Goal: Download file/media

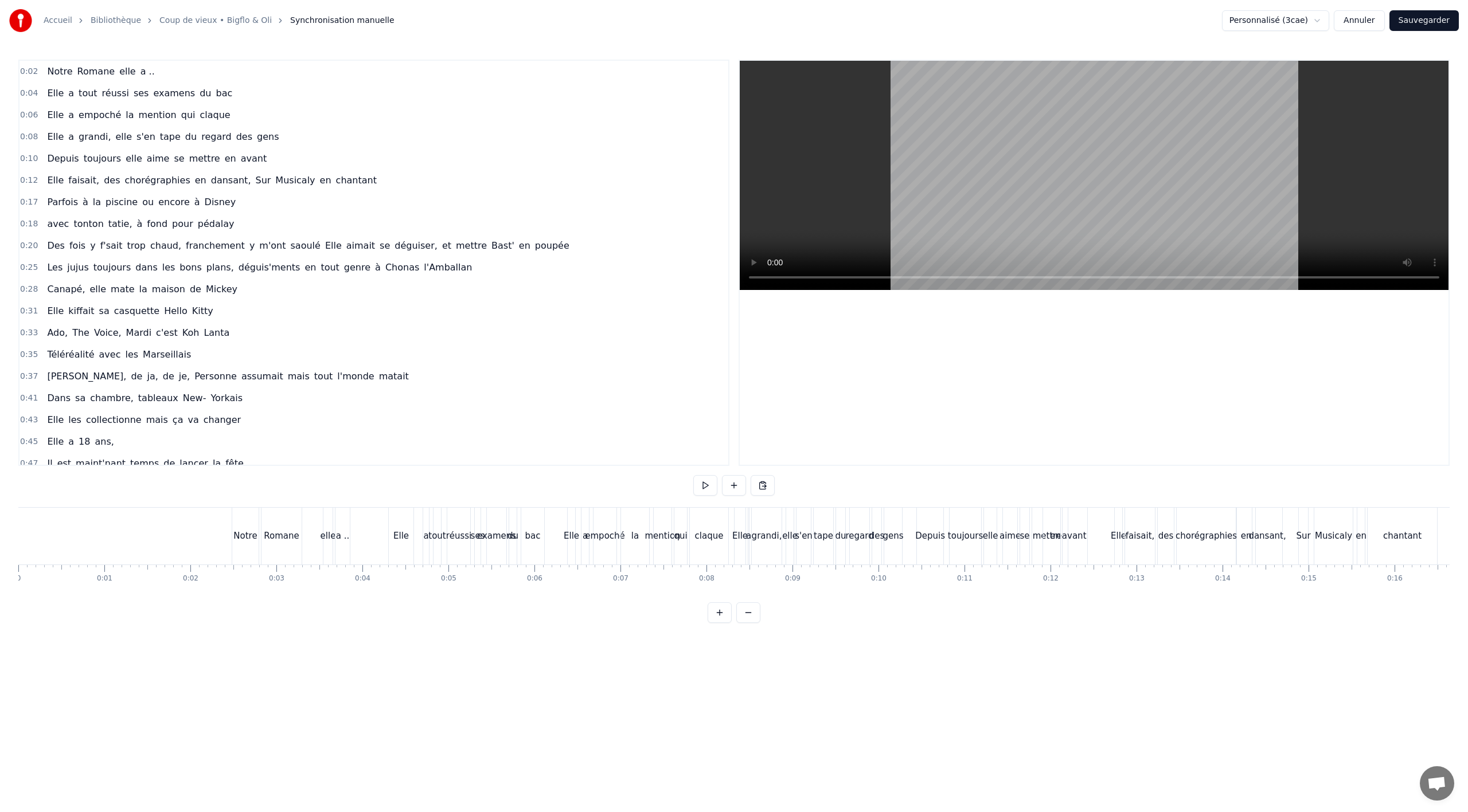
scroll to position [0, 6873]
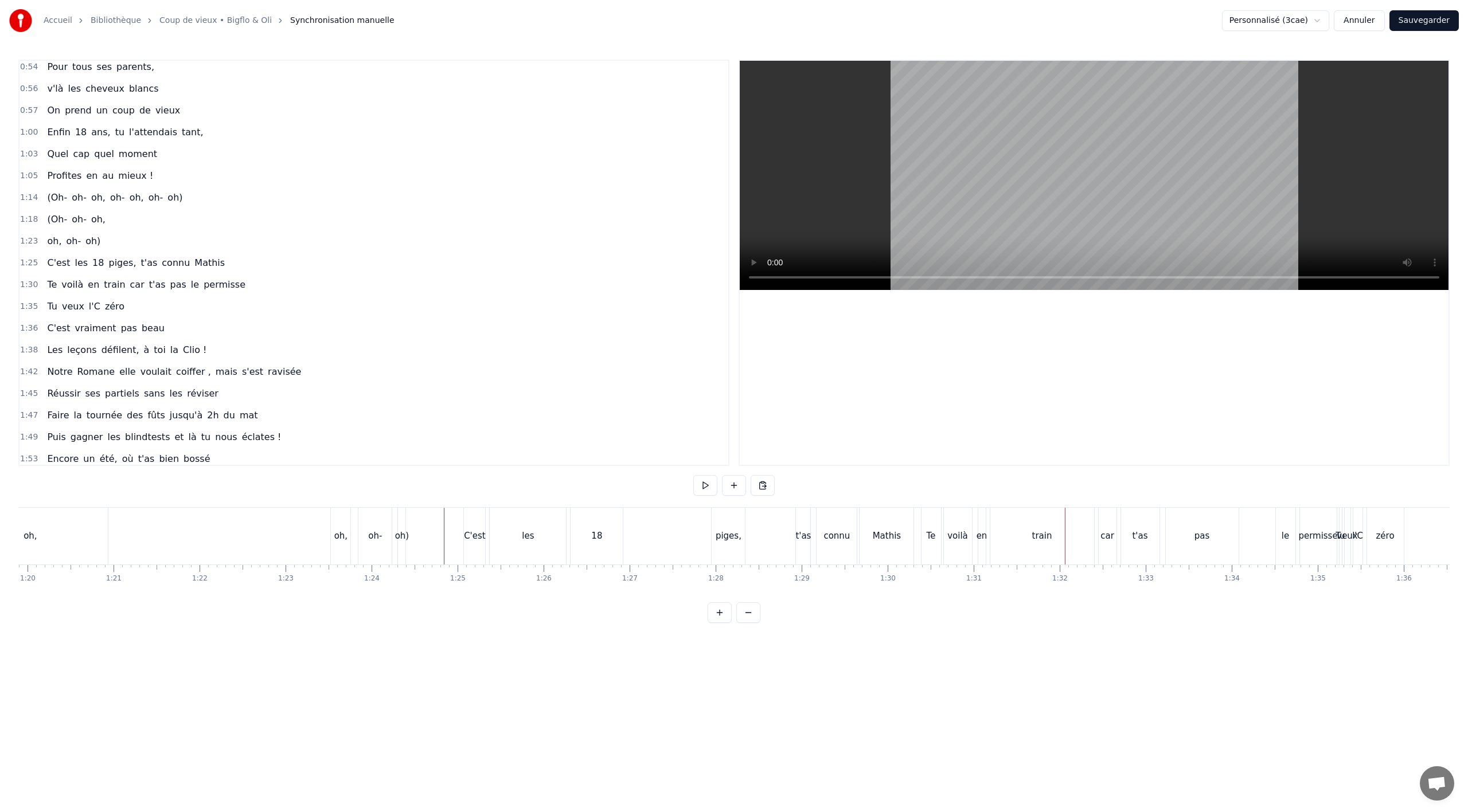
click at [468, 535] on div "C'est" at bounding box center [474, 536] width 22 height 13
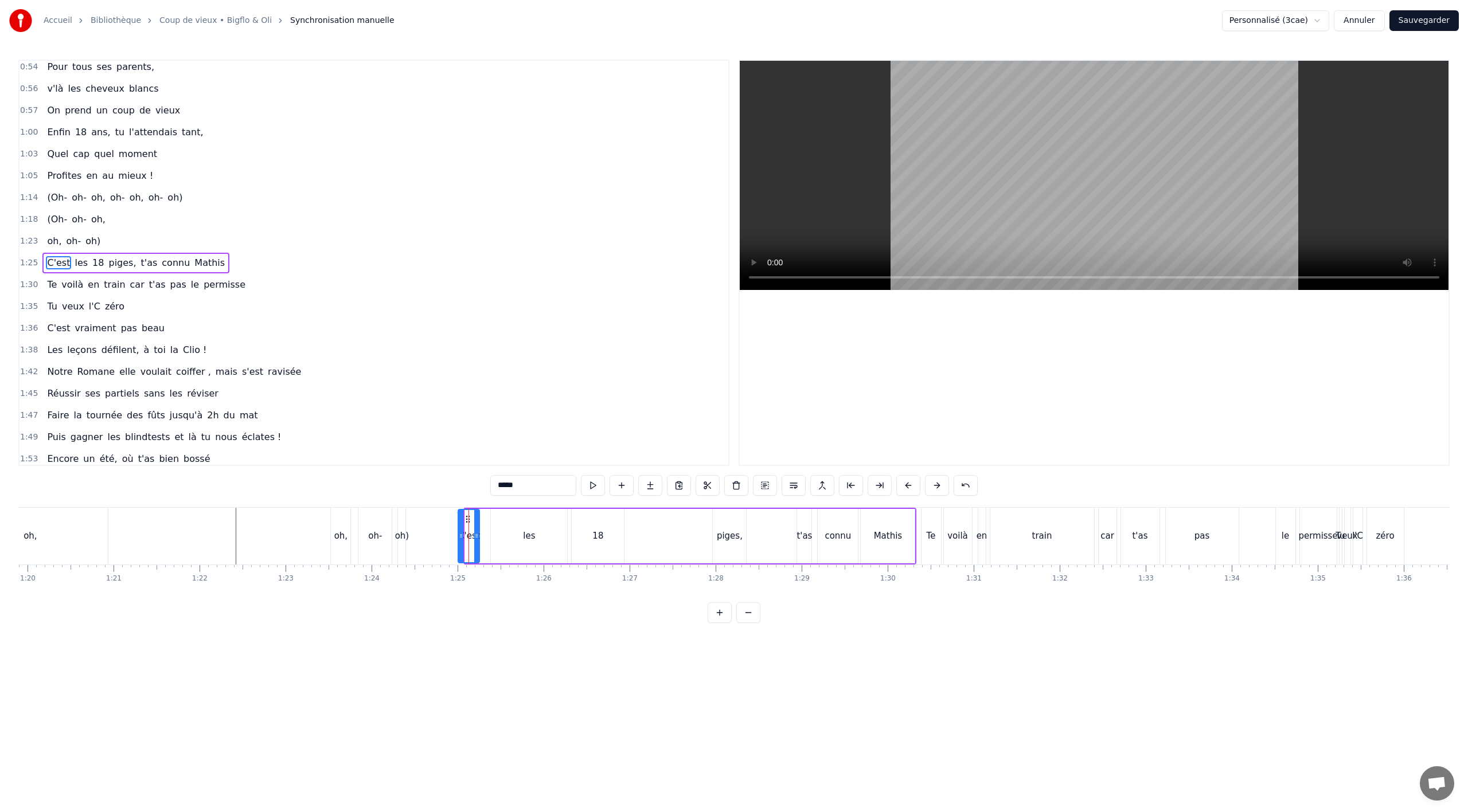
drag, startPoint x: 472, startPoint y: 517, endPoint x: 465, endPoint y: 522, distance: 8.6
click at [465, 522] on icon at bounding box center [467, 519] width 10 height 10
click at [767, 484] on button at bounding box center [765, 485] width 24 height 21
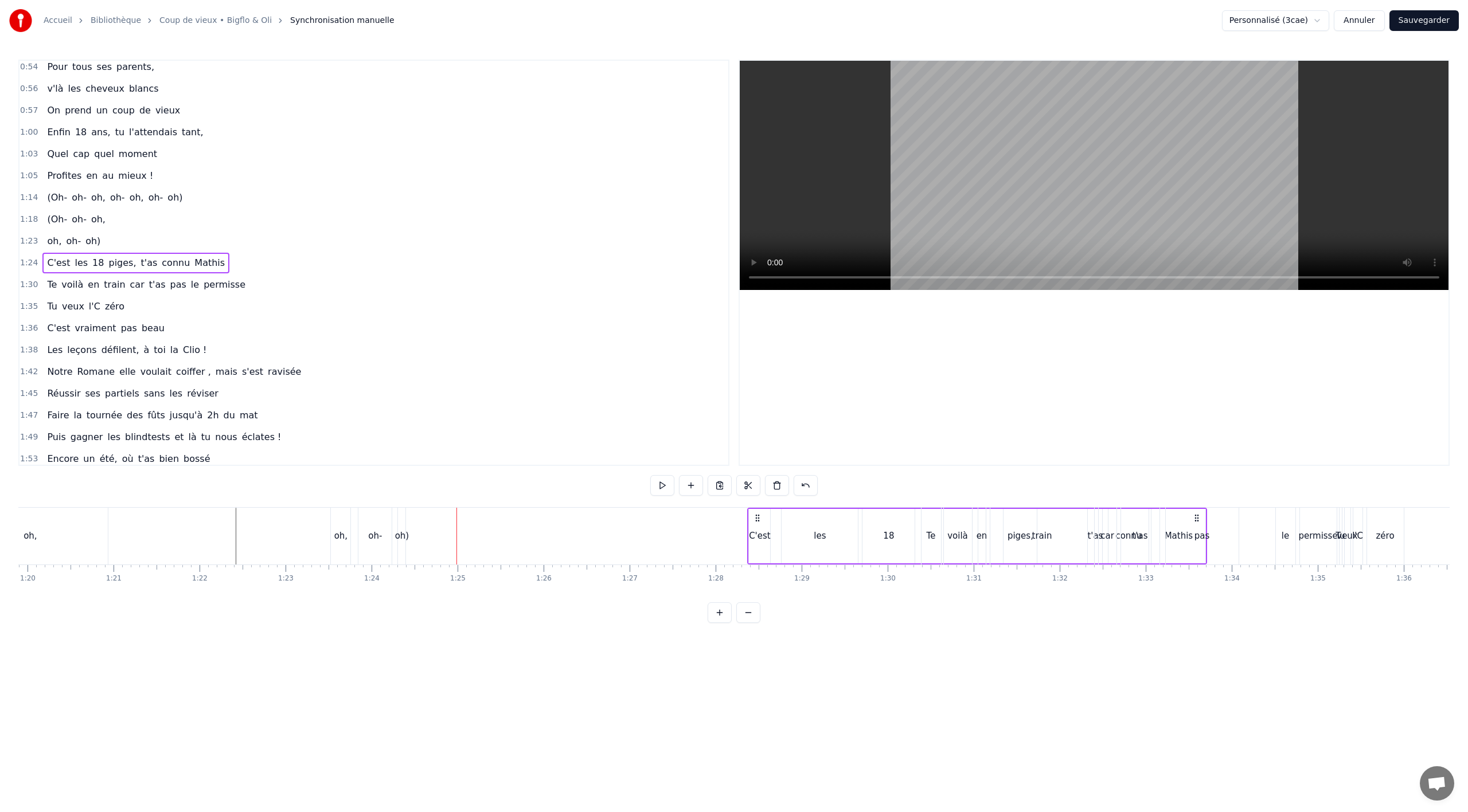
drag, startPoint x: 465, startPoint y: 519, endPoint x: 763, endPoint y: 519, distance: 298.0
click at [762, 519] on icon at bounding box center [757, 518] width 10 height 10
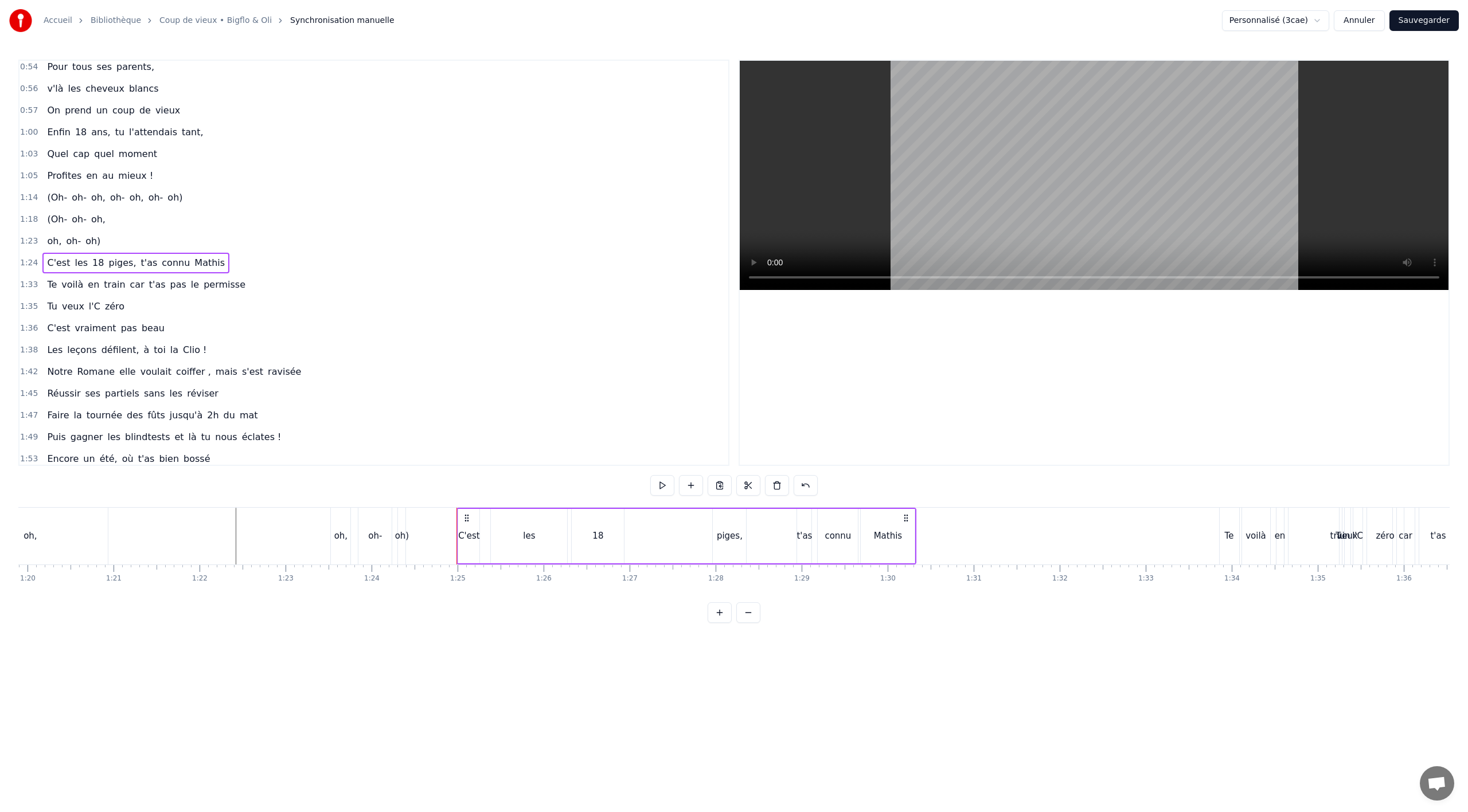
click at [693, 540] on div "C'est les 18 piges, t'as connu [PERSON_NAME]" at bounding box center [686, 536] width 460 height 57
click at [663, 485] on button at bounding box center [663, 485] width 24 height 21
drag, startPoint x: 463, startPoint y: 517, endPoint x: 582, endPoint y: 519, distance: 119.0
click at [582, 519] on icon at bounding box center [586, 518] width 10 height 10
drag, startPoint x: 583, startPoint y: 519, endPoint x: 572, endPoint y: 520, distance: 11.0
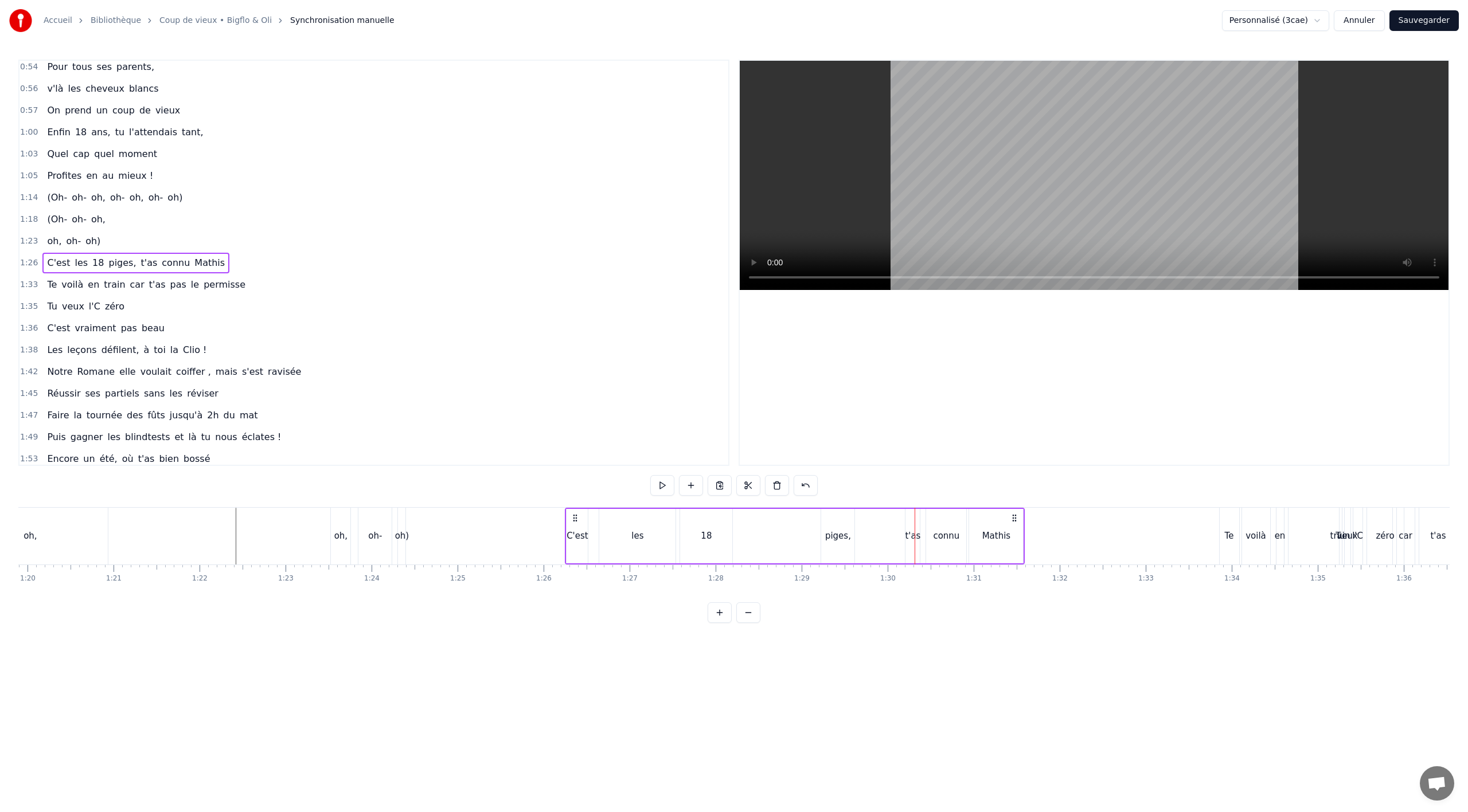
click at [572, 520] on icon at bounding box center [575, 518] width 10 height 10
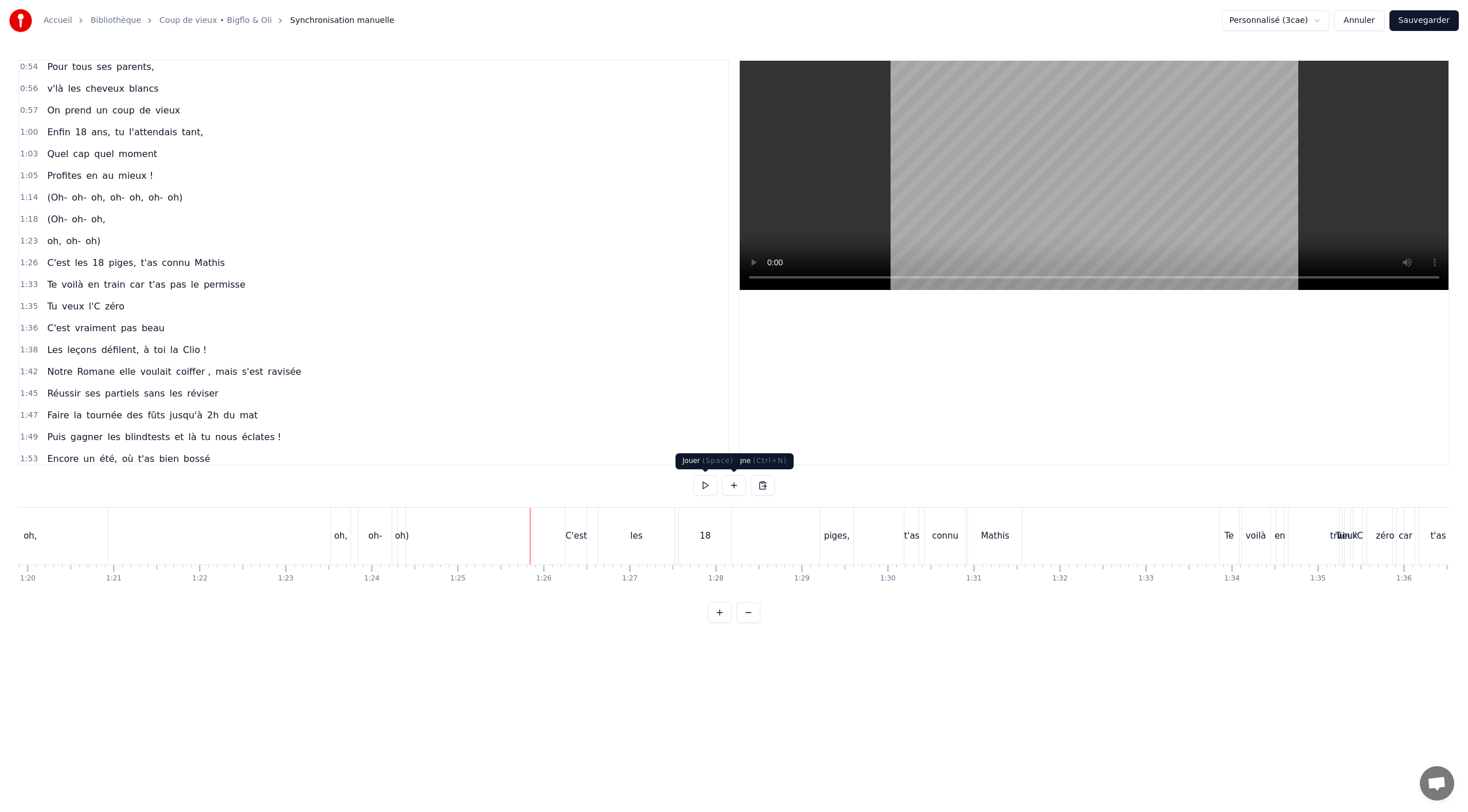
click at [703, 486] on button at bounding box center [705, 485] width 24 height 21
click at [703, 488] on button at bounding box center [705, 485] width 24 height 21
click at [831, 543] on div "piges," at bounding box center [836, 536] width 33 height 57
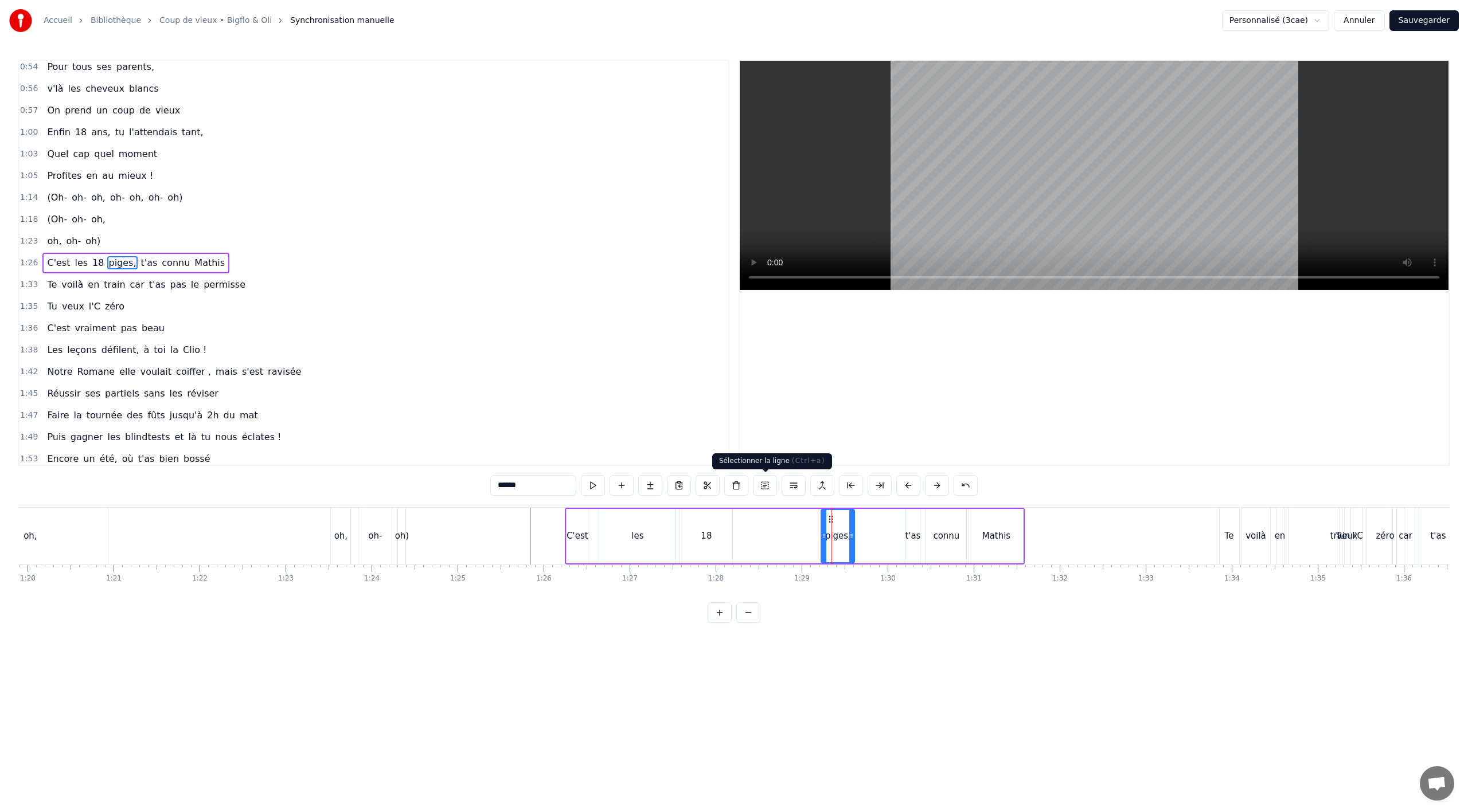
click at [766, 485] on button at bounding box center [765, 485] width 24 height 21
click at [842, 539] on div "piges," at bounding box center [838, 536] width 26 height 13
drag, startPoint x: 829, startPoint y: 518, endPoint x: 730, endPoint y: 527, distance: 99.4
click at [730, 527] on div "piges," at bounding box center [740, 536] width 32 height 52
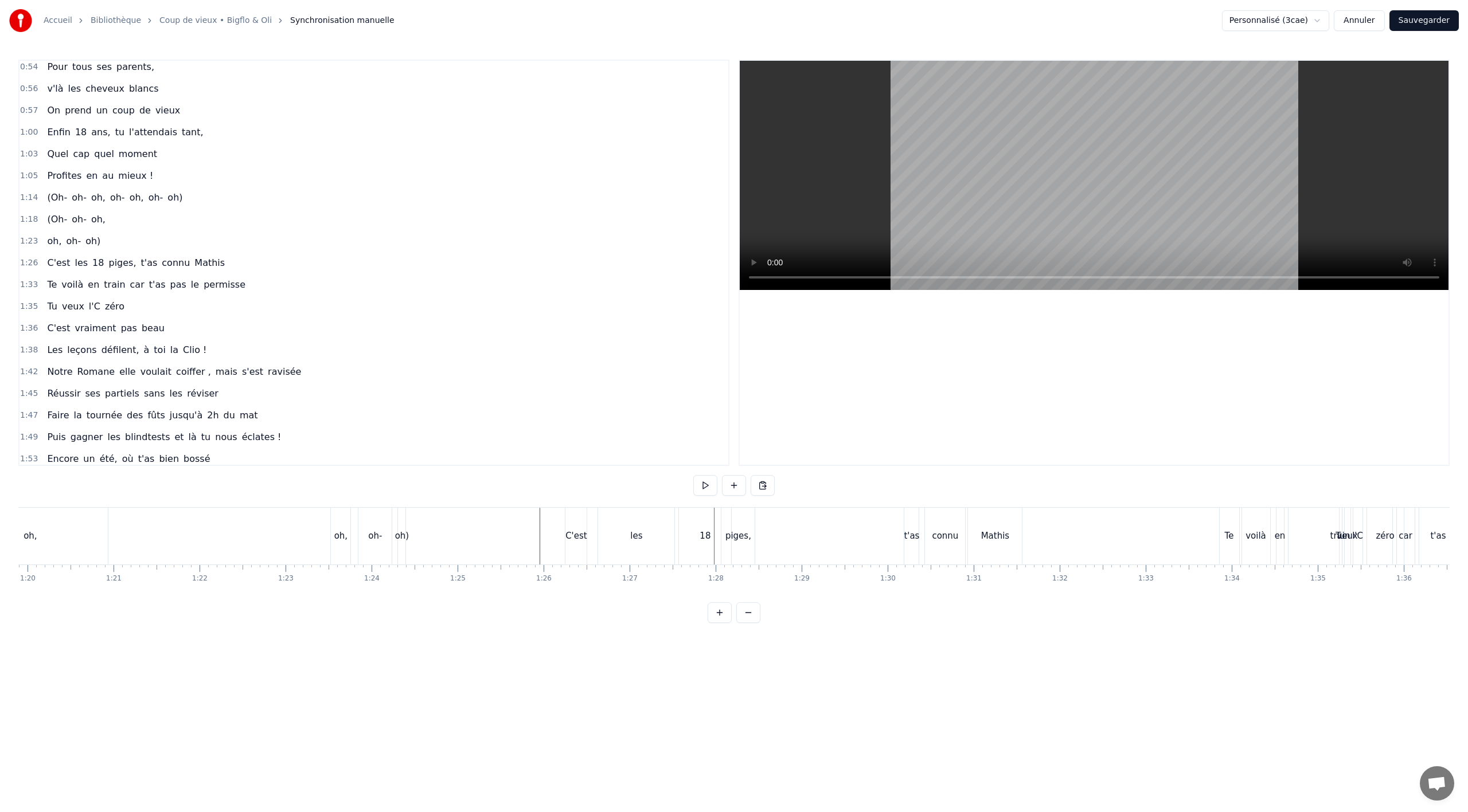
click at [627, 536] on div "les" at bounding box center [636, 536] width 76 height 57
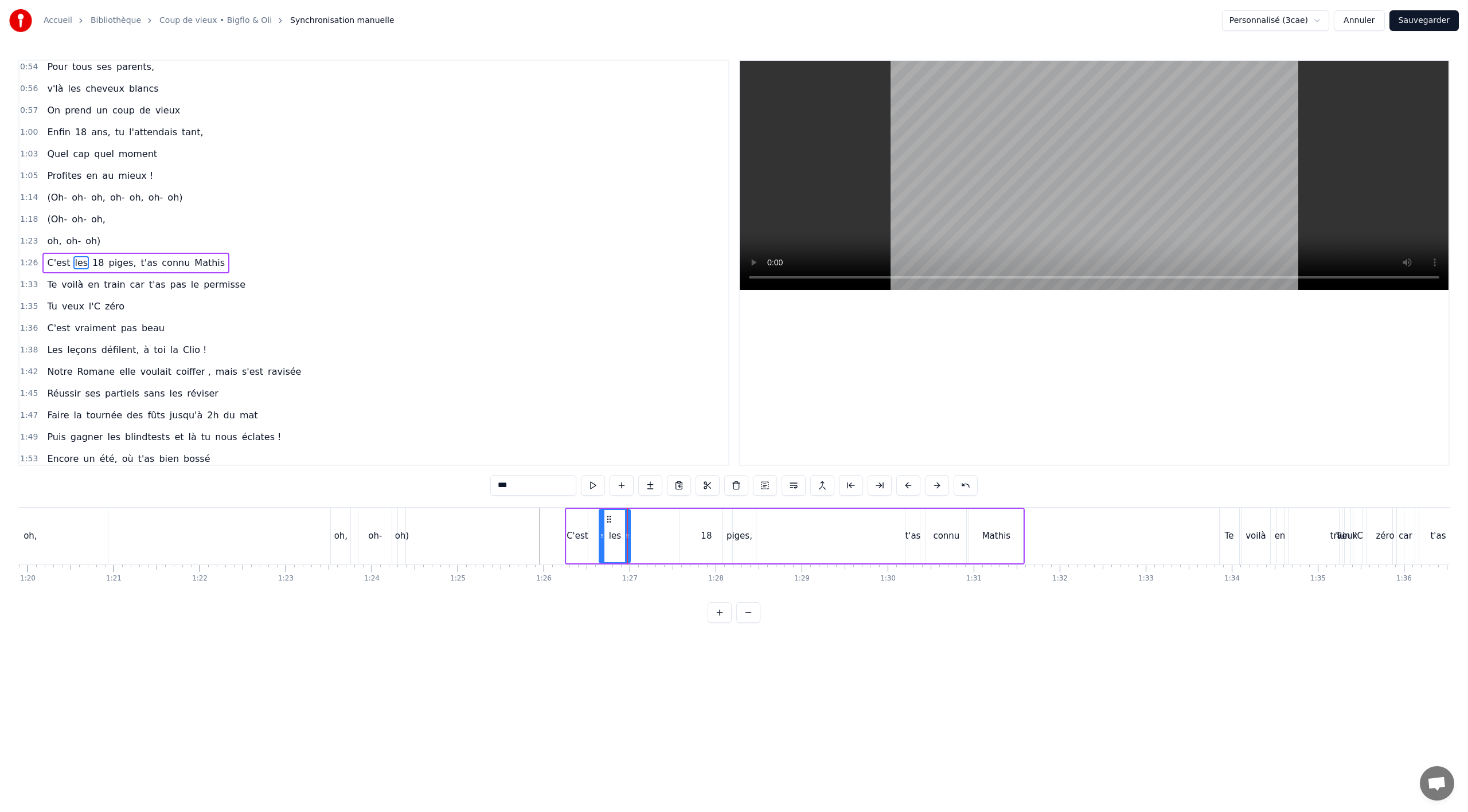
drag, startPoint x: 673, startPoint y: 536, endPoint x: 632, endPoint y: 538, distance: 41.0
click at [626, 540] on icon at bounding box center [626, 536] width 4 height 10
click at [721, 530] on div "18" at bounding box center [706, 536] width 52 height 54
drag, startPoint x: 687, startPoint y: 517, endPoint x: 634, endPoint y: 526, distance: 53.8
click at [634, 526] on div "18" at bounding box center [653, 536] width 51 height 52
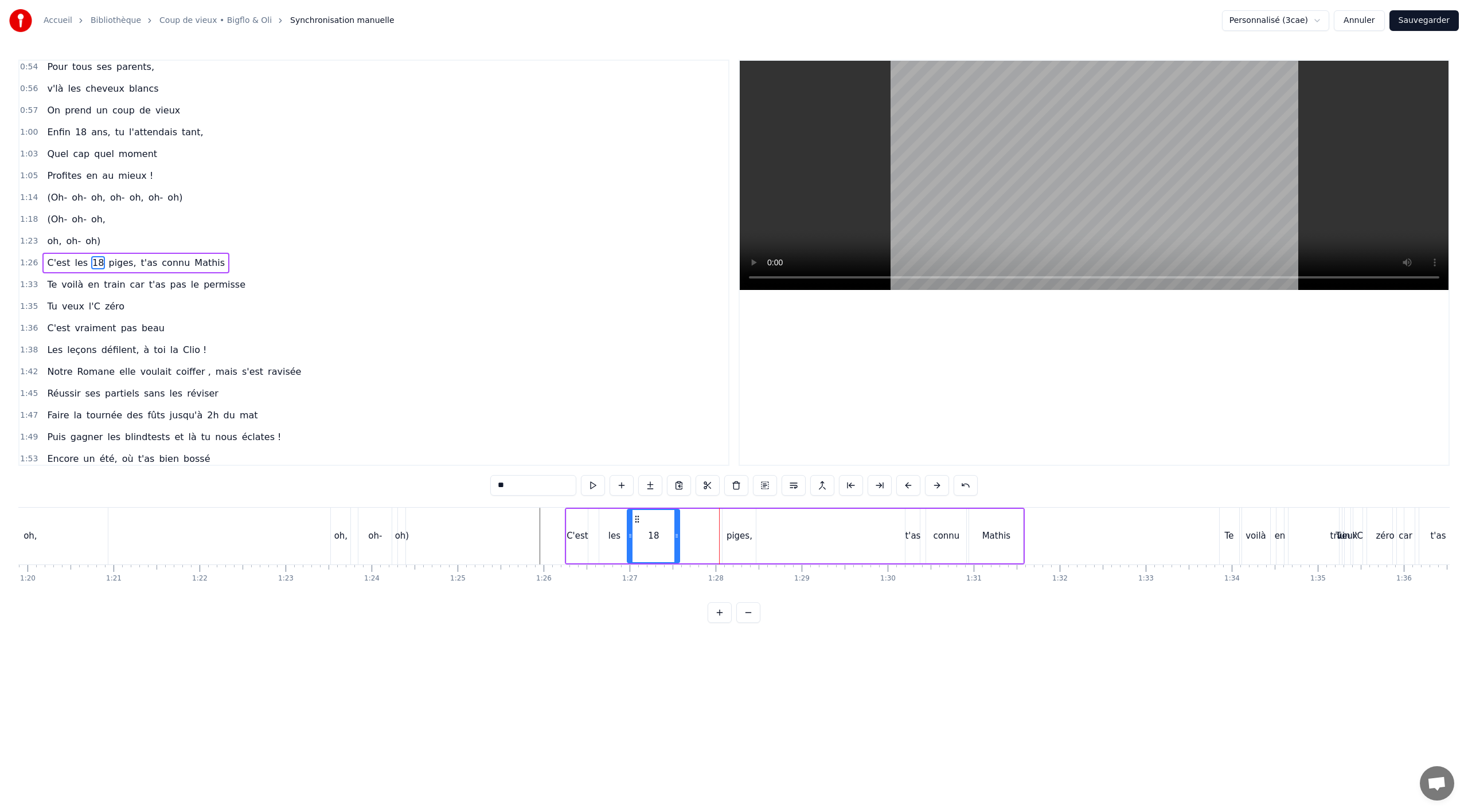
click at [733, 530] on div "piges," at bounding box center [740, 536] width 26 height 13
type input "******"
drag, startPoint x: 730, startPoint y: 517, endPoint x: 668, endPoint y: 522, distance: 62.2
click at [677, 523] on icon at bounding box center [679, 519] width 10 height 10
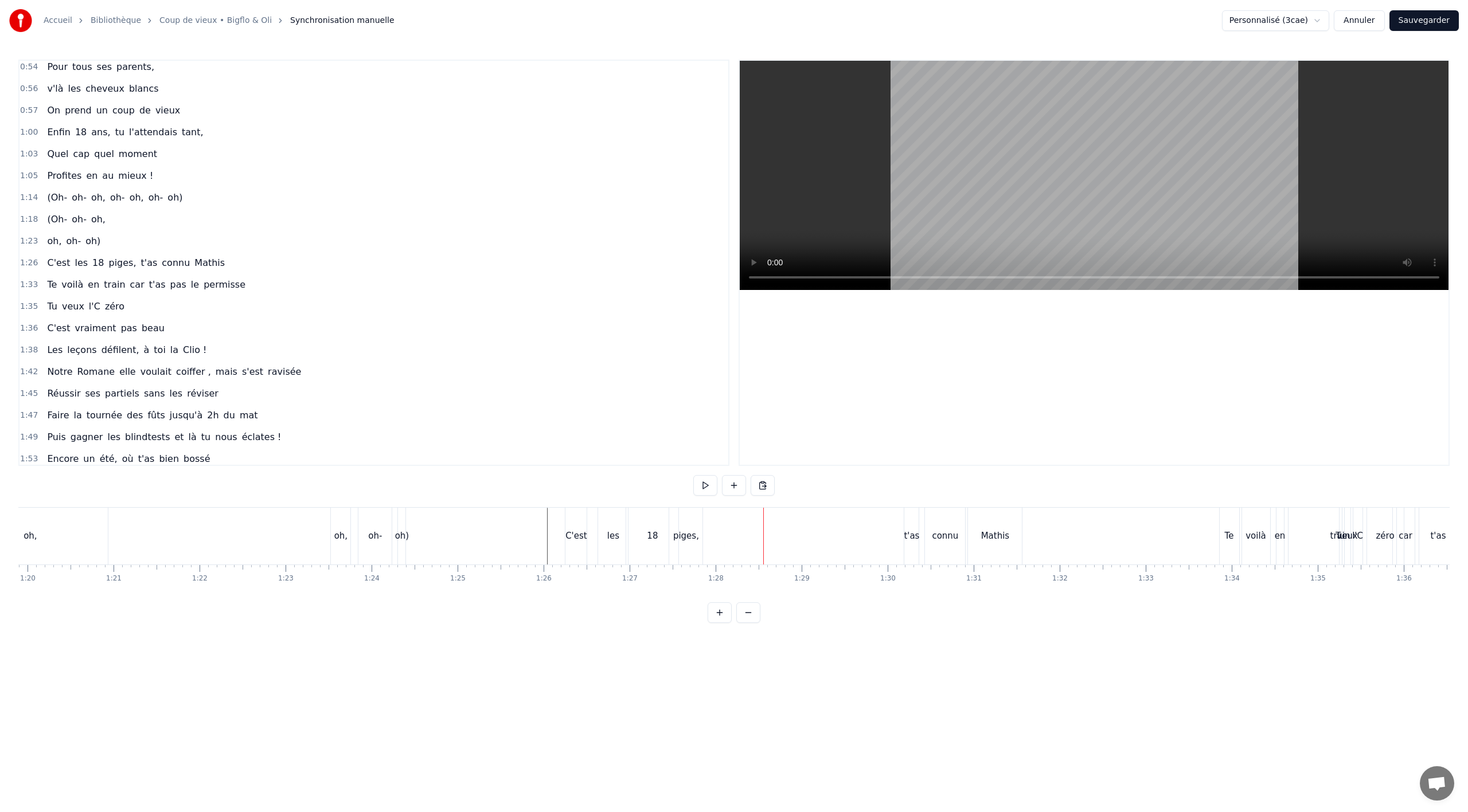
drag, startPoint x: 137, startPoint y: 265, endPoint x: 236, endPoint y: 304, distance: 106.4
click at [140, 265] on span "t'as" at bounding box center [149, 263] width 19 height 13
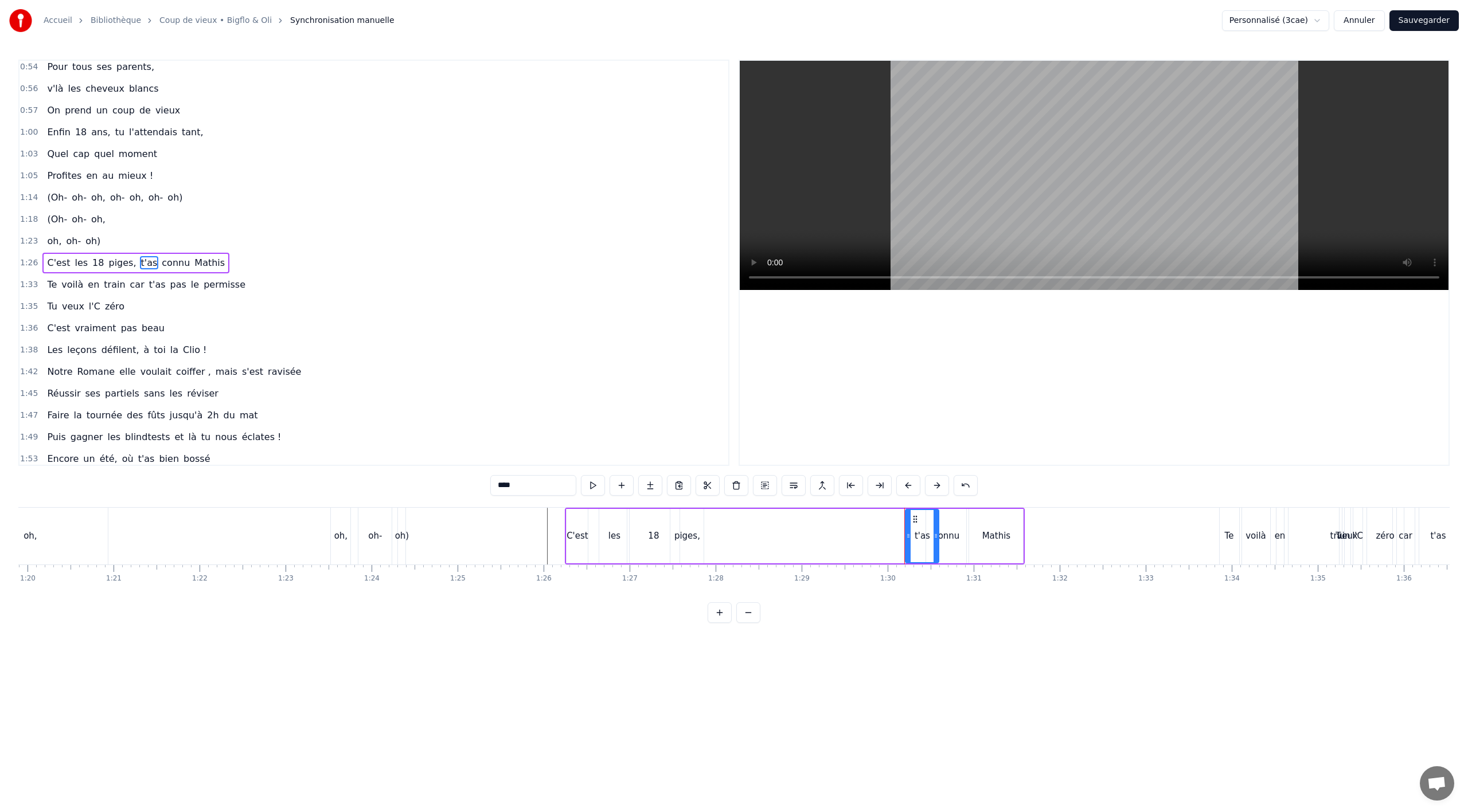
drag, startPoint x: 915, startPoint y: 518, endPoint x: 934, endPoint y: 522, distance: 19.4
click at [934, 522] on div at bounding box center [936, 536] width 4 height 52
drag, startPoint x: 915, startPoint y: 517, endPoint x: 715, endPoint y: 519, distance: 200.0
click at [715, 519] on icon at bounding box center [715, 519] width 10 height 10
click at [950, 528] on div "connu" at bounding box center [946, 536] width 40 height 54
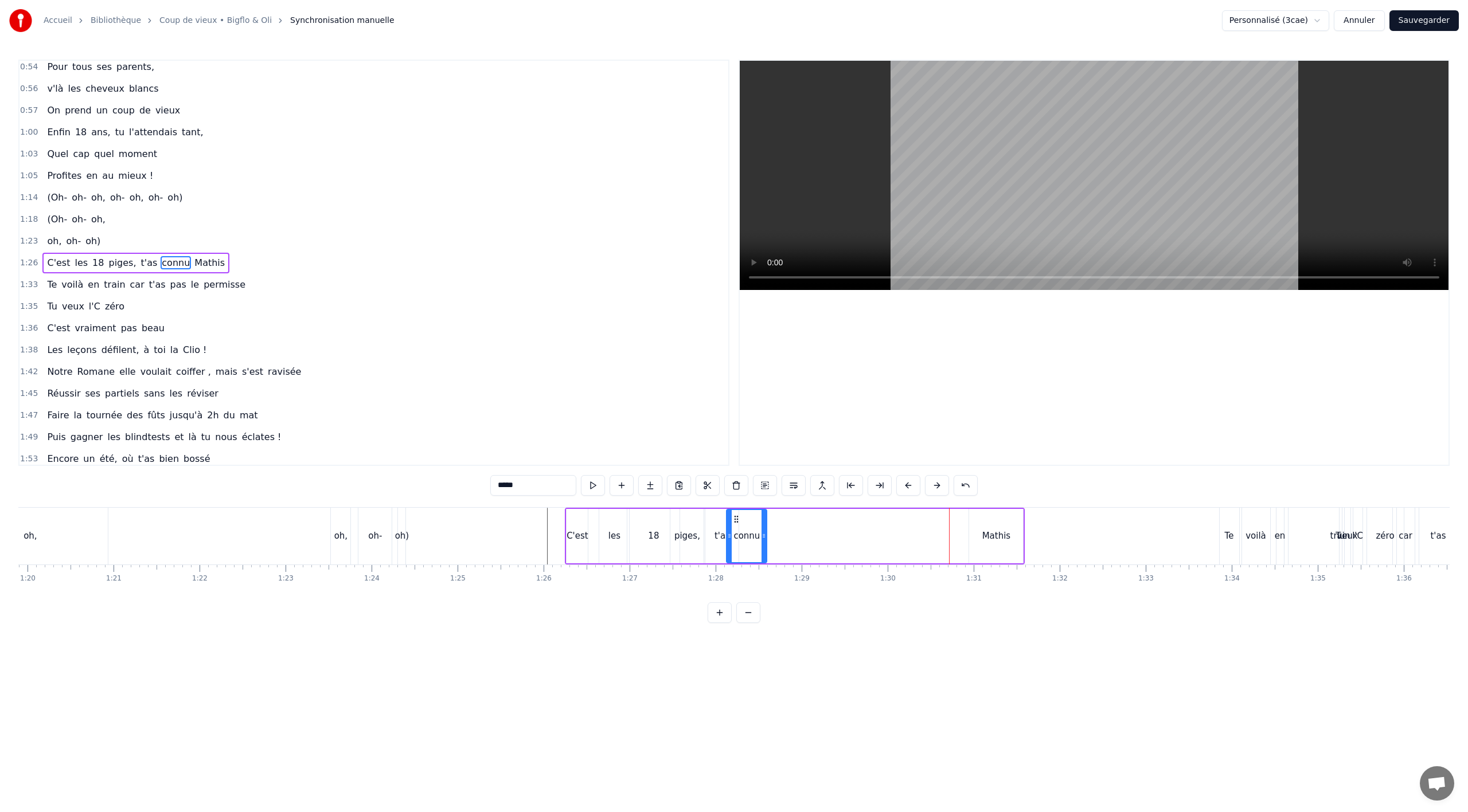
drag, startPoint x: 935, startPoint y: 516, endPoint x: 739, endPoint y: 517, distance: 196.0
click at [736, 517] on icon at bounding box center [736, 519] width 10 height 10
click at [992, 528] on div "Mathis" at bounding box center [996, 536] width 54 height 54
type input "******"
drag, startPoint x: 978, startPoint y: 517, endPoint x: 769, endPoint y: 519, distance: 209.0
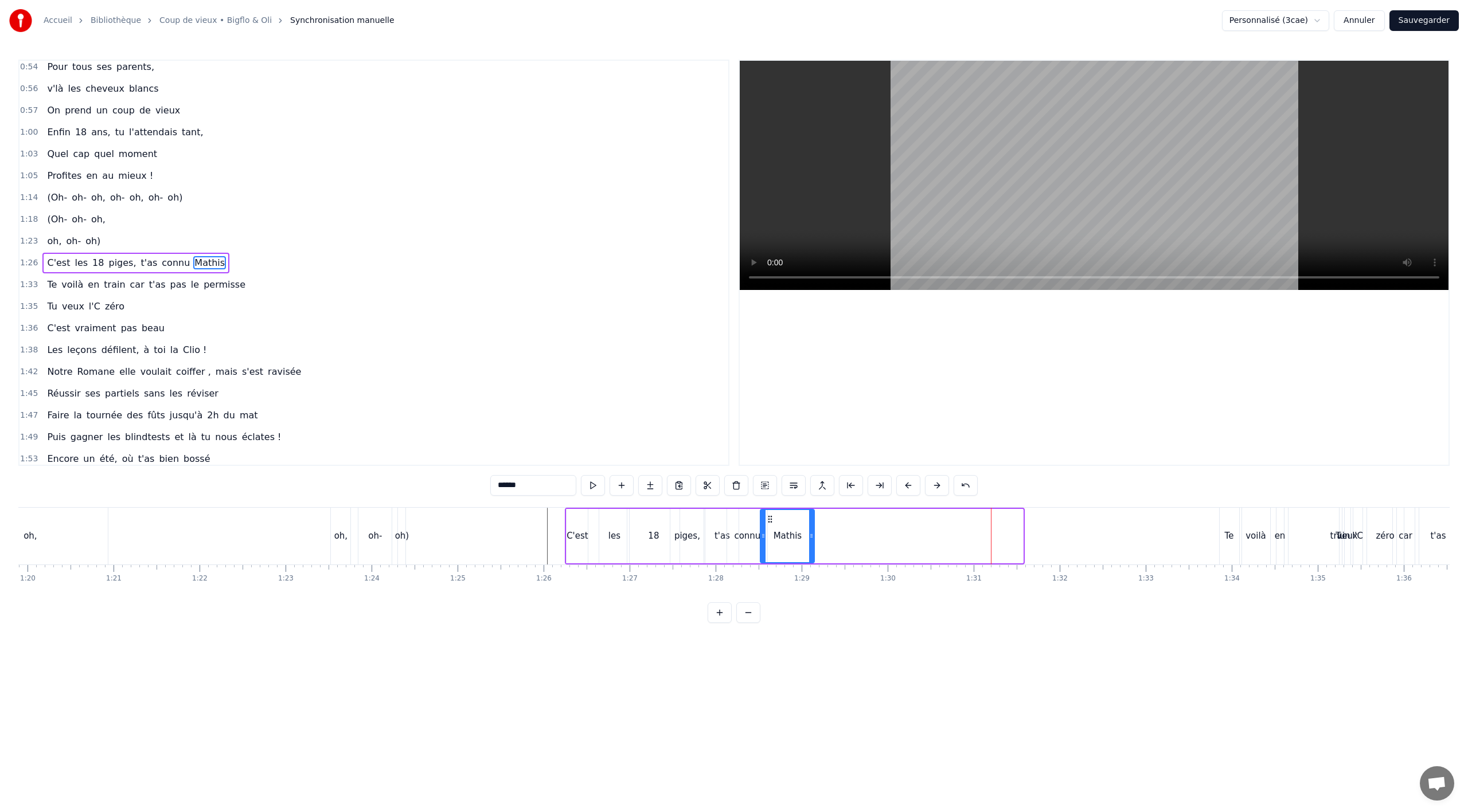
click at [769, 519] on icon at bounding box center [770, 519] width 10 height 10
click at [218, 295] on div "1:33 Te voilà en train car t'as pas le permisse" at bounding box center [374, 284] width 709 height 22
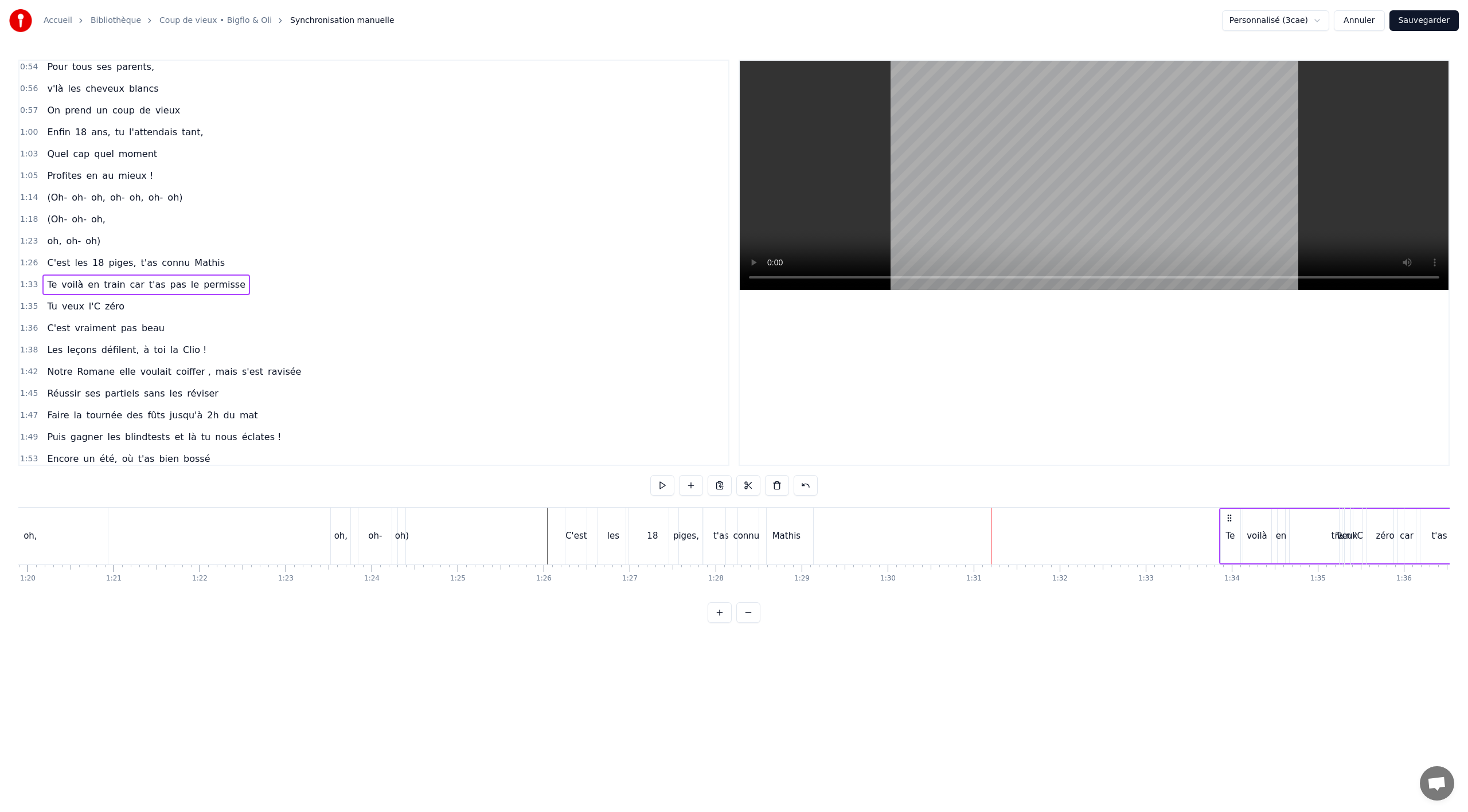
click at [218, 295] on div "Te voilà en train car t'as pas le permisse" at bounding box center [146, 285] width 207 height 21
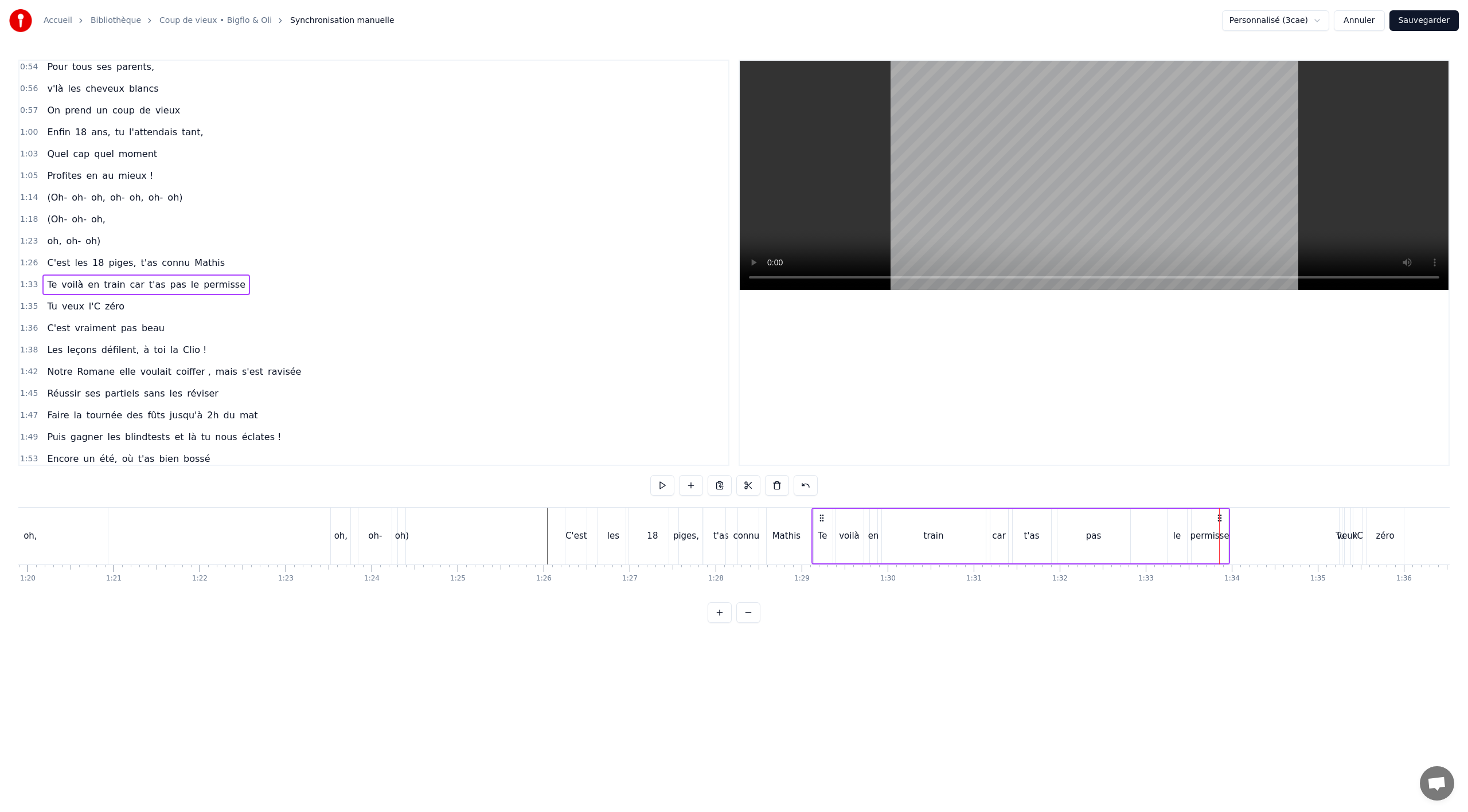
drag, startPoint x: 1229, startPoint y: 517, endPoint x: 821, endPoint y: 512, distance: 408.0
click at [821, 512] on div "Te voilà en train car t'as pas le permisse" at bounding box center [1020, 536] width 419 height 57
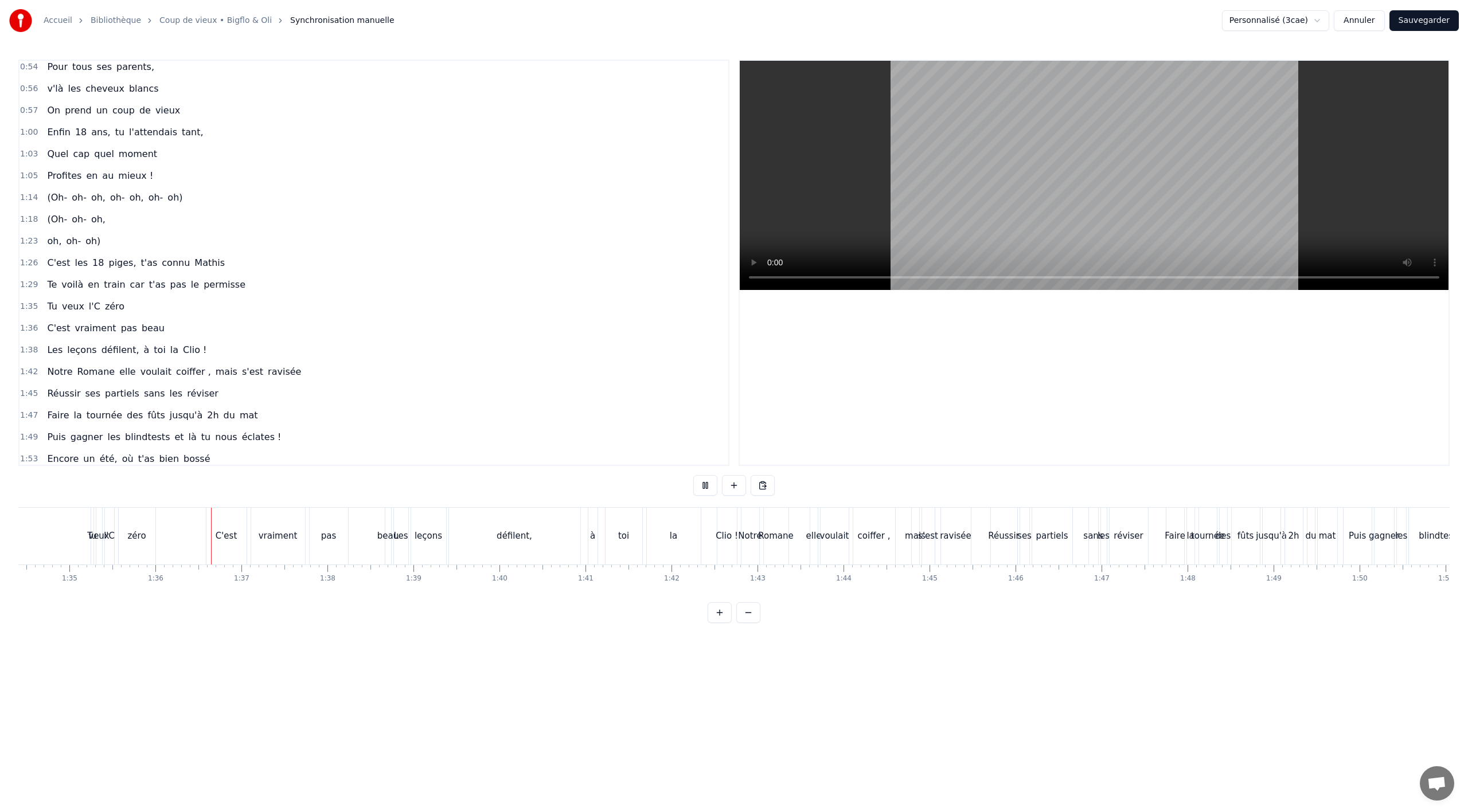
scroll to position [0, 8195]
click at [674, 553] on div "Notre" at bounding box center [677, 536] width 18 height 57
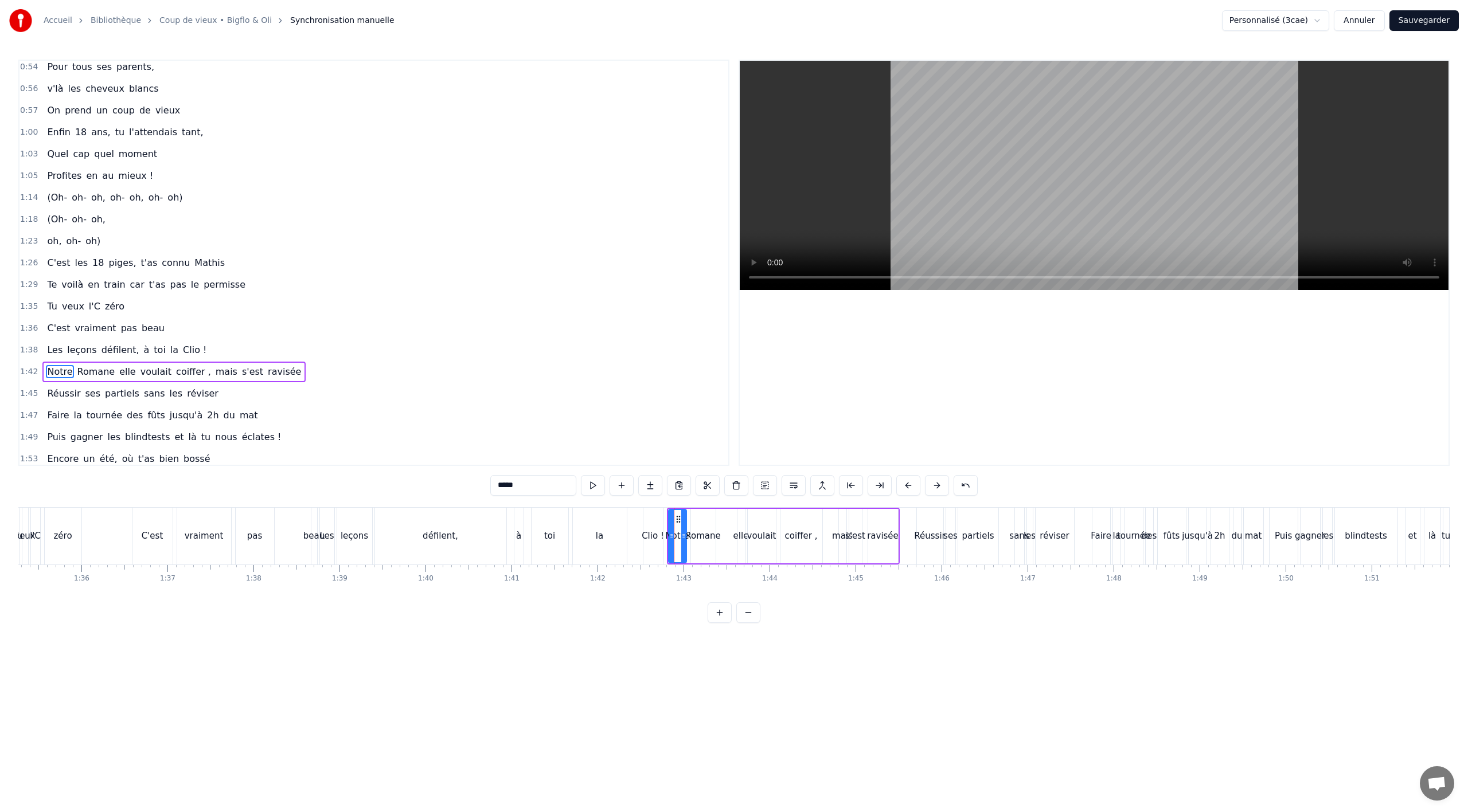
scroll to position [593, 0]
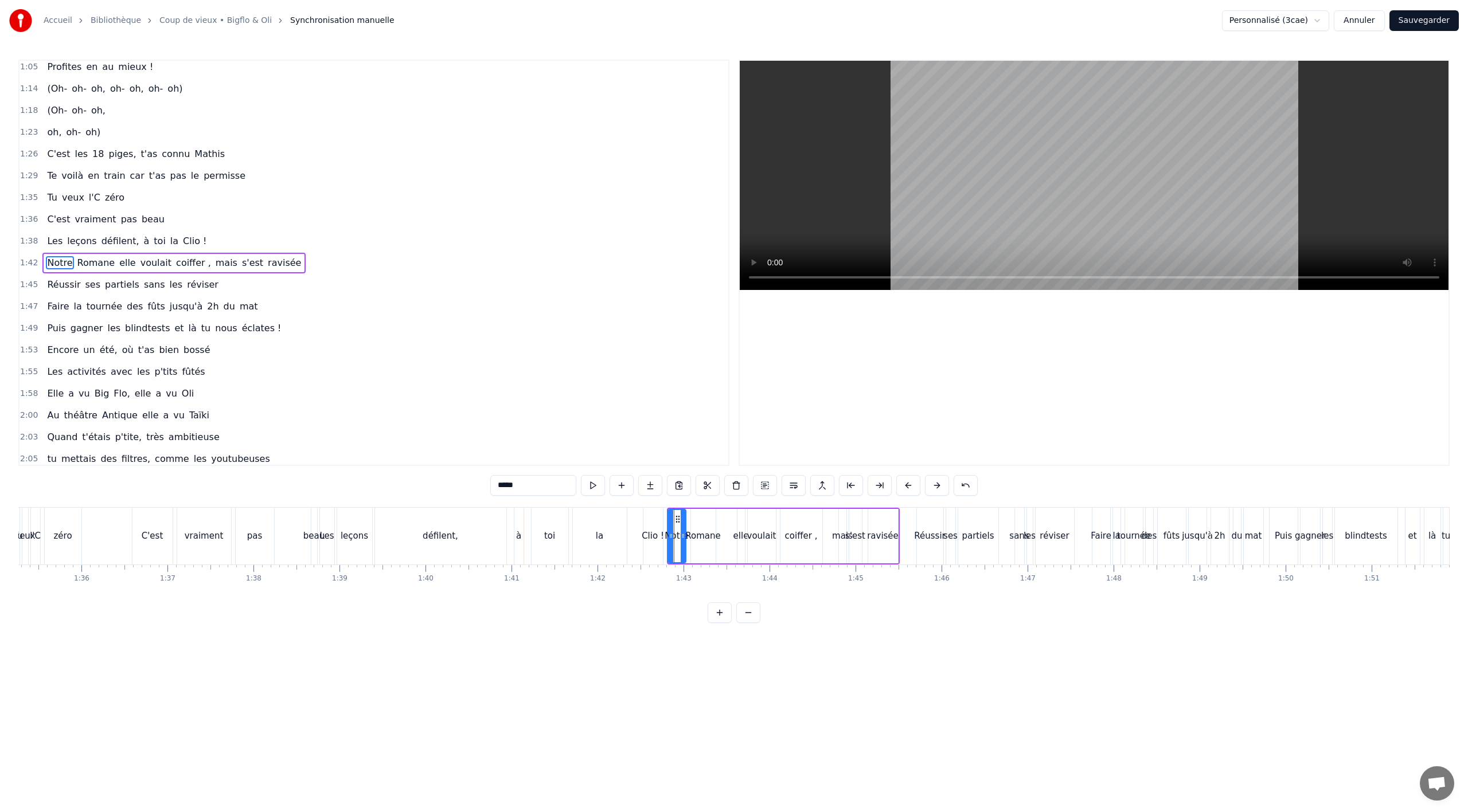
click at [677, 519] on circle at bounding box center [677, 519] width 1 height 1
click at [761, 485] on button at bounding box center [765, 485] width 24 height 21
drag, startPoint x: 677, startPoint y: 520, endPoint x: 712, endPoint y: 517, distance: 35.1
click at [712, 517] on icon at bounding box center [710, 518] width 10 height 10
drag, startPoint x: 677, startPoint y: 517, endPoint x: 729, endPoint y: 514, distance: 52.1
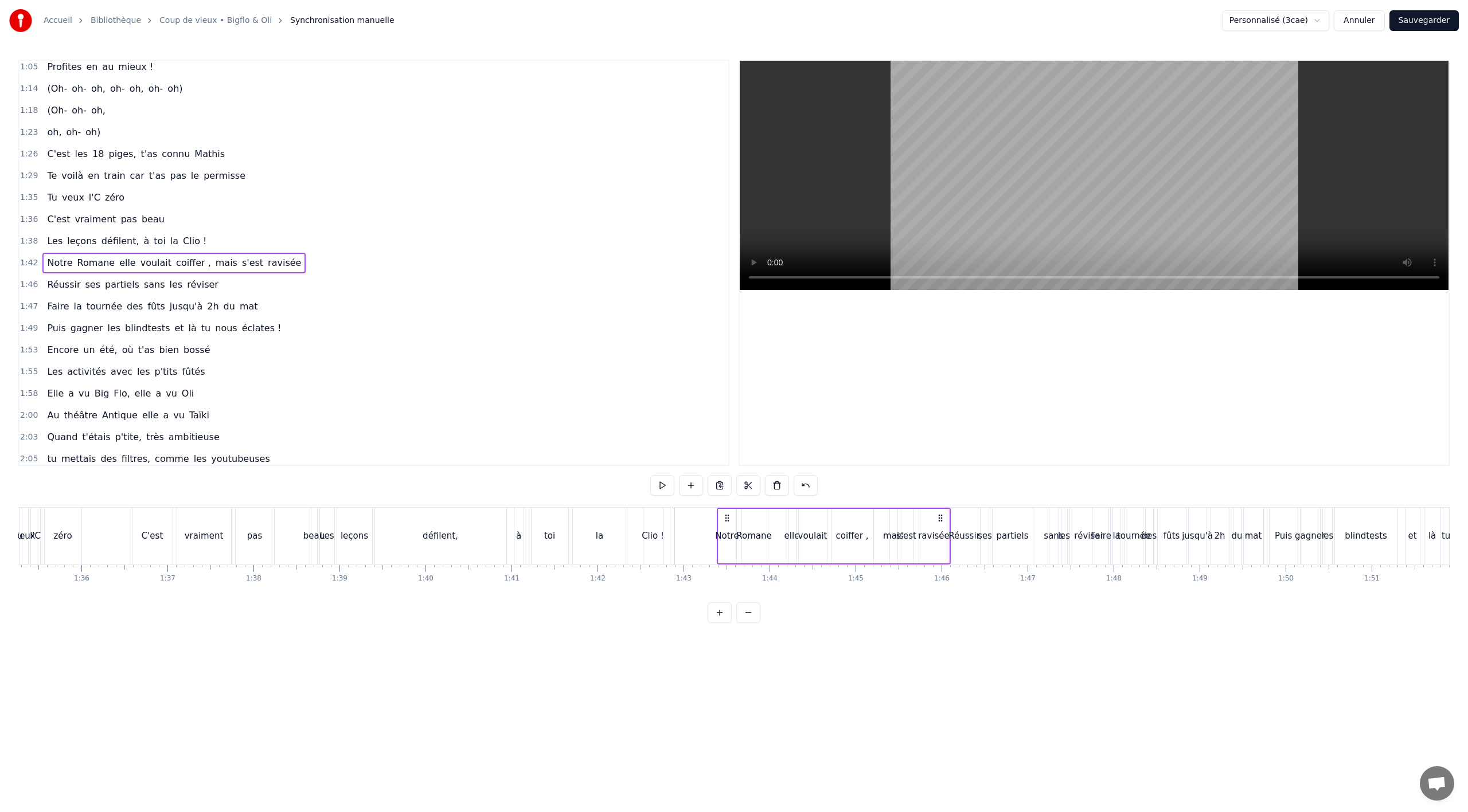
click at [729, 514] on icon at bounding box center [727, 518] width 10 height 10
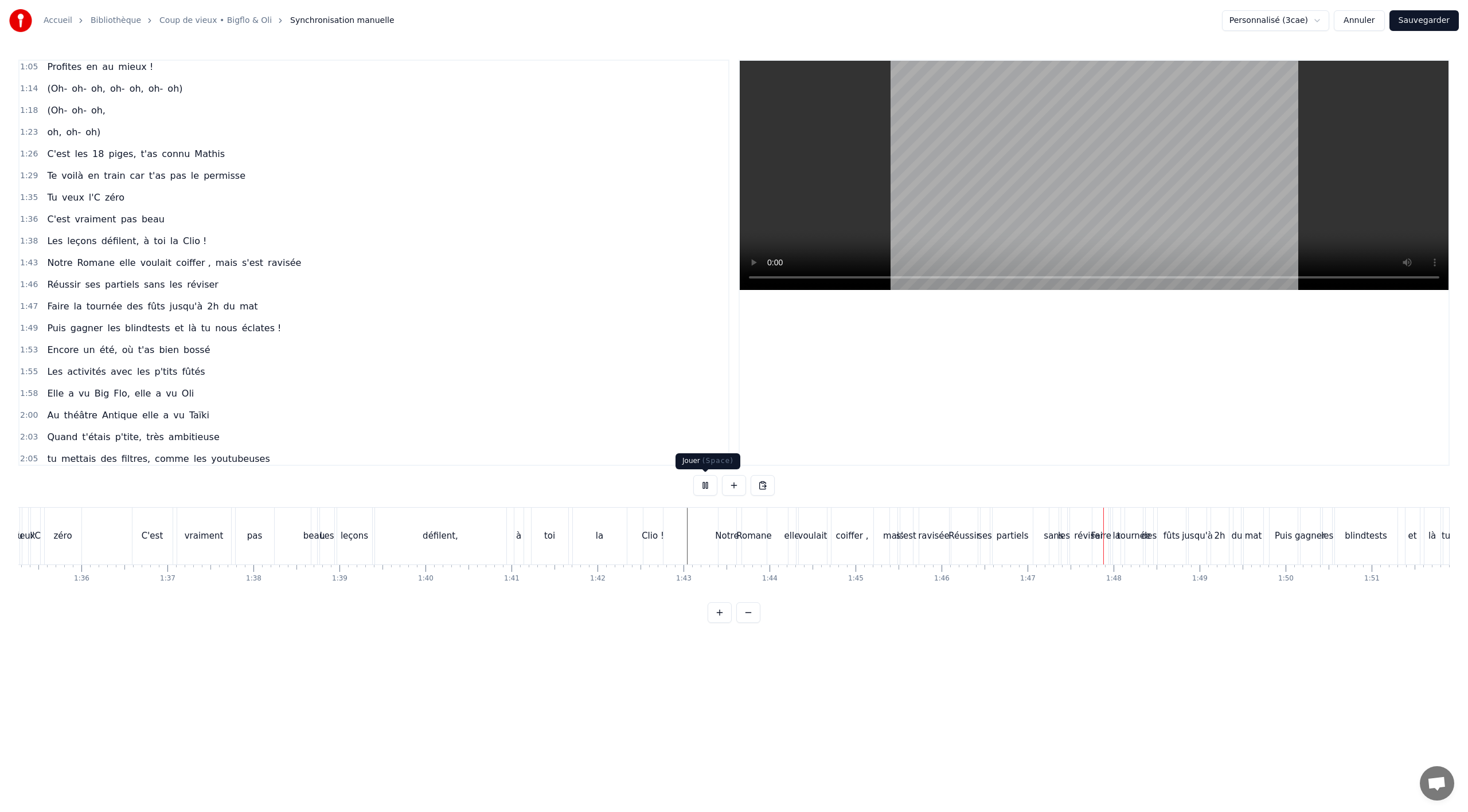
click at [709, 486] on button at bounding box center [705, 485] width 24 height 21
click at [726, 519] on div "Notre" at bounding box center [728, 536] width 18 height 57
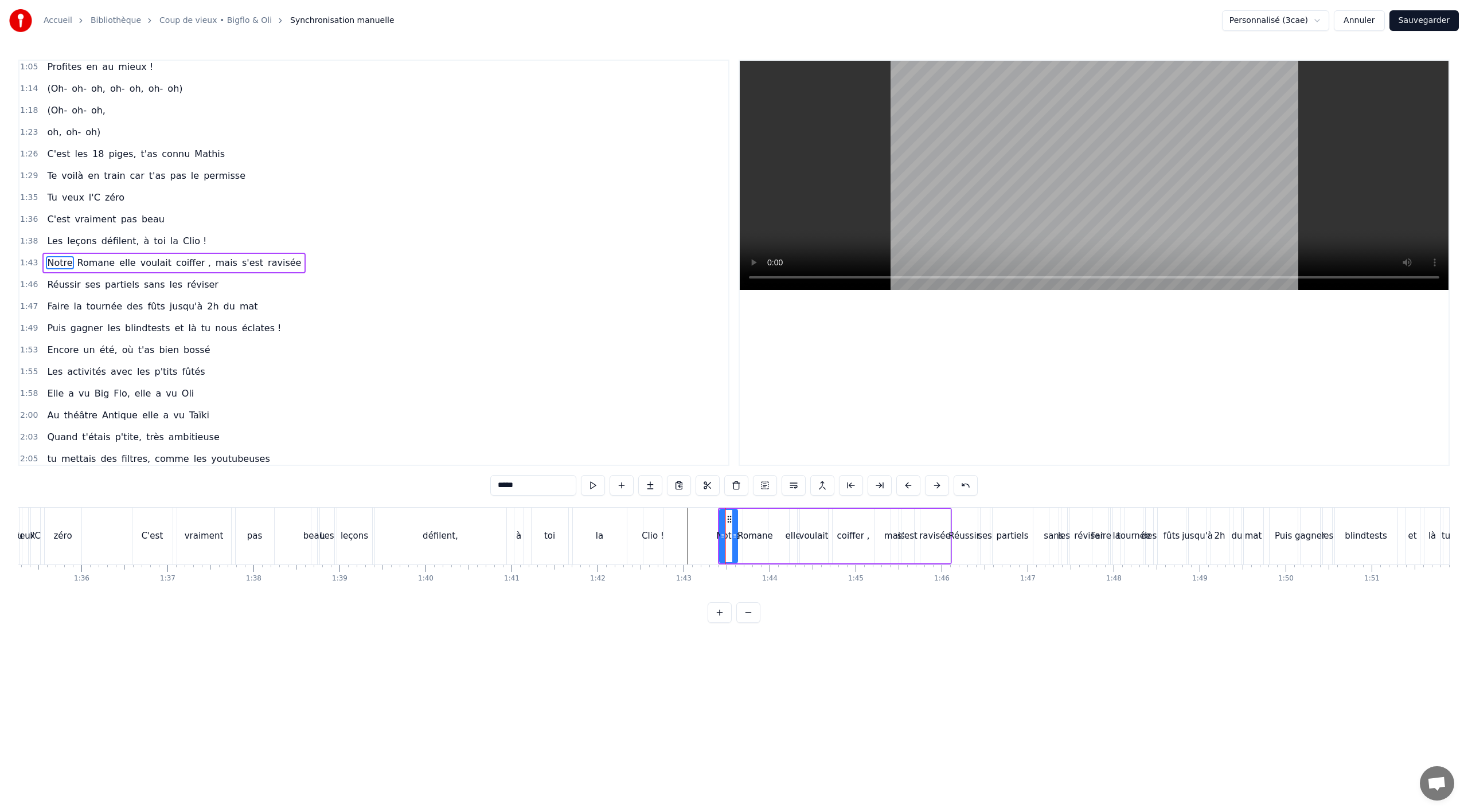
click at [267, 270] on div "Notre Romane elle voulait coiffer , mais s'est ravisée" at bounding box center [174, 263] width 264 height 21
drag, startPoint x: 729, startPoint y: 517, endPoint x: 714, endPoint y: 520, distance: 15.3
click at [714, 520] on icon at bounding box center [712, 518] width 10 height 10
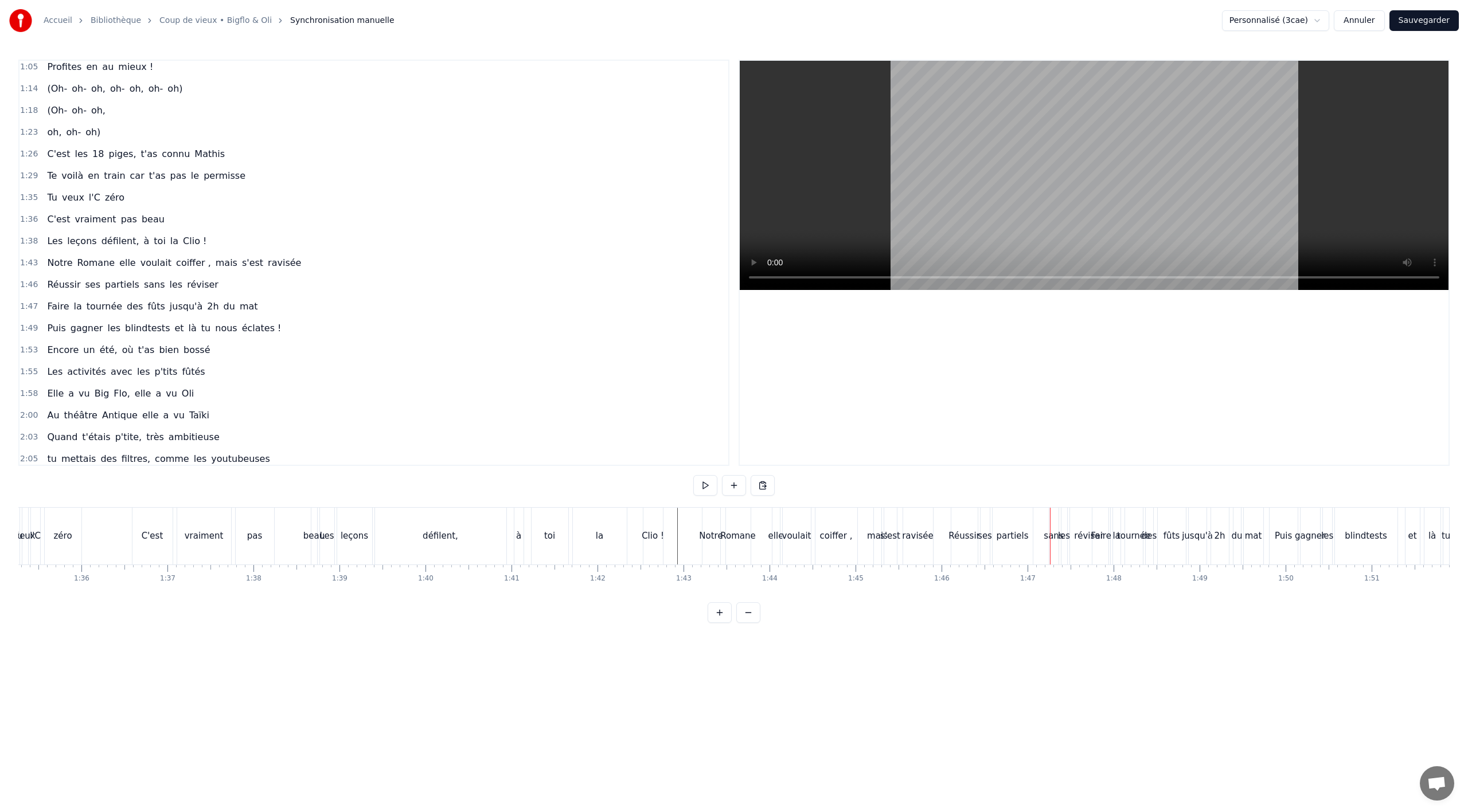
click at [709, 559] on div "Notre" at bounding box center [711, 536] width 18 height 57
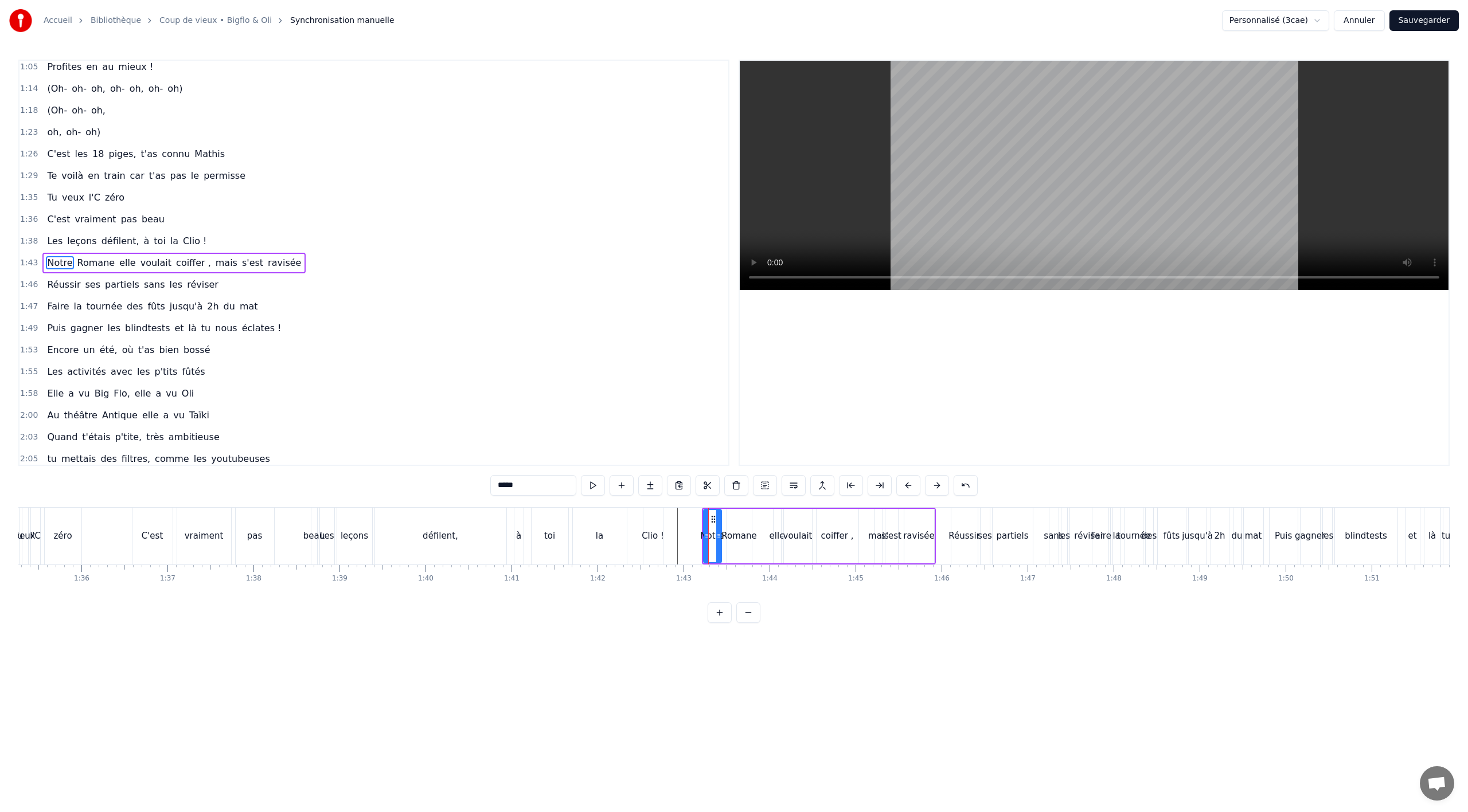
click at [265, 272] on div "Notre Romane elle voulait coiffer , mais s'est ravisée" at bounding box center [174, 263] width 264 height 21
drag, startPoint x: 710, startPoint y: 519, endPoint x: 673, endPoint y: 523, distance: 37.2
click at [673, 523] on div "Notre Romane elle voulait coiffer , mais s'est ravisée" at bounding box center [781, 536] width 234 height 57
click at [646, 556] on div "Clio !" at bounding box center [653, 536] width 20 height 57
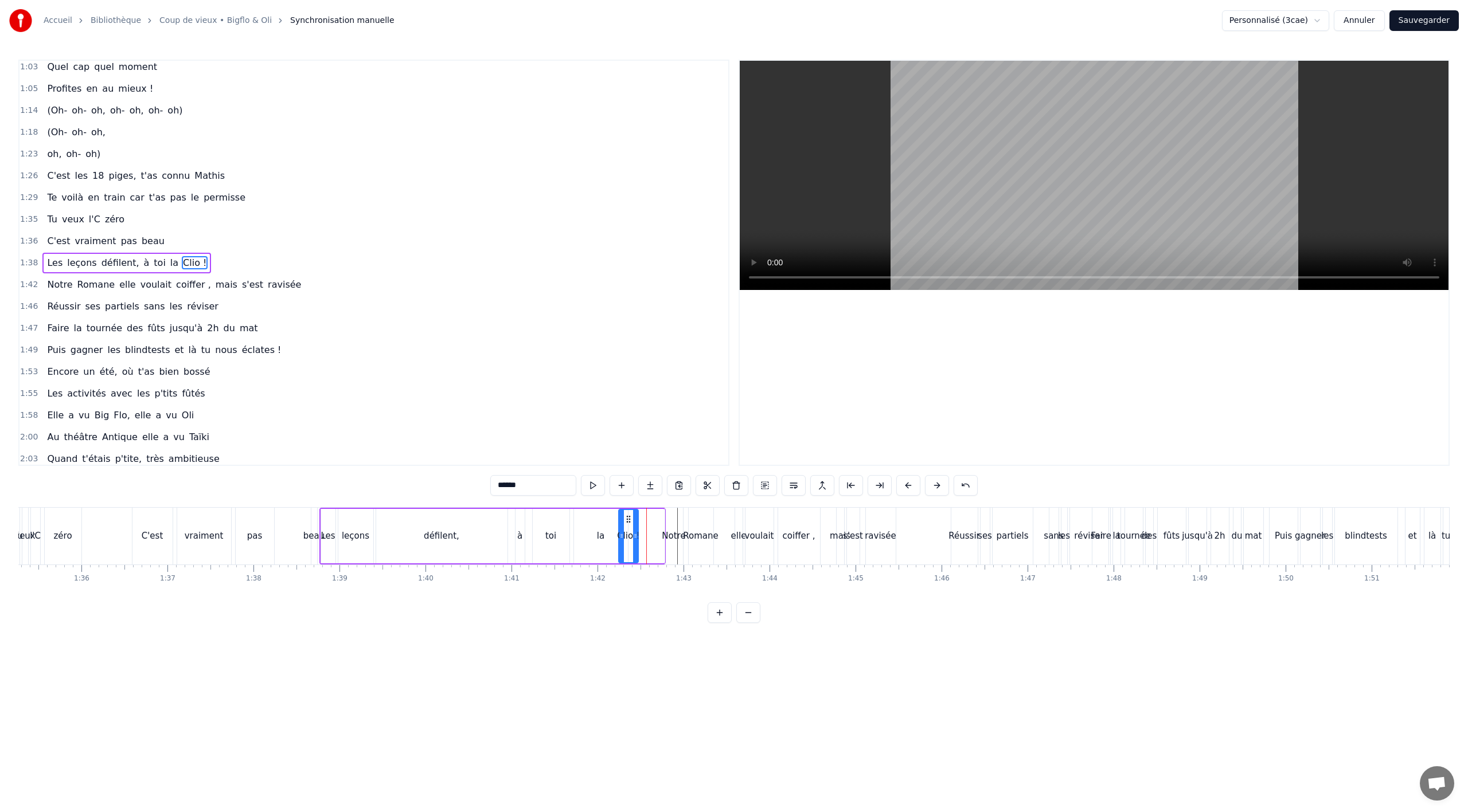
drag, startPoint x: 650, startPoint y: 526, endPoint x: 625, endPoint y: 530, distance: 25.3
click at [625, 530] on div "Clio !" at bounding box center [628, 536] width 18 height 52
click at [493, 549] on div "défilent," at bounding box center [442, 536] width 131 height 54
click at [954, 547] on div "Réussir" at bounding box center [964, 536] width 27 height 57
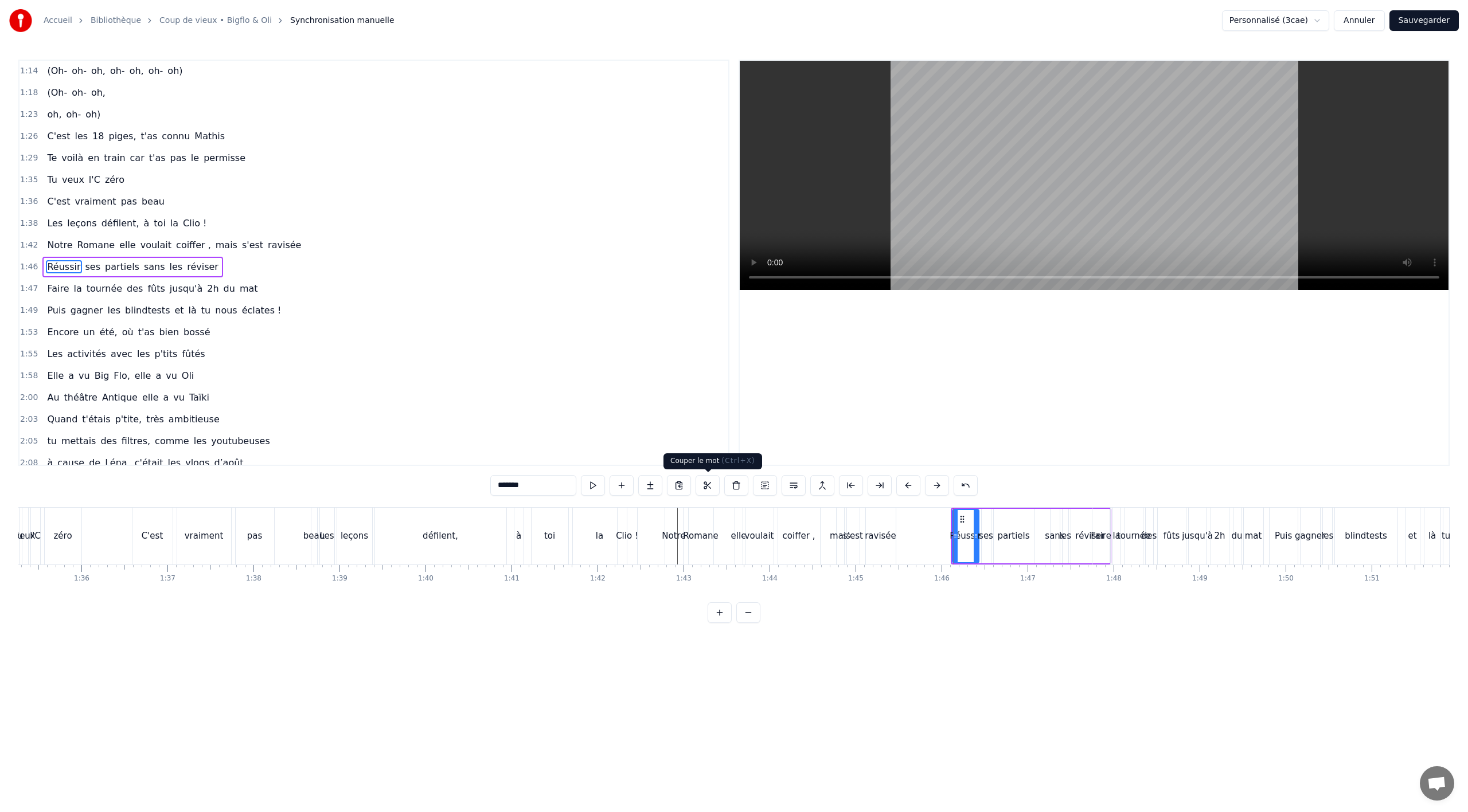
scroll to position [614, 0]
click at [1010, 516] on div "partiels" at bounding box center [1014, 536] width 40 height 54
type input "********"
click at [766, 488] on button at bounding box center [765, 485] width 24 height 21
drag, startPoint x: 959, startPoint y: 519, endPoint x: 910, endPoint y: 521, distance: 49.0
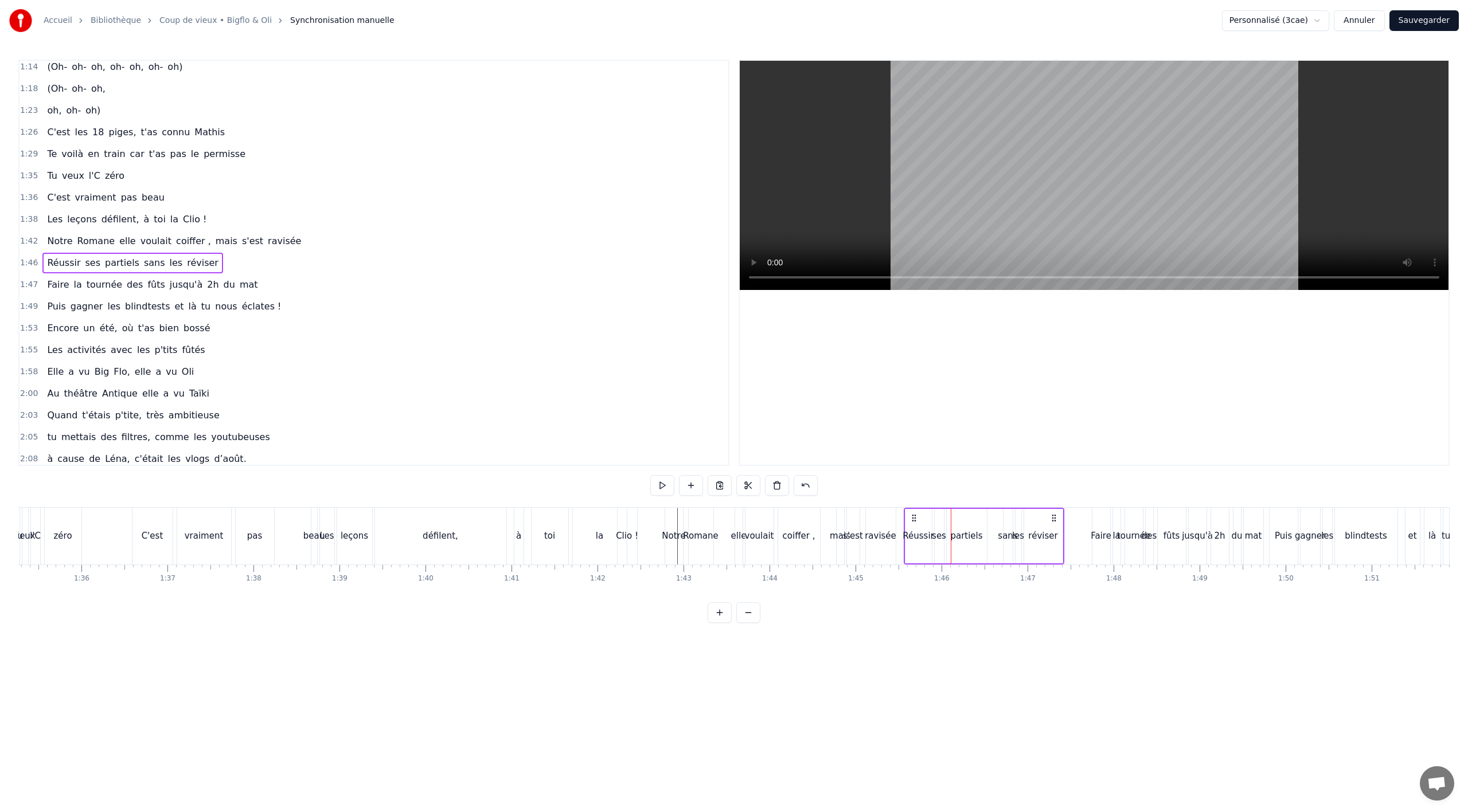
click at [910, 522] on icon at bounding box center [914, 518] width 10 height 10
click at [887, 555] on div "ravisée" at bounding box center [880, 536] width 30 height 57
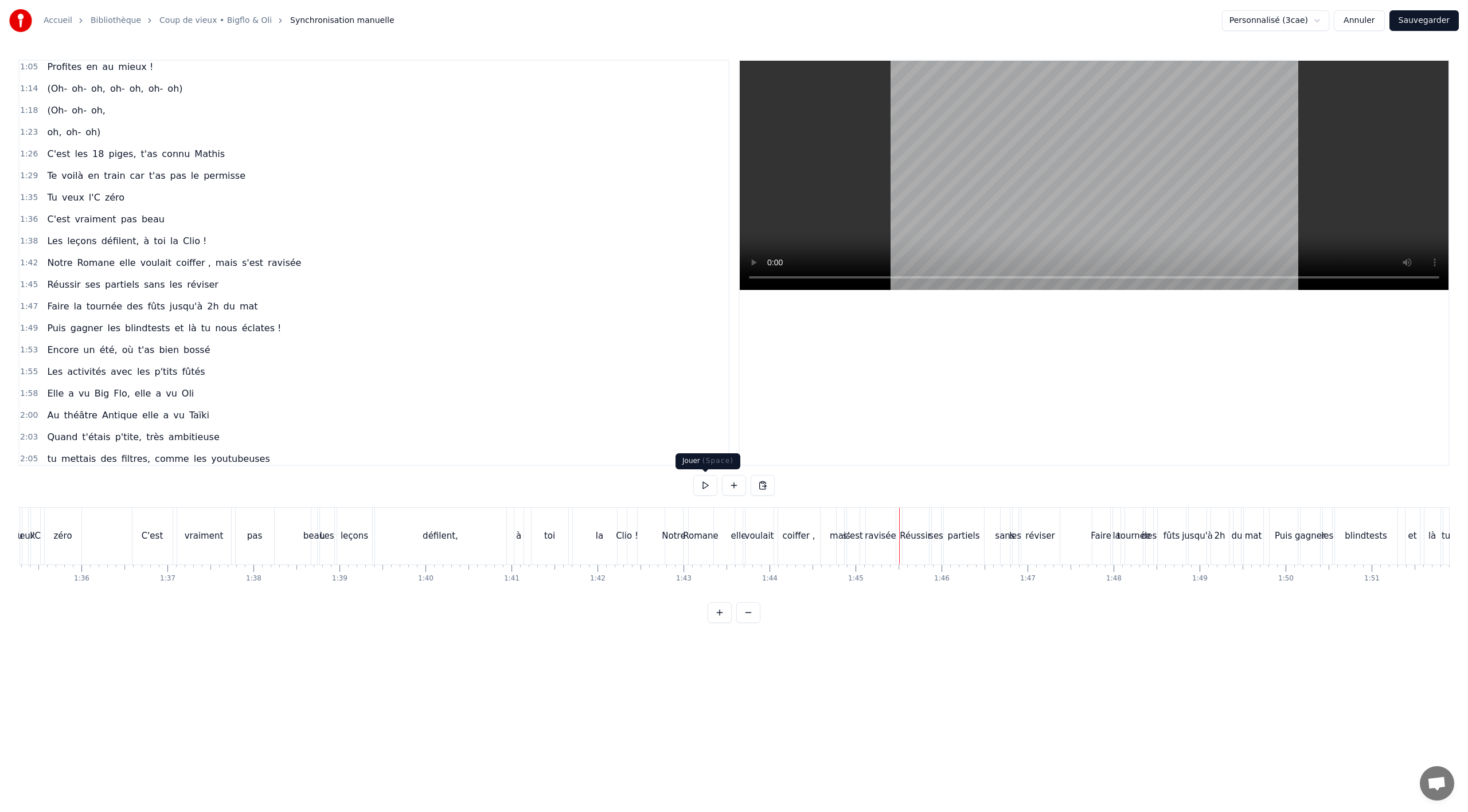
click at [703, 490] on button at bounding box center [705, 485] width 24 height 21
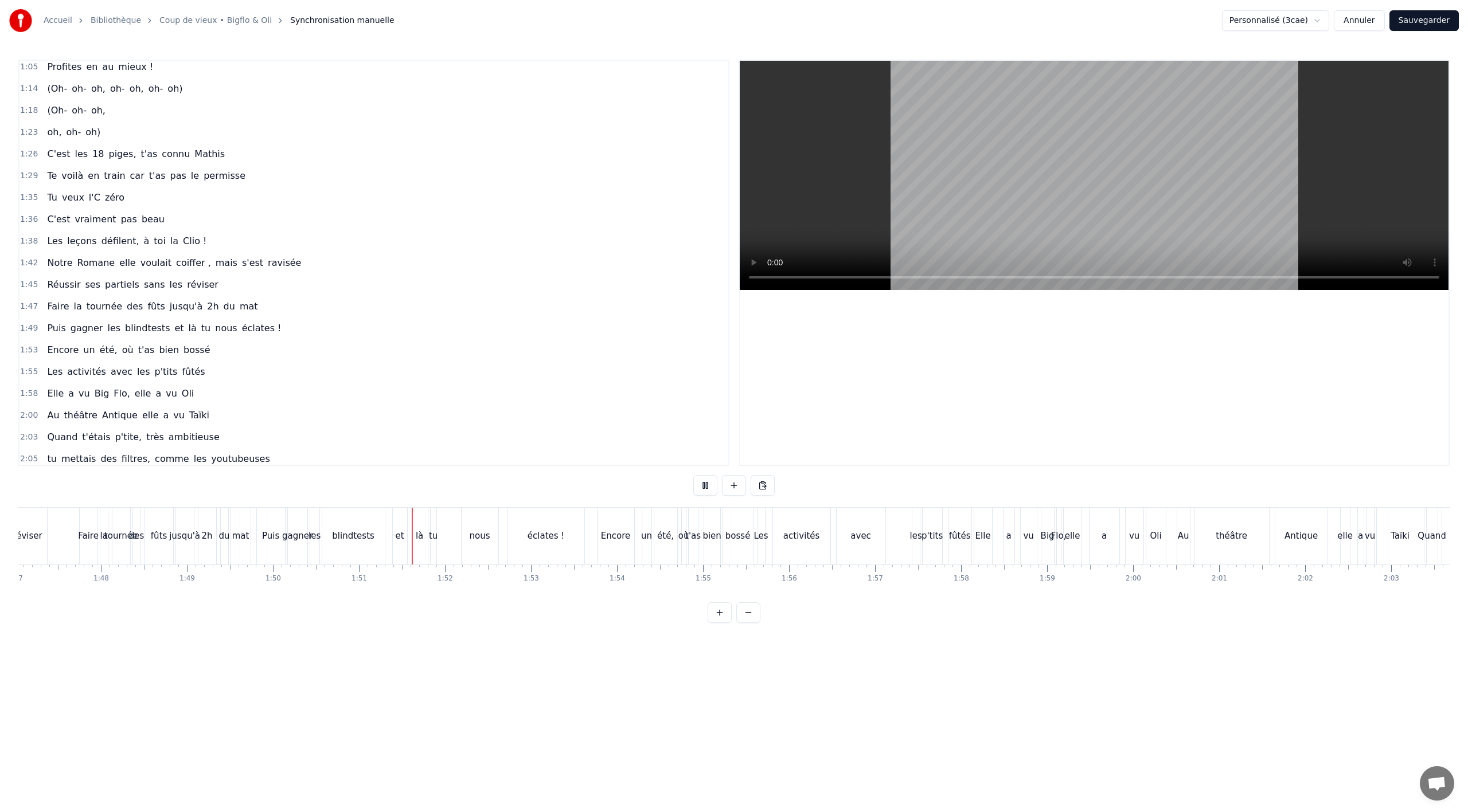
click at [695, 478] on button at bounding box center [705, 485] width 24 height 21
click at [237, 549] on div "éclates !" at bounding box center [240, 536] width 76 height 57
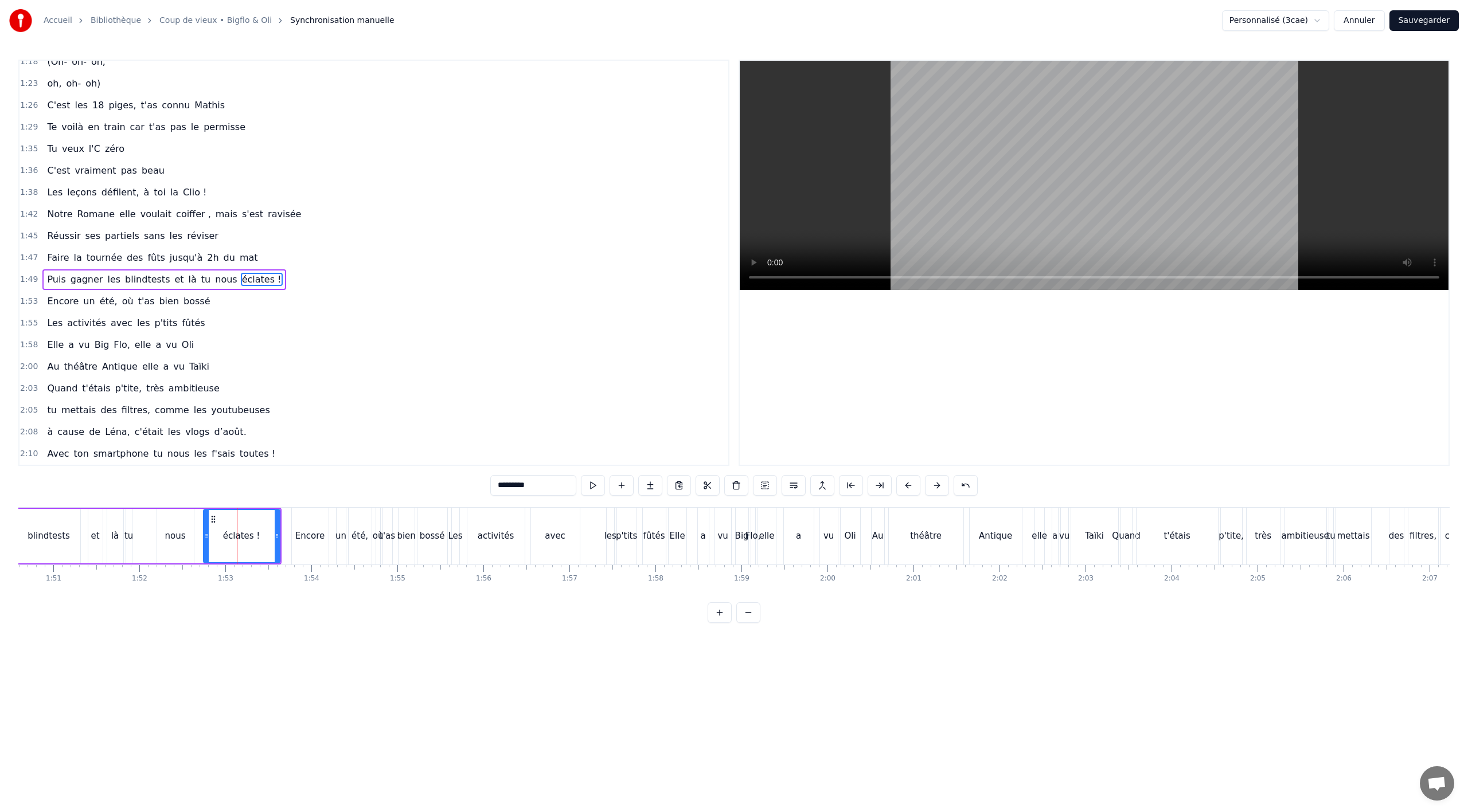
scroll to position [658, 0]
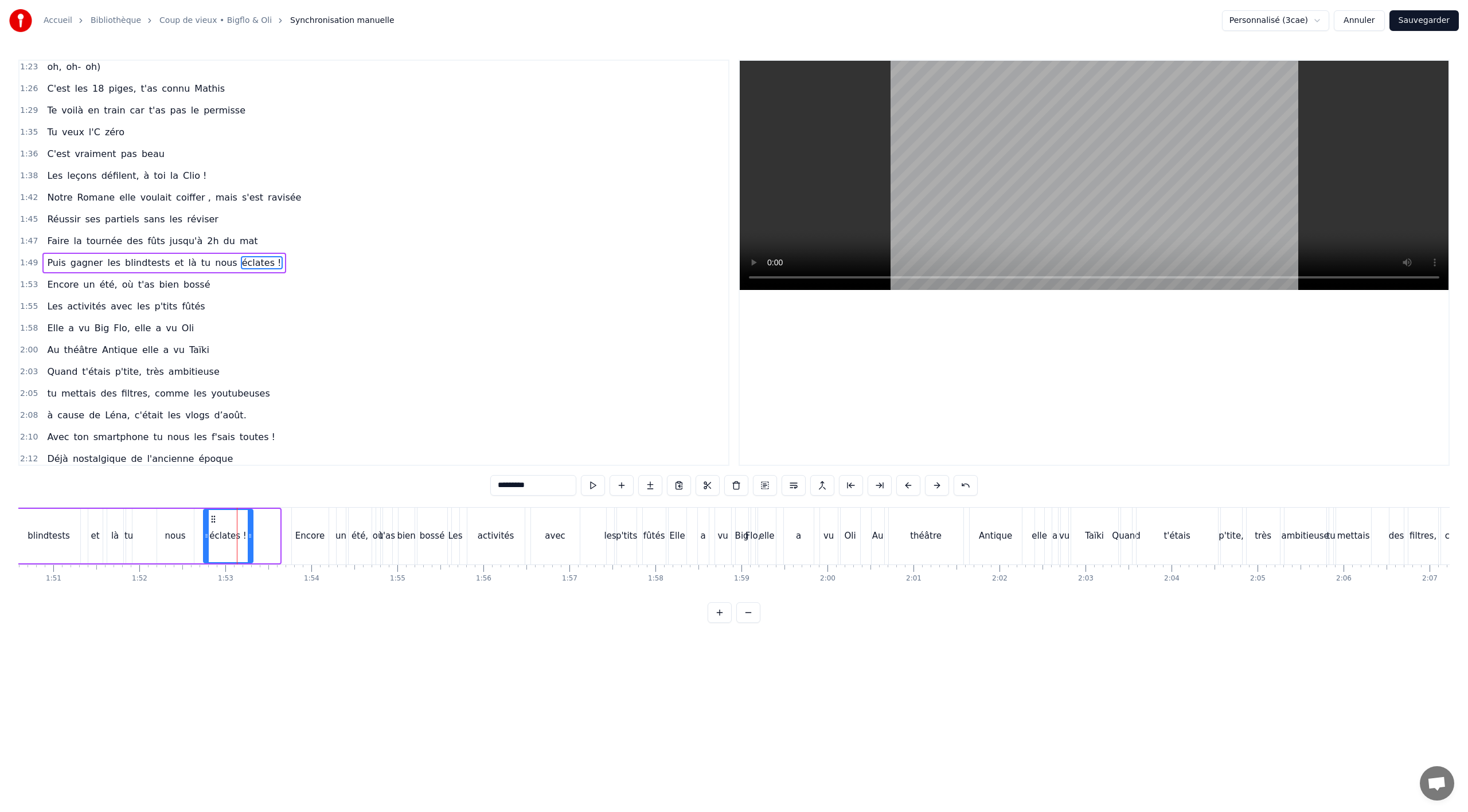
drag, startPoint x: 276, startPoint y: 536, endPoint x: 248, endPoint y: 536, distance: 28.0
click at [248, 536] on icon at bounding box center [250, 536] width 4 height 10
click at [175, 548] on div "nous" at bounding box center [175, 536] width 36 height 54
type input "****"
drag, startPoint x: 191, startPoint y: 536, endPoint x: 174, endPoint y: 537, distance: 17.0
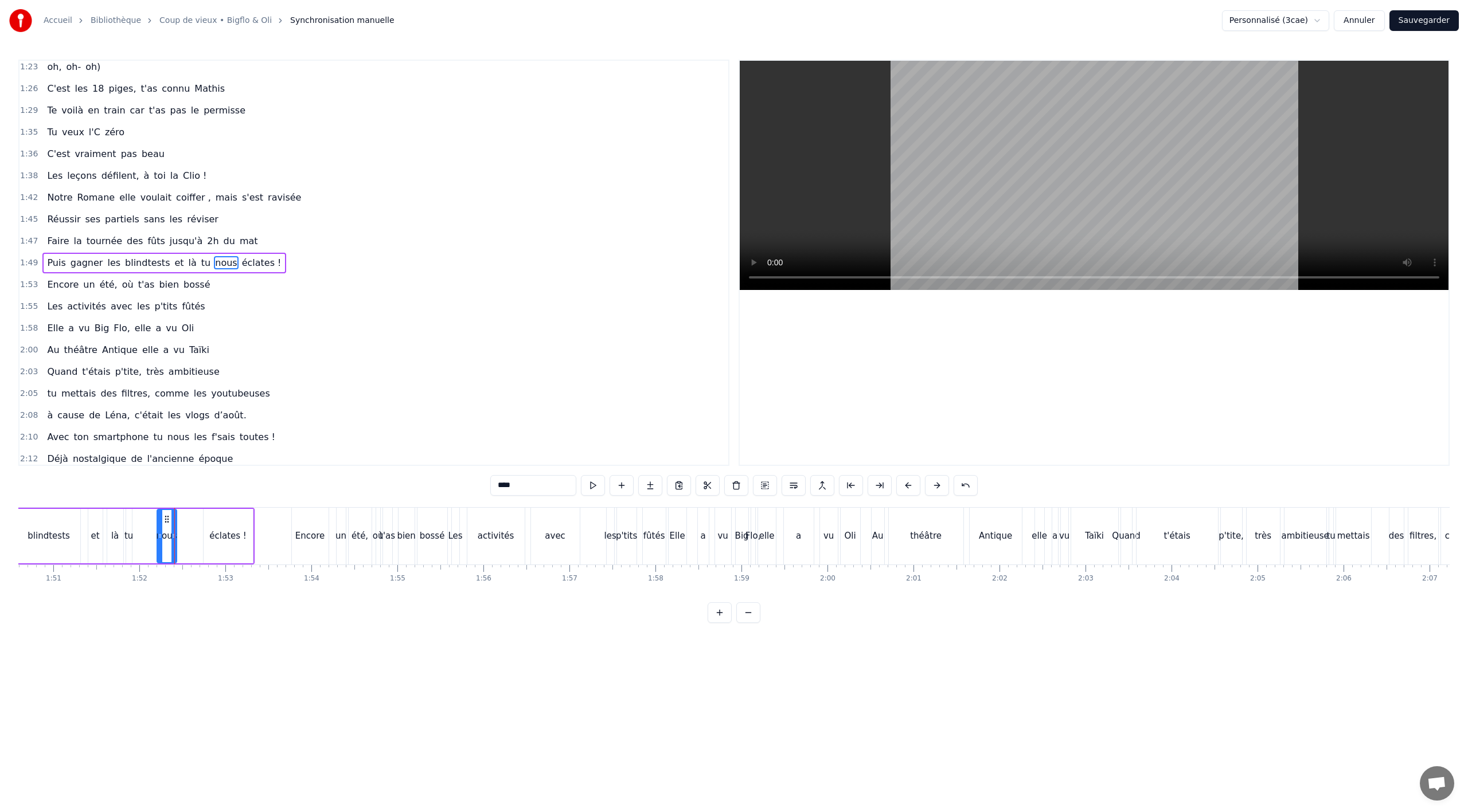
click at [173, 538] on icon at bounding box center [173, 536] width 4 height 10
drag, startPoint x: 164, startPoint y: 545, endPoint x: 147, endPoint y: 546, distance: 17.0
click at [147, 546] on div "Puis gagner les blindtests et là tu nous éclates !" at bounding box center [103, 536] width 304 height 57
click at [165, 523] on div "nous" at bounding box center [167, 536] width 19 height 54
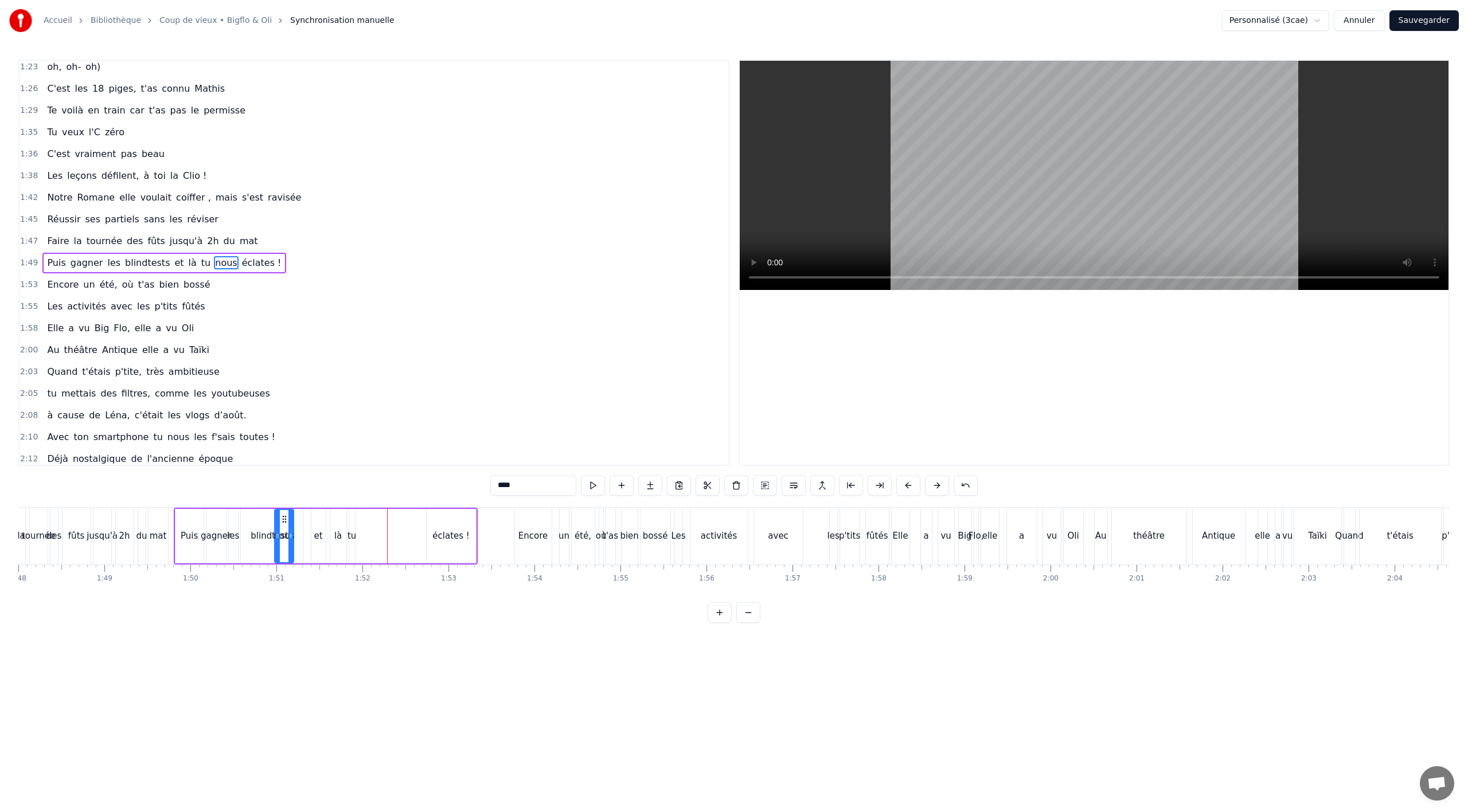
scroll to position [0, 9288]
drag, startPoint x: 166, startPoint y: 519, endPoint x: 369, endPoint y: 533, distance: 203.5
click at [369, 533] on div "nous" at bounding box center [369, 536] width 18 height 52
click at [470, 533] on div "éclates !" at bounding box center [453, 536] width 49 height 54
type input "*********"
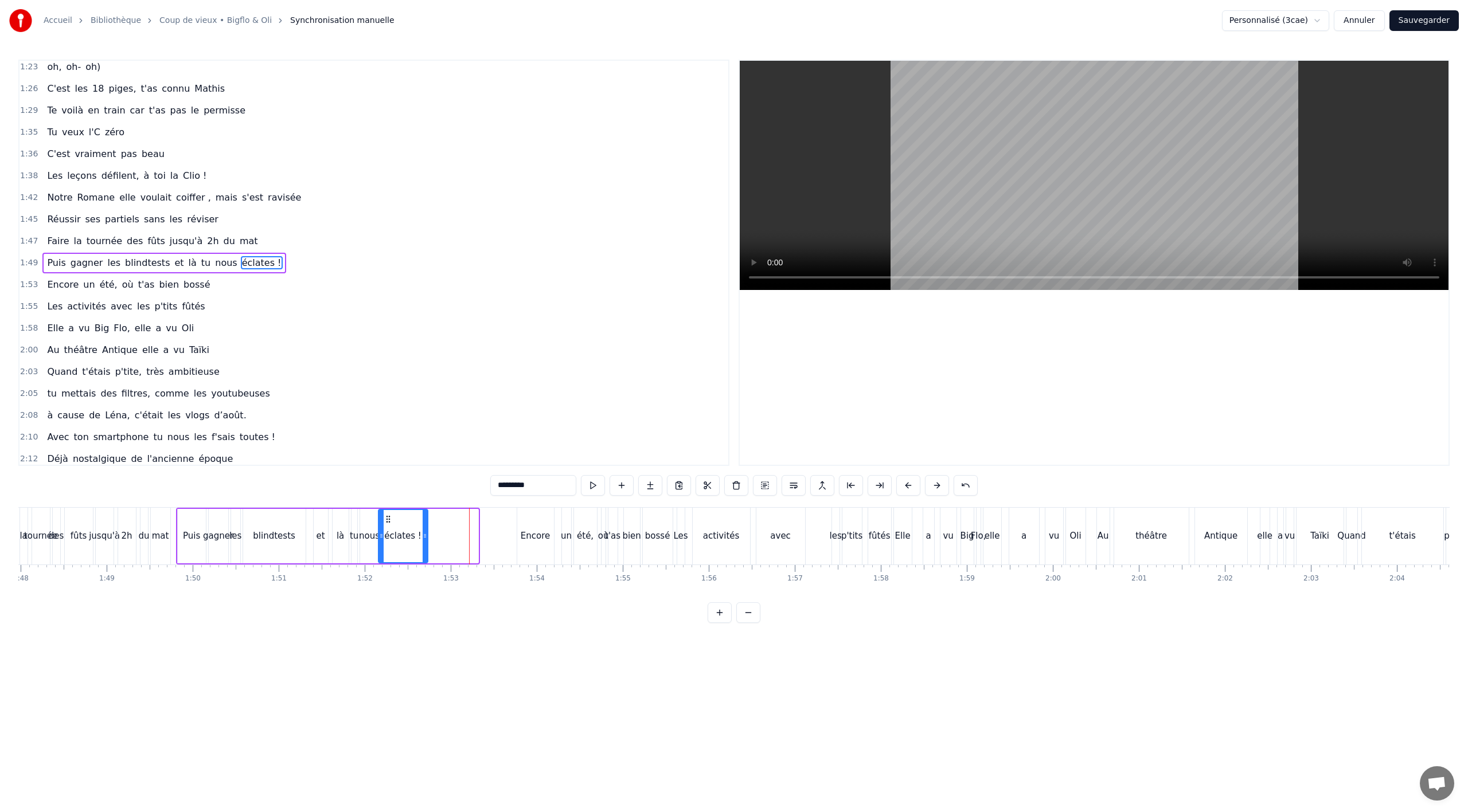
drag, startPoint x: 437, startPoint y: 517, endPoint x: 386, endPoint y: 523, distance: 51.4
click at [386, 523] on icon at bounding box center [388, 519] width 10 height 10
click at [167, 568] on div "0 0:01 0:02 0:03 0:04 0:05 0:06 0:07 0:08 0:09 0:10 0:11 0:12 0:13 0:14 0:15 0:…" at bounding box center [731, 574] width 20002 height 18
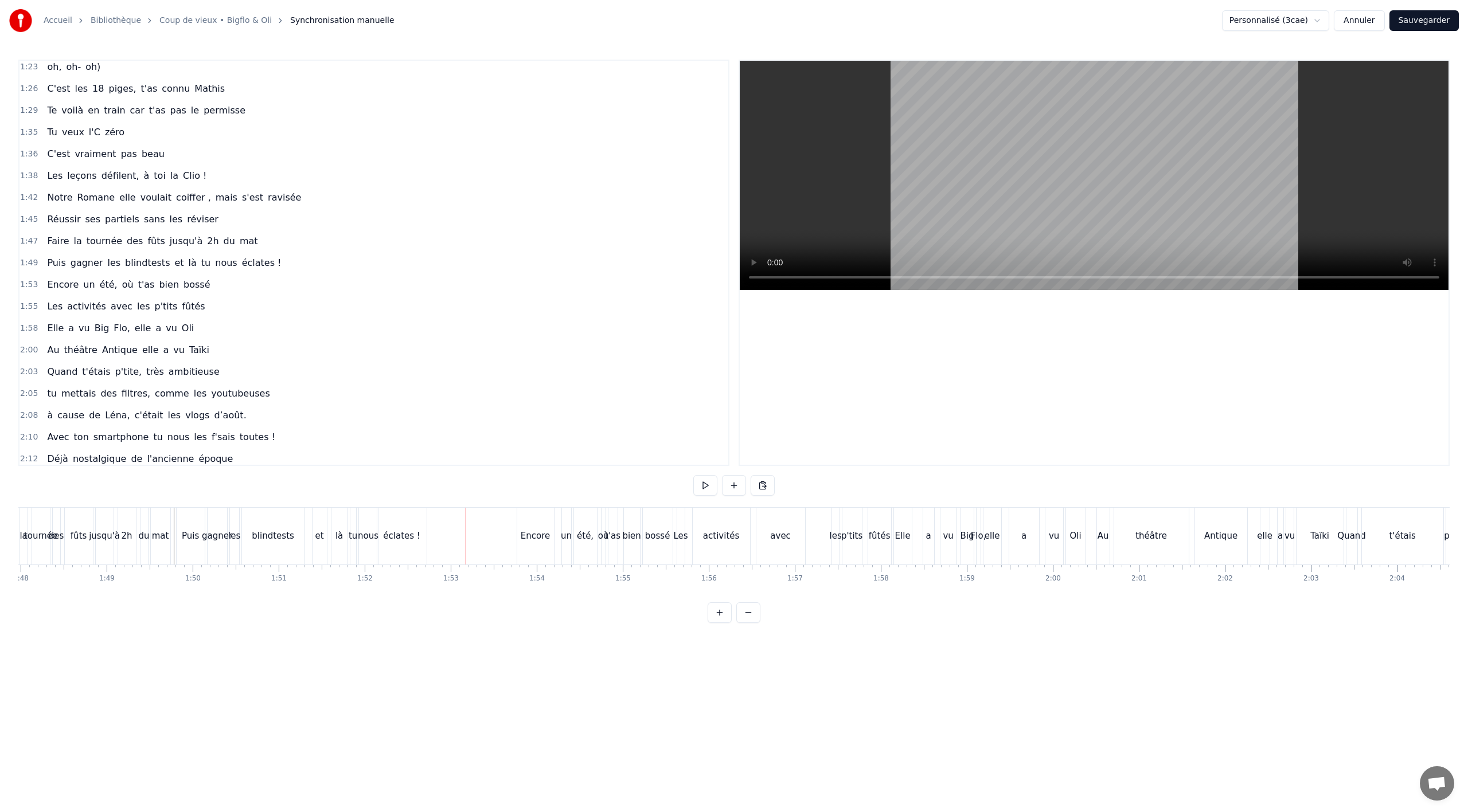
click at [409, 555] on div "éclates !" at bounding box center [402, 536] width 49 height 57
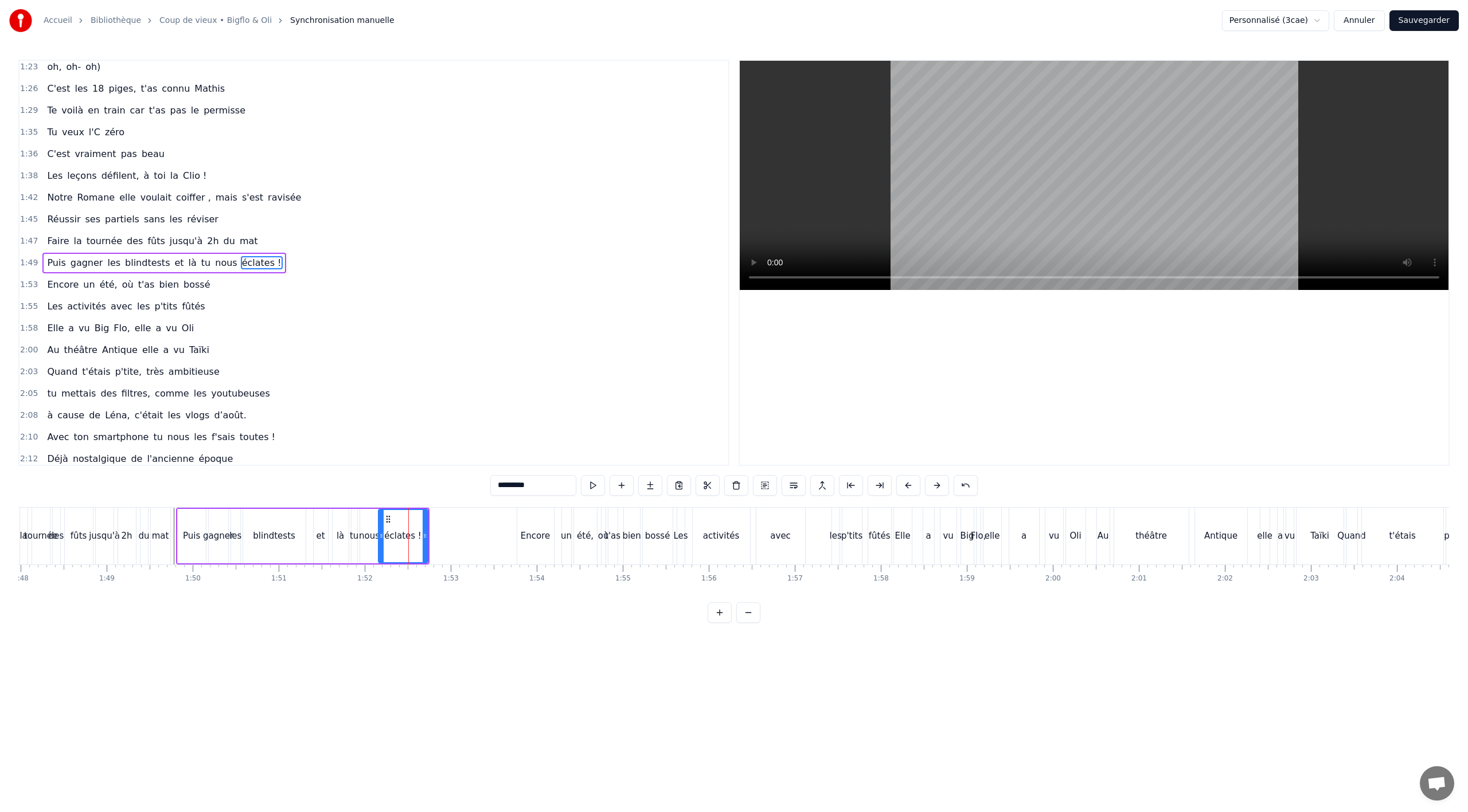
drag, startPoint x: 288, startPoint y: 558, endPoint x: 298, endPoint y: 558, distance: 10.0
click at [289, 557] on div "blindtests" at bounding box center [274, 536] width 62 height 54
drag, startPoint x: 302, startPoint y: 539, endPoint x: 279, endPoint y: 543, distance: 23.3
click at [279, 543] on div at bounding box center [279, 536] width 4 height 52
click at [320, 549] on div "et" at bounding box center [321, 536] width 15 height 54
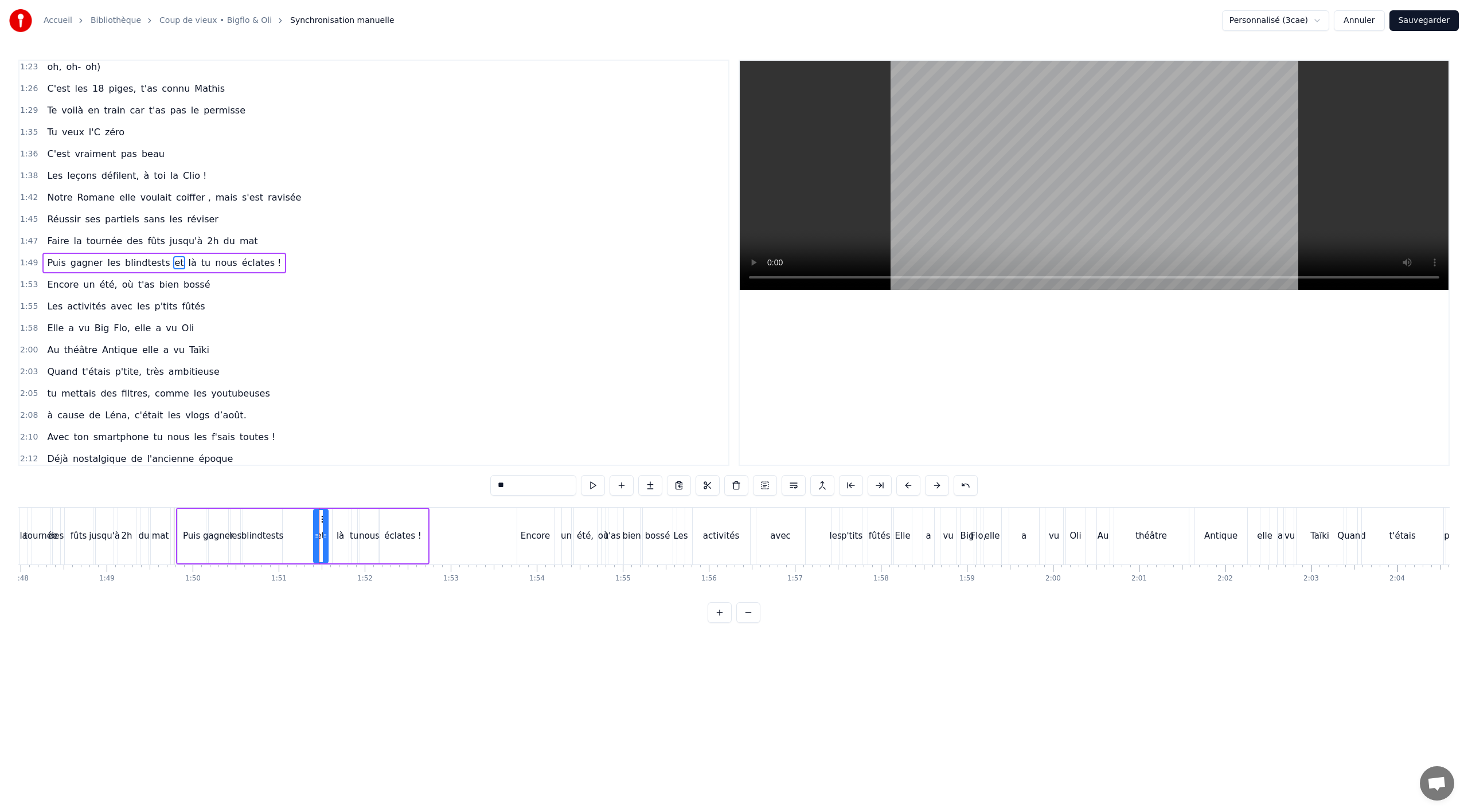
click at [315, 538] on div "et" at bounding box center [321, 536] width 16 height 54
click at [314, 536] on icon at bounding box center [315, 536] width 4 height 10
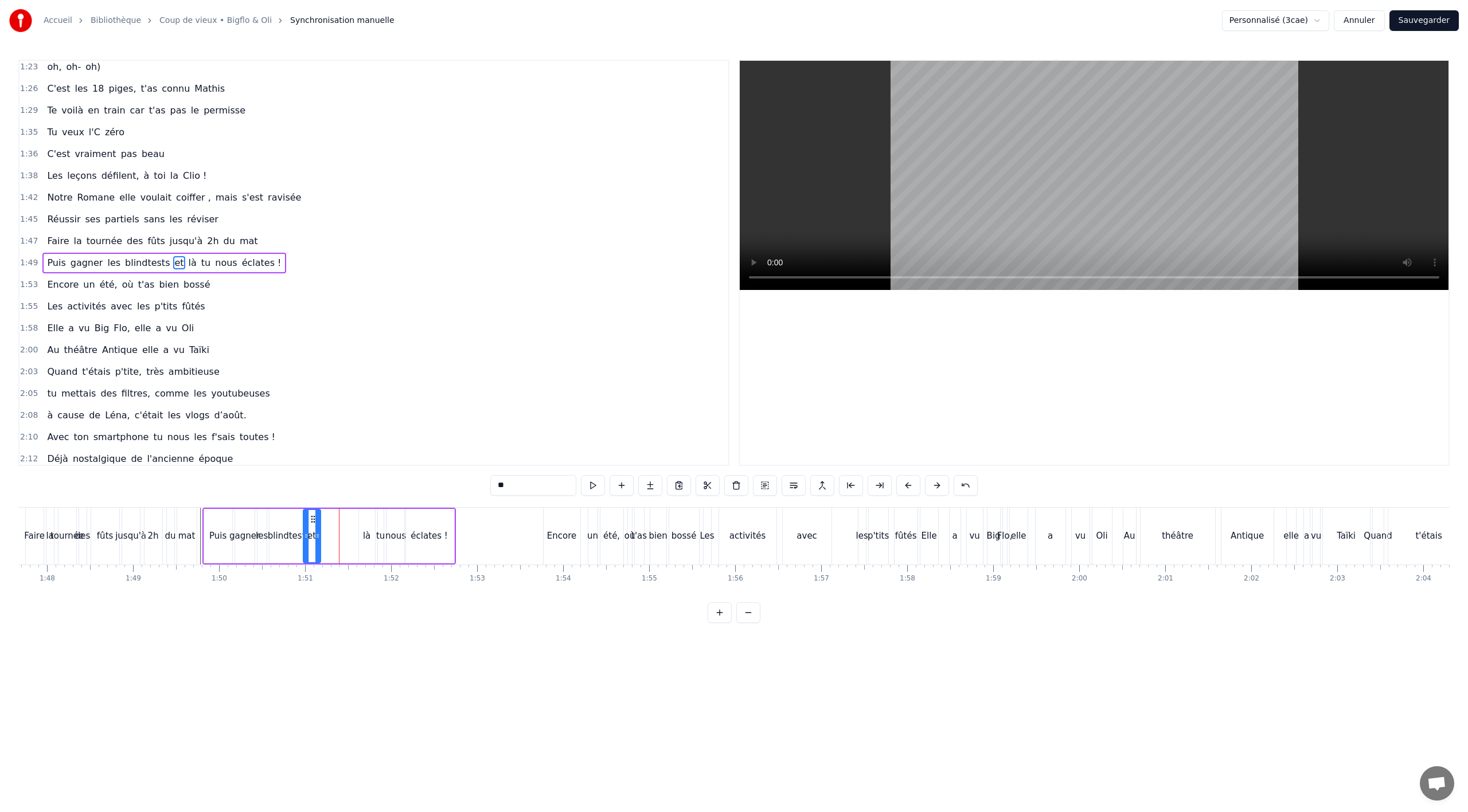
scroll to position [0, 9260]
click at [323, 523] on icon at bounding box center [323, 519] width 10 height 10
click at [365, 555] on div "là" at bounding box center [368, 536] width 16 height 54
drag, startPoint x: 369, startPoint y: 519, endPoint x: 339, endPoint y: 527, distance: 31.0
click at [339, 527] on div "là" at bounding box center [337, 536] width 15 height 52
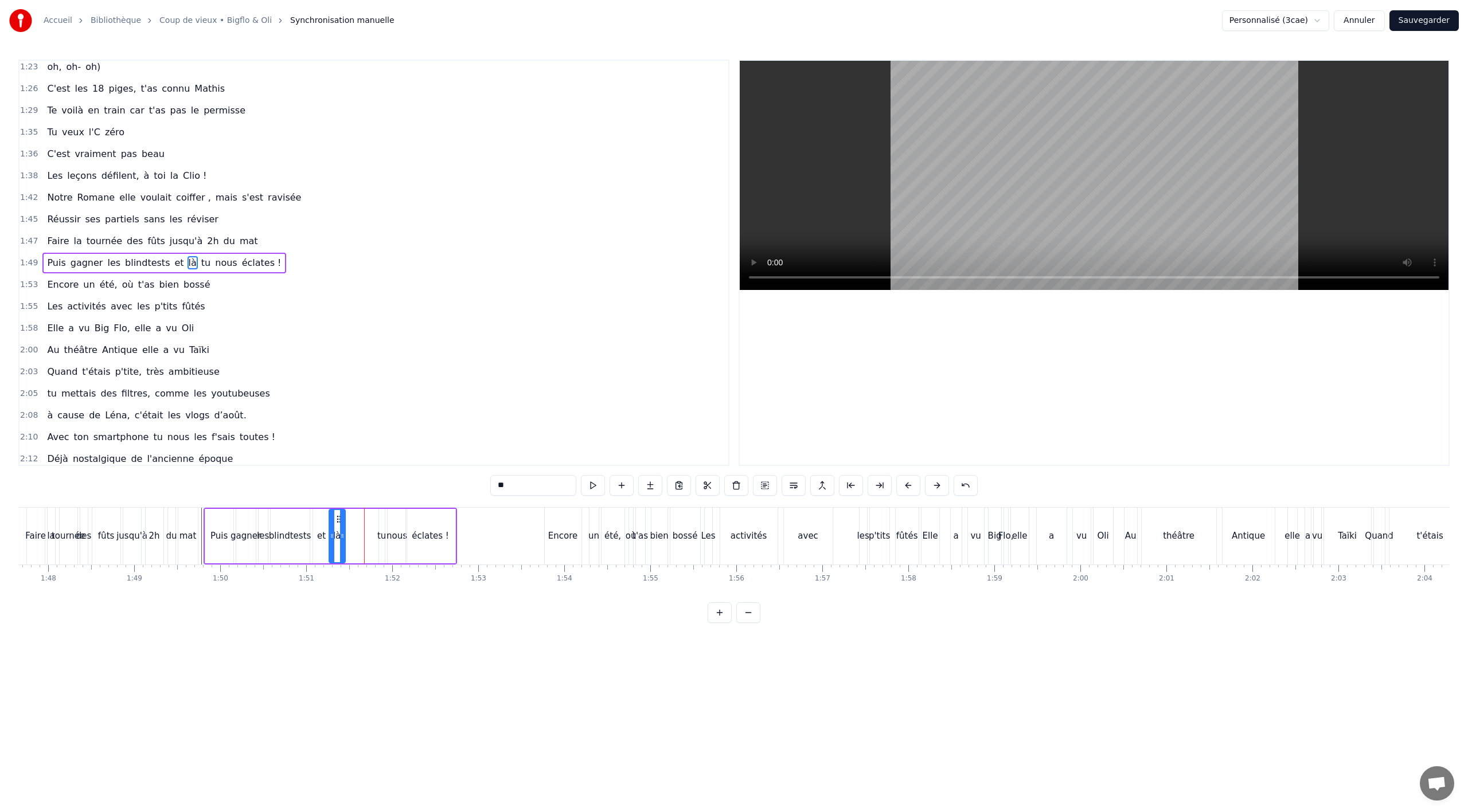
click at [379, 543] on div "tu" at bounding box center [382, 536] width 6 height 54
drag, startPoint x: 388, startPoint y: 517, endPoint x: 353, endPoint y: 523, distance: 35.5
click at [353, 523] on icon at bounding box center [353, 519] width 10 height 10
click at [397, 531] on div "nous" at bounding box center [397, 536] width 21 height 13
drag, startPoint x: 398, startPoint y: 519, endPoint x: 361, endPoint y: 522, distance: 37.1
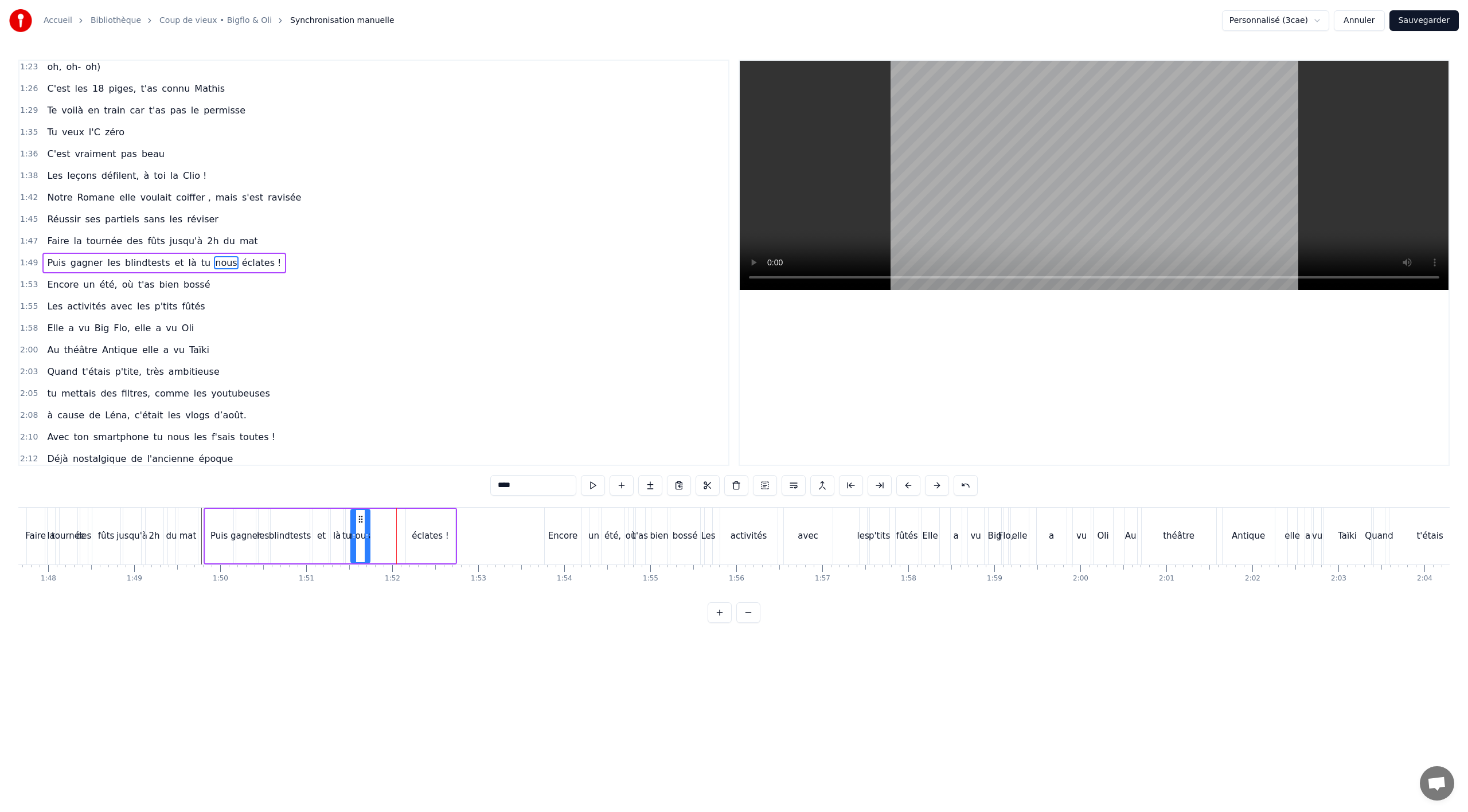
click at [361, 522] on icon at bounding box center [360, 519] width 10 height 10
click at [430, 531] on div "éclates !" at bounding box center [430, 536] width 37 height 13
drag, startPoint x: 416, startPoint y: 519, endPoint x: 381, endPoint y: 524, distance: 35.4
click at [381, 524] on div "éclates !" at bounding box center [397, 536] width 48 height 52
click at [197, 557] on div "mat" at bounding box center [187, 536] width 20 height 57
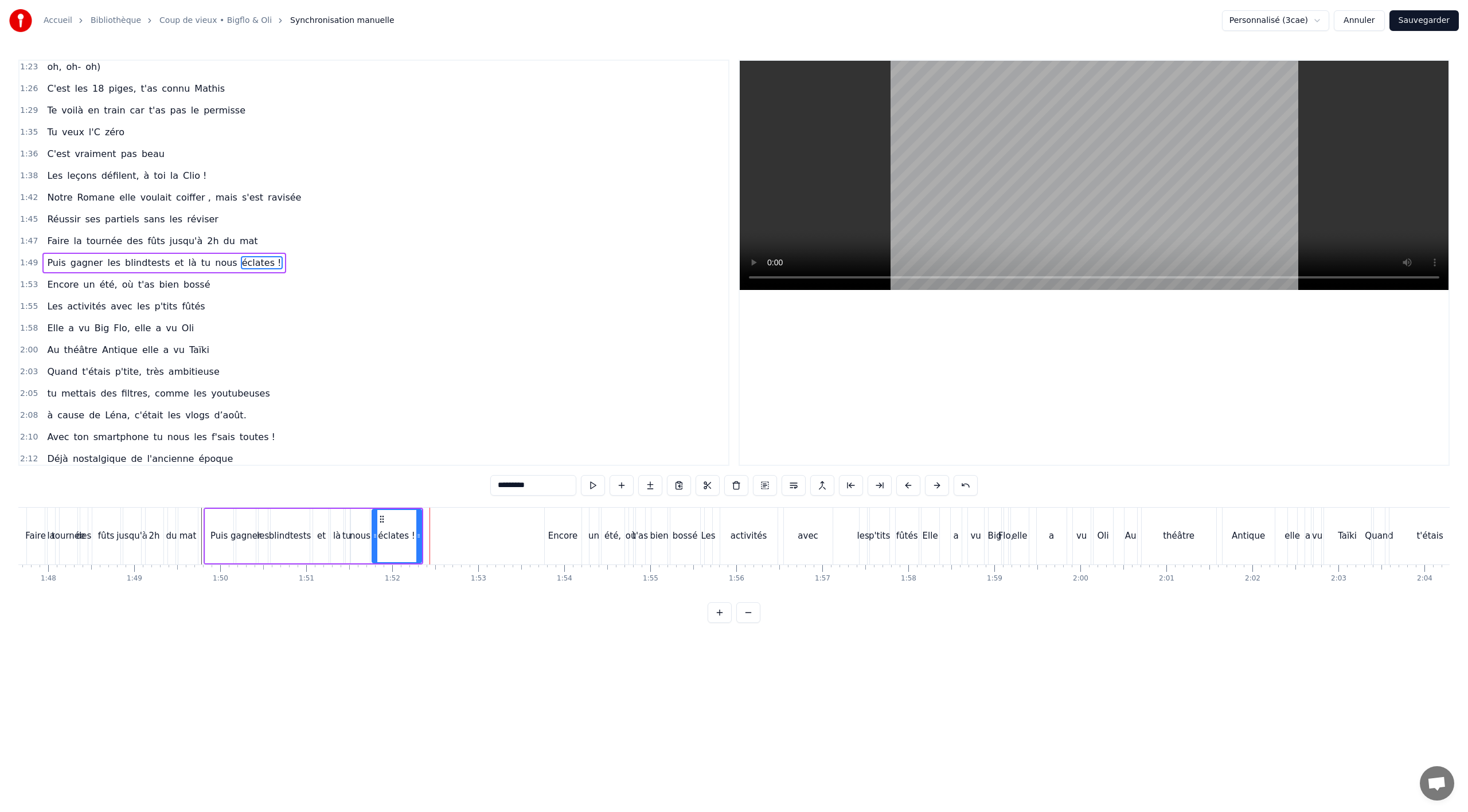
type input "***"
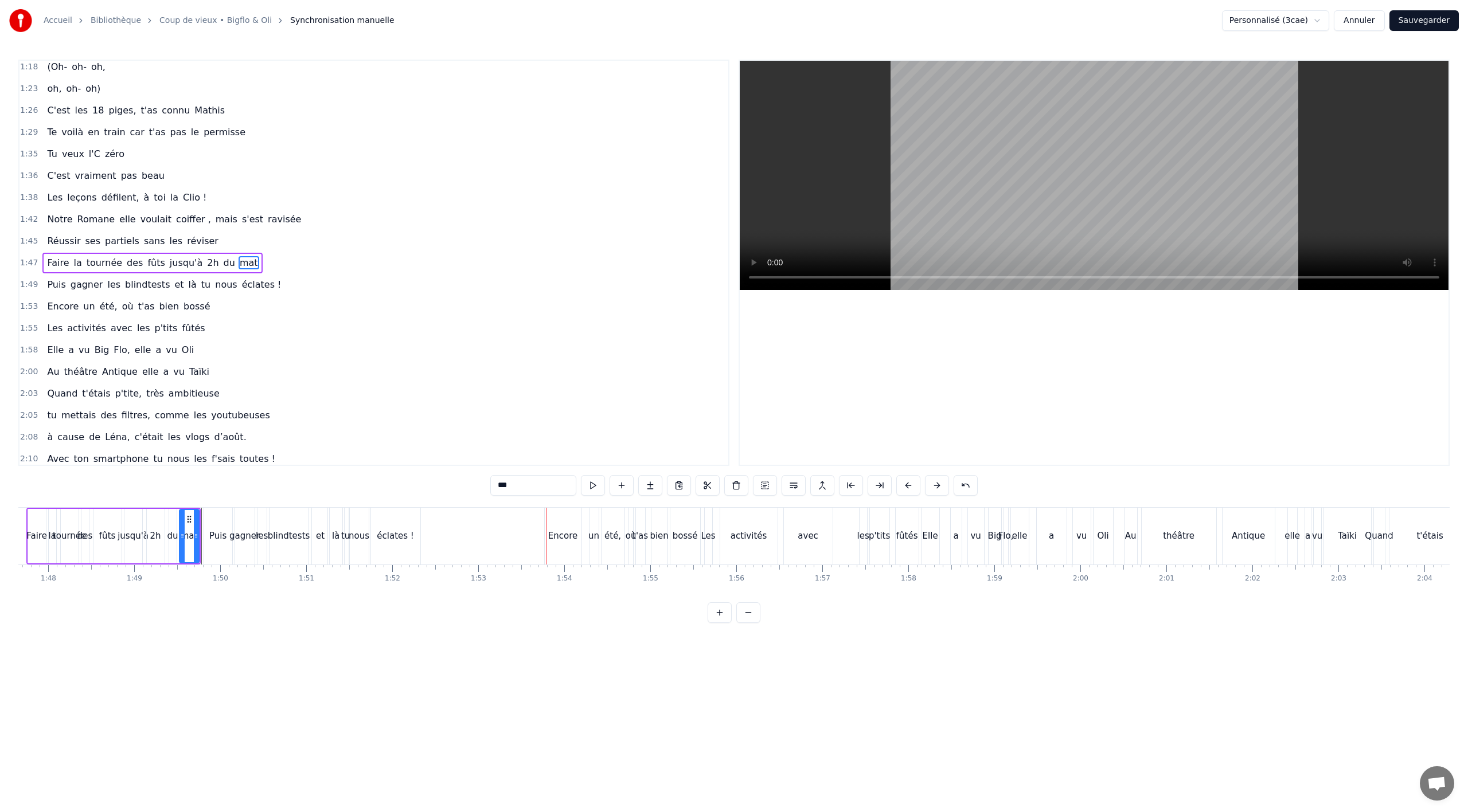
click at [48, 316] on div "Encore un été, où t'as bien bossé" at bounding box center [128, 307] width 172 height 21
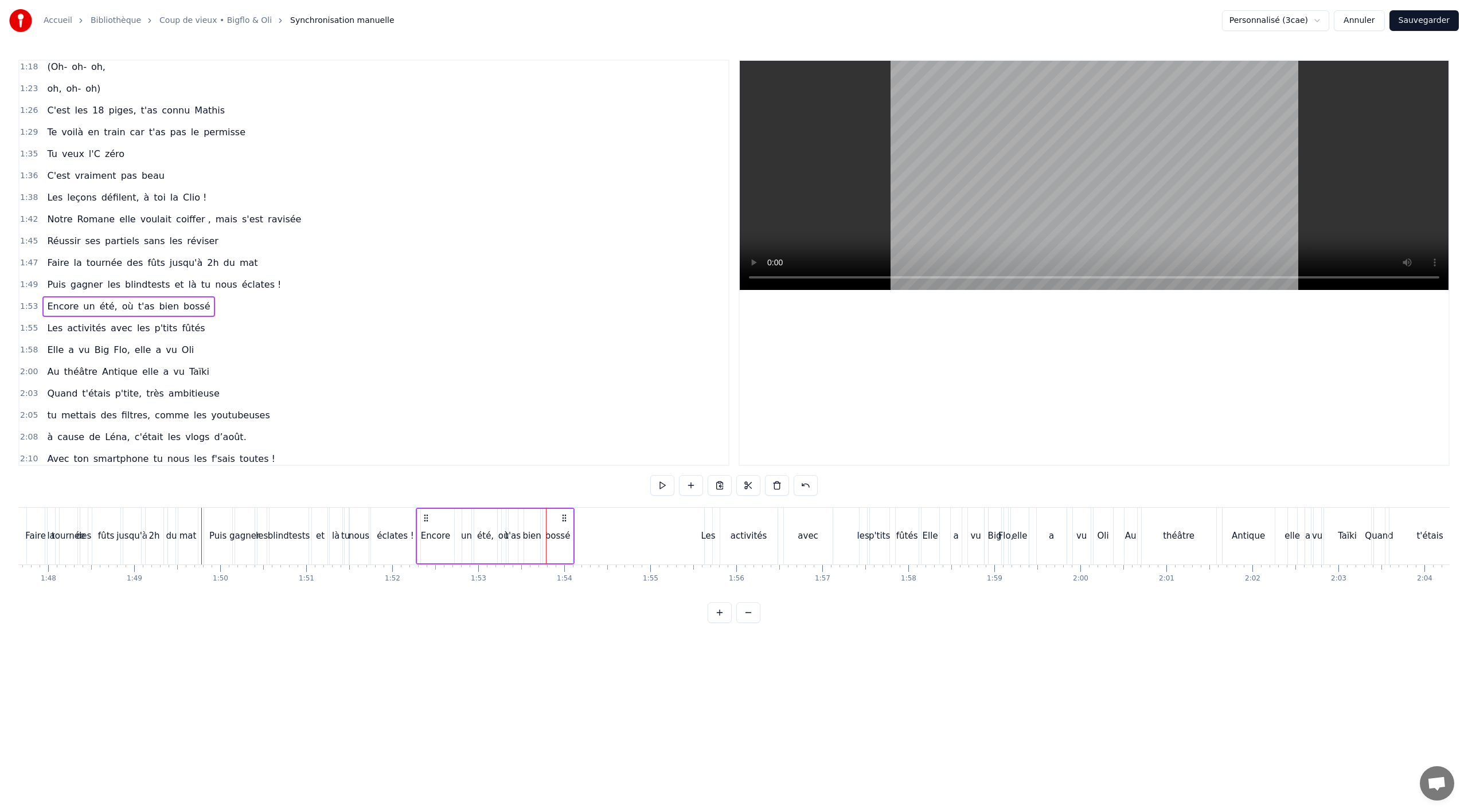
drag, startPoint x: 550, startPoint y: 516, endPoint x: 422, endPoint y: 521, distance: 128.1
click at [422, 521] on icon at bounding box center [426, 518] width 10 height 10
click at [409, 560] on div "éclates !" at bounding box center [395, 536] width 49 height 57
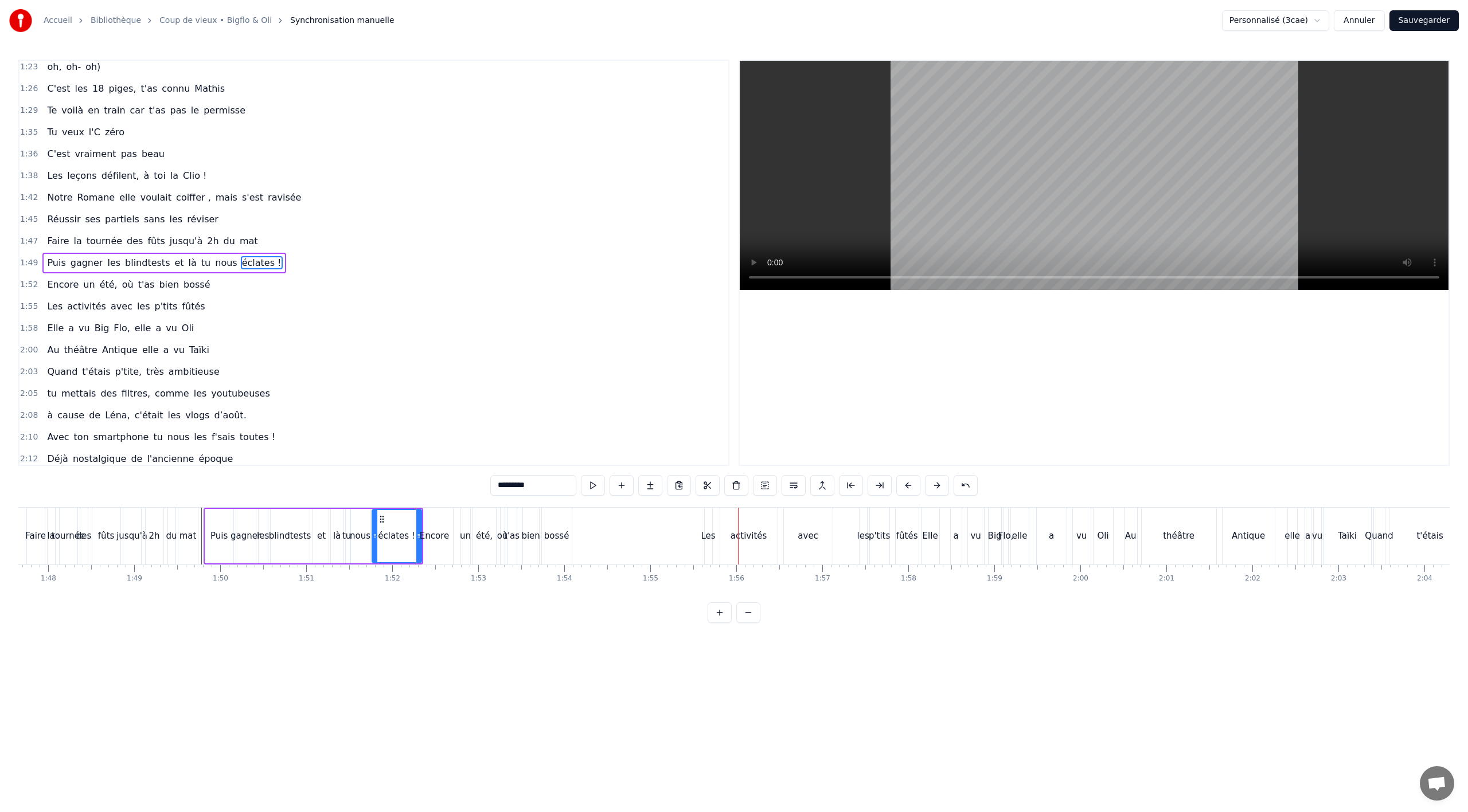
click at [48, 312] on span "Les" at bounding box center [54, 306] width 18 height 13
type input "***"
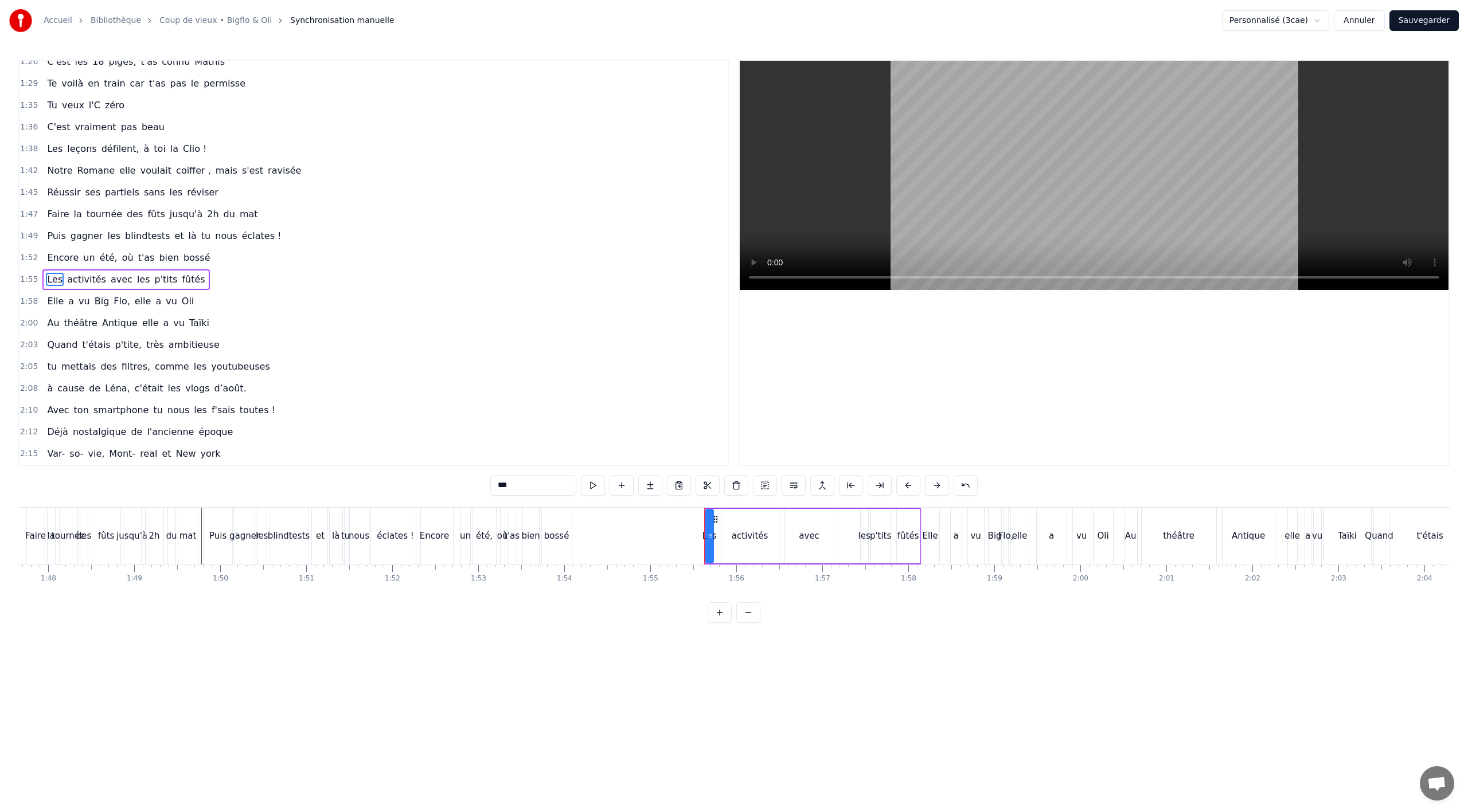
scroll to position [701, 0]
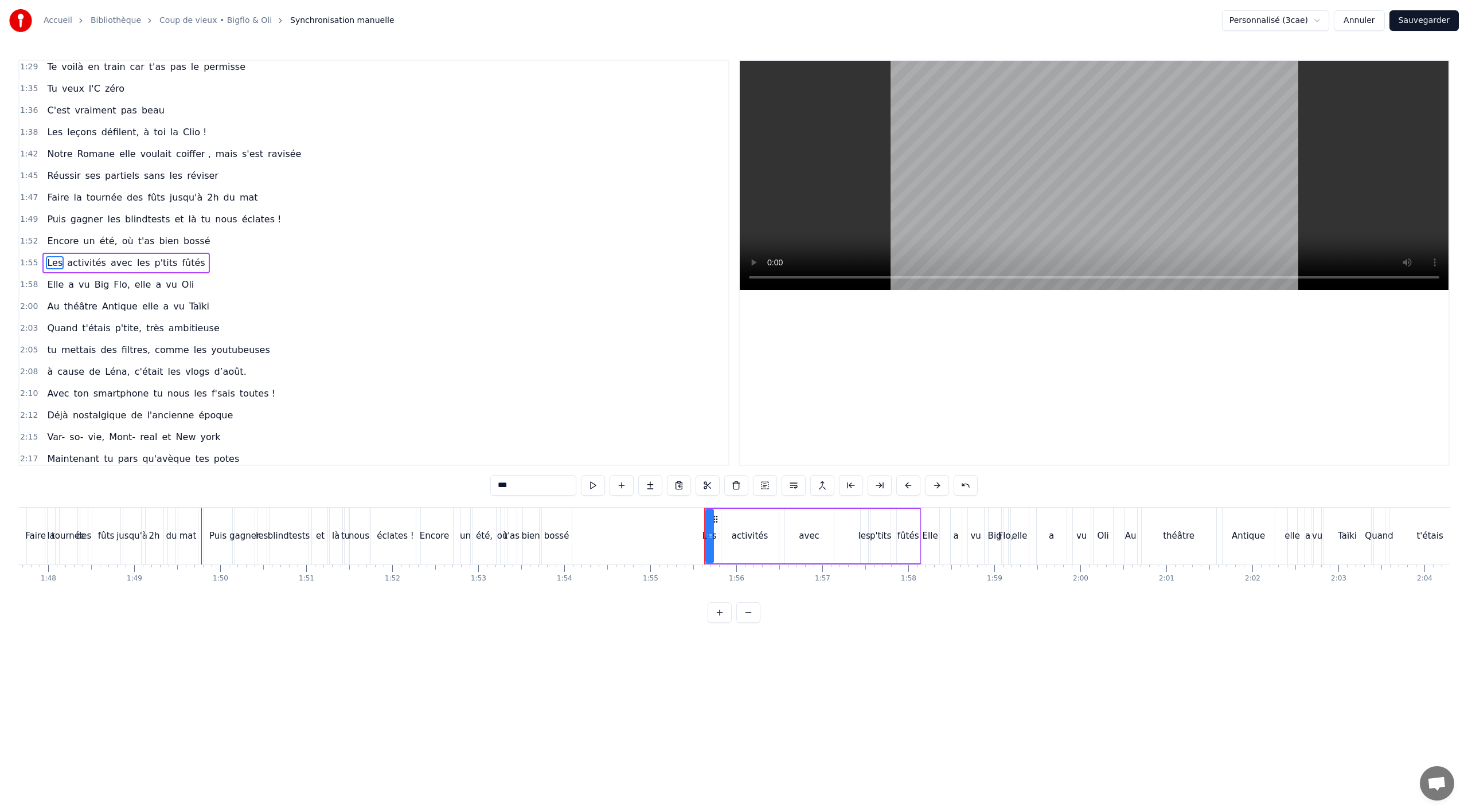
click at [73, 273] on div "1:55 Les activités avec les p'tits fûtés" at bounding box center [374, 263] width 709 height 22
drag, startPoint x: 713, startPoint y: 516, endPoint x: 579, endPoint y: 525, distance: 134.3
click at [579, 520] on icon at bounding box center [581, 518] width 10 height 10
click at [553, 553] on div "bossé" at bounding box center [556, 536] width 30 height 57
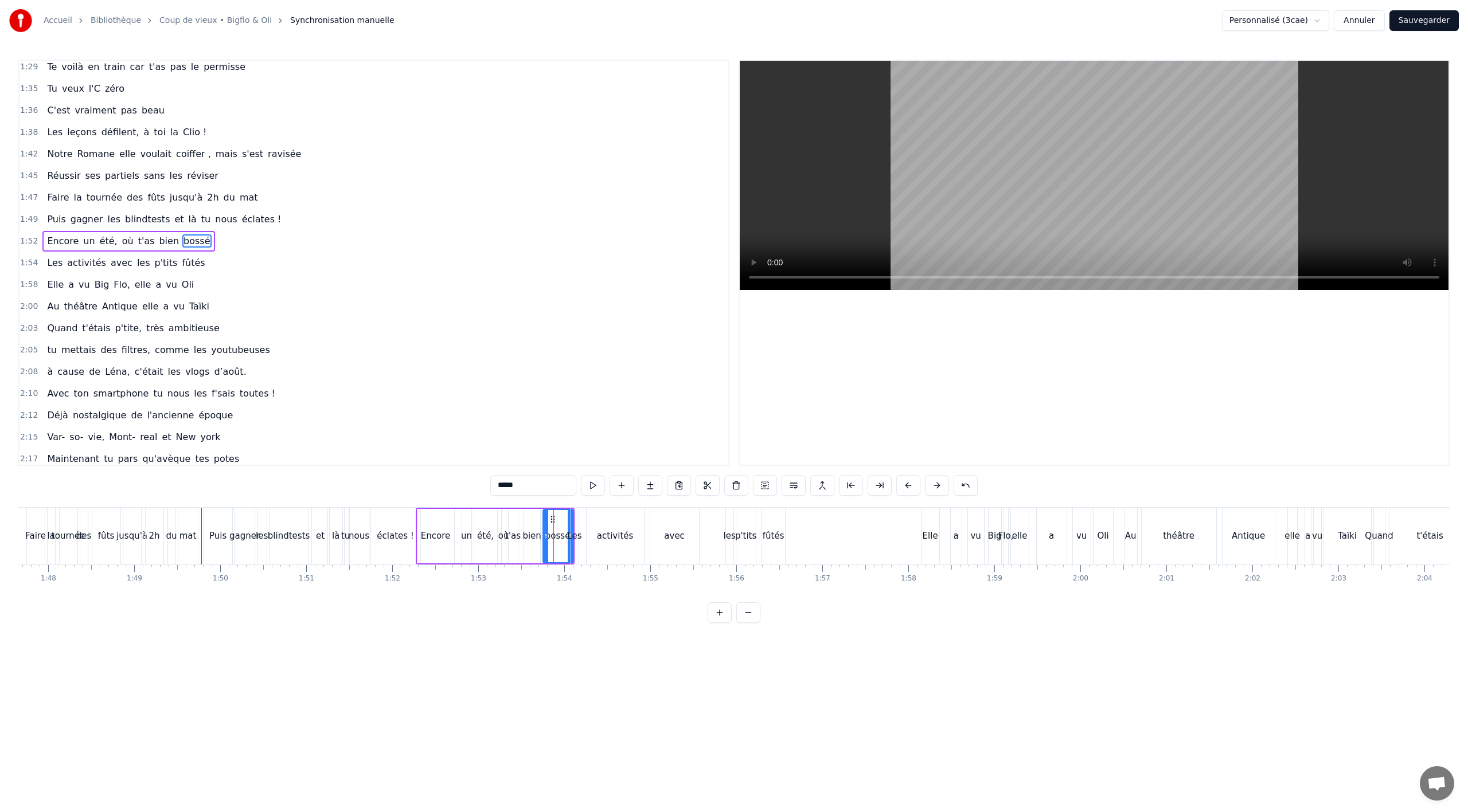
scroll to position [680, 0]
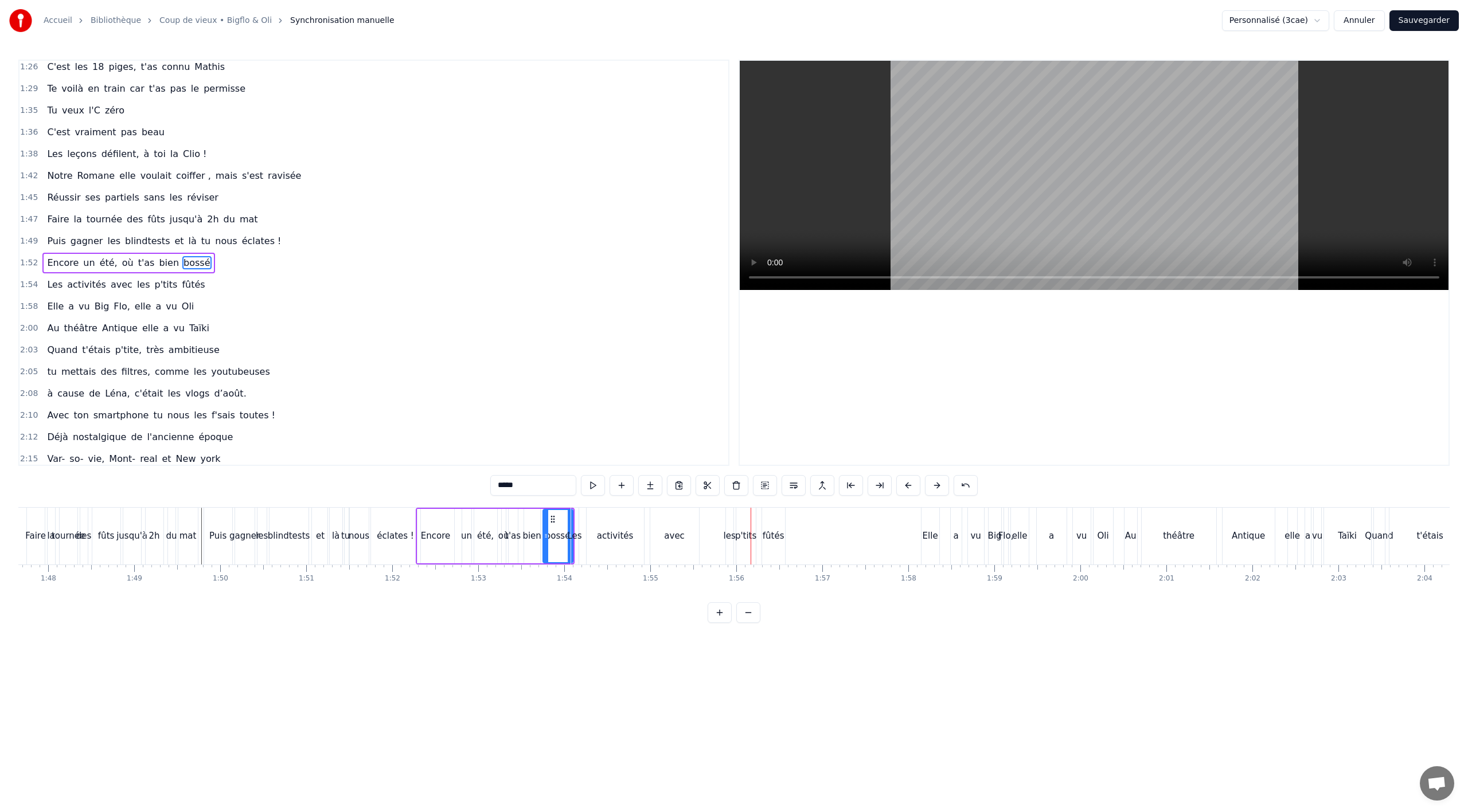
click at [684, 561] on div "avec" at bounding box center [675, 536] width 48 height 57
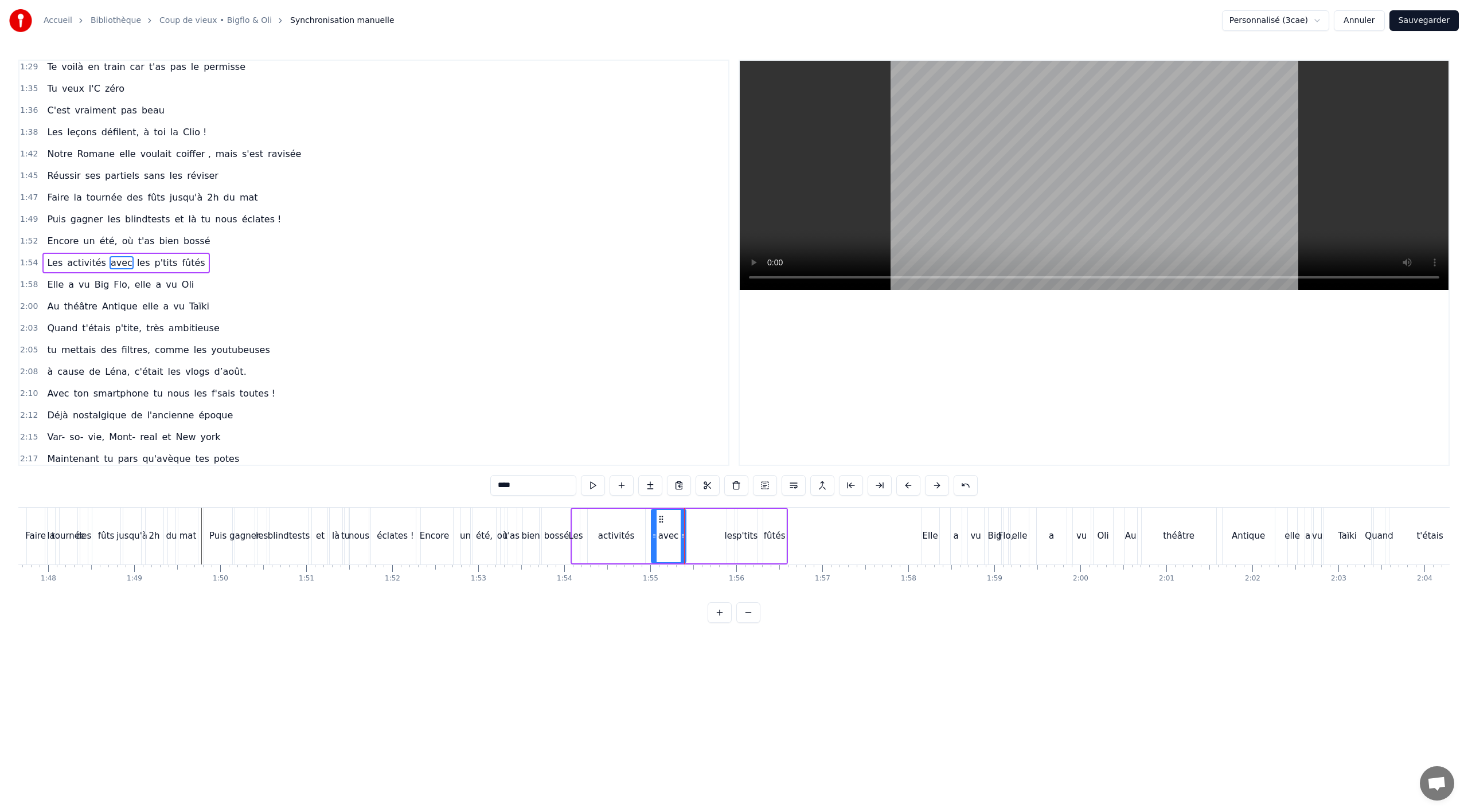
drag, startPoint x: 696, startPoint y: 540, endPoint x: 682, endPoint y: 542, distance: 14.1
click at [682, 542] on div at bounding box center [683, 536] width 4 height 52
click at [636, 549] on div "activités" at bounding box center [616, 536] width 57 height 54
drag, startPoint x: 642, startPoint y: 537, endPoint x: 633, endPoint y: 537, distance: 9.0
click at [633, 537] on circle at bounding box center [633, 537] width 1 height 1
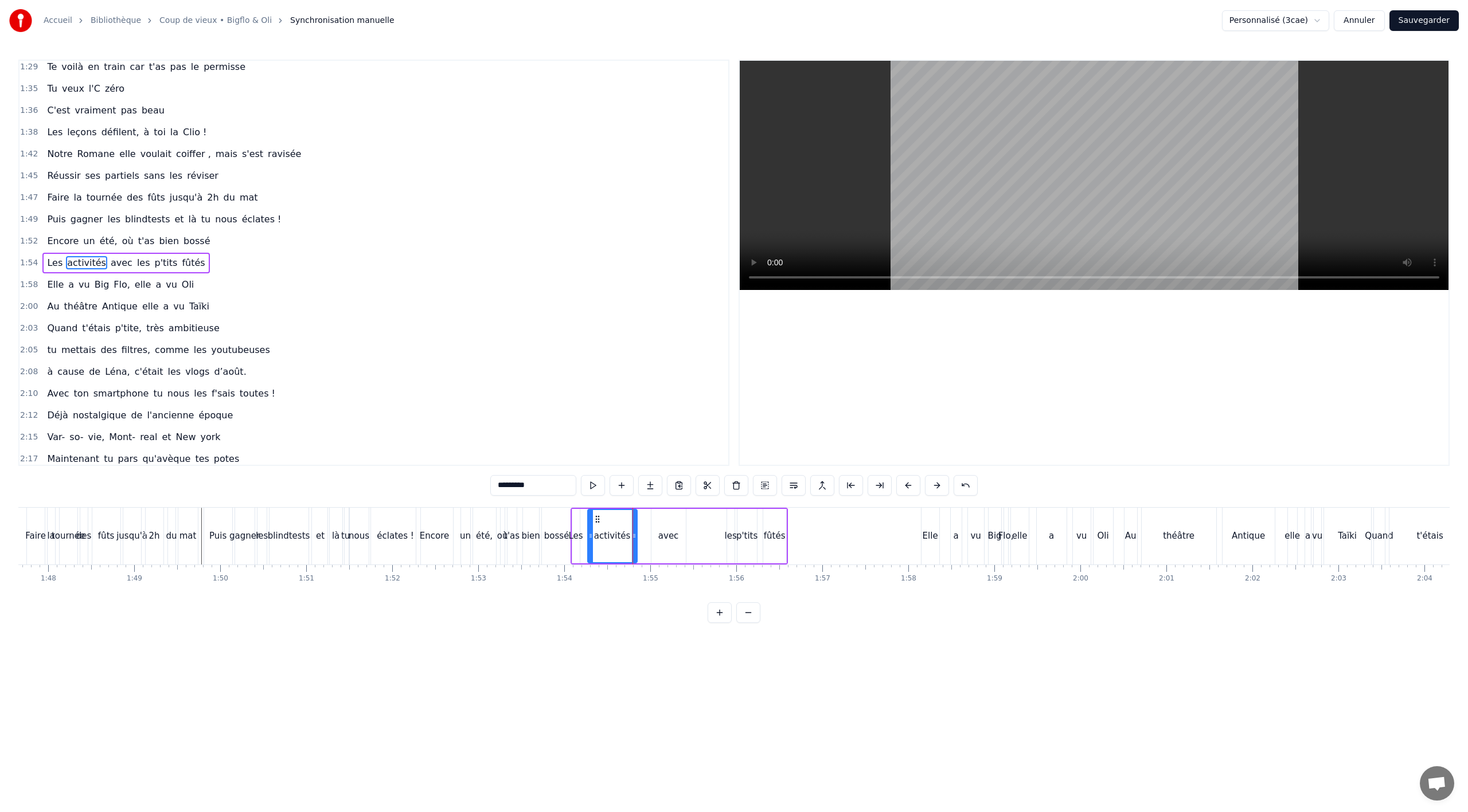
click at [659, 538] on div "avec" at bounding box center [669, 536] width 21 height 13
drag, startPoint x: 658, startPoint y: 518, endPoint x: 688, endPoint y: 521, distance: 30.1
click at [645, 520] on icon at bounding box center [646, 519] width 10 height 10
click at [727, 537] on div "les" at bounding box center [730, 536] width 12 height 13
drag, startPoint x: 736, startPoint y: 519, endPoint x: 679, endPoint y: 523, distance: 57.1
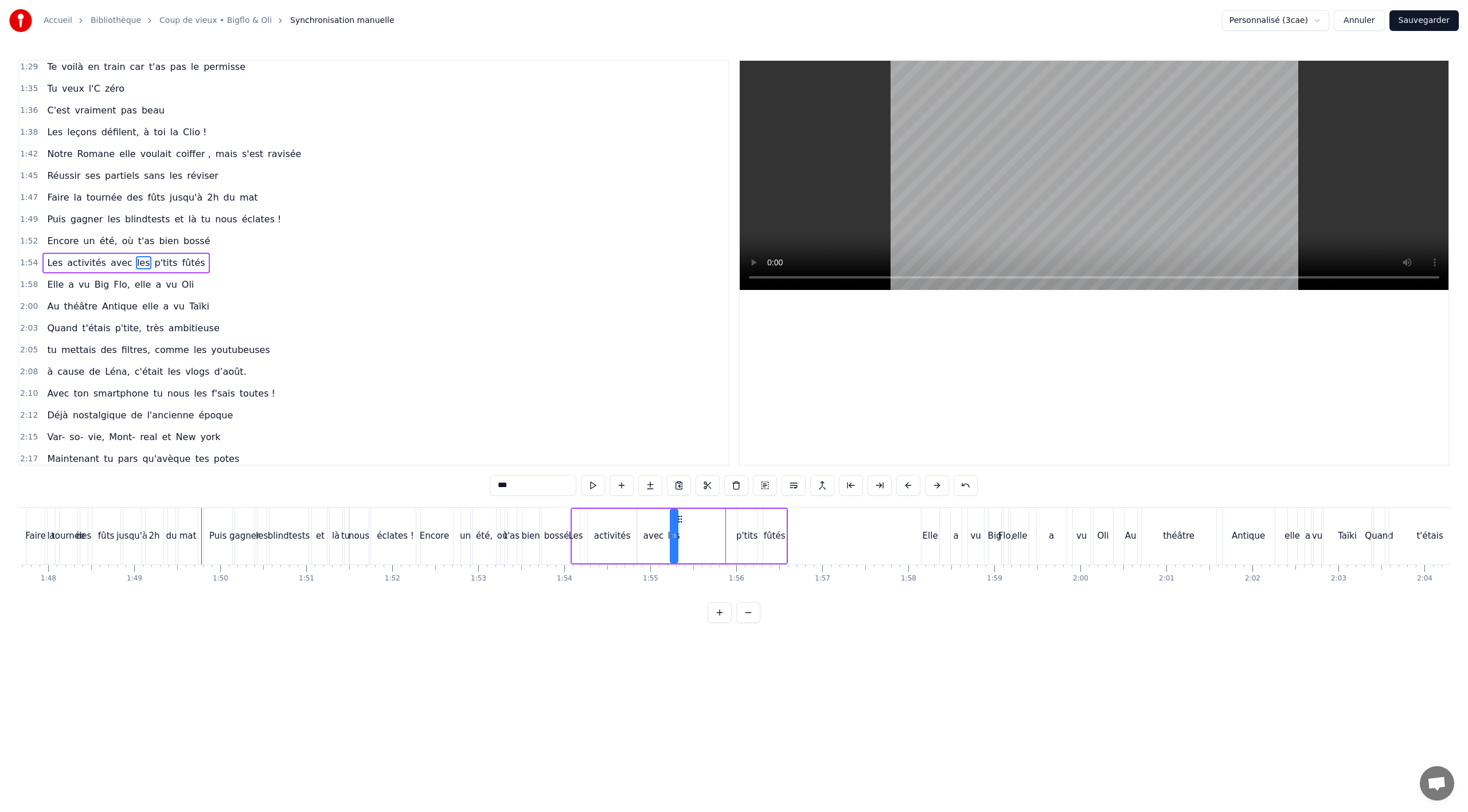
click at [679, 523] on icon at bounding box center [680, 519] width 10 height 10
click at [745, 538] on div "p'tits" at bounding box center [747, 536] width 22 height 13
drag, startPoint x: 745, startPoint y: 519, endPoint x: 691, endPoint y: 524, distance: 54.2
click at [686, 524] on div "p'tits" at bounding box center [688, 536] width 18 height 52
click at [772, 533] on div "fûtés" at bounding box center [774, 536] width 22 height 13
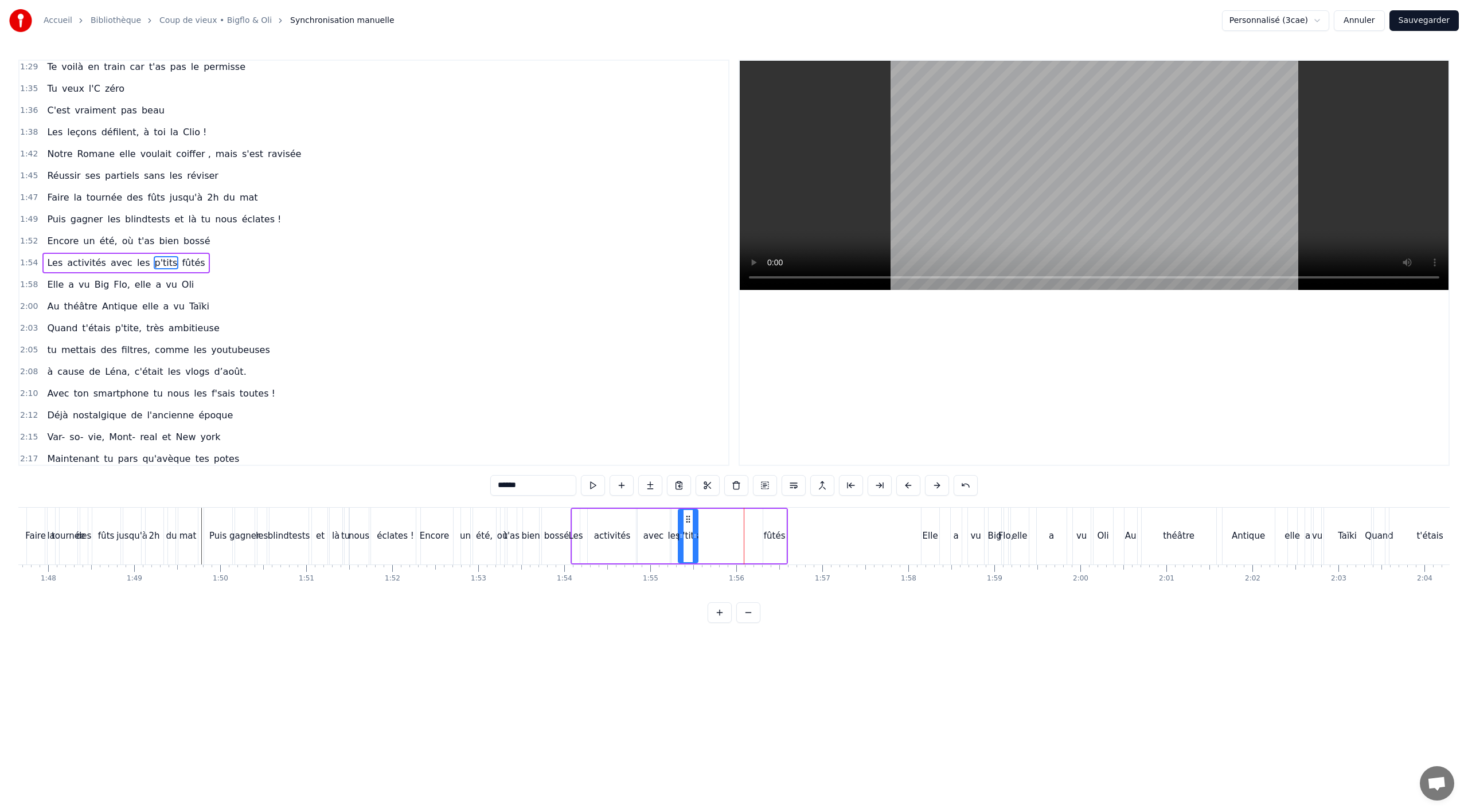
type input "*****"
drag, startPoint x: 772, startPoint y: 519, endPoint x: 707, endPoint y: 525, distance: 65.3
click at [707, 525] on div "fûtés" at bounding box center [709, 536] width 22 height 52
click at [565, 565] on div "0 0:01 0:02 0:03 0:04 0:05 0:06 0:07 0:08 0:09 0:10 0:11 0:12 0:13 0:14 0:15 0:…" at bounding box center [759, 574] width 20002 height 18
click at [565, 560] on div "bossé" at bounding box center [556, 536] width 30 height 57
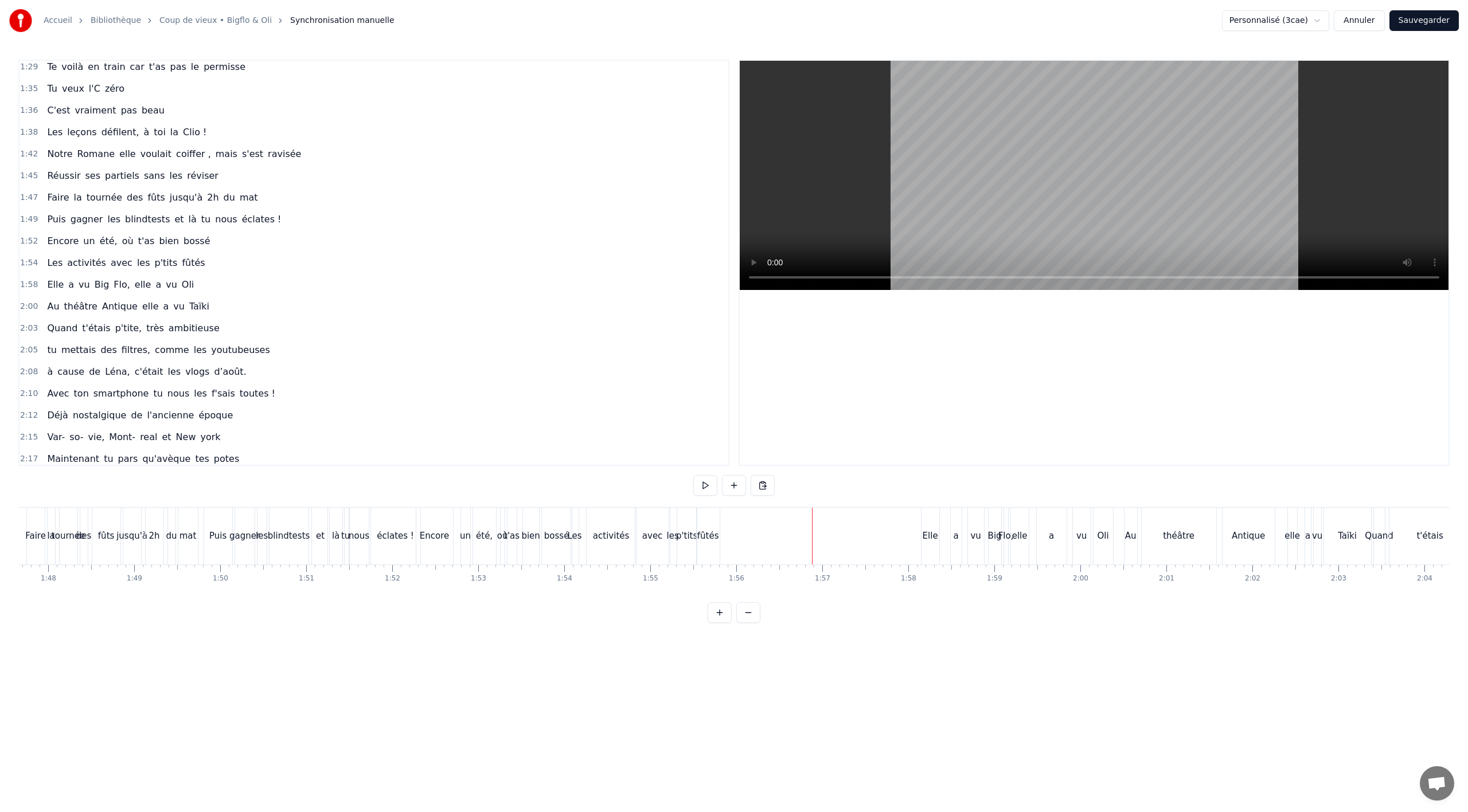
scroll to position [680, 0]
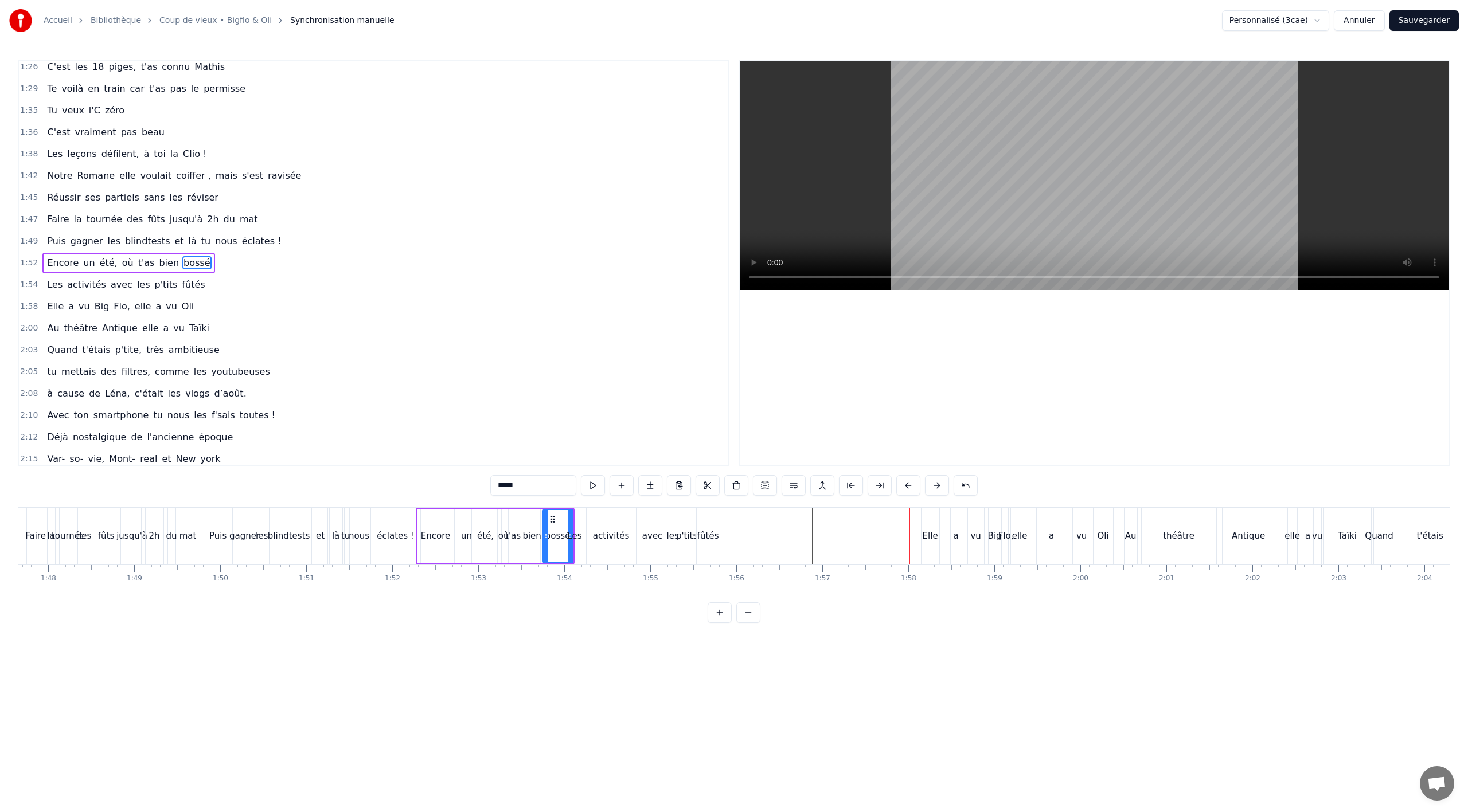
click at [55, 311] on span "Elle" at bounding box center [55, 306] width 19 height 13
type input "****"
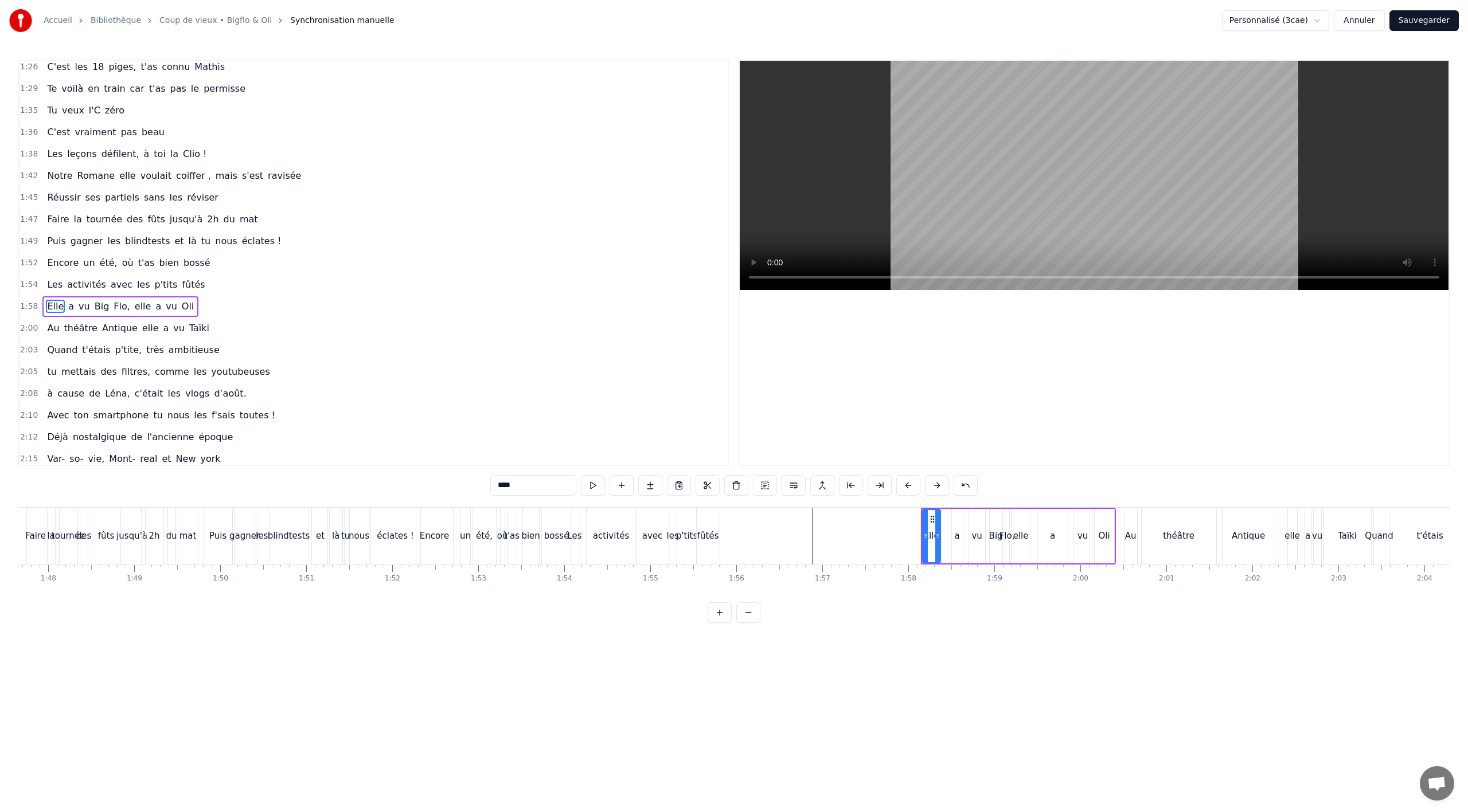
scroll to position [724, 0]
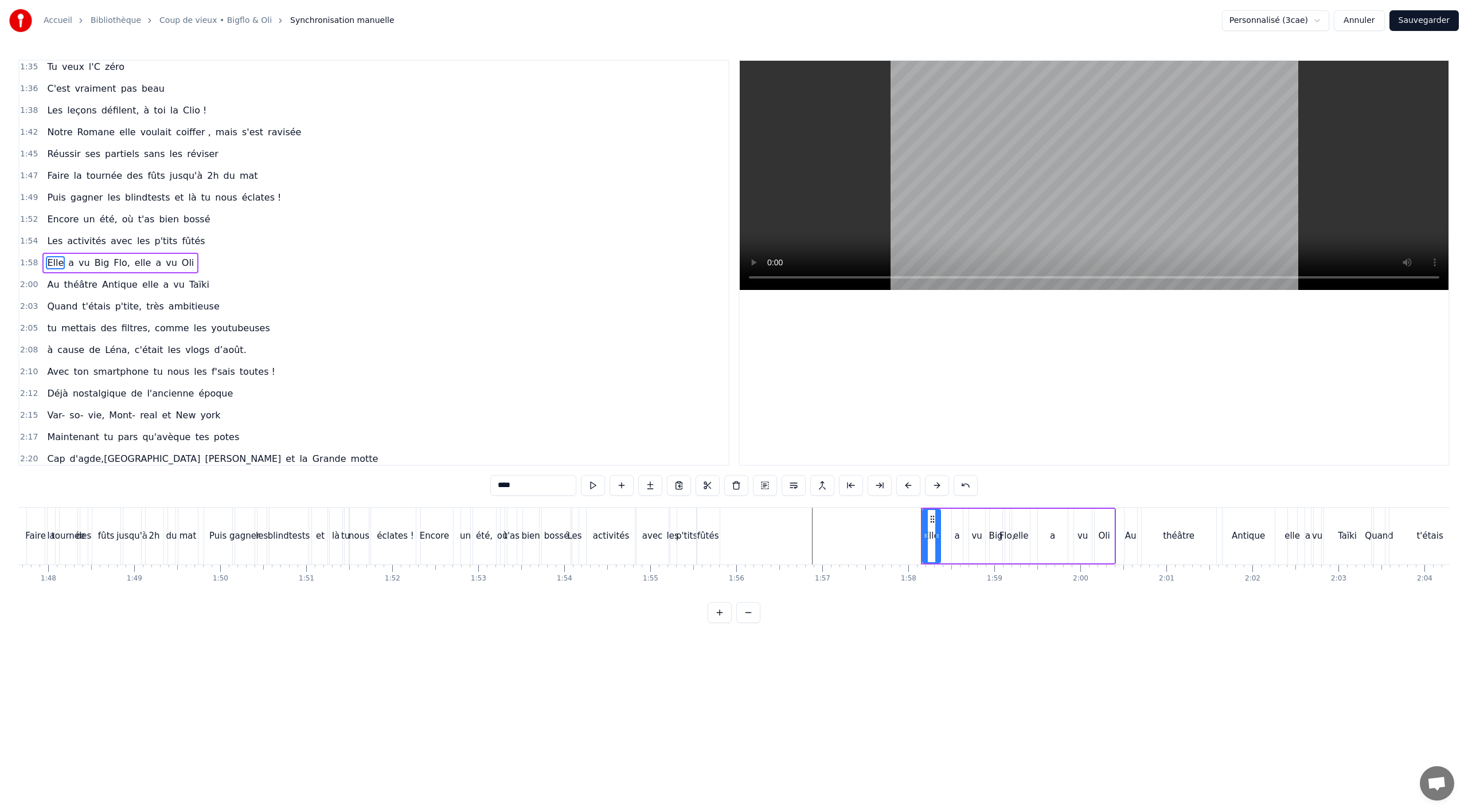
click at [61, 273] on div "Elle a vu Big Flo, elle a vu Oli" at bounding box center [120, 263] width 156 height 21
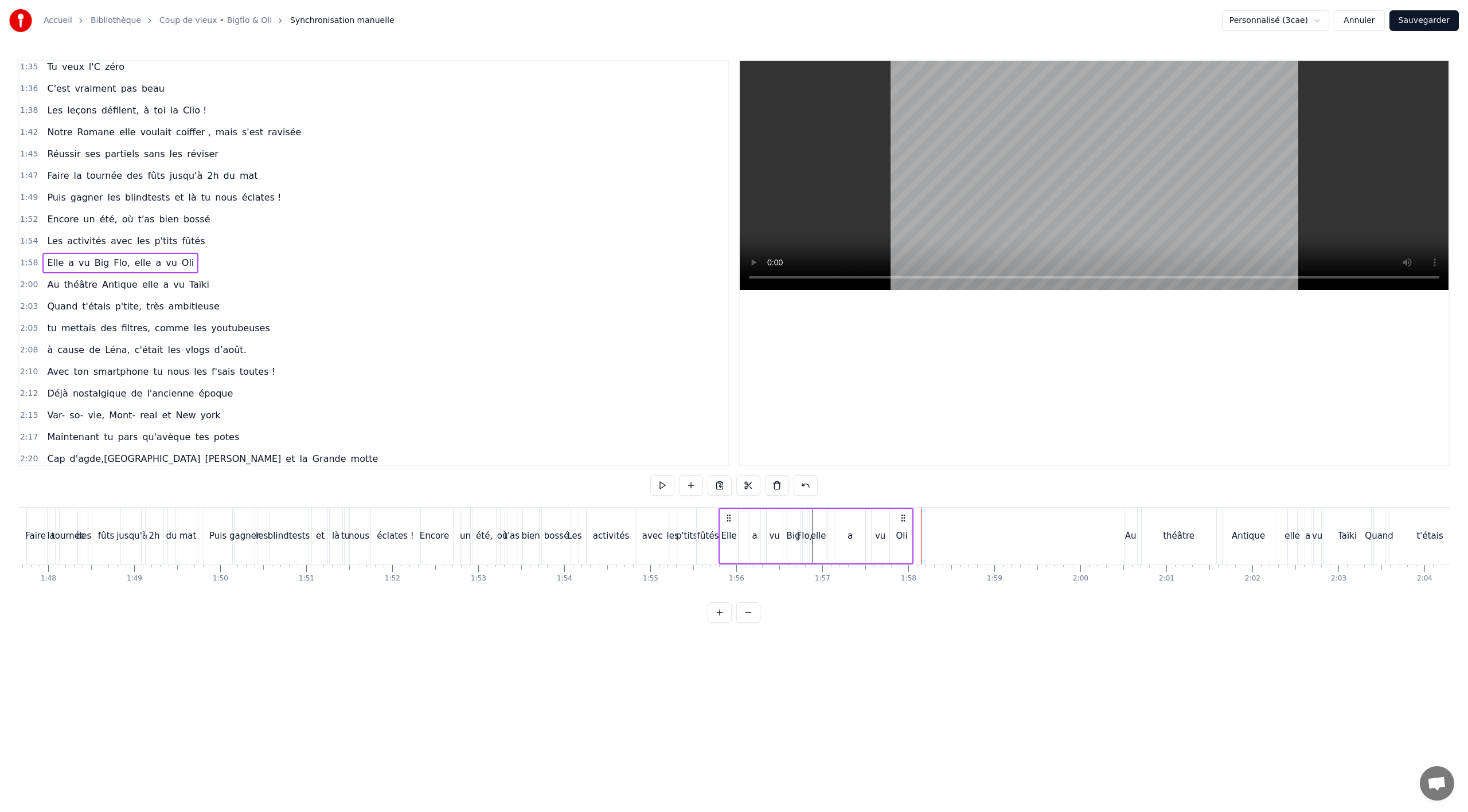
drag, startPoint x: 930, startPoint y: 516, endPoint x: 731, endPoint y: 526, distance: 199.3
click at [728, 525] on div "Elle a vu Big Flo, elle a vu Oli" at bounding box center [817, 536] width 195 height 57
click at [712, 555] on div "fûtés" at bounding box center [708, 536] width 23 height 57
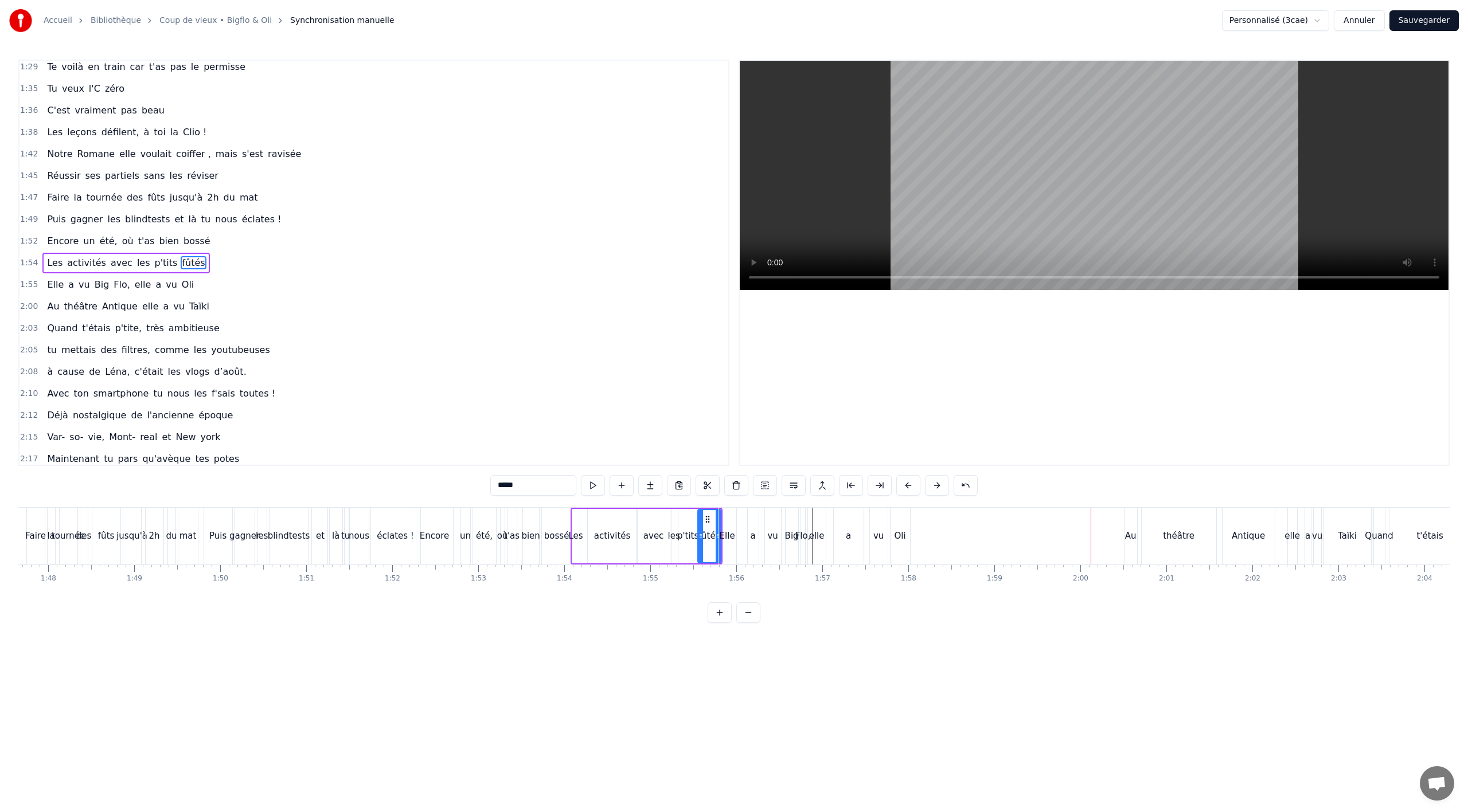
click at [166, 314] on div "Au théâtre Antique elle a vu [GEOGRAPHIC_DATA]" at bounding box center [128, 307] width 171 height 21
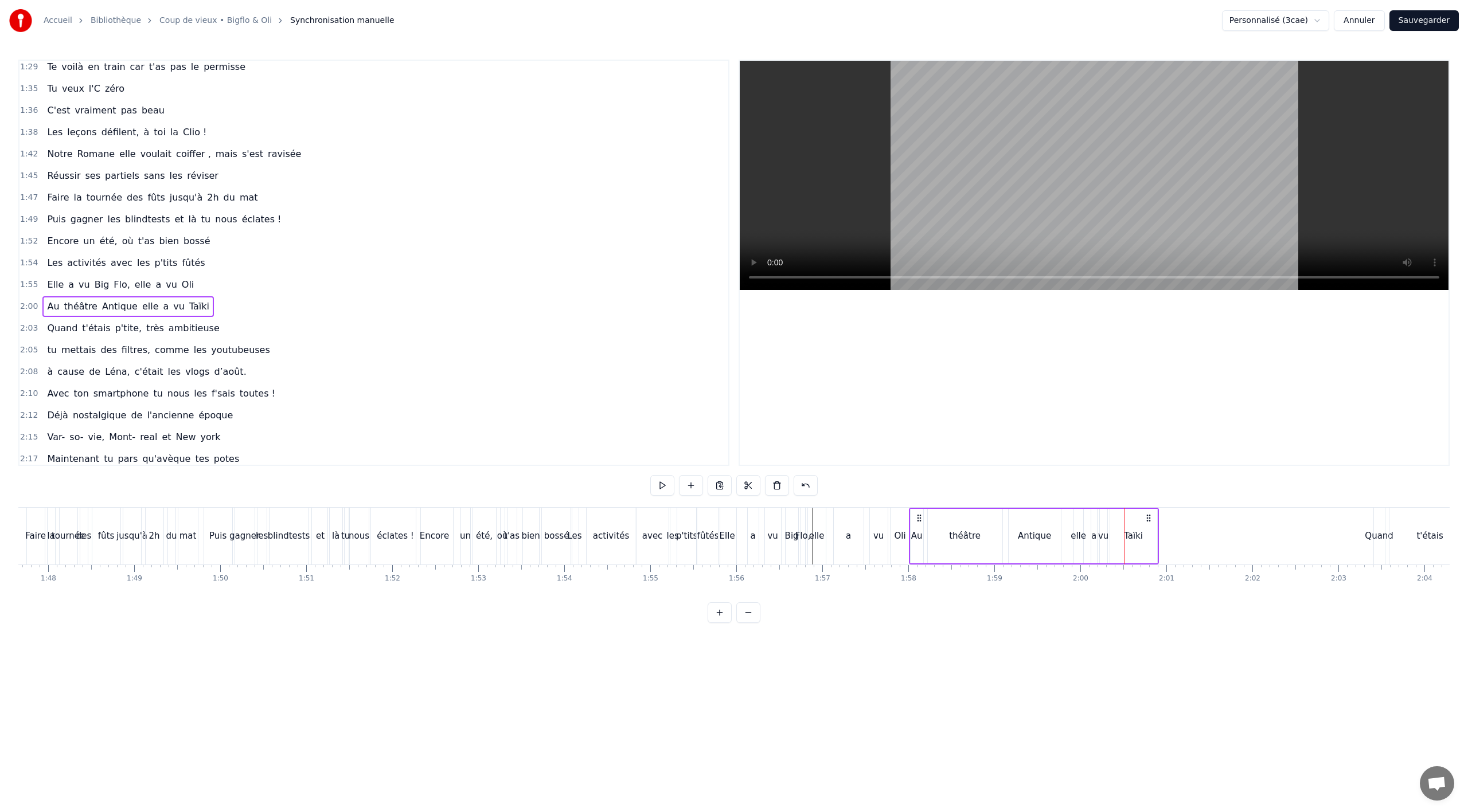
drag, startPoint x: 1133, startPoint y: 517, endPoint x: 918, endPoint y: 522, distance: 215.1
click at [918, 522] on icon at bounding box center [919, 518] width 10 height 10
click at [915, 561] on div "Au" at bounding box center [917, 536] width 13 height 54
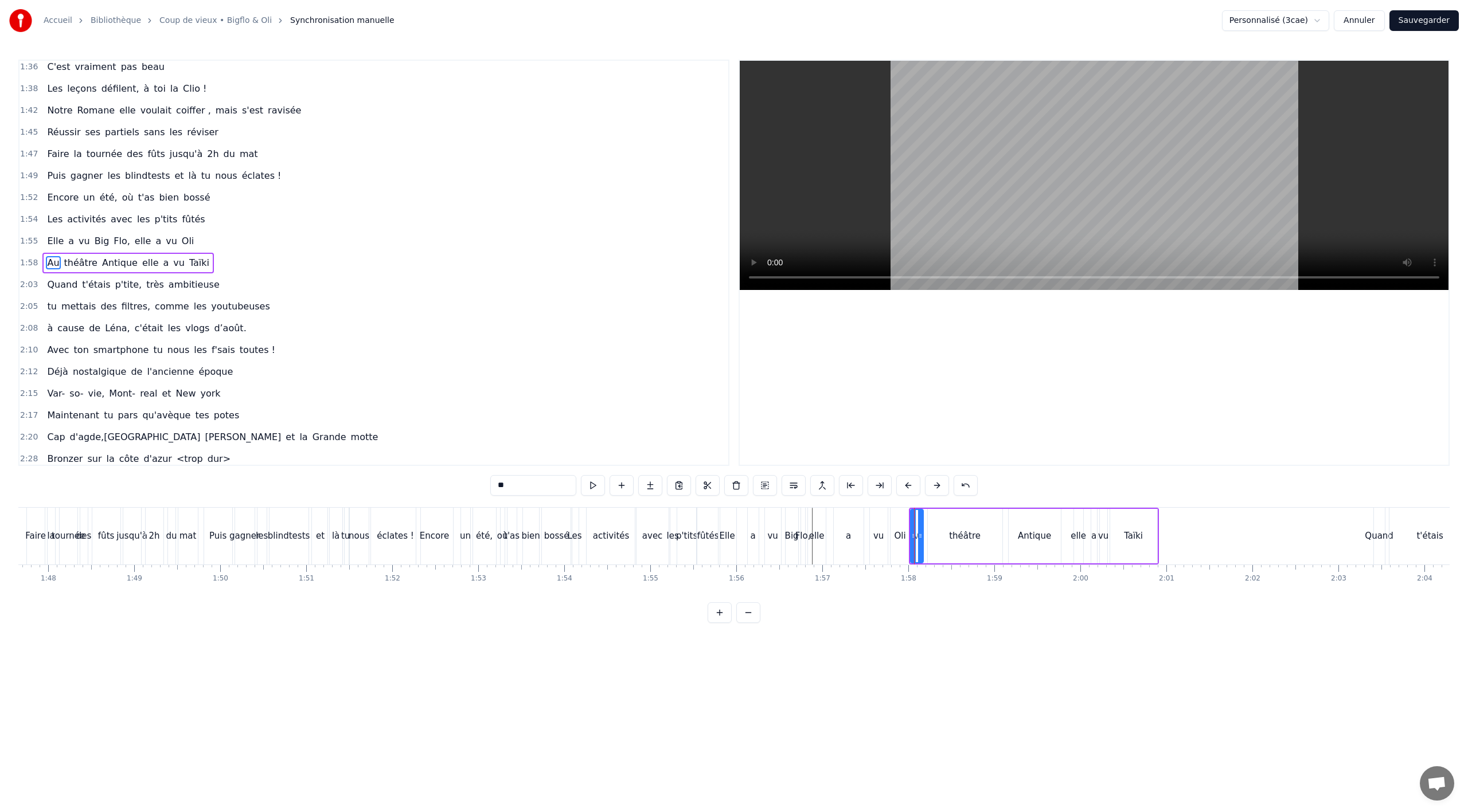
click at [894, 561] on div "Oli" at bounding box center [900, 536] width 20 height 57
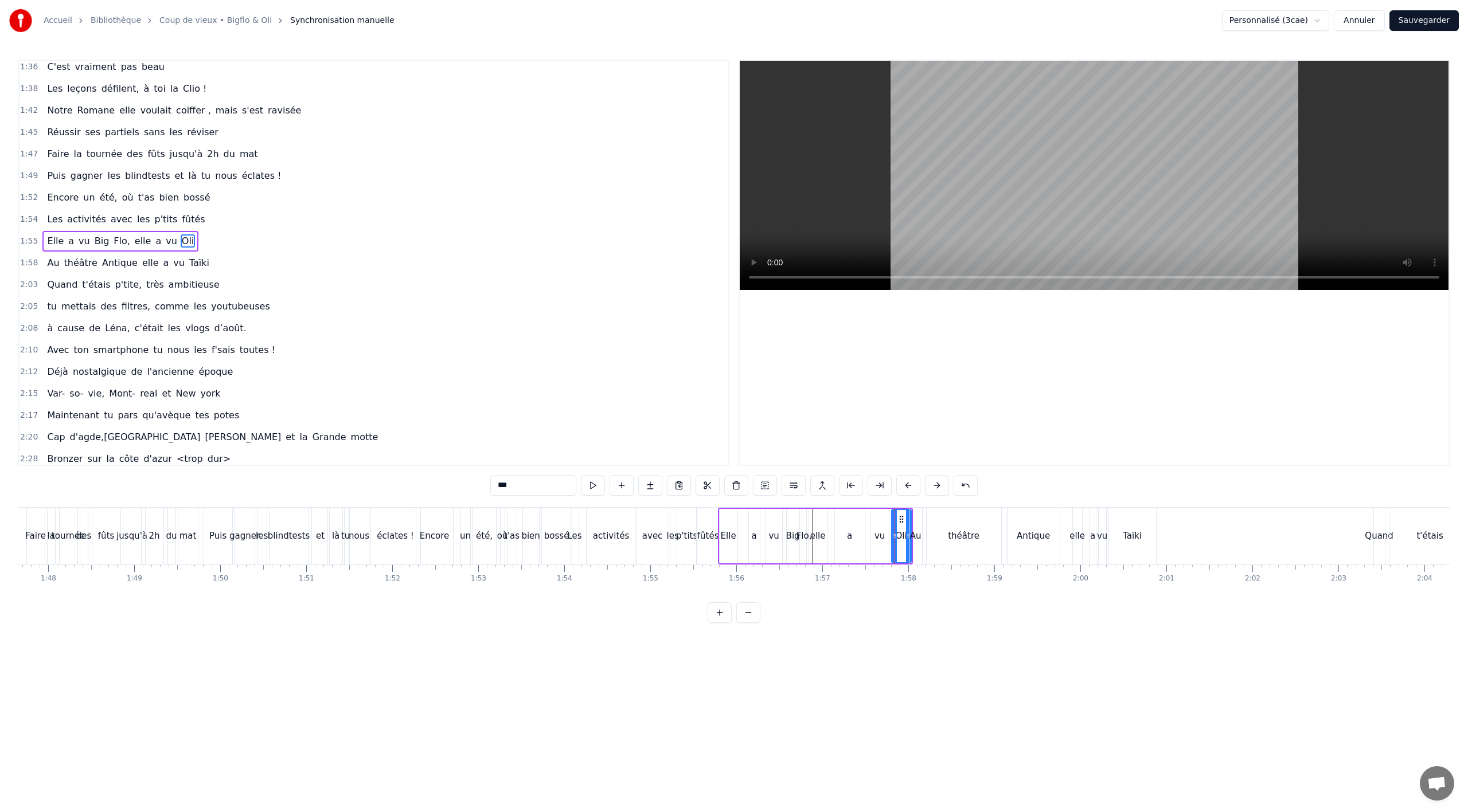
scroll to position [724, 0]
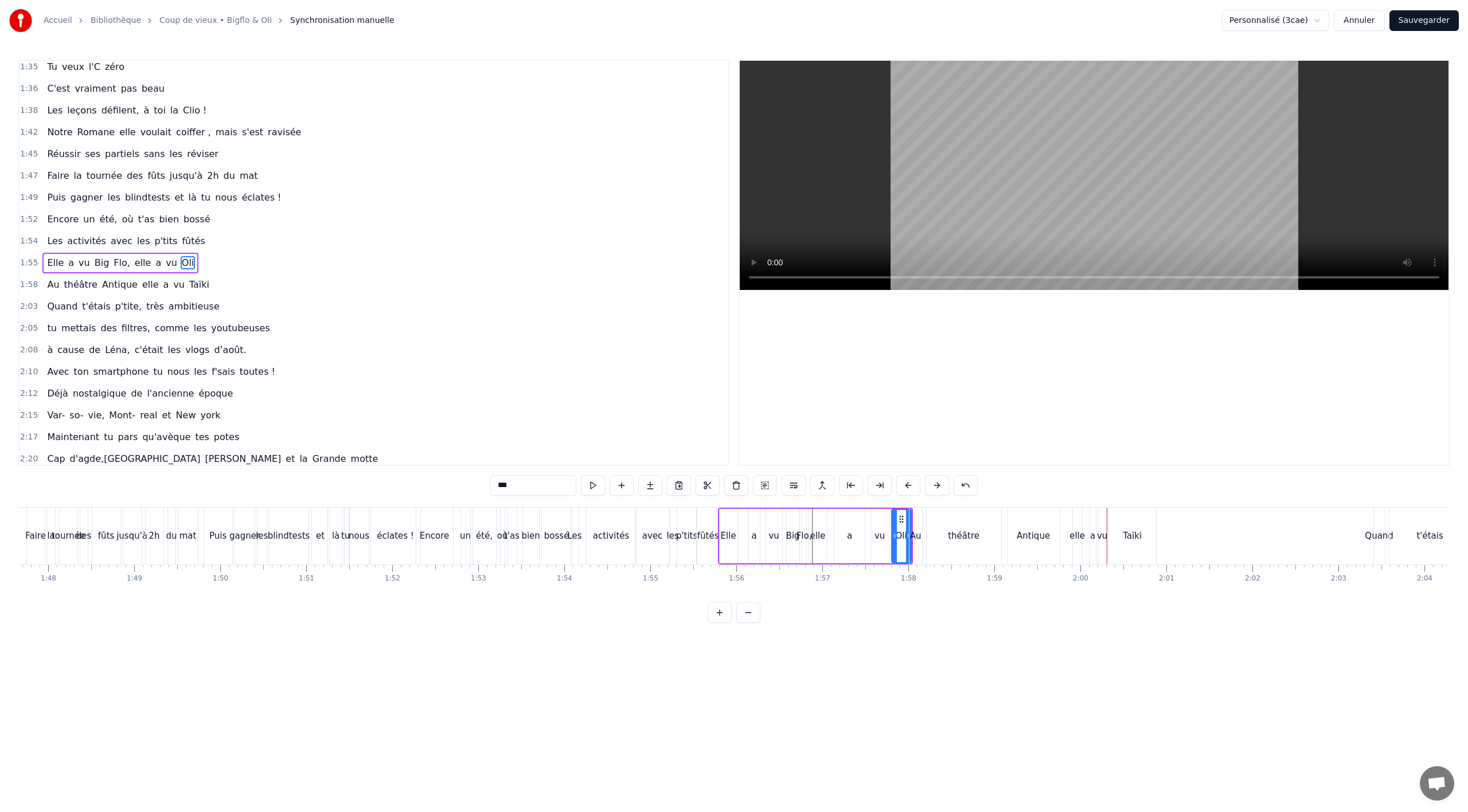
click at [982, 555] on div "théâtre" at bounding box center [964, 536] width 74 height 57
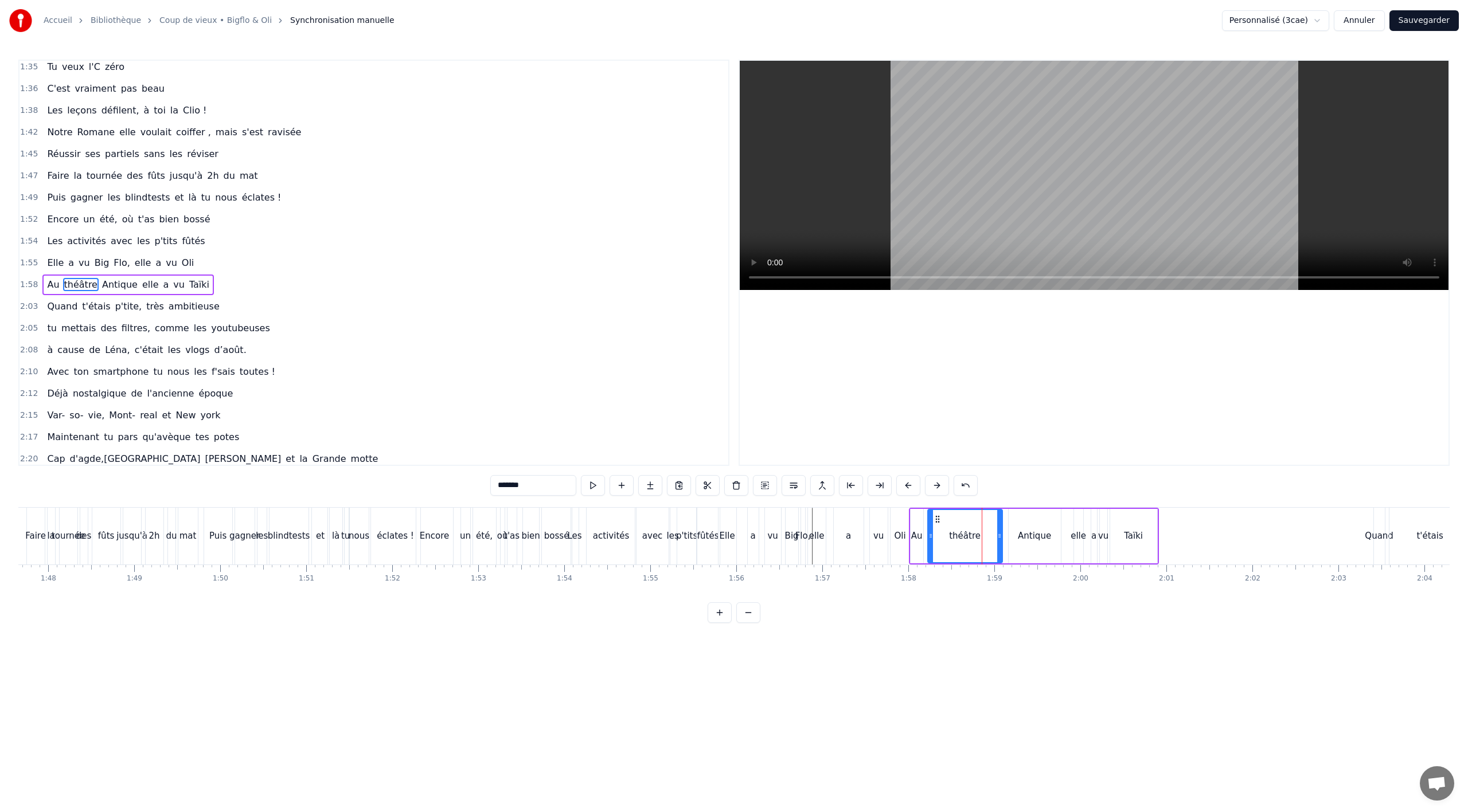
scroll to position [745, 0]
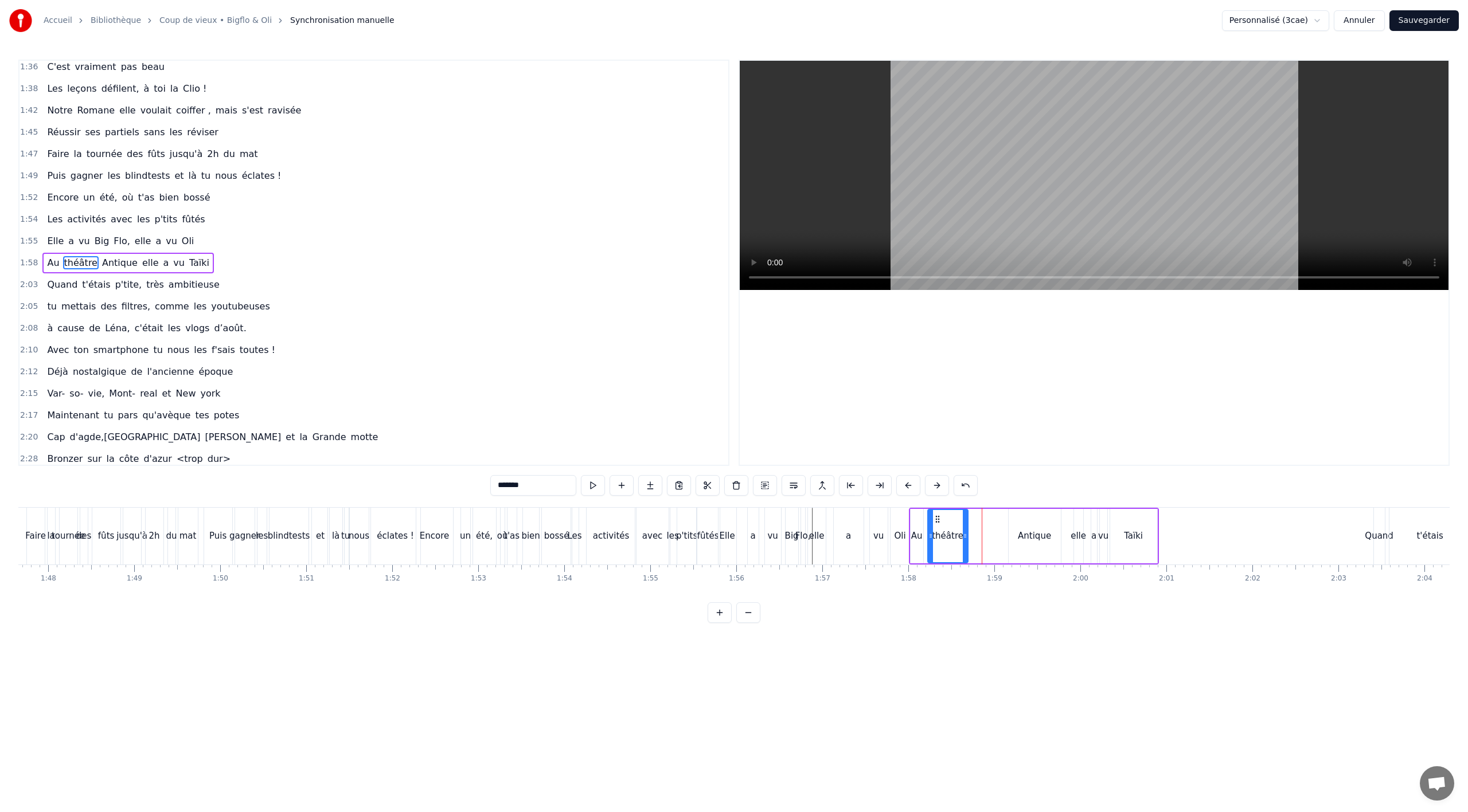
drag, startPoint x: 1001, startPoint y: 538, endPoint x: 967, endPoint y: 540, distance: 34.1
click at [967, 540] on icon at bounding box center [964, 536] width 4 height 10
click at [1012, 540] on div "Antique" at bounding box center [1034, 536] width 52 height 54
drag, startPoint x: 1015, startPoint y: 521, endPoint x: 976, endPoint y: 524, distance: 39.1
click at [976, 524] on div "Antique" at bounding box center [992, 536] width 51 height 52
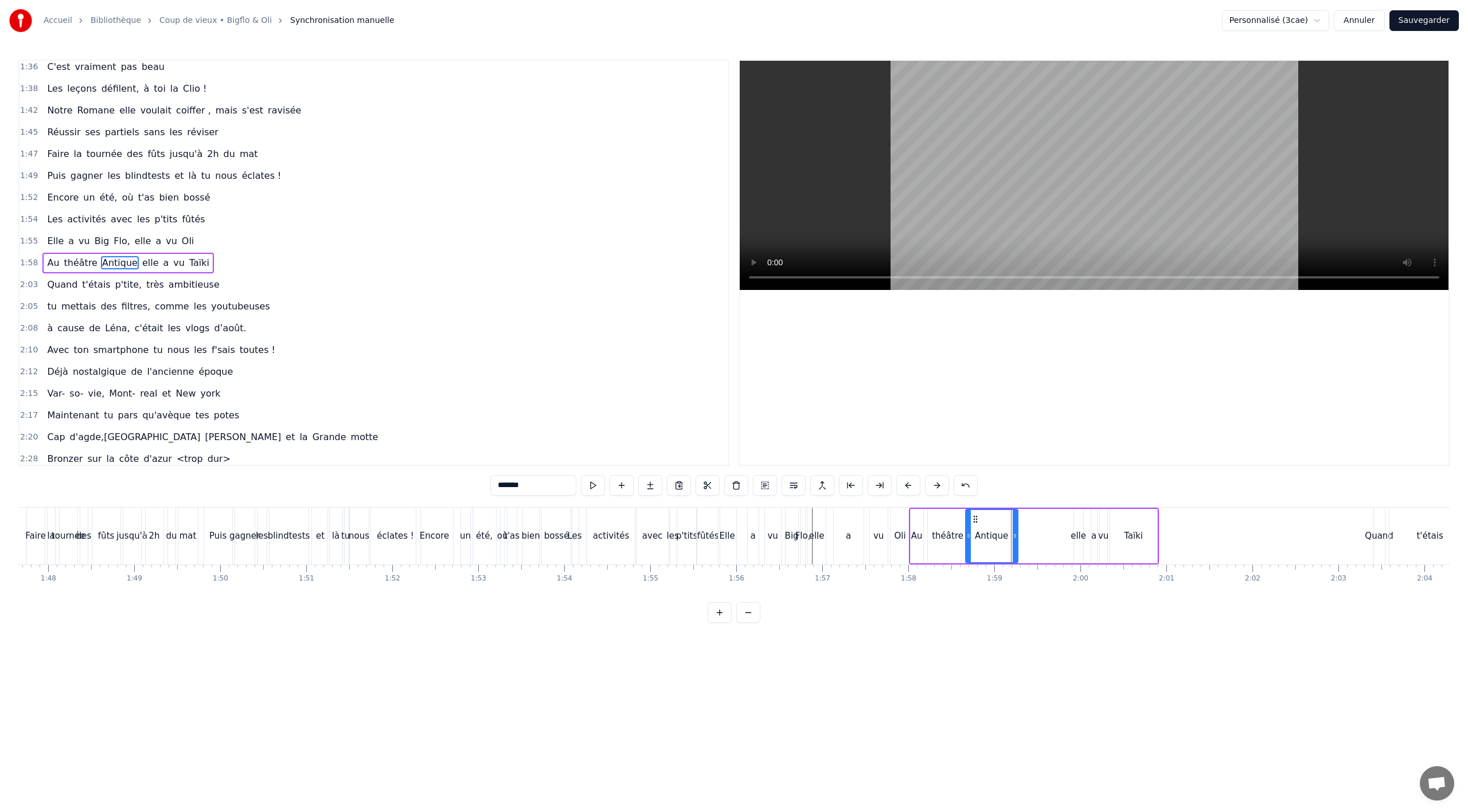
click at [1077, 539] on div "elle" at bounding box center [1078, 536] width 16 height 13
click at [1084, 525] on div "elle" at bounding box center [1078, 536] width 10 height 54
drag, startPoint x: 1084, startPoint y: 519, endPoint x: 1026, endPoint y: 523, distance: 58.1
click at [1026, 523] on icon at bounding box center [1026, 519] width 10 height 10
click at [1097, 538] on div "a" at bounding box center [1094, 536] width 7 height 54
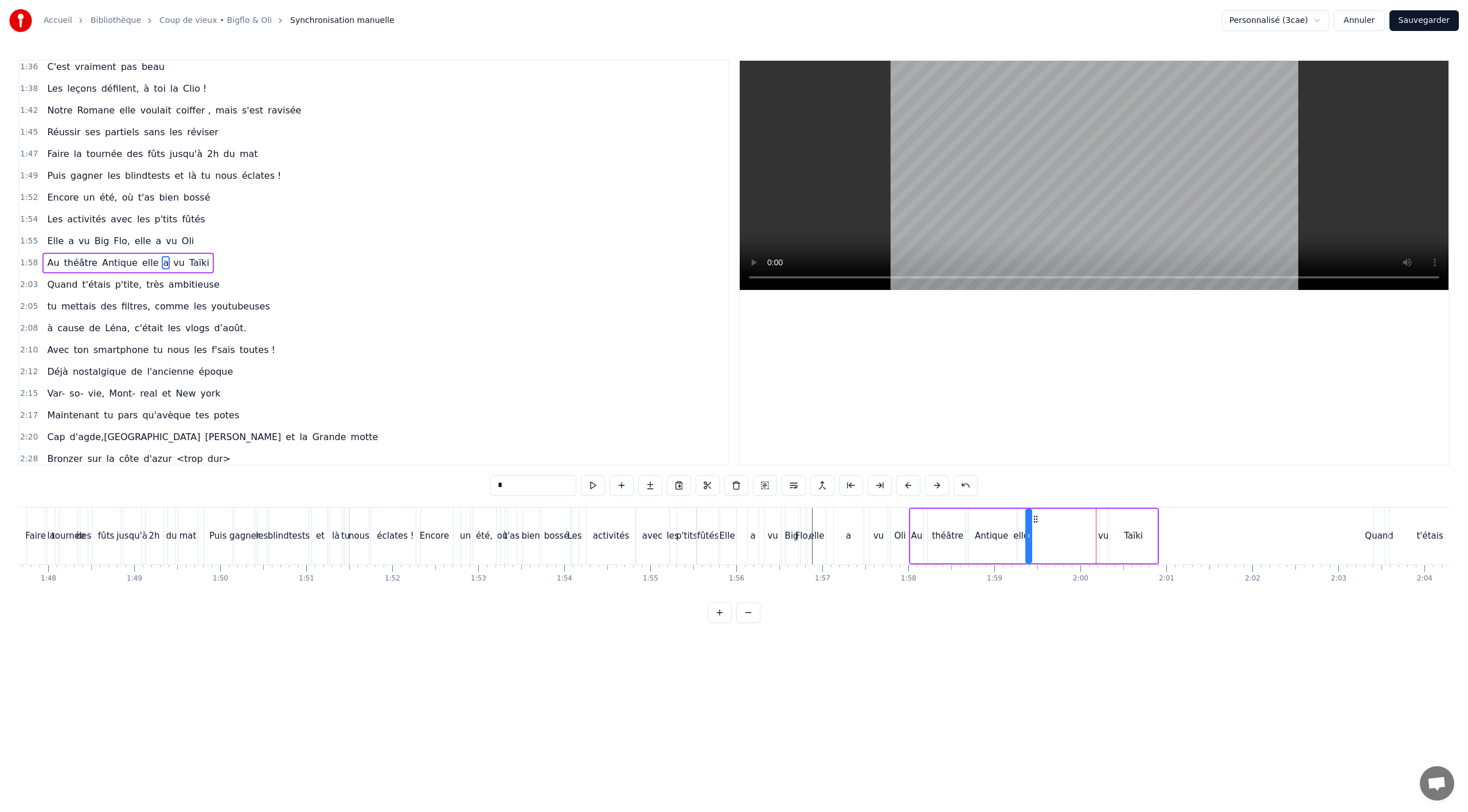
drag, startPoint x: 1100, startPoint y: 519, endPoint x: 1055, endPoint y: 523, distance: 45.2
click at [1034, 524] on div "Au théâtre Antique elle a vu [GEOGRAPHIC_DATA]" at bounding box center [1033, 536] width 250 height 57
click at [1102, 527] on div "vu" at bounding box center [1103, 536] width 8 height 54
click at [1106, 520] on div at bounding box center [1104, 536] width 4 height 52
drag, startPoint x: 1109, startPoint y: 519, endPoint x: 1041, endPoint y: 524, distance: 68.2
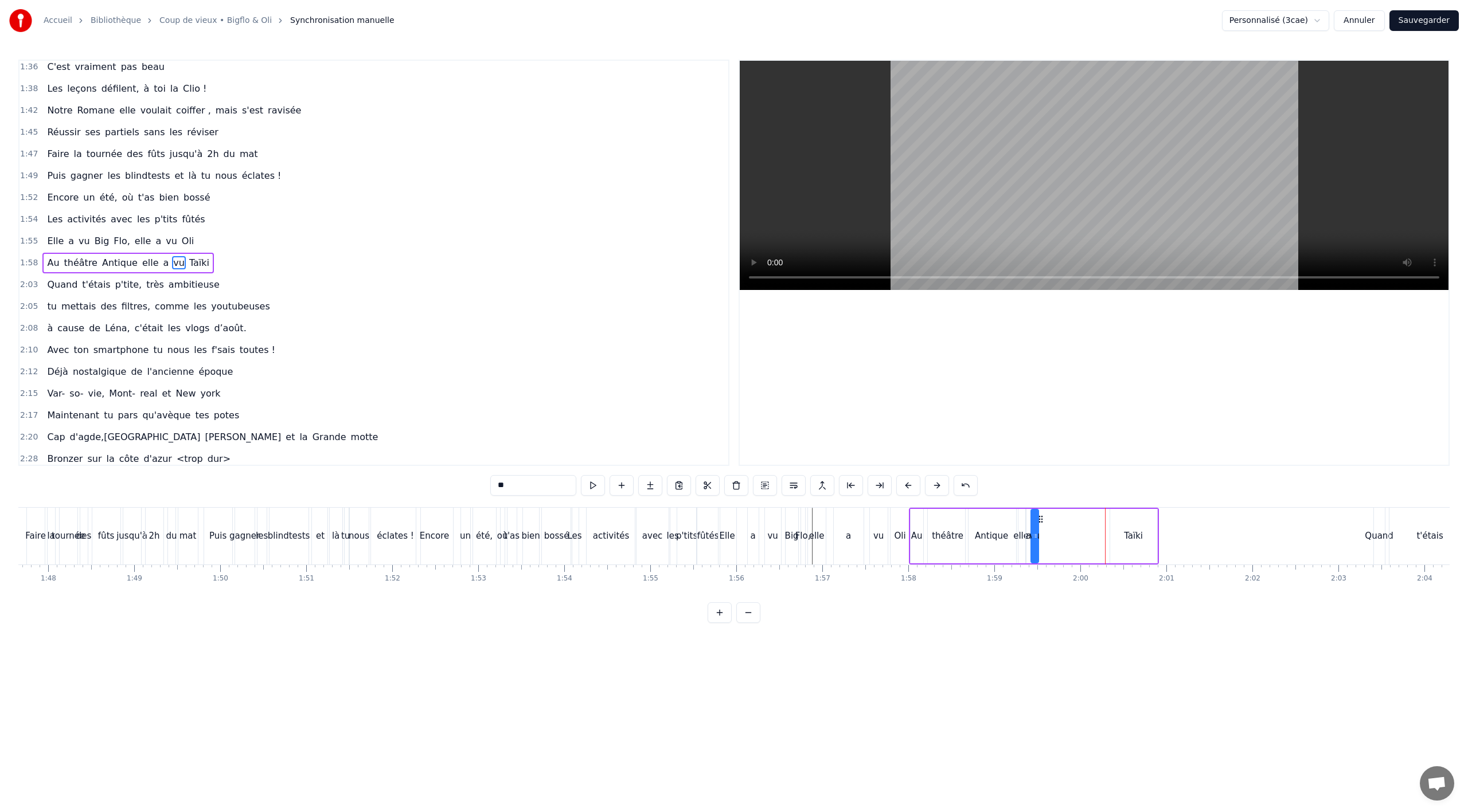
click at [1041, 524] on div "Au théâtre Antique elle a vu [GEOGRAPHIC_DATA]" at bounding box center [1033, 536] width 250 height 57
click at [1126, 526] on div "Taïki" at bounding box center [1134, 536] width 47 height 54
drag, startPoint x: 1103, startPoint y: 523, endPoint x: 1048, endPoint y: 524, distance: 55.0
click at [1048, 524] on div "Taïki" at bounding box center [1062, 536] width 46 height 52
click at [869, 556] on div "vu" at bounding box center [879, 536] width 19 height 57
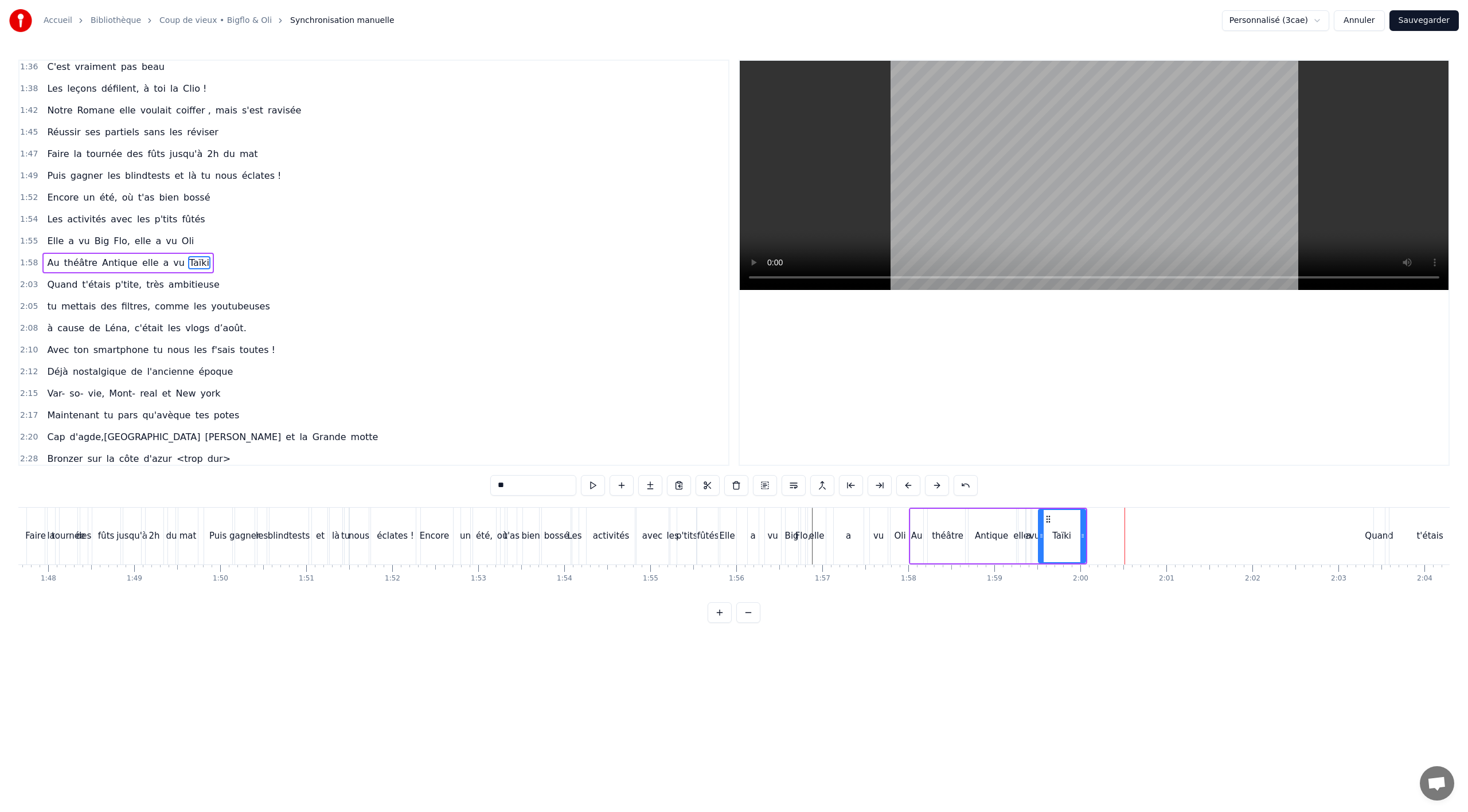
scroll to position [724, 0]
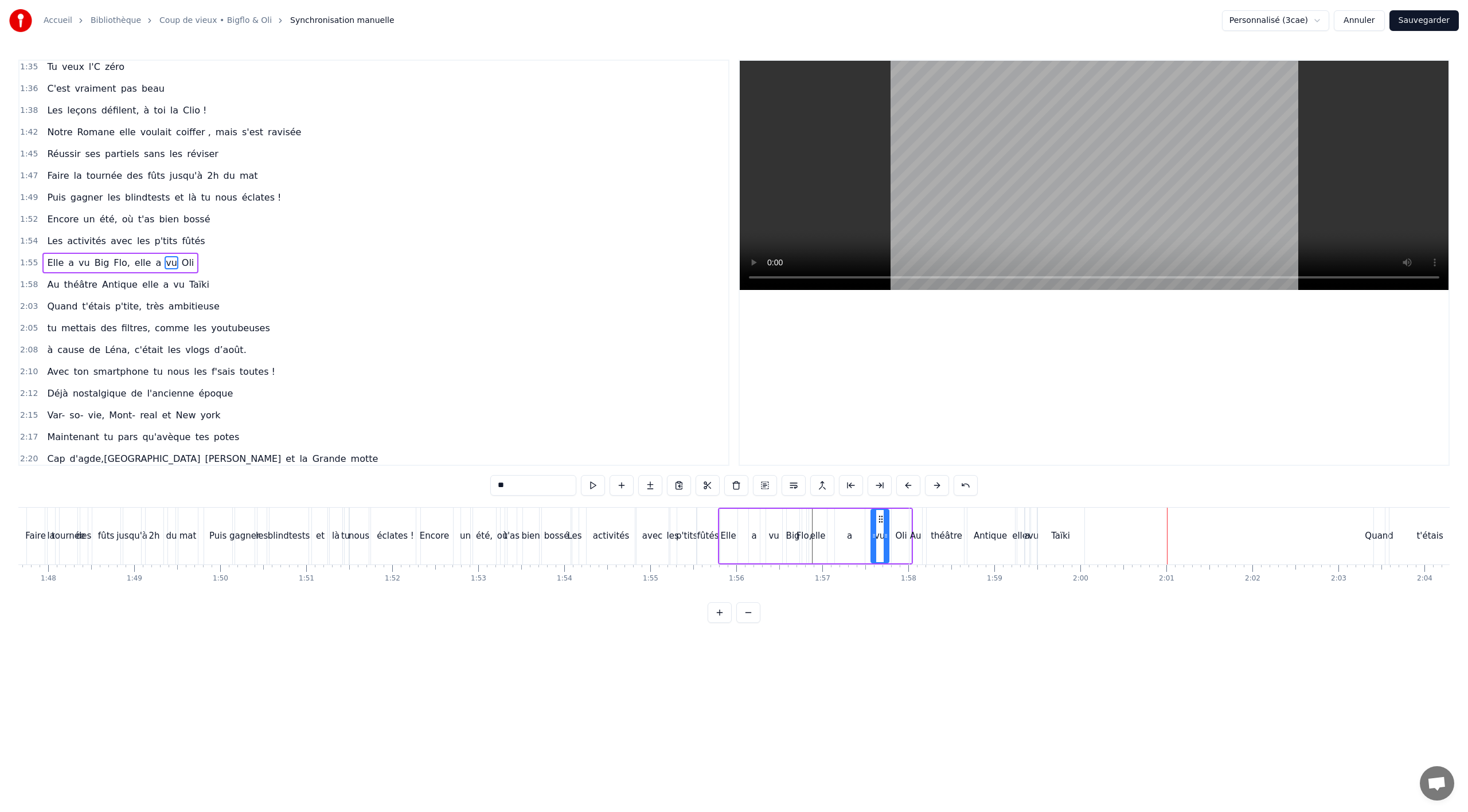
drag, startPoint x: 735, startPoint y: 609, endPoint x: 759, endPoint y: 606, distance: 24.2
click at [759, 606] on div "0:02 Notre Romane elle a .. 0:04 Elle a tout réussi ses examens du bac 0:06 Ell…" at bounding box center [734, 341] width 1432 height 563
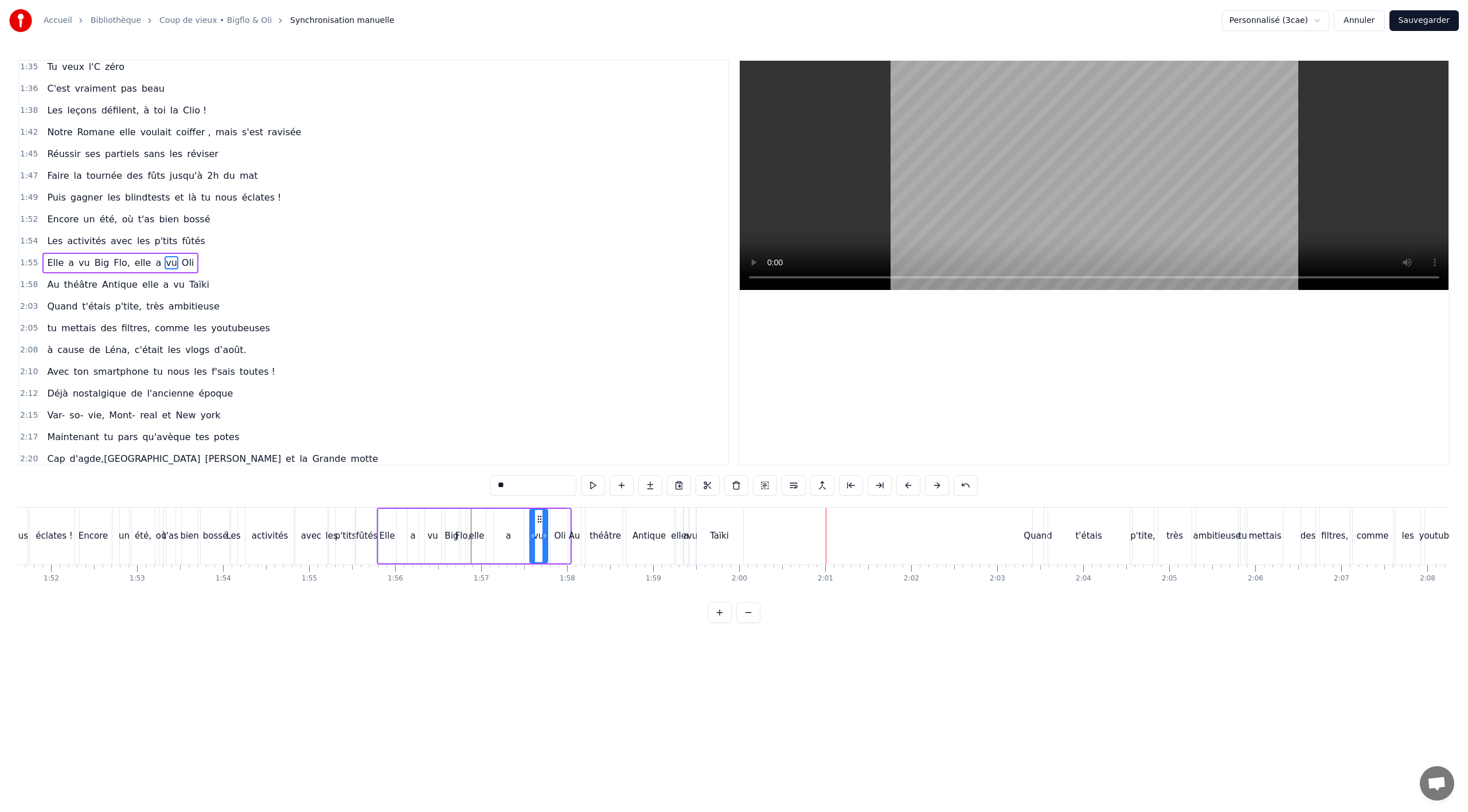
scroll to position [0, 9529]
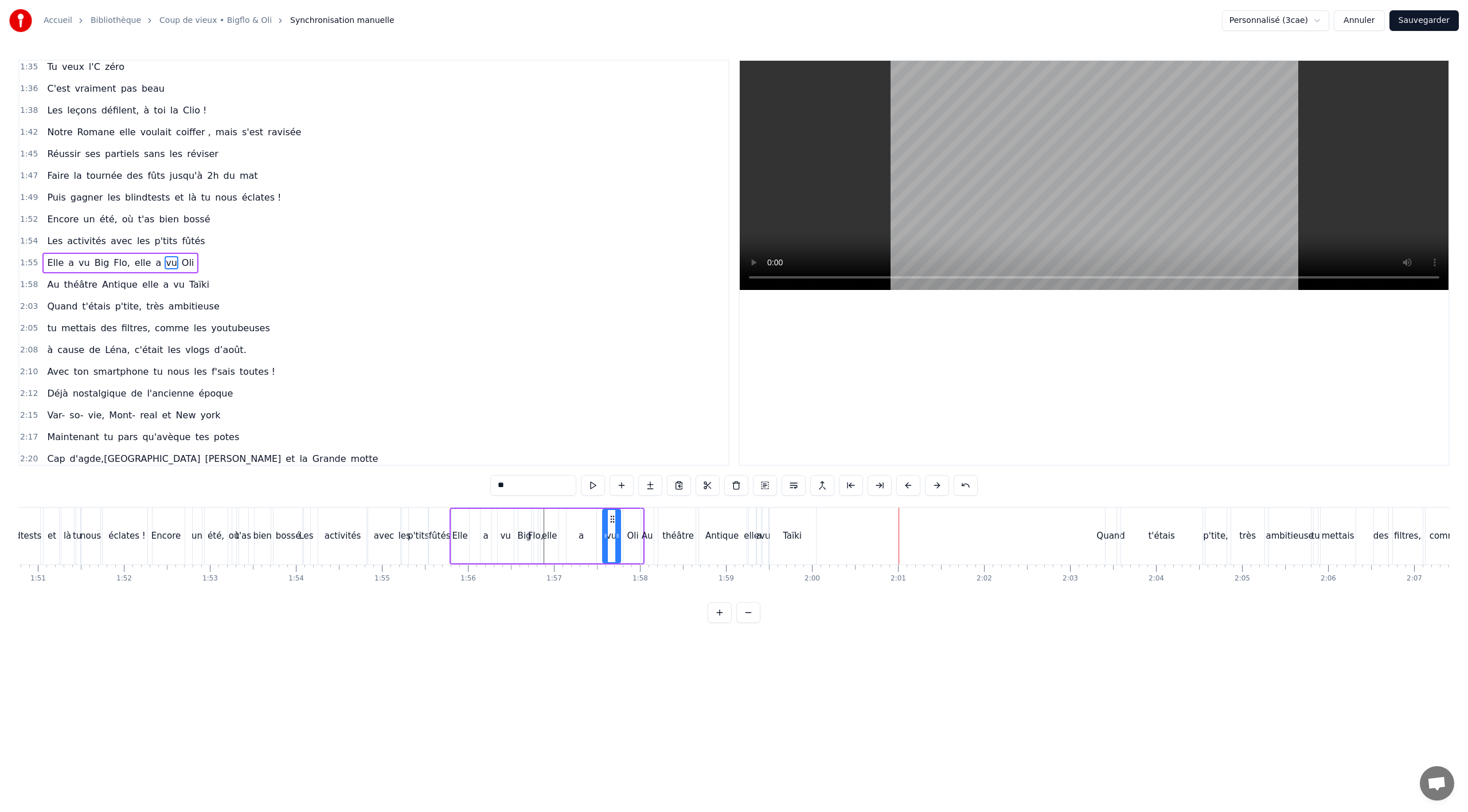
click at [1107, 551] on div "Quand" at bounding box center [1111, 536] width 11 height 57
type input "*****"
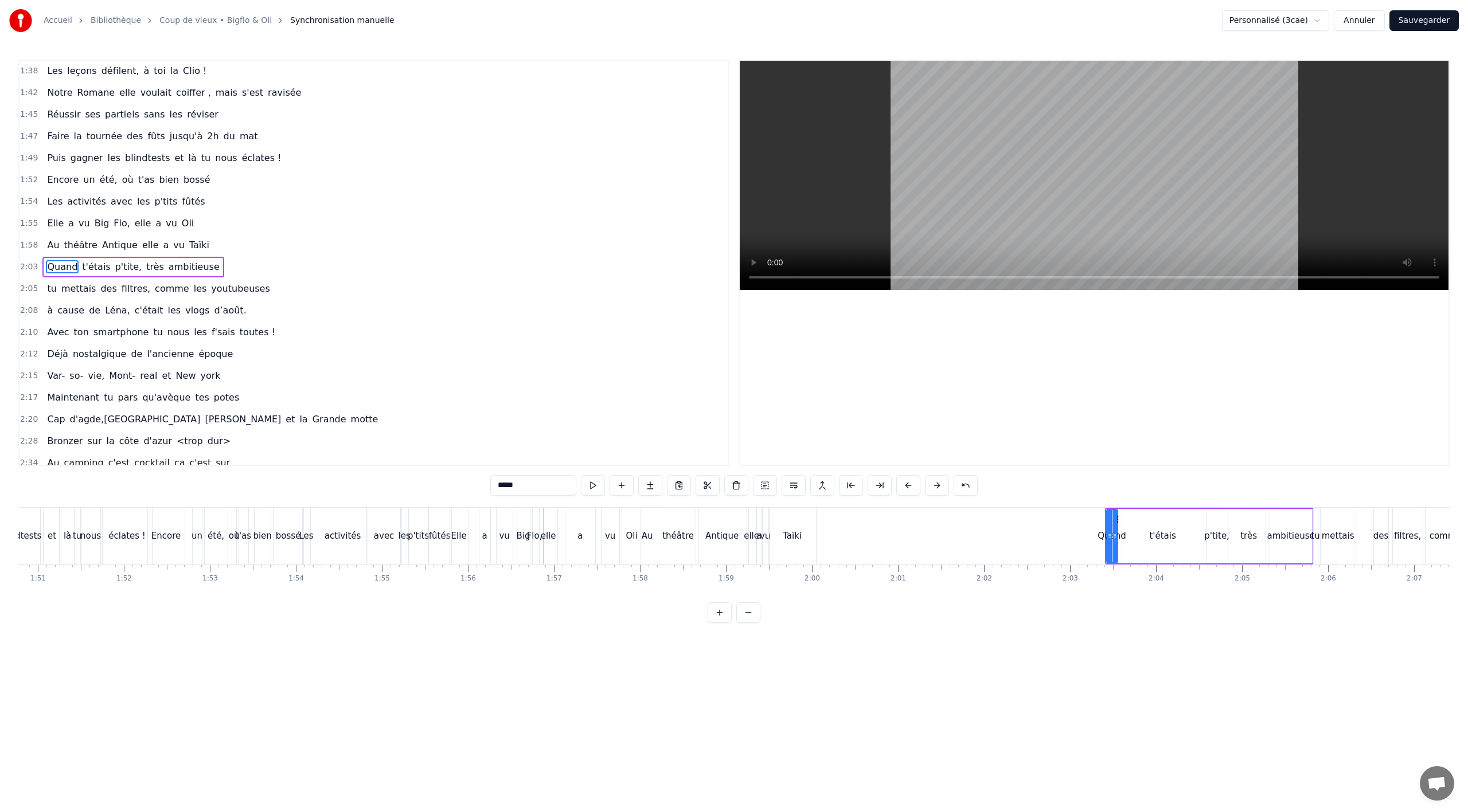
scroll to position [767, 0]
click at [762, 489] on button at bounding box center [765, 485] width 24 height 21
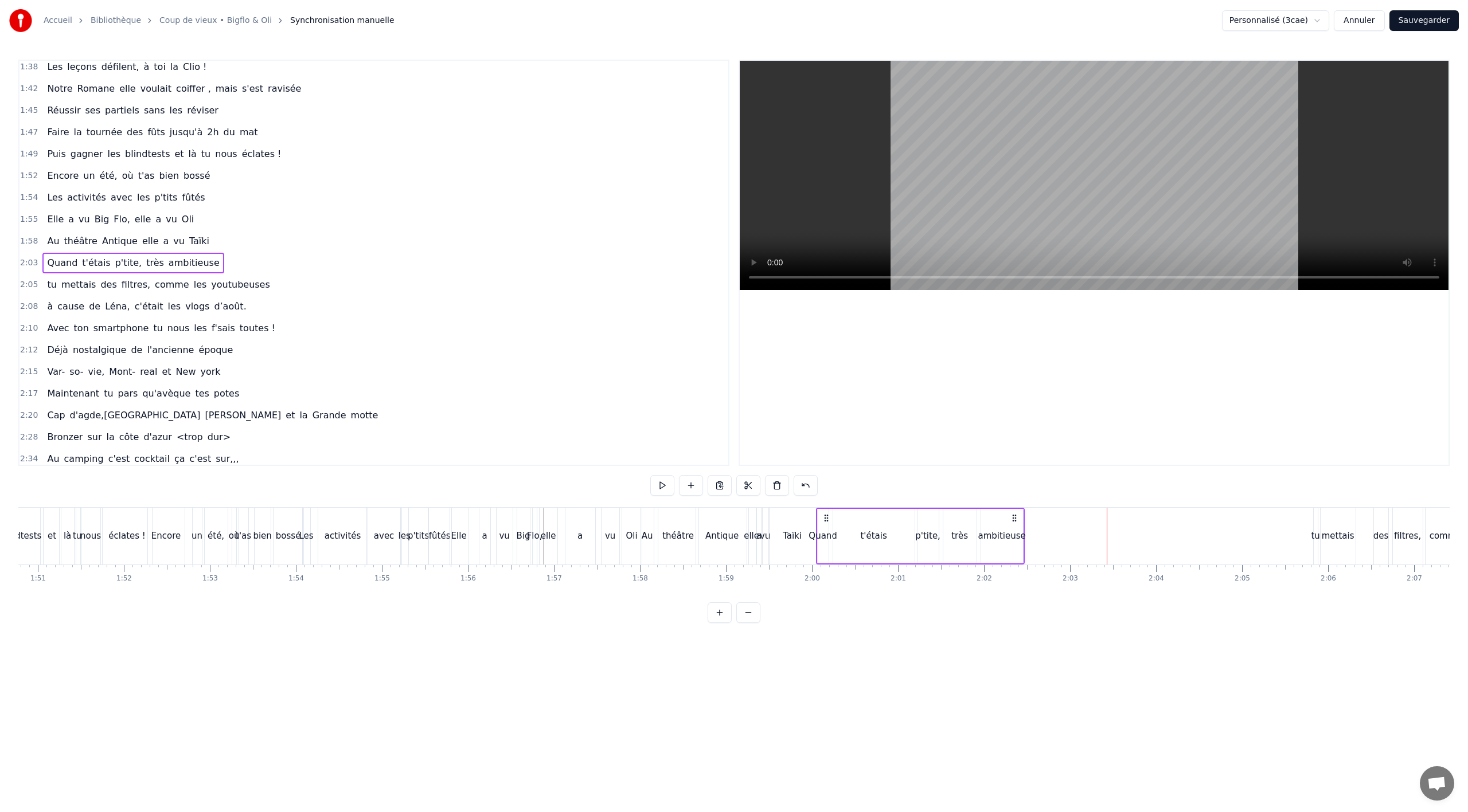
drag, startPoint x: 1116, startPoint y: 516, endPoint x: 827, endPoint y: 515, distance: 289.0
click at [827, 515] on circle at bounding box center [827, 515] width 1 height 1
click at [798, 561] on div "Taïki" at bounding box center [792, 536] width 47 height 57
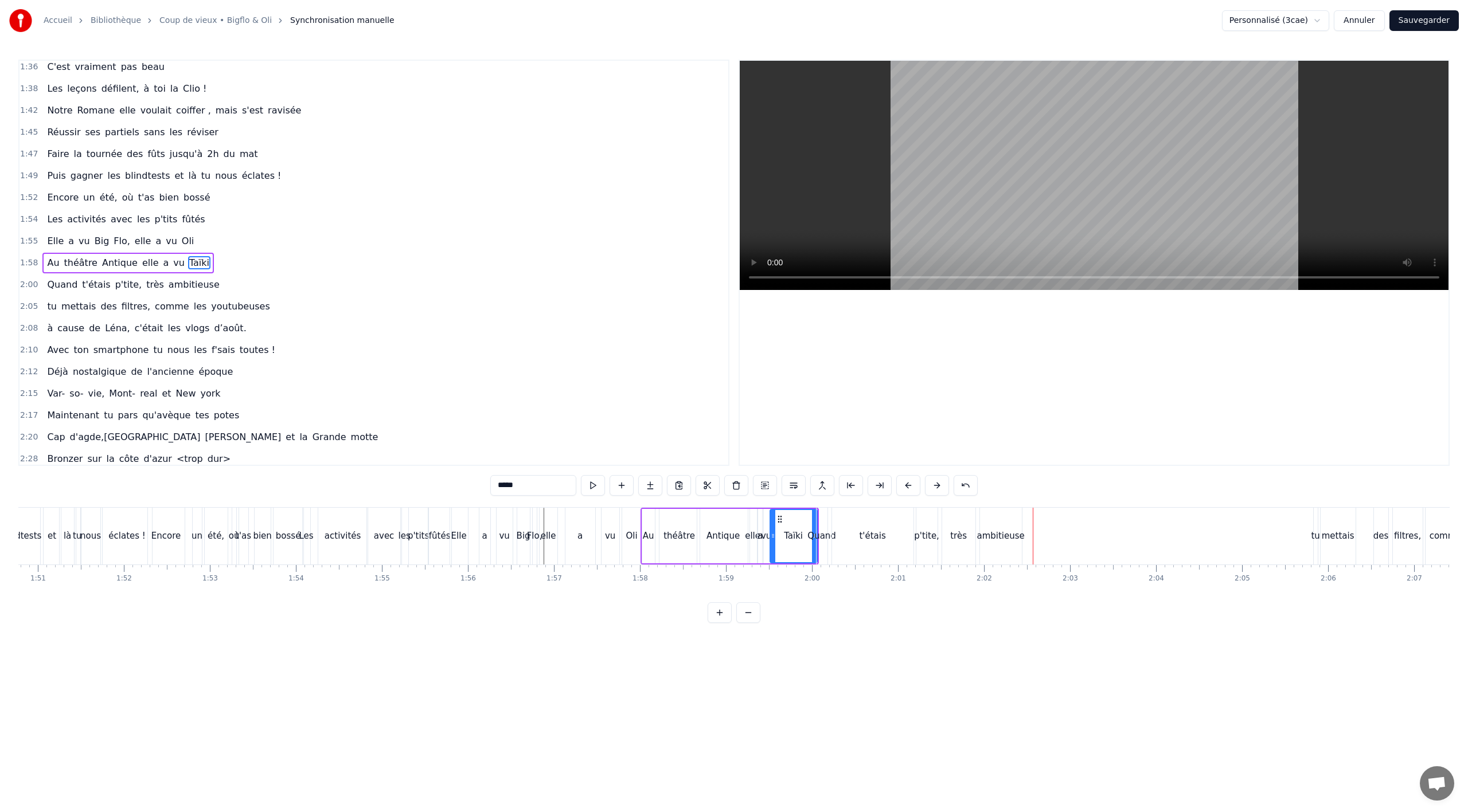
click at [179, 316] on div "tu mettais des filtres, comme les youtubeuses" at bounding box center [158, 307] width 232 height 21
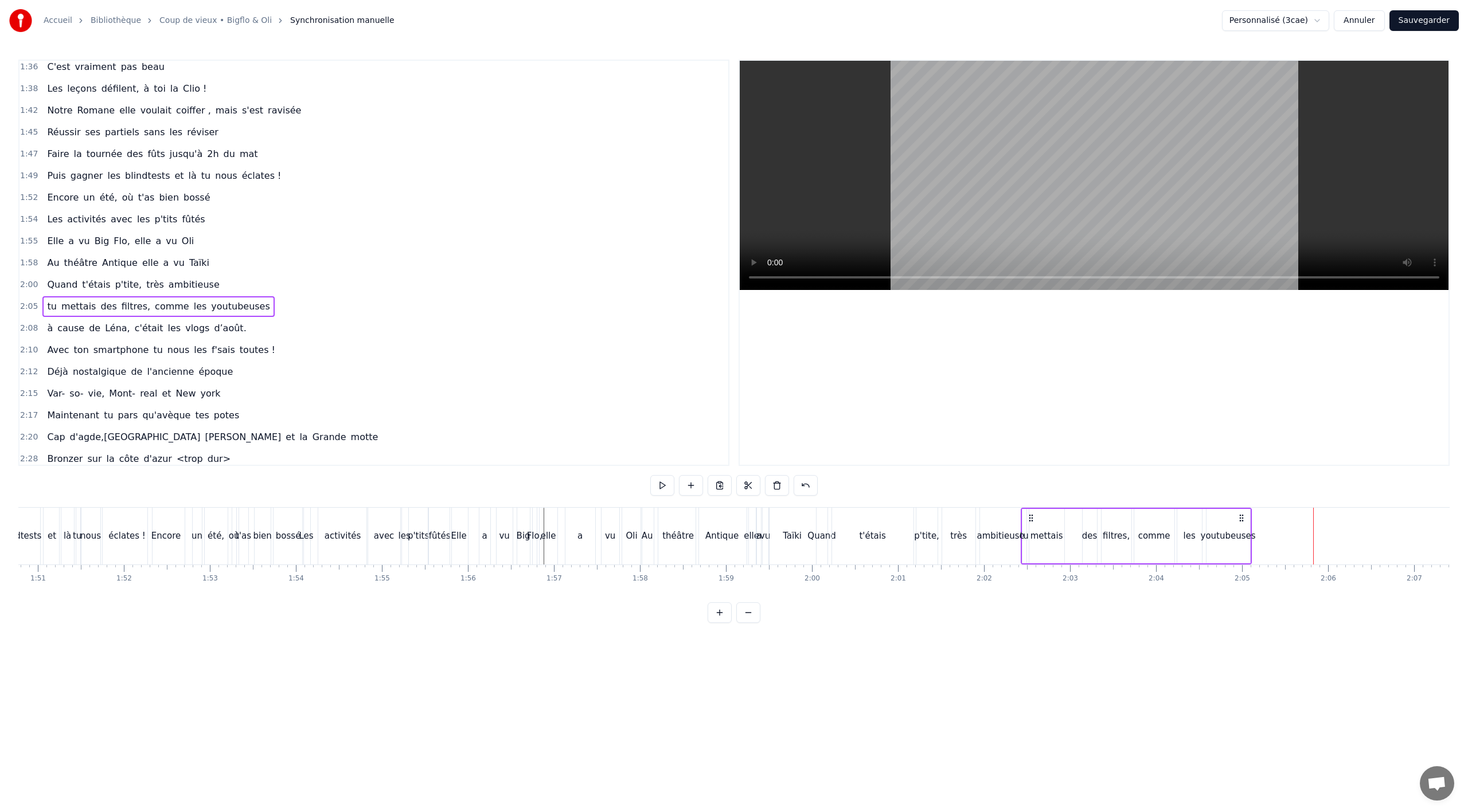
drag, startPoint x: 1322, startPoint y: 517, endPoint x: 1030, endPoint y: 520, distance: 292.0
click at [1030, 520] on icon at bounding box center [1031, 518] width 10 height 10
click at [803, 559] on div "Taïki" at bounding box center [792, 536] width 47 height 57
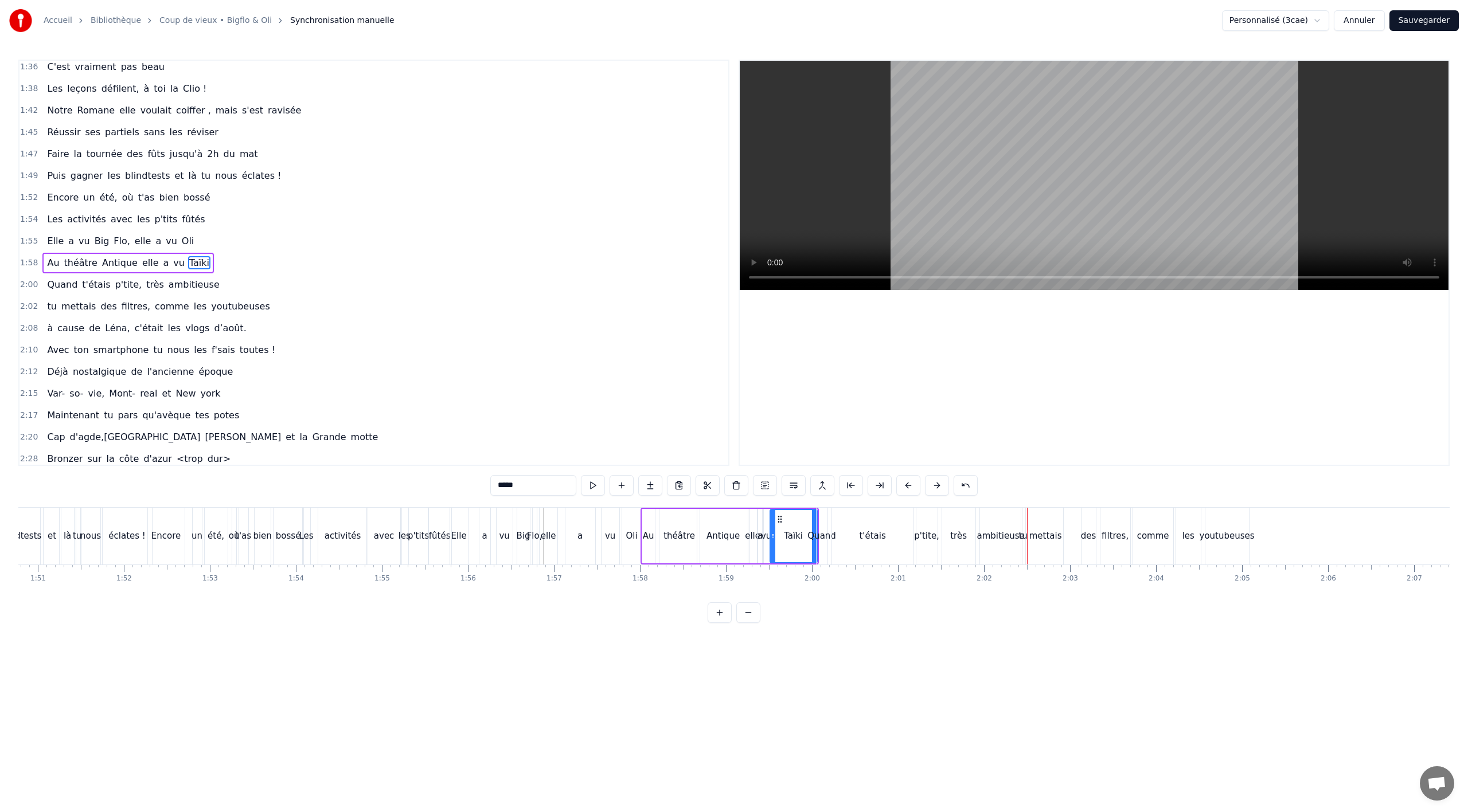
click at [1002, 547] on div "ambitieuse" at bounding box center [1001, 536] width 41 height 57
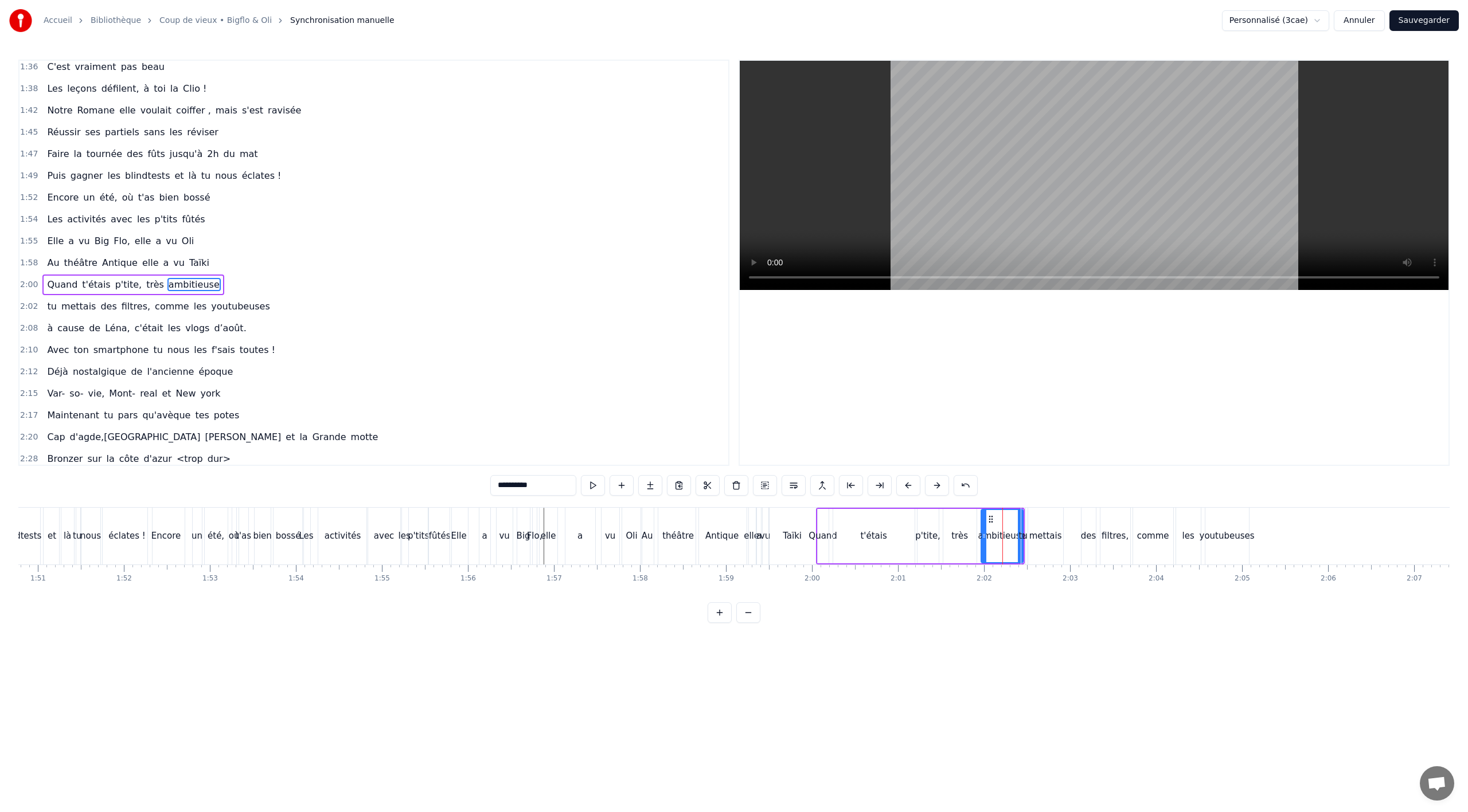
scroll to position [767, 0]
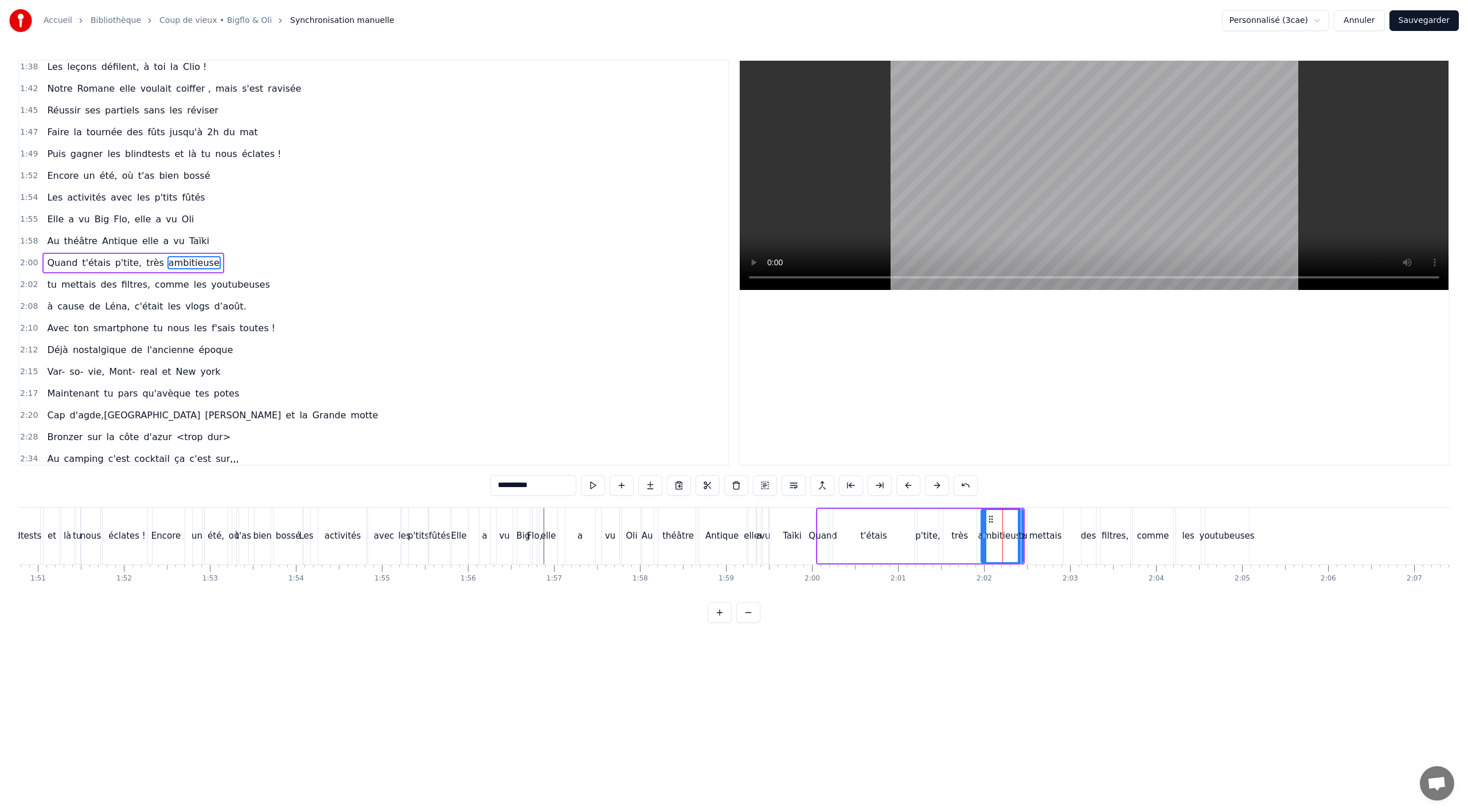
click at [1019, 534] on div "tu" at bounding box center [1023, 536] width 9 height 13
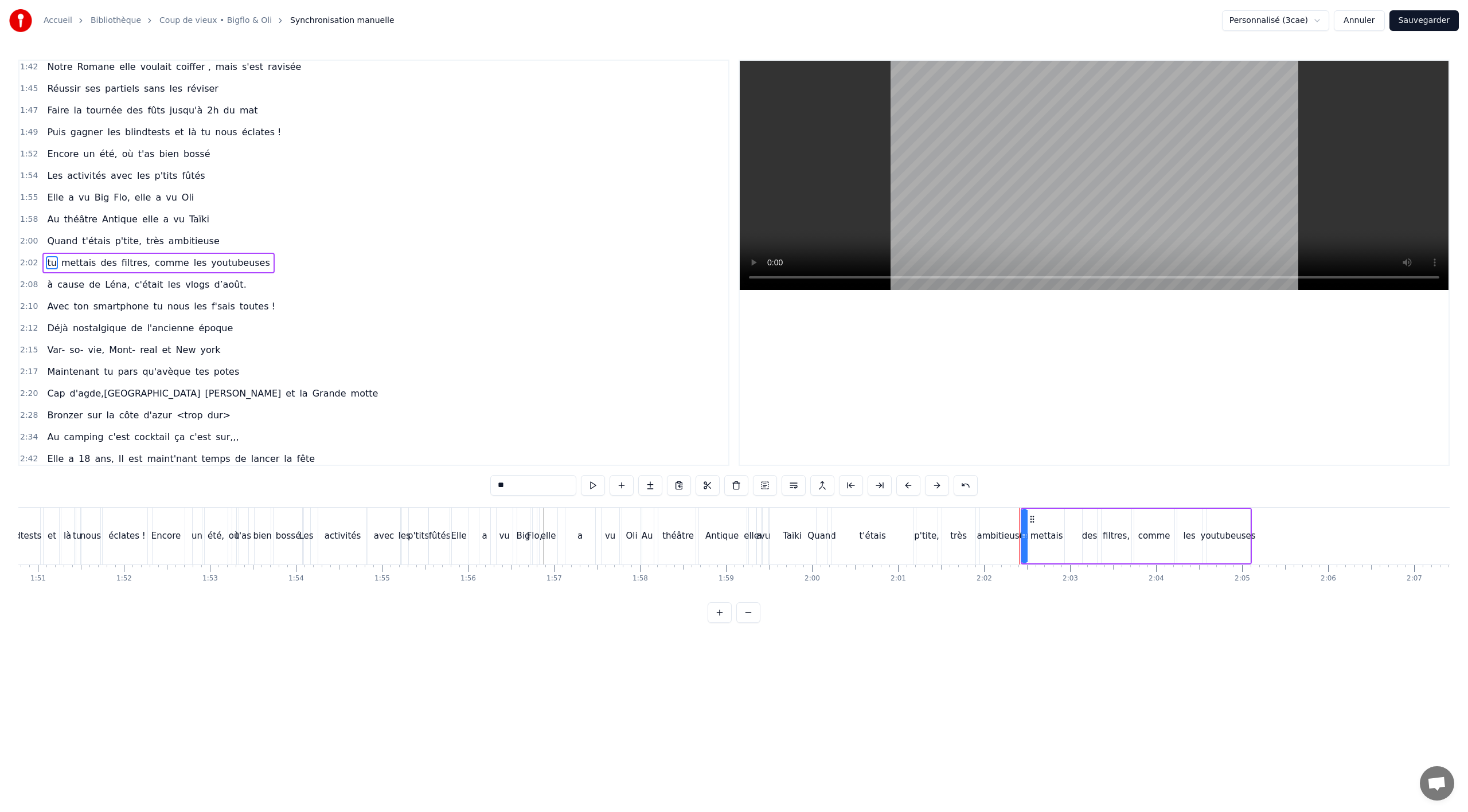
click at [973, 551] on div "très" at bounding box center [958, 536] width 33 height 57
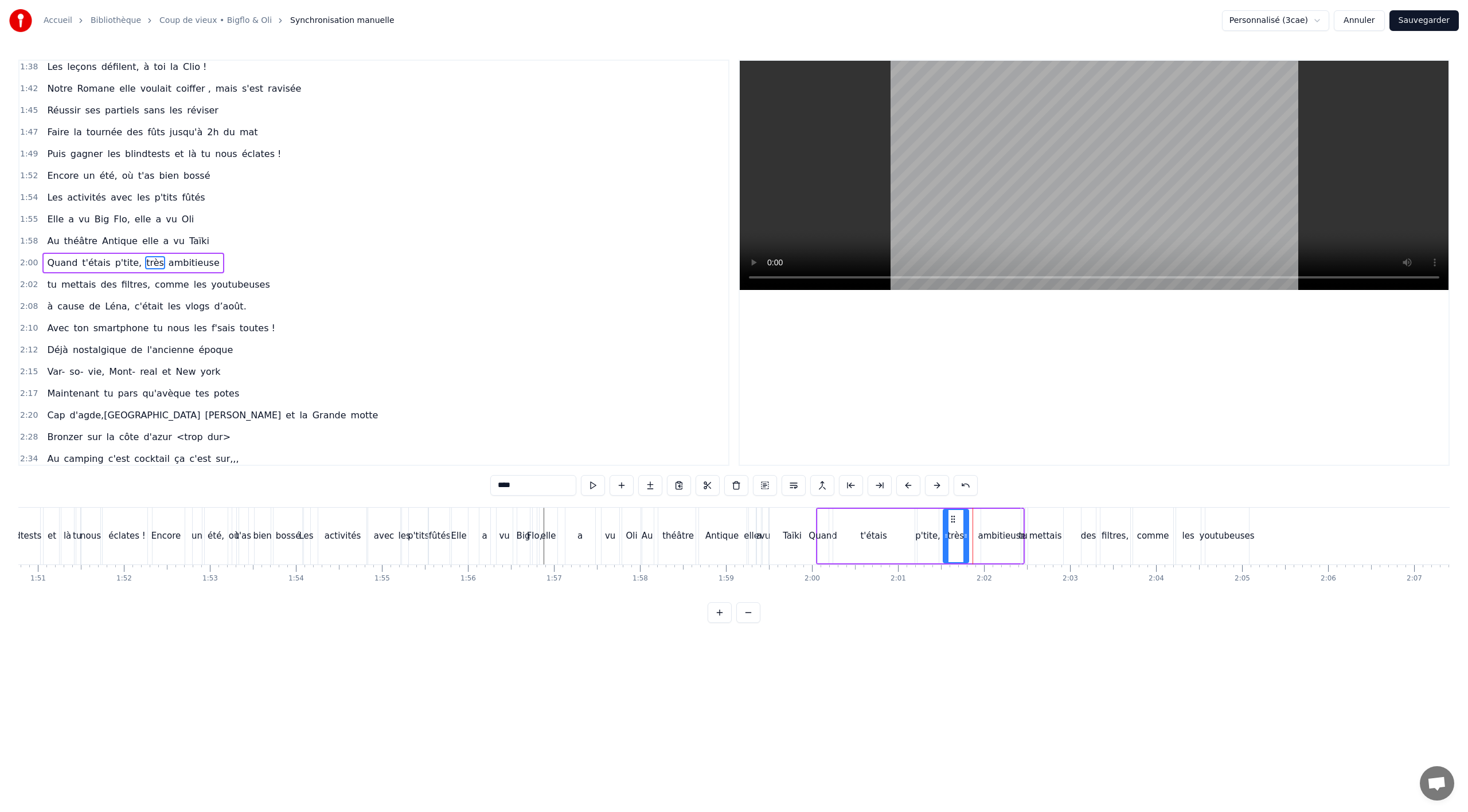
drag, startPoint x: 975, startPoint y: 540, endPoint x: 967, endPoint y: 542, distance: 8.2
click at [967, 542] on div at bounding box center [965, 536] width 4 height 52
click at [992, 542] on div "ambitieuse" at bounding box center [1001, 536] width 48 height 13
drag, startPoint x: 990, startPoint y: 519, endPoint x: 976, endPoint y: 521, distance: 14.1
click at [976, 521] on icon at bounding box center [977, 519] width 10 height 10
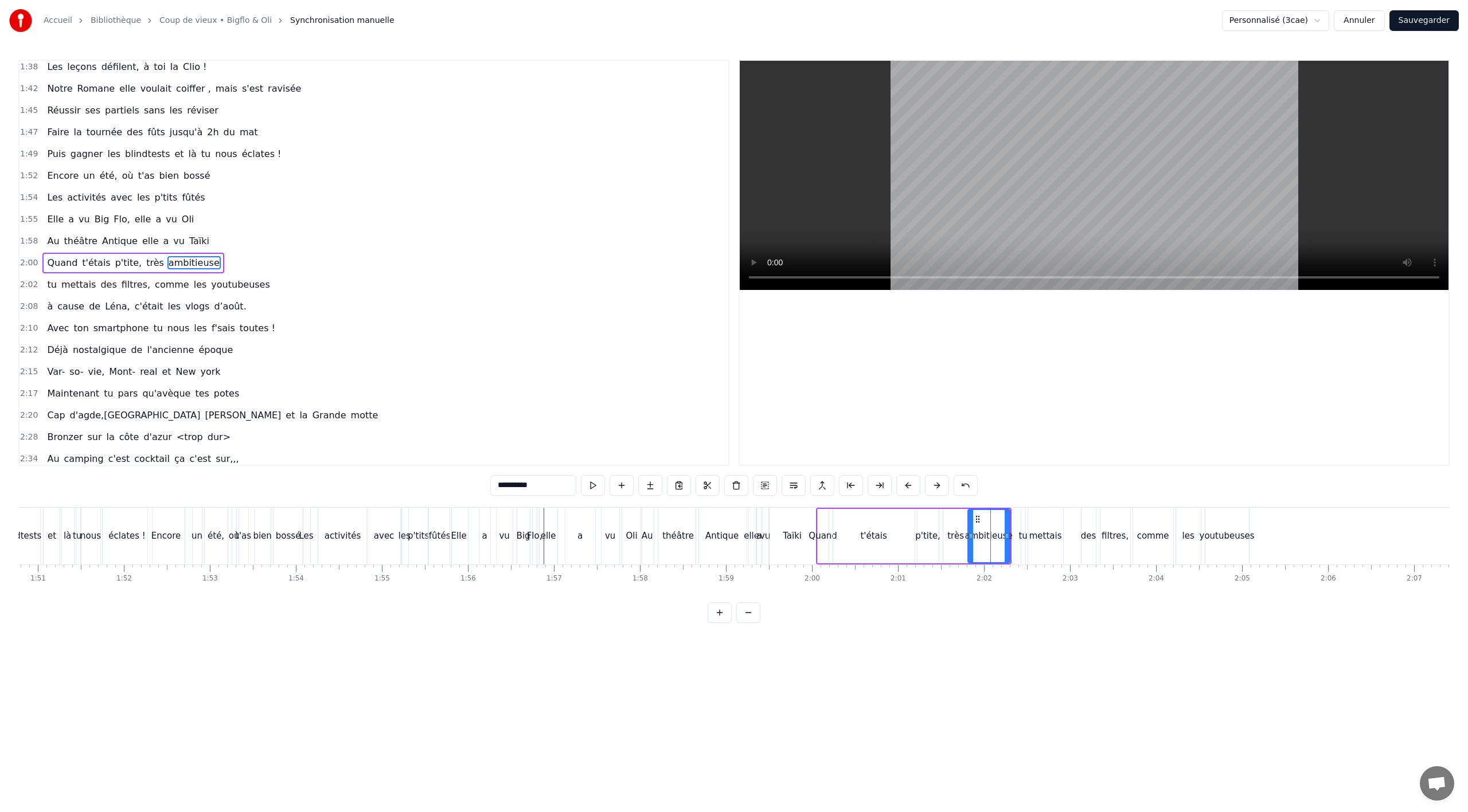
click at [867, 552] on div "t'étais" at bounding box center [874, 536] width 81 height 54
drag, startPoint x: 912, startPoint y: 536, endPoint x: 891, endPoint y: 538, distance: 21.1
click at [891, 538] on icon at bounding box center [890, 536] width 4 height 10
click at [923, 539] on div "p'tite," at bounding box center [927, 536] width 25 height 13
drag, startPoint x: 920, startPoint y: 521, endPoint x: 903, endPoint y: 523, distance: 17.1
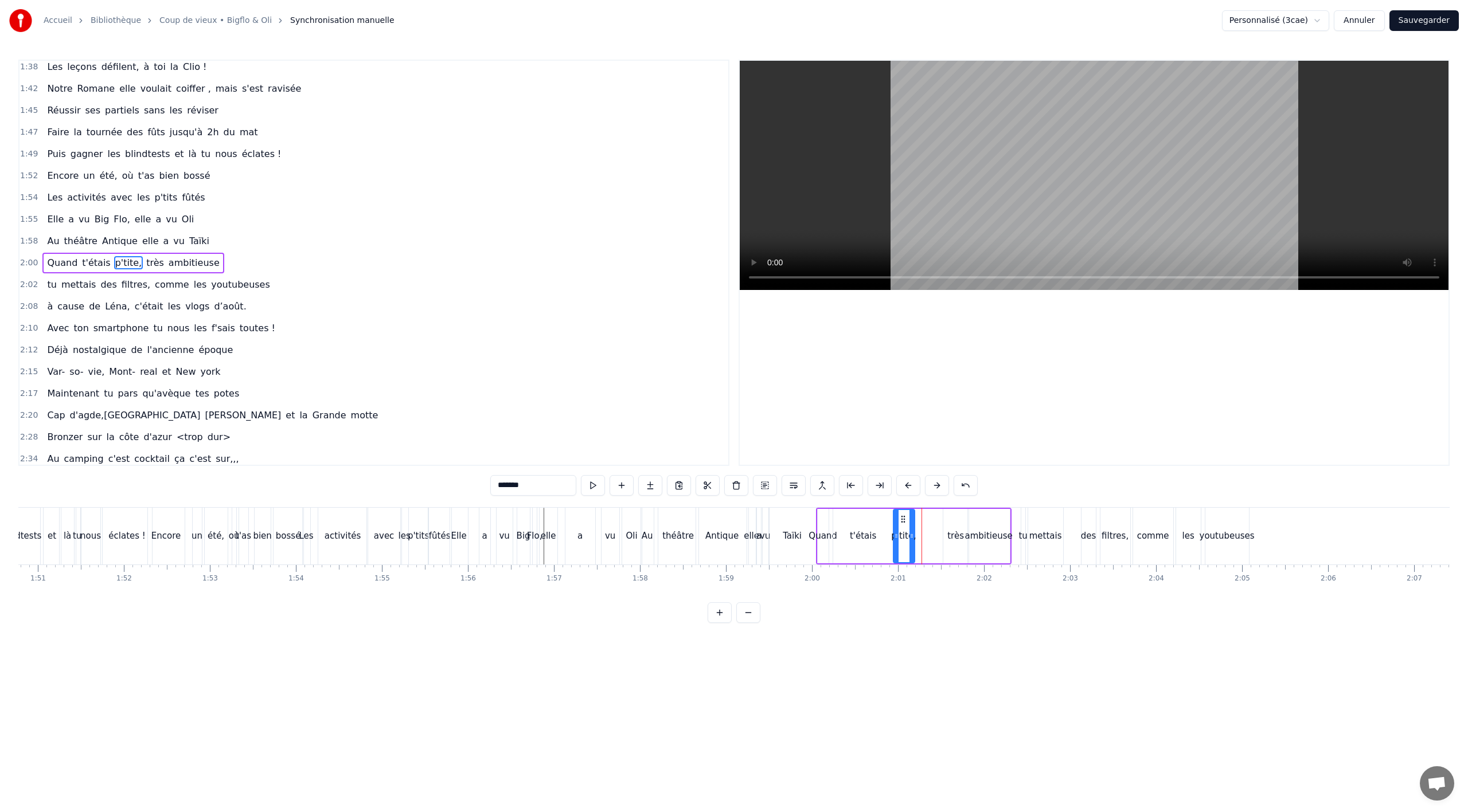
click at [903, 523] on icon at bounding box center [903, 519] width 10 height 10
click at [952, 531] on div "très" at bounding box center [955, 536] width 16 height 13
drag, startPoint x: 944, startPoint y: 521, endPoint x: 925, endPoint y: 523, distance: 19.1
click at [925, 523] on icon at bounding box center [925, 519] width 10 height 10
click at [978, 525] on div "ambitieuse" at bounding box center [988, 536] width 41 height 54
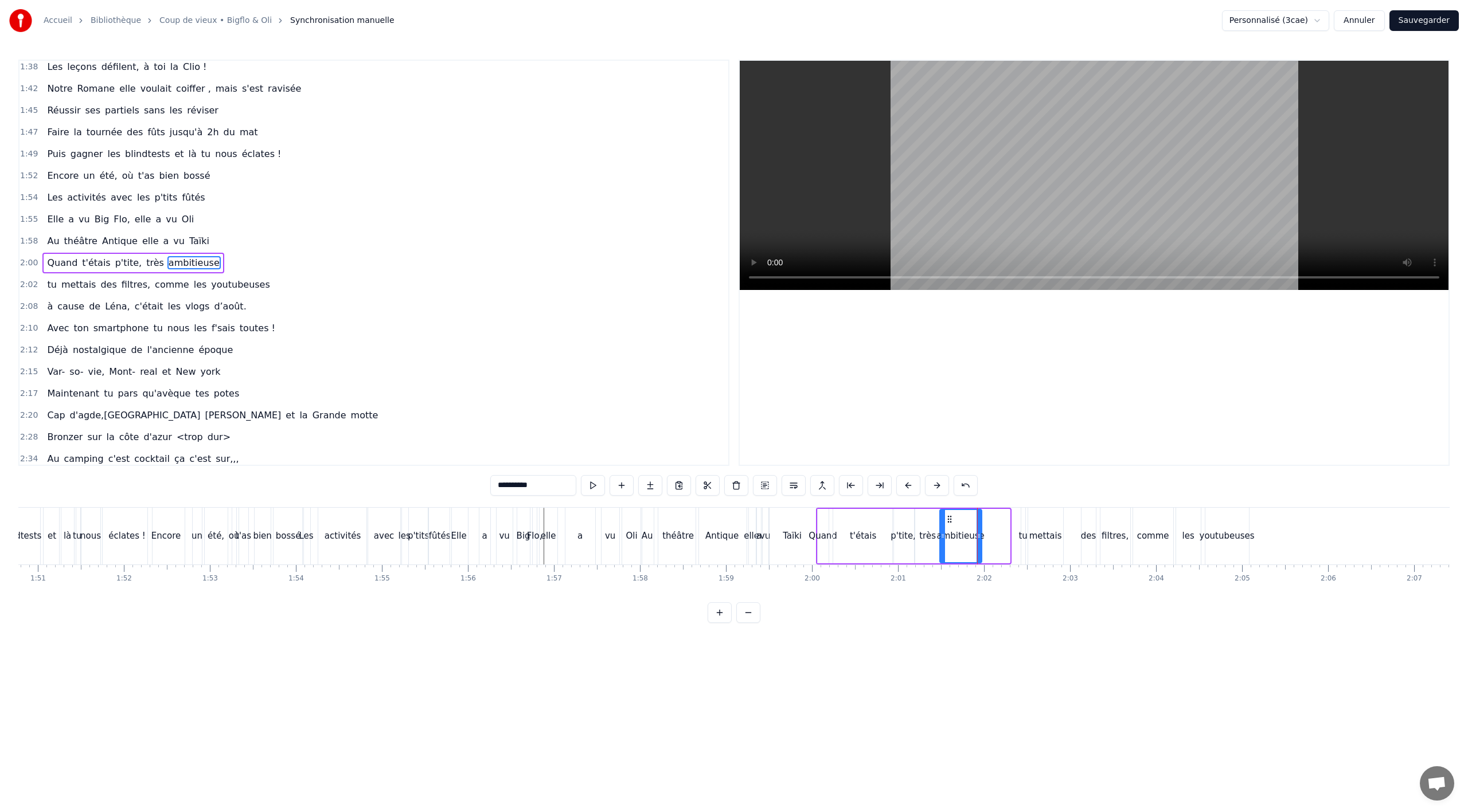
drag, startPoint x: 976, startPoint y: 517, endPoint x: 948, endPoint y: 523, distance: 28.6
click at [948, 523] on icon at bounding box center [950, 519] width 10 height 10
click at [805, 556] on div "Taïki" at bounding box center [792, 536] width 47 height 57
type input "*****"
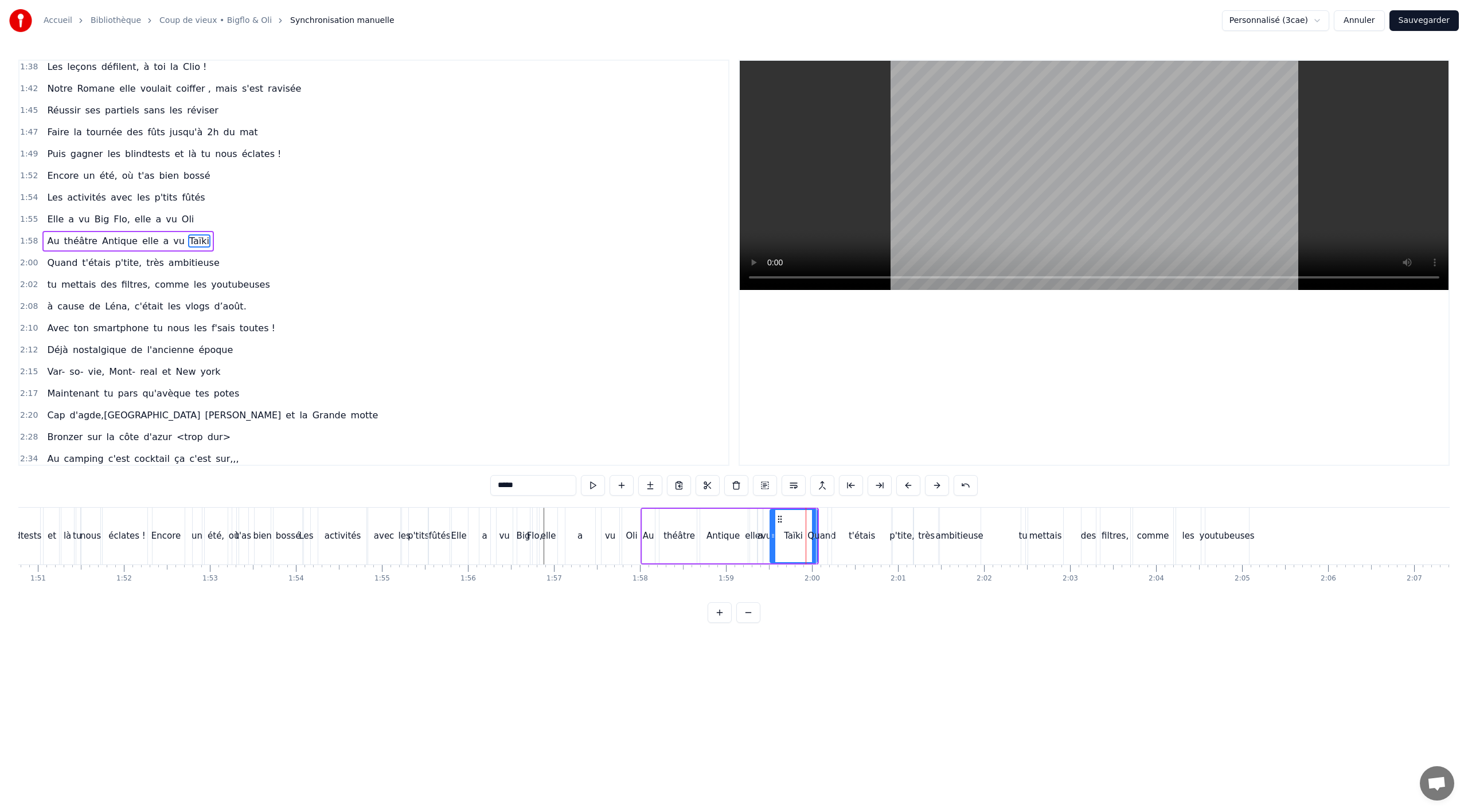
scroll to position [745, 0]
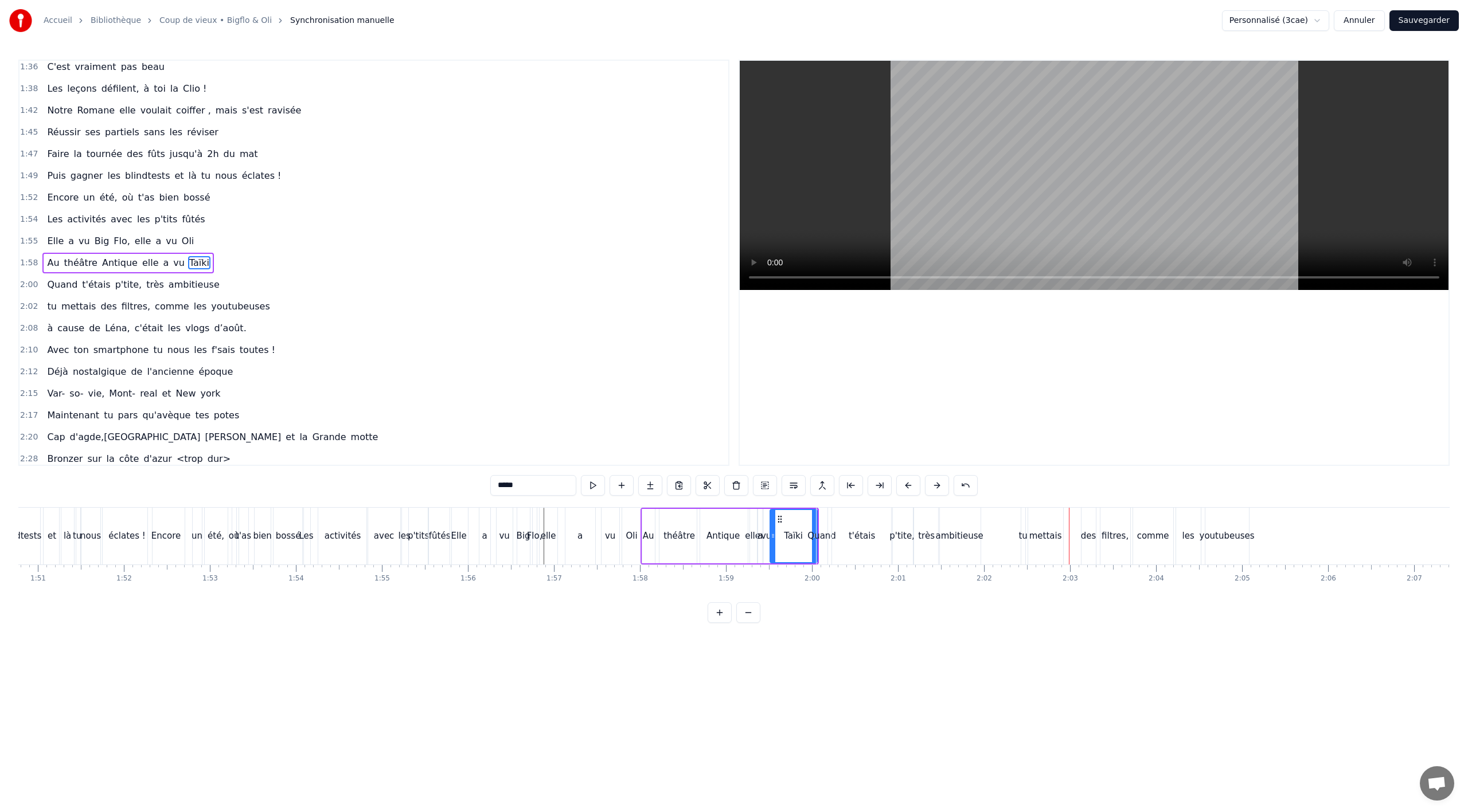
click at [192, 316] on div "tu mettais des filtres, comme les youtubeuses" at bounding box center [158, 307] width 232 height 21
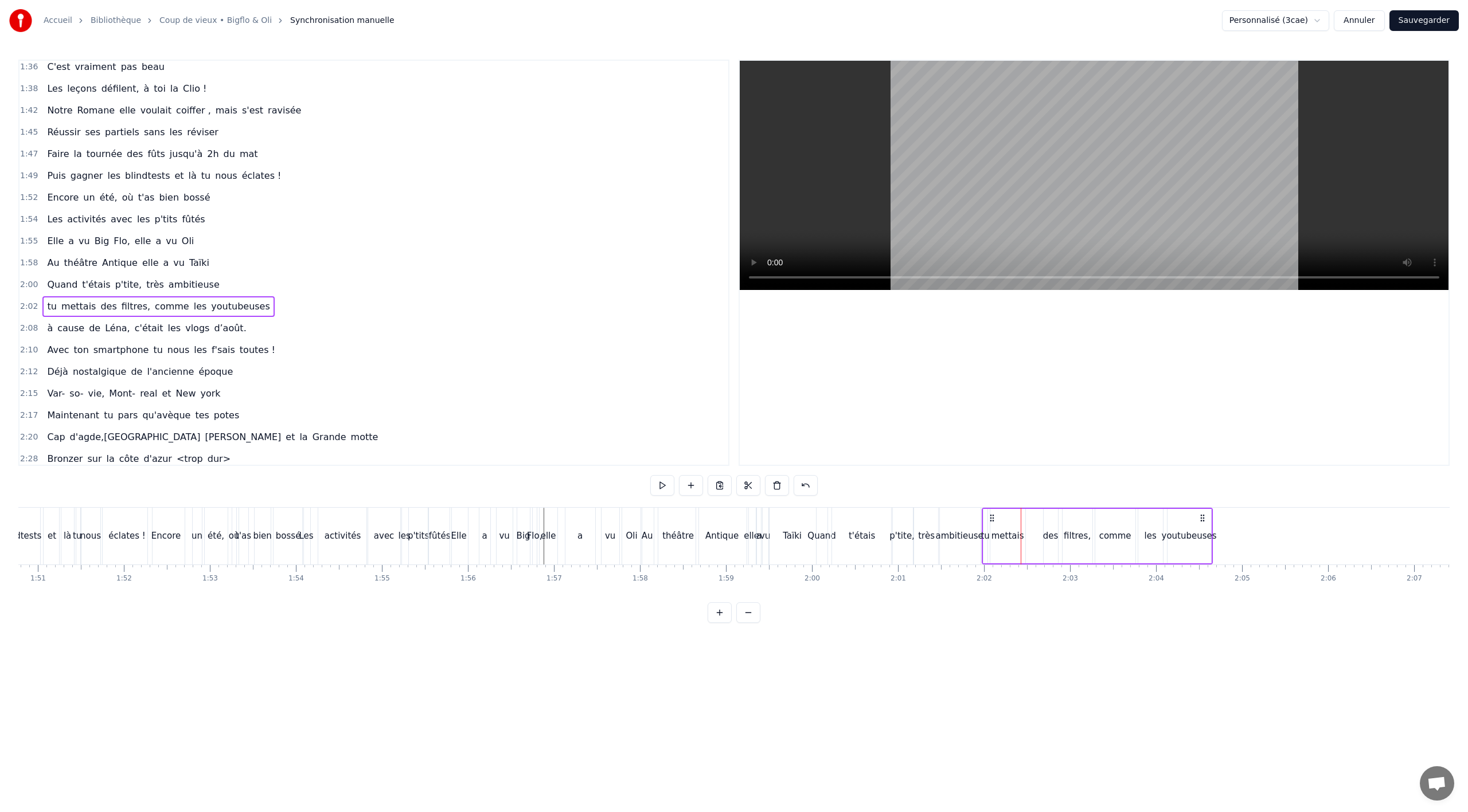
drag, startPoint x: 1027, startPoint y: 517, endPoint x: 988, endPoint y: 523, distance: 39.5
click at [988, 523] on div "tu mettais des filtres, comme les youtubeuses" at bounding box center [1096, 536] width 231 height 57
click at [802, 559] on div "Taïki" at bounding box center [792, 536] width 47 height 57
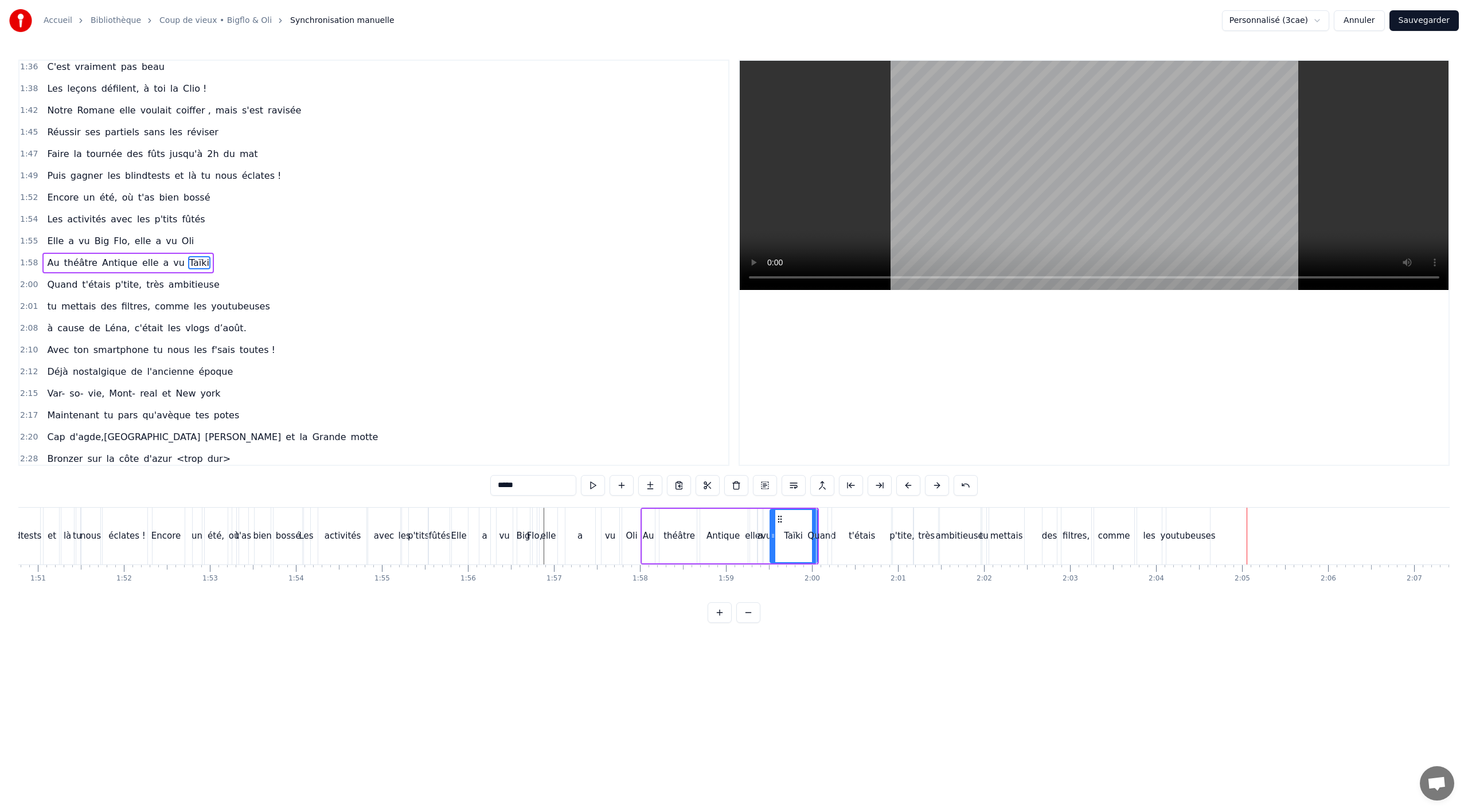
click at [1203, 555] on div "youtubeuses" at bounding box center [1188, 536] width 43 height 57
type input "**********"
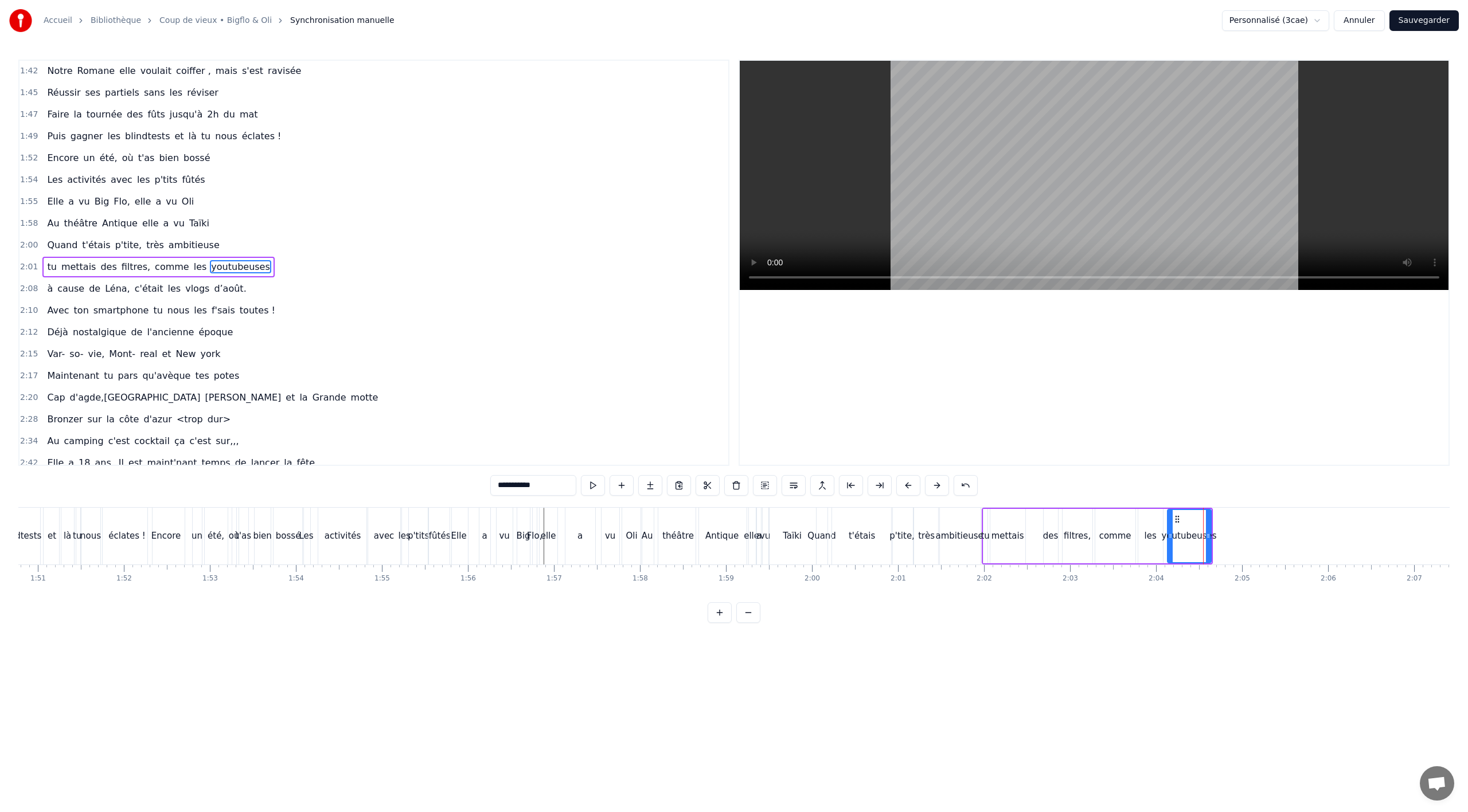
scroll to position [789, 0]
drag, startPoint x: 1210, startPoint y: 542, endPoint x: 1199, endPoint y: 543, distance: 11.0
click at [1199, 543] on div at bounding box center [1199, 536] width 4 height 52
click at [155, 295] on div "à cause de Léna, c'était les vlogs d’août." at bounding box center [146, 285] width 208 height 21
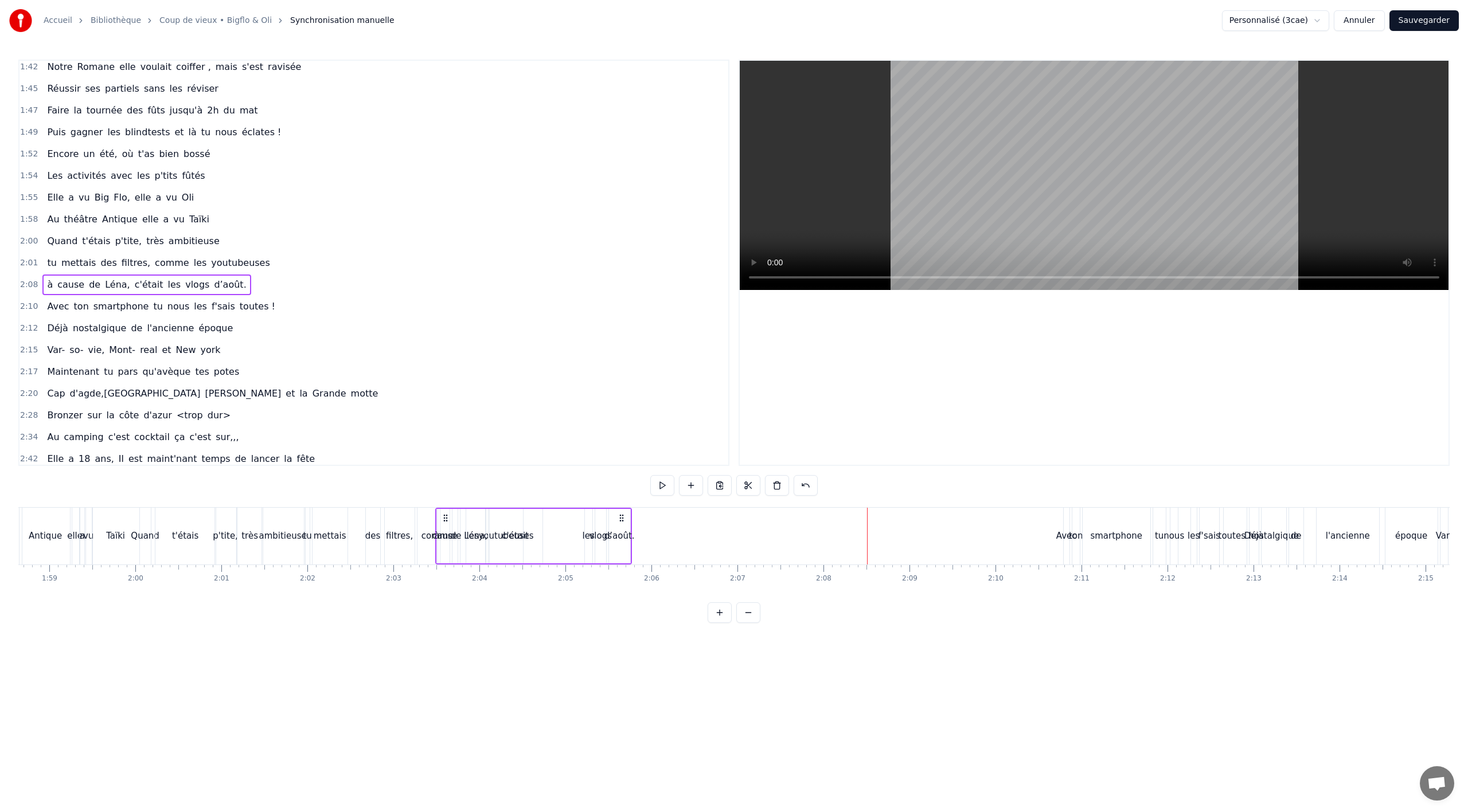
scroll to position [0, 10203]
drag, startPoint x: 86, startPoint y: 520, endPoint x: 537, endPoint y: 541, distance: 451.5
click at [537, 541] on div "à cause de Léna, c'était les vlogs d’août." at bounding box center [625, 536] width 197 height 57
click at [137, 561] on div "Taïki" at bounding box center [118, 536] width 47 height 57
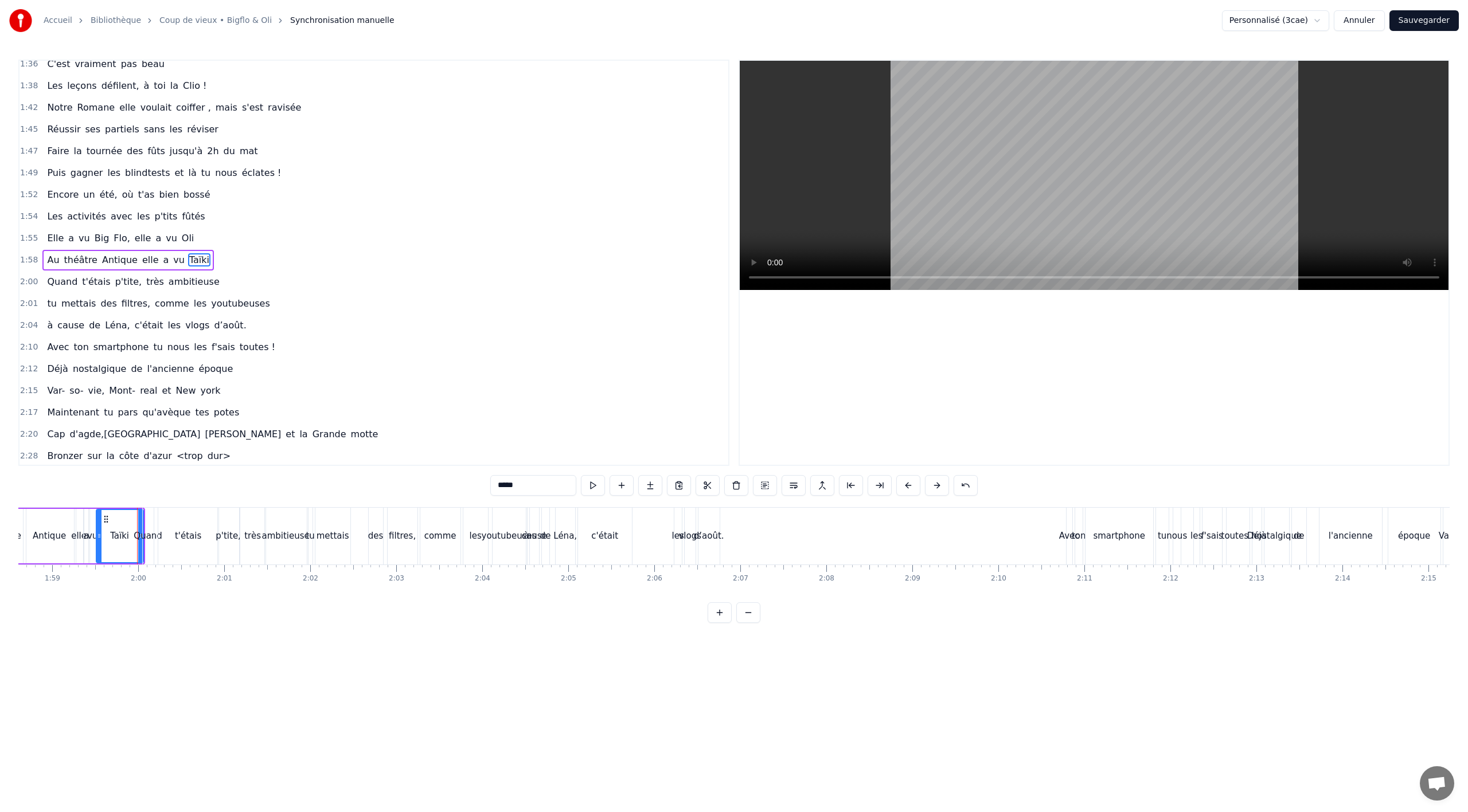
scroll to position [745, 0]
click at [596, 558] on div "c'était" at bounding box center [605, 536] width 54 height 57
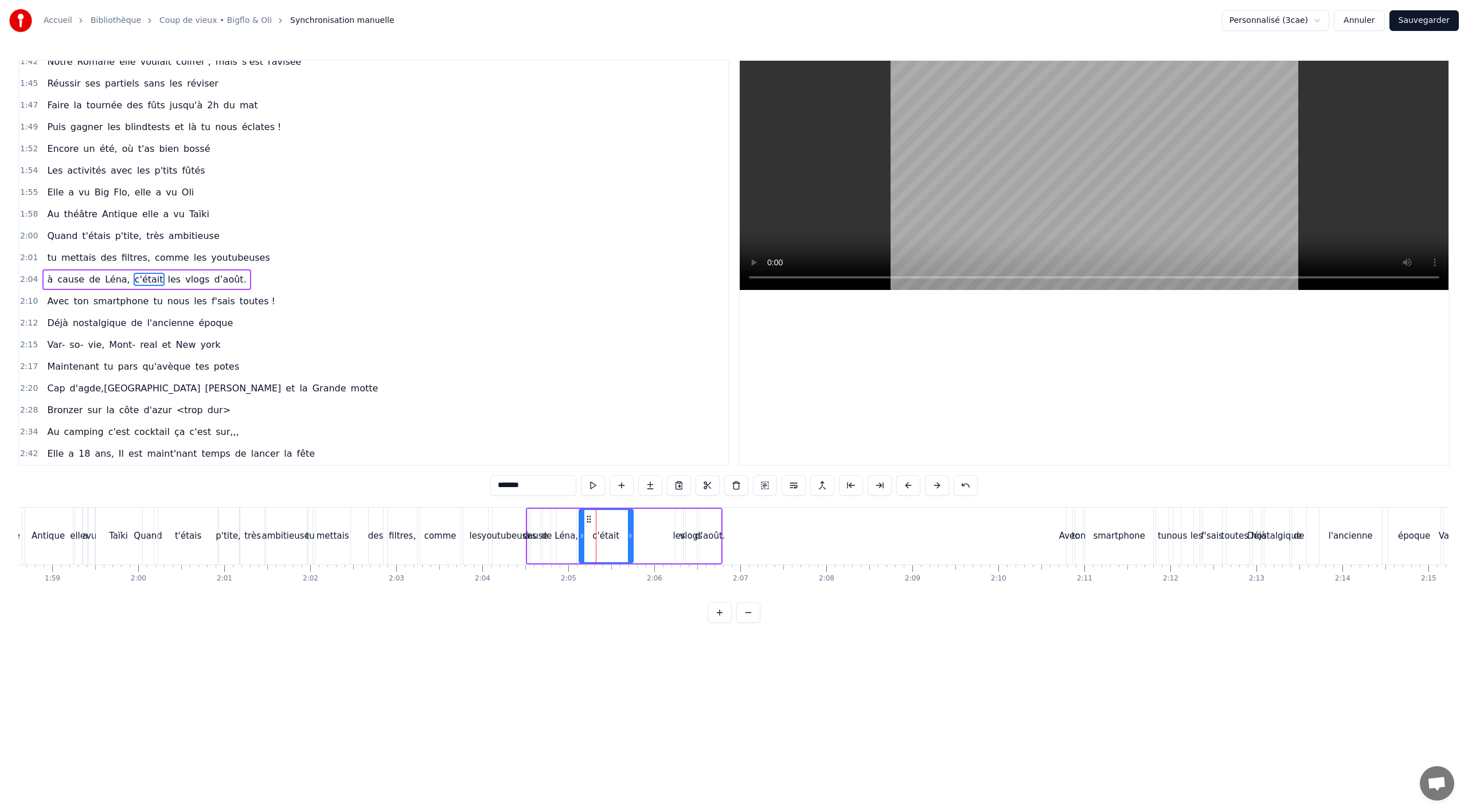
scroll to position [810, 0]
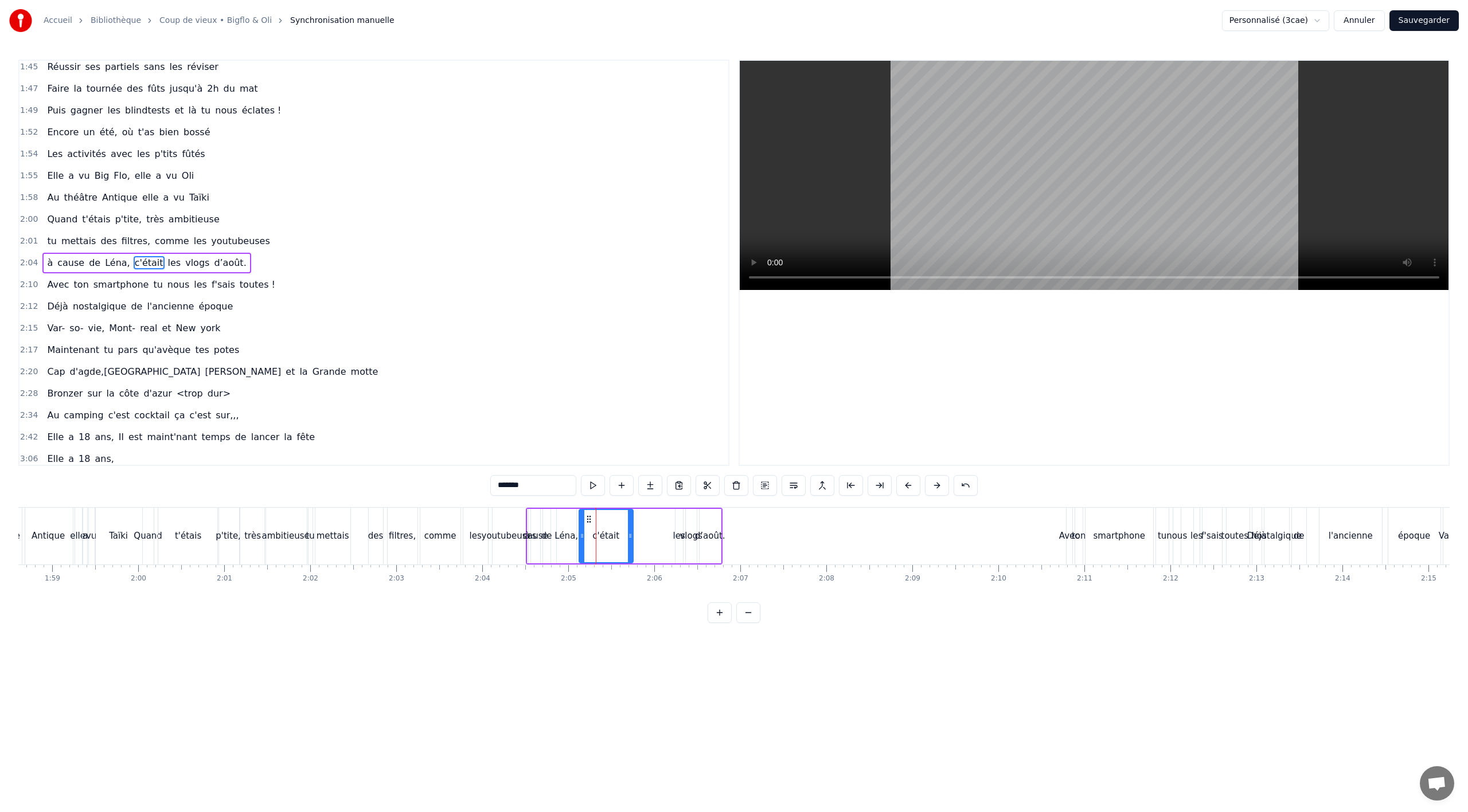
click at [558, 555] on div "Léna," at bounding box center [566, 536] width 20 height 54
click at [531, 559] on div "cause" at bounding box center [536, 536] width 10 height 54
click at [571, 559] on div "Léna," at bounding box center [566, 536] width 20 height 54
click at [607, 549] on div "c'était" at bounding box center [606, 536] width 54 height 54
drag, startPoint x: 599, startPoint y: 519, endPoint x: 606, endPoint y: 519, distance: 7.0
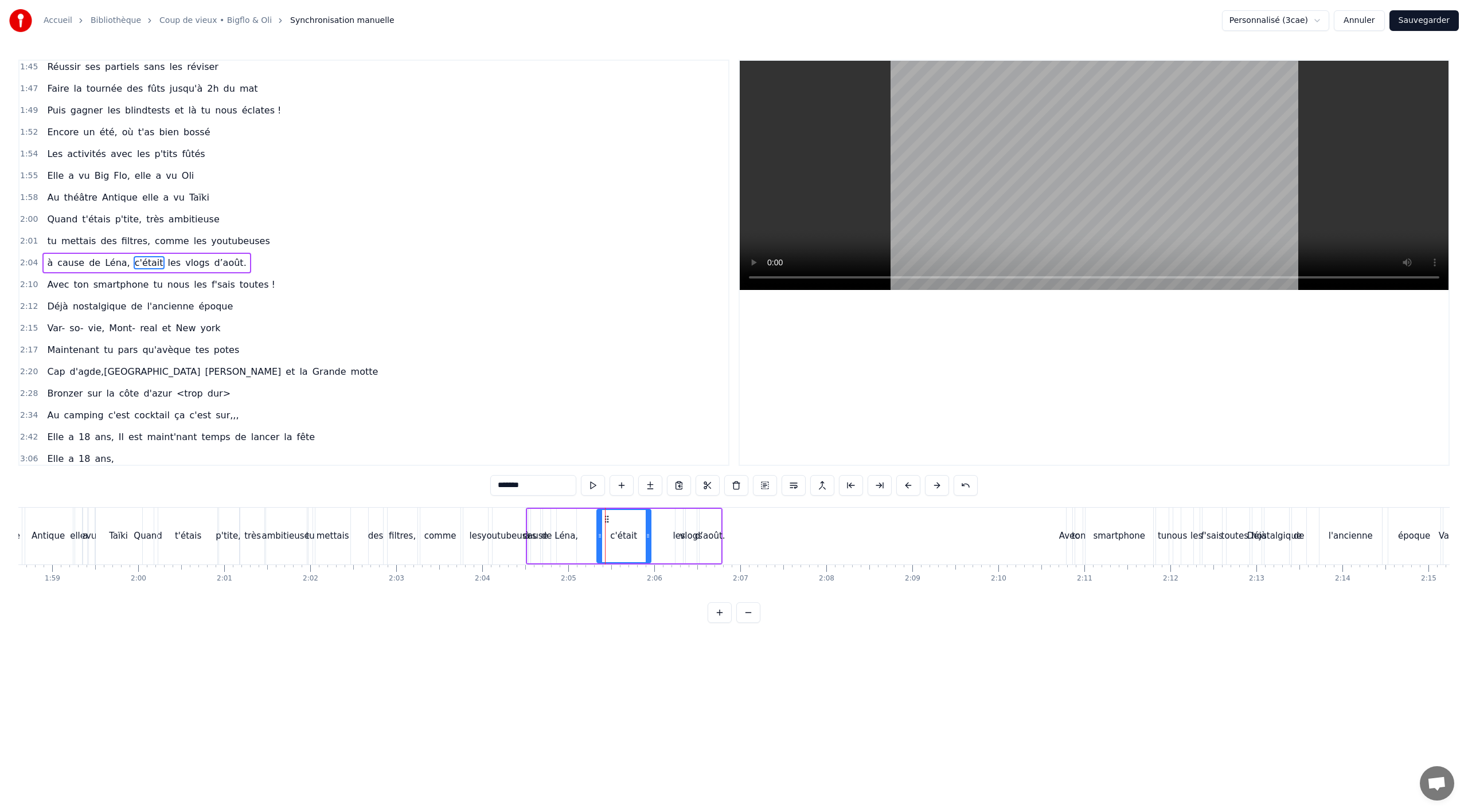
click at [606, 519] on icon at bounding box center [607, 519] width 10 height 10
click at [565, 549] on div "Léna," at bounding box center [566, 536] width 20 height 54
drag, startPoint x: 567, startPoint y: 517, endPoint x: 572, endPoint y: 521, distance: 6.4
click at [578, 517] on icon at bounding box center [577, 519] width 10 height 10
click at [547, 550] on div "de" at bounding box center [547, 536] width 8 height 54
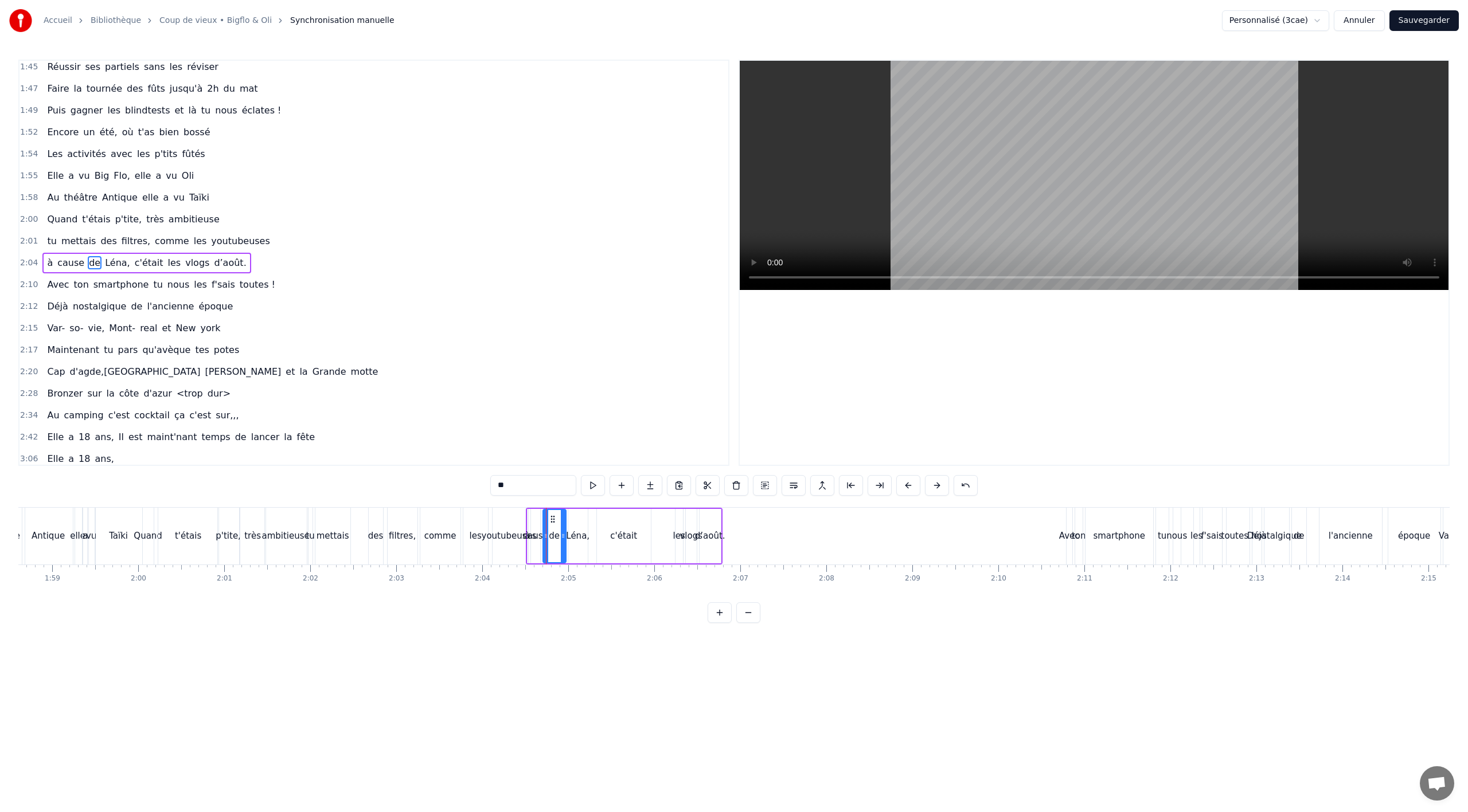
drag, startPoint x: 548, startPoint y: 543, endPoint x: 563, endPoint y: 540, distance: 15.3
click at [563, 540] on div at bounding box center [562, 536] width 4 height 52
click at [533, 551] on div "cause" at bounding box center [536, 536] width 10 height 54
click at [544, 519] on icon at bounding box center [544, 519] width 10 height 10
click at [518, 560] on div "youtubeuses" at bounding box center [509, 536] width 33 height 57
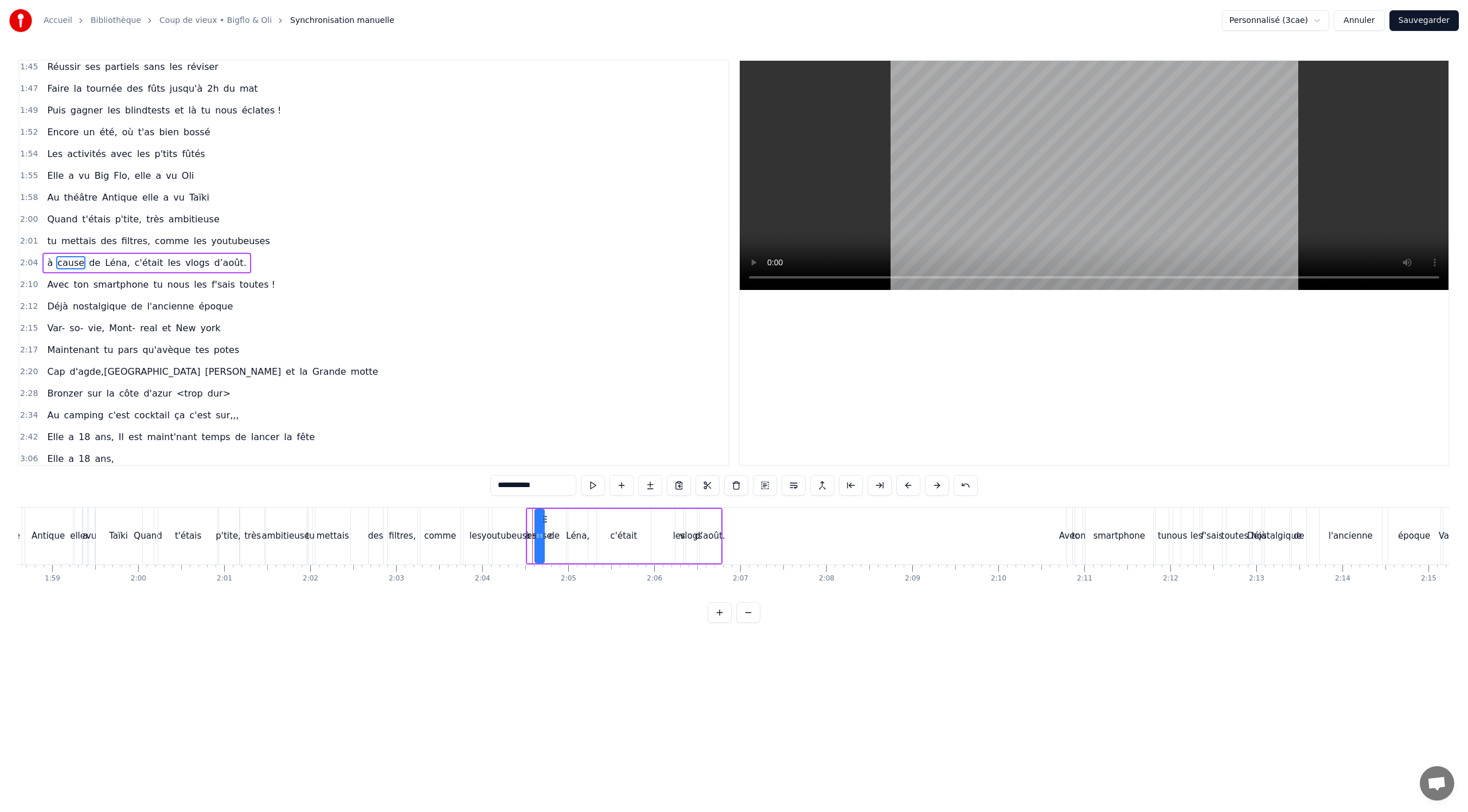
scroll to position [789, 0]
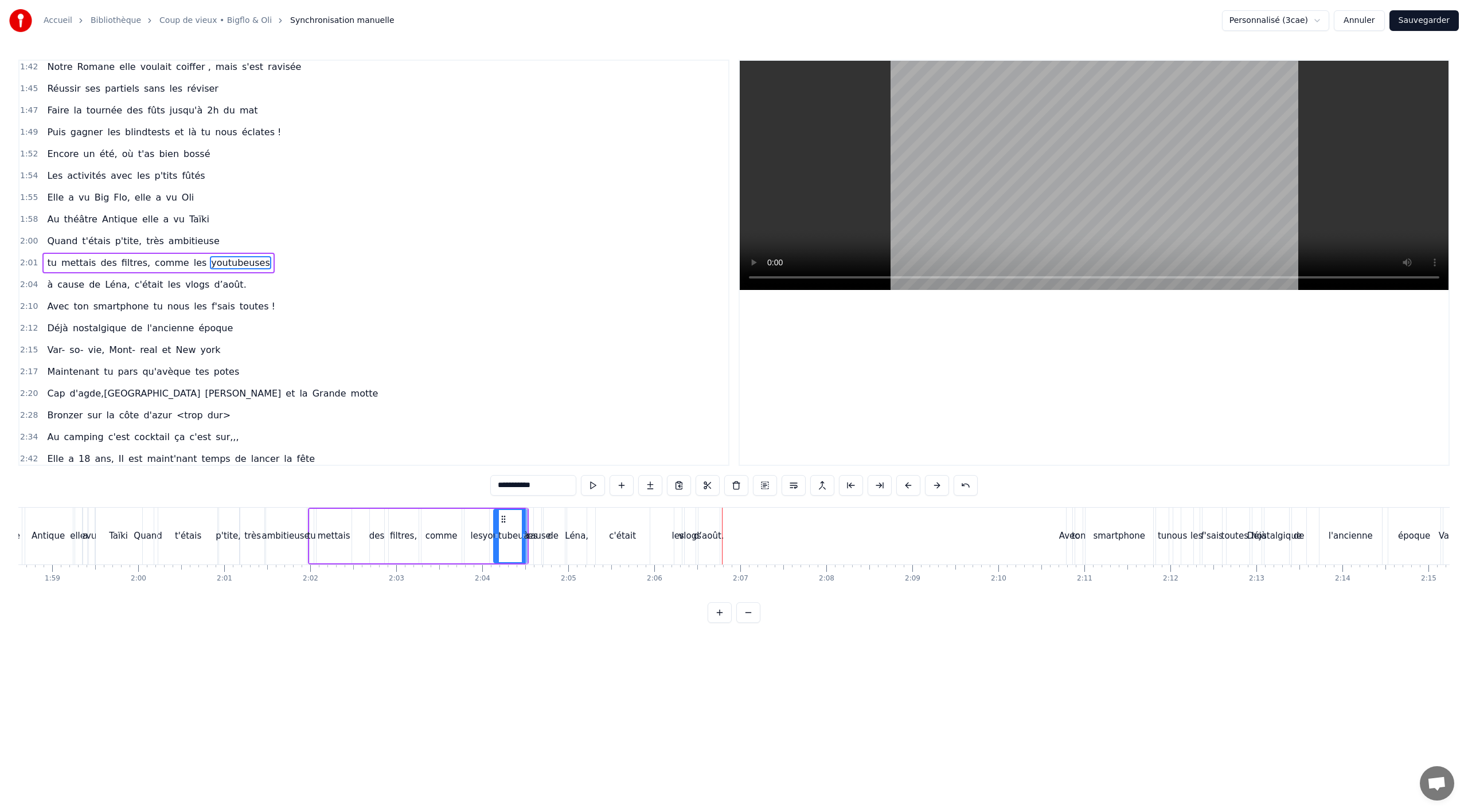
click at [677, 543] on div "les" at bounding box center [678, 536] width 8 height 57
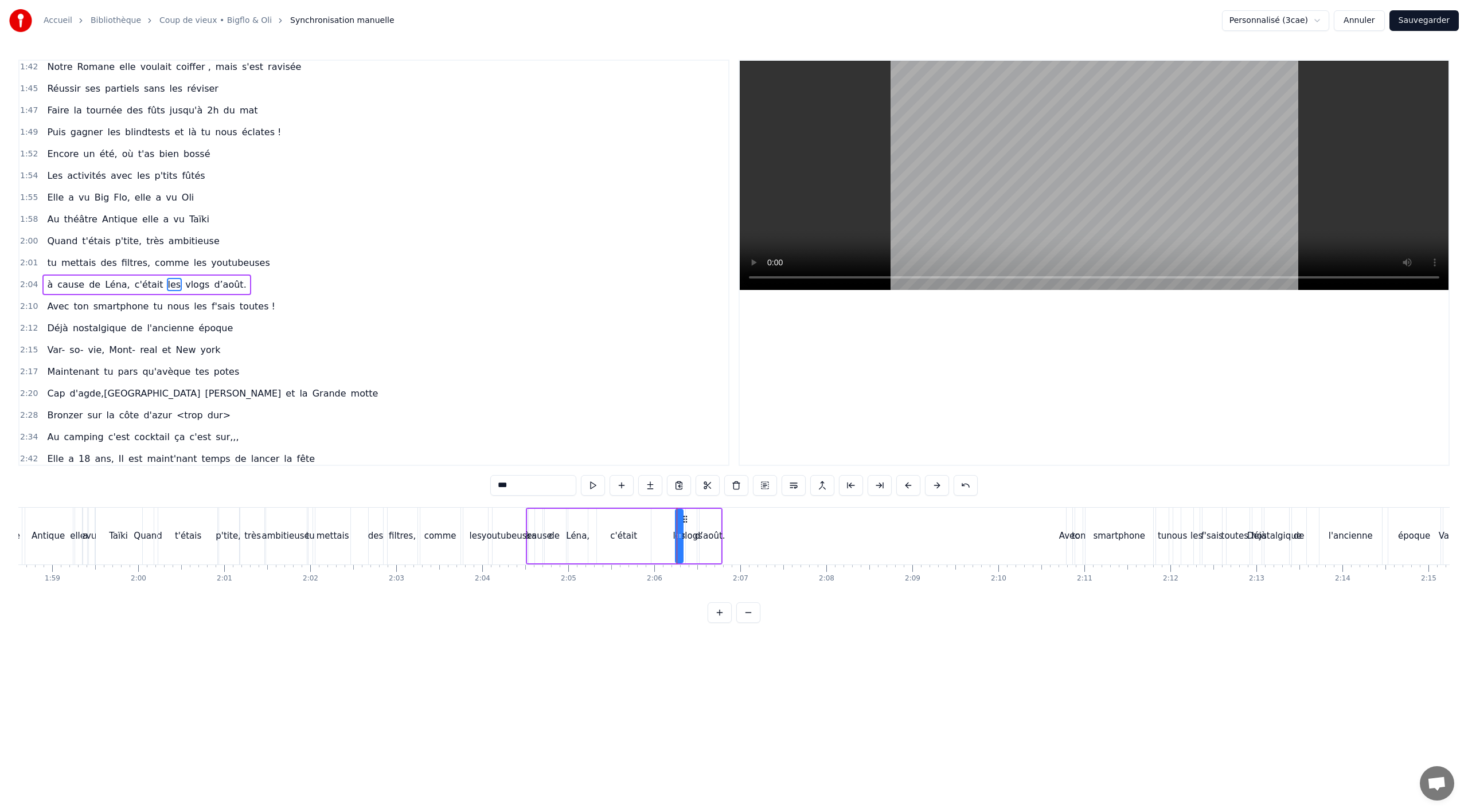
scroll to position [810, 0]
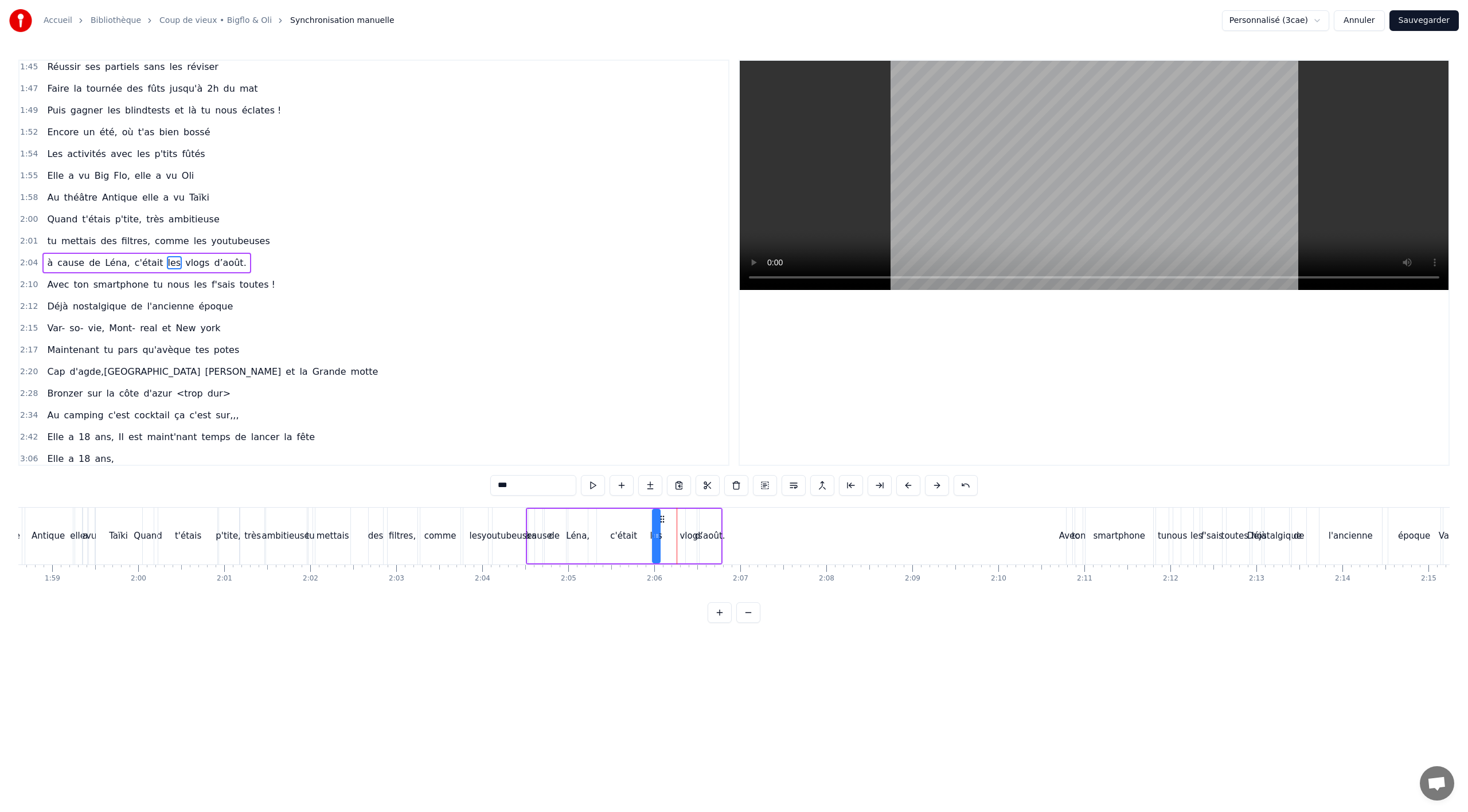
drag, startPoint x: 682, startPoint y: 520, endPoint x: 662, endPoint y: 524, distance: 20.4
click at [662, 524] on div "à cause de Léna, c'était les vlogs d’août." at bounding box center [625, 536] width 197 height 57
click at [628, 556] on div "c'était" at bounding box center [624, 536] width 54 height 54
type input "*******"
drag, startPoint x: 647, startPoint y: 535, endPoint x: 638, endPoint y: 535, distance: 9.0
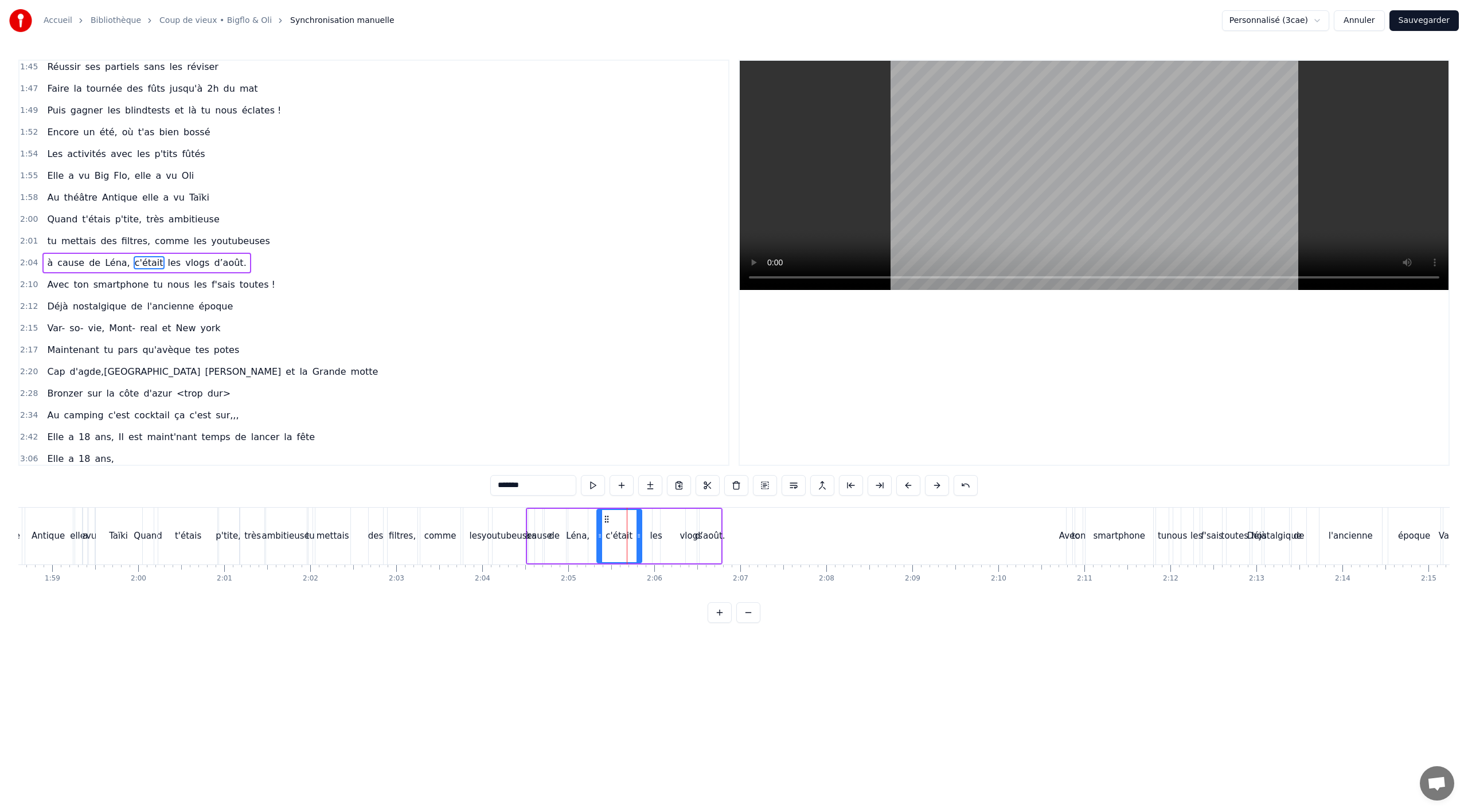
click at [638, 535] on icon at bounding box center [639, 536] width 4 height 10
click at [645, 538] on div "à cause de Léna, c'était les vlogs d’août." at bounding box center [625, 536] width 197 height 57
click at [658, 530] on div "les" at bounding box center [657, 536] width 12 height 13
drag, startPoint x: 659, startPoint y: 535, endPoint x: 670, endPoint y: 533, distance: 11.2
click at [670, 533] on icon at bounding box center [668, 536] width 4 height 10
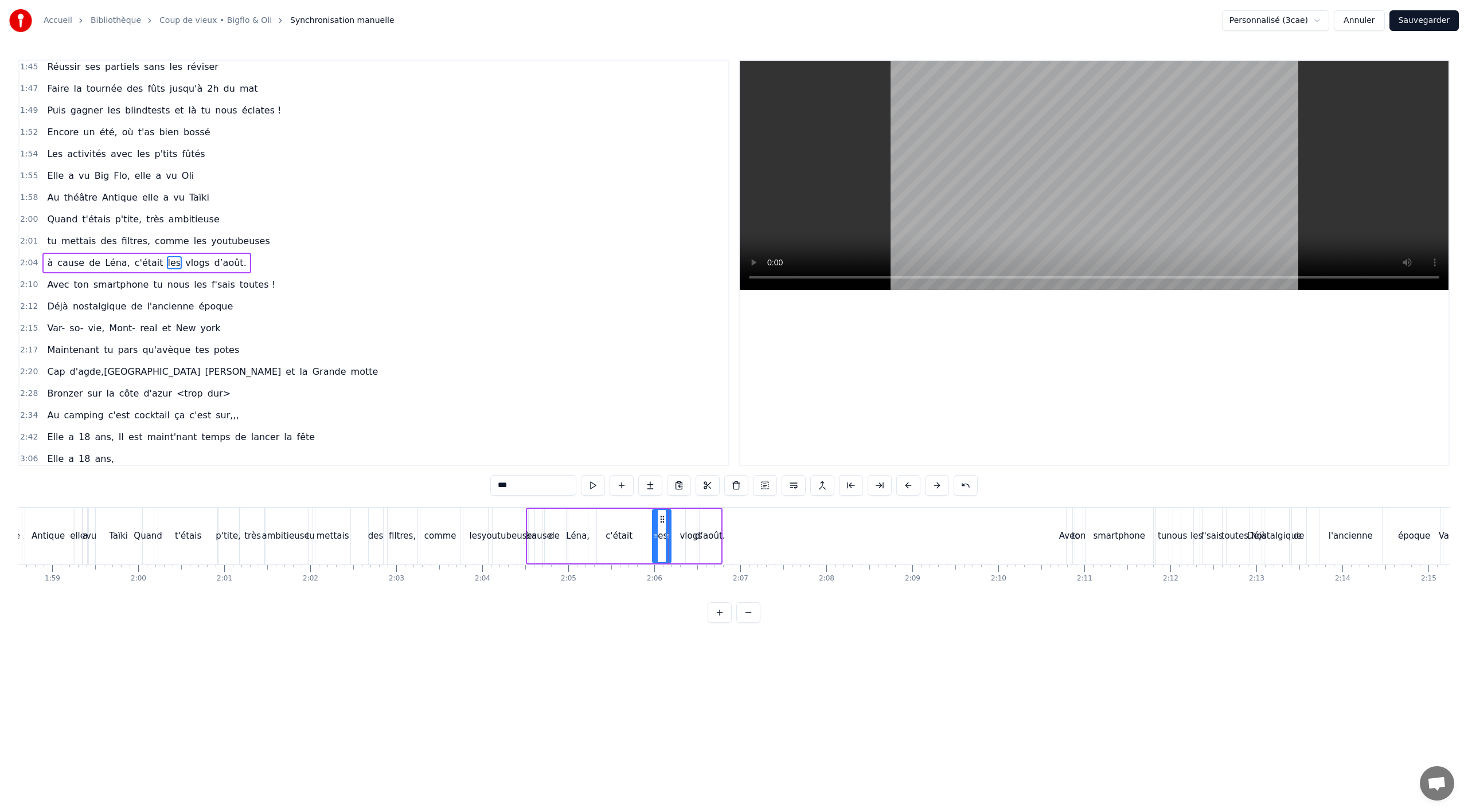
drag, startPoint x: 661, startPoint y: 534, endPoint x: 660, endPoint y: 524, distance: 10.0
click at [656, 535] on div "les" at bounding box center [662, 536] width 17 height 52
drag, startPoint x: 662, startPoint y: 520, endPoint x: 647, endPoint y: 526, distance: 16.2
click at [647, 526] on div "les" at bounding box center [648, 536] width 17 height 52
click at [684, 534] on div "vlogs" at bounding box center [690, 536] width 23 height 13
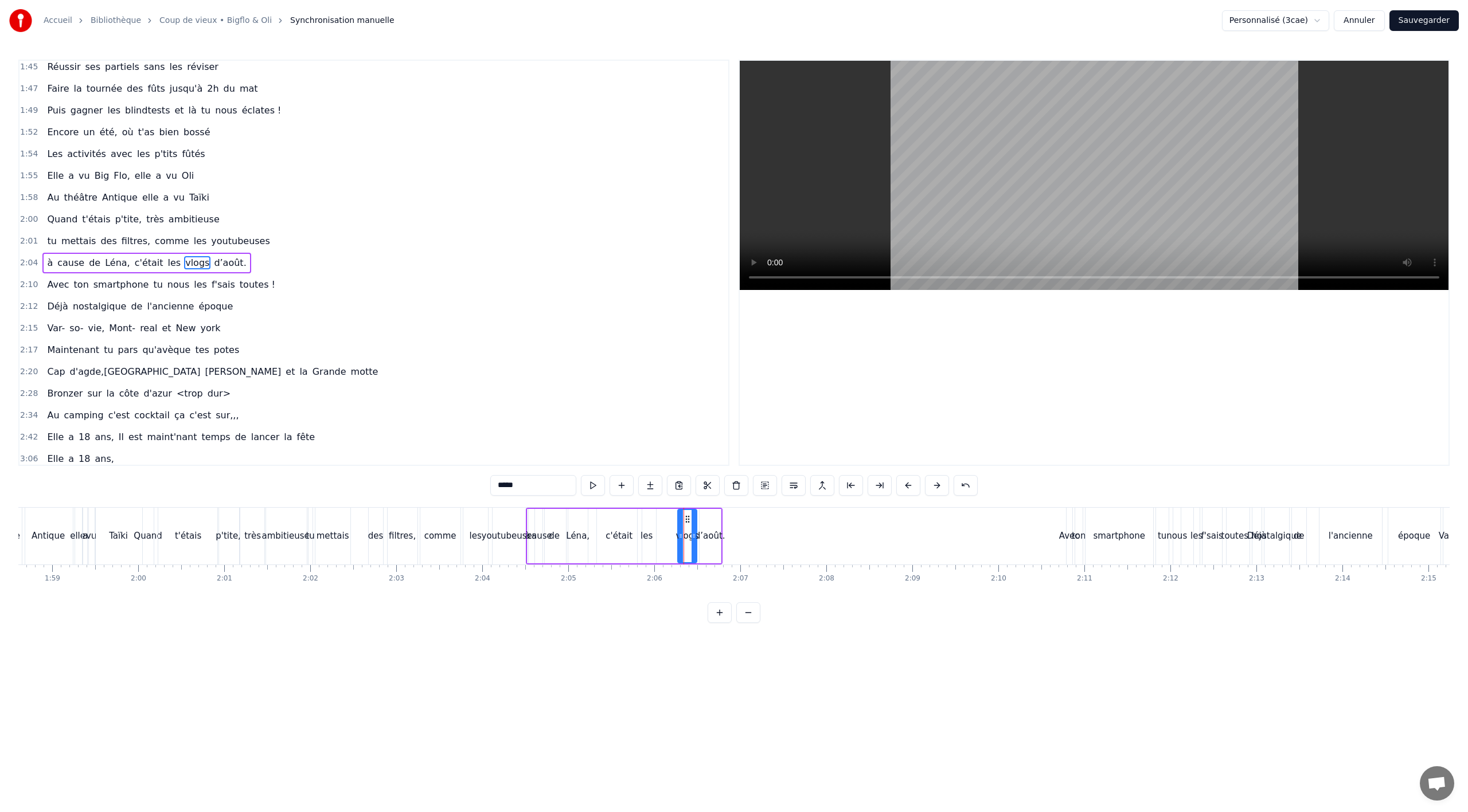
drag, startPoint x: 688, startPoint y: 533, endPoint x: 677, endPoint y: 533, distance: 11.0
click at [678, 533] on icon at bounding box center [680, 536] width 4 height 10
drag, startPoint x: 683, startPoint y: 521, endPoint x: 666, endPoint y: 523, distance: 17.1
click at [666, 523] on icon at bounding box center [665, 519] width 10 height 10
click at [703, 529] on div "d’août." at bounding box center [710, 536] width 22 height 54
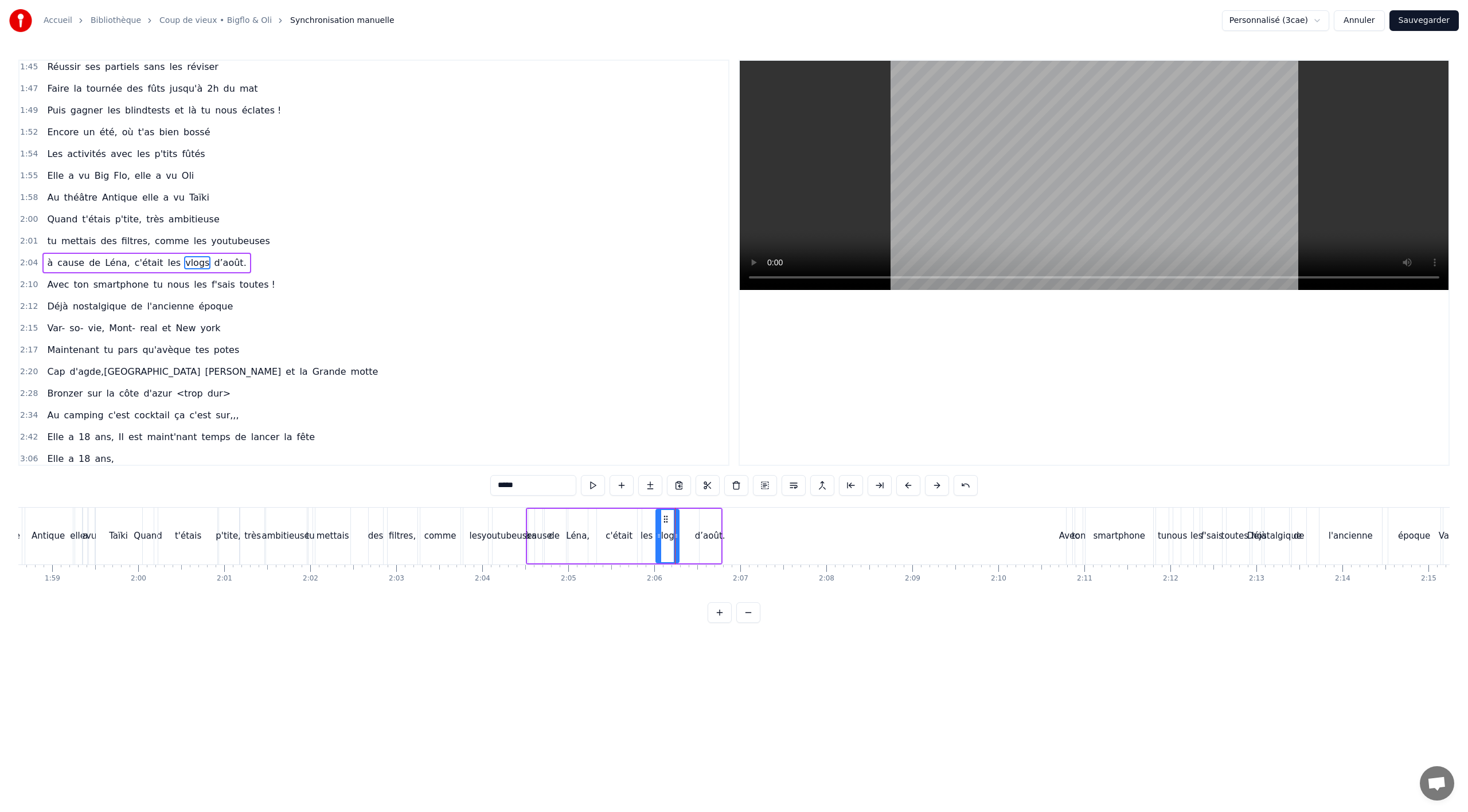
type input "*******"
drag, startPoint x: 709, startPoint y: 515, endPoint x: 688, endPoint y: 521, distance: 21.8
click at [688, 521] on icon at bounding box center [688, 519] width 10 height 10
click at [184, 295] on div "Avec ton smartphone tu nous les f'sais toutes !" at bounding box center [161, 285] width 238 height 21
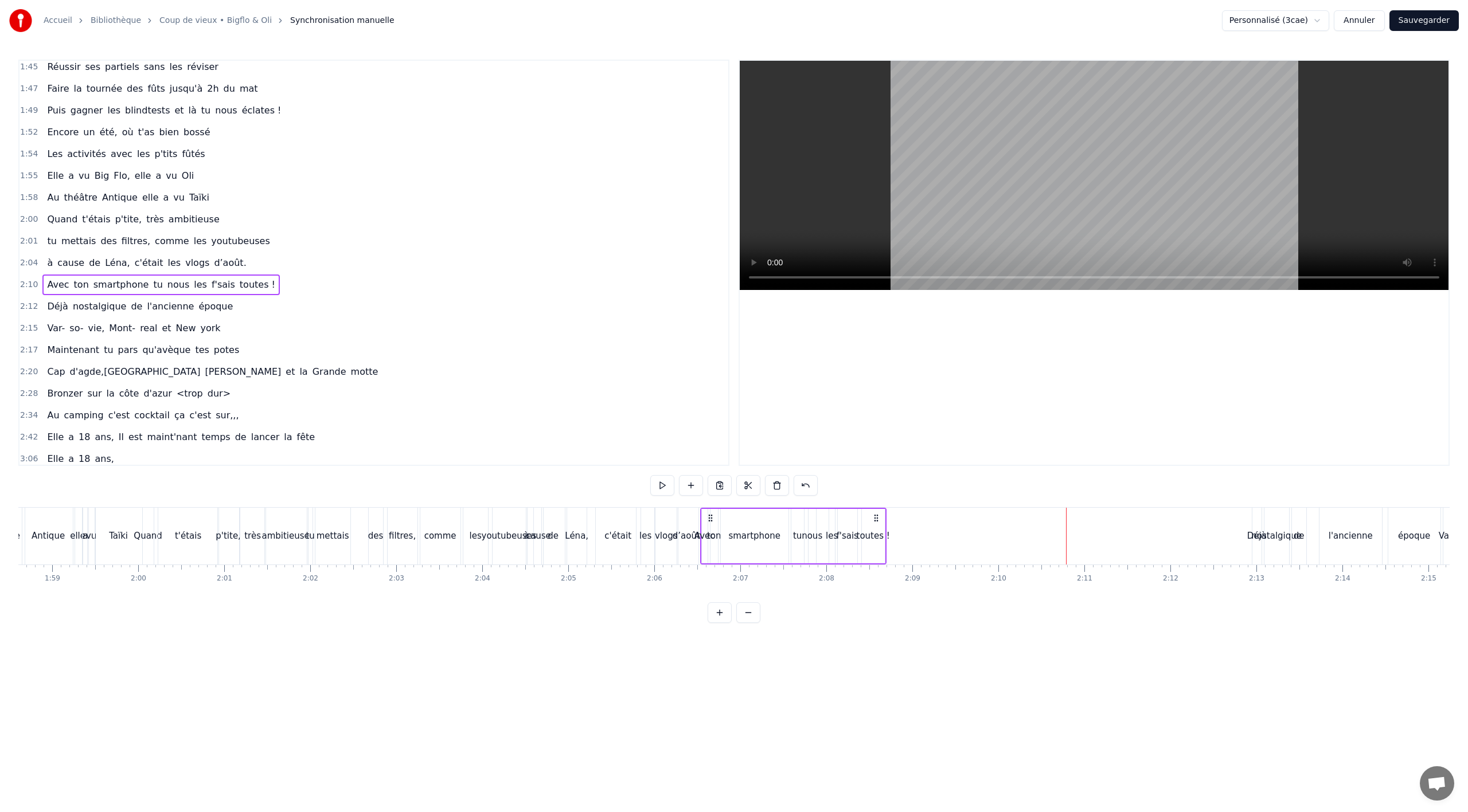
drag, startPoint x: 1078, startPoint y: 519, endPoint x: 715, endPoint y: 517, distance: 363.0
click at [712, 517] on icon at bounding box center [710, 518] width 10 height 10
click at [594, 556] on div "à cause de Léna, c'était les vlogs d’août." at bounding box center [613, 536] width 175 height 57
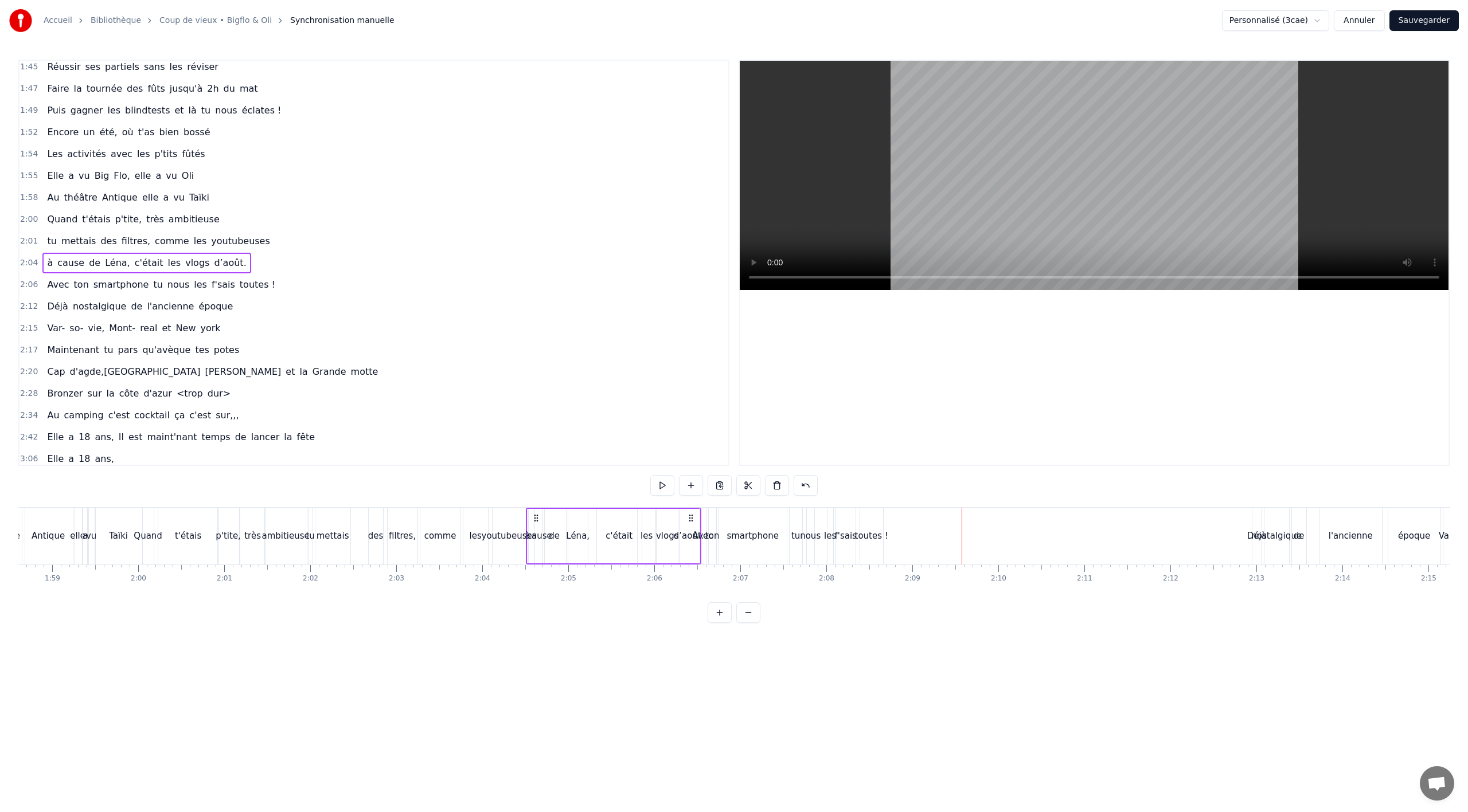
click at [193, 314] on div "Déjà nostalgique de l'ancienne époque" at bounding box center [140, 307] width 195 height 21
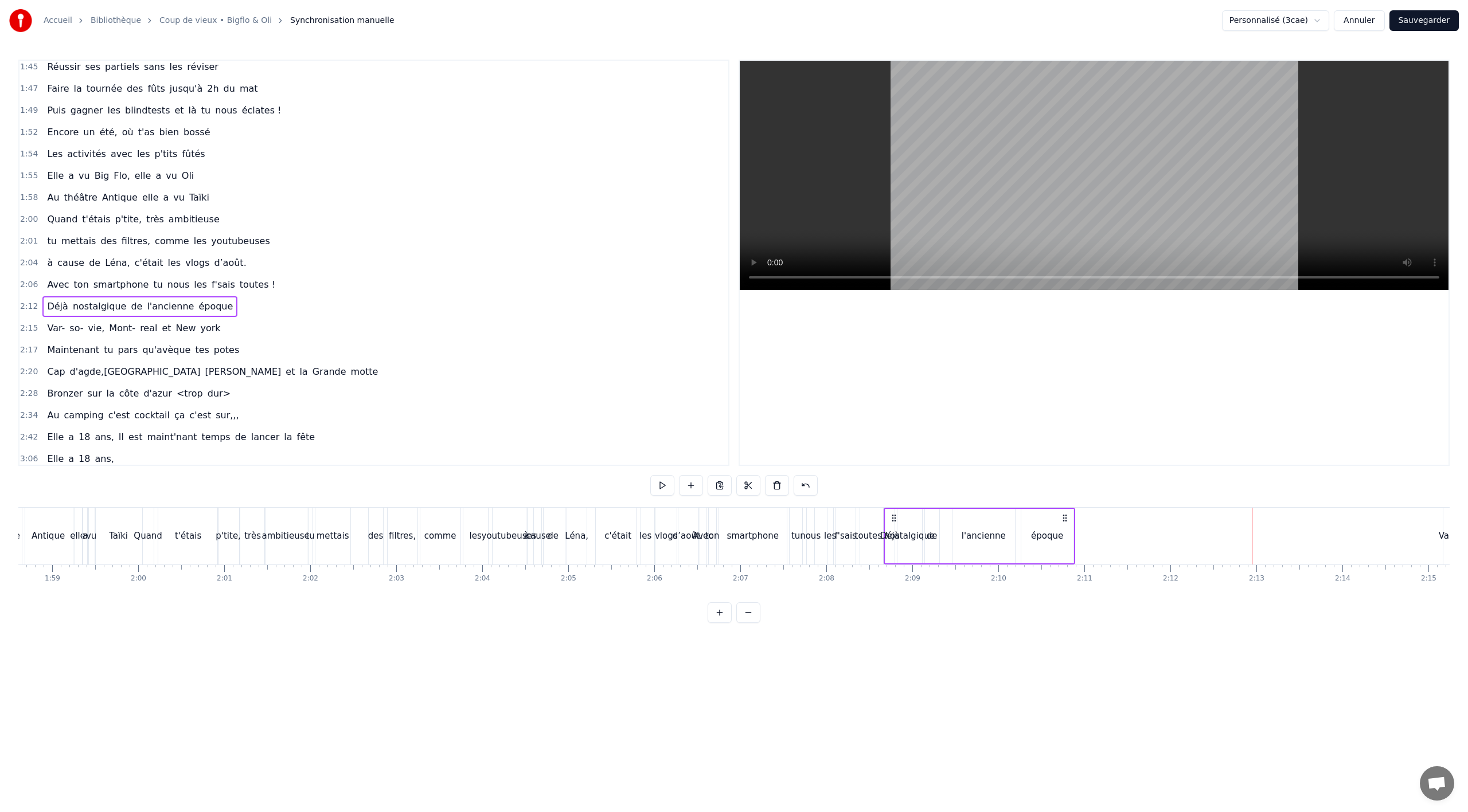
drag, startPoint x: 1261, startPoint y: 517, endPoint x: 891, endPoint y: 515, distance: 370.0
click at [893, 520] on icon at bounding box center [893, 518] width 10 height 10
click at [867, 555] on div "toutes !" at bounding box center [872, 536] width 23 height 57
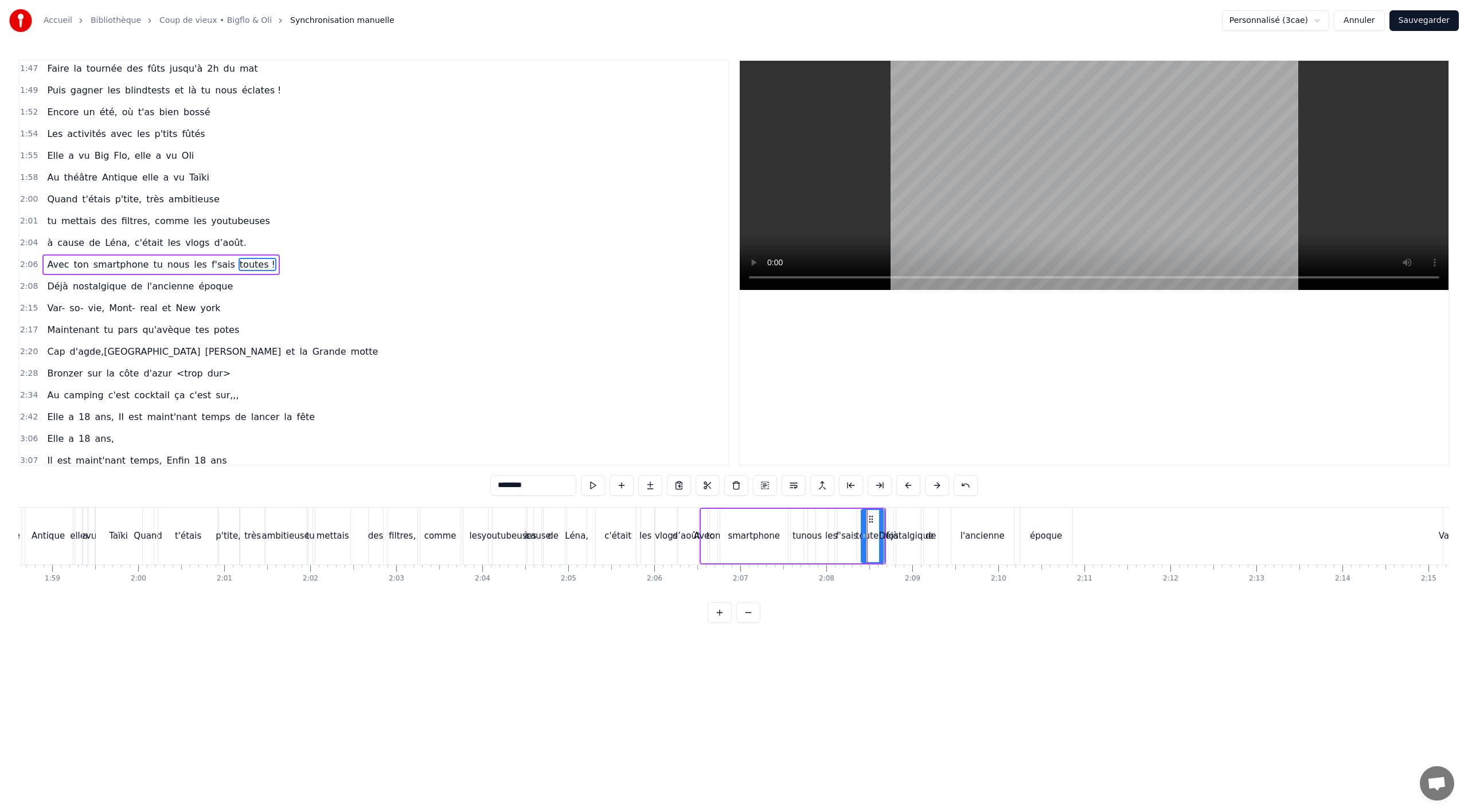
scroll to position [833, 0]
click at [985, 553] on div "l'ancienne" at bounding box center [982, 536] width 62 height 57
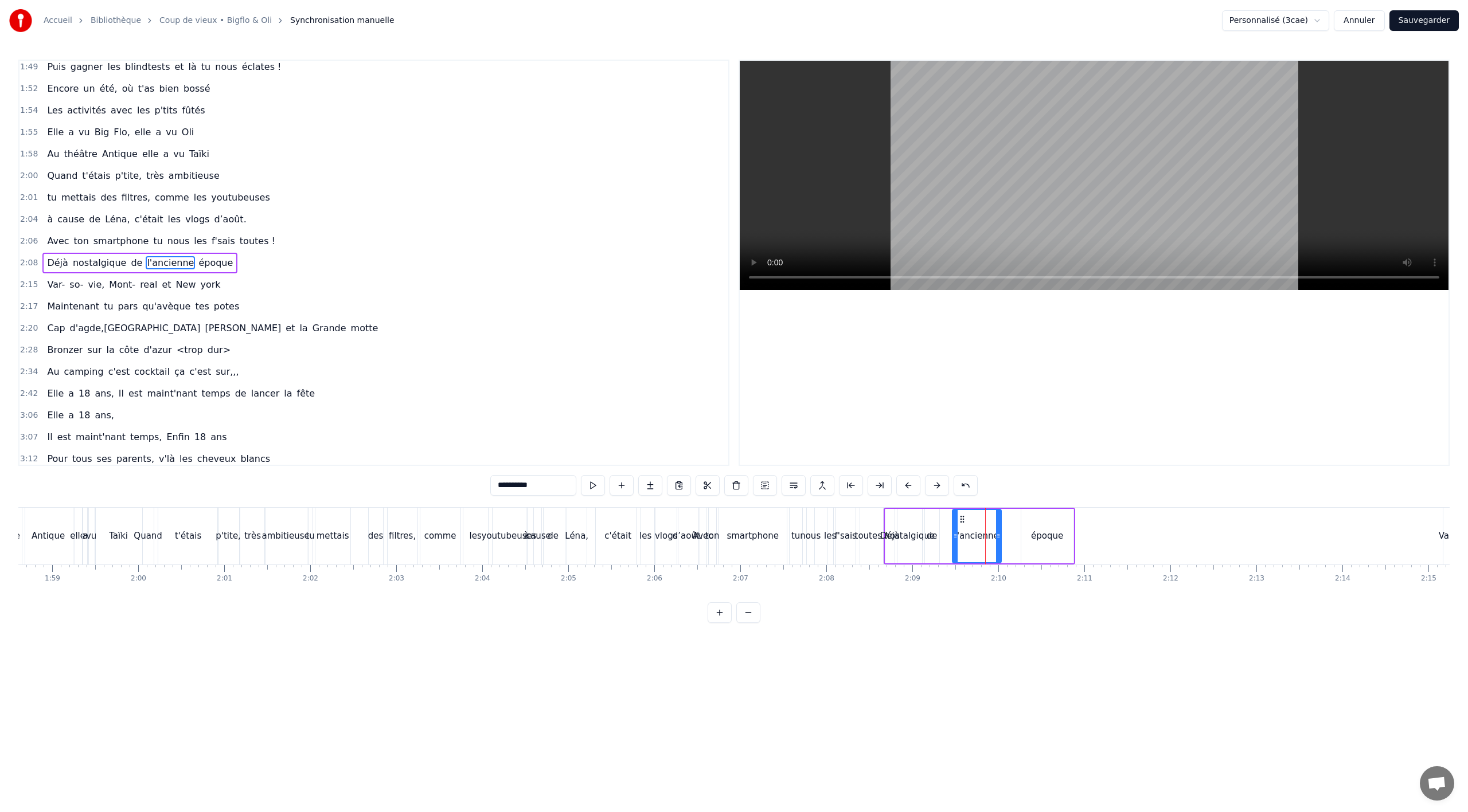
drag, startPoint x: 1014, startPoint y: 538, endPoint x: 997, endPoint y: 538, distance: 17.0
click at [997, 538] on icon at bounding box center [998, 536] width 4 height 10
drag, startPoint x: 957, startPoint y: 519, endPoint x: 946, endPoint y: 521, distance: 11.2
click at [946, 521] on icon at bounding box center [949, 519] width 10 height 10
click at [1040, 537] on div "époque" at bounding box center [1046, 536] width 32 height 13
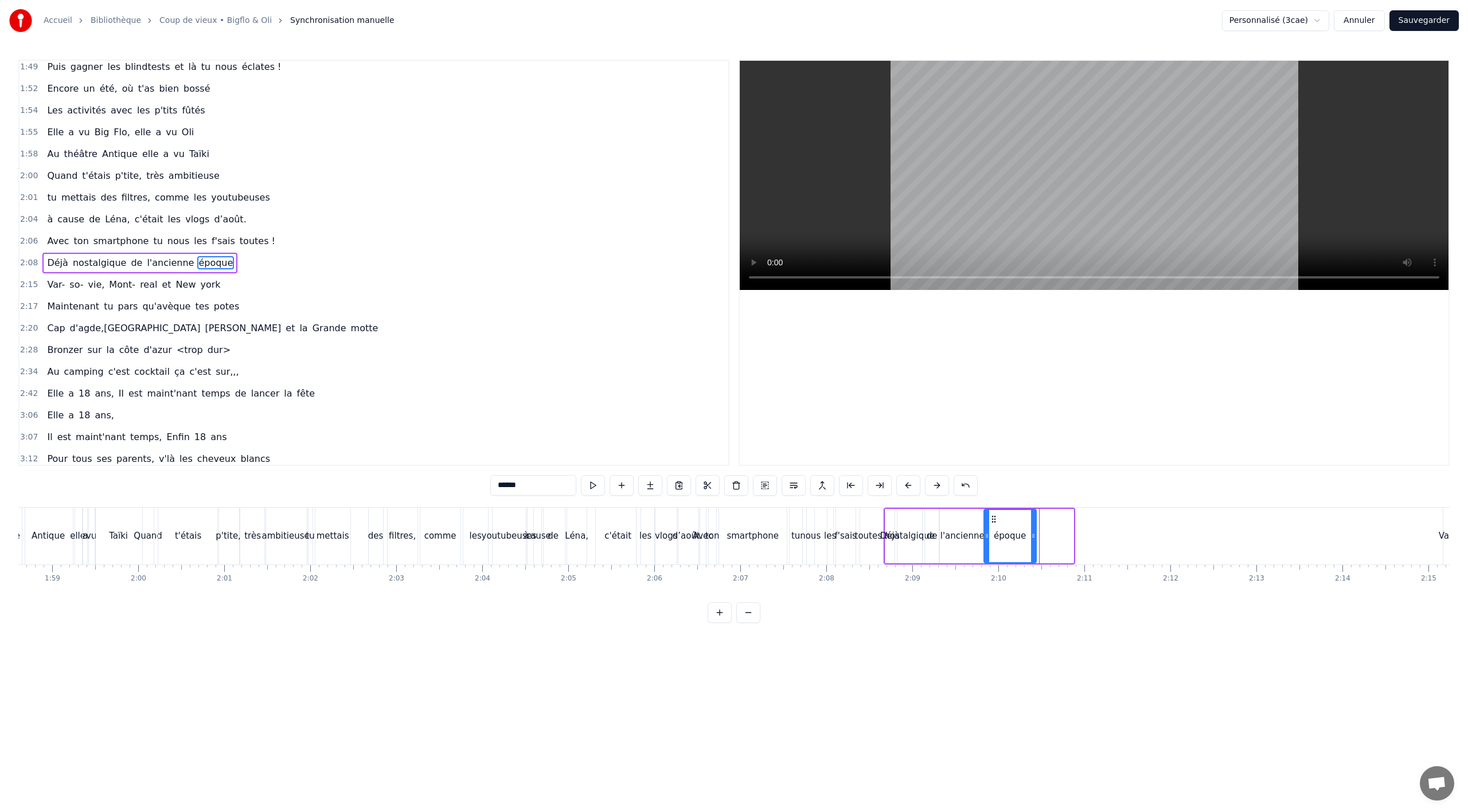
drag, startPoint x: 1029, startPoint y: 514, endPoint x: 992, endPoint y: 519, distance: 37.3
click at [992, 519] on icon at bounding box center [994, 519] width 10 height 10
click at [1010, 553] on div "époque" at bounding box center [1010, 536] width 51 height 52
click at [143, 288] on span "real" at bounding box center [149, 284] width 20 height 13
type input "****"
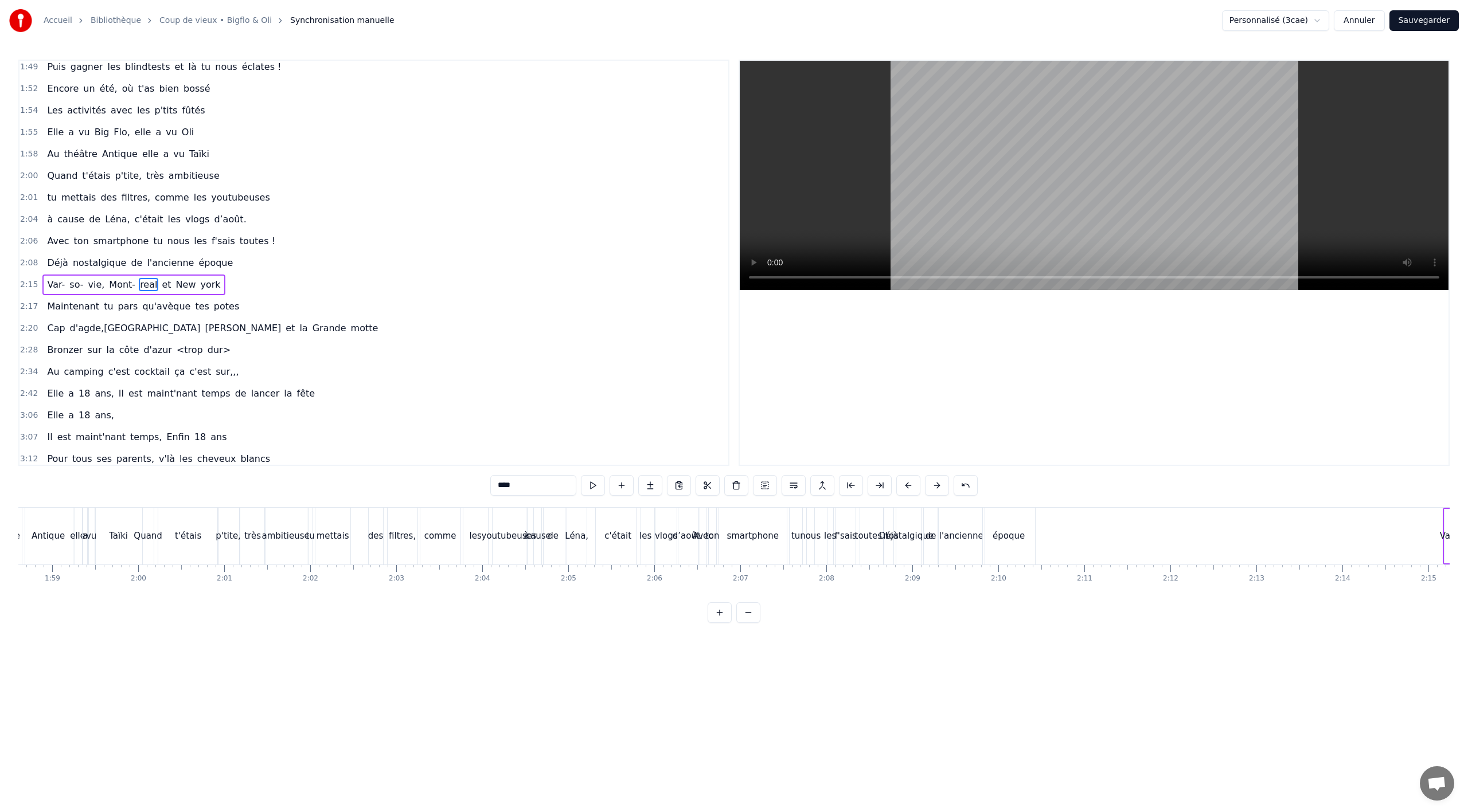
scroll to position [876, 0]
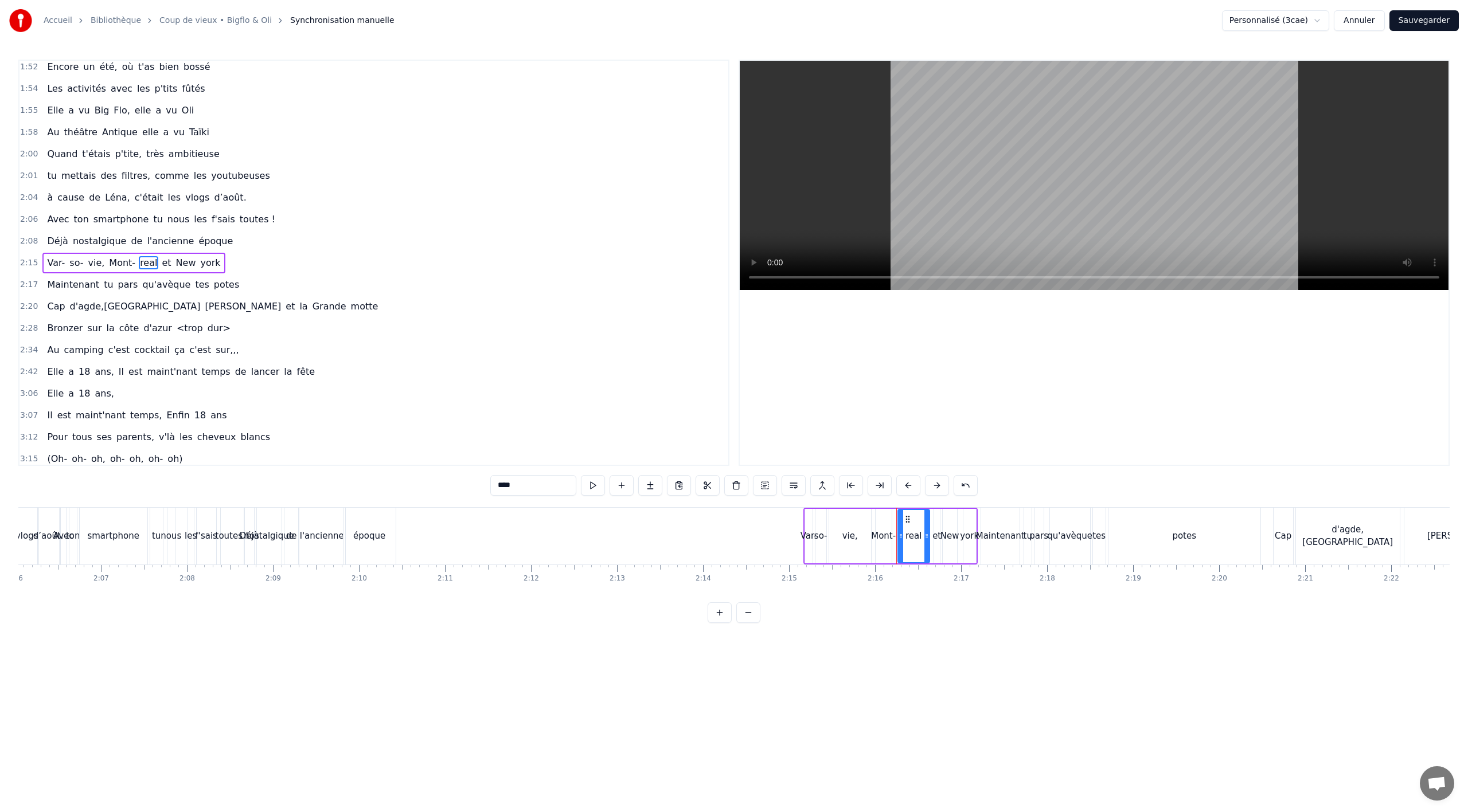
click at [161, 271] on div "Var- so- vie, [GEOGRAPHIC_DATA] et [US_STATE]" at bounding box center [133, 263] width 182 height 21
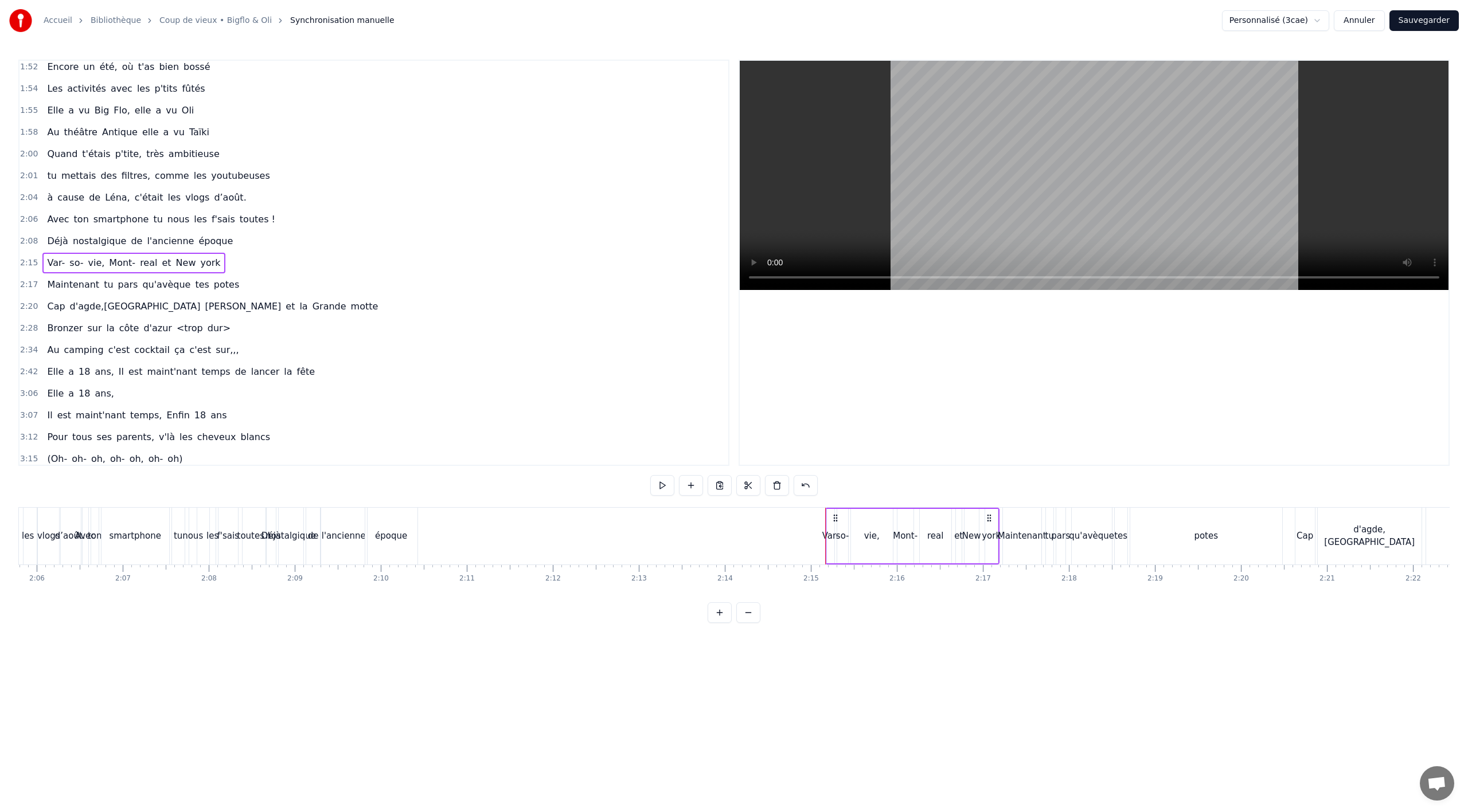
scroll to position [0, 10593]
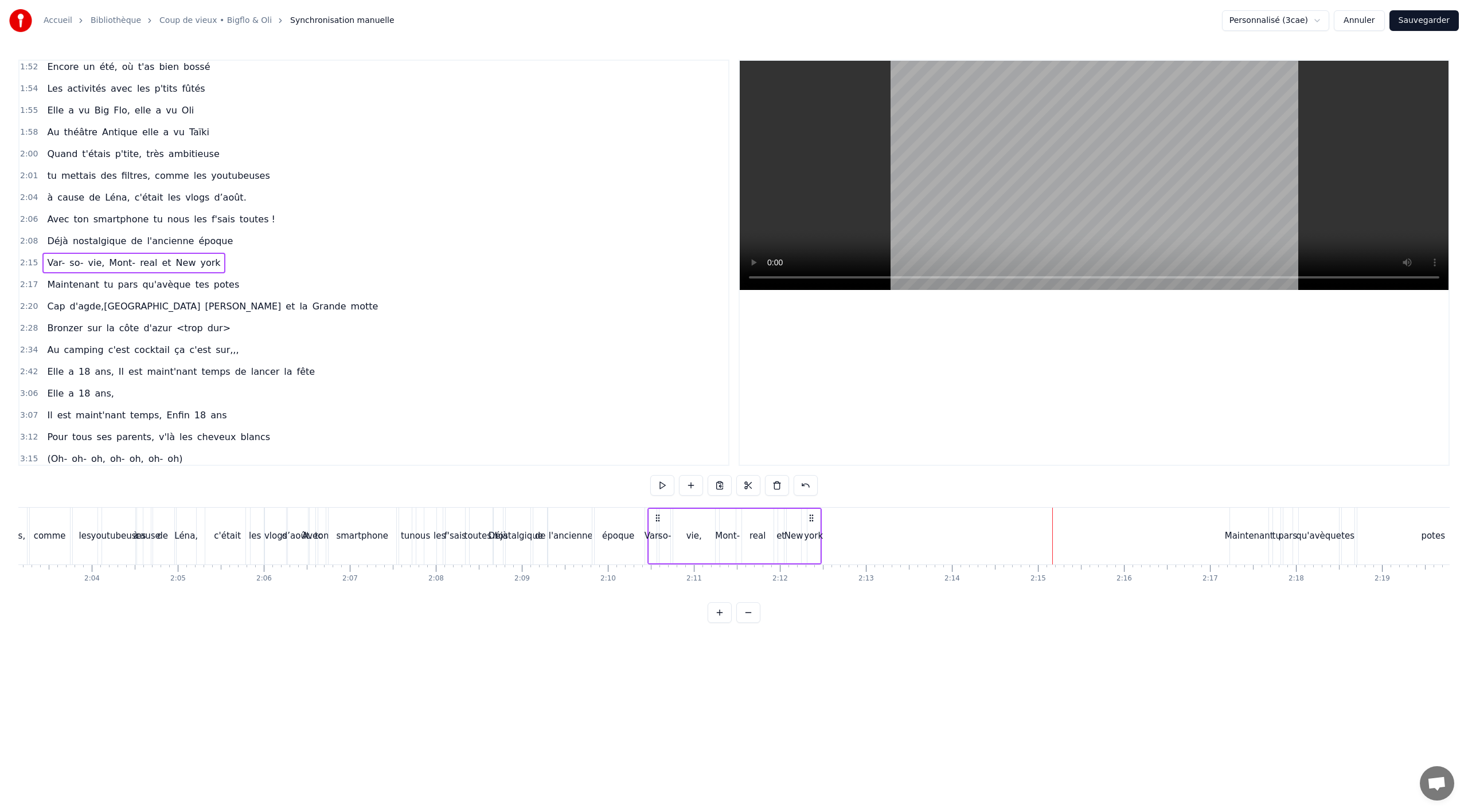
drag, startPoint x: 1064, startPoint y: 517, endPoint x: 658, endPoint y: 523, distance: 406.0
click at [658, 523] on div "Var- so- vie, [GEOGRAPHIC_DATA] et [US_STATE]" at bounding box center [734, 536] width 175 height 57
click at [620, 561] on div "époque" at bounding box center [619, 536] width 52 height 57
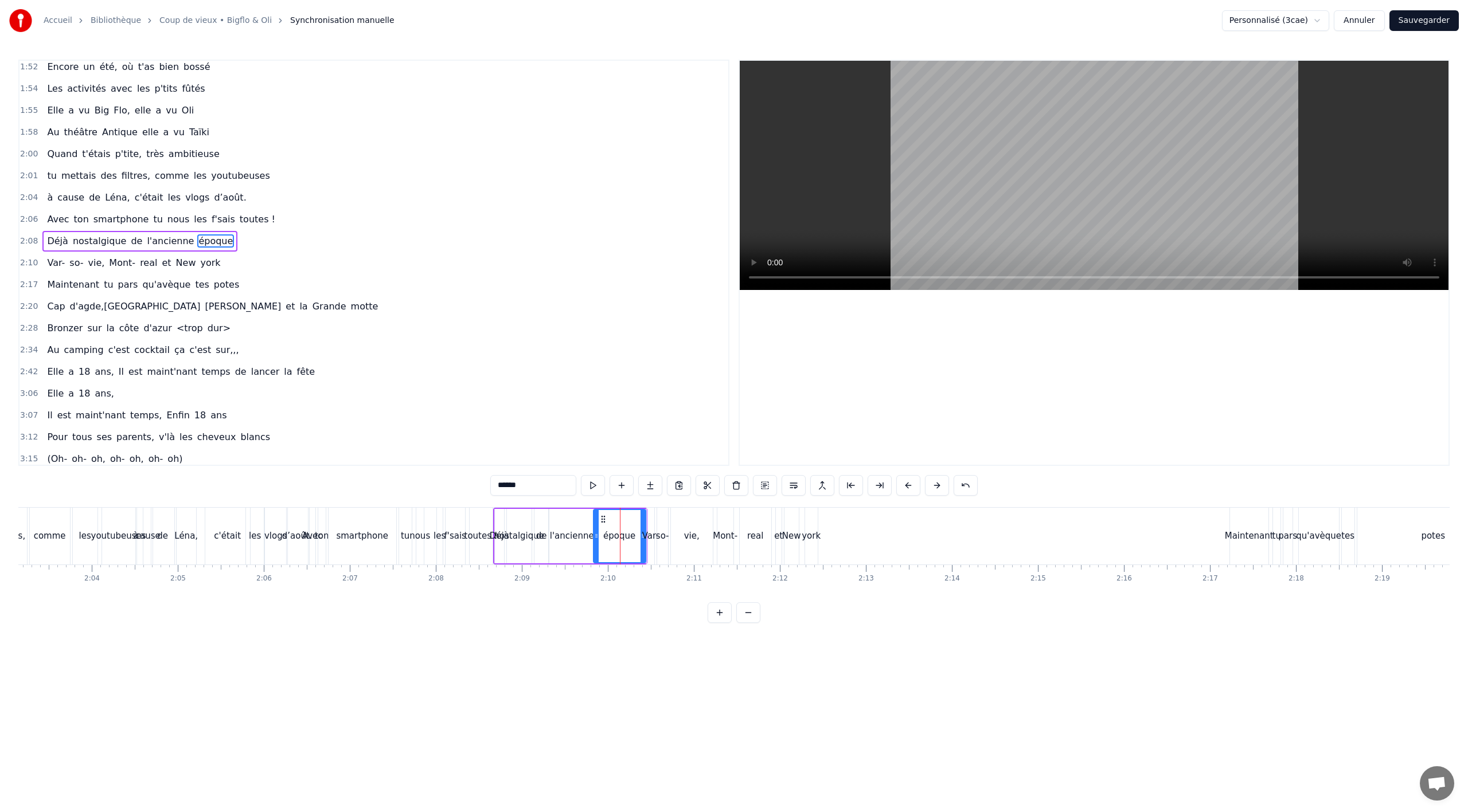
scroll to position [854, 0]
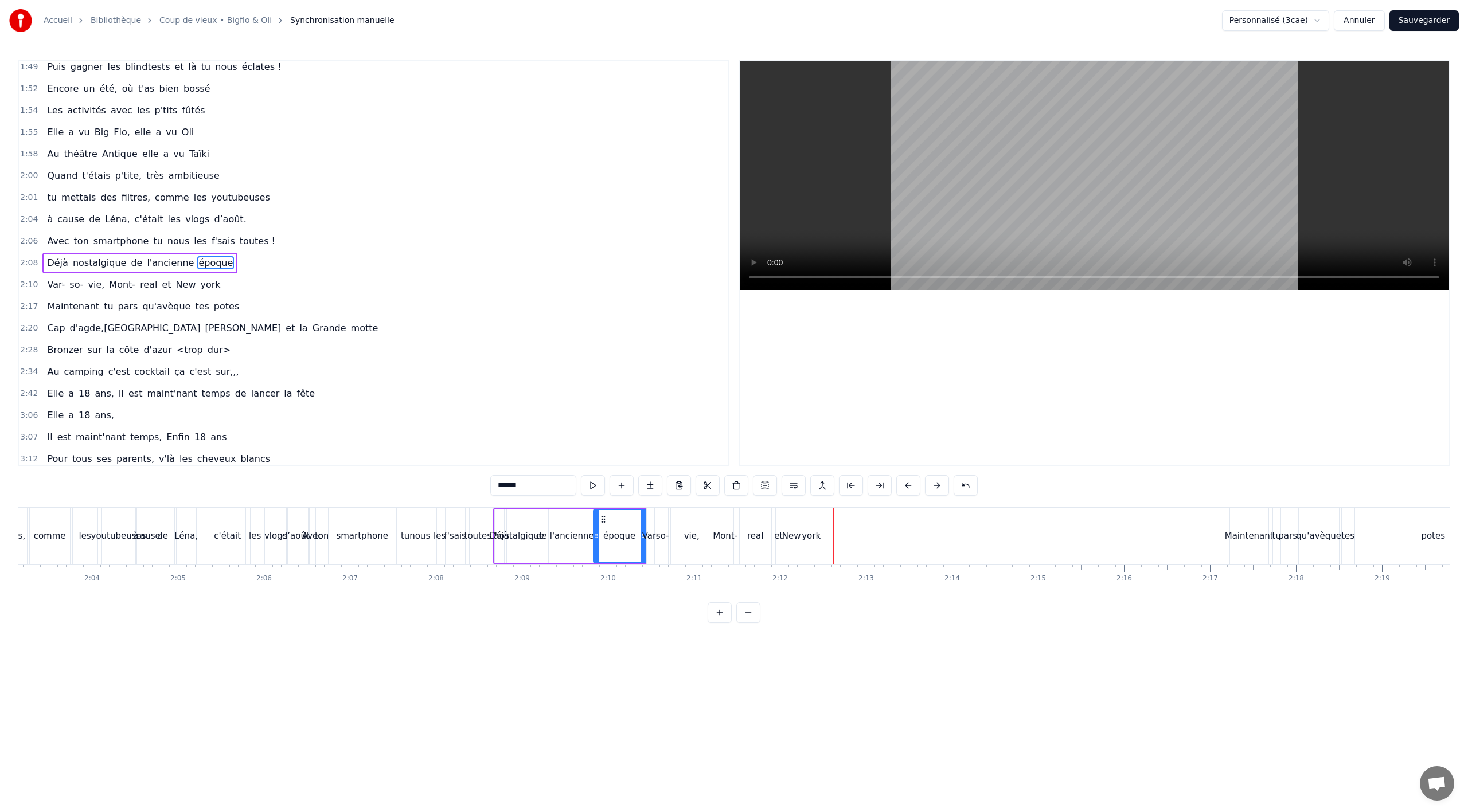
click at [698, 561] on div "vie," at bounding box center [692, 536] width 41 height 57
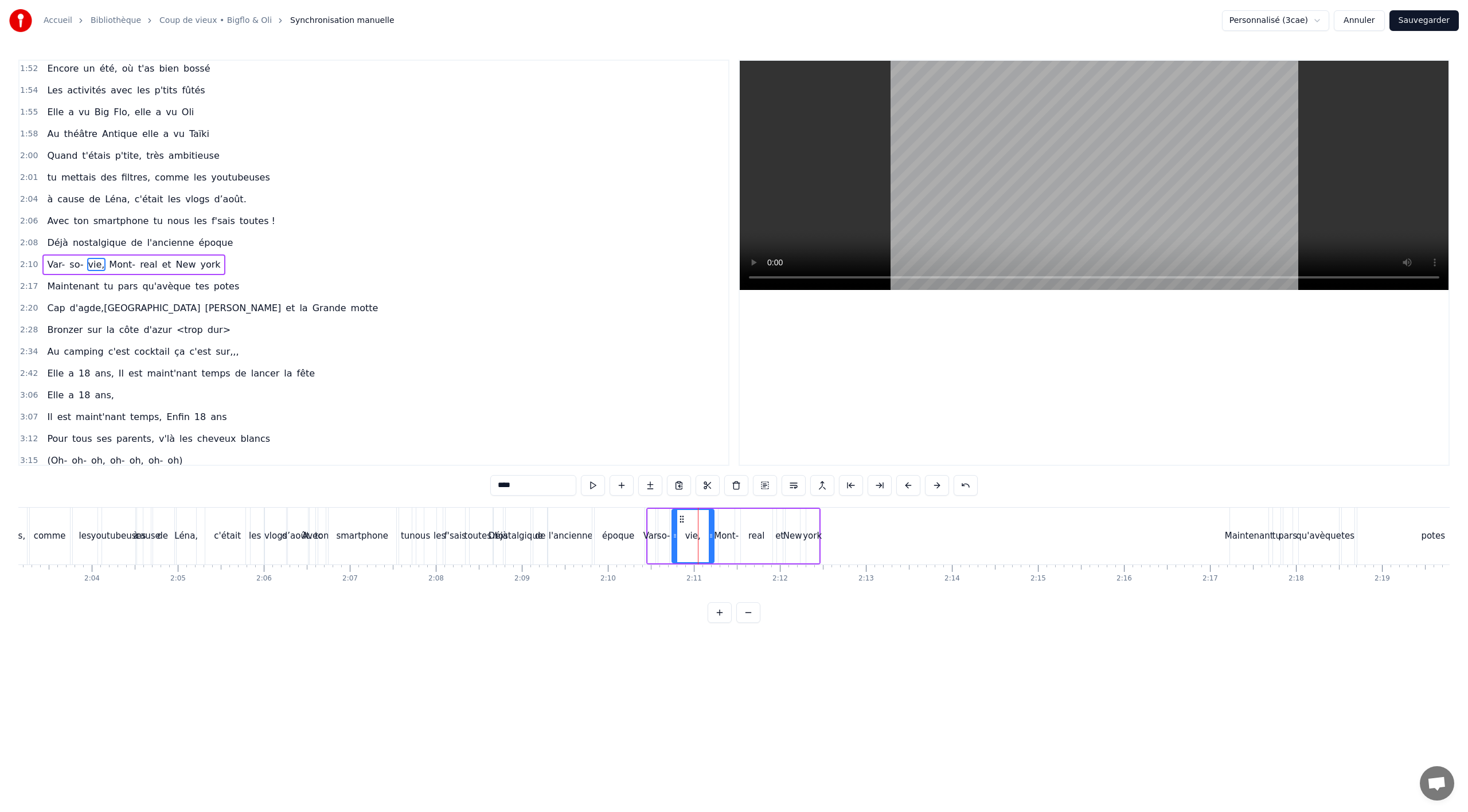
scroll to position [876, 0]
drag, startPoint x: 712, startPoint y: 536, endPoint x: 706, endPoint y: 536, distance: 6.0
click at [700, 536] on icon at bounding box center [700, 536] width 4 height 10
click at [726, 552] on div "Mont-" at bounding box center [727, 536] width 16 height 54
drag, startPoint x: 721, startPoint y: 535, endPoint x: 714, endPoint y: 535, distance: 7.0
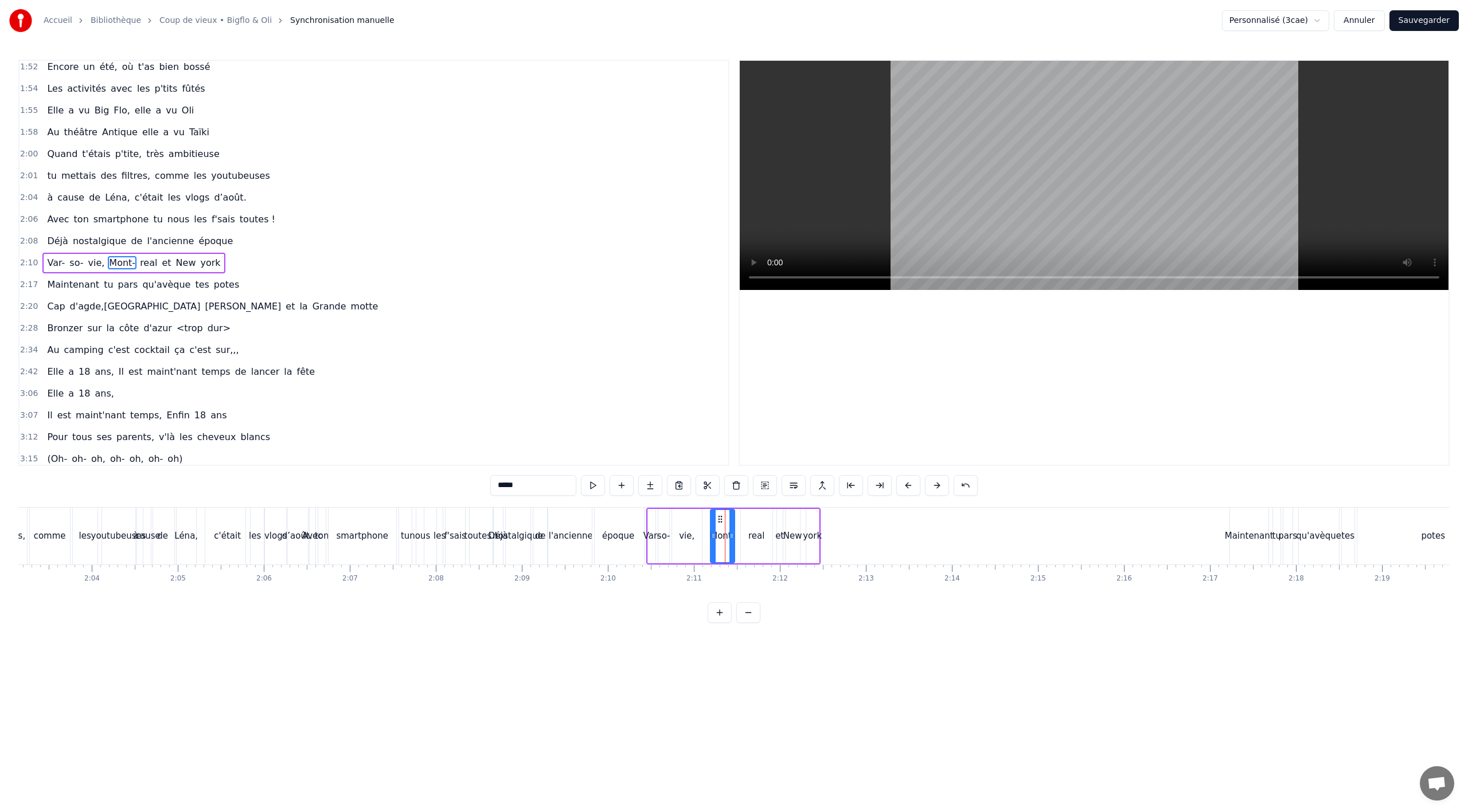
click at [714, 535] on icon at bounding box center [713, 536] width 4 height 10
click at [711, 517] on icon at bounding box center [711, 519] width 10 height 10
click at [757, 530] on div "real" at bounding box center [756, 536] width 16 height 13
drag, startPoint x: 748, startPoint y: 517, endPoint x: 731, endPoint y: 521, distance: 17.5
click at [731, 521] on icon at bounding box center [734, 519] width 10 height 10
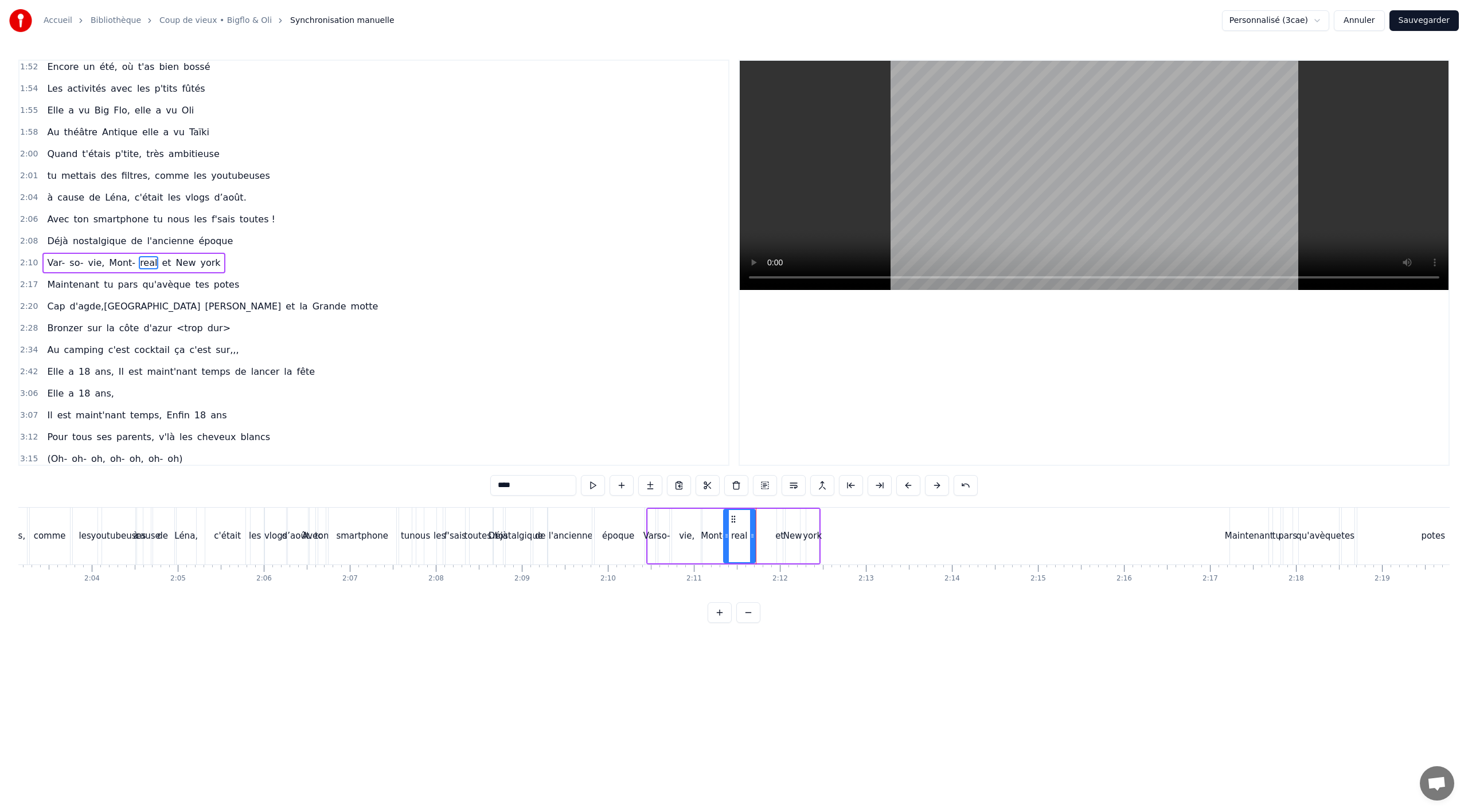
click at [777, 542] on div "et" at bounding box center [779, 536] width 9 height 13
drag, startPoint x: 786, startPoint y: 517, endPoint x: 768, endPoint y: 521, distance: 18.4
click at [768, 521] on icon at bounding box center [768, 519] width 10 height 10
click at [789, 528] on div "New" at bounding box center [792, 536] width 15 height 54
click at [796, 518] on div at bounding box center [797, 536] width 4 height 52
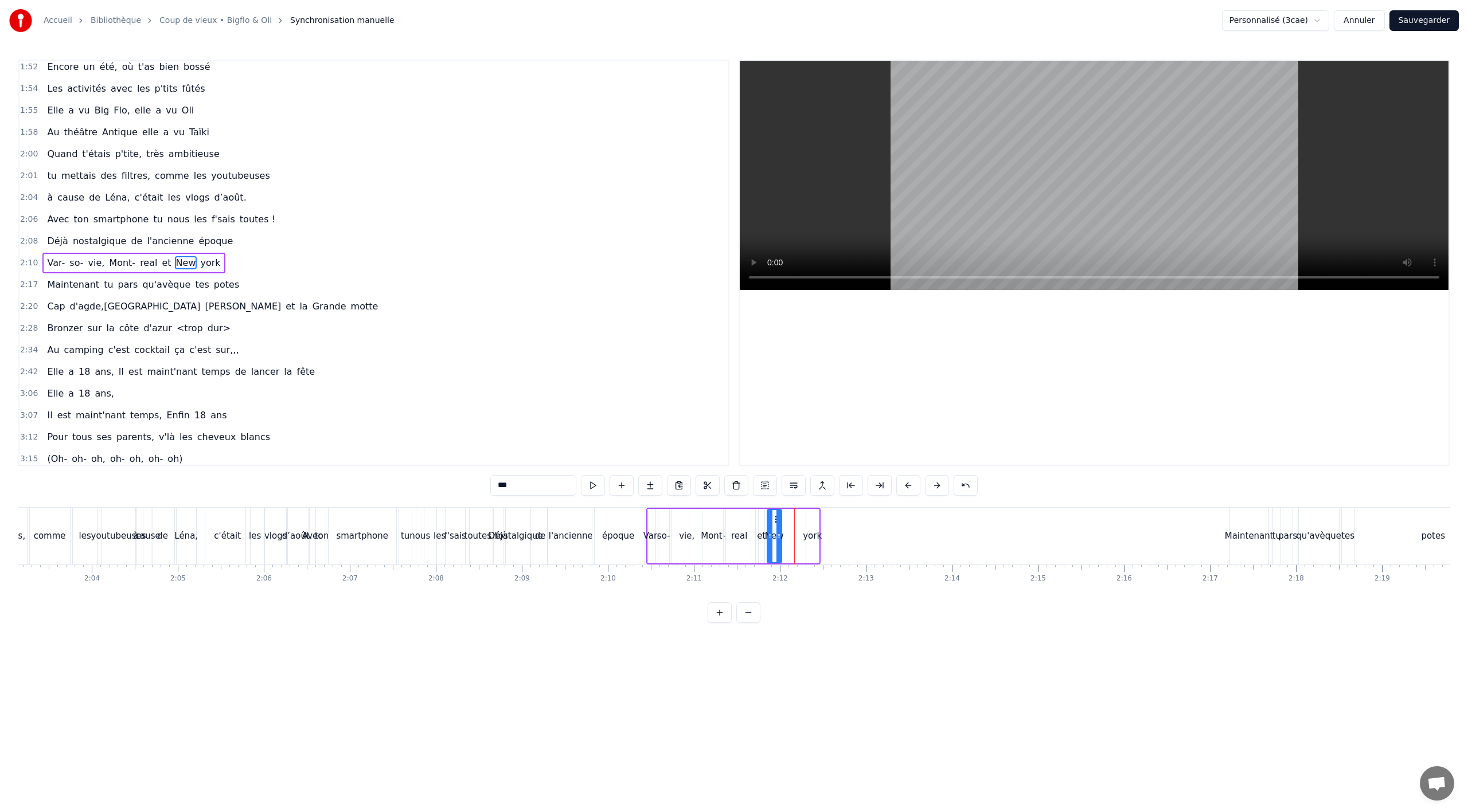
drag, startPoint x: 792, startPoint y: 519, endPoint x: 773, endPoint y: 521, distance: 19.1
click at [773, 521] on icon at bounding box center [777, 519] width 10 height 10
click at [812, 529] on div "york" at bounding box center [812, 536] width 13 height 54
drag, startPoint x: 812, startPoint y: 517, endPoint x: 792, endPoint y: 520, distance: 20.2
click at [792, 520] on icon at bounding box center [796, 519] width 10 height 10
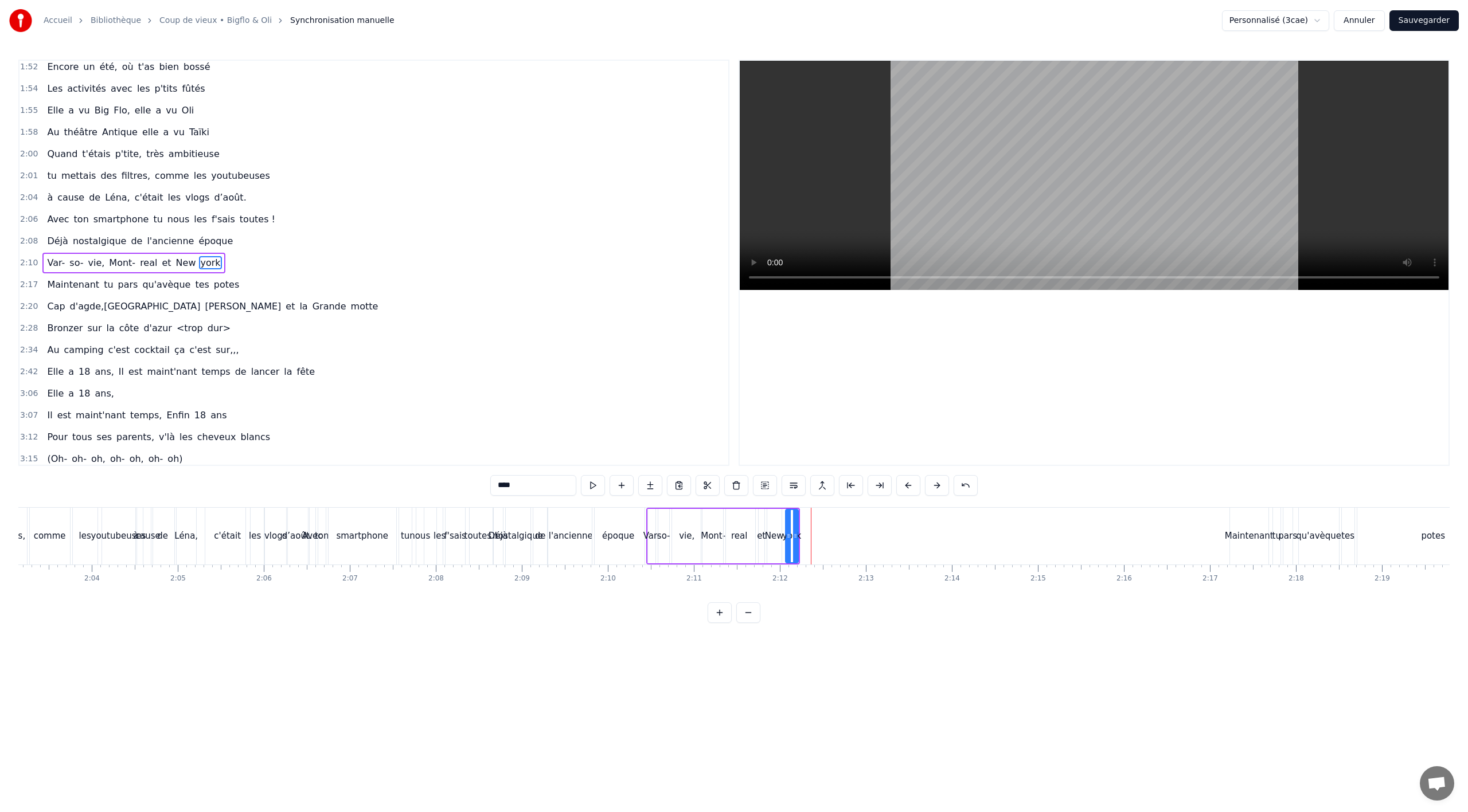
click at [541, 559] on div "de" at bounding box center [540, 536] width 15 height 57
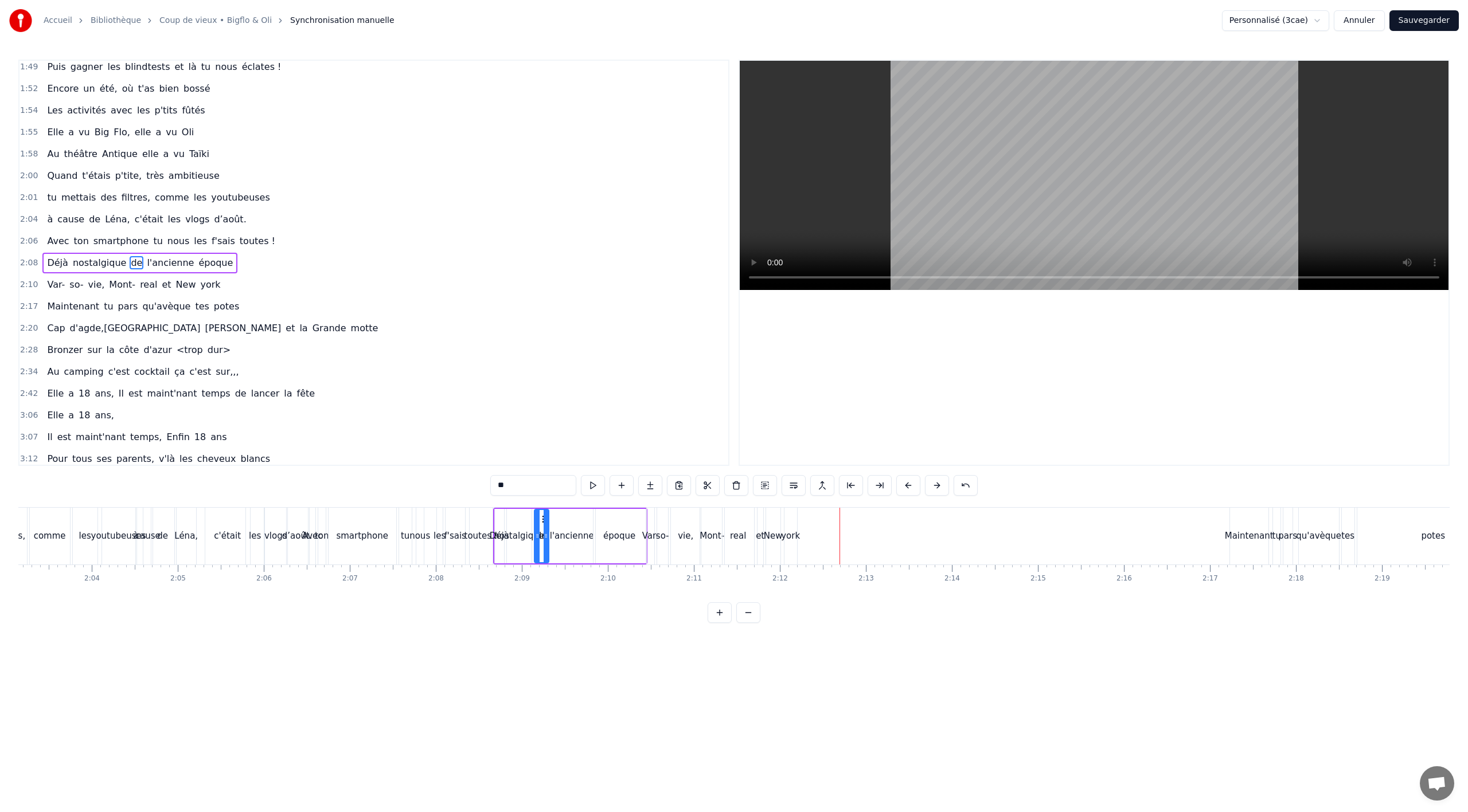
click at [712, 555] on div "Mont-" at bounding box center [712, 536] width 24 height 57
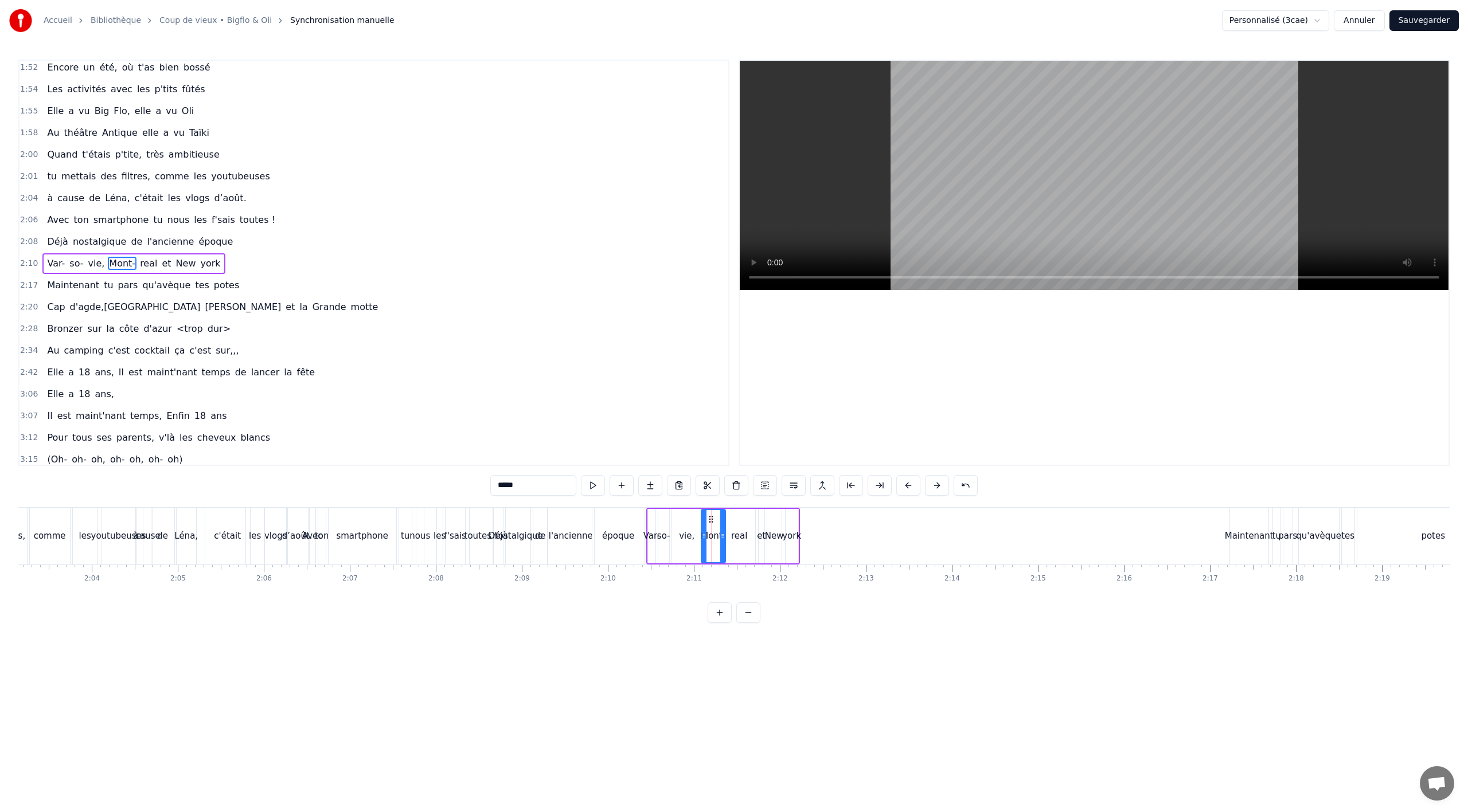
scroll to position [876, 0]
click at [691, 555] on div "vie," at bounding box center [687, 536] width 30 height 54
click at [693, 538] on icon at bounding box center [694, 536] width 4 height 10
click at [710, 547] on div "Mont-" at bounding box center [714, 536] width 24 height 54
click at [707, 519] on circle at bounding box center [707, 519] width 1 height 1
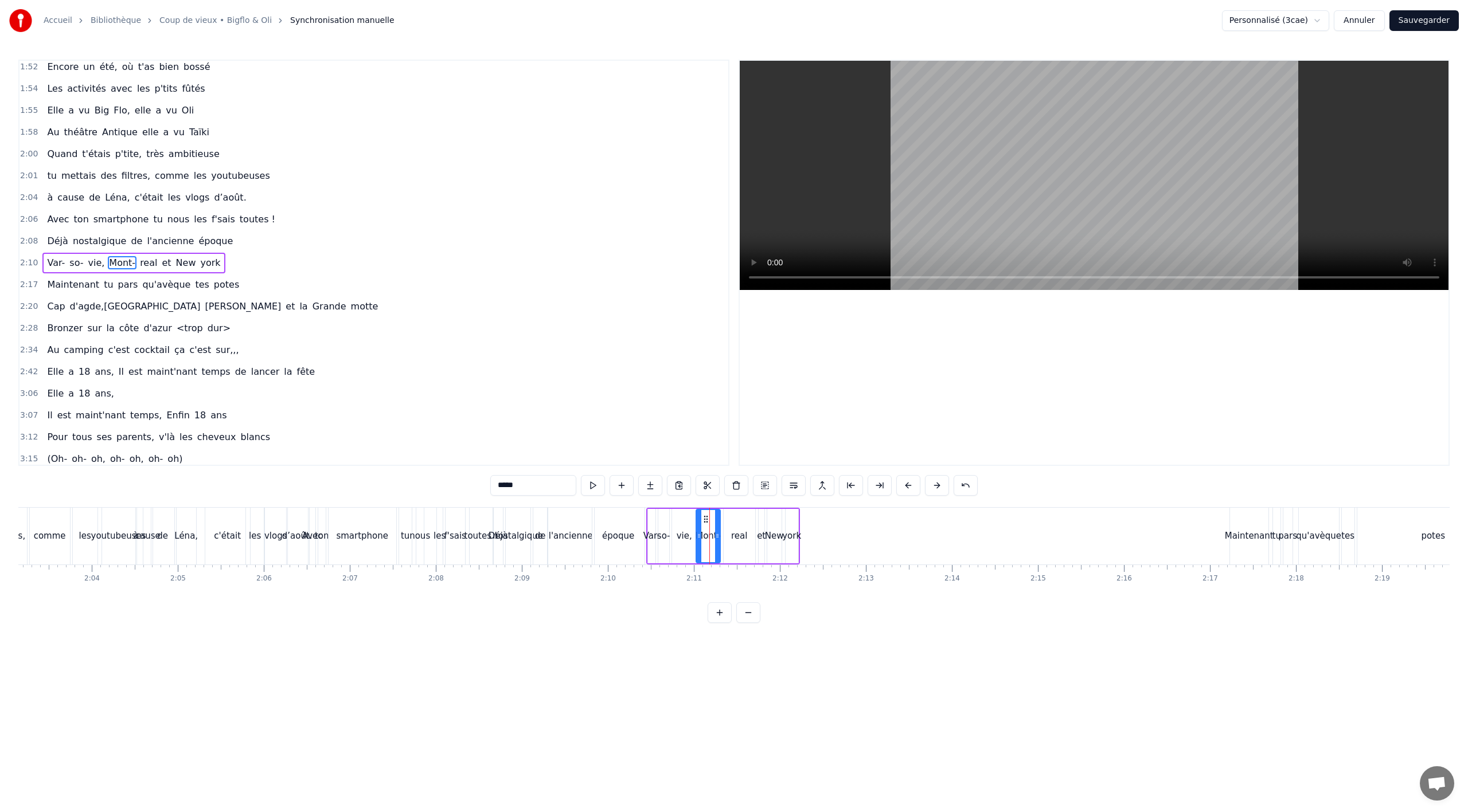
click at [749, 538] on div "real" at bounding box center [740, 536] width 32 height 54
drag, startPoint x: 731, startPoint y: 518, endPoint x: 726, endPoint y: 522, distance: 6.4
click at [725, 521] on icon at bounding box center [728, 519] width 10 height 10
click at [741, 535] on icon at bounding box center [741, 536] width 4 height 10
click at [758, 535] on div "et" at bounding box center [761, 536] width 9 height 13
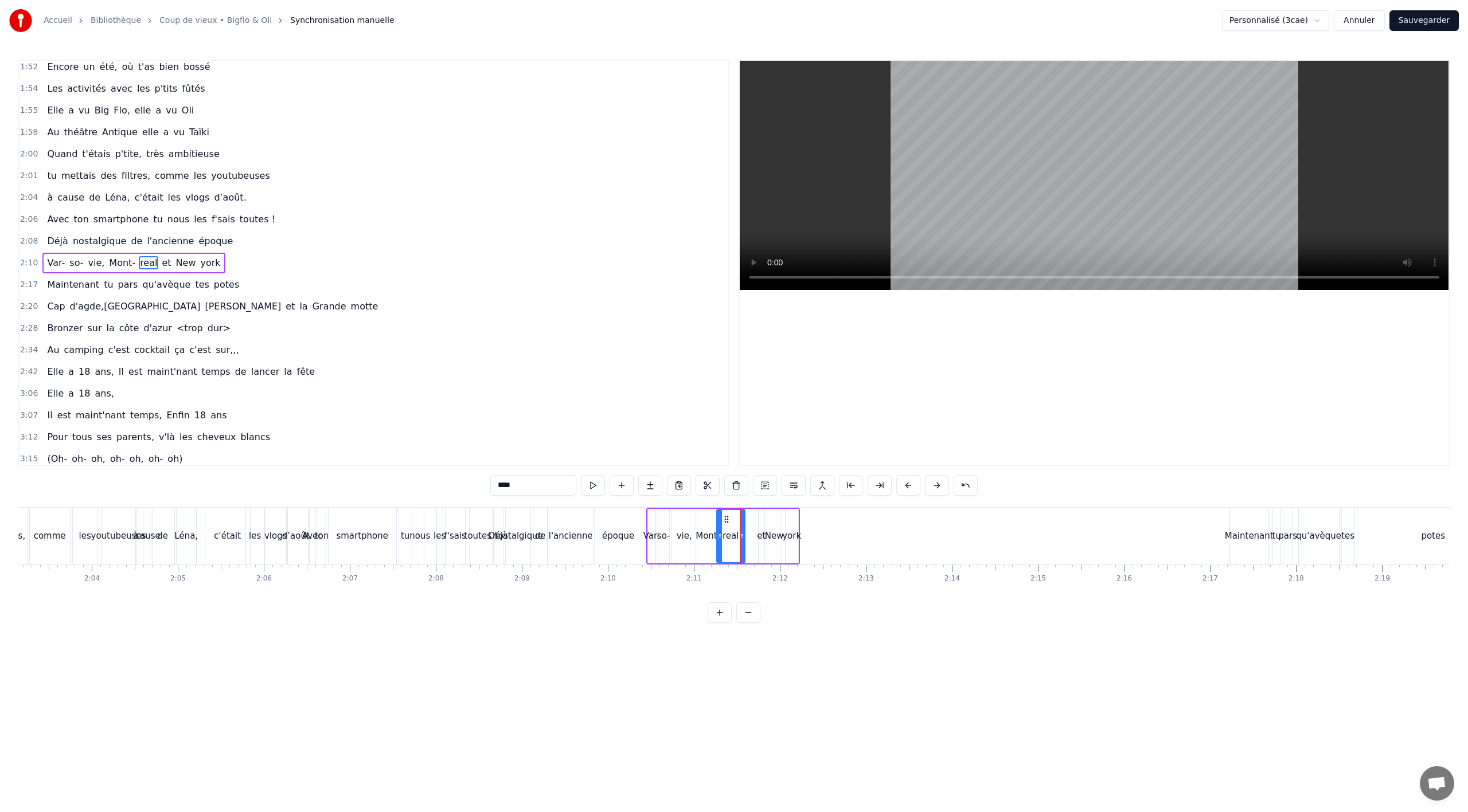
type input "**"
click at [753, 535] on div "Var- so- vie, [GEOGRAPHIC_DATA] et [US_STATE]" at bounding box center [723, 536] width 154 height 57
click at [768, 530] on div "New" at bounding box center [774, 536] width 19 height 13
click at [777, 519] on div at bounding box center [778, 536] width 4 height 52
click at [769, 523] on icon at bounding box center [772, 519] width 10 height 10
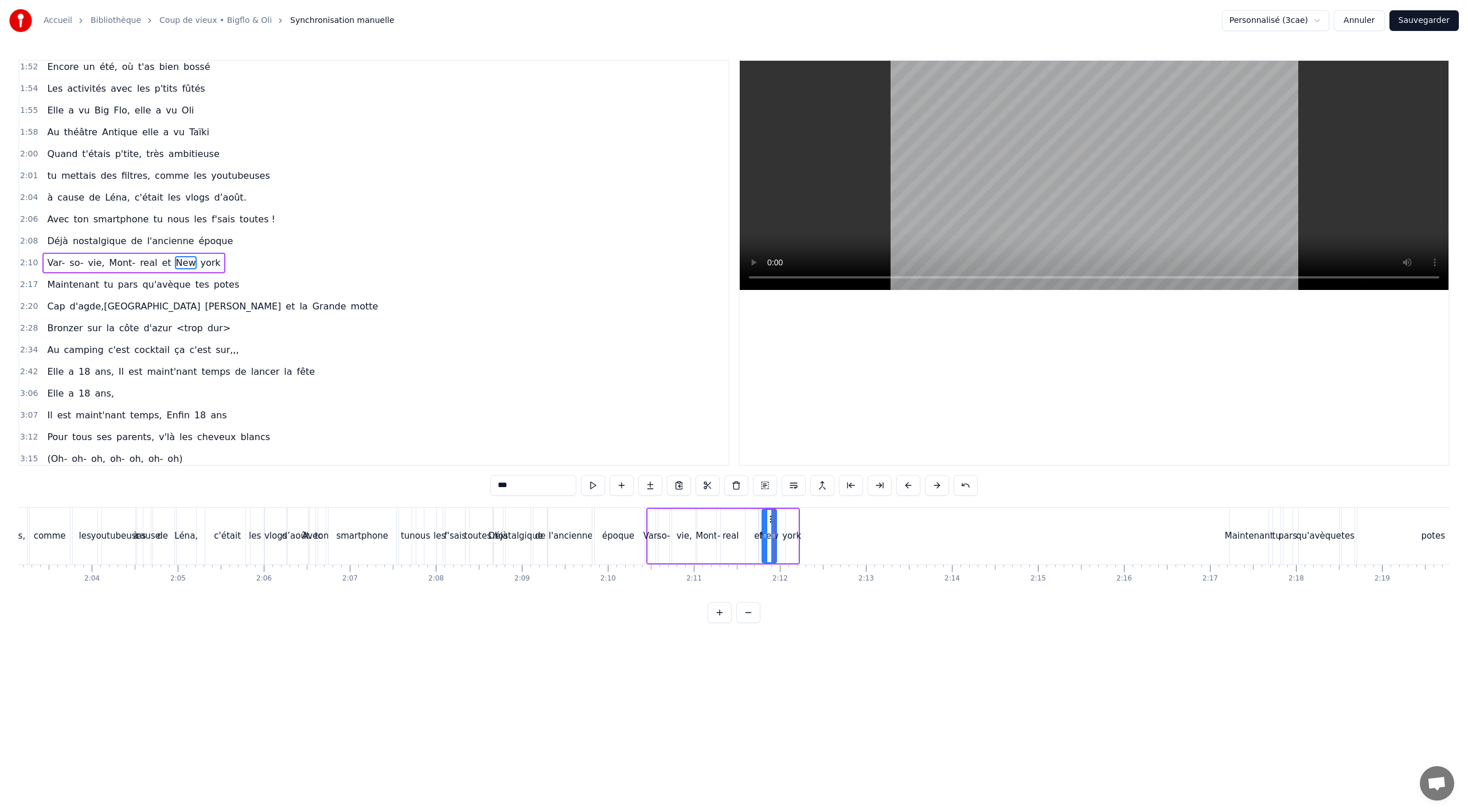
click at [758, 535] on div "et" at bounding box center [759, 536] width 9 height 13
drag, startPoint x: 765, startPoint y: 519, endPoint x: 755, endPoint y: 519, distance: 10.0
click at [755, 519] on icon at bounding box center [759, 519] width 10 height 10
click at [765, 530] on div "New" at bounding box center [769, 536] width 19 height 13
drag, startPoint x: 770, startPoint y: 519, endPoint x: 762, endPoint y: 521, distance: 8.2
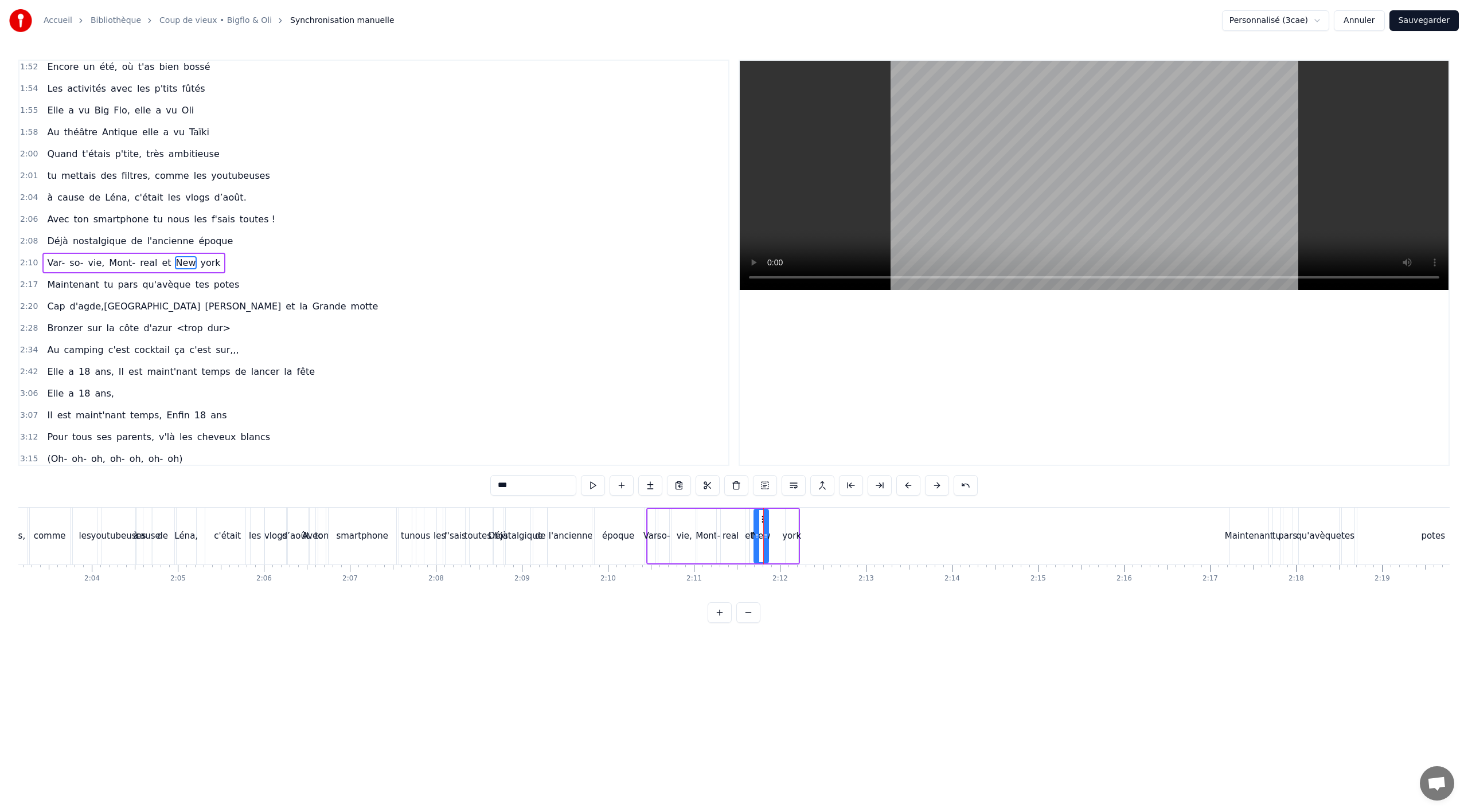
click at [762, 521] on icon at bounding box center [764, 519] width 10 height 10
click at [796, 528] on div "york" at bounding box center [791, 536] width 13 height 54
type input "****"
click at [789, 533] on div "york" at bounding box center [791, 536] width 19 height 13
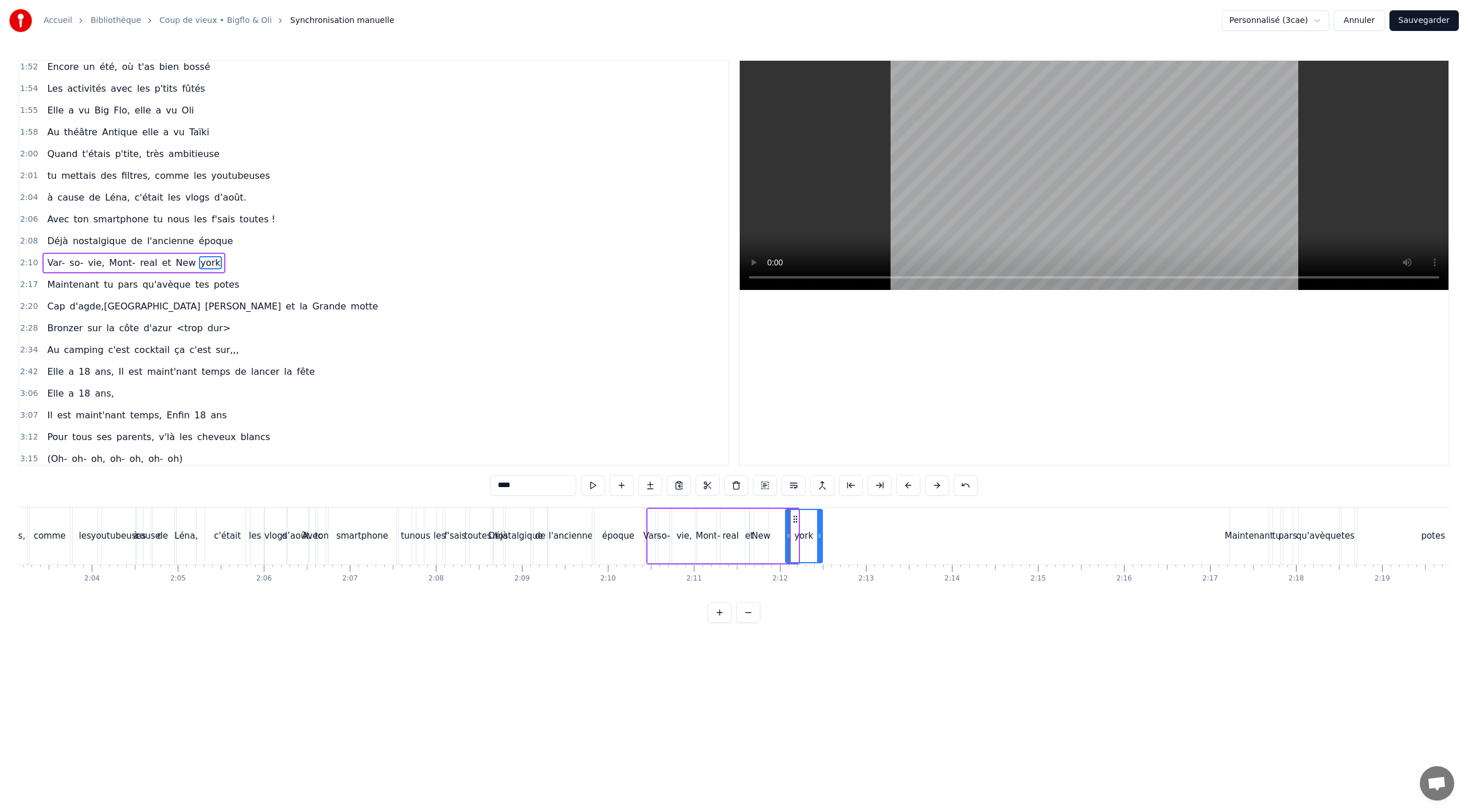
drag, startPoint x: 796, startPoint y: 524, endPoint x: 820, endPoint y: 524, distance: 24.0
click at [820, 524] on div at bounding box center [819, 536] width 4 height 52
drag, startPoint x: 794, startPoint y: 520, endPoint x: 778, endPoint y: 523, distance: 16.3
click at [778, 523] on icon at bounding box center [778, 519] width 10 height 10
drag, startPoint x: 803, startPoint y: 531, endPoint x: 791, endPoint y: 530, distance: 12.0
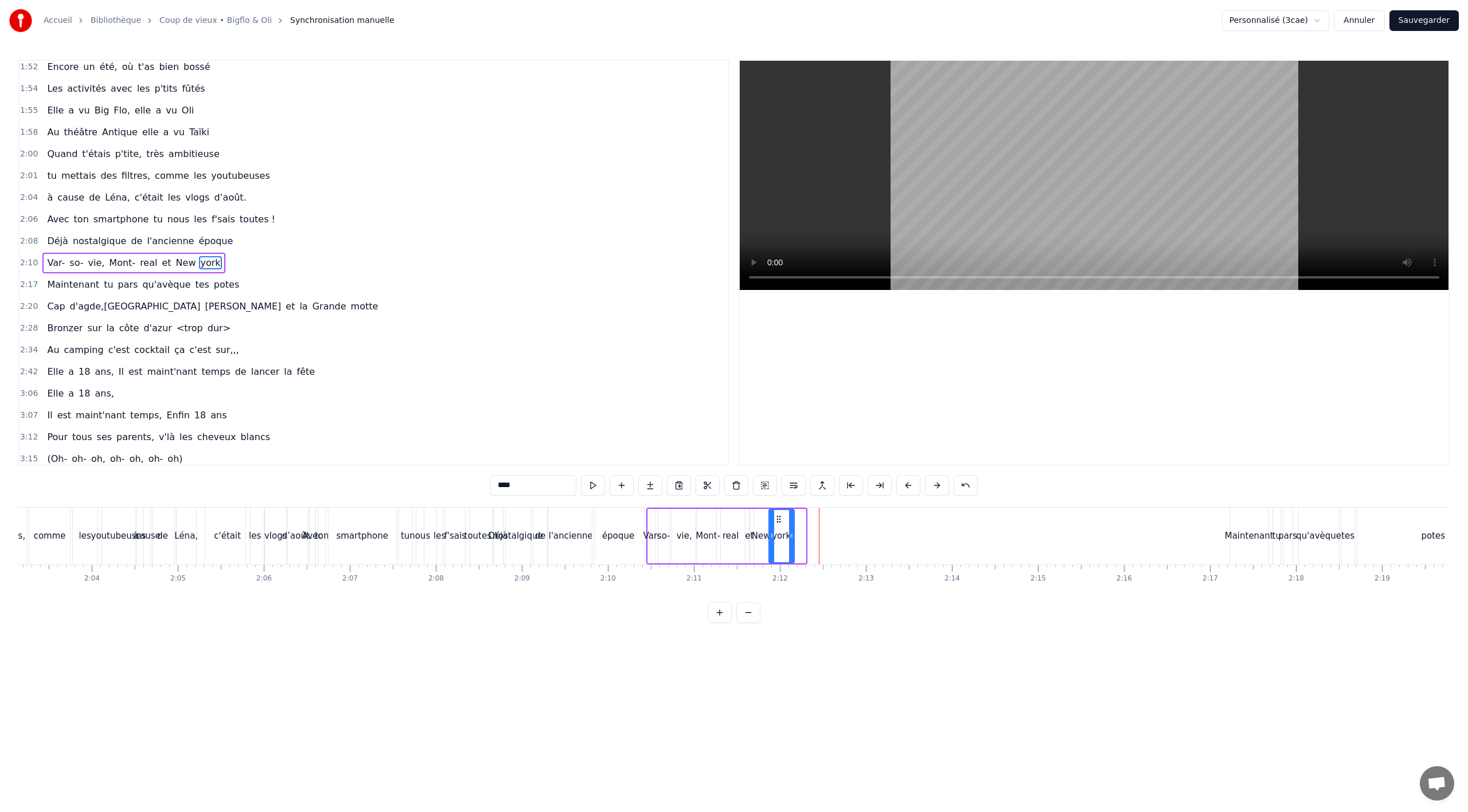
click at [791, 530] on div at bounding box center [791, 536] width 4 height 52
click at [616, 558] on div "époque" at bounding box center [619, 536] width 52 height 57
type input "******"
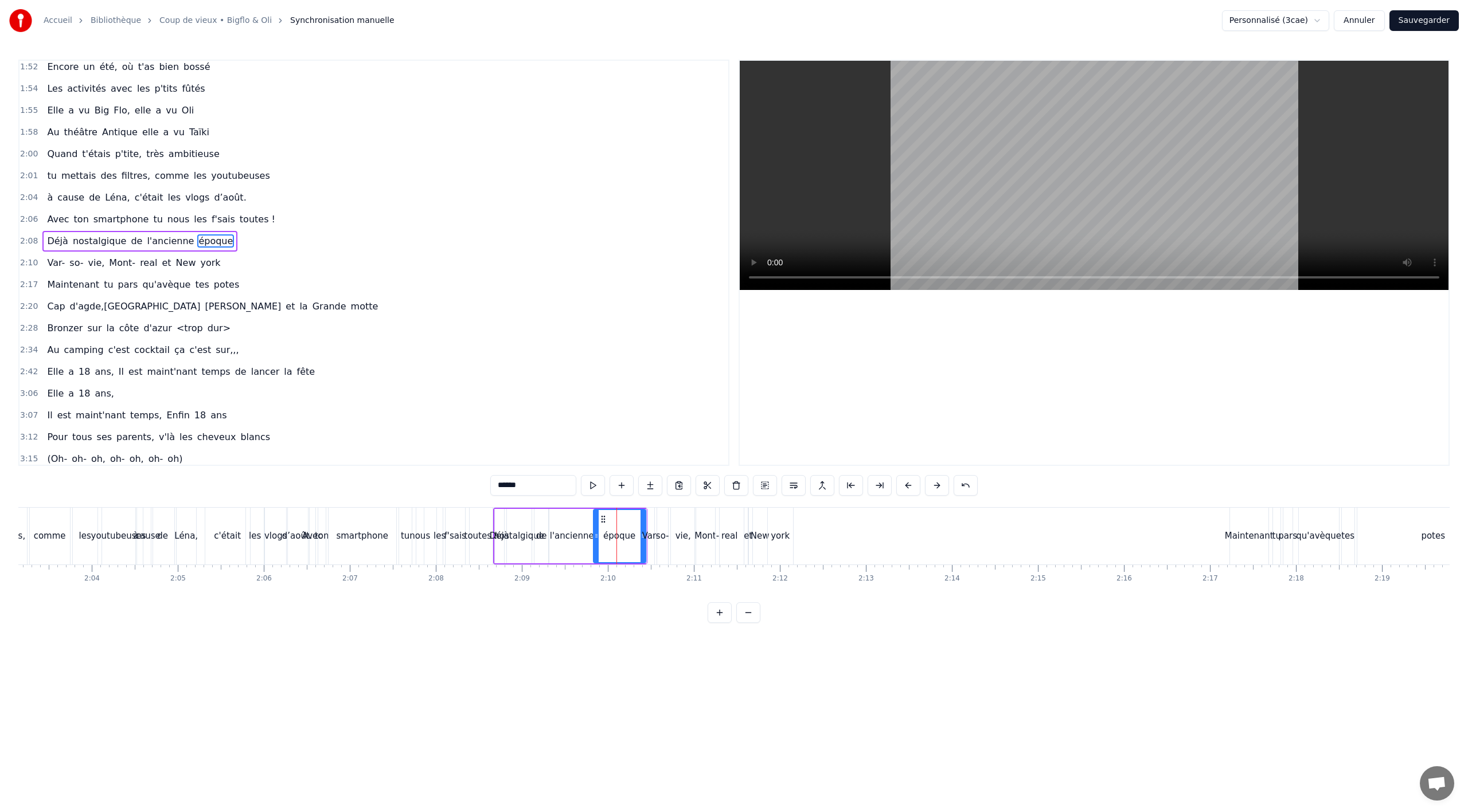
scroll to position [854, 0]
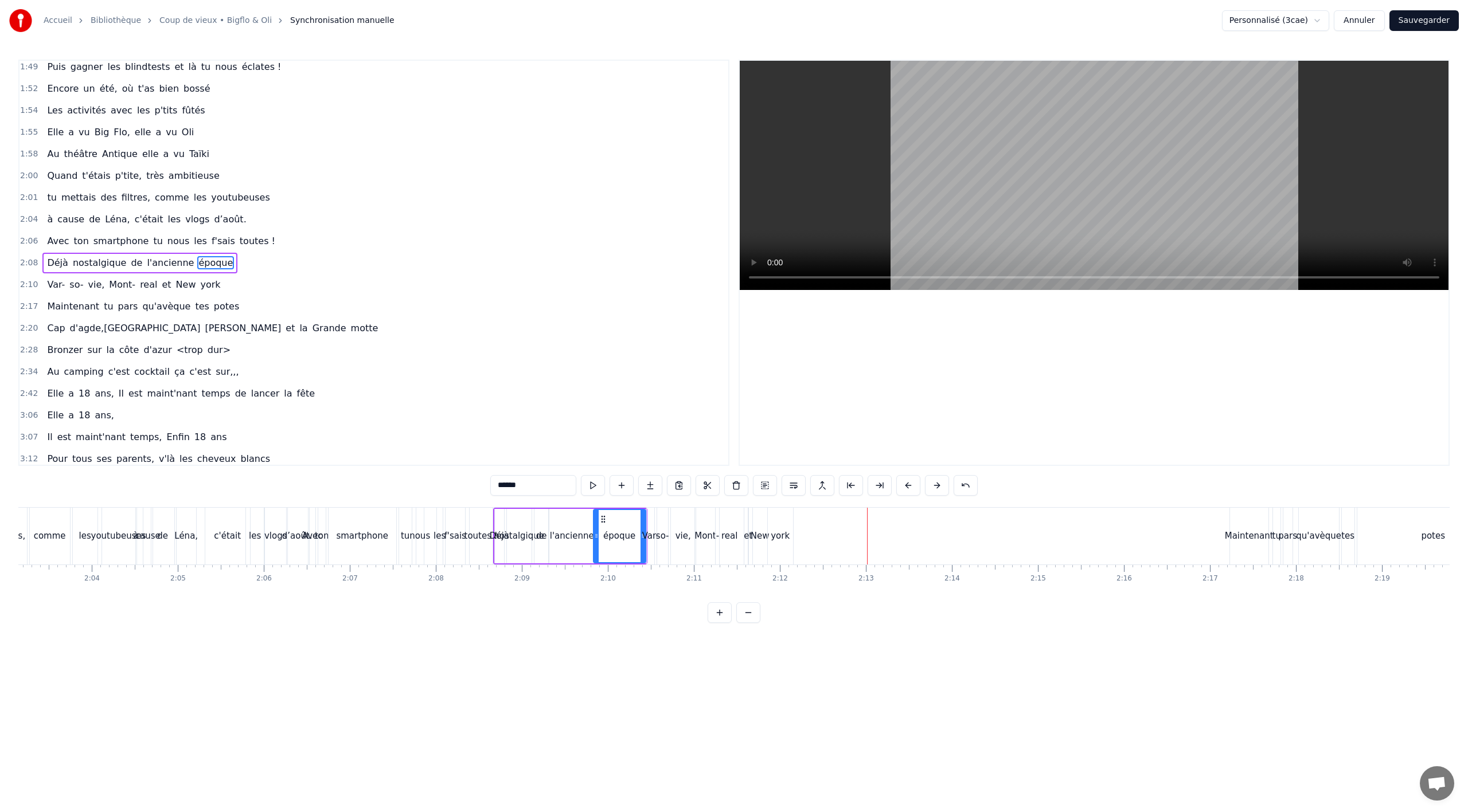
click at [190, 316] on div "Maintenant tu pars qu'avèque tes potes" at bounding box center [143, 307] width 201 height 21
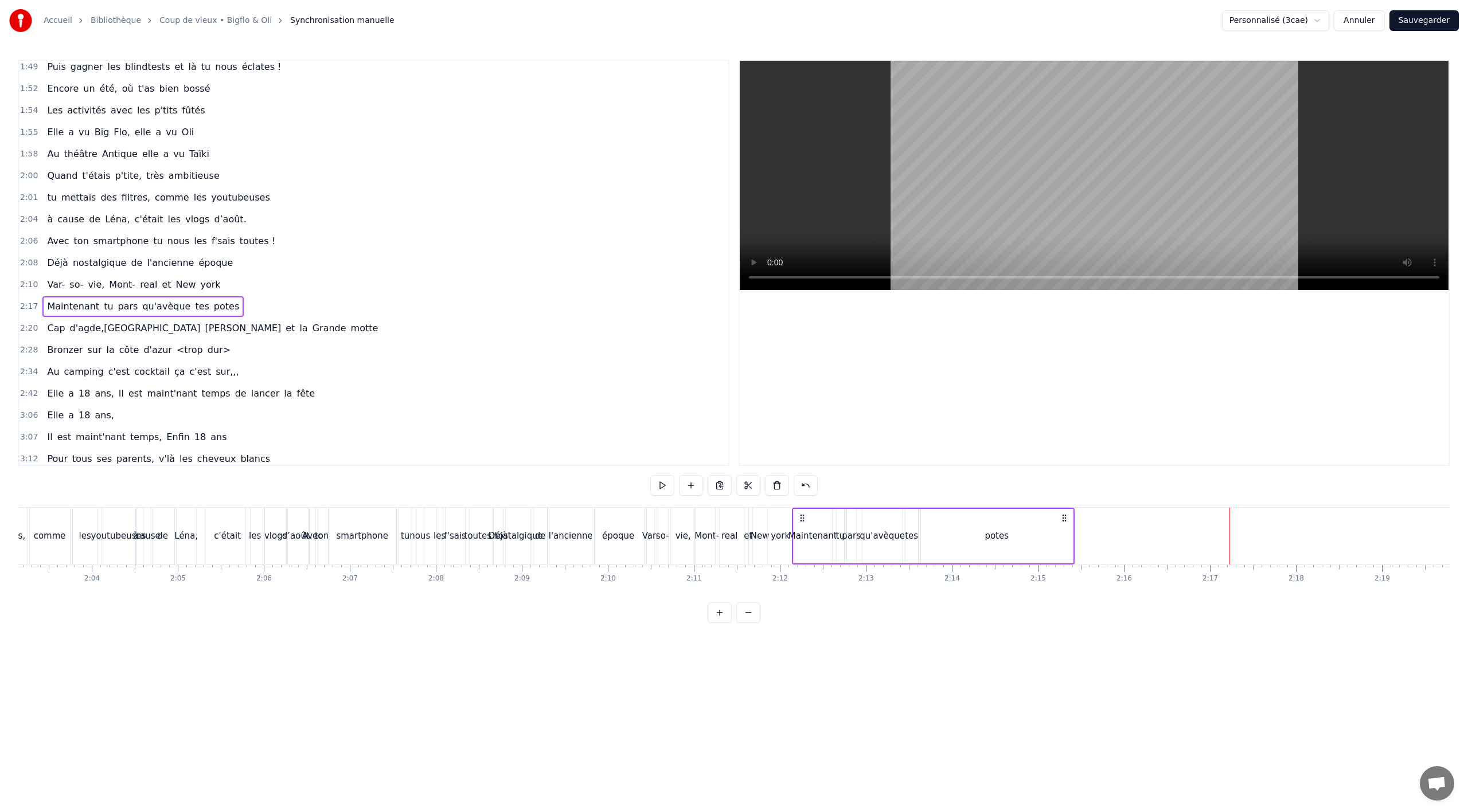
drag, startPoint x: 1239, startPoint y: 517, endPoint x: 801, endPoint y: 512, distance: 438.0
click at [801, 512] on div "Maintenant tu pars qu'avèque tes potes" at bounding box center [933, 536] width 283 height 57
click at [773, 557] on div "york" at bounding box center [780, 536] width 25 height 57
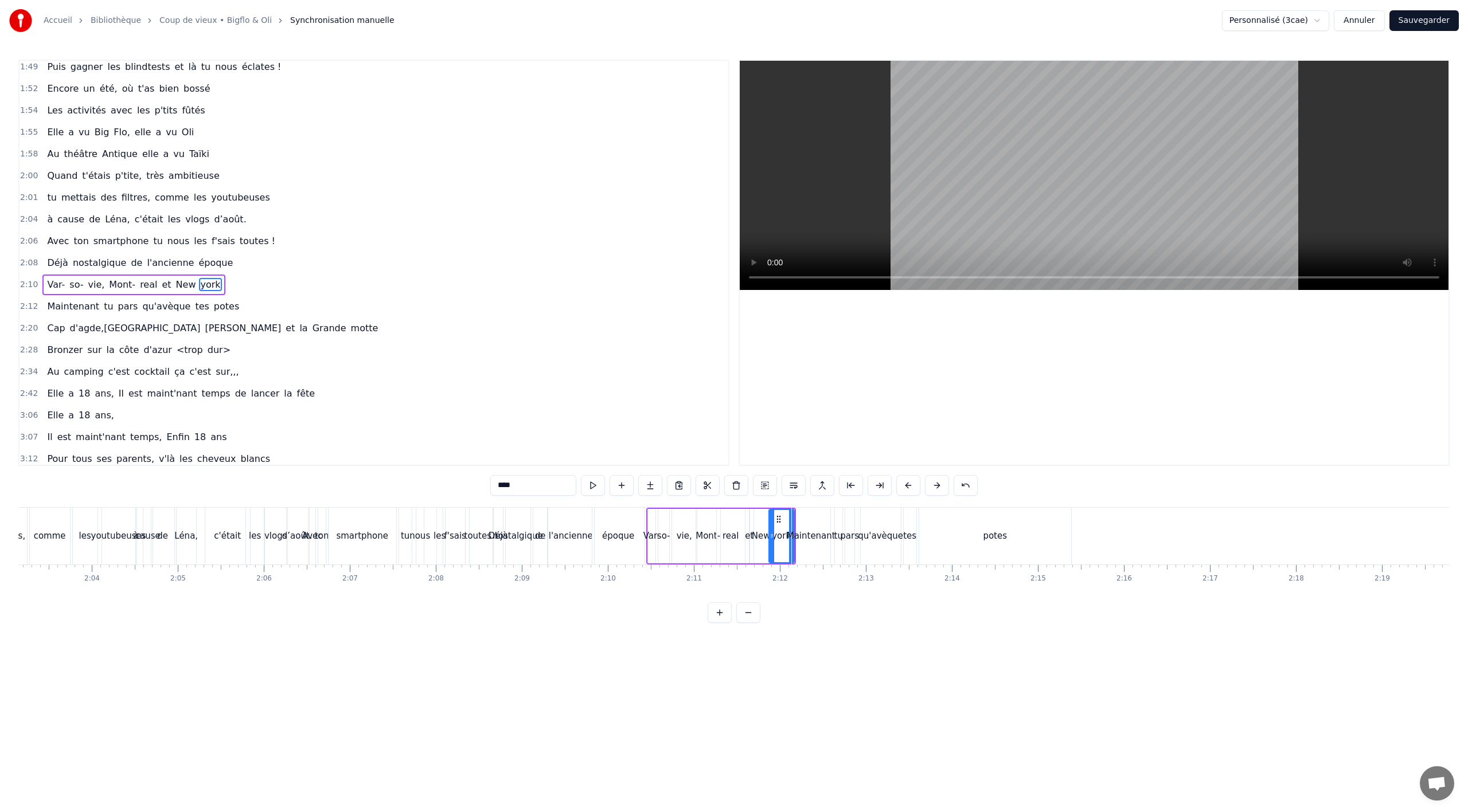
scroll to position [876, 0]
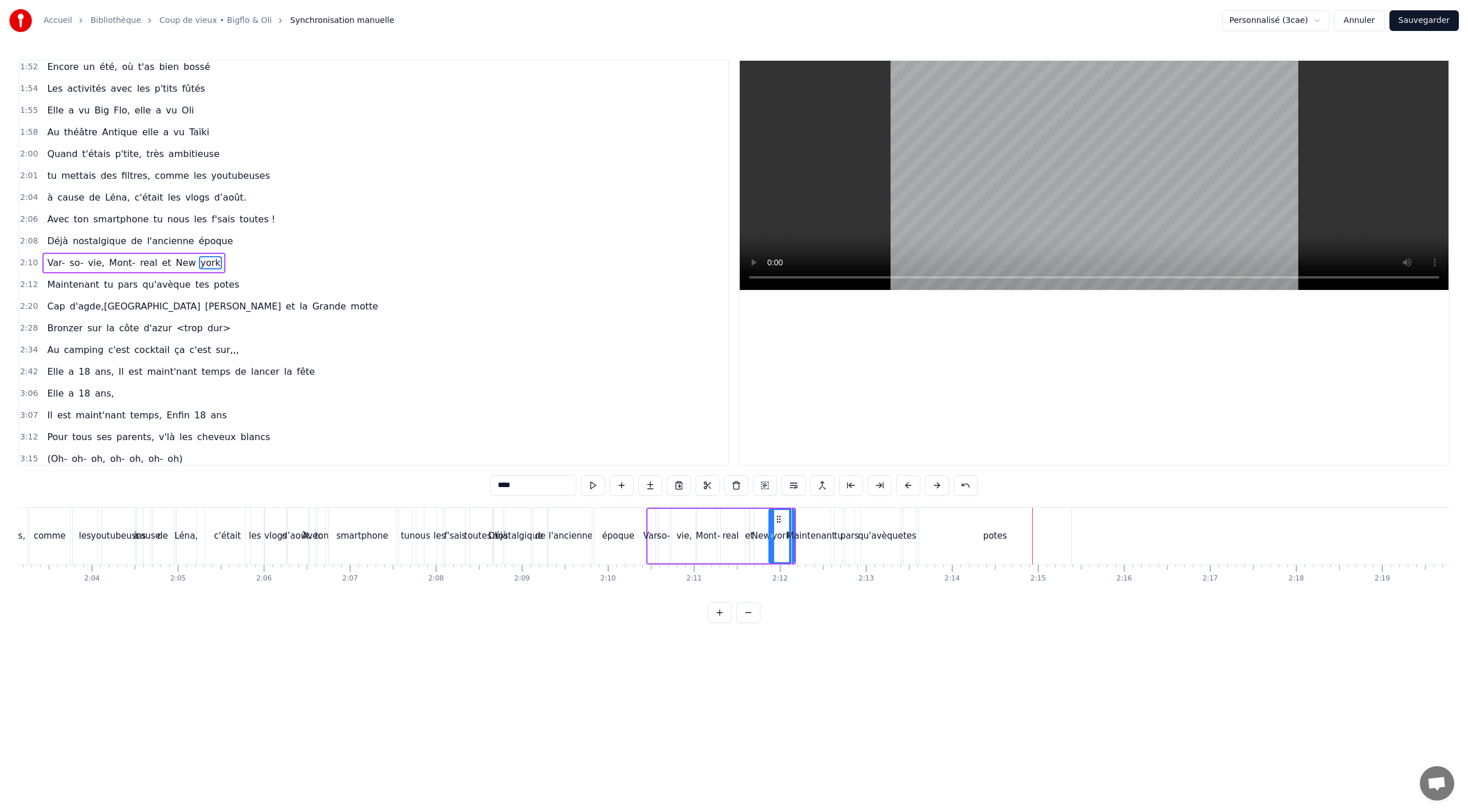
click at [982, 542] on div "potes" at bounding box center [995, 536] width 152 height 57
type input "*****"
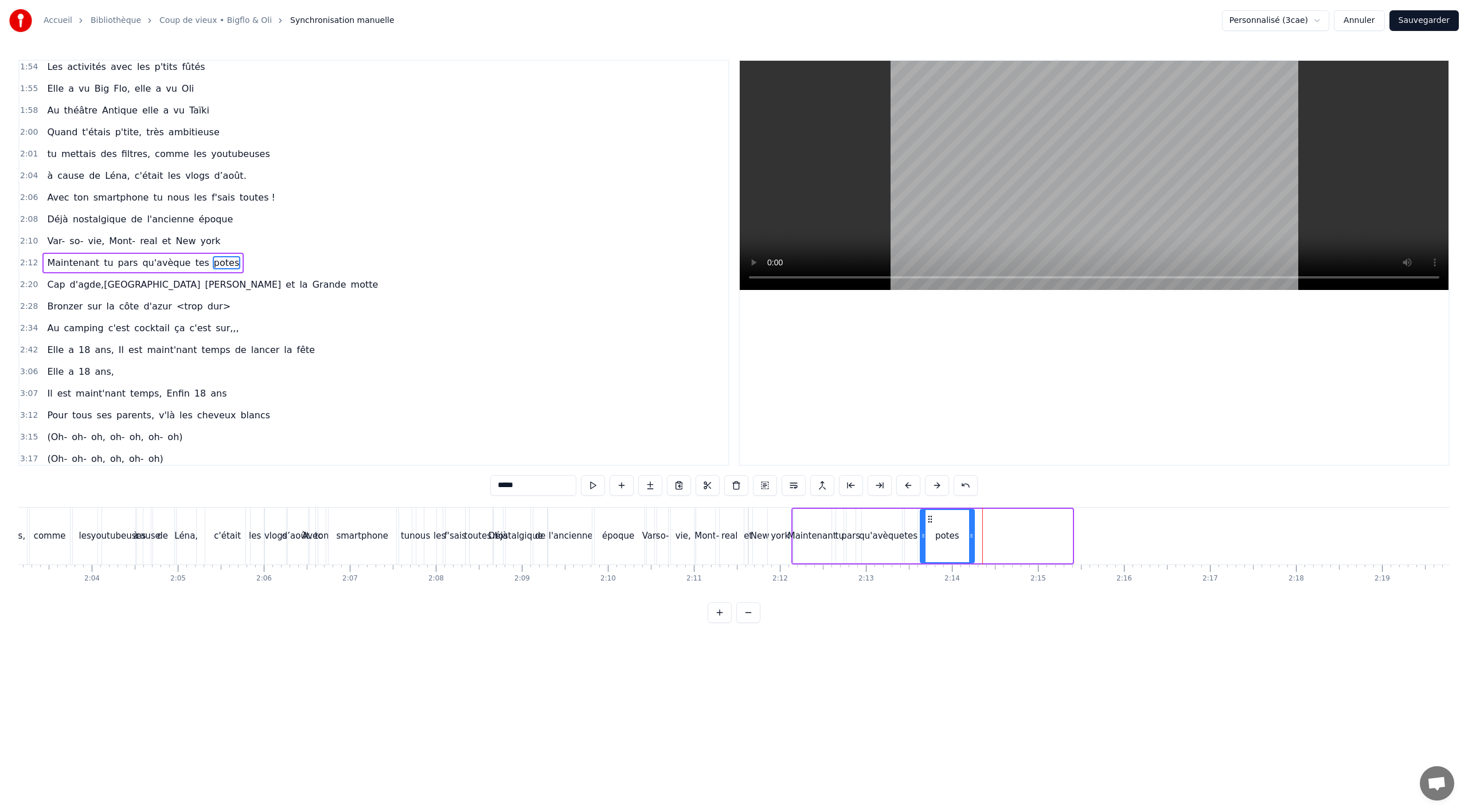
drag, startPoint x: 1070, startPoint y: 536, endPoint x: 972, endPoint y: 540, distance: 98.1
click at [972, 540] on icon at bounding box center [971, 536] width 4 height 10
click at [190, 292] on div "Cap d'agde,Sainte Maxime et la [GEOGRAPHIC_DATA]" at bounding box center [213, 285] width 340 height 21
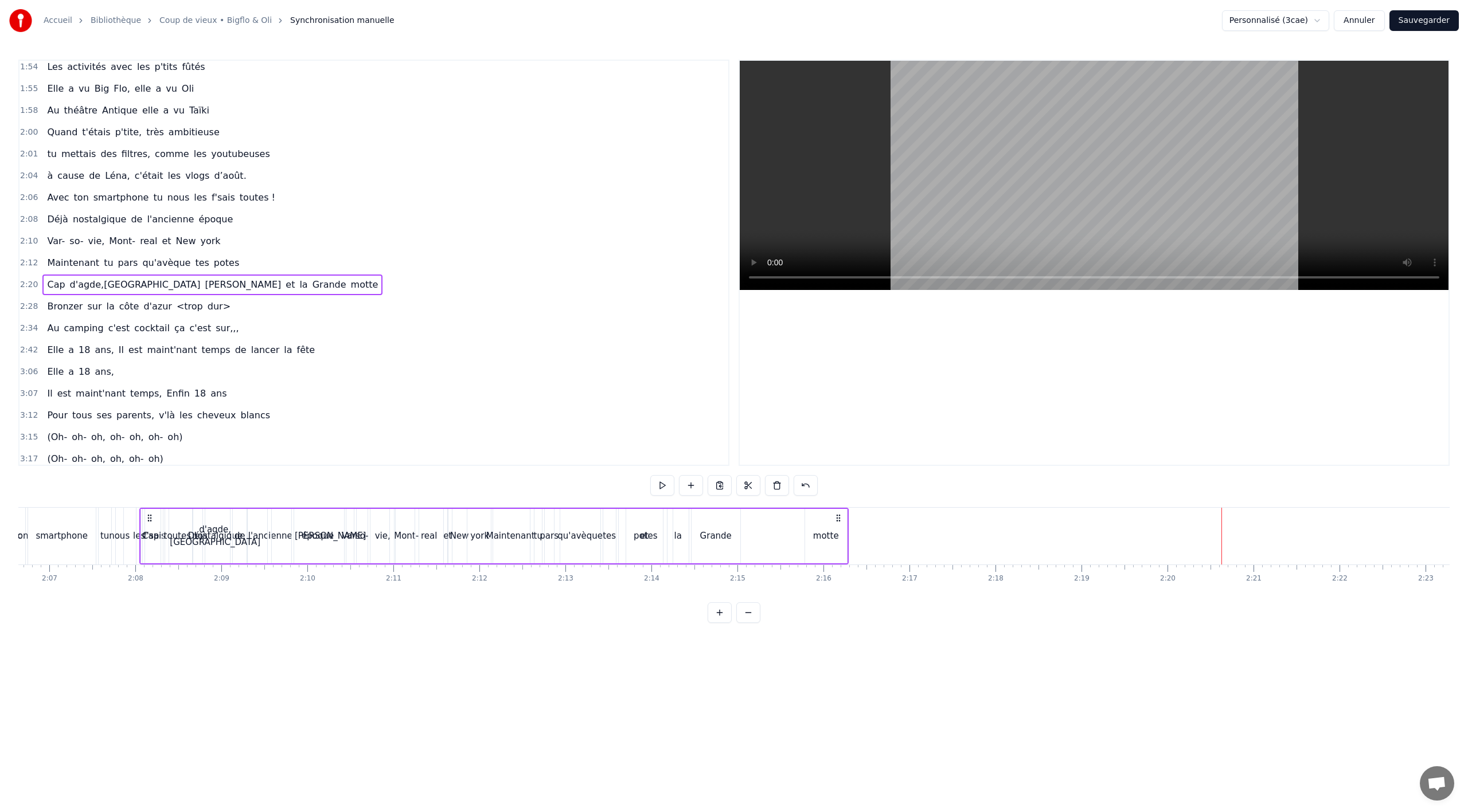
scroll to position [0, 10889]
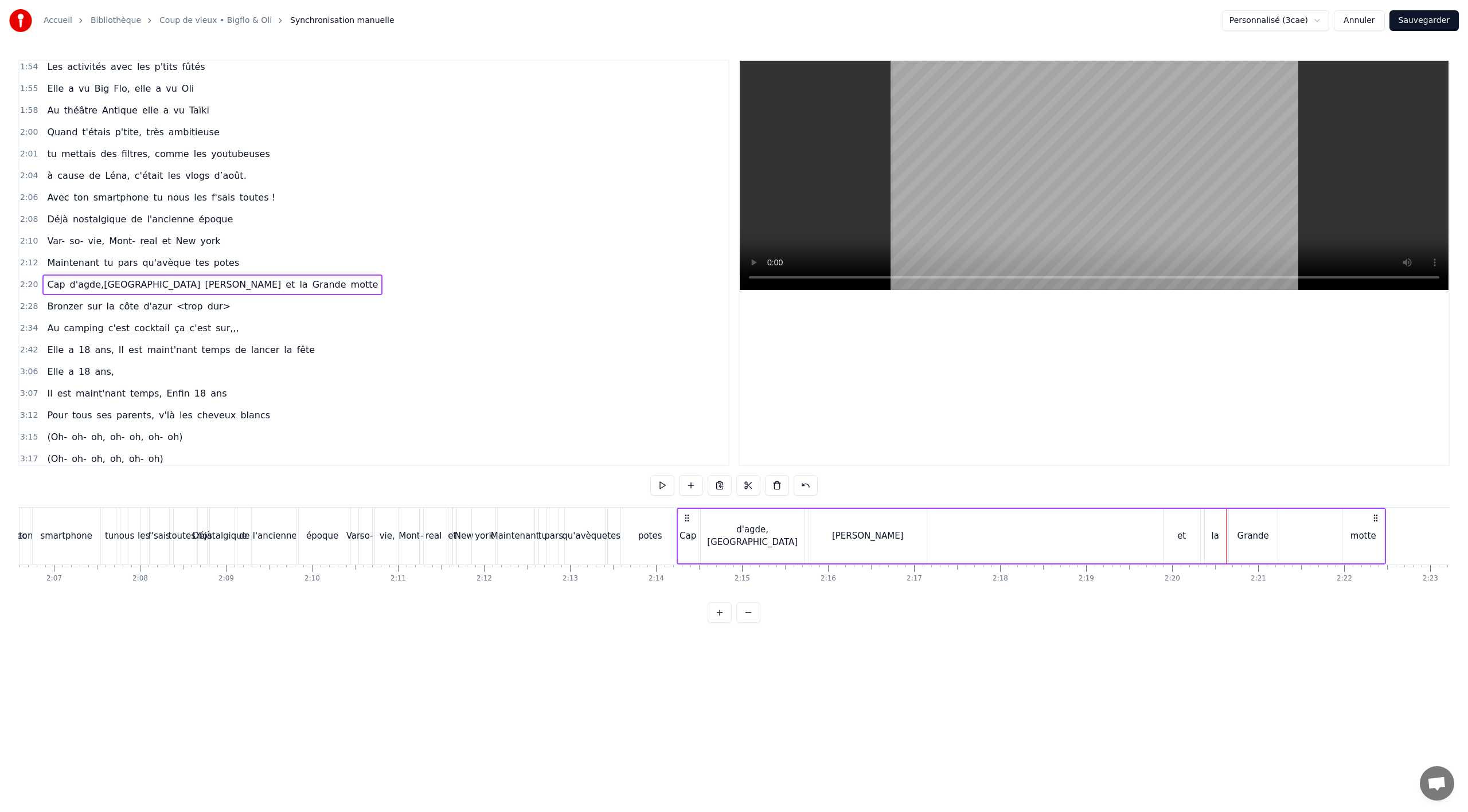
drag, startPoint x: 86, startPoint y: 516, endPoint x: 686, endPoint y: 558, distance: 601.5
click at [686, 558] on div "Cap d'agde,Sainte Maxime et la [GEOGRAPHIC_DATA]" at bounding box center [1031, 536] width 709 height 57
click at [780, 540] on div "d'agde,[GEOGRAPHIC_DATA]" at bounding box center [753, 536] width 104 height 54
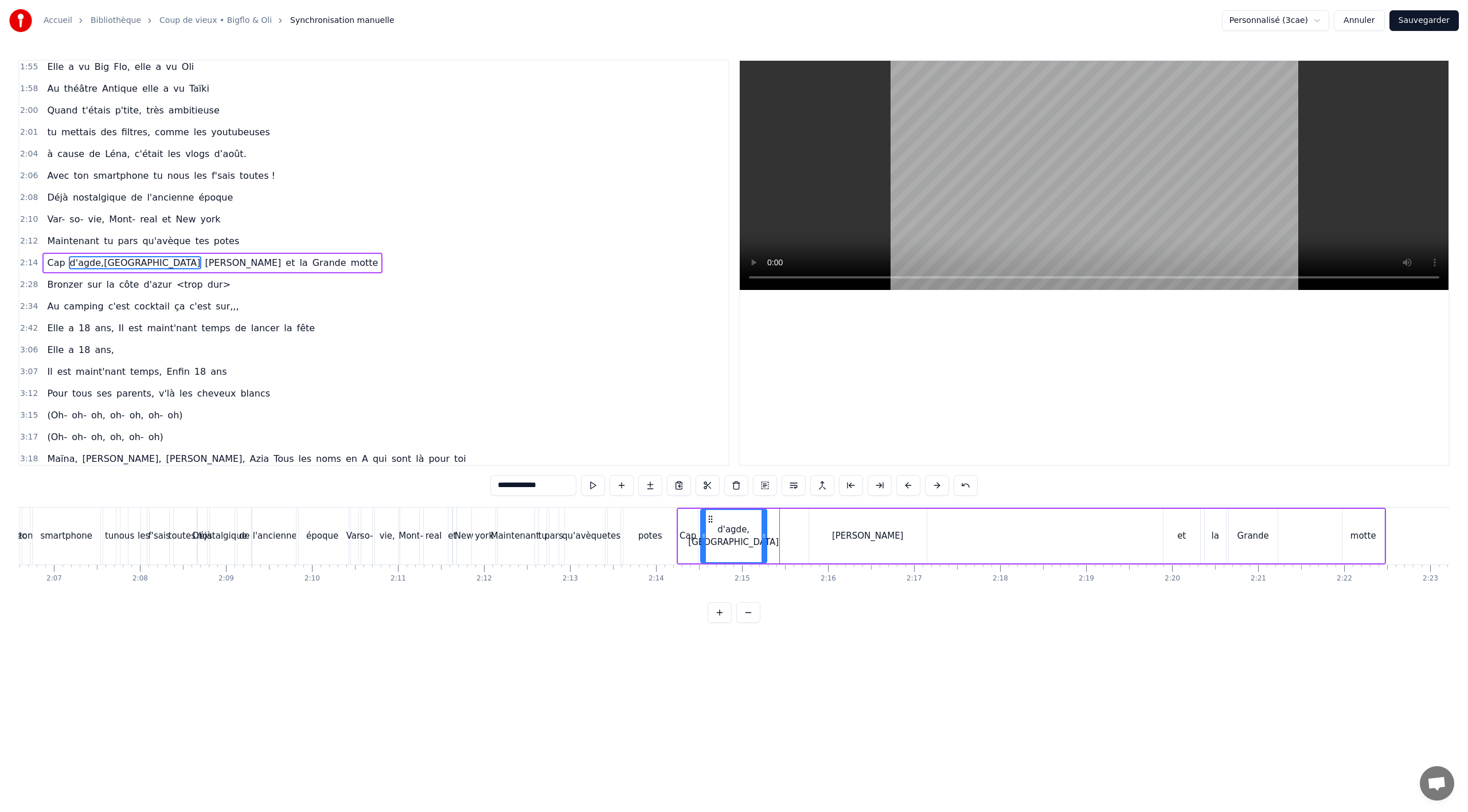
drag, startPoint x: 803, startPoint y: 536, endPoint x: 765, endPoint y: 536, distance: 38.0
click at [765, 536] on icon at bounding box center [763, 536] width 4 height 10
click at [96, 264] on span "d'agde,[GEOGRAPHIC_DATA]" at bounding box center [136, 263] width 133 height 13
click at [151, 297] on div "Couper le mot Ctrl+X" at bounding box center [156, 293] width 141 height 18
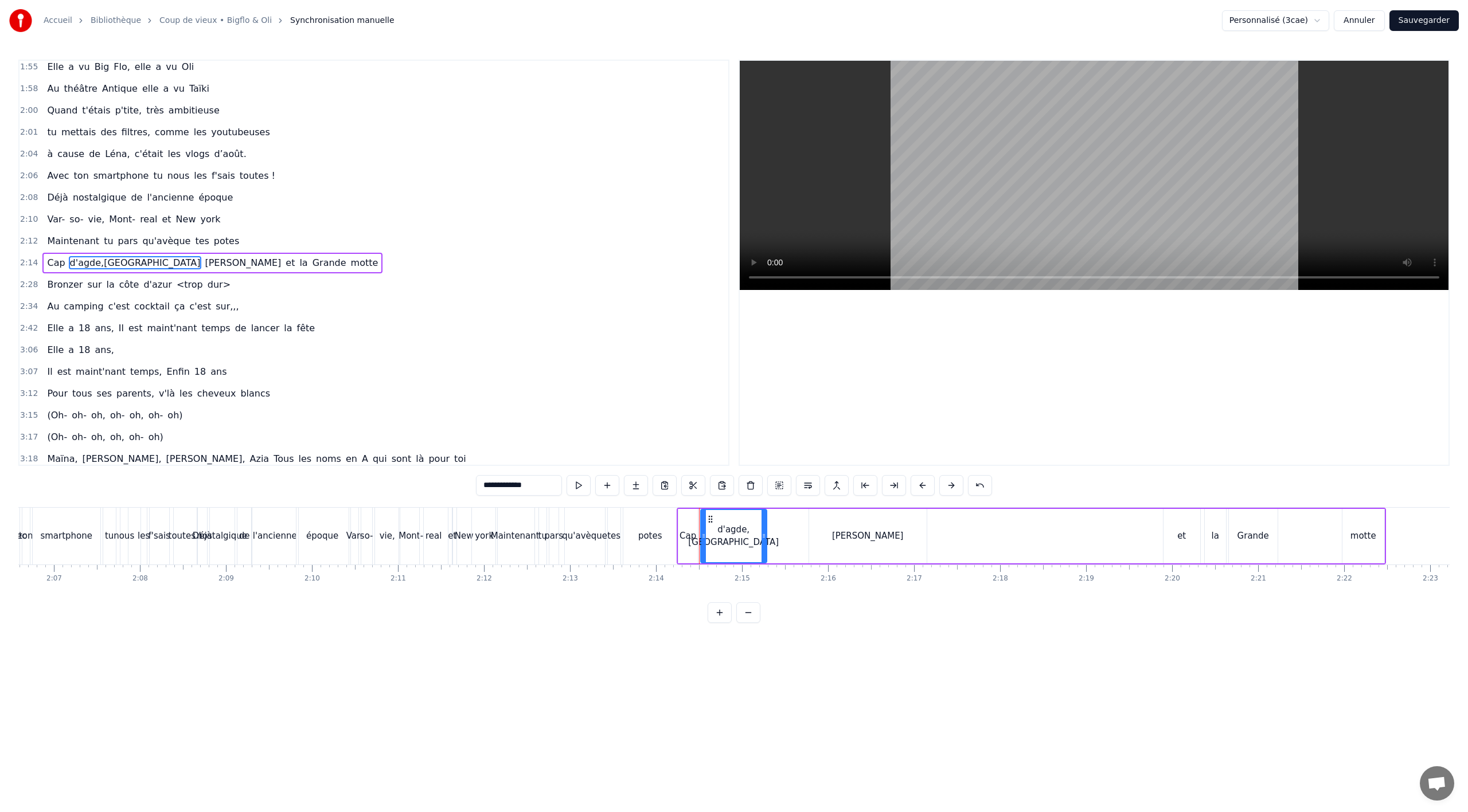
click at [94, 262] on span "d'agde,[GEOGRAPHIC_DATA]" at bounding box center [136, 263] width 133 height 13
click at [157, 289] on div "Couper le mot Ctrl+X" at bounding box center [168, 291] width 141 height 18
click at [734, 541] on div "d'agde,[GEOGRAPHIC_DATA]" at bounding box center [733, 536] width 91 height 26
click at [736, 538] on div "d'agde,[GEOGRAPHIC_DATA]" at bounding box center [733, 536] width 91 height 26
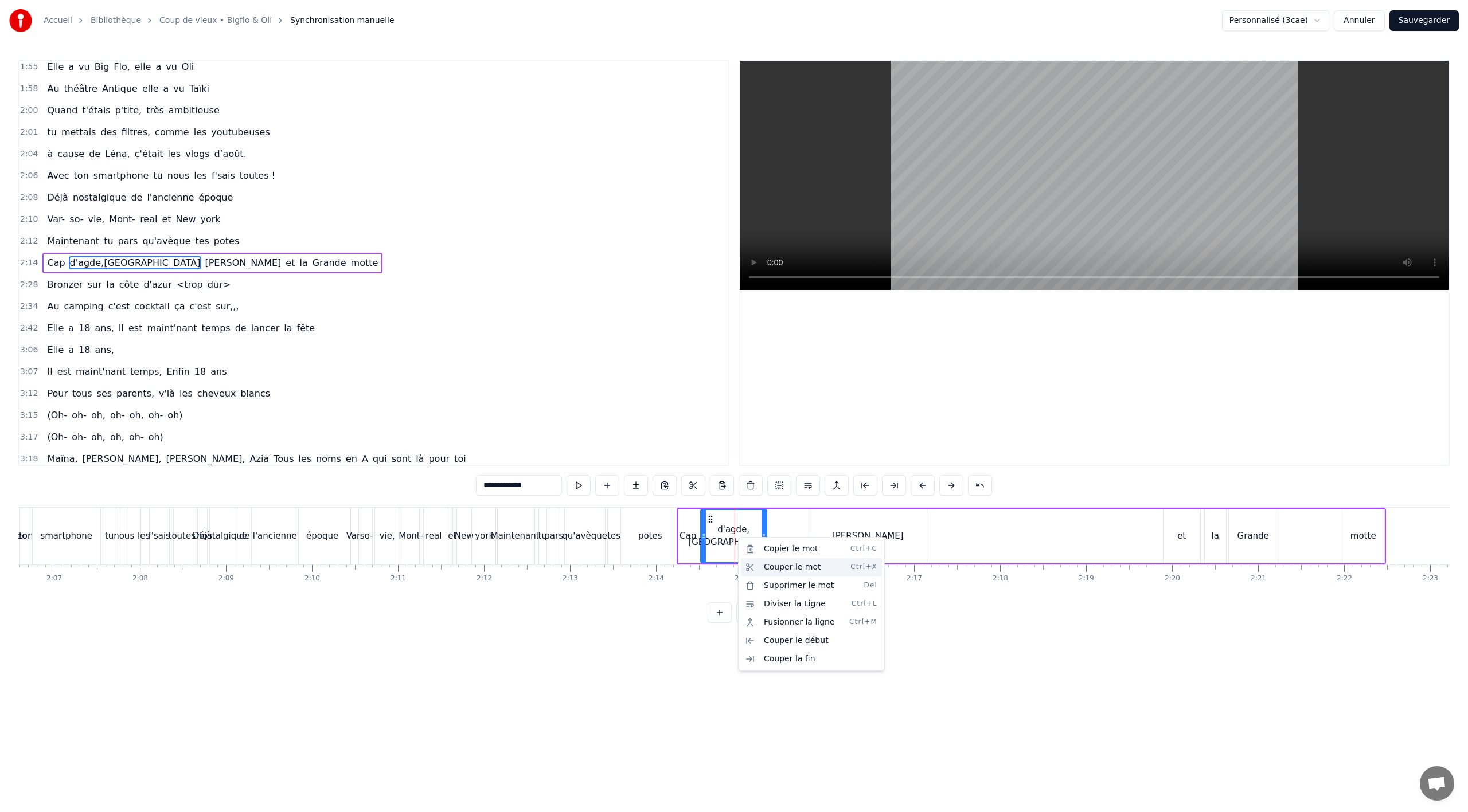
click at [798, 568] on div "Couper le mot Ctrl+X" at bounding box center [811, 567] width 141 height 18
click at [870, 531] on div "[PERSON_NAME]" at bounding box center [867, 536] width 72 height 13
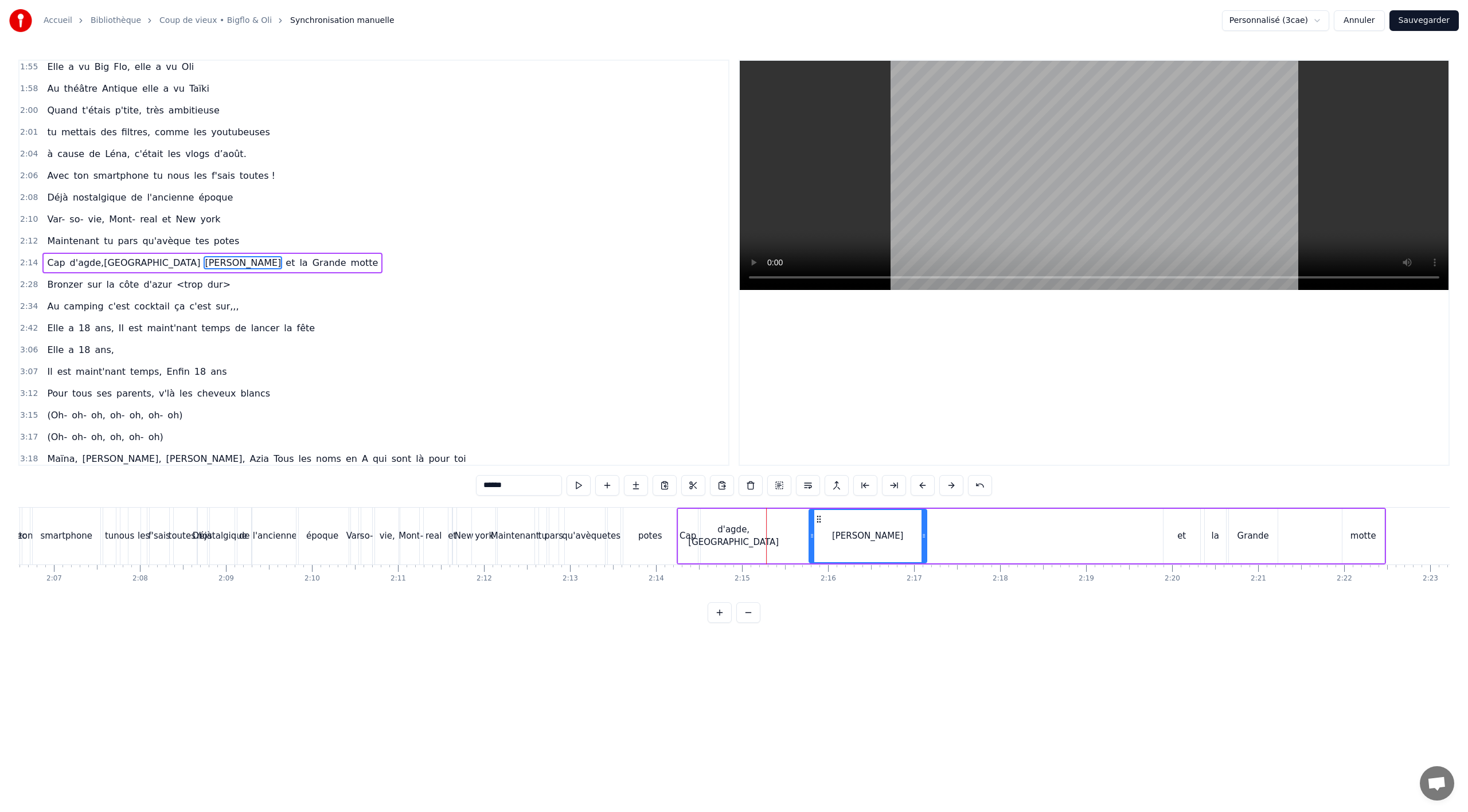
click at [601, 560] on div "qu'avèque" at bounding box center [585, 536] width 40 height 57
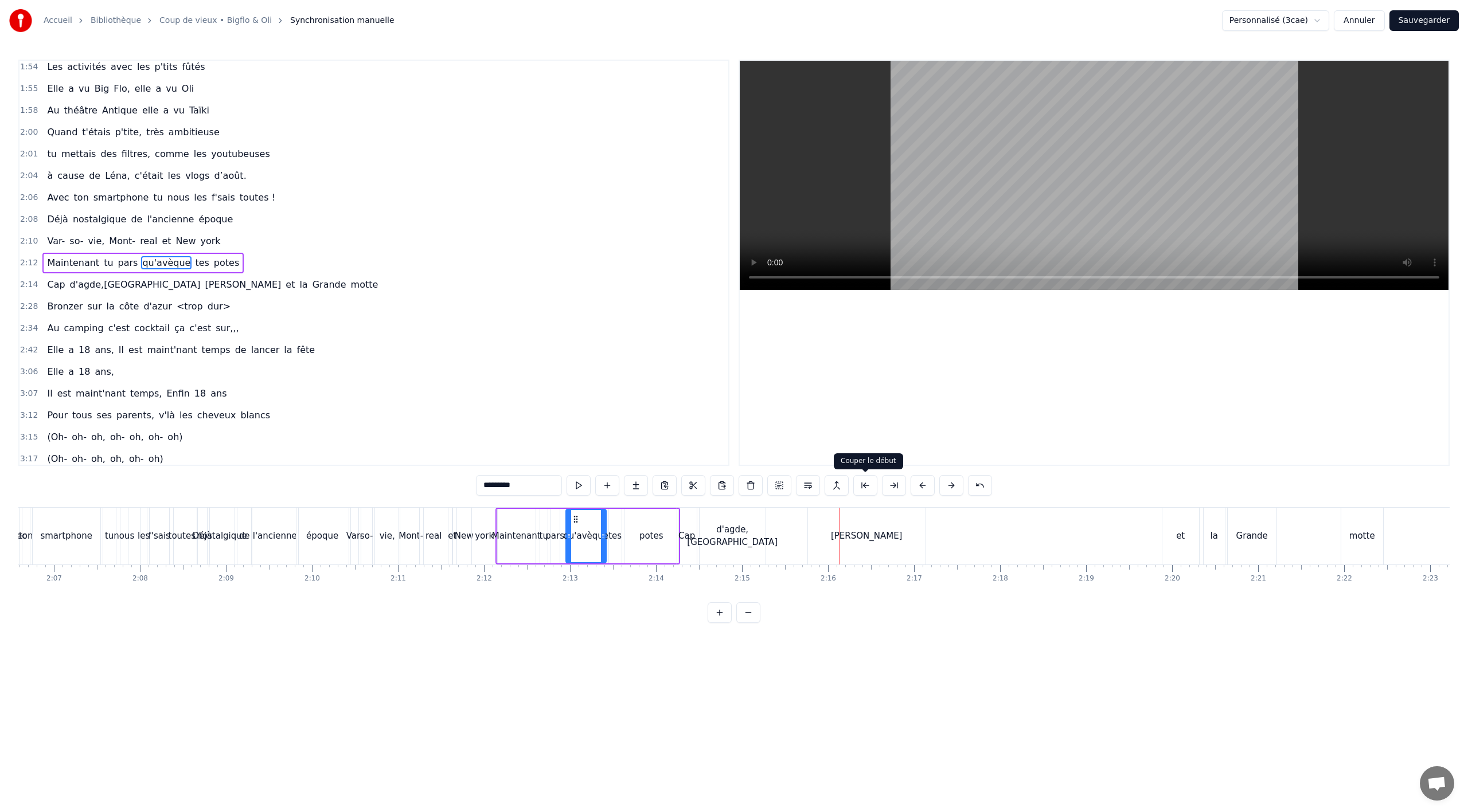
click at [869, 551] on div "[PERSON_NAME]" at bounding box center [867, 536] width 118 height 57
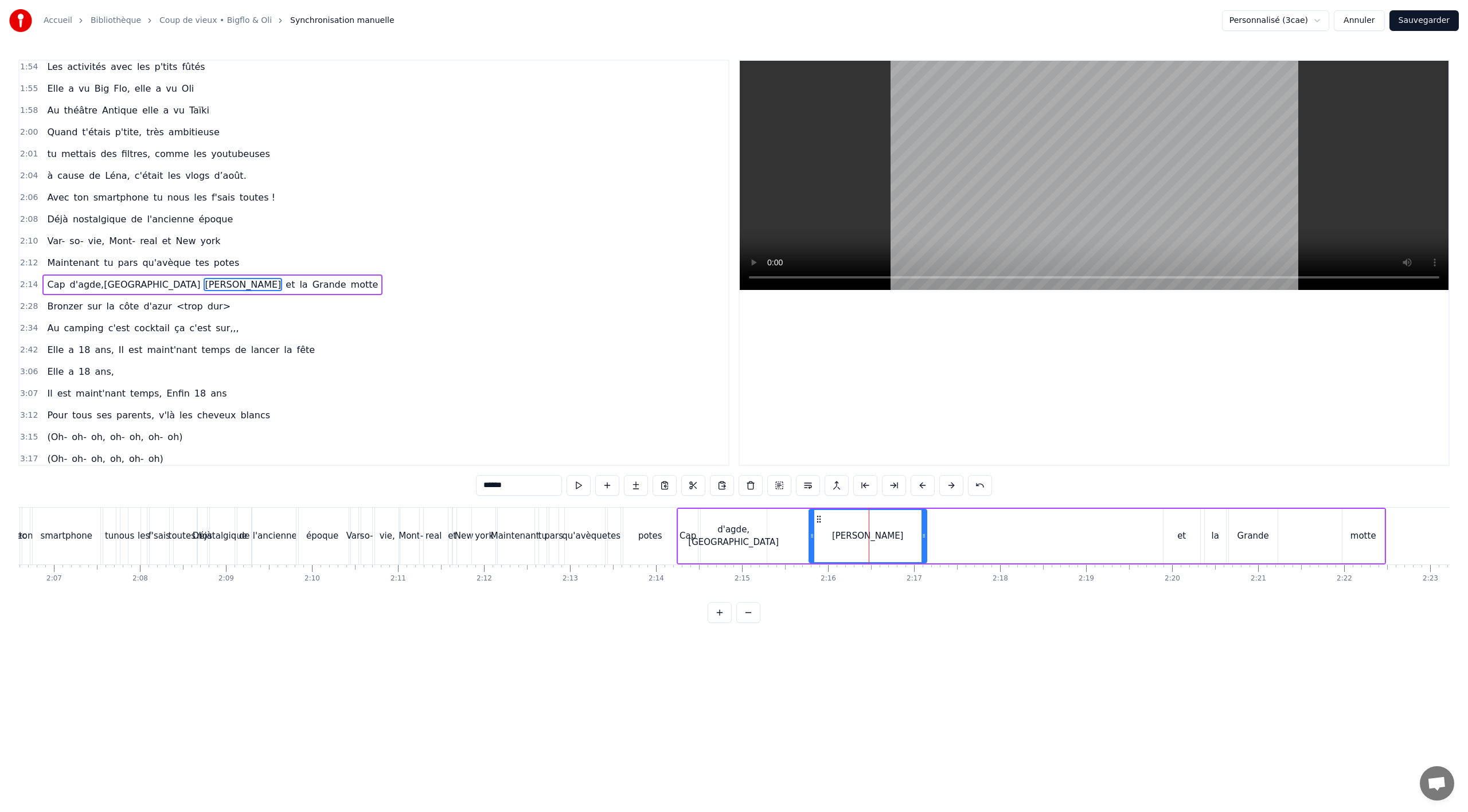
scroll to position [920, 0]
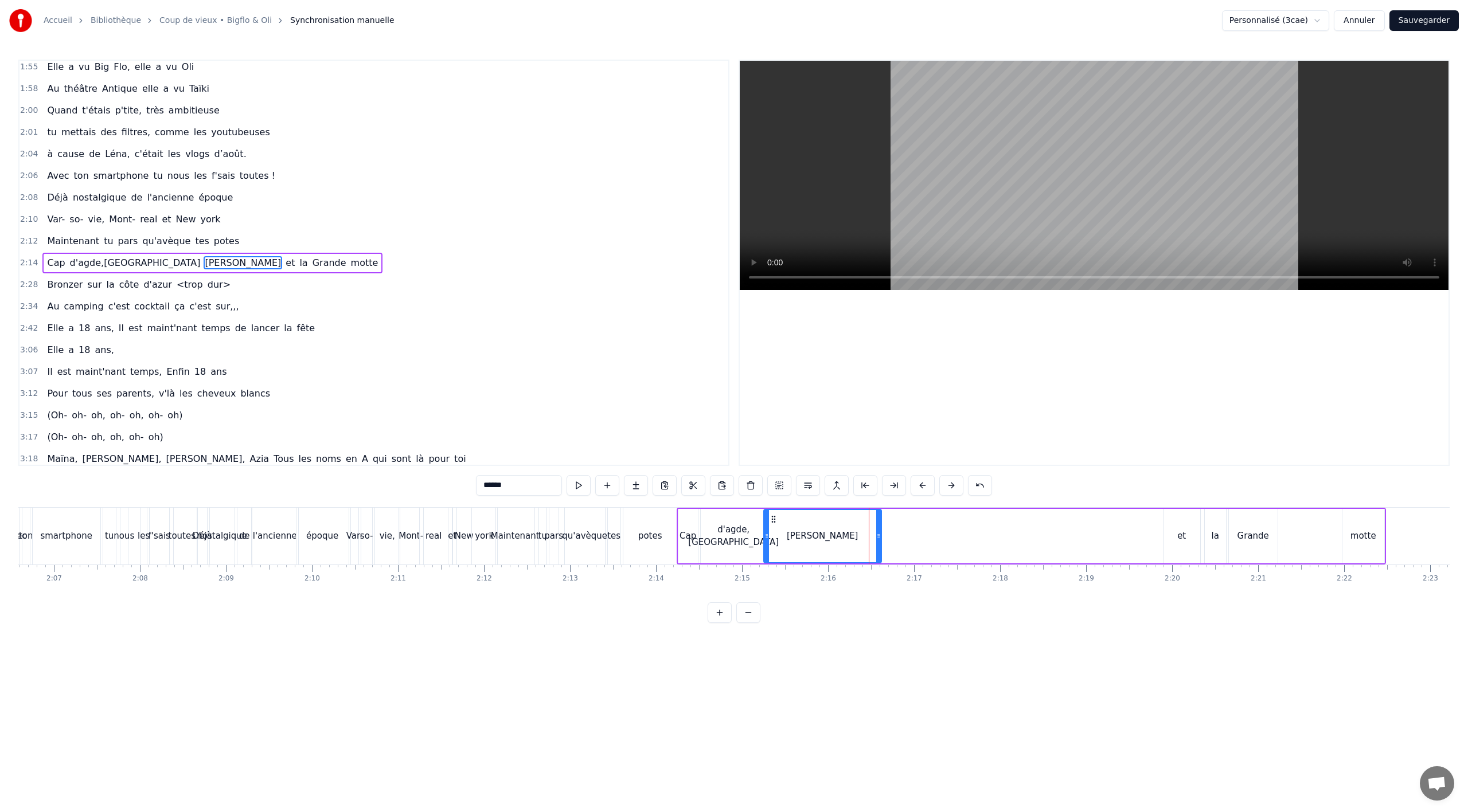
drag, startPoint x: 803, startPoint y: 517, endPoint x: 771, endPoint y: 521, distance: 32.2
click at [771, 521] on icon at bounding box center [773, 519] width 10 height 10
click at [875, 535] on div "[PERSON_NAME]" at bounding box center [822, 536] width 118 height 54
drag, startPoint x: 880, startPoint y: 536, endPoint x: 822, endPoint y: 539, distance: 58.1
click at [822, 539] on icon at bounding box center [819, 536] width 4 height 10
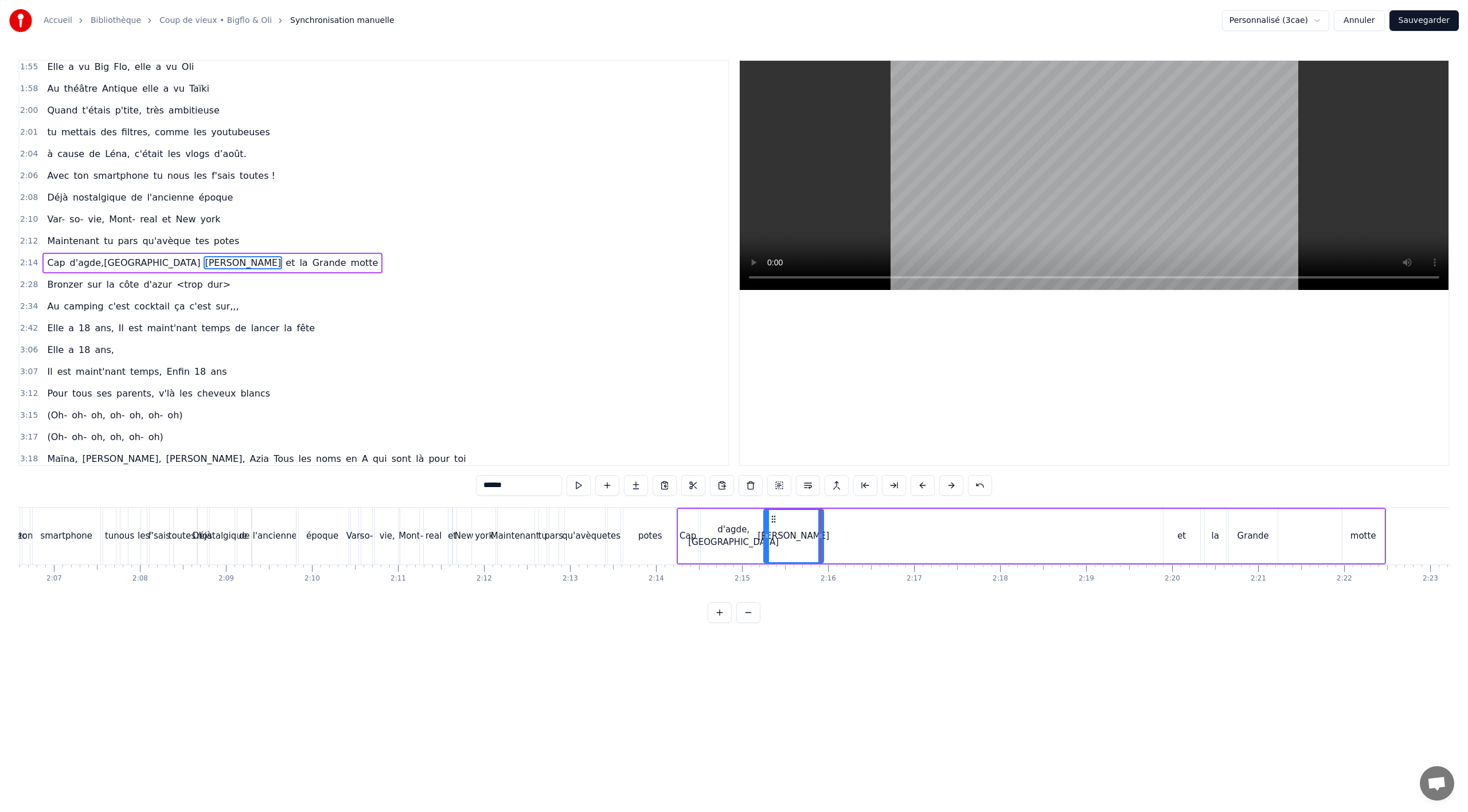
click at [1186, 538] on div "et" at bounding box center [1182, 536] width 36 height 54
drag, startPoint x: 1174, startPoint y: 518, endPoint x: 816, endPoint y: 527, distance: 358.1
click at [816, 527] on div "et" at bounding box center [823, 536] width 35 height 52
click at [1213, 536] on div "la" at bounding box center [1215, 536] width 8 height 13
drag, startPoint x: 1214, startPoint y: 518, endPoint x: 836, endPoint y: 528, distance: 378.1
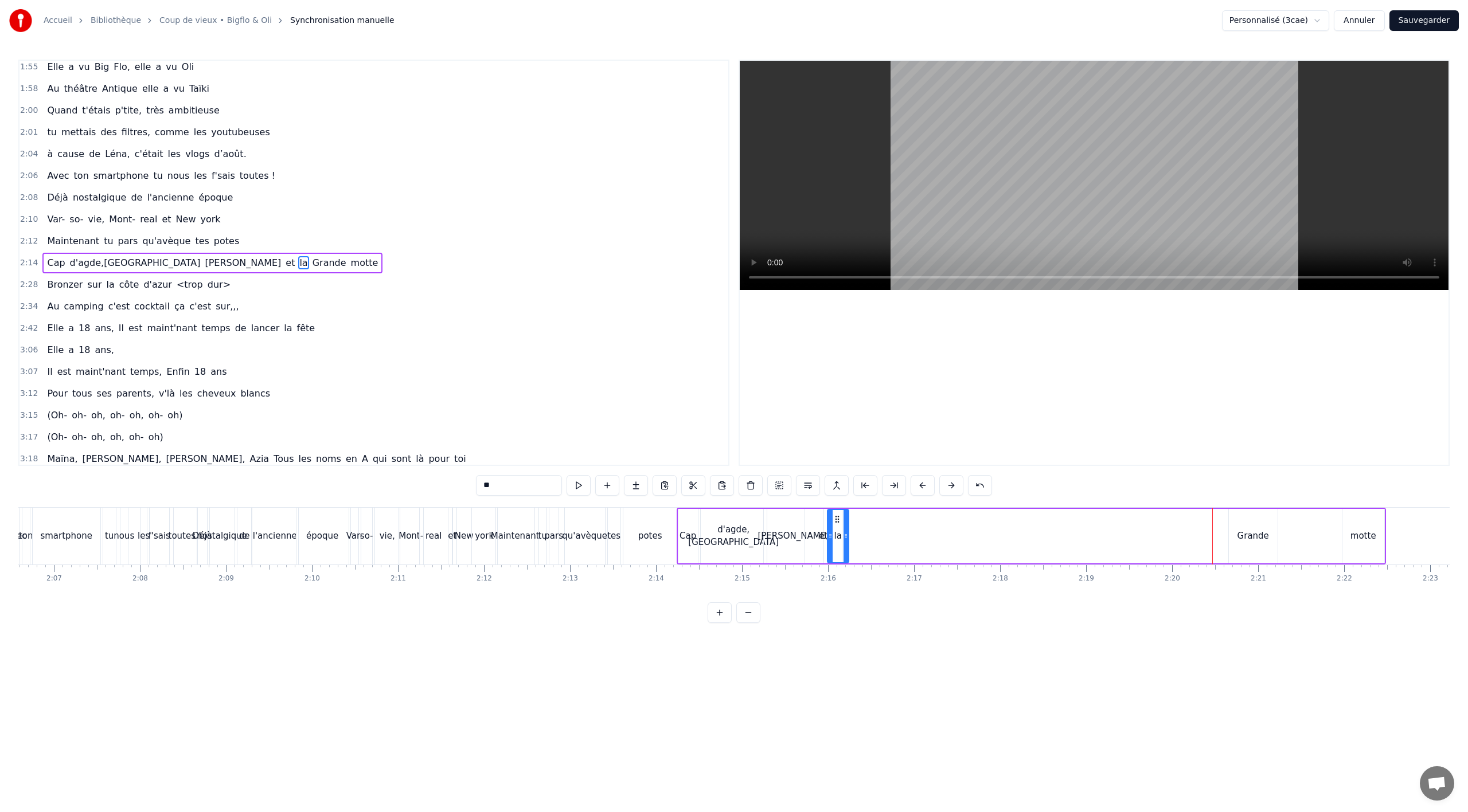
click at [836, 528] on div "la" at bounding box center [837, 536] width 20 height 52
click at [1258, 533] on div "Grande" at bounding box center [1253, 536] width 32 height 13
drag, startPoint x: 1239, startPoint y: 520, endPoint x: 844, endPoint y: 527, distance: 395.1
click at [844, 527] on div "Grande" at bounding box center [858, 536] width 48 height 52
click at [1357, 533] on div "motte" at bounding box center [1363, 536] width 26 height 13
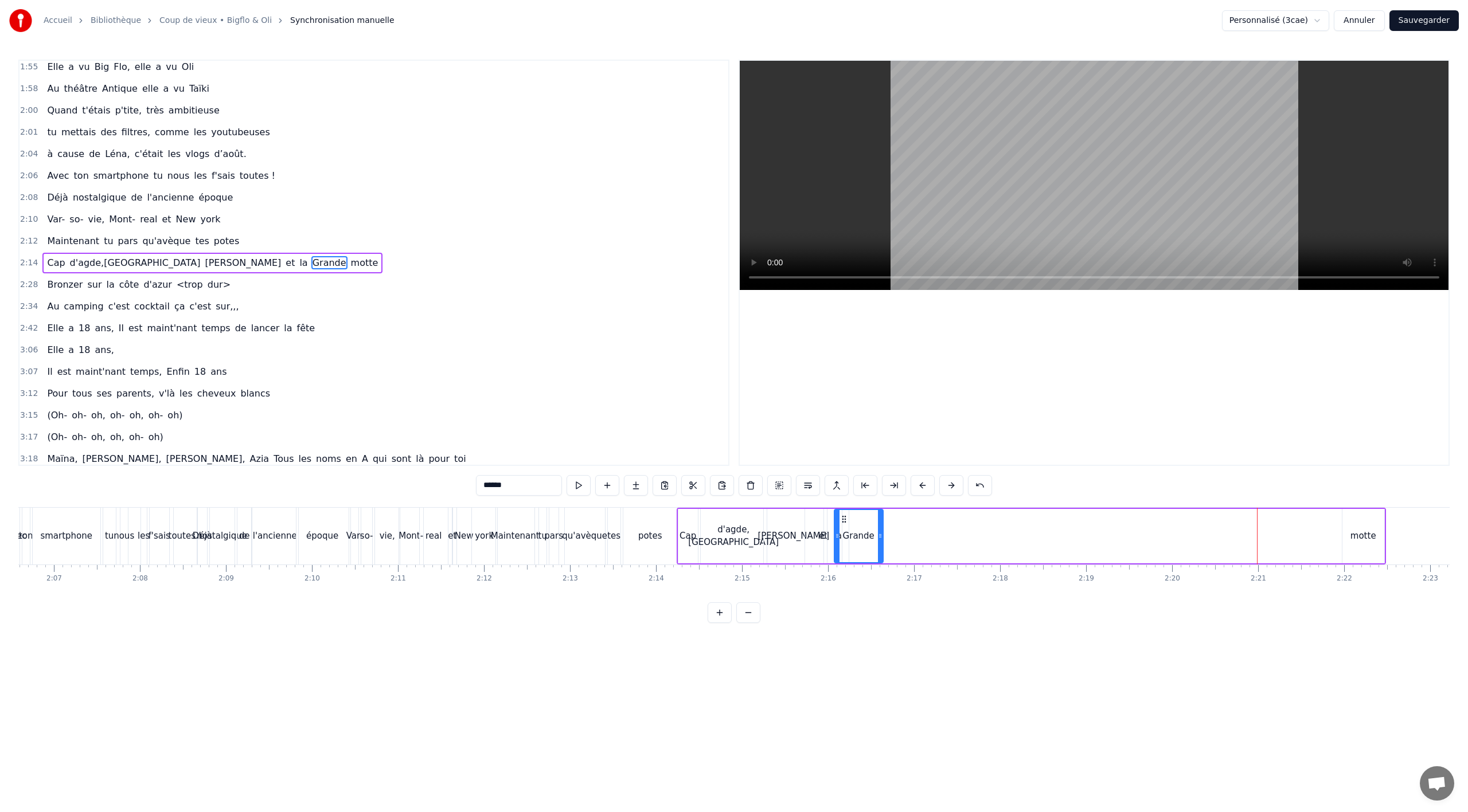
type input "*****"
drag, startPoint x: 1350, startPoint y: 519, endPoint x: 874, endPoint y: 522, distance: 476.0
click at [874, 522] on icon at bounding box center [876, 519] width 10 height 10
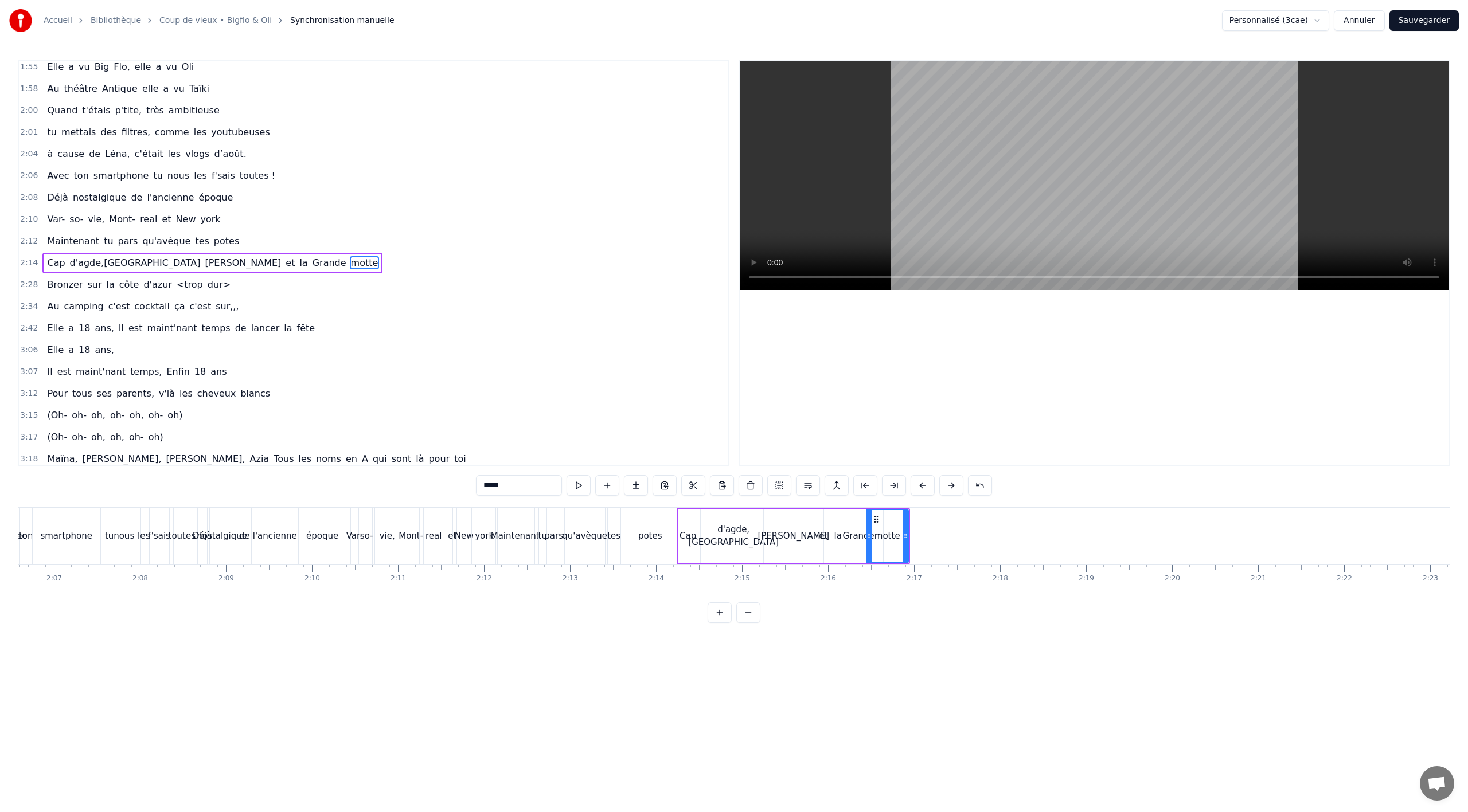
click at [471, 563] on div "Var- so- vie, [GEOGRAPHIC_DATA] et [US_STATE]" at bounding box center [425, 536] width 149 height 57
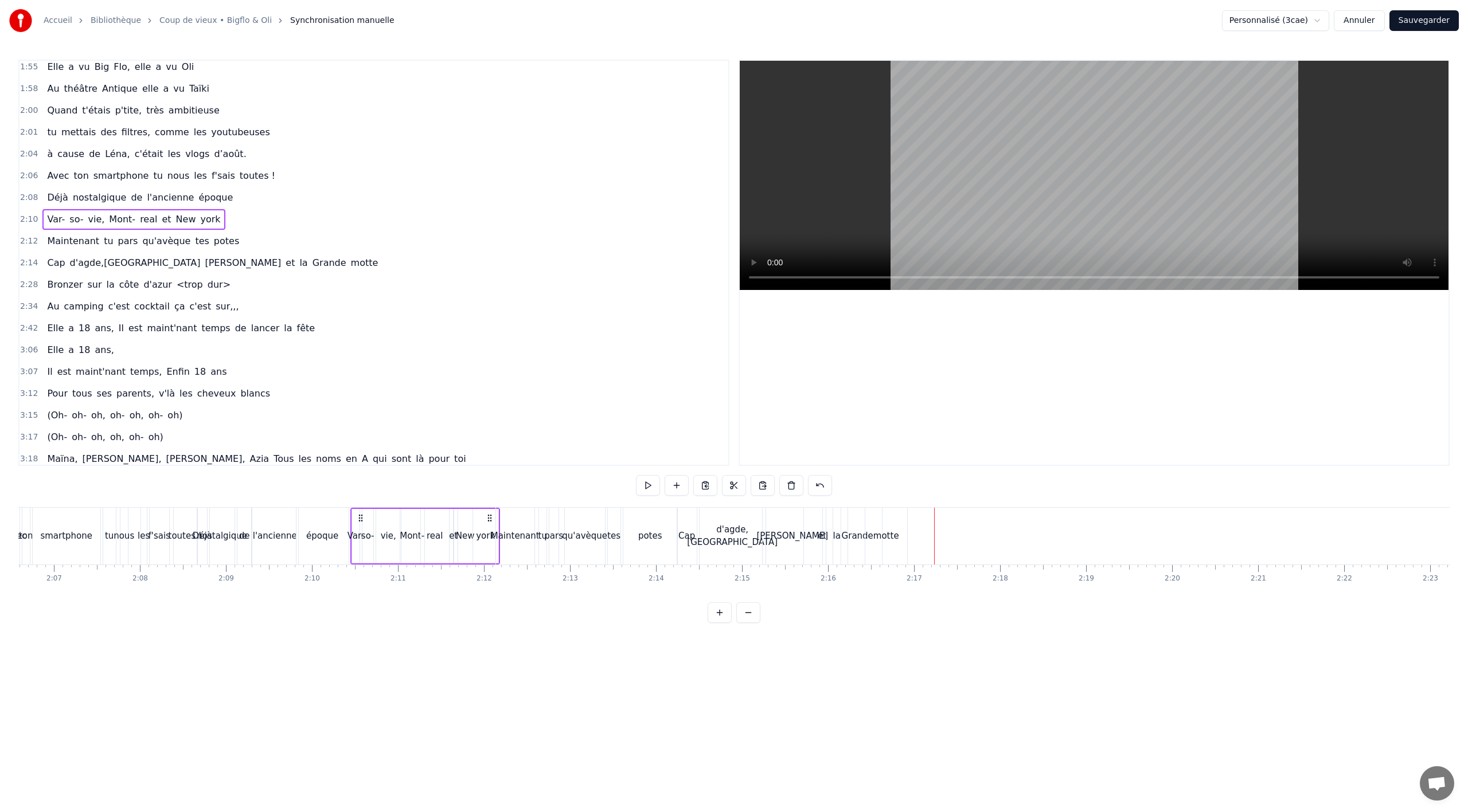
click at [876, 555] on div "motte" at bounding box center [887, 536] width 41 height 57
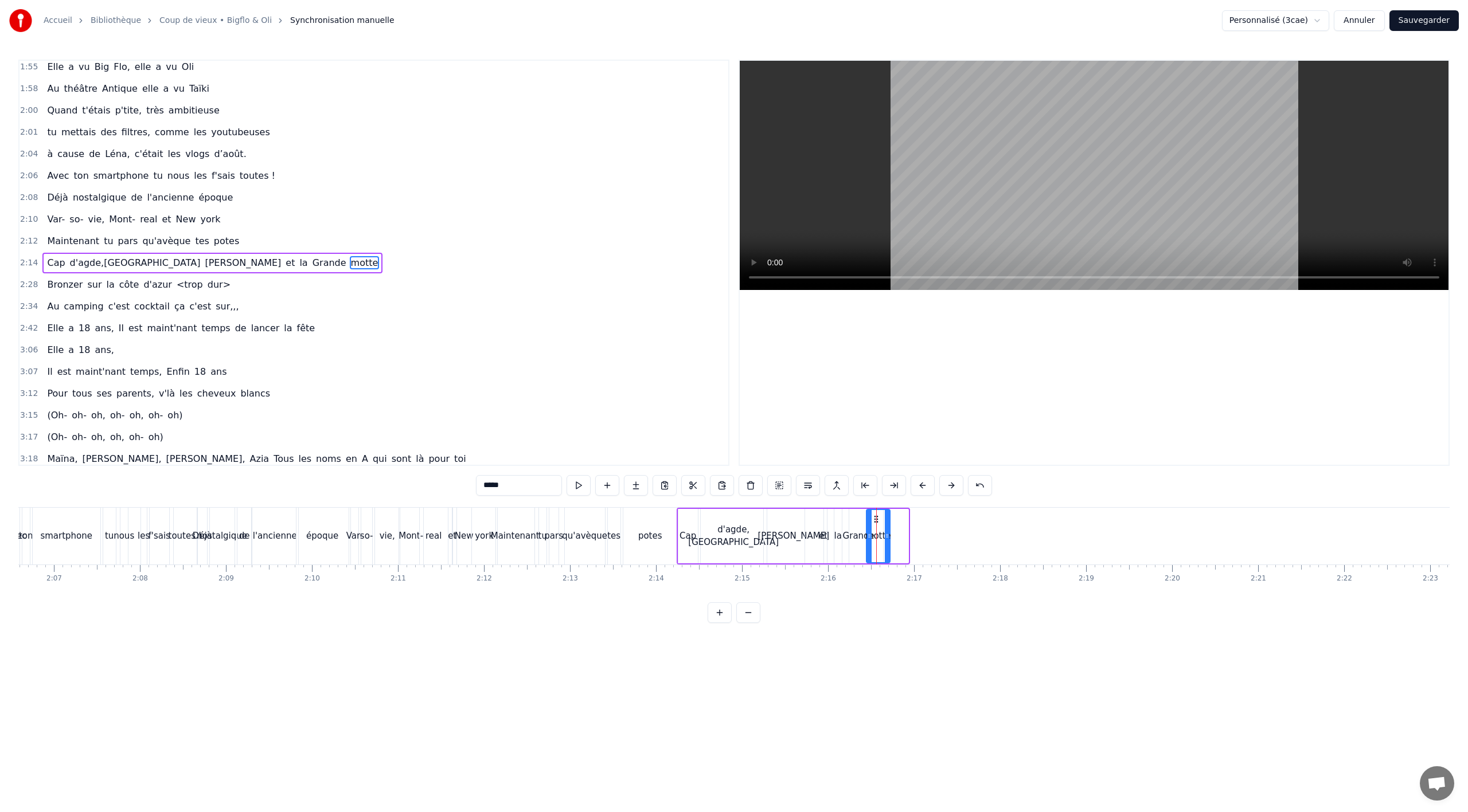
drag, startPoint x: 905, startPoint y: 538, endPoint x: 885, endPoint y: 538, distance: 20.0
click at [885, 538] on icon at bounding box center [887, 536] width 4 height 10
drag, startPoint x: 868, startPoint y: 539, endPoint x: 855, endPoint y: 539, distance: 13.0
click at [858, 539] on icon at bounding box center [860, 536] width 4 height 10
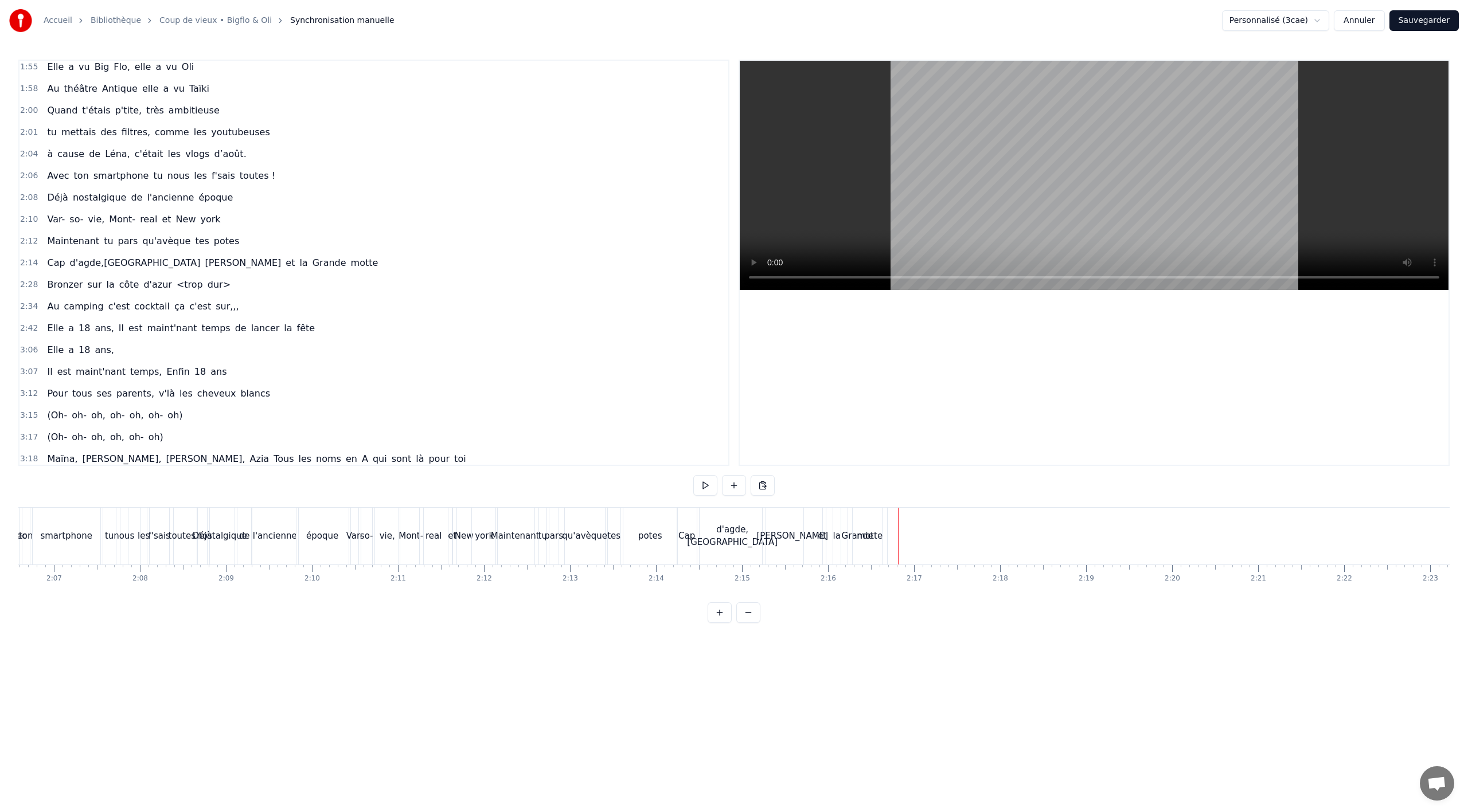
click at [190, 315] on div "Au camping c'est cocktail ça c'est sur,,," at bounding box center [143, 307] width 200 height 21
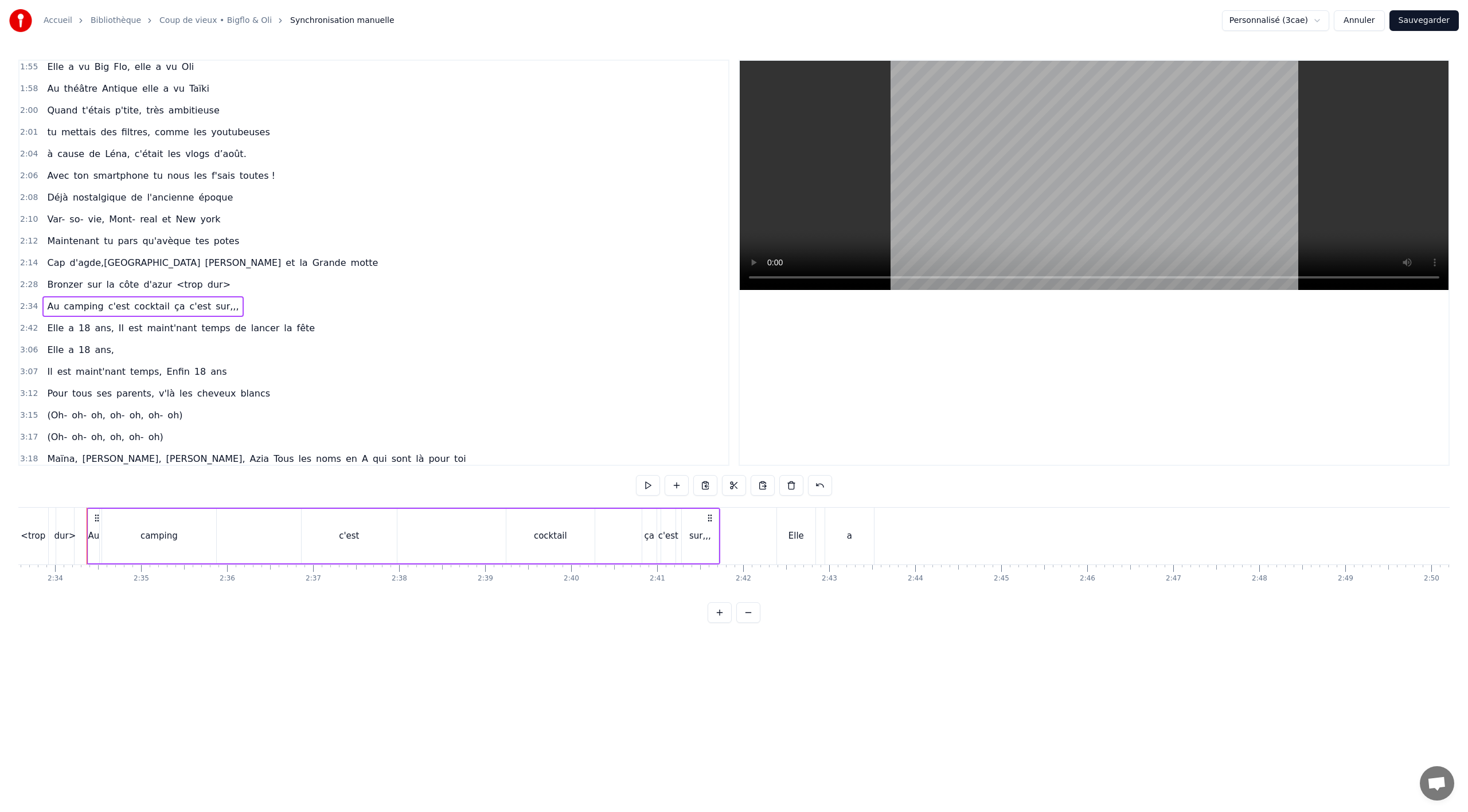
scroll to position [0, 13221]
click at [206, 292] on div "Bronzer sur la côte d'azur <trop dur>" at bounding box center [138, 285] width 193 height 21
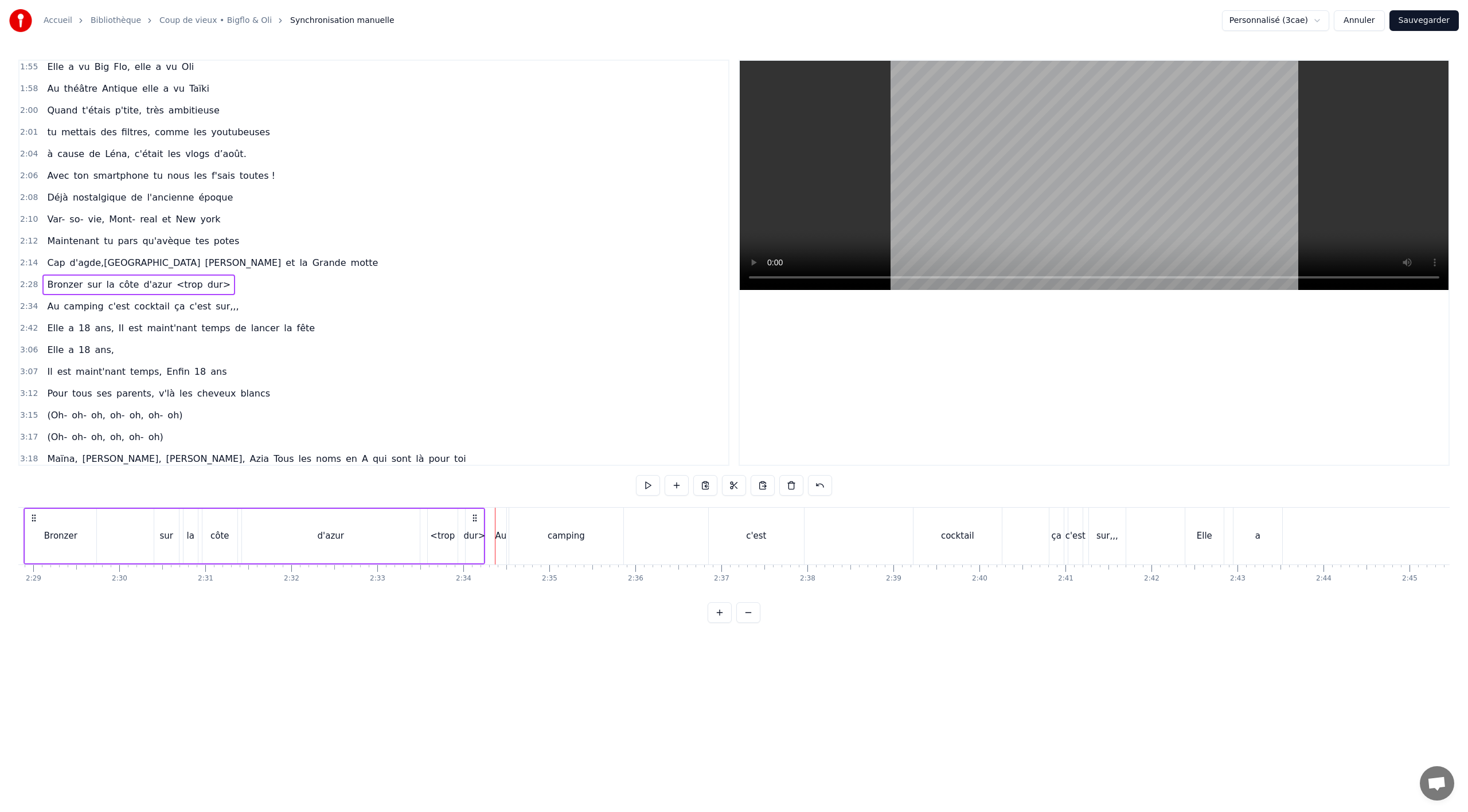
scroll to position [0, 12749]
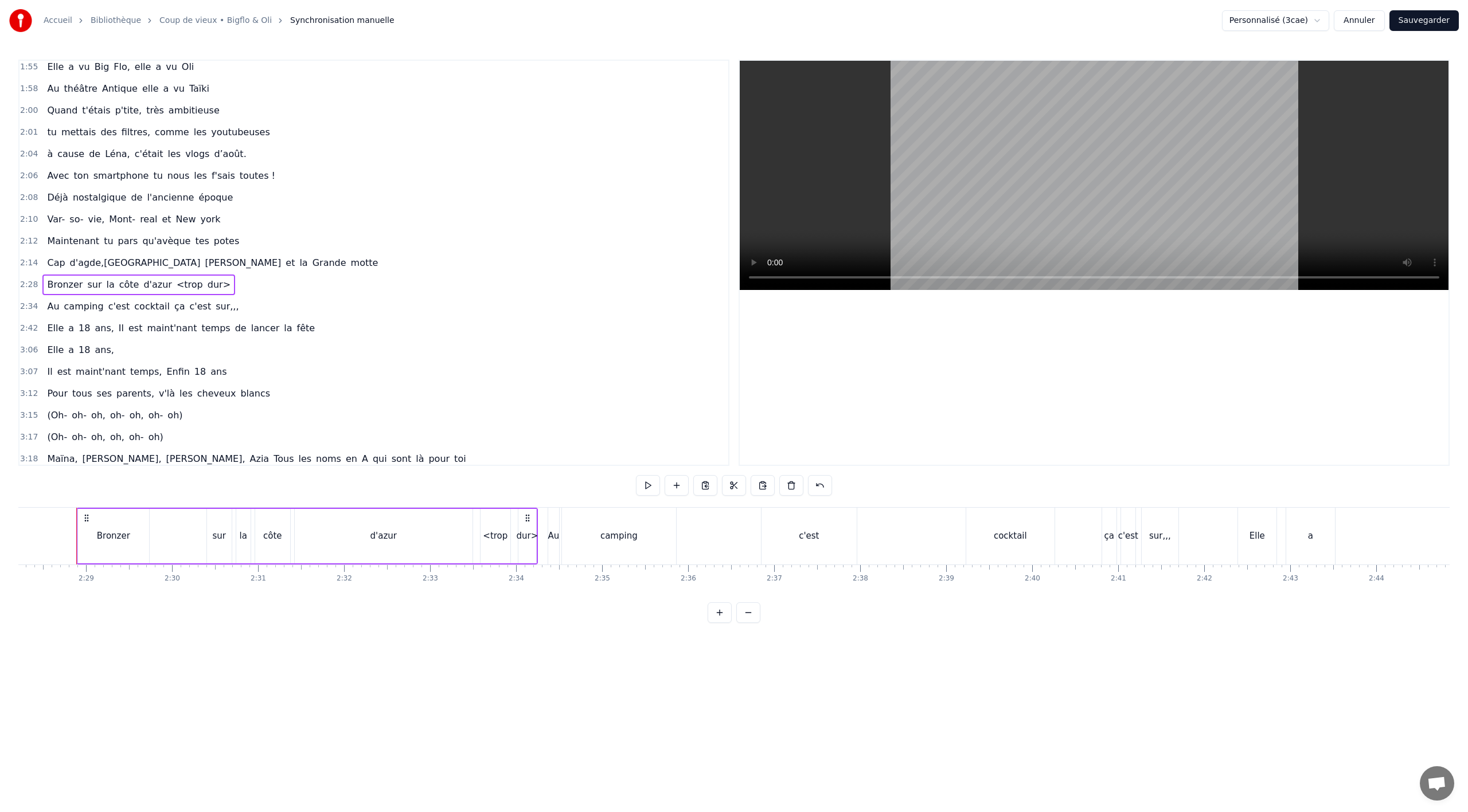
click at [92, 516] on div "Bronzer" at bounding box center [113, 536] width 71 height 54
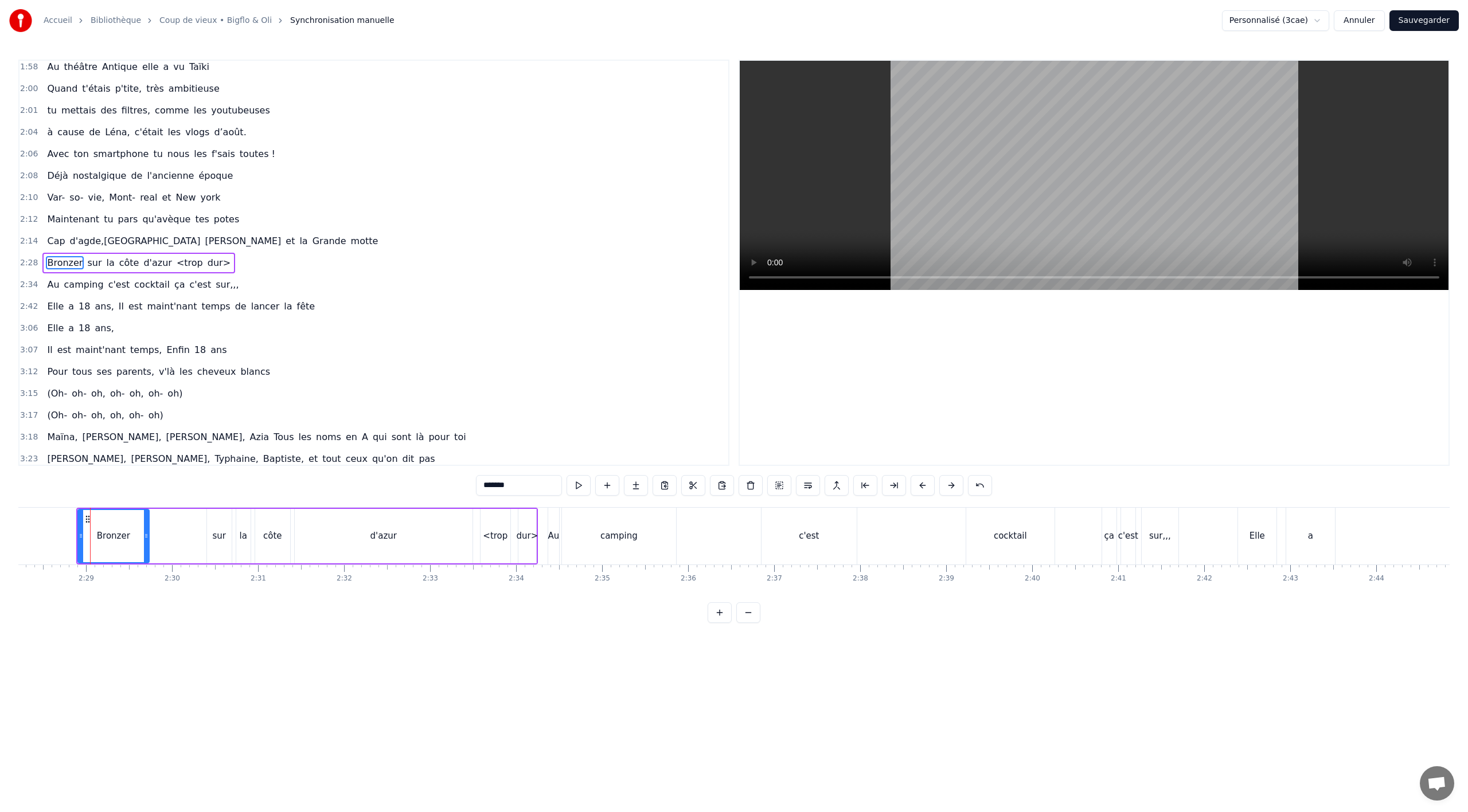
click at [202, 272] on div "Bronzer sur la côte d'azur <trop dur>" at bounding box center [138, 263] width 193 height 21
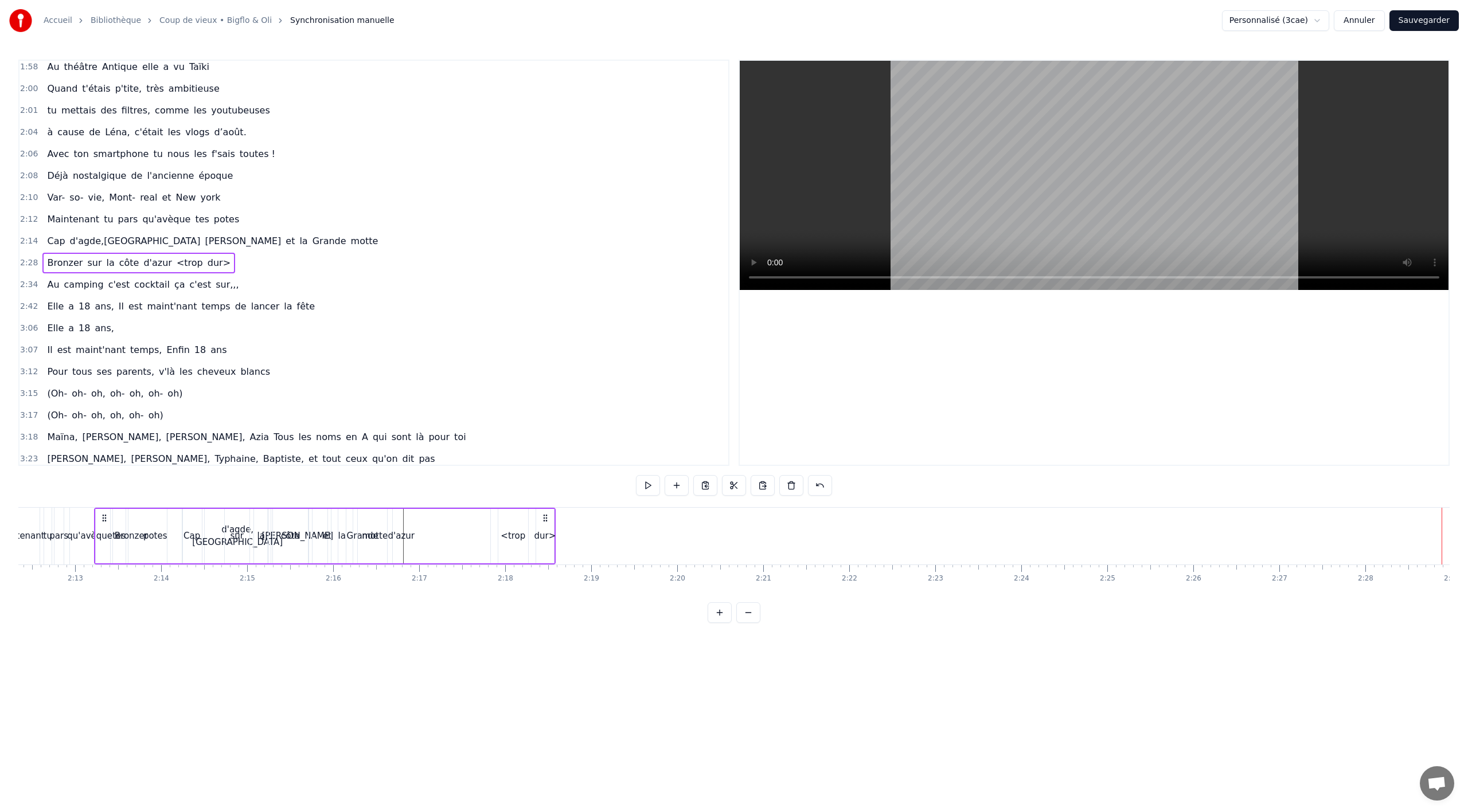
scroll to position [0, 11384]
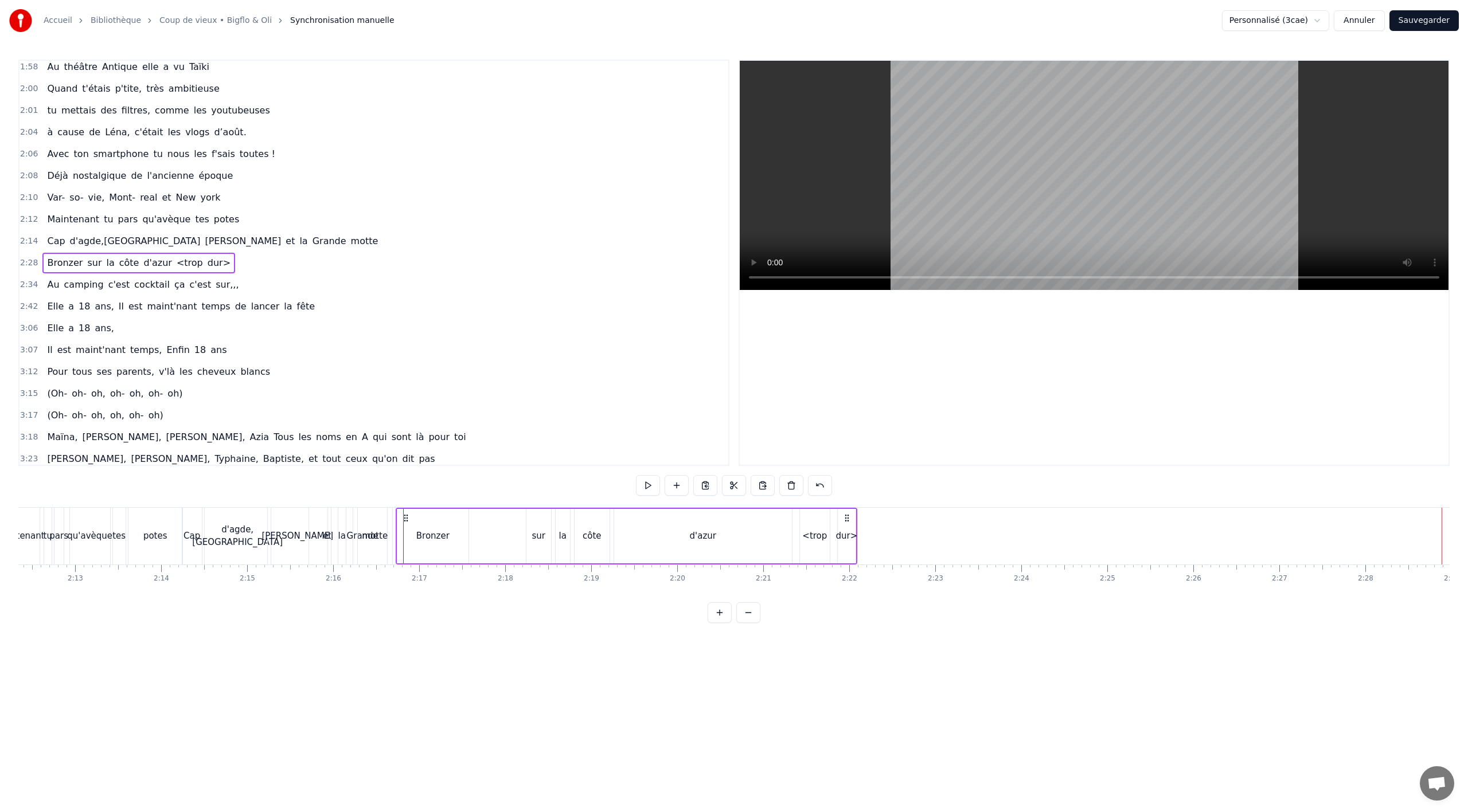
drag, startPoint x: 82, startPoint y: 518, endPoint x: 409, endPoint y: 541, distance: 327.8
click at [409, 541] on div "Bronzer sur la côte d'azur <trop dur>" at bounding box center [626, 536] width 461 height 57
click at [131, 555] on div "potes" at bounding box center [156, 536] width 54 height 57
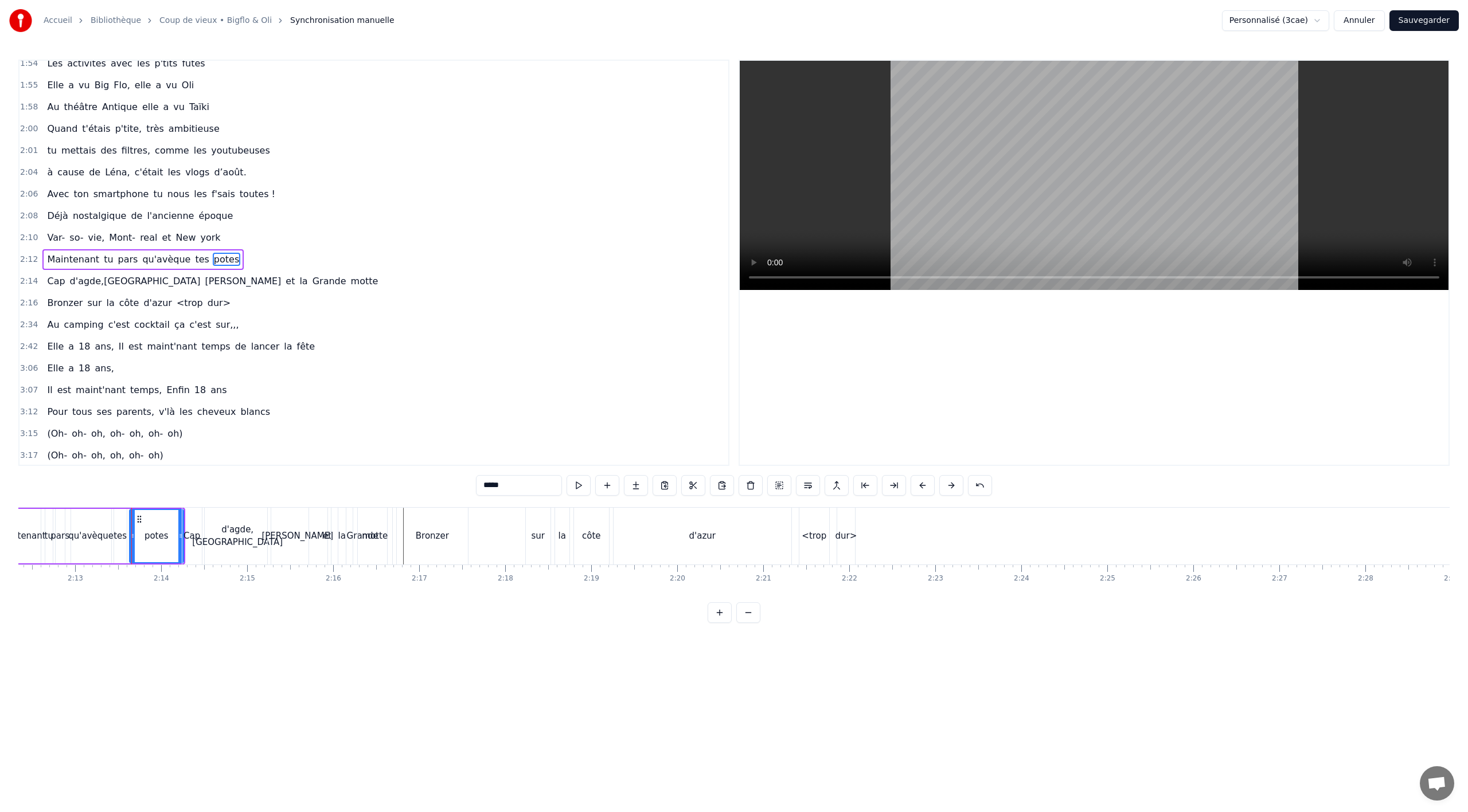
scroll to position [898, 0]
click at [668, 555] on div "d'azur" at bounding box center [702, 536] width 178 height 57
type input "******"
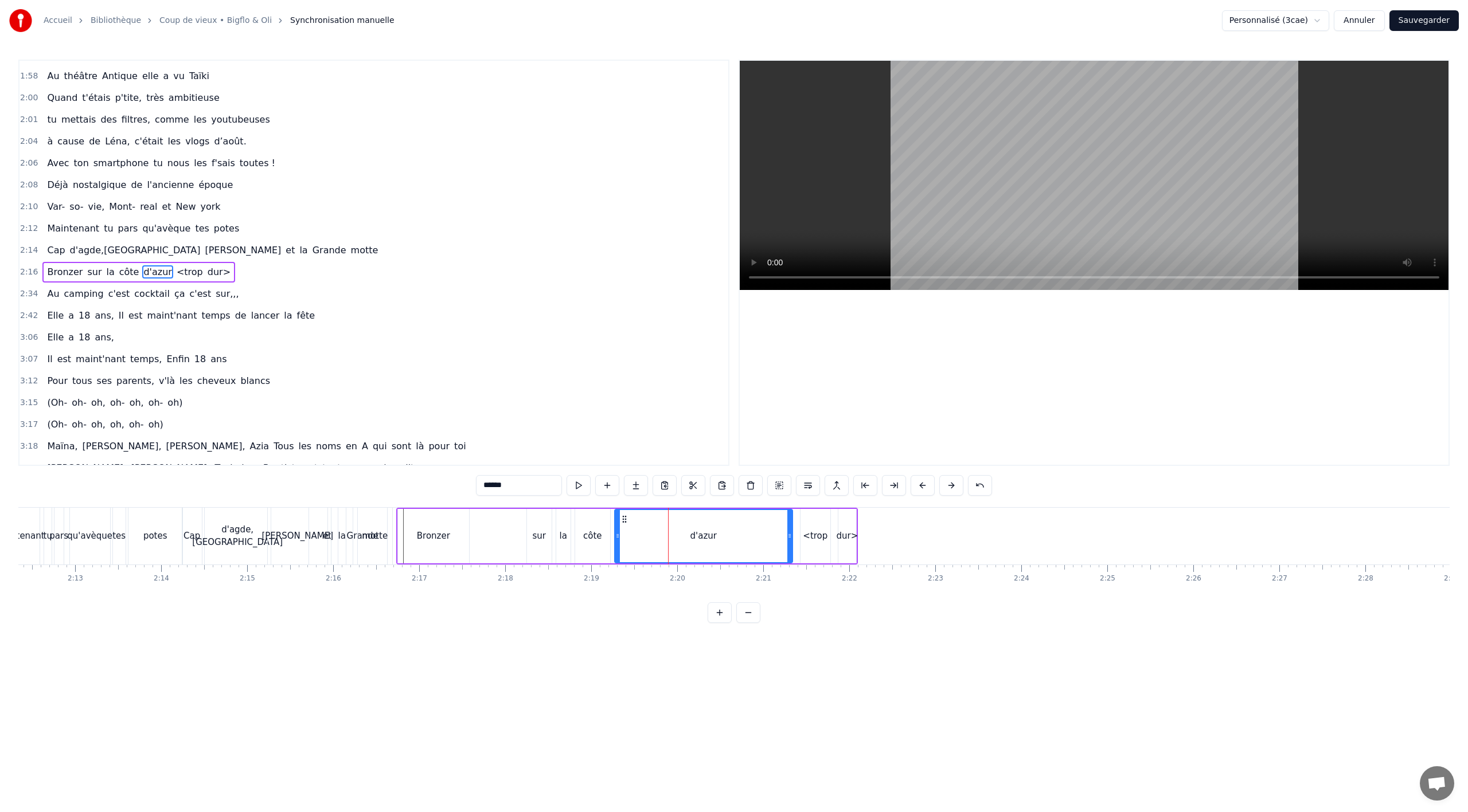
scroll to position [942, 0]
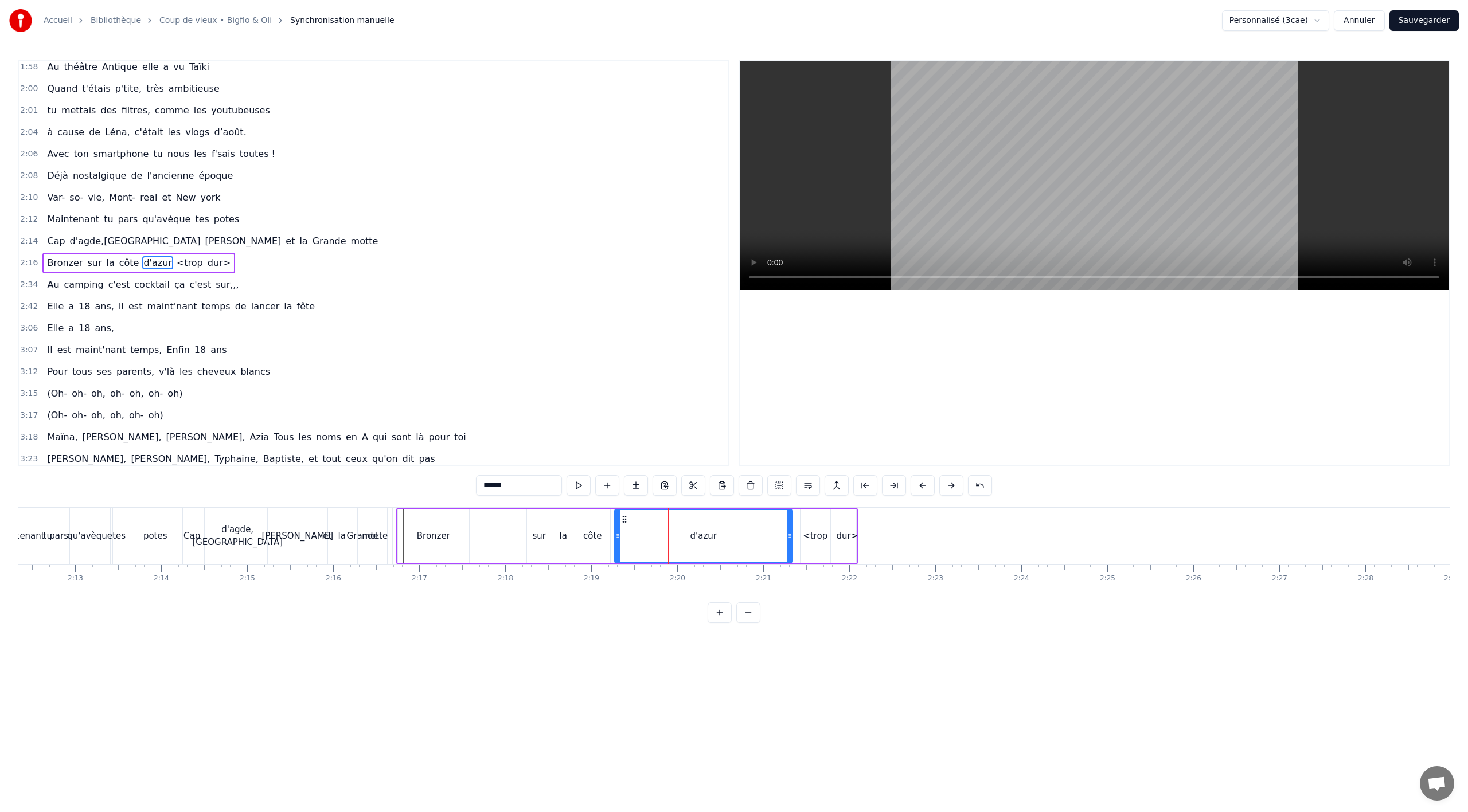
click at [489, 550] on div "Bronzer sur la côte d'azur <trop dur>" at bounding box center [627, 536] width 461 height 57
click at [418, 549] on div "Bronzer" at bounding box center [434, 536] width 71 height 54
click at [533, 542] on div "sur" at bounding box center [540, 536] width 14 height 13
drag, startPoint x: 535, startPoint y: 518, endPoint x: 469, endPoint y: 525, distance: 66.4
click at [469, 525] on div "sur" at bounding box center [471, 536] width 23 height 52
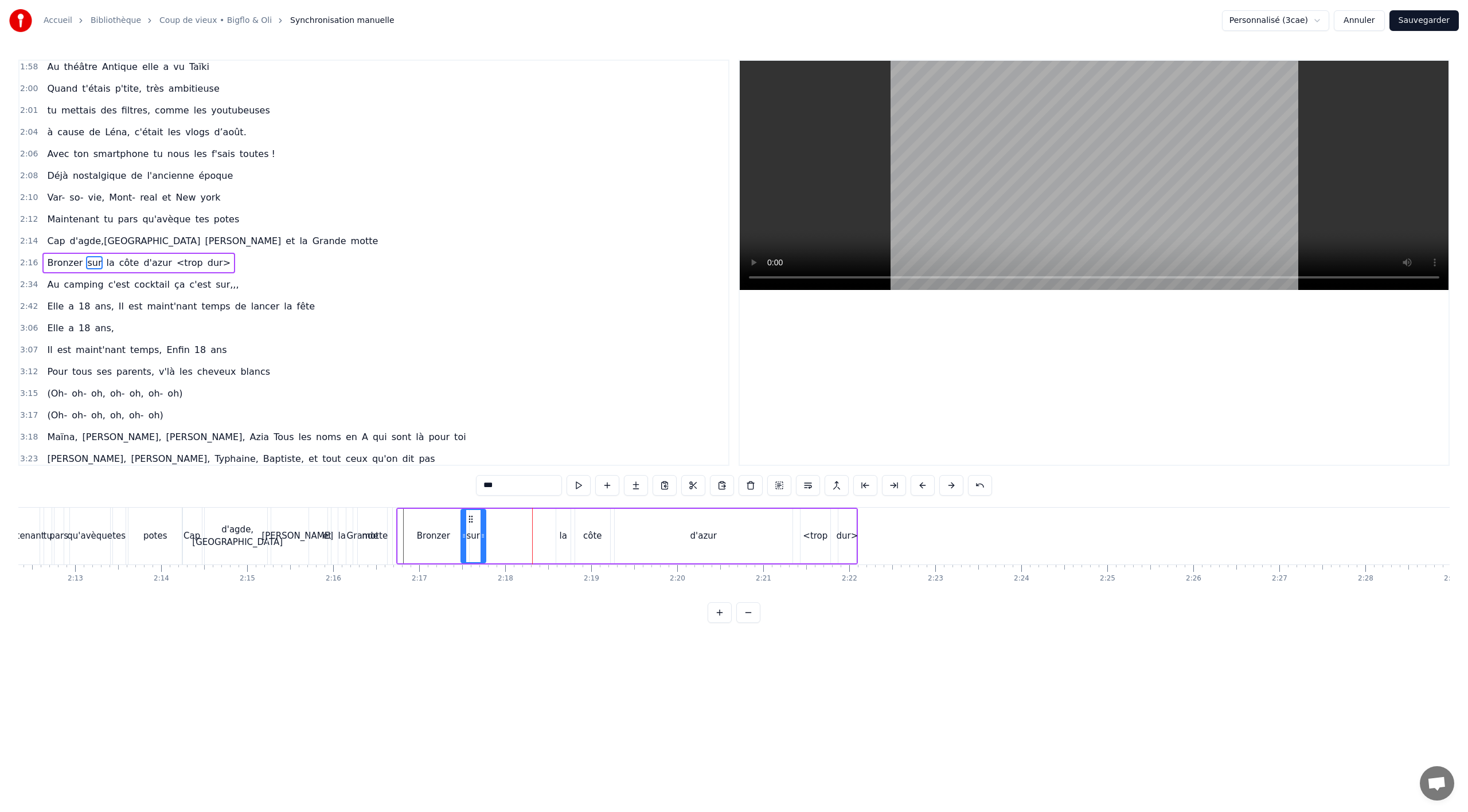
click at [562, 529] on div "la" at bounding box center [563, 536] width 15 height 54
drag, startPoint x: 564, startPoint y: 519, endPoint x: 495, endPoint y: 526, distance: 69.4
click at [495, 526] on div "la" at bounding box center [494, 536] width 13 height 52
click at [590, 525] on div "côte" at bounding box center [593, 536] width 35 height 54
drag, startPoint x: 584, startPoint y: 518, endPoint x: 518, endPoint y: 523, distance: 66.2
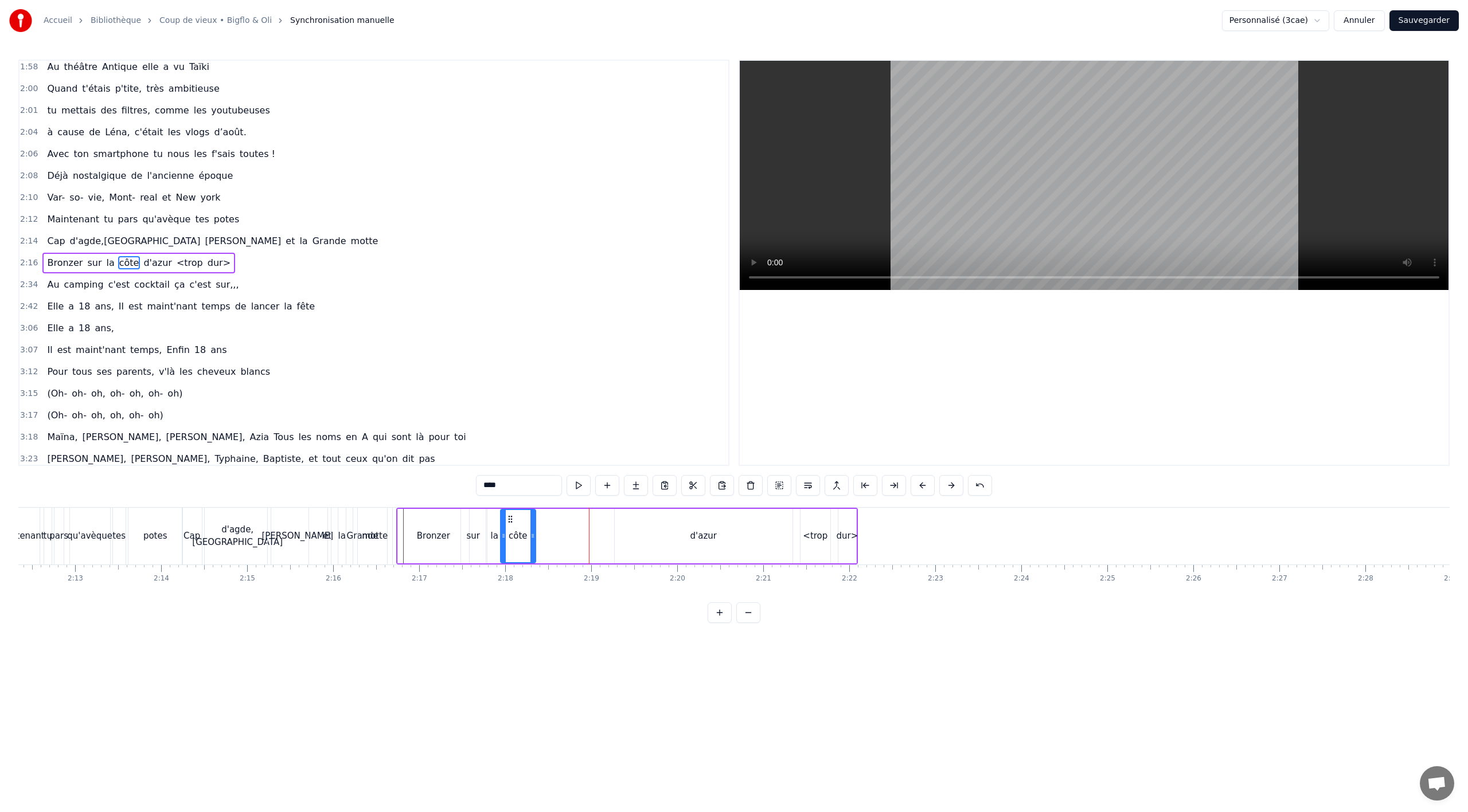
click at [509, 525] on div "côte" at bounding box center [518, 536] width 34 height 52
click at [702, 523] on div "d'azur" at bounding box center [703, 536] width 178 height 54
type input "******"
drag, startPoint x: 617, startPoint y: 521, endPoint x: 603, endPoint y: 526, distance: 14.9
click at [537, 524] on div "d'azur" at bounding box center [616, 536] width 176 height 52
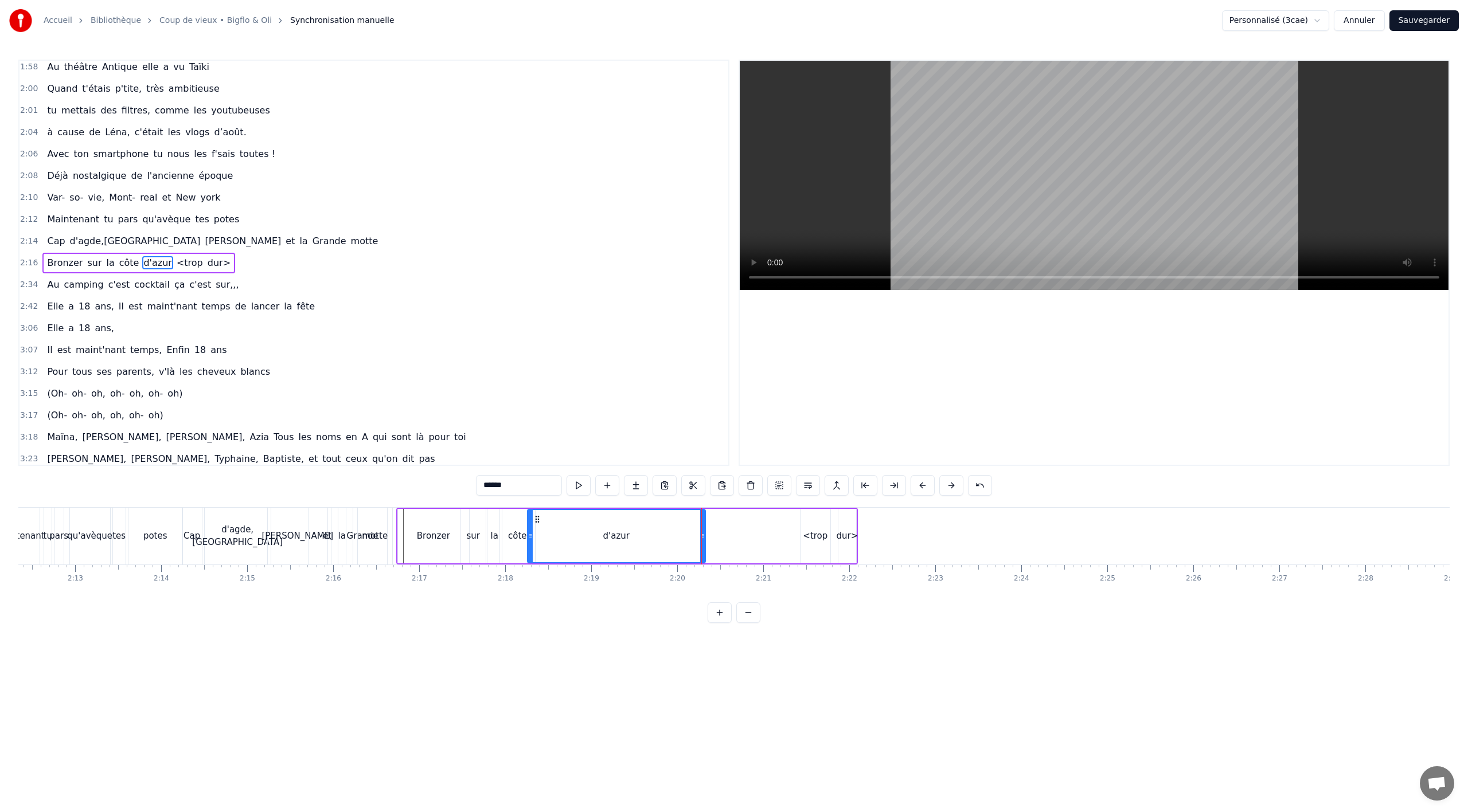
click at [702, 536] on div at bounding box center [702, 536] width 1 height 57
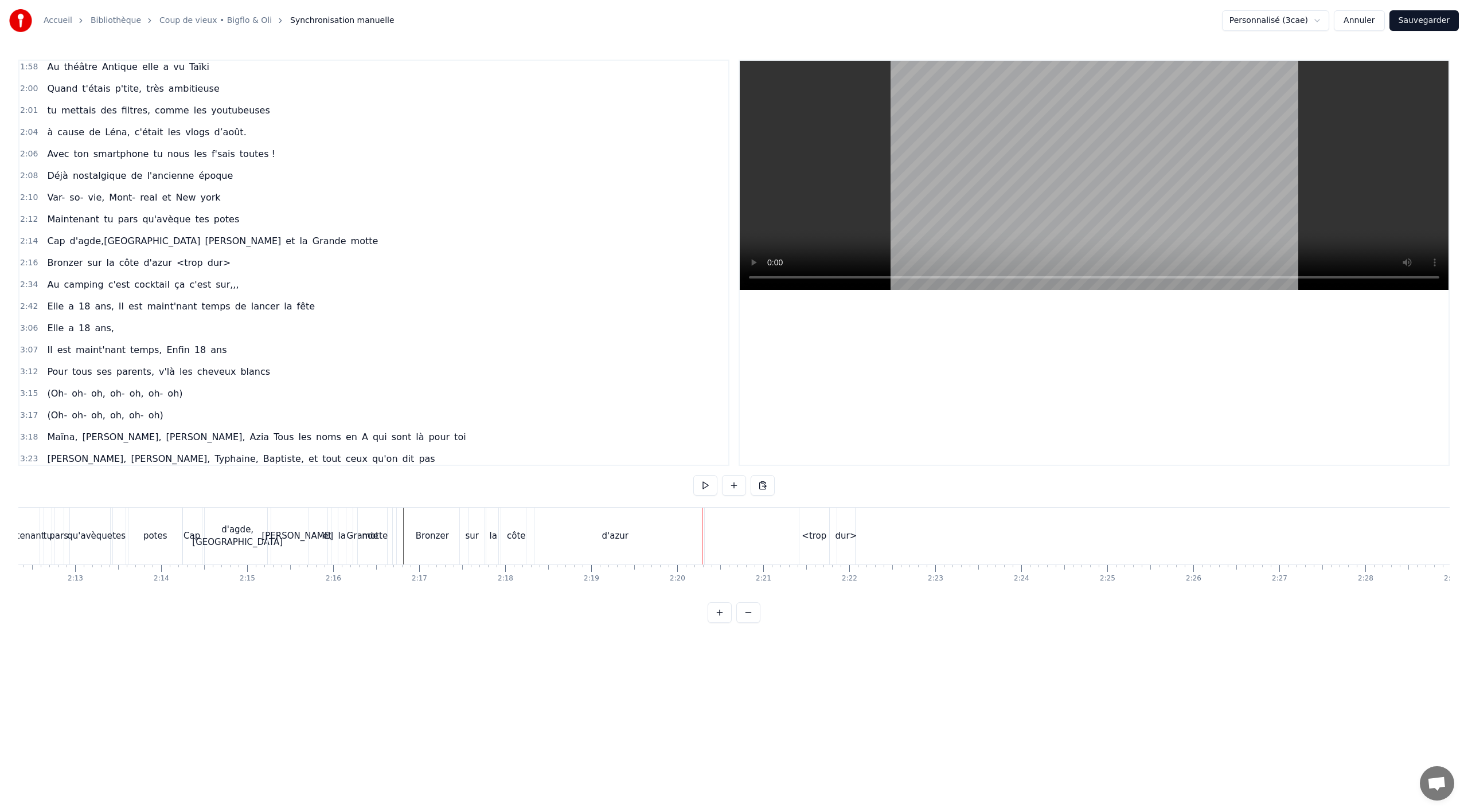
click at [613, 541] on div "d'azur" at bounding box center [615, 536] width 27 height 13
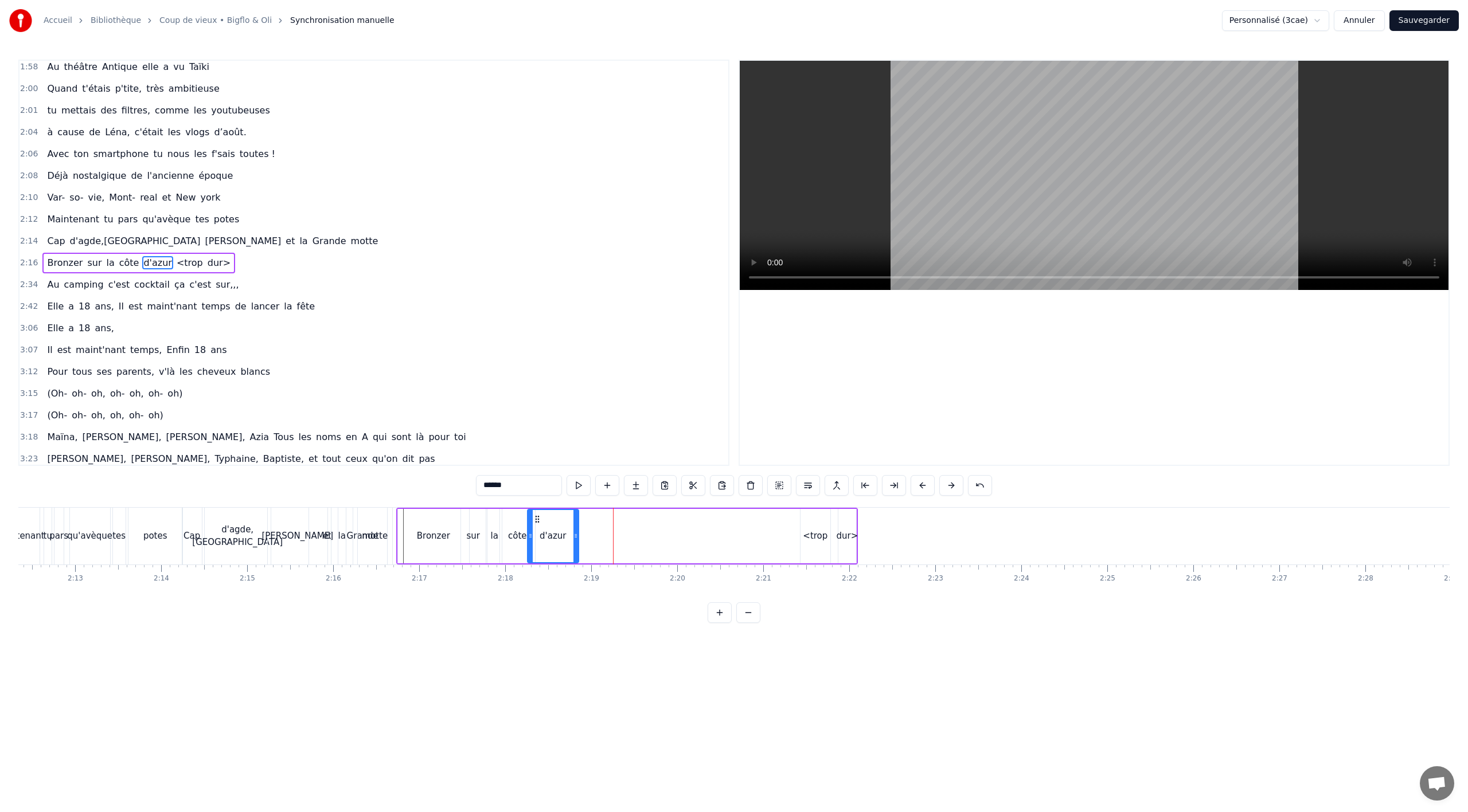
drag, startPoint x: 702, startPoint y: 536, endPoint x: 680, endPoint y: 536, distance: 22.0
click at [575, 538] on icon at bounding box center [575, 536] width 4 height 10
click at [810, 533] on div "<trop" at bounding box center [815, 536] width 25 height 13
drag, startPoint x: 809, startPoint y: 517, endPoint x: 605, endPoint y: 521, distance: 204.0
click at [581, 523] on icon at bounding box center [583, 519] width 10 height 10
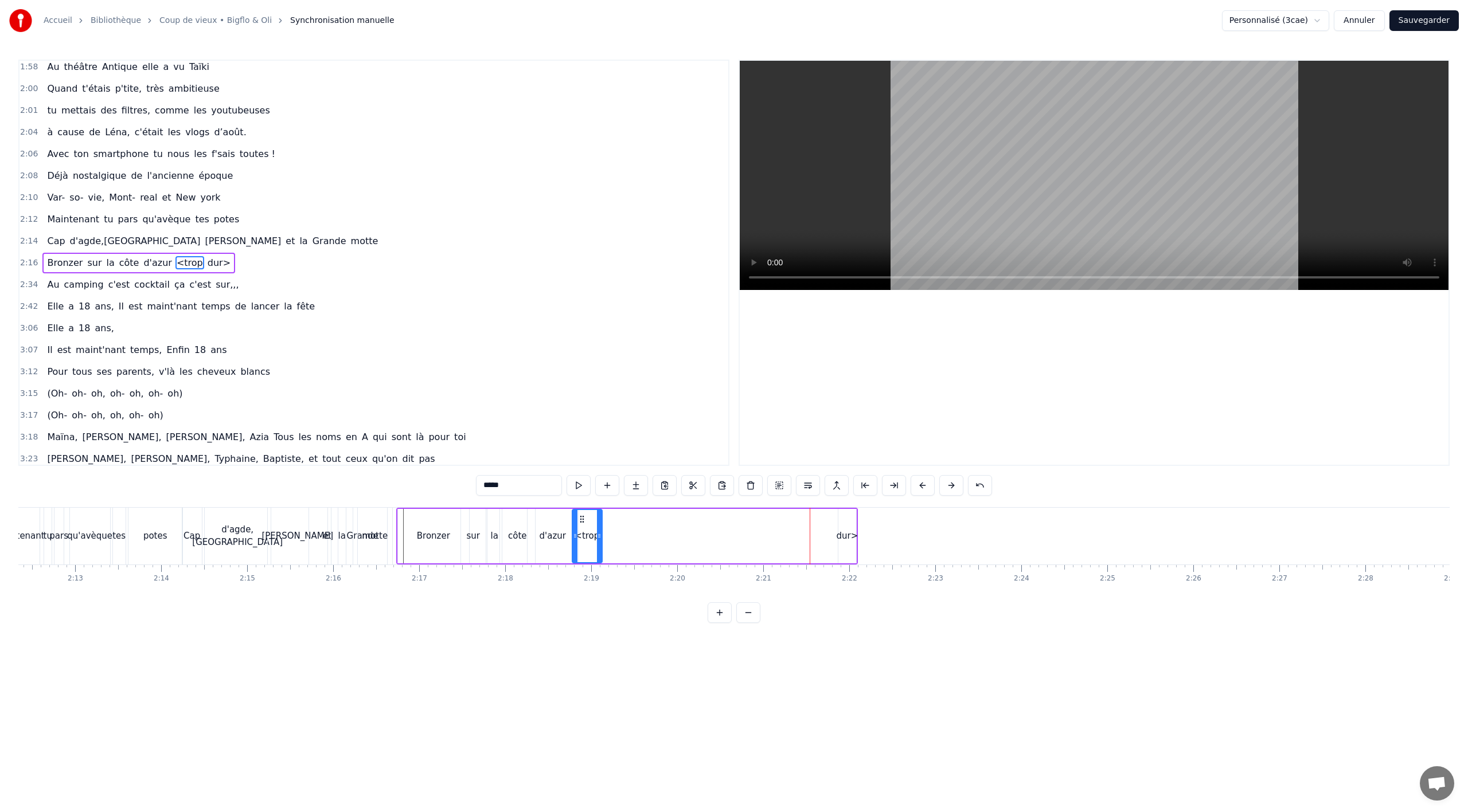
click at [841, 526] on div "dur>" at bounding box center [847, 536] width 18 height 54
click at [595, 535] on div "<trop" at bounding box center [587, 536] width 25 height 13
drag, startPoint x: 601, startPoint y: 537, endPoint x: 620, endPoint y: 536, distance: 19.0
click at [612, 536] on icon at bounding box center [608, 536] width 4 height 10
click at [843, 538] on div "dur>" at bounding box center [847, 536] width 22 height 13
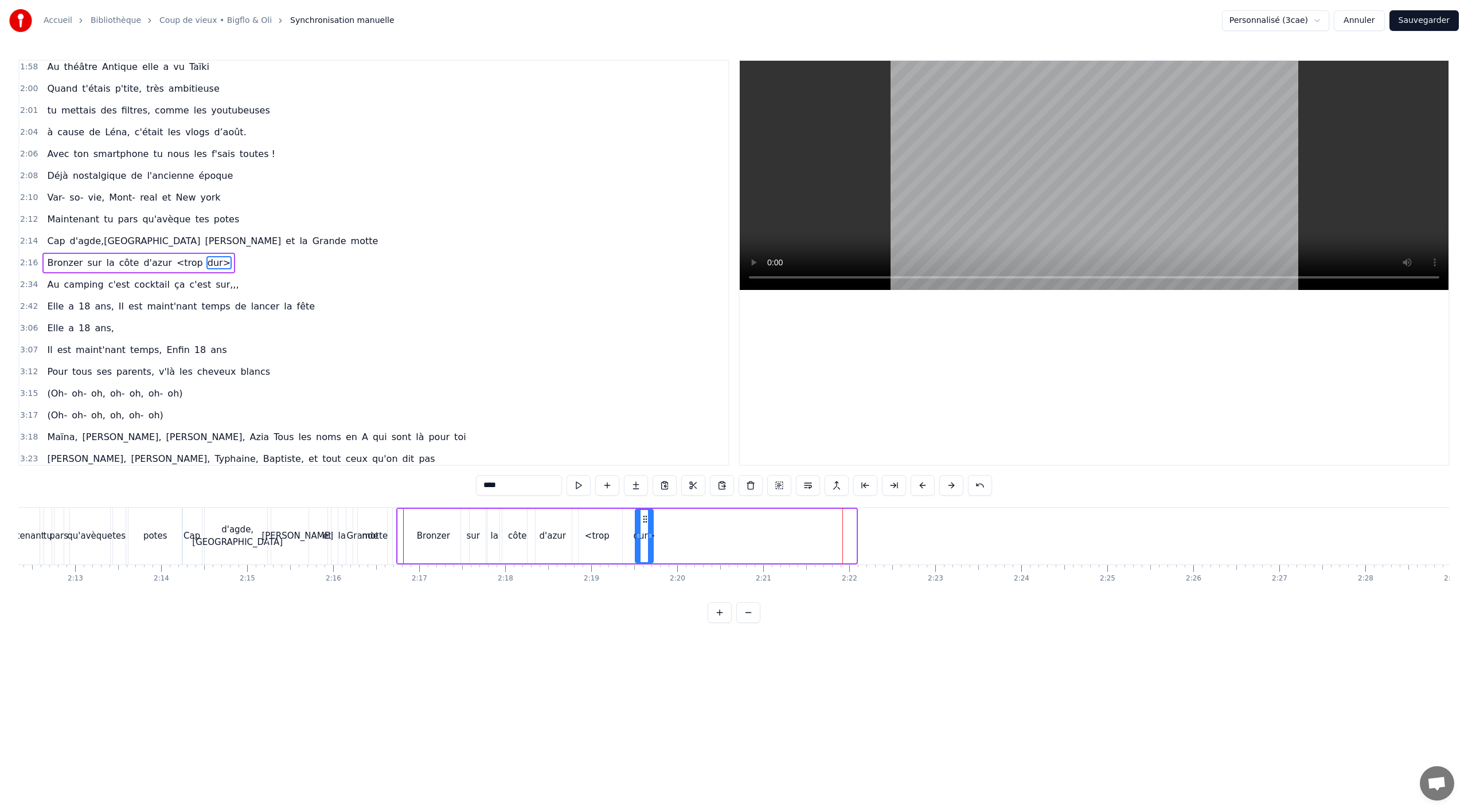
drag, startPoint x: 848, startPoint y: 516, endPoint x: 641, endPoint y: 521, distance: 207.1
click at [641, 521] on icon at bounding box center [645, 519] width 10 height 10
drag, startPoint x: 647, startPoint y: 531, endPoint x: 690, endPoint y: 535, distance: 43.2
click at [649, 536] on icon at bounding box center [646, 536] width 4 height 10
drag, startPoint x: 633, startPoint y: 534, endPoint x: 617, endPoint y: 534, distance: 16.0
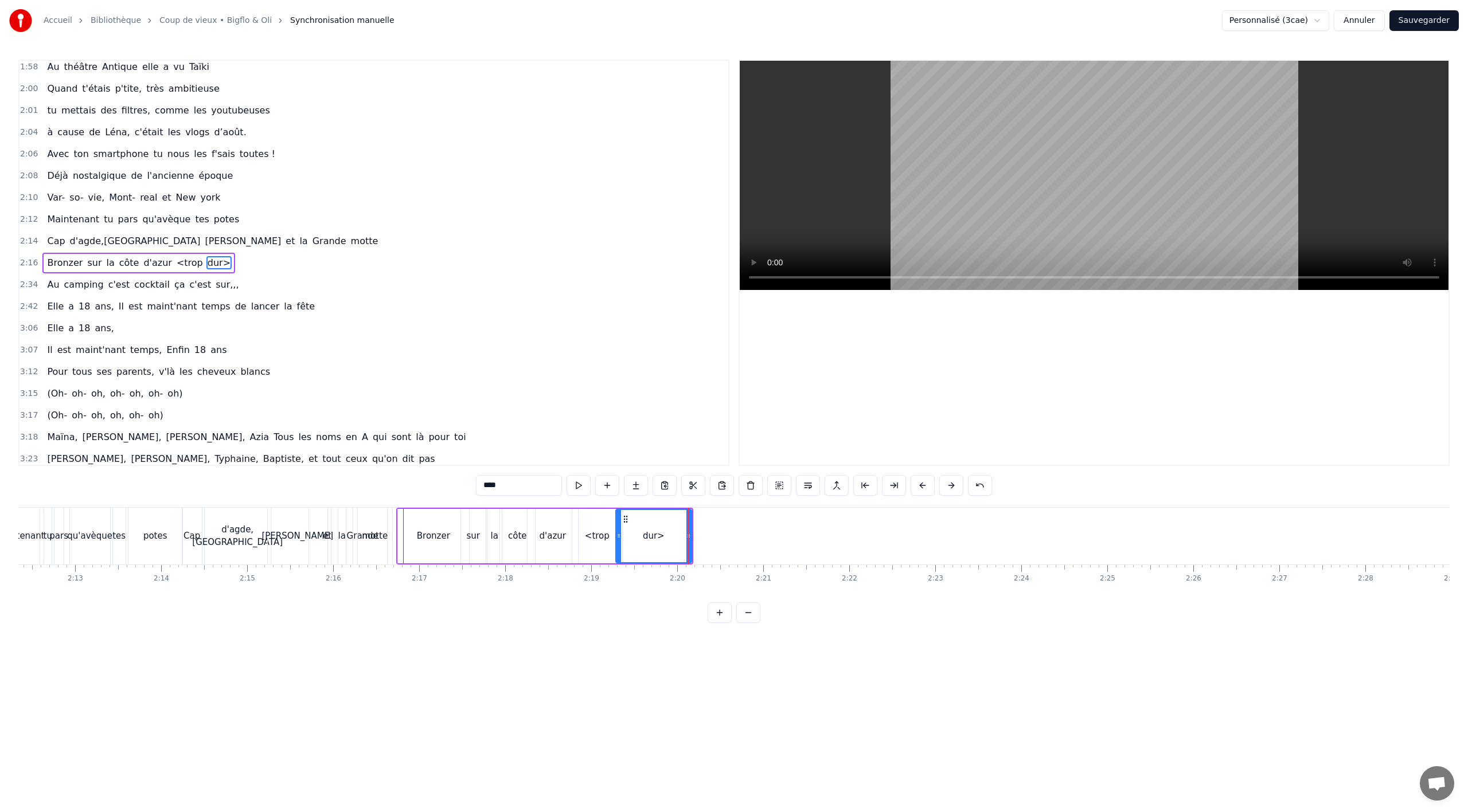
click at [617, 534] on icon at bounding box center [618, 536] width 4 height 10
click at [340, 553] on div "Grande" at bounding box center [363, 536] width 48 height 57
type input "******"
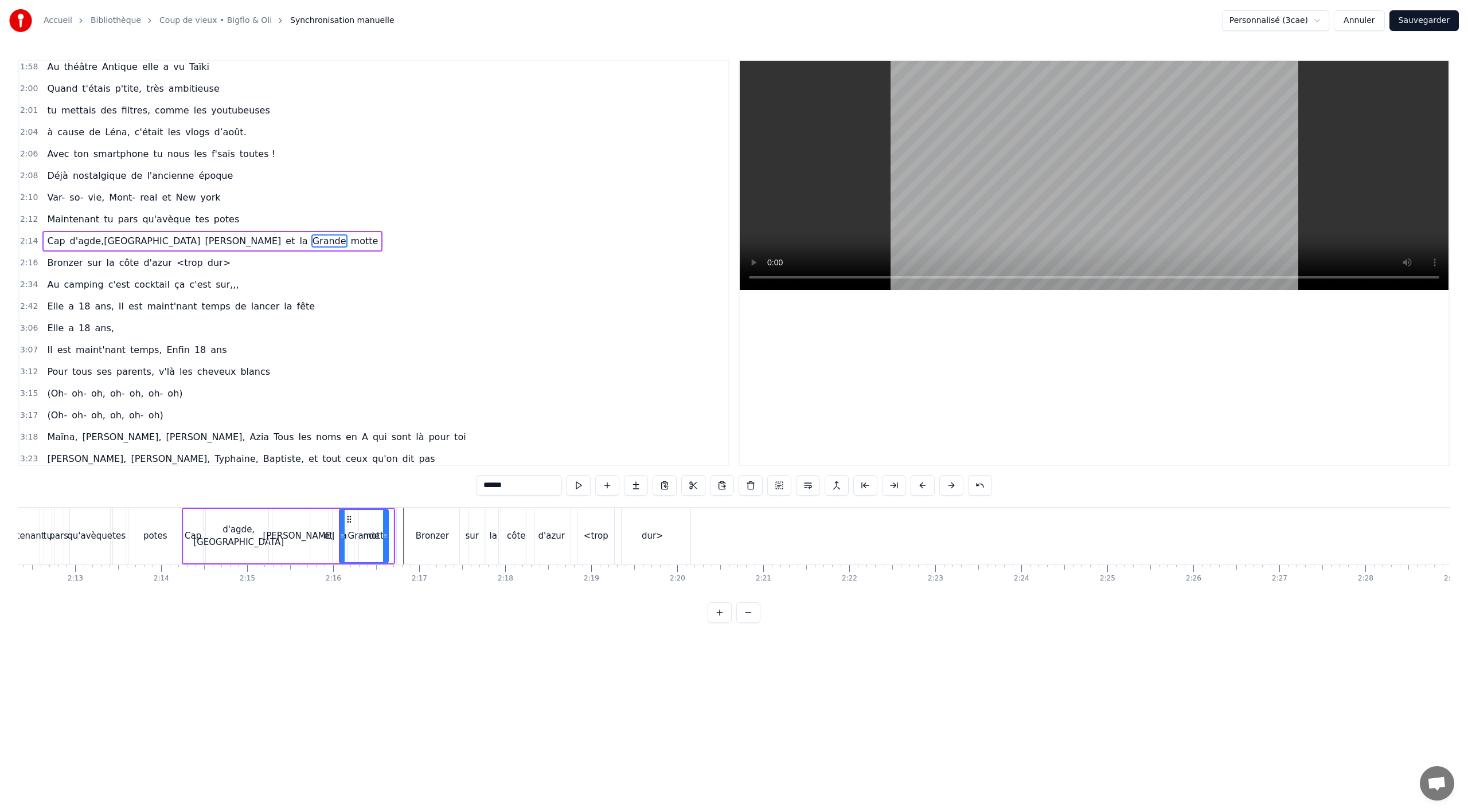
scroll to position [920, 0]
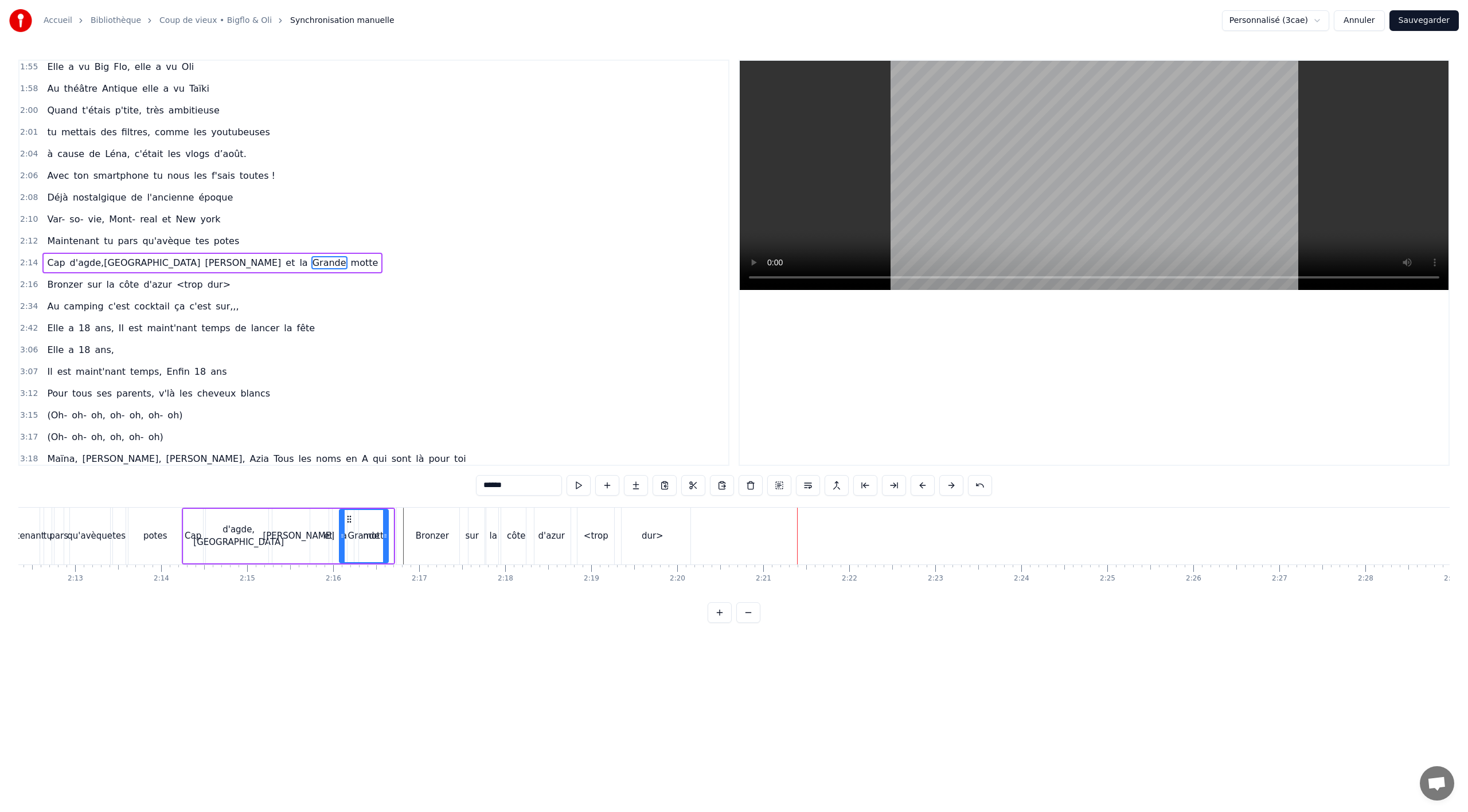
click at [128, 315] on div "Au camping c'est cocktail ça c'est sur,,," at bounding box center [143, 307] width 200 height 21
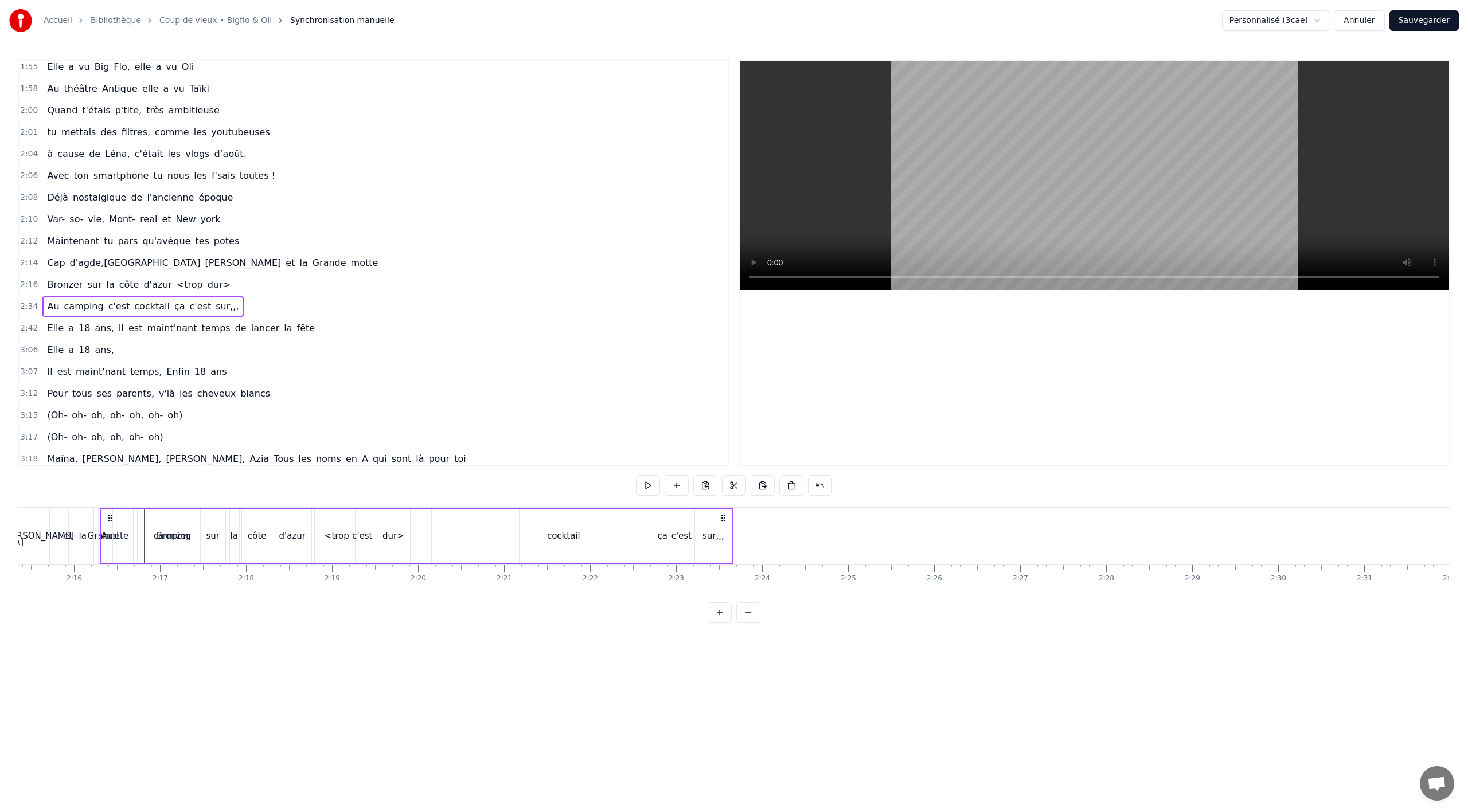
scroll to position [0, 11626]
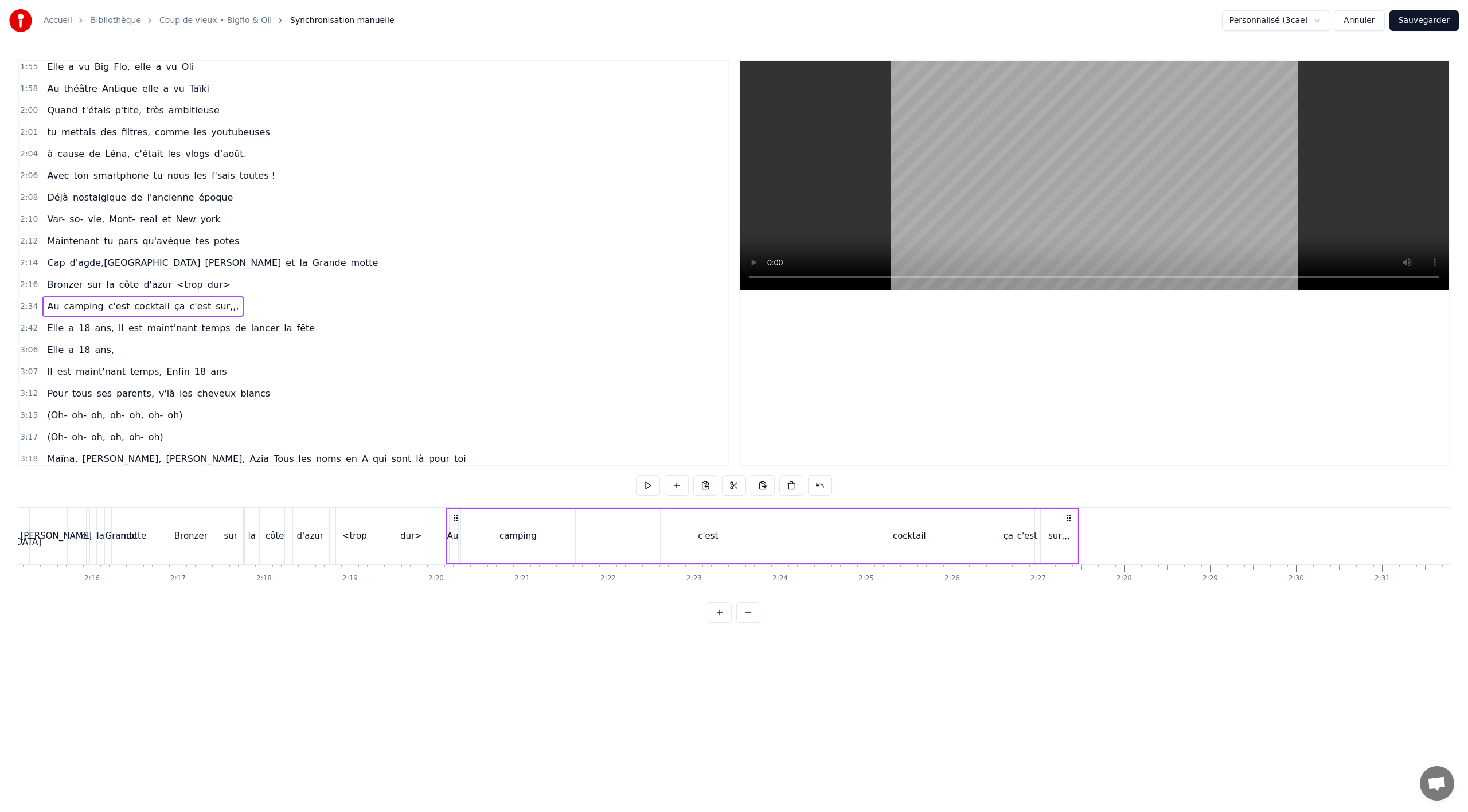
drag, startPoint x: 78, startPoint y: 519, endPoint x: 452, endPoint y: 542, distance: 374.7
click at [452, 542] on div "Au camping c'est cocktail ça c'est sur,,," at bounding box center [762, 536] width 633 height 57
click at [429, 561] on div "dur>" at bounding box center [411, 536] width 76 height 57
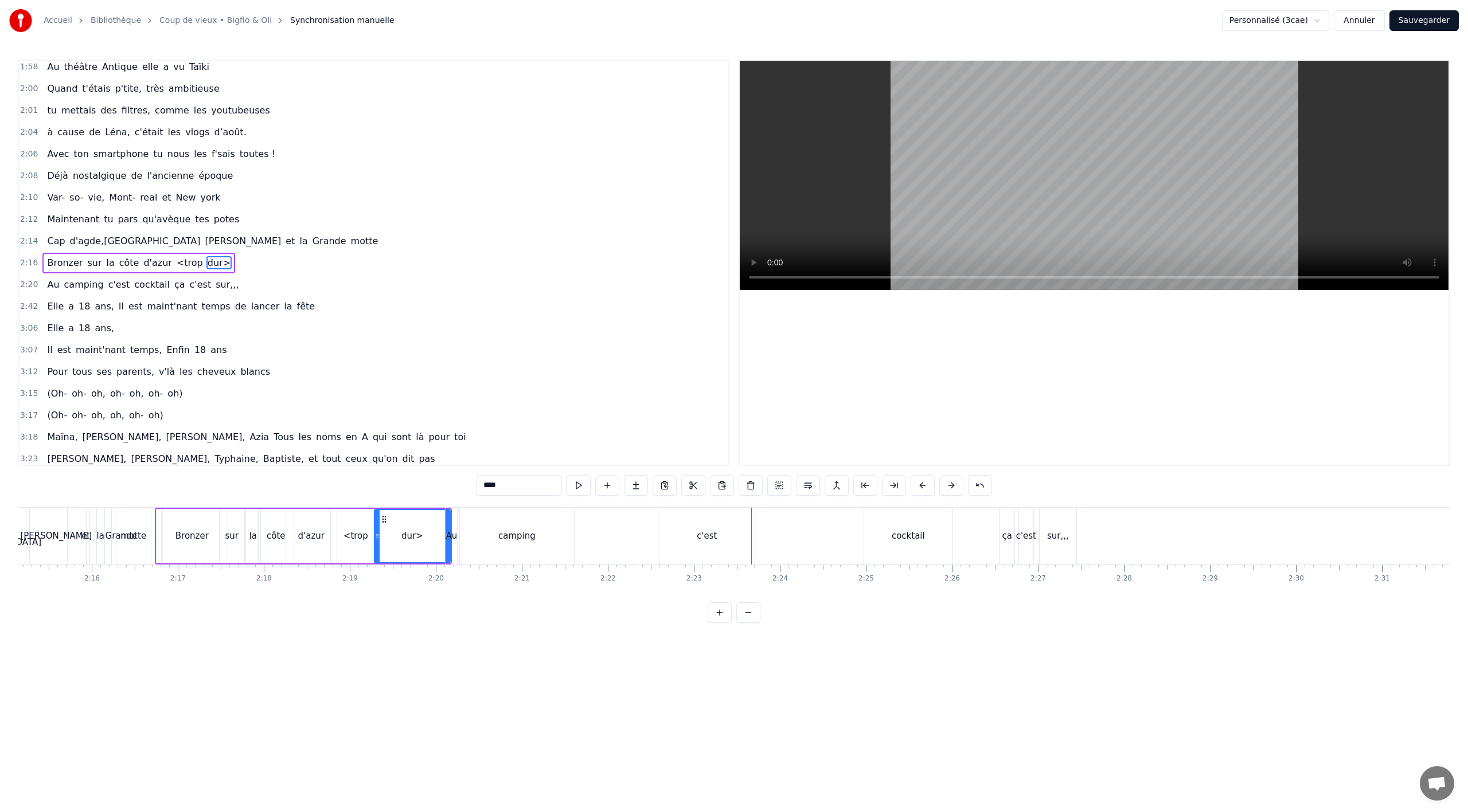
click at [536, 559] on div "camping" at bounding box center [517, 536] width 114 height 57
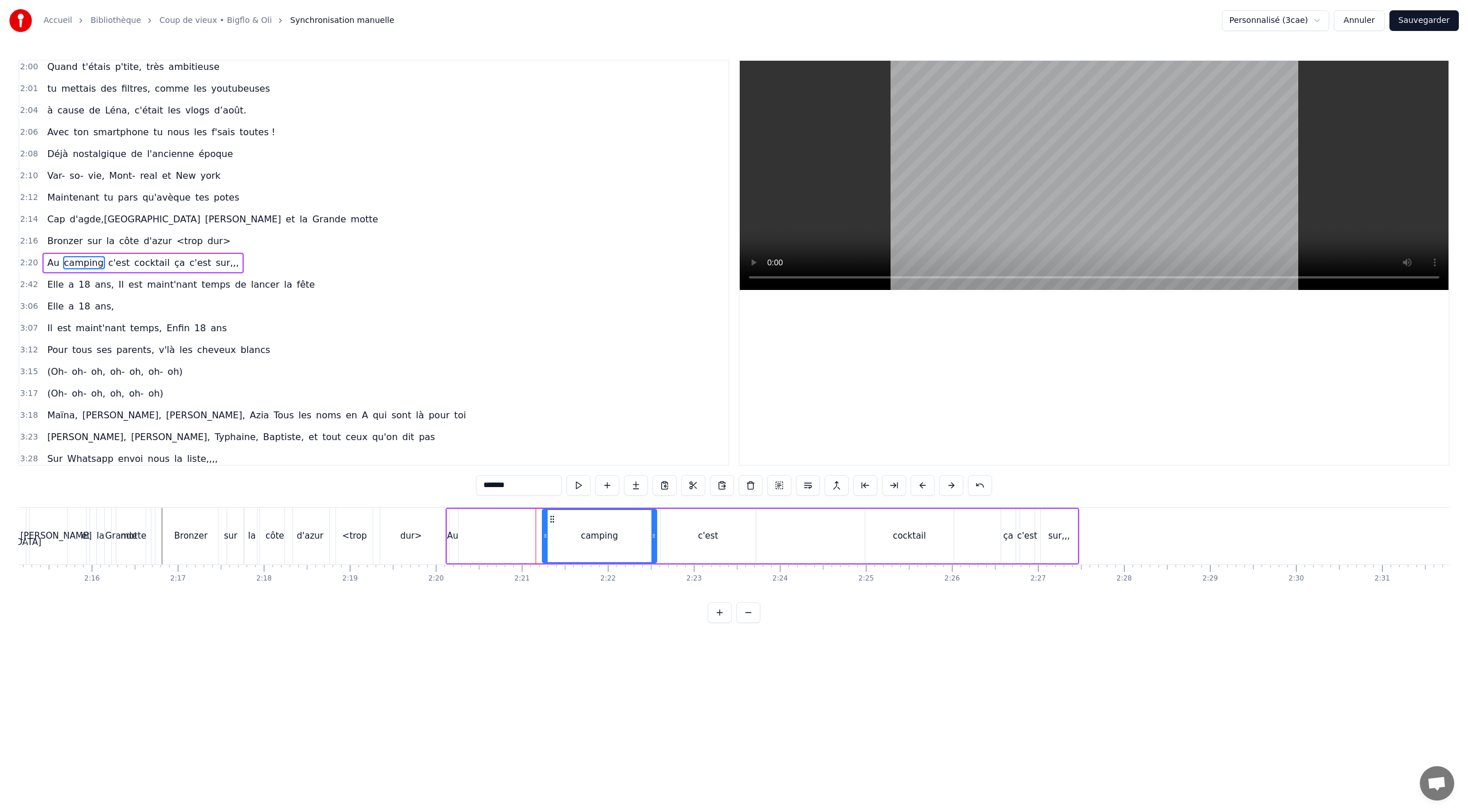
drag, startPoint x: 471, startPoint y: 520, endPoint x: 553, endPoint y: 519, distance: 82.0
click at [553, 519] on icon at bounding box center [552, 519] width 10 height 10
click at [451, 551] on div "Au" at bounding box center [453, 536] width 11 height 54
type input "**"
click at [458, 526] on div "Au" at bounding box center [453, 536] width 12 height 54
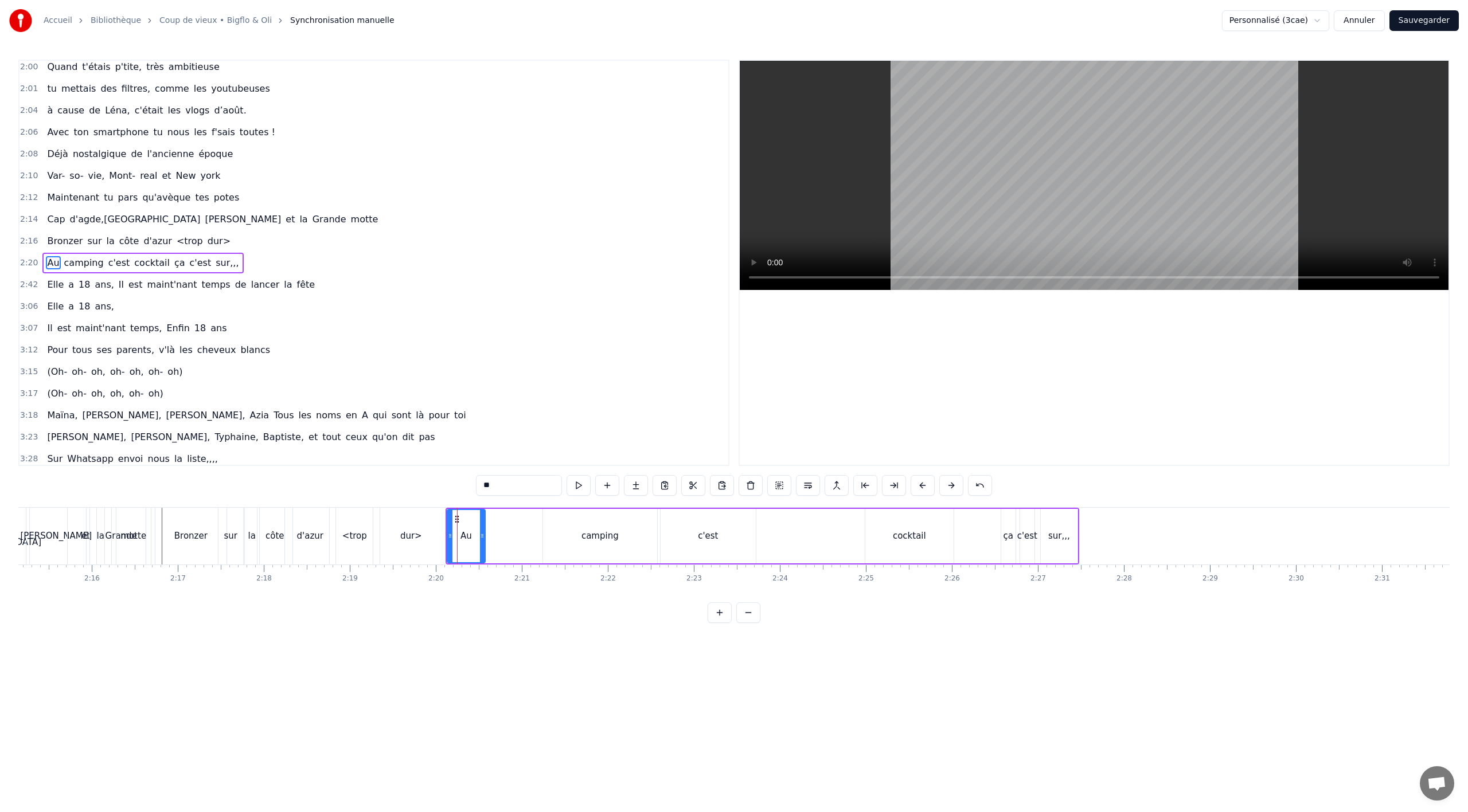
drag, startPoint x: 456, startPoint y: 518, endPoint x: 483, endPoint y: 517, distance: 27.0
click at [483, 517] on div at bounding box center [482, 536] width 4 height 52
drag, startPoint x: 458, startPoint y: 519, endPoint x: 486, endPoint y: 518, distance: 28.0
click at [484, 518] on icon at bounding box center [483, 519] width 10 height 10
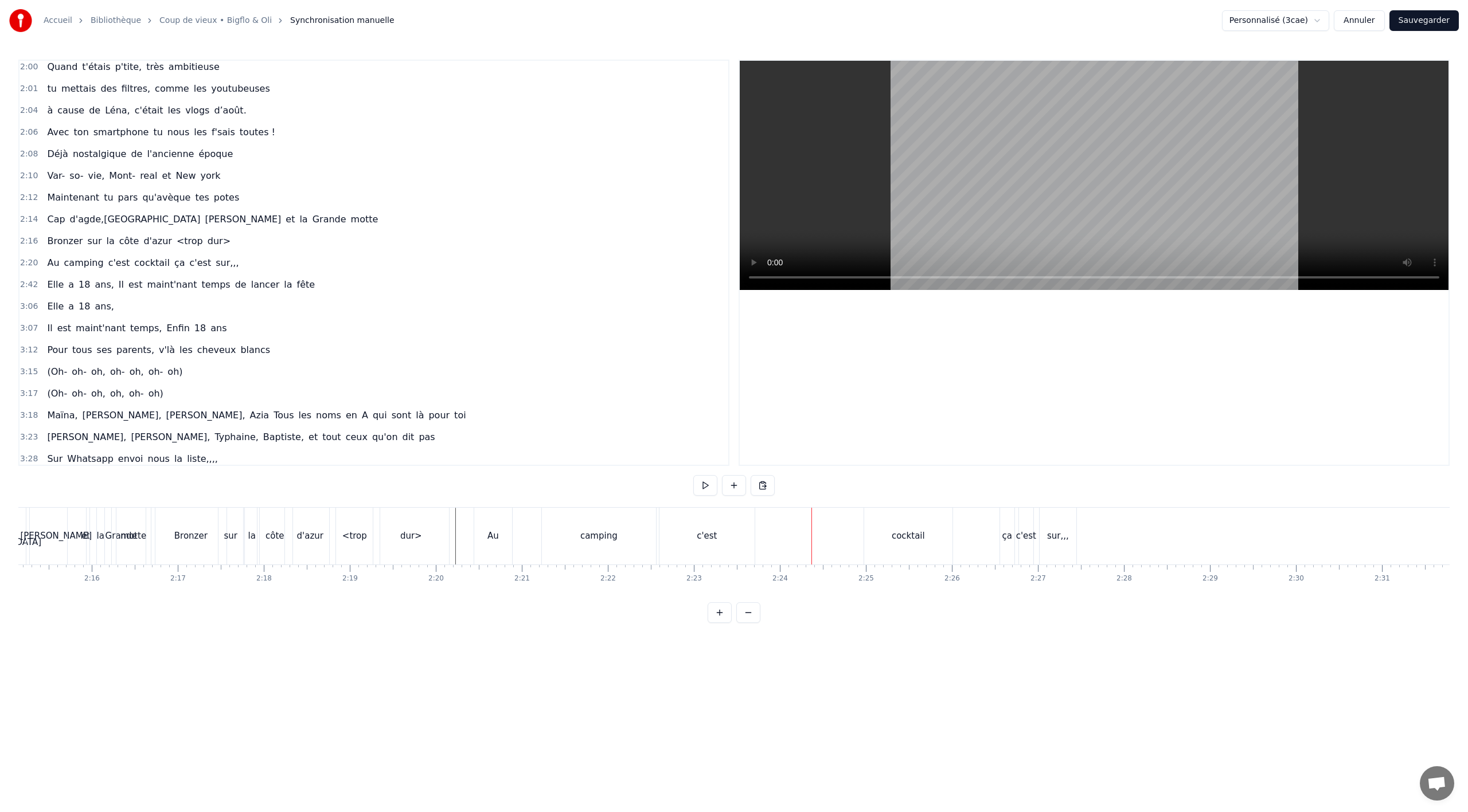
click at [594, 538] on div "camping" at bounding box center [599, 536] width 37 height 13
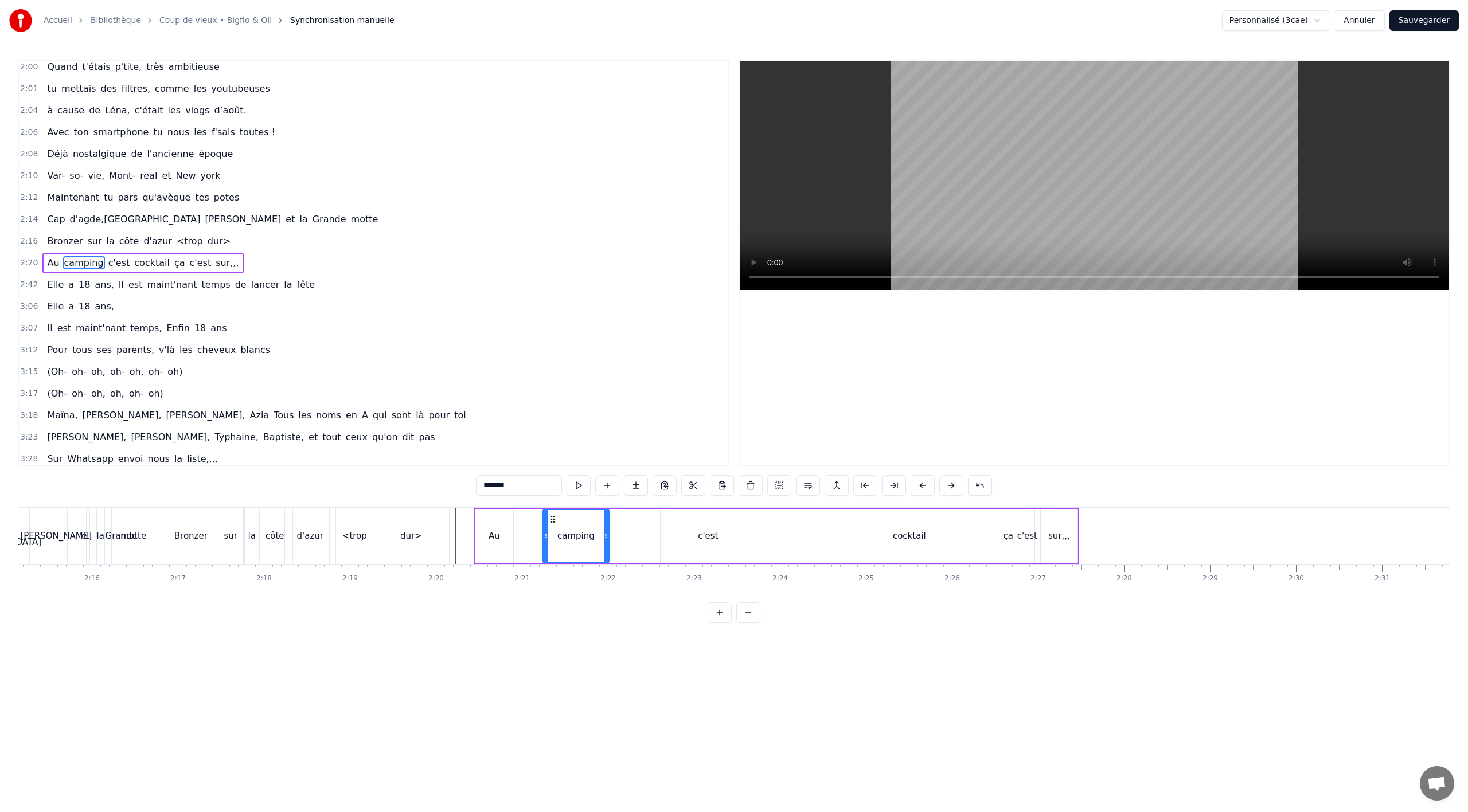
drag, startPoint x: 656, startPoint y: 538, endPoint x: 607, endPoint y: 540, distance: 49.0
click at [607, 540] on icon at bounding box center [606, 536] width 4 height 10
drag, startPoint x: 553, startPoint y: 521, endPoint x: 523, endPoint y: 523, distance: 30.1
click at [523, 523] on icon at bounding box center [522, 519] width 10 height 10
click at [717, 542] on div "c'est" at bounding box center [709, 536] width 95 height 54
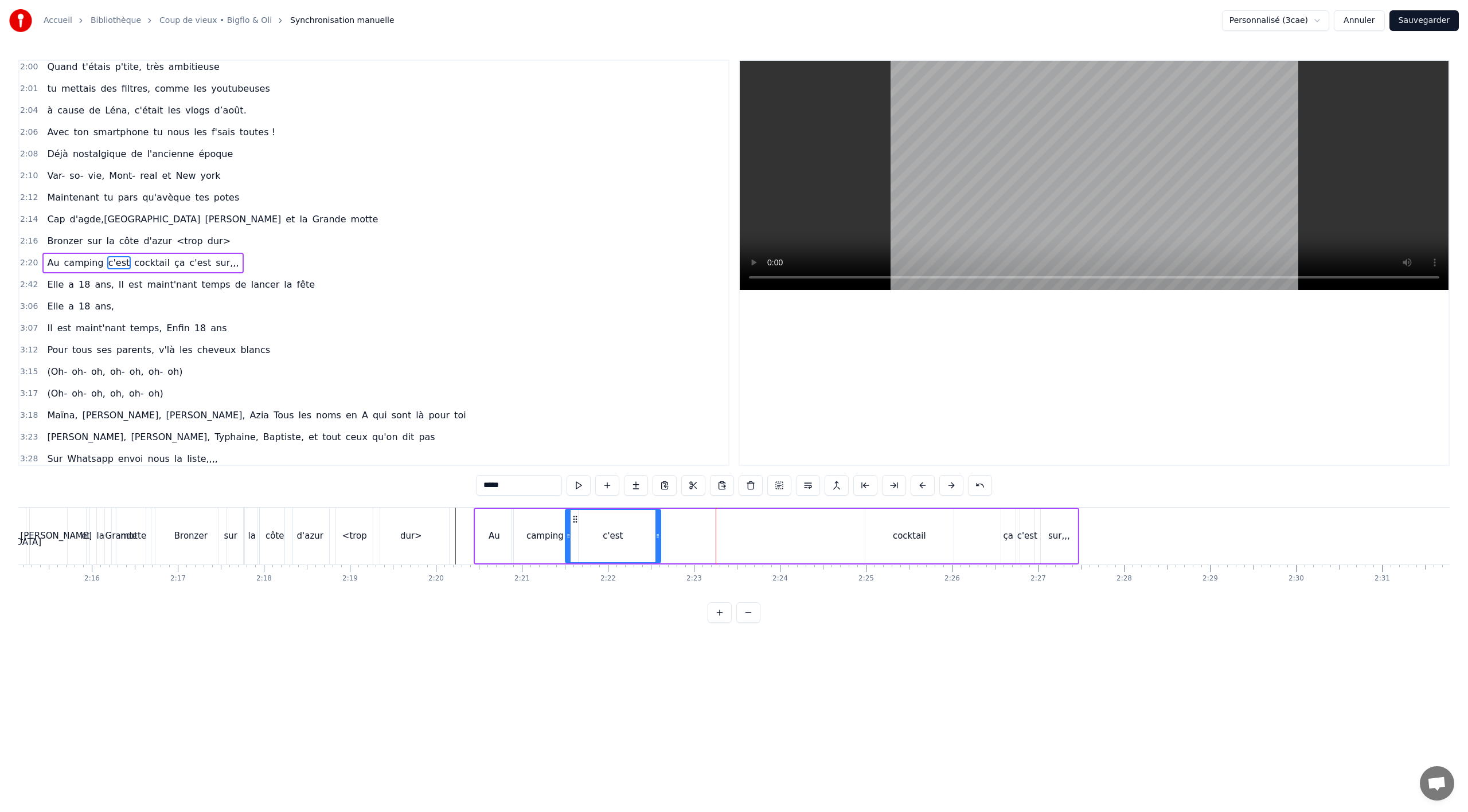
drag, startPoint x: 667, startPoint y: 519, endPoint x: 569, endPoint y: 524, distance: 98.1
click at [569, 524] on div "c'est" at bounding box center [613, 536] width 94 height 52
drag, startPoint x: 656, startPoint y: 534, endPoint x: 594, endPoint y: 533, distance: 62.0
click at [594, 533] on icon at bounding box center [593, 536] width 4 height 10
click at [893, 546] on div "cocktail" at bounding box center [910, 536] width 88 height 54
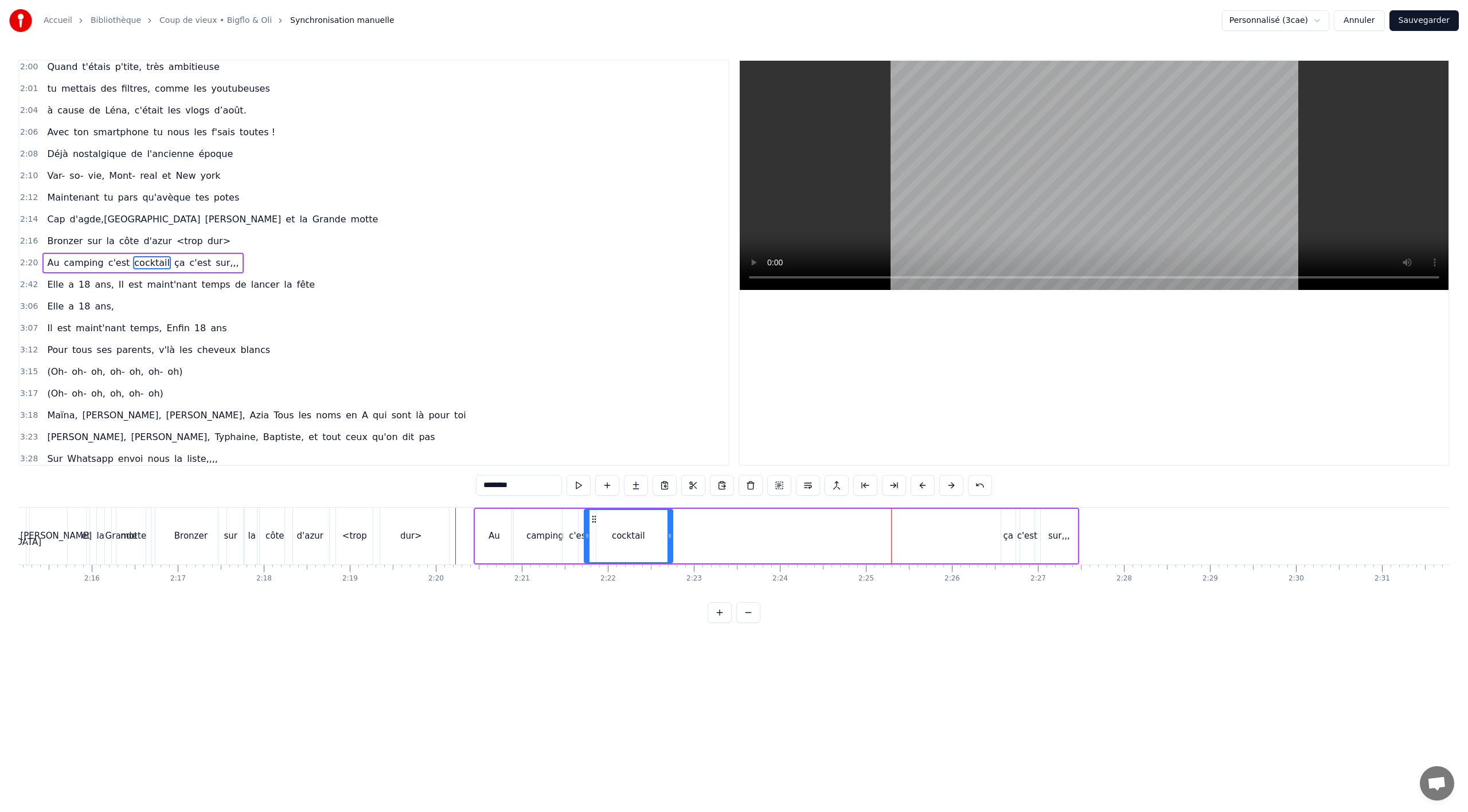
drag, startPoint x: 872, startPoint y: 517, endPoint x: 591, endPoint y: 521, distance: 281.0
click at [591, 521] on icon at bounding box center [594, 519] width 10 height 10
drag, startPoint x: 670, startPoint y: 536, endPoint x: 618, endPoint y: 535, distance: 52.0
click at [618, 535] on icon at bounding box center [617, 536] width 4 height 10
click at [1005, 536] on div "ça" at bounding box center [1007, 536] width 10 height 13
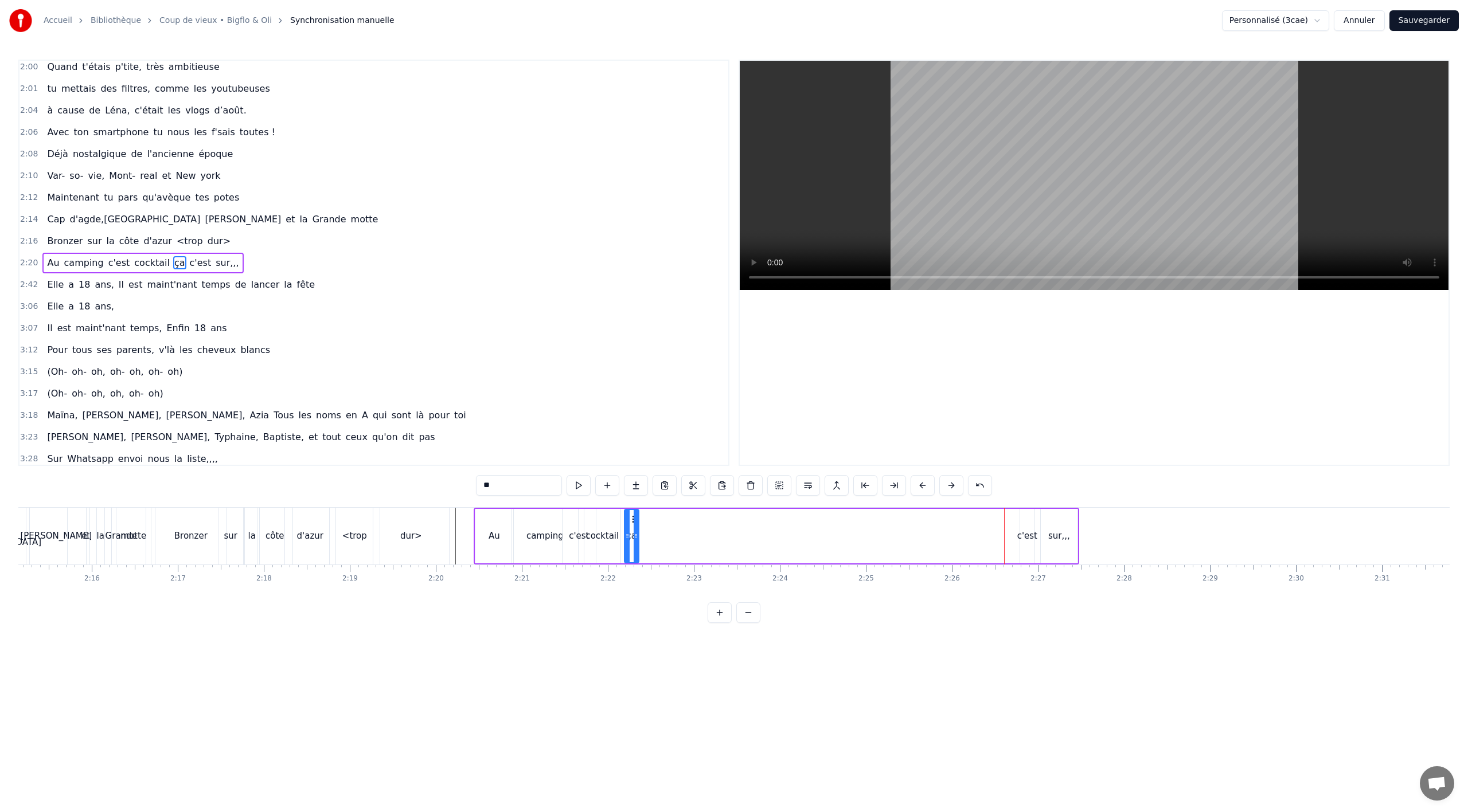
drag, startPoint x: 1009, startPoint y: 516, endPoint x: 671, endPoint y: 528, distance: 338.2
click at [630, 529] on div "ça" at bounding box center [631, 536] width 13 height 52
click at [1028, 532] on div "c'est" at bounding box center [1026, 536] width 20 height 13
drag, startPoint x: 1028, startPoint y: 520, endPoint x: 648, endPoint y: 528, distance: 380.1
click at [648, 528] on div "c'est" at bounding box center [646, 536] width 13 height 52
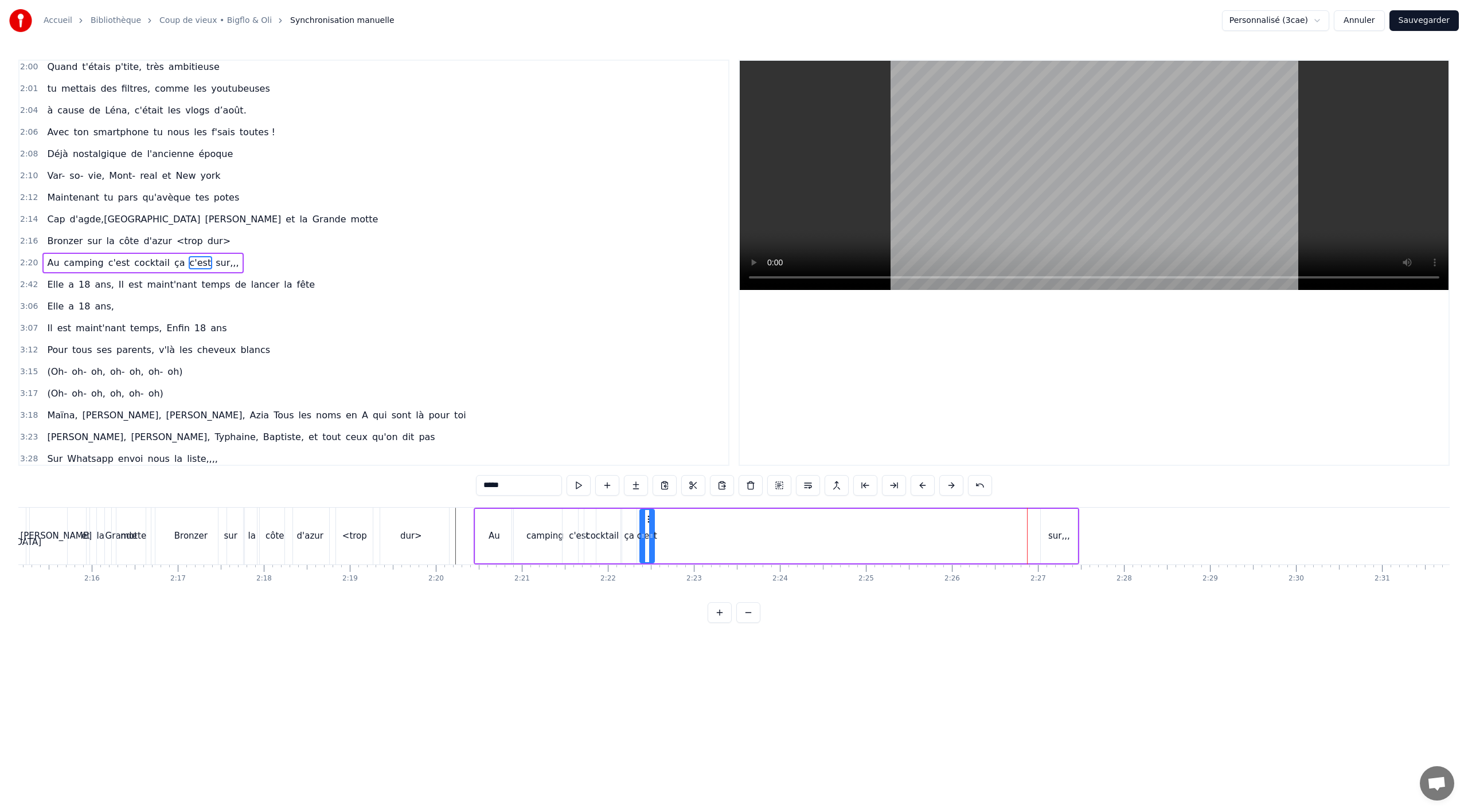
click at [1064, 523] on div "sur,,," at bounding box center [1059, 536] width 36 height 54
type input "******"
drag, startPoint x: 1029, startPoint y: 521, endPoint x: 661, endPoint y: 530, distance: 368.1
click at [661, 530] on div "sur,,," at bounding box center [673, 536] width 35 height 52
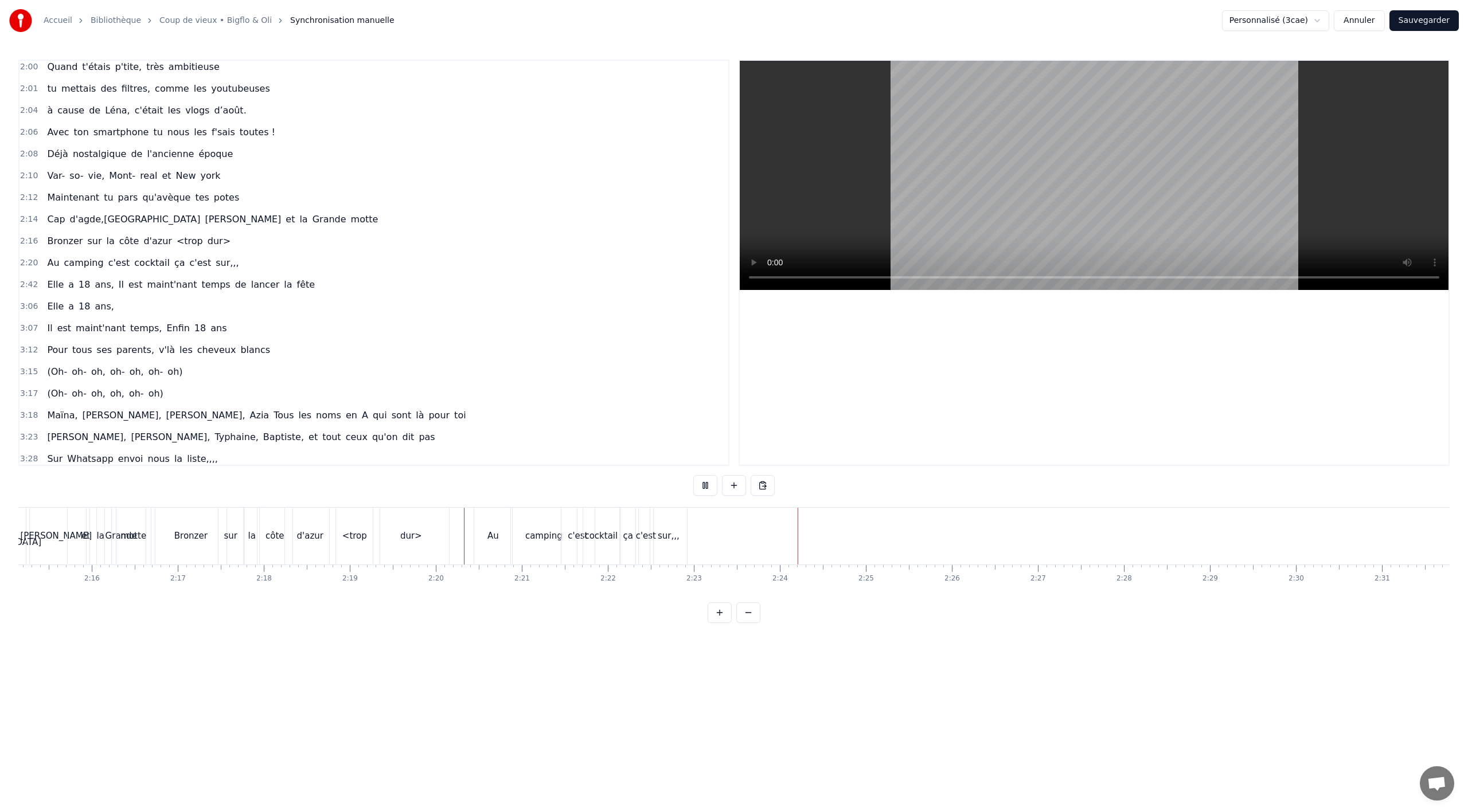
click at [661, 536] on div "sur,,," at bounding box center [668, 536] width 22 height 13
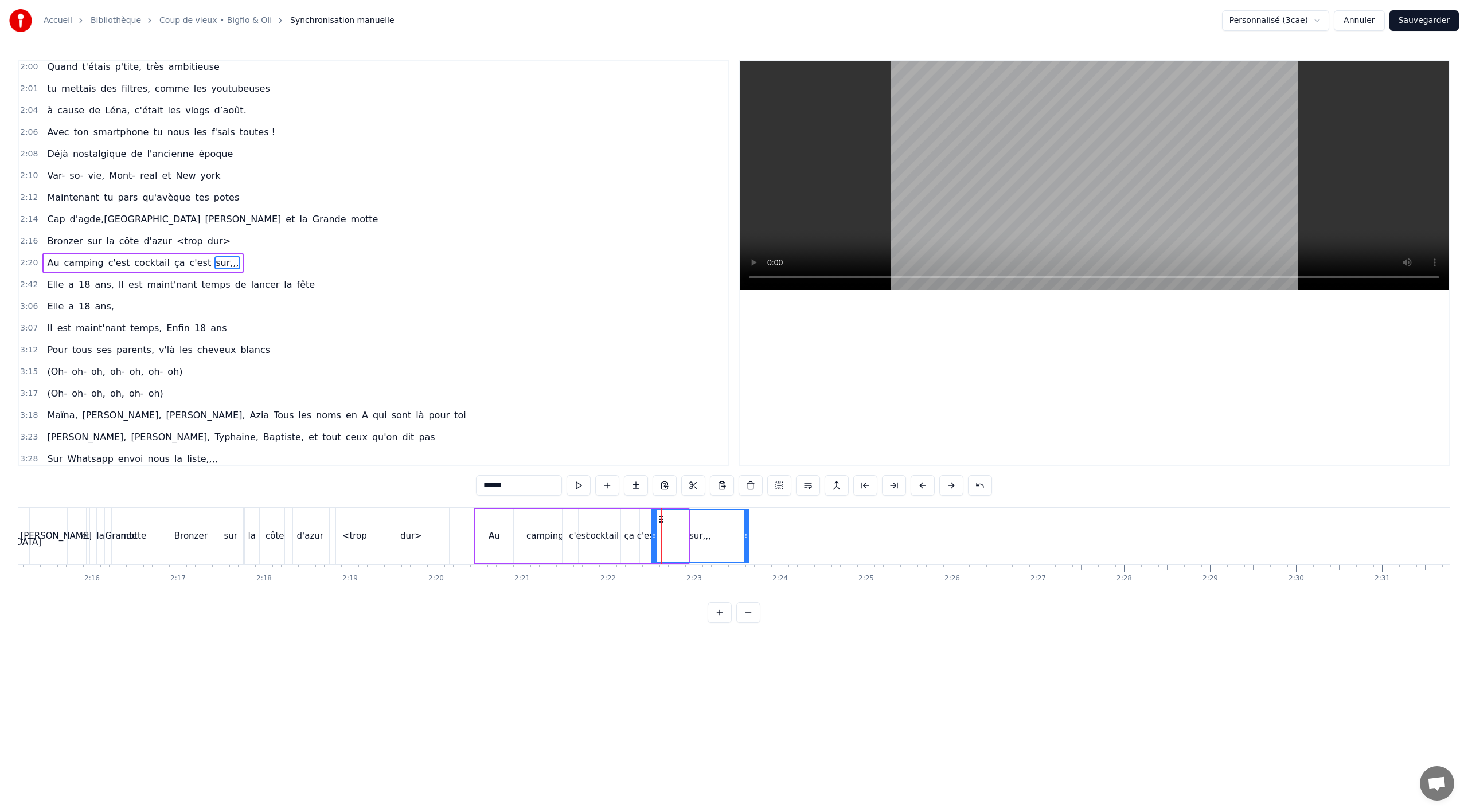
drag, startPoint x: 685, startPoint y: 535, endPoint x: 746, endPoint y: 531, distance: 61.1
click at [746, 531] on icon at bounding box center [746, 536] width 4 height 10
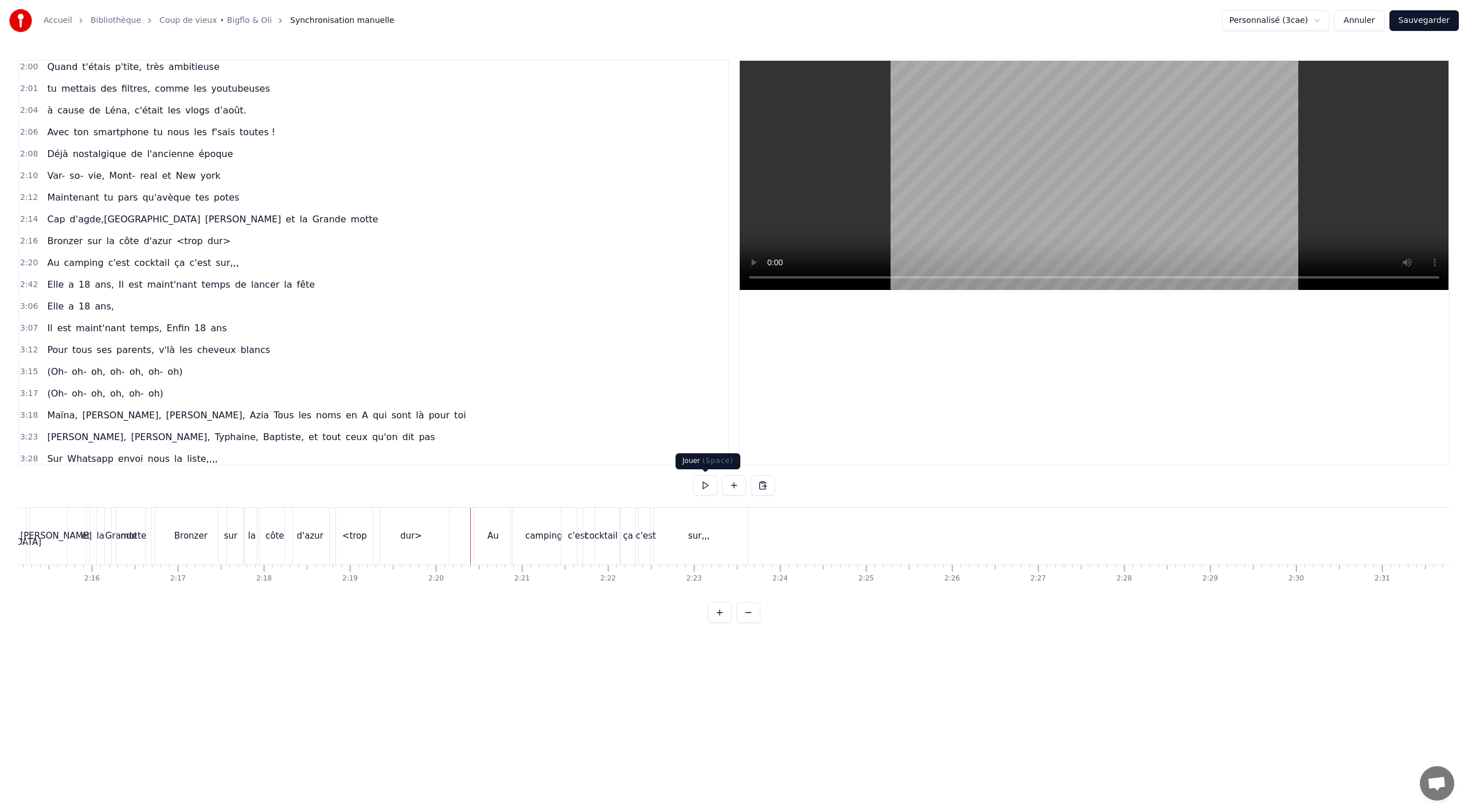
click at [706, 482] on button at bounding box center [705, 485] width 24 height 21
click at [214, 263] on span "sur,,," at bounding box center [226, 263] width 25 height 13
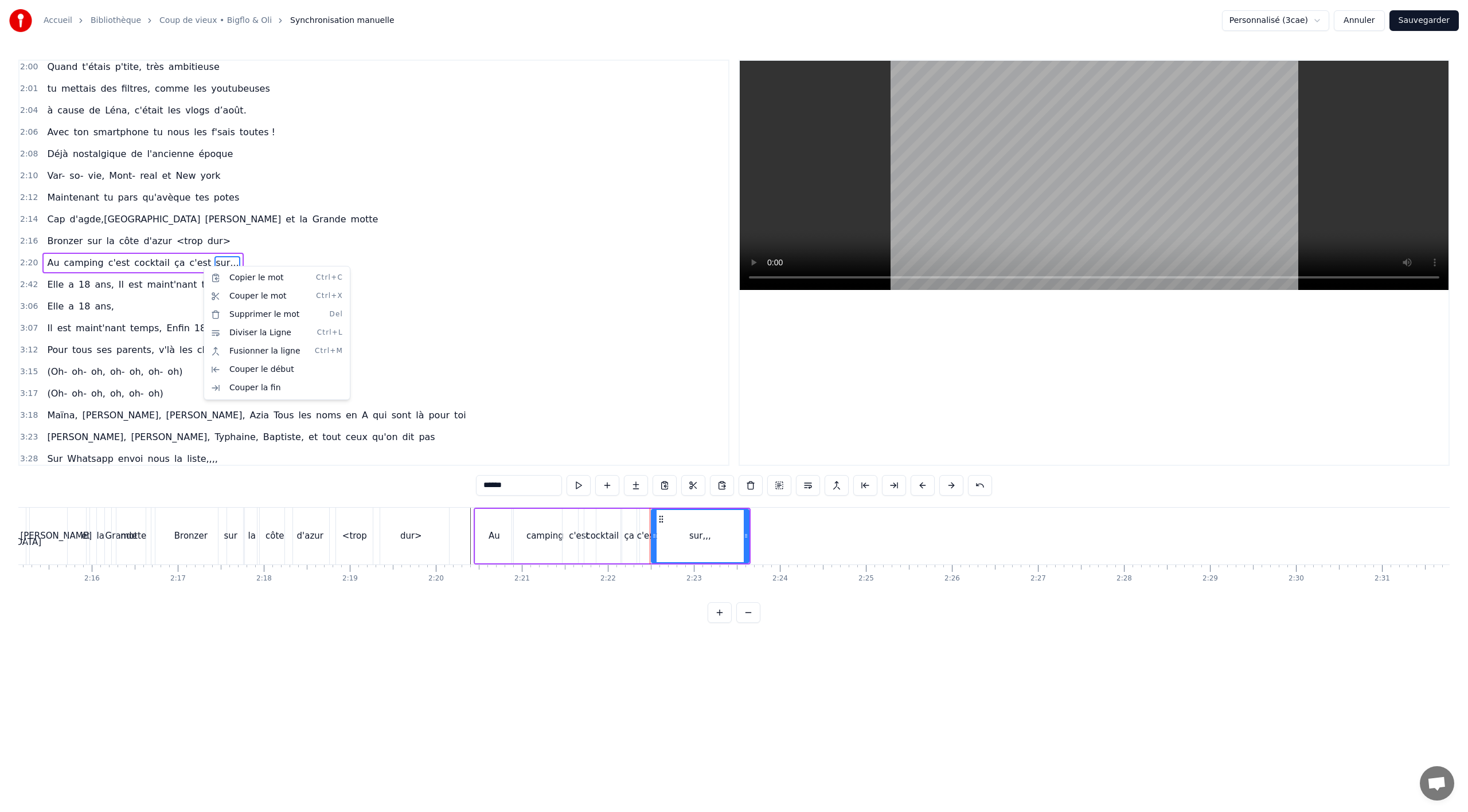
click at [586, 371] on html "Accueil Bibliothèque Coup de vieux • Bigflo & Oli Synchronisation manuelle Pers…" at bounding box center [734, 320] width 1468 height 642
click at [523, 479] on input "******" at bounding box center [519, 485] width 86 height 21
type input "****"
click at [553, 355] on div "3:12 Pour tous ses parents, v'là les cheveux blancs" at bounding box center [374, 350] width 709 height 22
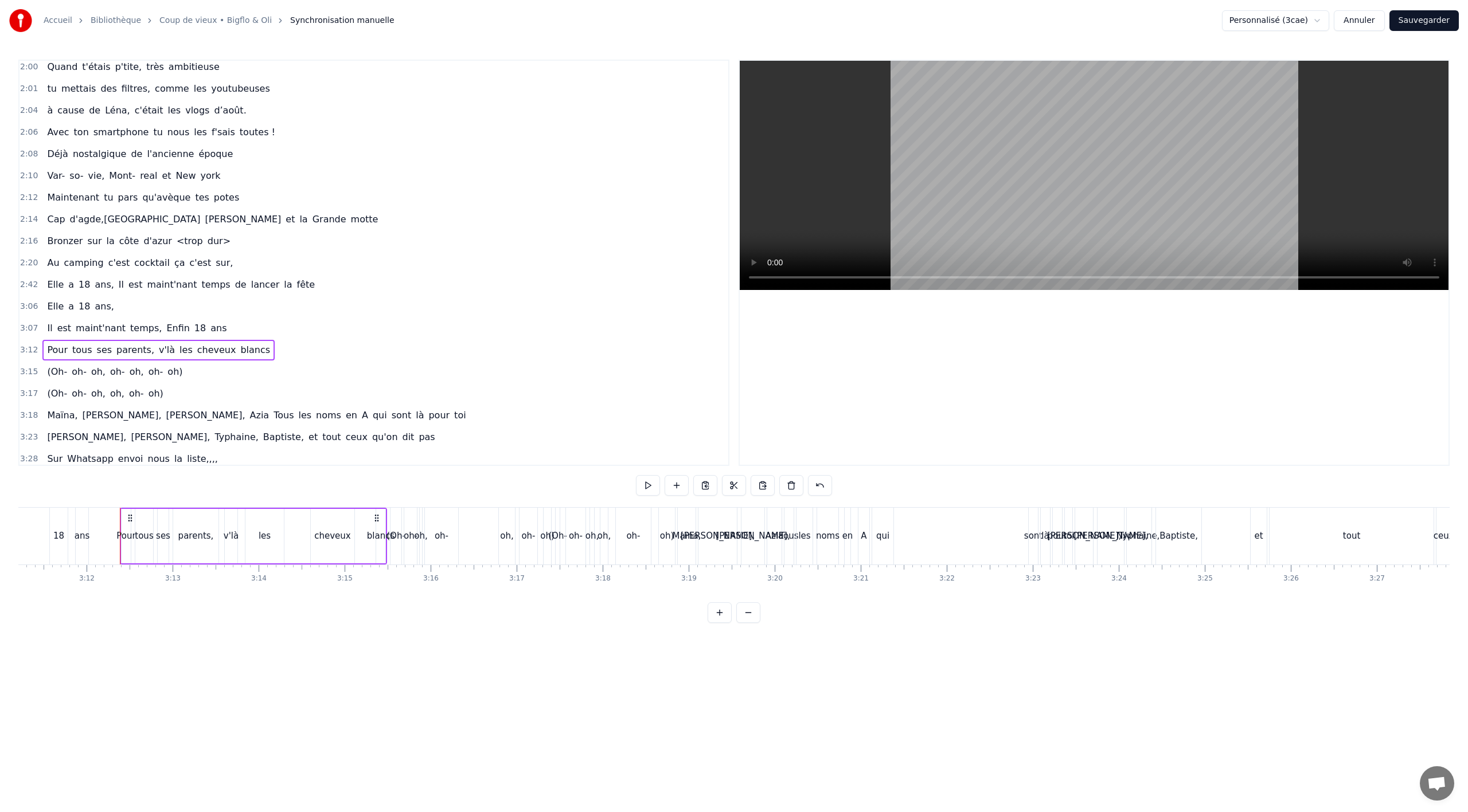
scroll to position [0, 16491]
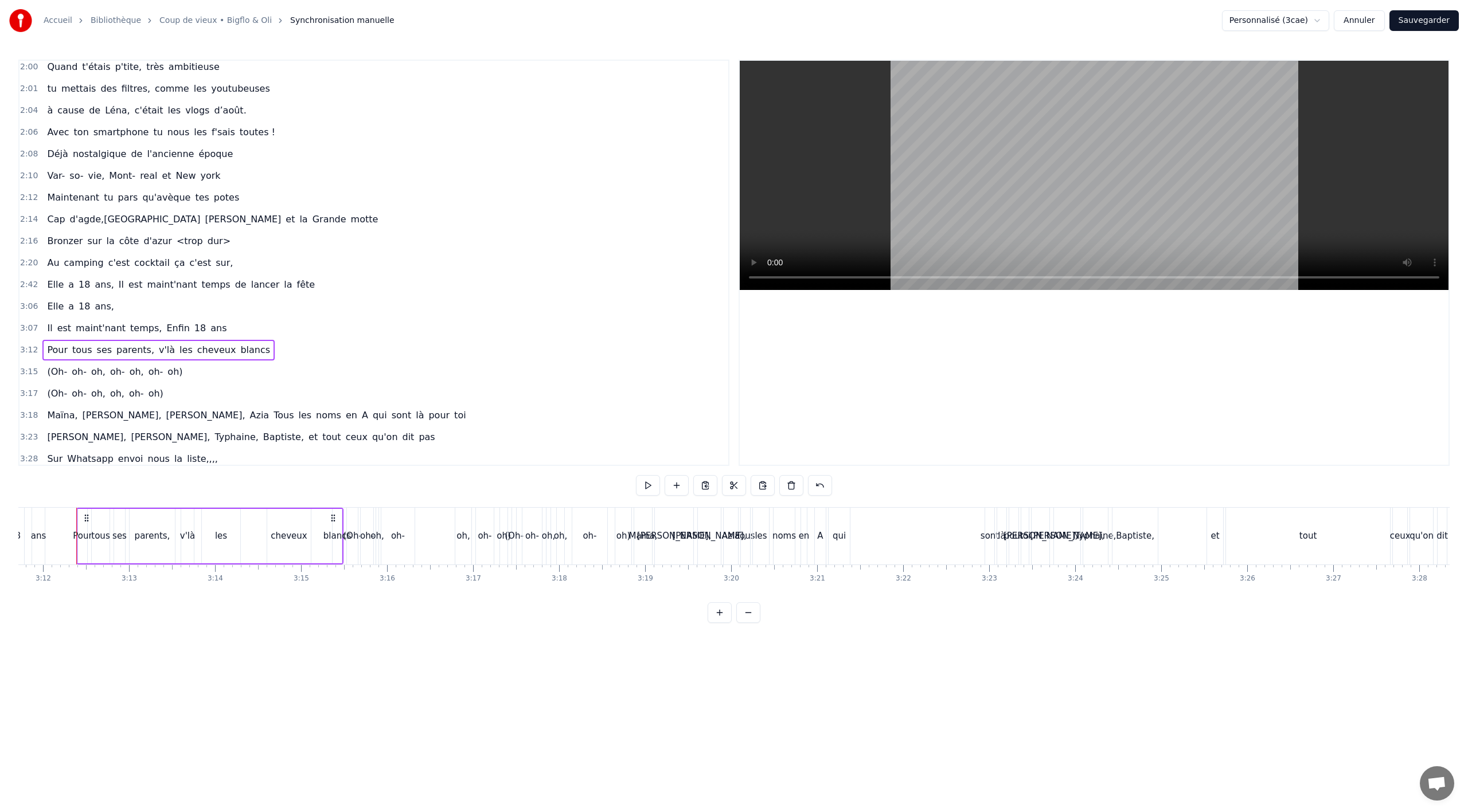
click at [81, 293] on div "Elle a 18 ans, Il est maint'nant temps de lancer la fête" at bounding box center [181, 285] width 277 height 21
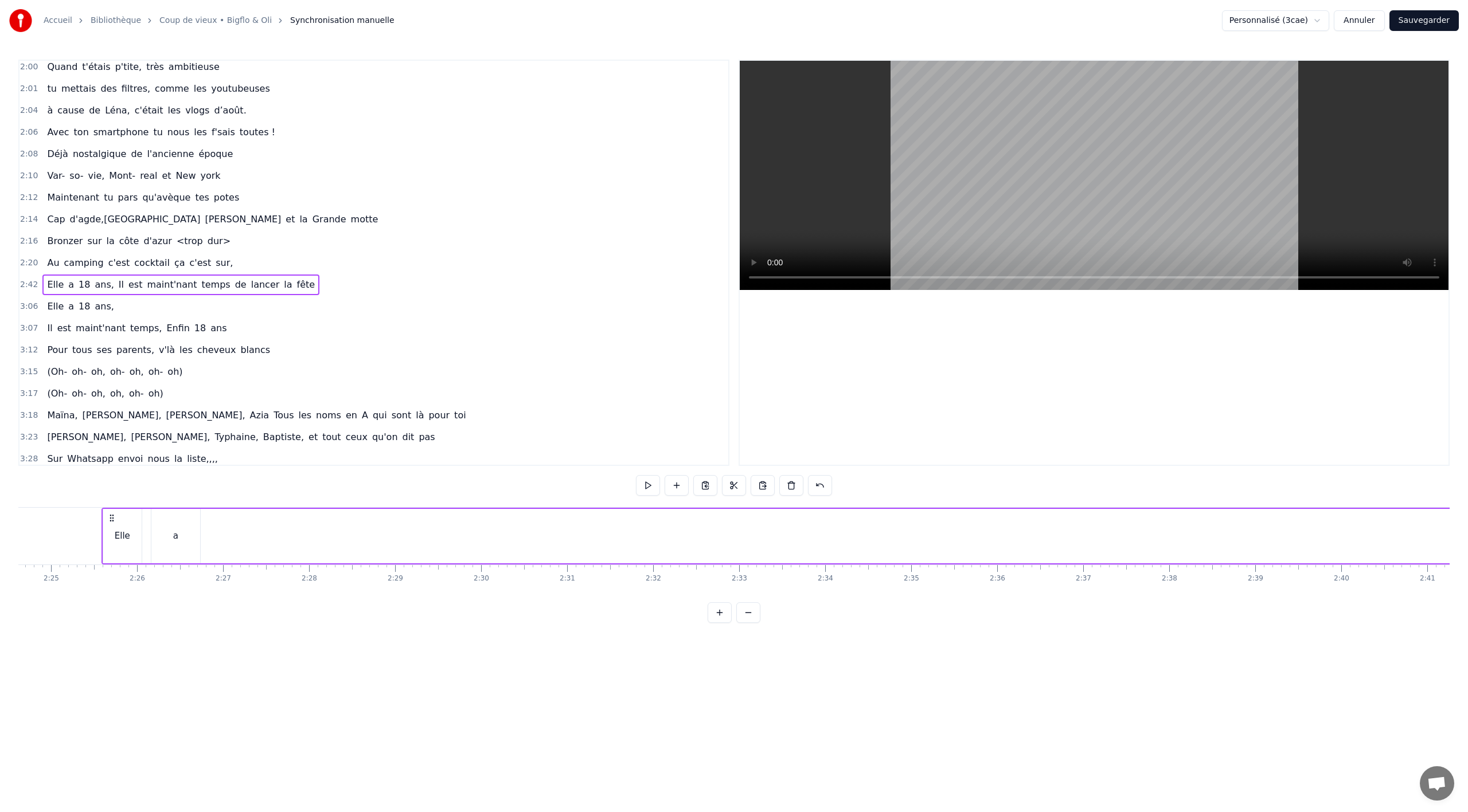
scroll to position [0, 12432]
drag, startPoint x: 86, startPoint y: 519, endPoint x: 307, endPoint y: 542, distance: 222.2
click at [137, 568] on div "Notre Romane elle a .. Elle a tout réussi ses examens du bac Elle a empoché la …" at bounding box center [734, 550] width 1432 height 86
click at [829, 482] on button at bounding box center [820, 485] width 24 height 21
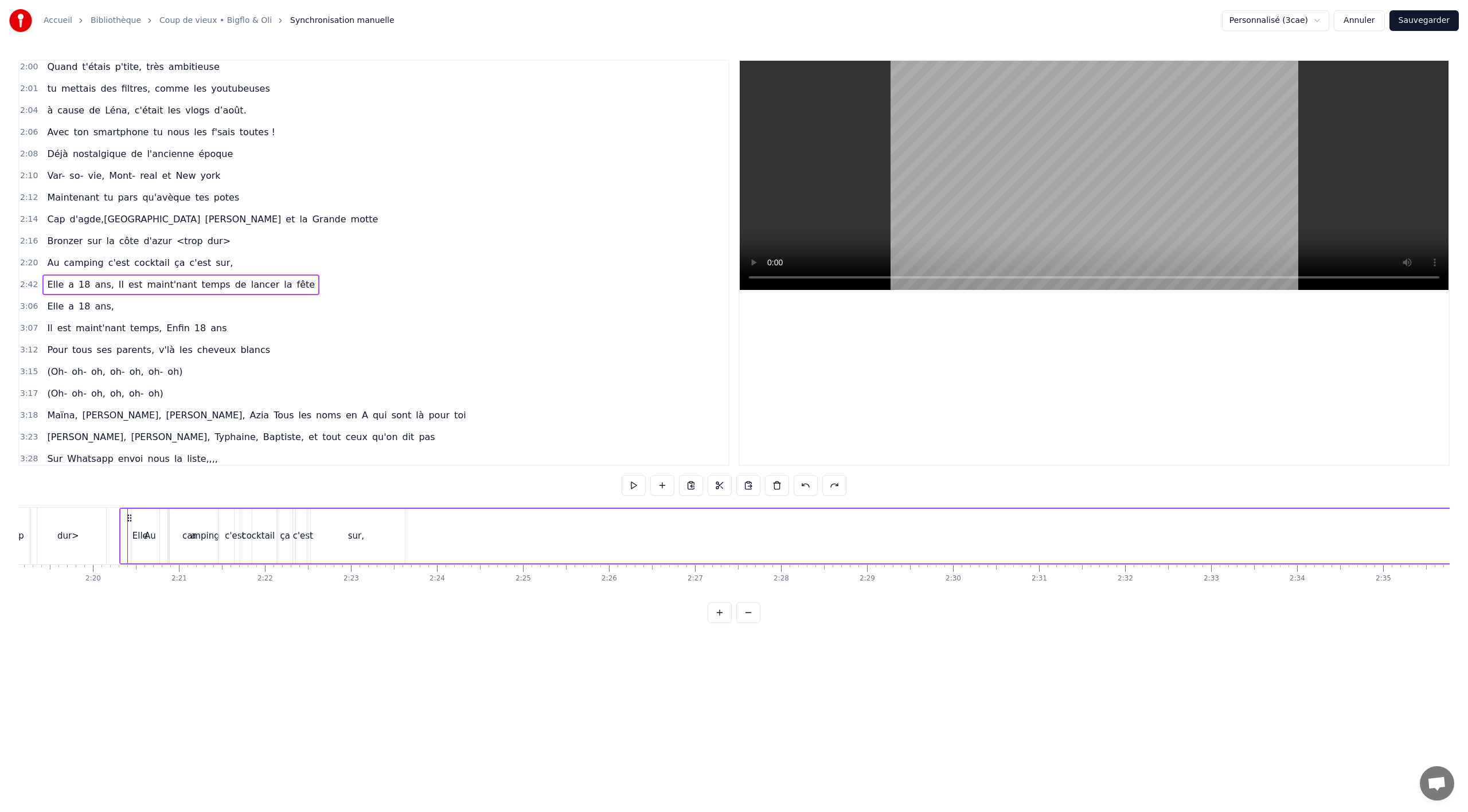
scroll to position [0, 11961]
drag, startPoint x: 828, startPoint y: 517, endPoint x: 442, endPoint y: 539, distance: 386.6
click at [440, 542] on div "Elle a 18 ans, Il est maint'nant temps de lancer la fête" at bounding box center [1454, 536] width 2039 height 57
click at [79, 289] on span "18" at bounding box center [85, 284] width 14 height 13
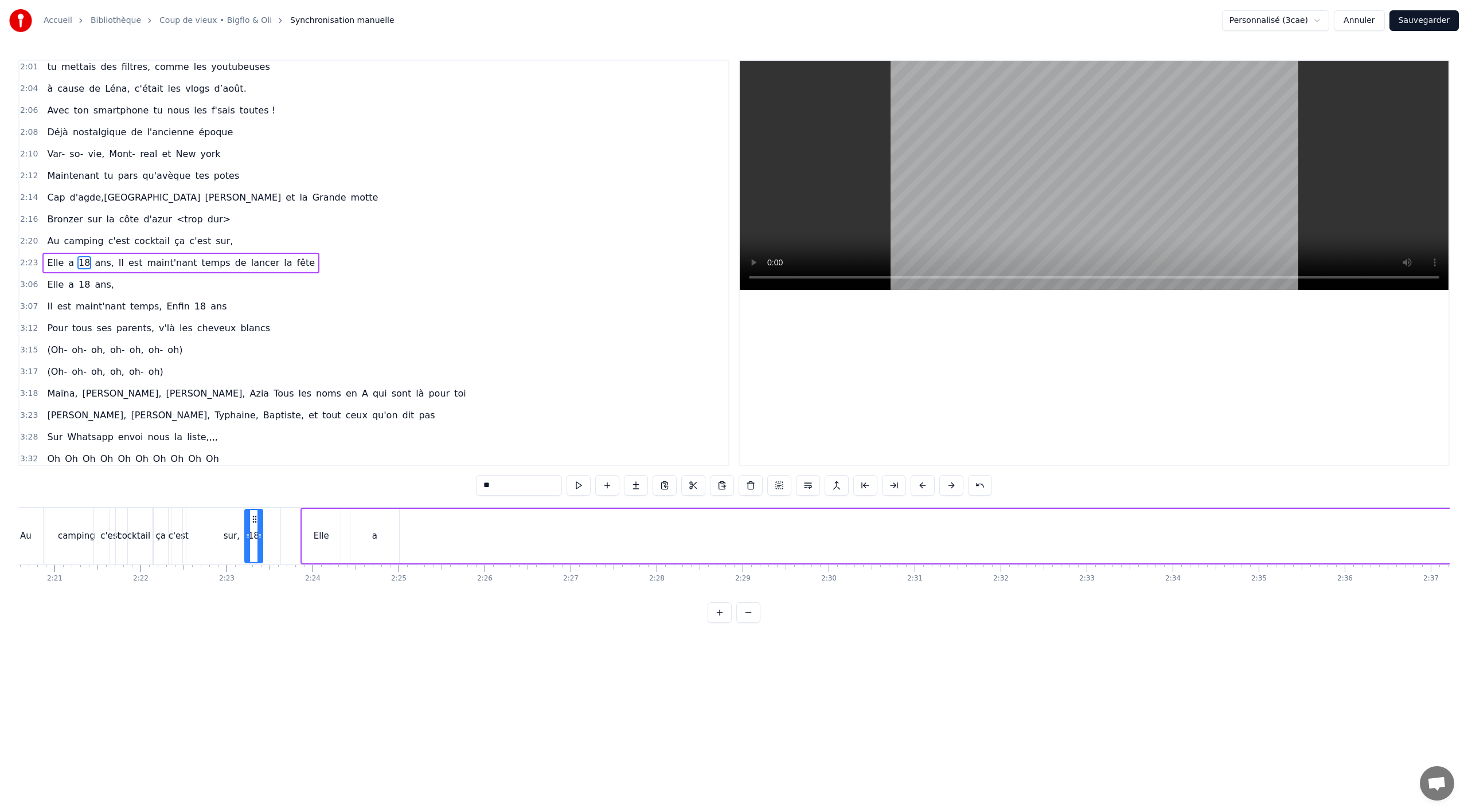
scroll to position [0, 12092]
drag, startPoint x: 88, startPoint y: 521, endPoint x: 410, endPoint y: 543, distance: 322.8
click at [410, 543] on div "18" at bounding box center [410, 536] width 16 height 52
click at [95, 263] on span "ans," at bounding box center [104, 263] width 22 height 13
type input "****"
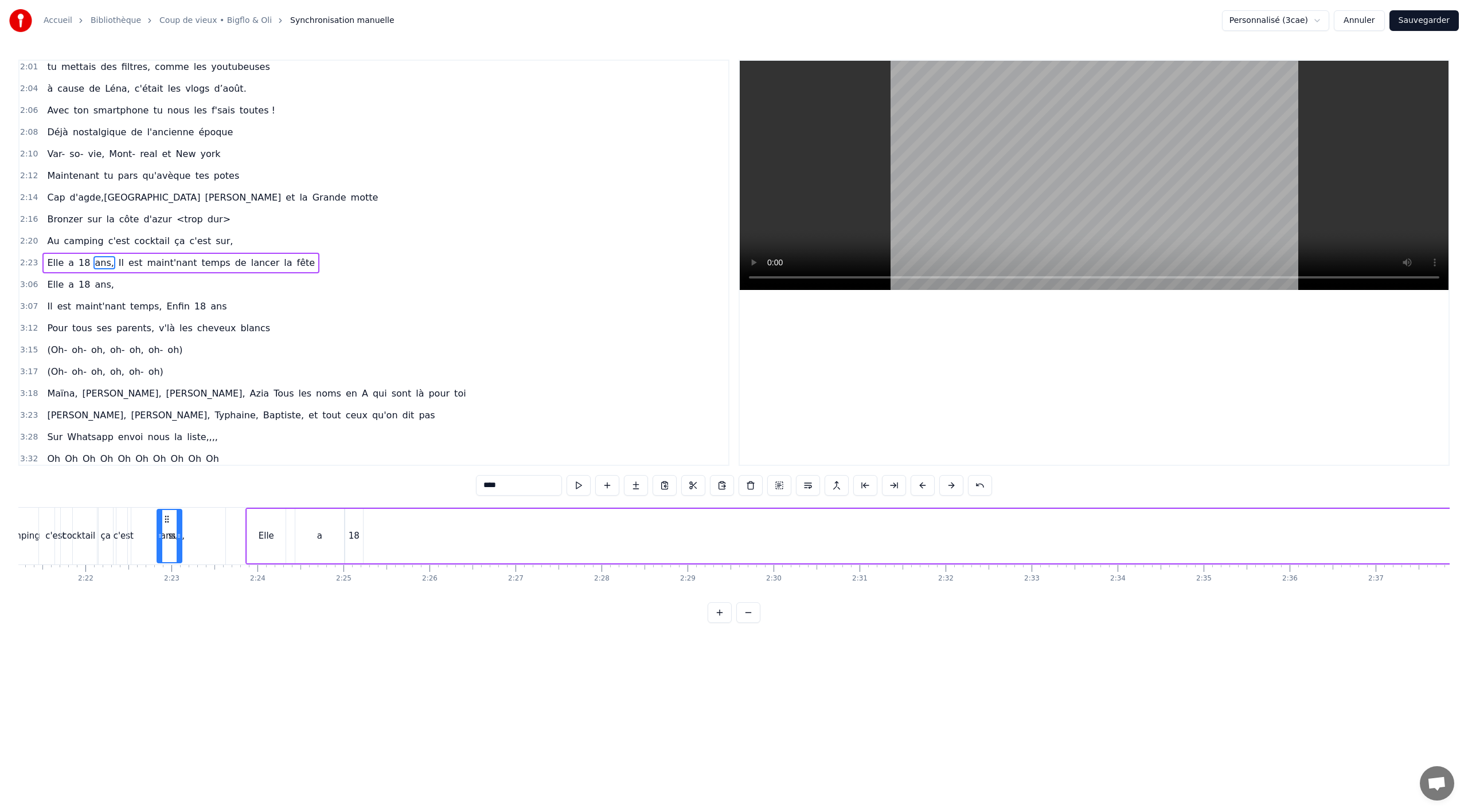
scroll to position [0, 12135]
drag, startPoint x: 86, startPoint y: 517, endPoint x: 383, endPoint y: 554, distance: 299.3
click at [383, 554] on div "ans," at bounding box center [386, 536] width 23 height 52
click at [1173, 542] on div "Elle a 18 ans, Il est maint'nant temps de lancer la fête" at bounding box center [1277, 536] width 2039 height 57
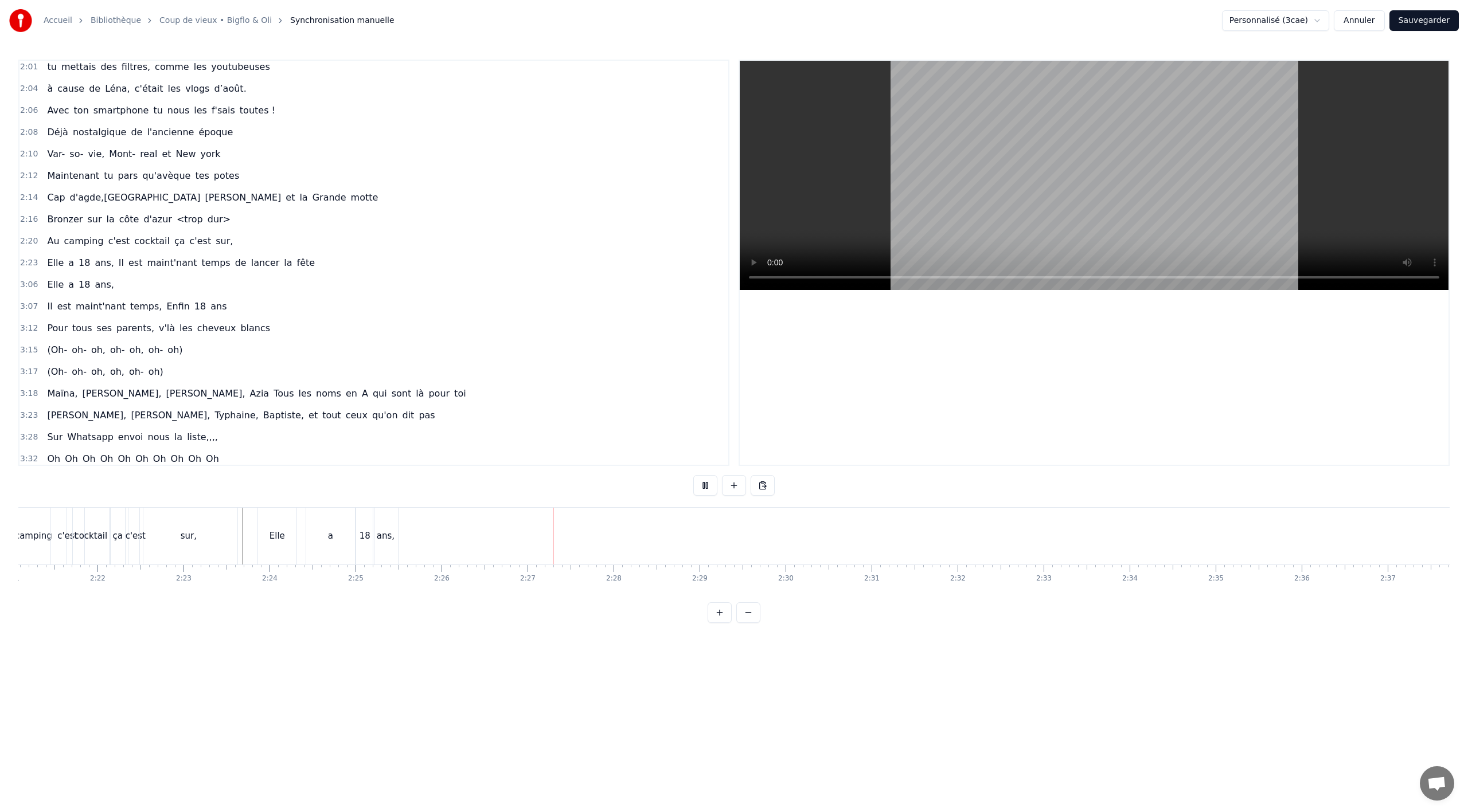
click at [283, 538] on div "Elle" at bounding box center [277, 536] width 16 height 13
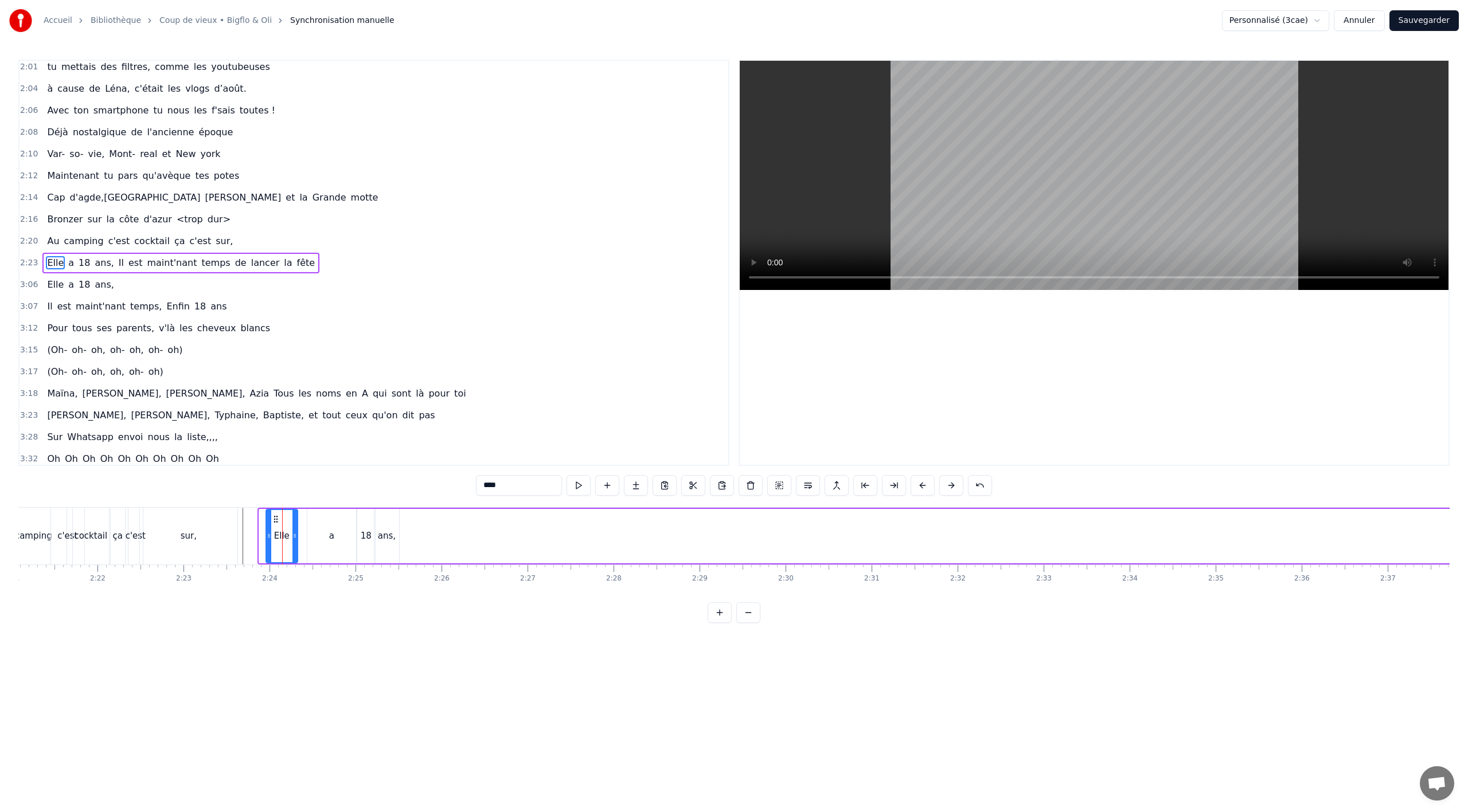
drag, startPoint x: 263, startPoint y: 537, endPoint x: 270, endPoint y: 549, distance: 13.9
click at [270, 549] on div at bounding box center [269, 536] width 4 height 52
drag, startPoint x: 277, startPoint y: 517, endPoint x: 442, endPoint y: 526, distance: 165.2
click at [329, 529] on div "a" at bounding box center [332, 536] width 48 height 54
drag, startPoint x: 316, startPoint y: 517, endPoint x: 467, endPoint y: 519, distance: 151.0
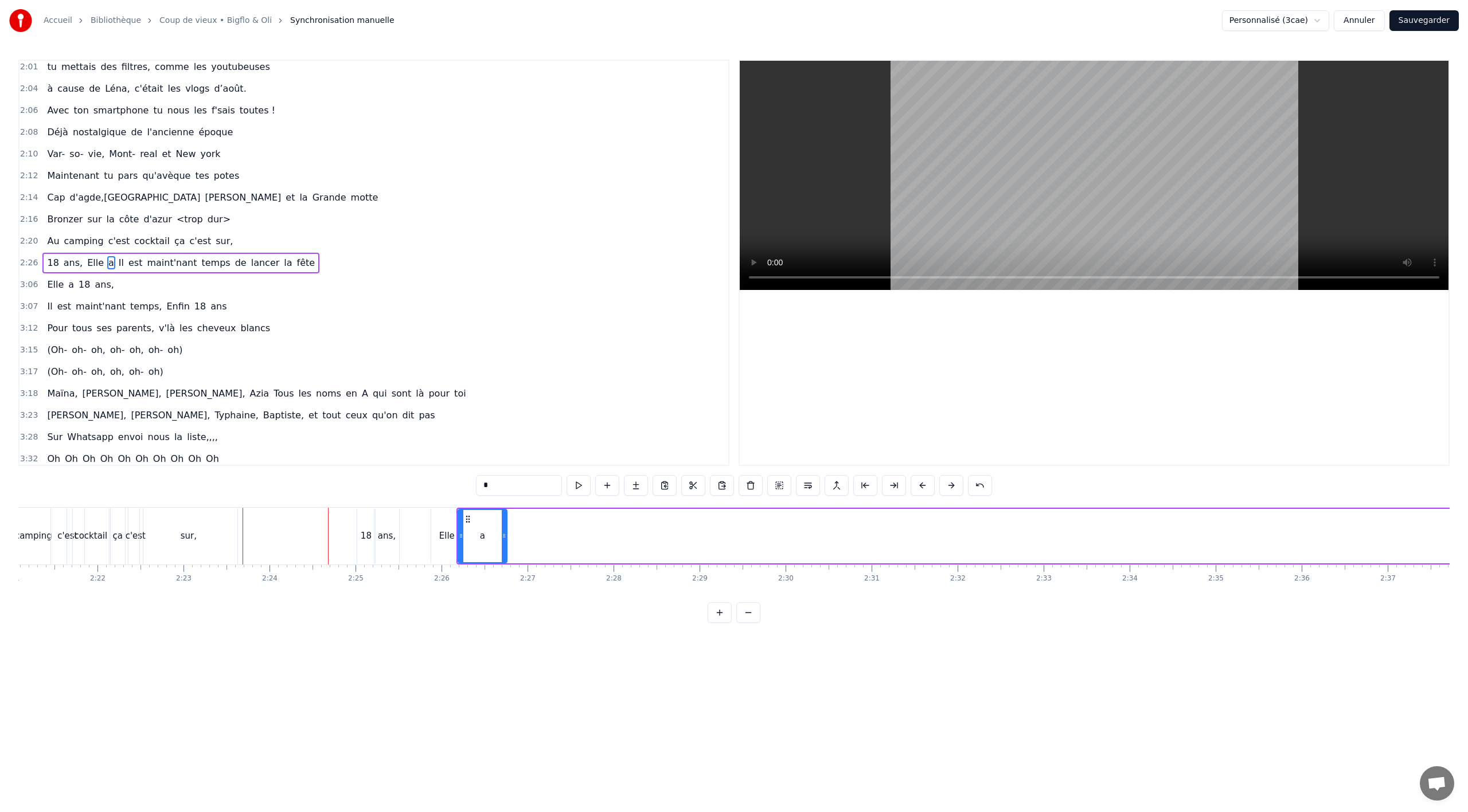
click at [364, 524] on div "18" at bounding box center [365, 536] width 18 height 54
drag, startPoint x: 366, startPoint y: 517, endPoint x: 513, endPoint y: 519, distance: 147.0
click at [384, 528] on div "ans," at bounding box center [386, 536] width 25 height 54
type input "****"
drag, startPoint x: 382, startPoint y: 516, endPoint x: 533, endPoint y: 522, distance: 151.1
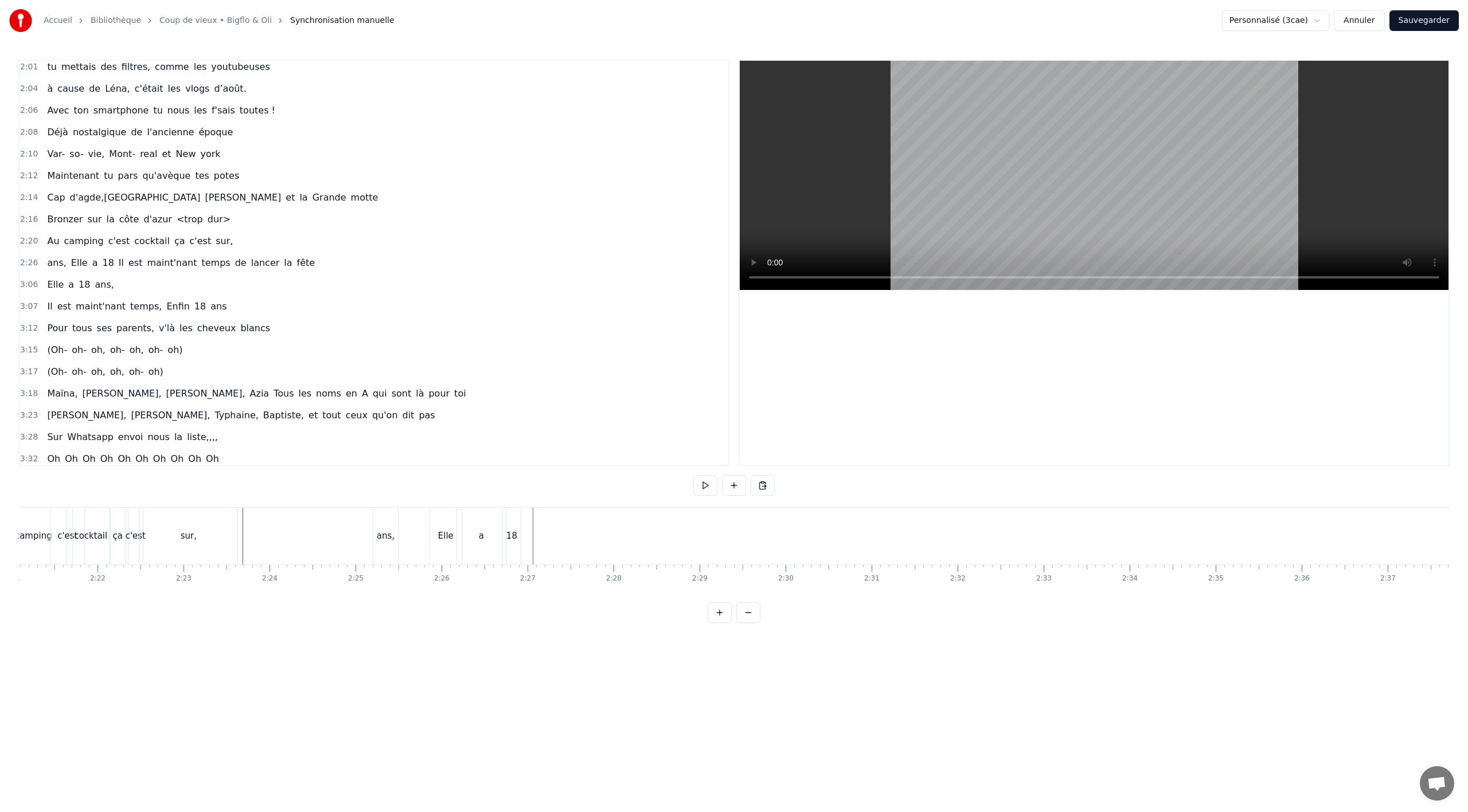
click at [380, 524] on div "ans," at bounding box center [385, 536] width 25 height 57
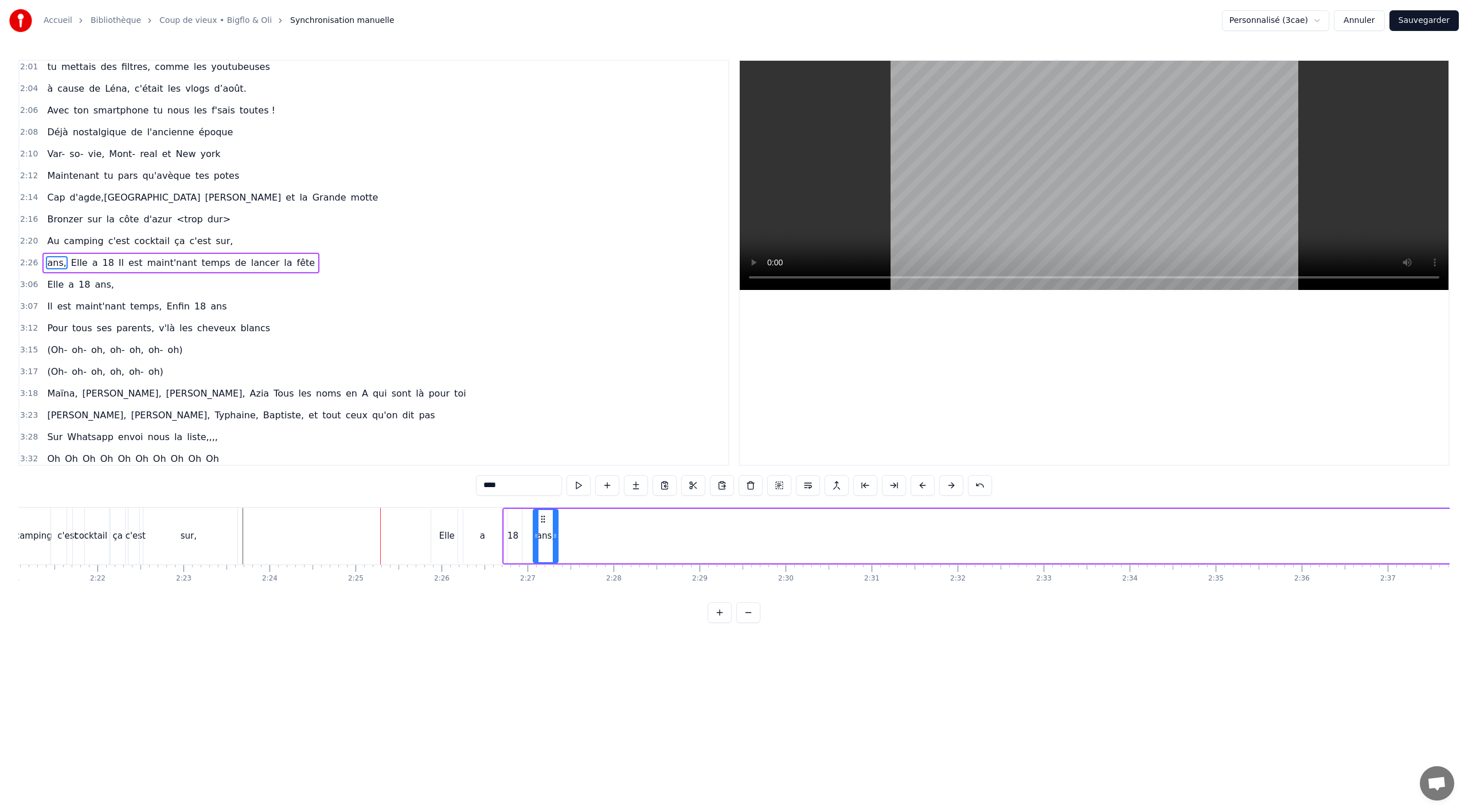
drag, startPoint x: 384, startPoint y: 518, endPoint x: 543, endPoint y: 524, distance: 159.1
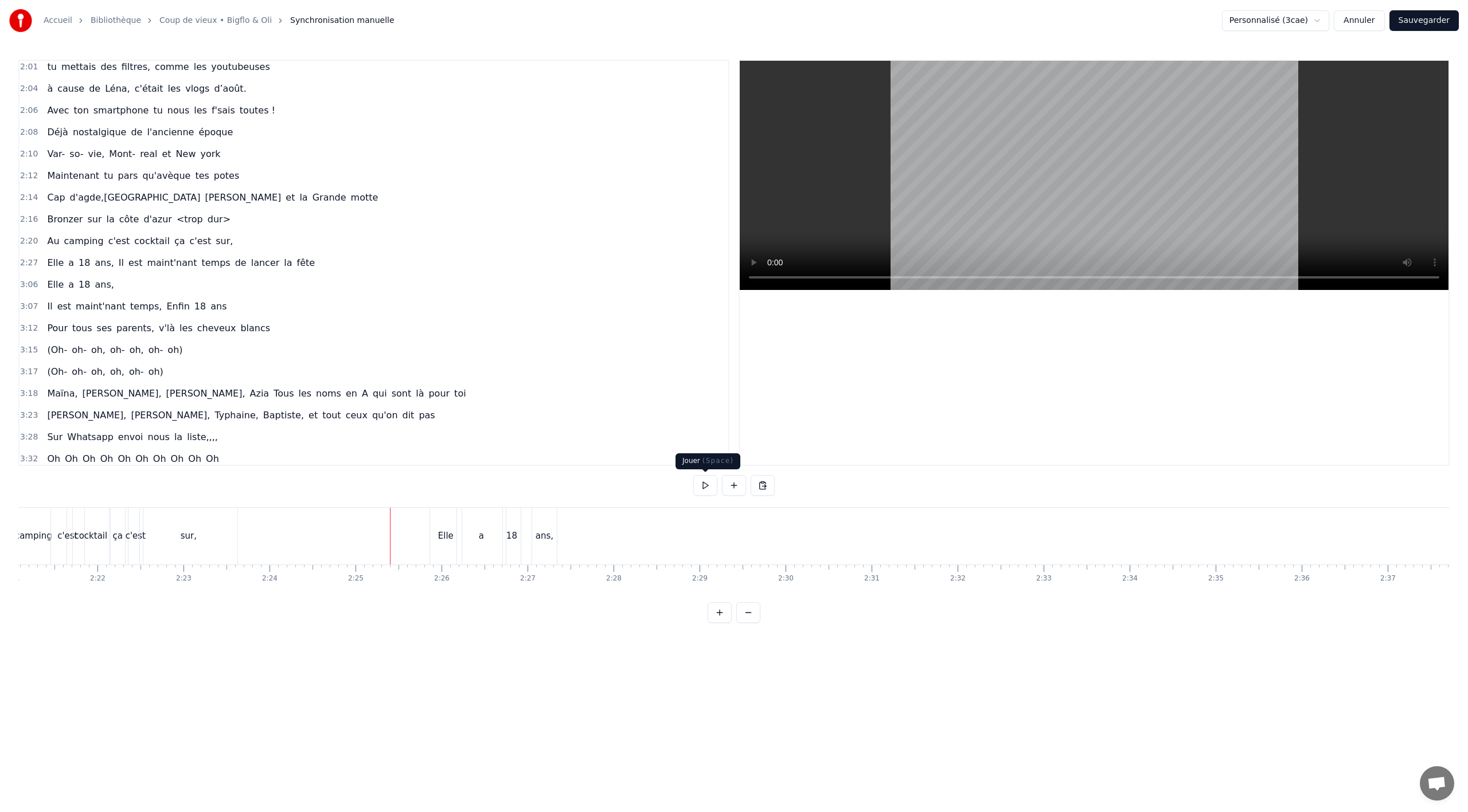
click at [701, 485] on button at bounding box center [705, 485] width 24 height 21
click at [702, 485] on button at bounding box center [705, 485] width 24 height 21
click at [1084, 546] on div "Il" at bounding box center [1084, 536] width 15 height 57
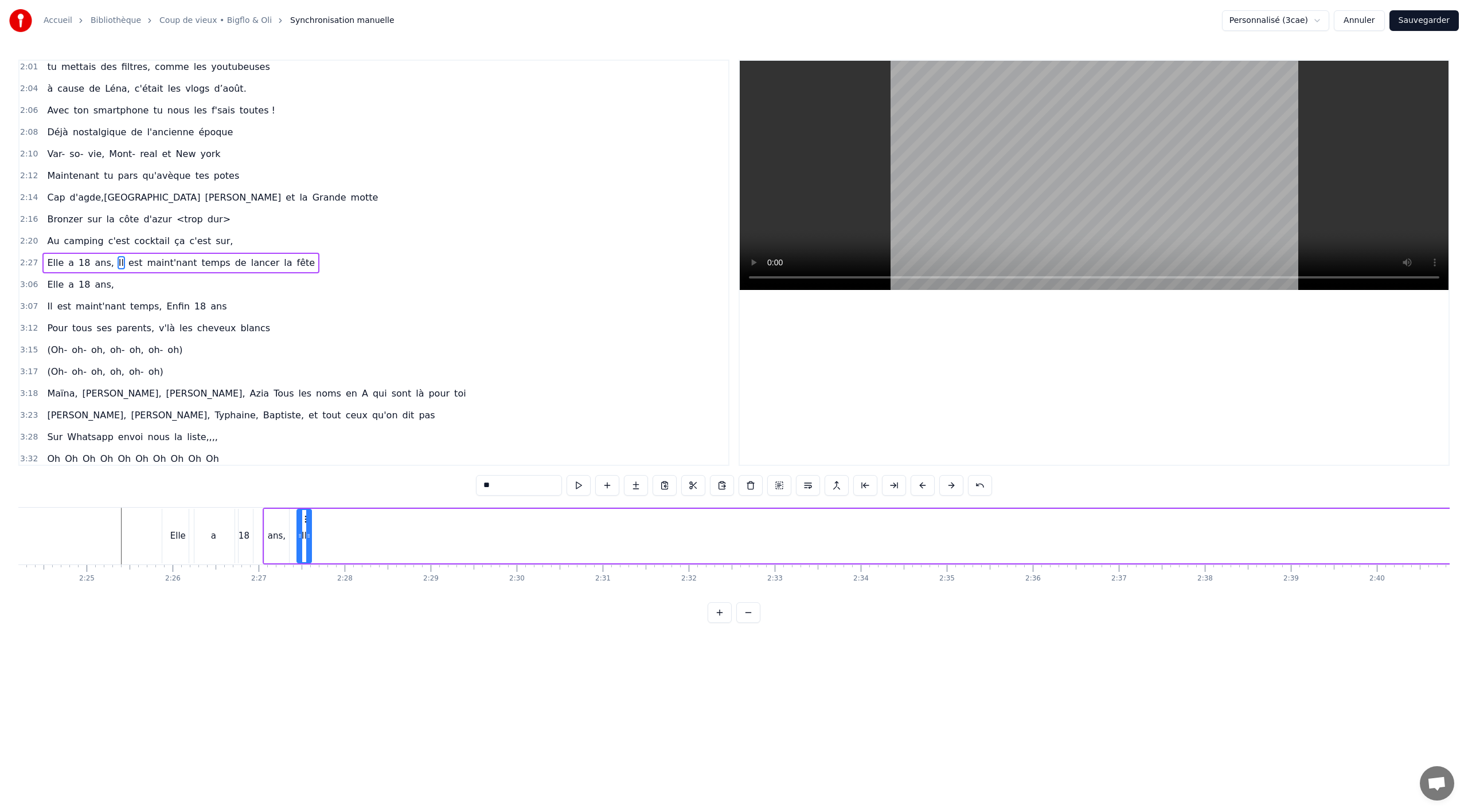
scroll to position [0, 12404]
drag, startPoint x: 1086, startPoint y: 519, endPoint x: 347, endPoint y: 536, distance: 739.2
click at [334, 542] on div "Il" at bounding box center [332, 536] width 13 height 52
drag, startPoint x: 337, startPoint y: 536, endPoint x: 346, endPoint y: 536, distance: 9.0
click at [340, 536] on icon at bounding box center [337, 536] width 4 height 10
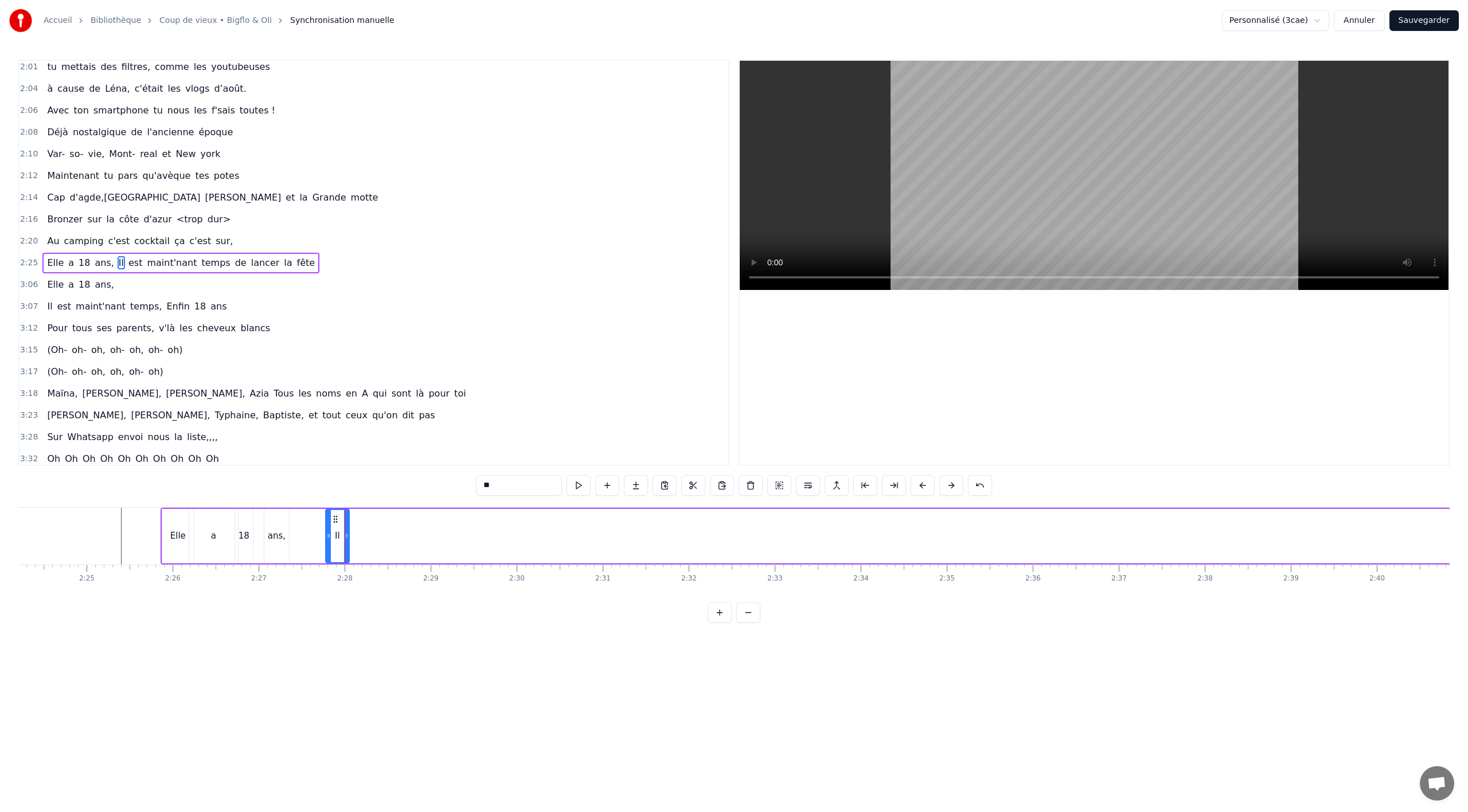
click at [127, 261] on span "est" at bounding box center [135, 263] width 16 height 13
drag, startPoint x: 86, startPoint y: 517, endPoint x: 402, endPoint y: 549, distance: 317.6
click at [402, 549] on div "est" at bounding box center [404, 536] width 18 height 52
click at [146, 263] on span "maint'nant" at bounding box center [172, 263] width 52 height 13
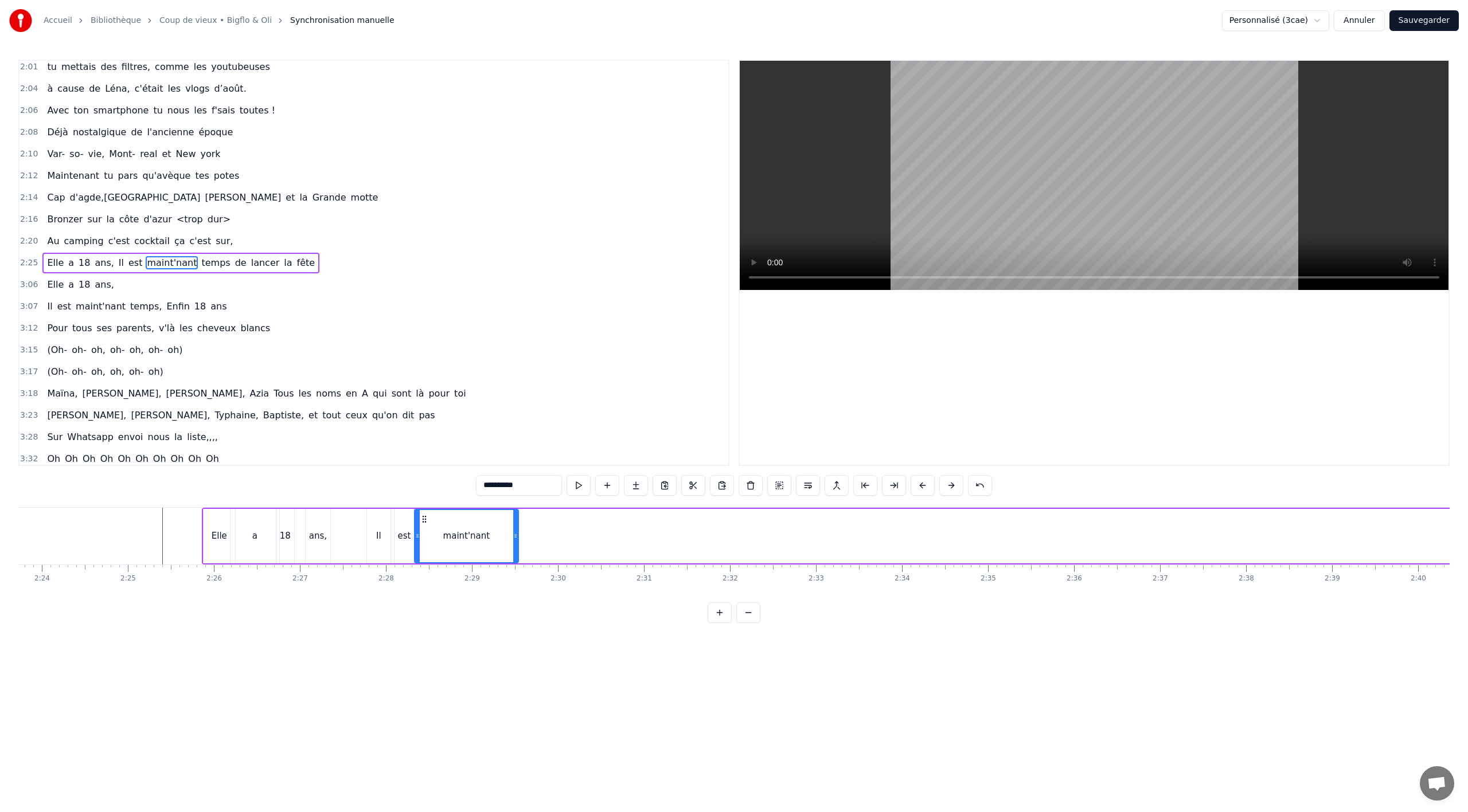
drag, startPoint x: 87, startPoint y: 519, endPoint x: 423, endPoint y: 541, distance: 336.7
click at [423, 541] on div "maint'nant" at bounding box center [467, 536] width 103 height 52
click at [200, 265] on span "temps" at bounding box center [216, 263] width 31 height 13
type input "*****"
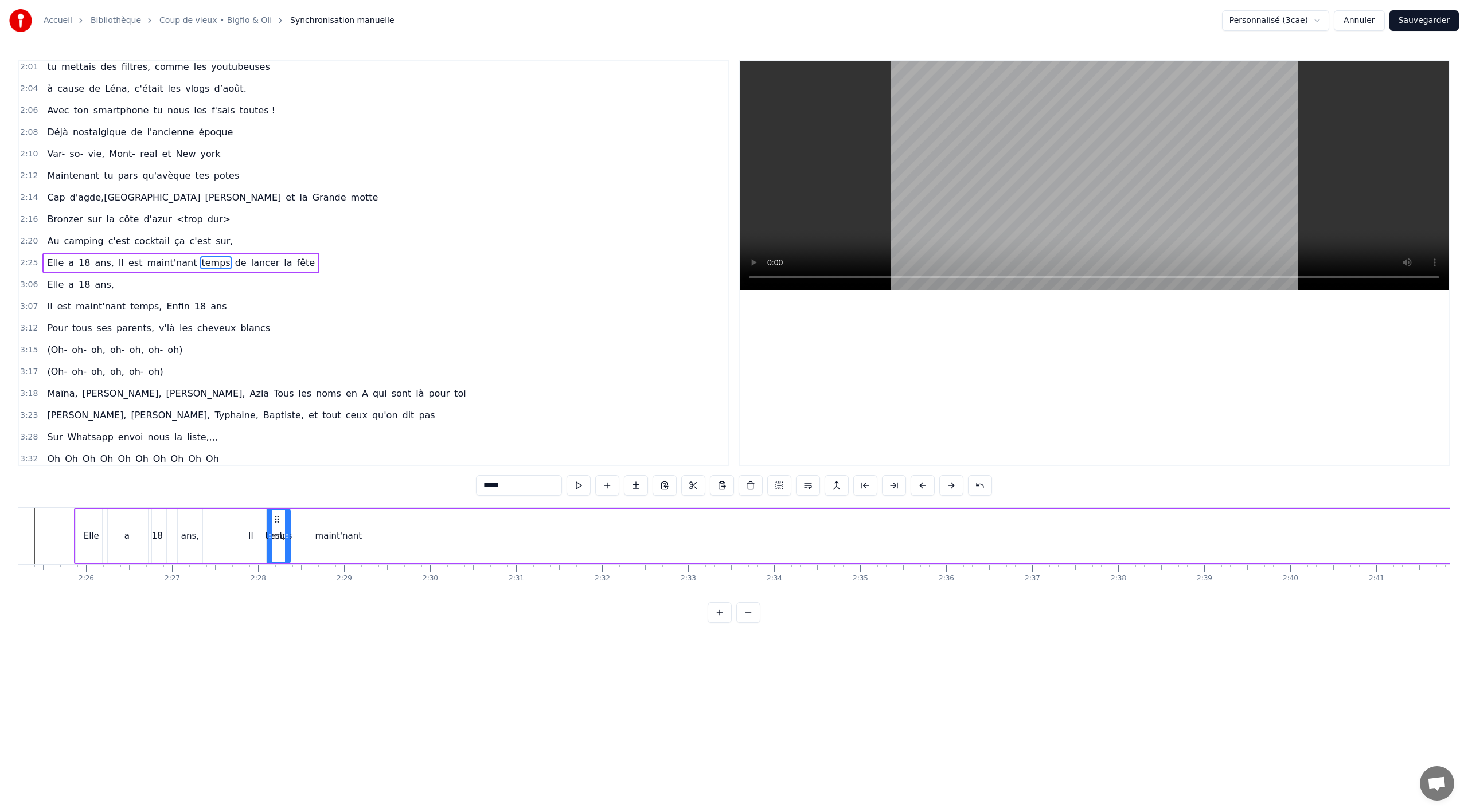
scroll to position [0, 12486]
drag, startPoint x: 88, startPoint y: 519, endPoint x: 384, endPoint y: 546, distance: 297.2
click at [384, 546] on div "temps" at bounding box center [385, 536] width 22 height 52
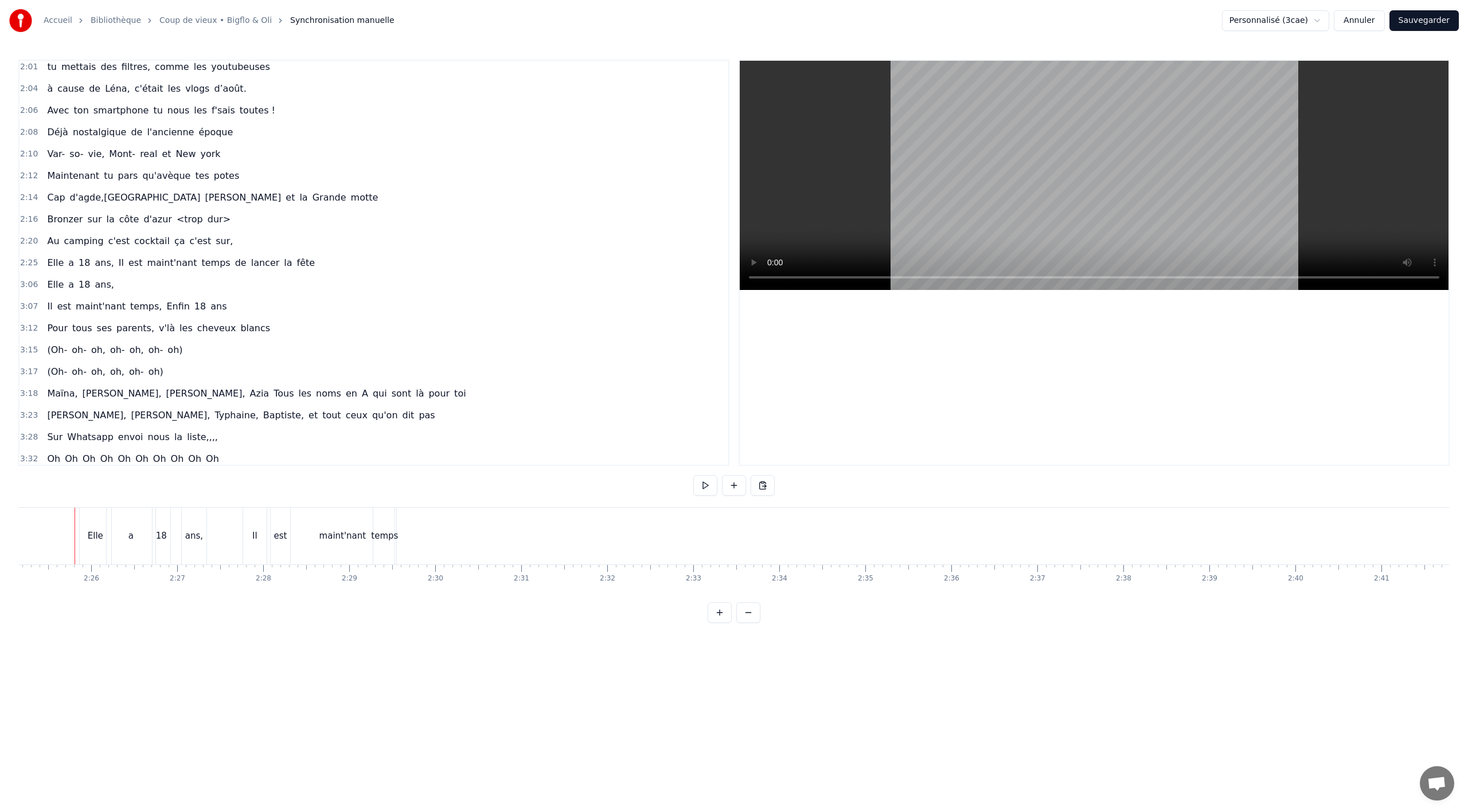
scroll to position [0, 12484]
click at [234, 263] on span "de" at bounding box center [241, 263] width 14 height 13
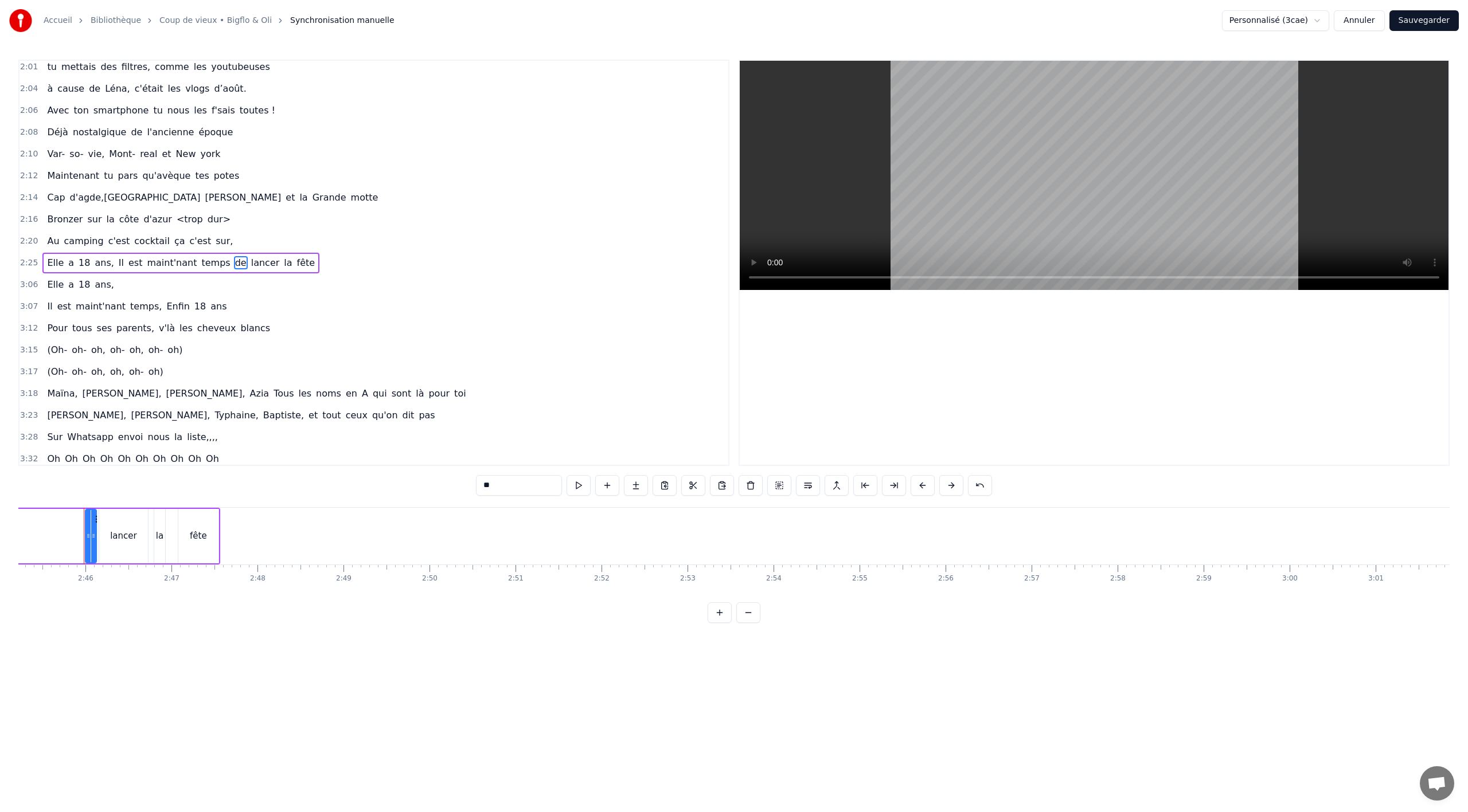
scroll to position [0, 14219]
click at [117, 543] on div "lancer" at bounding box center [116, 536] width 48 height 54
click at [234, 257] on span "de" at bounding box center [241, 263] width 14 height 13
click at [283, 263] on span "la" at bounding box center [288, 263] width 10 height 13
click at [296, 263] on span "fête" at bounding box center [306, 263] width 21 height 13
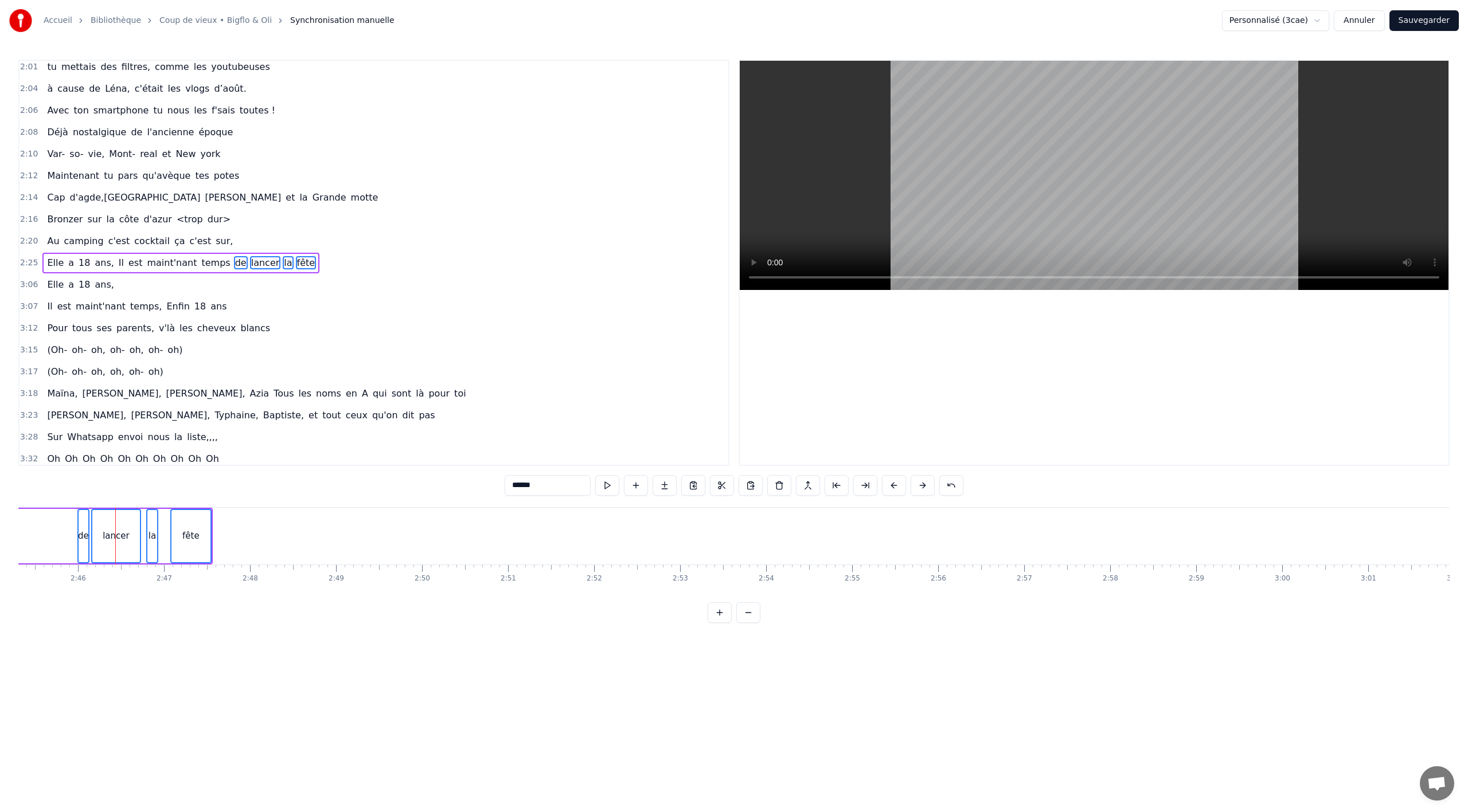
drag, startPoint x: 85, startPoint y: 526, endPoint x: 0, endPoint y: 529, distance: 85.1
click at [0, 529] on div "Accueil Bibliothèque Coup de vieux • Bigflo & Oli Synchronisation manuelle Pers…" at bounding box center [734, 311] width 1468 height 623
click at [898, 483] on button at bounding box center [894, 485] width 24 height 21
click at [915, 483] on button at bounding box center [923, 485] width 24 height 21
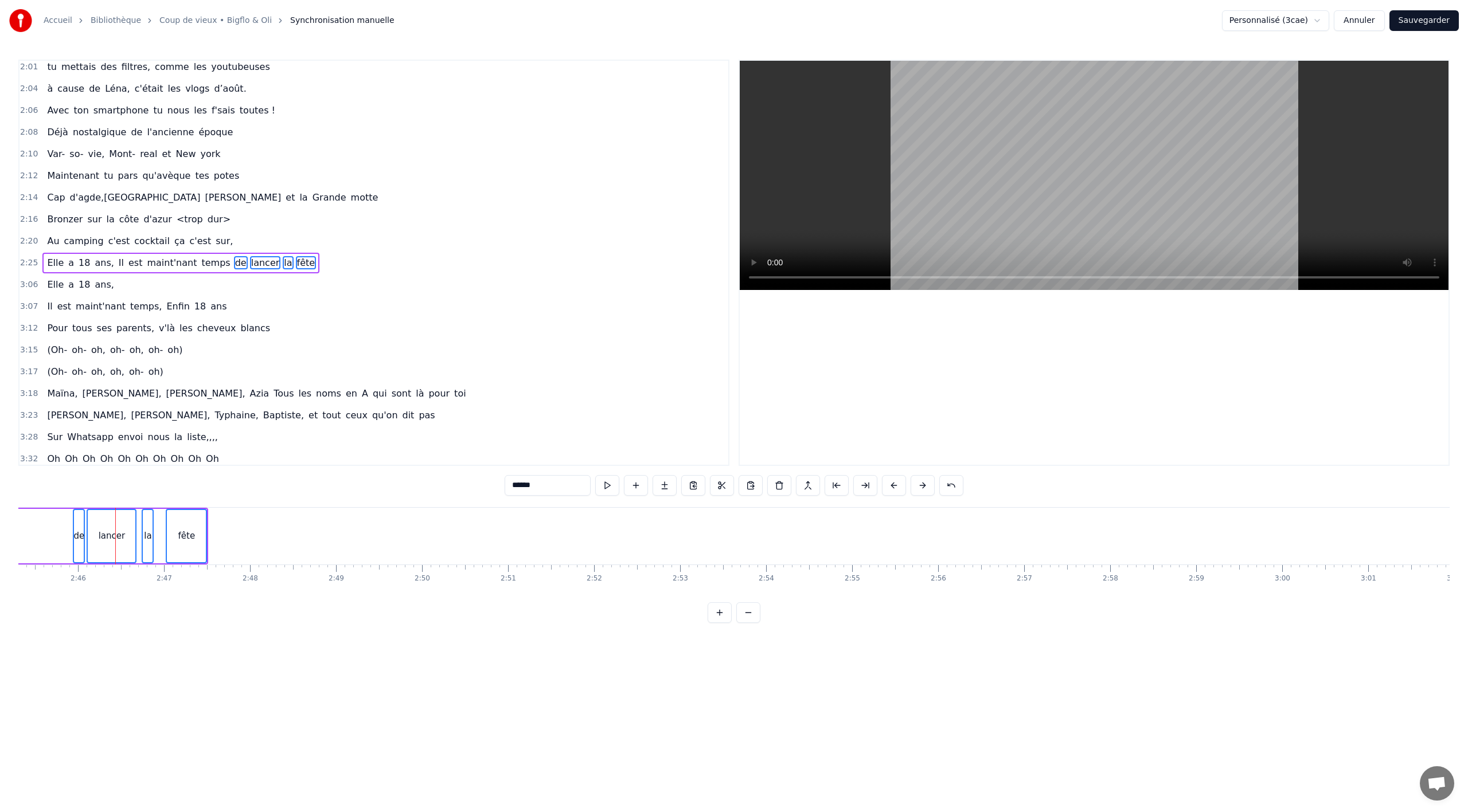
click at [915, 483] on button at bounding box center [923, 485] width 24 height 21
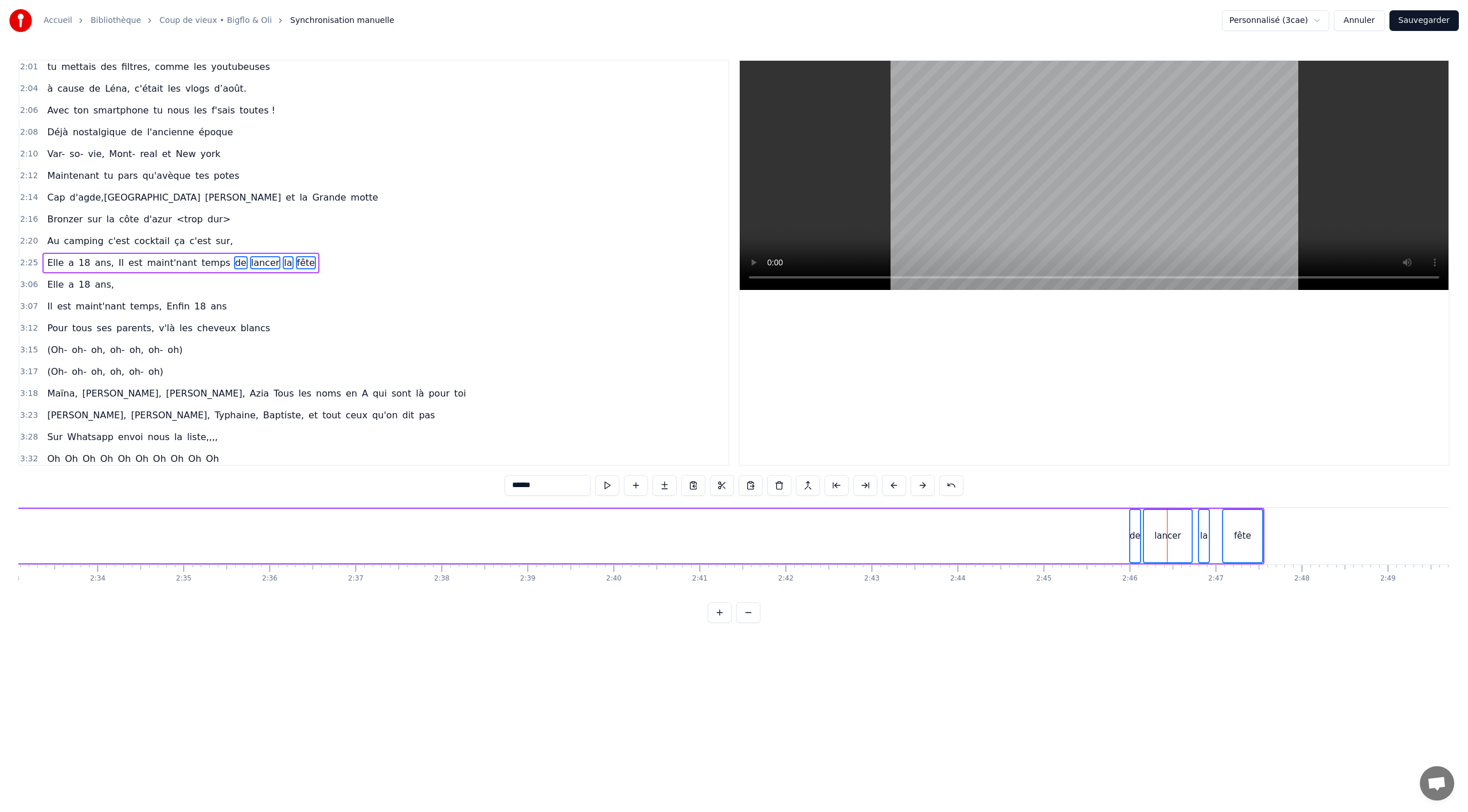
scroll to position [0, 13248]
click at [1057, 549] on div "de" at bounding box center [1054, 536] width 10 height 52
drag, startPoint x: 1057, startPoint y: 521, endPoint x: 1076, endPoint y: 520, distance: 19.0
click at [1076, 520] on div at bounding box center [1075, 536] width 4 height 52
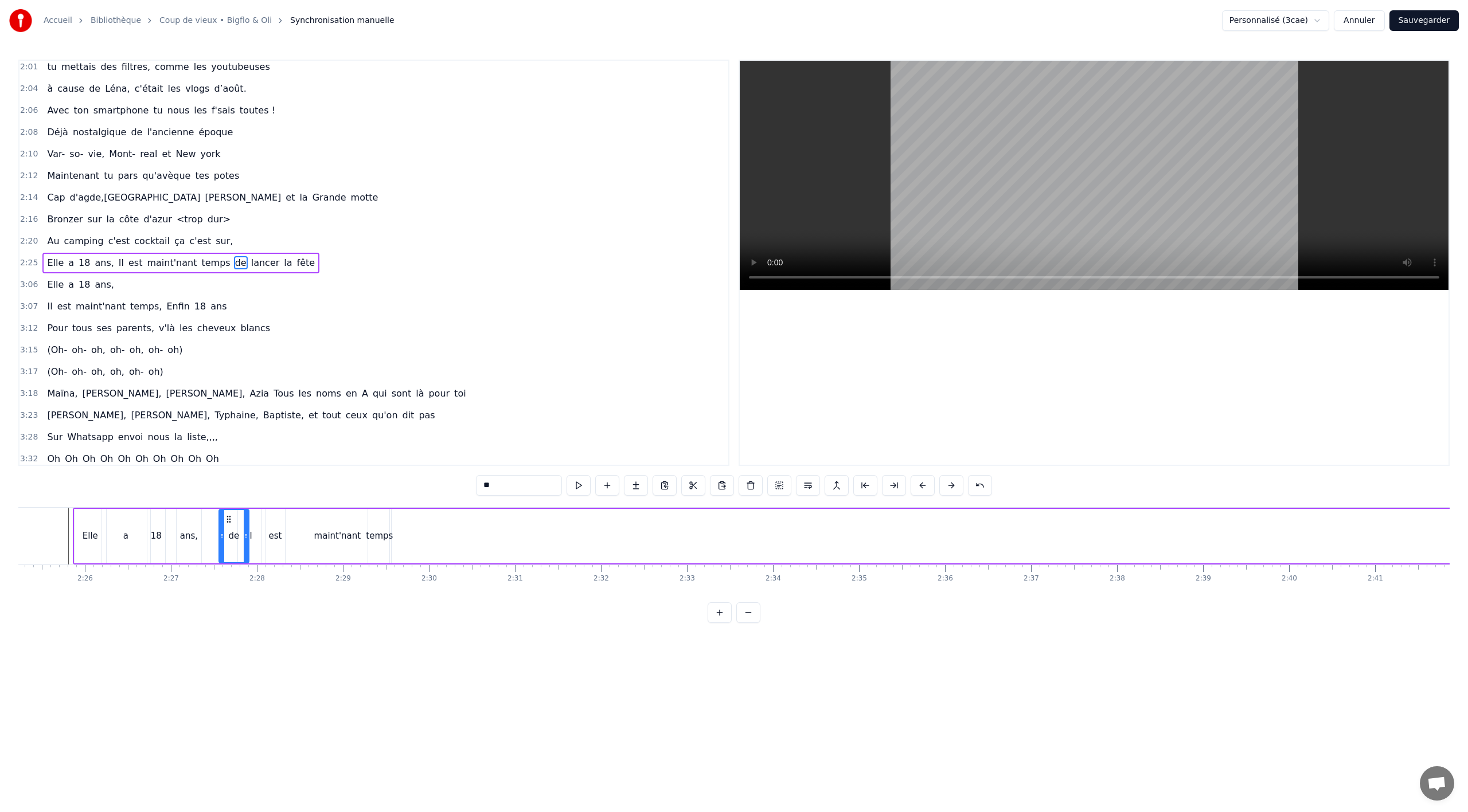
scroll to position [0, 12491]
drag, startPoint x: 1058, startPoint y: 520, endPoint x: 402, endPoint y: 553, distance: 656.8
click at [402, 553] on div "de" at bounding box center [408, 536] width 29 height 52
click at [250, 269] on span "lancer" at bounding box center [265, 263] width 31 height 13
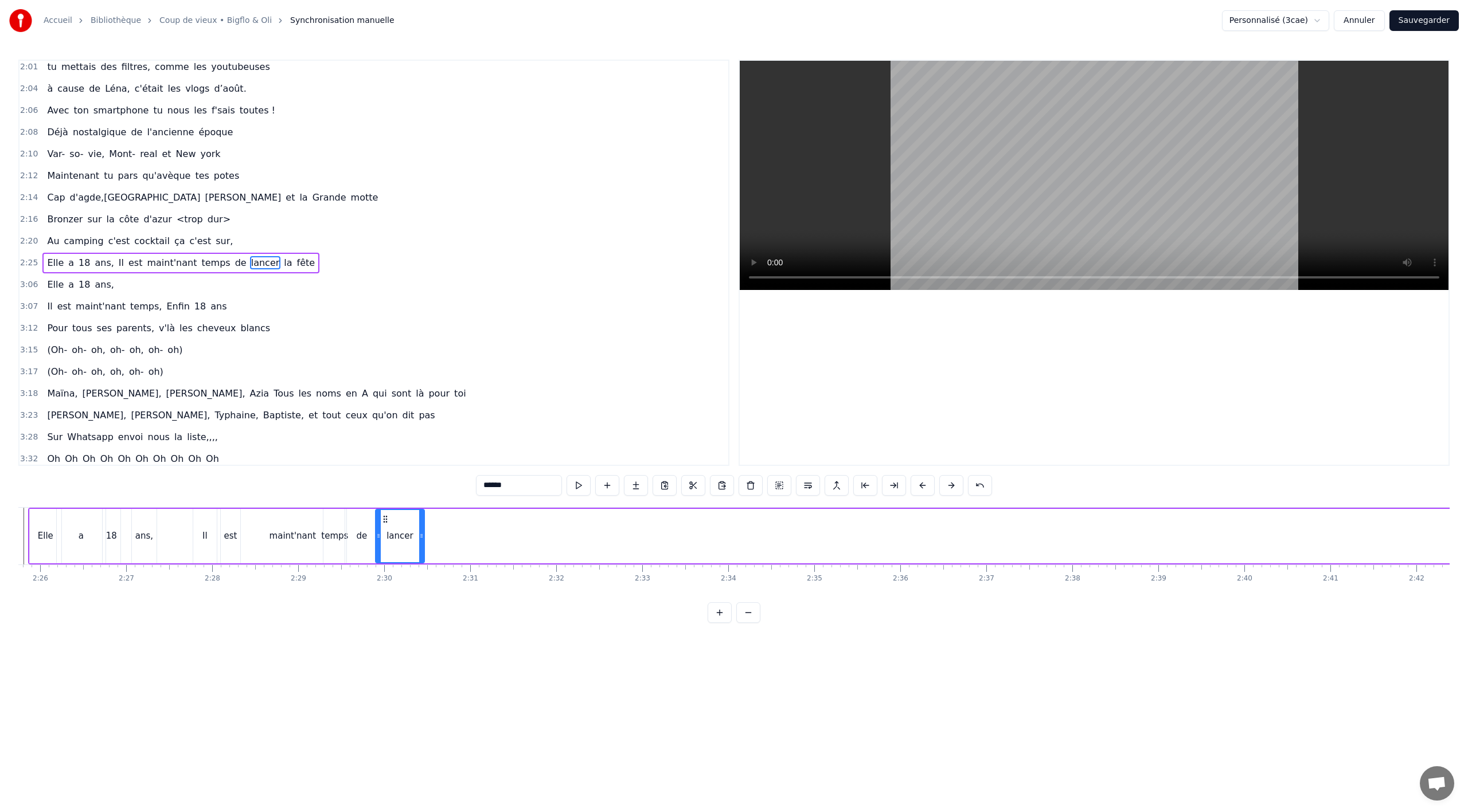
drag, startPoint x: 89, startPoint y: 517, endPoint x: 386, endPoint y: 561, distance: 300.2
click at [386, 561] on div "lancer" at bounding box center [399, 536] width 48 height 52
click at [283, 260] on span "la" at bounding box center [288, 263] width 10 height 13
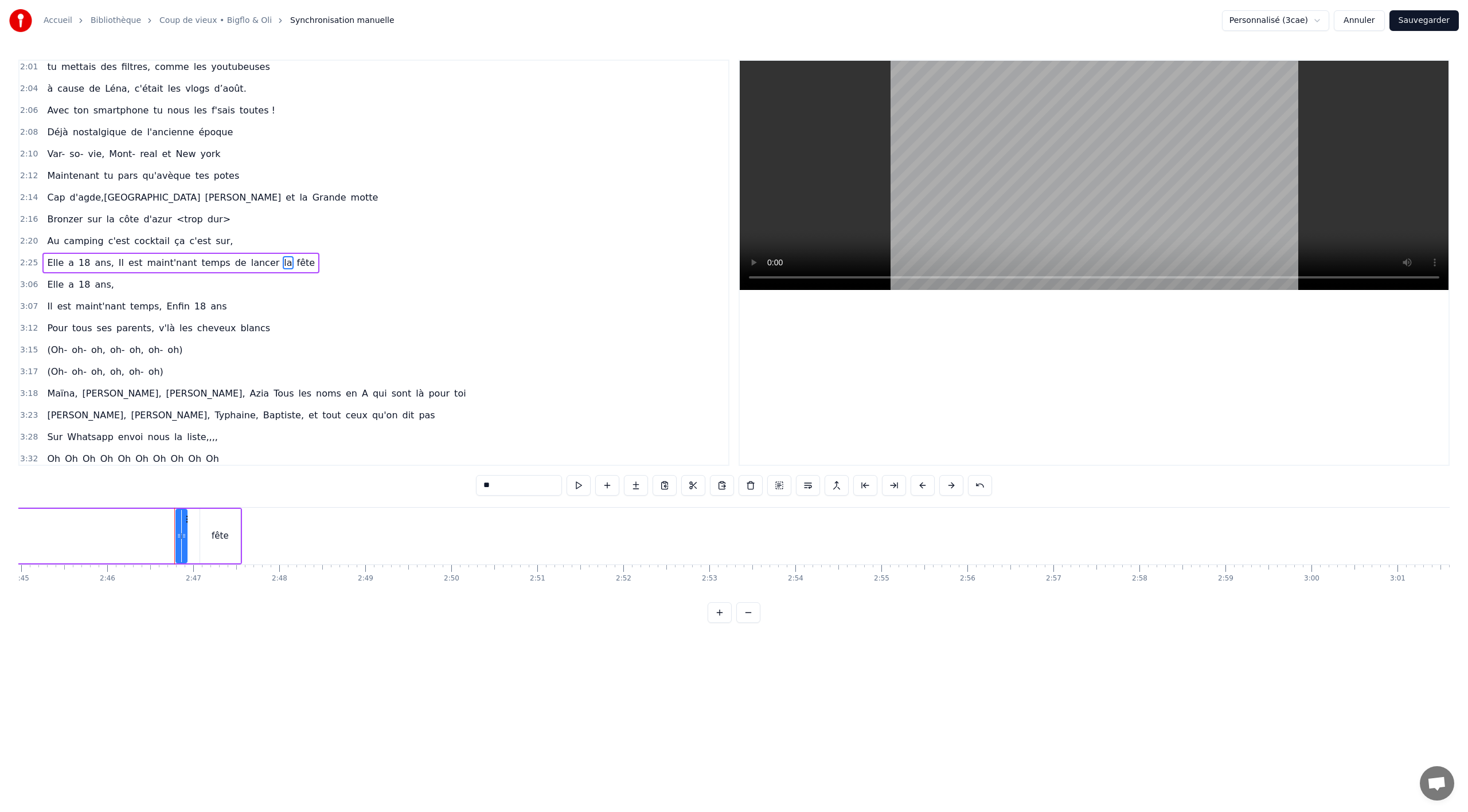
scroll to position [0, 14289]
drag, startPoint x: 80, startPoint y: 538, endPoint x: 53, endPoint y: 536, distance: 27.1
click at [73, 540] on icon at bounding box center [75, 536] width 4 height 10
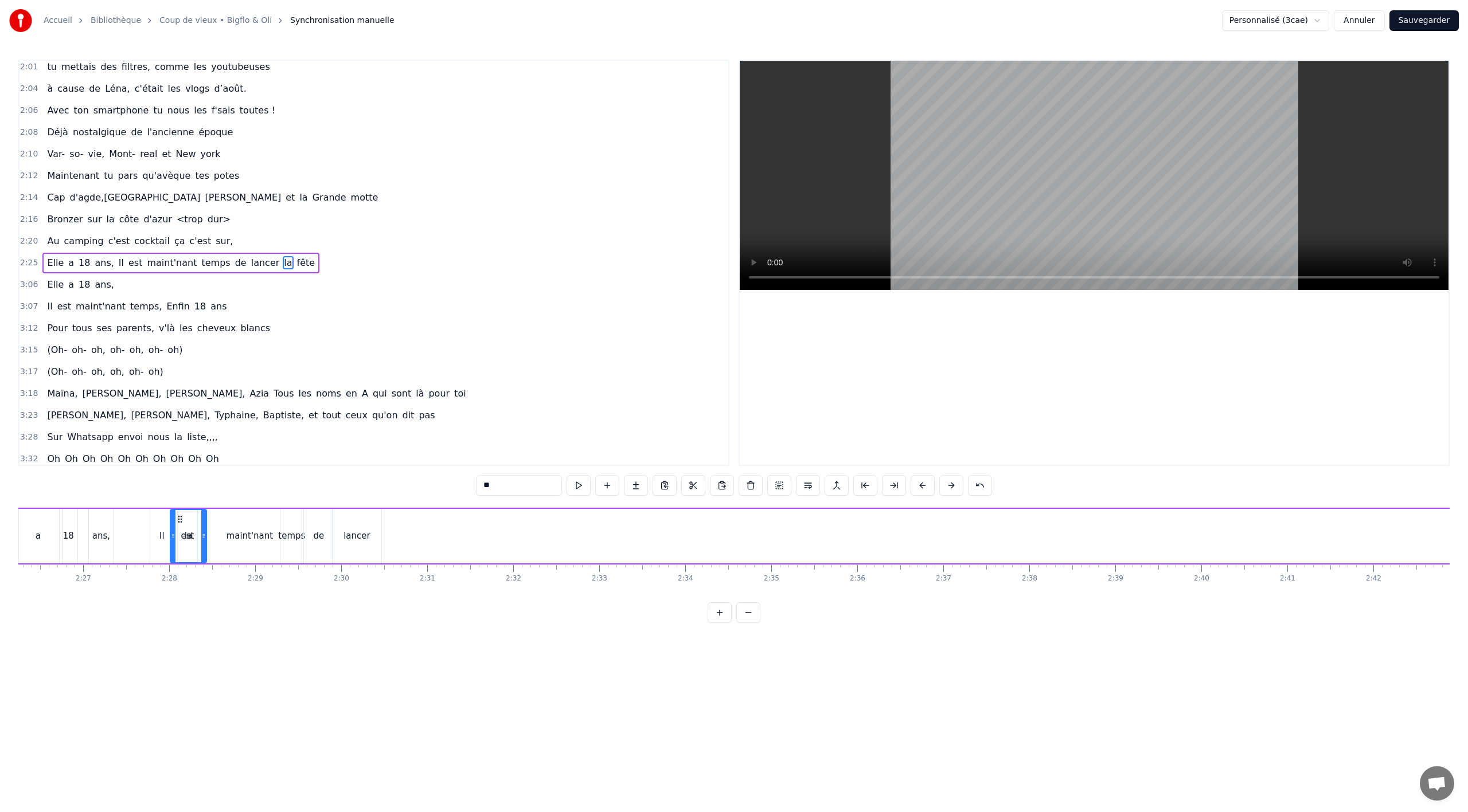
scroll to position [0, 12580]
drag, startPoint x: 16, startPoint y: 523, endPoint x: 388, endPoint y: 525, distance: 372.0
click at [388, 525] on div "la" at bounding box center [398, 536] width 35 height 52
click at [296, 262] on span "fête" at bounding box center [306, 263] width 21 height 13
type input "****"
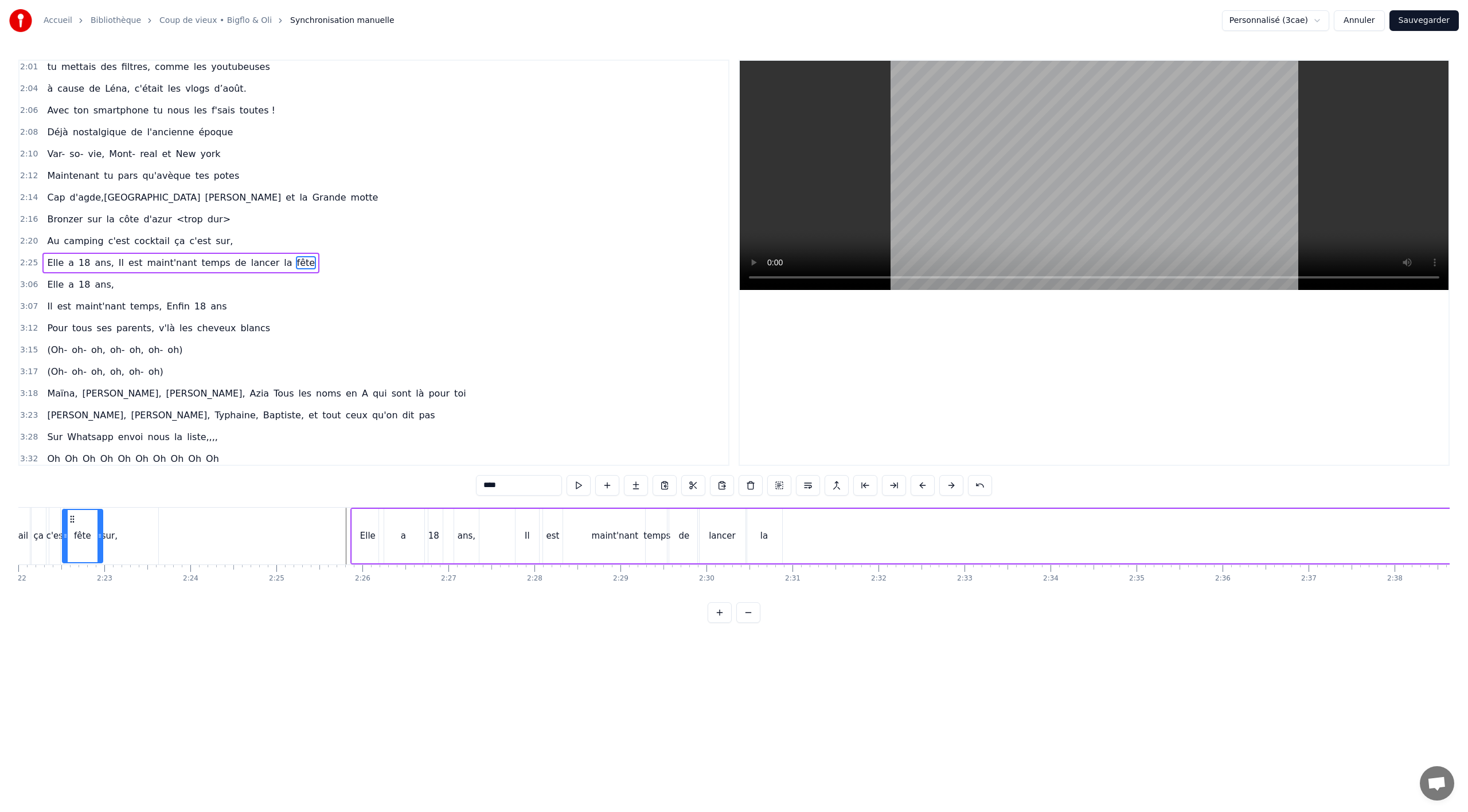
scroll to position [0, 12204]
drag, startPoint x: 92, startPoint y: 517, endPoint x: 803, endPoint y: 536, distance: 711.3
click at [803, 536] on div "fête" at bounding box center [809, 536] width 39 height 52
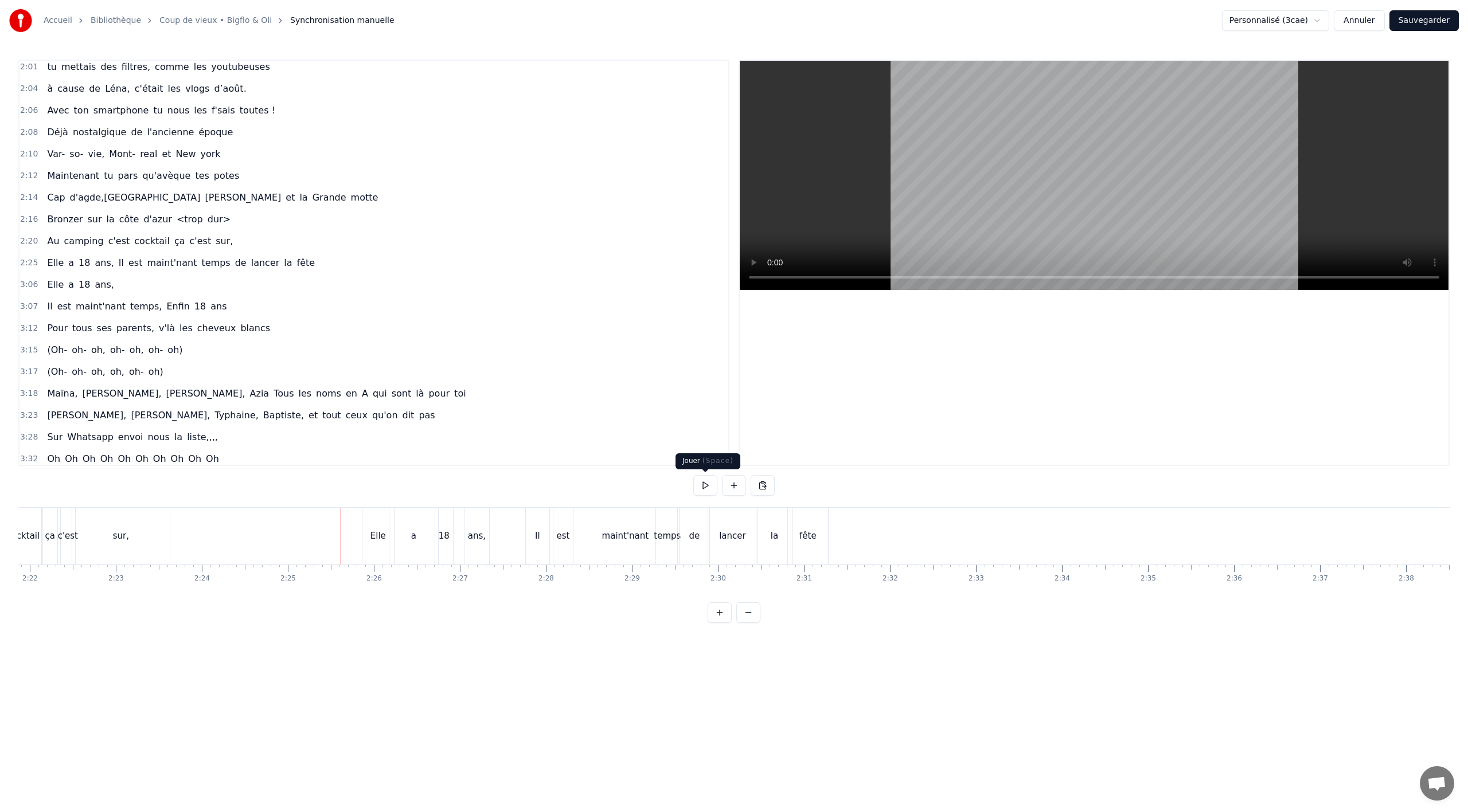
click at [710, 480] on button at bounding box center [705, 485] width 24 height 21
drag, startPoint x: 804, startPoint y: 533, endPoint x: 807, endPoint y: 516, distance: 17.3
click at [805, 533] on div "fête" at bounding box center [808, 536] width 17 height 13
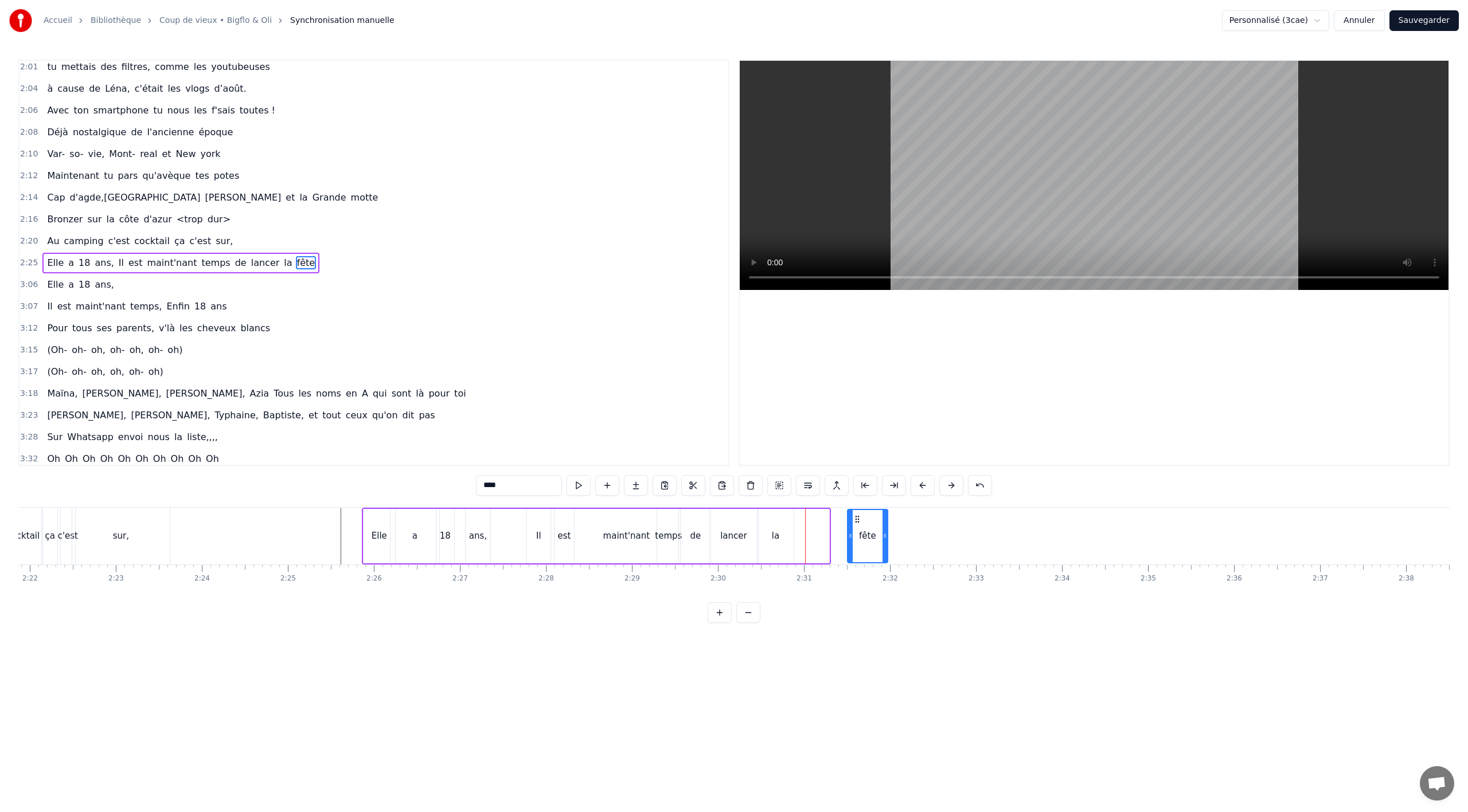
drag, startPoint x: 816, startPoint y: 519, endPoint x: 858, endPoint y: 521, distance: 42.0
click at [858, 521] on icon at bounding box center [857, 519] width 10 height 10
click at [777, 539] on div "la" at bounding box center [775, 536] width 8 height 13
drag, startPoint x: 779, startPoint y: 519, endPoint x: 816, endPoint y: 521, distance: 37.1
click at [816, 521] on icon at bounding box center [817, 519] width 10 height 10
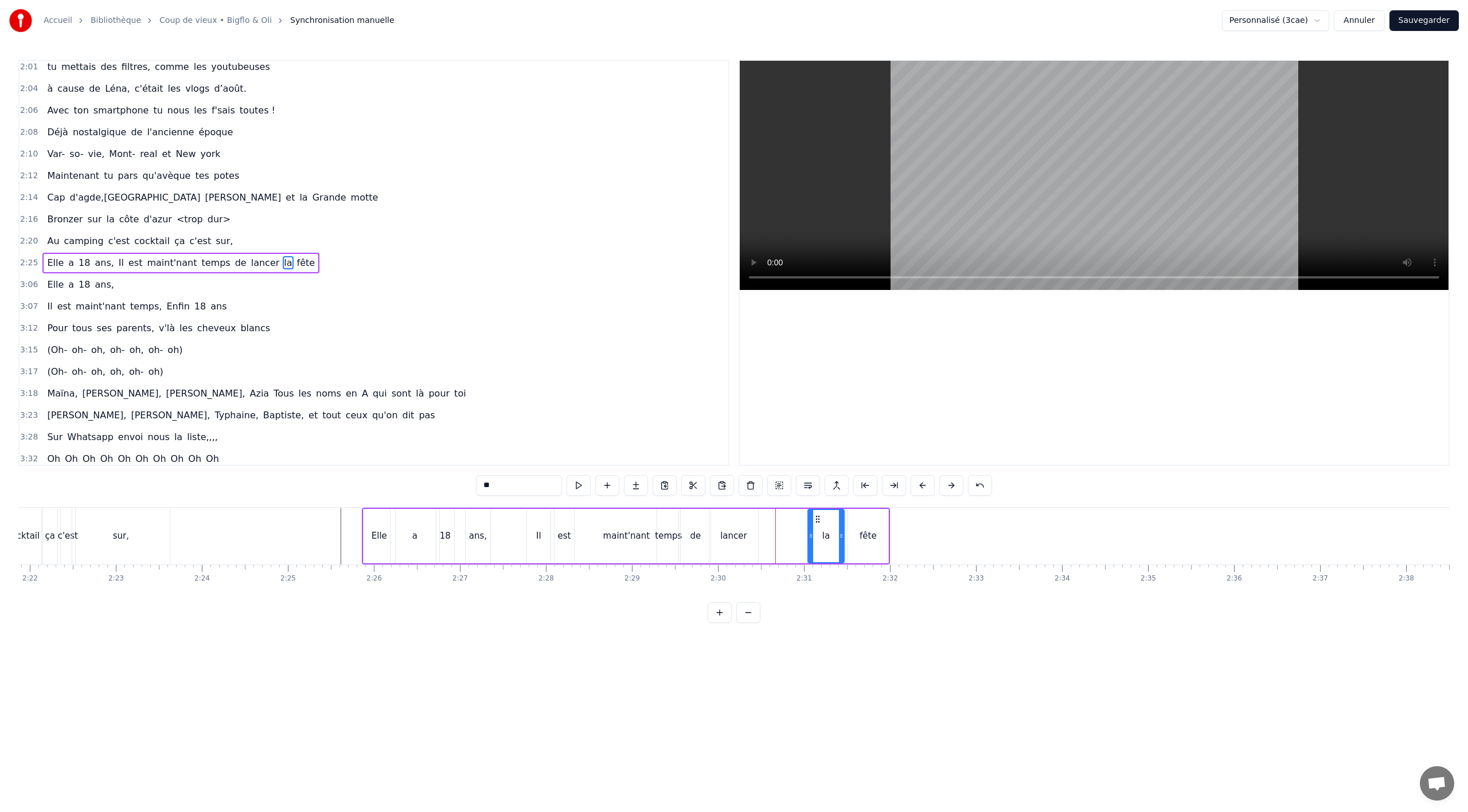
drag, startPoint x: 729, startPoint y: 531, endPoint x: 737, endPoint y: 520, distance: 13.6
click at [732, 530] on div "lancer" at bounding box center [734, 536] width 27 height 13
drag, startPoint x: 723, startPoint y: 520, endPoint x: 766, endPoint y: 521, distance: 43.0
click at [766, 521] on icon at bounding box center [765, 519] width 10 height 10
click at [695, 535] on div "de" at bounding box center [696, 536] width 11 height 13
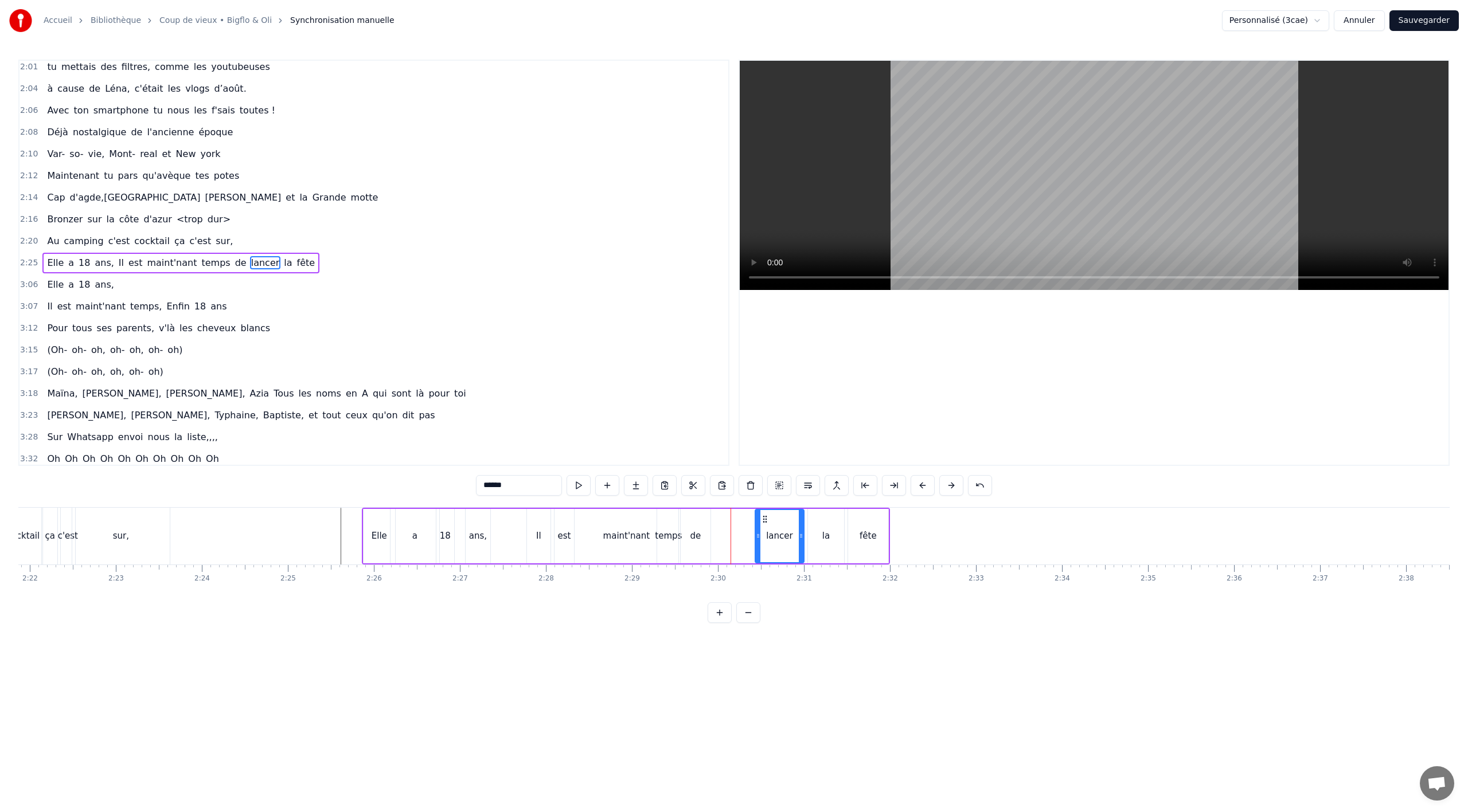
type input "**"
drag, startPoint x: 691, startPoint y: 517, endPoint x: 734, endPoint y: 520, distance: 43.1
click at [733, 521] on icon at bounding box center [732, 519] width 10 height 10
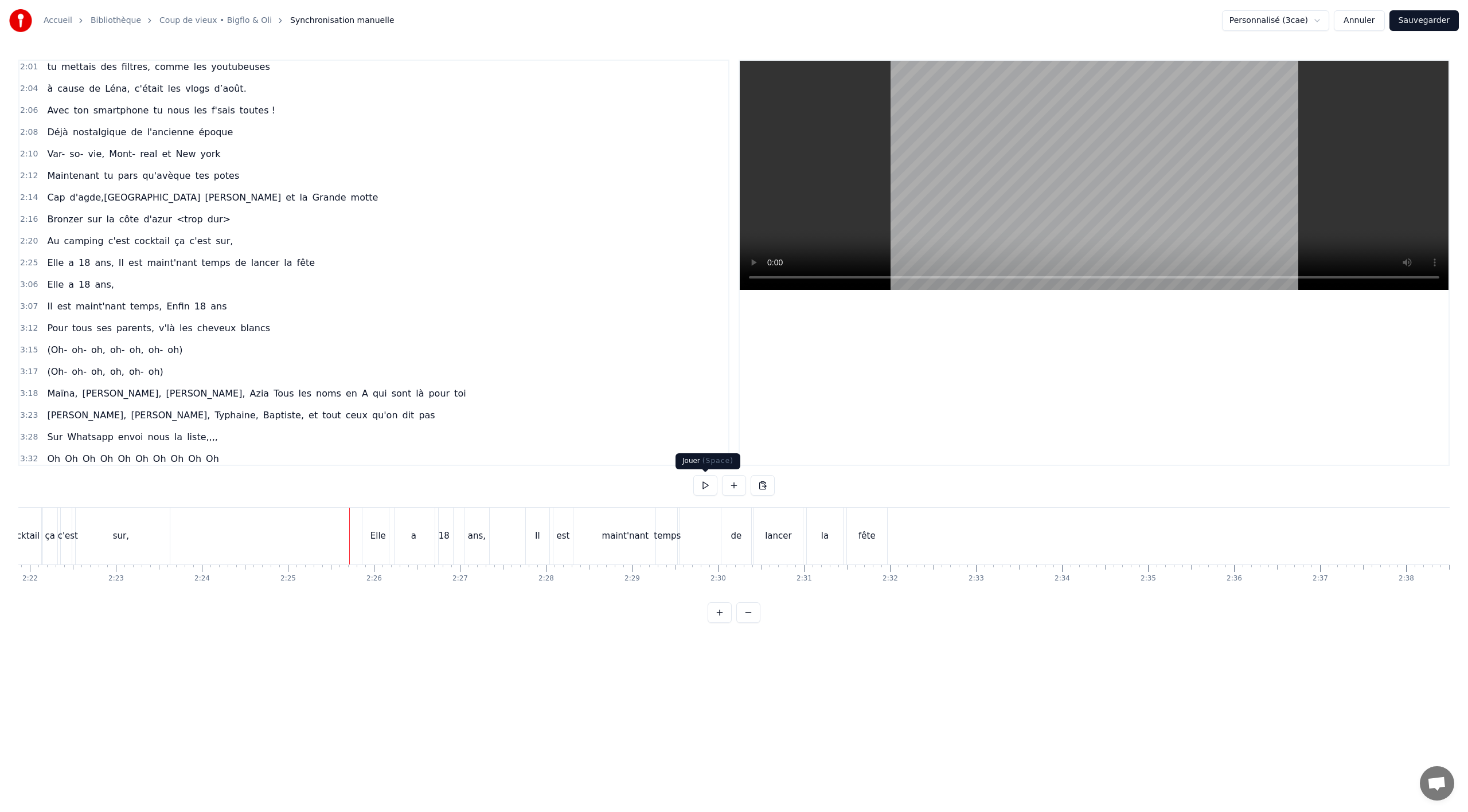
click at [703, 485] on button at bounding box center [705, 485] width 24 height 21
click at [367, 536] on div "Elle" at bounding box center [378, 536] width 32 height 57
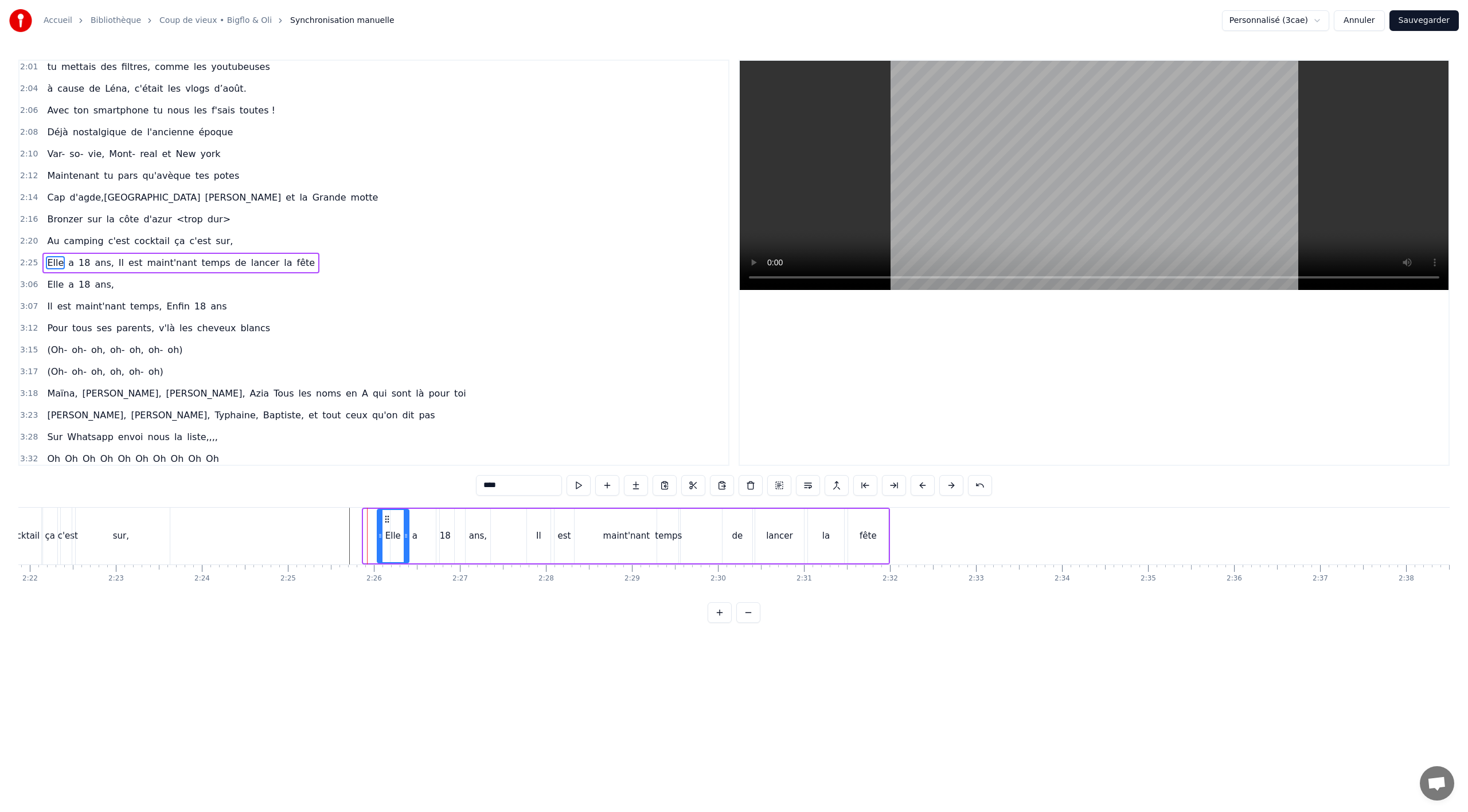
drag, startPoint x: 372, startPoint y: 518, endPoint x: 387, endPoint y: 517, distance: 15.0
click at [387, 517] on icon at bounding box center [387, 519] width 10 height 10
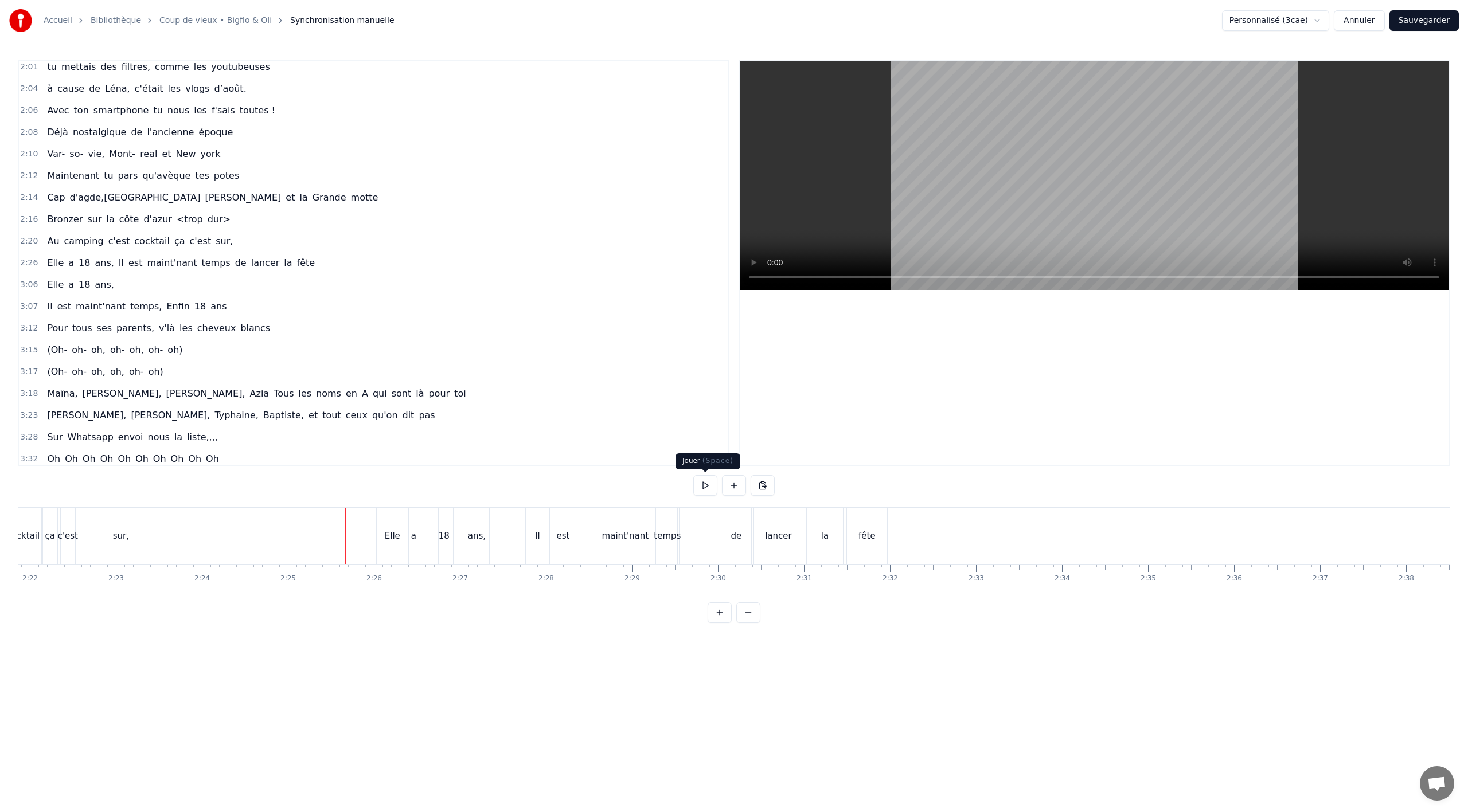
click at [702, 485] on button at bounding box center [705, 485] width 24 height 21
click at [667, 538] on div "temps" at bounding box center [667, 536] width 27 height 13
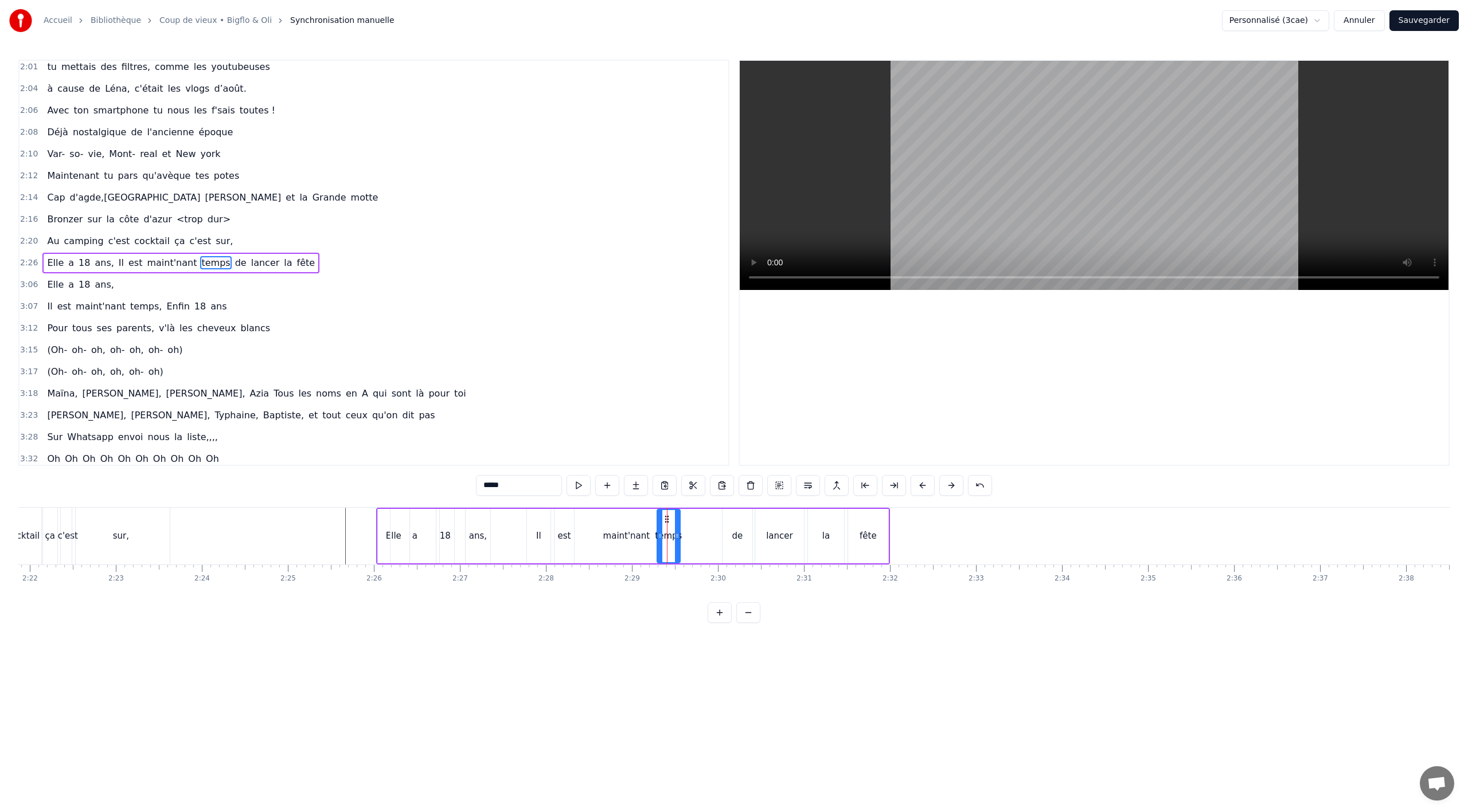
click at [635, 548] on div "maint'nant" at bounding box center [626, 536] width 104 height 54
click at [635, 542] on div "maint'nant" at bounding box center [626, 536] width 47 height 13
drag, startPoint x: 676, startPoint y: 531, endPoint x: 643, endPoint y: 533, distance: 33.1
click at [643, 533] on icon at bounding box center [642, 536] width 4 height 10
click at [671, 542] on div "temps" at bounding box center [668, 536] width 27 height 13
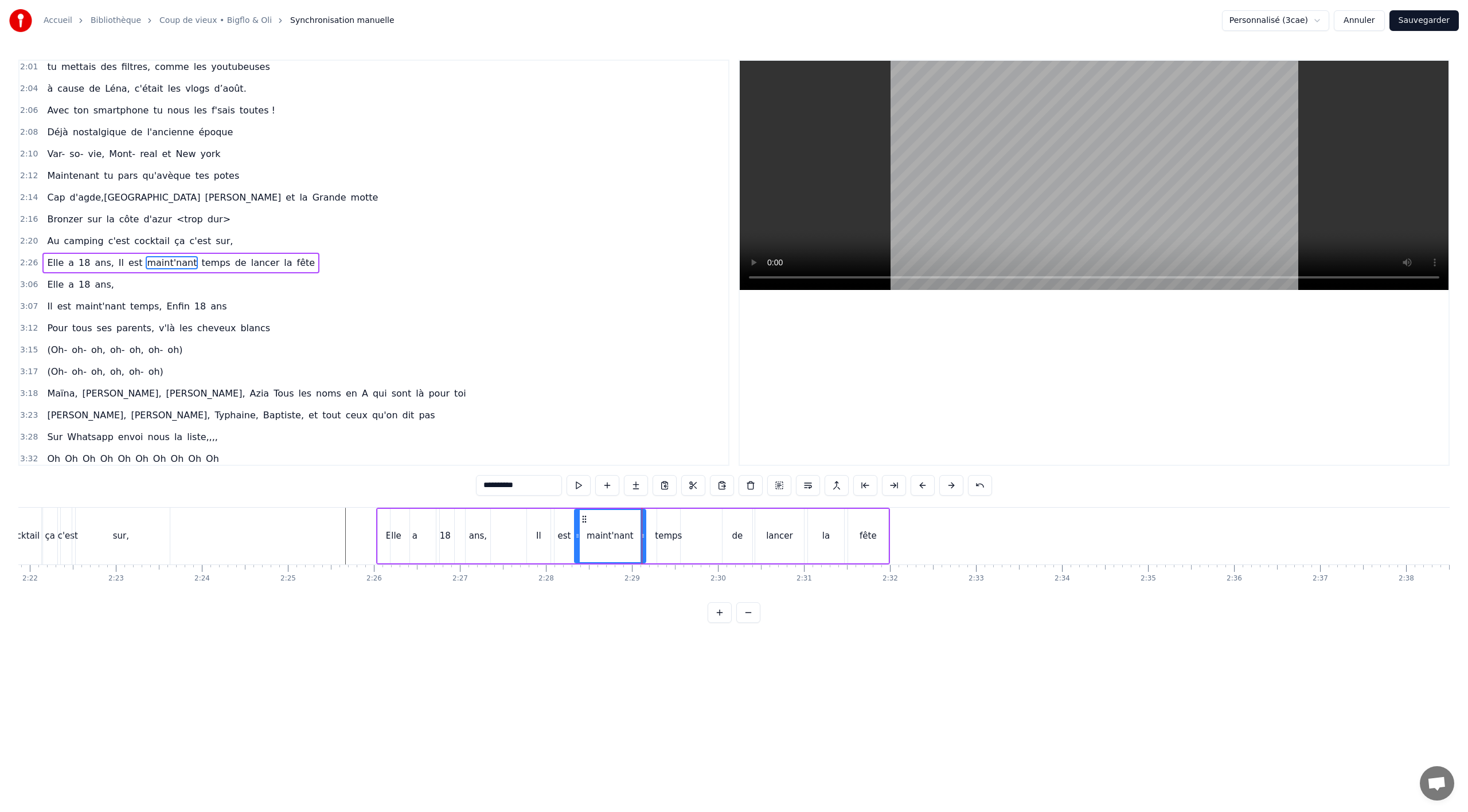
type input "*****"
drag, startPoint x: 666, startPoint y: 521, endPoint x: 654, endPoint y: 524, distance: 12.4
click at [654, 524] on div "temps" at bounding box center [656, 536] width 22 height 52
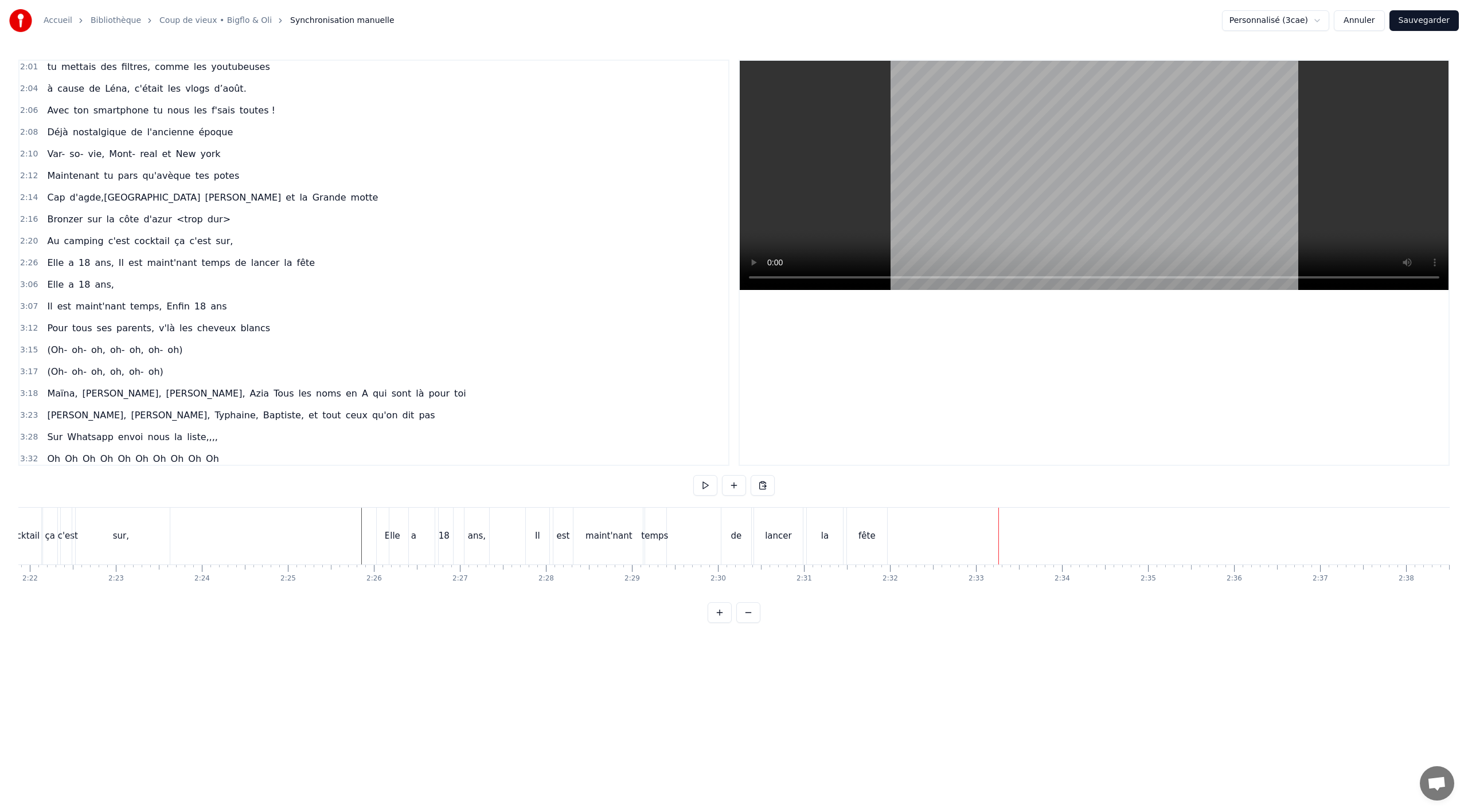
click at [98, 294] on div "Elle a 18 ans," at bounding box center [80, 285] width 76 height 21
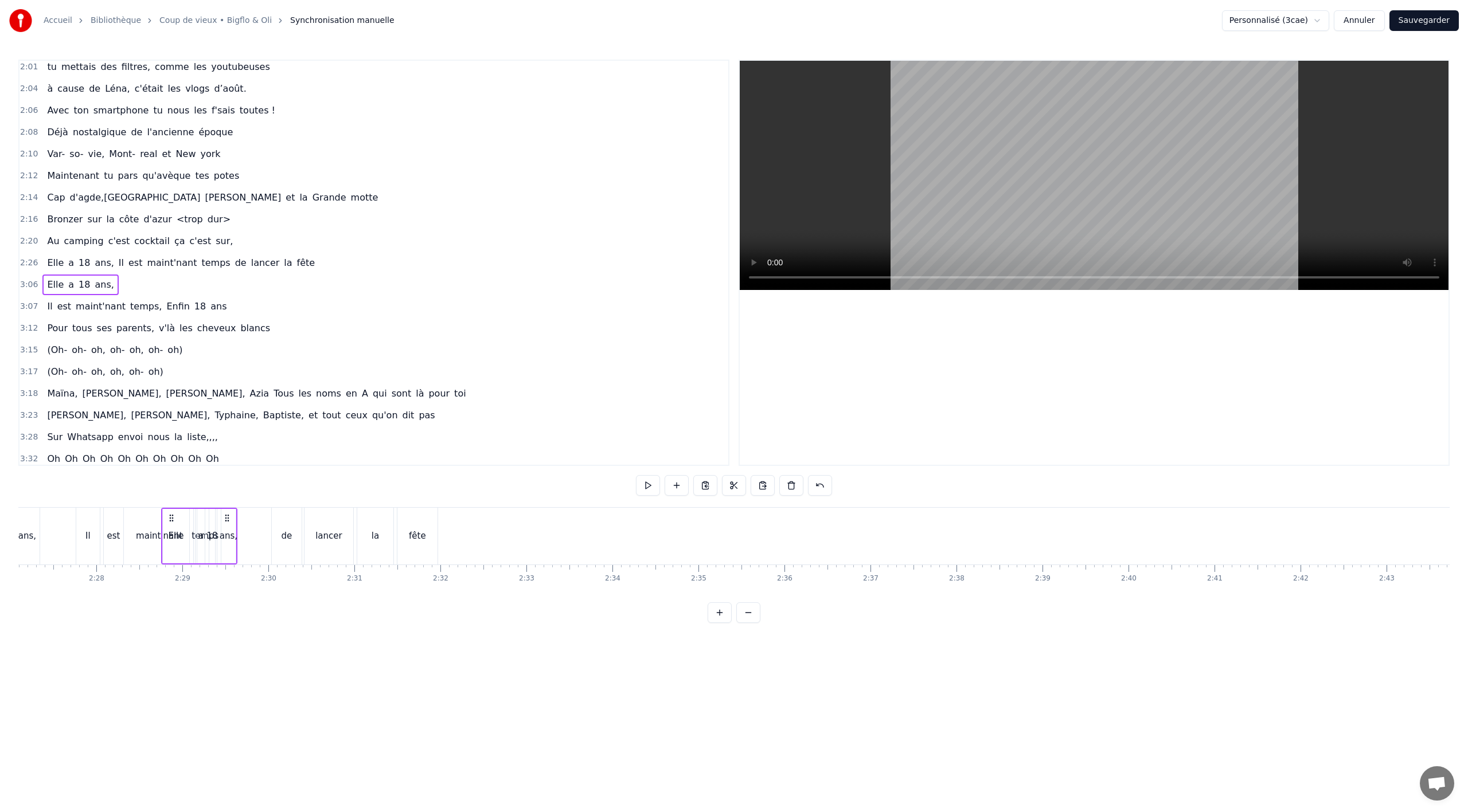
scroll to position [0, 12645]
drag, startPoint x: 84, startPoint y: 517, endPoint x: 452, endPoint y: 549, distance: 369.4
click at [452, 549] on div "Elle a 18 ans," at bounding box center [482, 536] width 76 height 57
click at [257, 556] on div "Elle a 18 ans, Il est maint'nant temps de lancer la fête" at bounding box center [191, 536] width 514 height 57
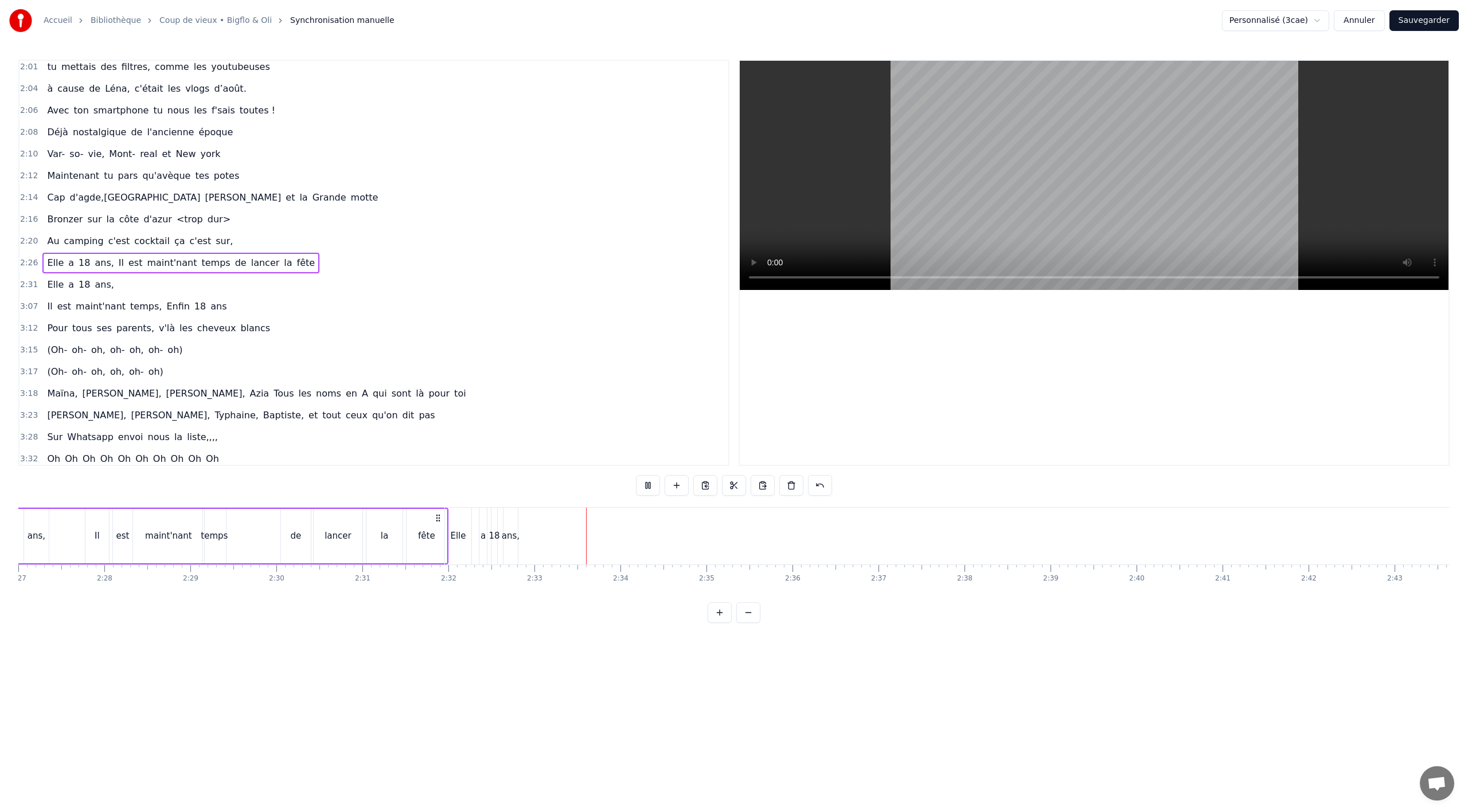
click at [458, 518] on div "Elle" at bounding box center [458, 536] width 27 height 57
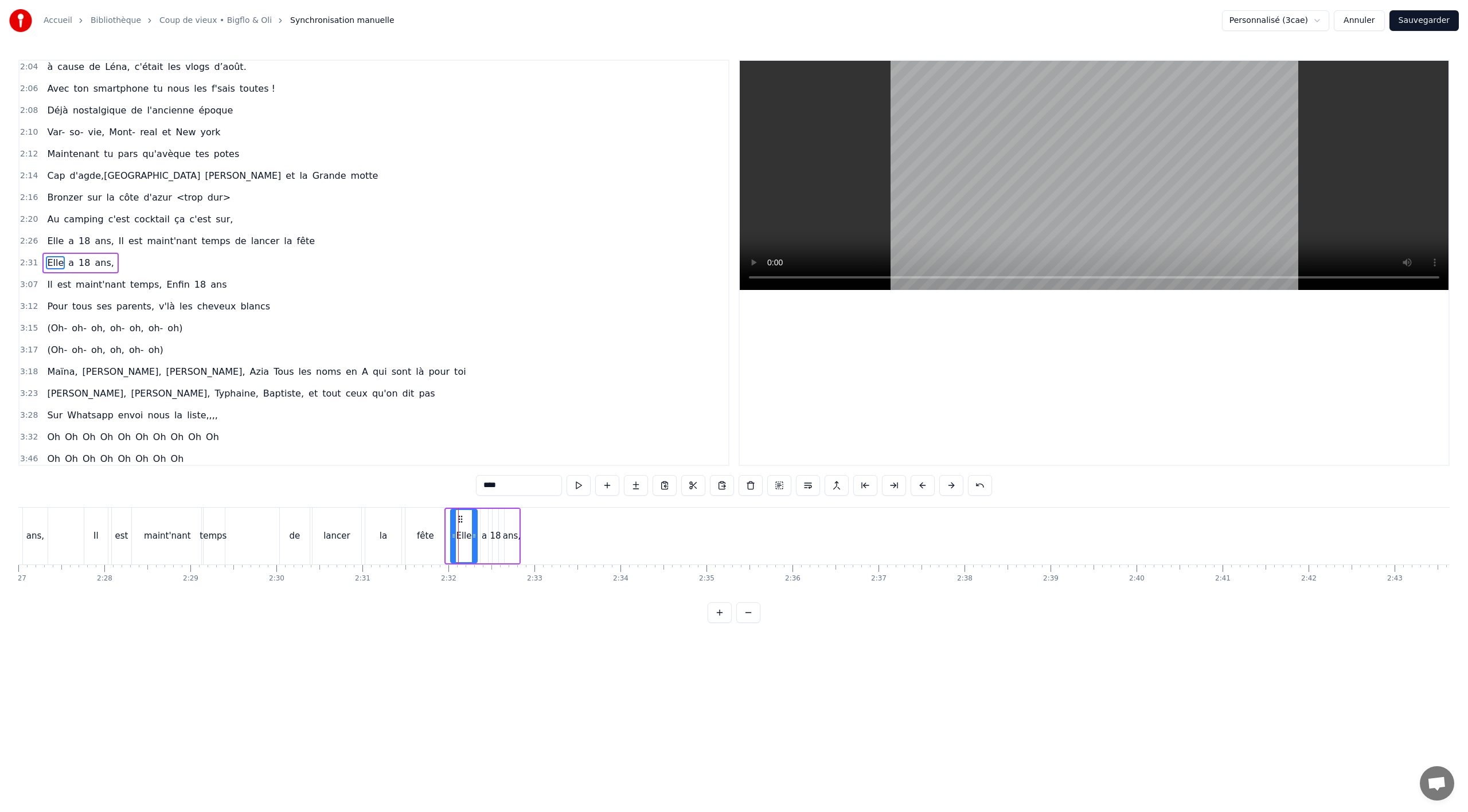
click at [456, 519] on icon at bounding box center [461, 519] width 10 height 10
click at [756, 483] on button at bounding box center [765, 485] width 24 height 21
drag, startPoint x: 513, startPoint y: 517, endPoint x: 585, endPoint y: 526, distance: 72.6
click at [603, 519] on icon at bounding box center [599, 518] width 10 height 10
click at [301, 552] on div "de" at bounding box center [295, 536] width 30 height 57
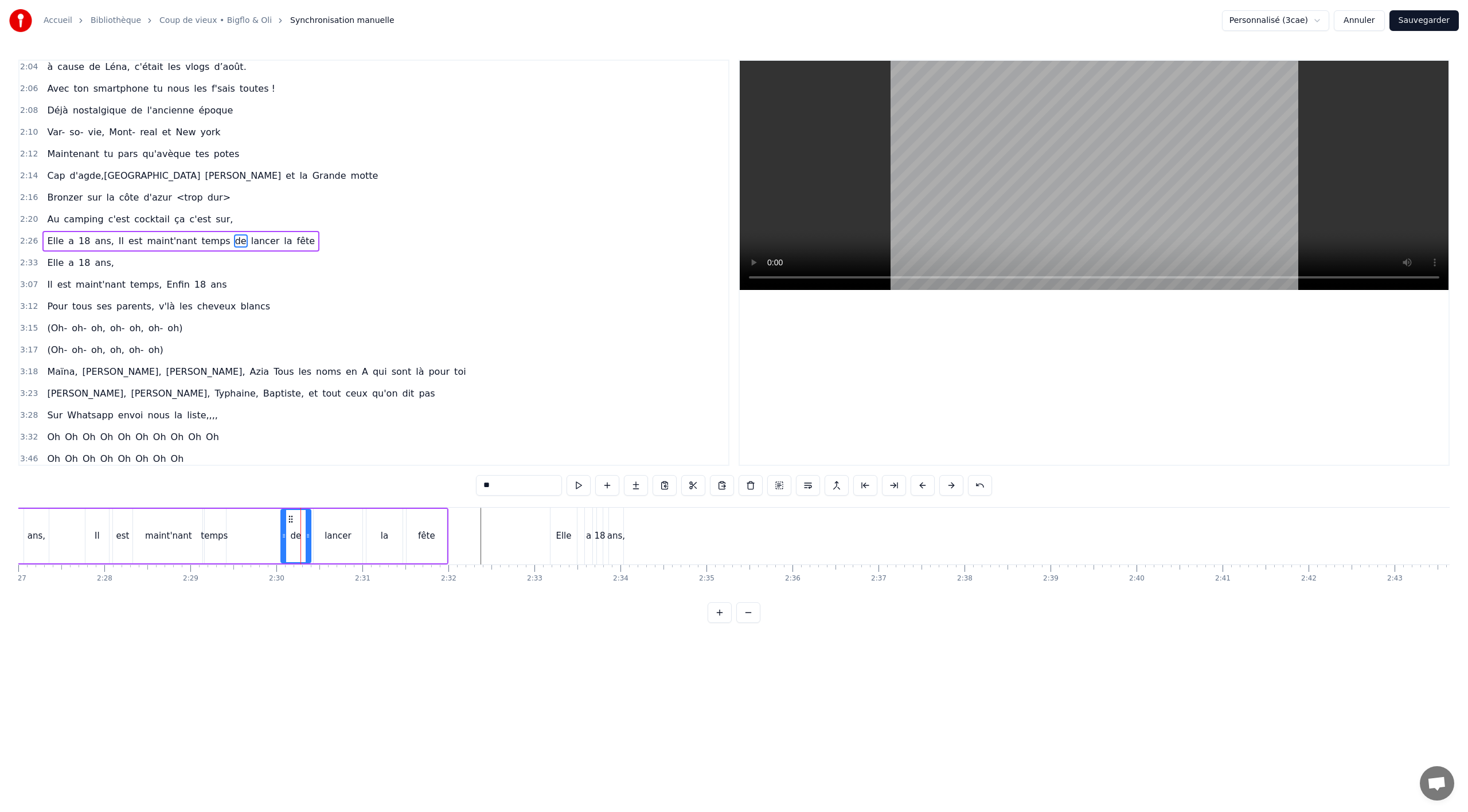
scroll to position [985, 0]
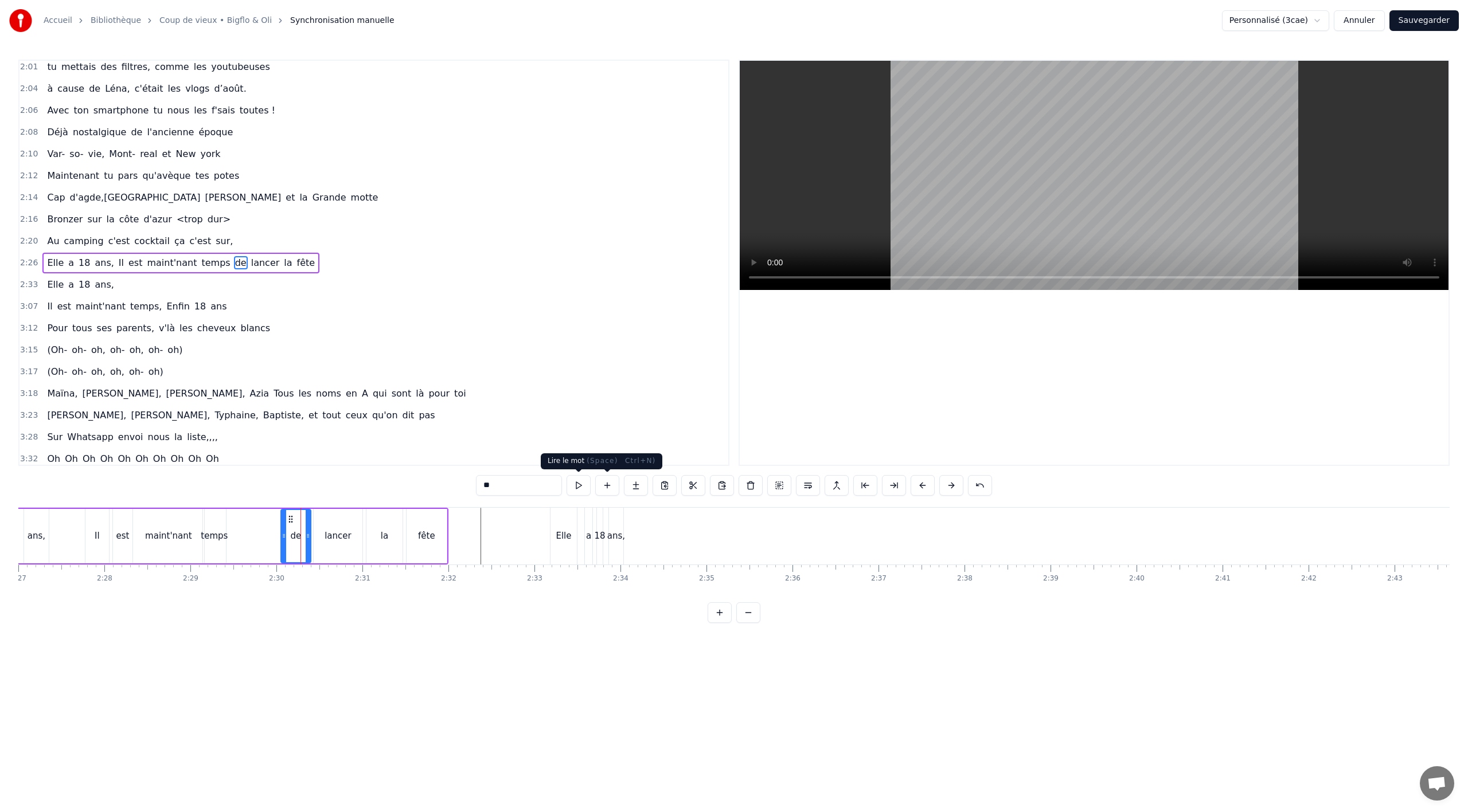
click at [582, 486] on button at bounding box center [579, 485] width 24 height 21
click at [262, 550] on div "Elle a 18 ans, Il est maint'nant temps de lancer la fête" at bounding box center [191, 536] width 514 height 57
click at [651, 489] on button at bounding box center [648, 485] width 24 height 21
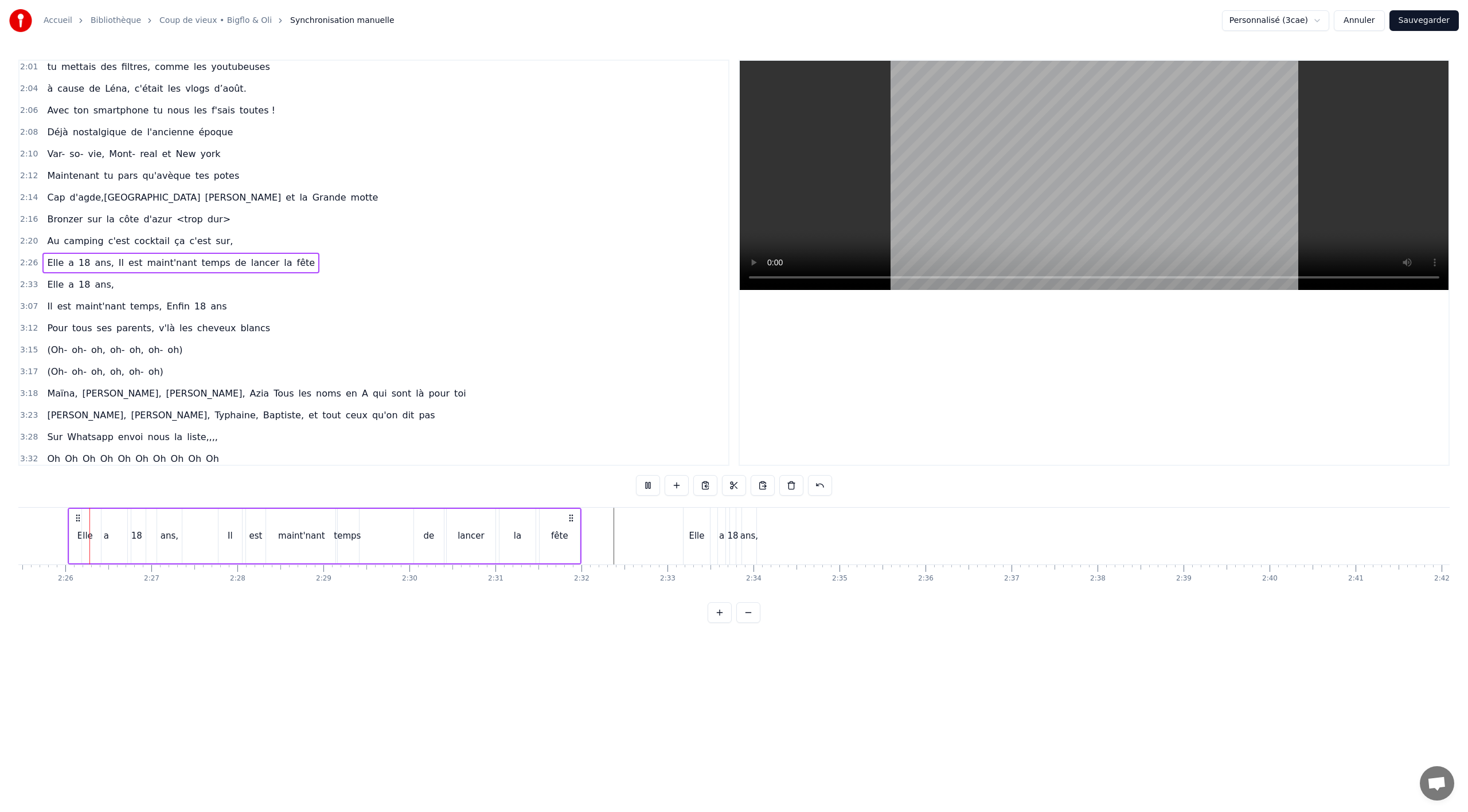
scroll to position [0, 12503]
click at [346, 540] on div "temps" at bounding box center [355, 536] width 27 height 13
drag, startPoint x: 365, startPoint y: 538, endPoint x: 391, endPoint y: 536, distance: 26.1
click at [392, 536] on icon at bounding box center [390, 536] width 4 height 10
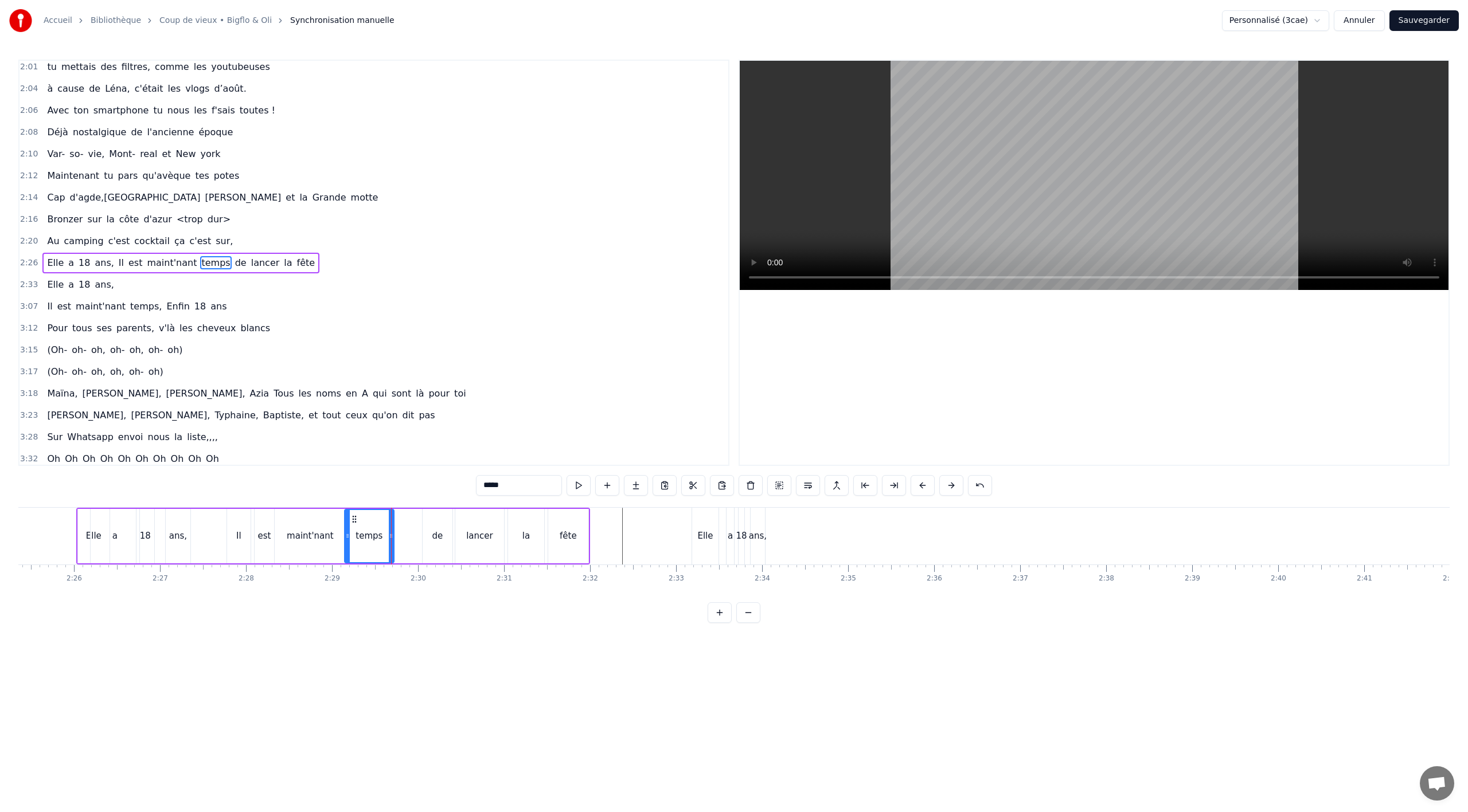
scroll to position [0, 12491]
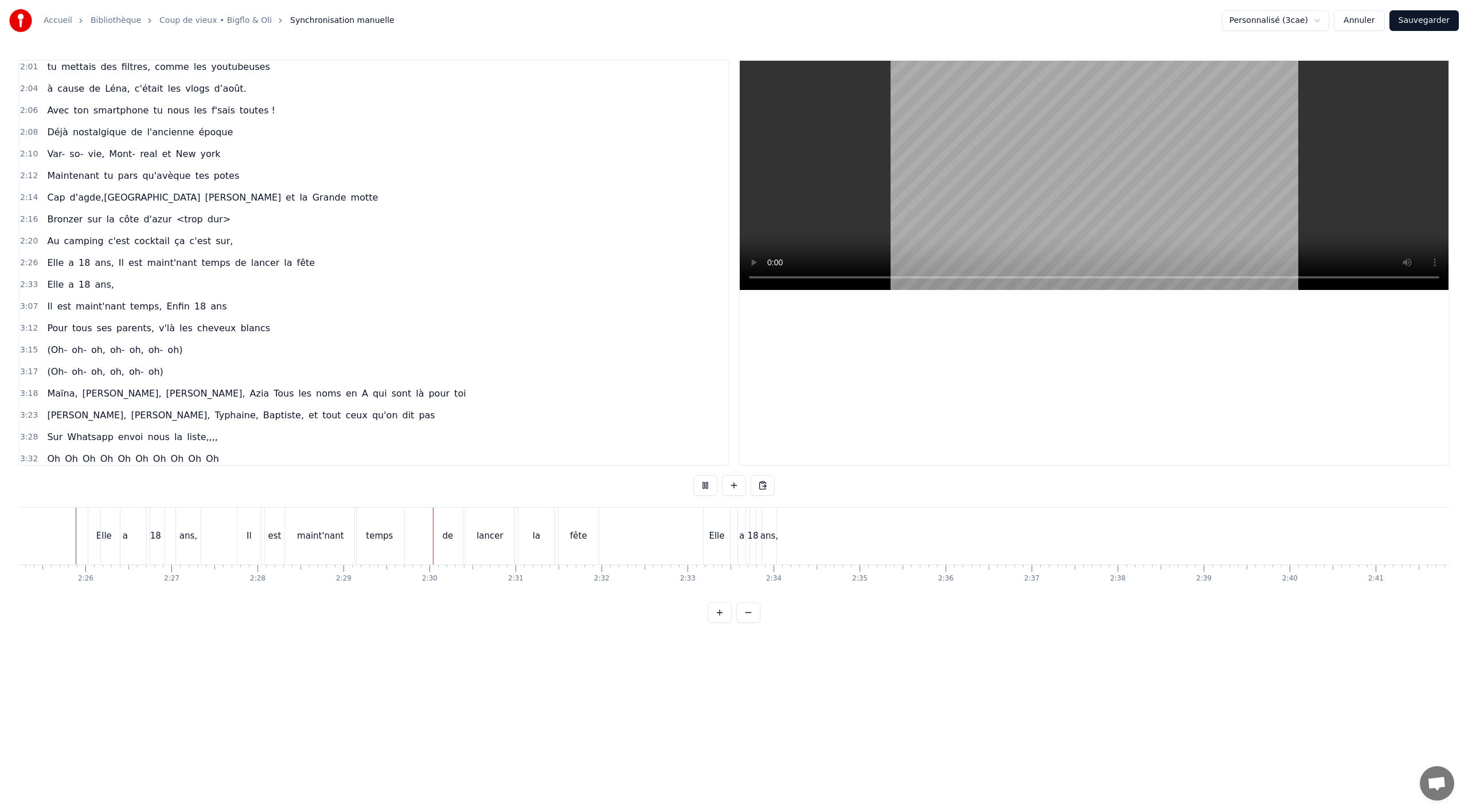
click at [251, 552] on div "Il" at bounding box center [249, 536] width 23 height 57
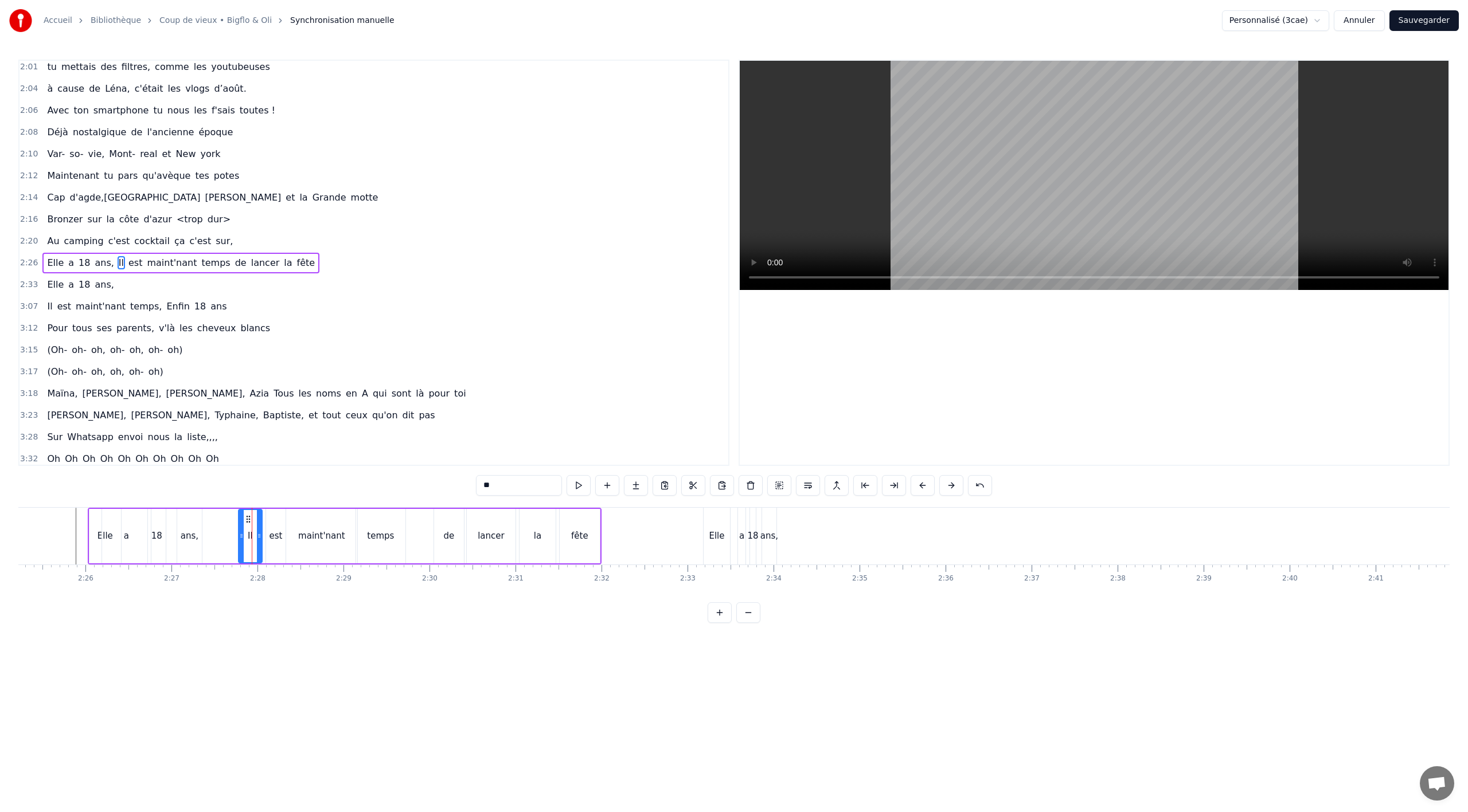
click at [272, 545] on div "est" at bounding box center [276, 536] width 20 height 54
click at [288, 518] on icon at bounding box center [287, 519] width 10 height 10
click at [250, 538] on div "Il" at bounding box center [251, 536] width 5 height 13
type input "**"
drag, startPoint x: 249, startPoint y: 517, endPoint x: 264, endPoint y: 517, distance: 15.0
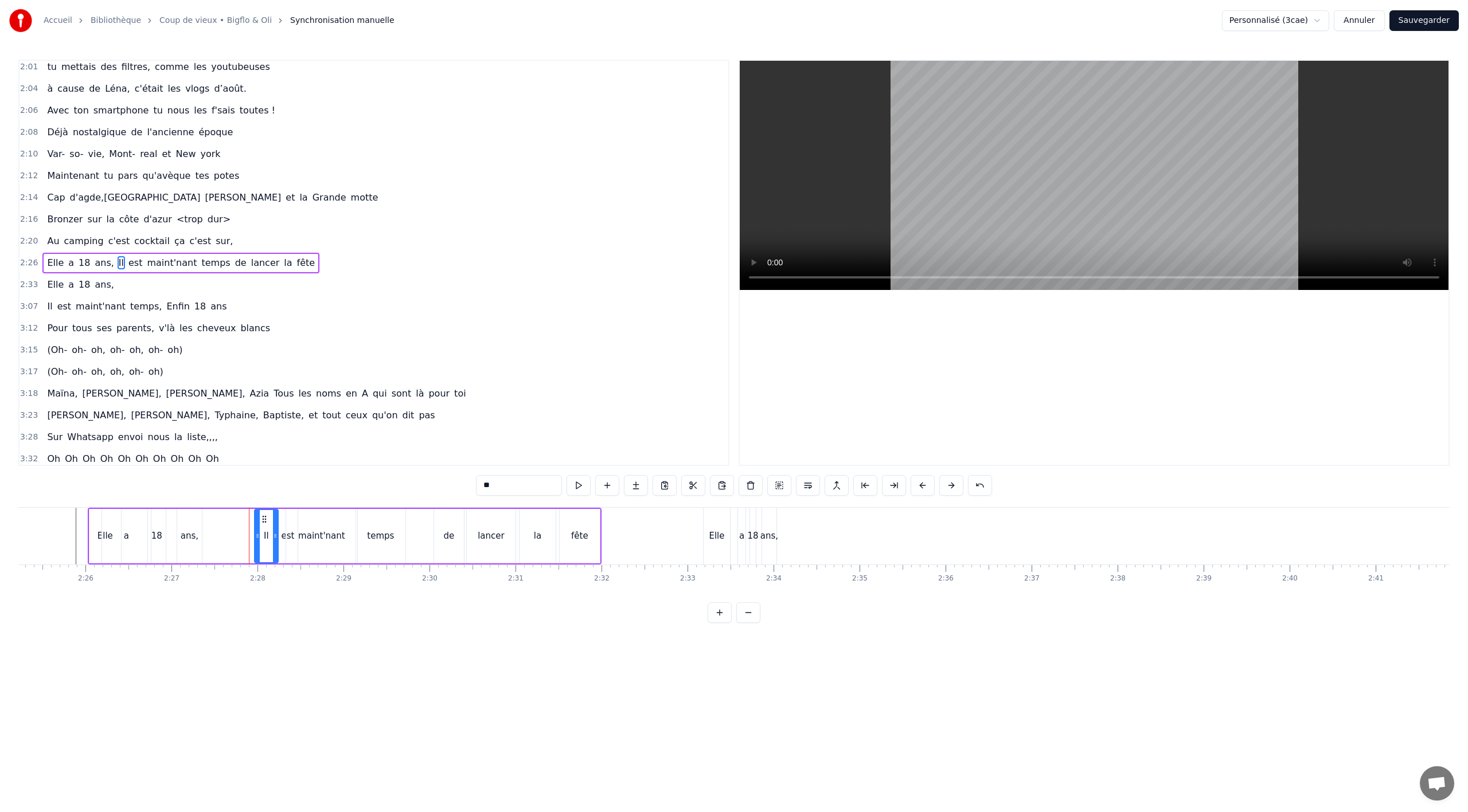
click at [264, 517] on icon at bounding box center [264, 519] width 10 height 10
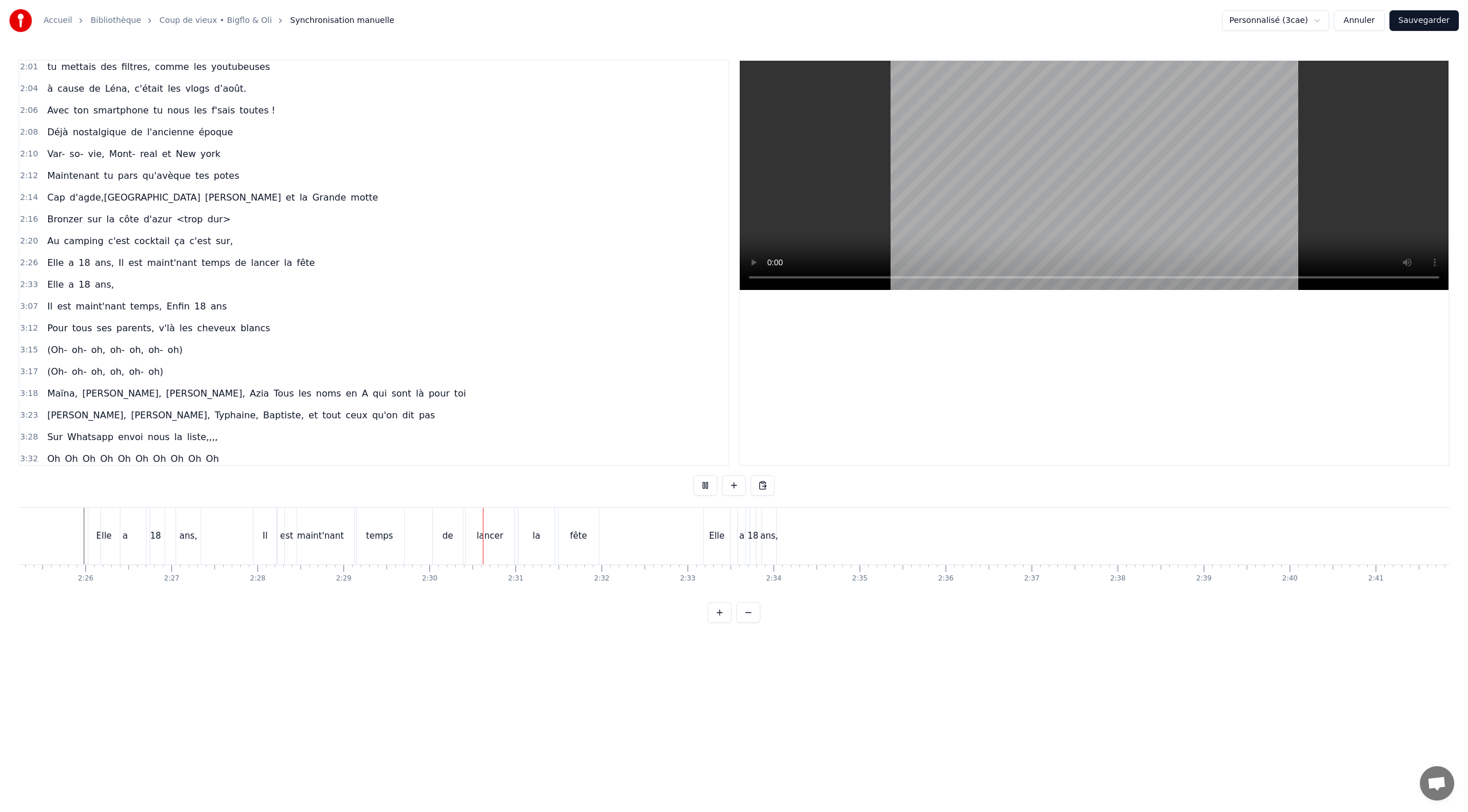
click at [376, 537] on div "temps" at bounding box center [378, 536] width 27 height 13
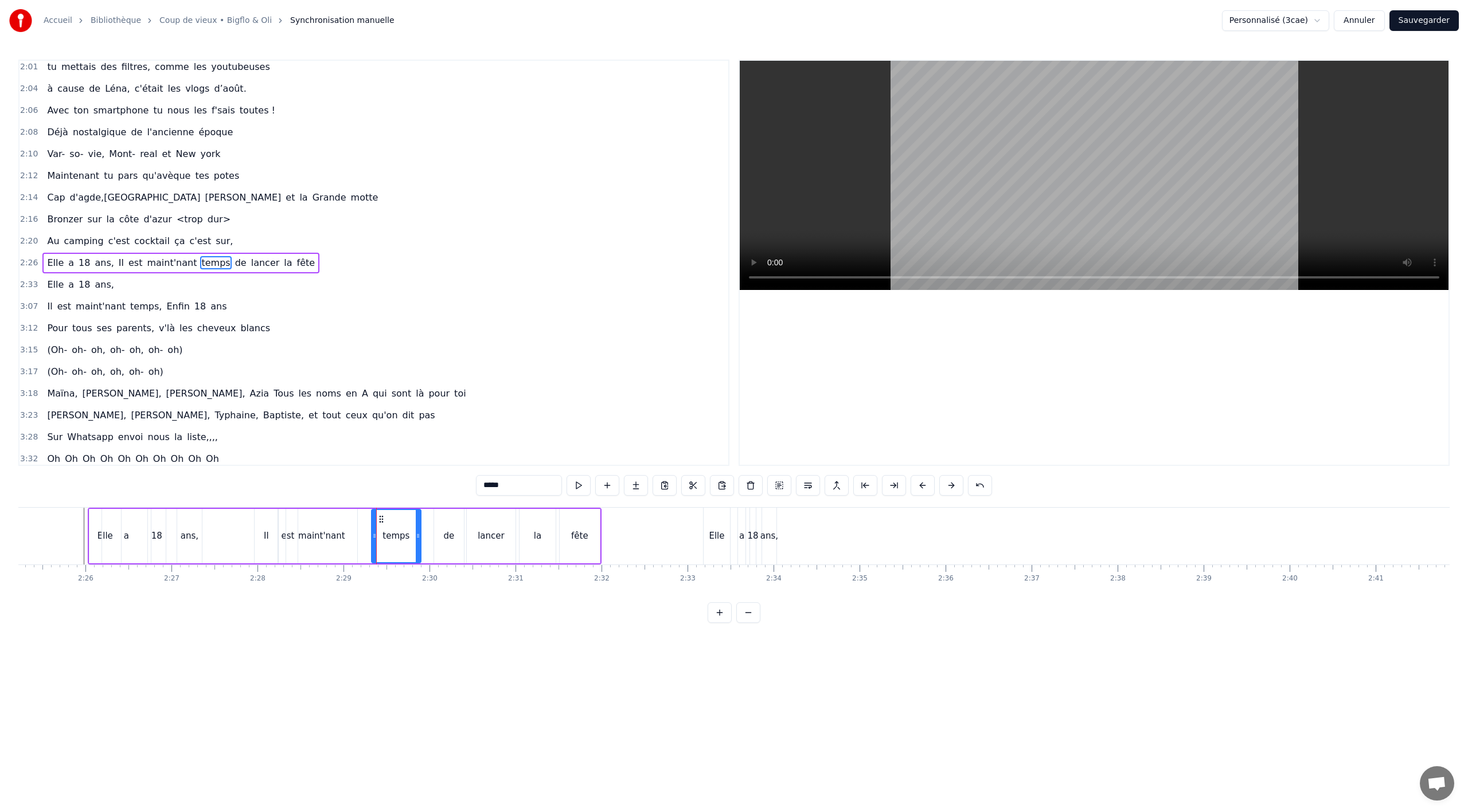
drag, startPoint x: 363, startPoint y: 517, endPoint x: 376, endPoint y: 516, distance: 13.0
click at [322, 542] on div "maint'nant" at bounding box center [321, 536] width 47 height 13
drag, startPoint x: 295, startPoint y: 519, endPoint x: 314, endPoint y: 517, distance: 19.1
click at [314, 517] on icon at bounding box center [314, 519] width 10 height 10
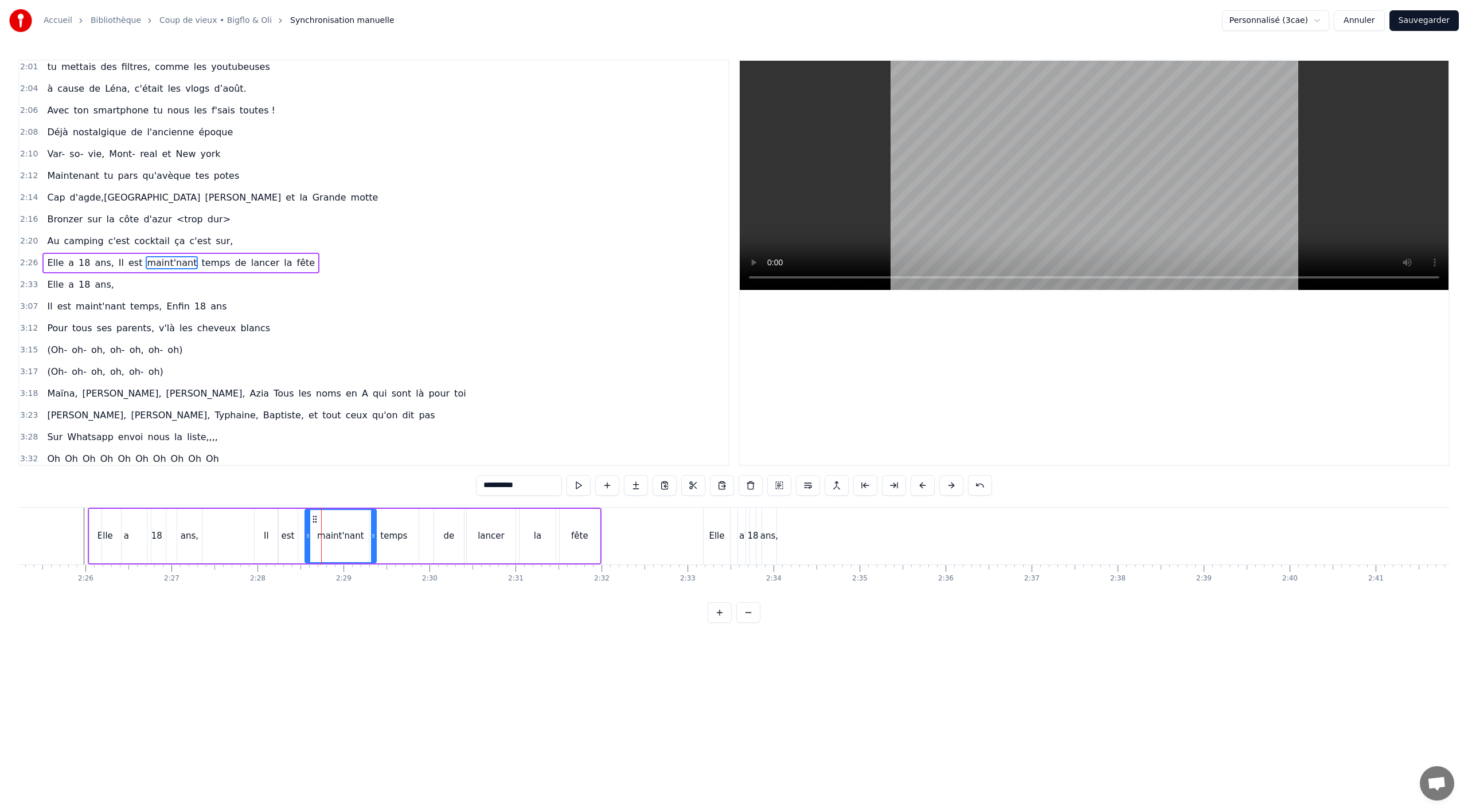
click at [283, 538] on div "est" at bounding box center [287, 536] width 13 height 13
drag, startPoint x: 286, startPoint y: 518, endPoint x: 302, endPoint y: 517, distance: 16.0
click at [302, 517] on icon at bounding box center [303, 519] width 10 height 10
click at [261, 537] on div "Il" at bounding box center [266, 536] width 23 height 54
type input "**"
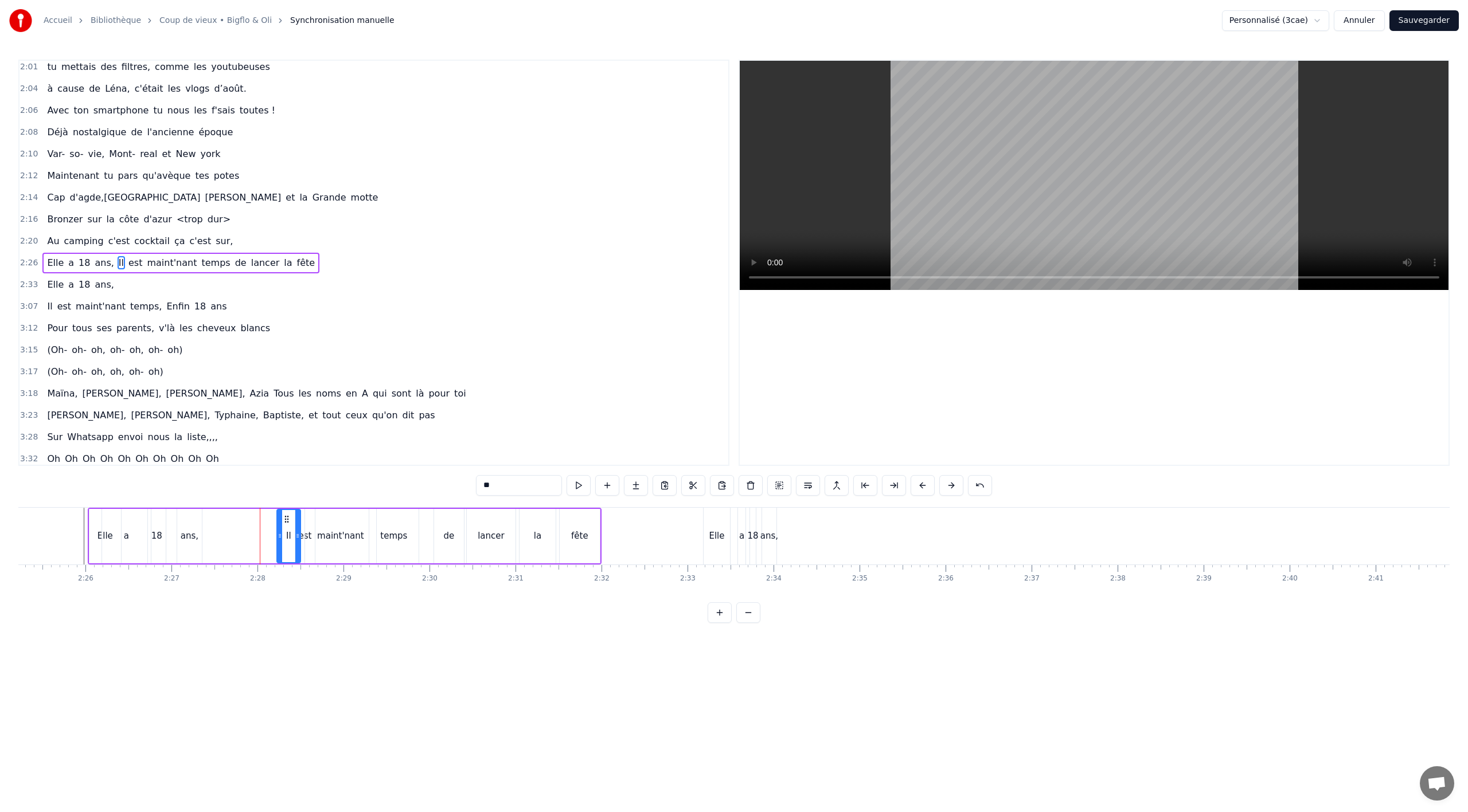
drag, startPoint x: 263, startPoint y: 519, endPoint x: 284, endPoint y: 517, distance: 21.1
click at [285, 517] on icon at bounding box center [287, 519] width 10 height 10
click at [238, 543] on div "Elle a 18 ans, Il est maint'nant temps de lancer la fête" at bounding box center [345, 536] width 514 height 57
click at [640, 483] on button at bounding box center [648, 485] width 24 height 21
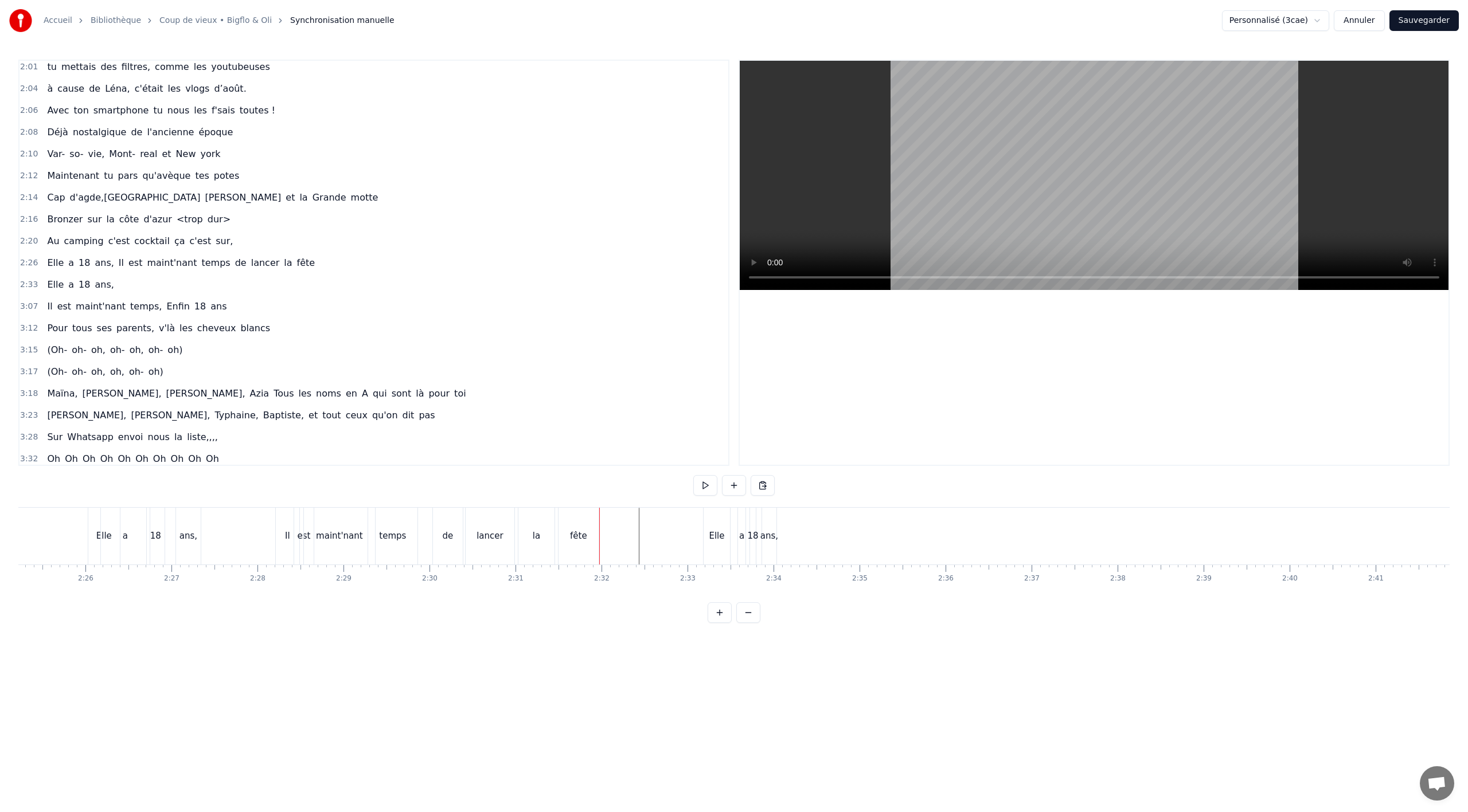
click at [714, 540] on div "Elle" at bounding box center [716, 536] width 16 height 13
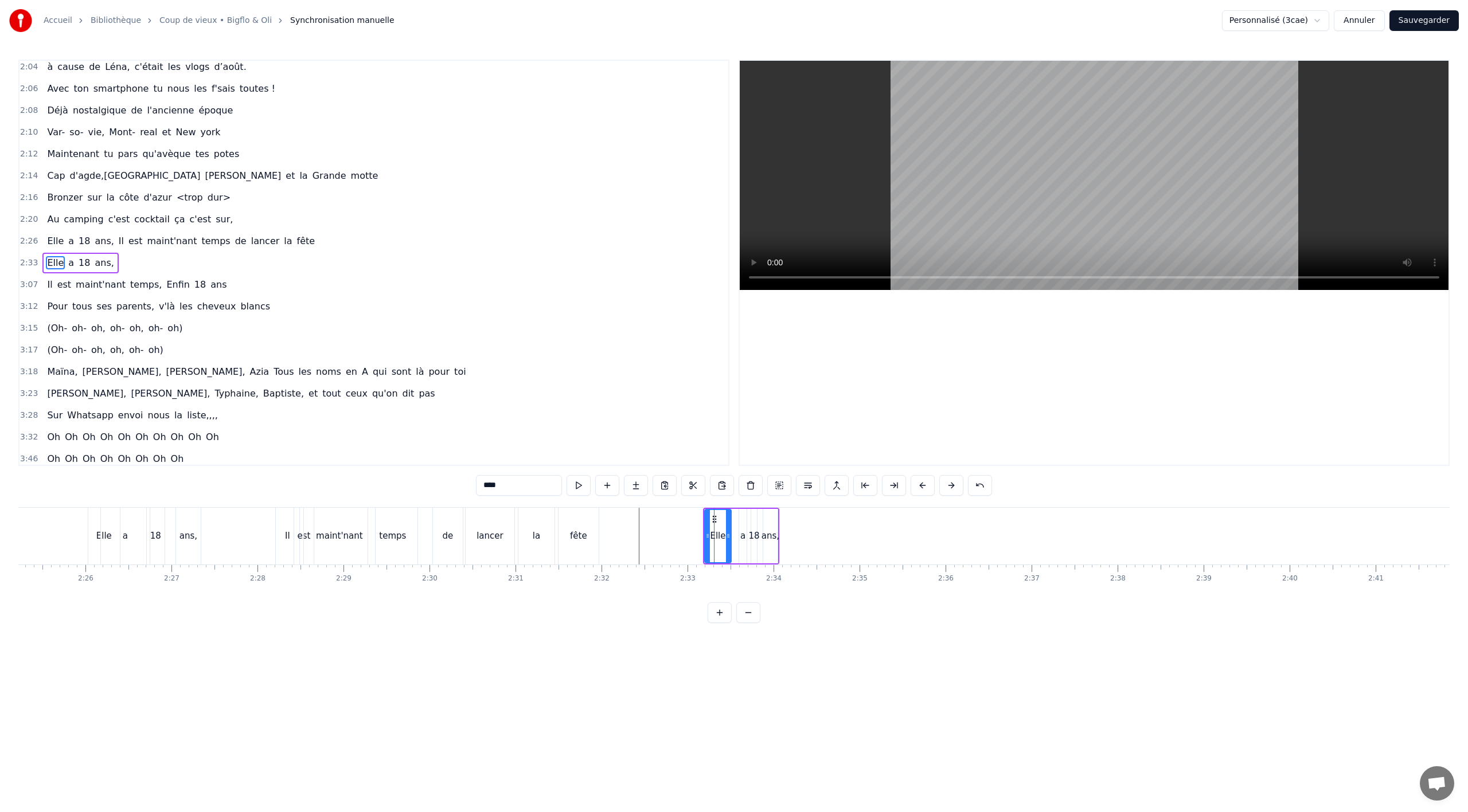
click at [705, 484] on button at bounding box center [705, 485] width 24 height 21
click at [712, 553] on div "Elle" at bounding box center [716, 536] width 27 height 57
click at [707, 540] on div "Elle" at bounding box center [716, 536] width 27 height 57
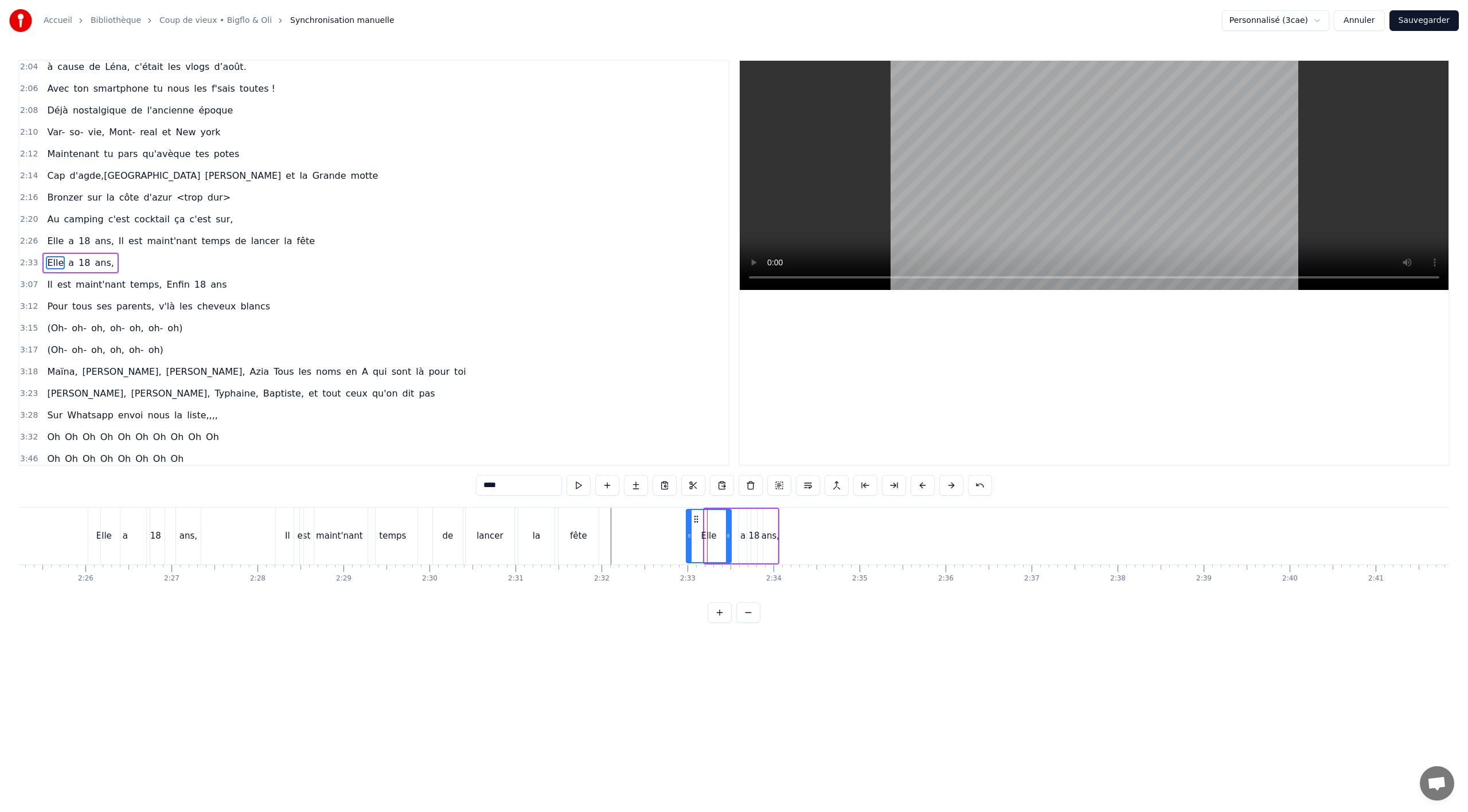
drag, startPoint x: 707, startPoint y: 536, endPoint x: 688, endPoint y: 538, distance: 19.1
click at [688, 538] on icon at bounding box center [689, 536] width 4 height 10
click at [737, 536] on div "Elle a 18 ans," at bounding box center [732, 536] width 95 height 57
click at [741, 536] on div "a" at bounding box center [743, 536] width 5 height 13
drag, startPoint x: 740, startPoint y: 536, endPoint x: 726, endPoint y: 537, distance: 14.0
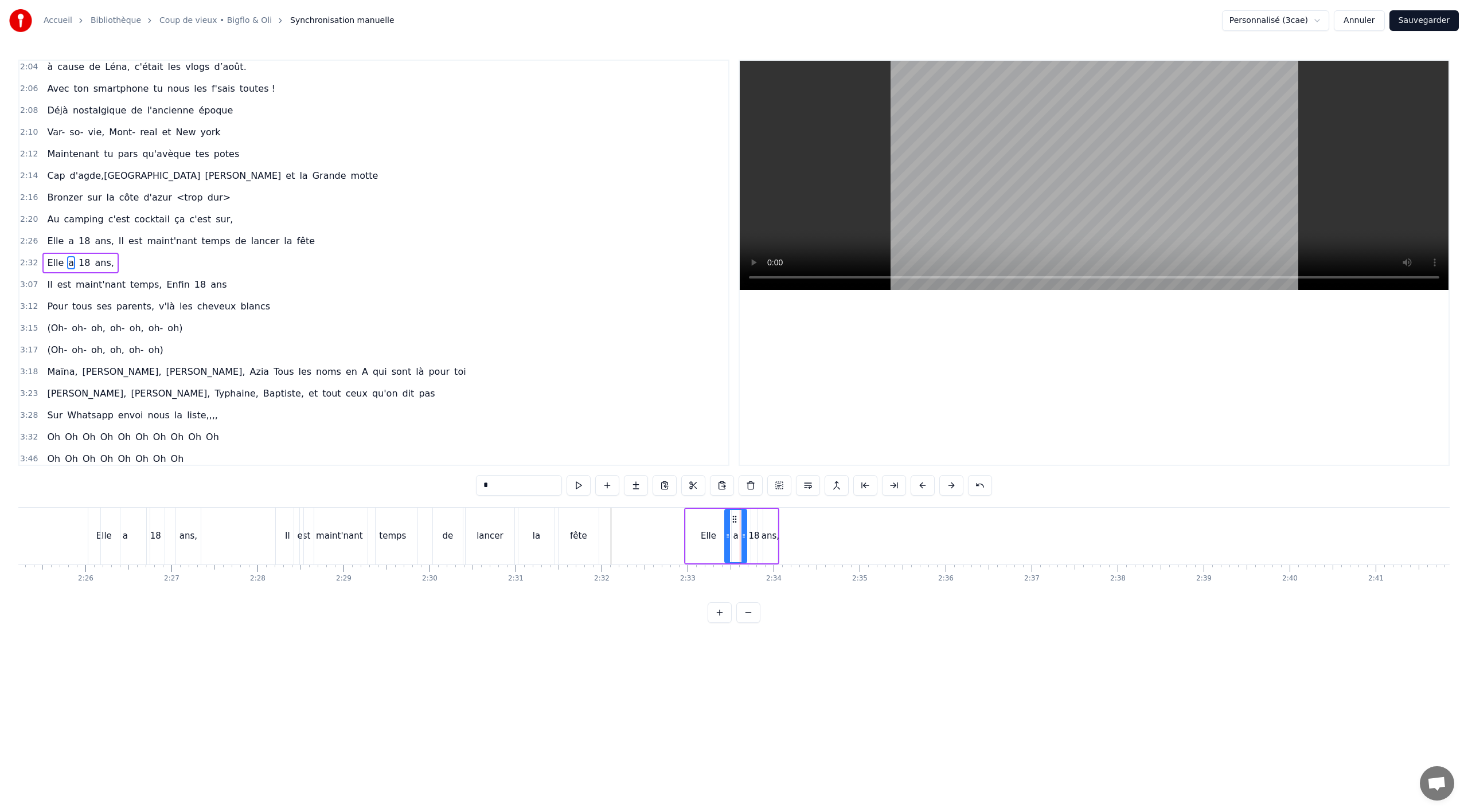
click at [726, 537] on icon at bounding box center [728, 536] width 4 height 10
click at [755, 540] on div "18" at bounding box center [753, 536] width 11 height 13
type input "**"
drag, startPoint x: 753, startPoint y: 536, endPoint x: 741, endPoint y: 538, distance: 12.2
click at [741, 538] on div "Elle a 18 ans," at bounding box center [732, 536] width 95 height 57
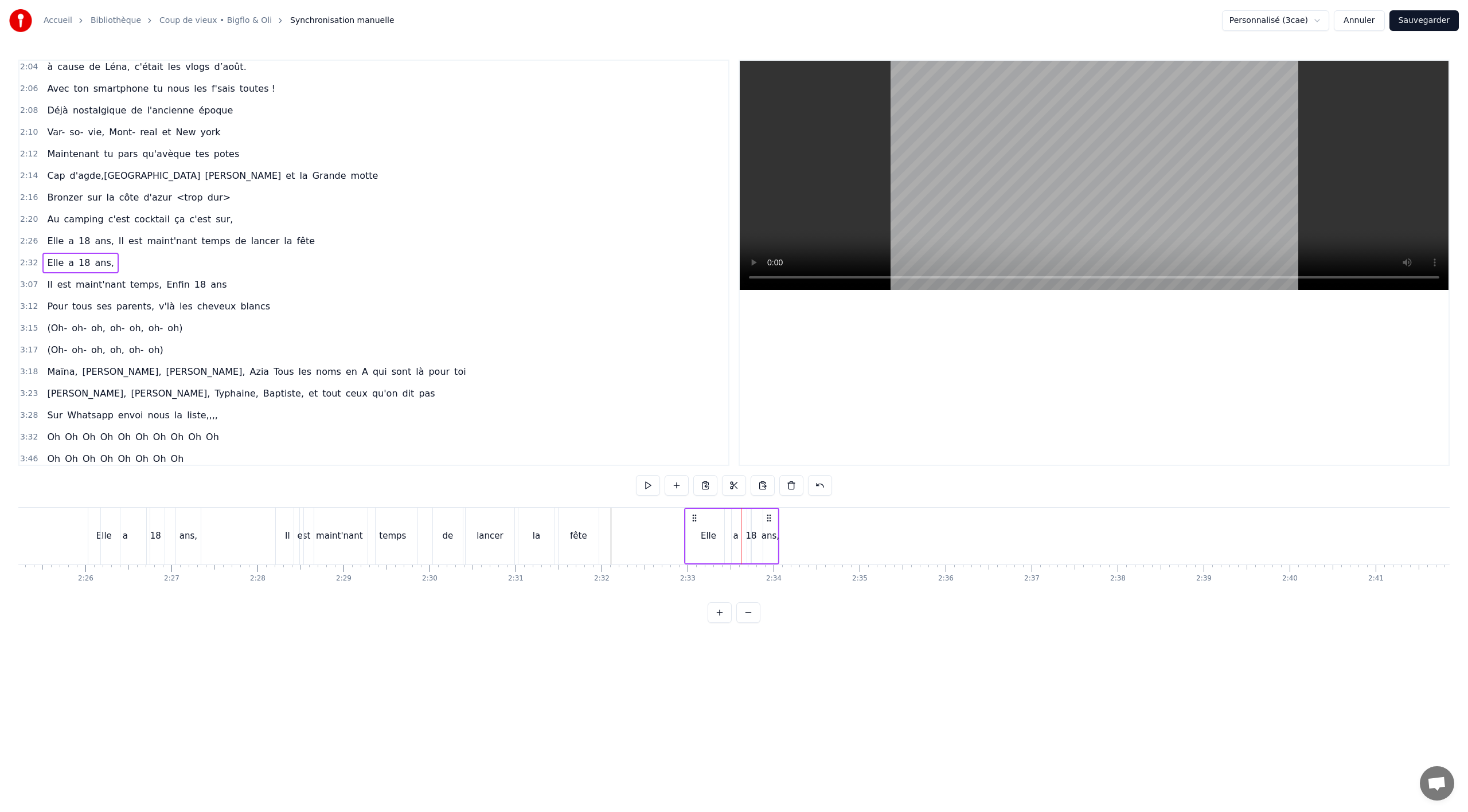
click at [751, 535] on div "18" at bounding box center [751, 536] width 11 height 13
drag, startPoint x: 752, startPoint y: 535, endPoint x: 761, endPoint y: 535, distance: 9.0
click at [761, 535] on div "Elle a 18 ans," at bounding box center [732, 536] width 95 height 57
click at [751, 536] on div "18" at bounding box center [751, 536] width 11 height 13
drag, startPoint x: 752, startPoint y: 535, endPoint x: 730, endPoint y: 536, distance: 22.0
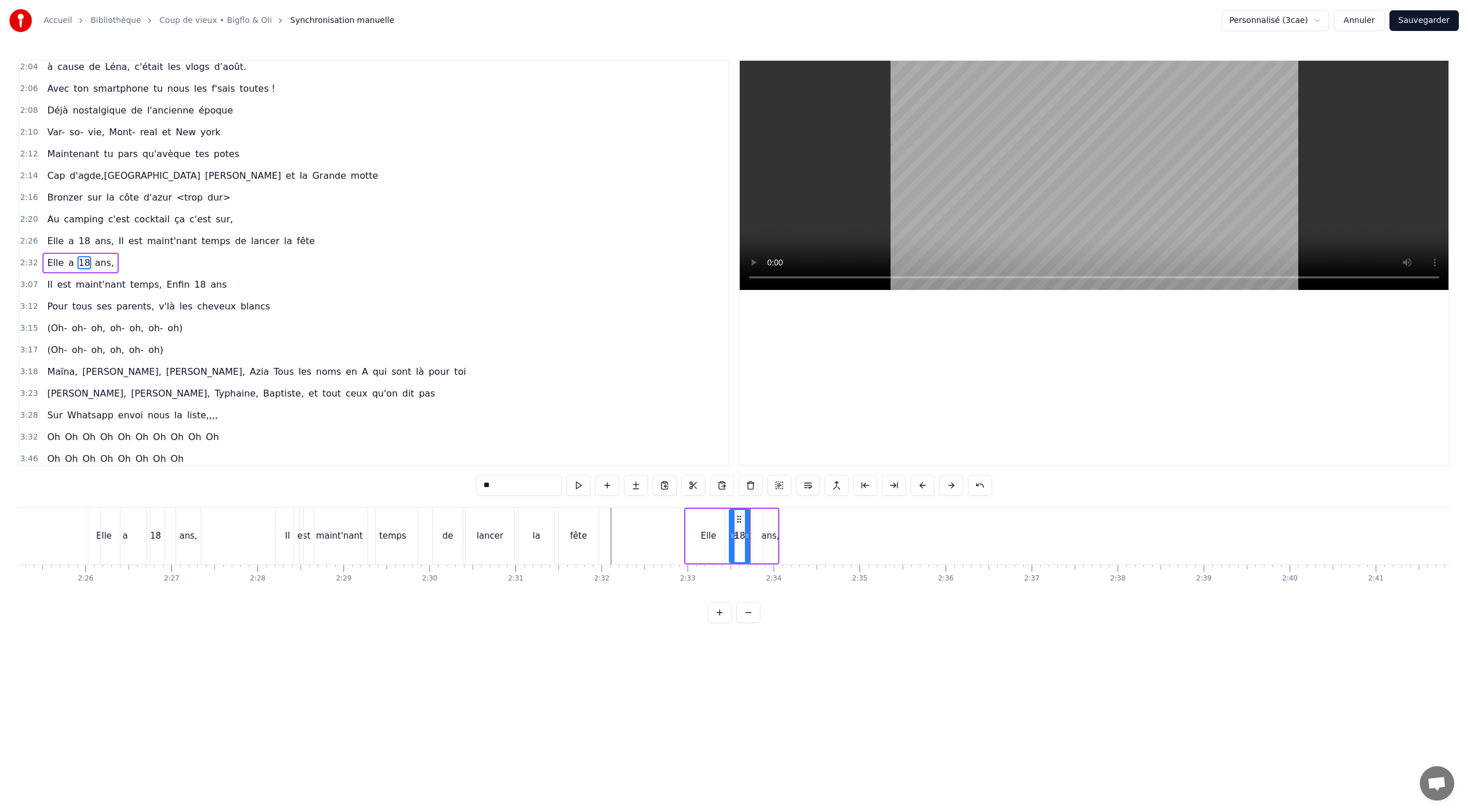
click at [730, 536] on icon at bounding box center [732, 536] width 4 height 10
click at [761, 535] on div "Elle a 18 ans," at bounding box center [732, 536] width 95 height 57
drag, startPoint x: 772, startPoint y: 516, endPoint x: 785, endPoint y: 517, distance: 13.0
click at [785, 517] on icon at bounding box center [783, 518] width 10 height 10
click at [721, 536] on div "Elle" at bounding box center [723, 536] width 16 height 13
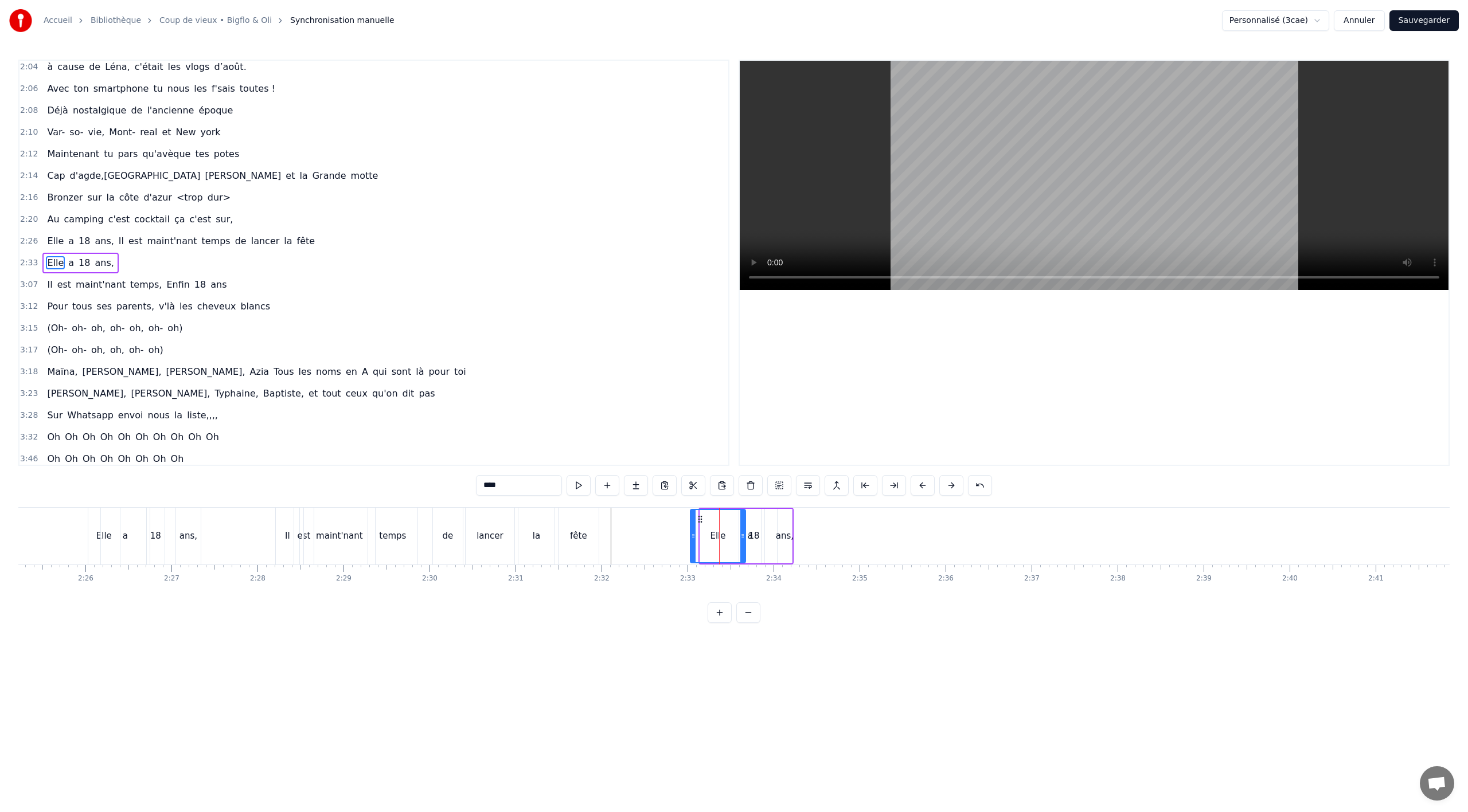
drag, startPoint x: 700, startPoint y: 537, endPoint x: 690, endPoint y: 538, distance: 10.0
click at [691, 538] on icon at bounding box center [693, 536] width 4 height 10
drag, startPoint x: 744, startPoint y: 538, endPoint x: 727, endPoint y: 538, distance: 17.0
click at [727, 538] on icon at bounding box center [725, 536] width 4 height 10
click at [747, 536] on div "18" at bounding box center [754, 536] width 21 height 54
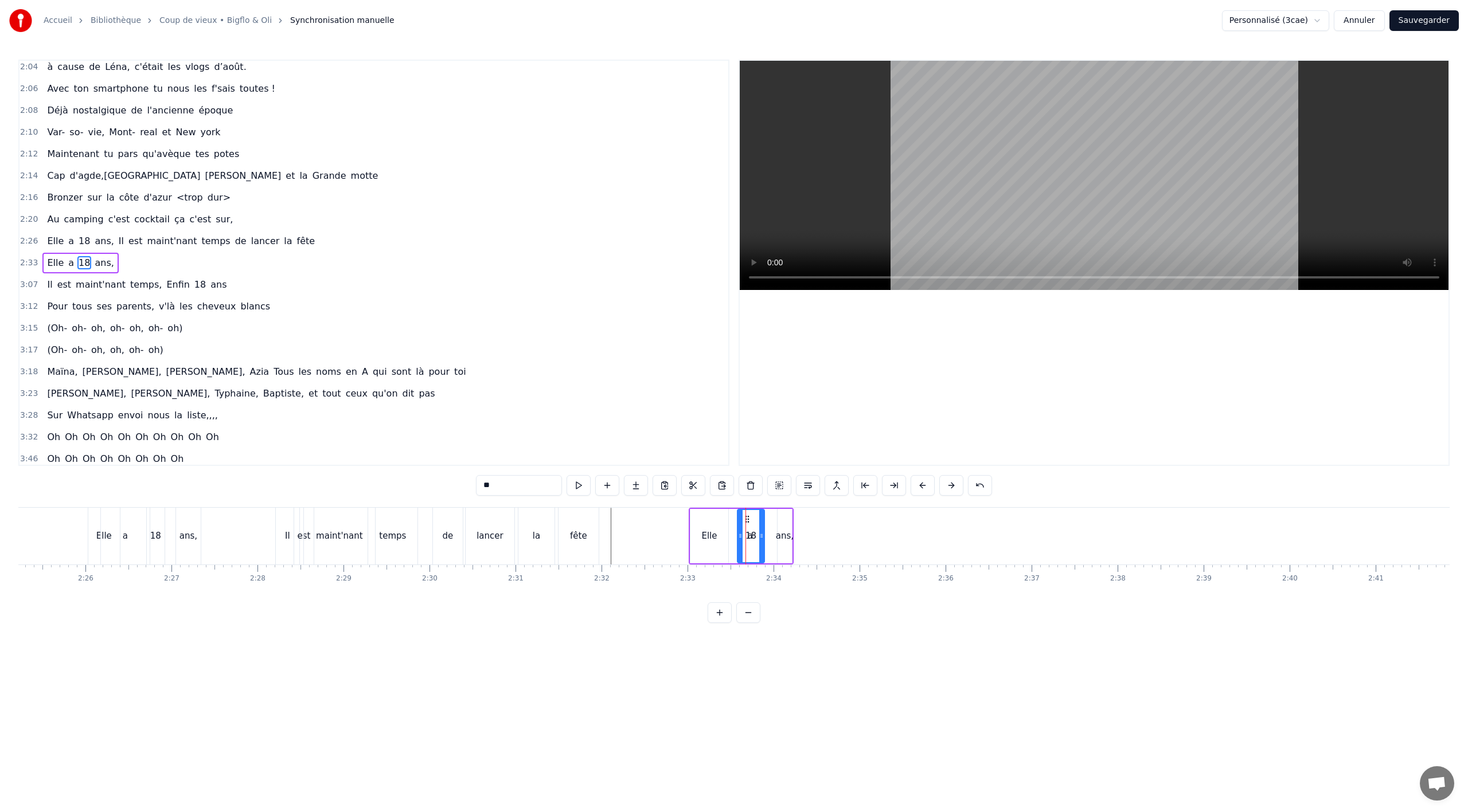
drag, startPoint x: 747, startPoint y: 536, endPoint x: 738, endPoint y: 542, distance: 10.8
click at [738, 542] on div at bounding box center [740, 536] width 4 height 52
drag, startPoint x: 744, startPoint y: 521, endPoint x: 760, endPoint y: 519, distance: 16.1
click at [744, 538] on div "a" at bounding box center [750, 536] width 22 height 54
type input "*"
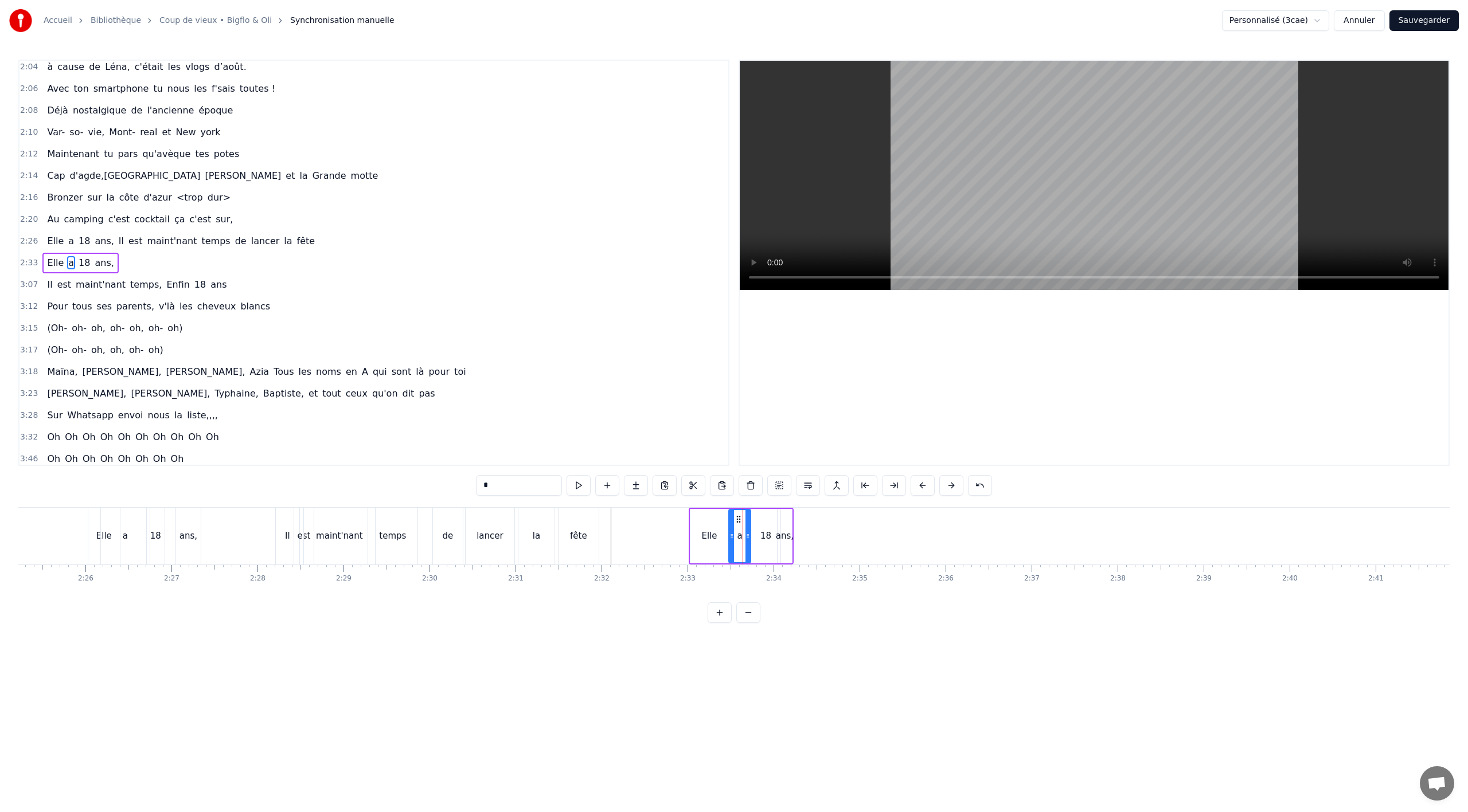
drag, startPoint x: 747, startPoint y: 523, endPoint x: 738, endPoint y: 523, distance: 9.0
click at [738, 523] on icon at bounding box center [739, 519] width 10 height 10
click at [706, 488] on button at bounding box center [705, 485] width 24 height 21
click at [161, 294] on div "Il est maint'nant temps, Enfin 18 ans" at bounding box center [137, 285] width 188 height 21
click at [164, 294] on div "Il est maint'nant temps, Enfin 18 ans" at bounding box center [137, 285] width 188 height 21
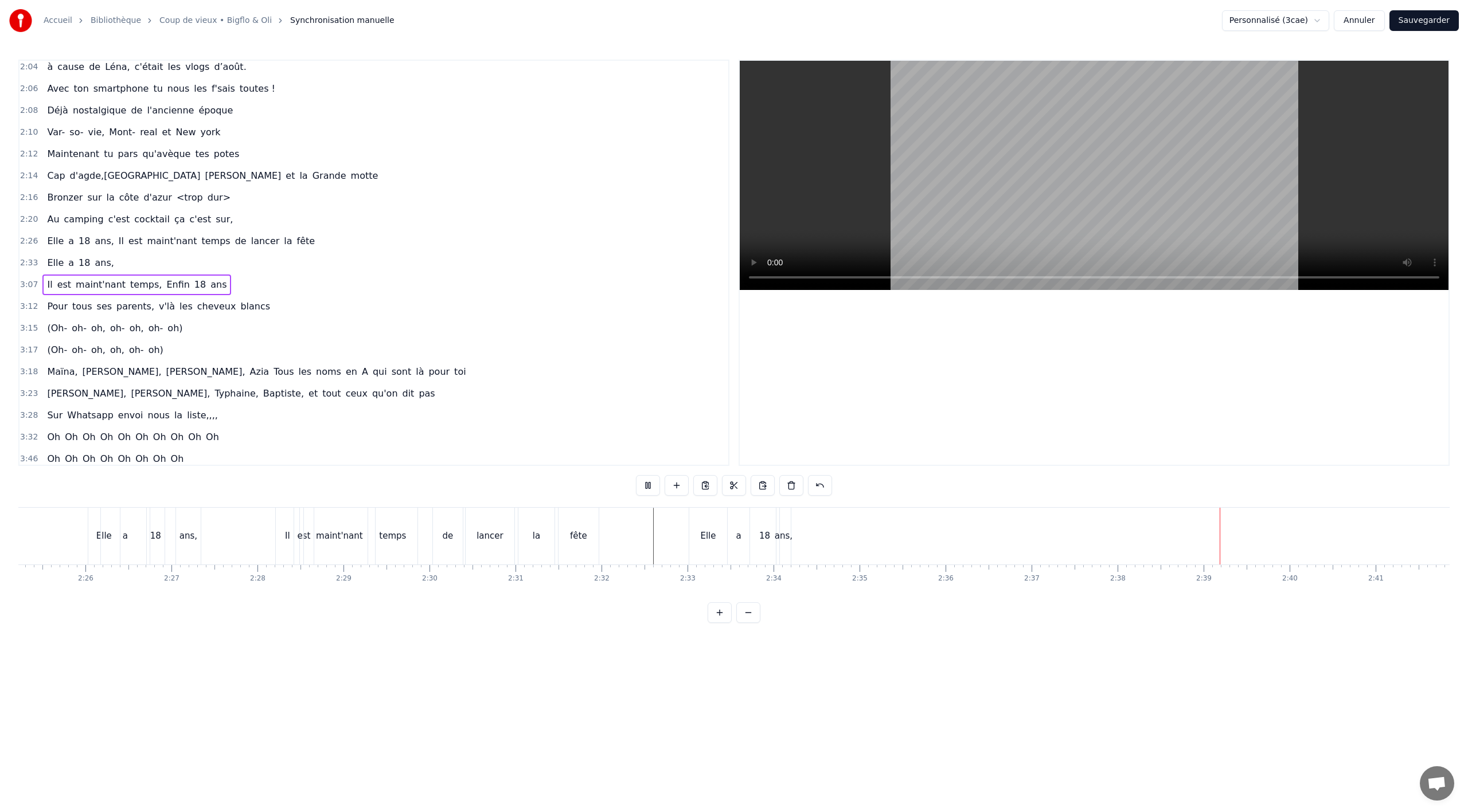
click at [163, 294] on div "Il est maint'nant temps, Enfin 18 ans" at bounding box center [137, 285] width 188 height 21
drag, startPoint x: 1087, startPoint y: 603, endPoint x: 1099, endPoint y: 603, distance: 12.0
click at [1143, 593] on div "Notre Romane elle a .. Elle a tout réussi ses examens du bac Elle a empoché la …" at bounding box center [734, 550] width 1432 height 86
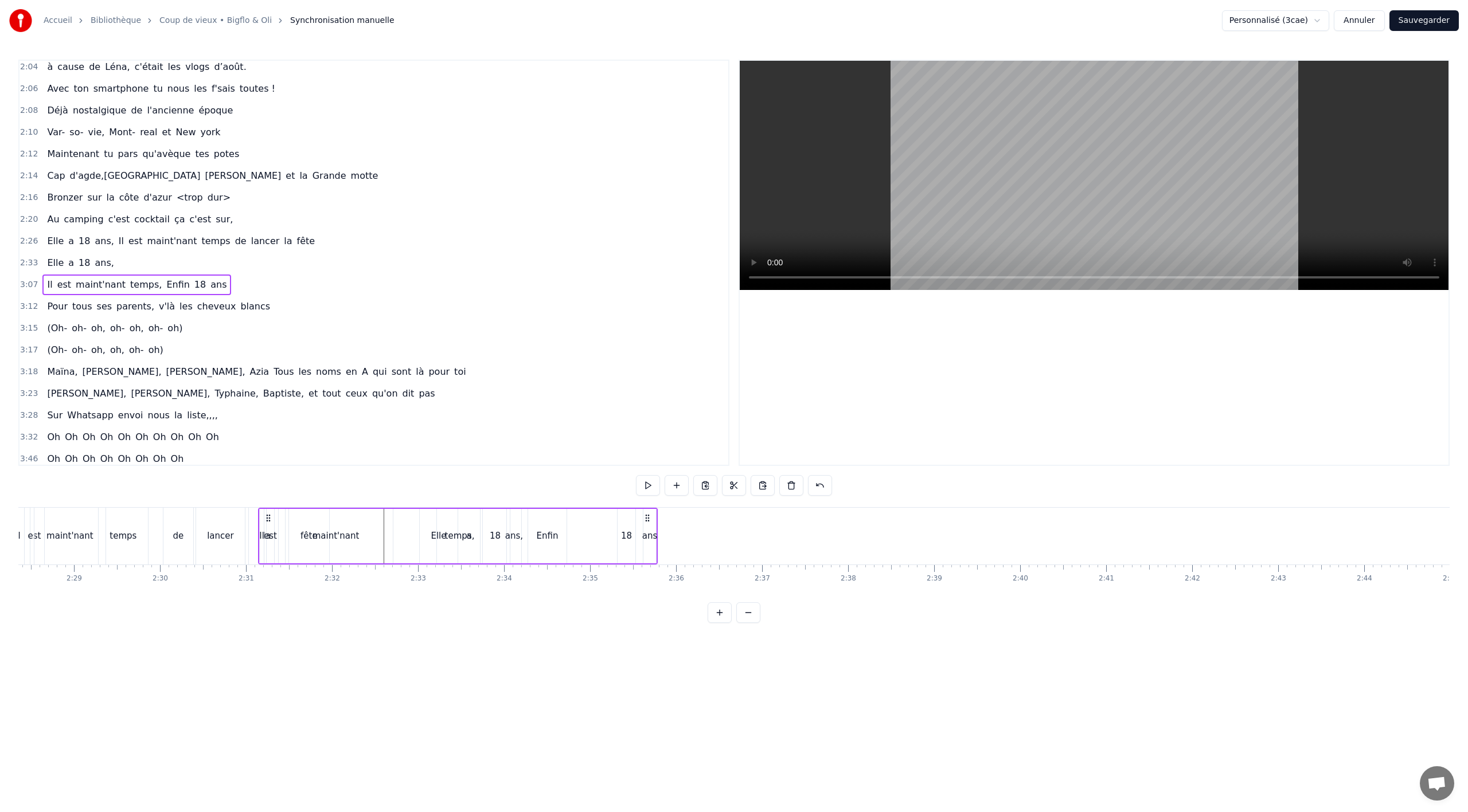
scroll to position [0, 12758]
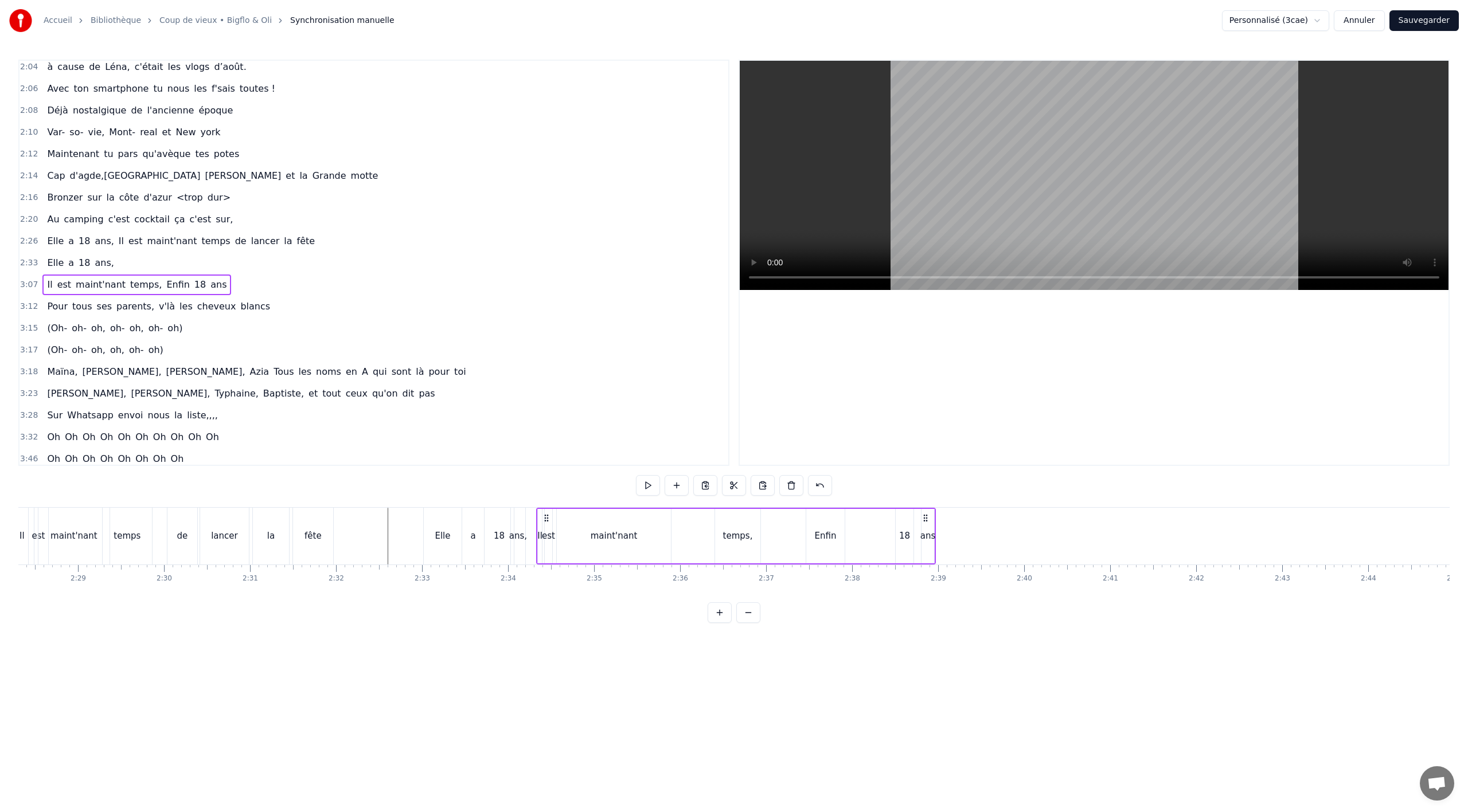
drag, startPoint x: 1179, startPoint y: 518, endPoint x: 547, endPoint y: 555, distance: 633.1
click at [547, 555] on div "Il est maint'nant temps, Enfin 18 ans" at bounding box center [736, 536] width 400 height 57
click at [67, 563] on div "maint'nant" at bounding box center [74, 536] width 73 height 57
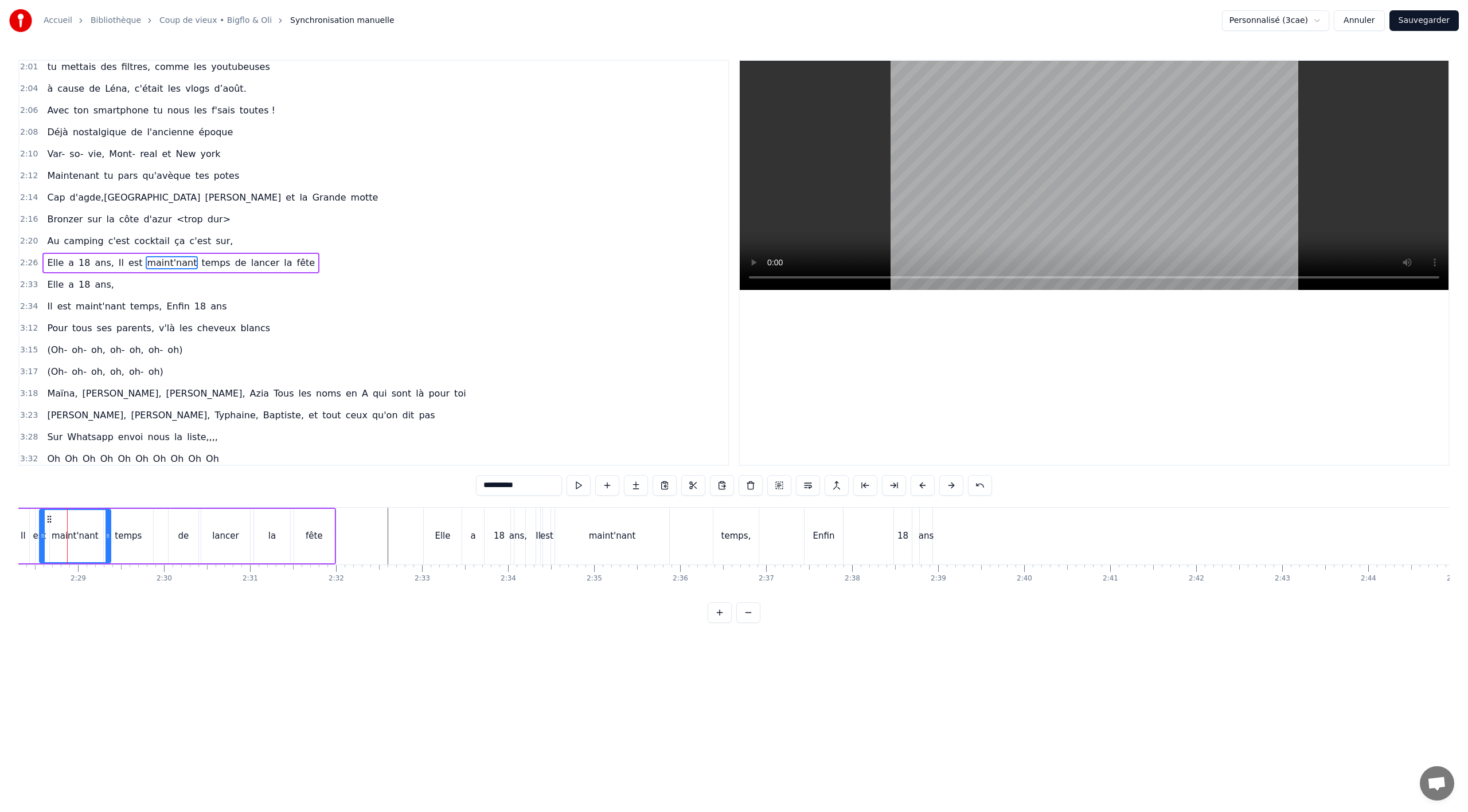
scroll to position [0, 12749]
click at [749, 548] on div "temps," at bounding box center [745, 536] width 45 height 57
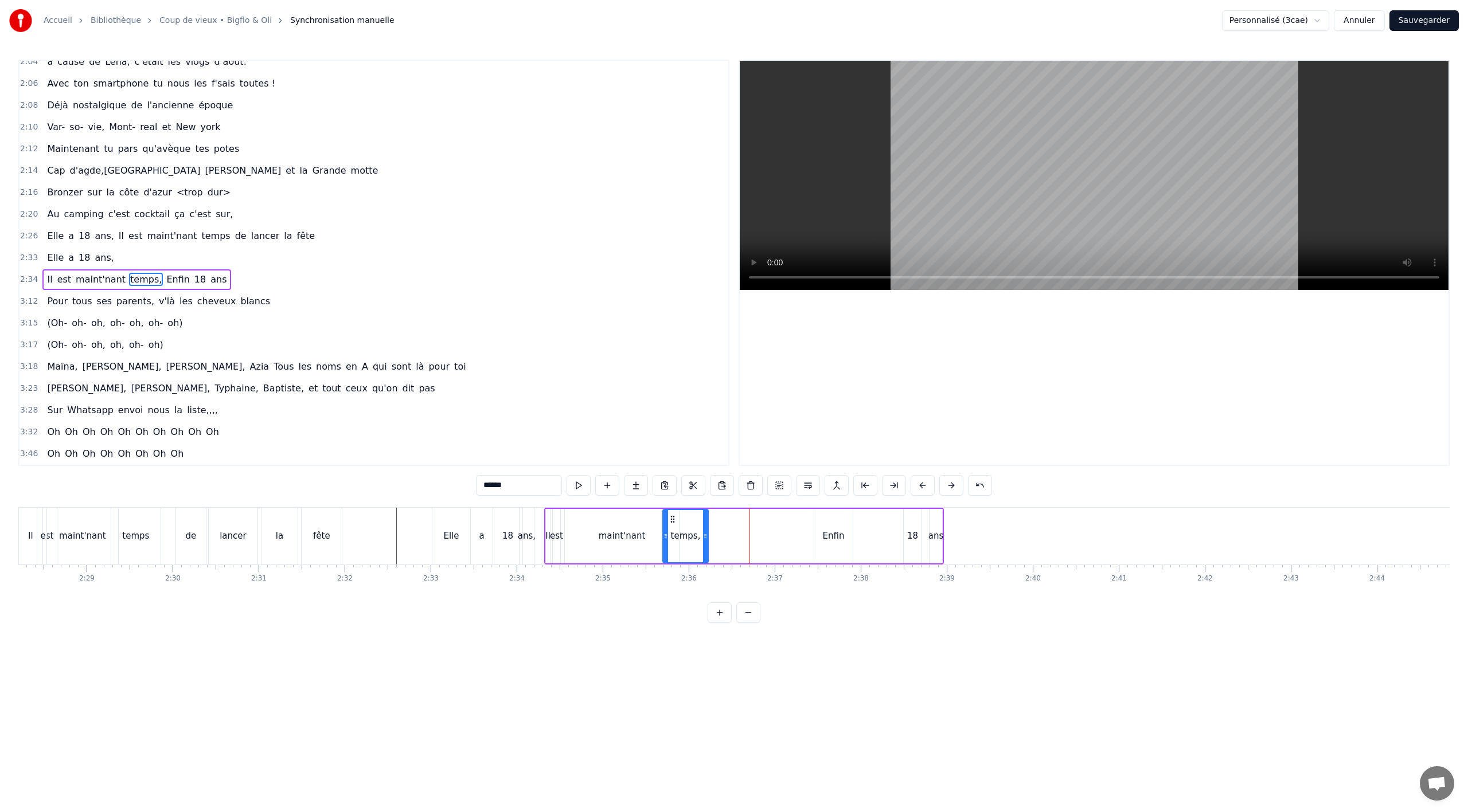
drag, startPoint x: 716, startPoint y: 521, endPoint x: 673, endPoint y: 522, distance: 43.0
click at [673, 522] on icon at bounding box center [672, 519] width 10 height 10
click at [830, 531] on div "Enfin" at bounding box center [833, 536] width 22 height 13
drag, startPoint x: 823, startPoint y: 517, endPoint x: 738, endPoint y: 521, distance: 85.1
click at [716, 521] on icon at bounding box center [718, 519] width 10 height 10
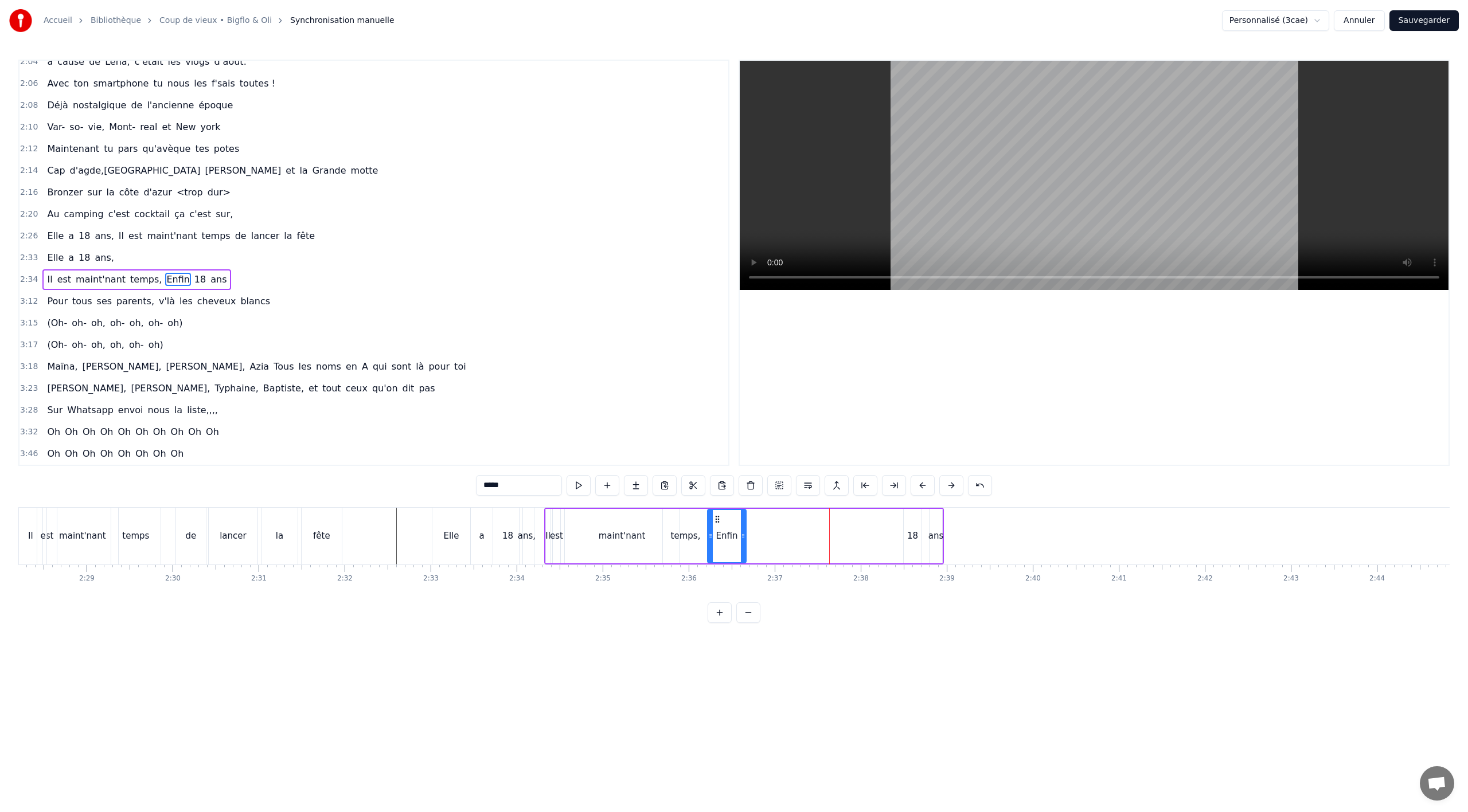
click at [912, 535] on div "18" at bounding box center [912, 536] width 11 height 13
drag, startPoint x: 915, startPoint y: 518, endPoint x: 758, endPoint y: 520, distance: 157.0
click at [758, 520] on icon at bounding box center [759, 519] width 10 height 10
click at [937, 534] on div "ans" at bounding box center [937, 536] width 16 height 13
type input "***"
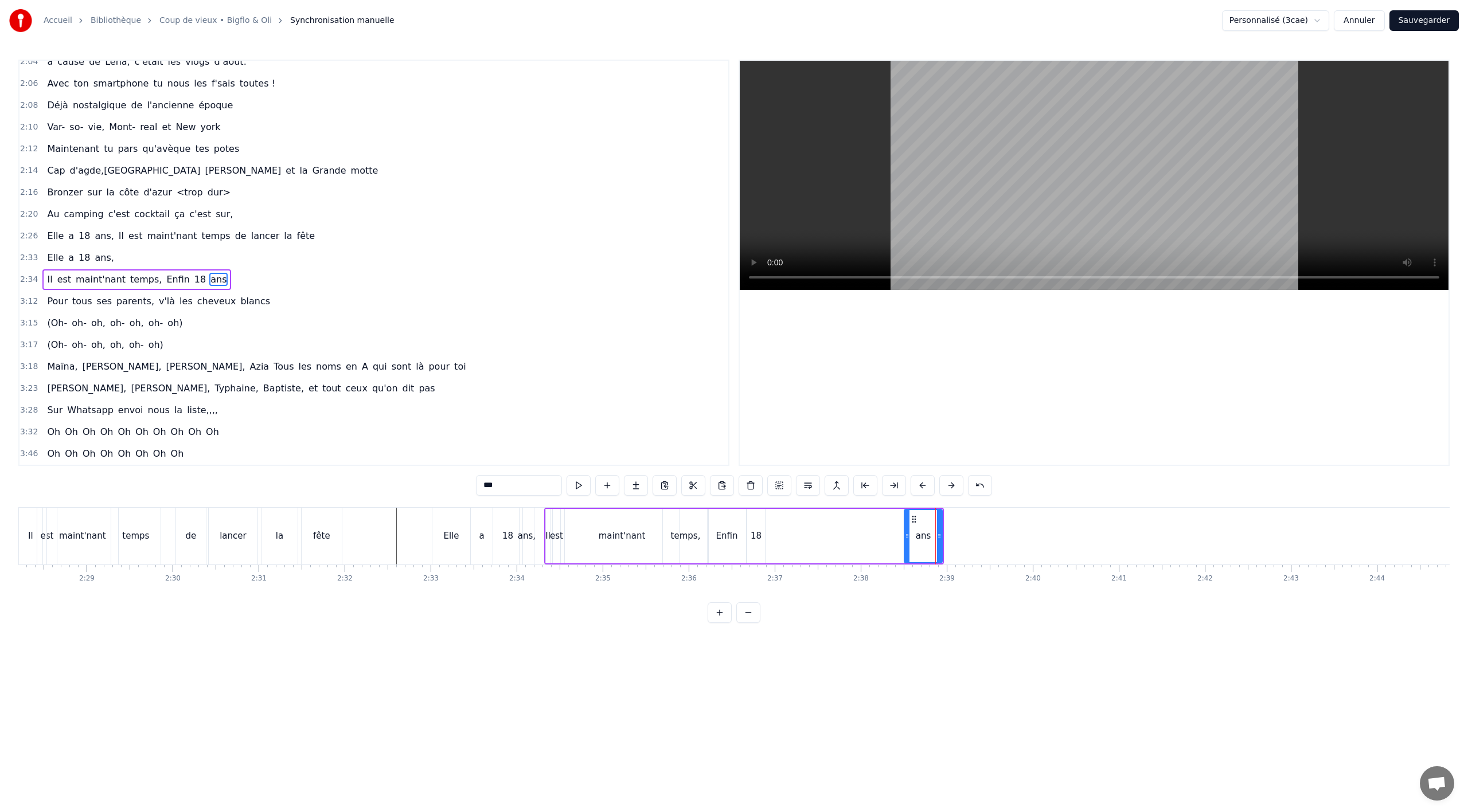
drag, startPoint x: 931, startPoint y: 523, endPoint x: 903, endPoint y: 523, distance: 28.0
click at [905, 524] on div at bounding box center [906, 536] width 4 height 52
drag, startPoint x: 909, startPoint y: 517, endPoint x: 771, endPoint y: 516, distance: 138.0
click at [770, 516] on icon at bounding box center [769, 519] width 10 height 10
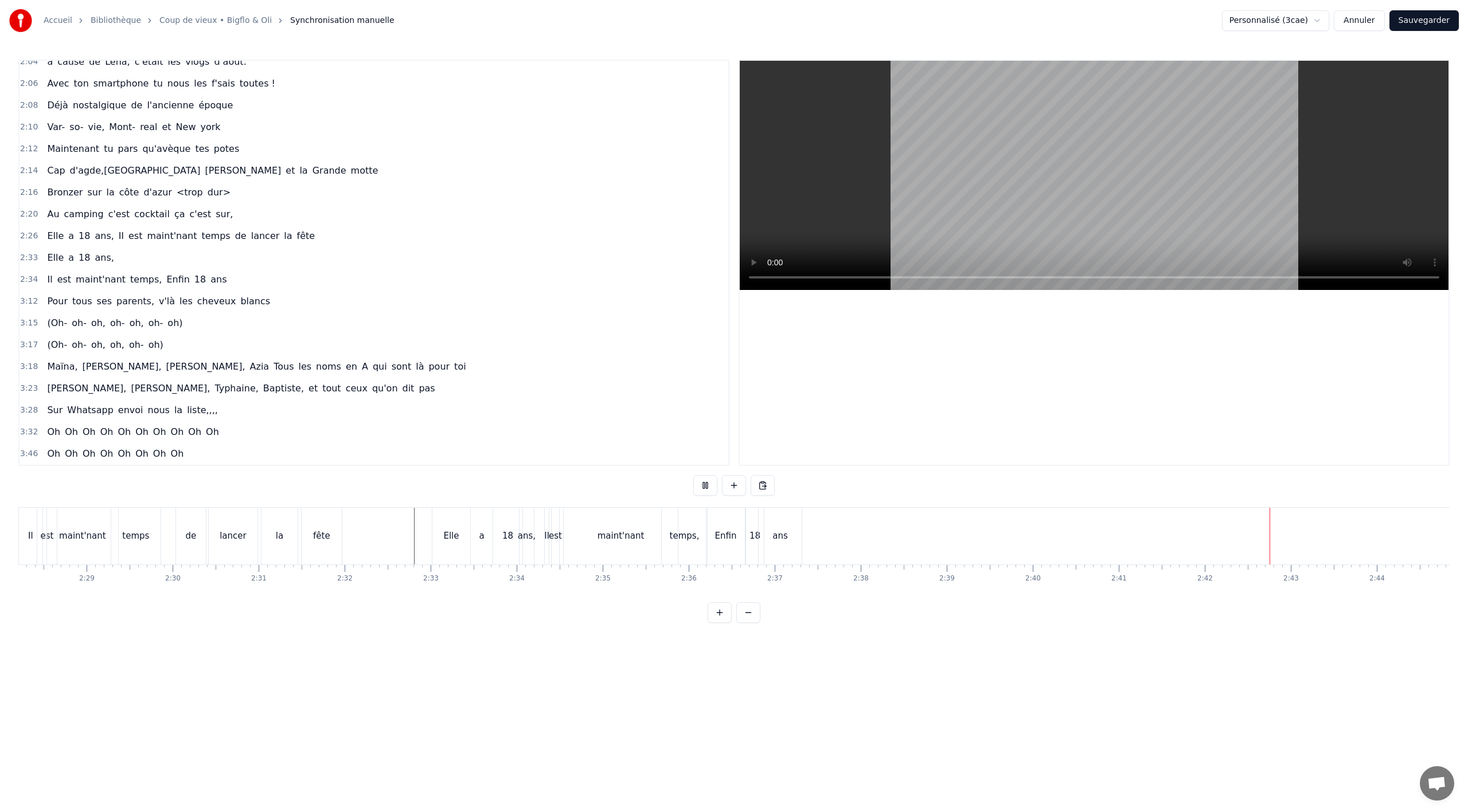
click at [150, 310] on div "Pour tous ses parents, v'là les cheveux blancs" at bounding box center [158, 301] width 232 height 21
click at [712, 484] on button at bounding box center [705, 485] width 24 height 21
click at [705, 485] on button at bounding box center [705, 485] width 24 height 21
click at [167, 556] on div "Elle a 18 ans, Il est maint'nant temps de lancer la fête" at bounding box center [87, 536] width 514 height 57
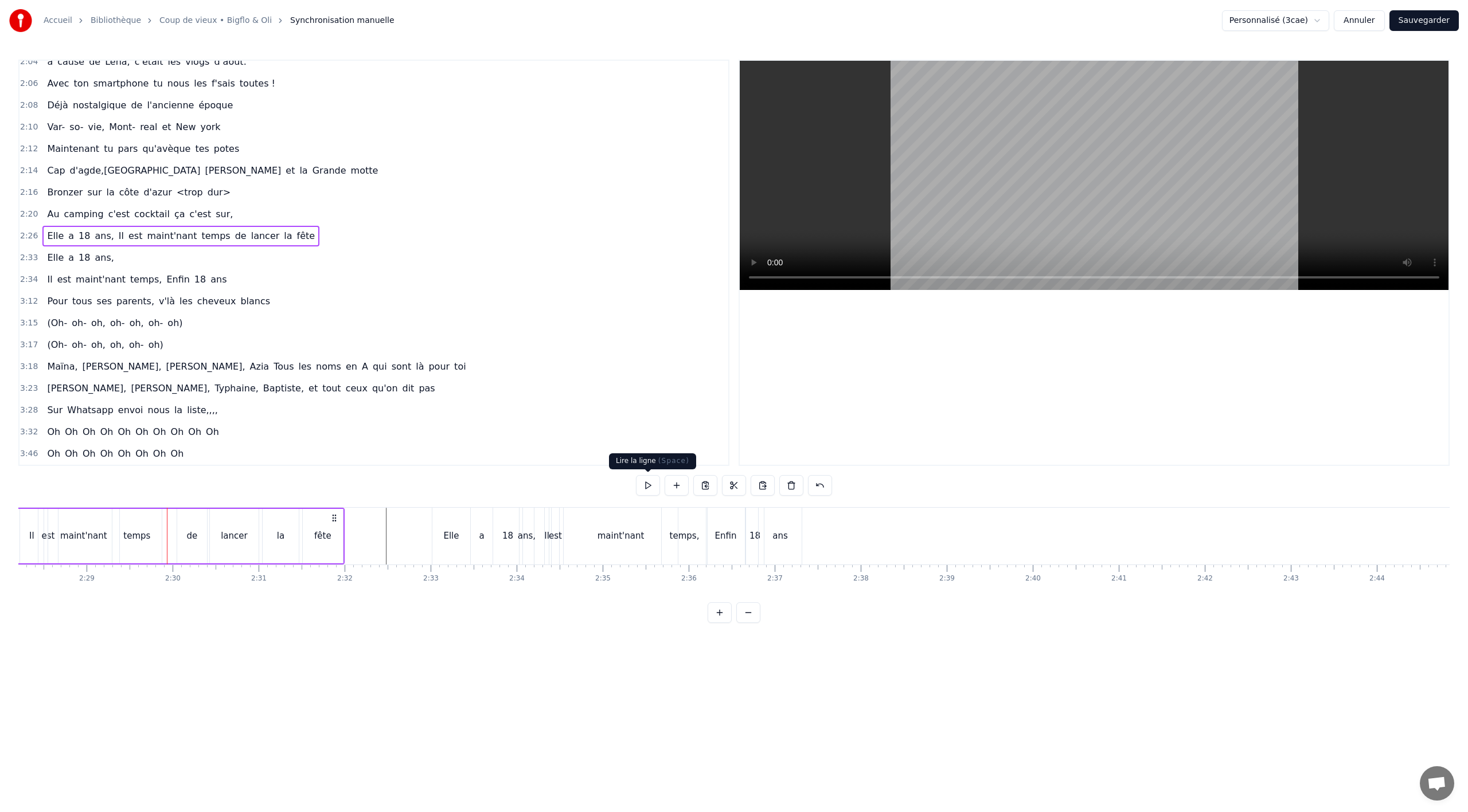
click at [655, 492] on button at bounding box center [648, 485] width 24 height 21
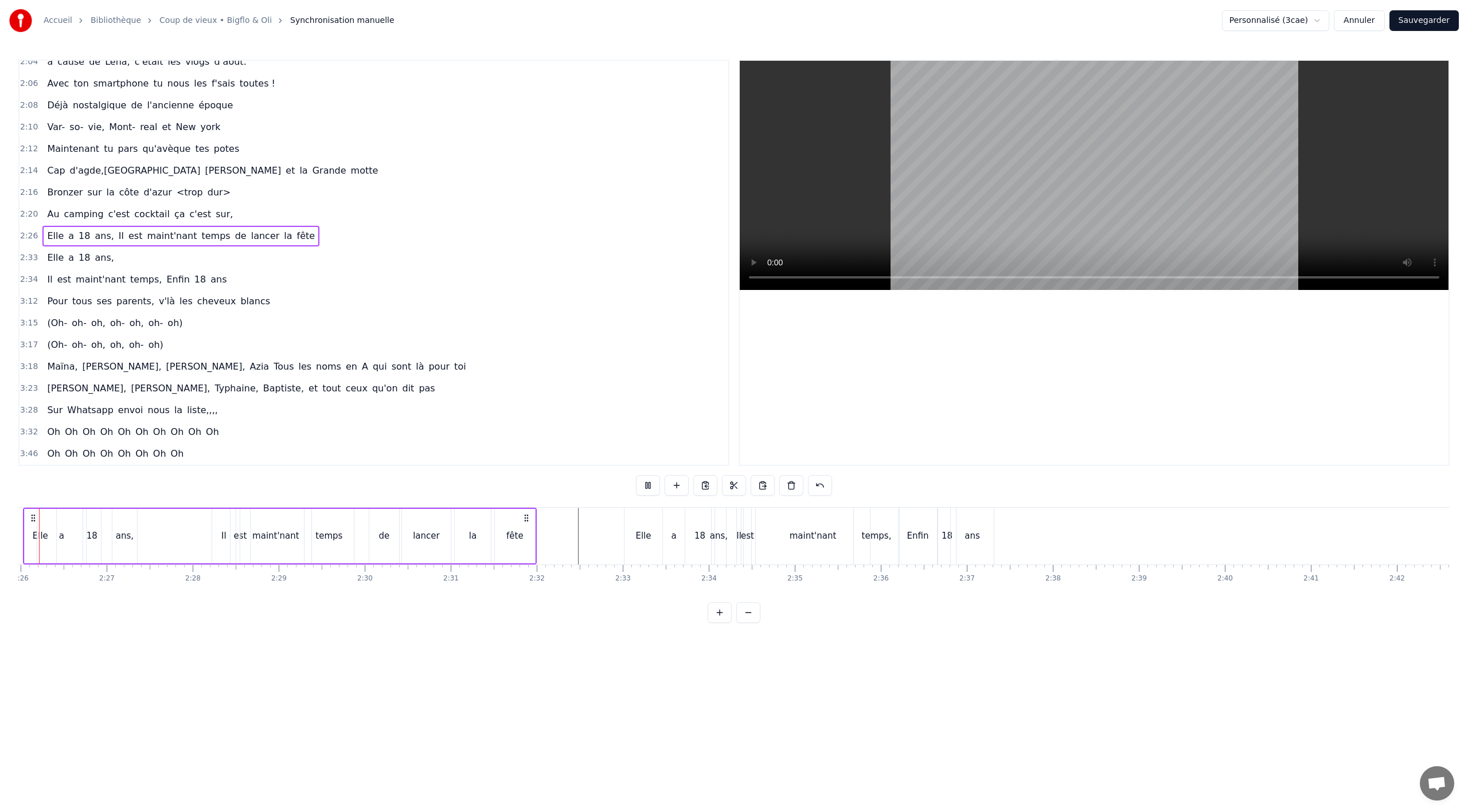
scroll to position [0, 12519]
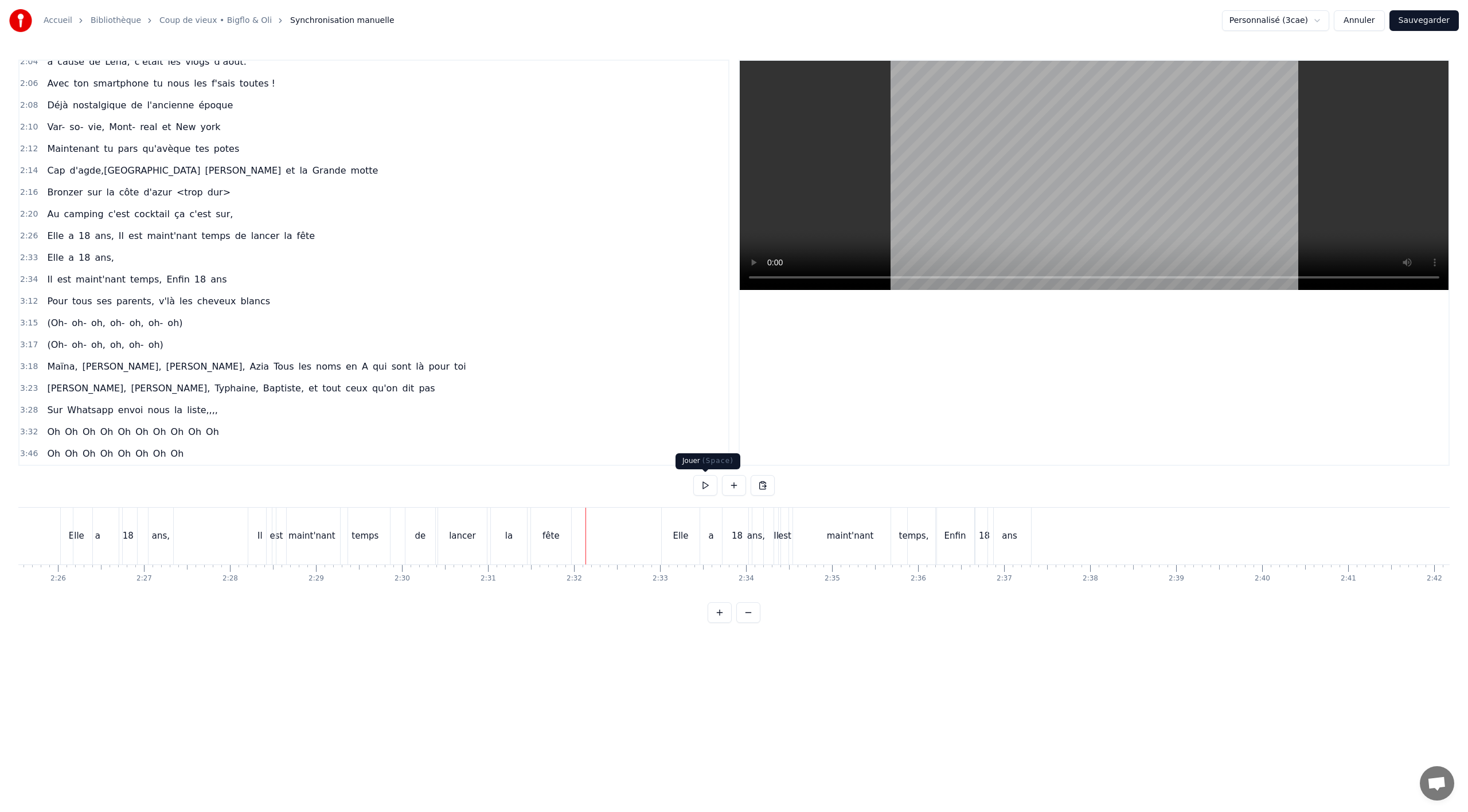
click at [702, 490] on button at bounding box center [705, 485] width 24 height 21
click at [703, 488] on button at bounding box center [705, 485] width 24 height 21
click at [670, 549] on div "Elle" at bounding box center [681, 536] width 38 height 57
click at [672, 518] on icon at bounding box center [672, 519] width 10 height 10
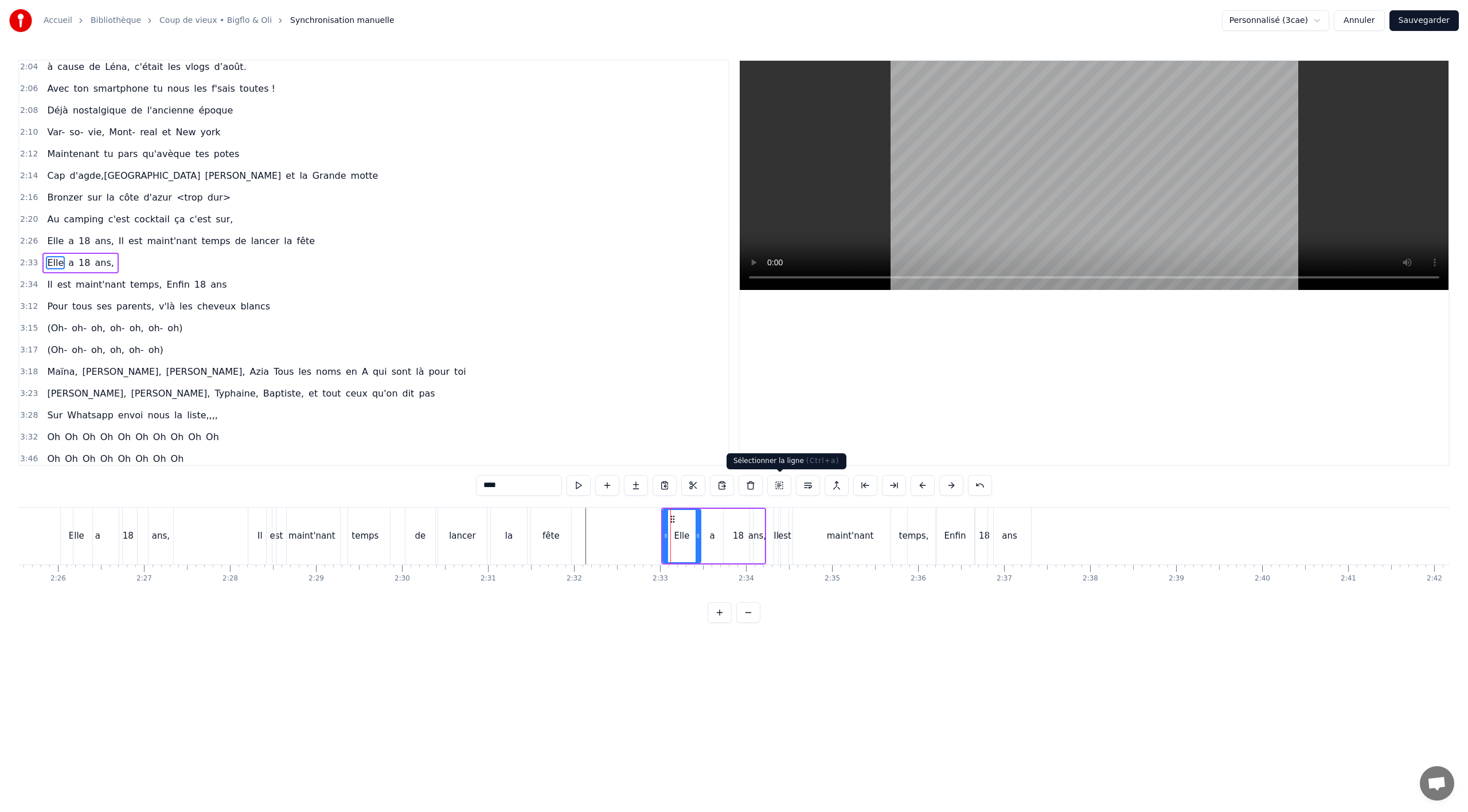
click at [780, 492] on button at bounding box center [779, 485] width 24 height 21
drag, startPoint x: 672, startPoint y: 521, endPoint x: 575, endPoint y: 535, distance: 98.0
click at [599, 526] on div "Elle a 18 ans," at bounding box center [639, 536] width 105 height 57
click at [208, 549] on div "Elle a 18 ans, Il est maint'nant temps de lancer la fête" at bounding box center [317, 536] width 514 height 57
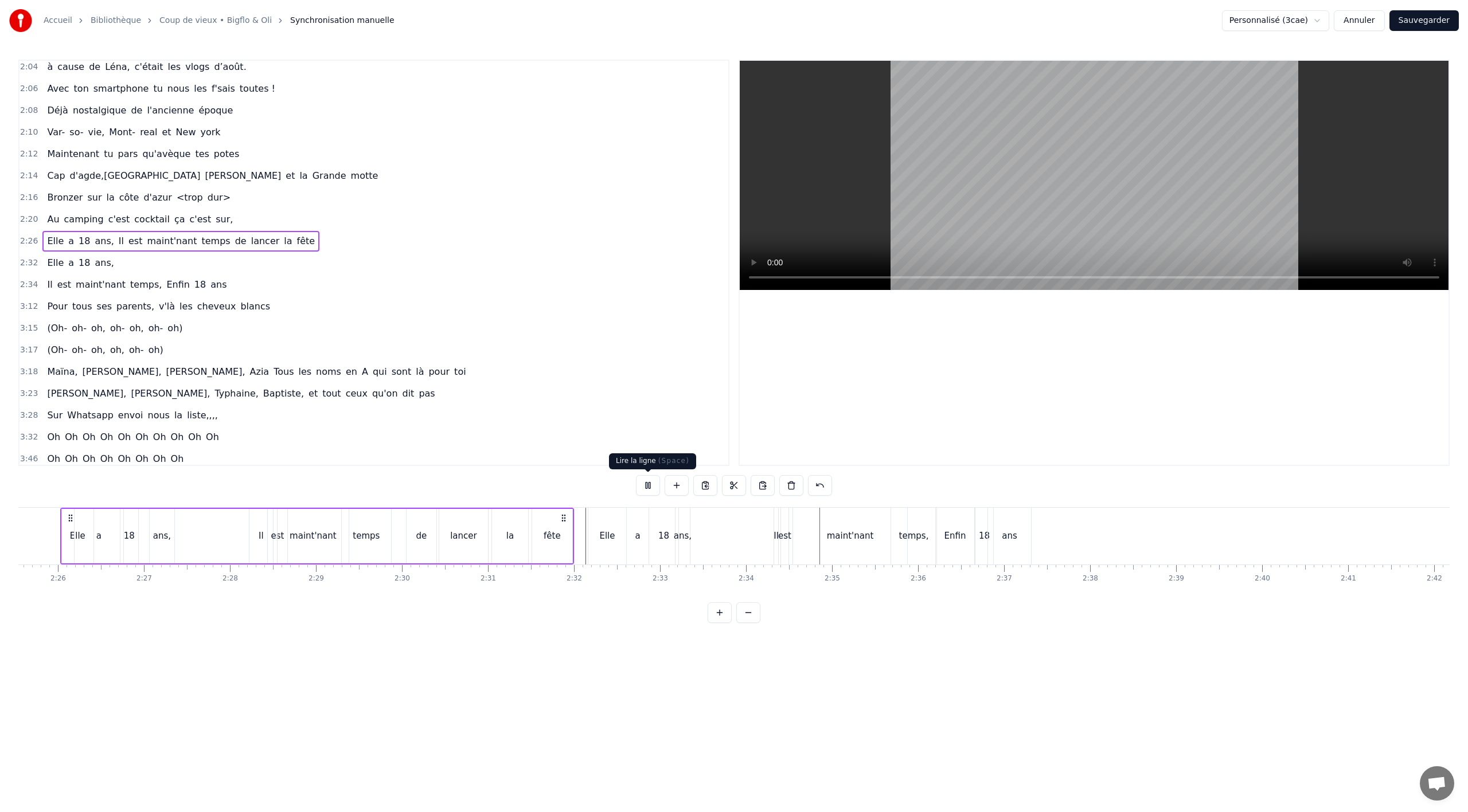
click at [652, 496] on div at bounding box center [734, 486] width 196 height 23
click at [651, 486] on button at bounding box center [648, 485] width 24 height 21
click at [596, 524] on div "Elle" at bounding box center [607, 536] width 38 height 57
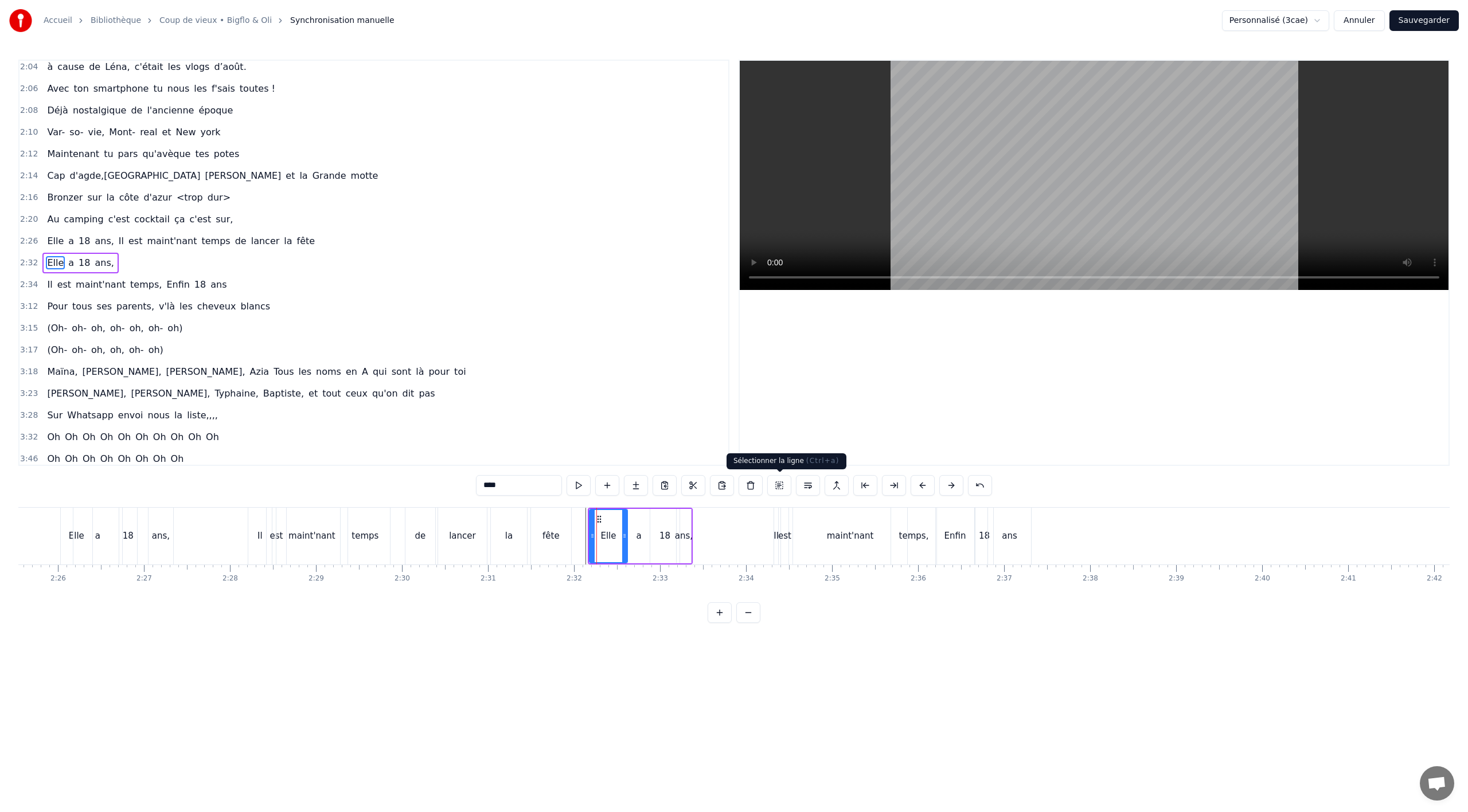
click at [773, 486] on button at bounding box center [779, 485] width 24 height 21
drag, startPoint x: 600, startPoint y: 517, endPoint x: 638, endPoint y: 516, distance: 38.0
click at [638, 516] on icon at bounding box center [636, 518] width 10 height 10
click at [227, 534] on div "Elle a 18 ans, Il est maint'nant temps de lancer la fête" at bounding box center [317, 536] width 514 height 57
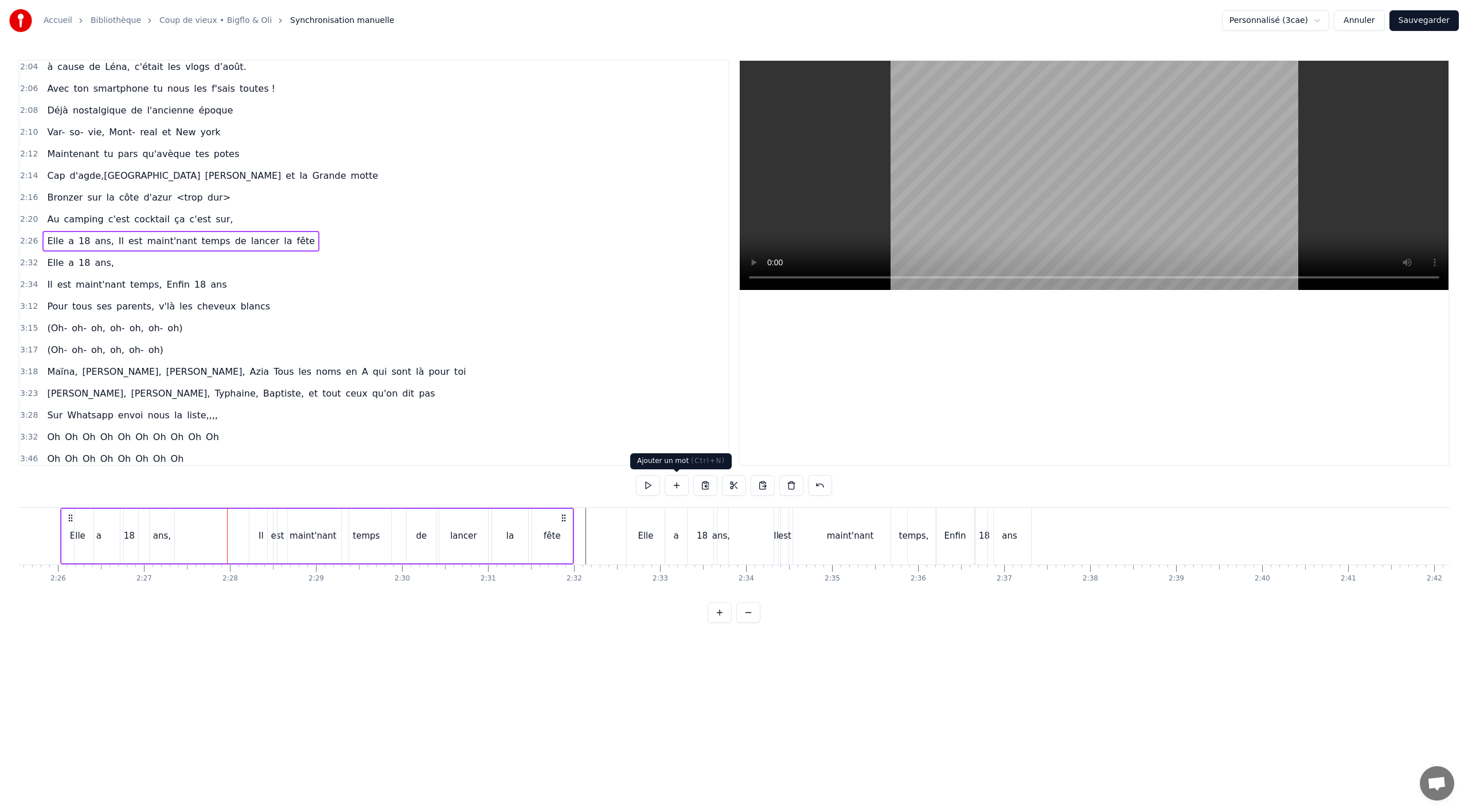
click at [647, 487] on button at bounding box center [648, 485] width 24 height 21
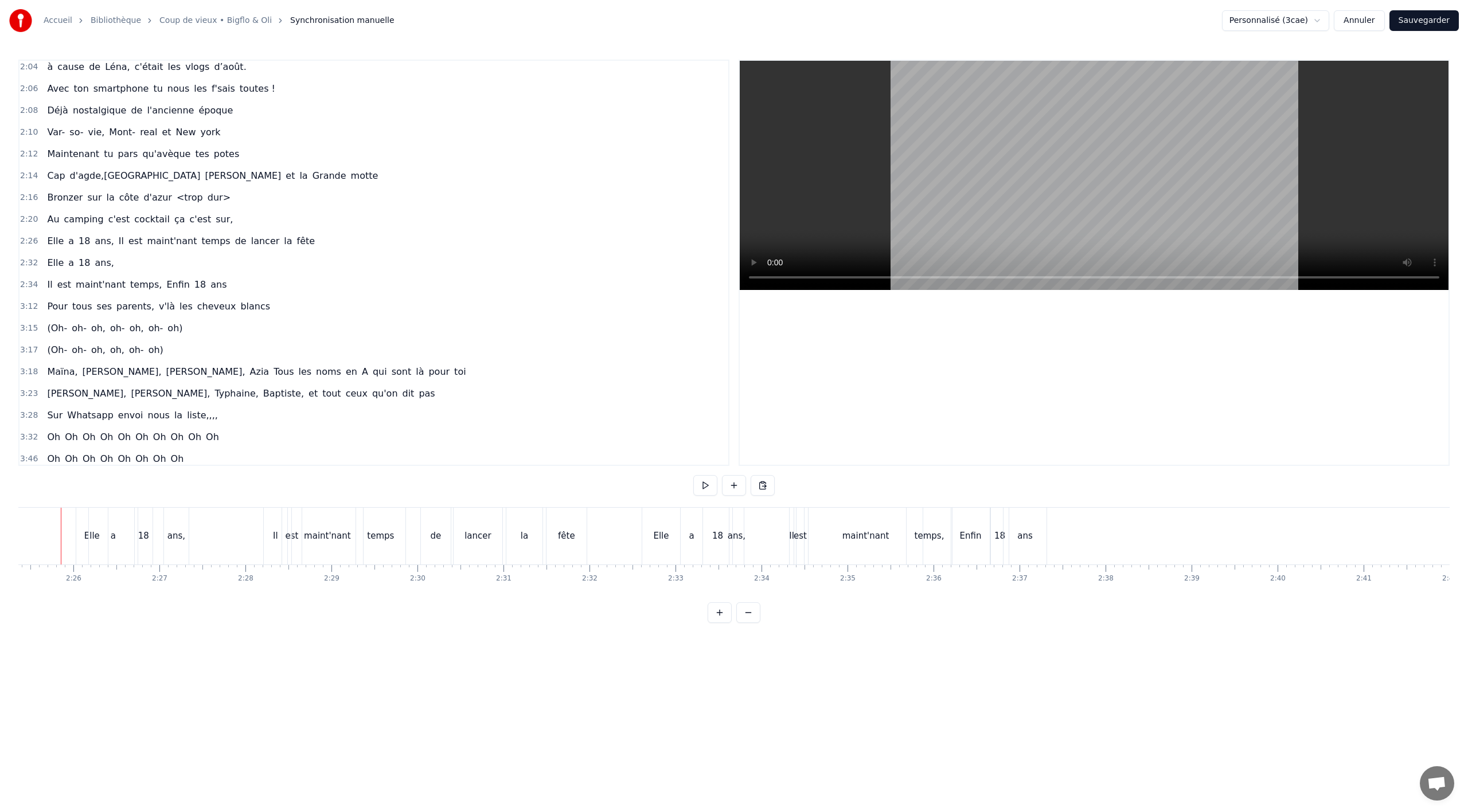
scroll to position [0, 12489]
click at [451, 540] on div "de" at bounding box center [451, 536] width 11 height 13
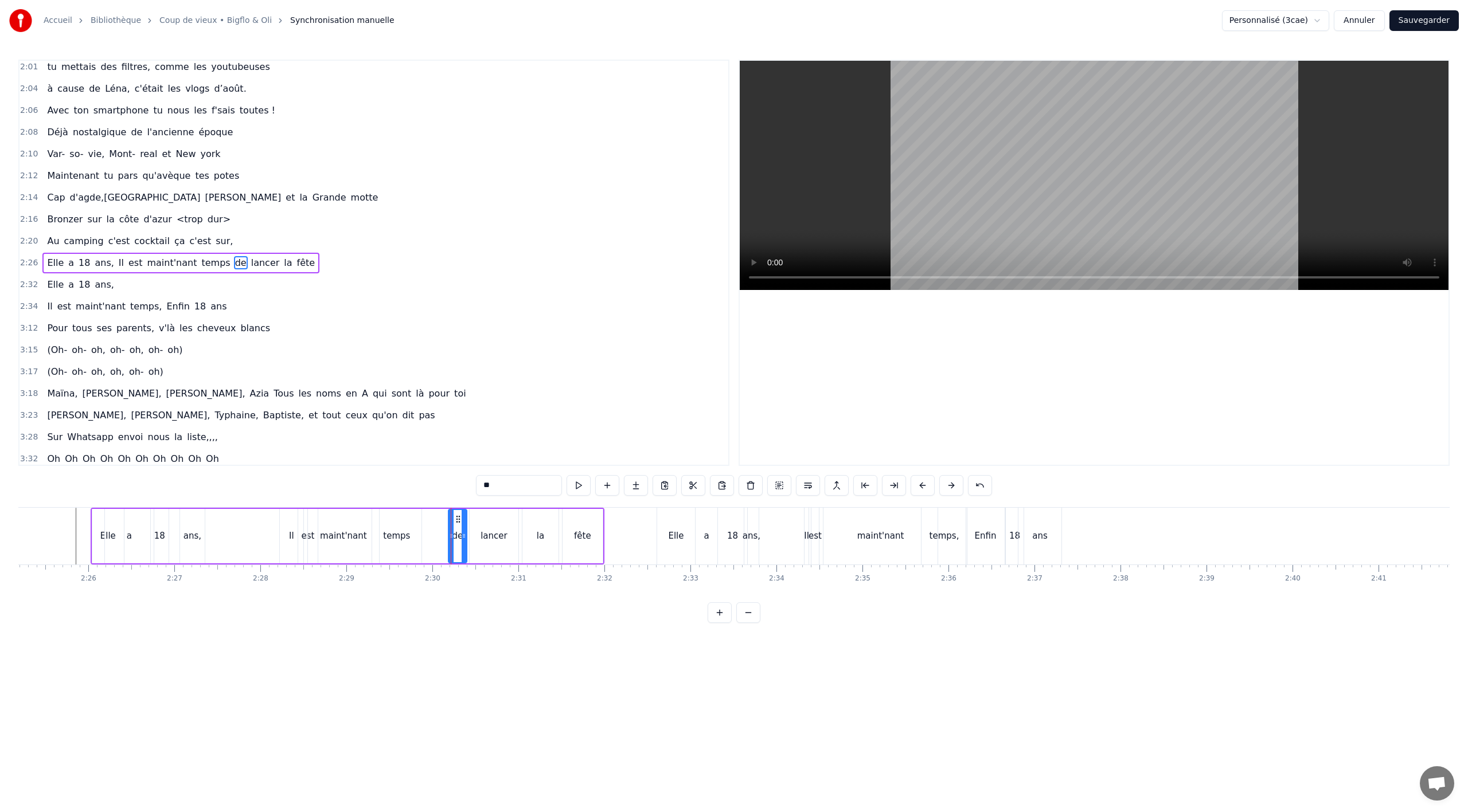
drag, startPoint x: 441, startPoint y: 536, endPoint x: 453, endPoint y: 534, distance: 12.2
click at [453, 534] on icon at bounding box center [451, 536] width 4 height 10
drag, startPoint x: 465, startPoint y: 536, endPoint x: 475, endPoint y: 535, distance: 10.0
click at [475, 535] on icon at bounding box center [473, 536] width 4 height 10
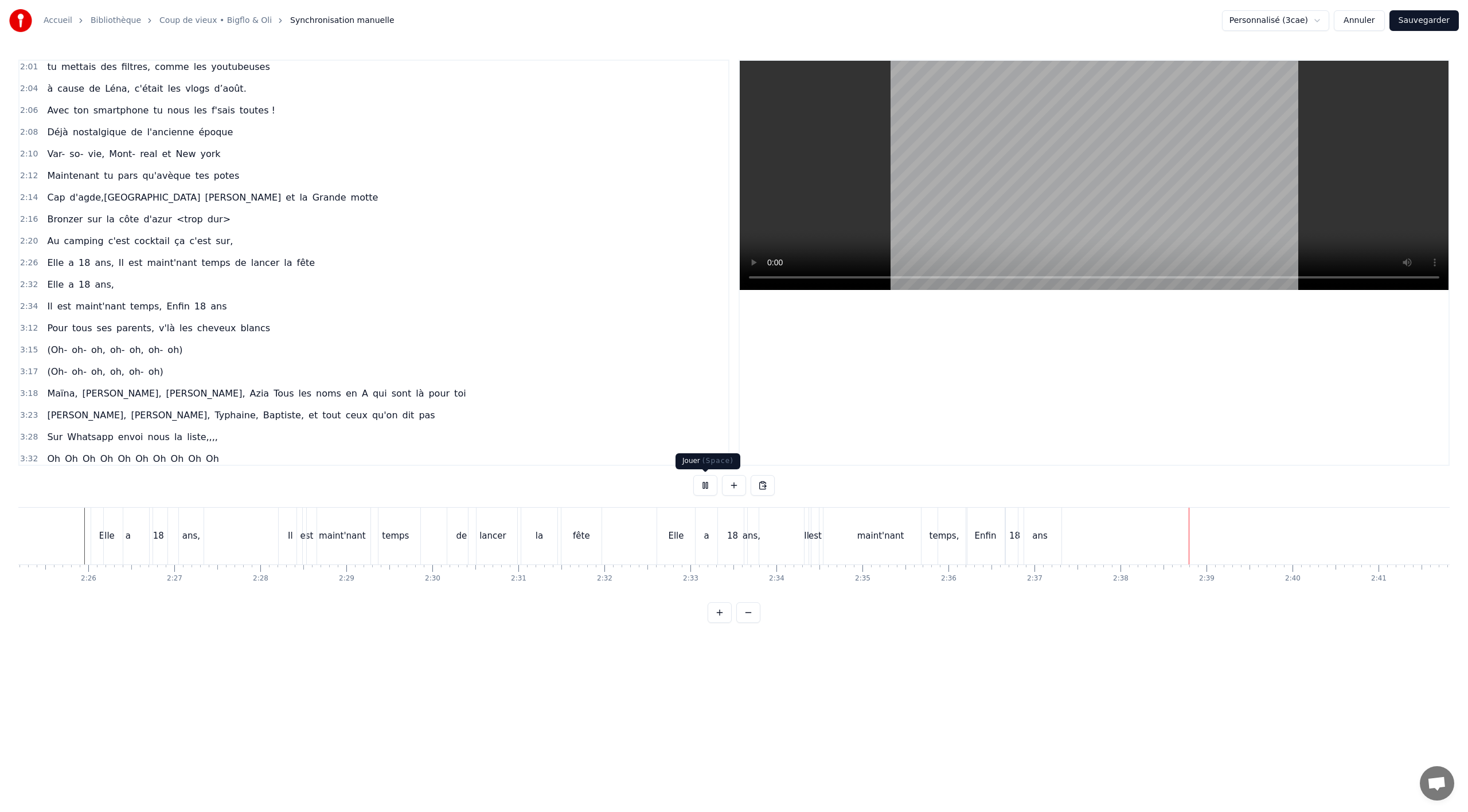
click at [703, 487] on button at bounding box center [705, 485] width 24 height 21
click at [1046, 531] on div "ans" at bounding box center [1040, 536] width 16 height 13
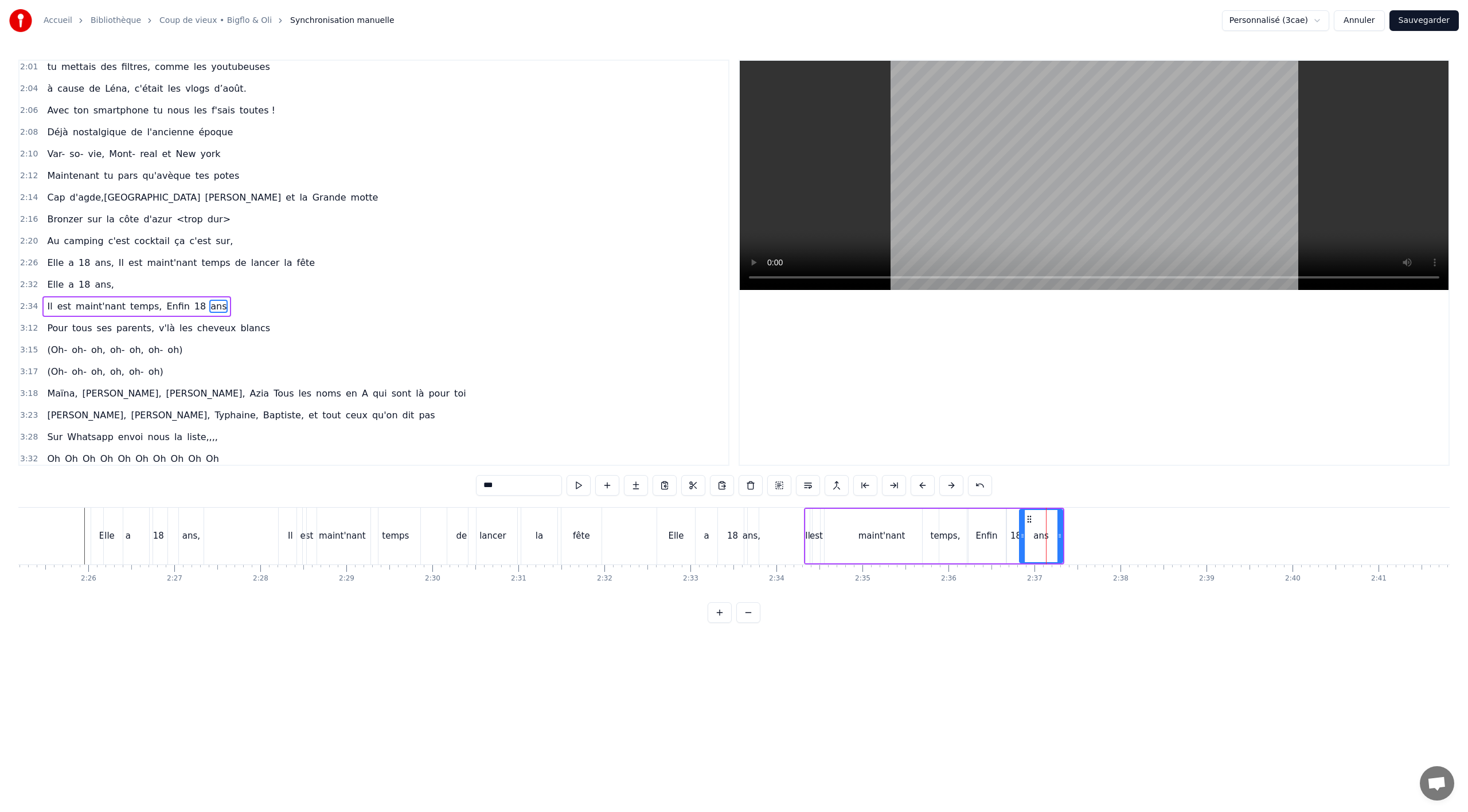
scroll to position [1012, 0]
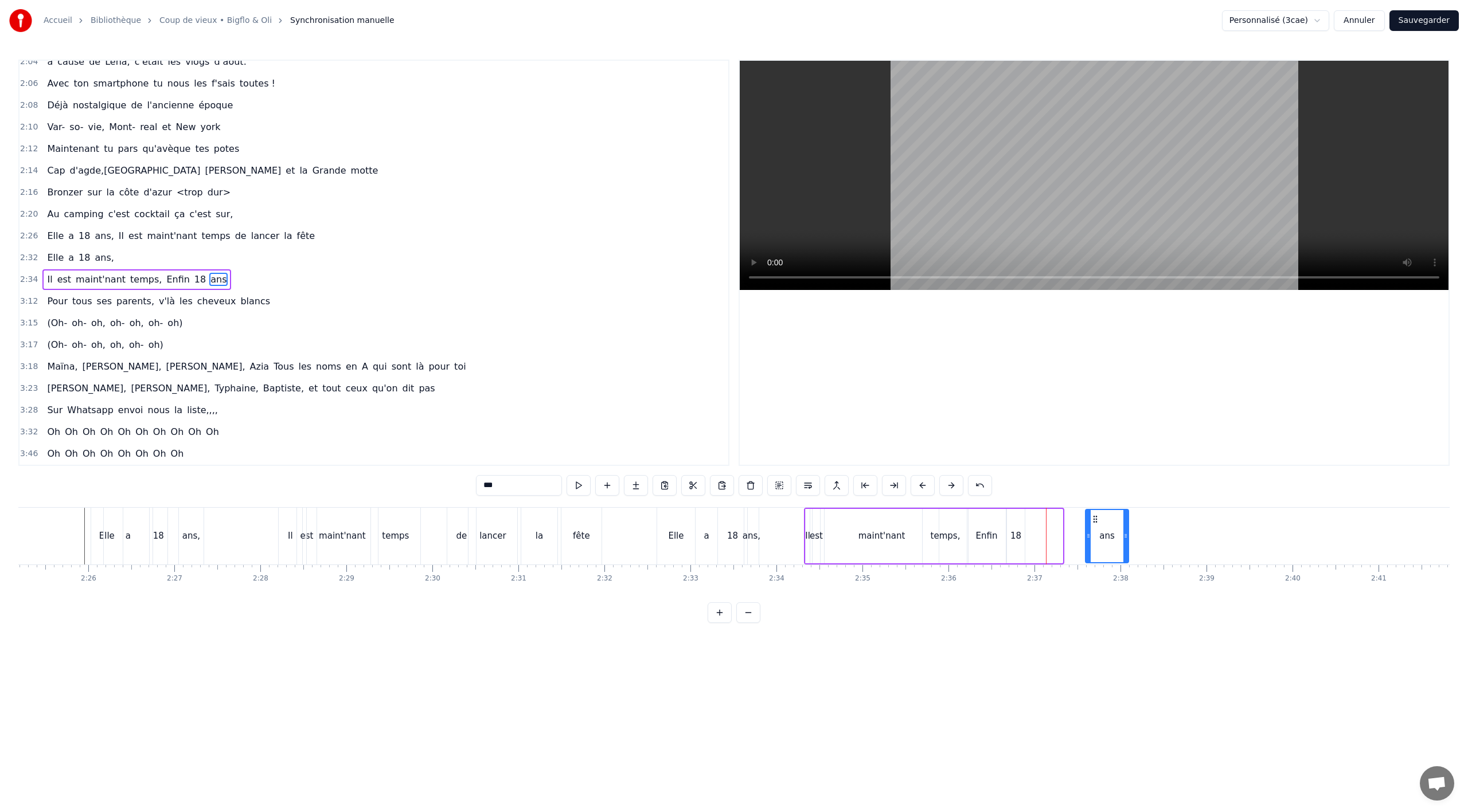
drag, startPoint x: 1027, startPoint y: 517, endPoint x: 1094, endPoint y: 512, distance: 67.2
click at [1094, 512] on div "ans" at bounding box center [1107, 536] width 41 height 52
click at [1019, 526] on div "18" at bounding box center [1015, 536] width 18 height 54
drag, startPoint x: 1023, startPoint y: 528, endPoint x: 1040, endPoint y: 526, distance: 17.1
click at [1040, 526] on div at bounding box center [1038, 536] width 4 height 52
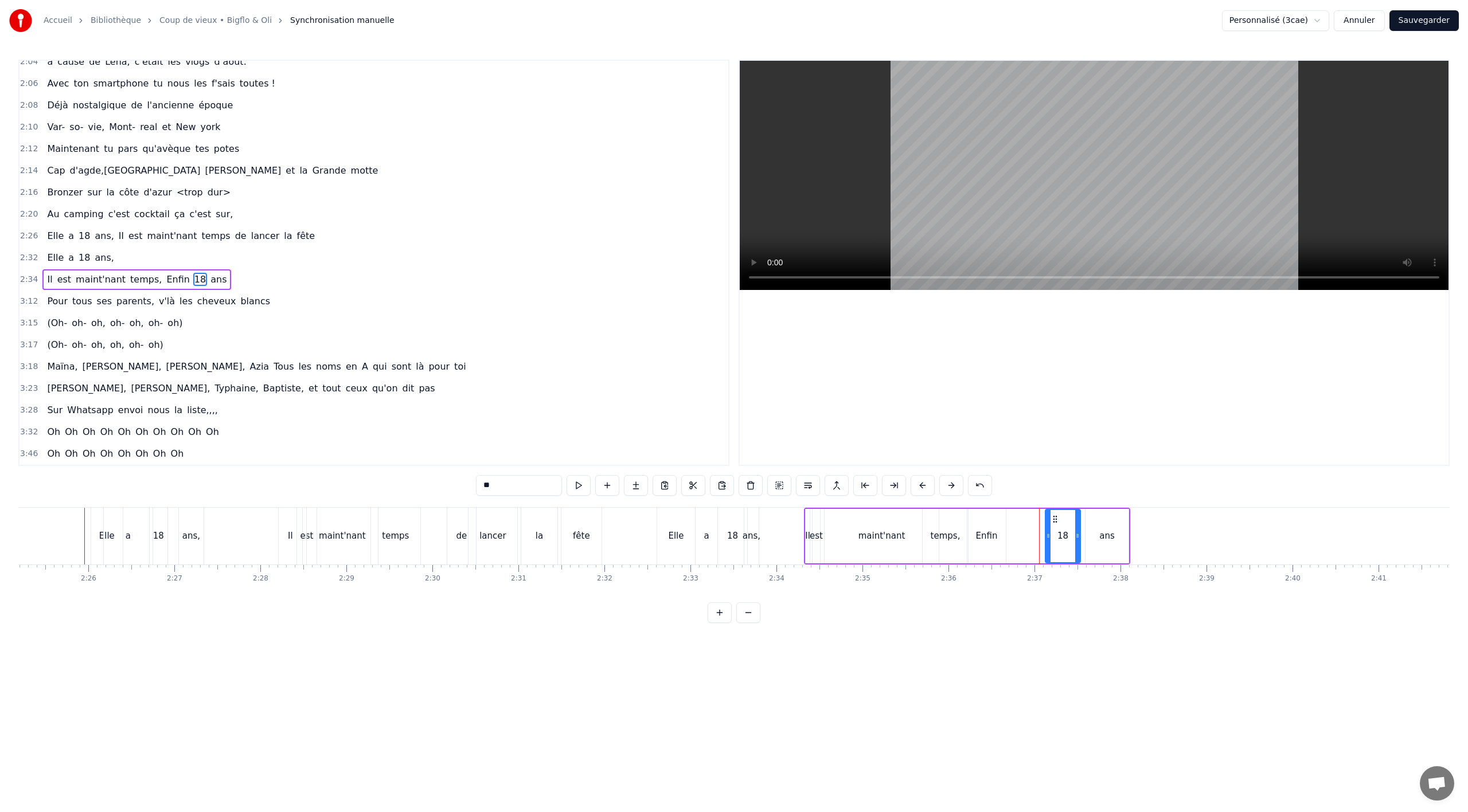
drag, startPoint x: 1018, startPoint y: 518, endPoint x: 1057, endPoint y: 517, distance: 39.0
click at [1057, 517] on icon at bounding box center [1055, 519] width 10 height 10
click at [992, 537] on div "Enfin" at bounding box center [987, 536] width 22 height 13
drag, startPoint x: 1005, startPoint y: 530, endPoint x: 1024, endPoint y: 529, distance: 19.0
click at [1010, 529] on div at bounding box center [1007, 536] width 4 height 52
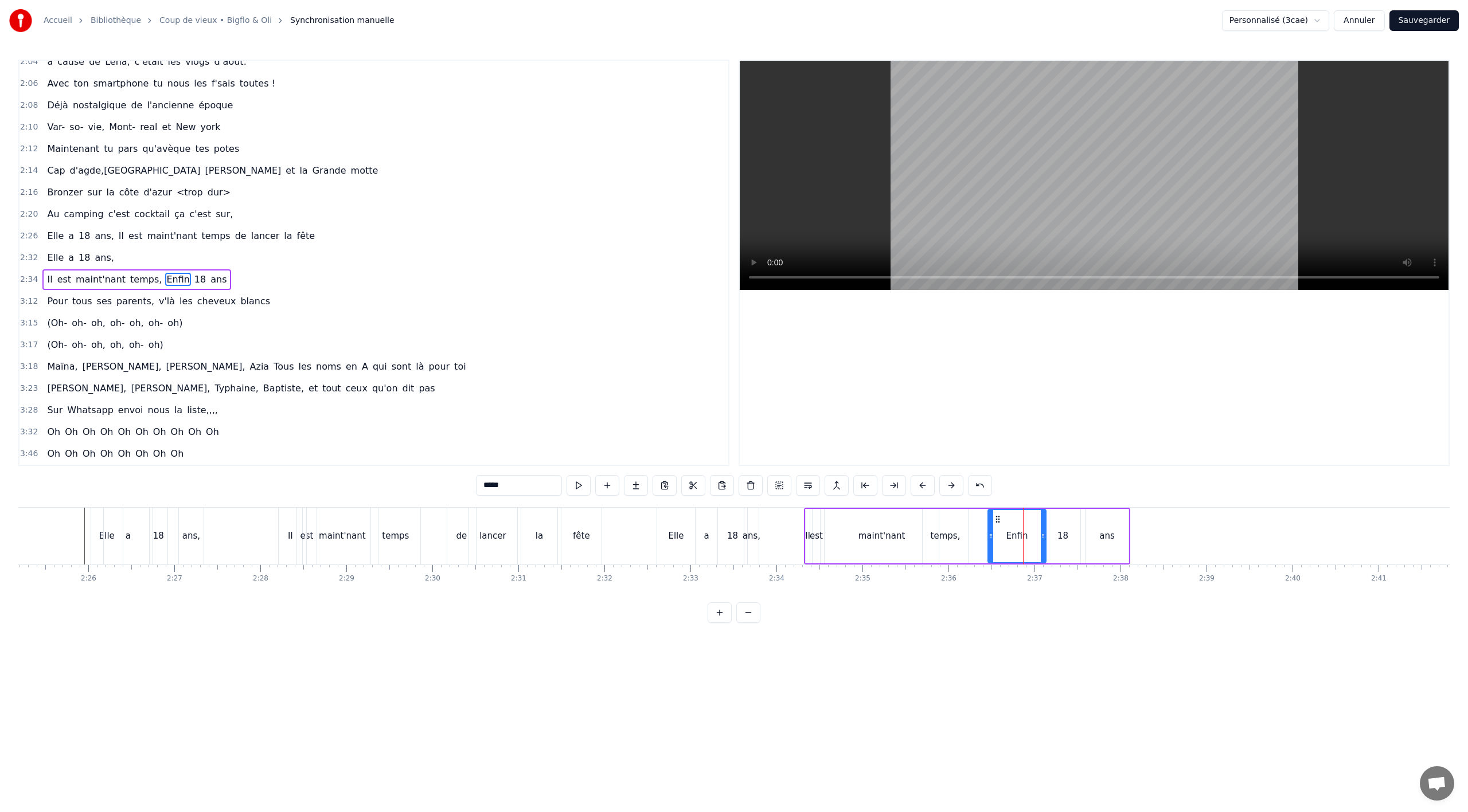
drag, startPoint x: 978, startPoint y: 521, endPoint x: 999, endPoint y: 517, distance: 21.4
click at [999, 517] on icon at bounding box center [998, 519] width 10 height 10
click at [947, 533] on div "temps," at bounding box center [945, 536] width 30 height 13
type input "******"
drag, startPoint x: 965, startPoint y: 534, endPoint x: 983, endPoint y: 531, distance: 18.2
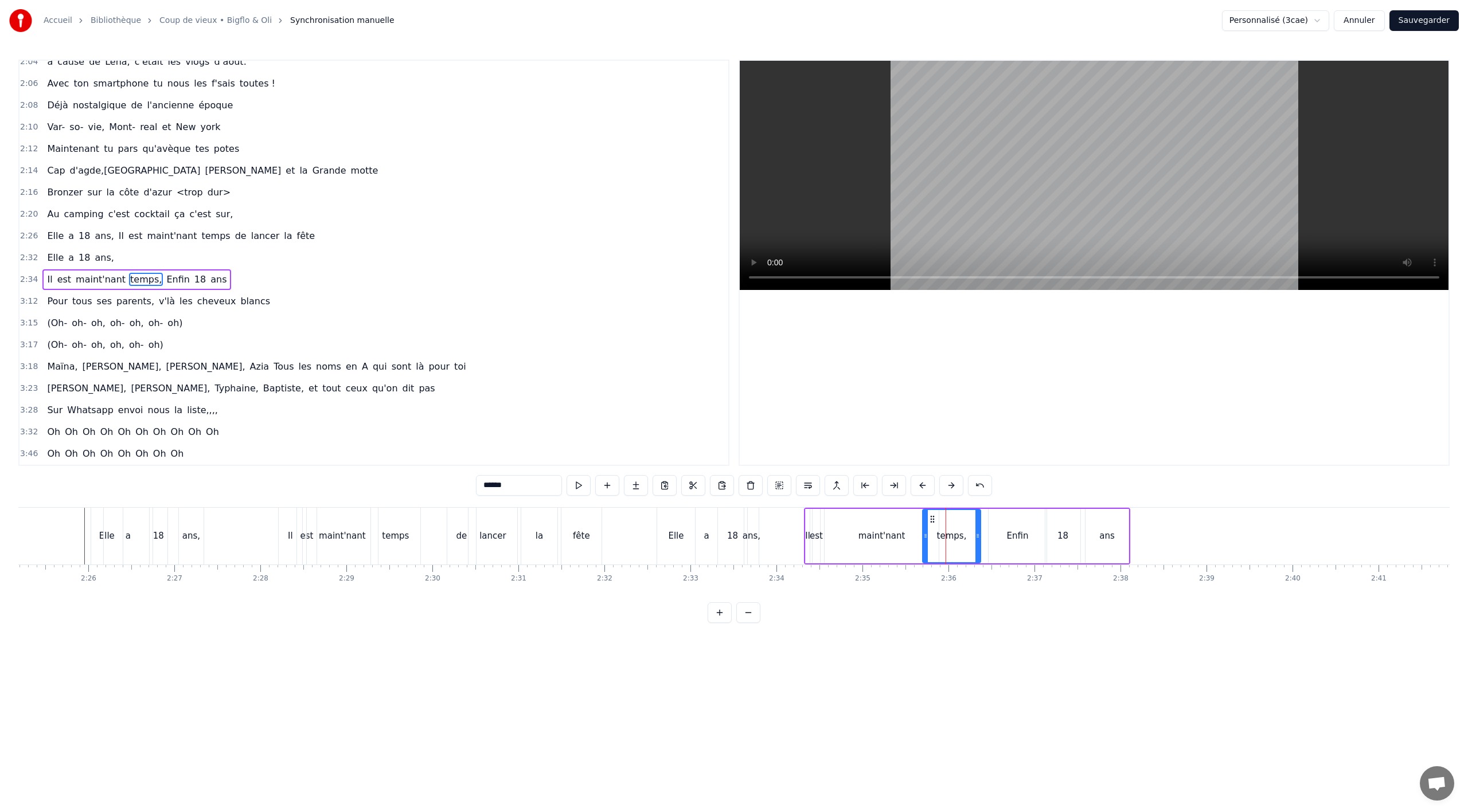
click at [980, 531] on div at bounding box center [977, 536] width 4 height 52
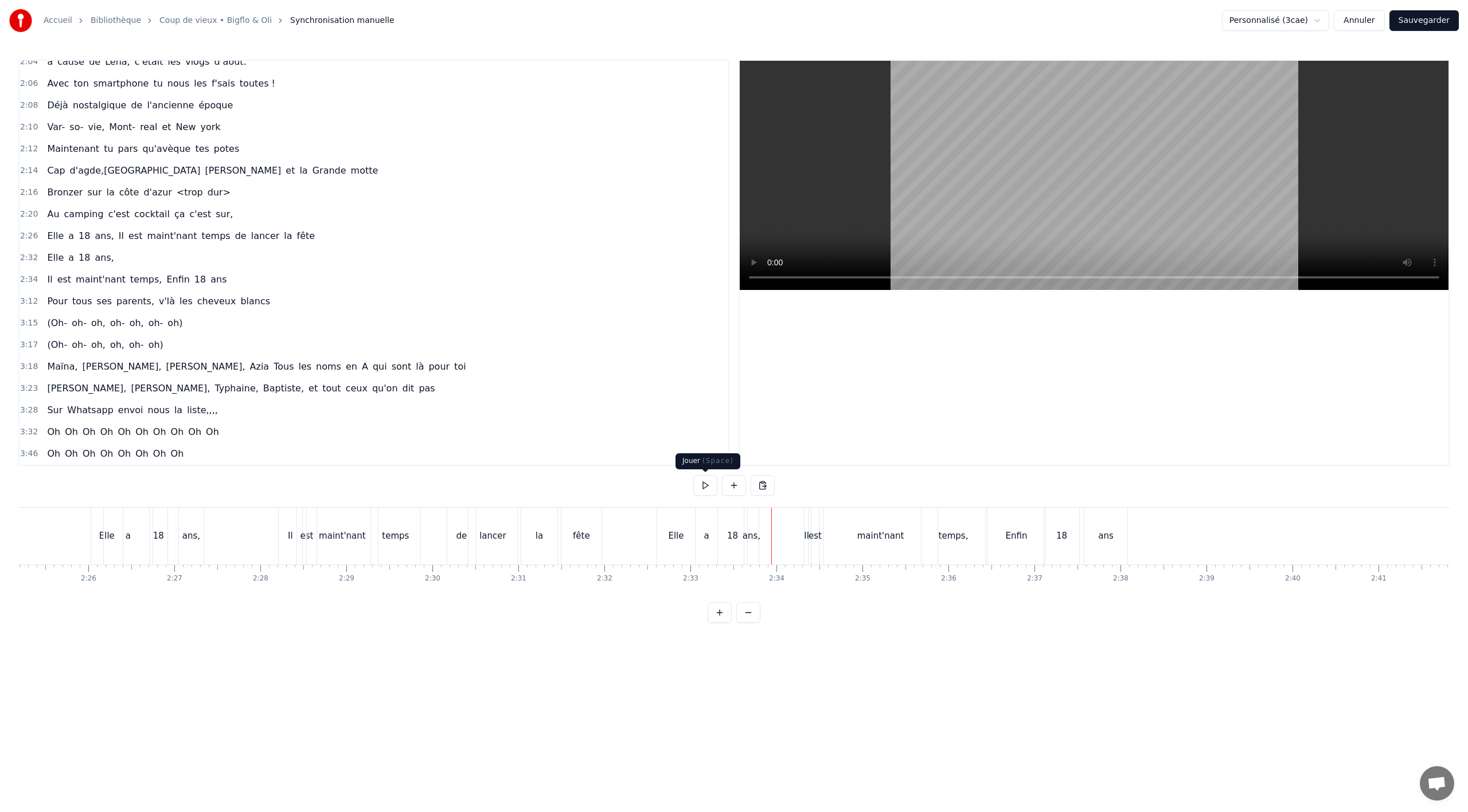
click at [705, 485] on button at bounding box center [705, 485] width 24 height 21
click at [705, 485] on button at bounding box center [705, 485] width 24 height 21
click at [59, 309] on div "Pour tous ses parents, v'là les cheveux blancs" at bounding box center [158, 301] width 232 height 21
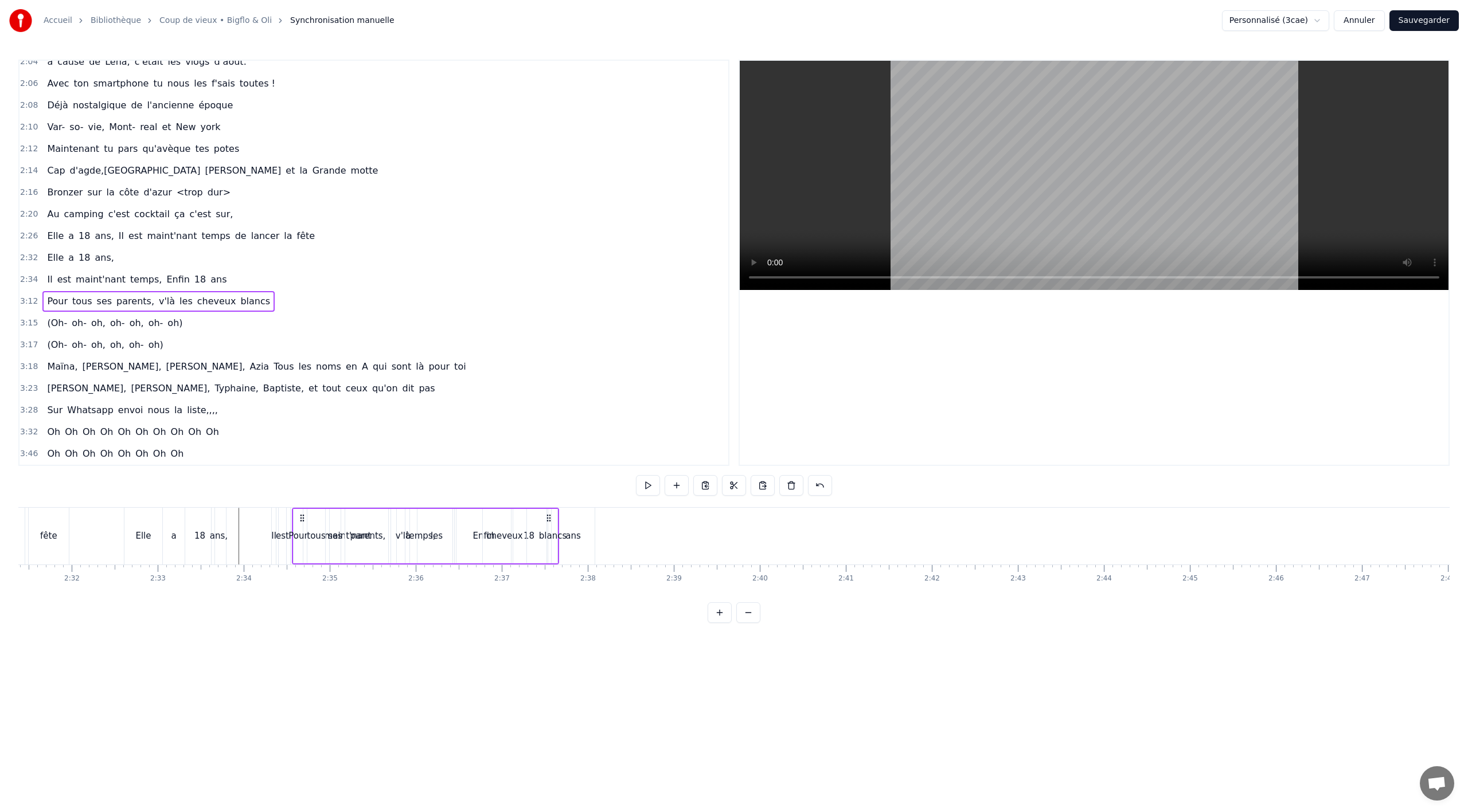
scroll to position [0, 13009]
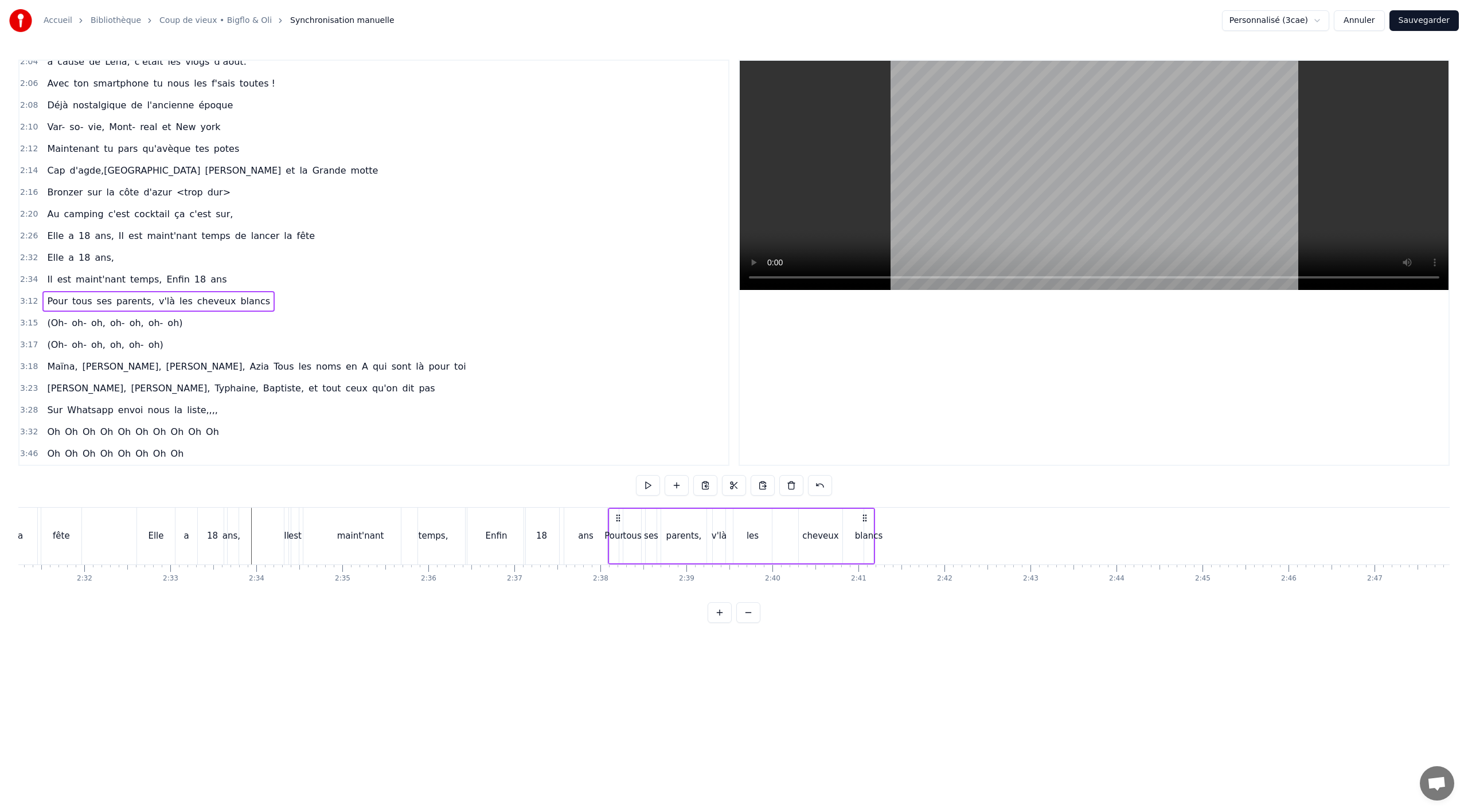
drag, startPoint x: 88, startPoint y: 516, endPoint x: 619, endPoint y: 534, distance: 531.3
click at [620, 534] on div "Pour tous ses parents, v'là les cheveux blancs" at bounding box center [741, 536] width 267 height 57
click at [867, 525] on div "blancs" at bounding box center [867, 536] width 10 height 57
click at [777, 485] on button at bounding box center [779, 485] width 24 height 21
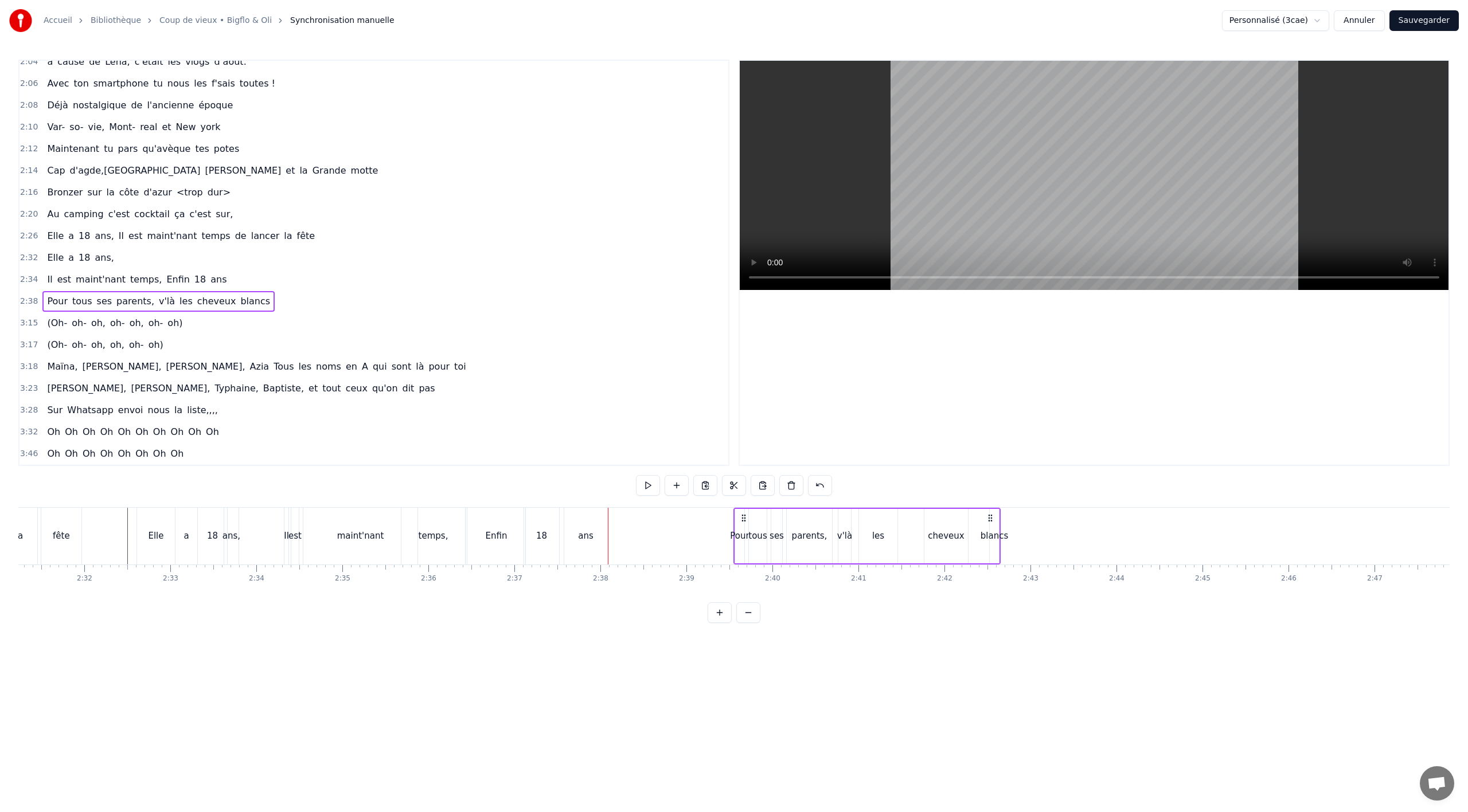
drag, startPoint x: 618, startPoint y: 517, endPoint x: 743, endPoint y: 513, distance: 125.1
click at [743, 514] on icon at bounding box center [744, 518] width 10 height 10
click at [734, 544] on div "Pour" at bounding box center [740, 536] width 10 height 54
drag, startPoint x: 737, startPoint y: 533, endPoint x: 698, endPoint y: 533, distance: 39.0
click at [698, 533] on icon at bounding box center [699, 536] width 4 height 10
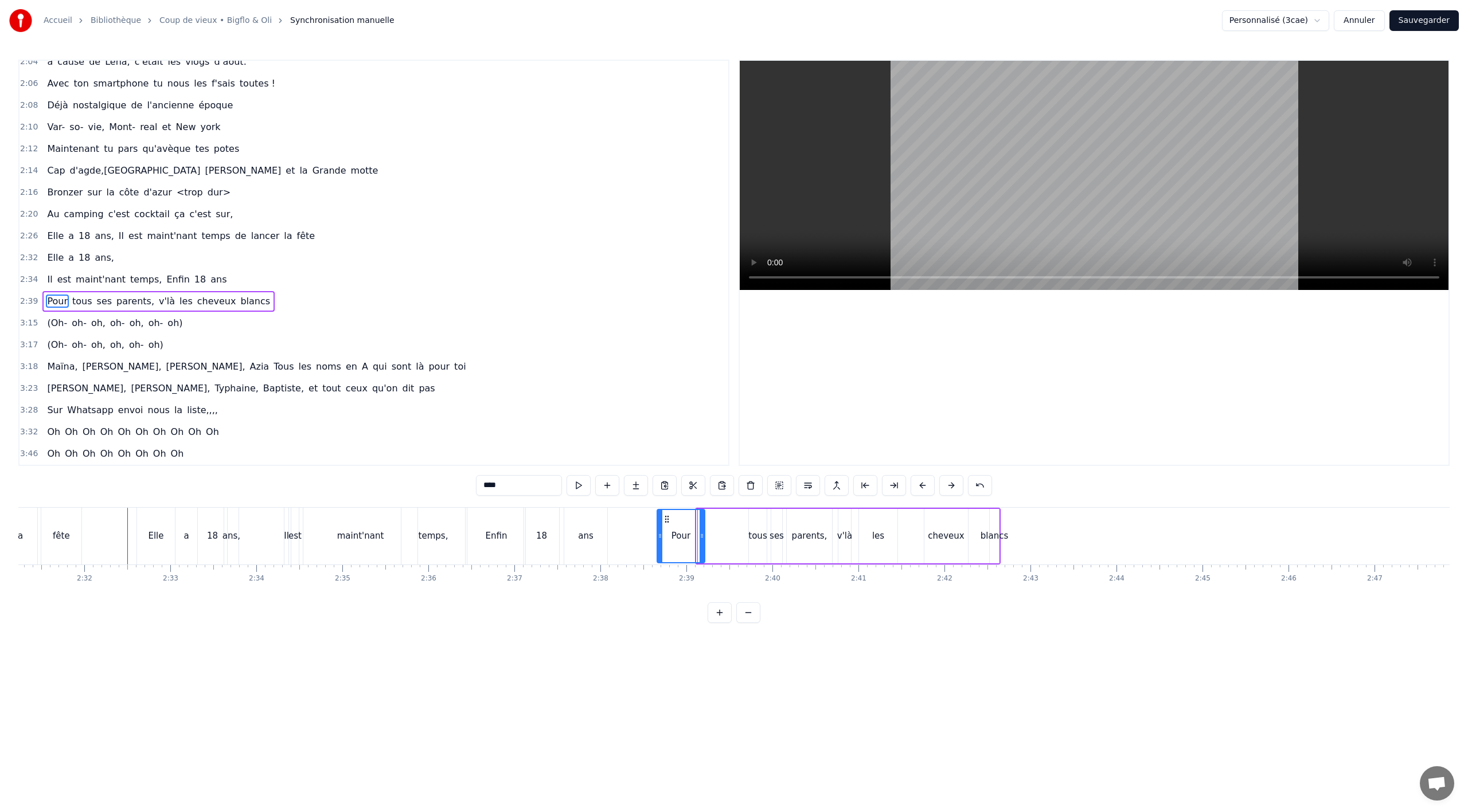
drag, startPoint x: 705, startPoint y: 517, endPoint x: 665, endPoint y: 520, distance: 40.1
click at [665, 520] on icon at bounding box center [667, 519] width 10 height 10
click at [754, 528] on div "tous" at bounding box center [758, 536] width 18 height 54
drag, startPoint x: 750, startPoint y: 521, endPoint x: 731, endPoint y: 522, distance: 19.0
click at [742, 522] on div at bounding box center [744, 536] width 4 height 52
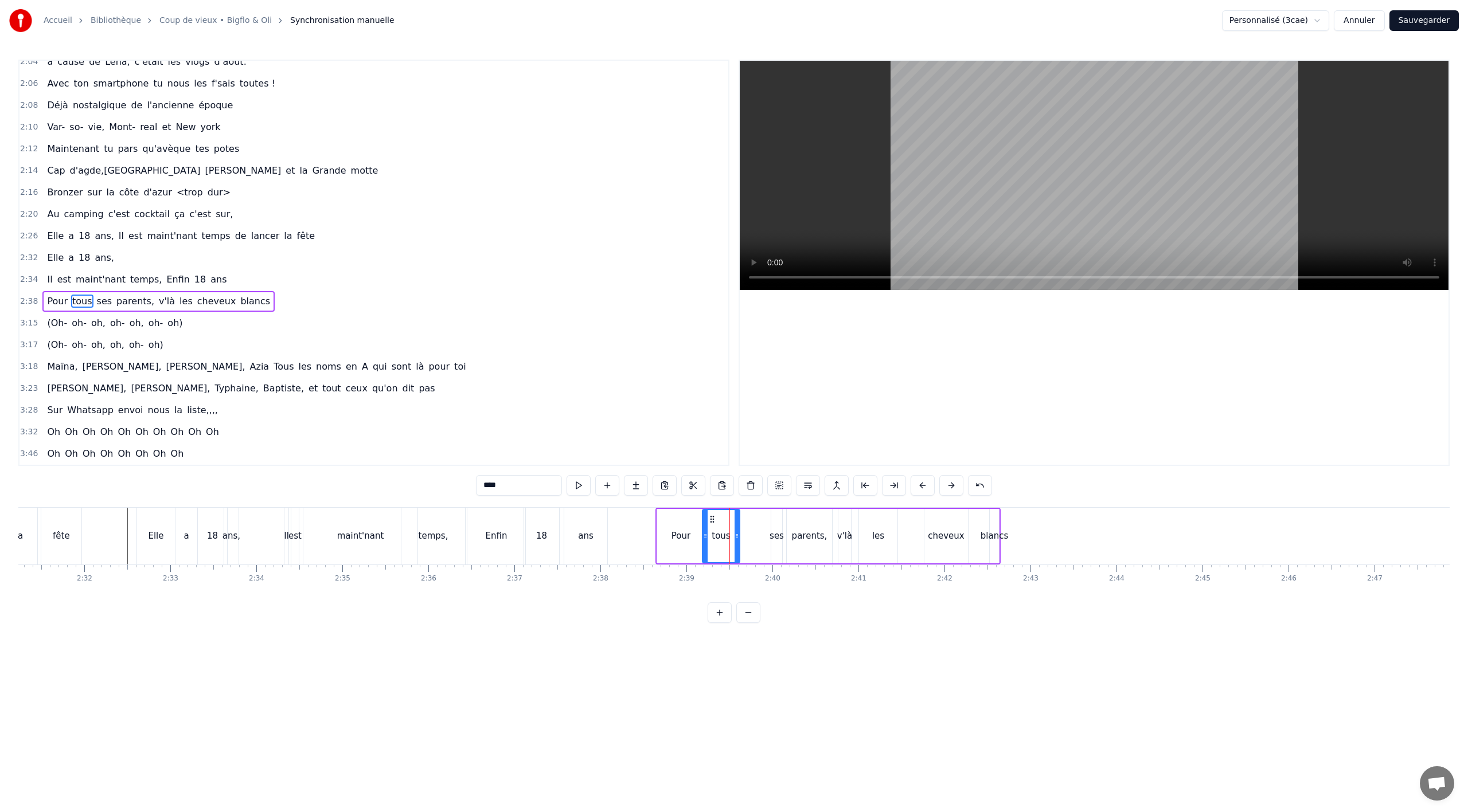
drag, startPoint x: 735, startPoint y: 518, endPoint x: 709, endPoint y: 519, distance: 26.0
click at [709, 519] on icon at bounding box center [712, 519] width 10 height 10
click at [778, 526] on div "ses" at bounding box center [777, 536] width 11 height 54
drag, startPoint x: 772, startPoint y: 526, endPoint x: 754, endPoint y: 524, distance: 18.1
click at [754, 527] on div at bounding box center [756, 536] width 4 height 52
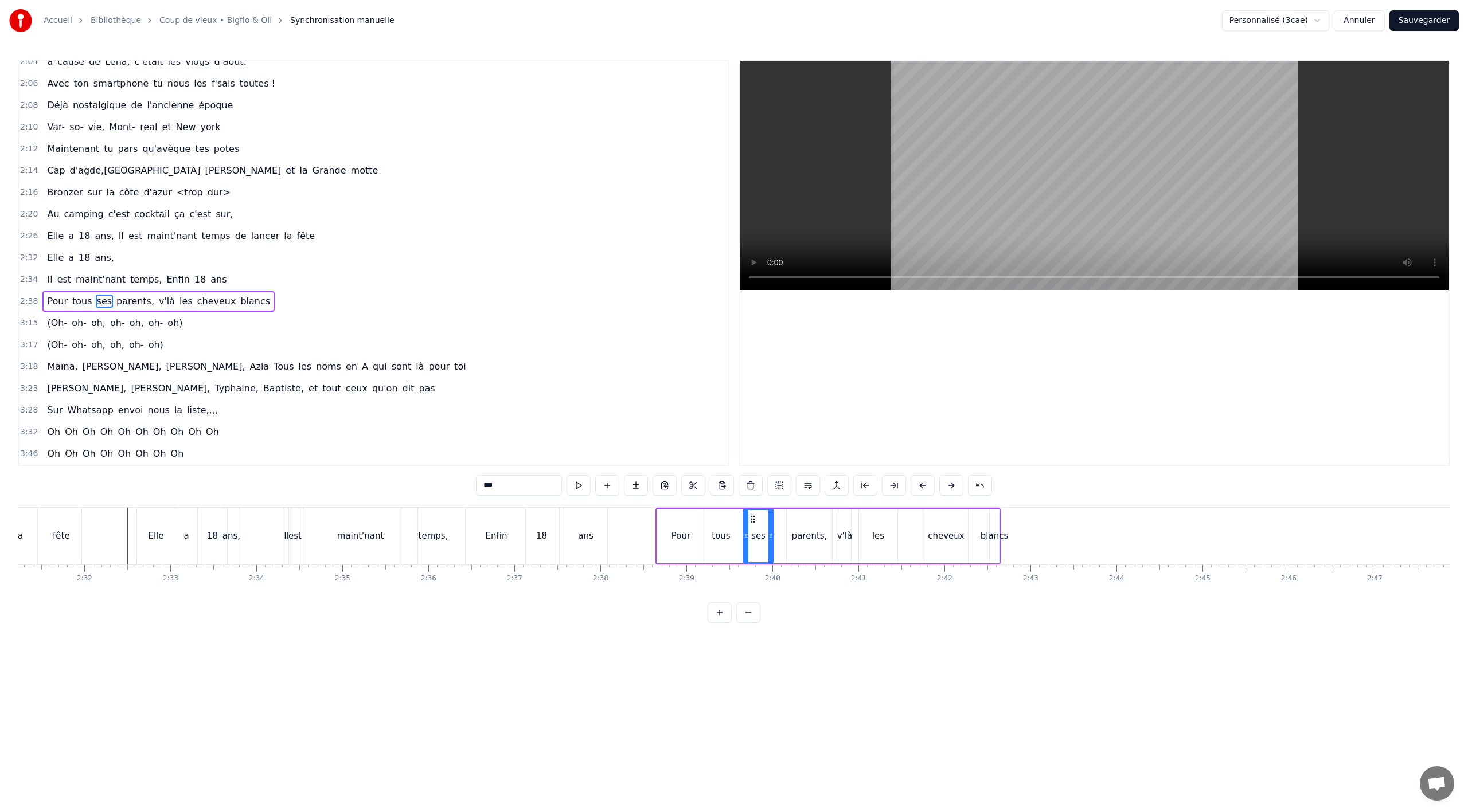
drag, startPoint x: 754, startPoint y: 520, endPoint x: 747, endPoint y: 520, distance: 7.0
click at [748, 520] on icon at bounding box center [753, 519] width 10 height 10
click at [808, 523] on div "parents," at bounding box center [810, 536] width 45 height 54
drag, startPoint x: 794, startPoint y: 519, endPoint x: 778, endPoint y: 520, distance: 16.0
click at [778, 520] on icon at bounding box center [780, 519] width 10 height 10
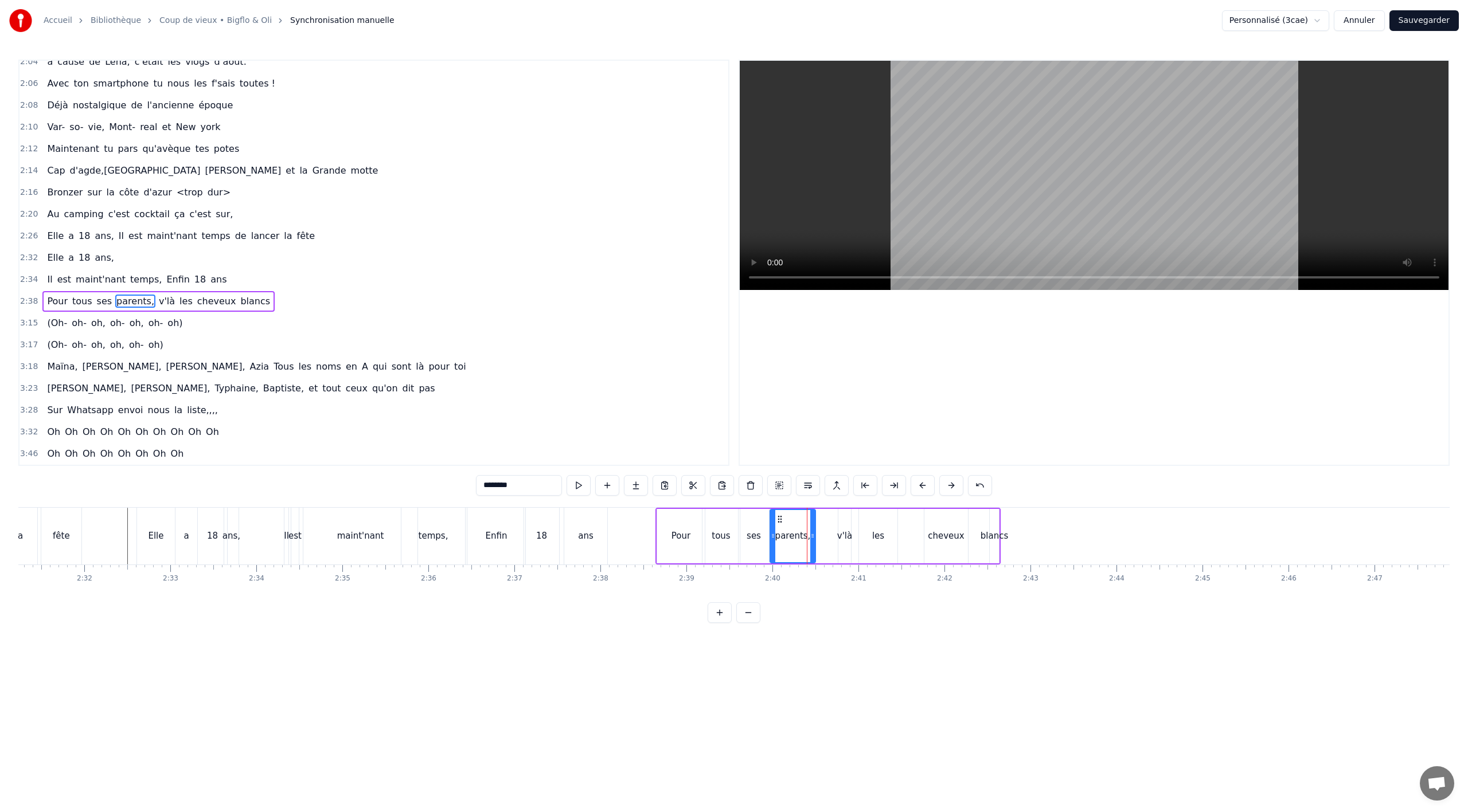
drag, startPoint x: 50, startPoint y: 325, endPoint x: 47, endPoint y: 330, distance: 5.8
click at [49, 326] on span "(Oh-" at bounding box center [57, 322] width 22 height 13
type input "****"
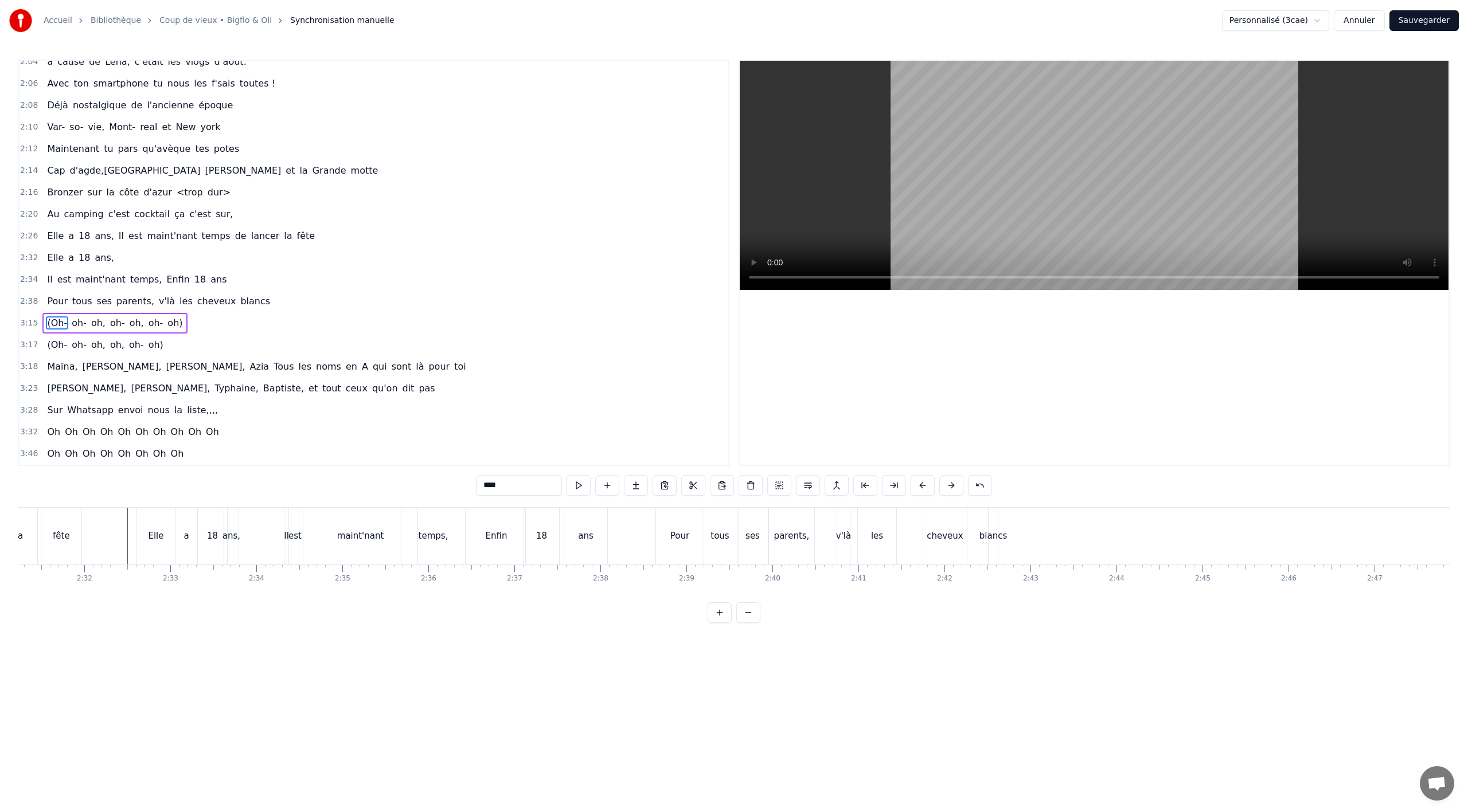
click at [45, 332] on div "(Oh- oh- oh, oh- oh, oh- oh)" at bounding box center [114, 323] width 144 height 21
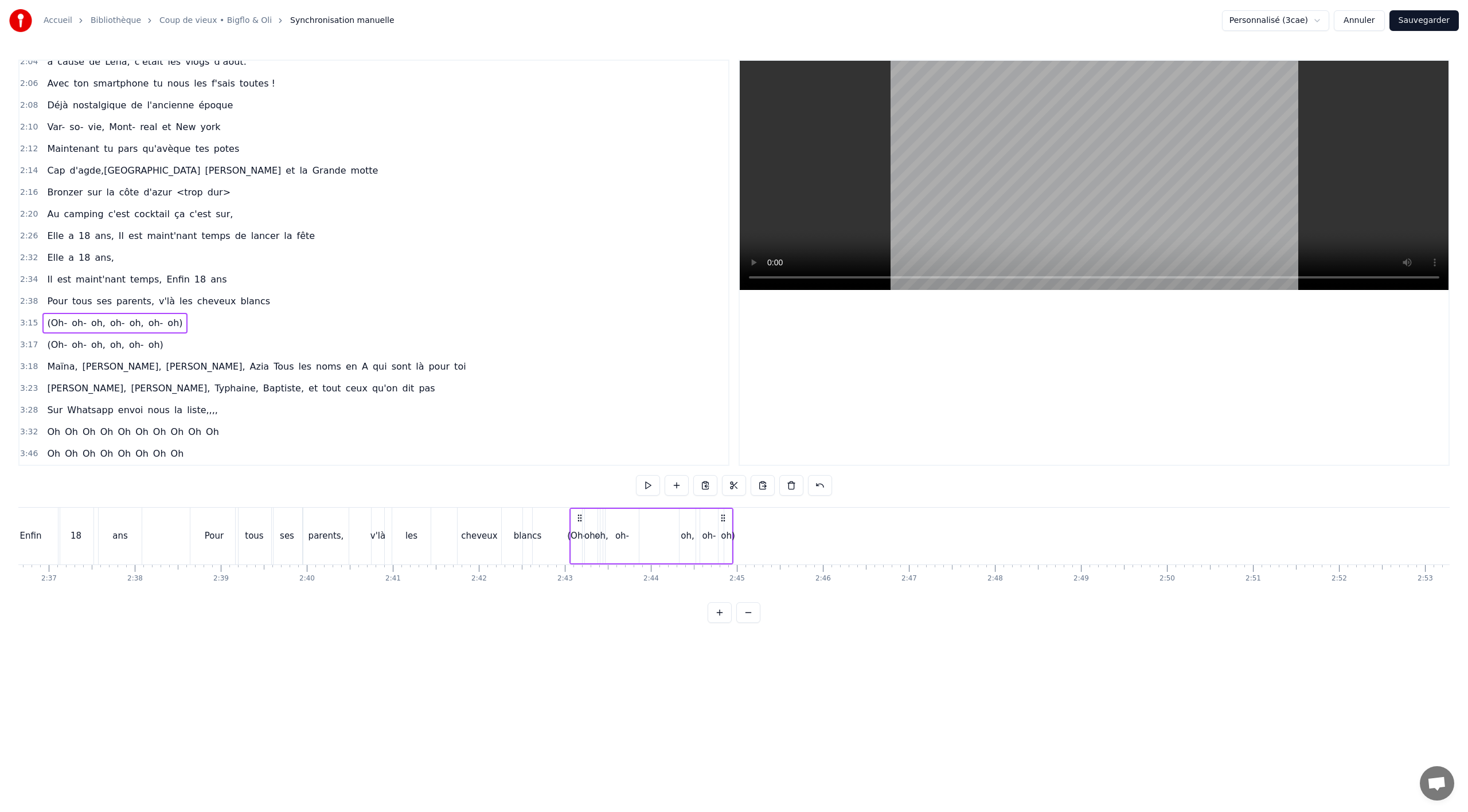
drag, startPoint x: 85, startPoint y: 517, endPoint x: 579, endPoint y: 530, distance: 494.2
click at [579, 530] on div "(Oh- oh- oh, oh- oh, oh- oh)" at bounding box center [651, 536] width 164 height 57
click at [143, 354] on div "(Oh- oh- oh, [GEOGRAPHIC_DATA], oh- oh)" at bounding box center [105, 346] width 125 height 21
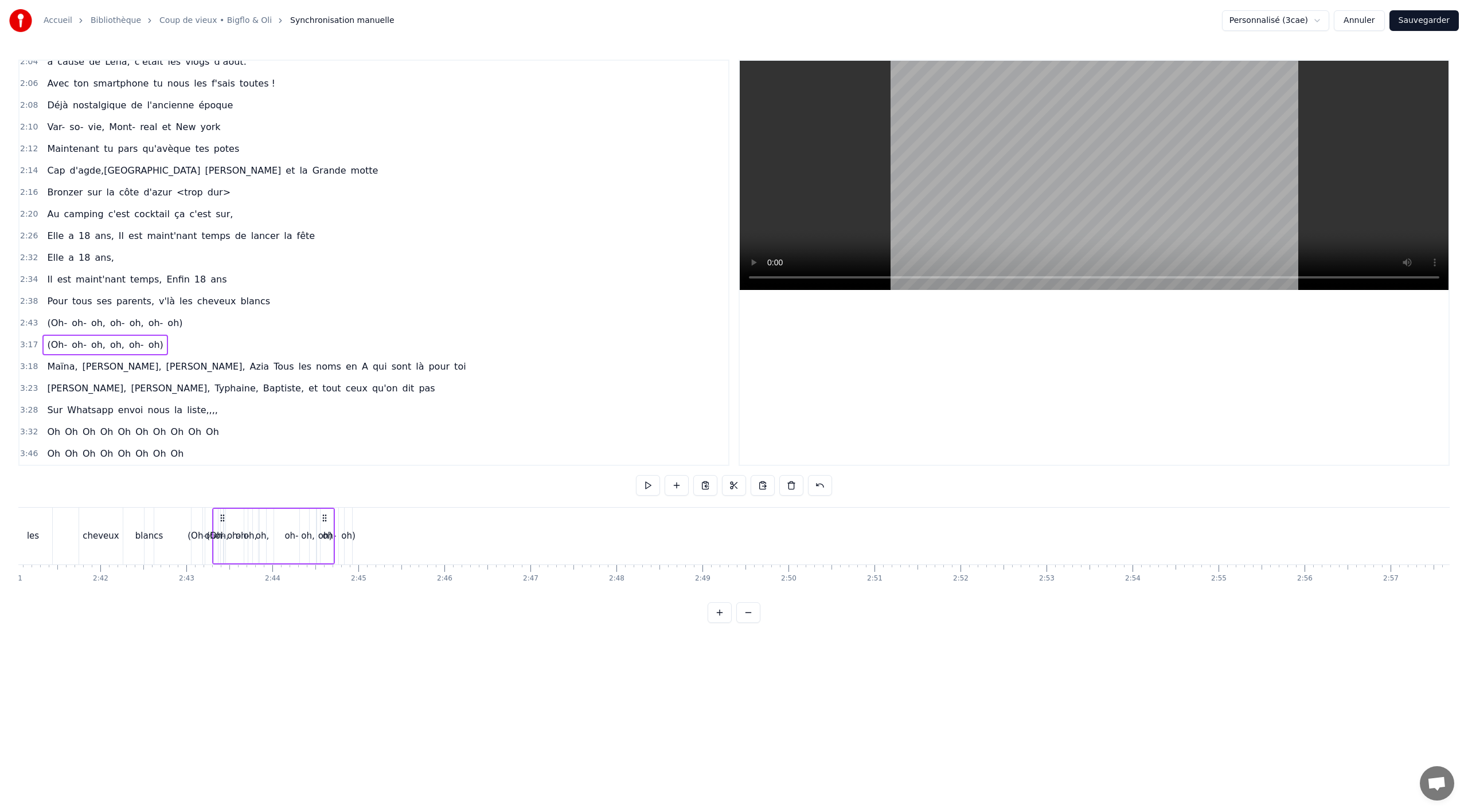
scroll to position [0, 13853]
drag, startPoint x: 86, startPoint y: 516, endPoint x: 366, endPoint y: 542, distance: 281.2
click at [366, 542] on div "(Oh- oh- oh, [GEOGRAPHIC_DATA], oh- oh)" at bounding box center [418, 536] width 123 height 57
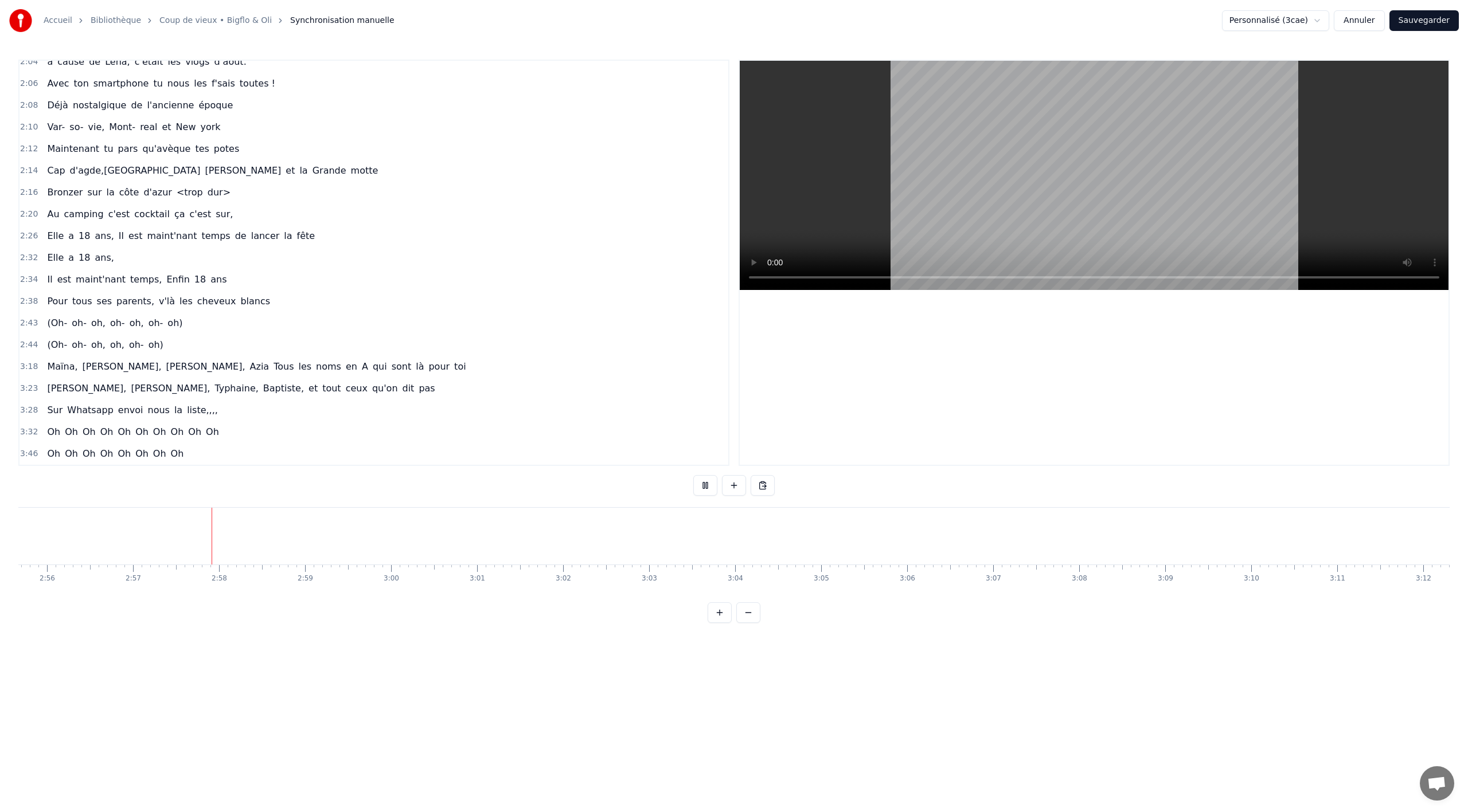
scroll to position [0, 15185]
click at [705, 482] on button at bounding box center [705, 485] width 24 height 21
click at [143, 375] on div "[PERSON_NAME], [PERSON_NAME], Azia Tous les noms en A qui sont là pour toi" at bounding box center [256, 367] width 428 height 21
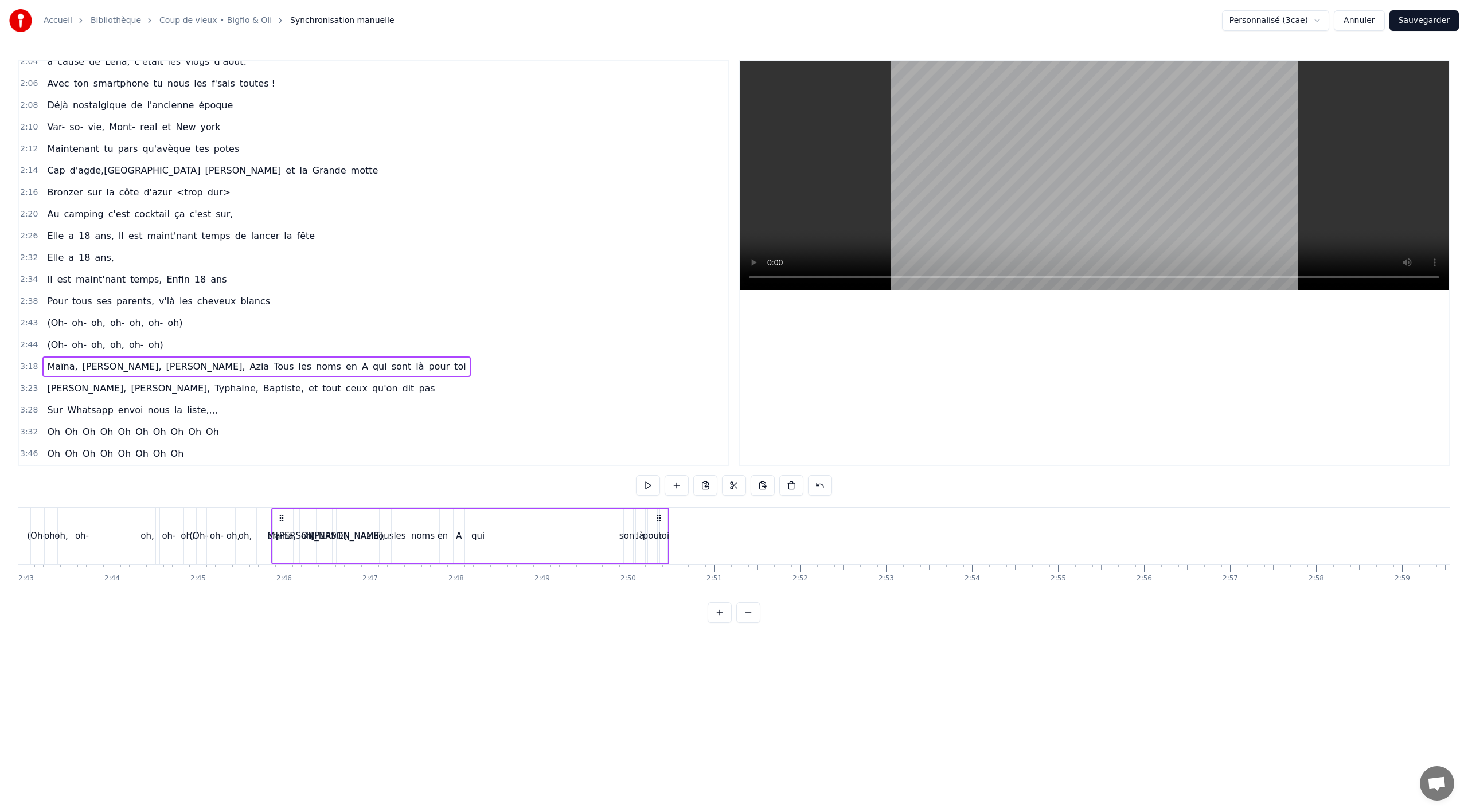
scroll to position [0, 14004]
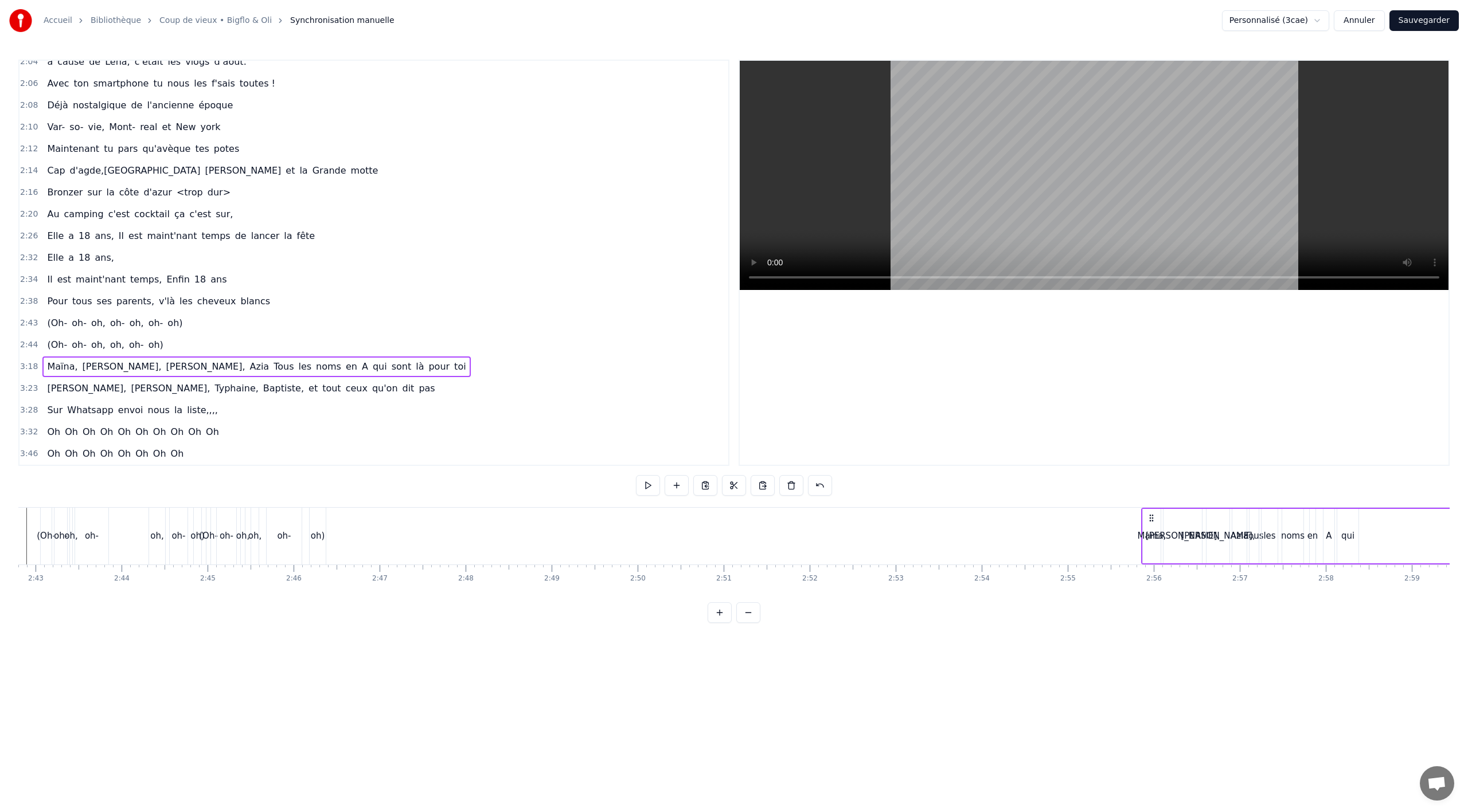
drag, startPoint x: 86, startPoint y: 514, endPoint x: 1152, endPoint y: 533, distance: 1066.2
click at [1152, 533] on div "[PERSON_NAME], [PERSON_NAME], Azia Tous les noms en A qui sont là pour toi" at bounding box center [1340, 536] width 398 height 57
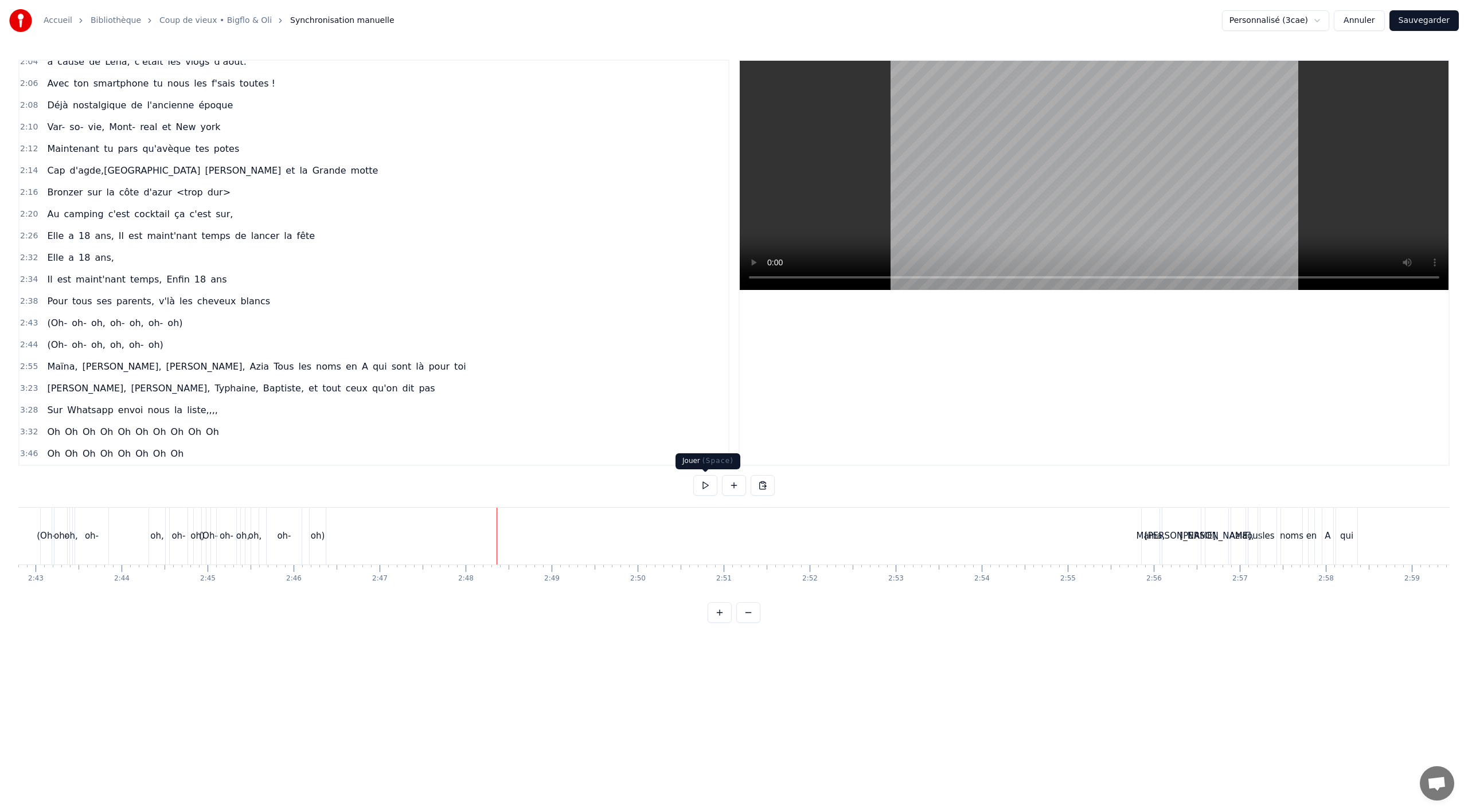
click at [705, 483] on button at bounding box center [705, 485] width 24 height 21
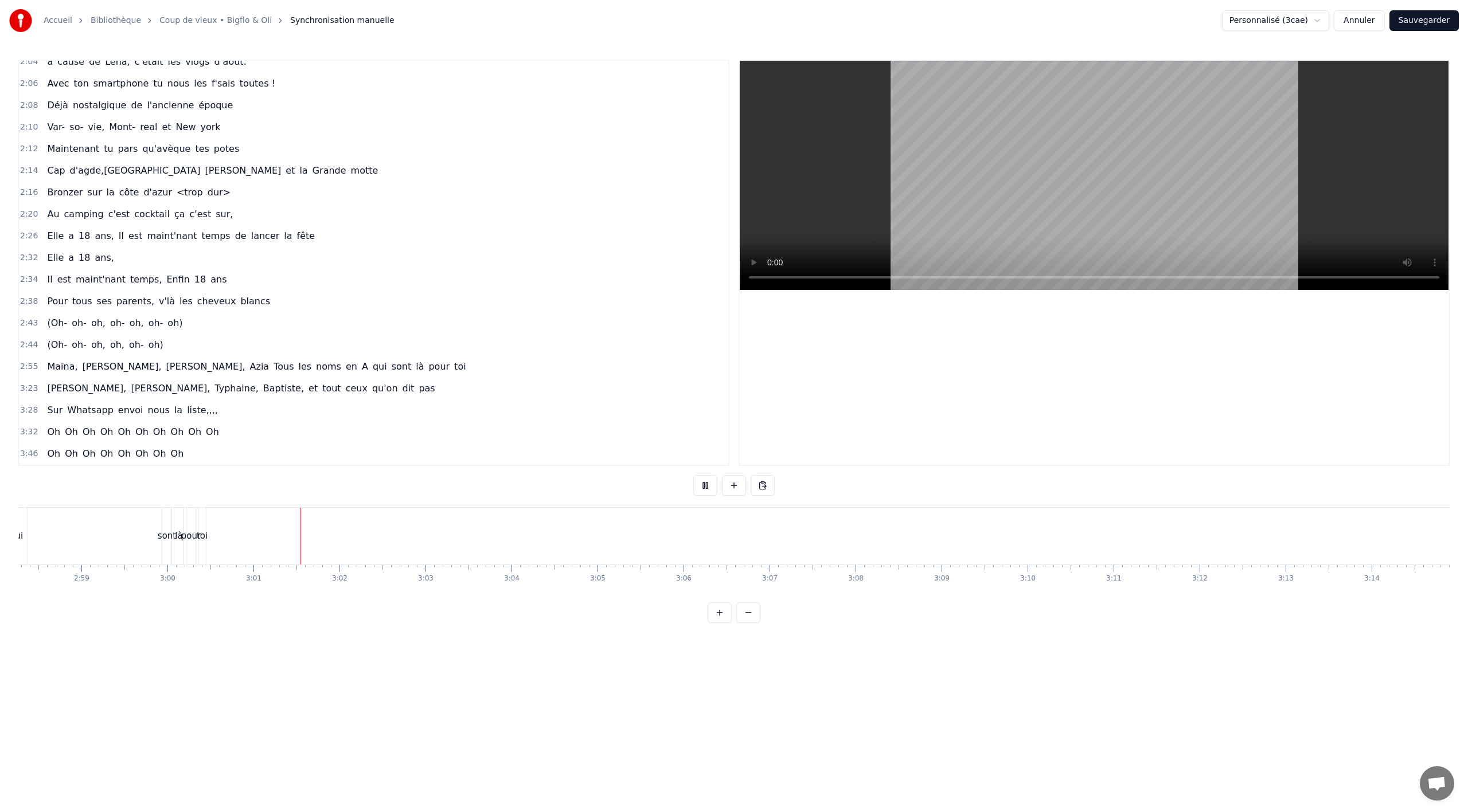
click at [703, 484] on button at bounding box center [705, 485] width 24 height 21
click at [124, 377] on div "2:55 [PERSON_NAME], [PERSON_NAME], Azia Tous les noms en A qui sont là pour toi" at bounding box center [374, 366] width 709 height 22
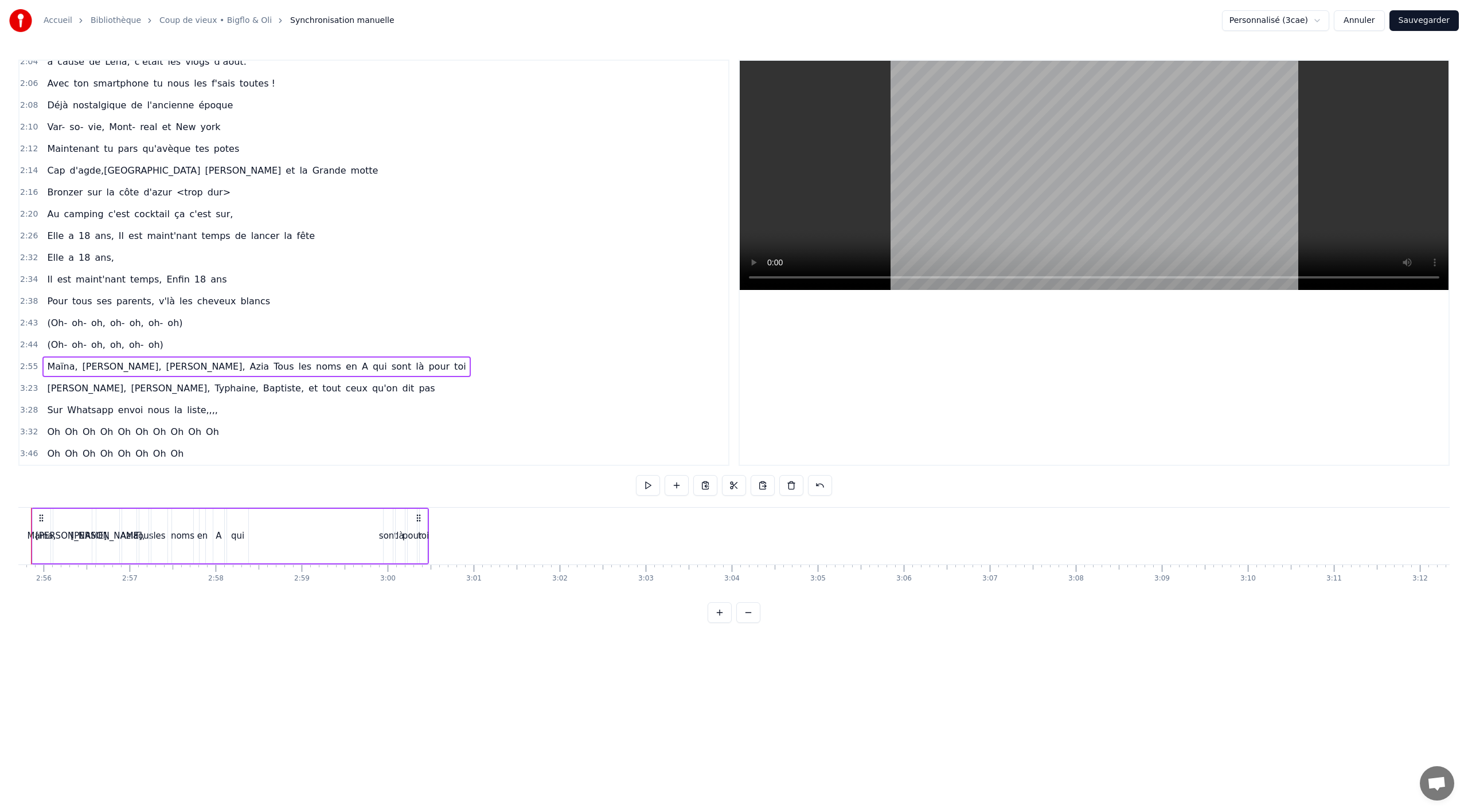
scroll to position [0, 15070]
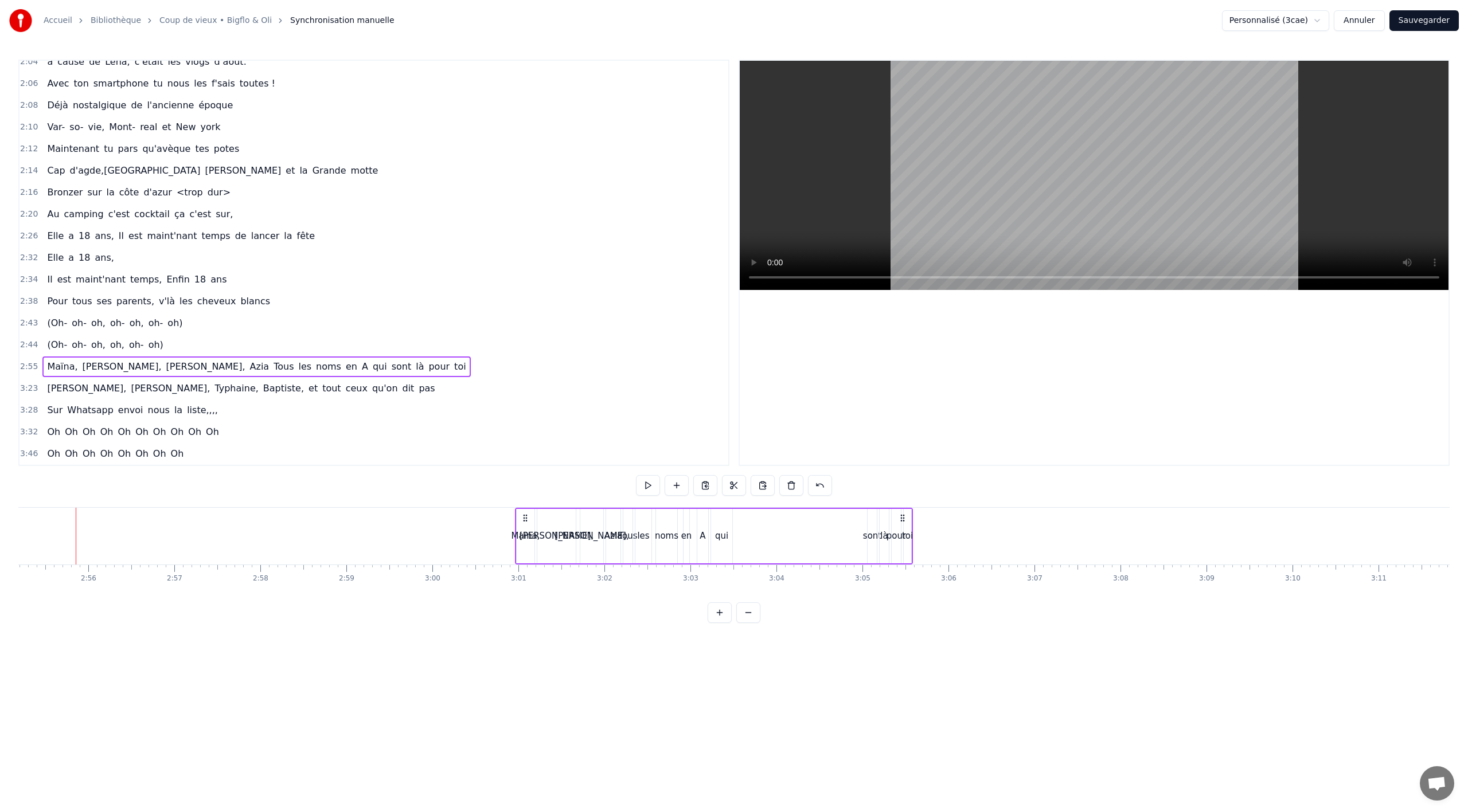
drag, startPoint x: 86, startPoint y: 516, endPoint x: 524, endPoint y: 523, distance: 438.1
click at [524, 523] on div "[PERSON_NAME], [PERSON_NAME], Azia Tous les noms en A qui sont là pour toi" at bounding box center [714, 536] width 398 height 57
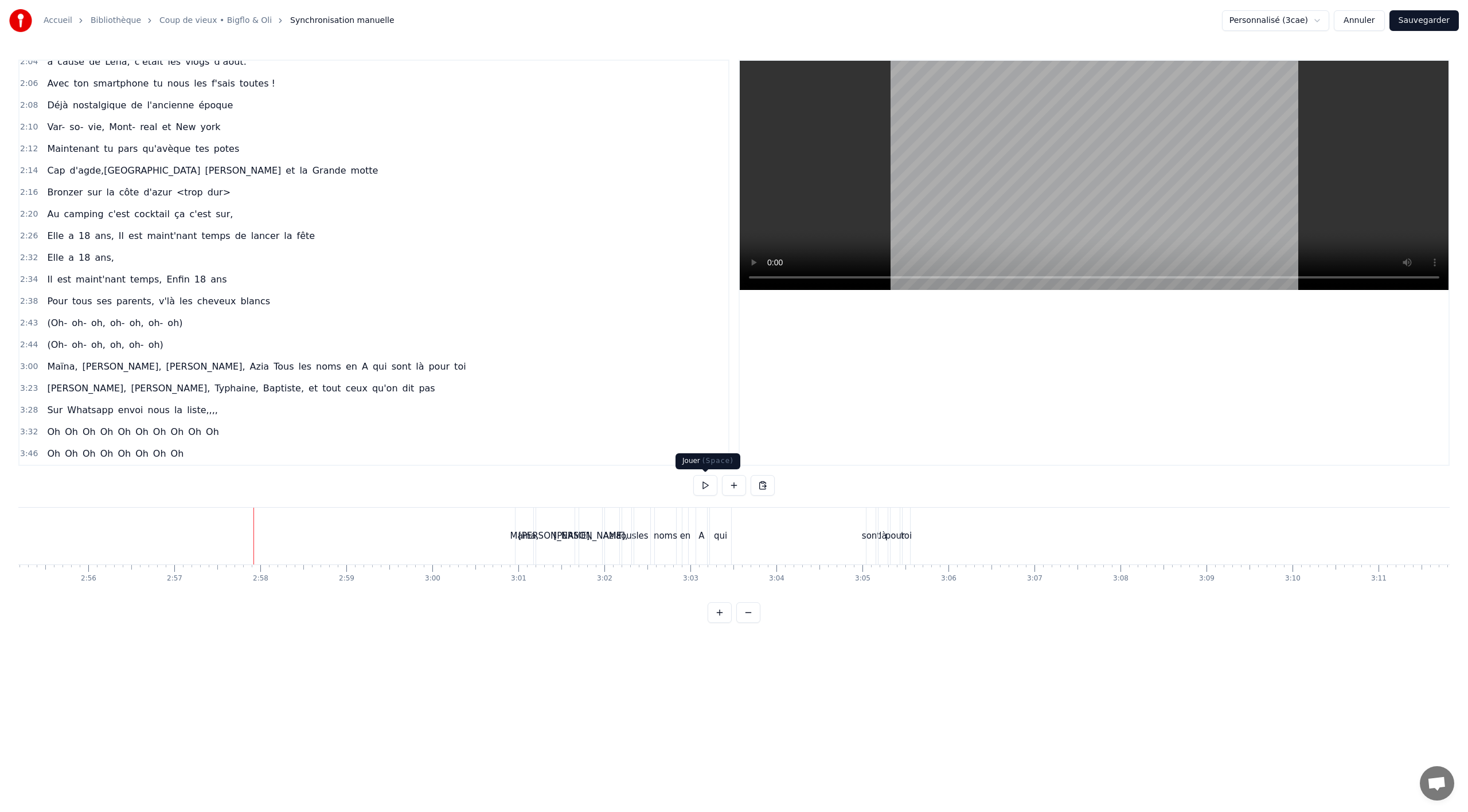
click at [709, 487] on button at bounding box center [705, 485] width 24 height 21
click at [712, 484] on button at bounding box center [705, 485] width 24 height 21
click at [519, 538] on div "Maïna," at bounding box center [524, 536] width 29 height 13
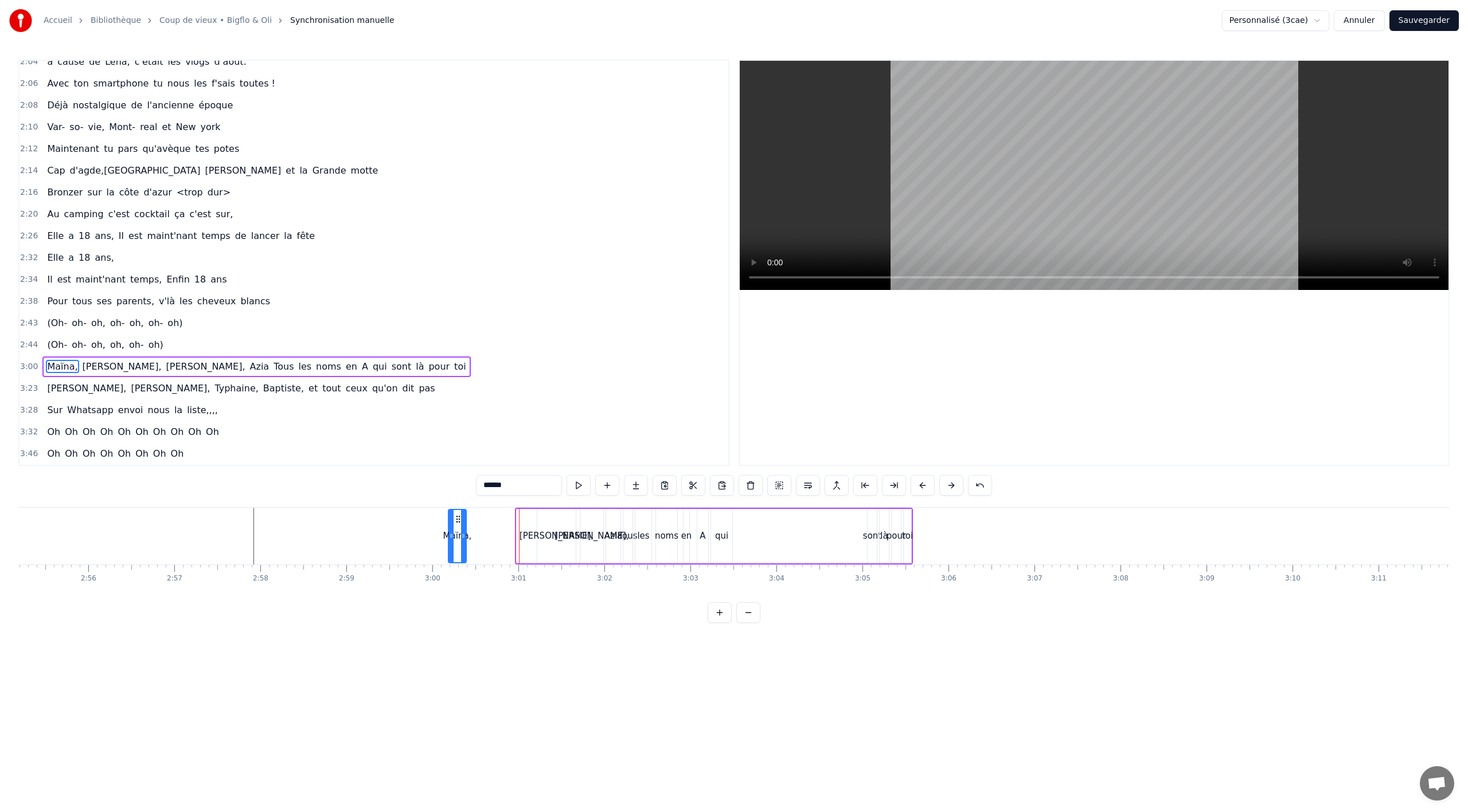
drag, startPoint x: 527, startPoint y: 518, endPoint x: 459, endPoint y: 523, distance: 68.2
click at [459, 523] on icon at bounding box center [458, 519] width 10 height 10
click at [560, 523] on div "[PERSON_NAME]," at bounding box center [556, 536] width 38 height 54
drag, startPoint x: 547, startPoint y: 519, endPoint x: 482, endPoint y: 528, distance: 65.6
click at [482, 528] on div "[PERSON_NAME]," at bounding box center [493, 536] width 37 height 52
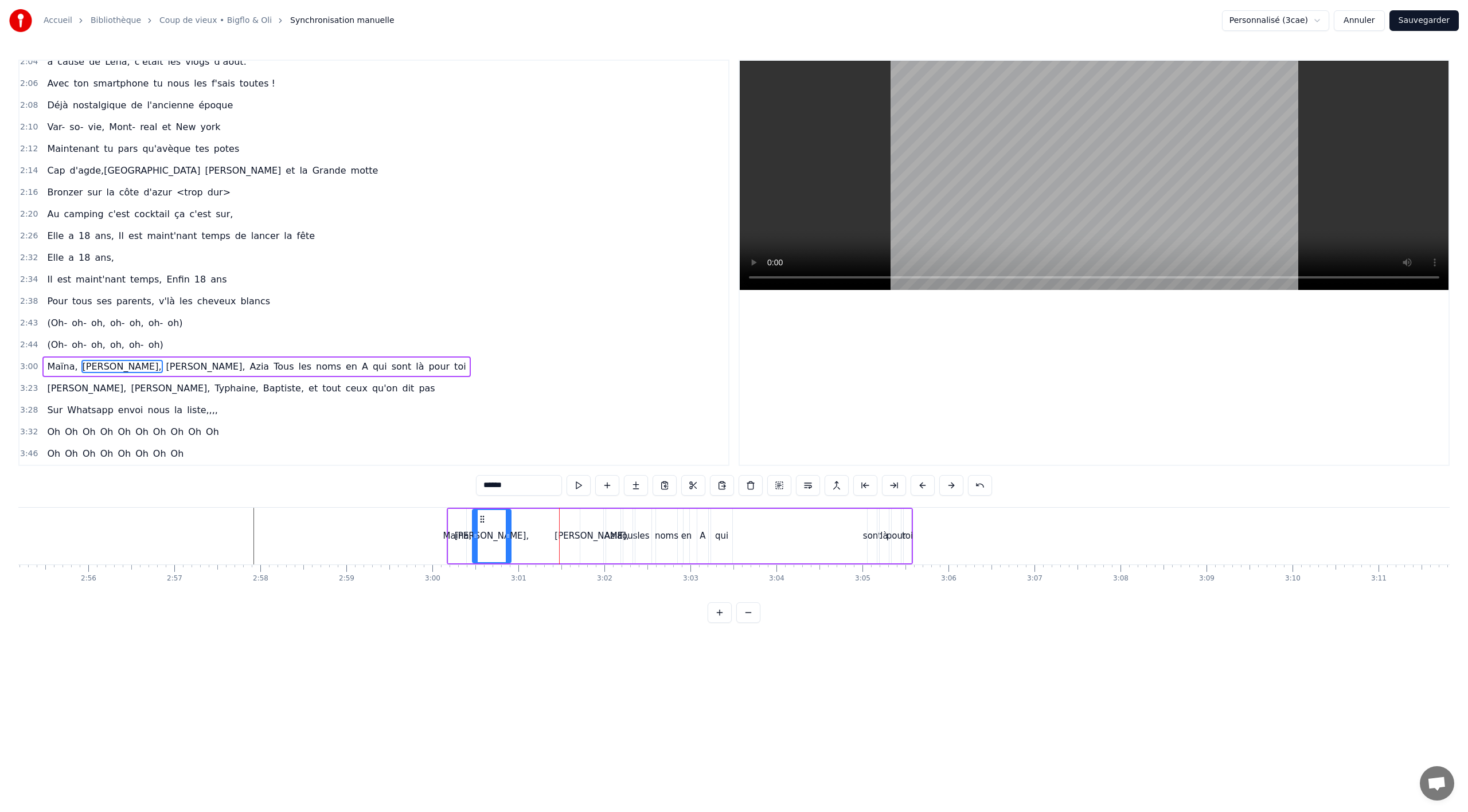
click at [589, 527] on div "[PERSON_NAME]," at bounding box center [592, 536] width 23 height 54
type input "******"
drag, startPoint x: 589, startPoint y: 518, endPoint x: 524, endPoint y: 523, distance: 65.2
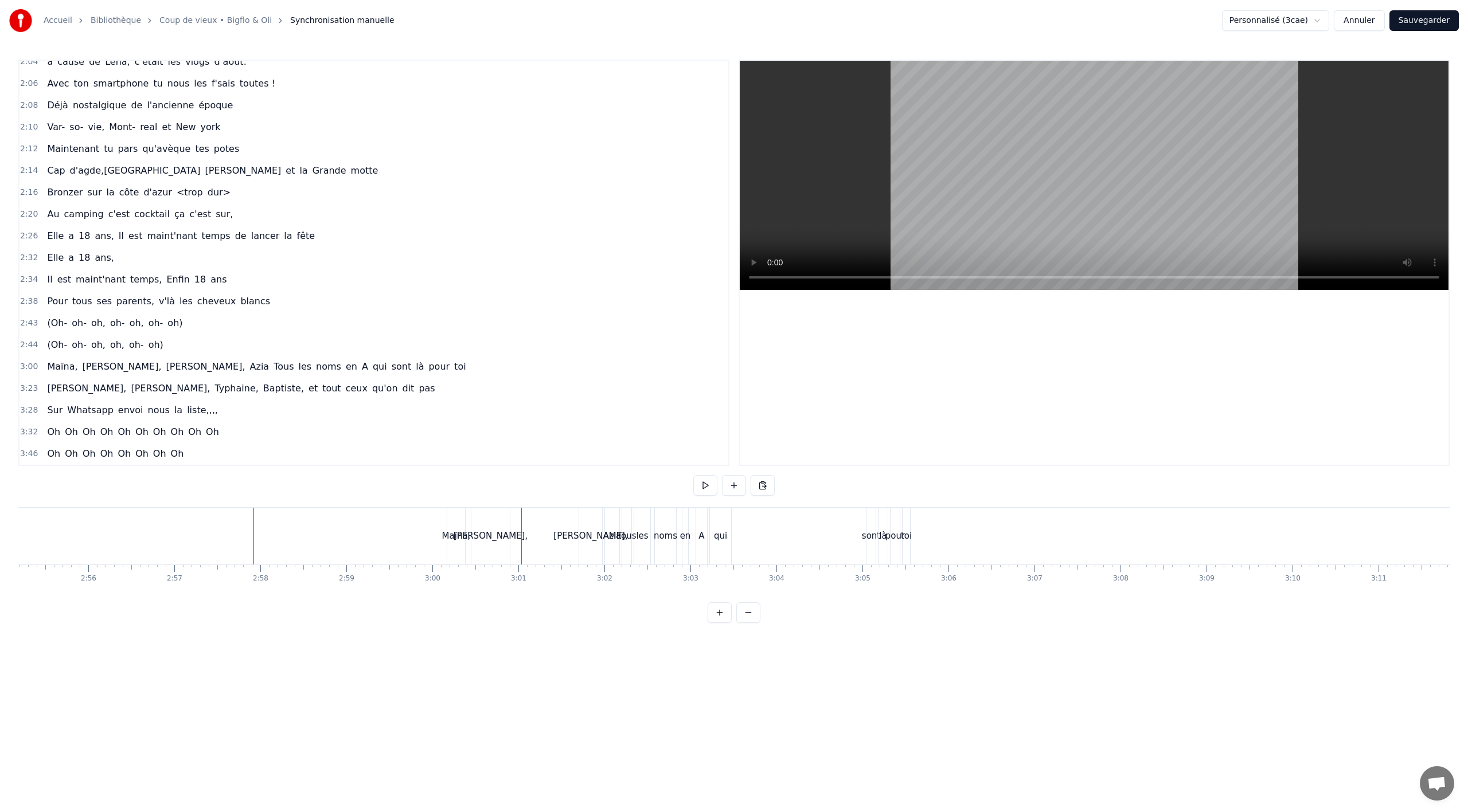
click at [585, 518] on div "[PERSON_NAME]," at bounding box center [590, 536] width 23 height 57
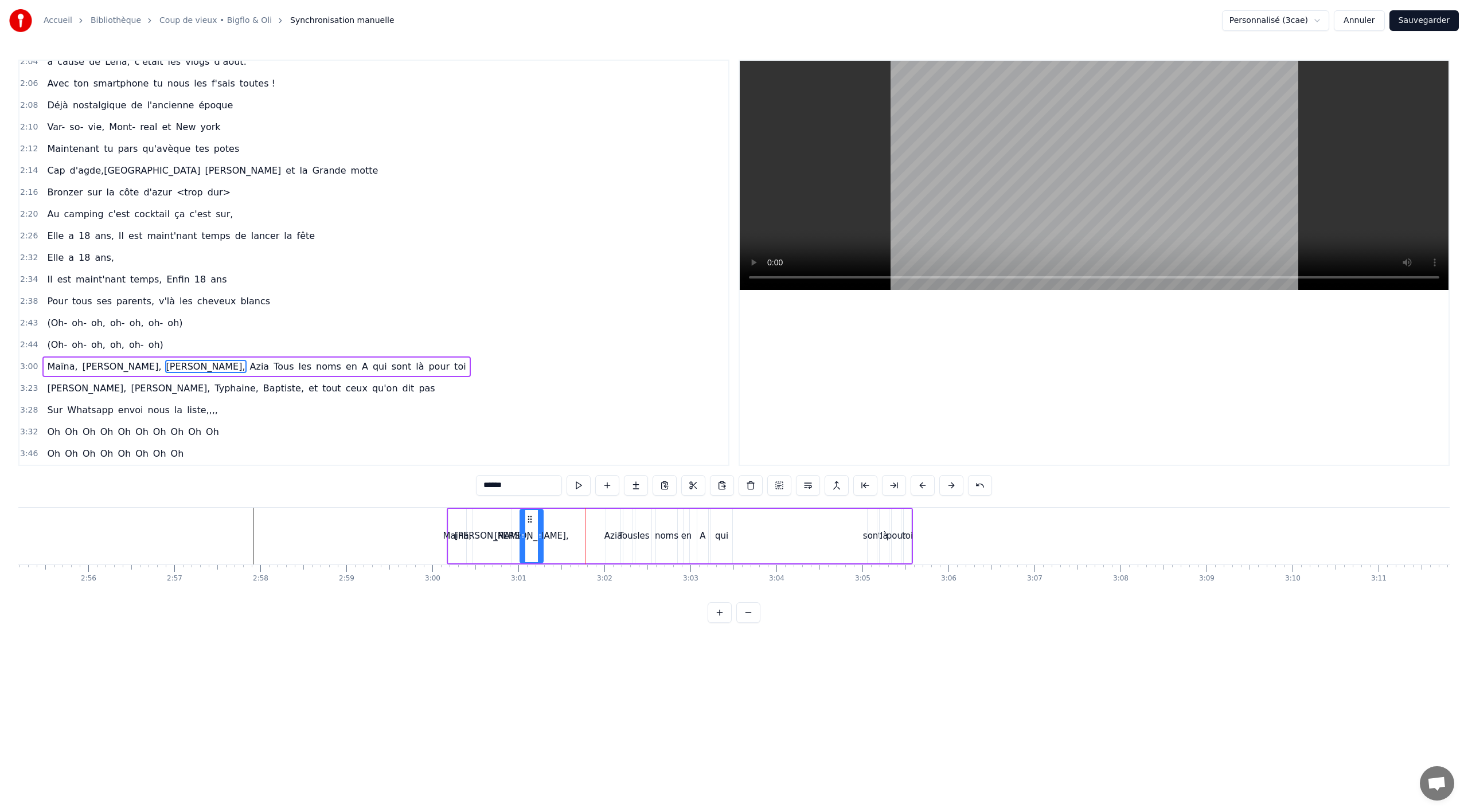
drag, startPoint x: 591, startPoint y: 517, endPoint x: 531, endPoint y: 523, distance: 60.3
click at [531, 523] on icon at bounding box center [530, 519] width 10 height 10
click at [613, 539] on div "Azia" at bounding box center [613, 536] width 18 height 13
type input "****"
drag, startPoint x: 607, startPoint y: 534, endPoint x: 577, endPoint y: 535, distance: 30.0
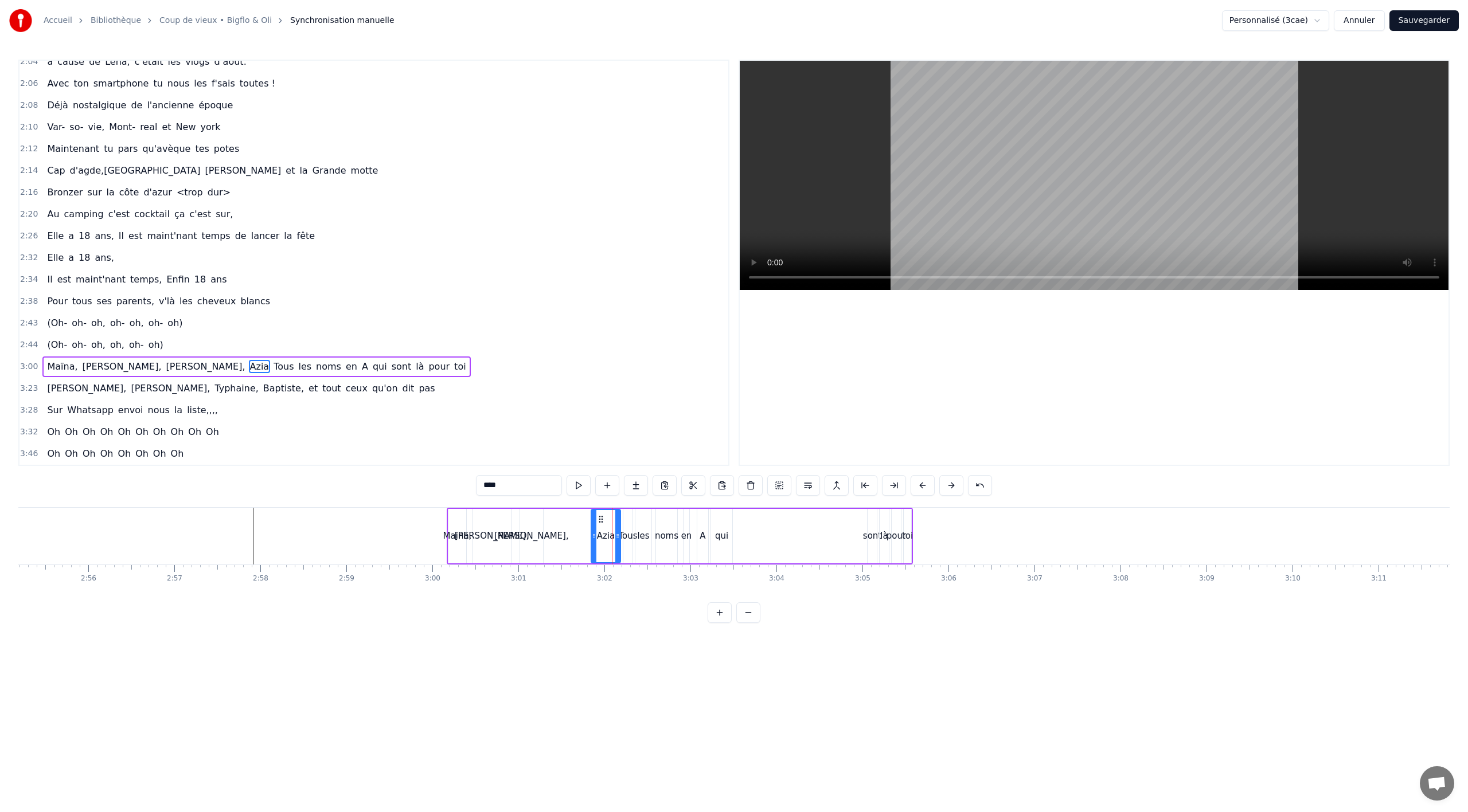
click at [592, 536] on icon at bounding box center [594, 536] width 4 height 10
drag, startPoint x: 582, startPoint y: 519, endPoint x: 552, endPoint y: 523, distance: 30.3
click at [552, 523] on icon at bounding box center [556, 519] width 10 height 10
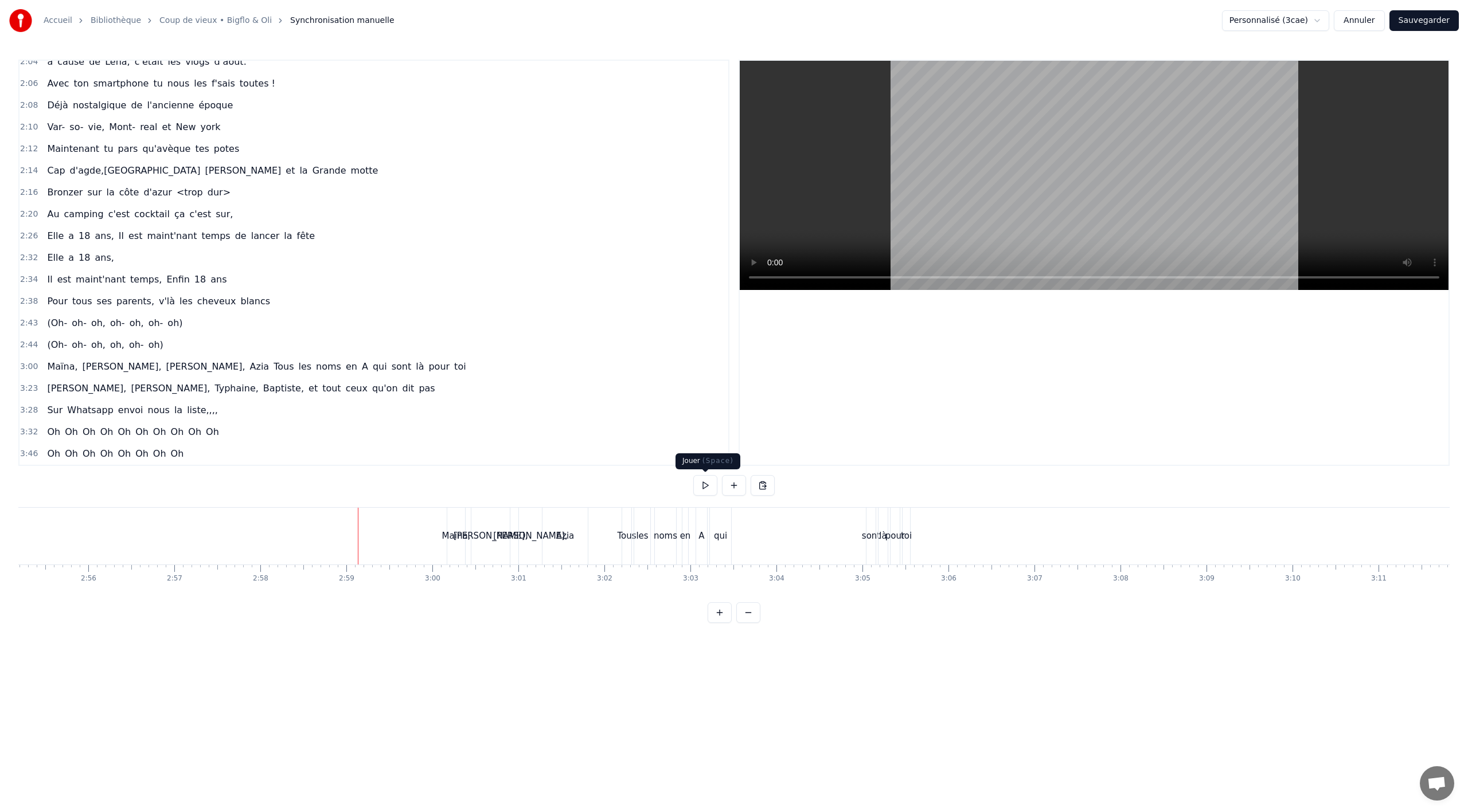
click at [695, 480] on button at bounding box center [705, 485] width 24 height 21
click at [699, 483] on button at bounding box center [705, 485] width 24 height 21
click at [495, 537] on div "[PERSON_NAME]," at bounding box center [491, 536] width 74 height 13
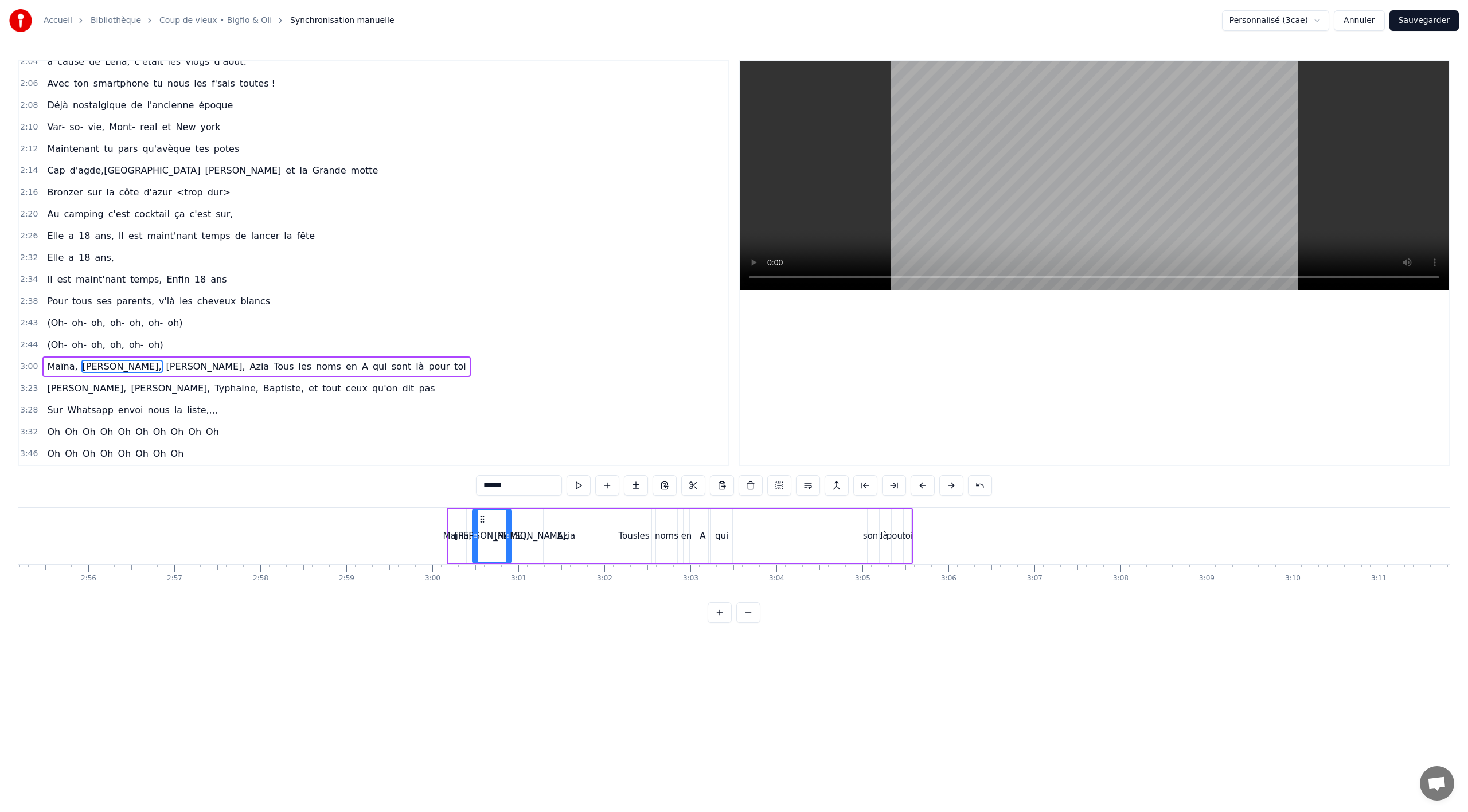
click at [562, 536] on div "Azia" at bounding box center [566, 536] width 18 height 13
drag, startPoint x: 550, startPoint y: 519, endPoint x: 586, endPoint y: 517, distance: 36.1
click at [586, 517] on icon at bounding box center [585, 519] width 10 height 10
click at [531, 531] on div "[PERSON_NAME]," at bounding box center [531, 536] width 74 height 13
drag, startPoint x: 533, startPoint y: 519, endPoint x: 567, endPoint y: 519, distance: 34.0
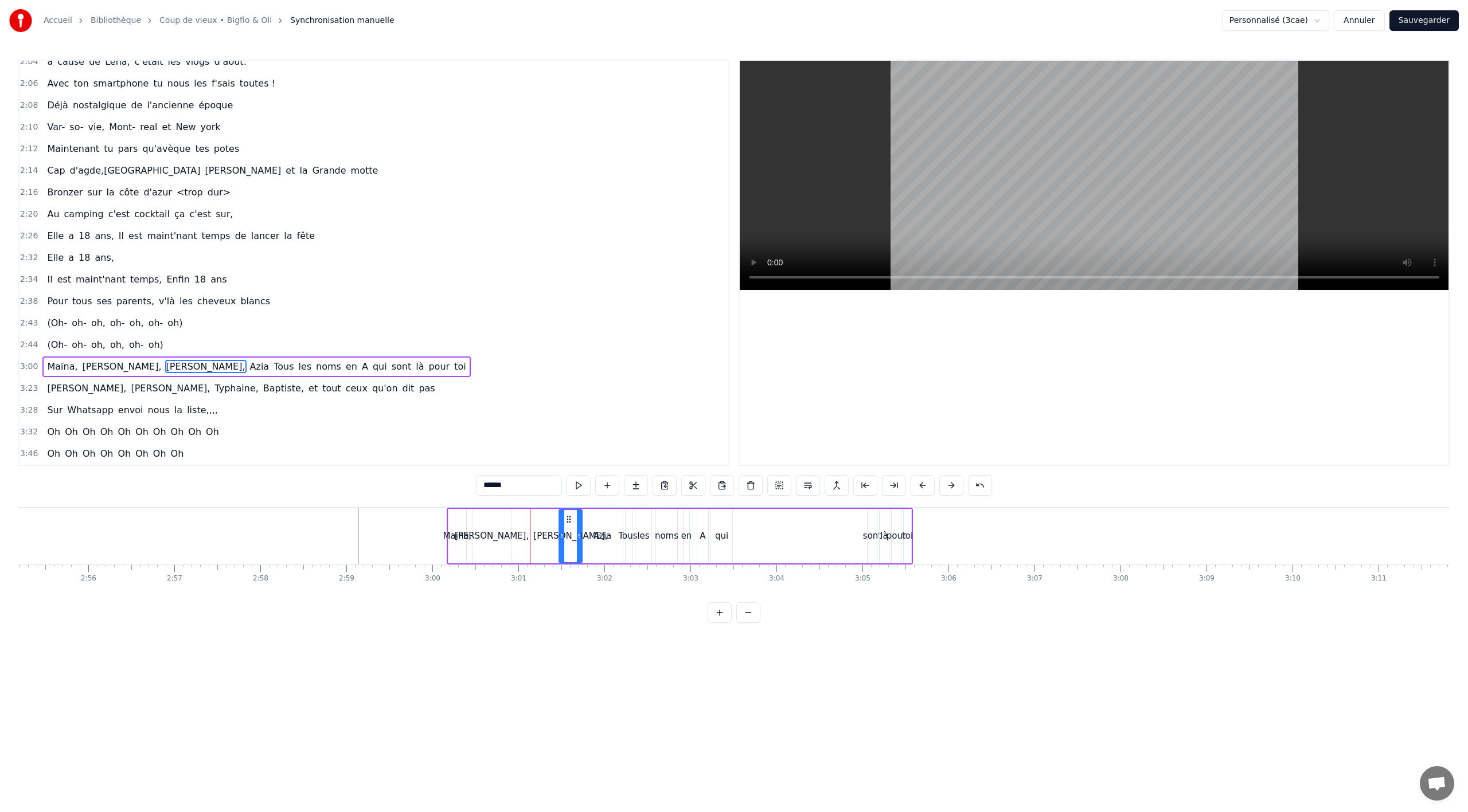
click at [567, 519] on icon at bounding box center [569, 519] width 10 height 10
drag, startPoint x: 490, startPoint y: 523, endPoint x: 495, endPoint y: 521, distance: 5.4
click at [491, 523] on div "[PERSON_NAME]," at bounding box center [492, 536] width 38 height 54
type input "******"
drag, startPoint x: 486, startPoint y: 517, endPoint x: 526, endPoint y: 516, distance: 40.0
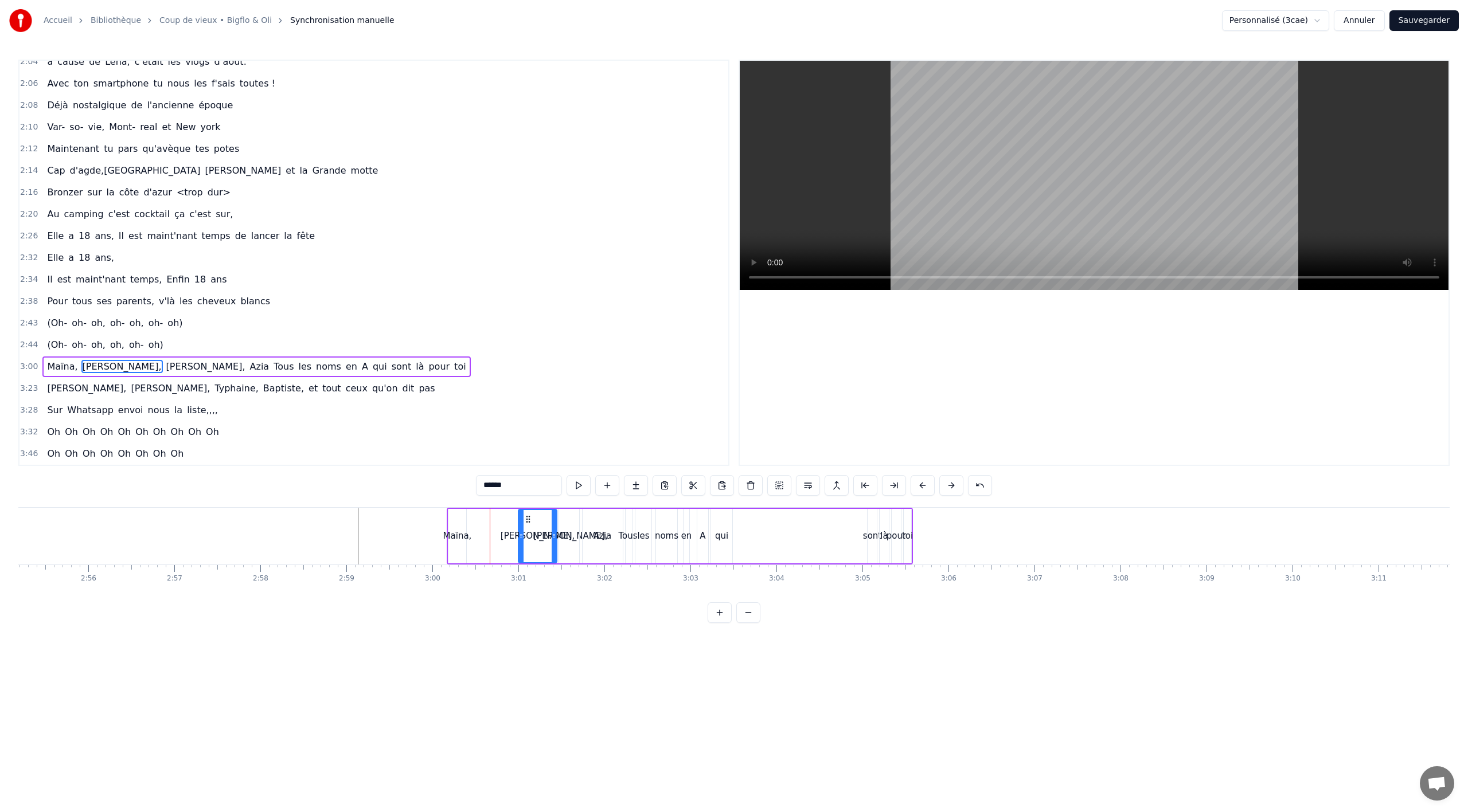
click at [526, 516] on icon at bounding box center [528, 519] width 10 height 10
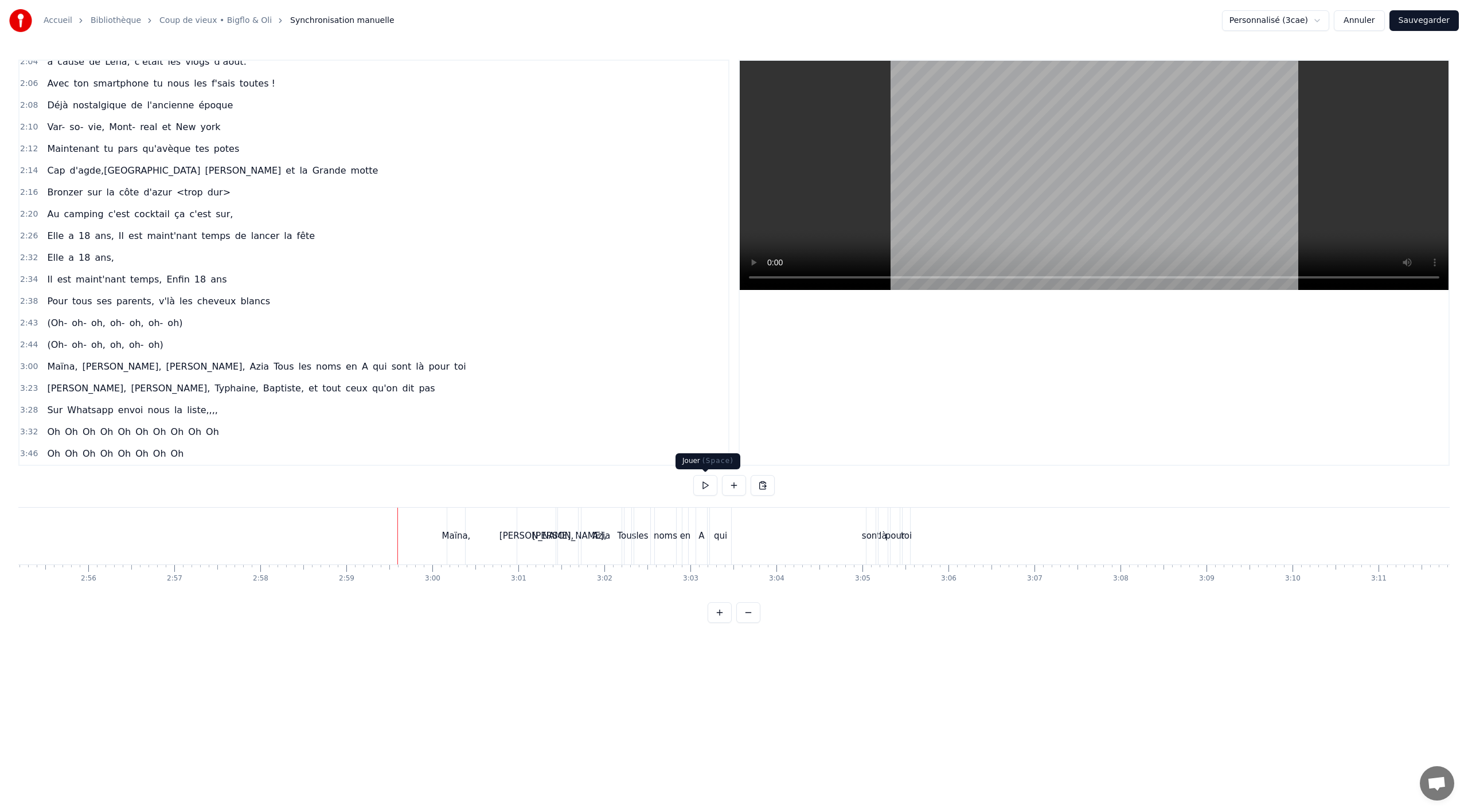
click at [694, 482] on button at bounding box center [705, 485] width 24 height 21
click at [709, 485] on button at bounding box center [705, 485] width 24 height 21
click at [567, 543] on div "[PERSON_NAME]," at bounding box center [569, 536] width 23 height 57
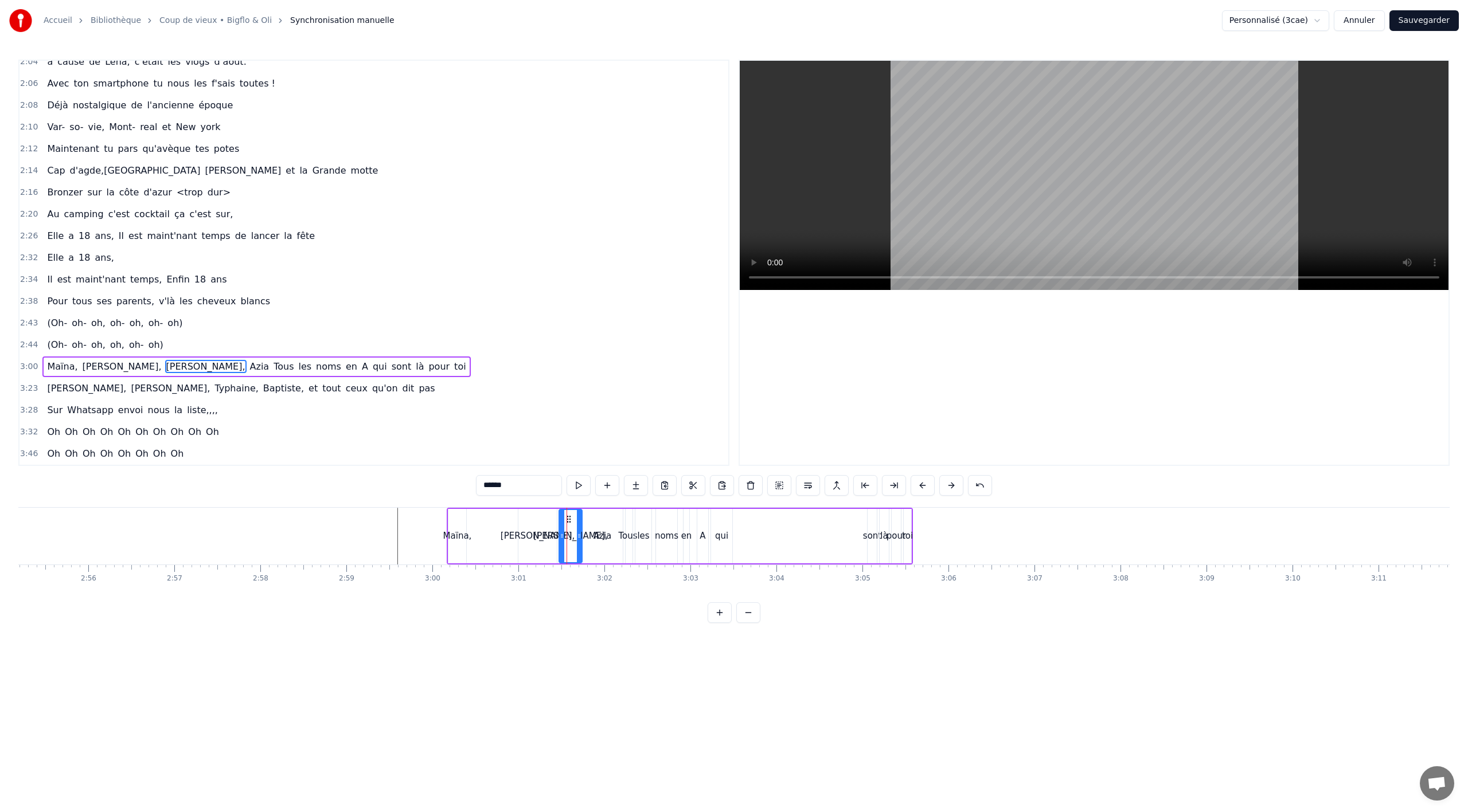
drag, startPoint x: 605, startPoint y: 531, endPoint x: 654, endPoint y: 531, distance: 49.0
click at [654, 531] on div "[PERSON_NAME], [PERSON_NAME], Azia Tous les noms en A qui sont là pour toi" at bounding box center [680, 536] width 467 height 57
drag, startPoint x: 722, startPoint y: 536, endPoint x: 812, endPoint y: 538, distance: 90.0
click at [812, 538] on div "[PERSON_NAME], [PERSON_NAME], Azia Tous les noms en A qui sont là pour toi" at bounding box center [680, 536] width 467 height 57
click at [721, 538] on div "qui" at bounding box center [721, 536] width 13 height 13
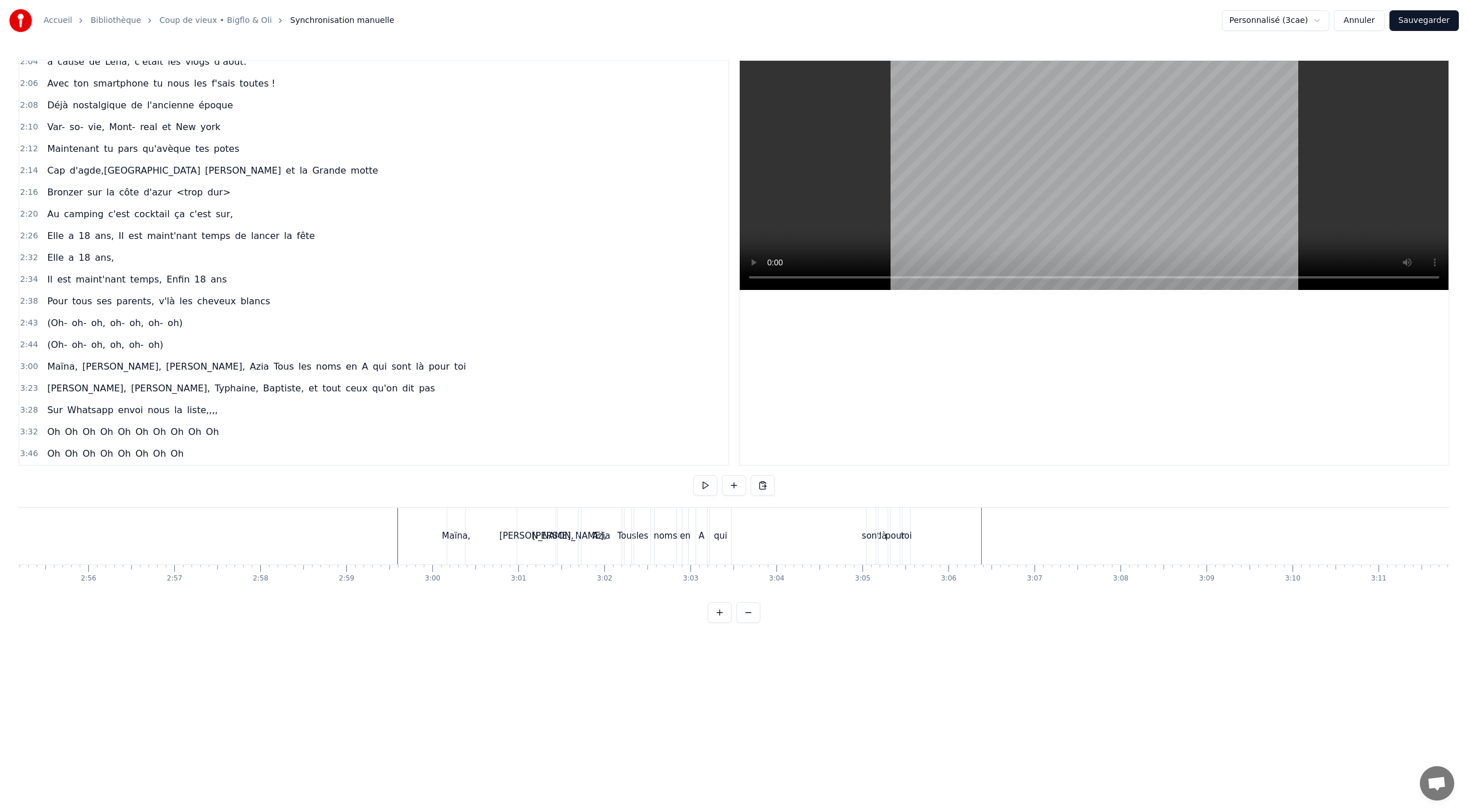
click at [896, 540] on div "pour" at bounding box center [895, 536] width 20 height 13
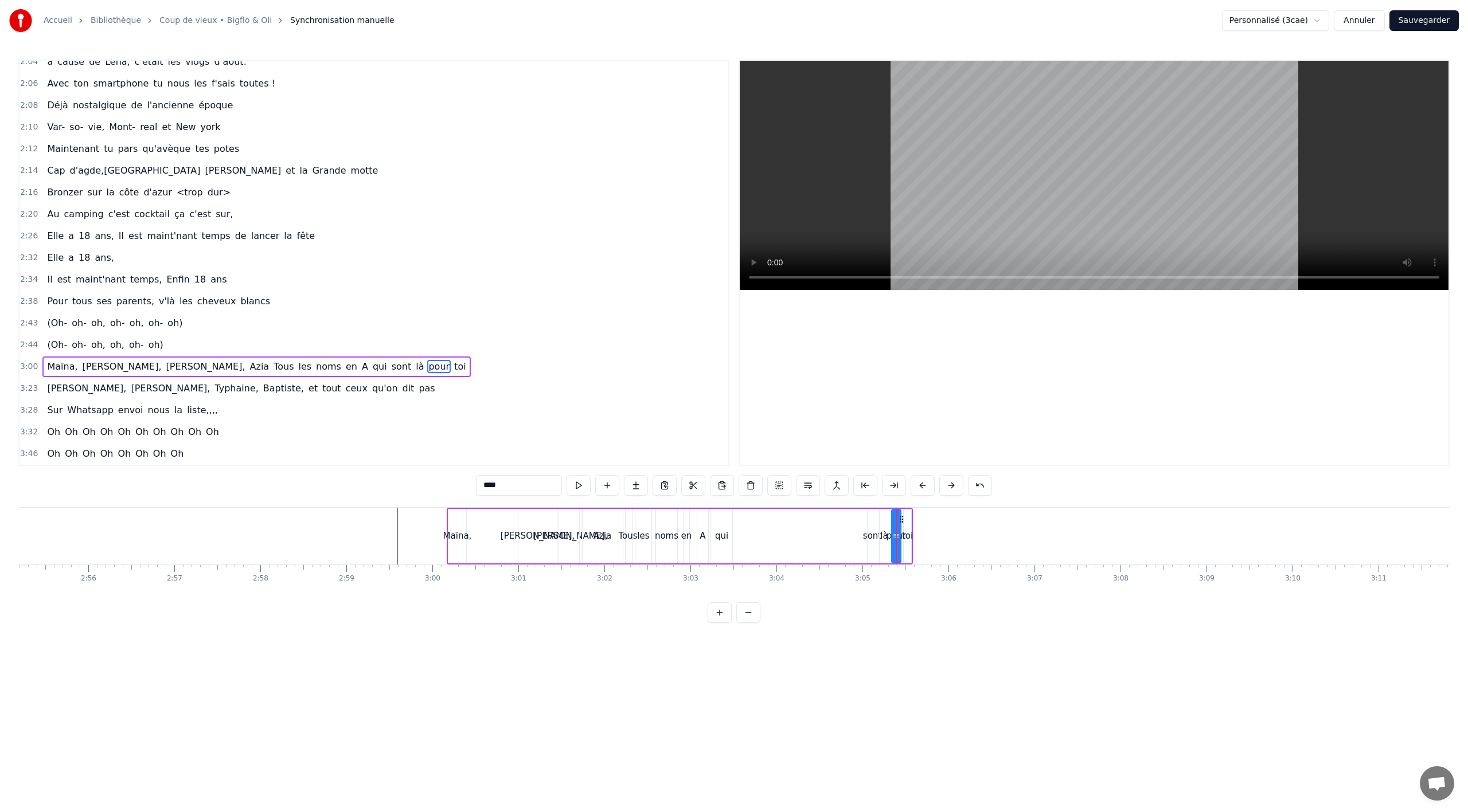
click at [912, 539] on div "toi" at bounding box center [907, 536] width 11 height 13
drag, startPoint x: 909, startPoint y: 535, endPoint x: 952, endPoint y: 535, distance: 43.0
click at [952, 535] on circle at bounding box center [952, 535] width 1 height 1
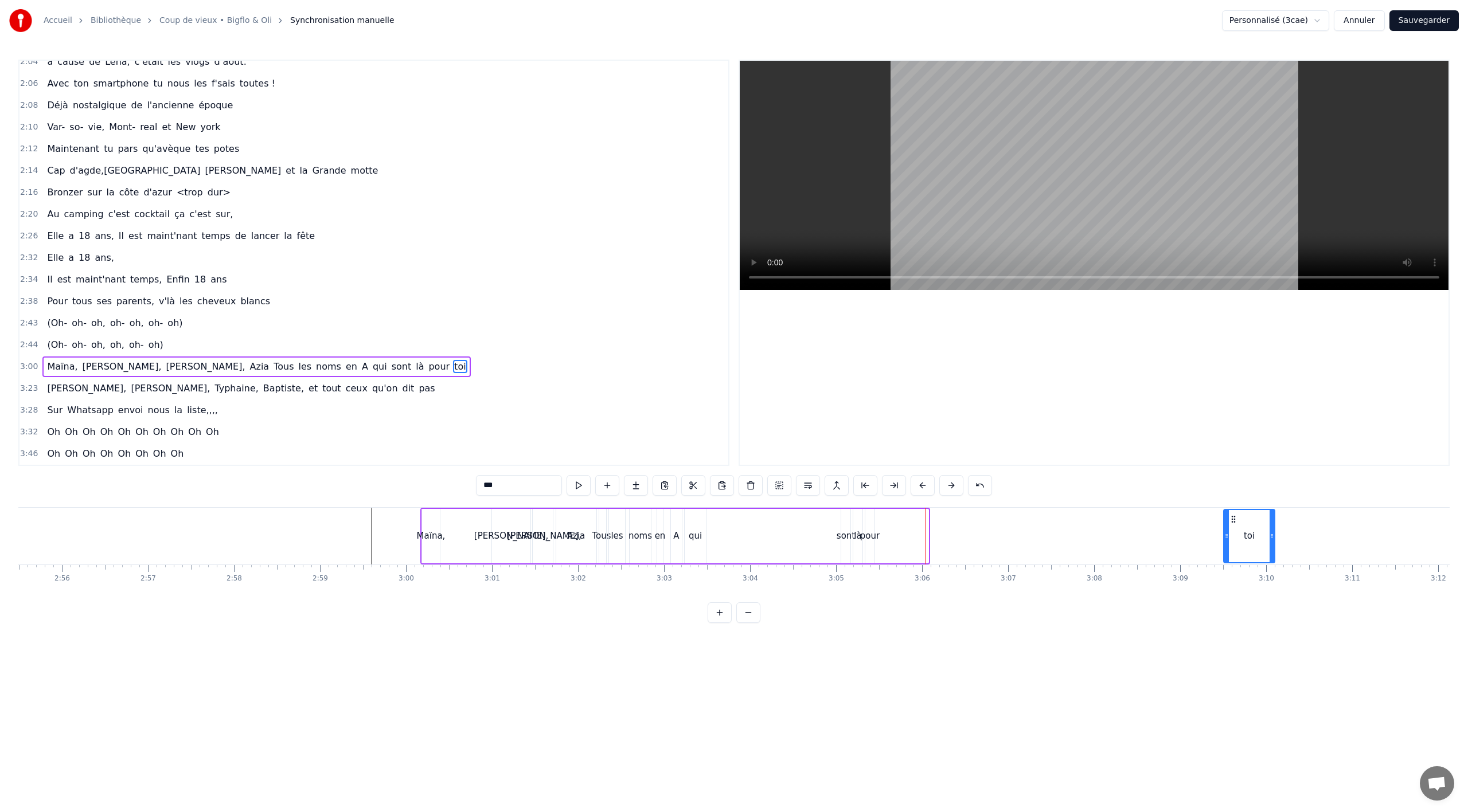
scroll to position [0, 15115]
drag, startPoint x: 958, startPoint y: 524, endPoint x: 1178, endPoint y: 524, distance: 220.0
click at [1182, 524] on div "toi" at bounding box center [1194, 536] width 50 height 52
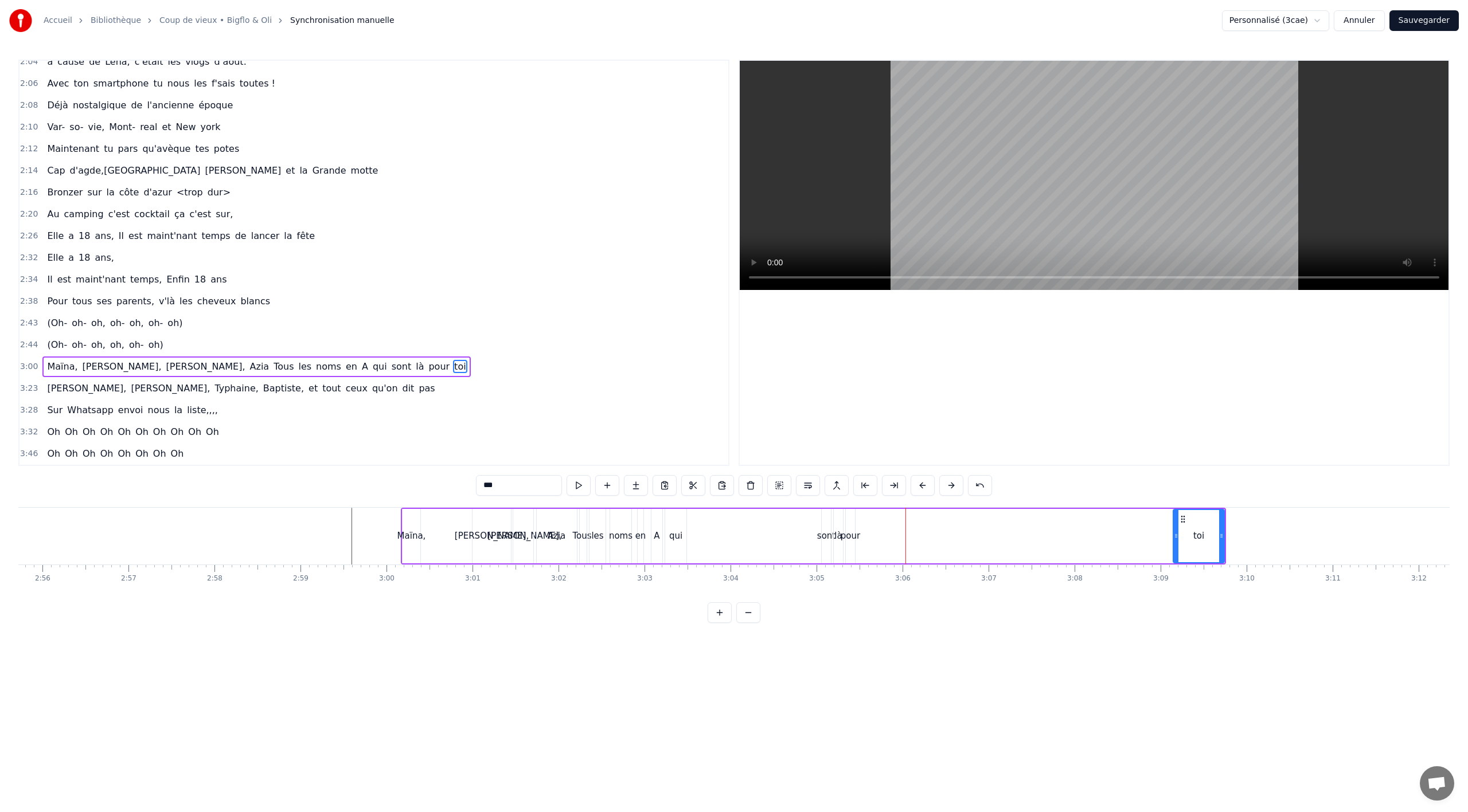
click at [854, 546] on div "pour" at bounding box center [850, 536] width 10 height 54
drag, startPoint x: 855, startPoint y: 521, endPoint x: 898, endPoint y: 523, distance: 43.0
click at [898, 523] on div at bounding box center [894, 536] width 4 height 52
drag, startPoint x: 917, startPoint y: 523, endPoint x: 1131, endPoint y: 514, distance: 214.2
click at [1131, 515] on icon at bounding box center [1131, 519] width 10 height 10
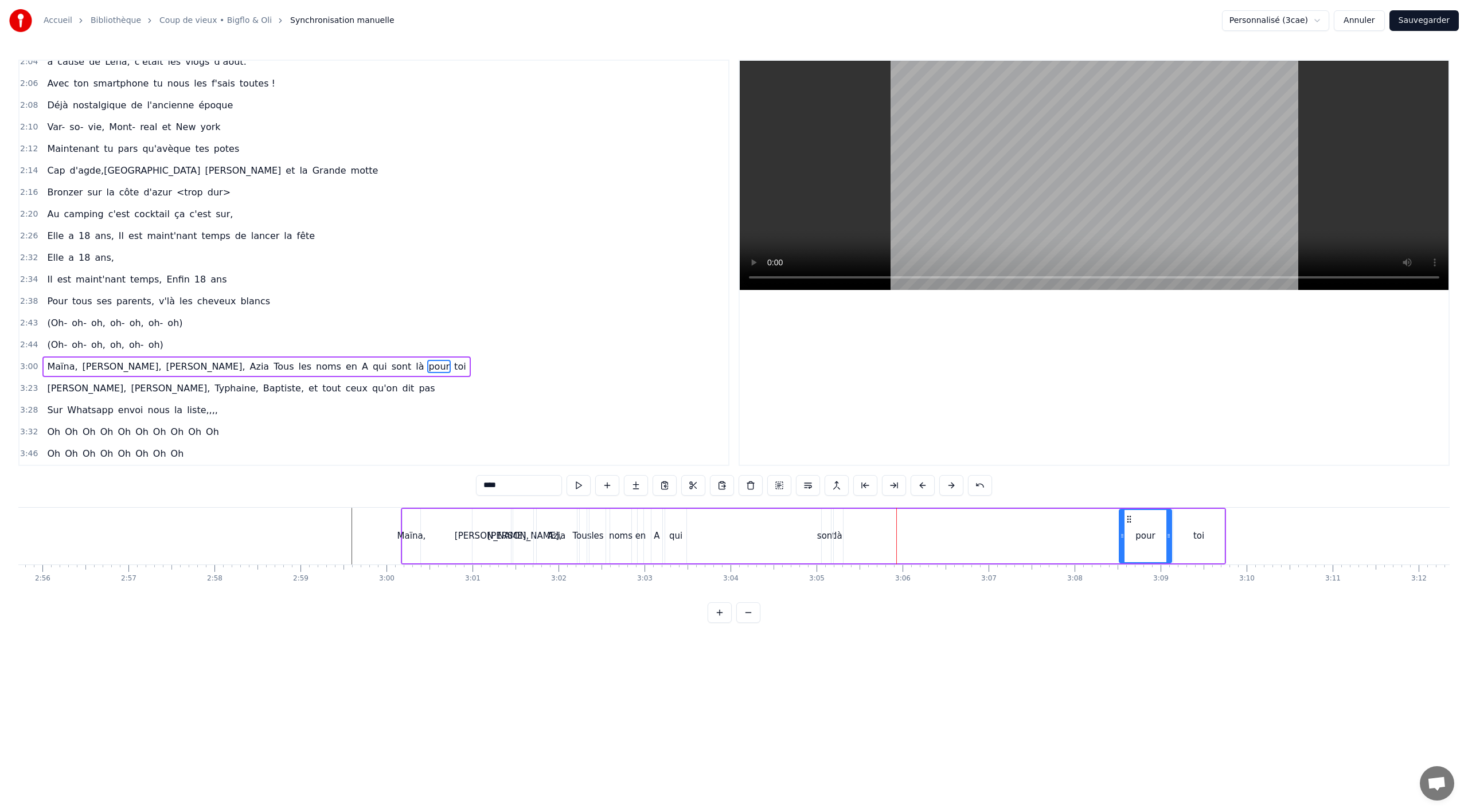
click at [838, 545] on div "là" at bounding box center [838, 536] width 10 height 54
drag, startPoint x: 842, startPoint y: 534, endPoint x: 880, endPoint y: 531, distance: 38.1
click at [880, 531] on div at bounding box center [878, 536] width 4 height 52
drag, startPoint x: 841, startPoint y: 519, endPoint x: 1079, endPoint y: 513, distance: 238.1
click at [1079, 513] on div "là" at bounding box center [1096, 536] width 47 height 52
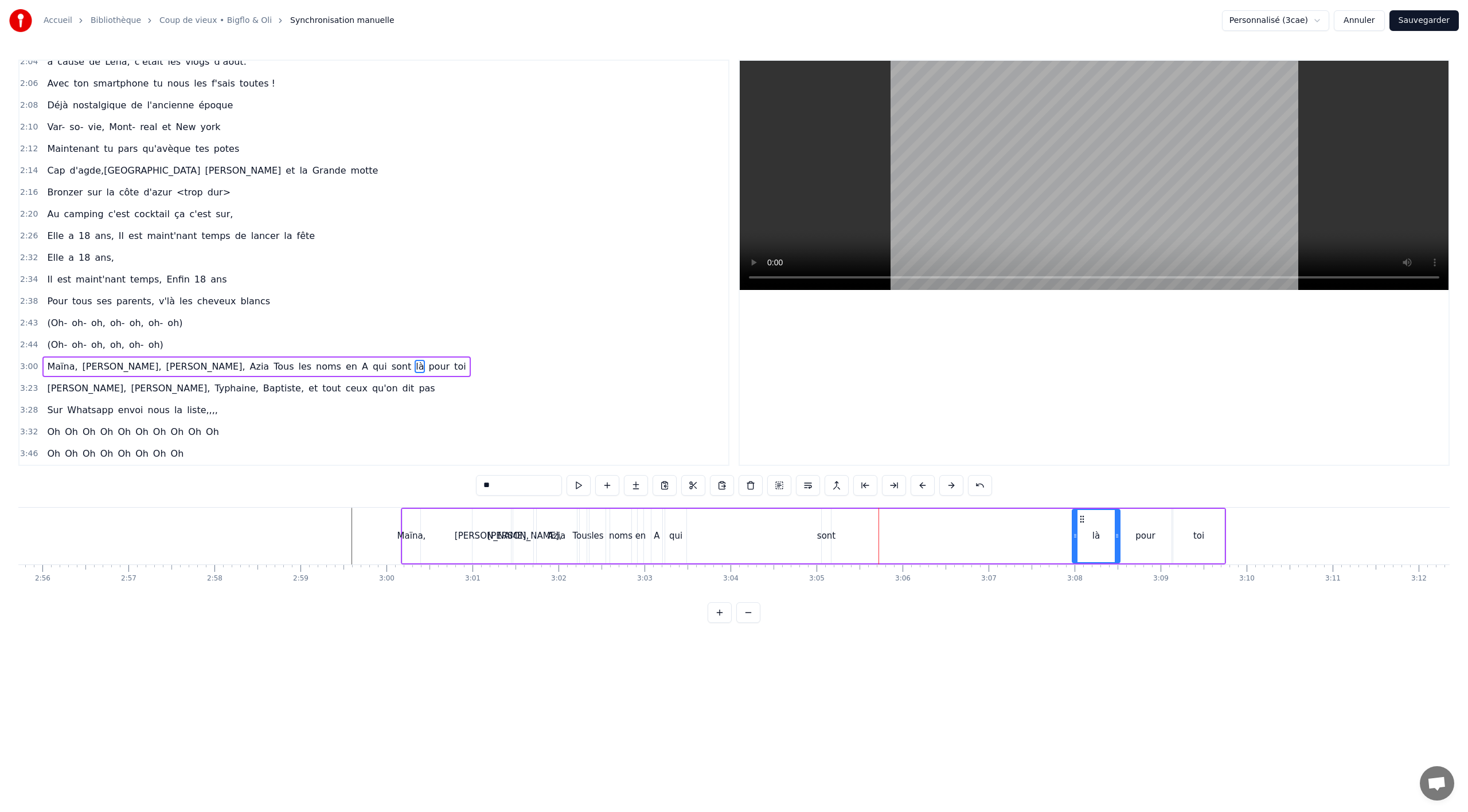
click at [826, 543] on div "sont" at bounding box center [826, 536] width 10 height 54
type input "****"
drag, startPoint x: 829, startPoint y: 521, endPoint x: 855, endPoint y: 521, distance: 26.0
click at [855, 521] on div at bounding box center [854, 536] width 4 height 52
drag, startPoint x: 829, startPoint y: 520, endPoint x: 1045, endPoint y: 514, distance: 216.1
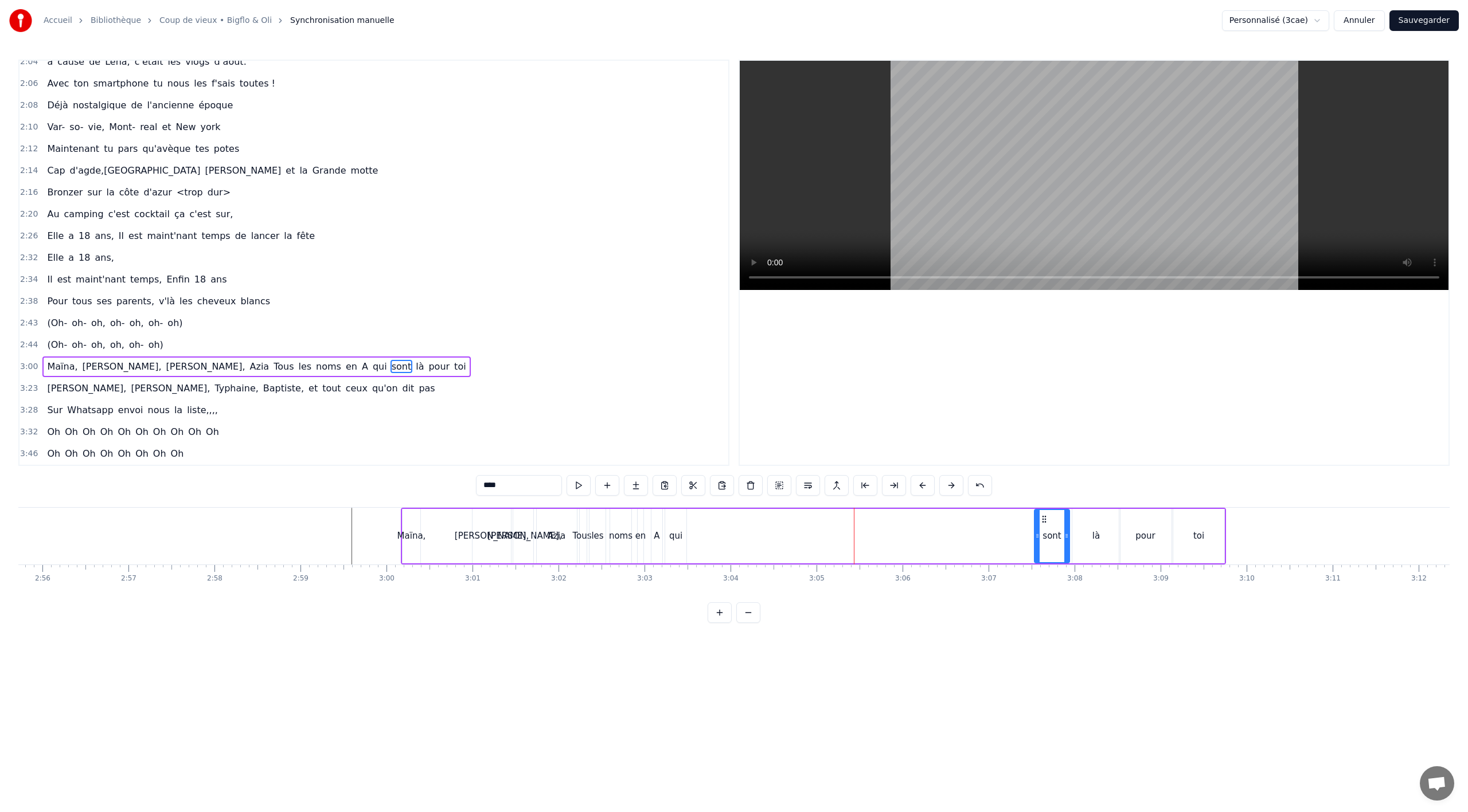
click at [1045, 515] on icon at bounding box center [1044, 519] width 10 height 10
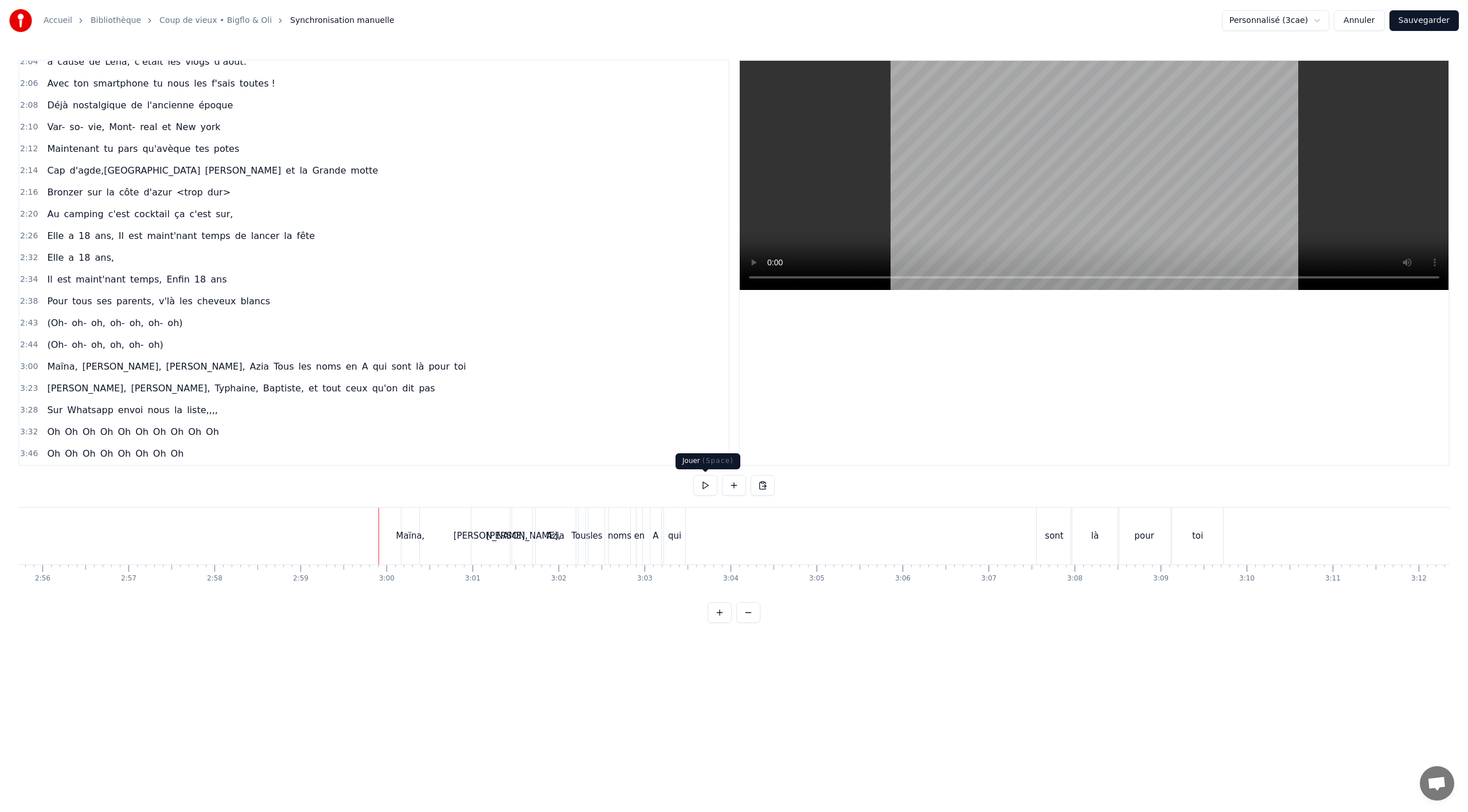
click at [702, 479] on button at bounding box center [705, 485] width 24 height 21
click at [702, 488] on button at bounding box center [705, 485] width 24 height 21
click at [1057, 536] on div "sont" at bounding box center [1053, 536] width 18 height 13
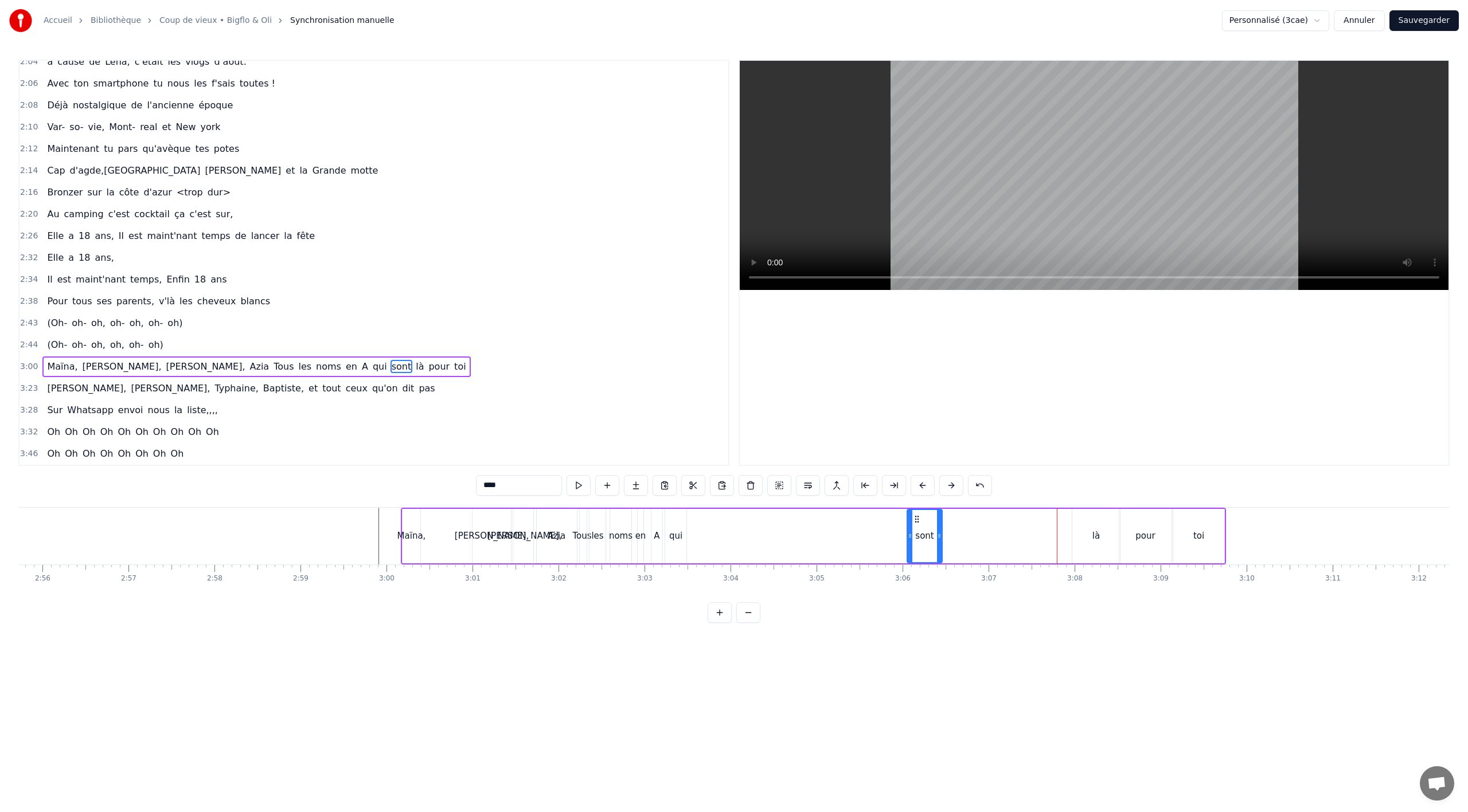
drag, startPoint x: 1035, startPoint y: 521, endPoint x: 917, endPoint y: 523, distance: 118.0
click at [917, 523] on icon at bounding box center [917, 519] width 10 height 10
click at [1091, 530] on div "là" at bounding box center [1096, 536] width 48 height 54
click at [1076, 525] on div at bounding box center [1073, 536] width 4 height 52
drag, startPoint x: 1077, startPoint y: 517, endPoint x: 947, endPoint y: 519, distance: 130.0
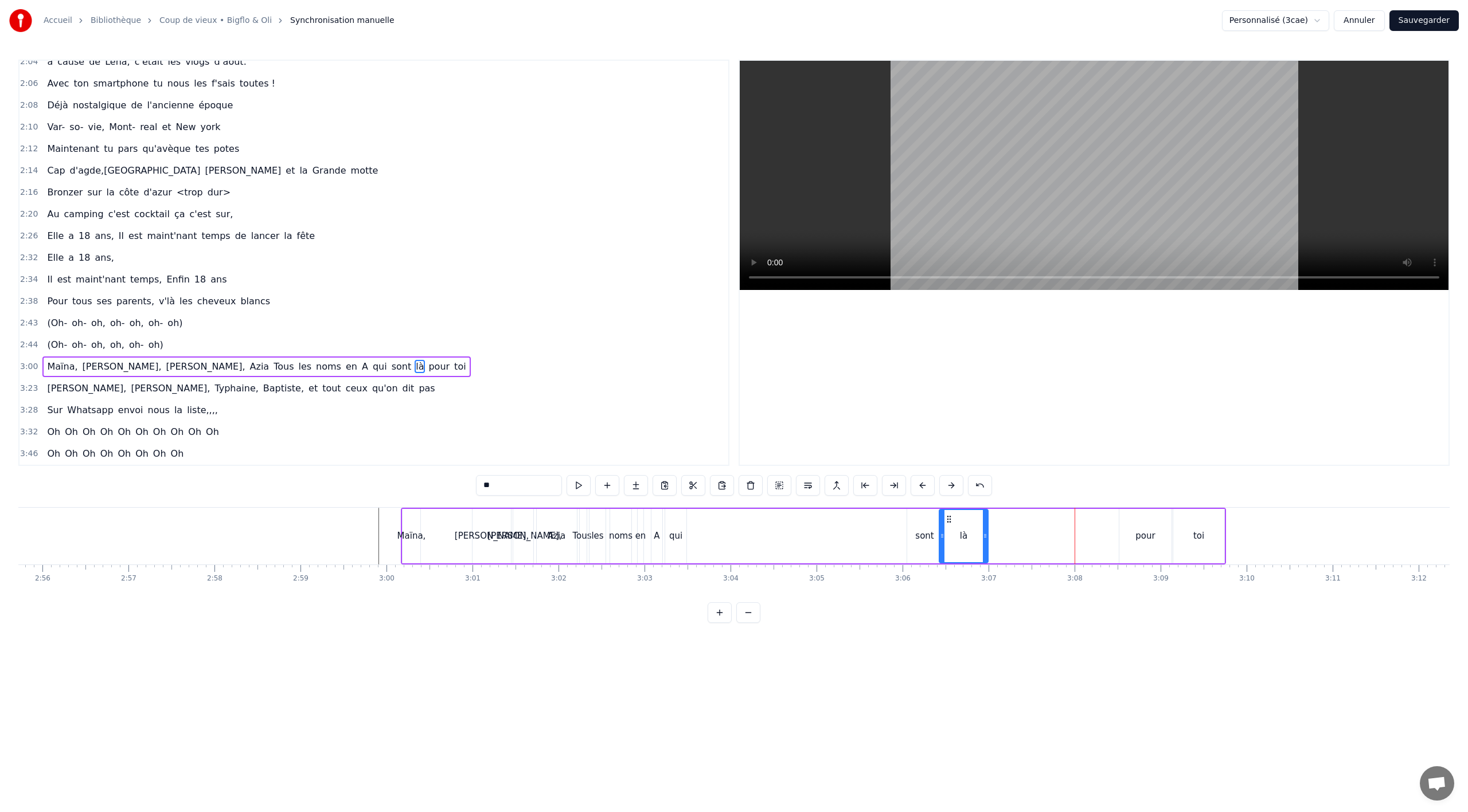
click at [947, 519] on icon at bounding box center [949, 519] width 10 height 10
click at [1131, 527] on div "pour" at bounding box center [1146, 536] width 52 height 54
drag, startPoint x: 1114, startPoint y: 521, endPoint x: 1008, endPoint y: 521, distance: 106.0
click at [1001, 521] on icon at bounding box center [996, 519] width 10 height 10
click at [981, 537] on div "là" at bounding box center [964, 536] width 48 height 54
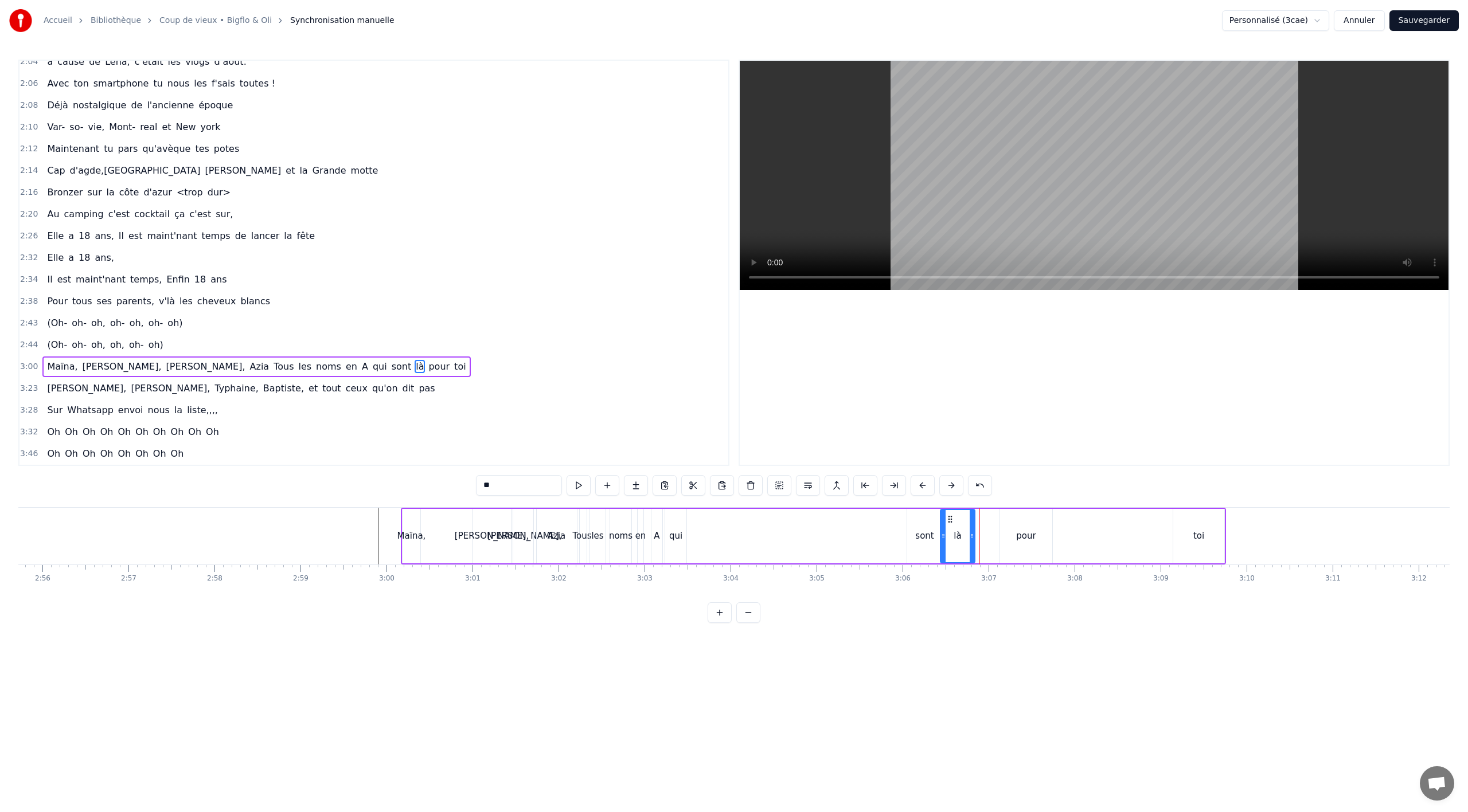
drag, startPoint x: 985, startPoint y: 521, endPoint x: 999, endPoint y: 527, distance: 15.2
click at [970, 523] on div at bounding box center [971, 536] width 4 height 52
click at [1024, 526] on div "pour" at bounding box center [1026, 536] width 52 height 54
drag, startPoint x: 1007, startPoint y: 519, endPoint x: 981, endPoint y: 522, distance: 26.2
click at [981, 522] on icon at bounding box center [982, 519] width 10 height 10
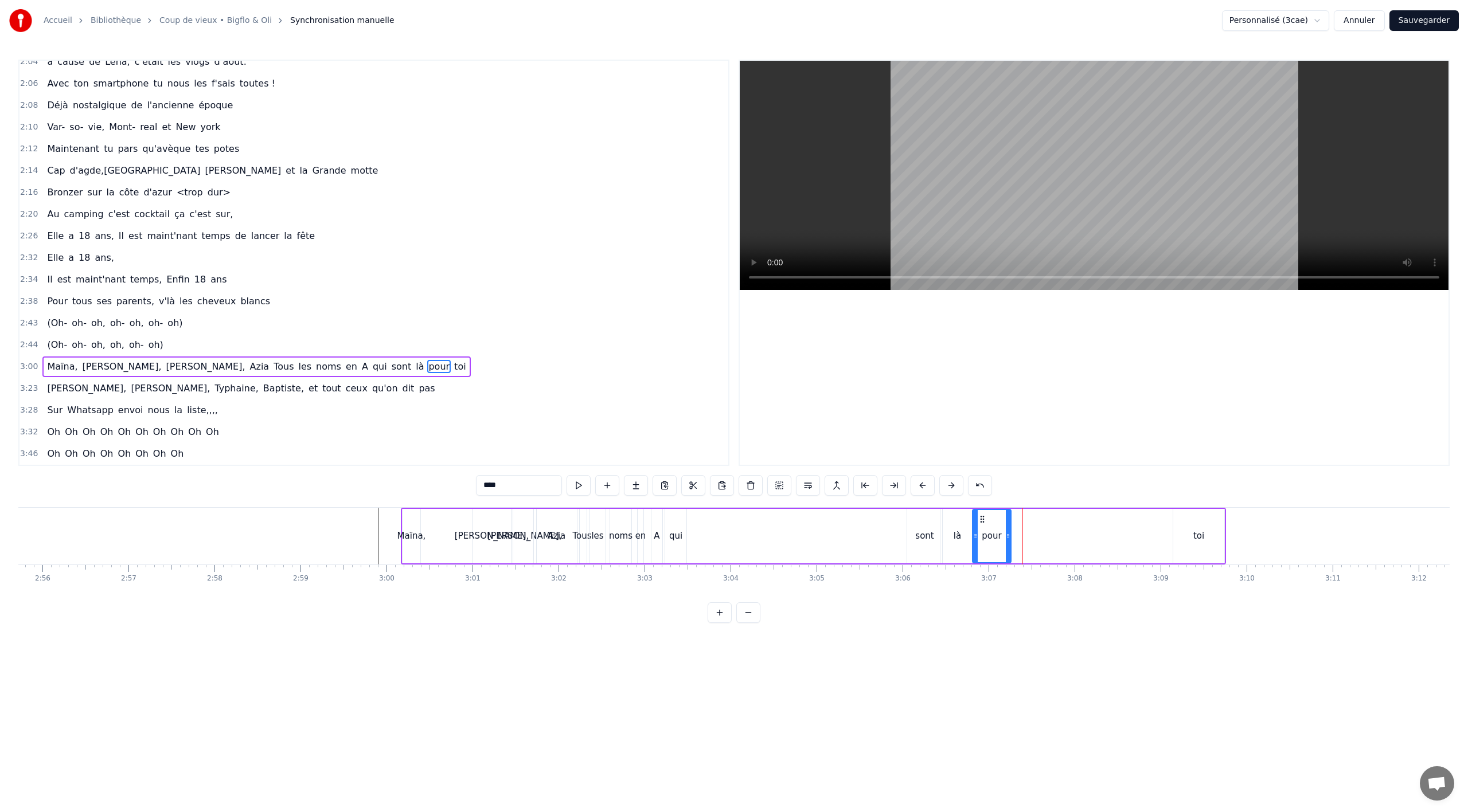
drag, startPoint x: 1020, startPoint y: 528, endPoint x: 1007, endPoint y: 530, distance: 13.2
click at [1007, 530] on div at bounding box center [1007, 536] width 4 height 52
click at [1196, 531] on div "toi" at bounding box center [1198, 536] width 11 height 13
type input "***"
drag, startPoint x: 1180, startPoint y: 517, endPoint x: 1017, endPoint y: 524, distance: 163.2
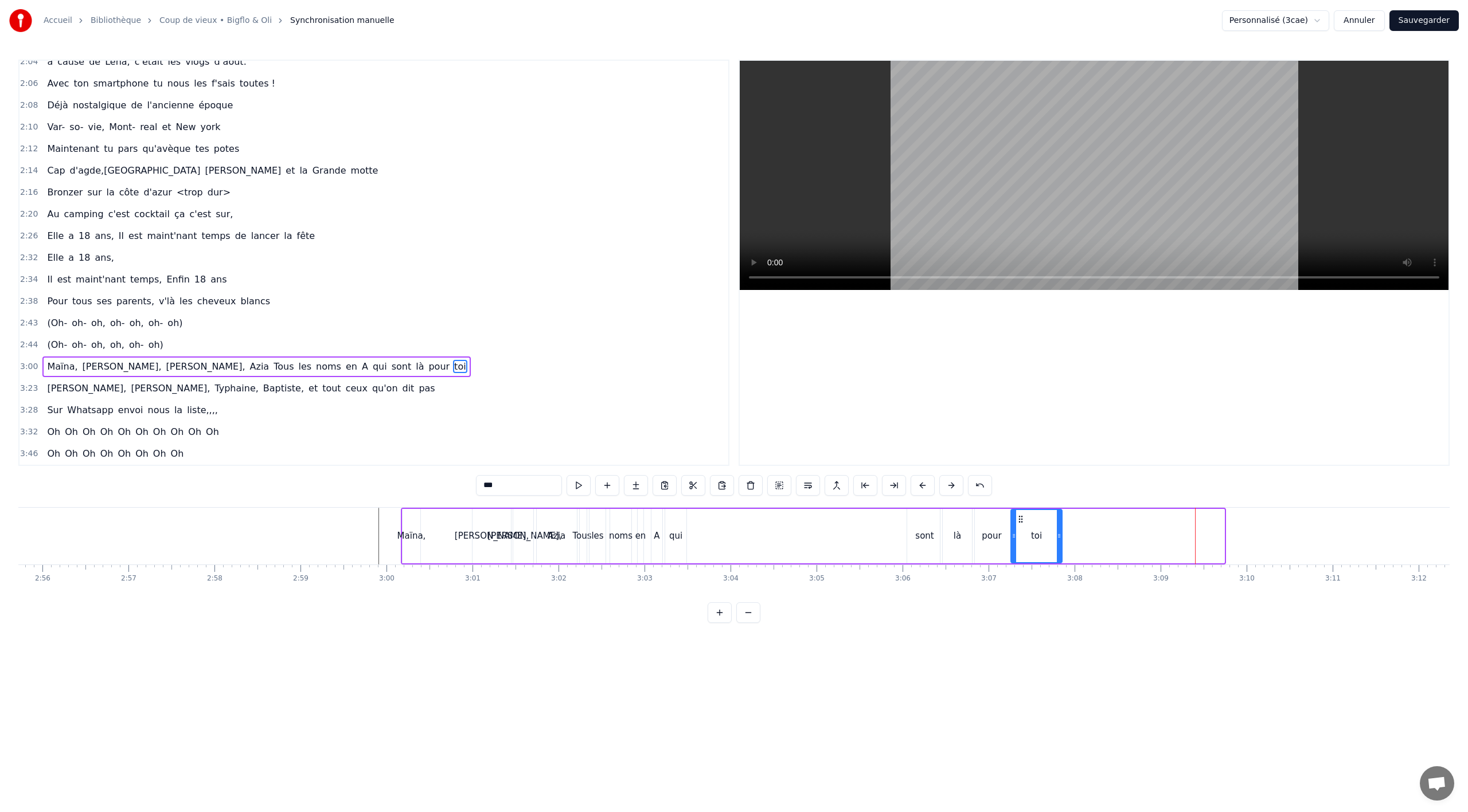
click at [1017, 524] on div "toi" at bounding box center [1037, 536] width 50 height 52
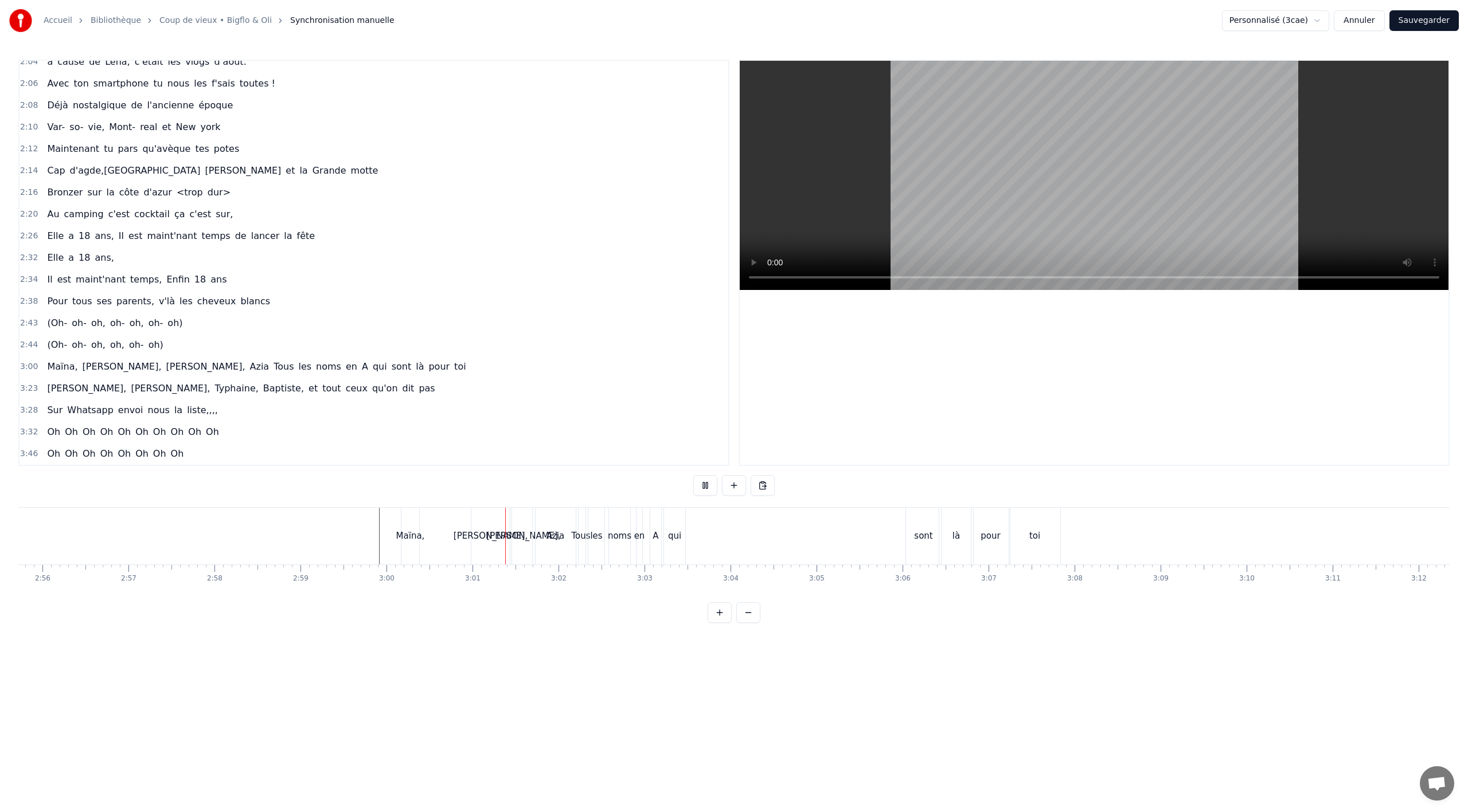
click at [403, 552] on div "Maïna," at bounding box center [410, 536] width 18 height 57
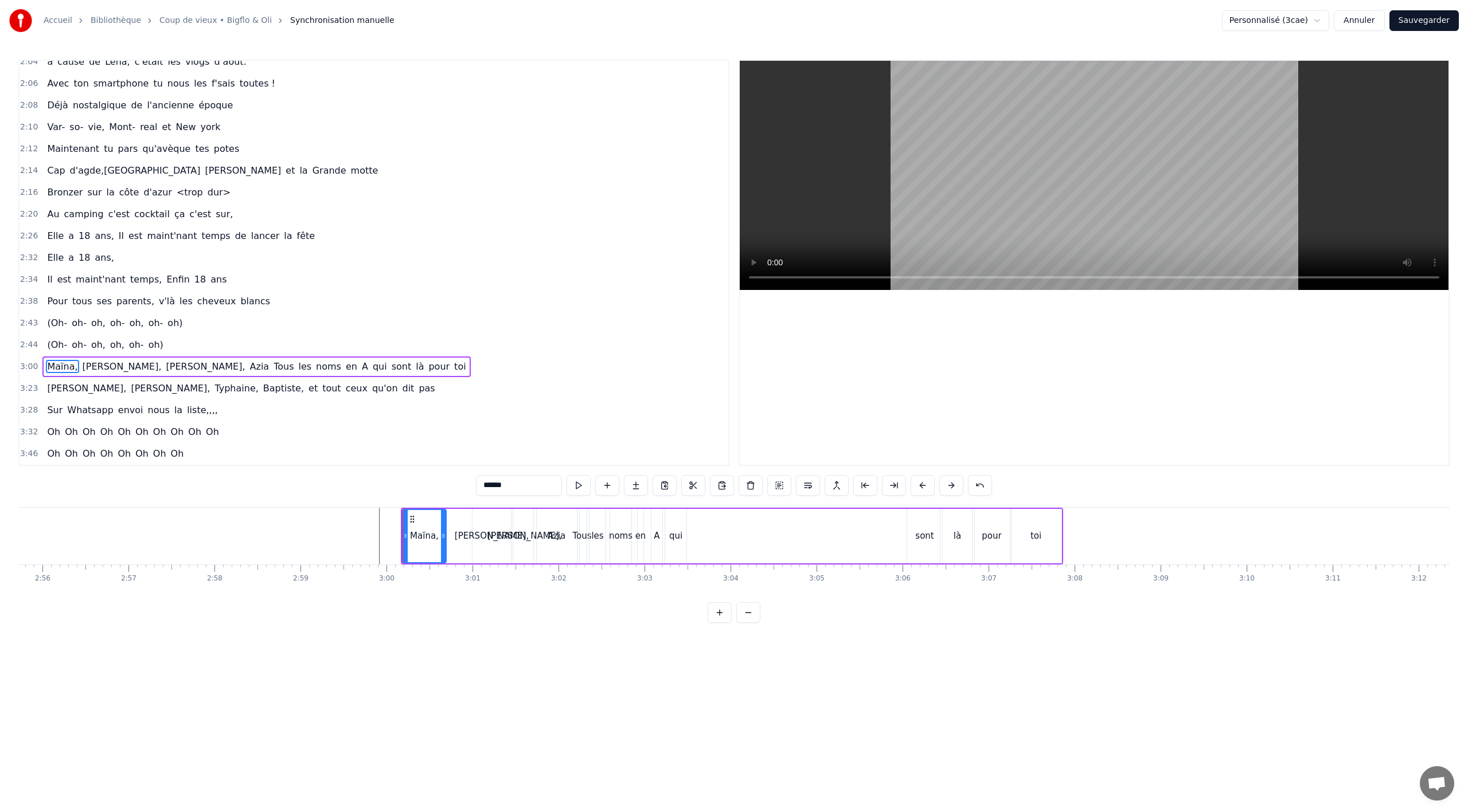
drag, startPoint x: 419, startPoint y: 529, endPoint x: 440, endPoint y: 525, distance: 21.4
click at [446, 525] on div at bounding box center [442, 536] width 4 height 52
drag, startPoint x: 410, startPoint y: 519, endPoint x: 429, endPoint y: 519, distance: 19.0
click at [429, 519] on icon at bounding box center [431, 519] width 10 height 10
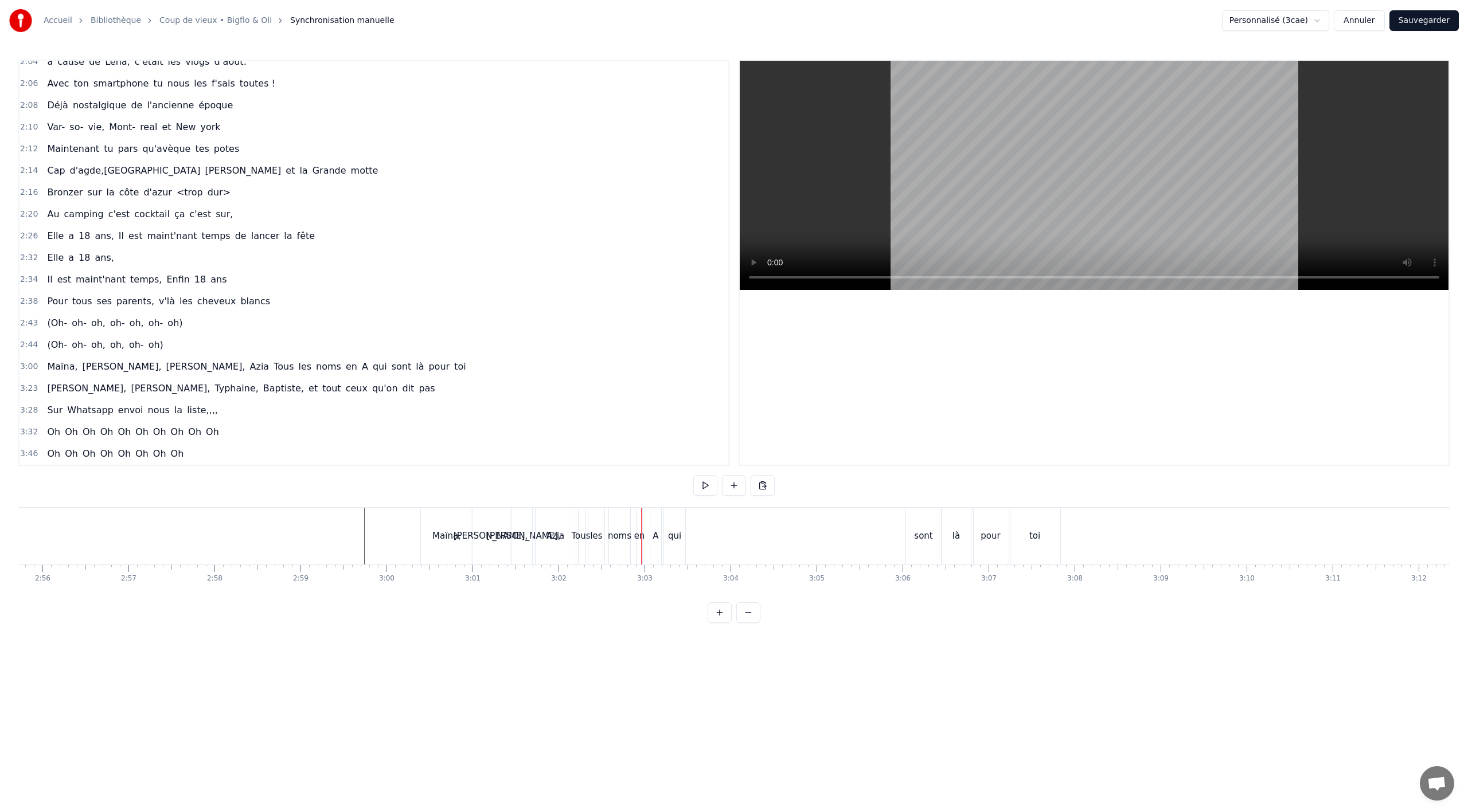
click at [676, 537] on div "qui" at bounding box center [674, 536] width 13 height 13
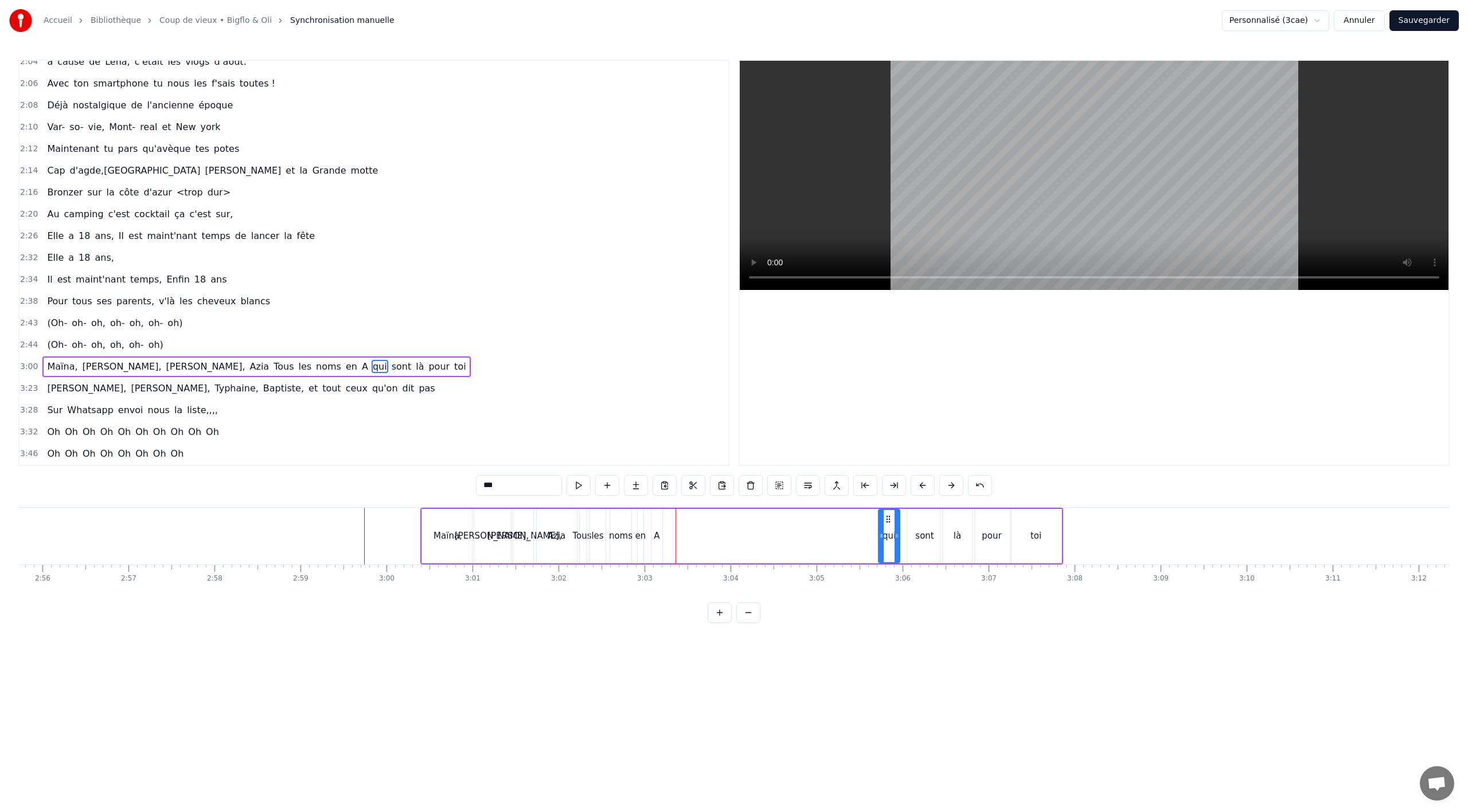
drag, startPoint x: 673, startPoint y: 522, endPoint x: 884, endPoint y: 524, distance: 211.0
click at [884, 524] on div "qui" at bounding box center [888, 536] width 20 height 52
click at [653, 537] on div "A" at bounding box center [657, 536] width 11 height 54
drag, startPoint x: 661, startPoint y: 536, endPoint x: 667, endPoint y: 525, distance: 12.5
click at [675, 533] on icon at bounding box center [672, 536] width 4 height 10
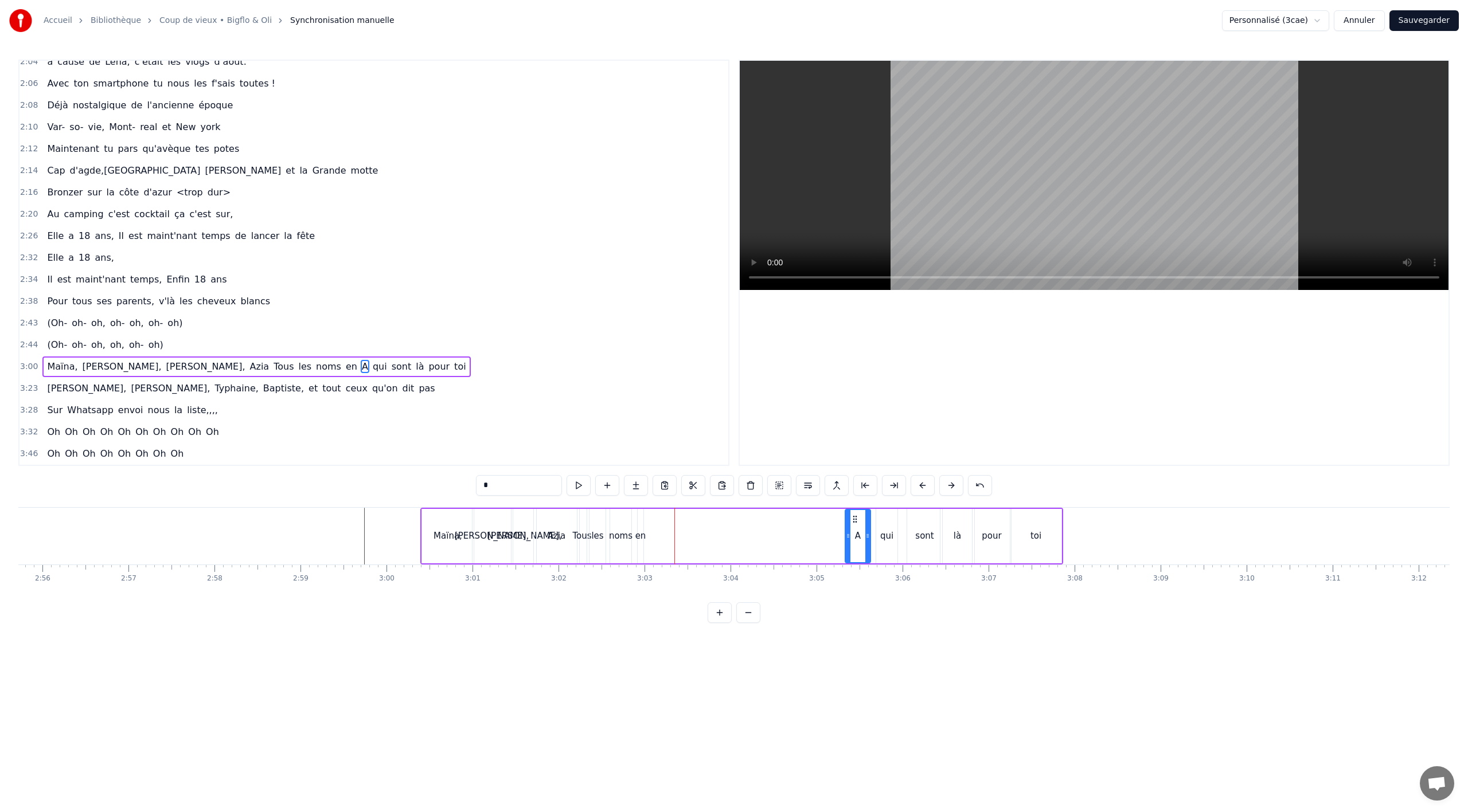
drag, startPoint x: 659, startPoint y: 517, endPoint x: 854, endPoint y: 517, distance: 195.0
click at [854, 517] on icon at bounding box center [855, 519] width 10 height 10
click at [642, 536] on div "en" at bounding box center [640, 536] width 11 height 13
drag, startPoint x: 646, startPoint y: 518, endPoint x: 823, endPoint y: 531, distance: 177.5
click at [823, 531] on div "[PERSON_NAME], [PERSON_NAME], Azia Tous les noms en A qui sont là pour toi" at bounding box center [741, 536] width 643 height 57
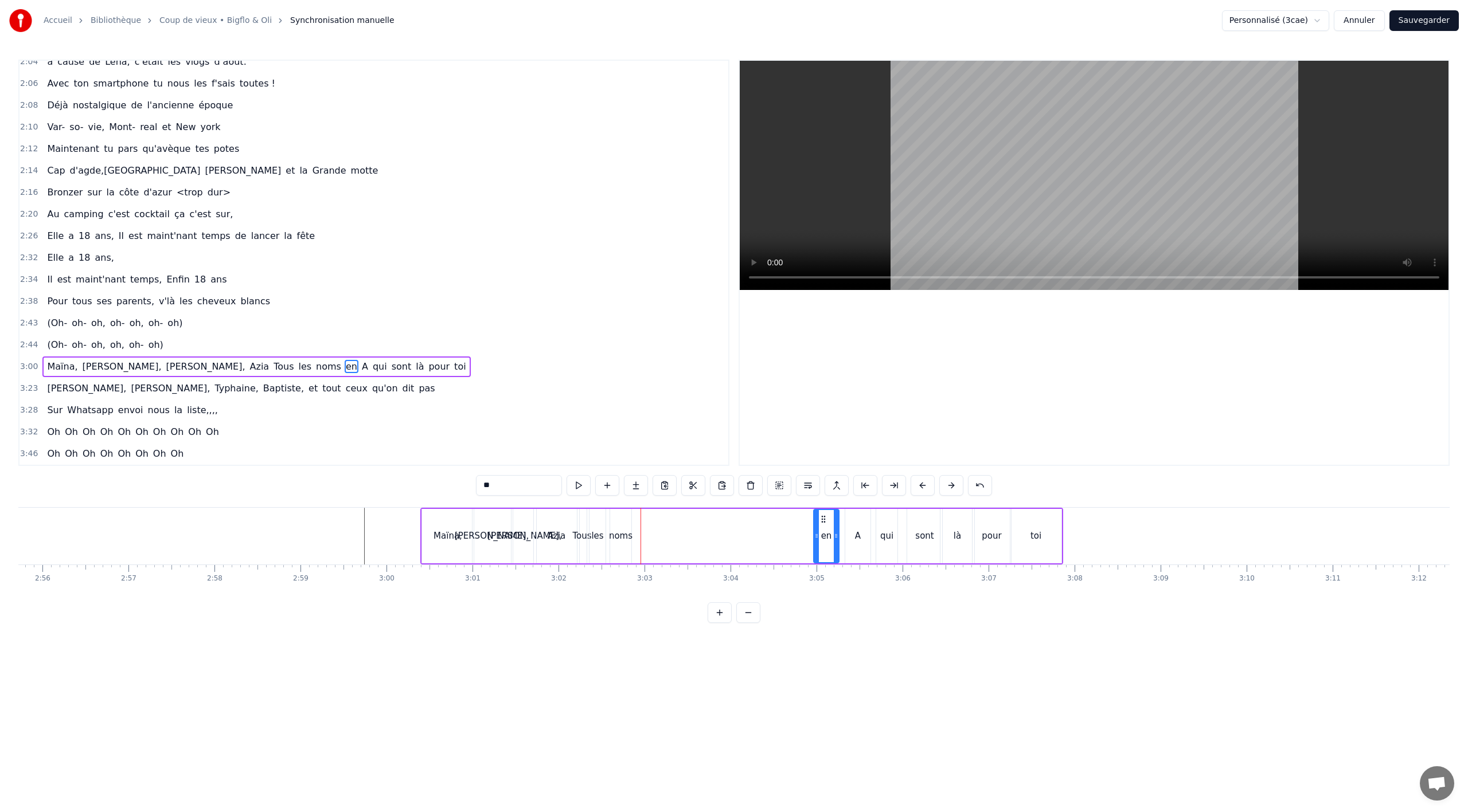
drag, startPoint x: 817, startPoint y: 539, endPoint x: 836, endPoint y: 536, distance: 19.2
click at [836, 536] on icon at bounding box center [836, 536] width 4 height 10
click at [827, 521] on icon at bounding box center [828, 519] width 10 height 10
click at [621, 533] on div "noms" at bounding box center [620, 536] width 23 height 13
type input "****"
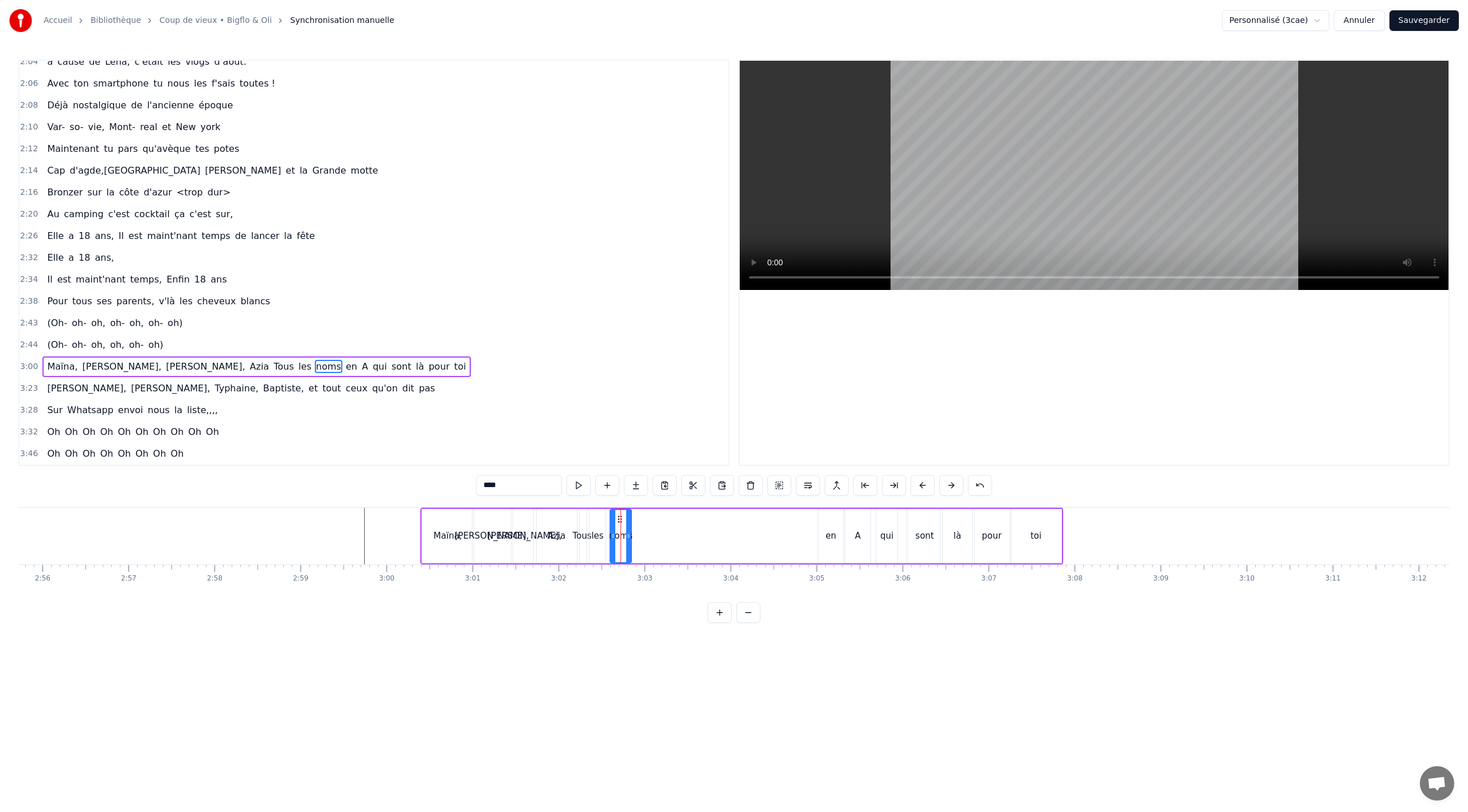
drag, startPoint x: 626, startPoint y: 519, endPoint x: 663, endPoint y: 517, distance: 37.1
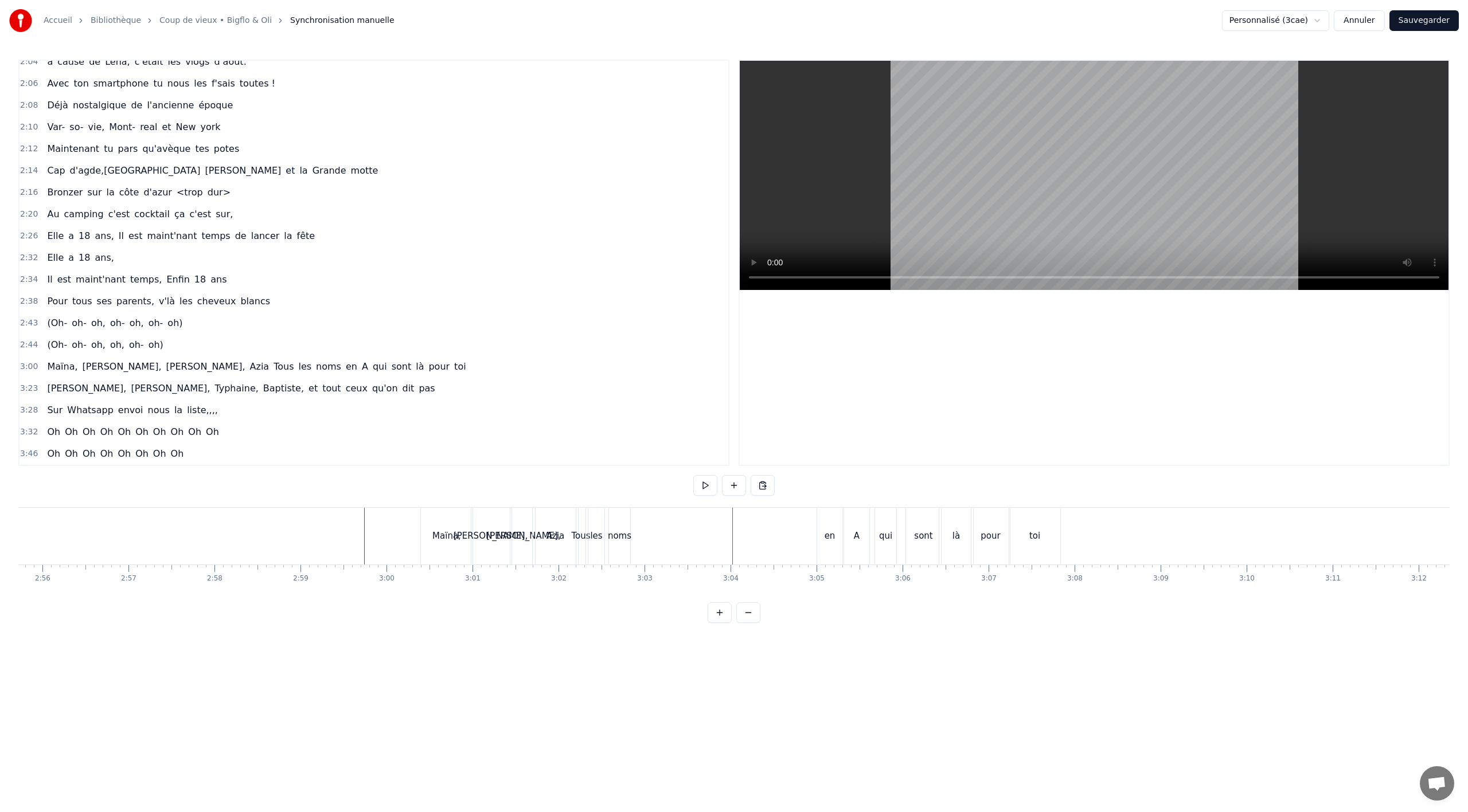
click at [616, 523] on div "noms" at bounding box center [620, 536] width 22 height 57
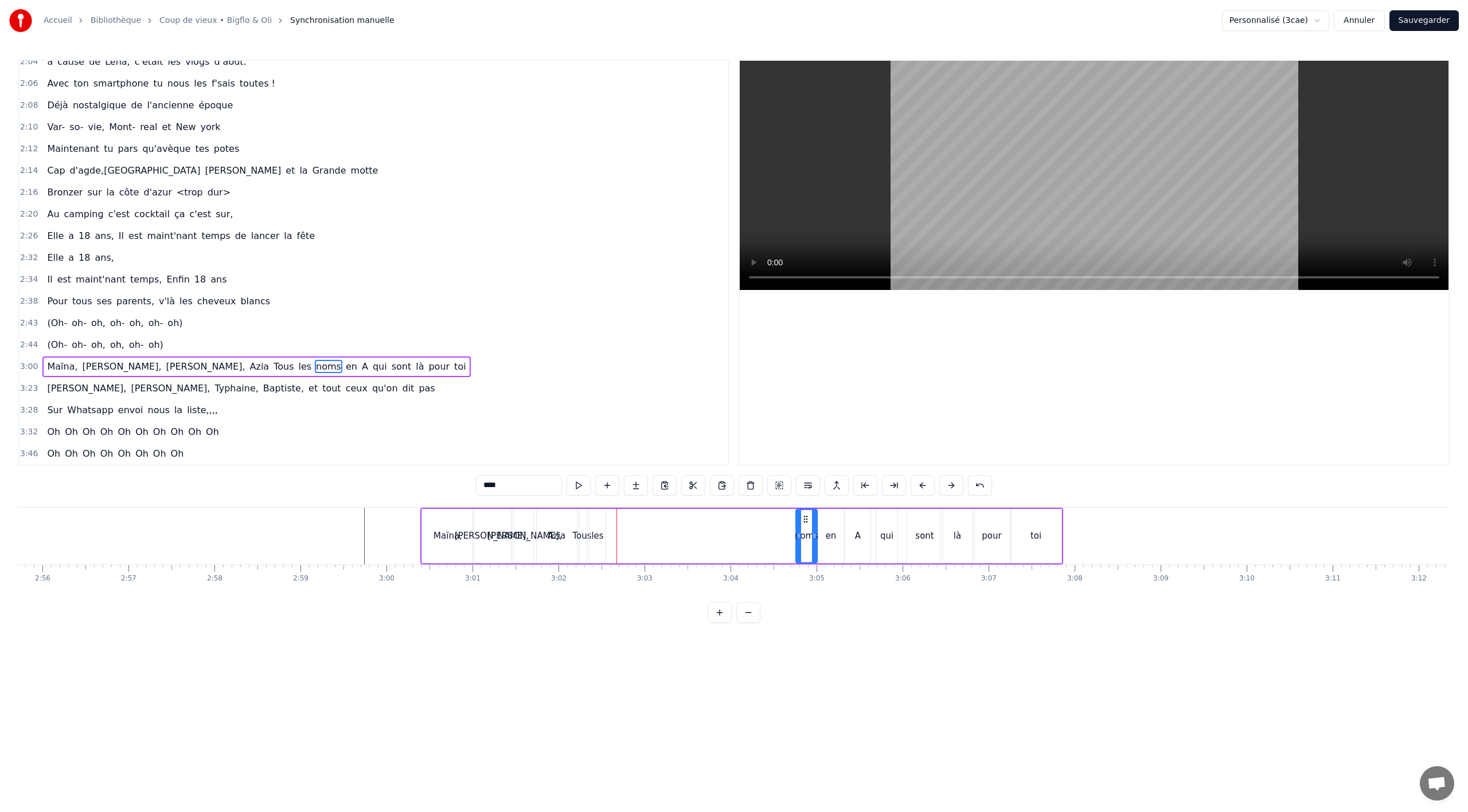
drag, startPoint x: 618, startPoint y: 518, endPoint x: 804, endPoint y: 519, distance: 186.0
click at [804, 519] on icon at bounding box center [805, 519] width 10 height 10
click at [598, 536] on div "les" at bounding box center [597, 536] width 12 height 13
drag, startPoint x: 600, startPoint y: 517, endPoint x: 788, endPoint y: 514, distance: 188.0
click at [788, 515] on icon at bounding box center [787, 519] width 10 height 10
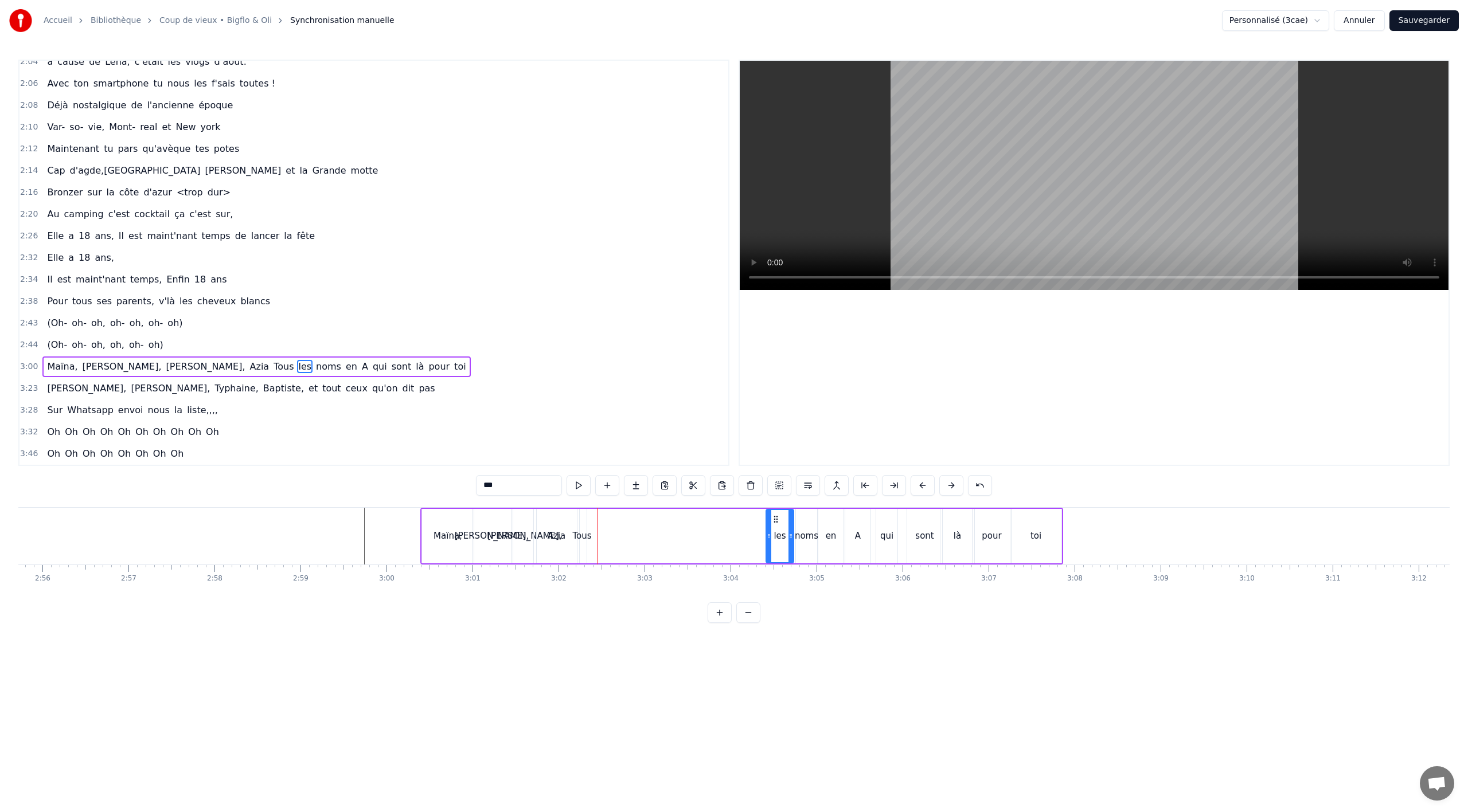
drag, startPoint x: 779, startPoint y: 531, endPoint x: 768, endPoint y: 531, distance: 11.0
click at [768, 531] on div at bounding box center [768, 536] width 4 height 52
click at [584, 538] on div "Tous" at bounding box center [581, 536] width 19 height 13
drag, startPoint x: 584, startPoint y: 536, endPoint x: 596, endPoint y: 533, distance: 12.4
click at [596, 533] on icon at bounding box center [595, 536] width 4 height 10
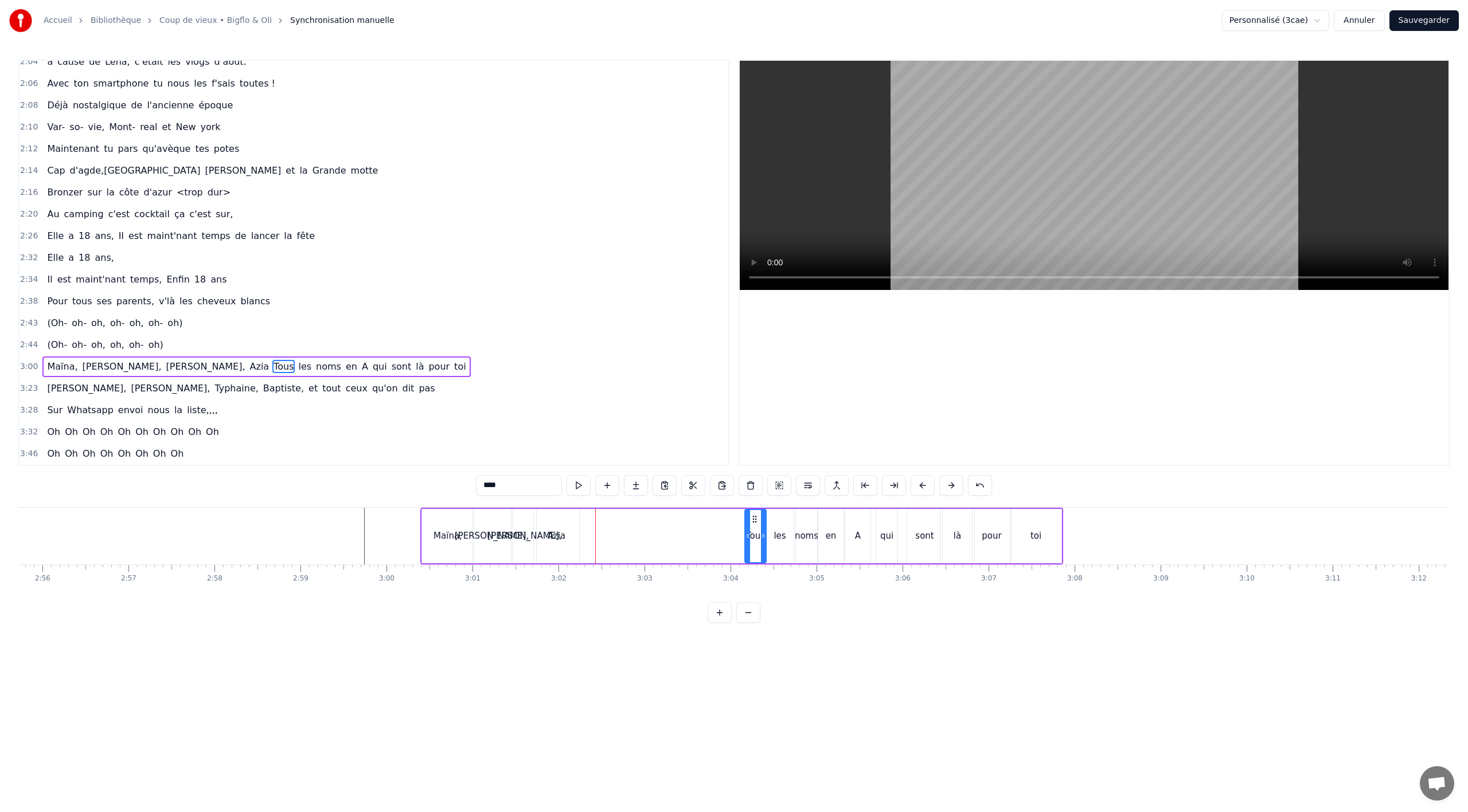
drag, startPoint x: 591, startPoint y: 518, endPoint x: 641, endPoint y: 526, distance: 50.6
click at [758, 519] on icon at bounding box center [754, 519] width 10 height 10
click at [422, 535] on div "Maïna," at bounding box center [448, 536] width 53 height 54
type input "******"
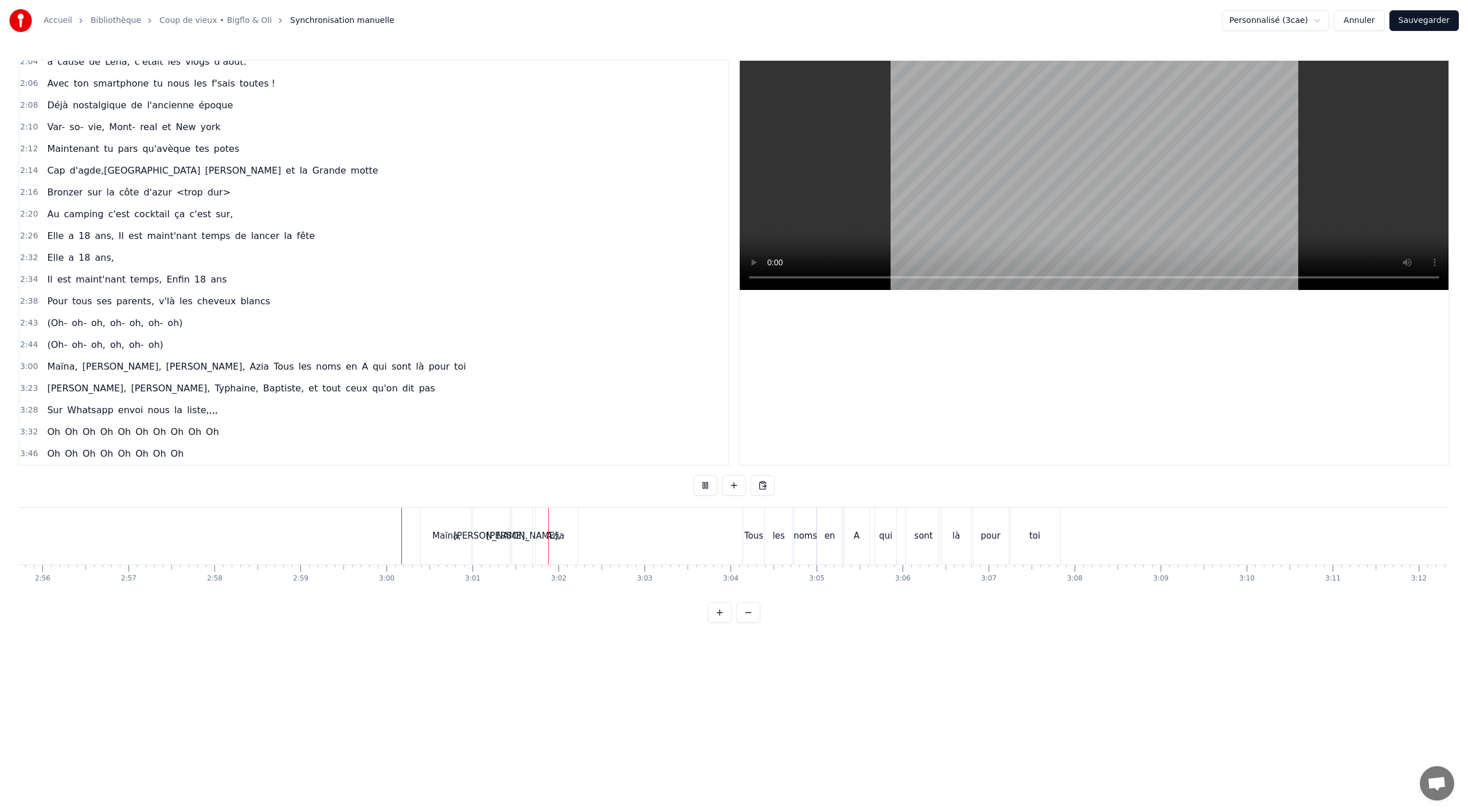
click at [434, 550] on div "Maïna," at bounding box center [447, 536] width 52 height 57
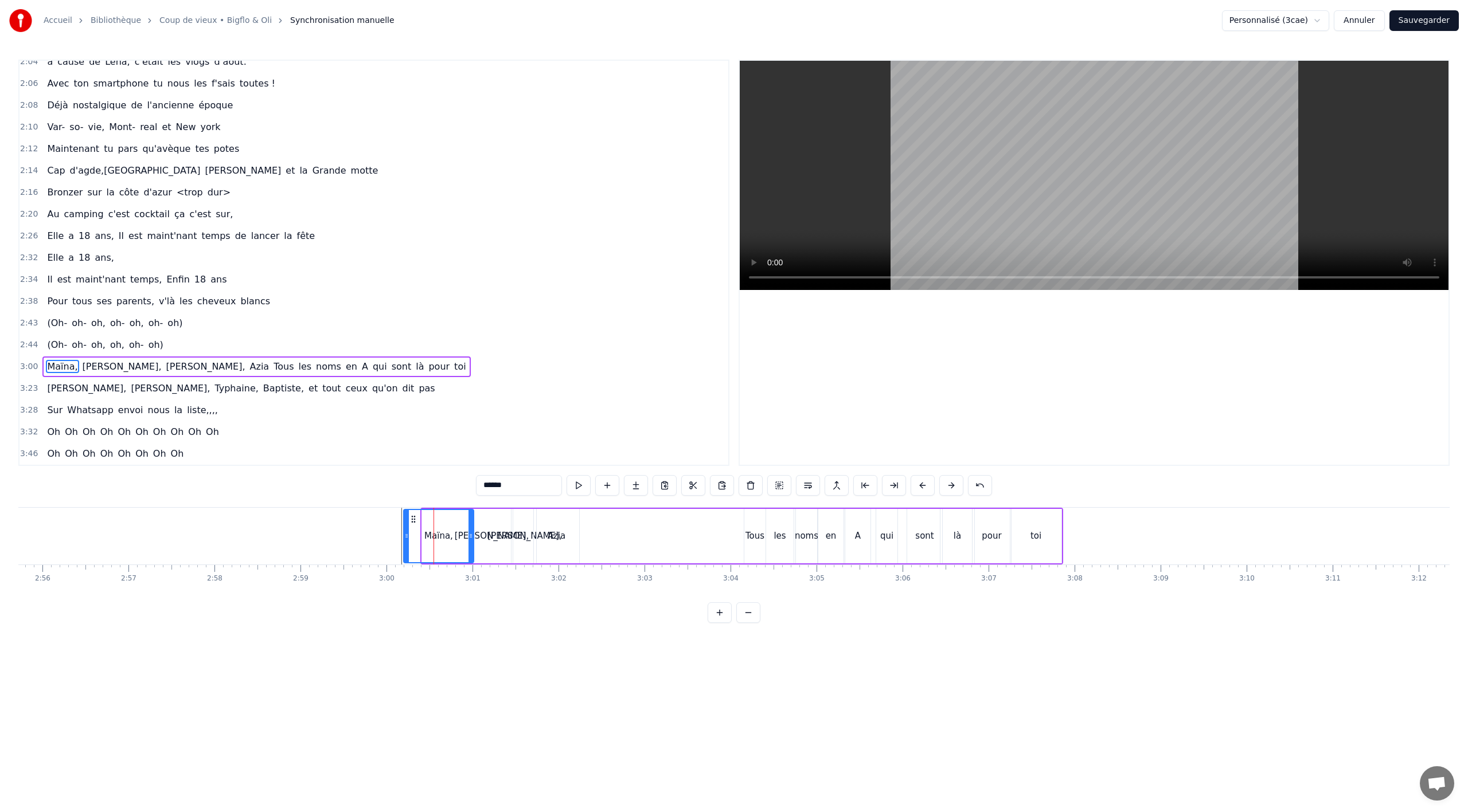
drag, startPoint x: 425, startPoint y: 538, endPoint x: 407, endPoint y: 538, distance: 18.0
click at [407, 538] on icon at bounding box center [406, 536] width 4 height 10
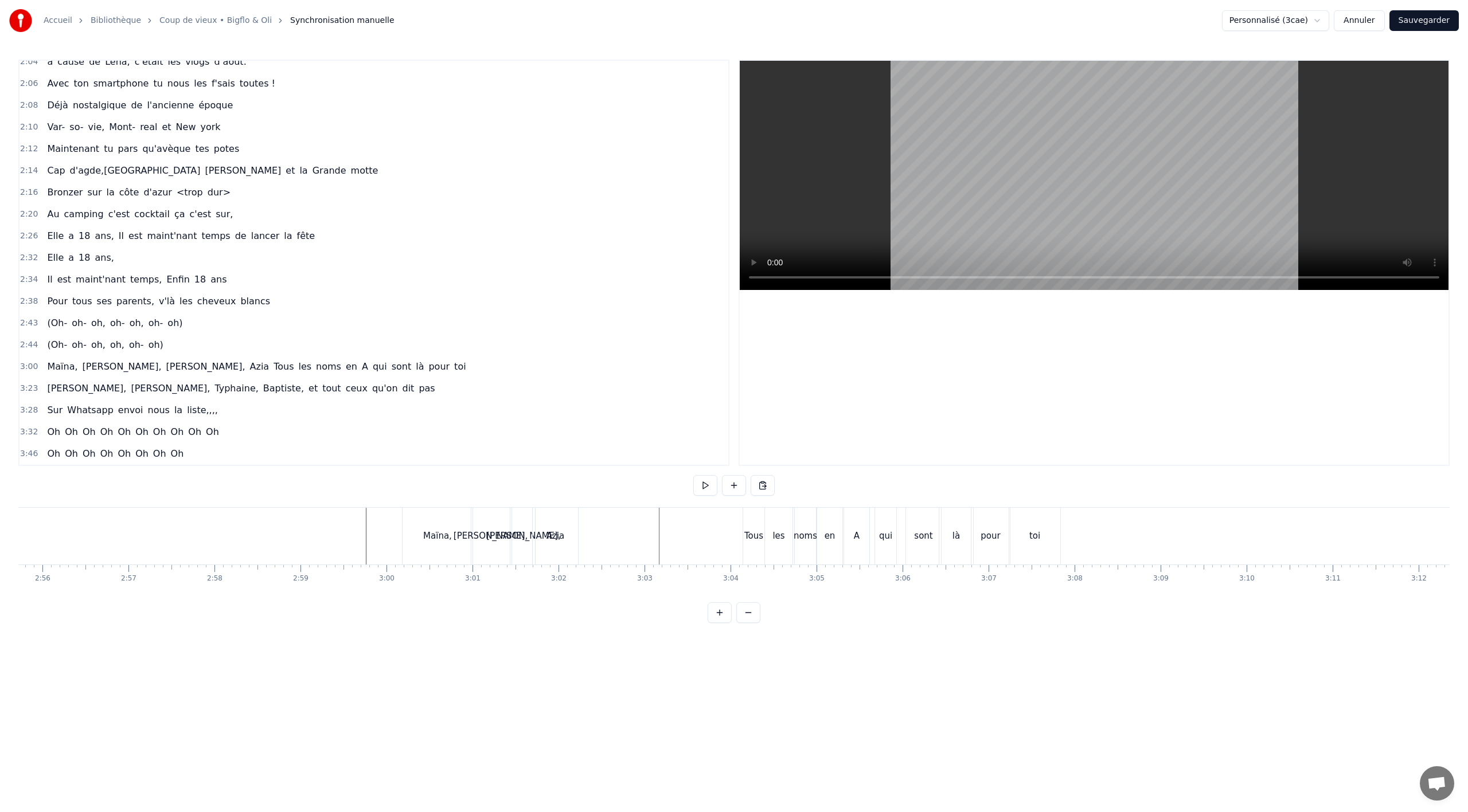
click at [561, 540] on div "Azia" at bounding box center [556, 536] width 18 height 13
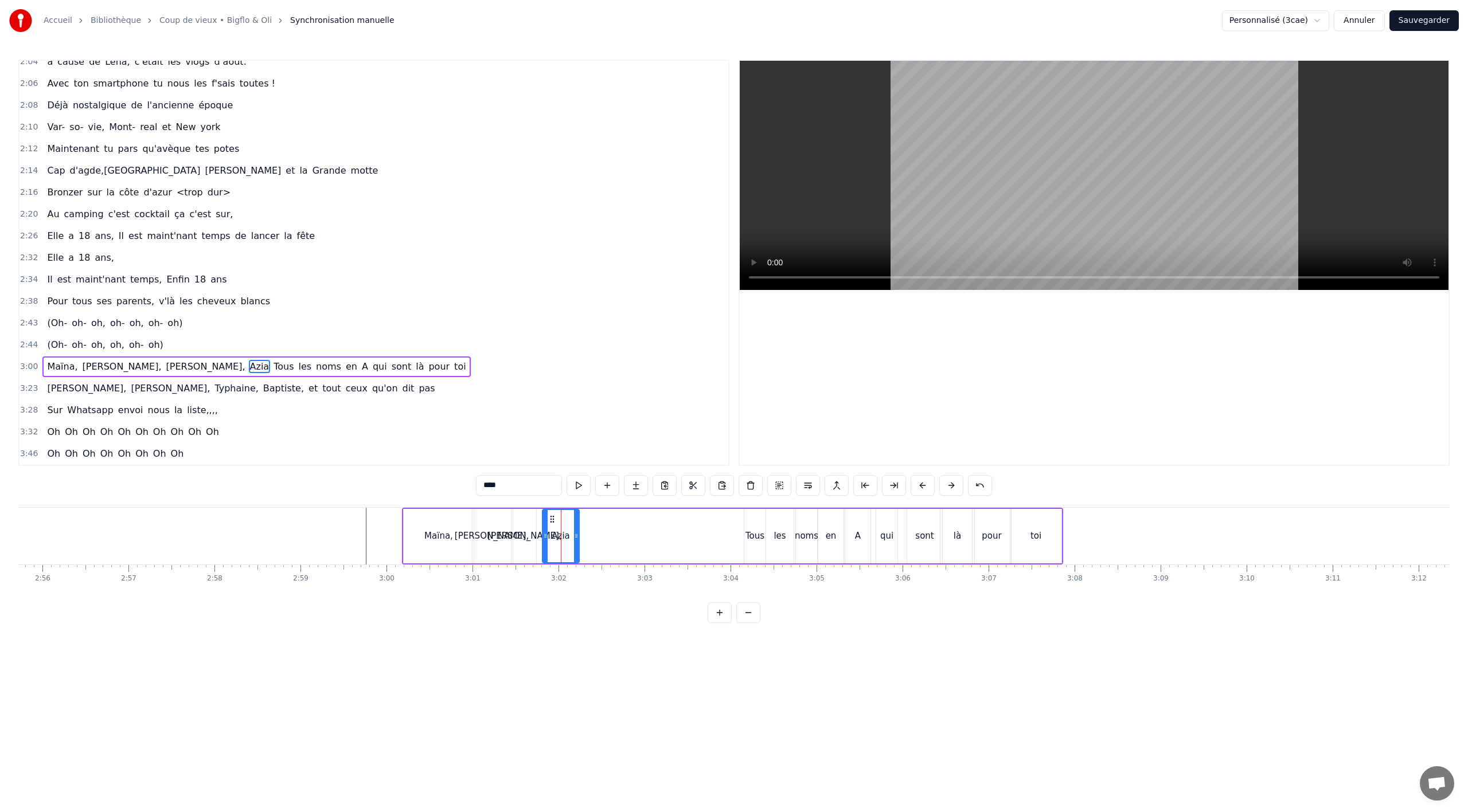
drag, startPoint x: 537, startPoint y: 523, endPoint x: 546, endPoint y: 536, distance: 15.8
click at [546, 536] on div at bounding box center [545, 536] width 4 height 52
drag, startPoint x: 552, startPoint y: 523, endPoint x: 677, endPoint y: 521, distance: 125.0
click at [679, 517] on icon at bounding box center [679, 519] width 10 height 10
drag, startPoint x: 670, startPoint y: 536, endPoint x: 639, endPoint y: 538, distance: 31.1
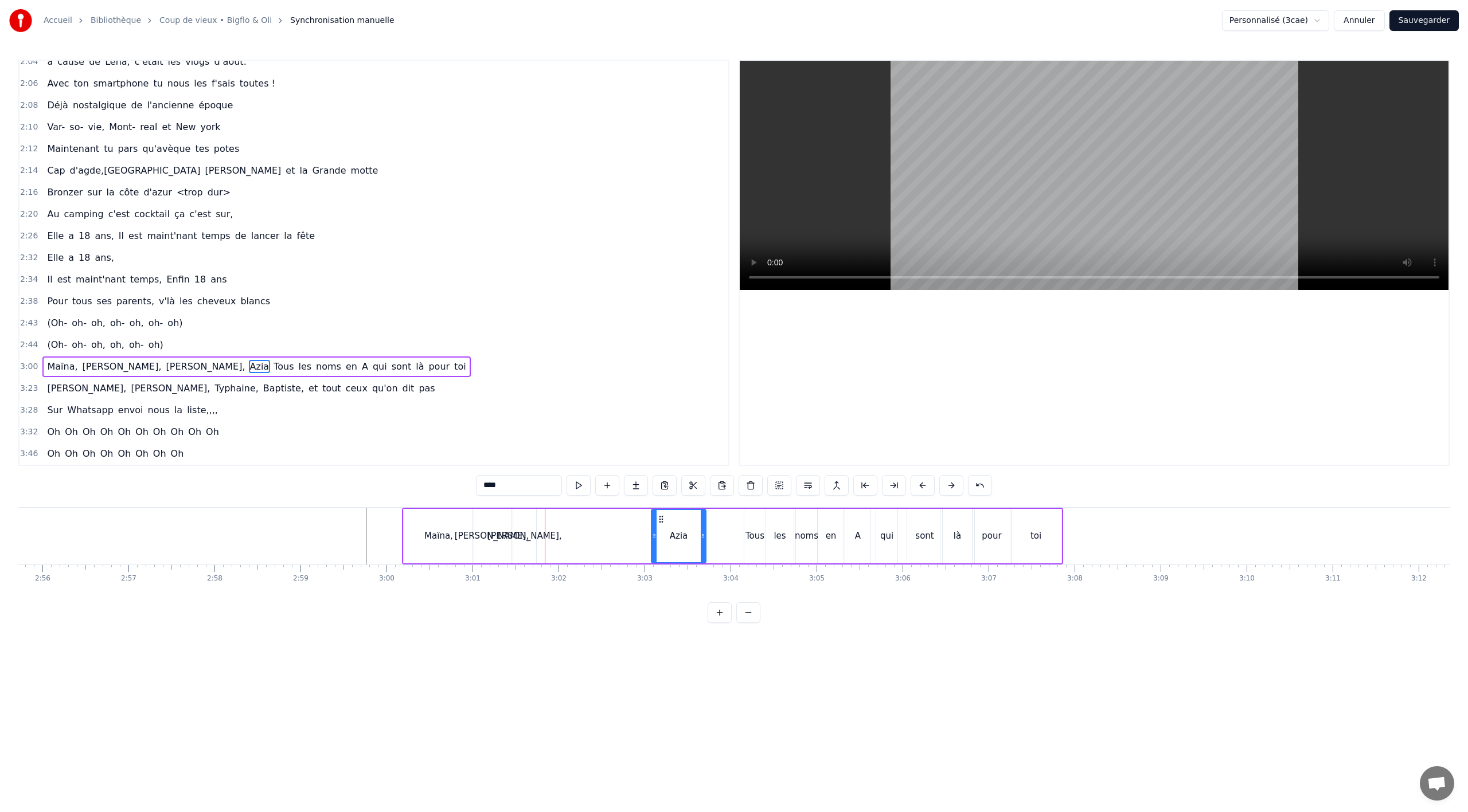
click at [652, 537] on icon at bounding box center [654, 536] width 4 height 10
click at [524, 544] on div "[PERSON_NAME]," at bounding box center [524, 536] width 23 height 54
type input "******"
drag, startPoint x: 525, startPoint y: 516, endPoint x: 594, endPoint y: 517, distance: 69.0
click at [594, 517] on icon at bounding box center [591, 519] width 10 height 10
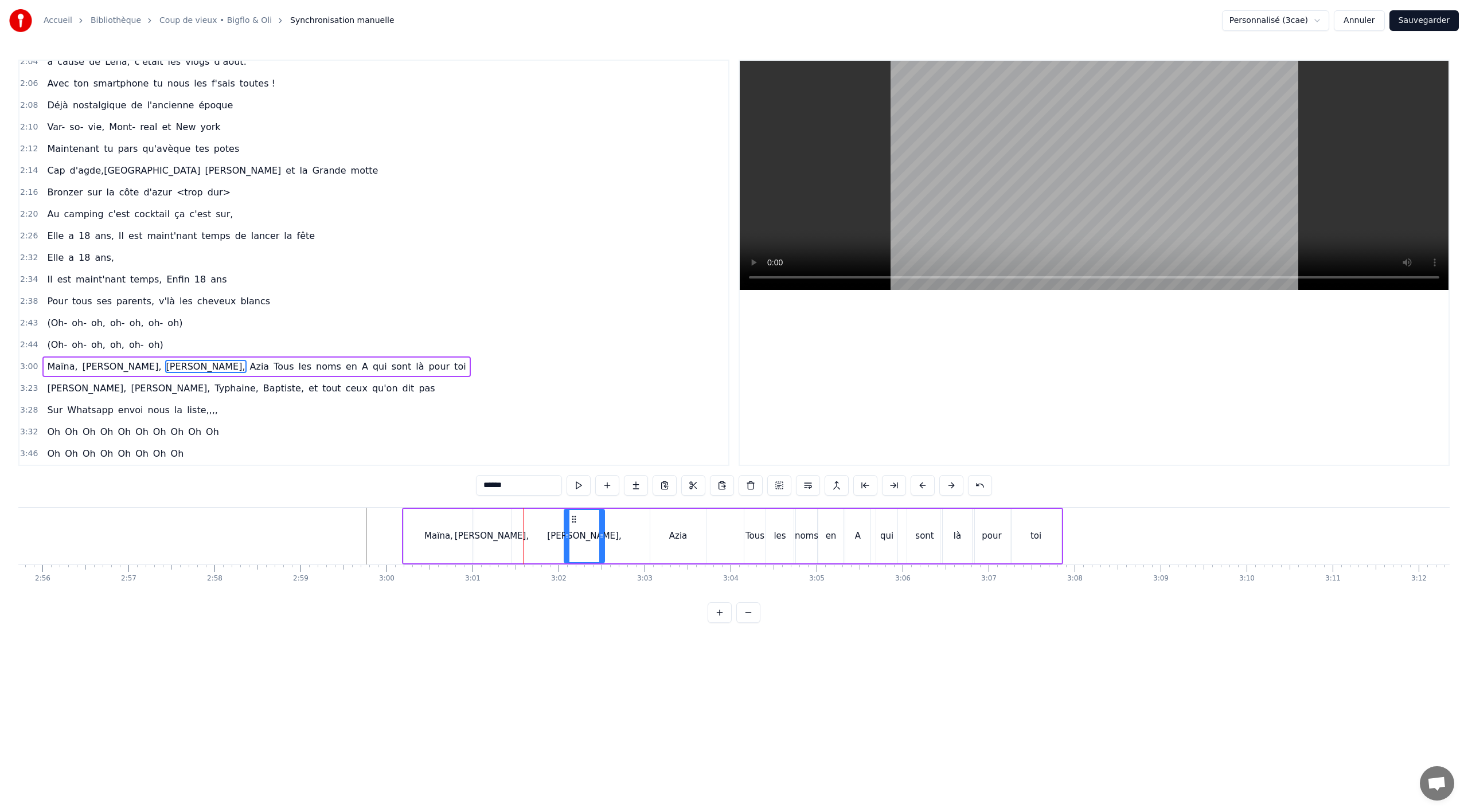
drag, startPoint x: 582, startPoint y: 535, endPoint x: 564, endPoint y: 537, distance: 18.1
click at [565, 537] on icon at bounding box center [567, 536] width 4 height 10
drag, startPoint x: 601, startPoint y: 532, endPoint x: 622, endPoint y: 532, distance: 21.0
click at [622, 532] on icon at bounding box center [621, 536] width 4 height 10
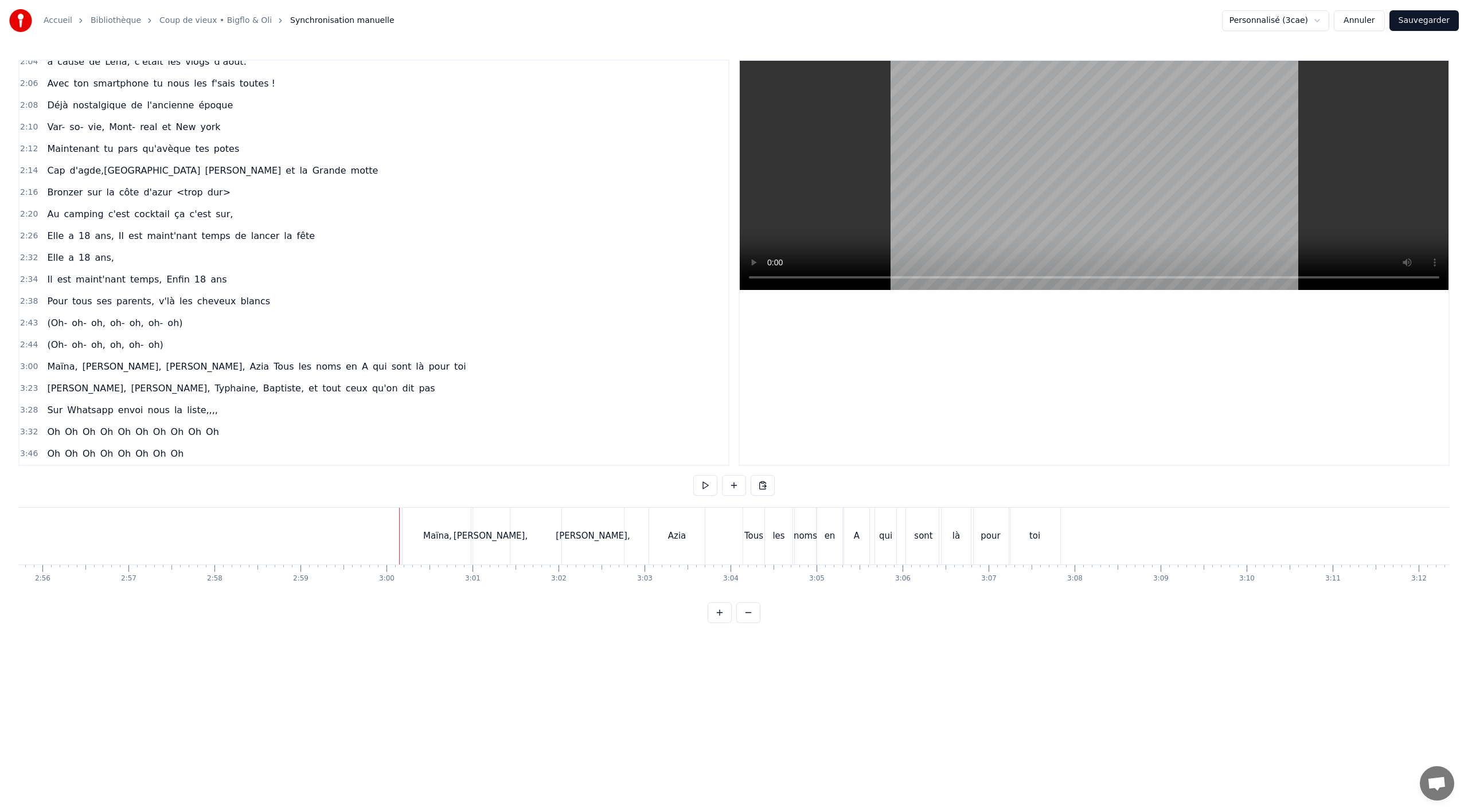
click at [493, 530] on div "[PERSON_NAME]," at bounding box center [491, 536] width 74 height 13
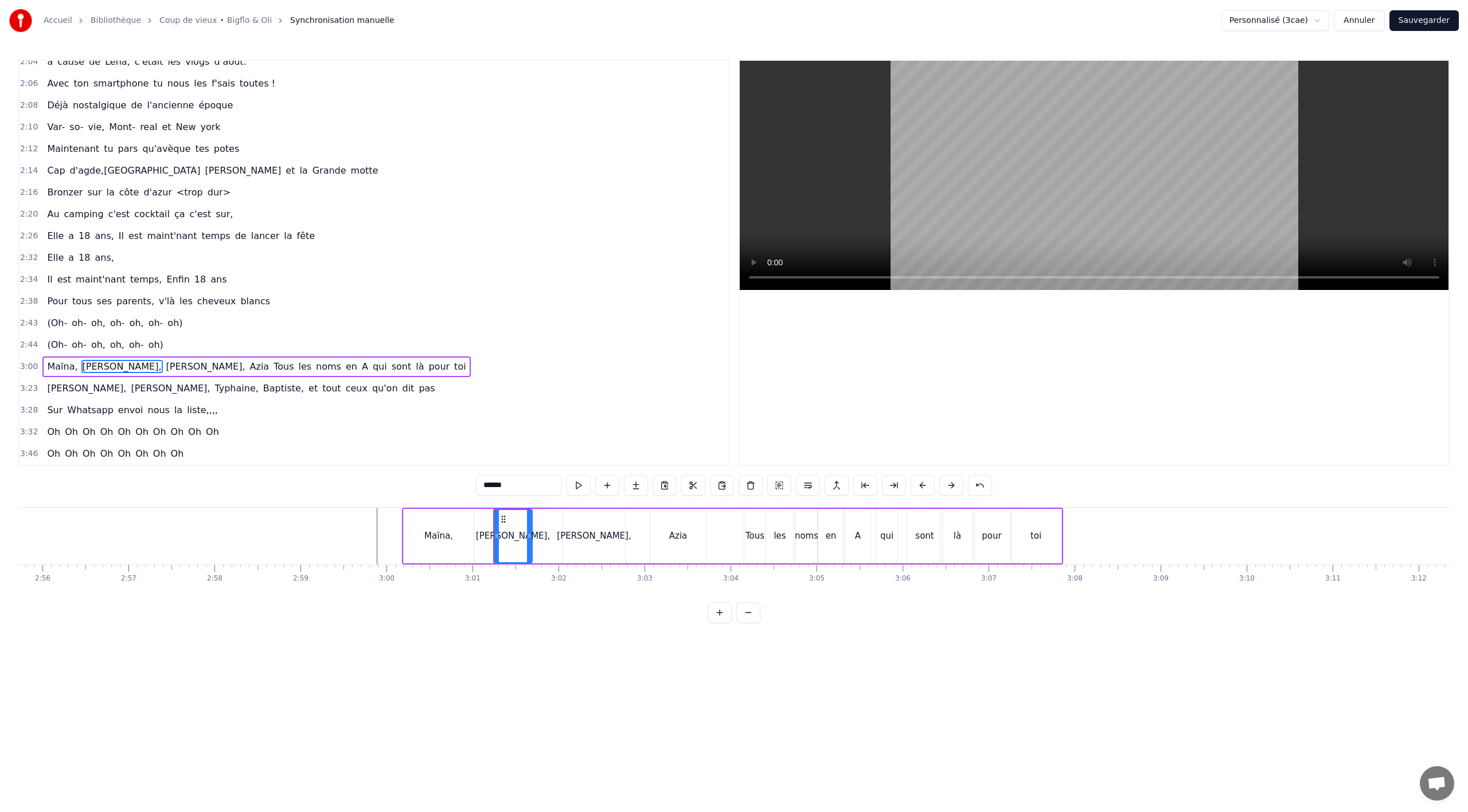
drag, startPoint x: 481, startPoint y: 519, endPoint x: 474, endPoint y: 523, distance: 8.1
click at [503, 516] on icon at bounding box center [503, 519] width 10 height 10
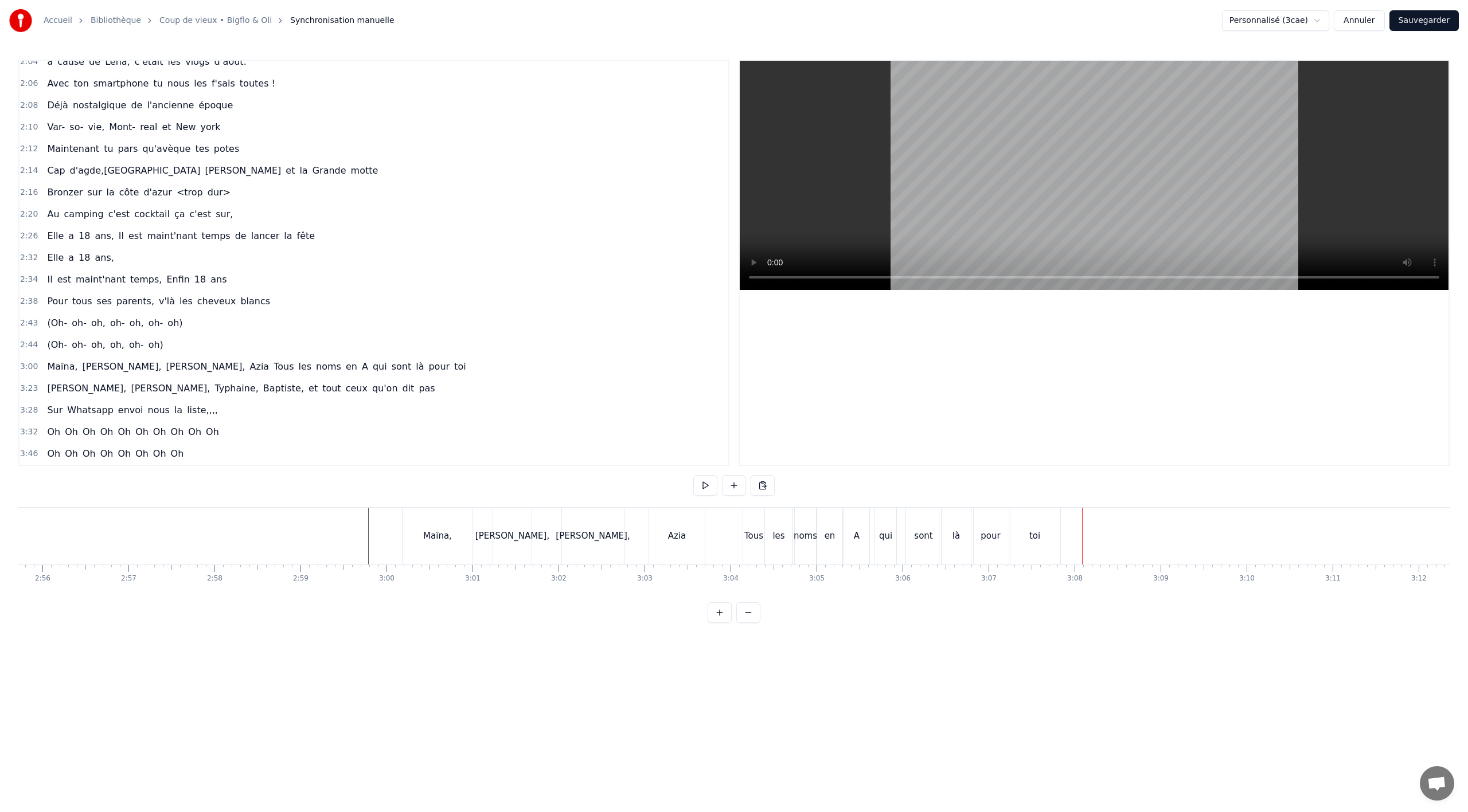
click at [1031, 531] on div "toi" at bounding box center [1034, 536] width 11 height 13
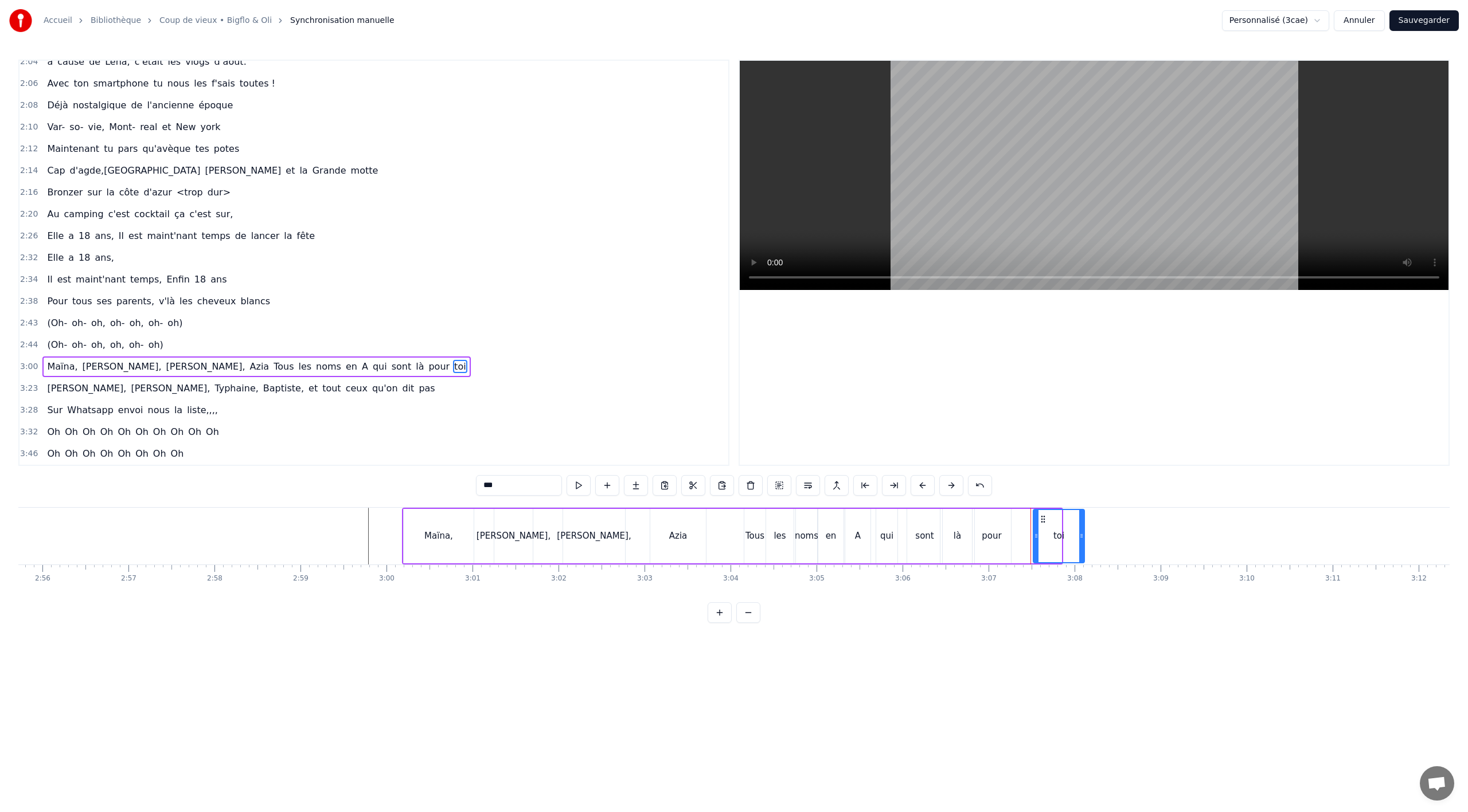
drag, startPoint x: 1017, startPoint y: 516, endPoint x: 1040, endPoint y: 514, distance: 23.1
click at [1040, 515] on icon at bounding box center [1043, 519] width 10 height 10
click at [982, 542] on div "pour" at bounding box center [991, 536] width 20 height 13
type input "****"
drag, startPoint x: 982, startPoint y: 518, endPoint x: 999, endPoint y: 517, distance: 17.0
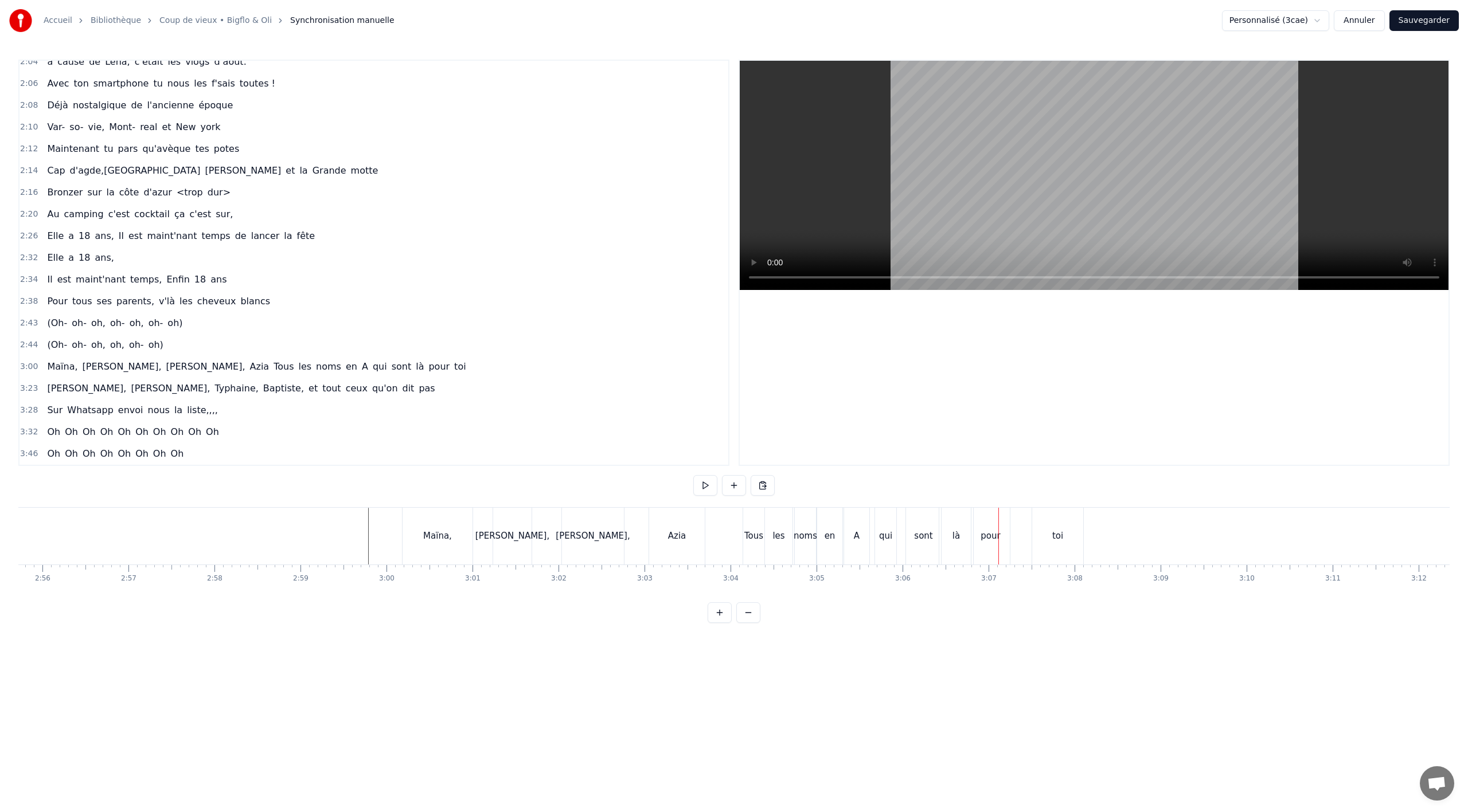
click at [982, 520] on div "pour" at bounding box center [990, 536] width 38 height 57
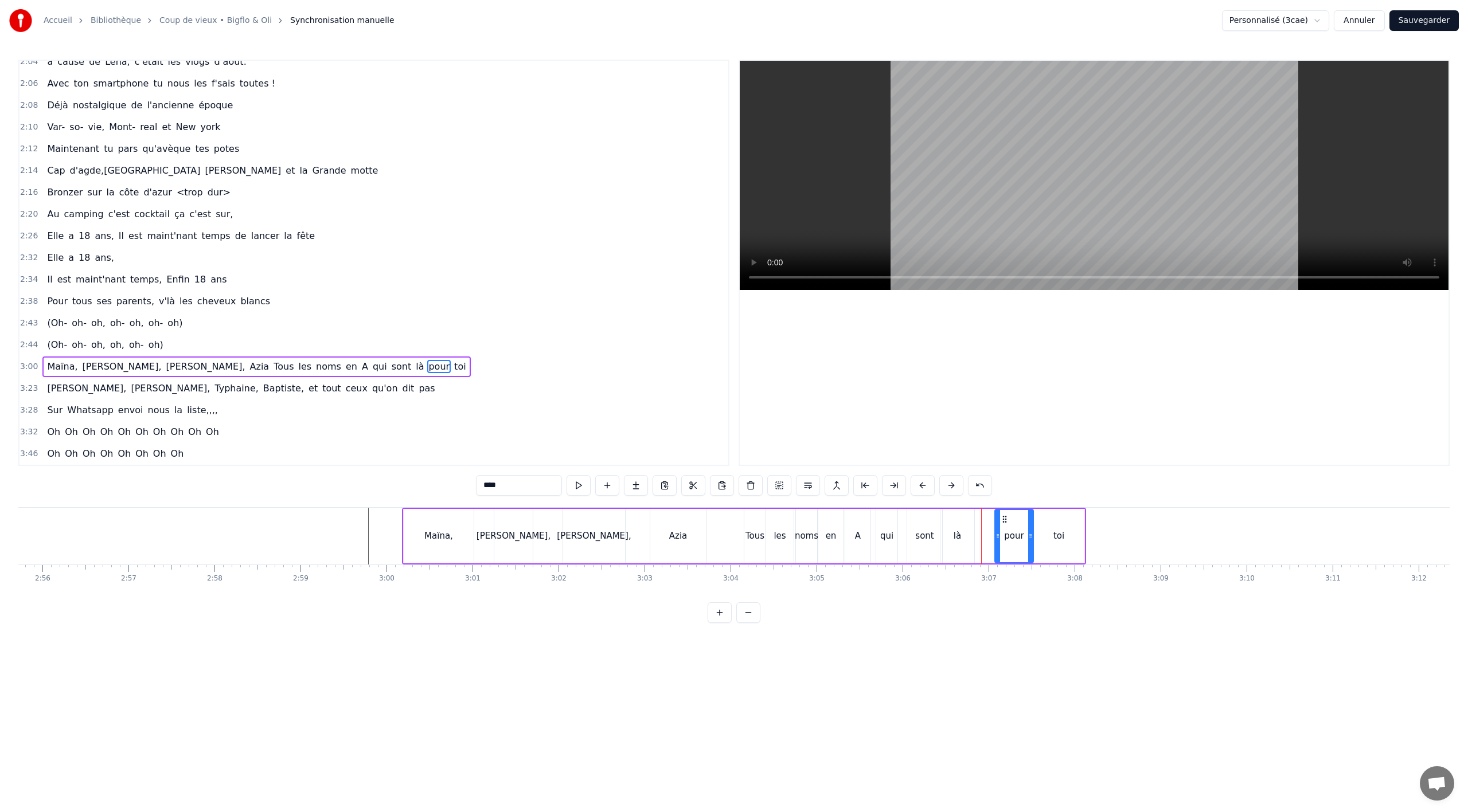
drag, startPoint x: 982, startPoint y: 518, endPoint x: 1001, endPoint y: 520, distance: 19.1
click at [1005, 517] on icon at bounding box center [1004, 519] width 10 height 10
click at [956, 539] on div "là" at bounding box center [957, 536] width 8 height 13
drag, startPoint x: 949, startPoint y: 519, endPoint x: 967, endPoint y: 517, distance: 18.1
click at [971, 516] on icon at bounding box center [972, 519] width 10 height 10
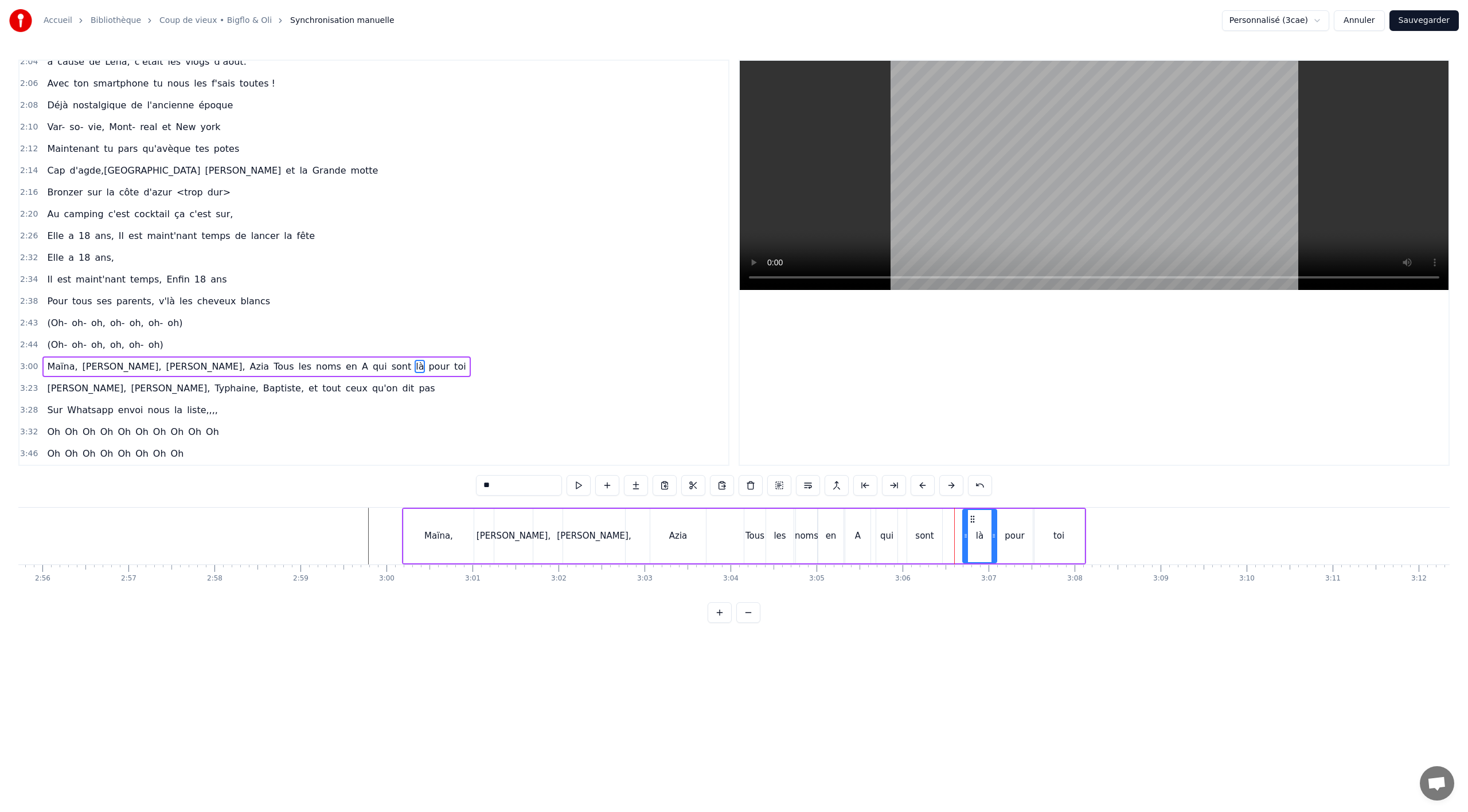
click at [923, 535] on div "sont" at bounding box center [924, 536] width 18 height 13
drag, startPoint x: 913, startPoint y: 522, endPoint x: 937, endPoint y: 519, distance: 24.2
click at [937, 519] on icon at bounding box center [939, 519] width 10 height 10
click at [936, 517] on icon at bounding box center [935, 519] width 10 height 10
click at [887, 540] on div "qui" at bounding box center [887, 536] width 13 height 13
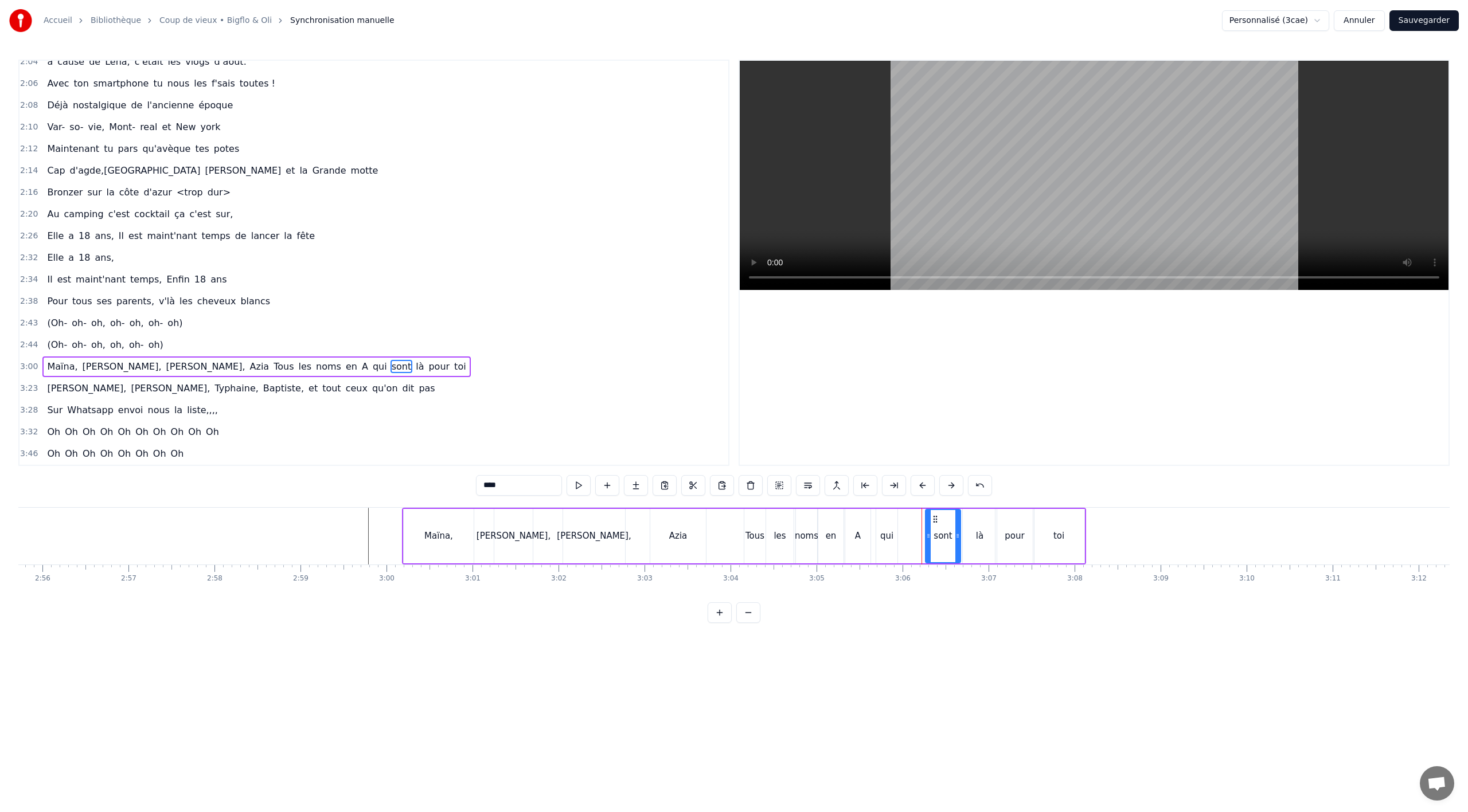
type input "***"
drag, startPoint x: 886, startPoint y: 520, endPoint x: 894, endPoint y: 519, distance: 8.1
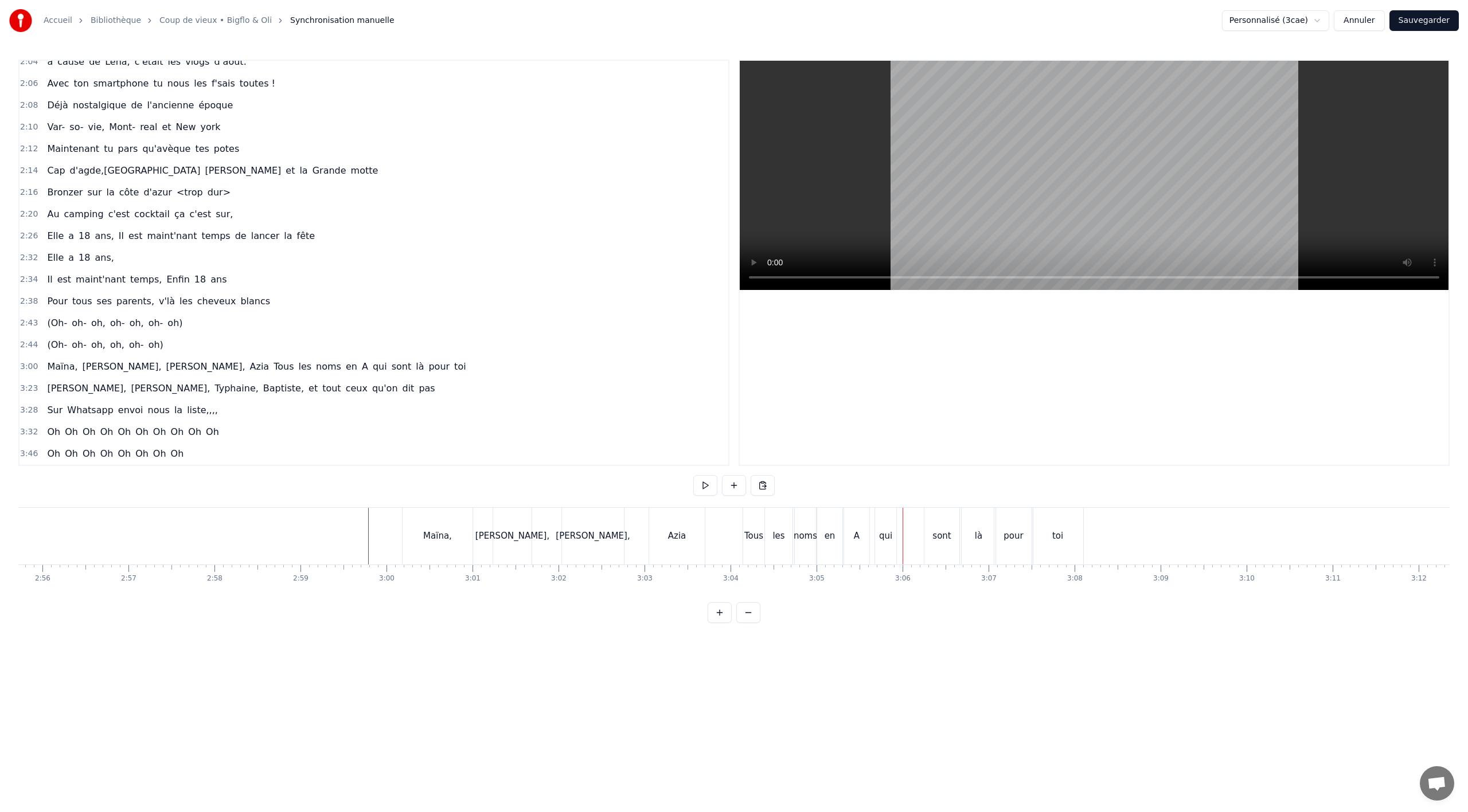
click at [889, 526] on div "qui" at bounding box center [886, 536] width 22 height 57
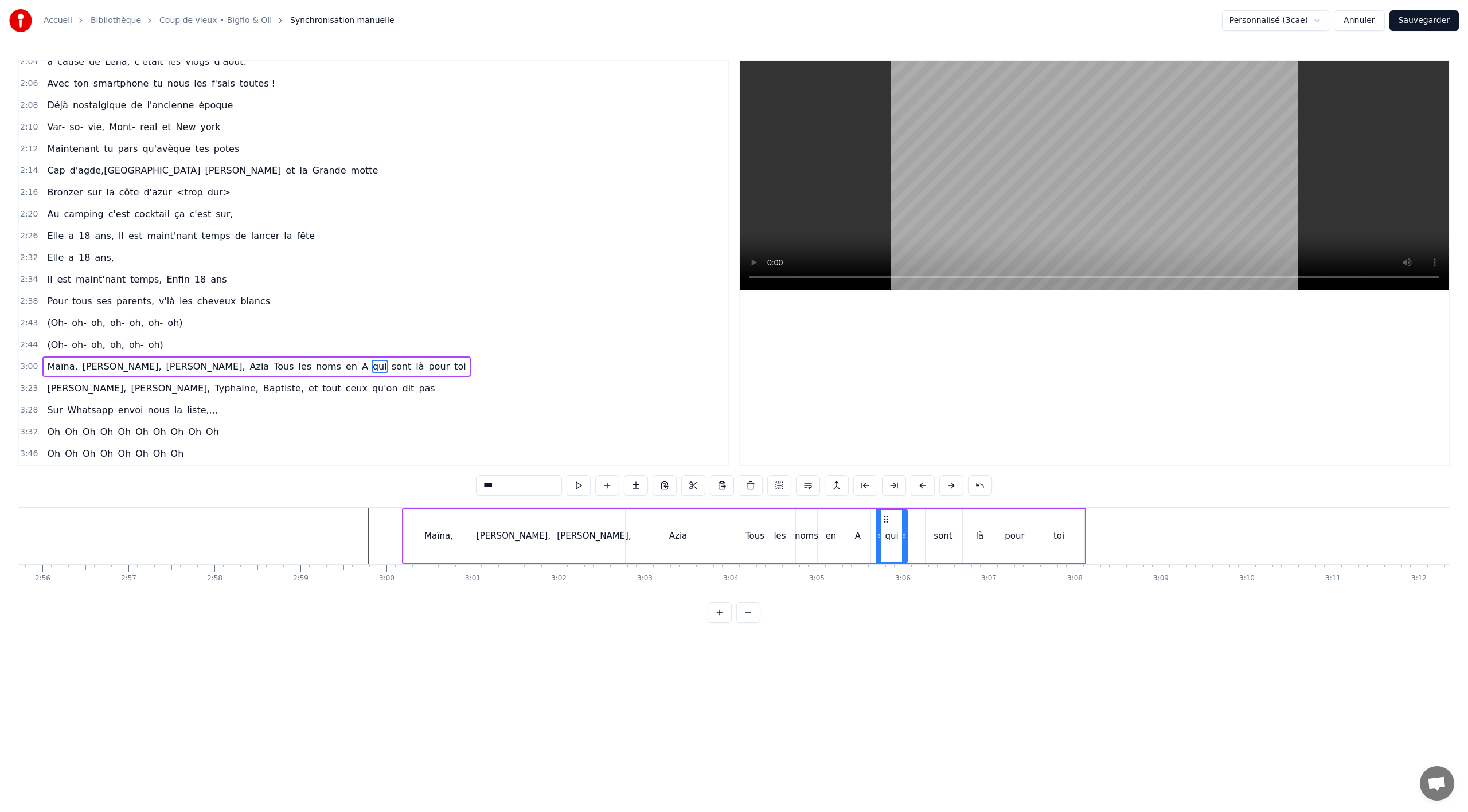
drag, startPoint x: 893, startPoint y: 531, endPoint x: 903, endPoint y: 530, distance: 10.0
click at [903, 530] on div at bounding box center [904, 536] width 4 height 52
drag, startPoint x: 886, startPoint y: 522, endPoint x: 905, endPoint y: 519, distance: 19.2
click at [905, 519] on icon at bounding box center [904, 519] width 10 height 10
click at [724, 540] on div "[PERSON_NAME], [PERSON_NAME], Azia Tous les noms en A qui sont là pour toi" at bounding box center [744, 536] width 684 height 57
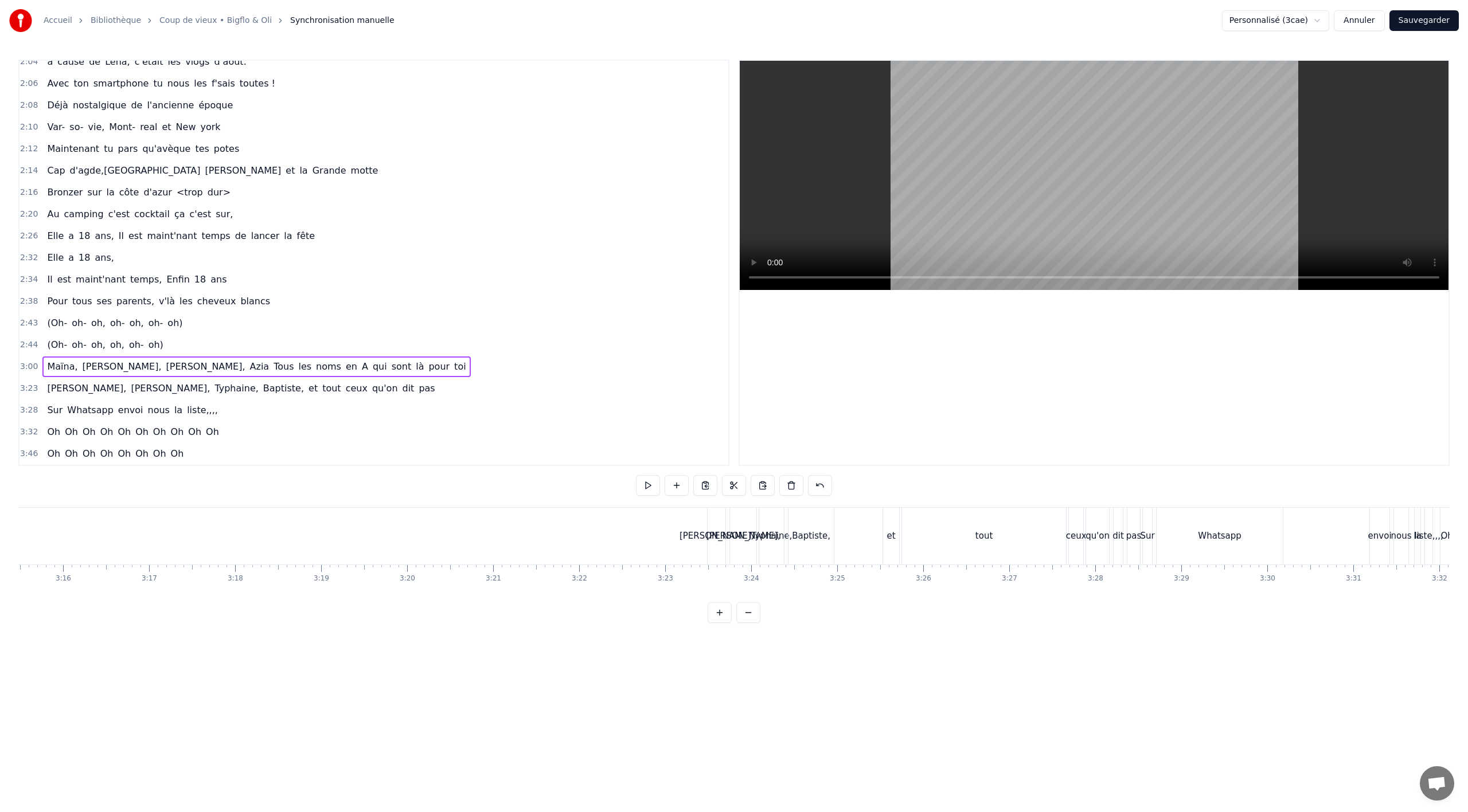
scroll to position [0, 16685]
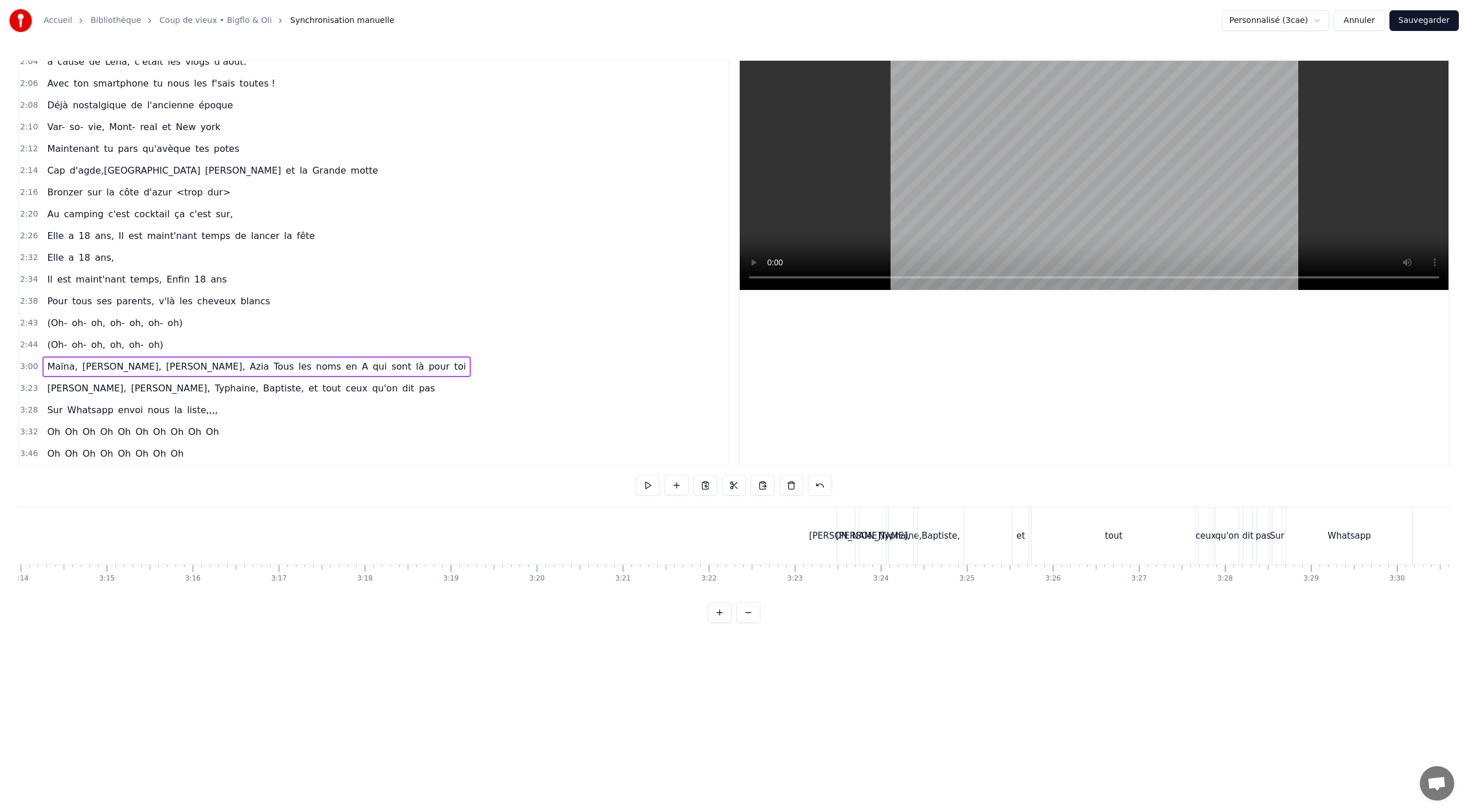
click at [213, 398] on div "[PERSON_NAME], [PERSON_NAME], et tout ceux qu'on dit pas" at bounding box center [240, 389] width 397 height 21
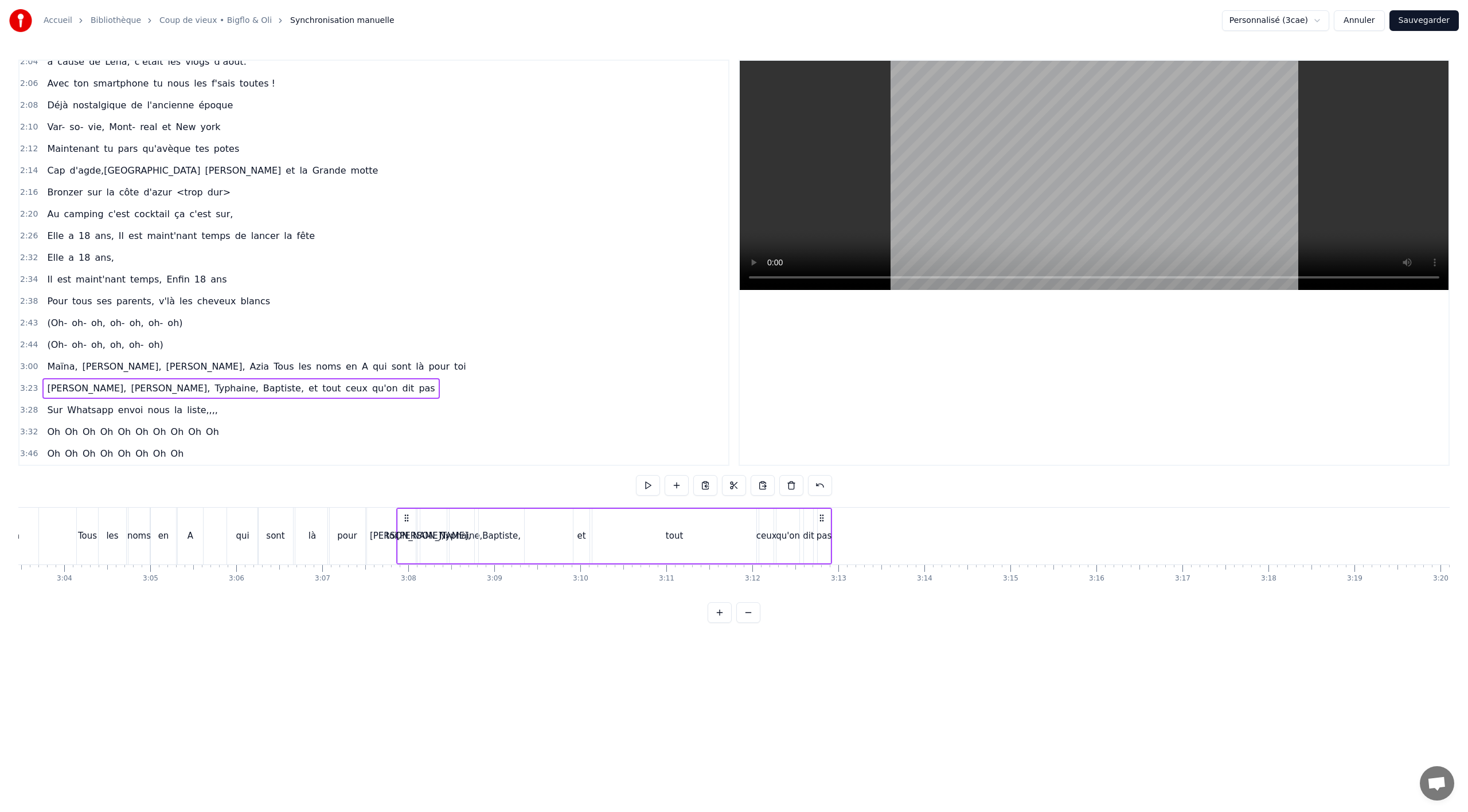
scroll to position [0, 15779]
drag, startPoint x: 845, startPoint y: 519, endPoint x: 446, endPoint y: 551, distance: 400.3
click at [446, 551] on div "[PERSON_NAME], [PERSON_NAME], et tout ceux qu'on dit pas" at bounding box center [655, 536] width 435 height 57
click at [347, 559] on div "pour" at bounding box center [349, 536] width 38 height 57
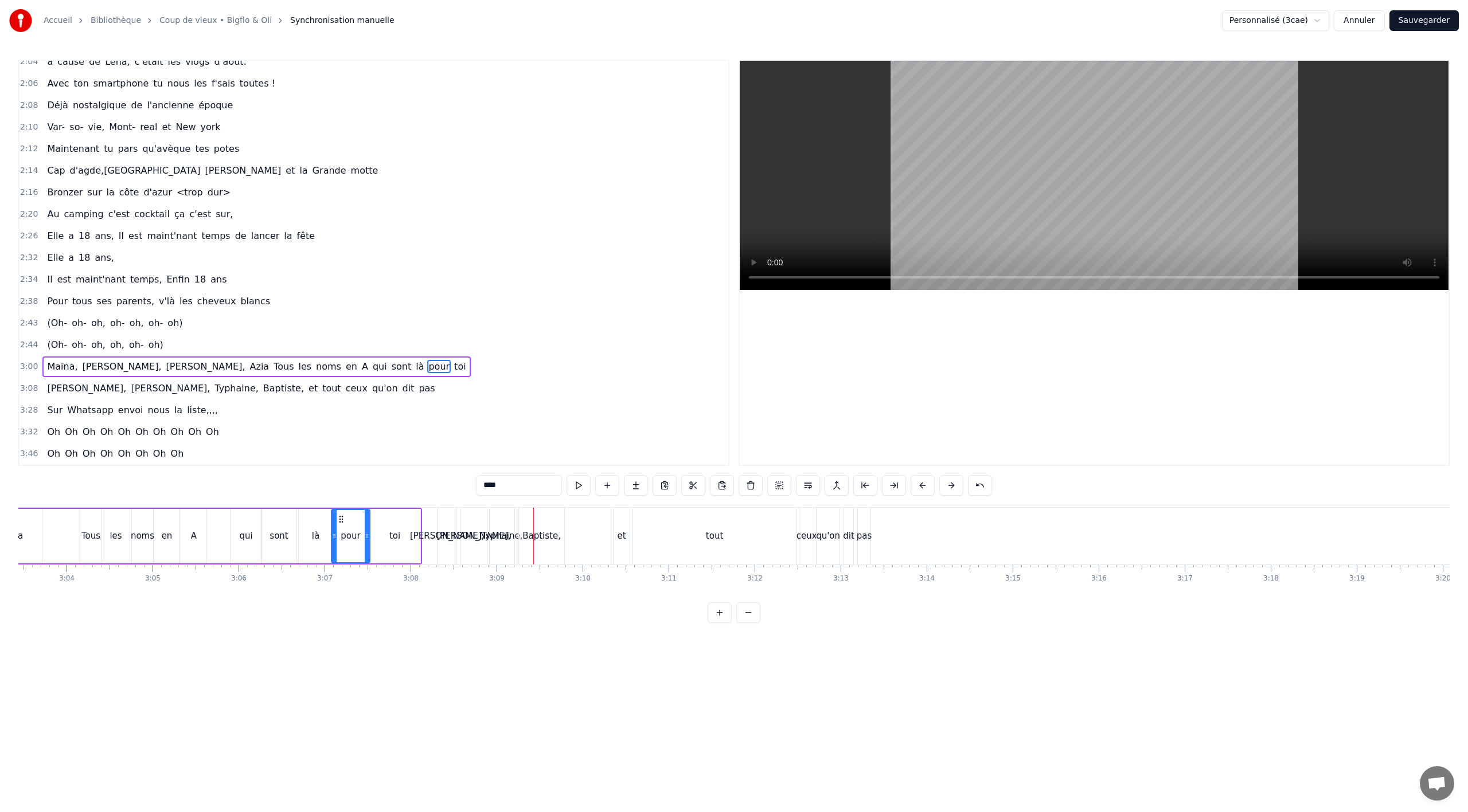
click at [546, 548] on div "Baptiste," at bounding box center [542, 536] width 45 height 57
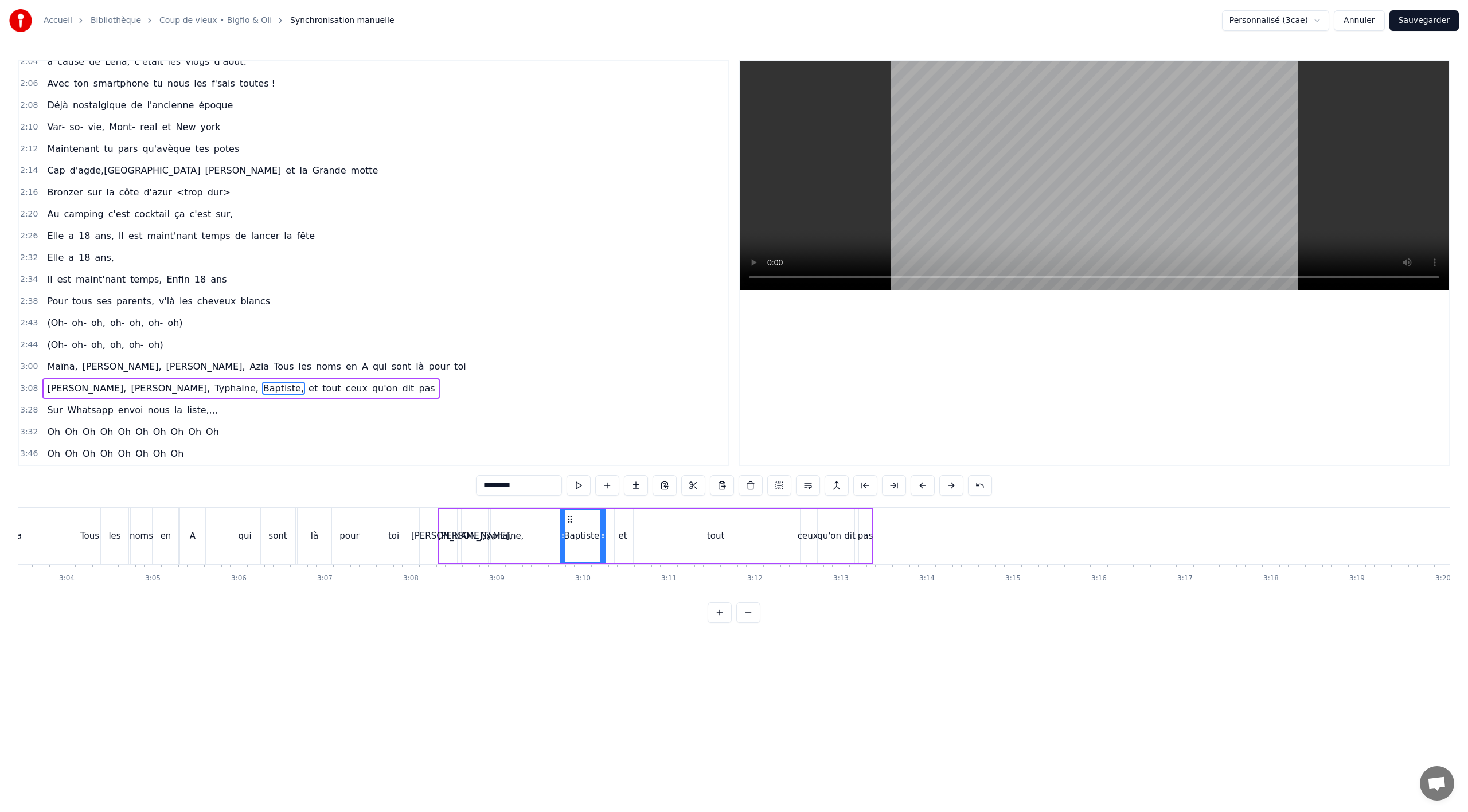
drag, startPoint x: 530, startPoint y: 517, endPoint x: 570, endPoint y: 528, distance: 41.5
click at [570, 528] on div "Baptiste," at bounding box center [582, 536] width 44 height 52
click at [719, 530] on div "tout" at bounding box center [715, 536] width 17 height 13
drag, startPoint x: 634, startPoint y: 533, endPoint x: 754, endPoint y: 527, distance: 120.1
click at [754, 527] on div at bounding box center [756, 536] width 4 height 52
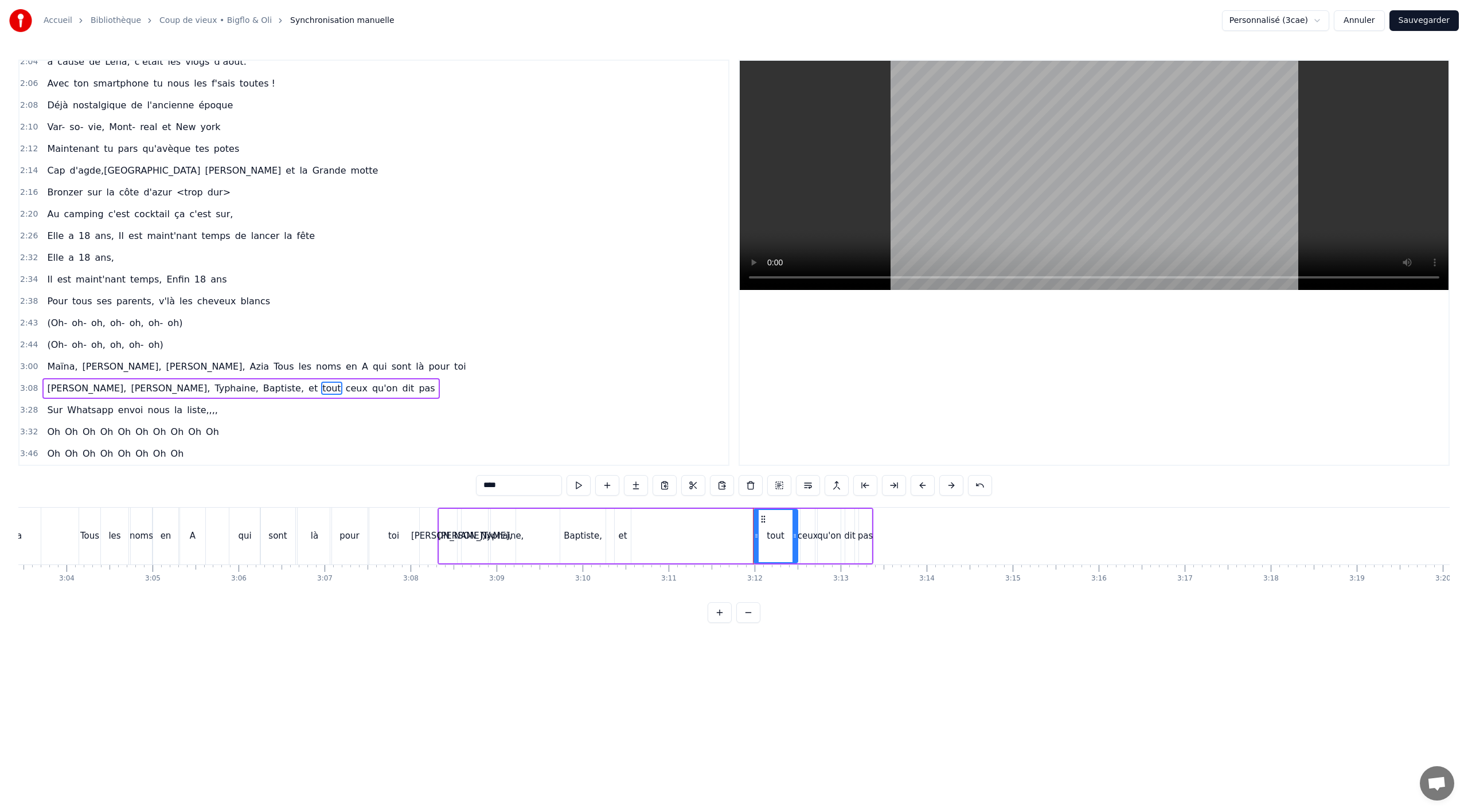
click at [616, 545] on div "et" at bounding box center [622, 536] width 16 height 54
drag, startPoint x: 630, startPoint y: 530, endPoint x: 651, endPoint y: 528, distance: 21.1
click at [644, 530] on div at bounding box center [641, 536] width 4 height 52
drag, startPoint x: 641, startPoint y: 521, endPoint x: 670, endPoint y: 527, distance: 29.6
click at [716, 519] on icon at bounding box center [713, 519] width 10 height 10
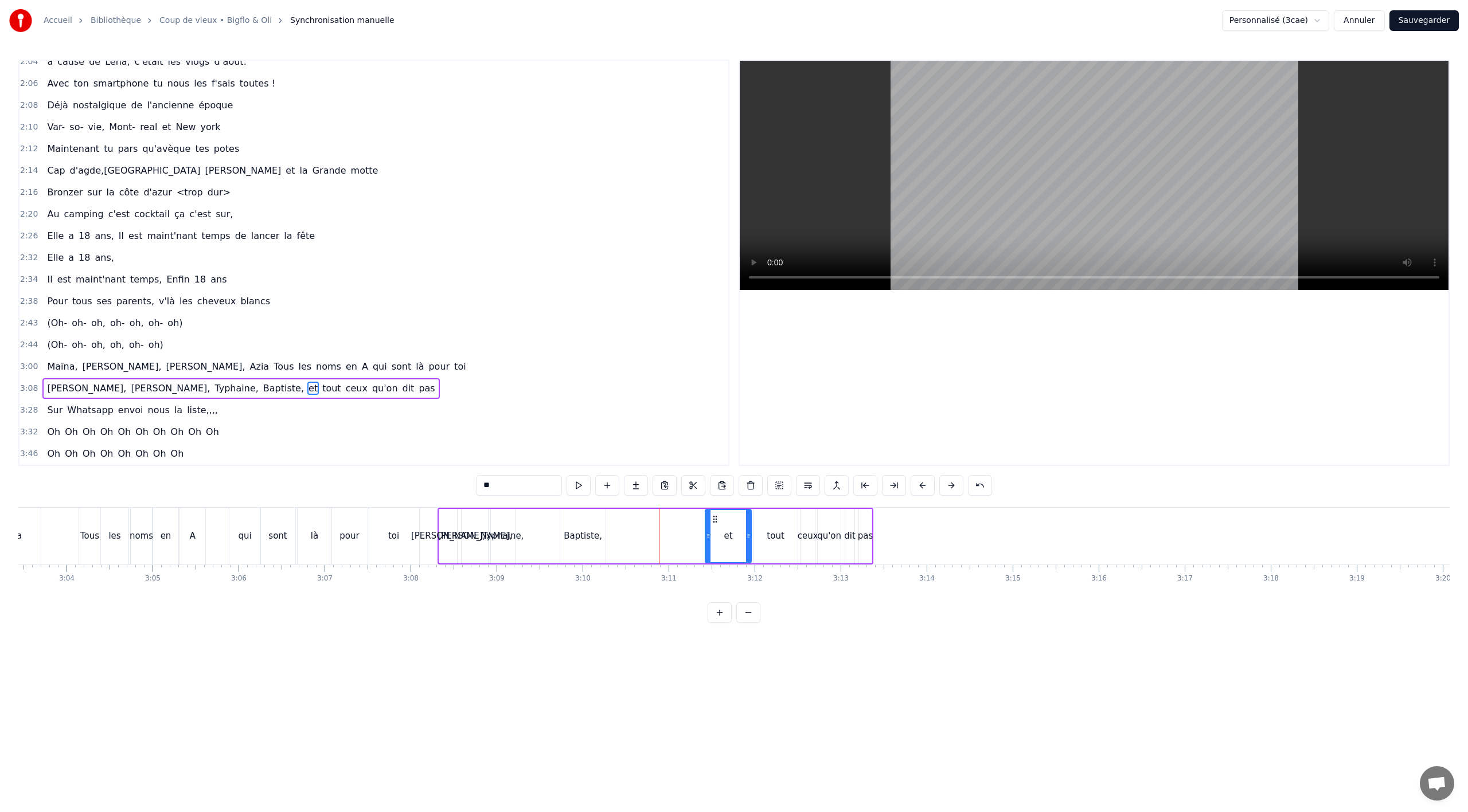
click at [587, 531] on div "Baptiste," at bounding box center [582, 536] width 38 height 13
type input "*********"
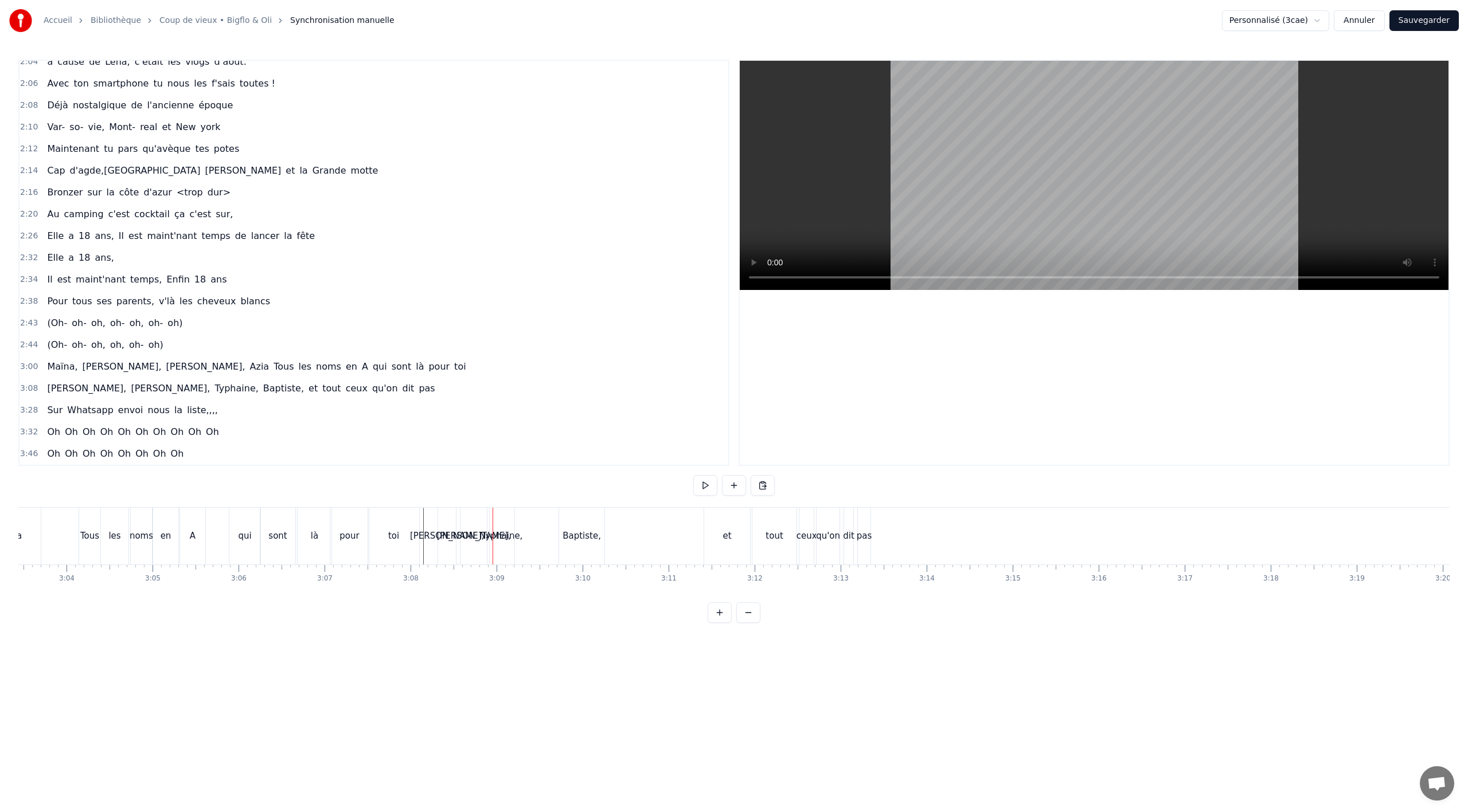
click at [447, 548] on div "[PERSON_NAME]," at bounding box center [447, 536] width 18 height 57
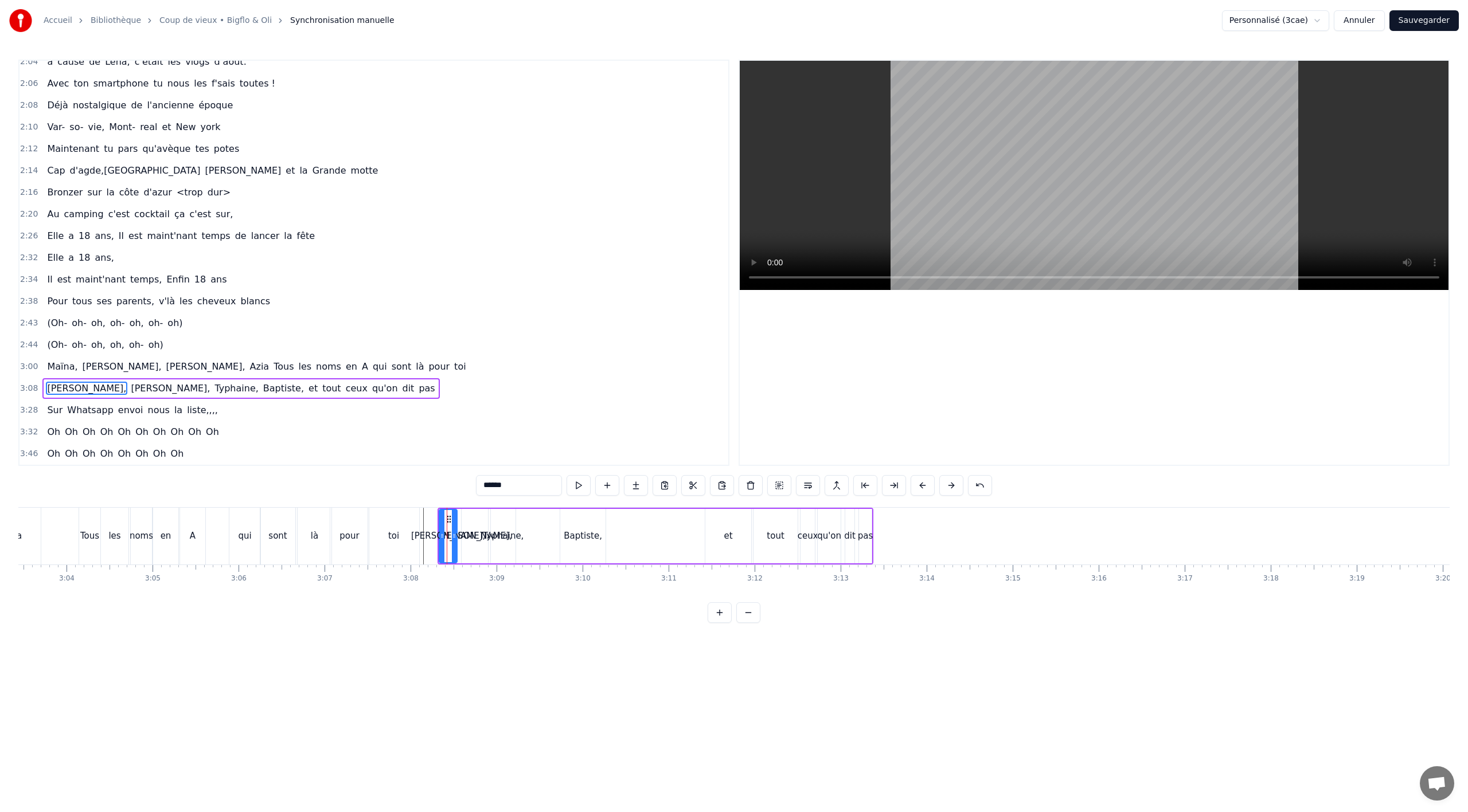
click at [473, 542] on div "[PERSON_NAME]," at bounding box center [474, 536] width 74 height 13
click at [500, 536] on div "Typhaine," at bounding box center [504, 536] width 41 height 13
click at [594, 524] on div "Baptiste," at bounding box center [582, 536] width 45 height 54
drag, startPoint x: 566, startPoint y: 518, endPoint x: 669, endPoint y: 523, distance: 103.1
click at [669, 523] on icon at bounding box center [672, 519] width 10 height 10
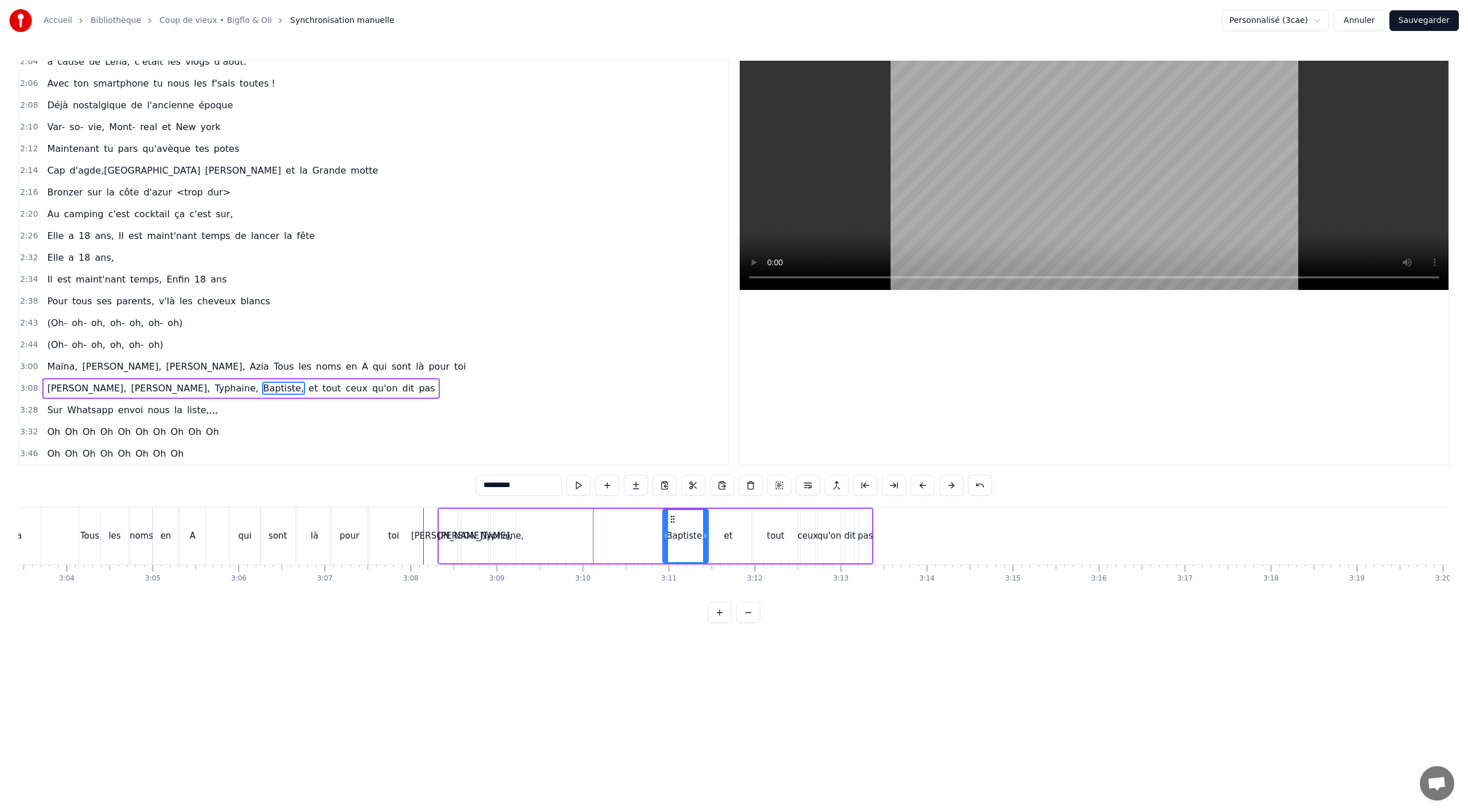
click at [512, 538] on div "Typhaine," at bounding box center [504, 536] width 41 height 13
drag, startPoint x: 500, startPoint y: 519, endPoint x: 645, endPoint y: 516, distance: 145.0
click at [645, 516] on icon at bounding box center [645, 519] width 10 height 10
click at [471, 547] on div "[PERSON_NAME]," at bounding box center [474, 536] width 27 height 54
drag, startPoint x: 473, startPoint y: 517, endPoint x: 489, endPoint y: 530, distance: 20.6
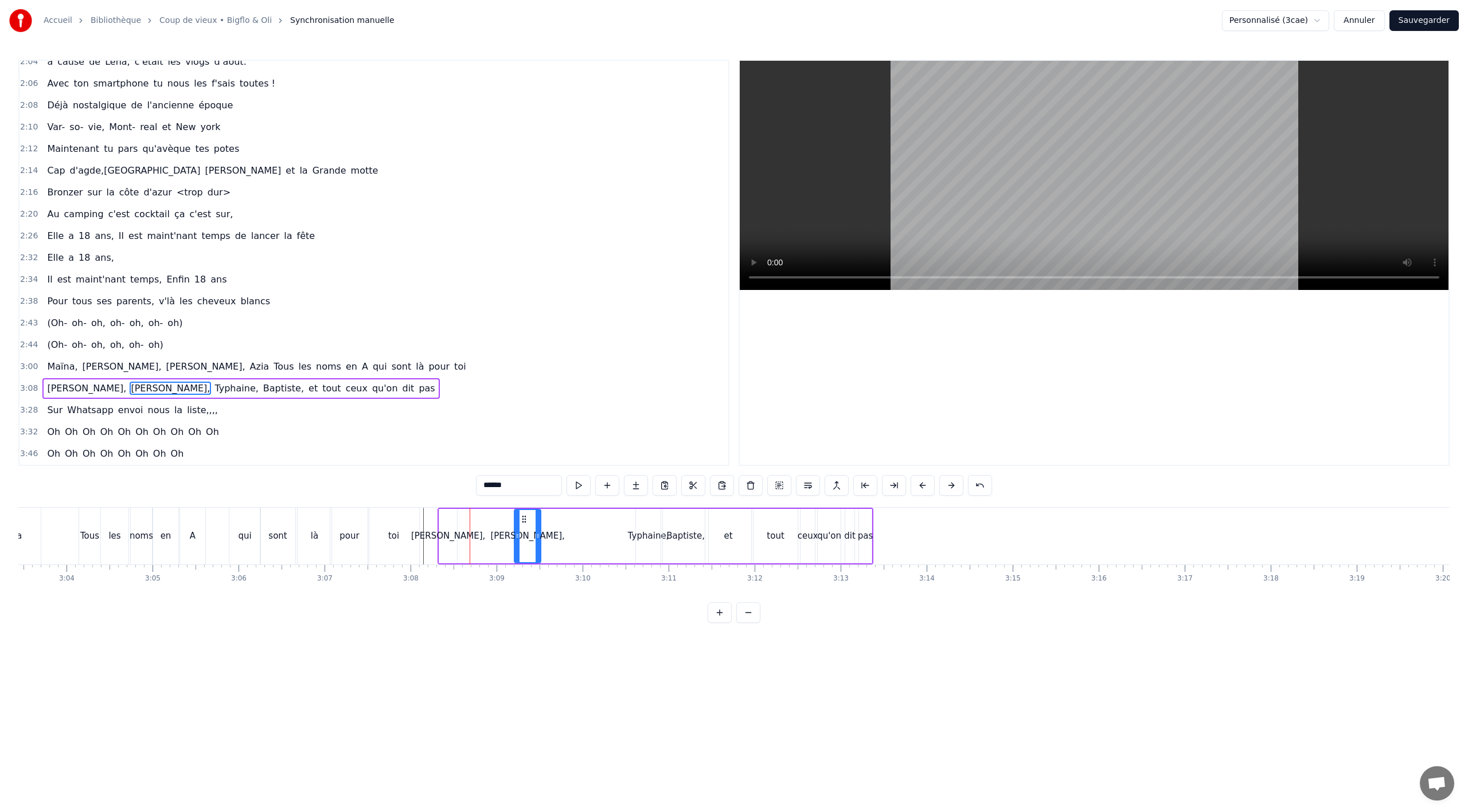
click at [520, 526] on div "[PERSON_NAME]," at bounding box center [527, 536] width 25 height 52
click at [453, 543] on div "[PERSON_NAME]," at bounding box center [448, 536] width 18 height 54
type input "******"
drag, startPoint x: 454, startPoint y: 537, endPoint x: 480, endPoint y: 530, distance: 26.9
click at [486, 530] on div at bounding box center [485, 536] width 4 height 52
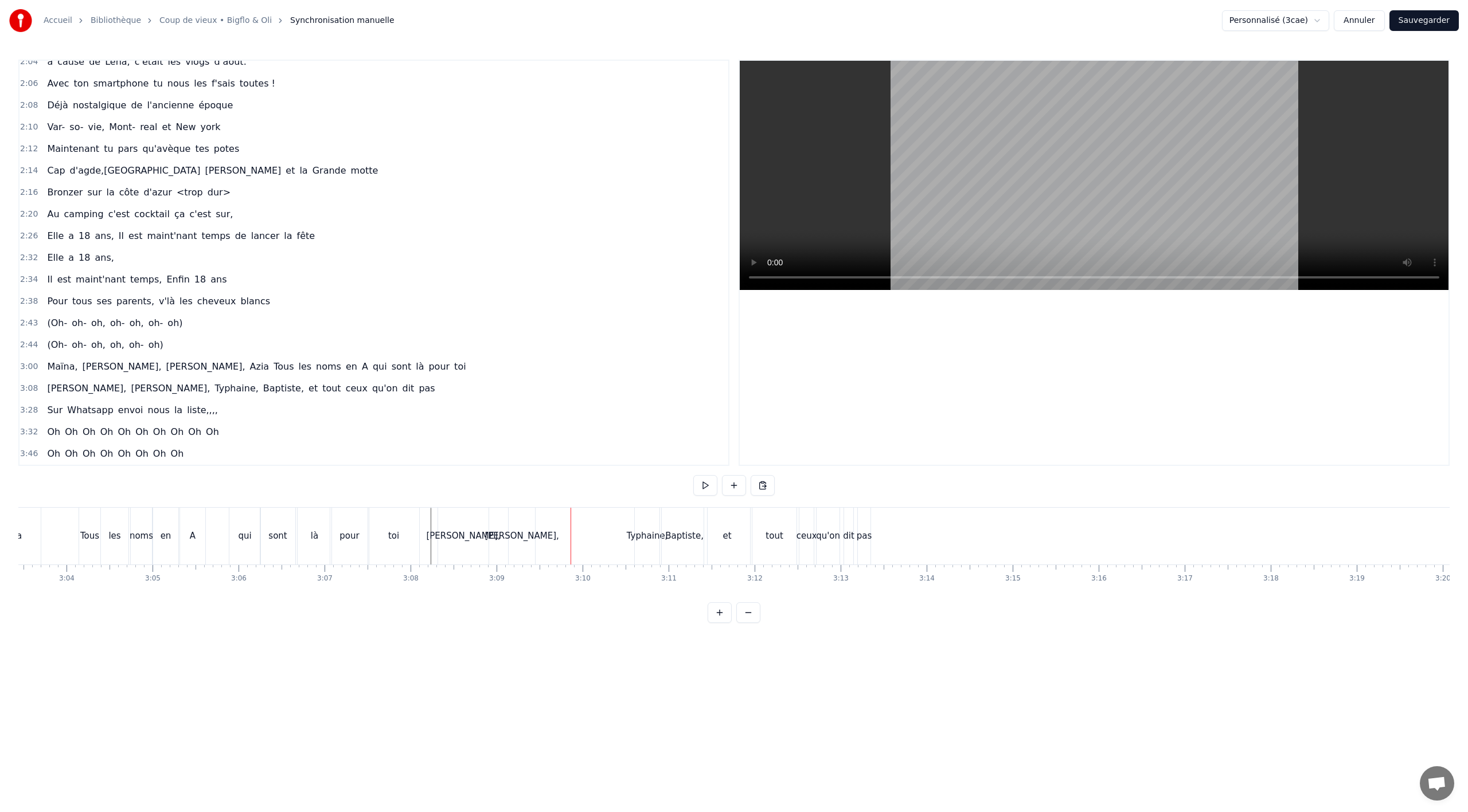
click at [528, 540] on div "[PERSON_NAME]," at bounding box center [522, 536] width 74 height 13
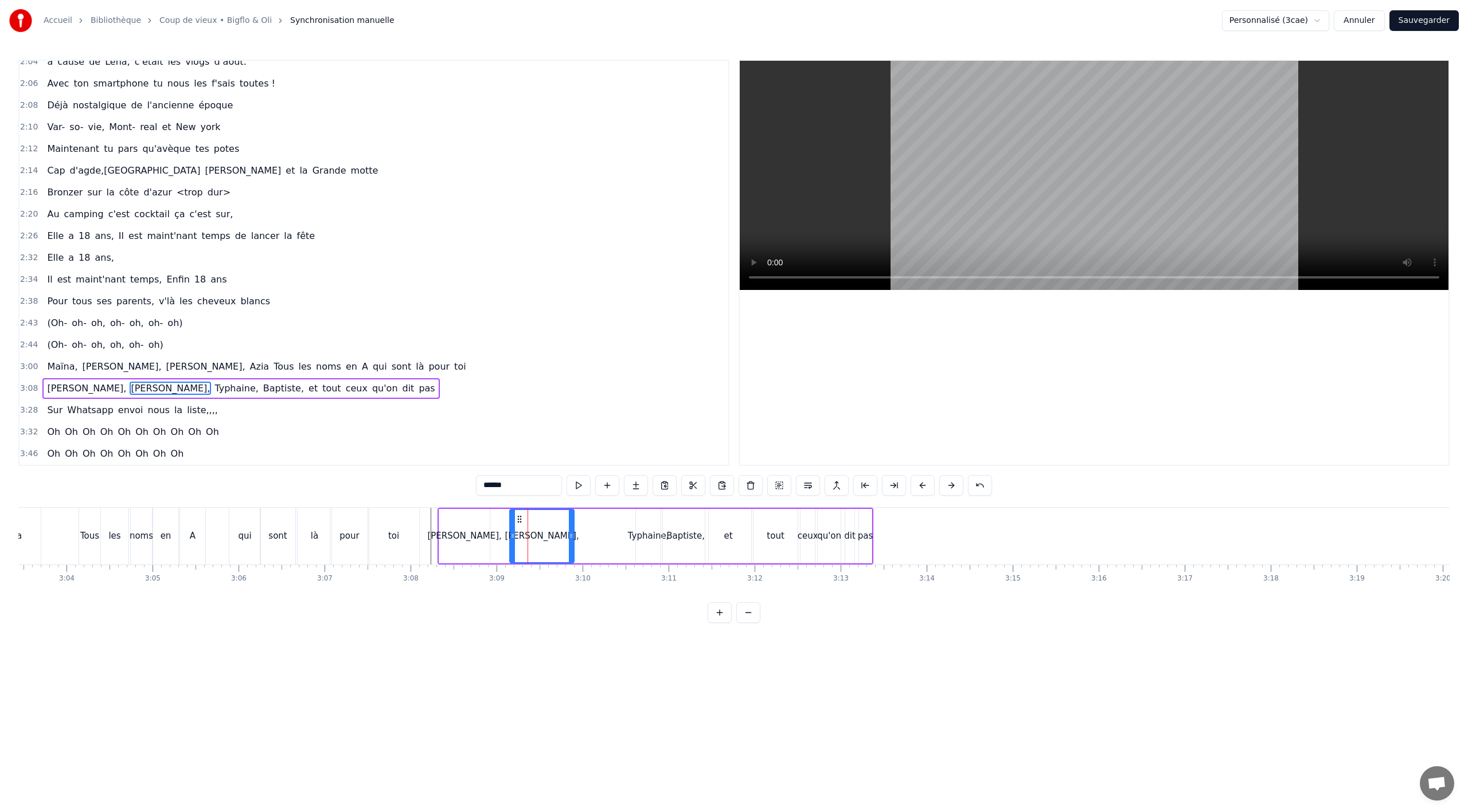
drag, startPoint x: 533, startPoint y: 540, endPoint x: 565, endPoint y: 534, distance: 32.6
click at [572, 533] on icon at bounding box center [570, 536] width 4 height 10
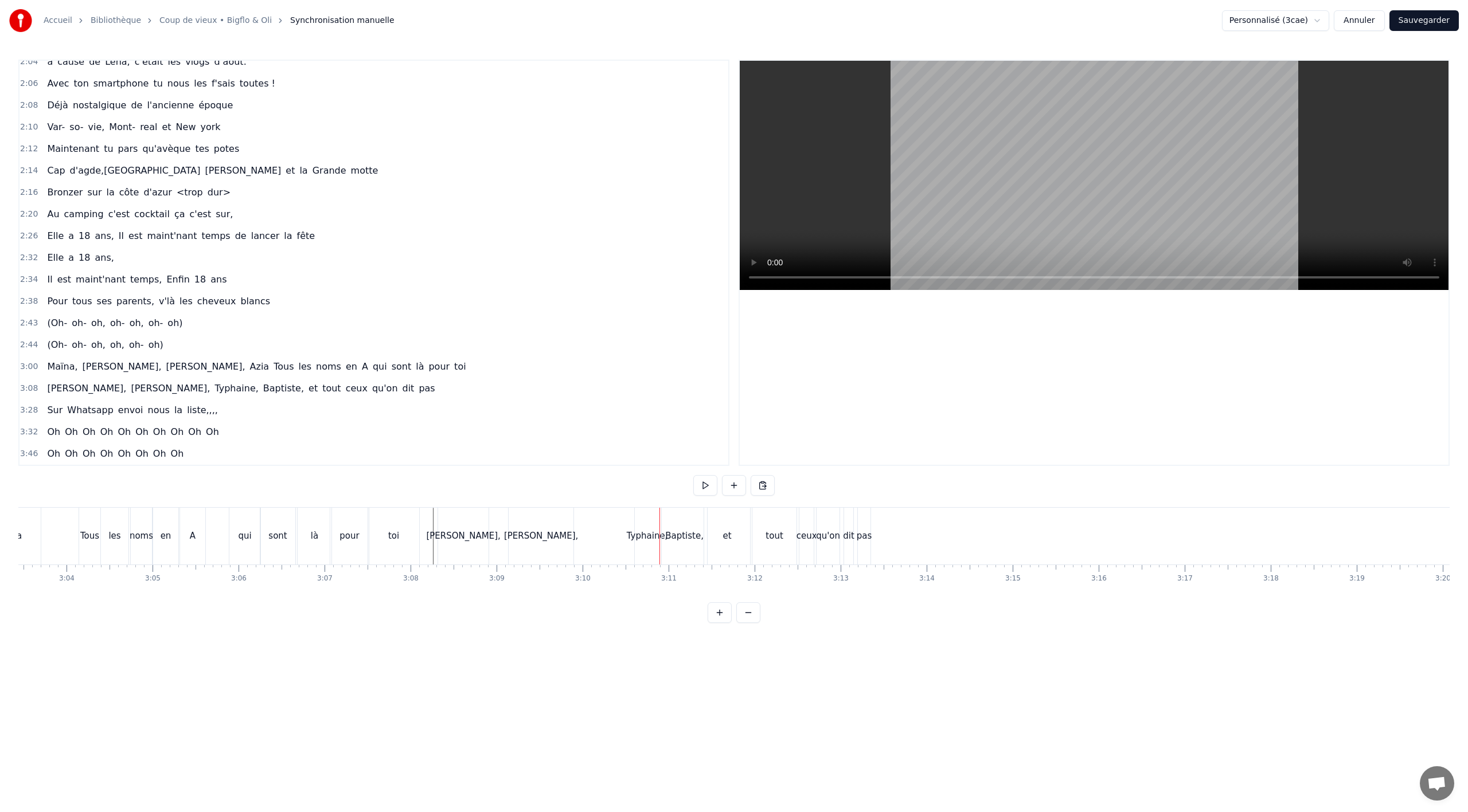
click at [633, 547] on div "[PERSON_NAME], [PERSON_NAME], et tout ceux qu'on dit pas" at bounding box center [655, 536] width 435 height 57
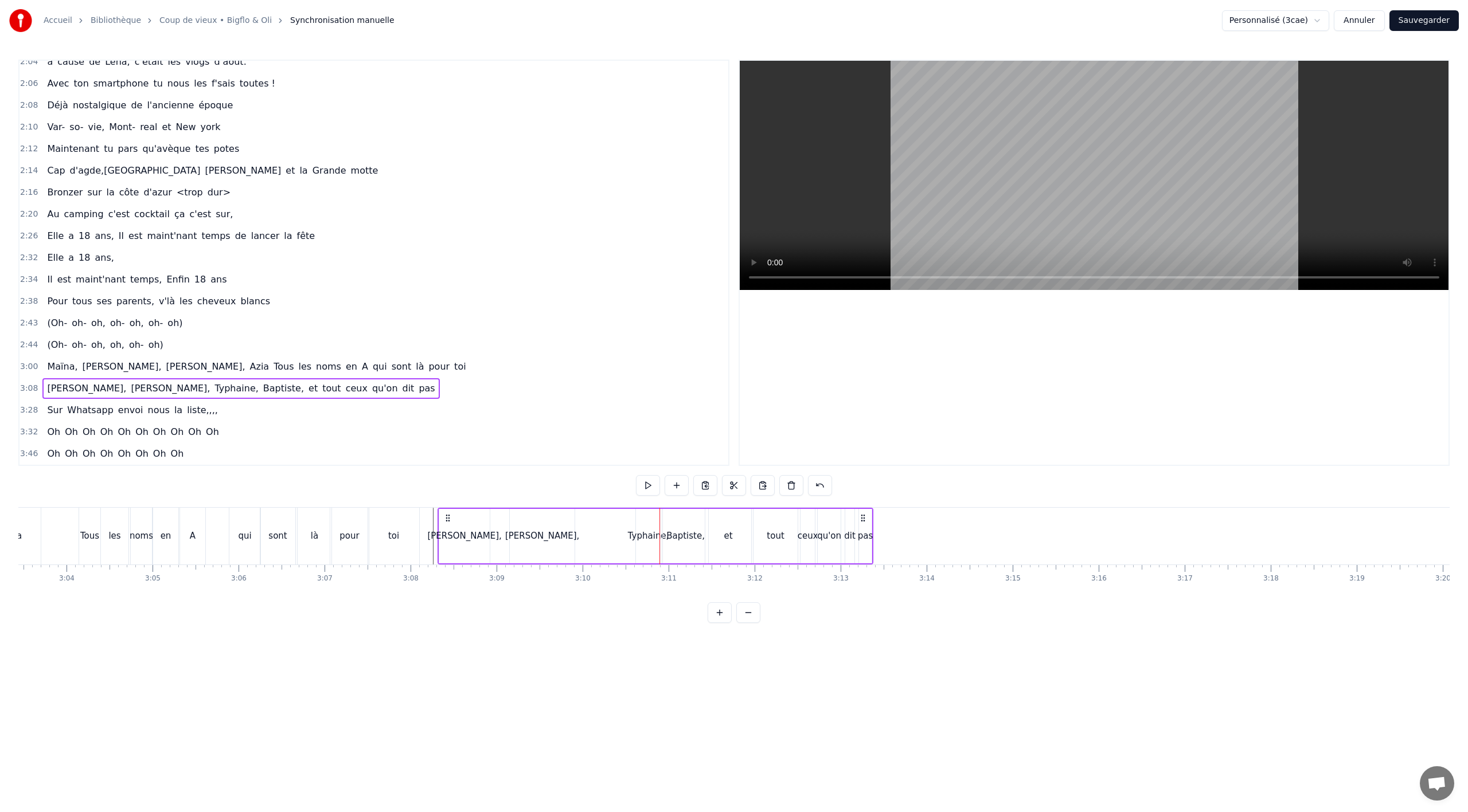
click at [640, 543] on div "Typhaine," at bounding box center [648, 536] width 25 height 54
drag, startPoint x: 639, startPoint y: 538, endPoint x: 615, endPoint y: 539, distance: 24.0
click at [615, 539] on icon at bounding box center [615, 536] width 4 height 10
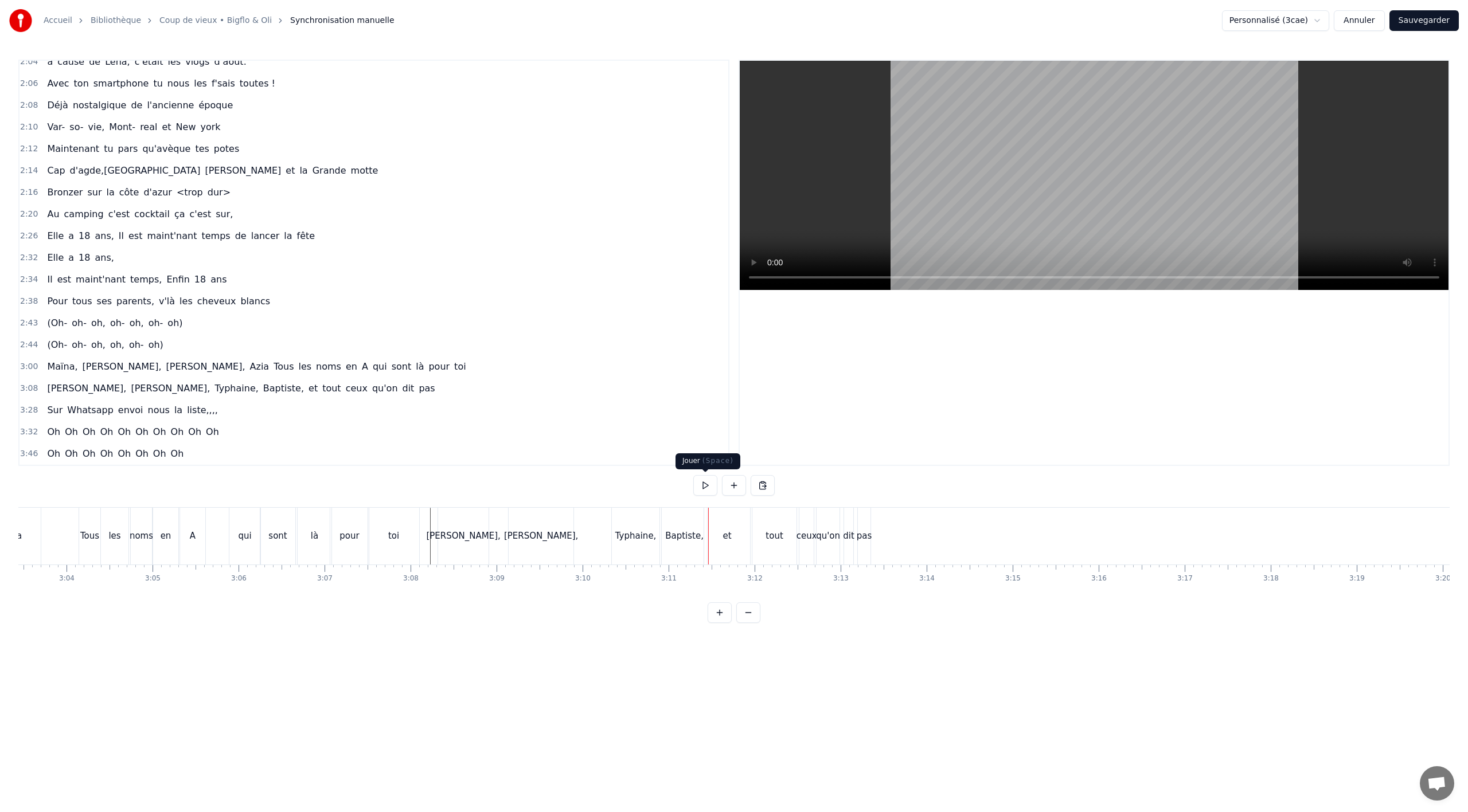
click at [679, 531] on div "Baptiste," at bounding box center [684, 536] width 38 height 13
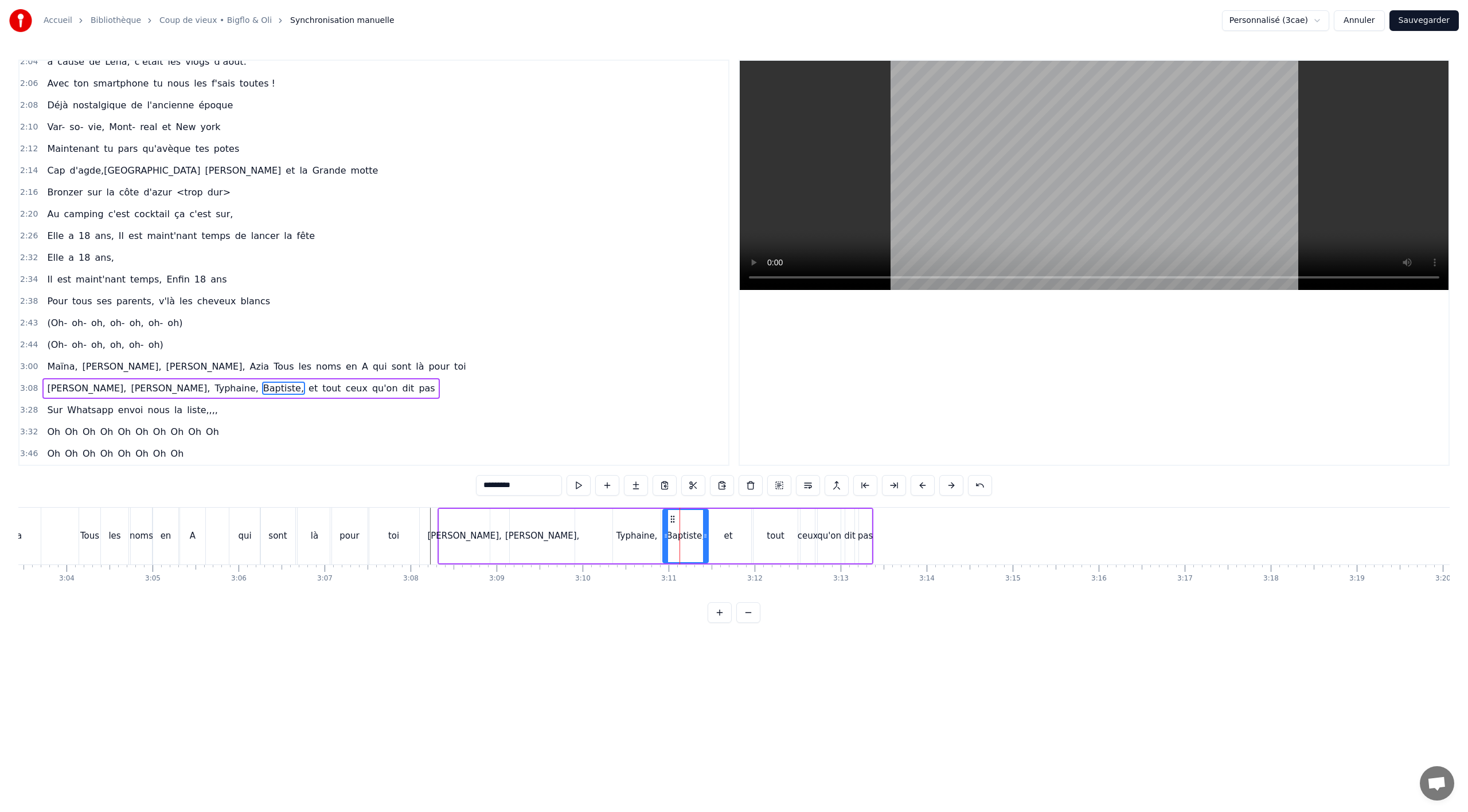
click at [870, 548] on div "pas" at bounding box center [865, 536] width 13 height 54
drag, startPoint x: 870, startPoint y: 543, endPoint x: 937, endPoint y: 542, distance: 67.0
click at [937, 542] on div at bounding box center [936, 536] width 4 height 52
drag, startPoint x: 872, startPoint y: 520, endPoint x: 968, endPoint y: 519, distance: 96.0
click at [979, 517] on icon at bounding box center [979, 519] width 10 height 10
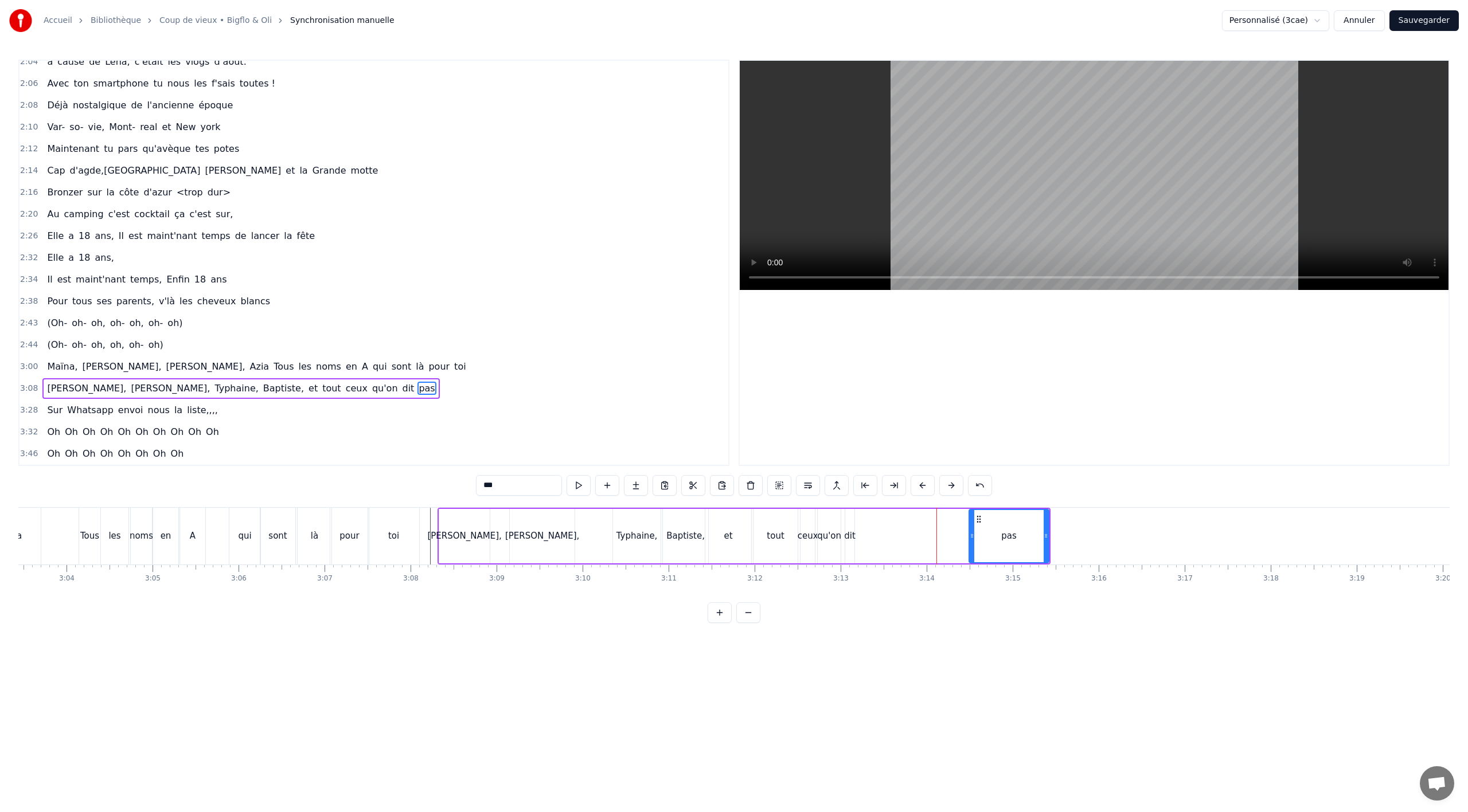
click at [851, 540] on div "dit" at bounding box center [849, 536] width 11 height 13
drag, startPoint x: 854, startPoint y: 537, endPoint x: 866, endPoint y: 535, distance: 12.2
click at [854, 535] on icon at bounding box center [851, 536] width 4 height 10
drag, startPoint x: 854, startPoint y: 517, endPoint x: 950, endPoint y: 519, distance: 96.0
click at [950, 519] on icon at bounding box center [953, 519] width 10 height 10
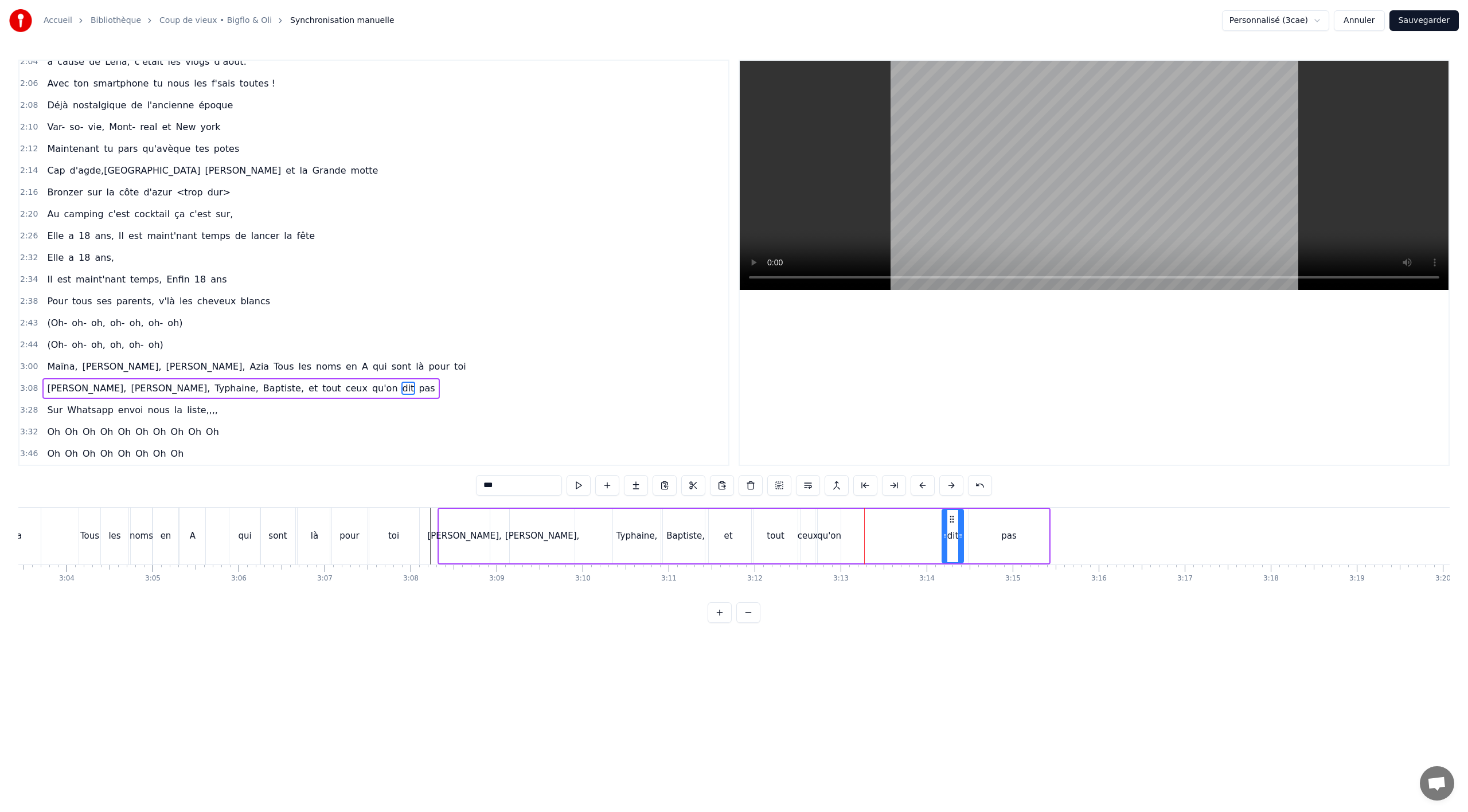
click at [975, 529] on div "pas" at bounding box center [1009, 536] width 79 height 54
drag, startPoint x: 970, startPoint y: 533, endPoint x: 1010, endPoint y: 531, distance: 40.0
click at [1010, 531] on icon at bounding box center [1009, 536] width 4 height 10
click at [958, 543] on div "dit" at bounding box center [952, 536] width 22 height 54
click at [829, 538] on div "qu'on" at bounding box center [829, 536] width 24 height 13
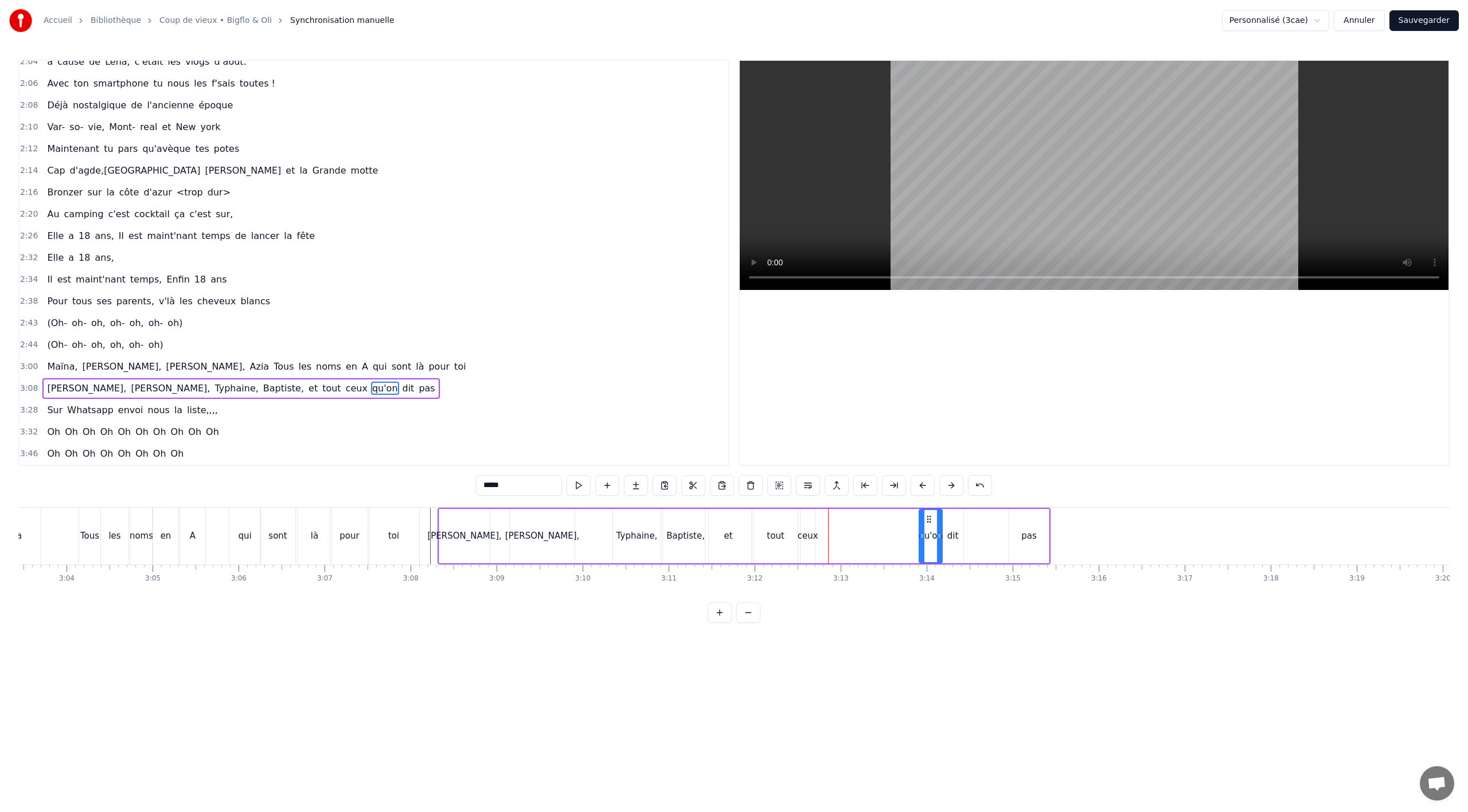
drag, startPoint x: 829, startPoint y: 520, endPoint x: 927, endPoint y: 521, distance: 98.0
click at [927, 521] on icon at bounding box center [929, 519] width 10 height 10
click at [1014, 533] on div "pas" at bounding box center [1029, 536] width 40 height 54
click at [1009, 535] on icon at bounding box center [1011, 536] width 4 height 10
drag, startPoint x: 1015, startPoint y: 521, endPoint x: 971, endPoint y: 529, distance: 44.7
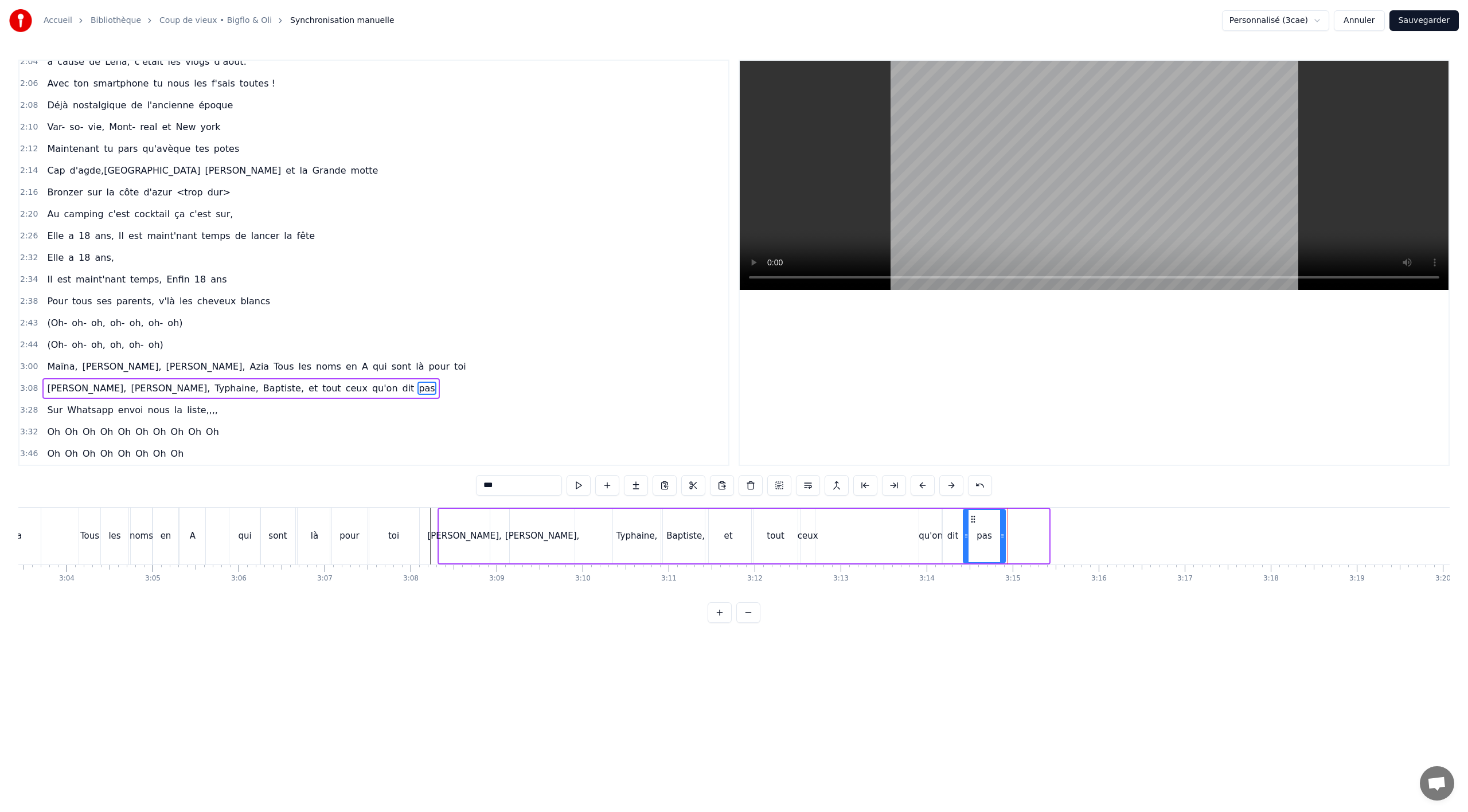
click at [971, 529] on div "pas" at bounding box center [984, 536] width 41 height 52
click at [806, 538] on div "ceux" at bounding box center [808, 536] width 21 height 13
drag, startPoint x: 811, startPoint y: 538, endPoint x: 854, endPoint y: 535, distance: 43.1
click at [854, 535] on icon at bounding box center [854, 536] width 4 height 10
drag, startPoint x: 809, startPoint y: 523, endPoint x: 871, endPoint y: 519, distance: 62.1
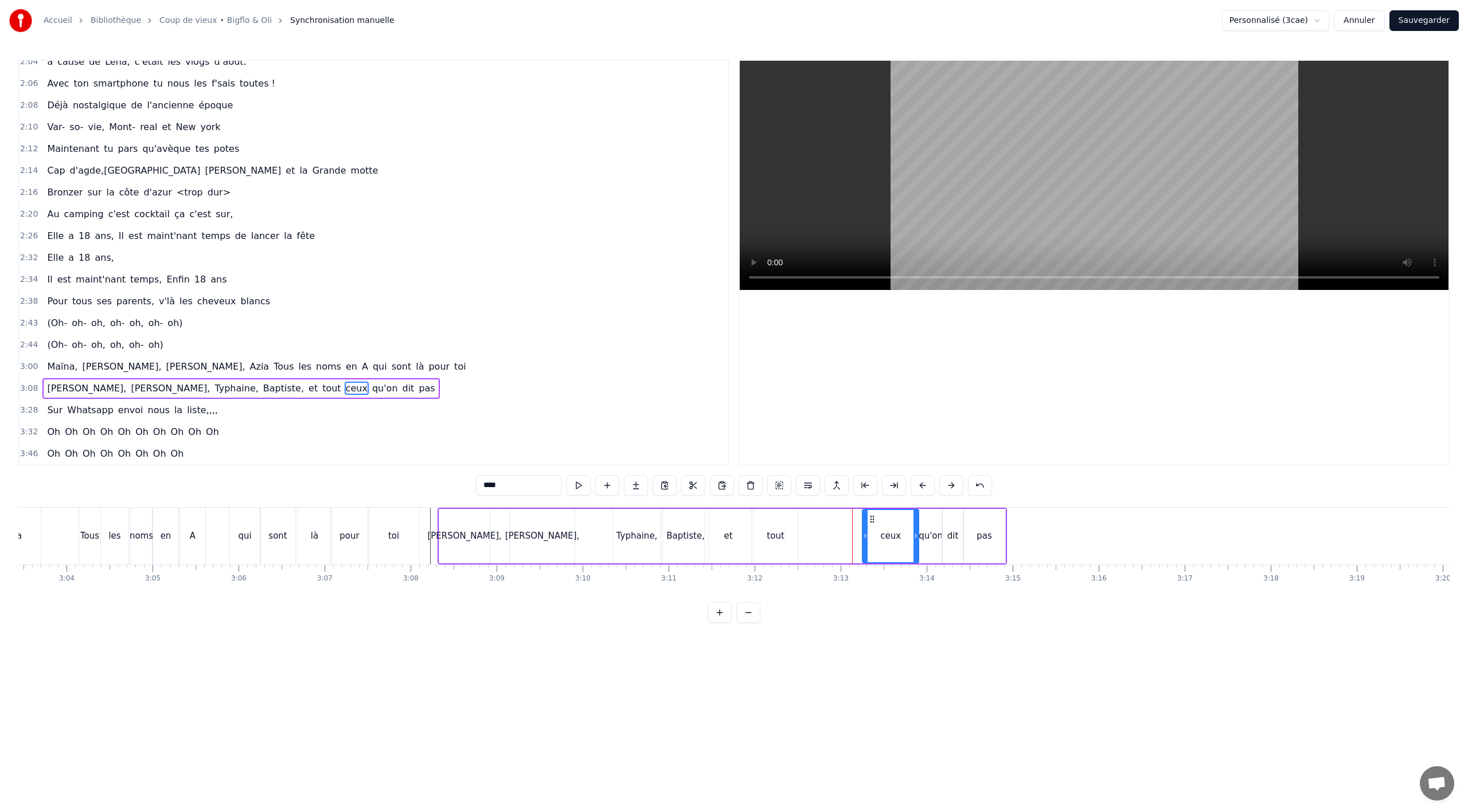
click at [871, 519] on icon at bounding box center [872, 519] width 10 height 10
drag, startPoint x: 777, startPoint y: 533, endPoint x: 791, endPoint y: 531, distance: 14.1
click at [777, 533] on div "tout" at bounding box center [775, 536] width 17 height 13
type input "****"
drag, startPoint x: 766, startPoint y: 521, endPoint x: 826, endPoint y: 520, distance: 60.0
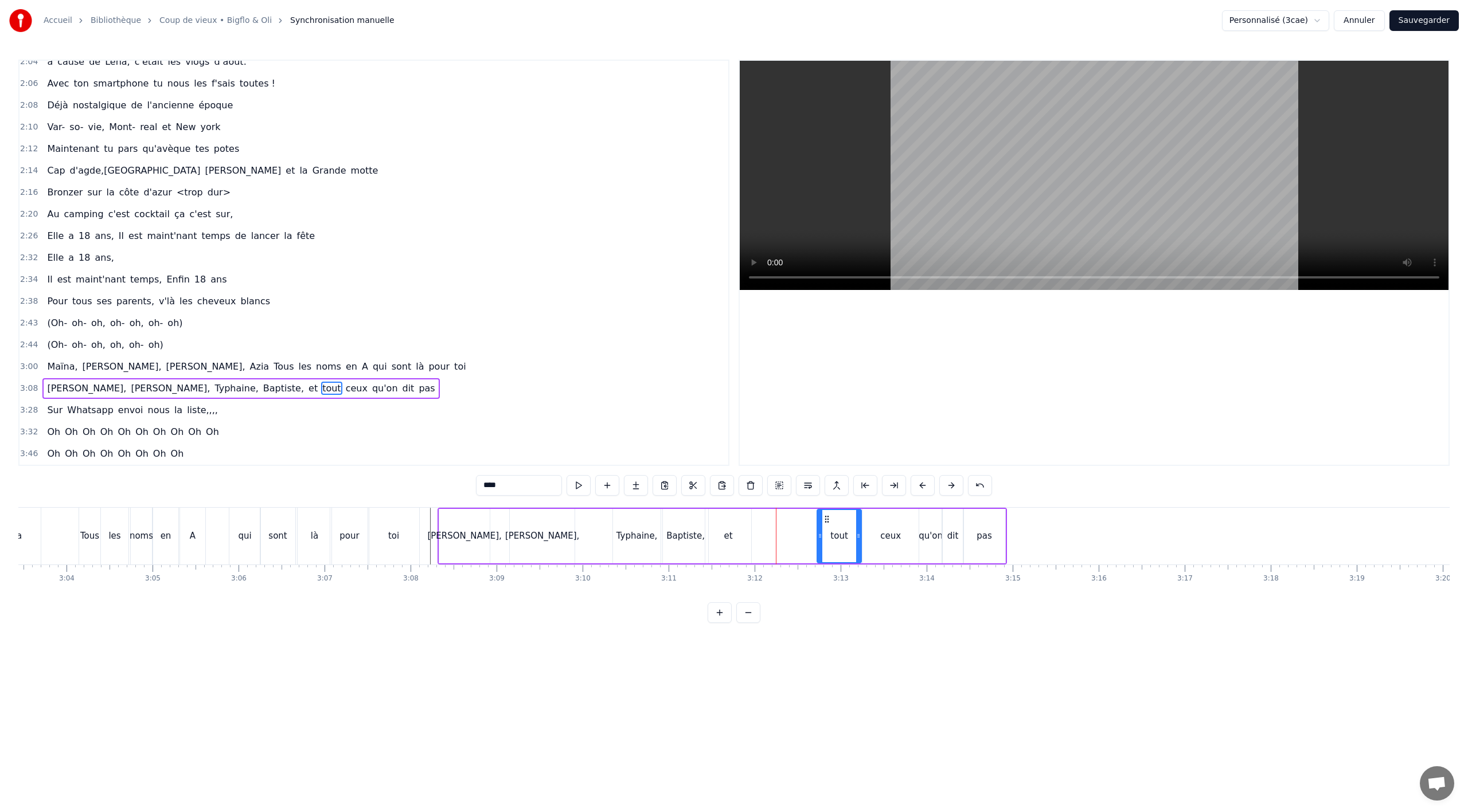
click at [826, 520] on icon at bounding box center [827, 519] width 10 height 10
click at [596, 546] on div "[PERSON_NAME], [PERSON_NAME], et tout ceux qu'on dit pas" at bounding box center [721, 536] width 569 height 57
click at [724, 530] on div "et" at bounding box center [728, 536] width 9 height 13
drag, startPoint x: 715, startPoint y: 521, endPoint x: 781, endPoint y: 516, distance: 66.2
click at [781, 516] on icon at bounding box center [780, 519] width 10 height 10
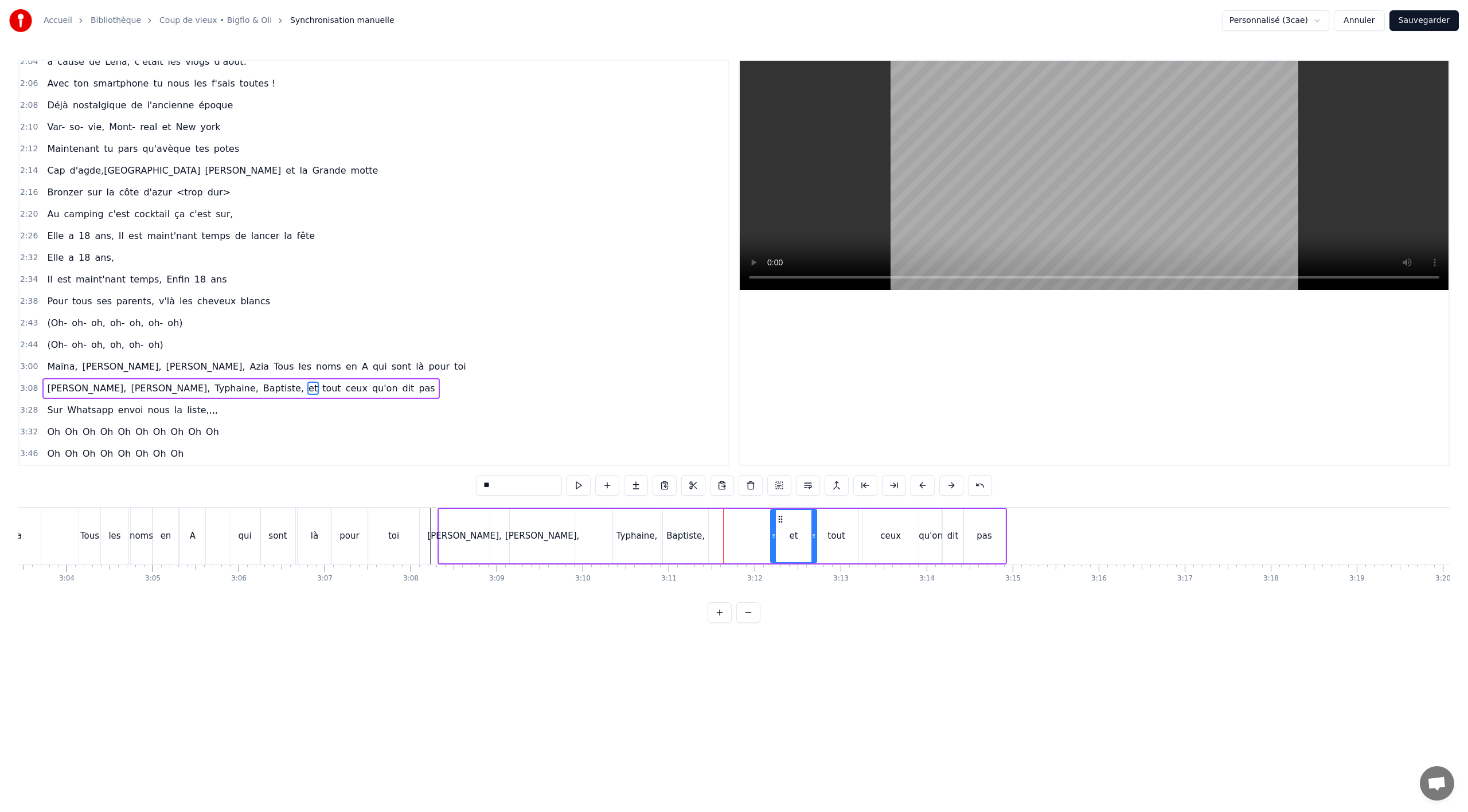
click at [691, 538] on div "Baptiste," at bounding box center [685, 536] width 38 height 13
type input "*********"
drag, startPoint x: 671, startPoint y: 517, endPoint x: 706, endPoint y: 516, distance: 35.0
click at [711, 513] on div "Baptiste," at bounding box center [725, 536] width 44 height 52
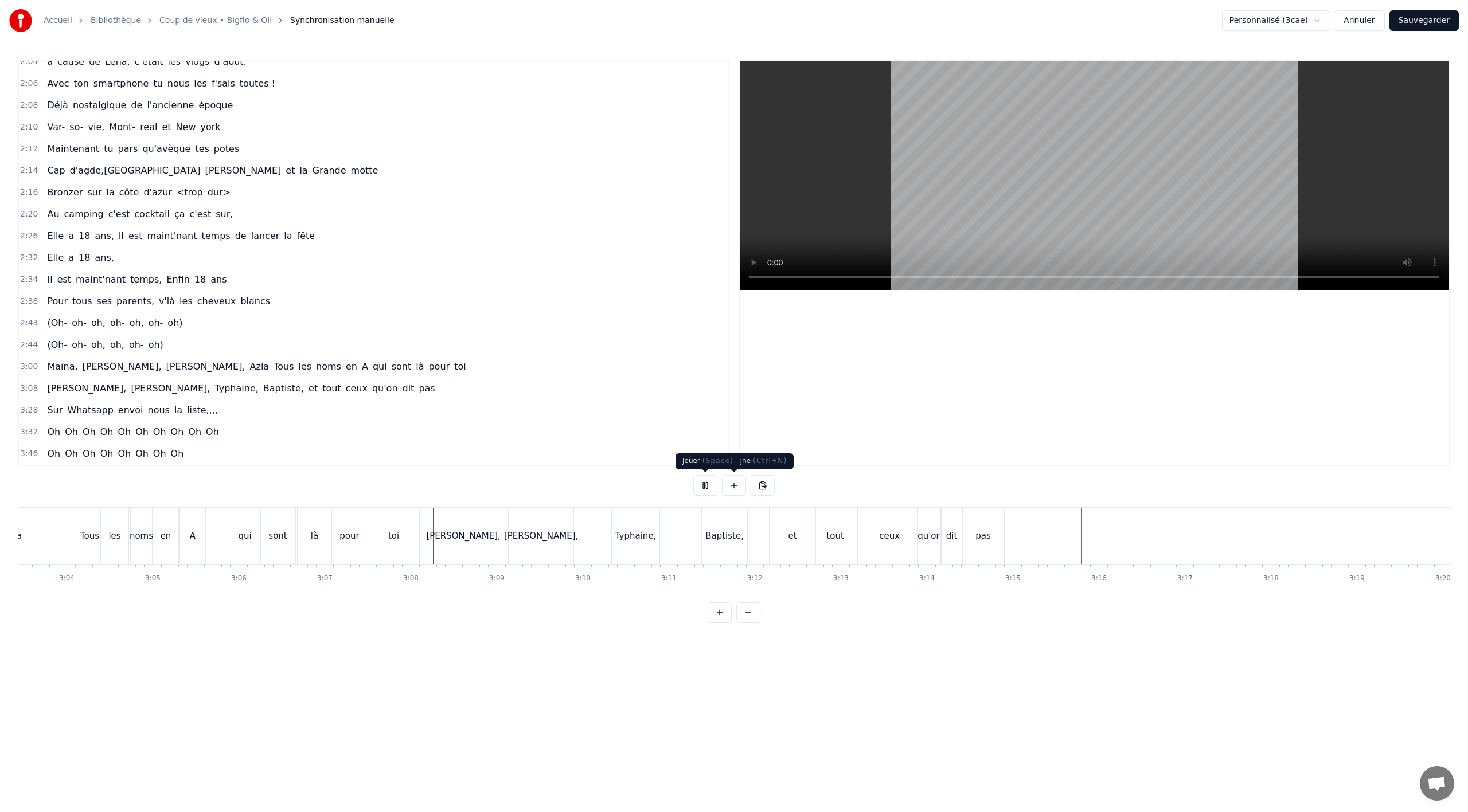
click at [708, 490] on button at bounding box center [705, 485] width 24 height 21
click at [899, 549] on div "ceux" at bounding box center [889, 536] width 56 height 57
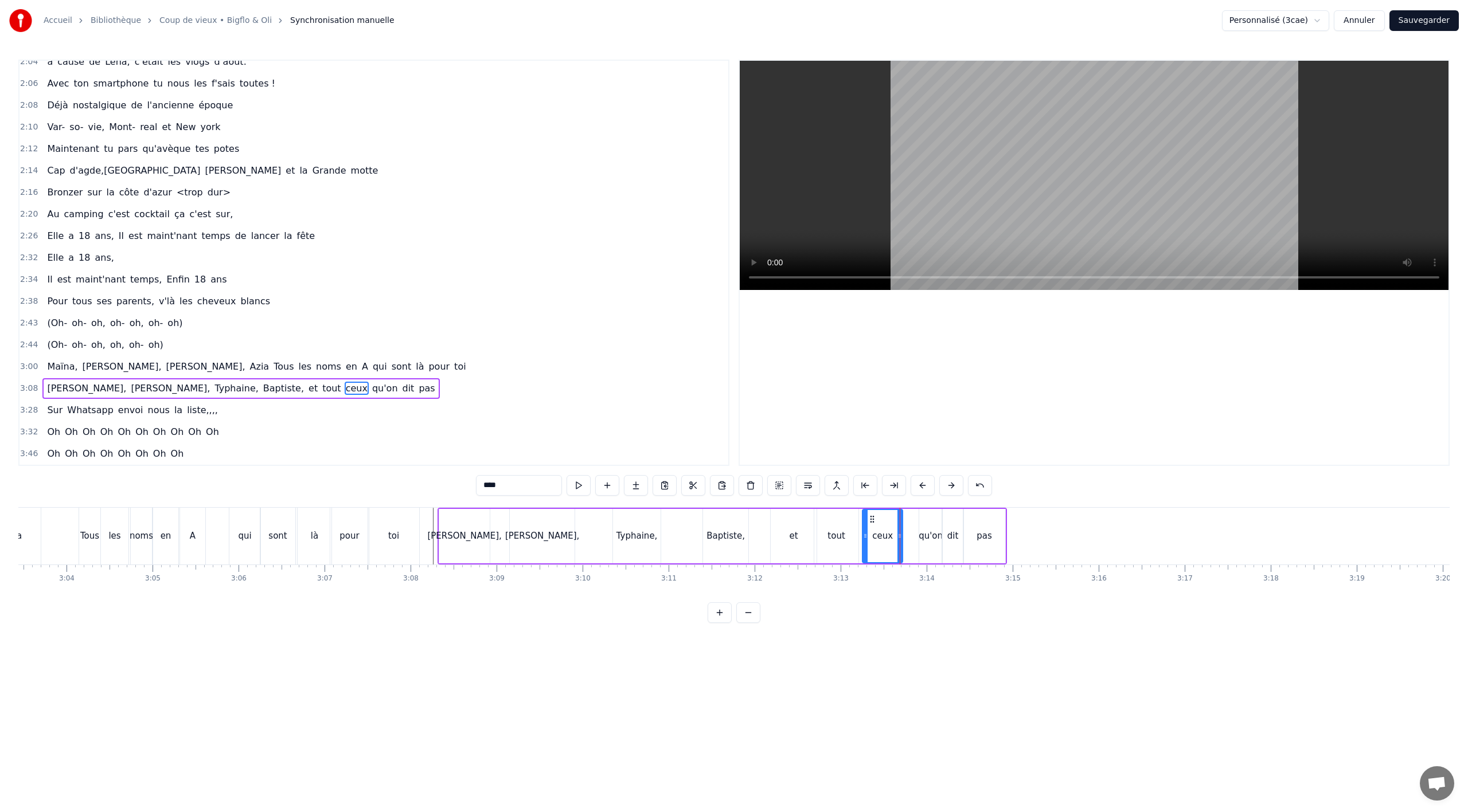
drag, startPoint x: 914, startPoint y: 542, endPoint x: 898, endPoint y: 545, distance: 16.3
click at [898, 545] on div at bounding box center [899, 536] width 4 height 52
click at [927, 540] on div "qu'on" at bounding box center [931, 536] width 24 height 13
drag, startPoint x: 926, startPoint y: 516, endPoint x: 913, endPoint y: 517, distance: 13.0
click at [913, 517] on icon at bounding box center [914, 519] width 10 height 10
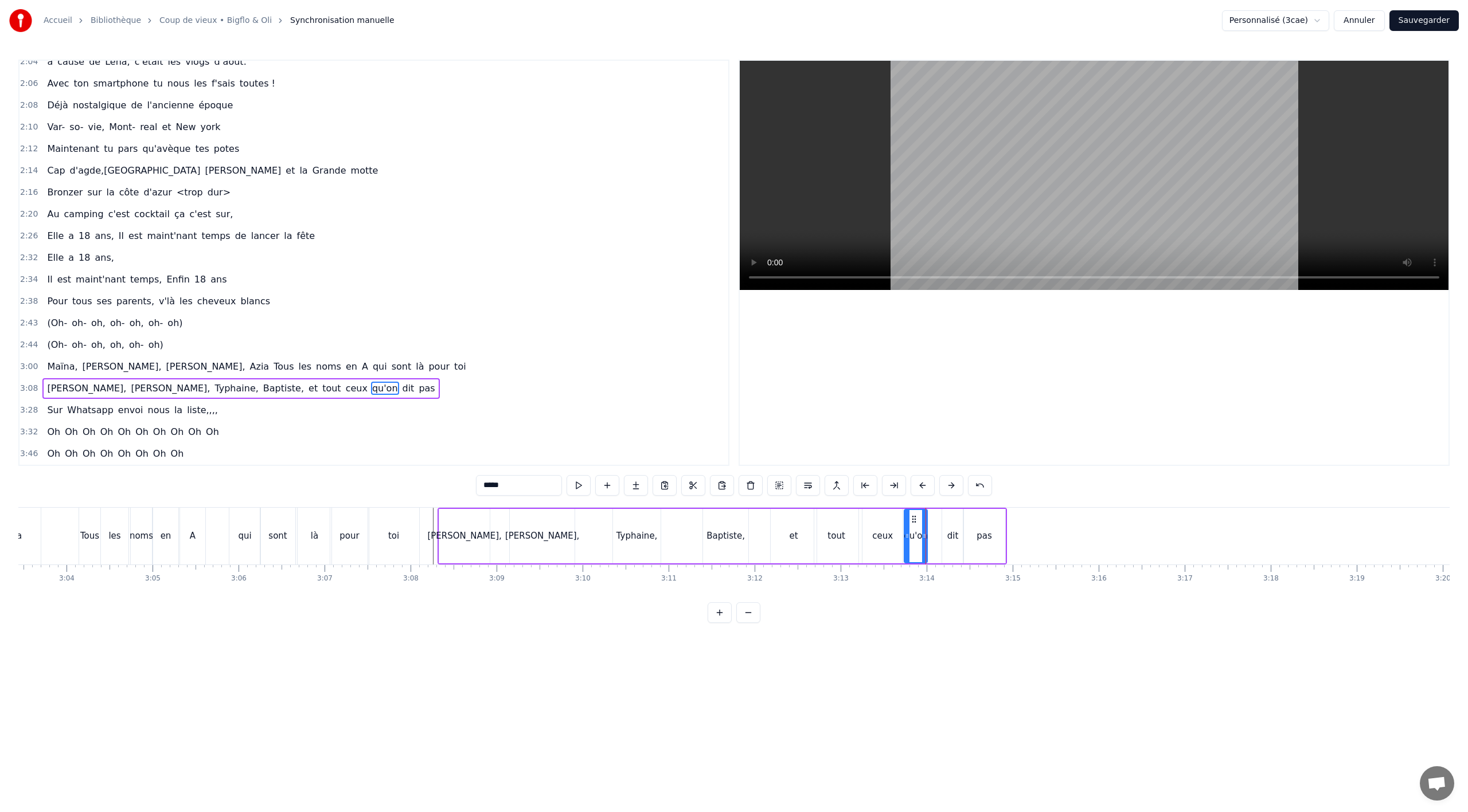
click at [958, 525] on div "dit" at bounding box center [952, 536] width 22 height 54
drag, startPoint x: 949, startPoint y: 517, endPoint x: 930, endPoint y: 519, distance: 19.1
click at [930, 519] on icon at bounding box center [933, 519] width 10 height 10
click at [973, 520] on div "pas" at bounding box center [984, 536] width 41 height 54
type input "***"
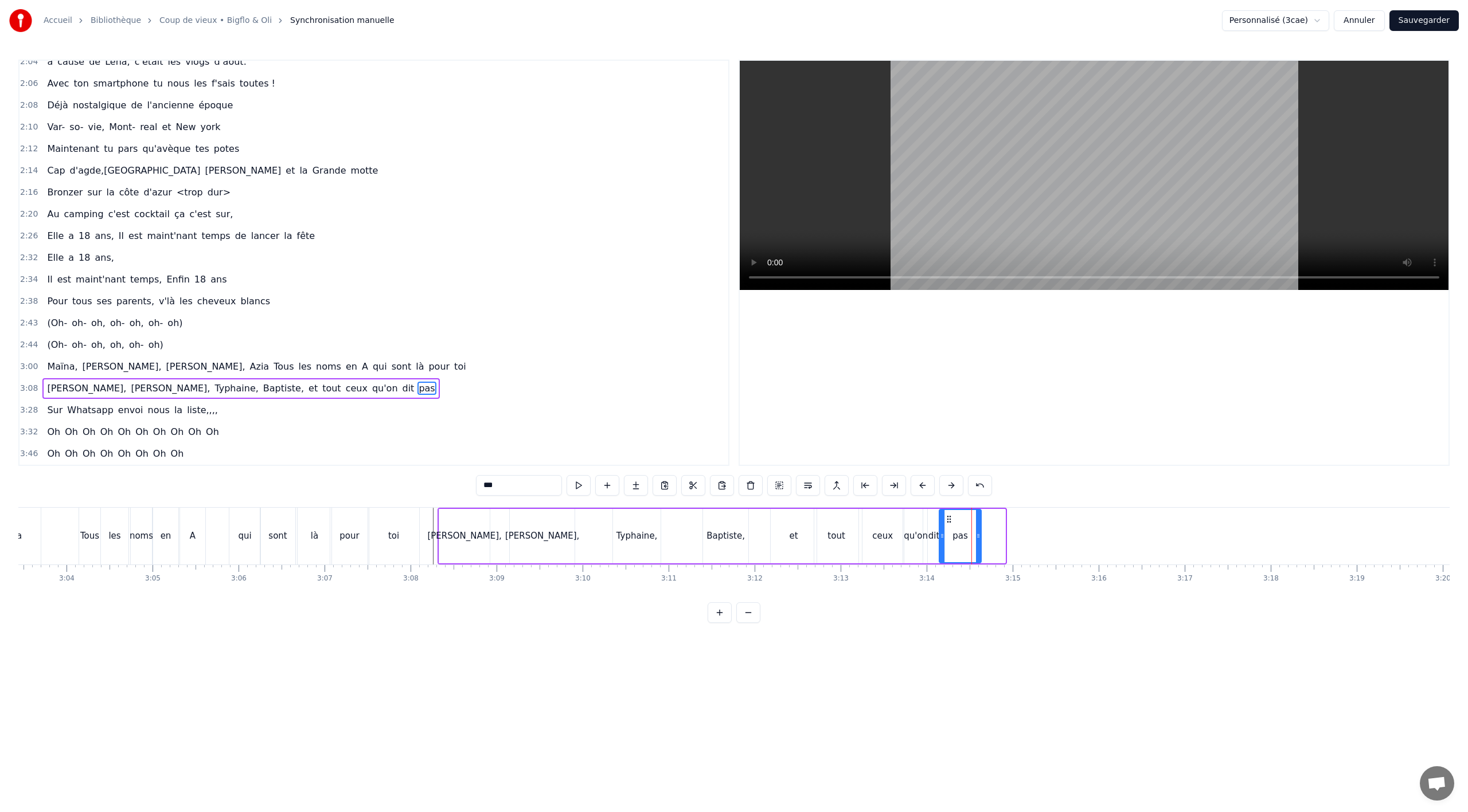
drag, startPoint x: 972, startPoint y: 517, endPoint x: 948, endPoint y: 523, distance: 24.7
click at [948, 523] on icon at bounding box center [949, 519] width 10 height 10
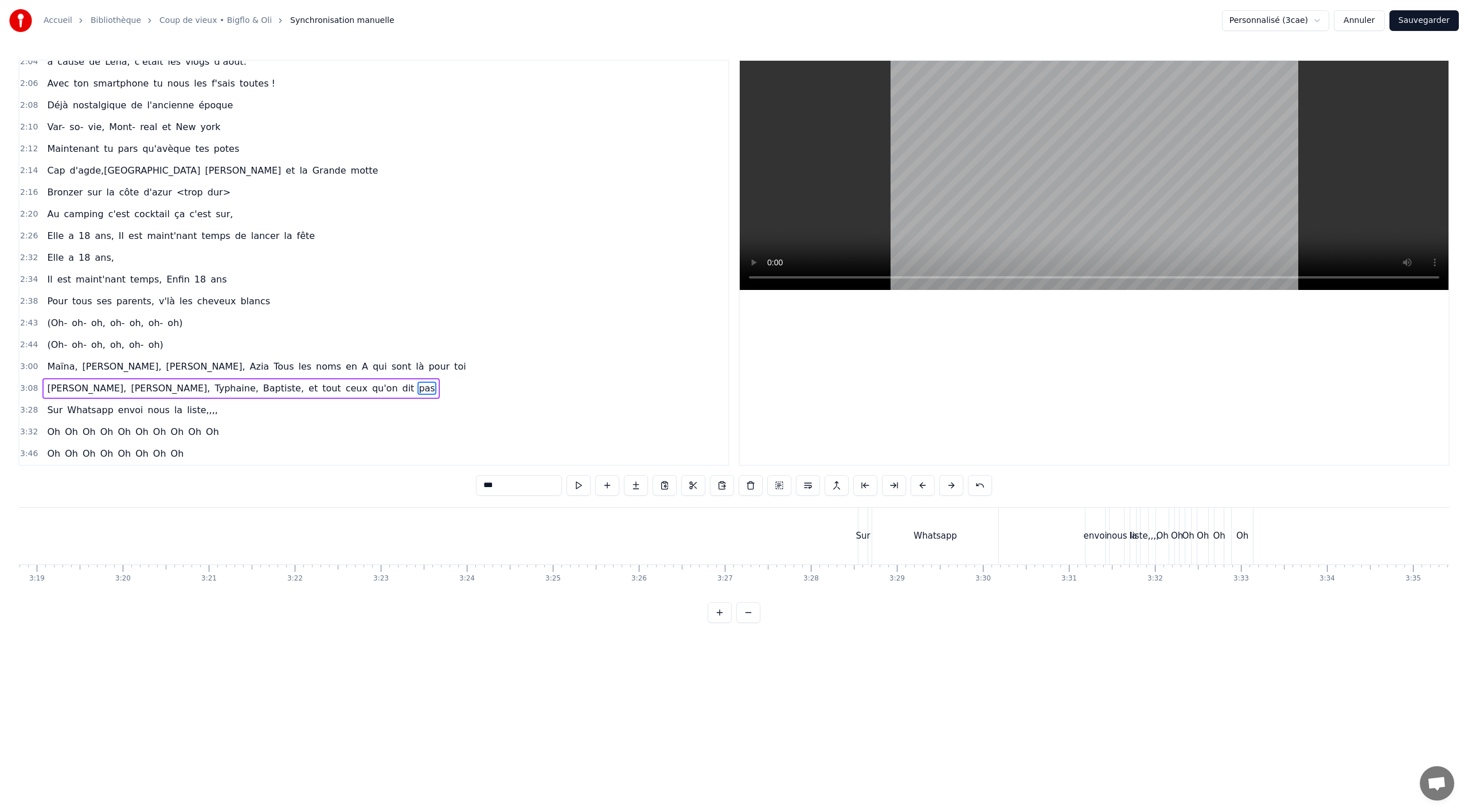
scroll to position [0, 17173]
click at [191, 417] on div "Sur Whatsapp envoi nous la liste,,,," at bounding box center [132, 410] width 180 height 21
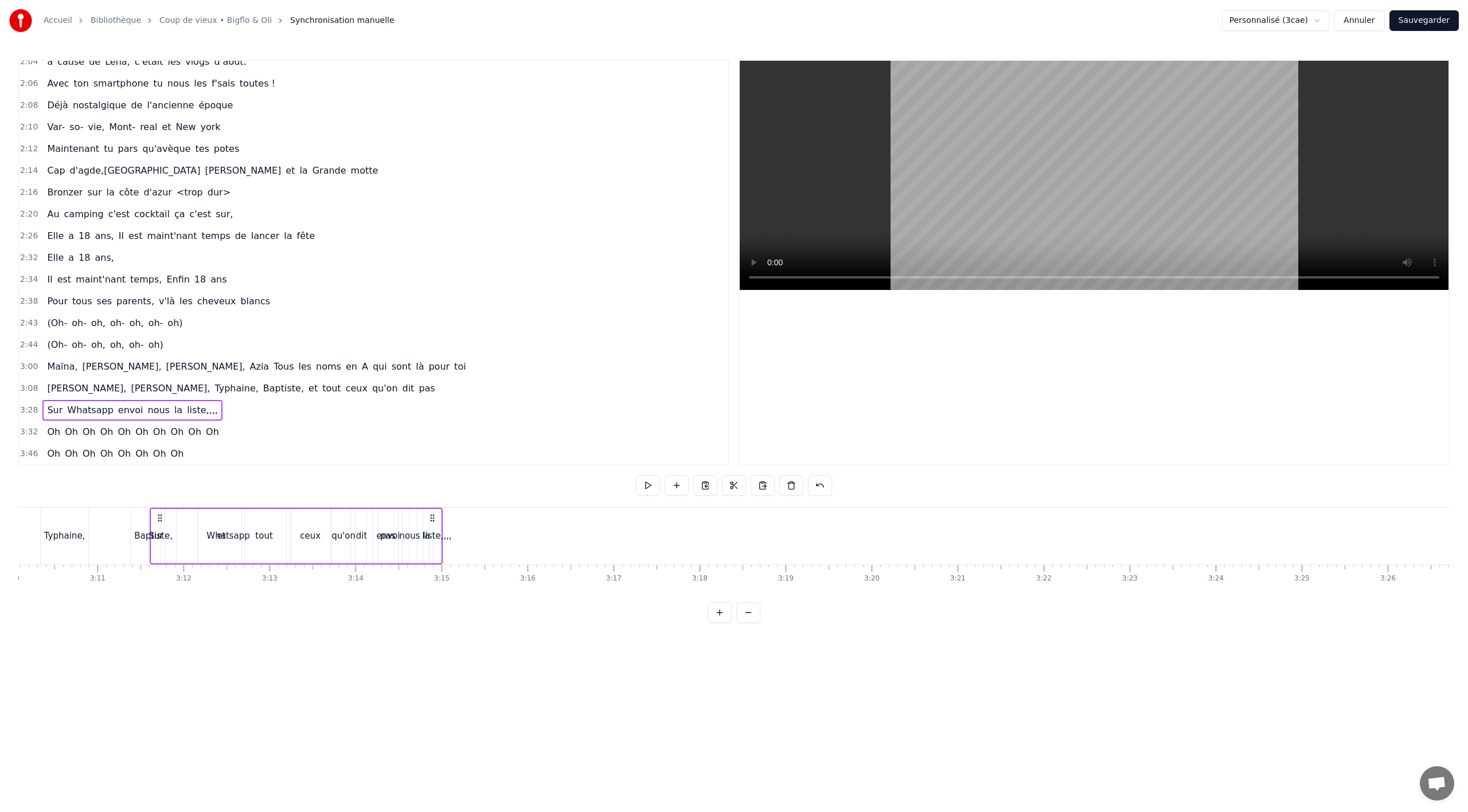
scroll to position [0, 16348]
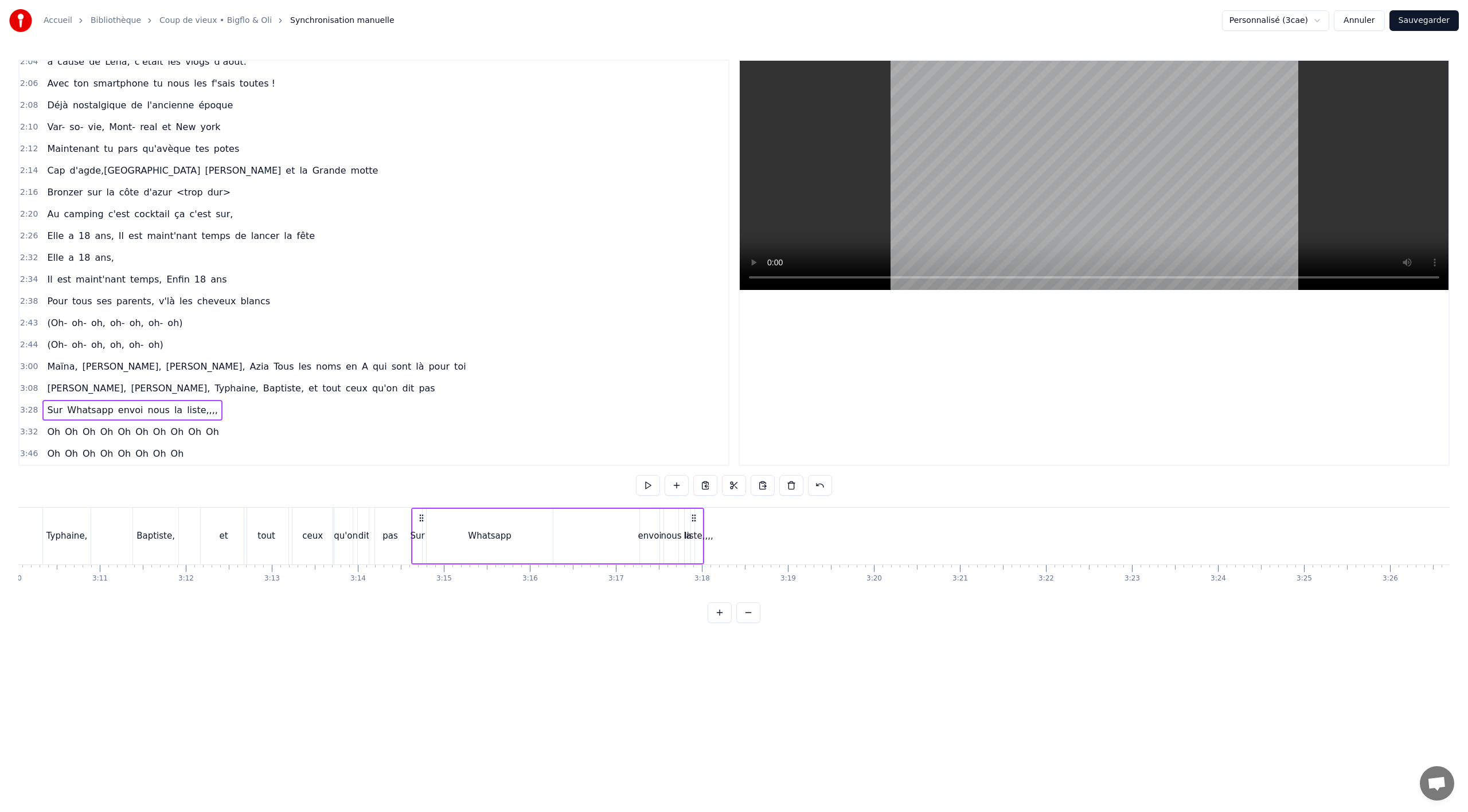
drag, startPoint x: 795, startPoint y: 516, endPoint x: 495, endPoint y: 543, distance: 301.2
click at [422, 547] on div "Sur Whatsapp envoi nous la liste,,,," at bounding box center [557, 536] width 293 height 57
click at [190, 413] on span "liste,,,," at bounding box center [202, 409] width 33 height 13
click at [519, 486] on input "*********" at bounding box center [519, 485] width 86 height 21
click at [899, 417] on div at bounding box center [1094, 263] width 709 height 404
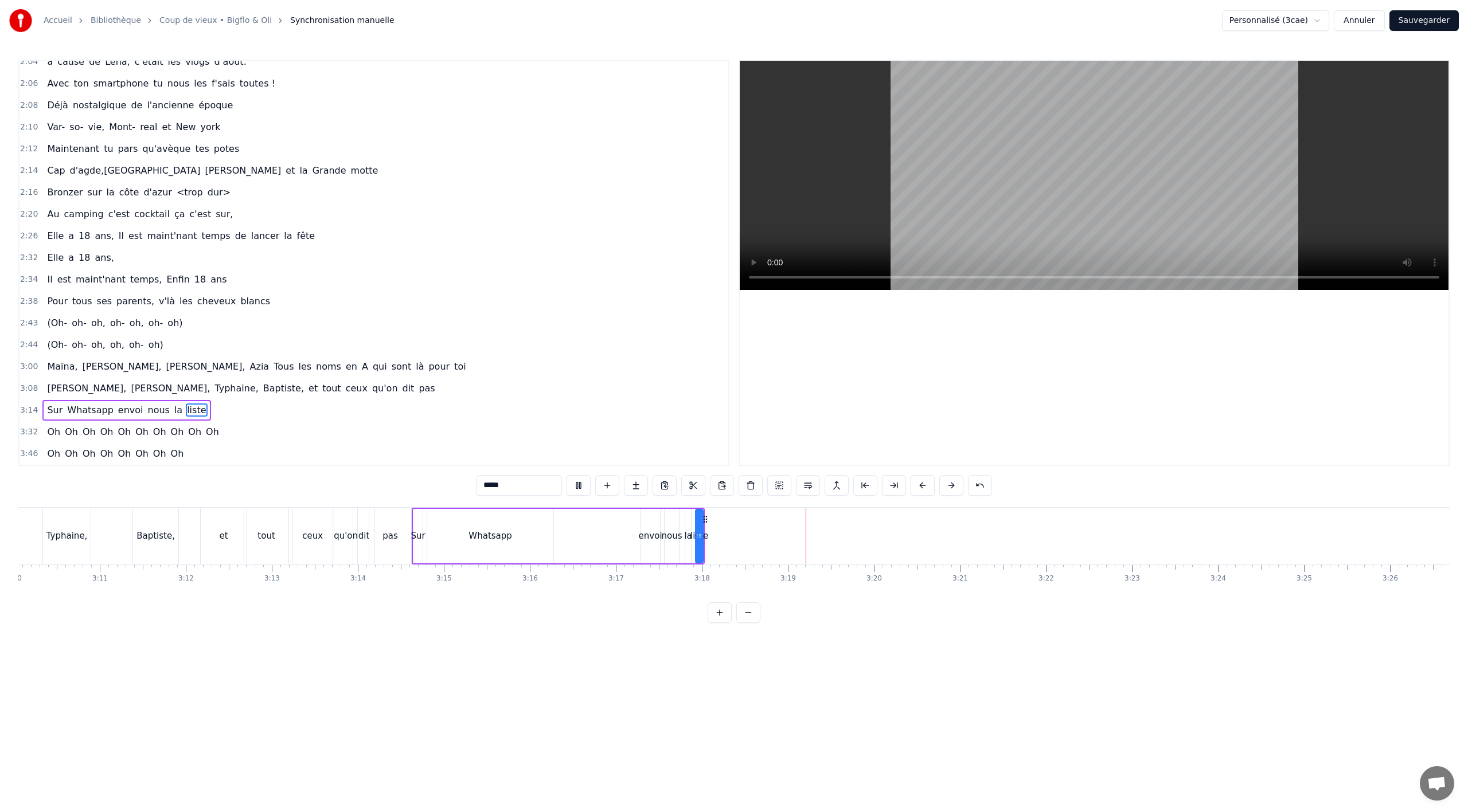
click at [644, 536] on div "envoi" at bounding box center [650, 536] width 23 height 13
drag, startPoint x: 650, startPoint y: 518, endPoint x: 533, endPoint y: 525, distance: 117.2
click at [533, 525] on div "envoi" at bounding box center [533, 536] width 18 height 52
click at [472, 533] on div "Whatsapp" at bounding box center [490, 536] width 43 height 13
drag, startPoint x: 549, startPoint y: 536, endPoint x: 518, endPoint y: 528, distance: 32.0
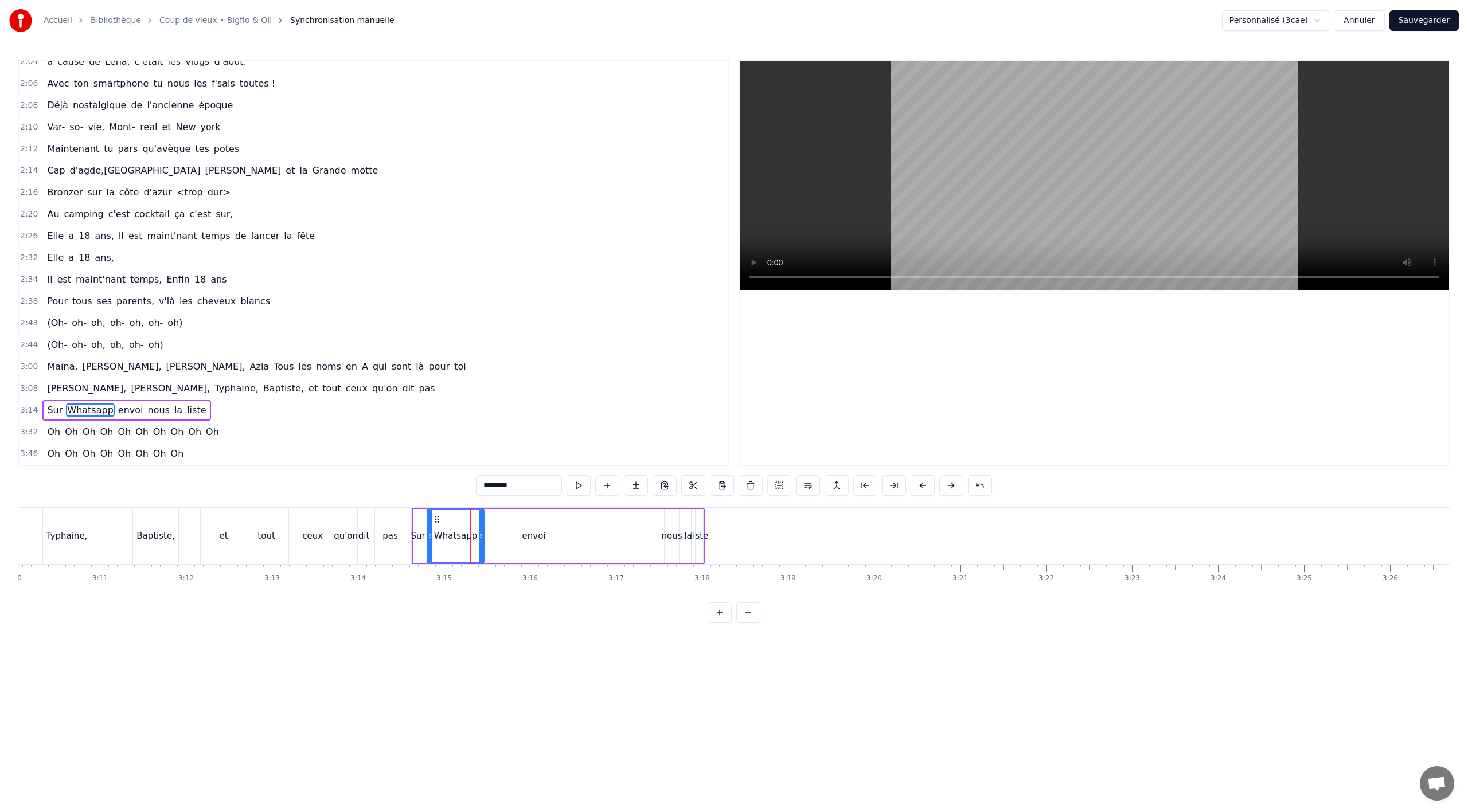
click at [479, 530] on div at bounding box center [480, 536] width 4 height 52
click at [540, 527] on div "envoi" at bounding box center [534, 536] width 20 height 54
drag, startPoint x: 526, startPoint y: 530, endPoint x: 514, endPoint y: 530, distance: 12.0
click at [515, 531] on div at bounding box center [517, 536] width 4 height 52
drag, startPoint x: 518, startPoint y: 517, endPoint x: 491, endPoint y: 520, distance: 27.2
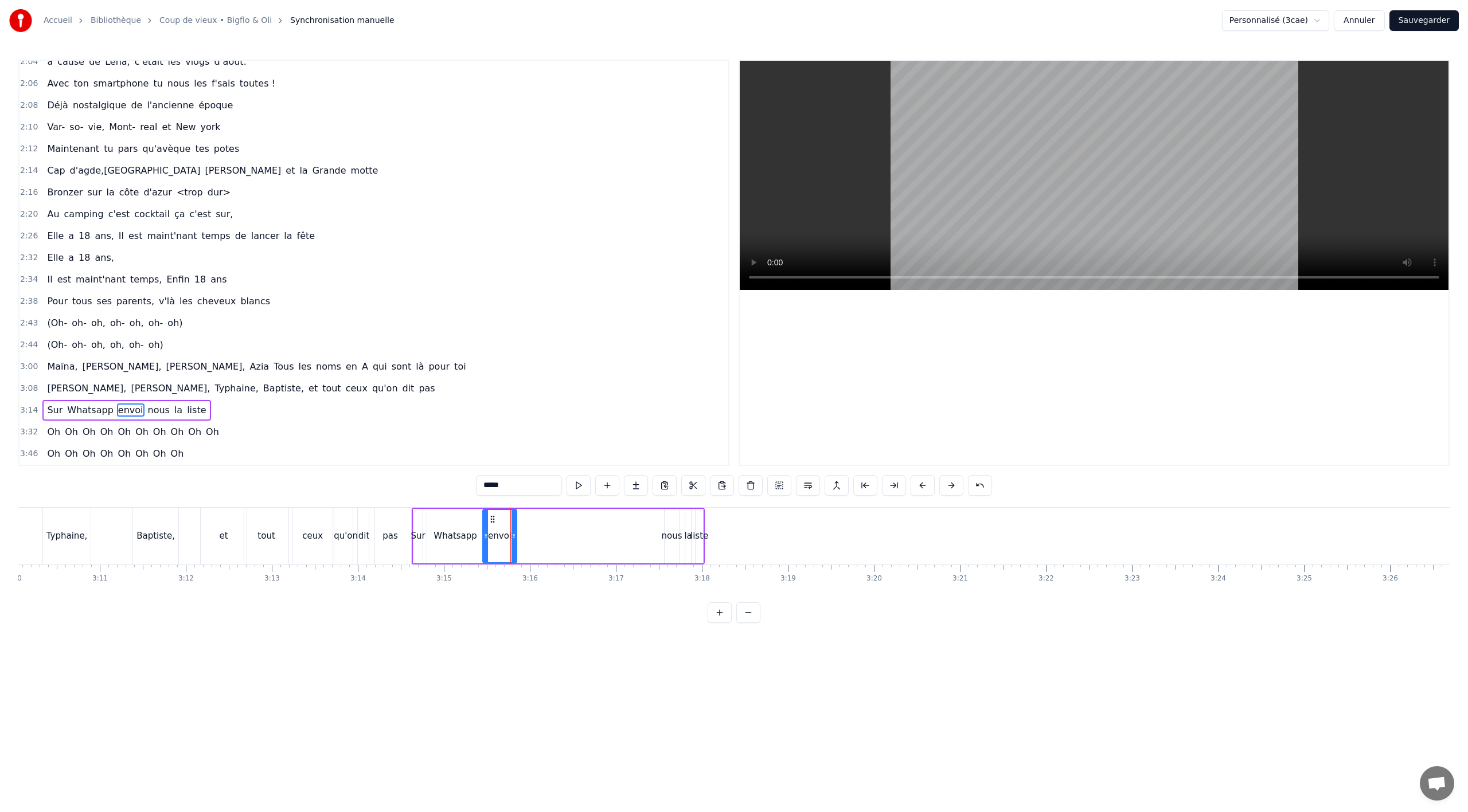
click at [491, 520] on icon at bounding box center [493, 519] width 10 height 10
click at [668, 533] on div "nous" at bounding box center [672, 536] width 21 height 13
type input "****"
click at [660, 529] on div "Sur Whatsapp envoi nous la liste" at bounding box center [558, 536] width 293 height 57
click at [668, 530] on div at bounding box center [667, 536] width 1 height 57
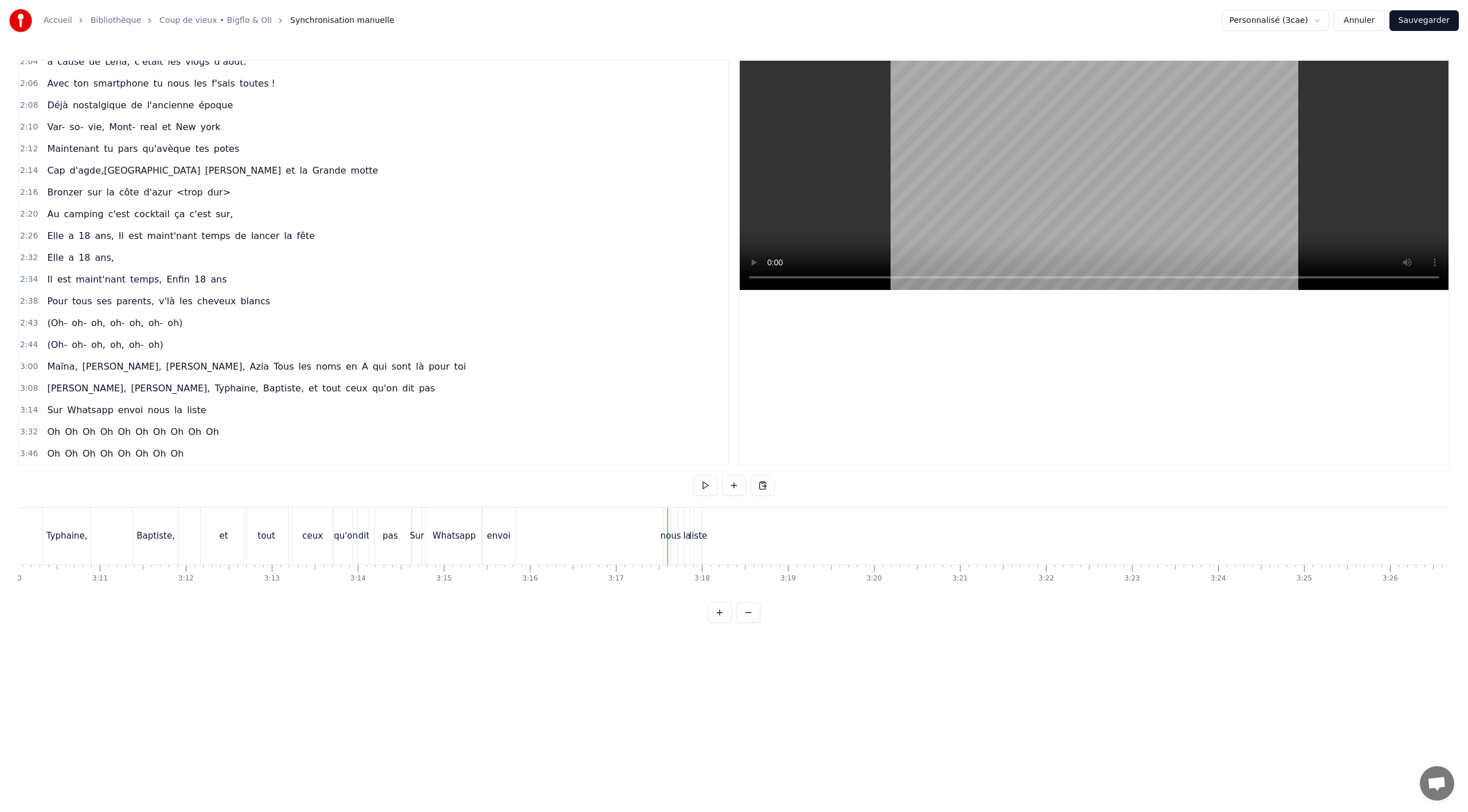
click at [670, 533] on div "nous" at bounding box center [671, 536] width 21 height 13
drag, startPoint x: 668, startPoint y: 537, endPoint x: 654, endPoint y: 537, distance: 14.0
click at [654, 537] on icon at bounding box center [654, 536] width 4 height 10
drag, startPoint x: 660, startPoint y: 517, endPoint x: 616, endPoint y: 529, distance: 45.6
click at [526, 521] on icon at bounding box center [527, 519] width 10 height 10
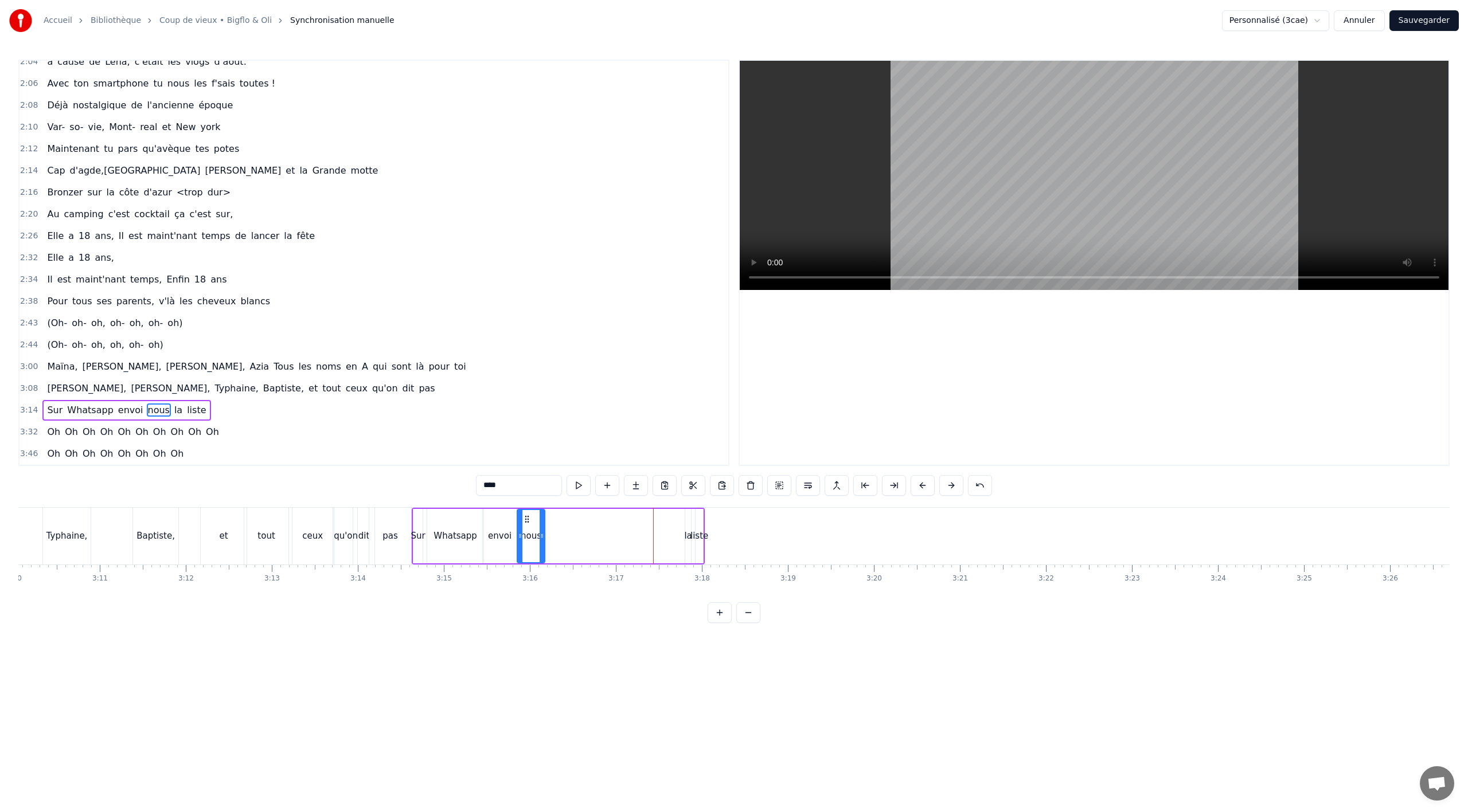
click at [688, 535] on div "la" at bounding box center [688, 536] width 8 height 13
drag, startPoint x: 688, startPoint y: 536, endPoint x: 745, endPoint y: 531, distance: 57.2
click at [745, 531] on icon at bounding box center [745, 536] width 4 height 10
drag, startPoint x: 695, startPoint y: 521, endPoint x: 560, endPoint y: 523, distance: 135.0
click at [555, 525] on div "la" at bounding box center [578, 536] width 62 height 52
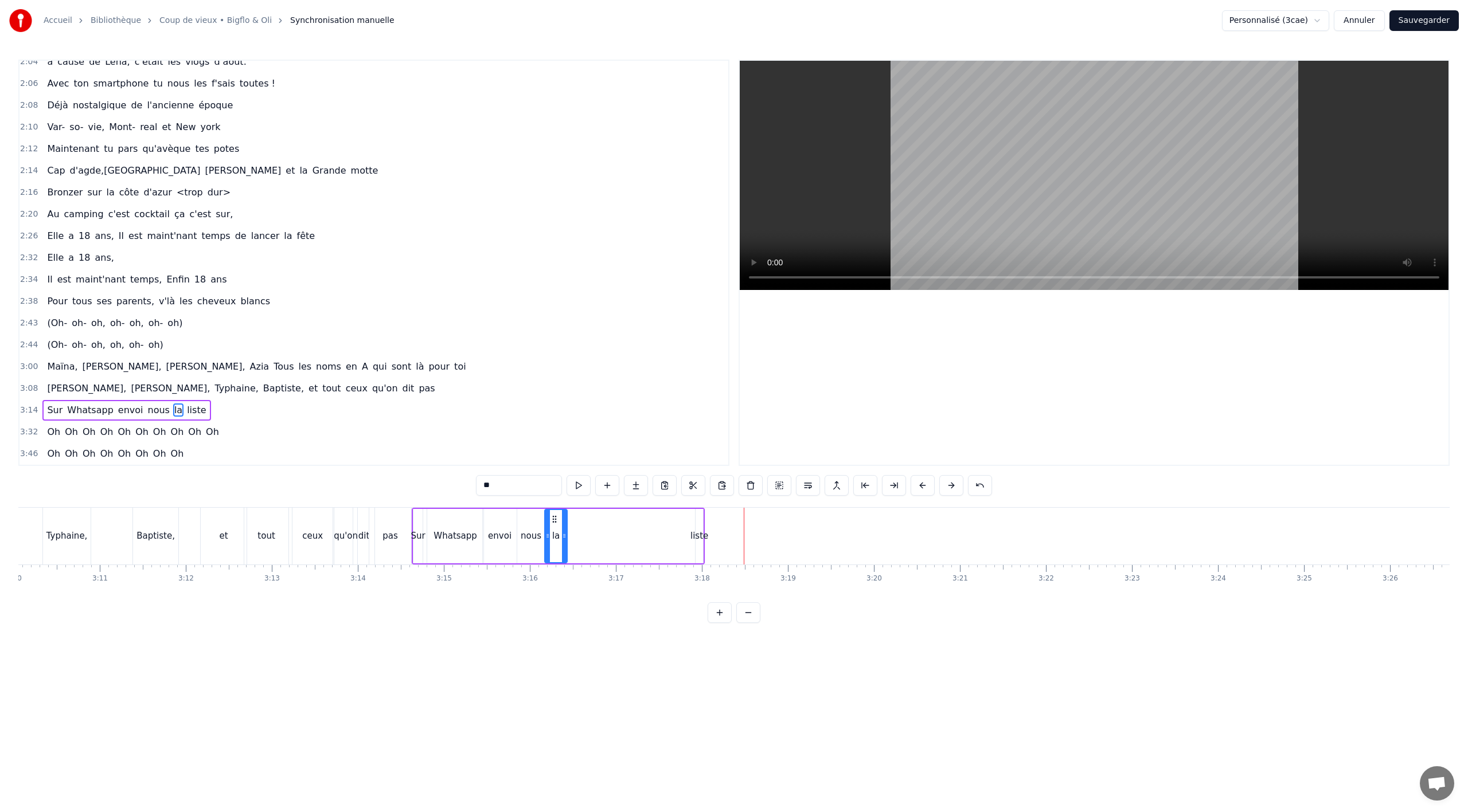
drag, startPoint x: 607, startPoint y: 535, endPoint x: 566, endPoint y: 539, distance: 41.2
click at [566, 539] on icon at bounding box center [563, 536] width 4 height 10
click at [536, 538] on div "nous" at bounding box center [531, 536] width 21 height 13
click at [537, 535] on icon at bounding box center [539, 536] width 4 height 10
click at [553, 533] on div "la" at bounding box center [556, 536] width 8 height 13
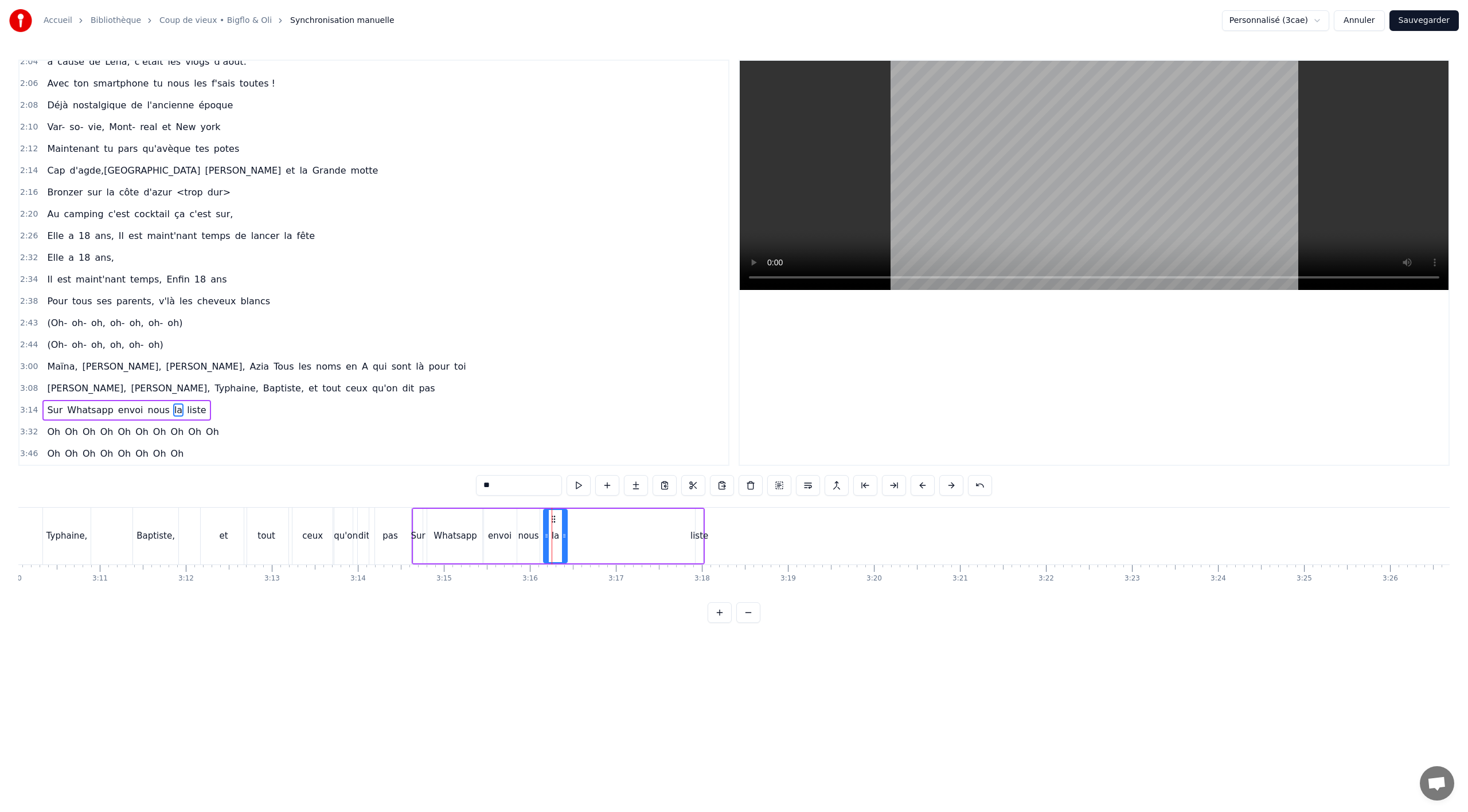
click at [544, 536] on icon at bounding box center [546, 536] width 4 height 10
click at [560, 535] on div "la" at bounding box center [554, 536] width 26 height 52
drag, startPoint x: 564, startPoint y: 535, endPoint x: 558, endPoint y: 535, distance: 6.0
click at [558, 535] on icon at bounding box center [557, 536] width 4 height 10
click at [696, 533] on div "liste" at bounding box center [699, 536] width 18 height 13
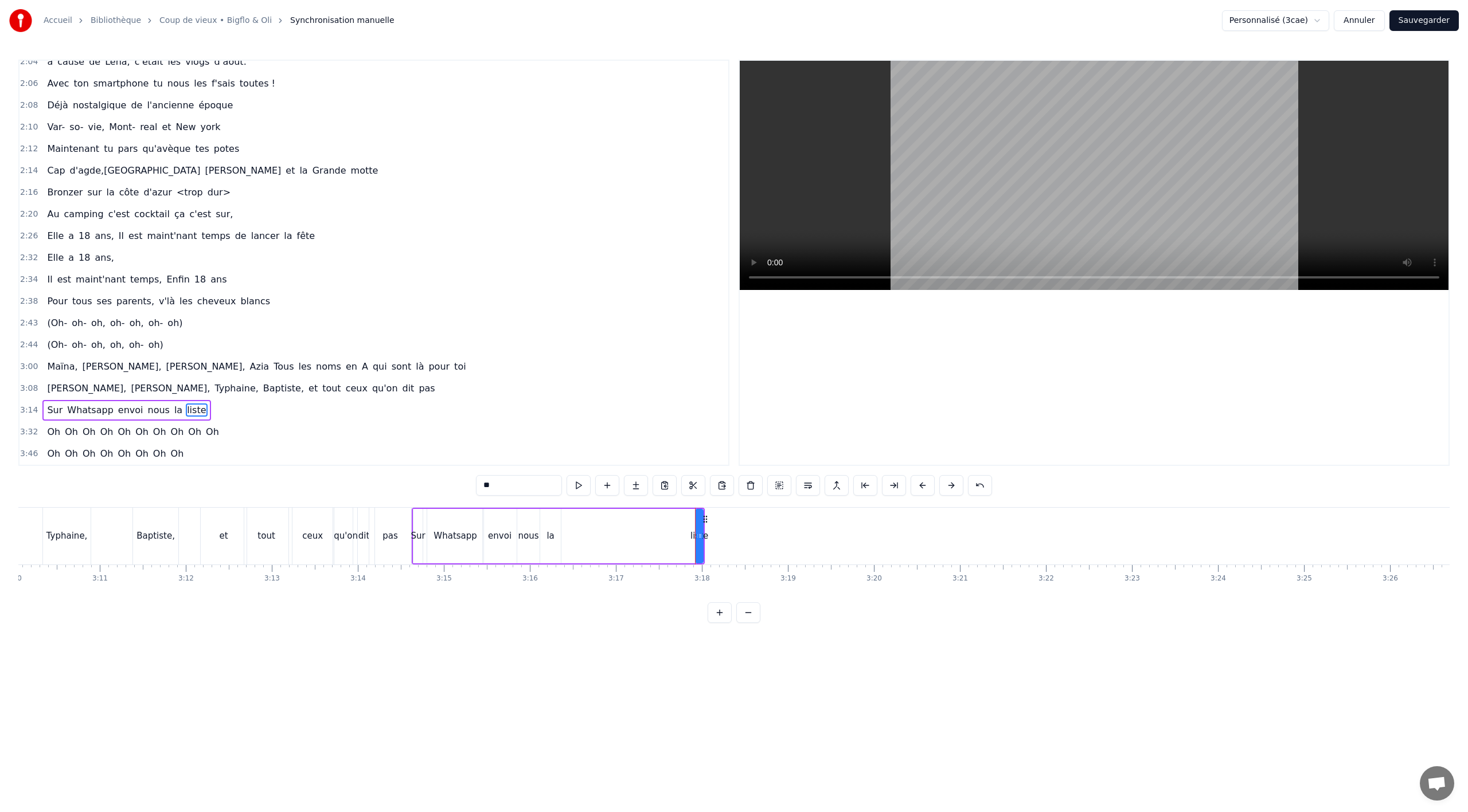
type input "*****"
drag, startPoint x: 696, startPoint y: 535, endPoint x: 667, endPoint y: 535, distance: 29.0
click at [668, 535] on icon at bounding box center [670, 536] width 4 height 10
drag, startPoint x: 674, startPoint y: 517, endPoint x: 562, endPoint y: 521, distance: 112.1
click at [562, 521] on icon at bounding box center [563, 519] width 10 height 10
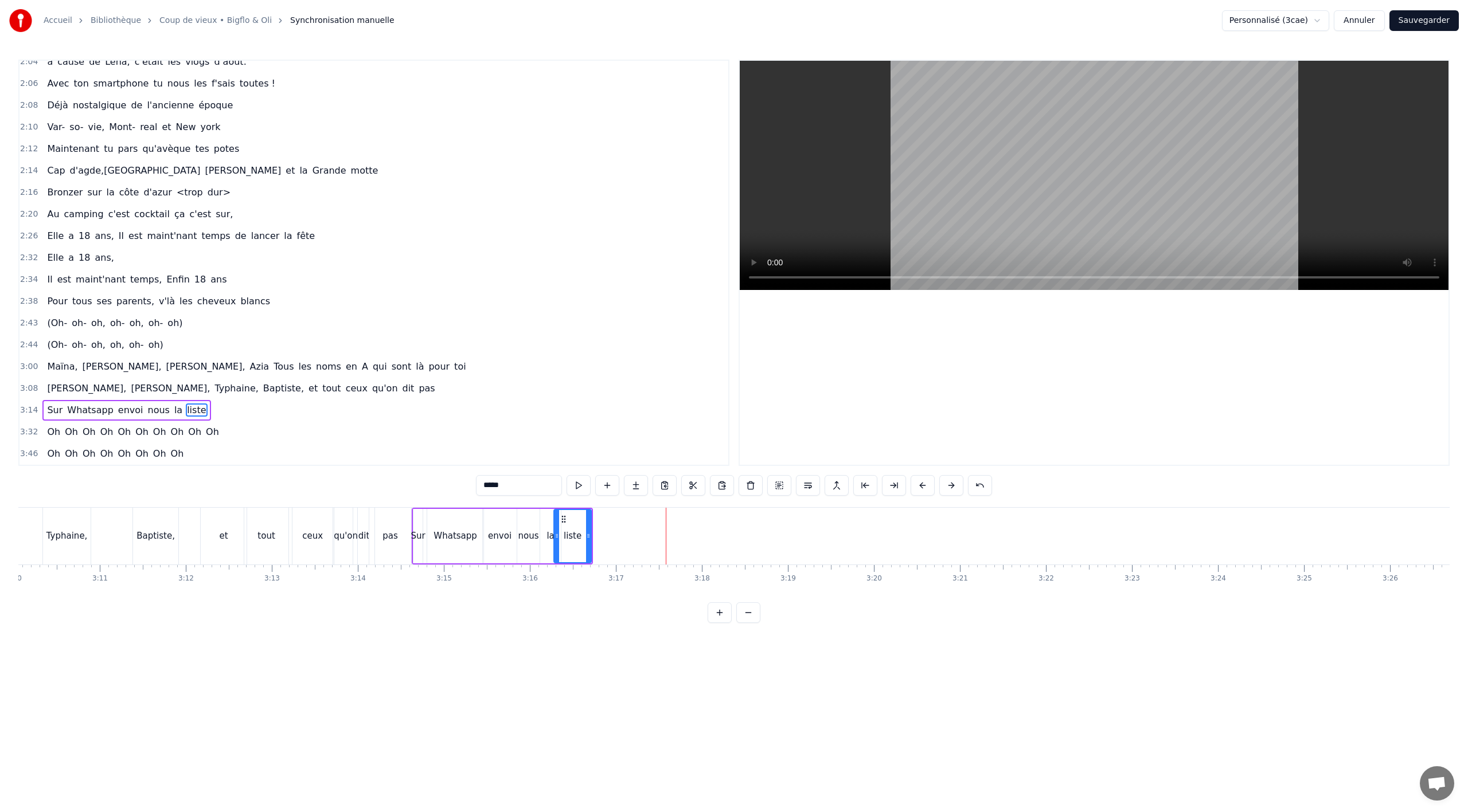
click at [189, 561] on div "[PERSON_NAME], [PERSON_NAME], et tout ceux qu'on dit pas" at bounding box center [141, 536] width 545 height 57
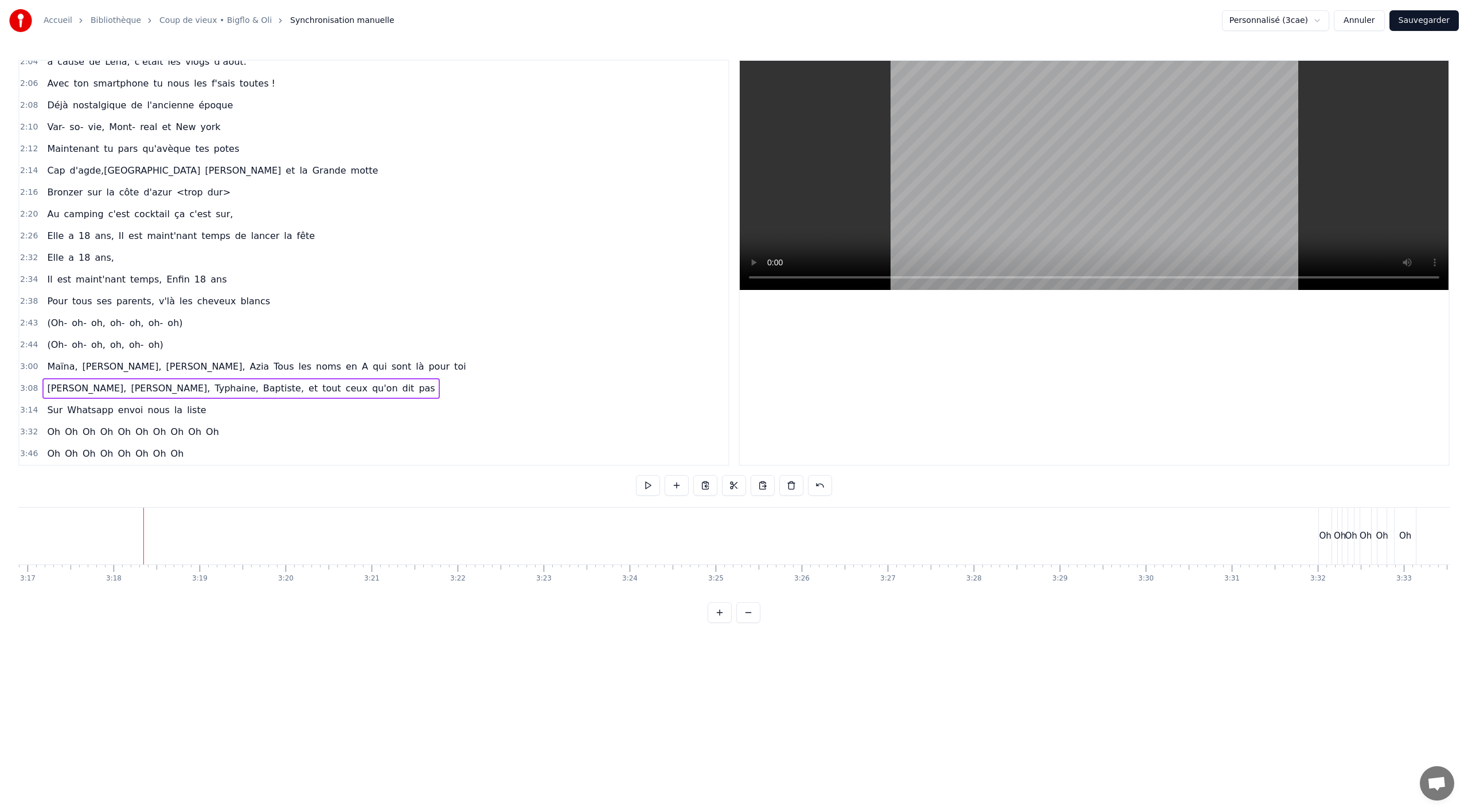
scroll to position [0, 17173]
click at [1092, 554] on div "Oh" at bounding box center [1089, 536] width 13 height 57
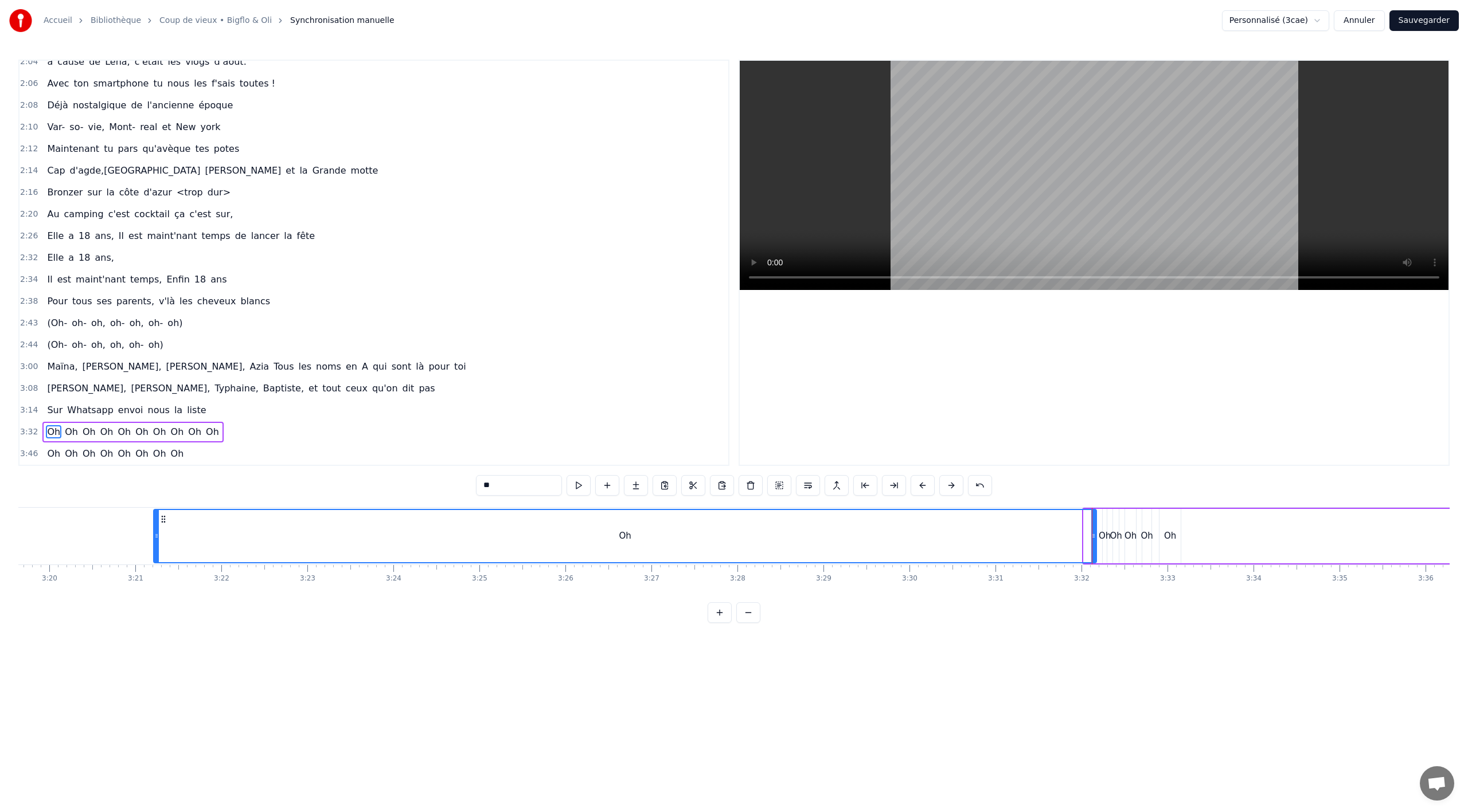
scroll to position [0, 17150]
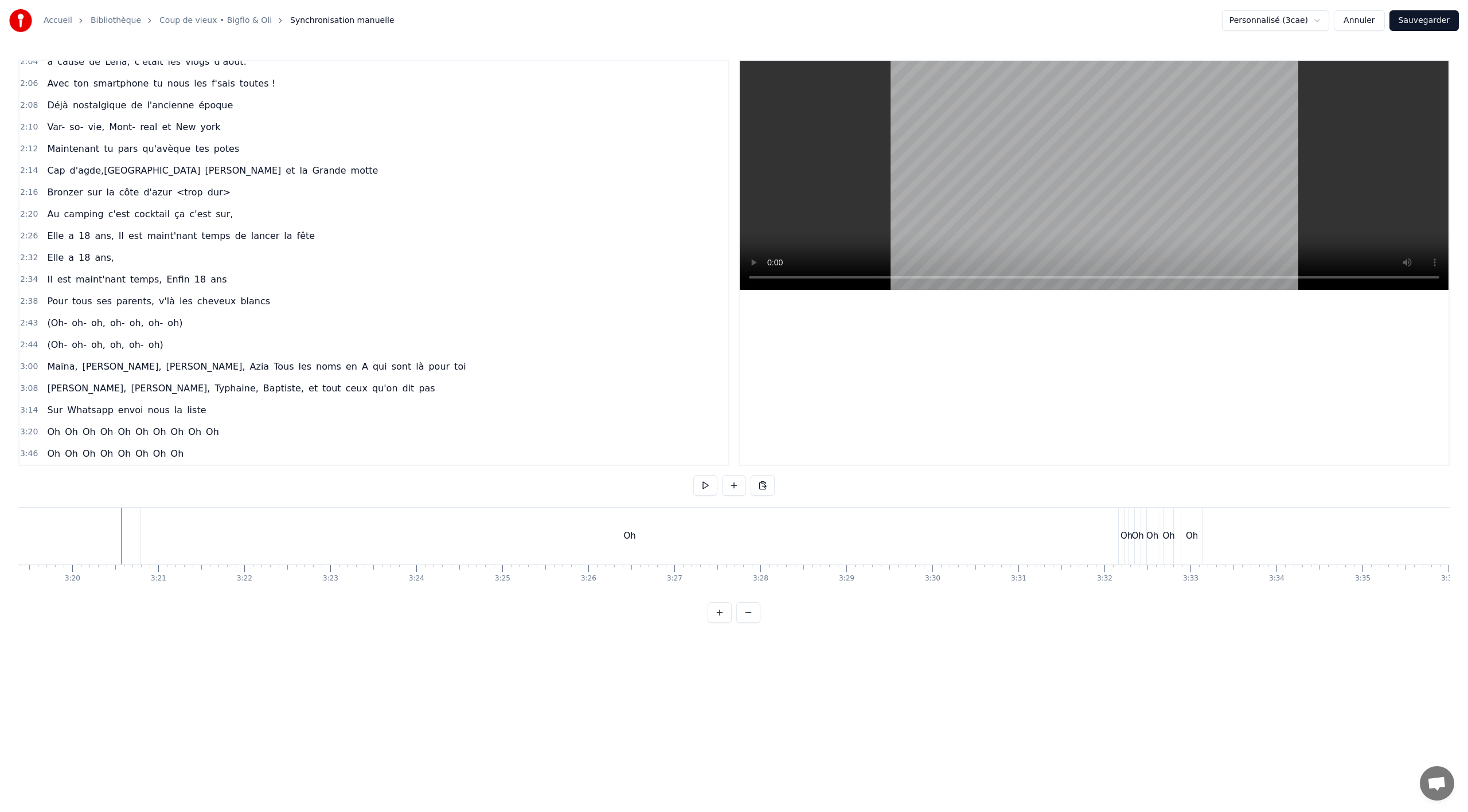
click at [1116, 533] on div "Oh" at bounding box center [629, 536] width 977 height 57
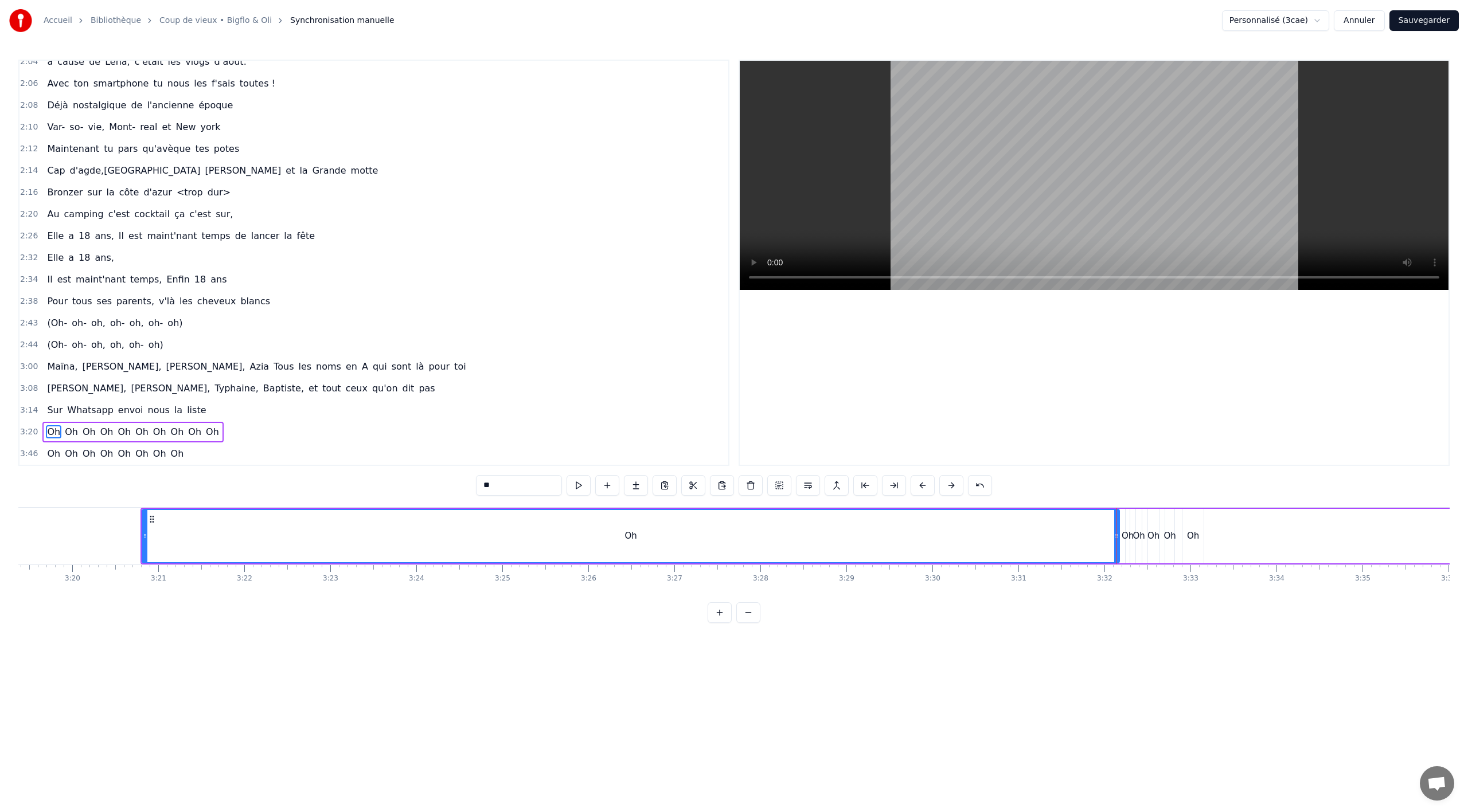
click at [69, 437] on span "Oh" at bounding box center [72, 431] width 16 height 13
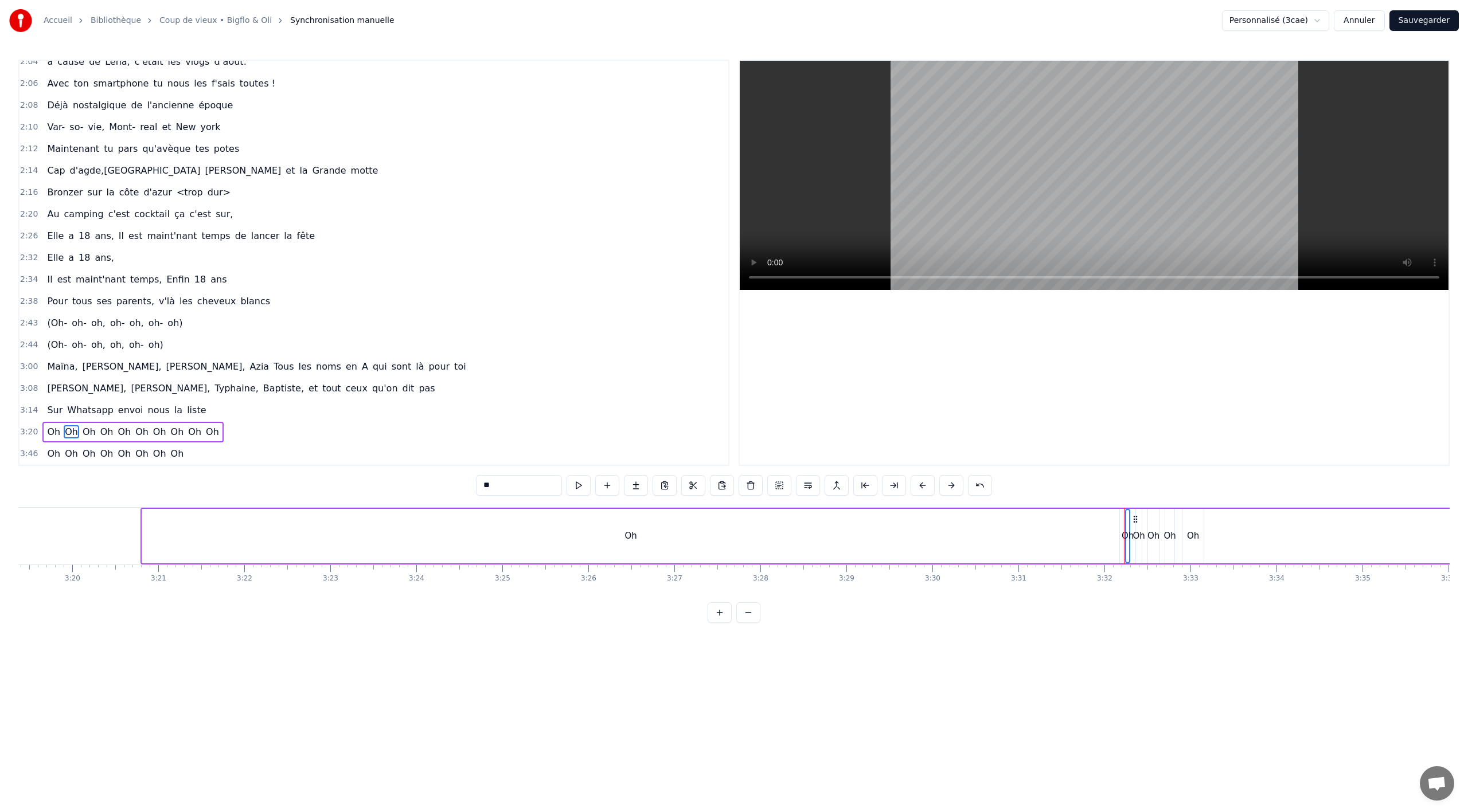
click at [172, 457] on span "Oh" at bounding box center [177, 454] width 16 height 13
click at [169, 456] on span "Oh" at bounding box center [177, 454] width 16 height 13
click at [152, 455] on span "Oh" at bounding box center [160, 454] width 16 height 13
click at [134, 454] on span "Oh" at bounding box center [142, 454] width 16 height 13
drag, startPoint x: 117, startPoint y: 456, endPoint x: 105, endPoint y: 456, distance: 12.0
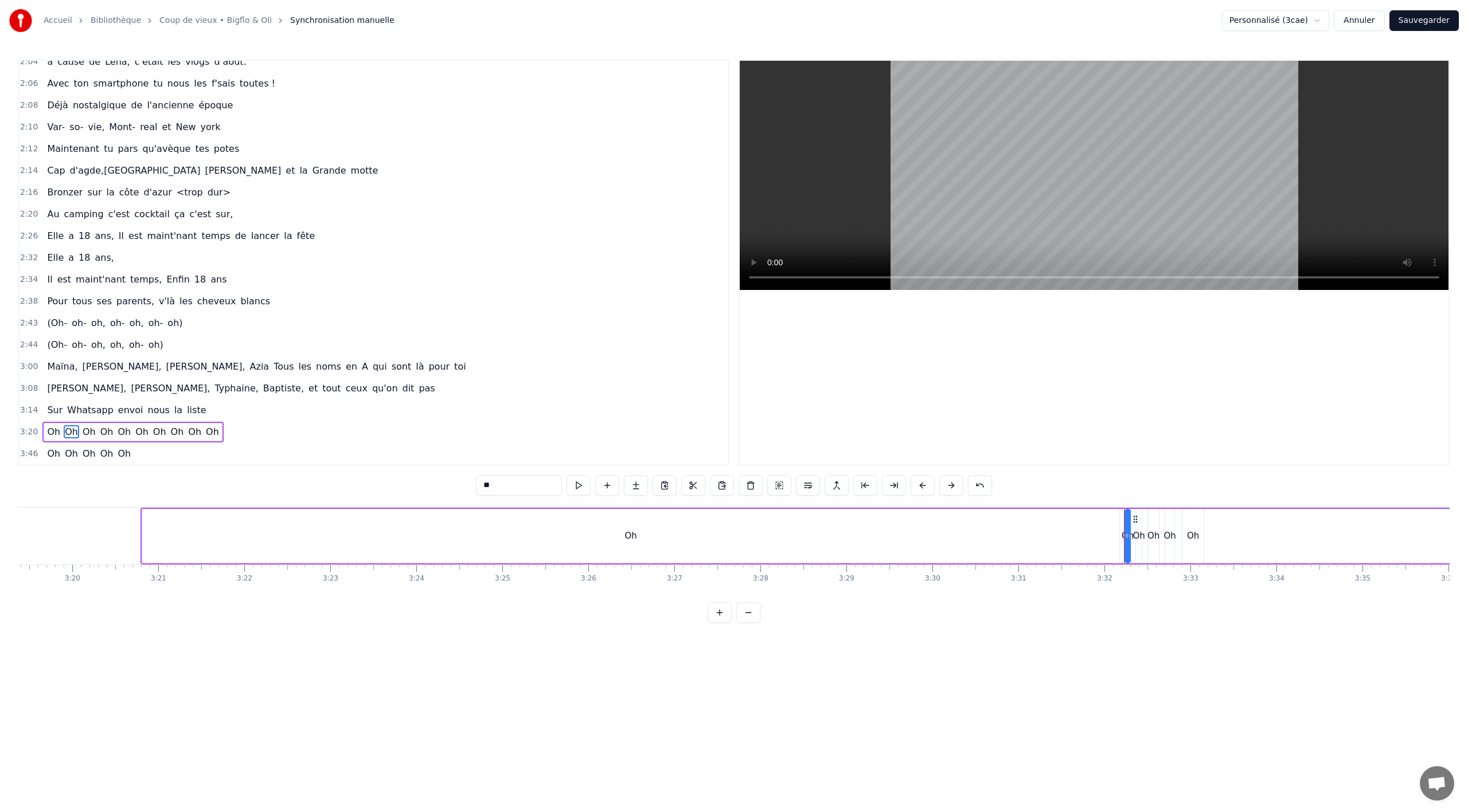
click at [117, 456] on span "Oh" at bounding box center [124, 454] width 16 height 13
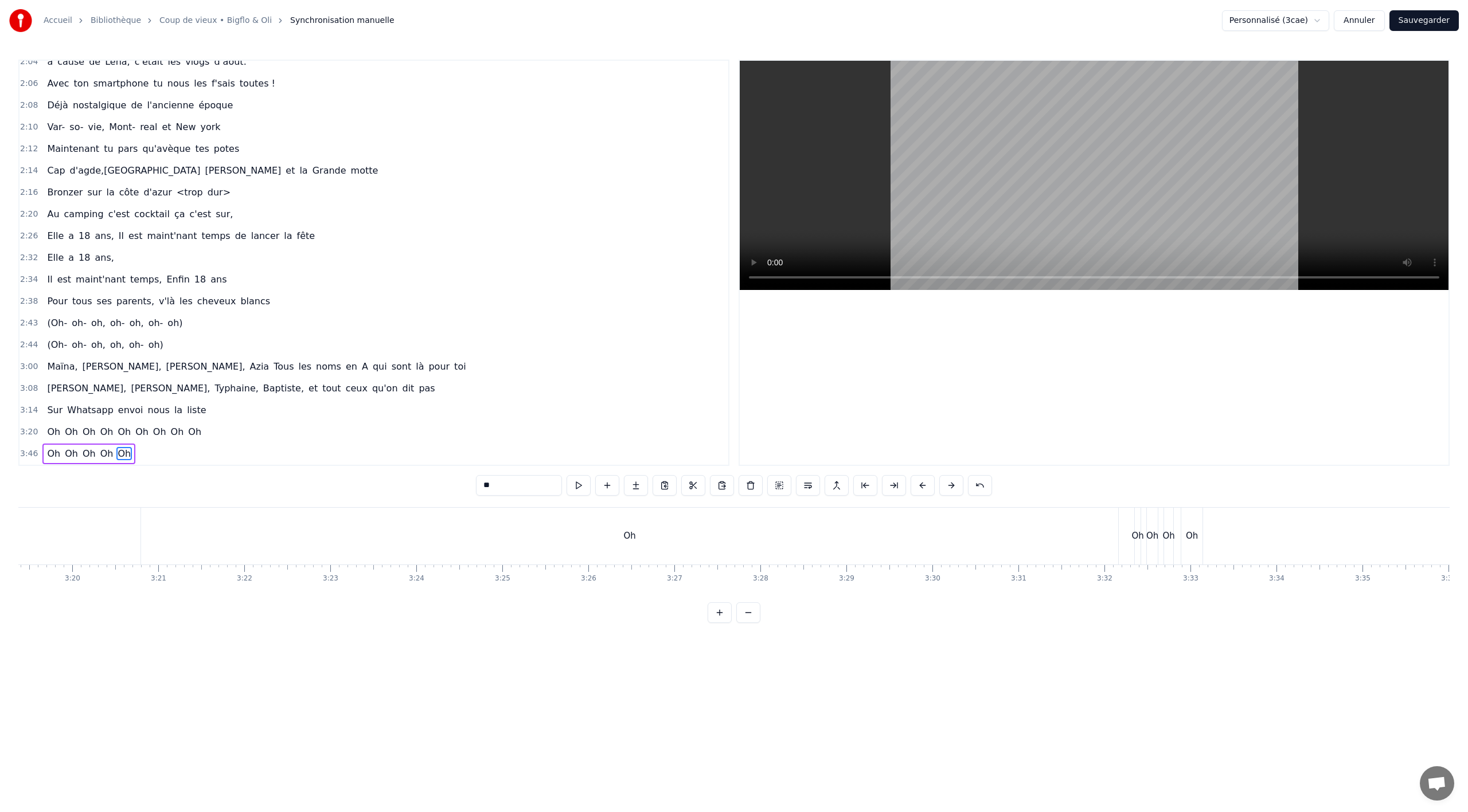
click at [99, 456] on span "Oh" at bounding box center [107, 454] width 16 height 13
click at [99, 454] on span "Oh" at bounding box center [107, 454] width 16 height 13
click at [86, 461] on div "Oh Oh Oh Oh" at bounding box center [79, 454] width 75 height 21
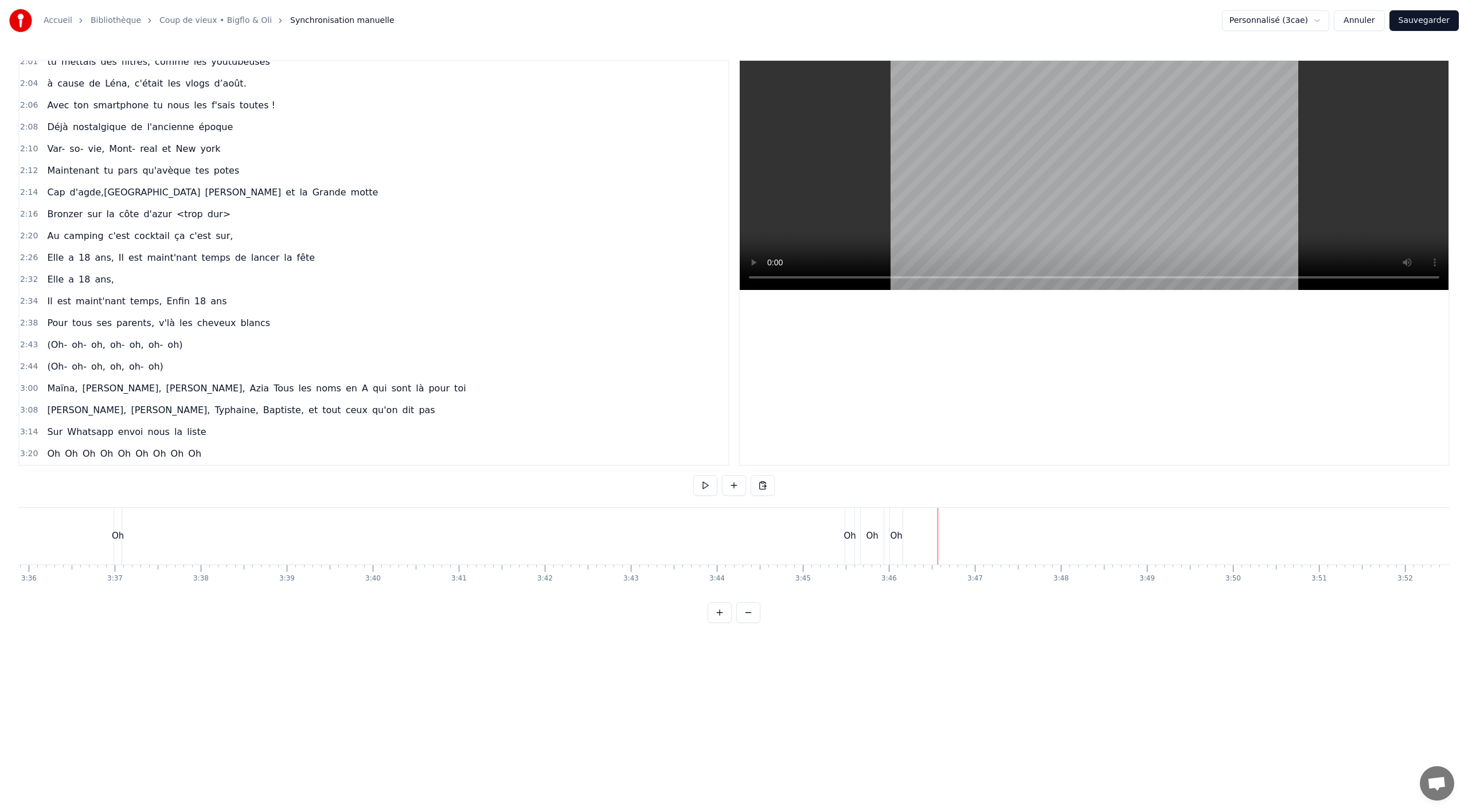
scroll to position [990, 0]
click at [187, 454] on span "Oh" at bounding box center [194, 454] width 16 height 13
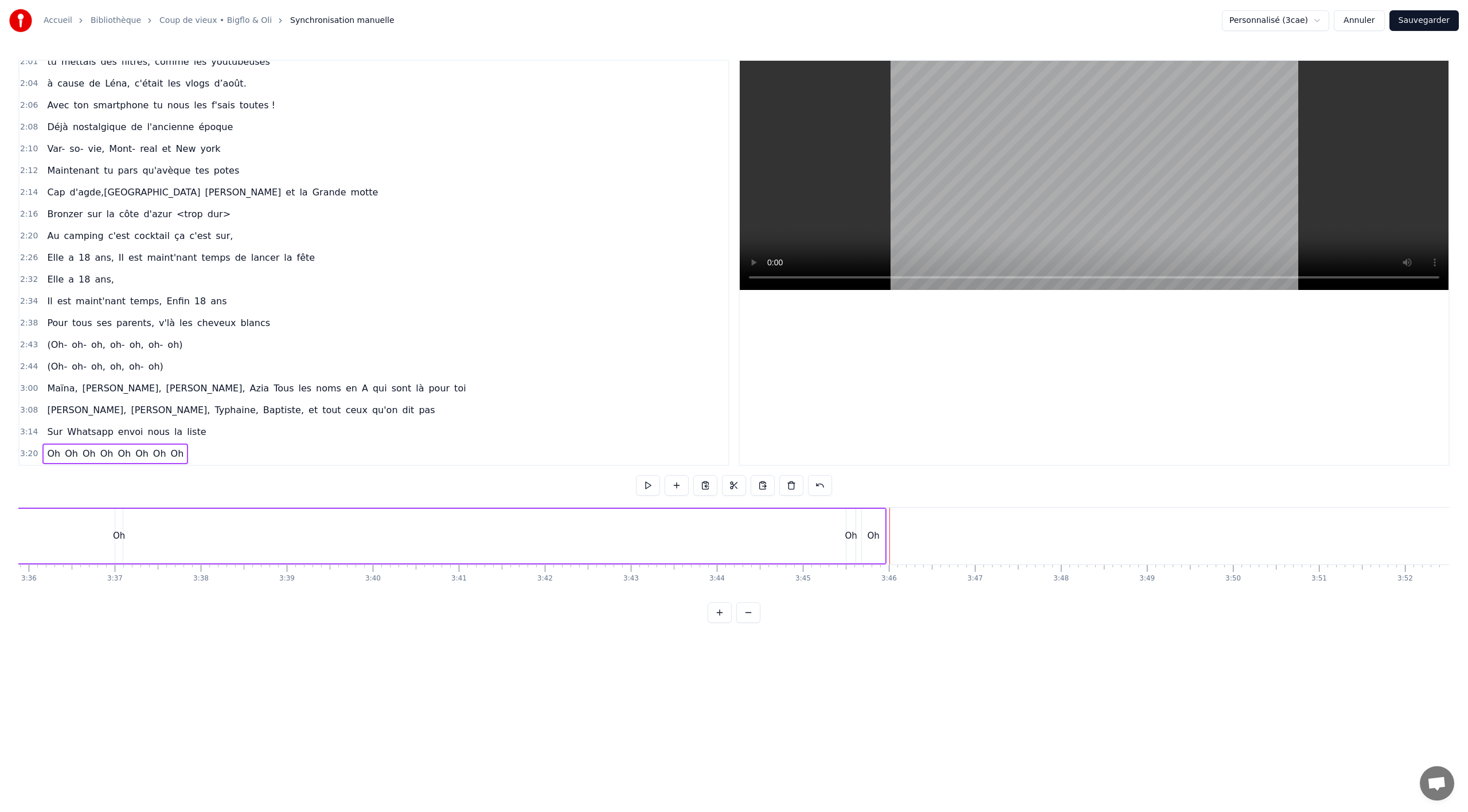
click at [169, 456] on span "Oh" at bounding box center [177, 454] width 16 height 13
drag, startPoint x: 143, startPoint y: 455, endPoint x: 132, endPoint y: 455, distance: 11.0
click at [152, 455] on span "Oh" at bounding box center [160, 454] width 16 height 13
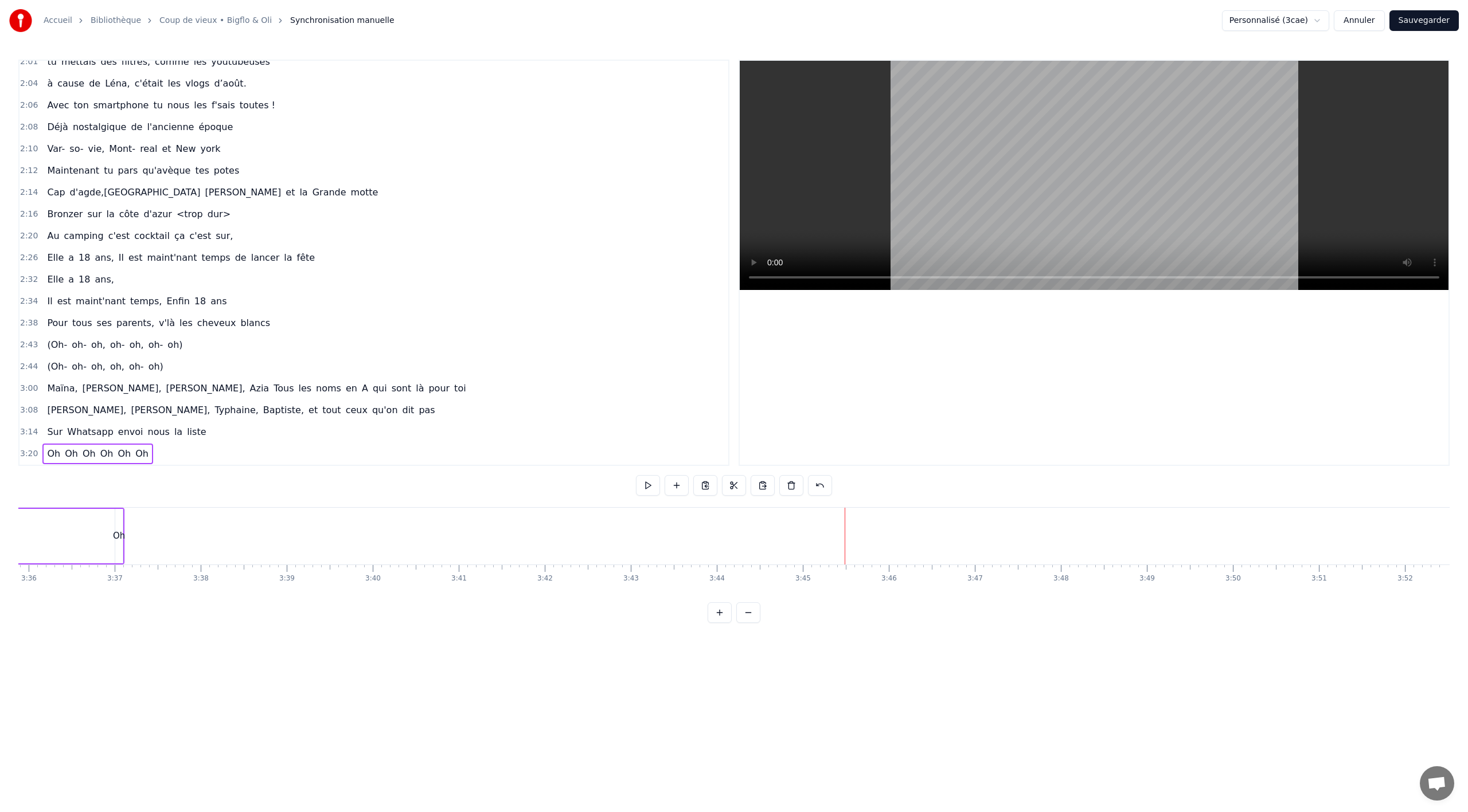
click at [134, 455] on span "Oh" at bounding box center [142, 454] width 16 height 13
click at [117, 454] on span "Oh" at bounding box center [124, 454] width 16 height 13
click at [99, 453] on span "Oh" at bounding box center [107, 454] width 16 height 13
click at [85, 452] on span "Oh" at bounding box center [89, 454] width 16 height 13
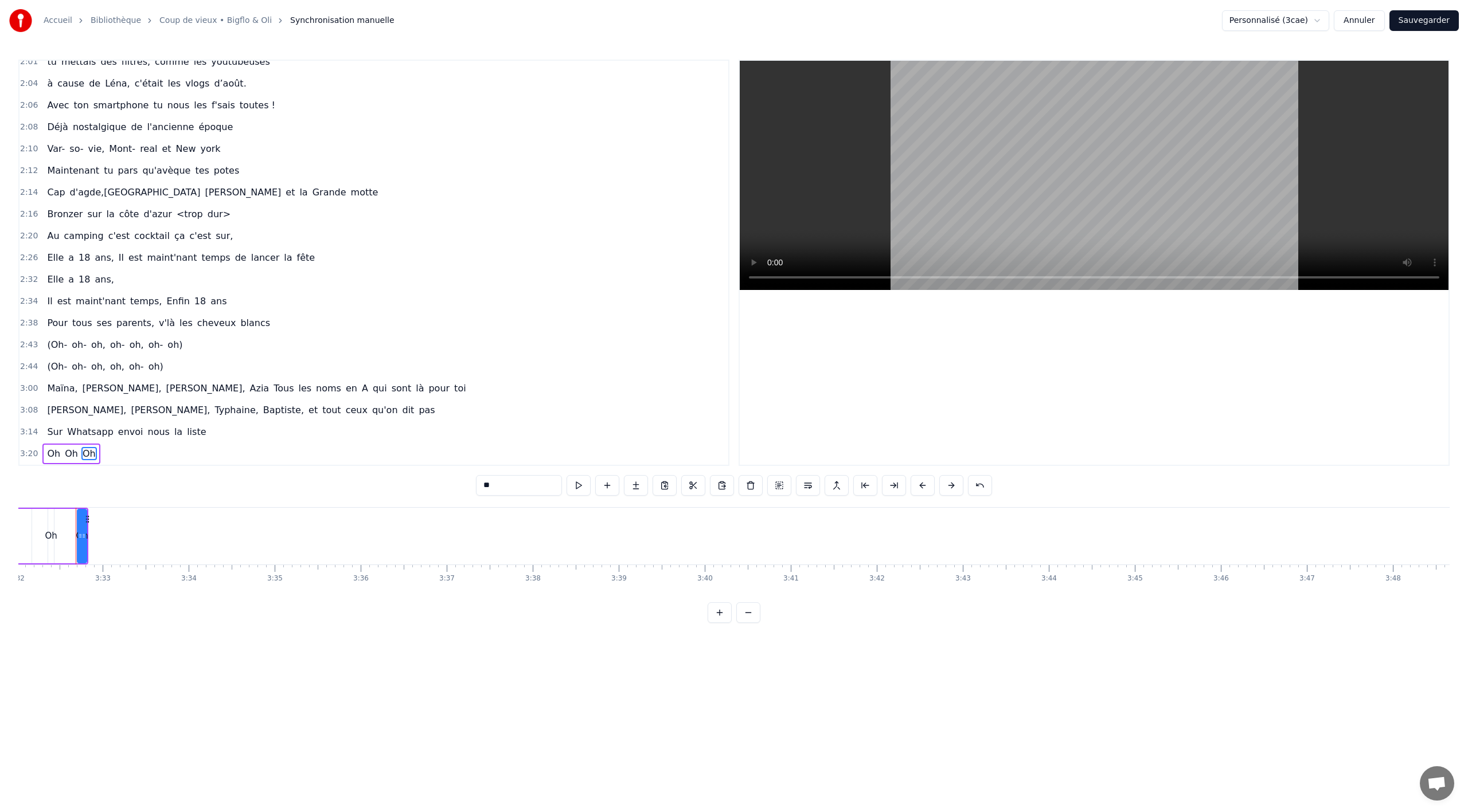
click at [68, 454] on span "Oh" at bounding box center [72, 454] width 16 height 13
click at [69, 454] on span "Oh" at bounding box center [72, 454] width 16 height 13
click at [52, 458] on span "Oh" at bounding box center [54, 454] width 16 height 13
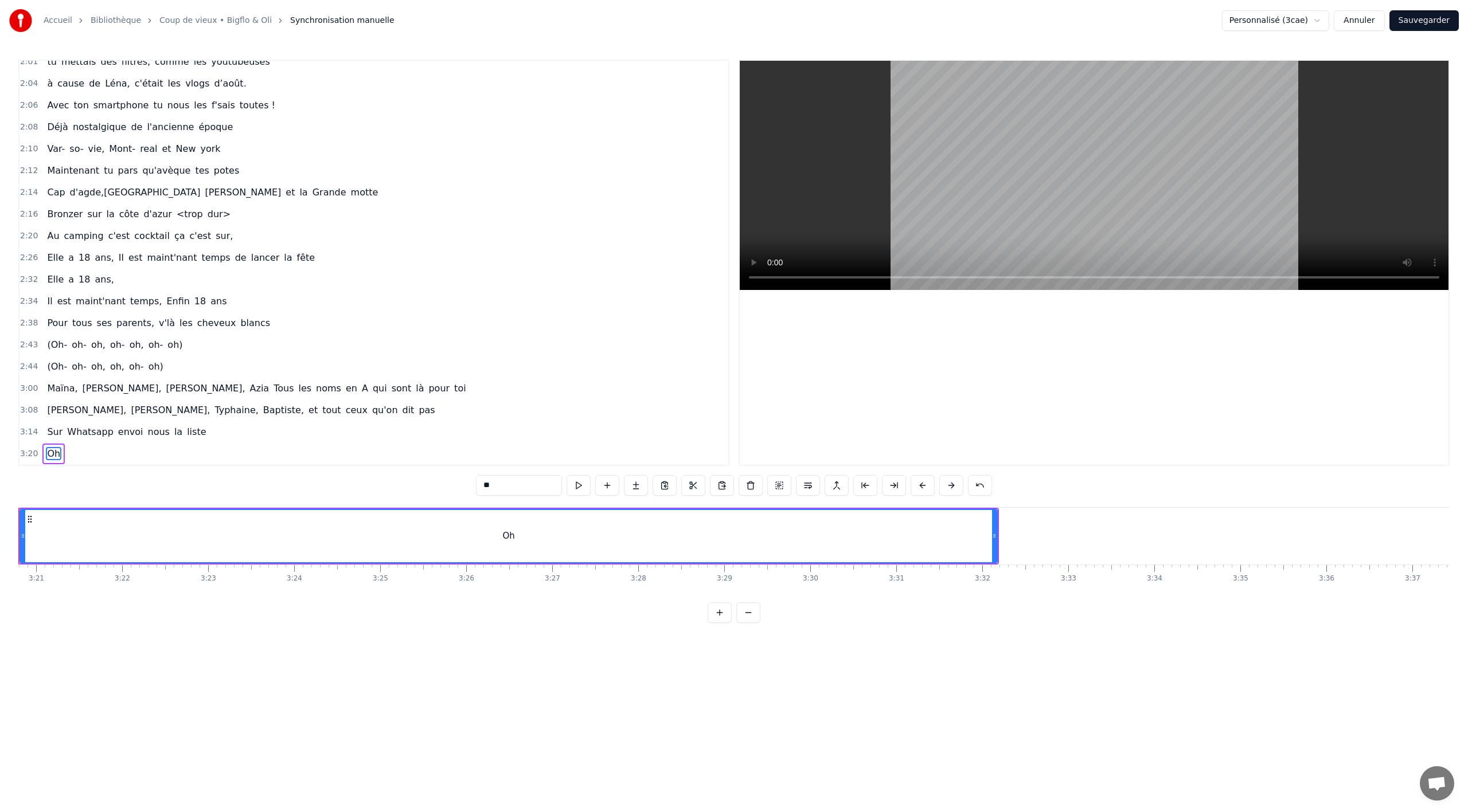
scroll to position [0, 17215]
click at [54, 452] on span "Oh" at bounding box center [54, 454] width 16 height 13
click at [515, 485] on input "**" at bounding box center [519, 485] width 86 height 21
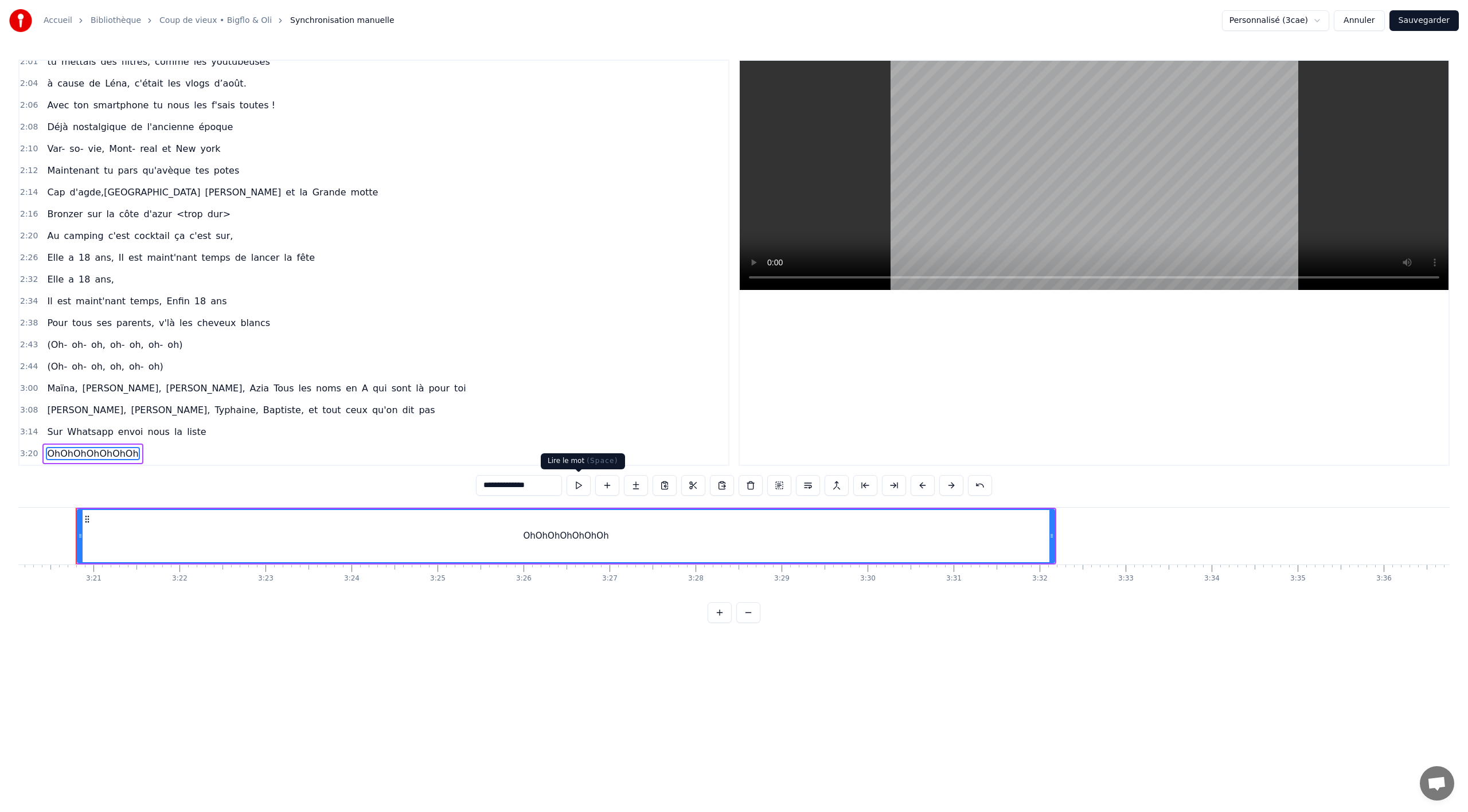
scroll to position [0, 3]
type input "**********"
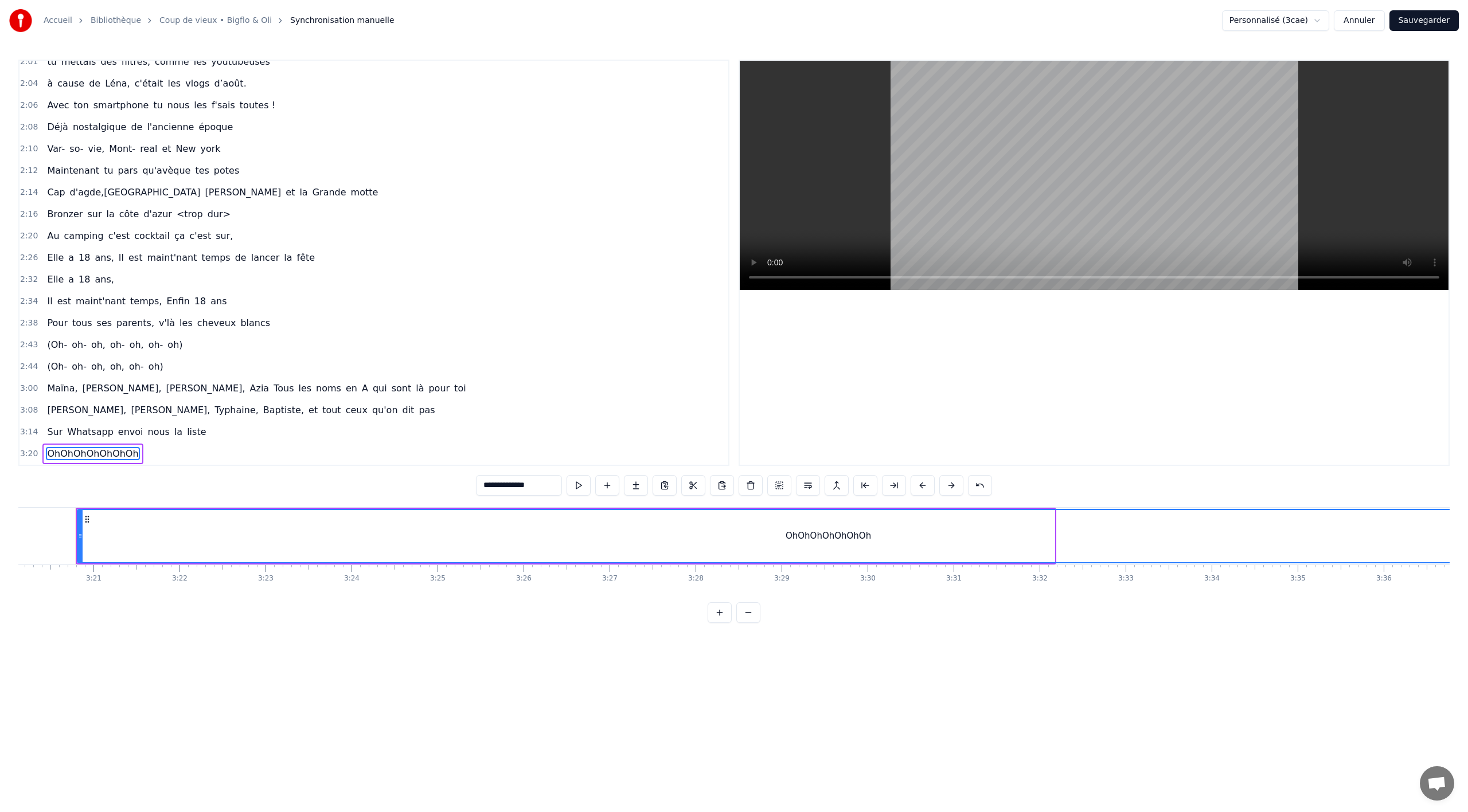
drag, startPoint x: 1052, startPoint y: 532, endPoint x: 1606, endPoint y: 529, distance: 554.0
click at [1467, 529] on html "Accueil Bibliothèque Coup de vieux • Bigflo & Oli Synchronisation manuelle Pers…" at bounding box center [734, 320] width 1468 height 642
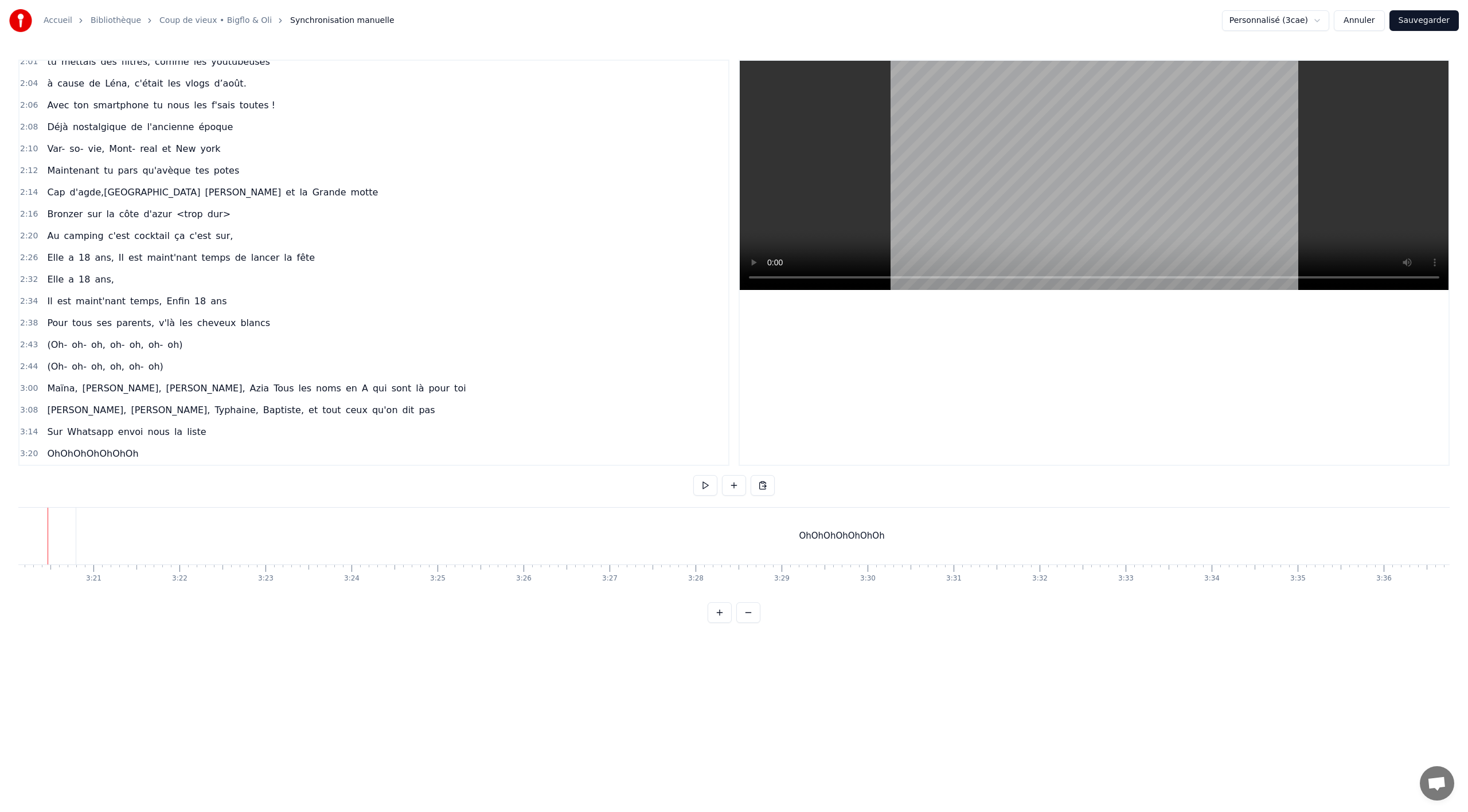
scroll to position [0, 17187]
click at [780, 536] on div "OhOhOhOhOhOhOh" at bounding box center [870, 536] width 1531 height 57
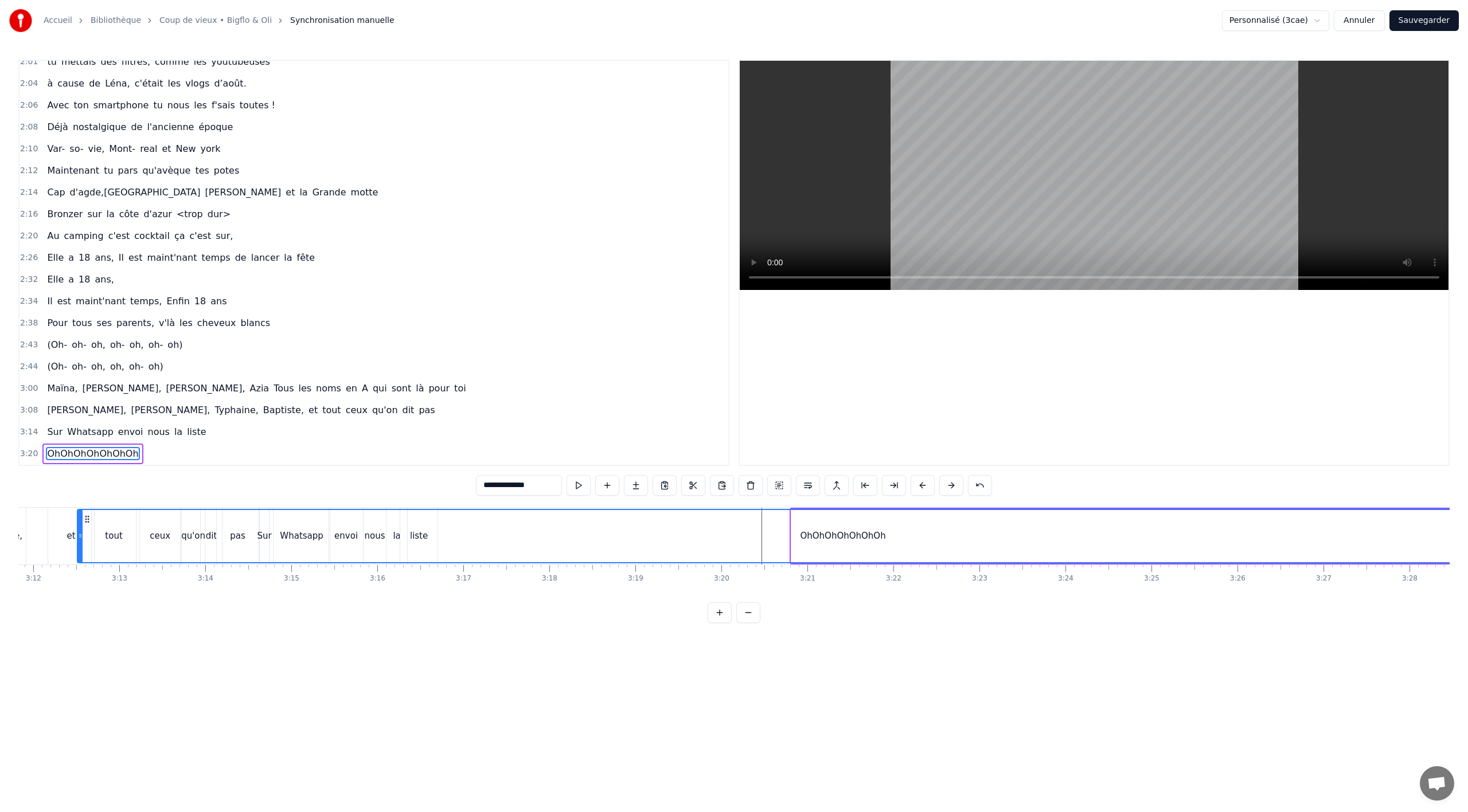
scroll to position [0, 16501]
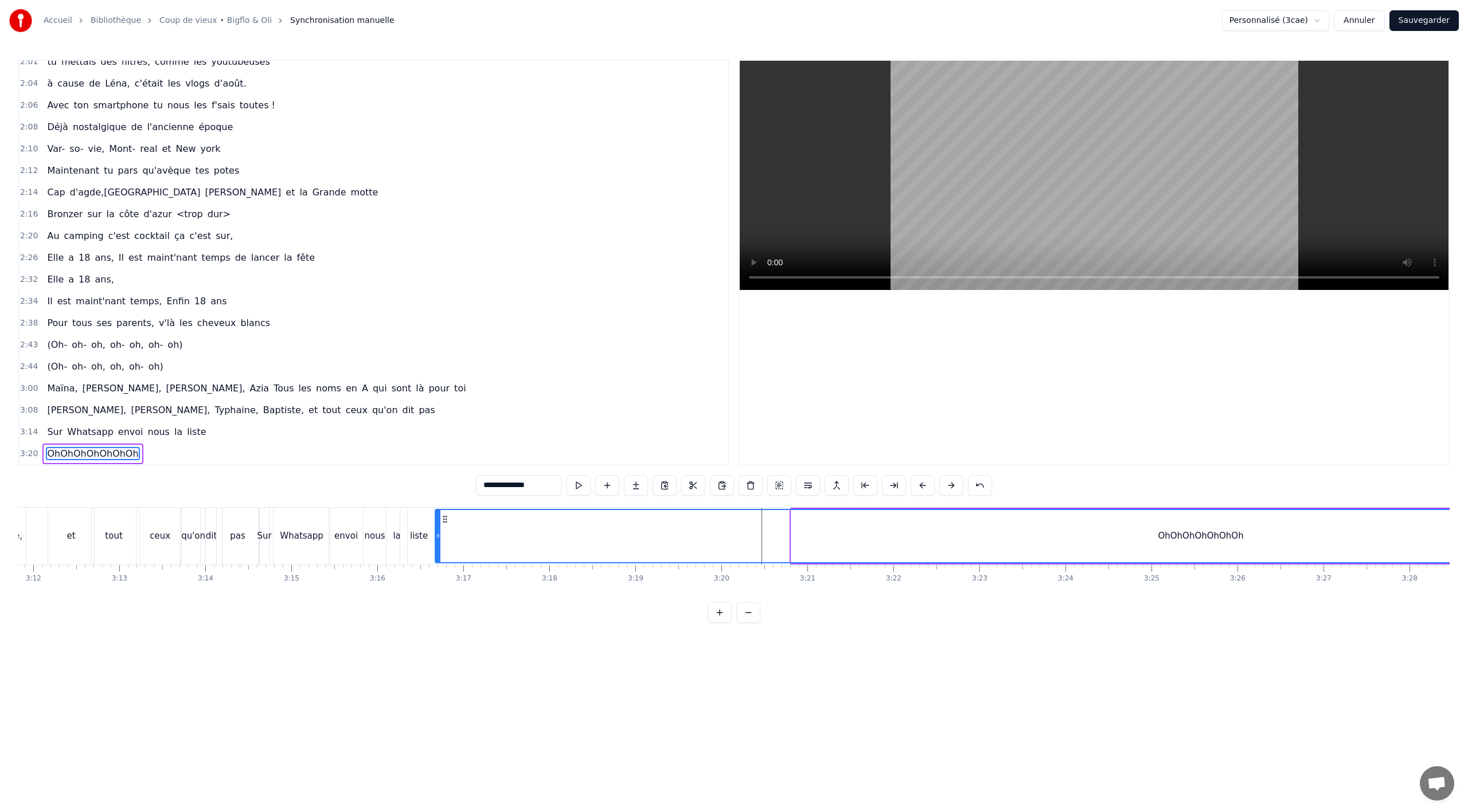
drag, startPoint x: 108, startPoint y: 521, endPoint x: 446, endPoint y: 533, distance: 338.2
click at [446, 533] on div "OhOhOhOhOhOhOh" at bounding box center [1200, 536] width 1530 height 52
click at [318, 550] on div "Whatsapp" at bounding box center [302, 536] width 56 height 57
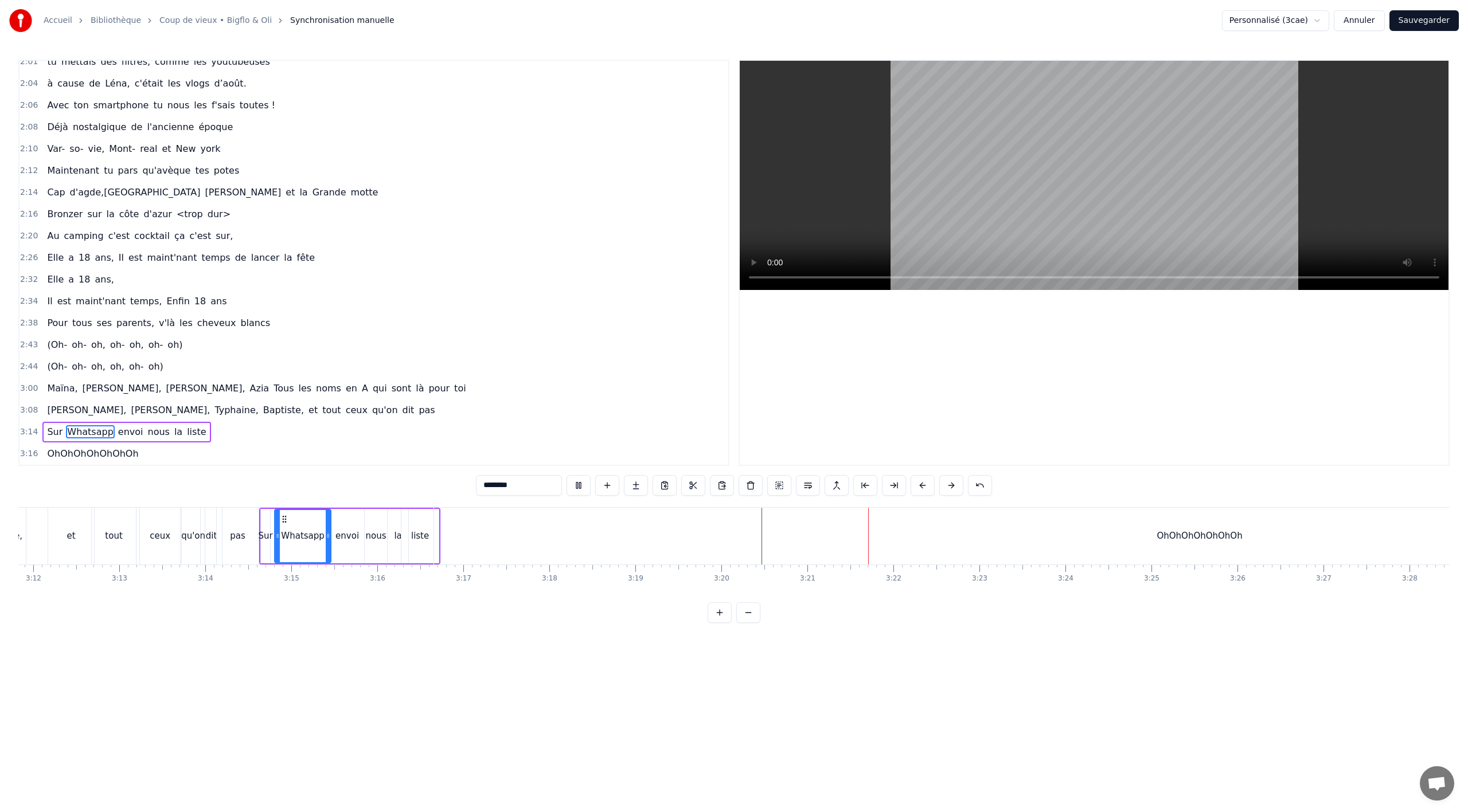
click at [460, 537] on div "OhOhOhOhOhOhOh" at bounding box center [1199, 536] width 1531 height 57
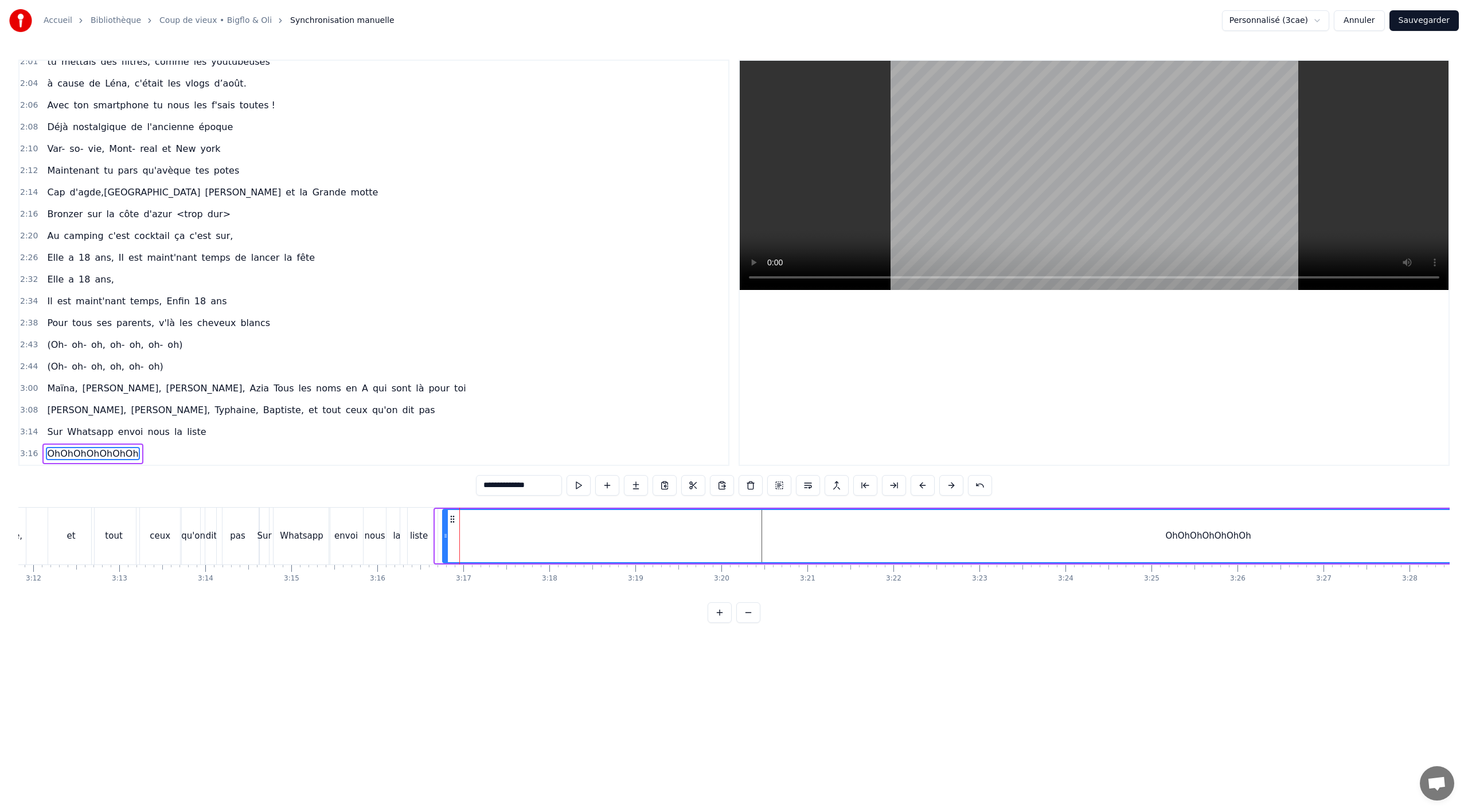
drag, startPoint x: 443, startPoint y: 514, endPoint x: 451, endPoint y: 515, distance: 8.1
click at [451, 515] on icon at bounding box center [452, 519] width 10 height 10
click at [249, 545] on div "pas" at bounding box center [238, 536] width 41 height 57
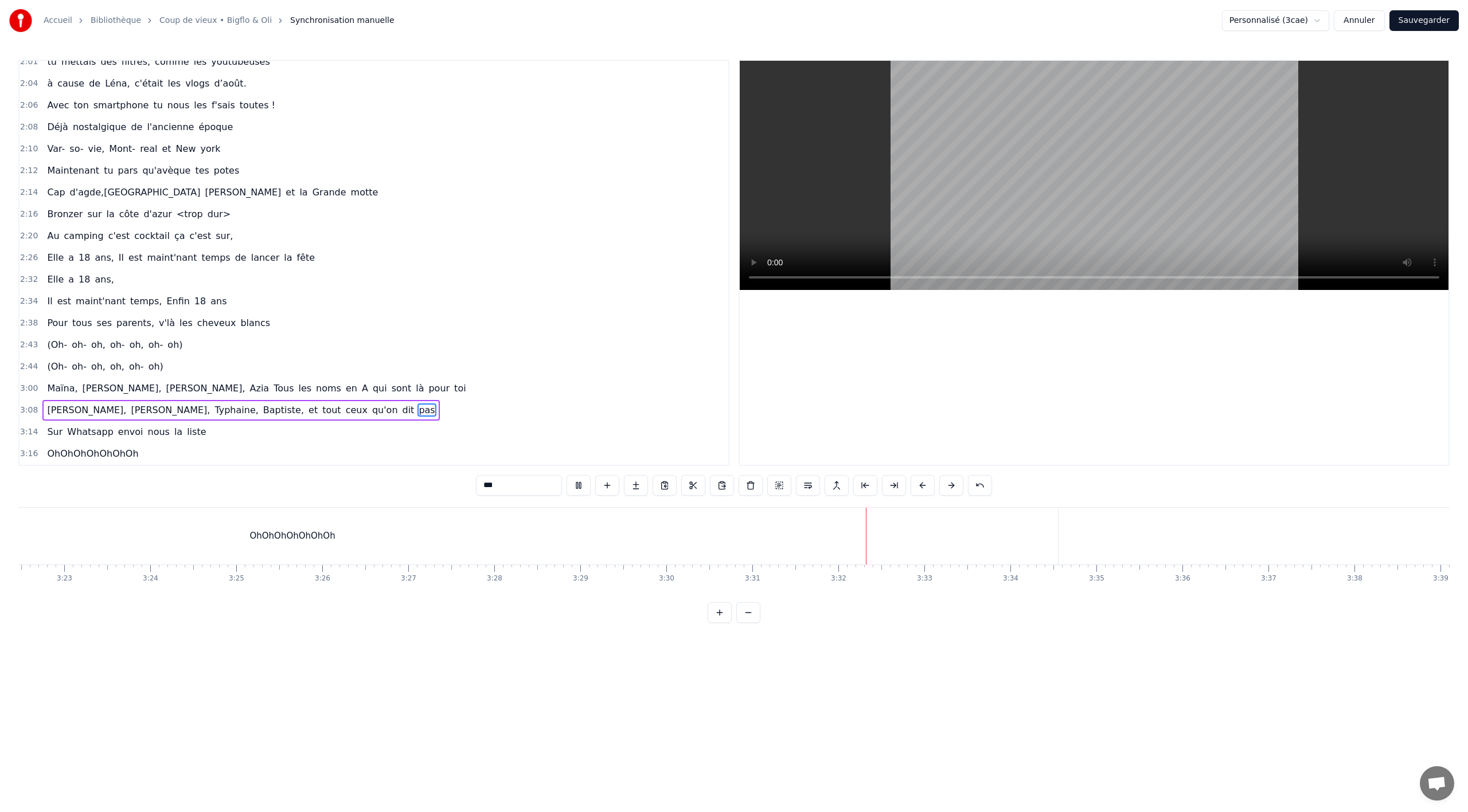
scroll to position [0, 17457]
click at [1000, 549] on div "OhOhOhOhOhOhOh" at bounding box center [251, 536] width 1531 height 57
type input "**********"
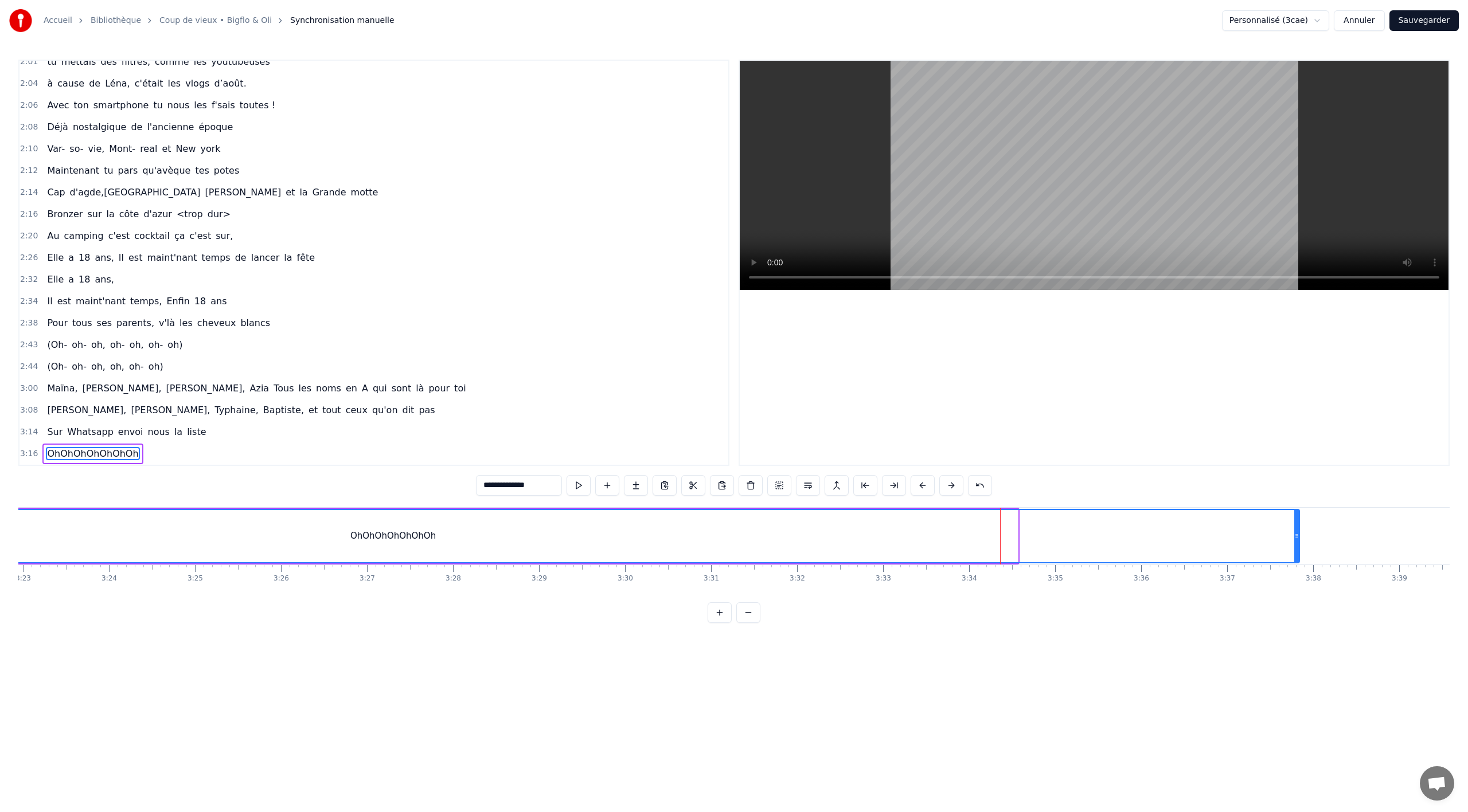
drag, startPoint x: 1017, startPoint y: 537, endPoint x: 1363, endPoint y: 549, distance: 346.2
click at [1299, 549] on div at bounding box center [1296, 536] width 4 height 52
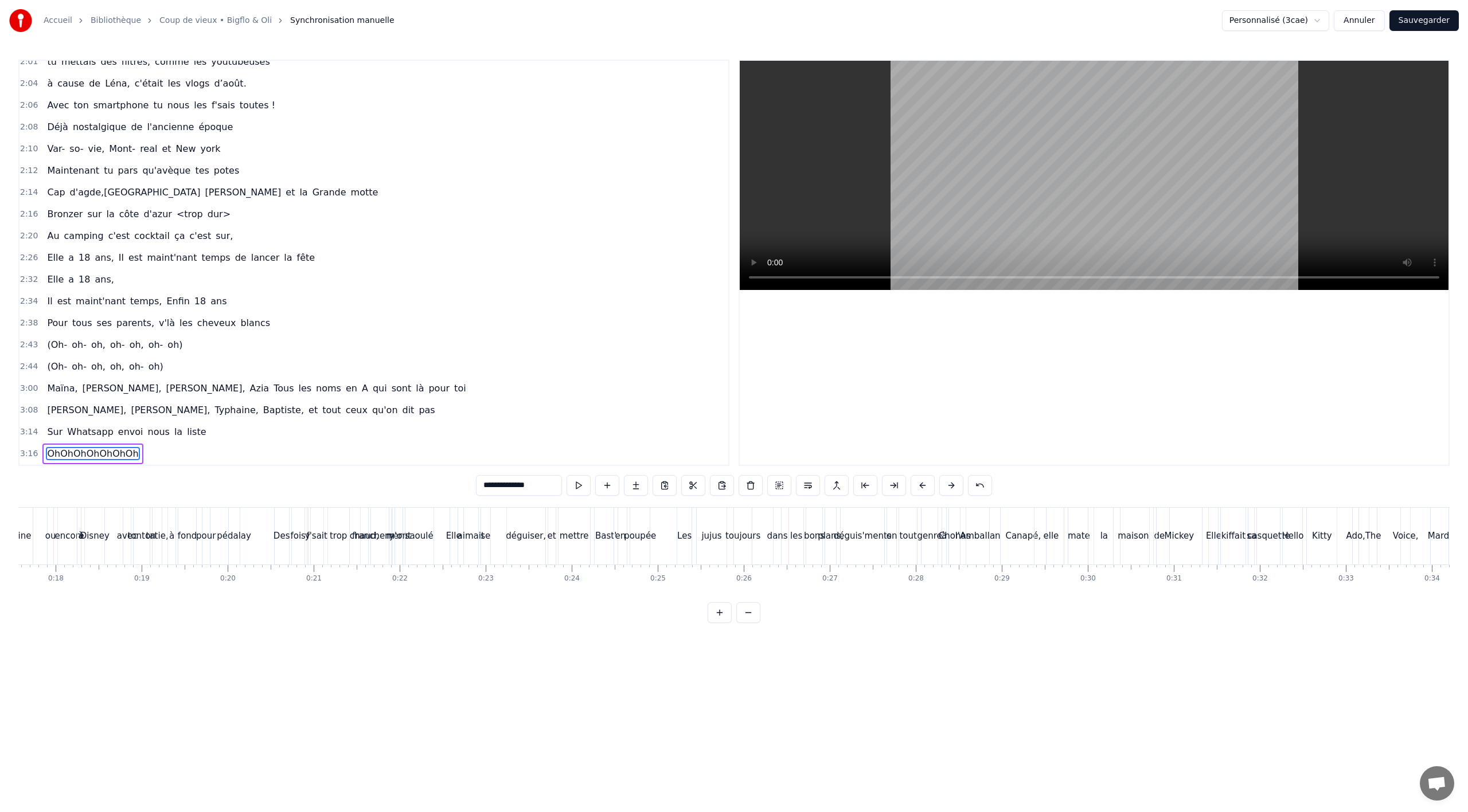
scroll to position [0, 698]
click at [1402, 24] on button "Sauvegarder" at bounding box center [1424, 21] width 69 height 21
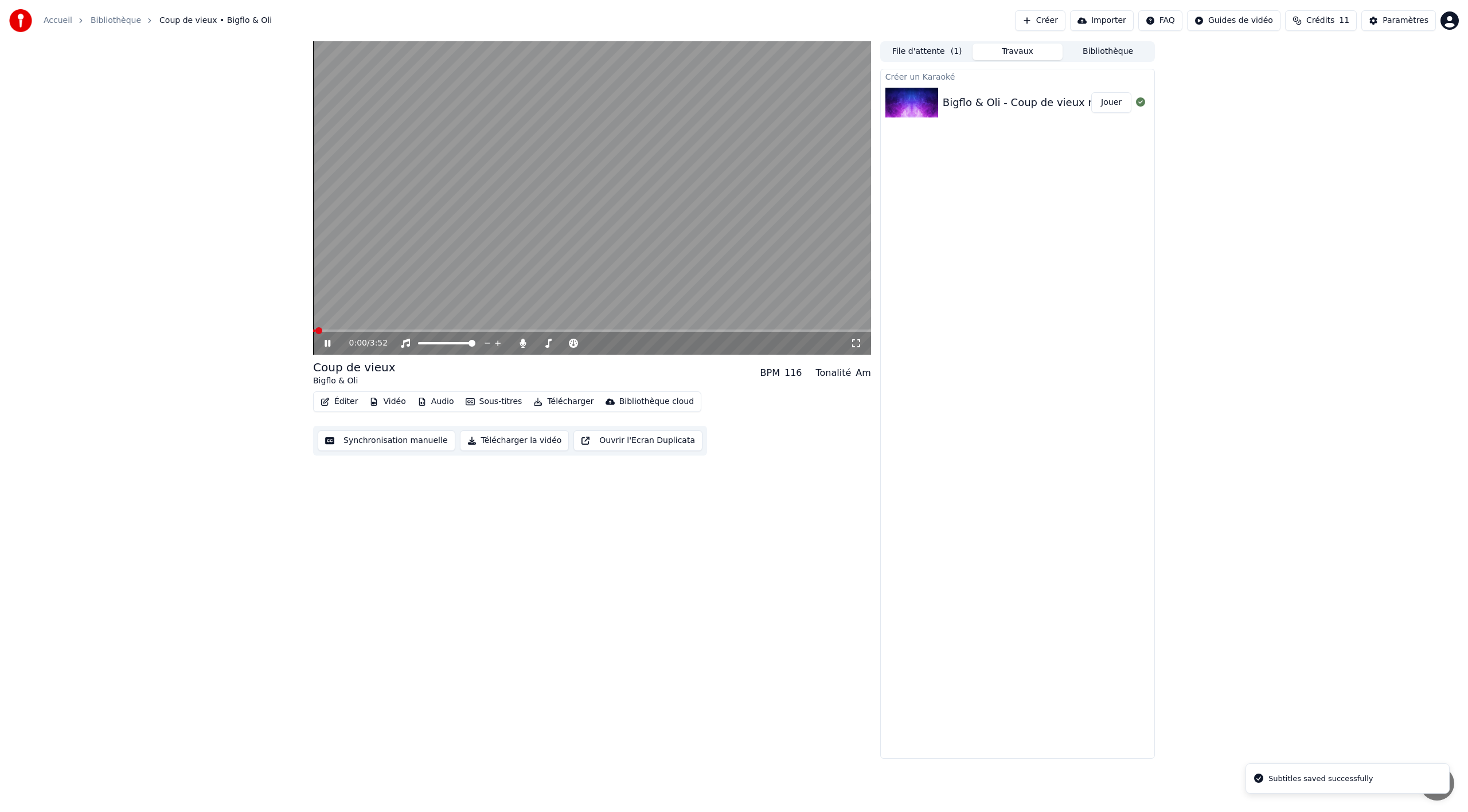
click at [388, 402] on button "Vidéo" at bounding box center [387, 402] width 45 height 16
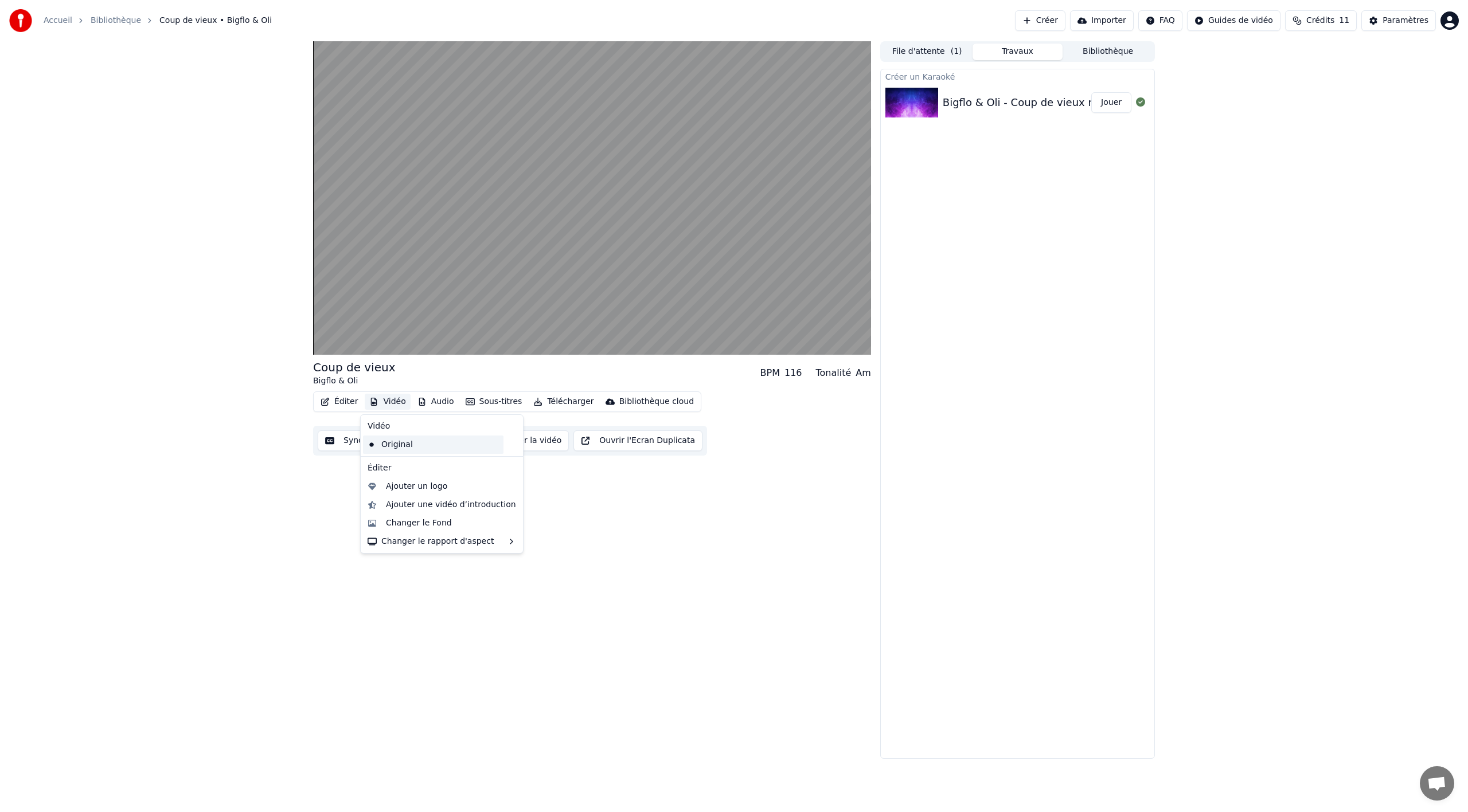
click at [416, 446] on div "Original" at bounding box center [433, 444] width 141 height 18
click at [388, 402] on button "Vidéo" at bounding box center [387, 402] width 45 height 16
click at [620, 514] on div "Coup de vieux Bigflo & Oli BPM 116 Tonalité Am Éditer Vidéo Audio Sous-titres T…" at bounding box center [592, 400] width 558 height 718
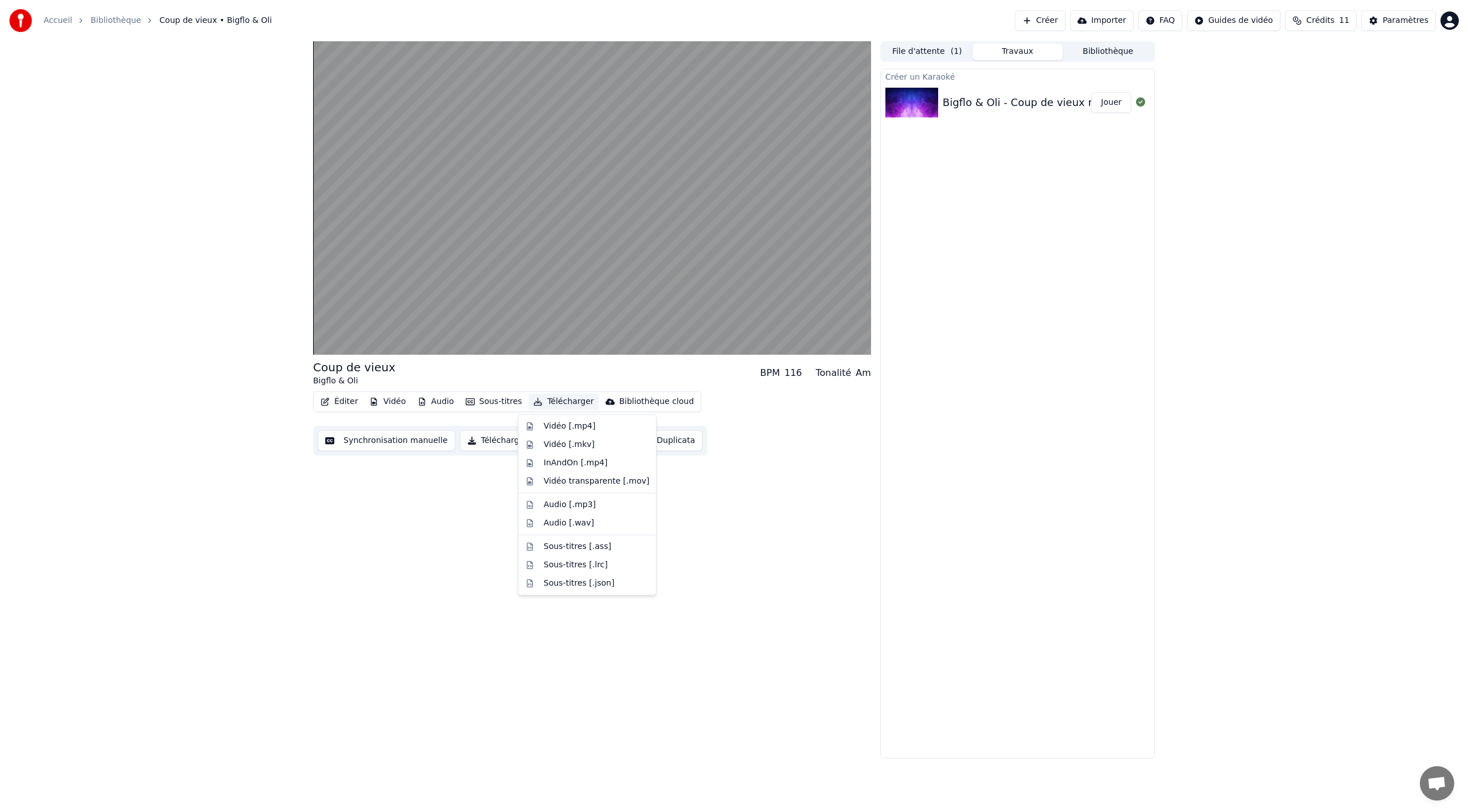
click at [550, 405] on button "Télécharger" at bounding box center [563, 402] width 69 height 16
click at [582, 425] on div "Vidéo [.mp4]" at bounding box center [569, 426] width 52 height 11
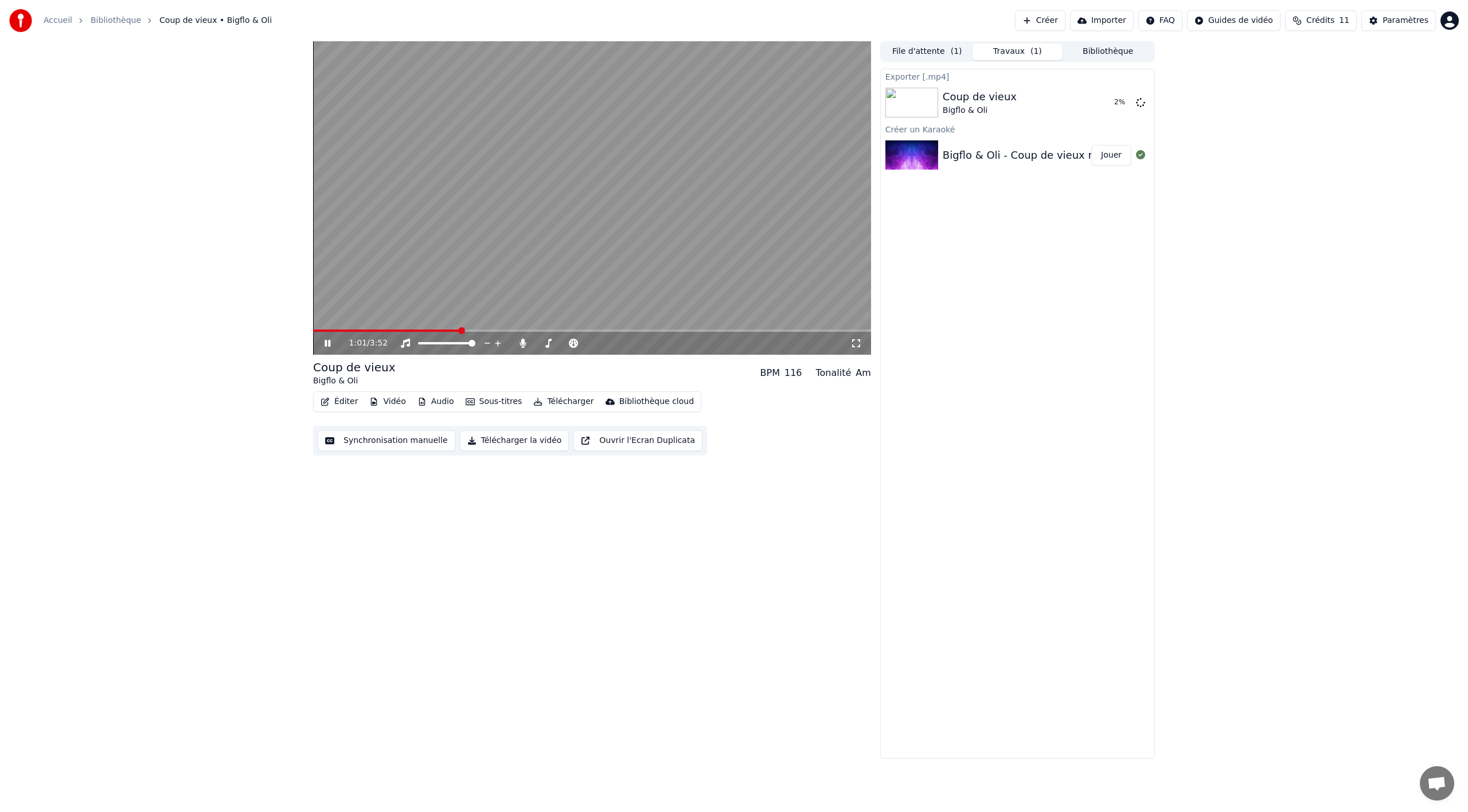
click at [328, 344] on icon at bounding box center [335, 343] width 27 height 10
click at [1142, 103] on icon at bounding box center [1141, 102] width 10 height 10
click at [359, 444] on button "Synchronisation manuelle" at bounding box center [386, 441] width 137 height 21
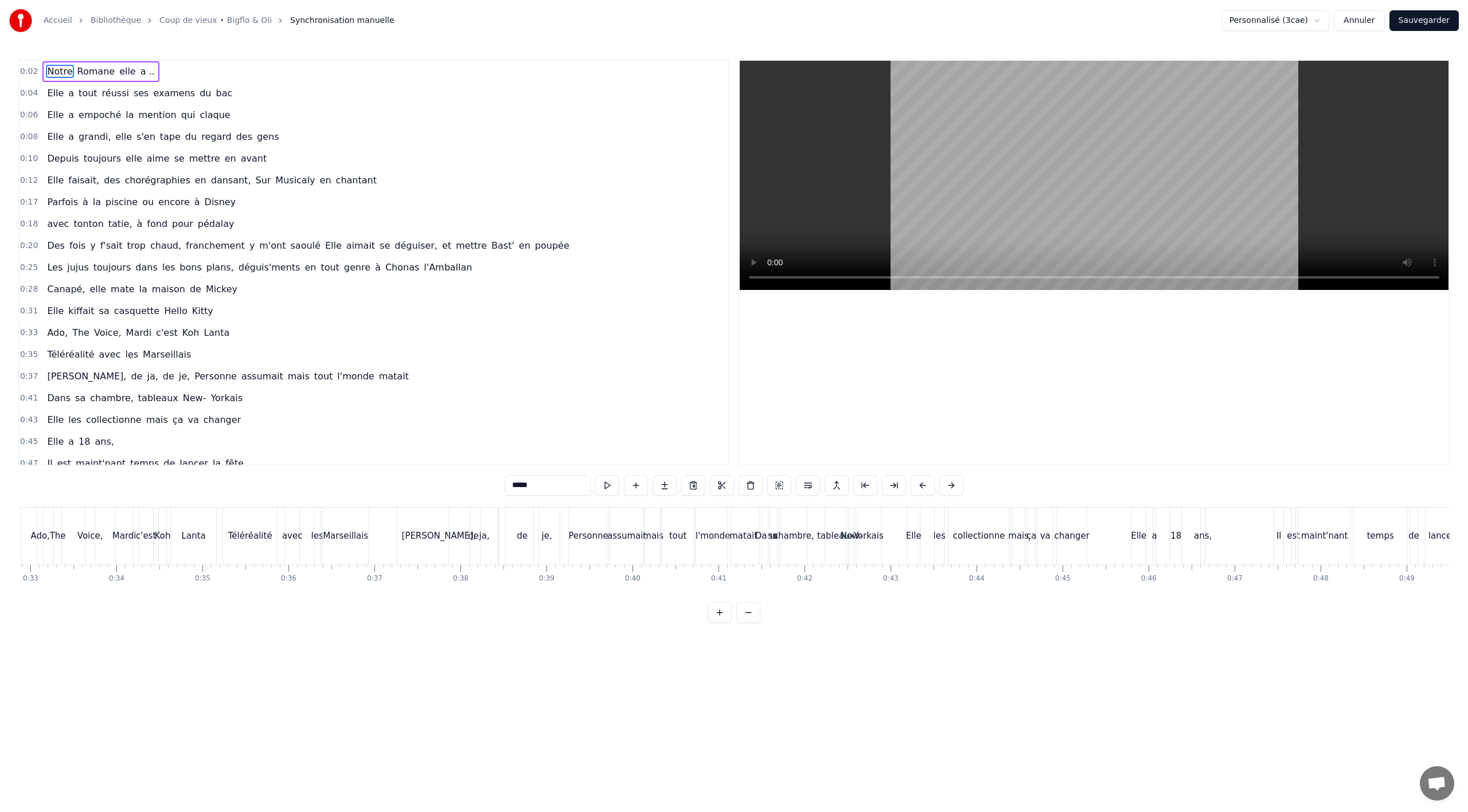
scroll to position [0, 2835]
click at [710, 492] on button at bounding box center [705, 485] width 24 height 21
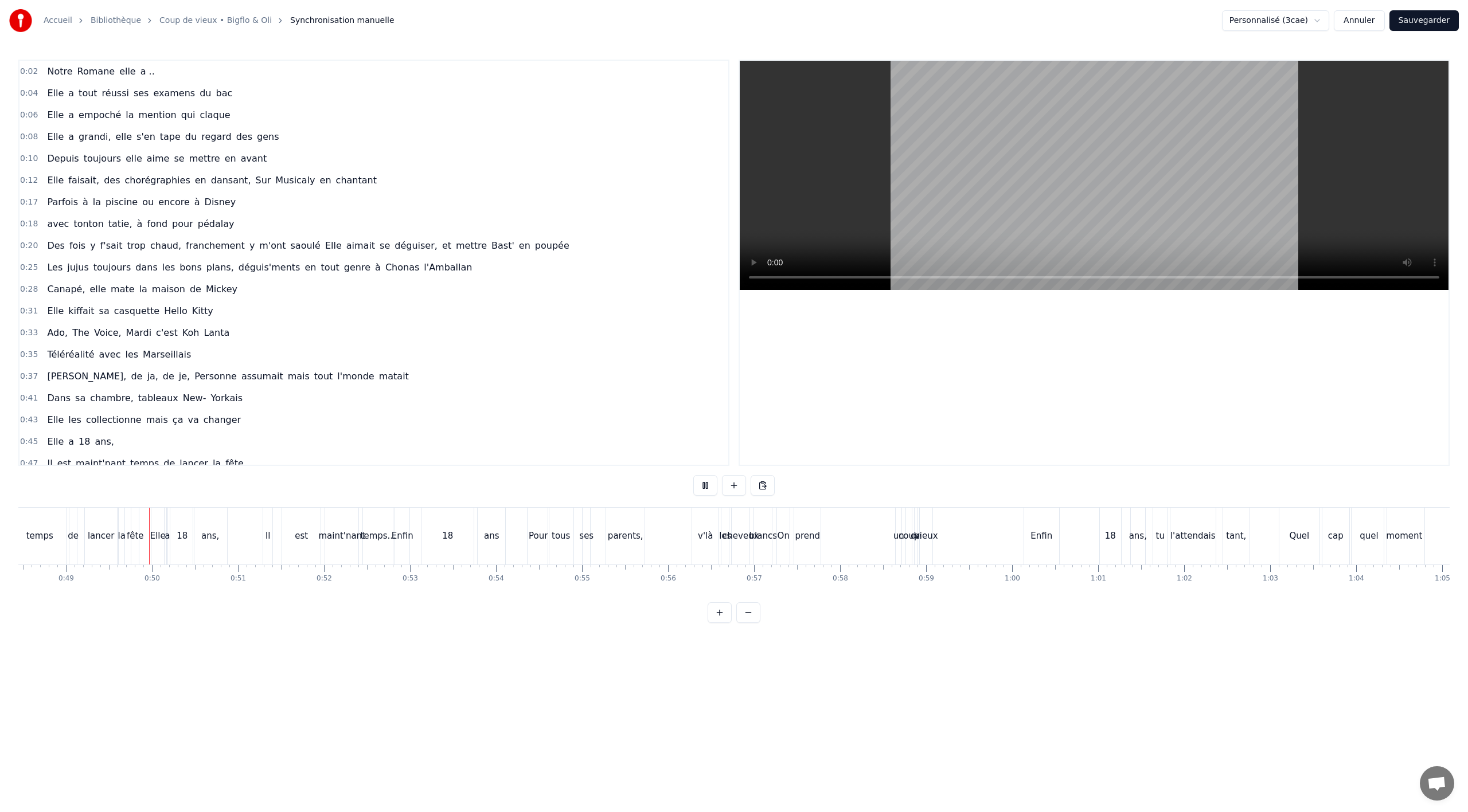
scroll to position [0, 4173]
click at [394, 553] on div "Enfin" at bounding box center [396, 536] width 15 height 57
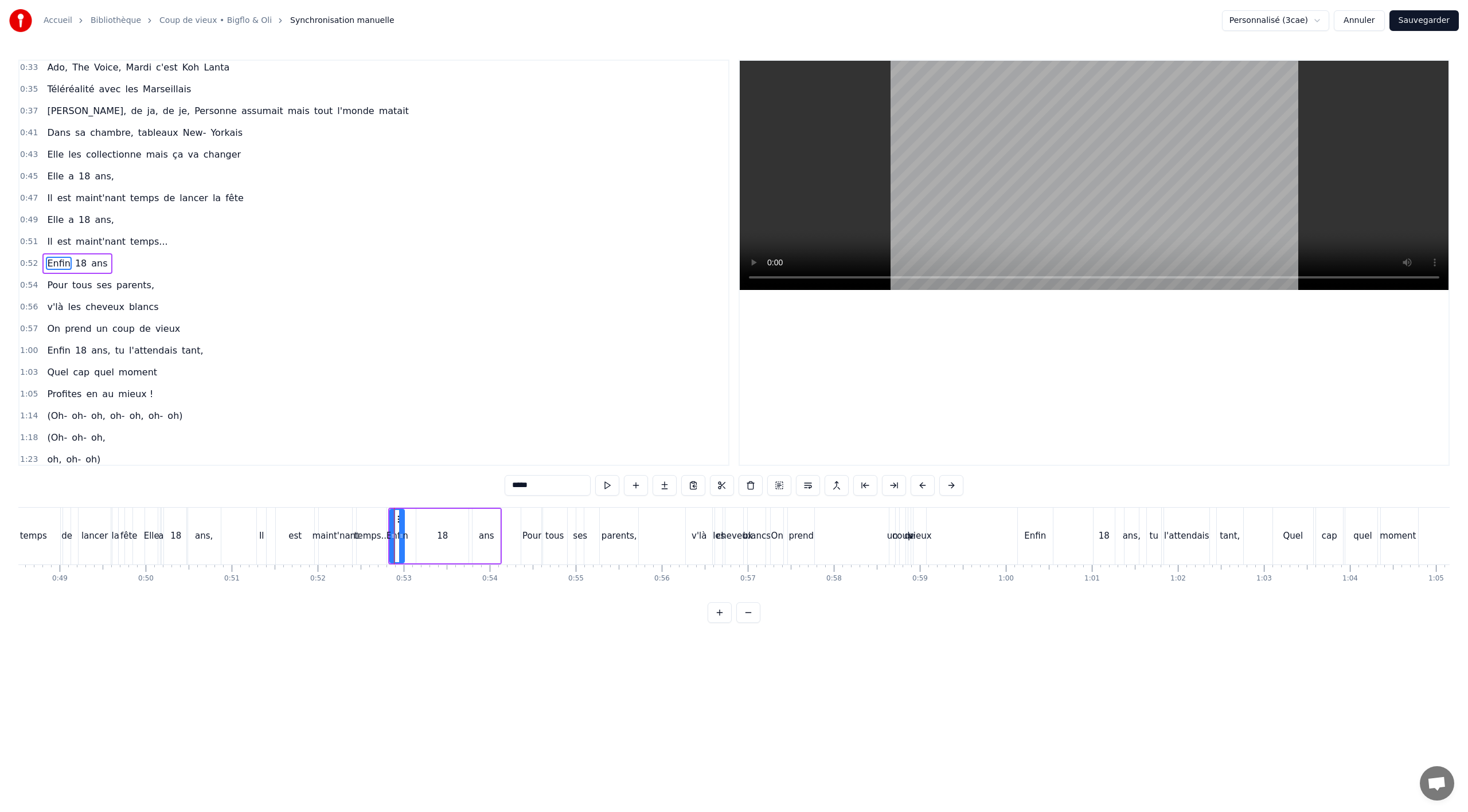
scroll to position [266, 0]
drag, startPoint x: 402, startPoint y: 539, endPoint x: 414, endPoint y: 537, distance: 12.2
click at [414, 538] on icon at bounding box center [412, 536] width 4 height 10
drag, startPoint x: 399, startPoint y: 520, endPoint x: 416, endPoint y: 519, distance: 17.0
click at [416, 519] on icon at bounding box center [416, 519] width 10 height 10
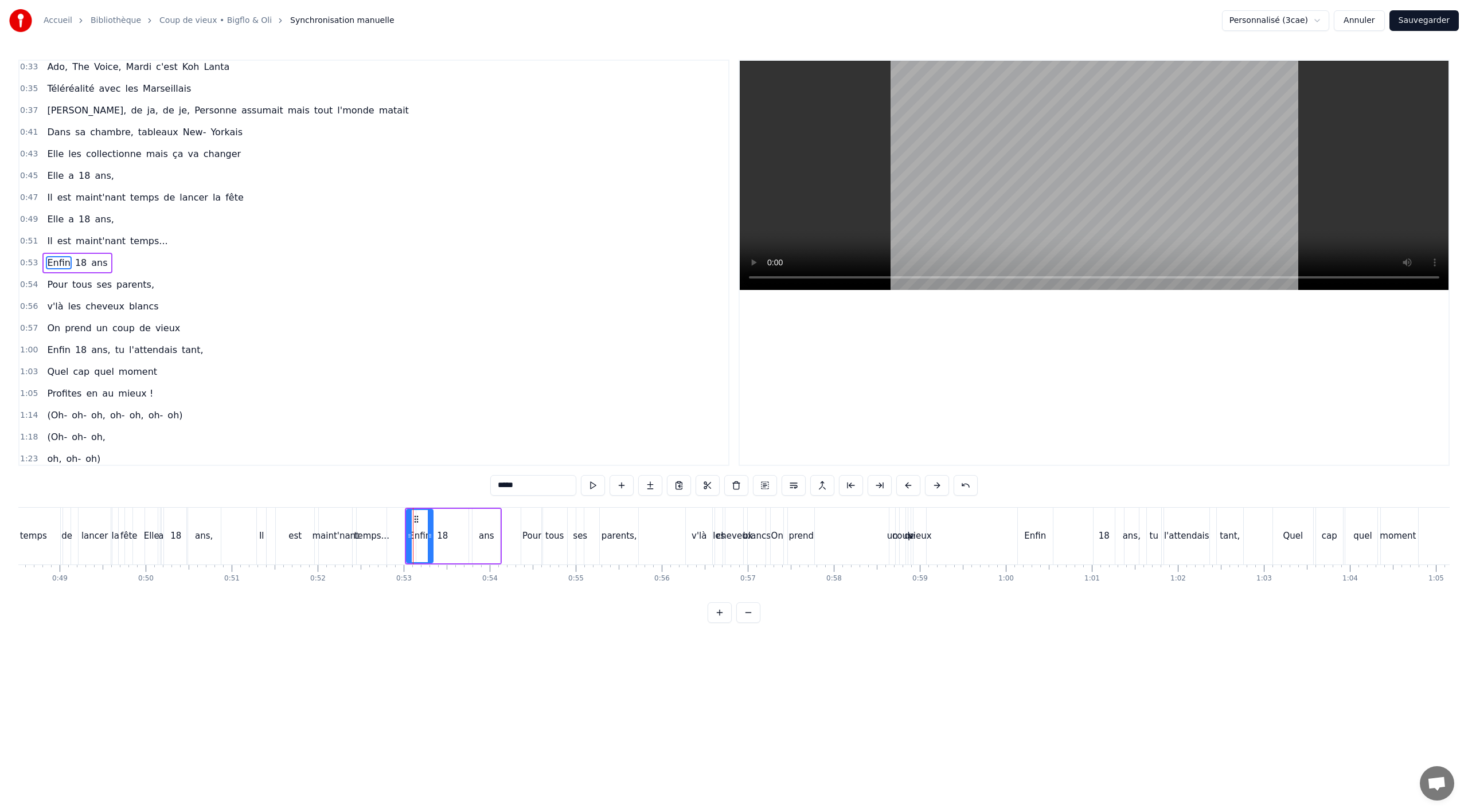
click at [492, 541] on div "ans" at bounding box center [486, 536] width 16 height 13
click at [440, 519] on div "18" at bounding box center [442, 536] width 52 height 54
type input "**"
drag, startPoint x: 419, startPoint y: 535, endPoint x: 445, endPoint y: 535, distance: 26.0
click at [445, 535] on icon at bounding box center [445, 536] width 4 height 10
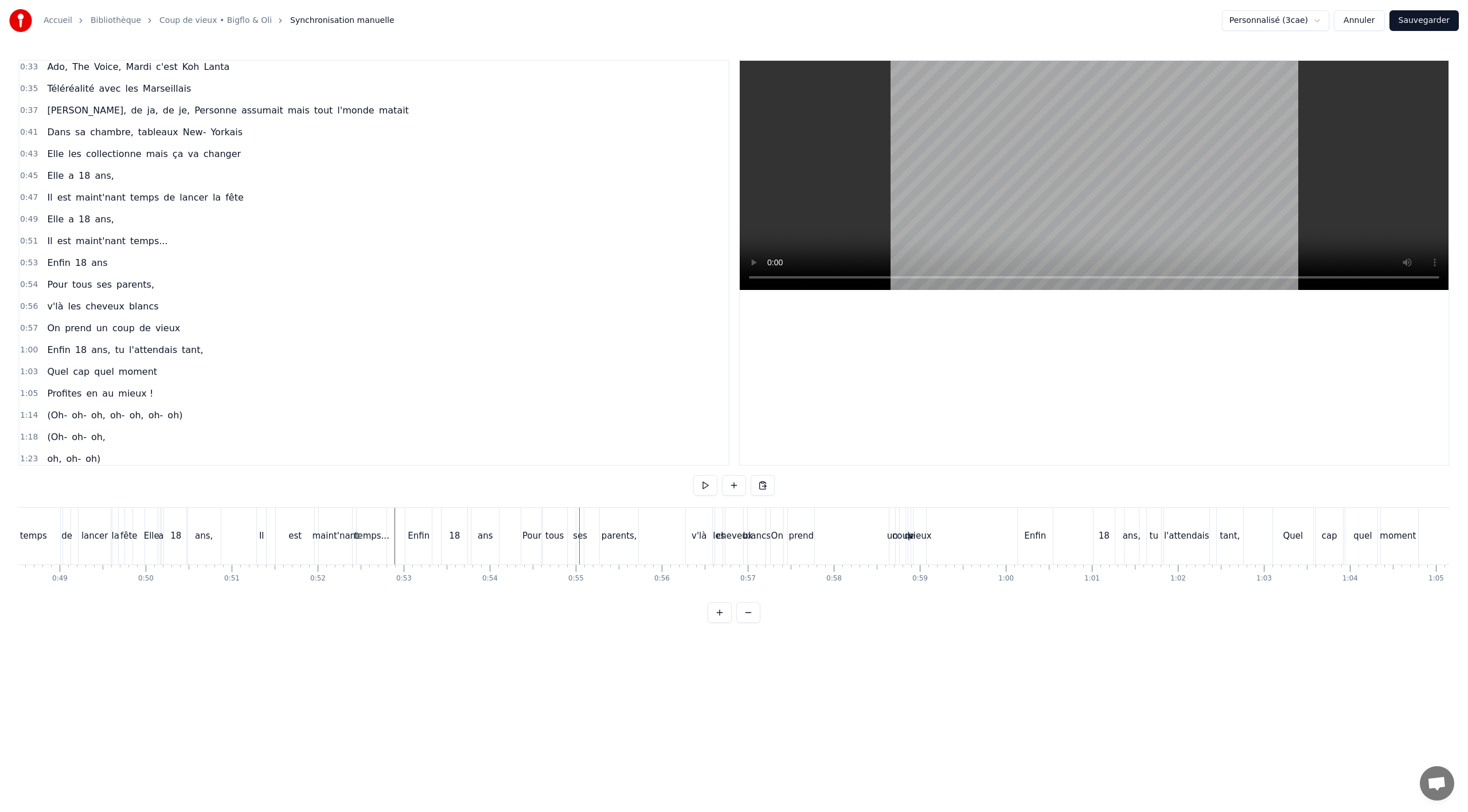
click at [531, 551] on div "Pour" at bounding box center [531, 536] width 22 height 57
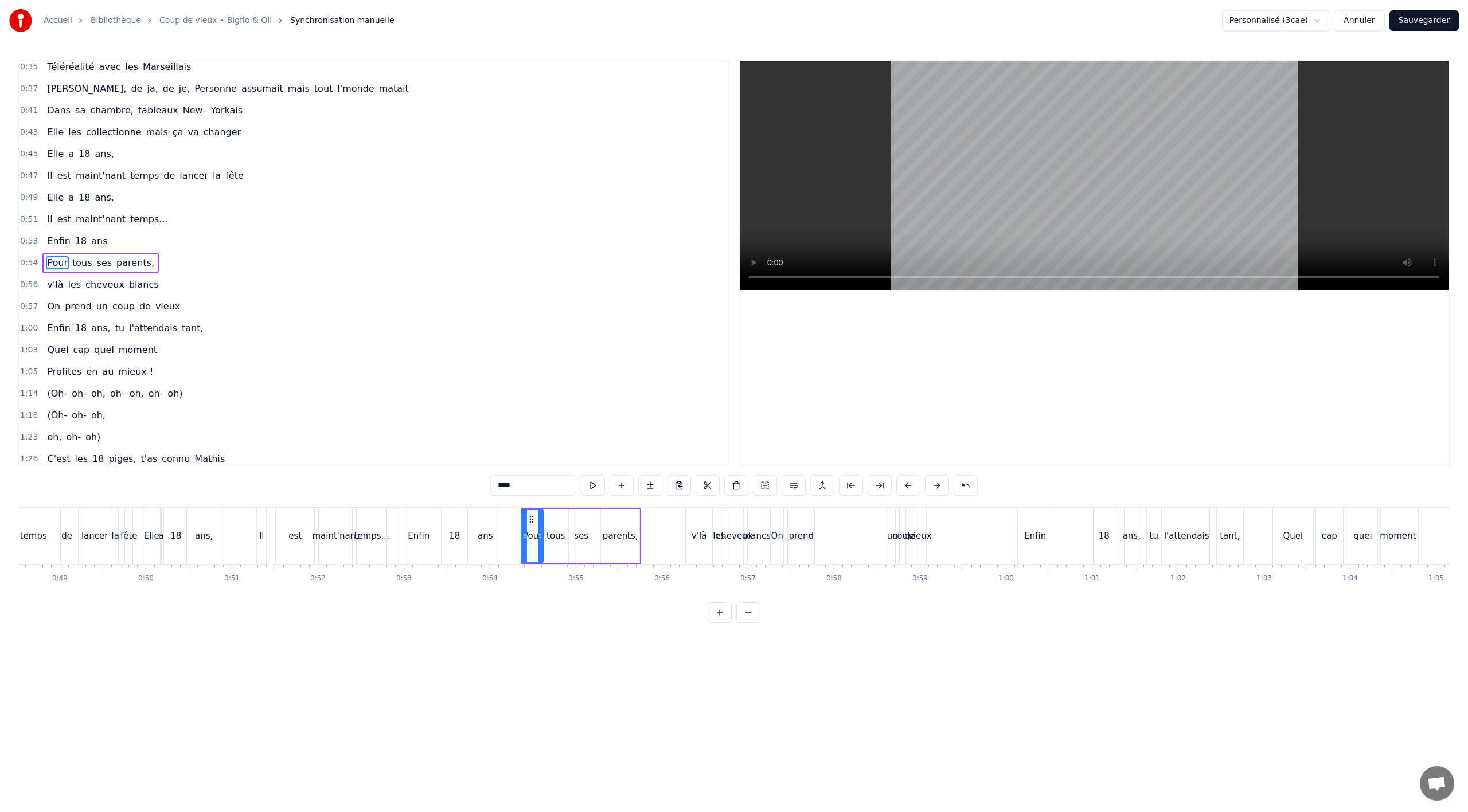
click at [530, 519] on icon at bounding box center [531, 519] width 10 height 10
click at [761, 483] on button at bounding box center [765, 485] width 24 height 21
drag, startPoint x: 530, startPoint y: 518, endPoint x: 572, endPoint y: 514, distance: 42.2
click at [572, 514] on icon at bounding box center [573, 518] width 10 height 10
click at [700, 549] on div "v'là" at bounding box center [699, 536] width 27 height 57
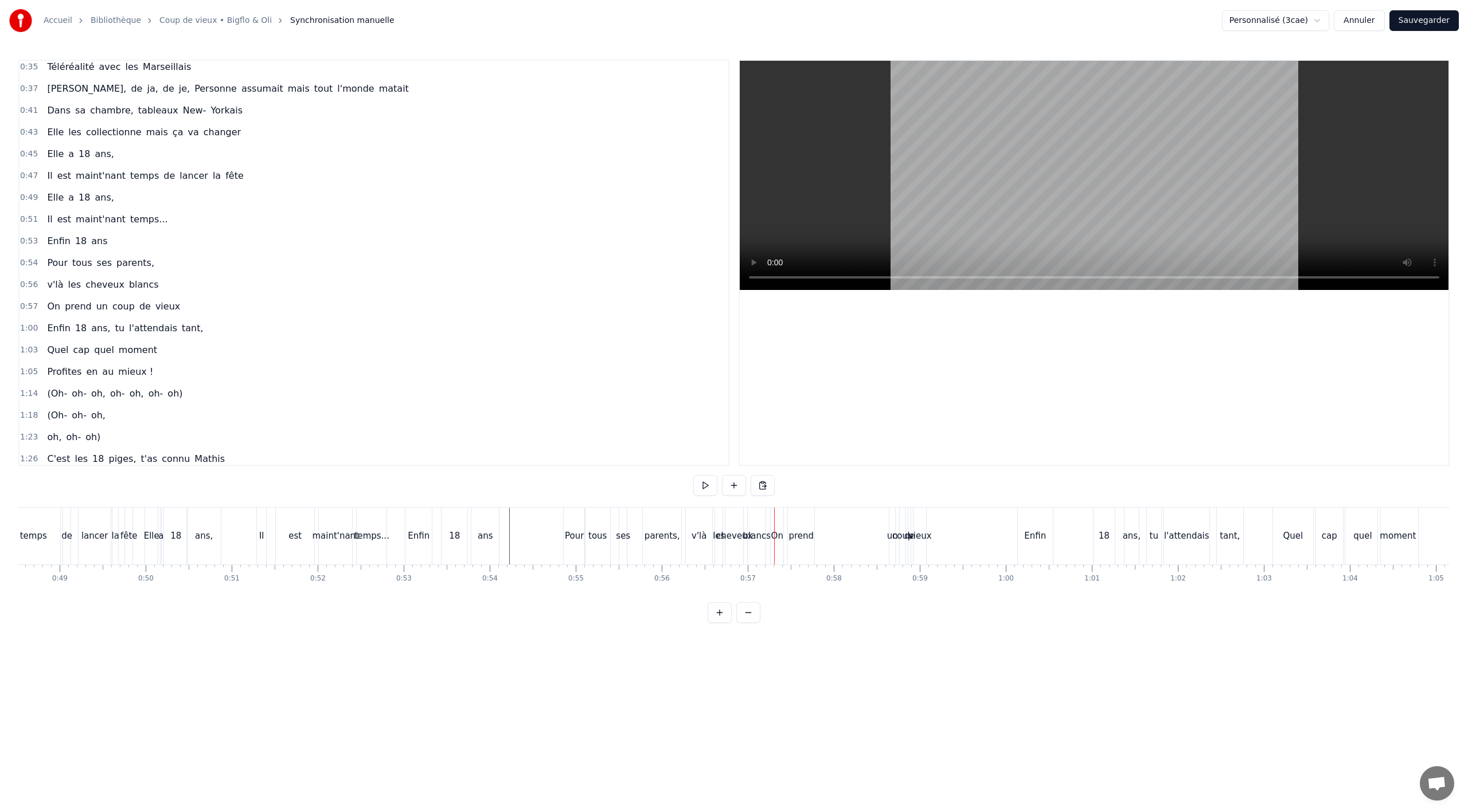
scroll to position [309, 0]
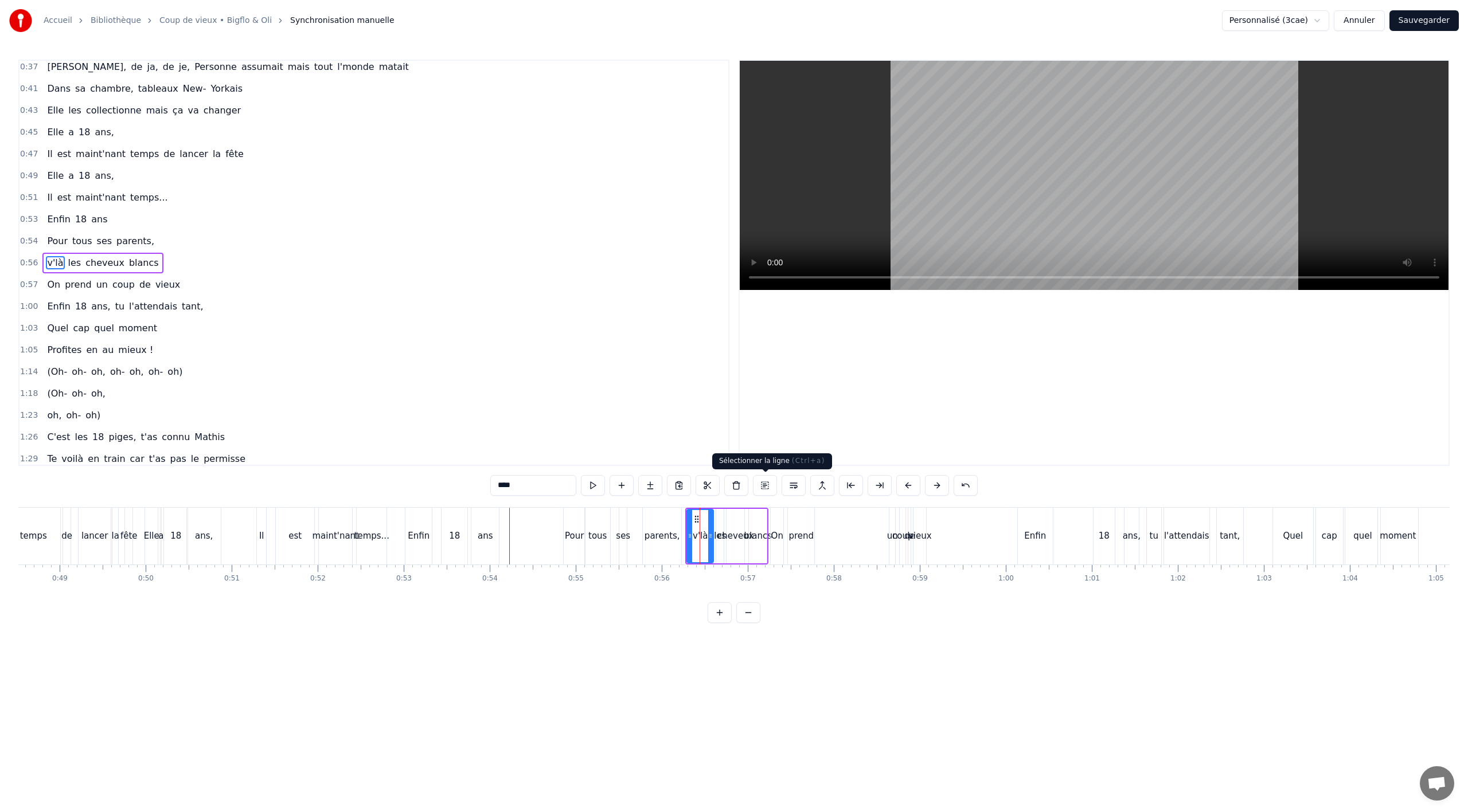
click at [761, 486] on button at bounding box center [765, 485] width 24 height 21
click at [696, 517] on icon at bounding box center [694, 518] width 10 height 10
click at [780, 540] on div "On" at bounding box center [778, 536] width 12 height 13
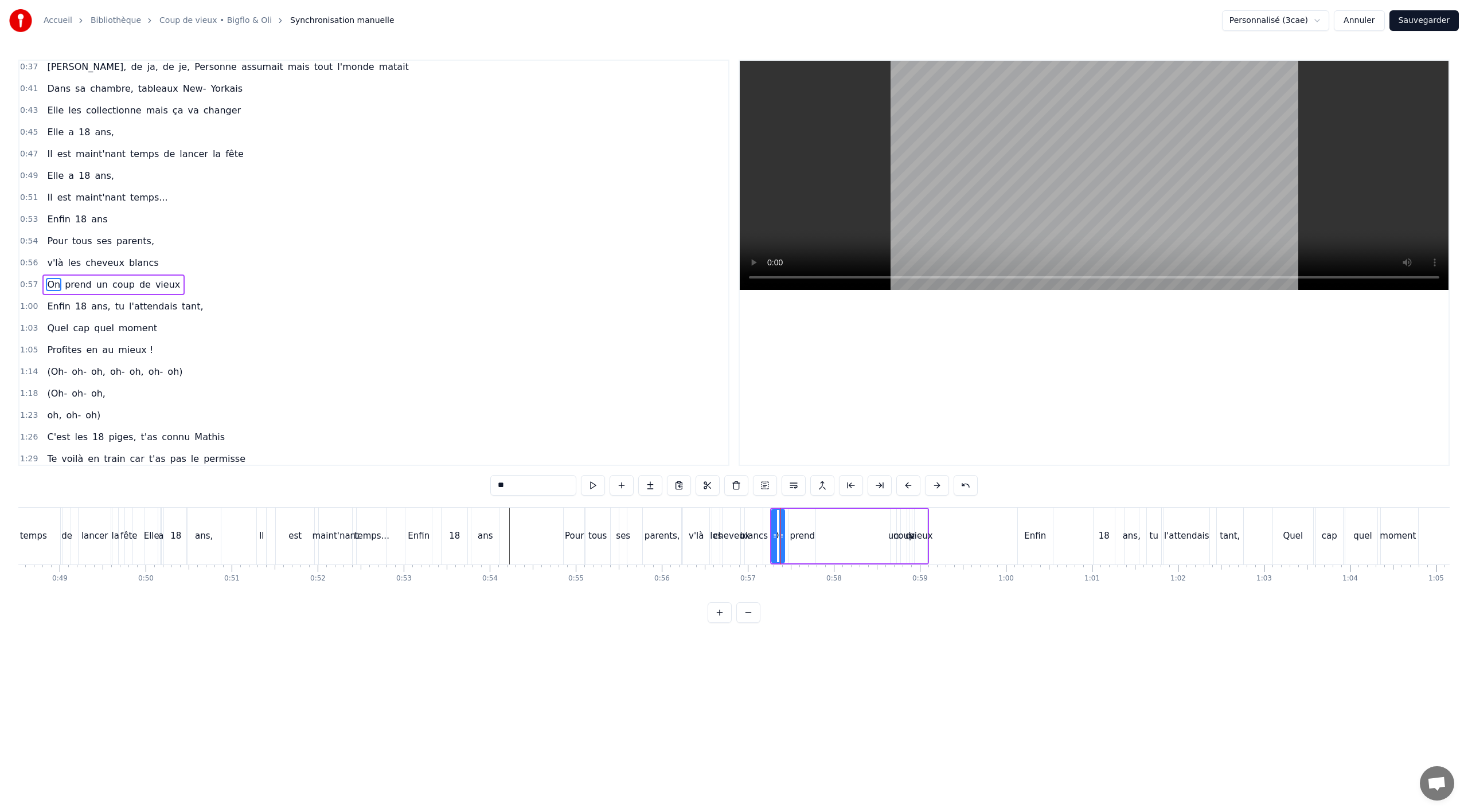
scroll to position [332, 0]
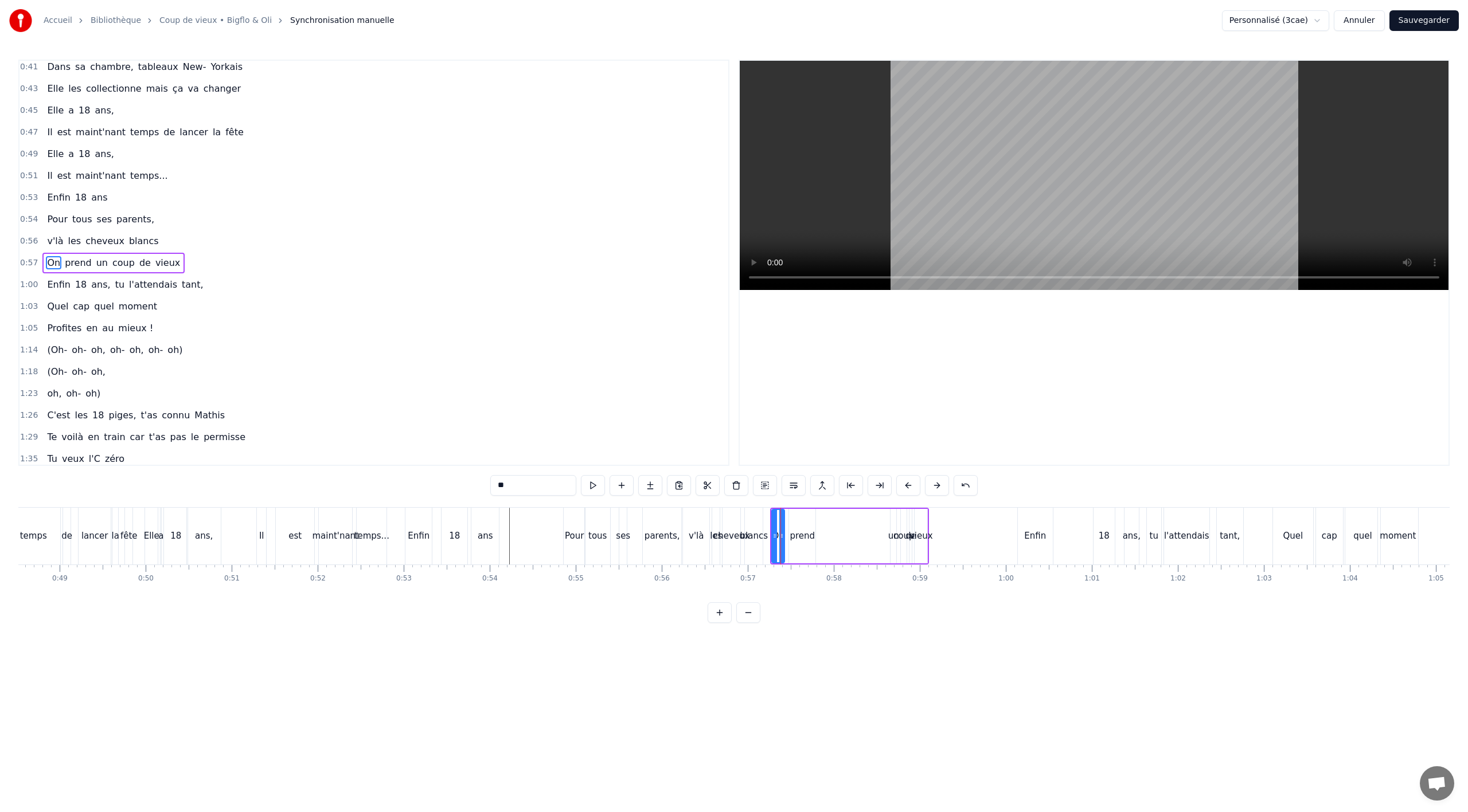
click at [795, 536] on div "prend" at bounding box center [802, 536] width 25 height 13
drag, startPoint x: 801, startPoint y: 517, endPoint x: 847, endPoint y: 517, distance: 46.0
click at [846, 517] on circle at bounding box center [845, 516] width 1 height 1
click at [784, 533] on div "On" at bounding box center [778, 536] width 12 height 13
drag, startPoint x: 782, startPoint y: 523, endPoint x: 791, endPoint y: 523, distance: 9.0
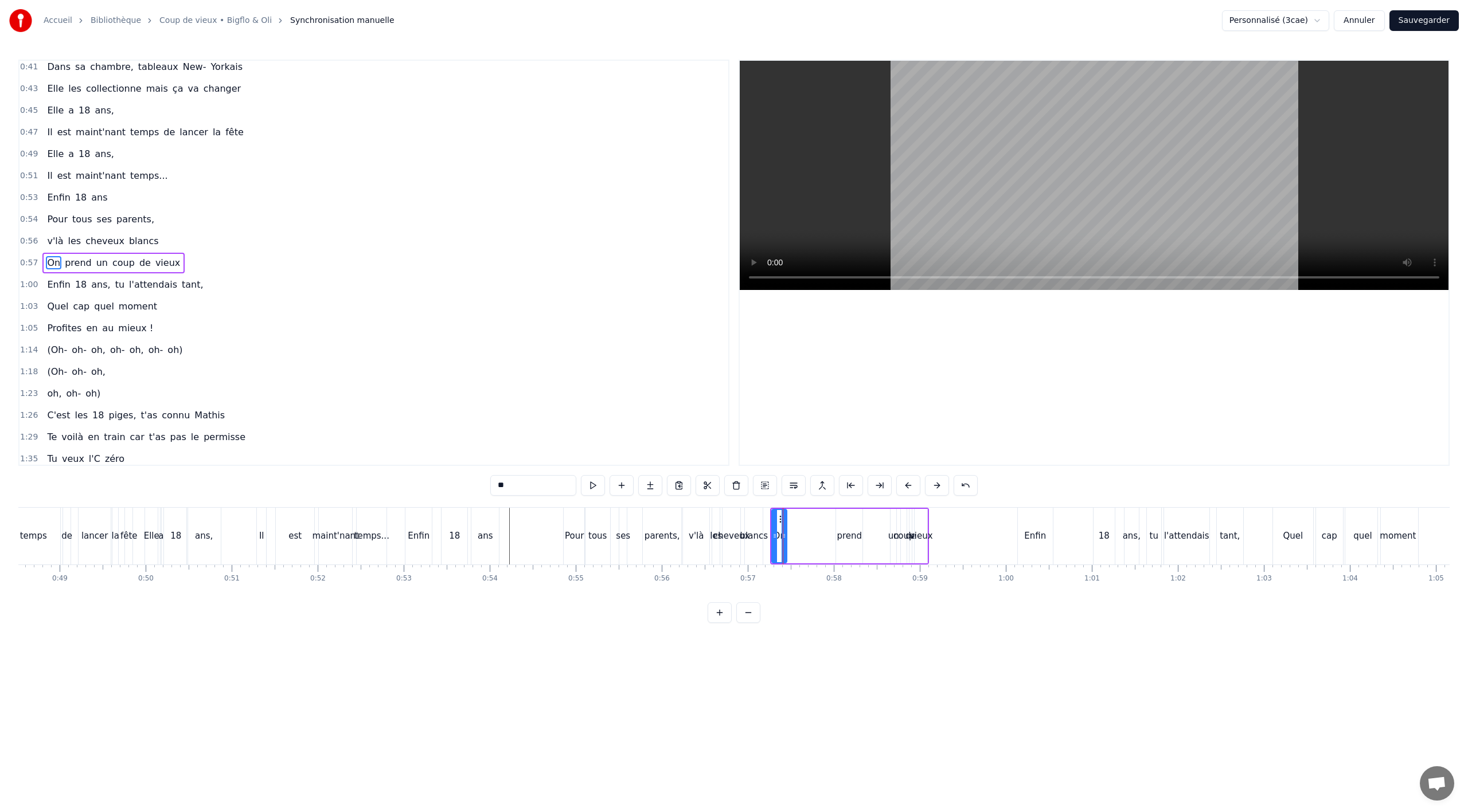
click at [786, 523] on div at bounding box center [784, 536] width 4 height 52
drag, startPoint x: 780, startPoint y: 518, endPoint x: 819, endPoint y: 516, distance: 39.1
click at [819, 516] on icon at bounding box center [820, 519] width 10 height 10
click at [692, 546] on div "v'là" at bounding box center [696, 536] width 27 height 57
type input "****"
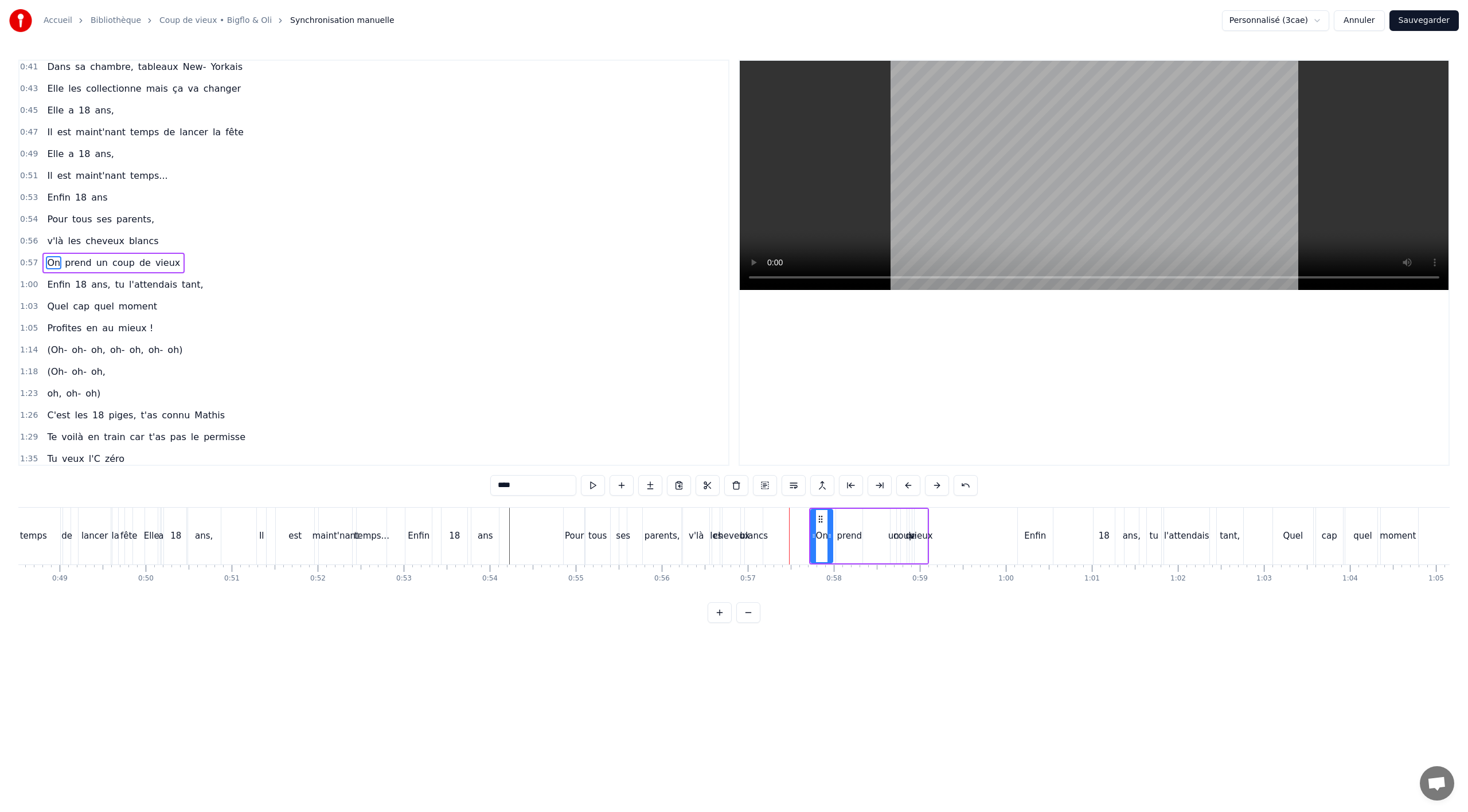
scroll to position [309, 0]
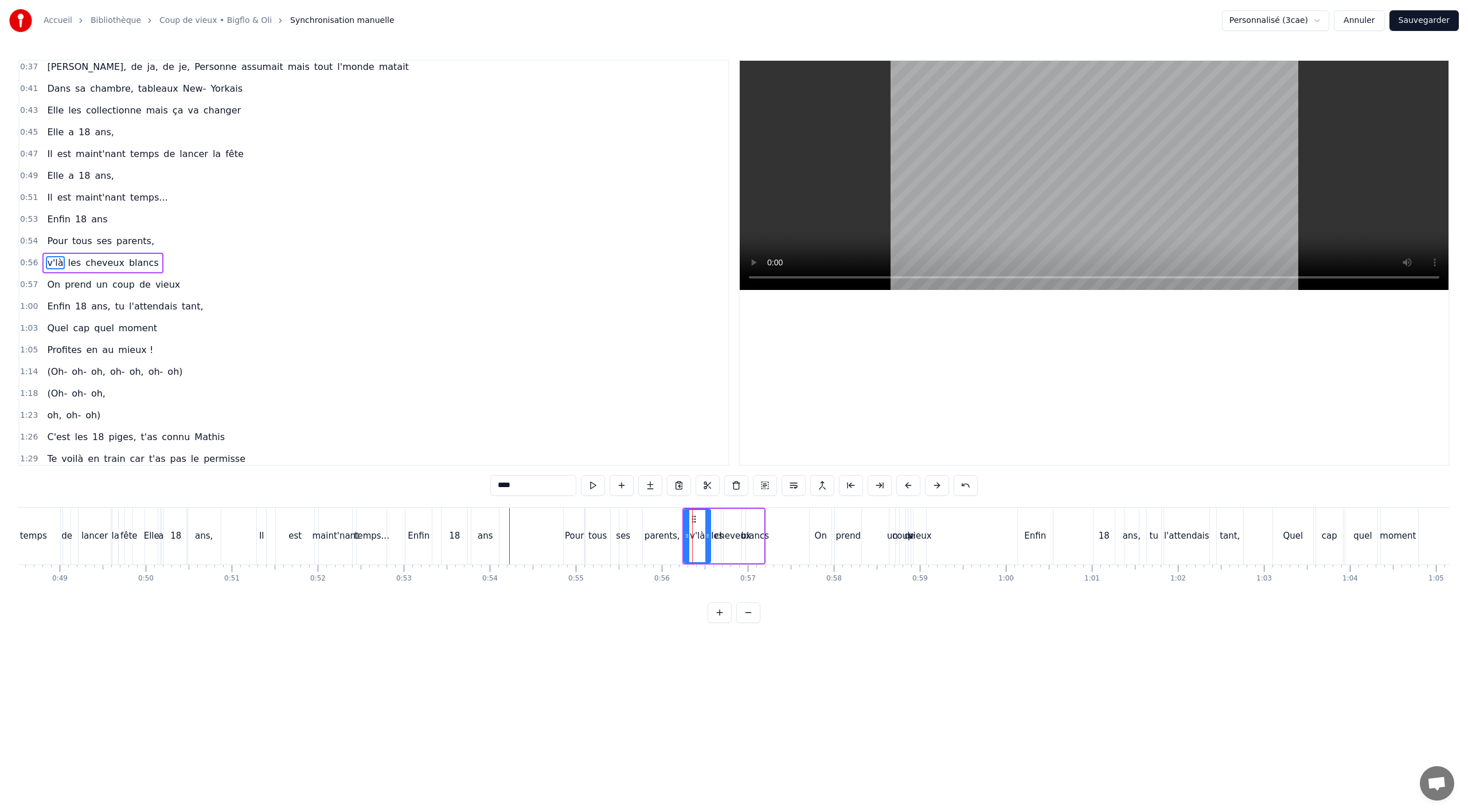
click at [140, 254] on div "v'là les cheveux blancs" at bounding box center [102, 263] width 120 height 21
drag, startPoint x: 689, startPoint y: 513, endPoint x: 722, endPoint y: 512, distance: 33.0
click at [722, 512] on div "v'là les cheveux blancs" at bounding box center [757, 536] width 83 height 57
click at [824, 561] on div "On" at bounding box center [820, 536] width 22 height 57
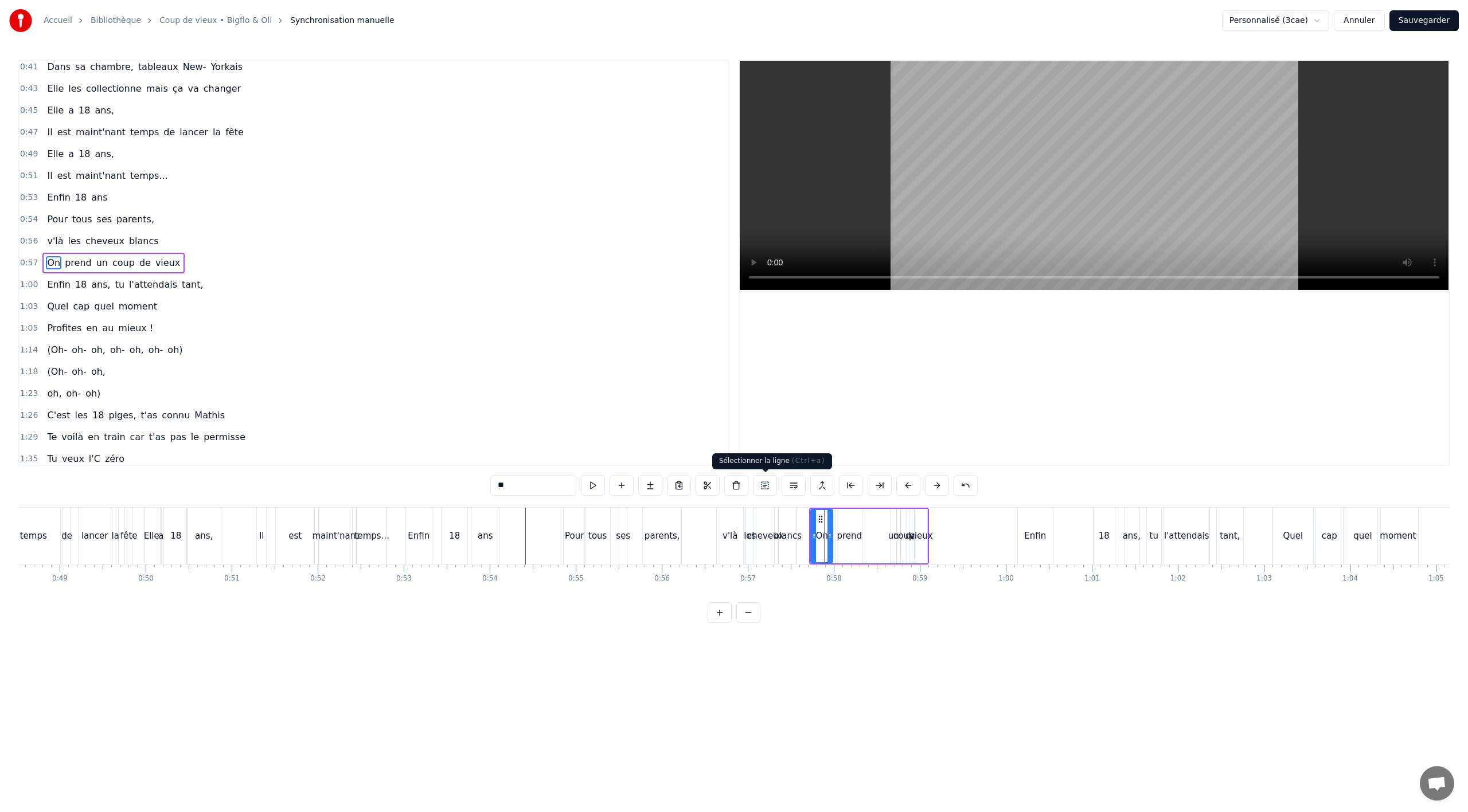
click at [761, 490] on button at bounding box center [765, 485] width 24 height 21
drag, startPoint x: 820, startPoint y: 519, endPoint x: 883, endPoint y: 517, distance: 63.0
click at [884, 517] on icon at bounding box center [888, 518] width 10 height 10
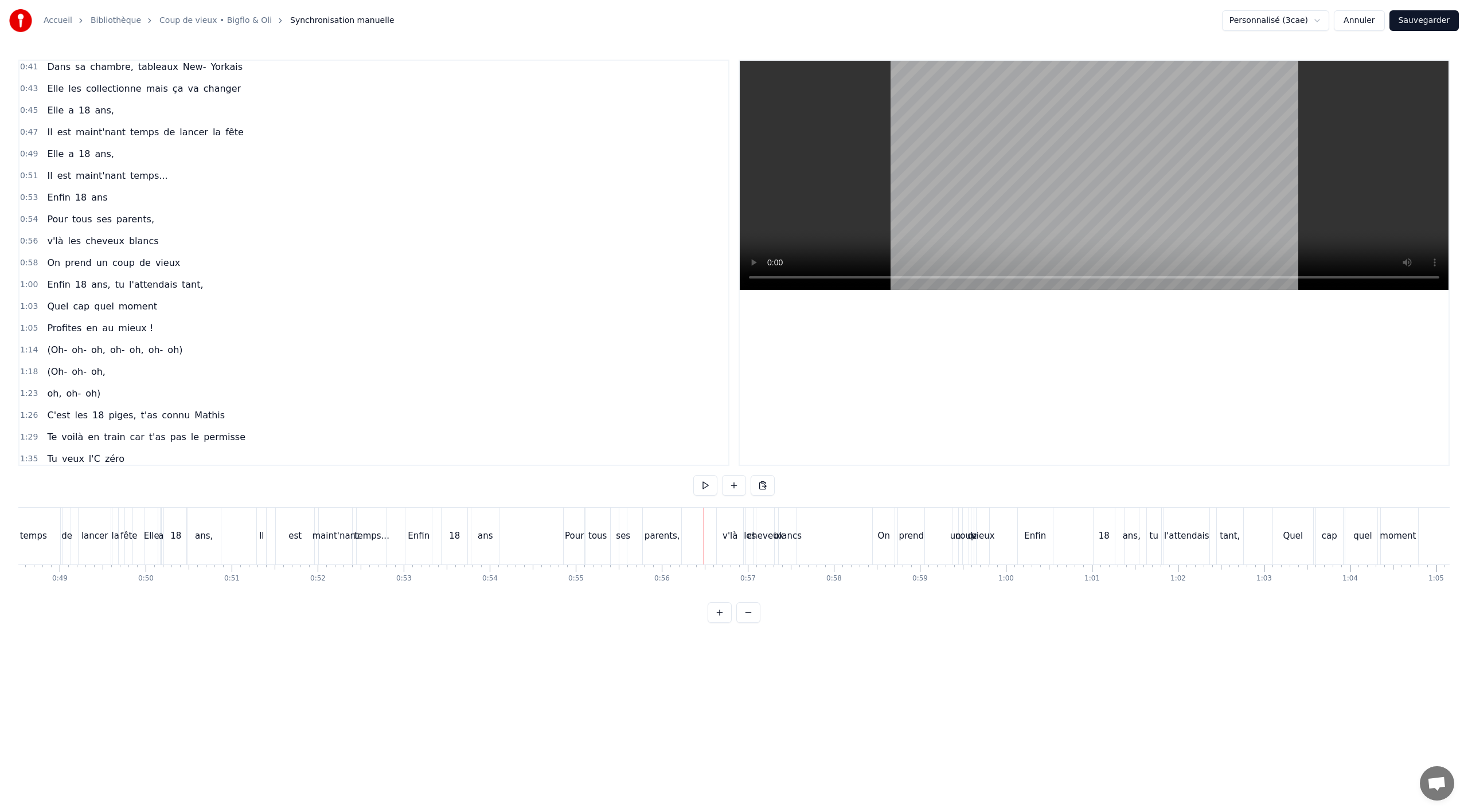
click at [789, 542] on div "blancs" at bounding box center [788, 536] width 28 height 13
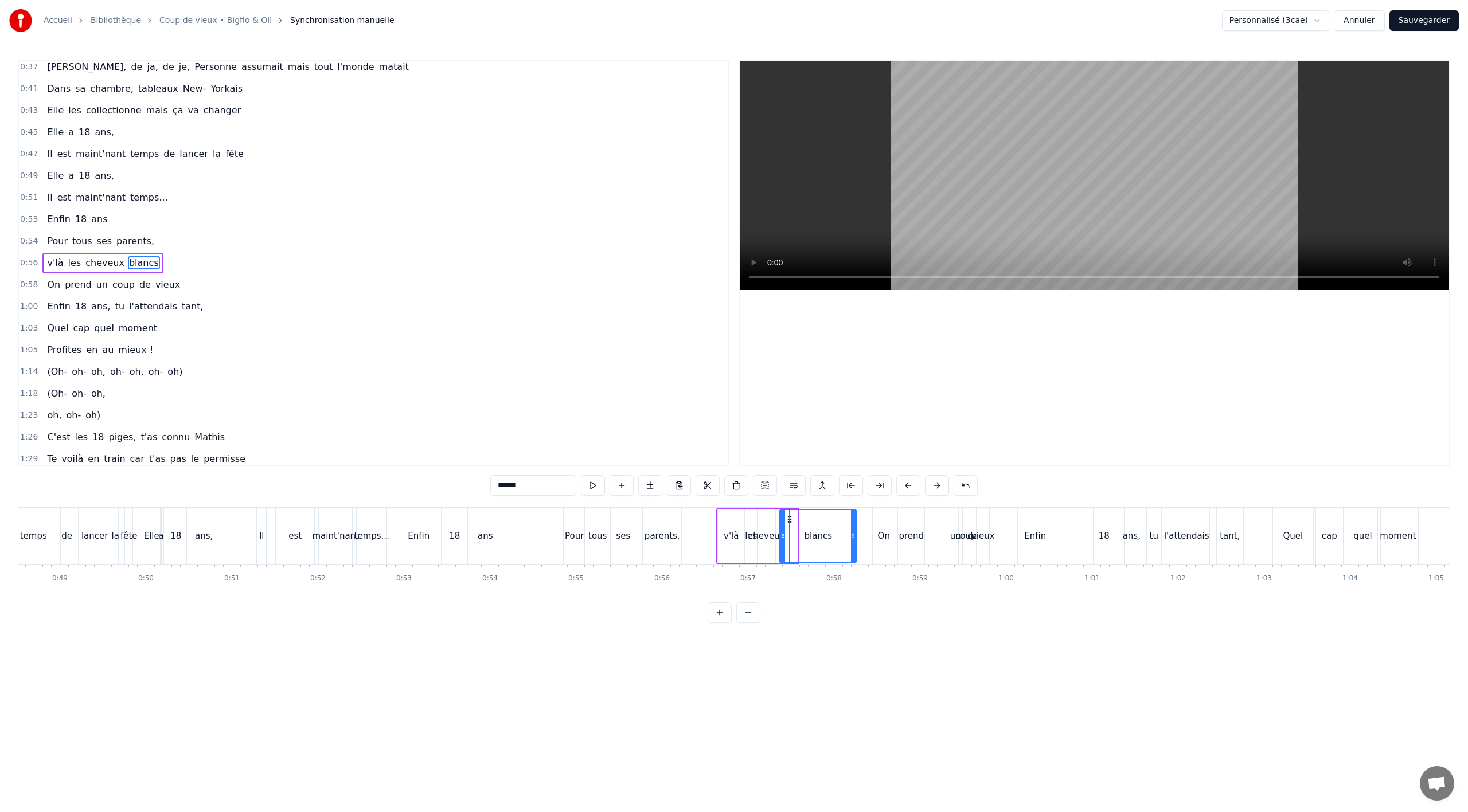
drag, startPoint x: 796, startPoint y: 533, endPoint x: 854, endPoint y: 530, distance: 58.1
click at [854, 530] on div at bounding box center [853, 536] width 4 height 52
drag, startPoint x: 784, startPoint y: 536, endPoint x: 807, endPoint y: 534, distance: 23.1
click at [819, 532] on icon at bounding box center [817, 536] width 4 height 10
click at [765, 540] on div "cheveux" at bounding box center [766, 536] width 36 height 13
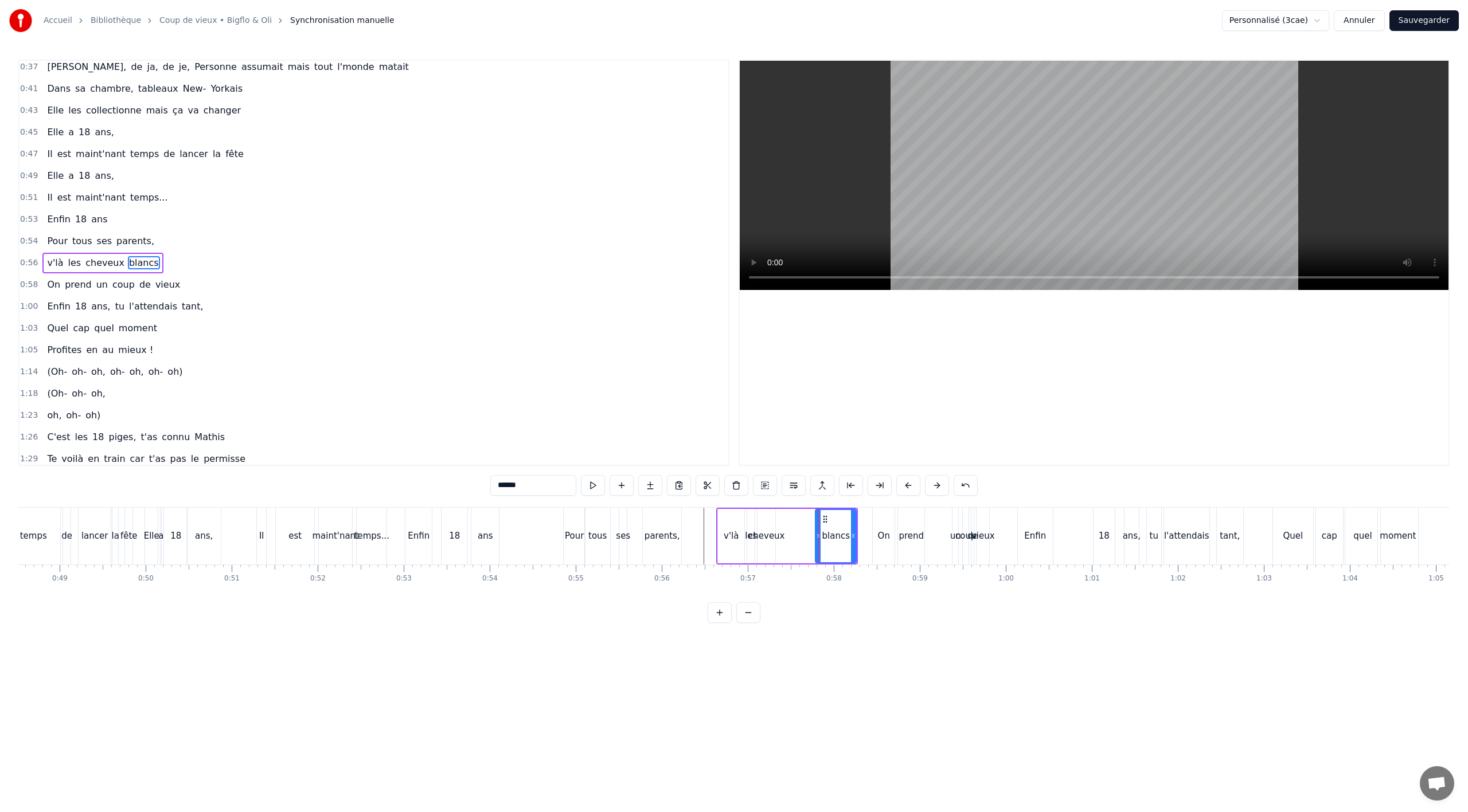
type input "*******"
drag, startPoint x: 774, startPoint y: 535, endPoint x: 805, endPoint y: 531, distance: 31.3
click at [805, 531] on div at bounding box center [803, 536] width 4 height 52
click at [763, 535] on icon at bounding box center [763, 536] width 4 height 10
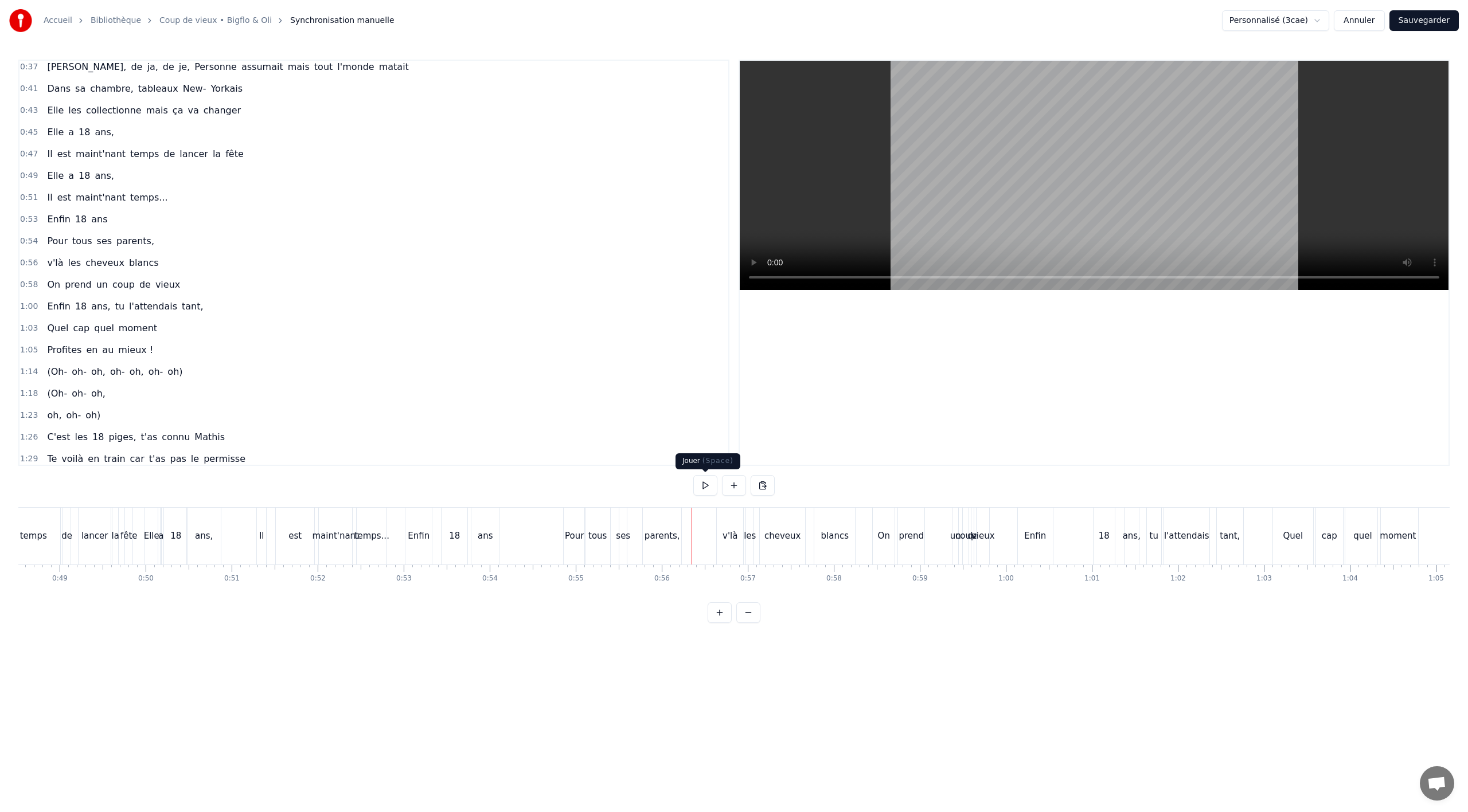
click at [703, 491] on button at bounding box center [705, 485] width 24 height 21
click at [702, 486] on button at bounding box center [705, 485] width 24 height 21
click at [1033, 542] on div "Enfin" at bounding box center [1034, 536] width 22 height 13
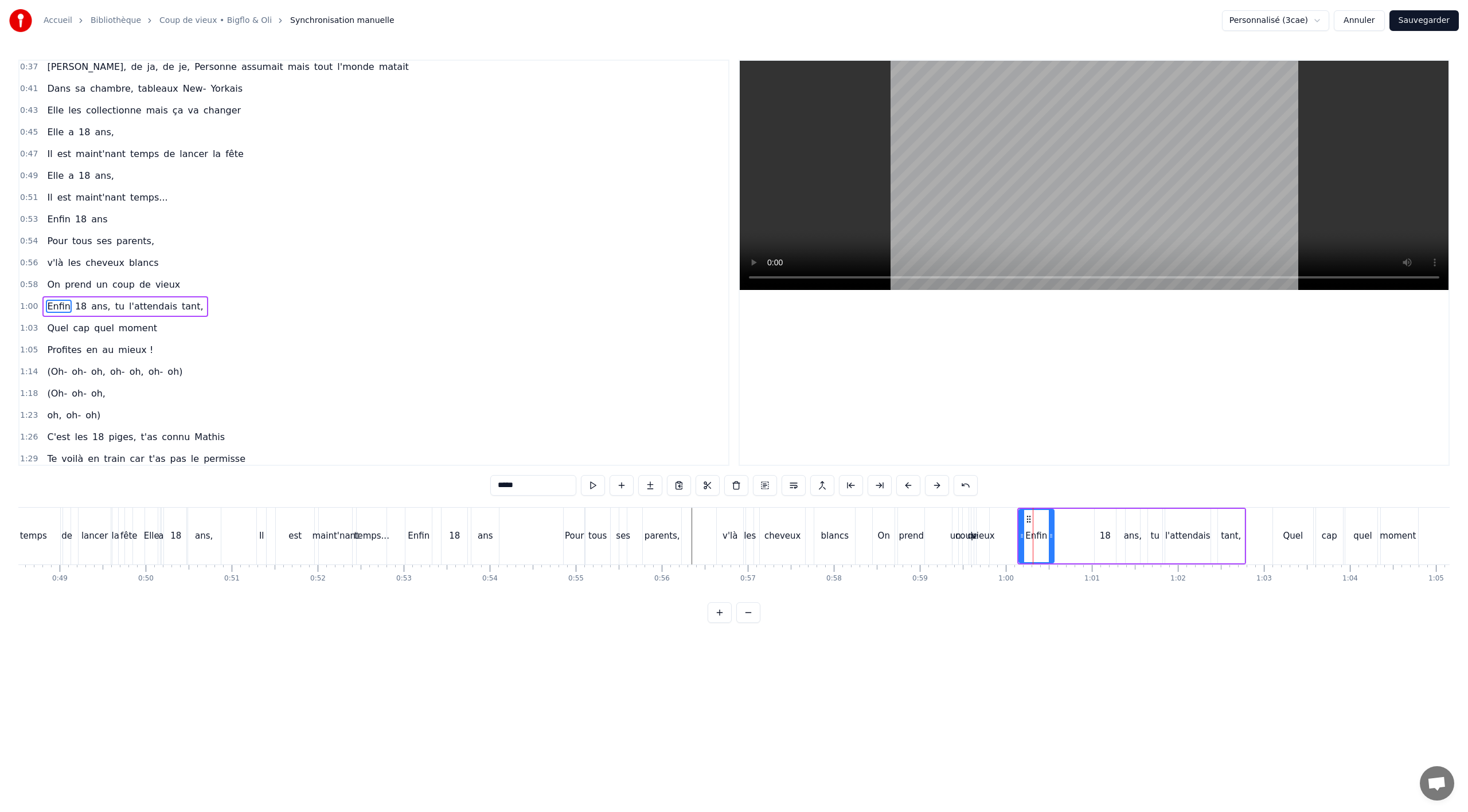
scroll to position [353, 0]
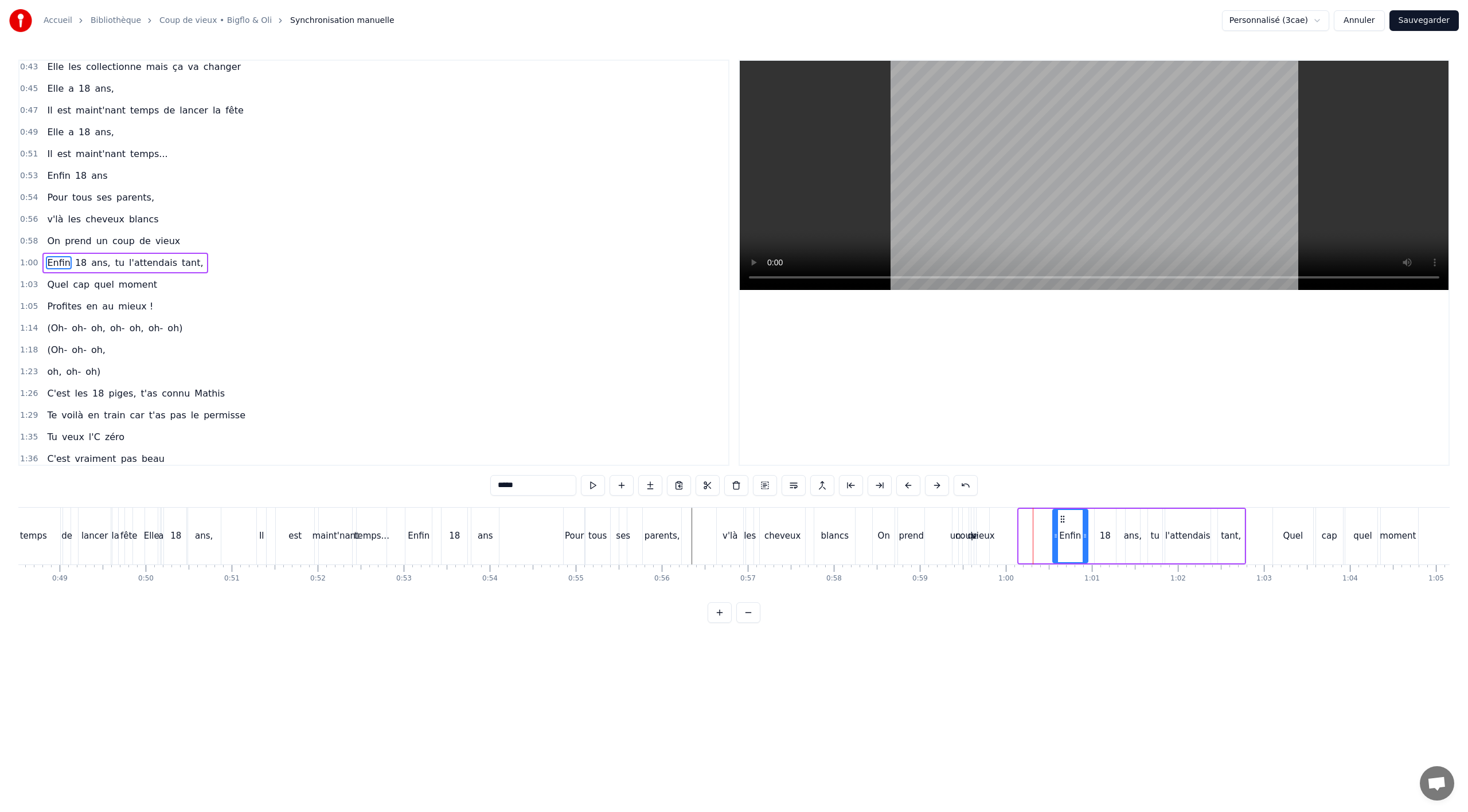
drag, startPoint x: 1031, startPoint y: 522, endPoint x: 1064, endPoint y: 517, distance: 33.4
click at [1064, 517] on icon at bounding box center [1063, 519] width 10 height 10
click at [887, 555] on div "On" at bounding box center [883, 536] width 22 height 57
type input "**"
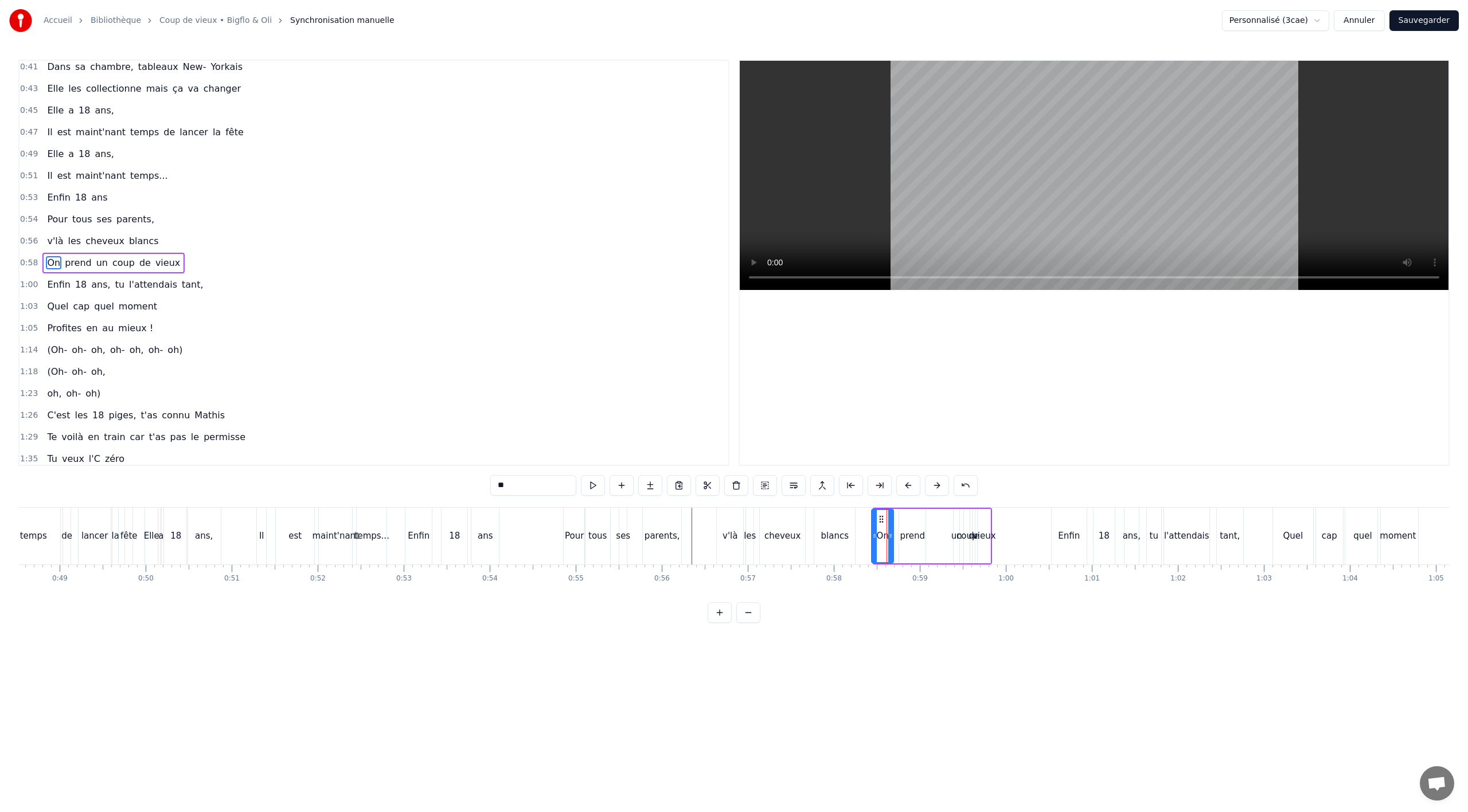
click at [882, 517] on icon at bounding box center [881, 519] width 10 height 10
click at [760, 488] on button at bounding box center [765, 485] width 24 height 21
drag, startPoint x: 880, startPoint y: 519, endPoint x: 926, endPoint y: 516, distance: 46.1
click at [926, 516] on icon at bounding box center [925, 518] width 10 height 10
click at [707, 485] on button at bounding box center [705, 485] width 24 height 21
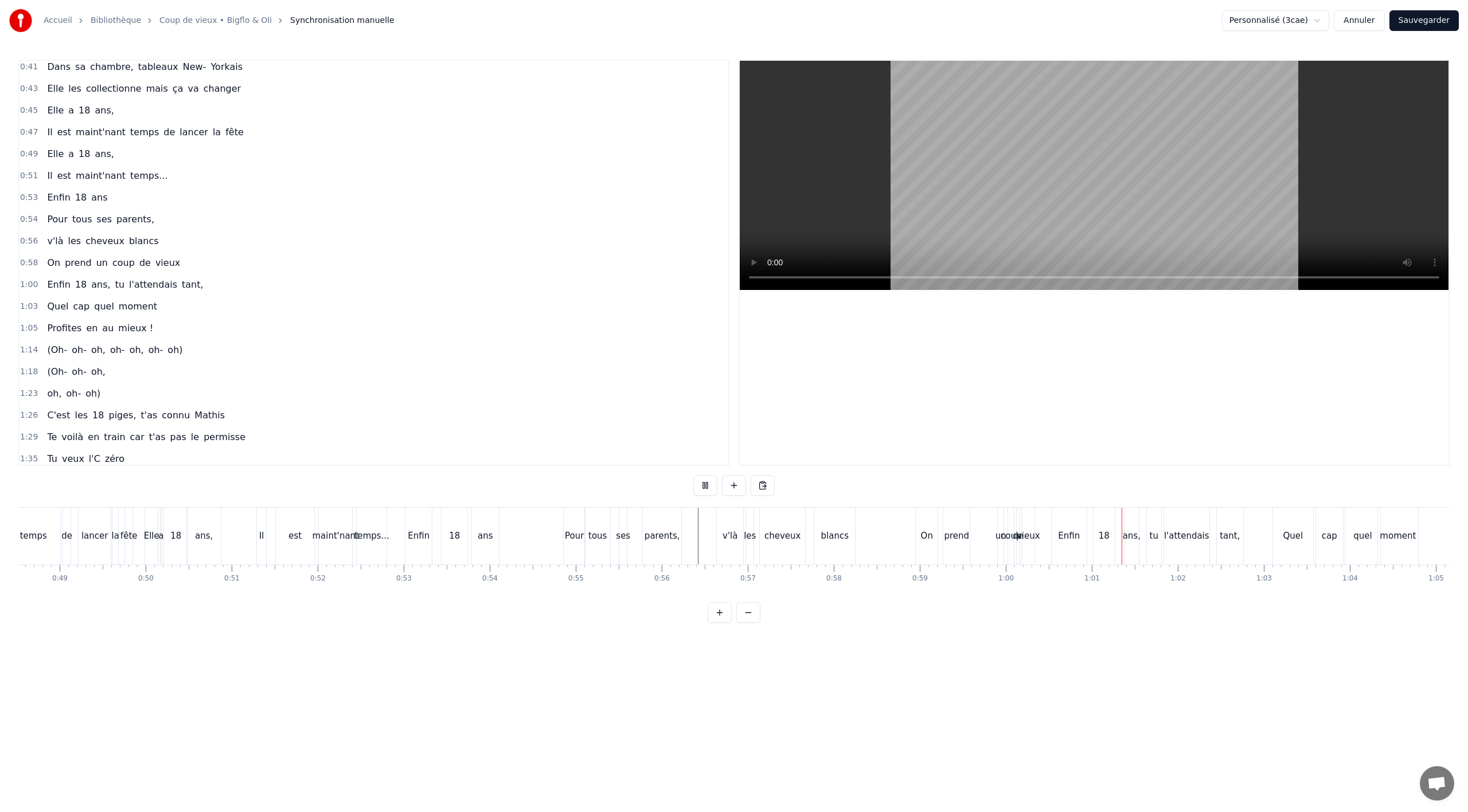
click at [702, 479] on button at bounding box center [705, 485] width 24 height 21
click at [1153, 554] on div "tu" at bounding box center [1153, 536] width 15 height 57
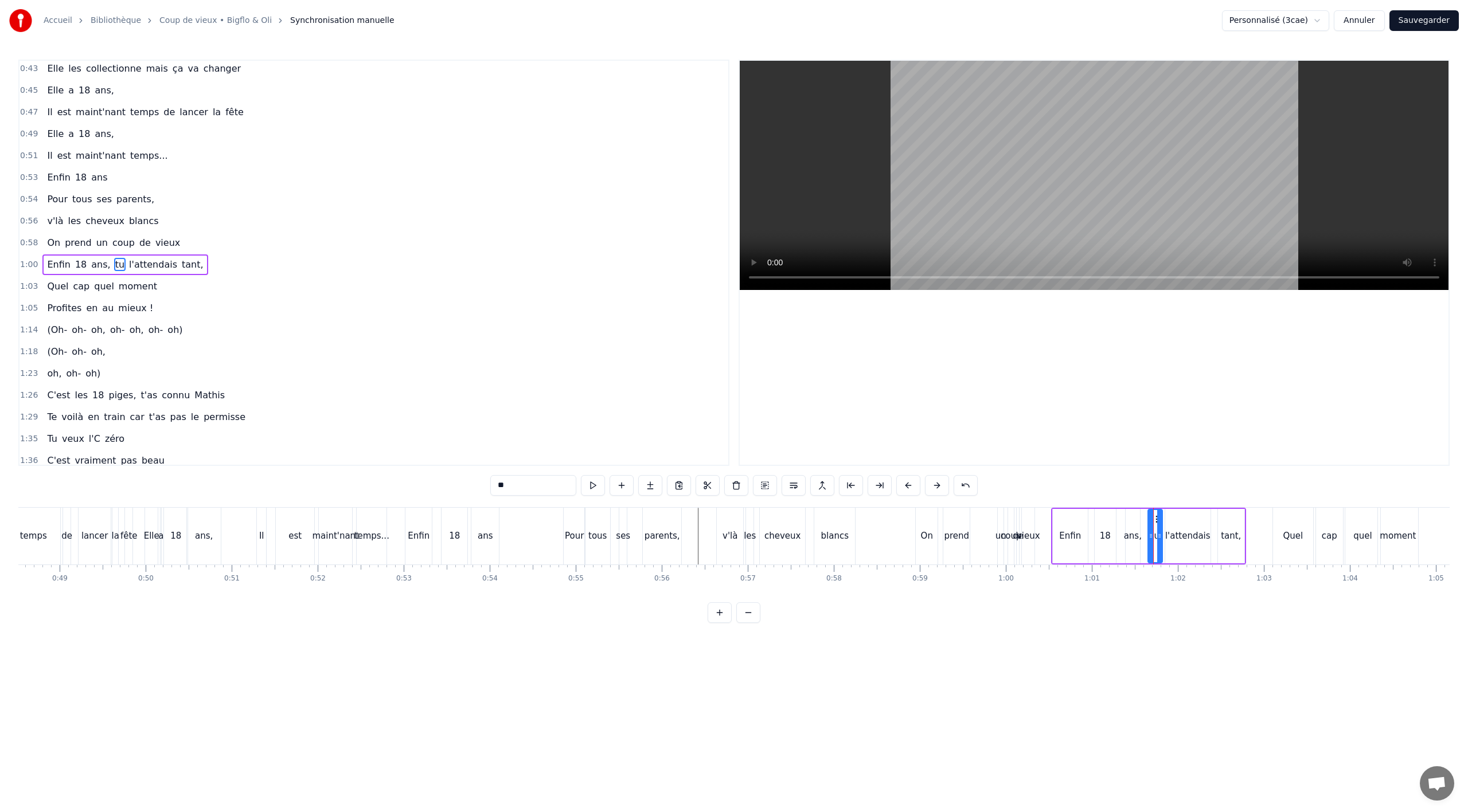
scroll to position [353, 0]
click at [1187, 551] on div "l'attendais" at bounding box center [1188, 536] width 45 height 54
click at [1232, 549] on div "tant," at bounding box center [1231, 536] width 27 height 54
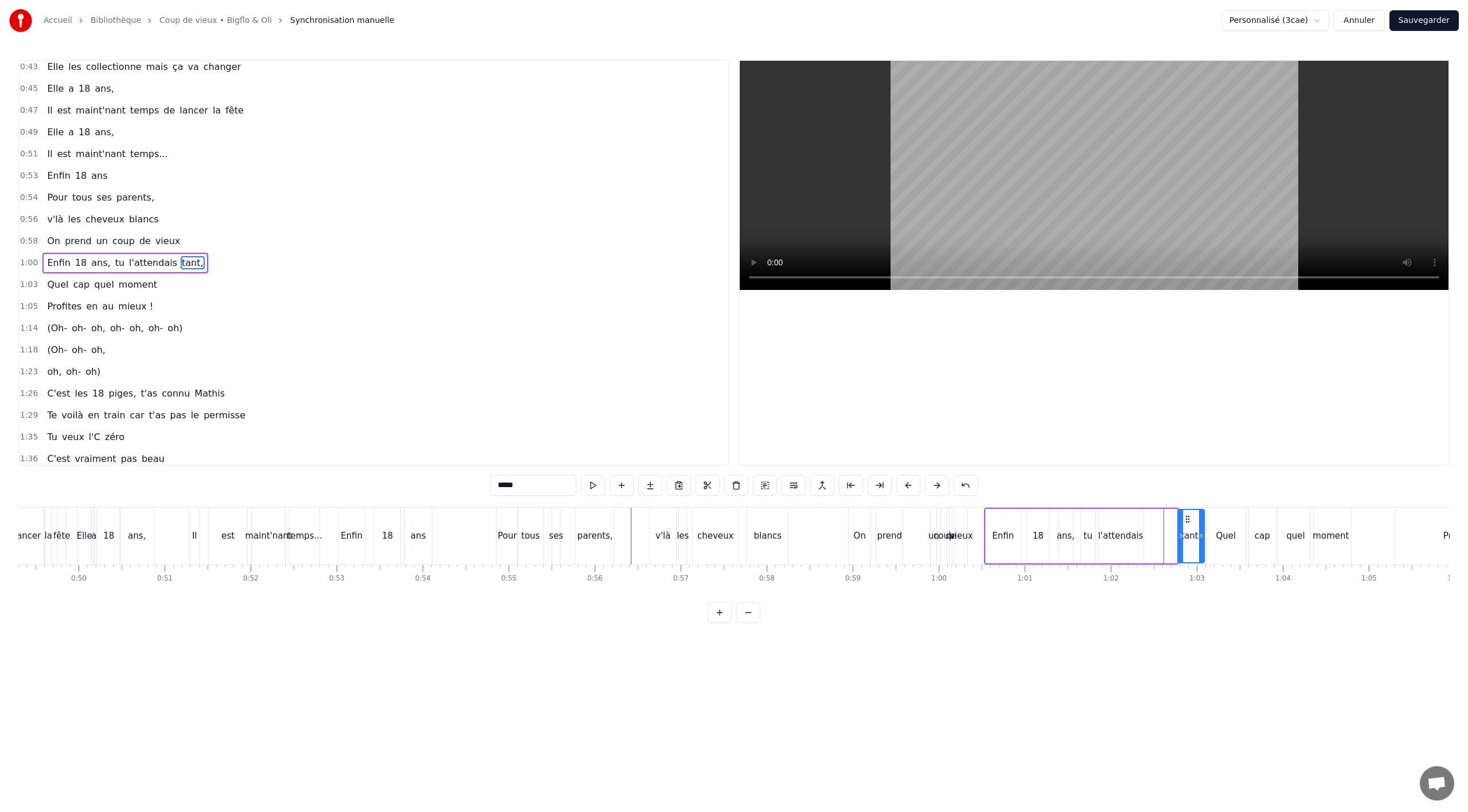
scroll to position [0, 4242]
drag, startPoint x: 1229, startPoint y: 523, endPoint x: 1184, endPoint y: 521, distance: 45.0
click at [1185, 521] on icon at bounding box center [1183, 519] width 10 height 10
click at [1126, 539] on div "l'attendais" at bounding box center [1120, 536] width 45 height 13
drag, startPoint x: 1108, startPoint y: 521, endPoint x: 1135, endPoint y: 521, distance: 27.0
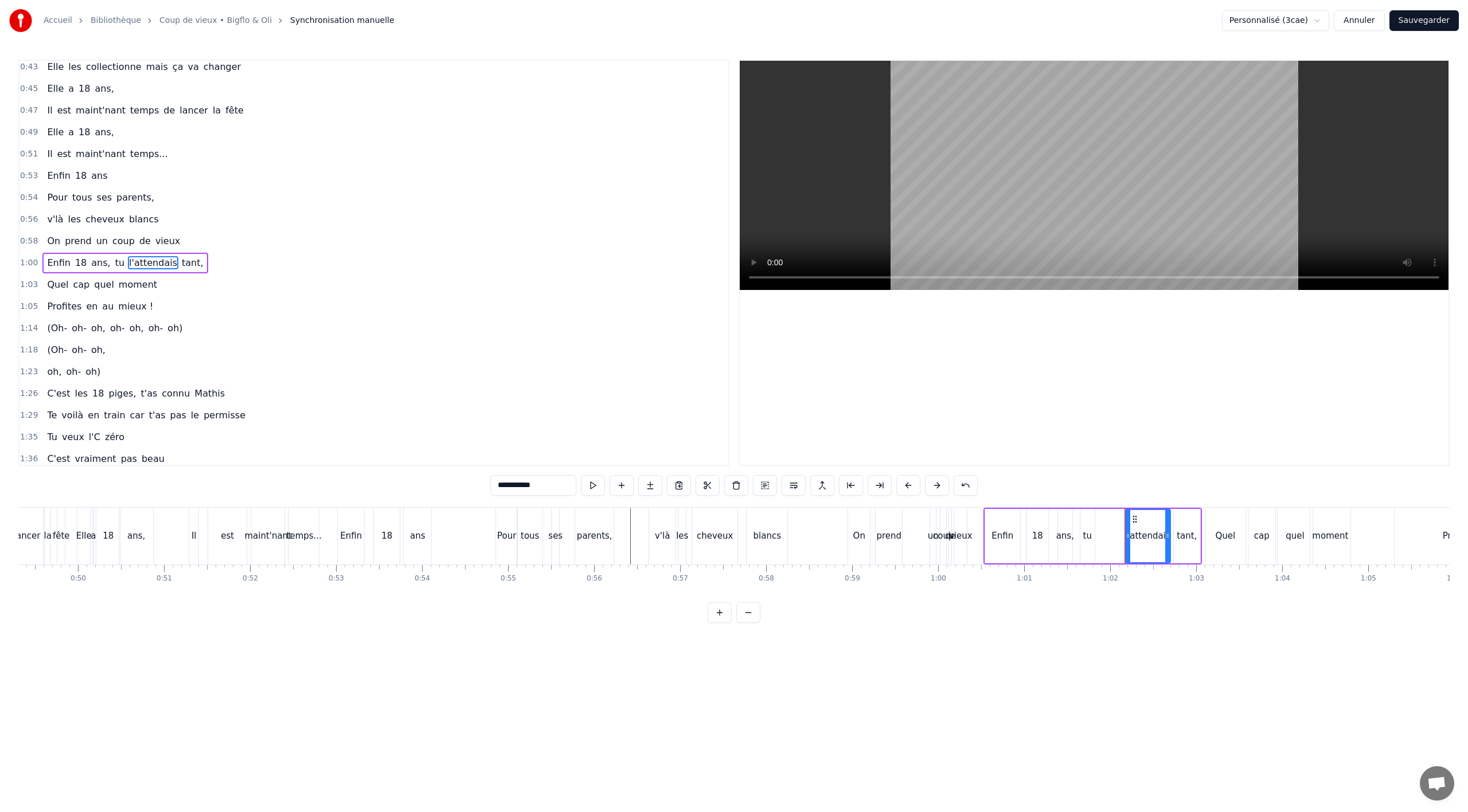
click at [1135, 521] on icon at bounding box center [1134, 519] width 10 height 10
click at [1082, 533] on div "tu" at bounding box center [1087, 536] width 15 height 54
click at [1096, 521] on div at bounding box center [1096, 536] width 4 height 52
drag, startPoint x: 1090, startPoint y: 520, endPoint x: 1111, endPoint y: 517, distance: 21.2
click at [1114, 516] on icon at bounding box center [1114, 519] width 10 height 10
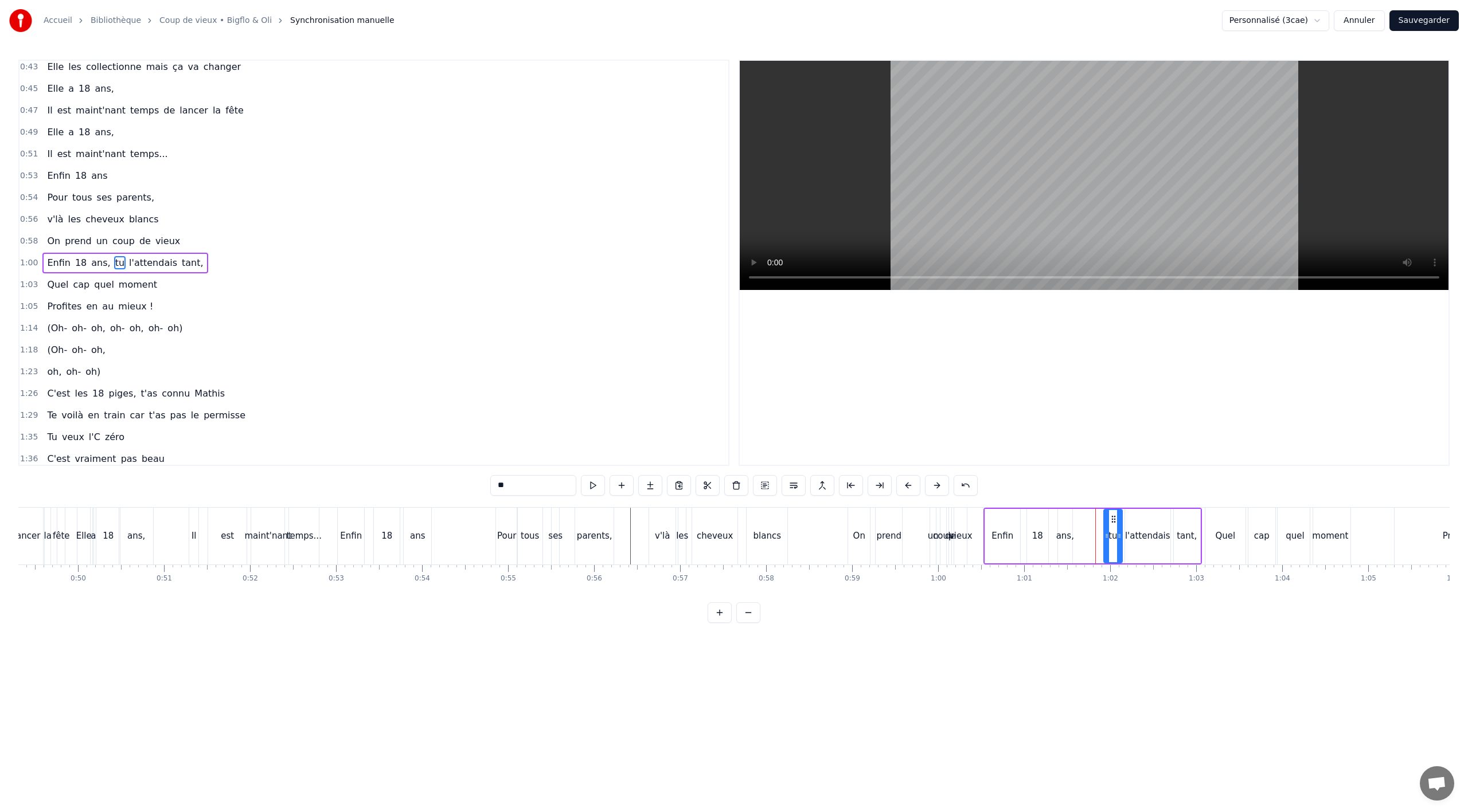
click at [1070, 533] on div "ans," at bounding box center [1065, 536] width 18 height 13
drag, startPoint x: 1071, startPoint y: 523, endPoint x: 1078, endPoint y: 523, distance: 7.0
click at [1071, 523] on div at bounding box center [1069, 536] width 4 height 52
drag, startPoint x: 1066, startPoint y: 519, endPoint x: 1088, endPoint y: 517, distance: 22.1
click at [1088, 517] on icon at bounding box center [1088, 519] width 10 height 10
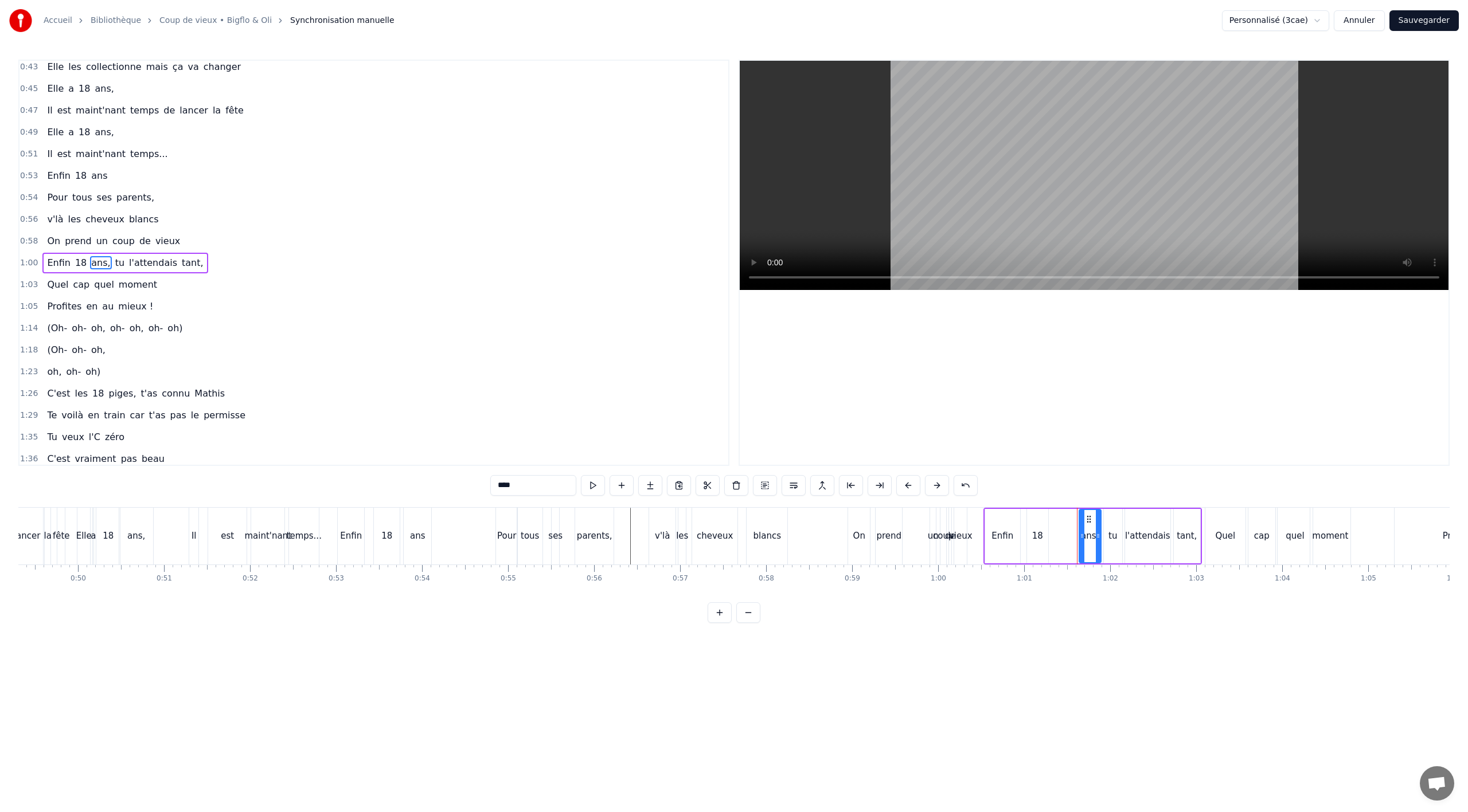
click at [1036, 533] on div "18" at bounding box center [1038, 536] width 11 height 13
drag, startPoint x: 1044, startPoint y: 520, endPoint x: 1064, endPoint y: 517, distance: 20.2
click at [1064, 517] on icon at bounding box center [1065, 519] width 10 height 10
click at [998, 532] on div "Enfin" at bounding box center [1002, 536] width 22 height 13
type input "*****"
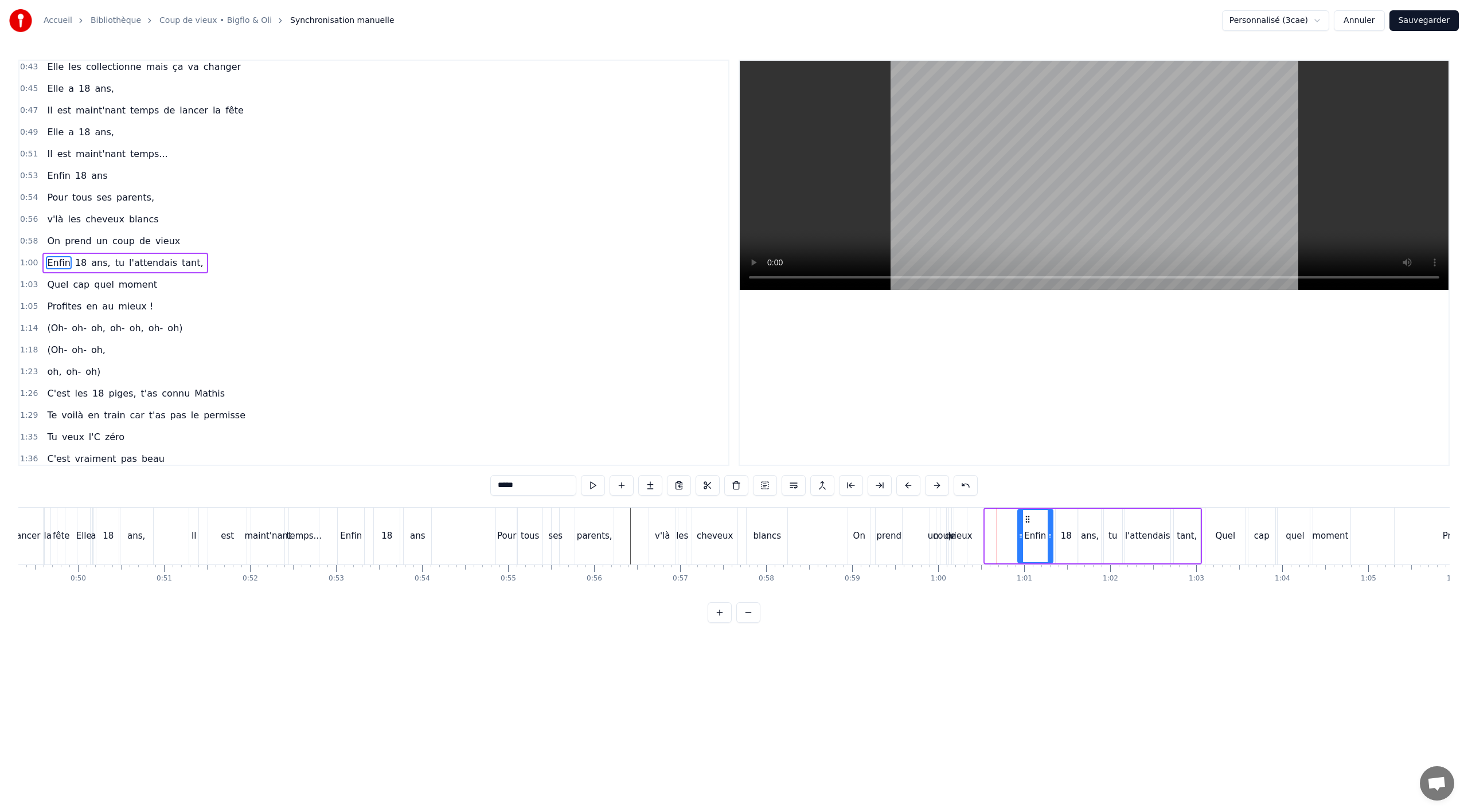
drag, startPoint x: 995, startPoint y: 520, endPoint x: 1027, endPoint y: 516, distance: 32.2
click at [1027, 516] on icon at bounding box center [1027, 519] width 10 height 10
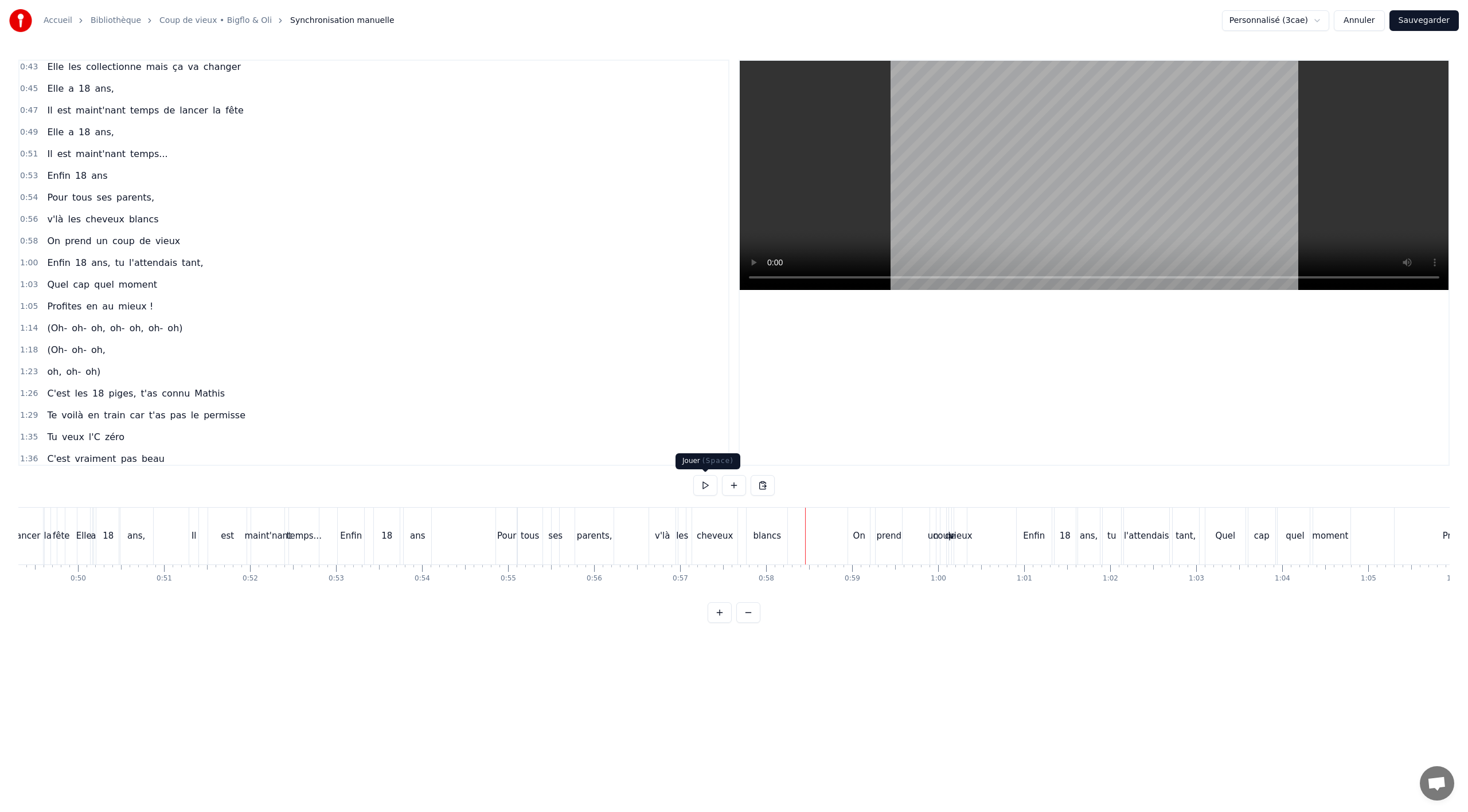
click at [702, 487] on button at bounding box center [705, 485] width 24 height 21
click at [699, 485] on button at bounding box center [705, 485] width 24 height 21
click at [859, 545] on div "On" at bounding box center [859, 536] width 22 height 57
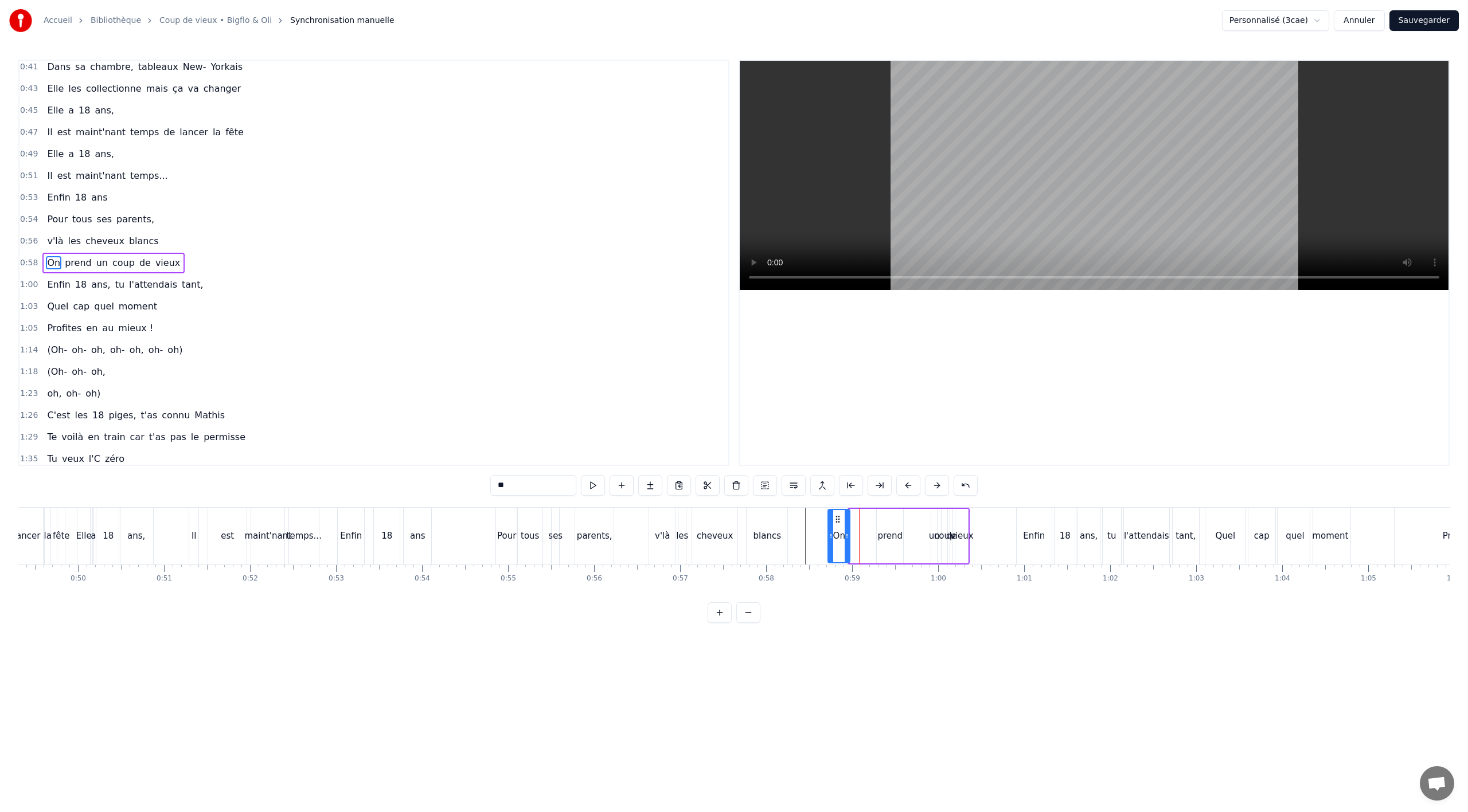
drag, startPoint x: 857, startPoint y: 517, endPoint x: 833, endPoint y: 517, distance: 24.0
click at [833, 517] on icon at bounding box center [837, 519] width 10 height 10
click at [882, 525] on div "prend" at bounding box center [890, 536] width 27 height 54
drag, startPoint x: 886, startPoint y: 517, endPoint x: 854, endPoint y: 519, distance: 32.1
click at [854, 519] on icon at bounding box center [855, 519] width 10 height 10
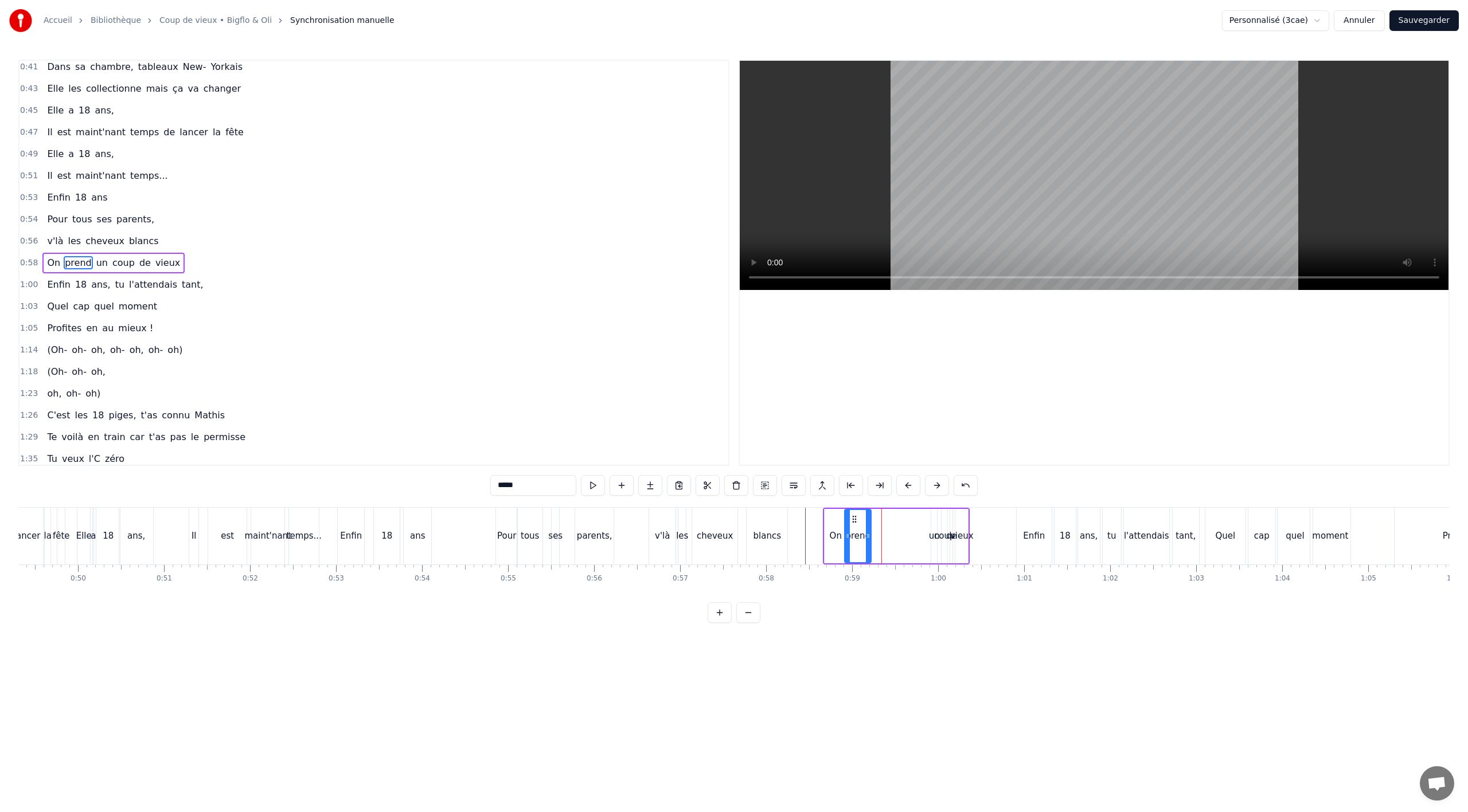
click at [933, 537] on div "un" at bounding box center [934, 536] width 11 height 13
drag, startPoint x: 938, startPoint y: 517, endPoint x: 875, endPoint y: 522, distance: 63.2
click at [875, 522] on icon at bounding box center [878, 519] width 10 height 10
drag, startPoint x: 872, startPoint y: 537, endPoint x: 887, endPoint y: 536, distance: 15.0
click at [887, 536] on icon at bounding box center [886, 536] width 4 height 10
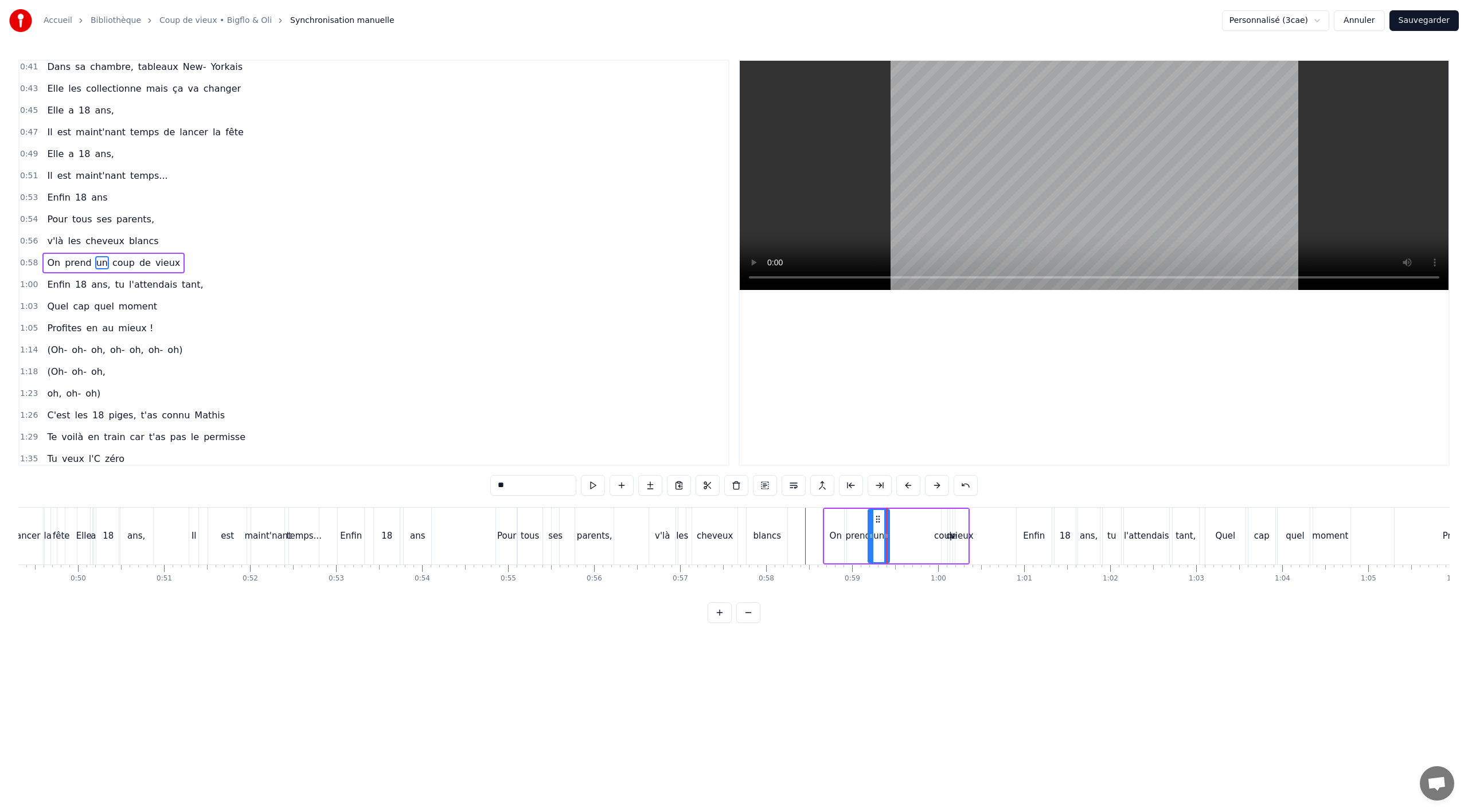
click at [944, 542] on div "coup" at bounding box center [944, 536] width 21 height 13
drag, startPoint x: 943, startPoint y: 537, endPoint x: 959, endPoint y: 535, distance: 16.1
click at [959, 535] on icon at bounding box center [961, 536] width 4 height 10
drag, startPoint x: 950, startPoint y: 520, endPoint x: 899, endPoint y: 524, distance: 51.2
click at [899, 524] on div "coup" at bounding box center [902, 536] width 22 height 52
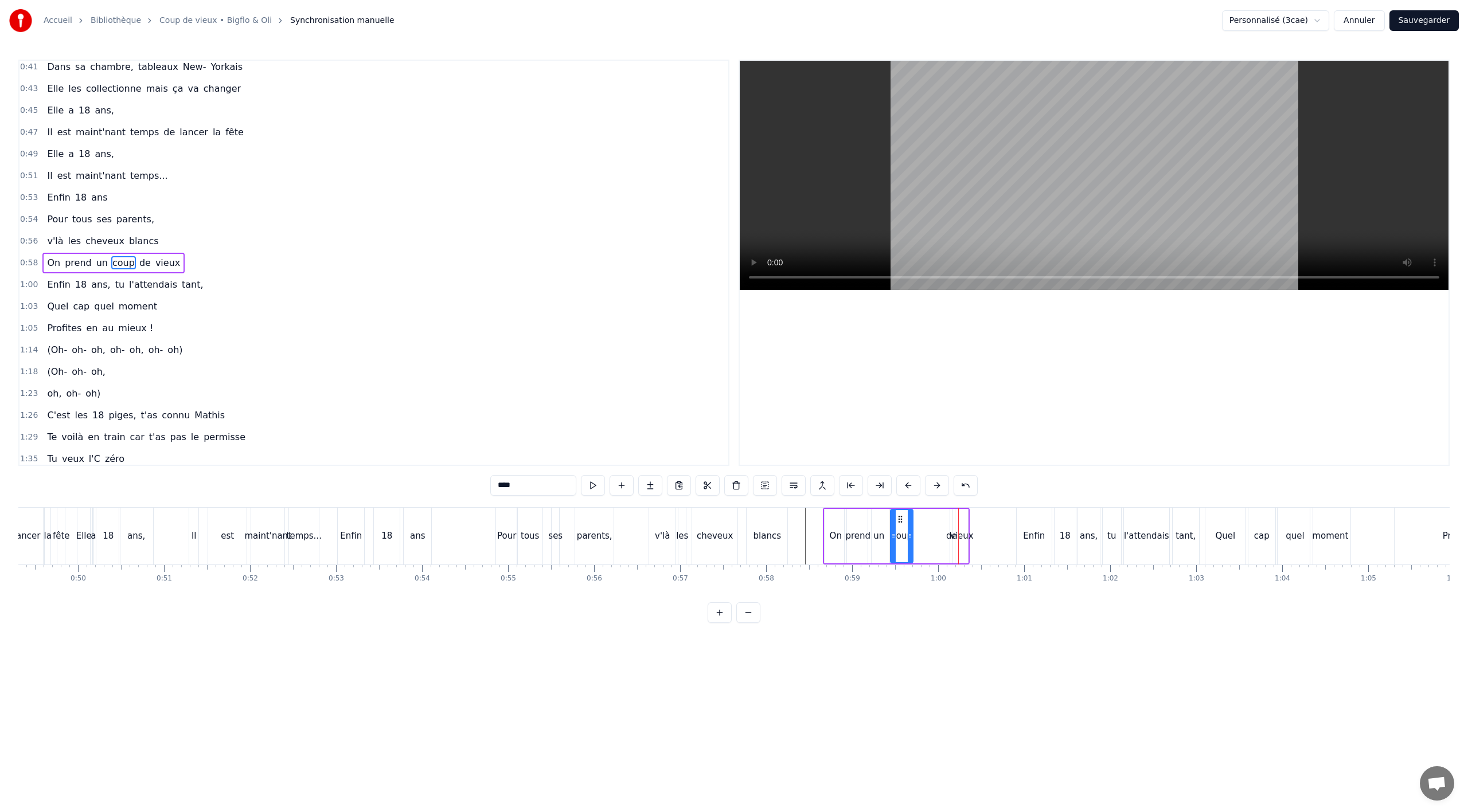
click at [949, 530] on div "de" at bounding box center [951, 536] width 11 height 13
drag, startPoint x: 951, startPoint y: 529, endPoint x: 975, endPoint y: 526, distance: 24.2
click at [975, 526] on div at bounding box center [973, 536] width 4 height 52
drag, startPoint x: 959, startPoint y: 521, endPoint x: 932, endPoint y: 523, distance: 27.1
click at [922, 524] on div "de" at bounding box center [925, 536] width 25 height 52
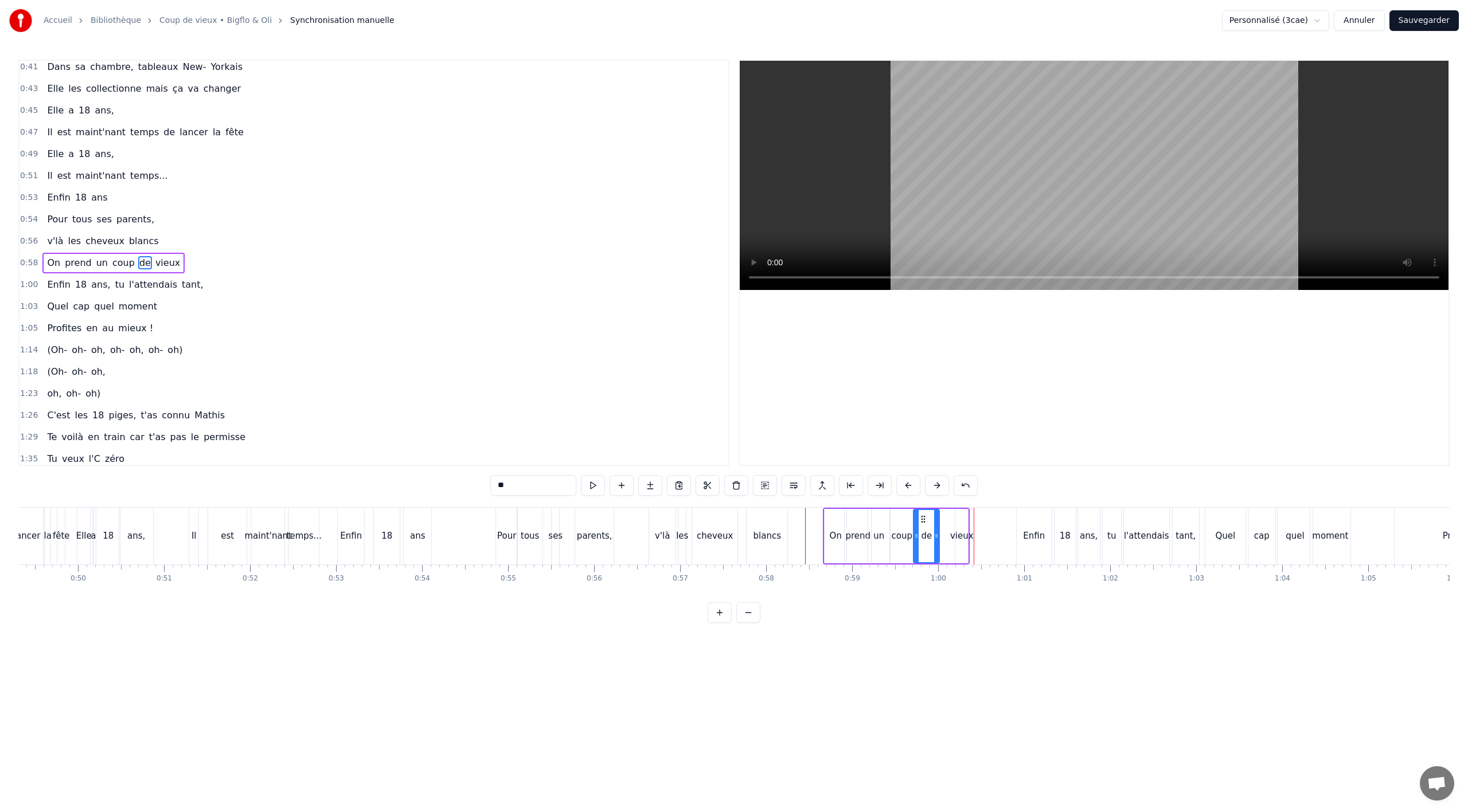
click at [958, 528] on div "vieux" at bounding box center [962, 536] width 13 height 54
type input "*****"
click at [954, 533] on div "vieux" at bounding box center [962, 536] width 23 height 13
drag, startPoint x: 959, startPoint y: 533, endPoint x: 939, endPoint y: 533, distance: 20.0
click at [939, 534] on icon at bounding box center [941, 536] width 4 height 10
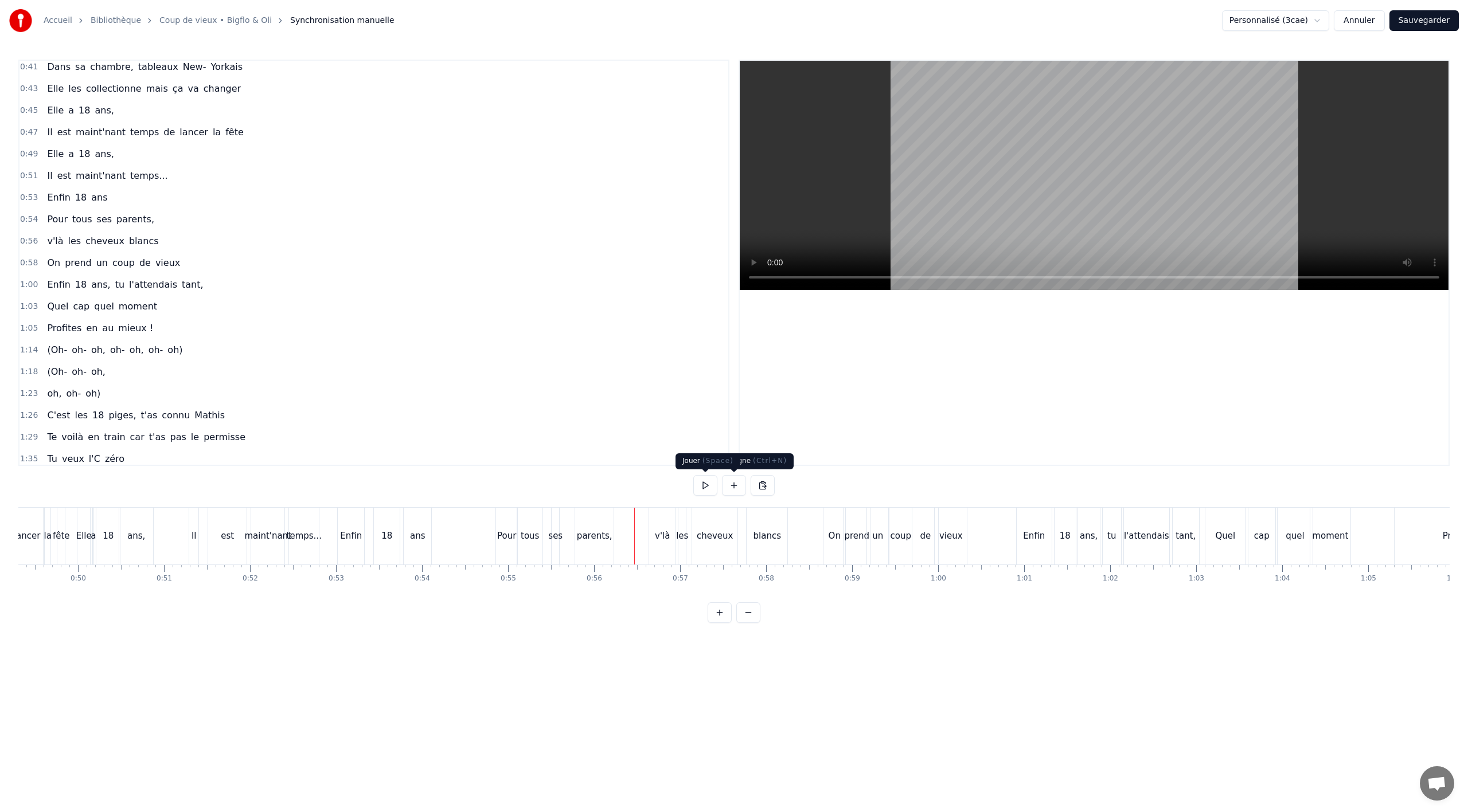
click at [705, 488] on button at bounding box center [705, 485] width 24 height 21
click at [701, 483] on button at bounding box center [705, 485] width 24 height 21
click at [1028, 549] on div "Enfin" at bounding box center [1034, 536] width 35 height 57
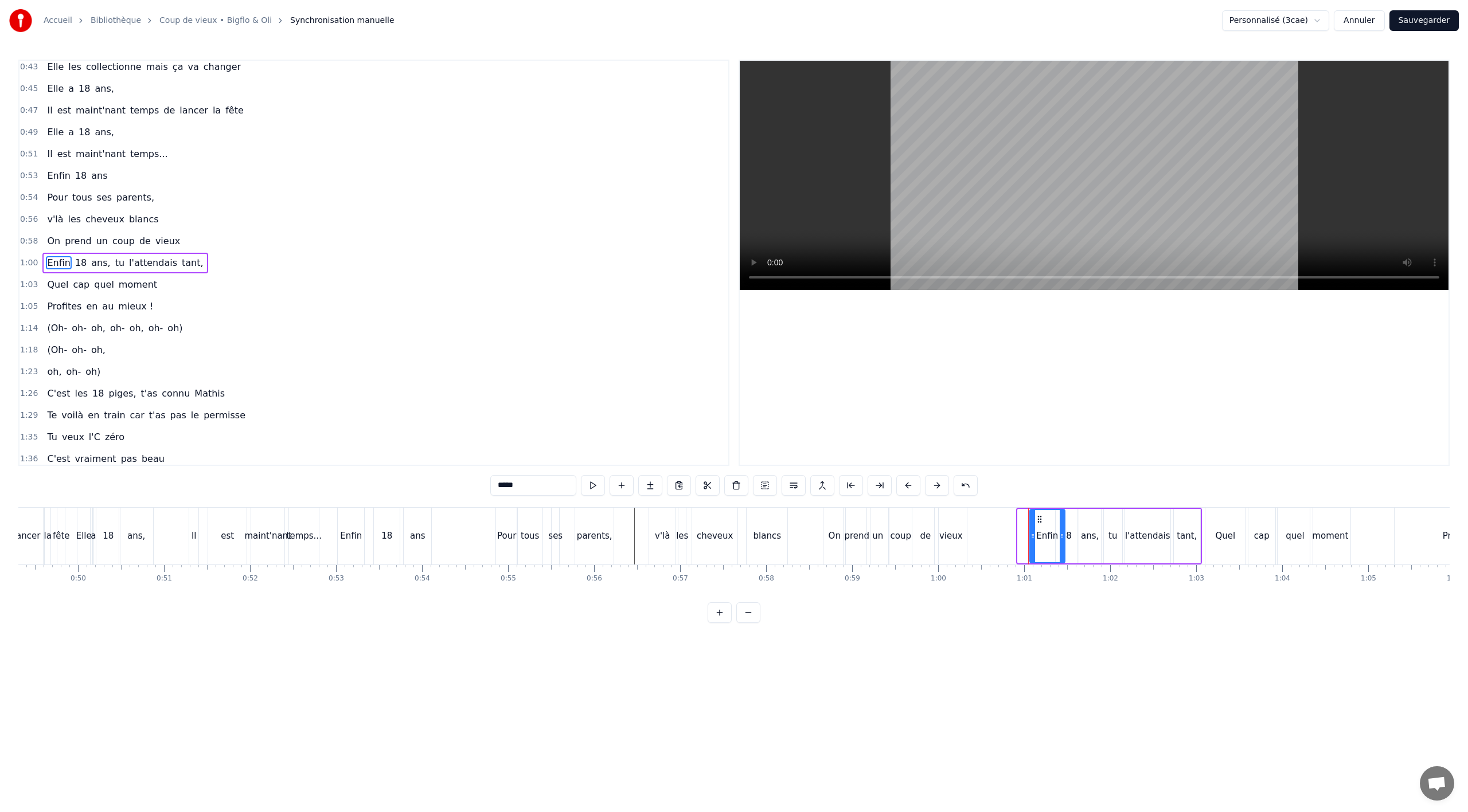
drag, startPoint x: 1027, startPoint y: 520, endPoint x: 1039, endPoint y: 517, distance: 12.4
click at [1039, 517] on icon at bounding box center [1039, 519] width 10 height 10
click at [833, 543] on div "On" at bounding box center [834, 536] width 22 height 57
type input "**"
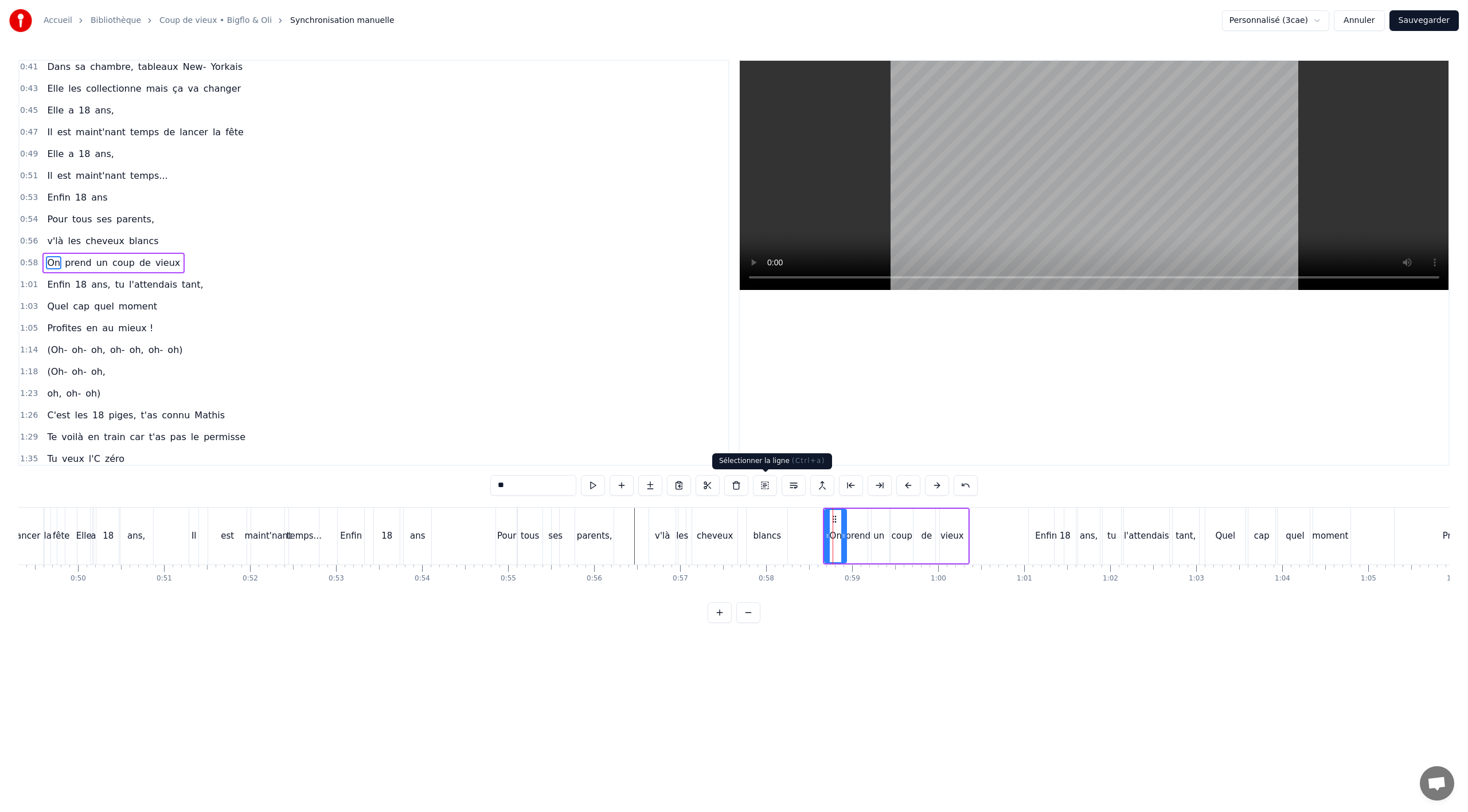
click at [765, 485] on button at bounding box center [765, 485] width 24 height 21
drag, startPoint x: 835, startPoint y: 519, endPoint x: 870, endPoint y: 517, distance: 35.1
click at [870, 517] on icon at bounding box center [868, 518] width 10 height 10
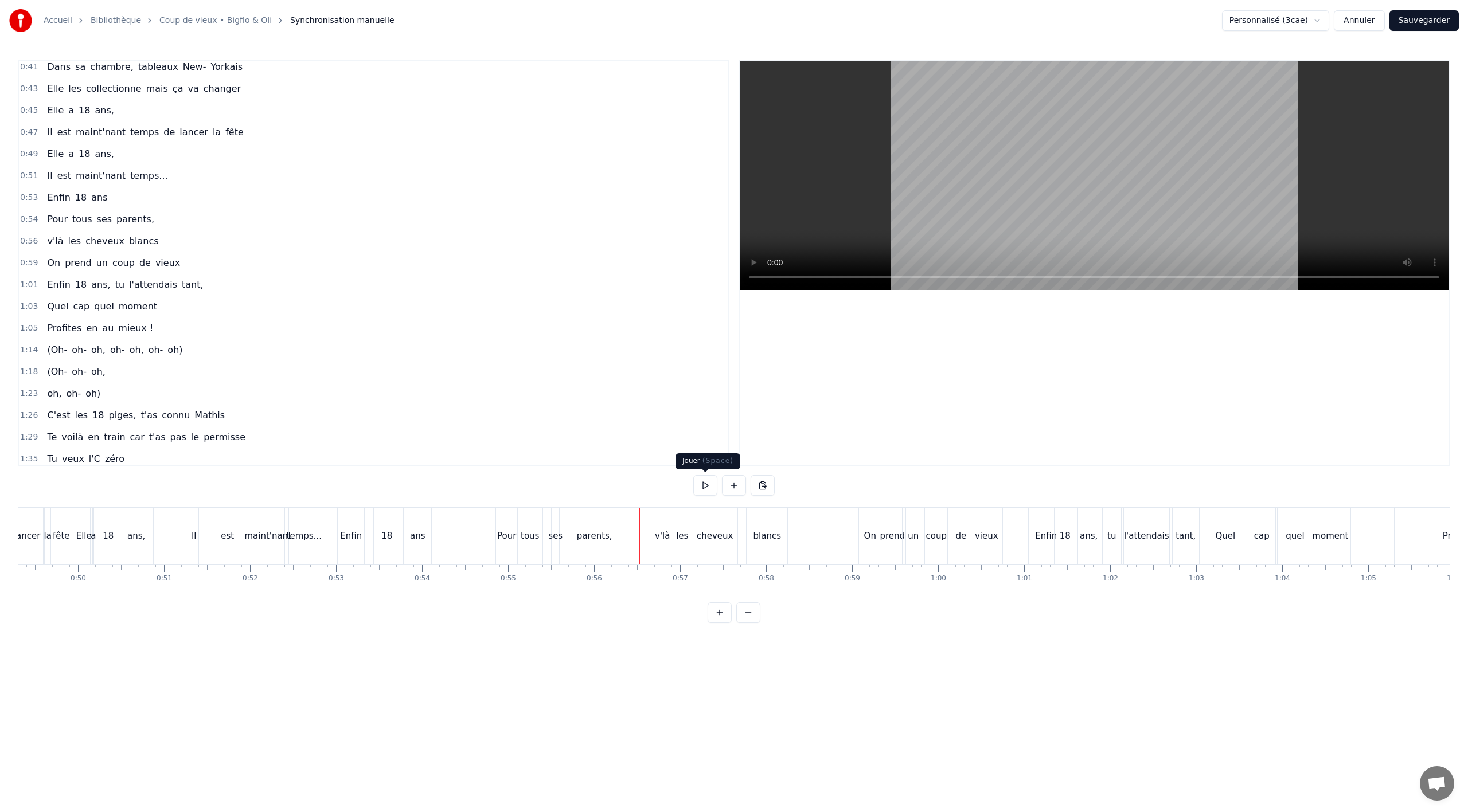
click at [702, 485] on button at bounding box center [705, 485] width 24 height 21
click at [715, 481] on button at bounding box center [705, 485] width 24 height 21
click at [770, 551] on div "blancs" at bounding box center [766, 536] width 41 height 57
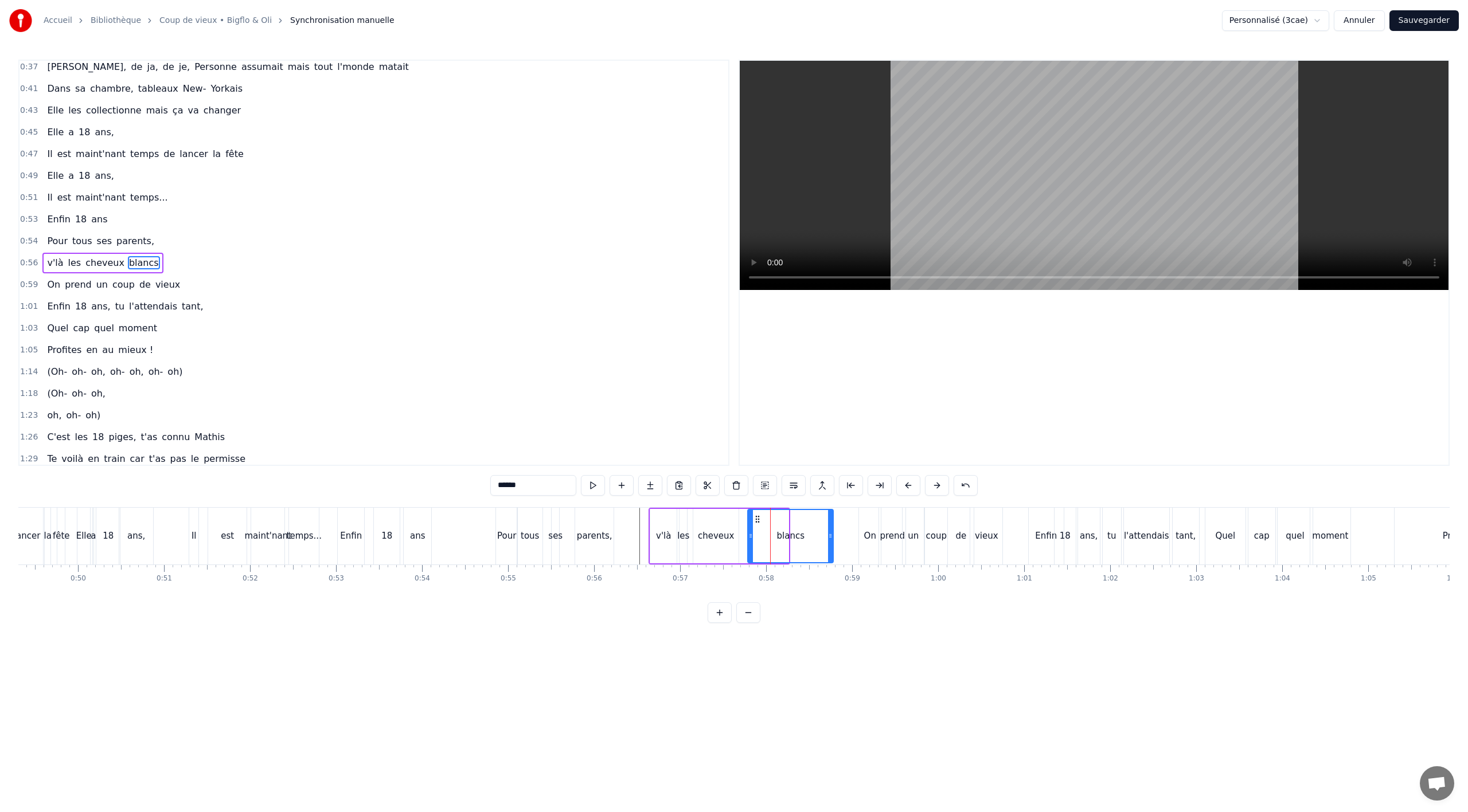
drag, startPoint x: 788, startPoint y: 537, endPoint x: 833, endPoint y: 534, distance: 45.1
click at [833, 534] on icon at bounding box center [829, 536] width 4 height 10
drag, startPoint x: 751, startPoint y: 535, endPoint x: 770, endPoint y: 531, distance: 19.4
click at [770, 531] on div at bounding box center [769, 536] width 4 height 52
click at [718, 539] on div "cheveux" at bounding box center [716, 536] width 36 height 13
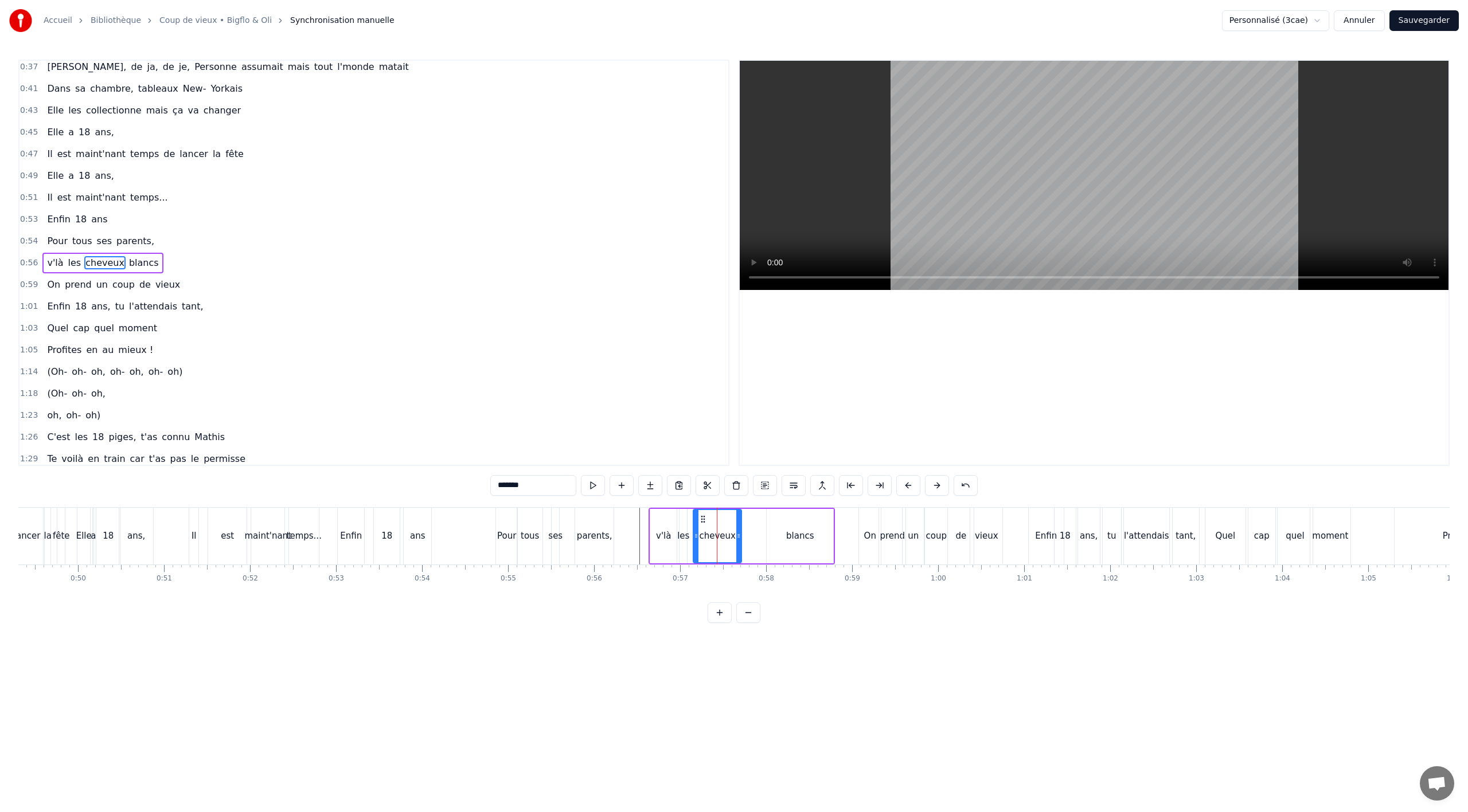
drag, startPoint x: 736, startPoint y: 535, endPoint x: 746, endPoint y: 533, distance: 10.2
click at [741, 533] on icon at bounding box center [738, 536] width 4 height 10
drag, startPoint x: 703, startPoint y: 521, endPoint x: 721, endPoint y: 519, distance: 18.1
click at [721, 519] on icon at bounding box center [720, 519] width 10 height 10
click at [681, 533] on div "les" at bounding box center [683, 536] width 12 height 13
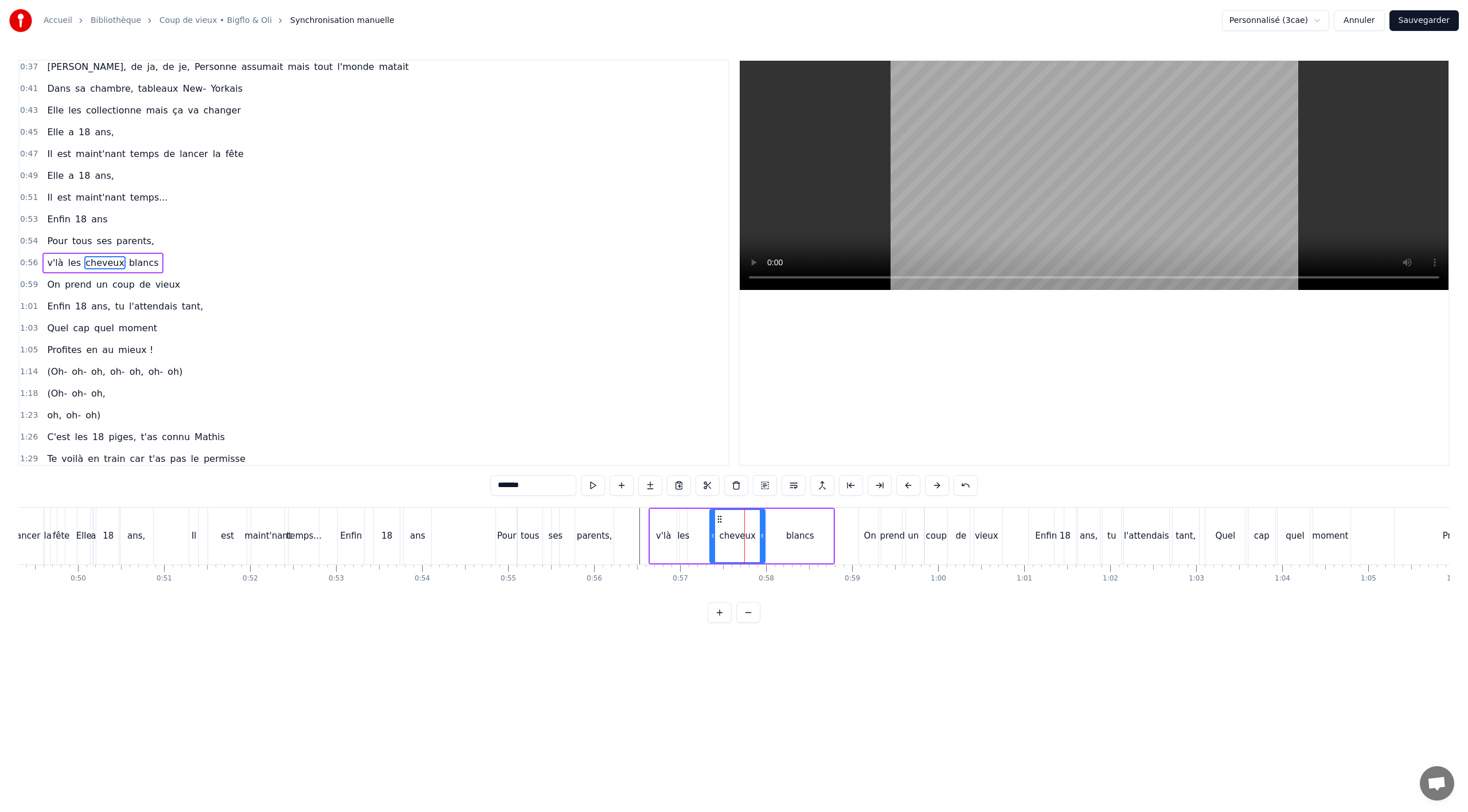
type input "***"
drag, startPoint x: 684, startPoint y: 536, endPoint x: 706, endPoint y: 532, distance: 22.4
click at [706, 532] on icon at bounding box center [705, 536] width 4 height 10
click at [1113, 558] on div "tu" at bounding box center [1111, 536] width 18 height 57
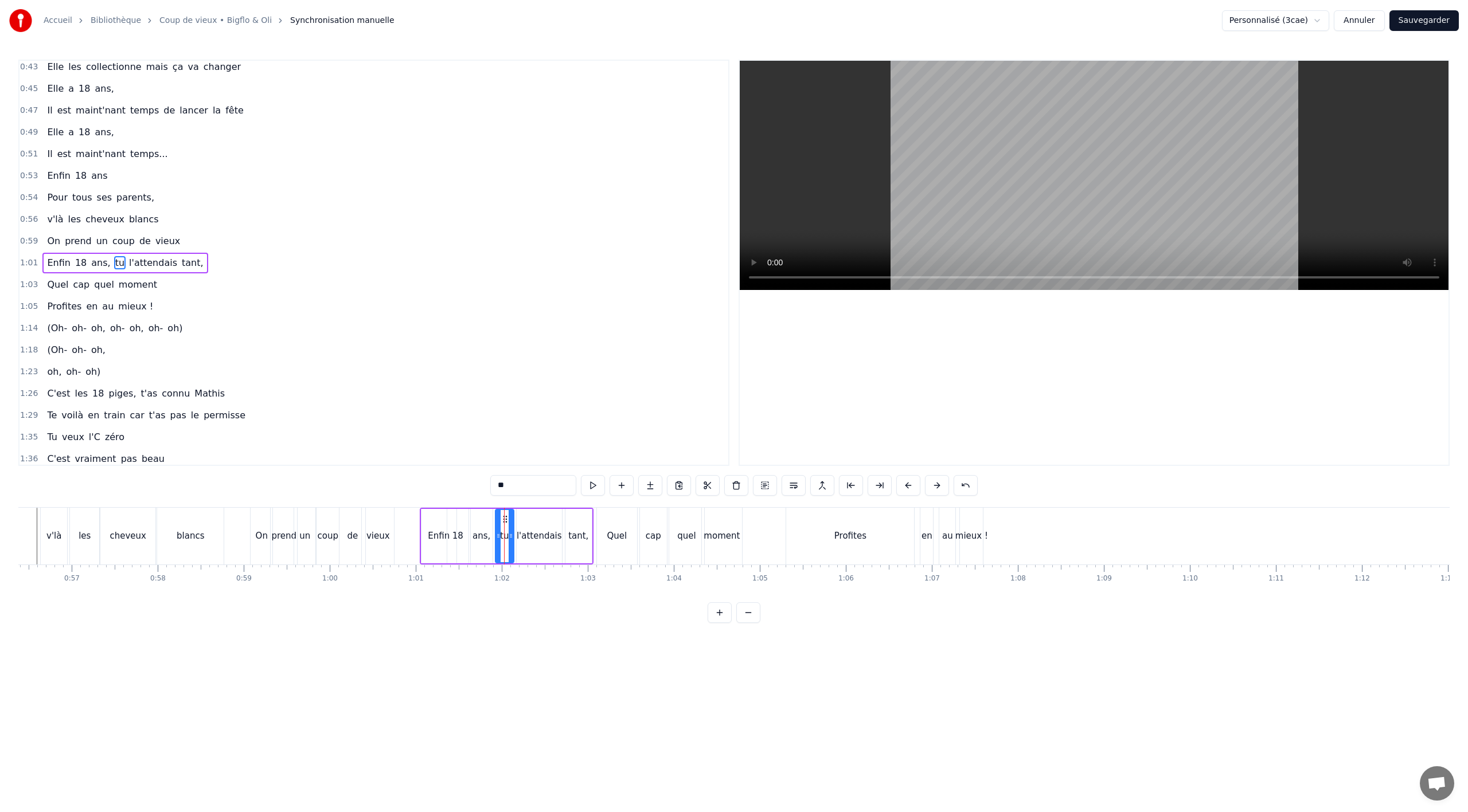
scroll to position [0, 4841]
click at [620, 528] on div "Quel" at bounding box center [626, 536] width 40 height 57
type input "****"
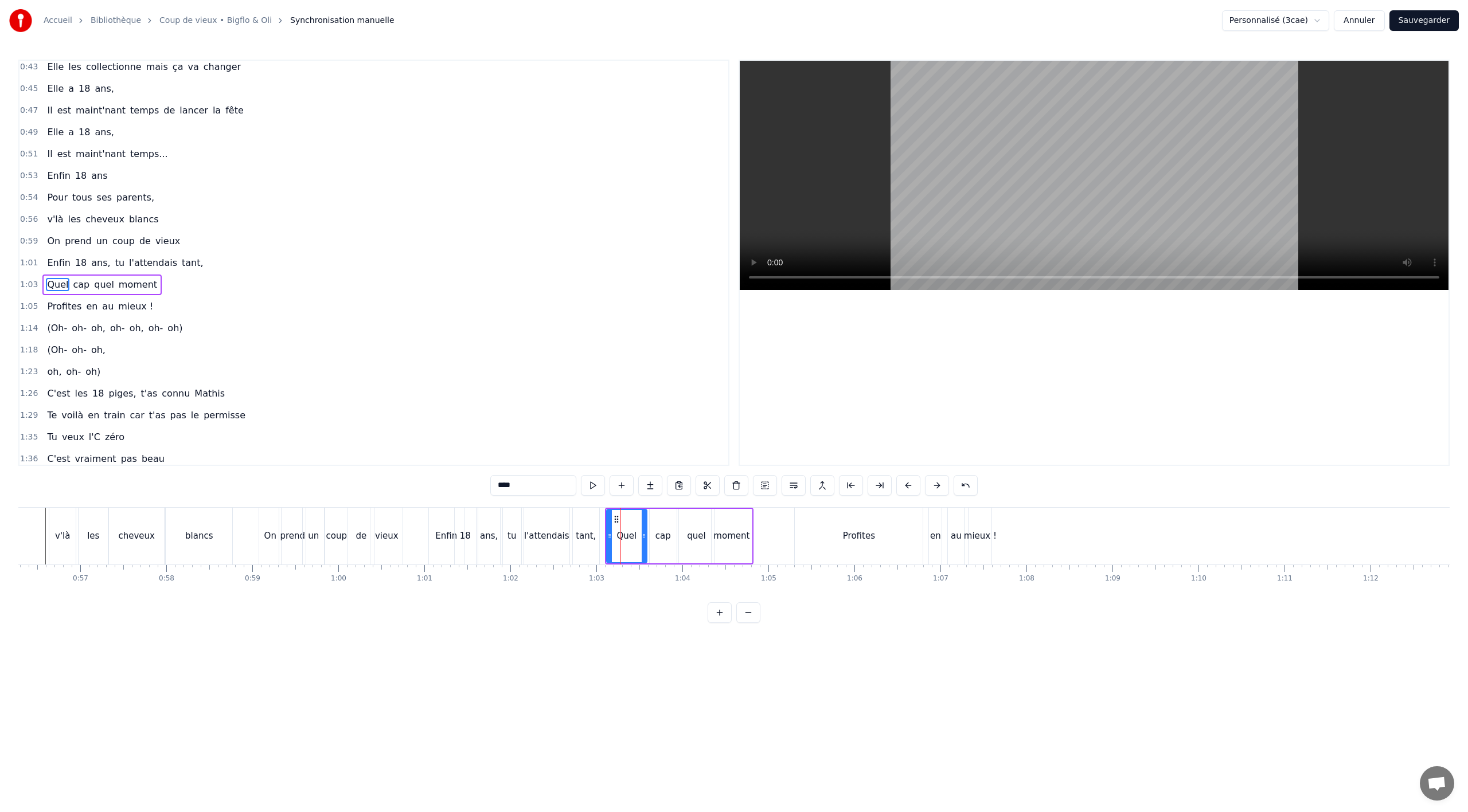
scroll to position [375, 0]
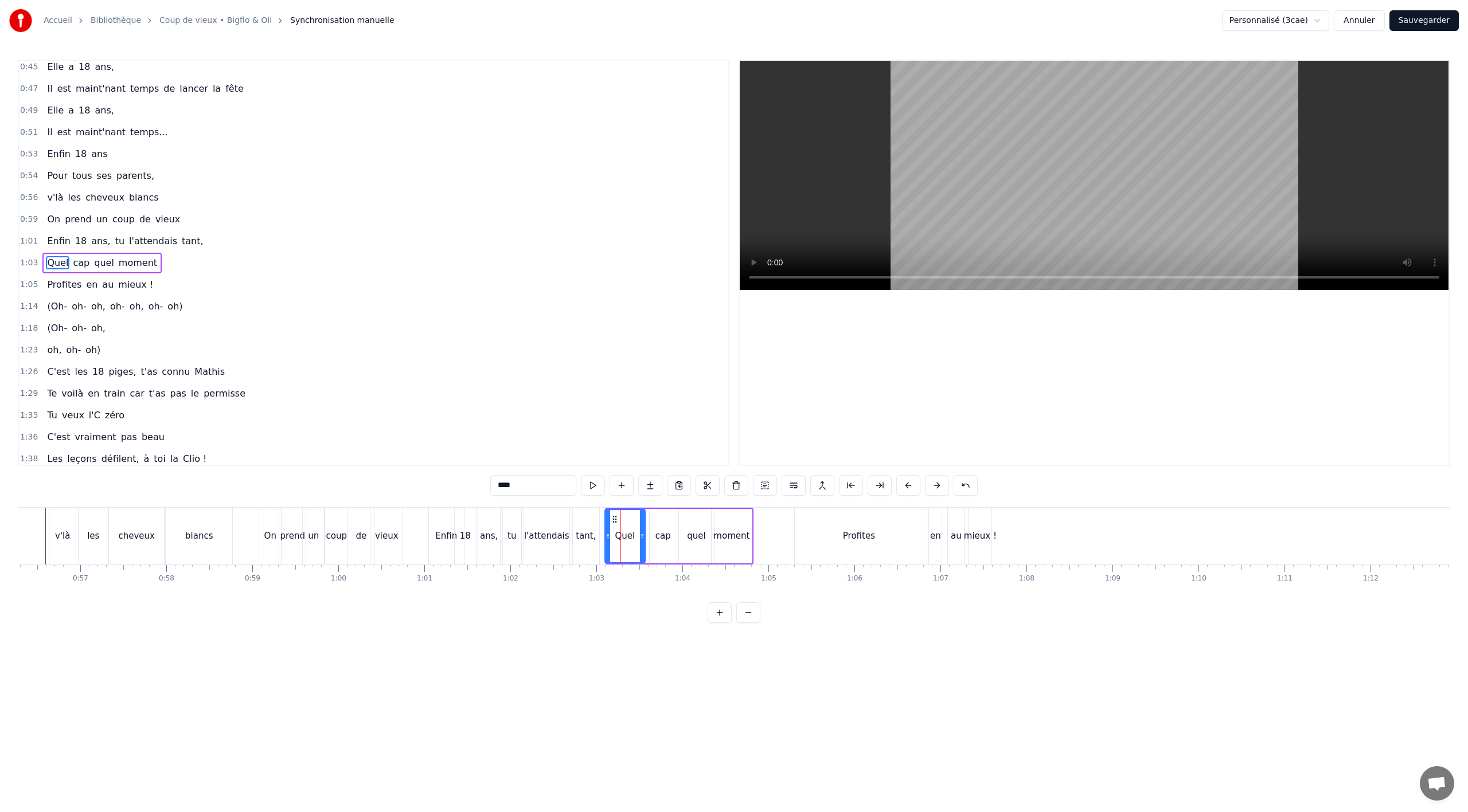
click at [613, 518] on icon at bounding box center [614, 519] width 10 height 10
click at [765, 485] on button at bounding box center [765, 485] width 24 height 21
drag, startPoint x: 615, startPoint y: 518, endPoint x: 656, endPoint y: 514, distance: 41.2
click at [656, 514] on icon at bounding box center [653, 518] width 10 height 10
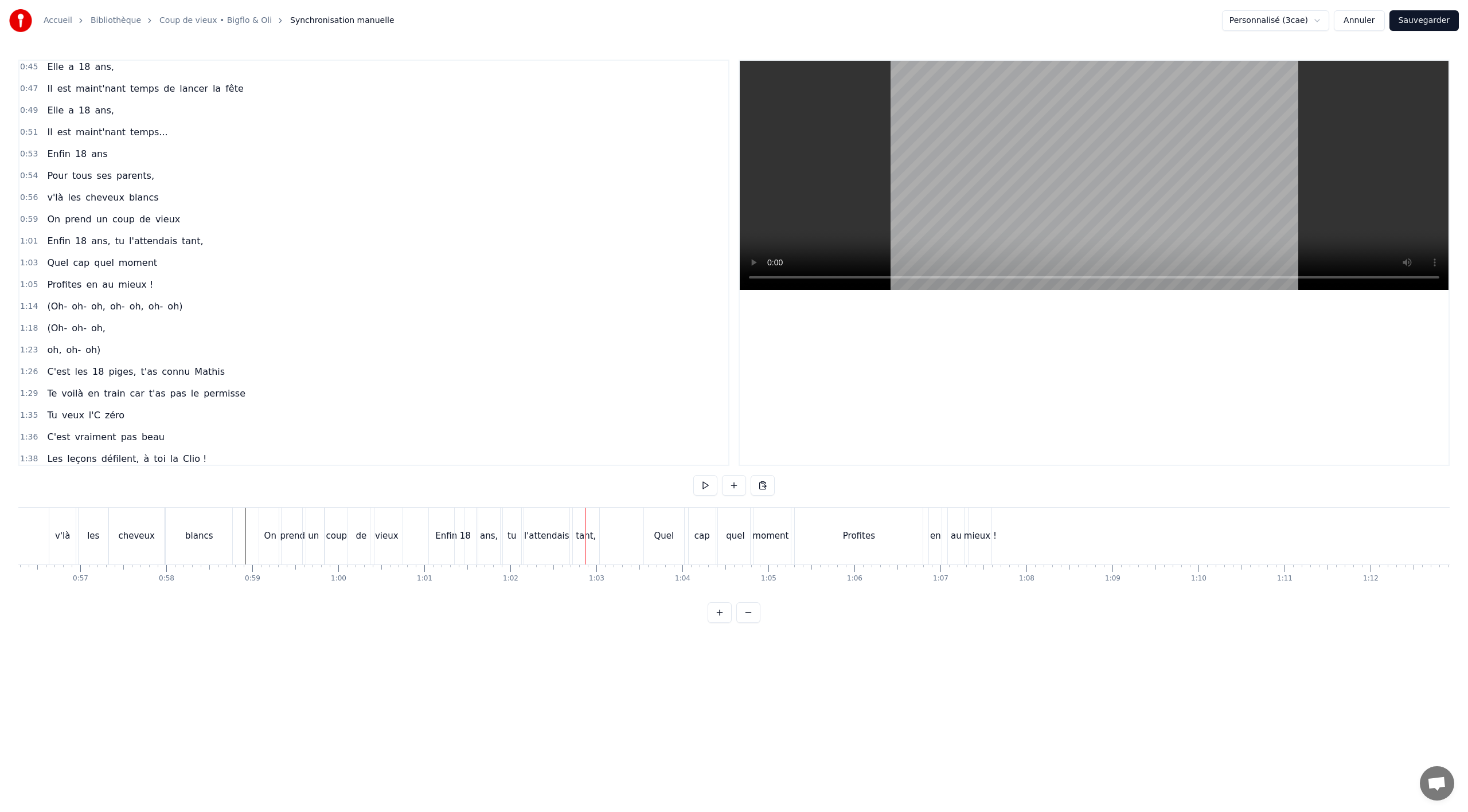
click at [516, 552] on div "tu" at bounding box center [512, 536] width 18 height 57
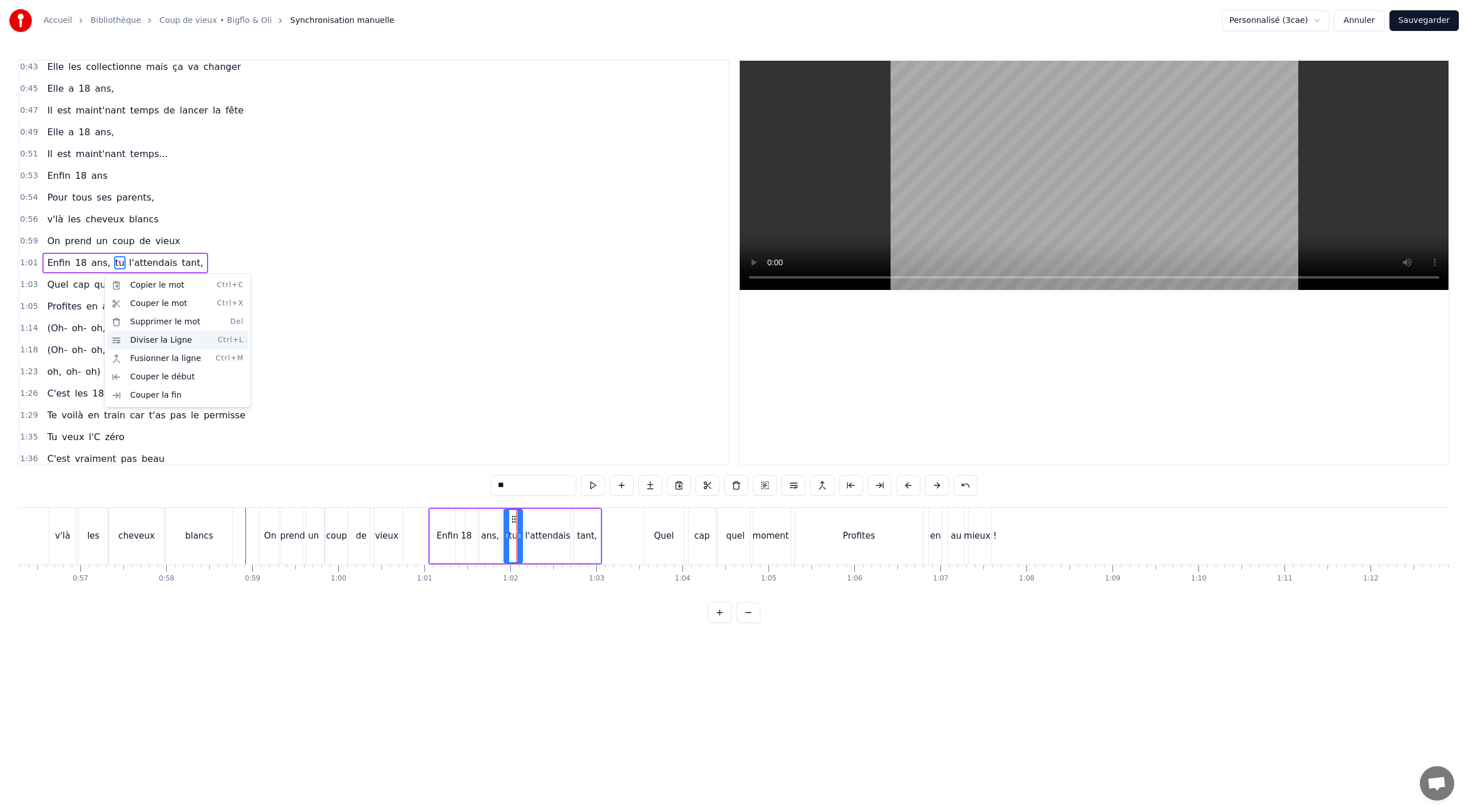
click at [164, 344] on div "Diviser la Ligne Ctrl+L" at bounding box center [177, 340] width 141 height 18
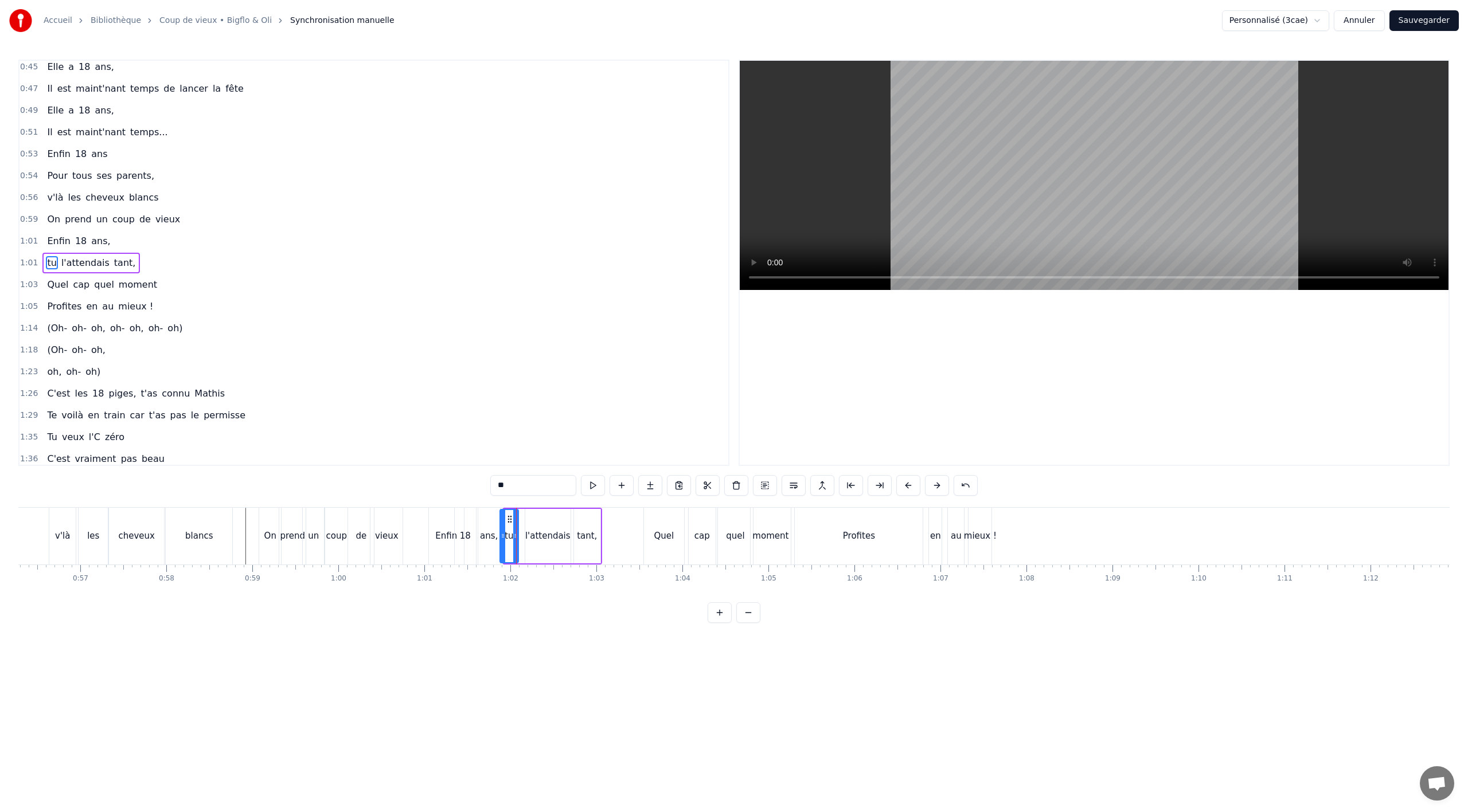
click at [511, 520] on icon at bounding box center [510, 519] width 10 height 10
click at [773, 485] on button at bounding box center [765, 485] width 24 height 21
click at [763, 487] on button at bounding box center [765, 485] width 24 height 21
drag, startPoint x: 512, startPoint y: 519, endPoint x: 506, endPoint y: 507, distance: 13.4
click at [511, 521] on icon at bounding box center [512, 519] width 10 height 10
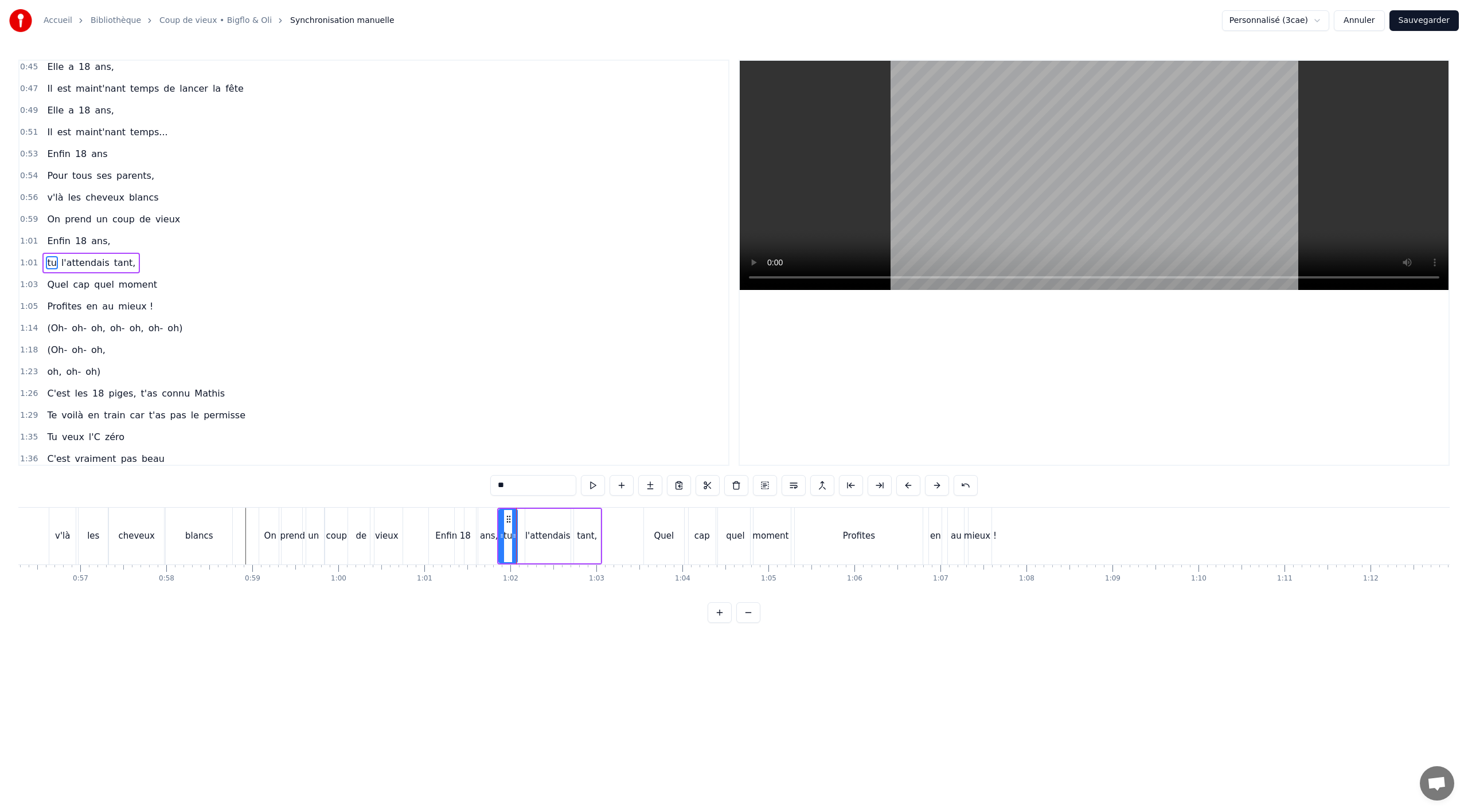
click at [454, 346] on div "1:18 (Oh- oh- oh," at bounding box center [374, 350] width 709 height 22
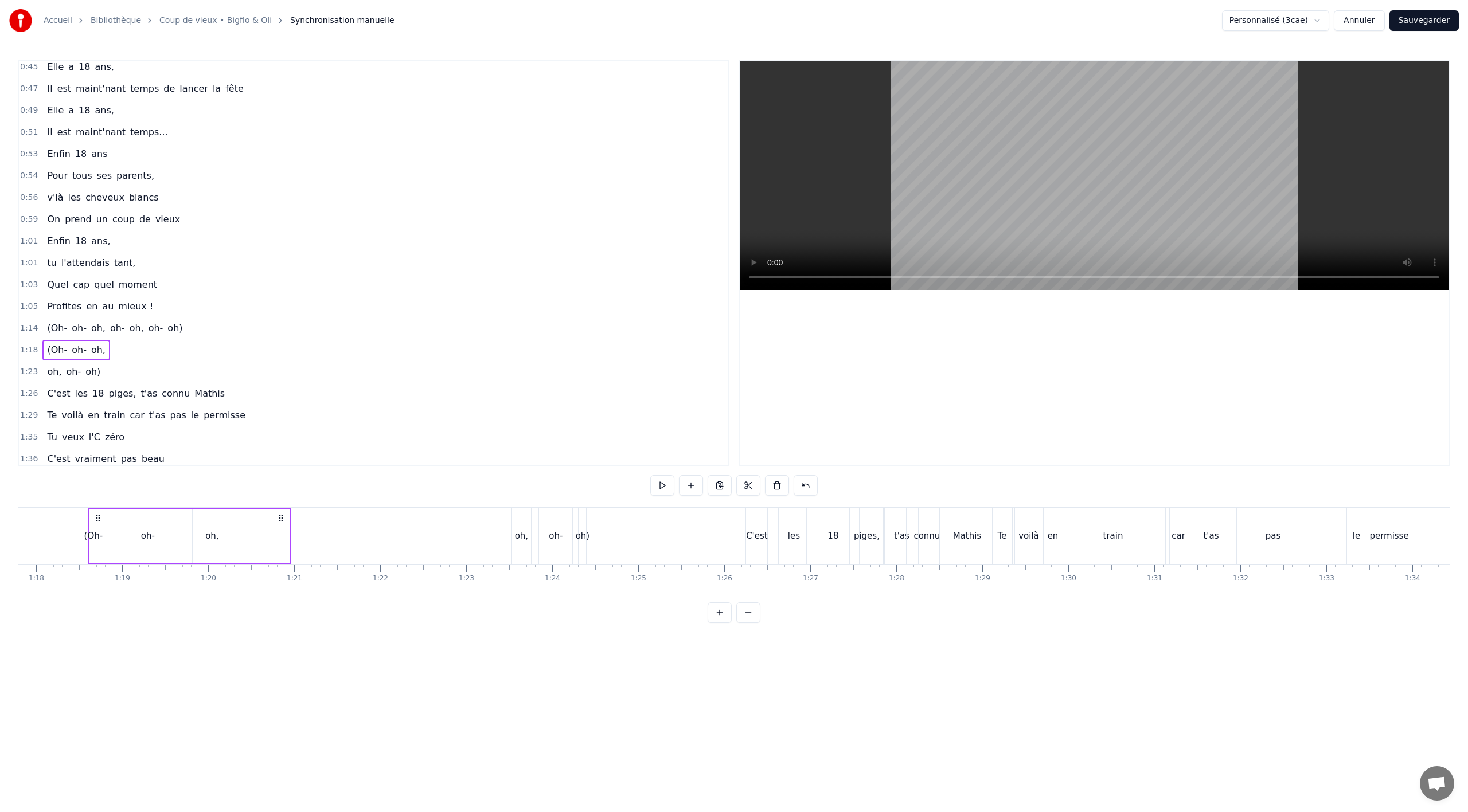
click at [113, 270] on div "tu l'attendais tant," at bounding box center [91, 263] width 98 height 21
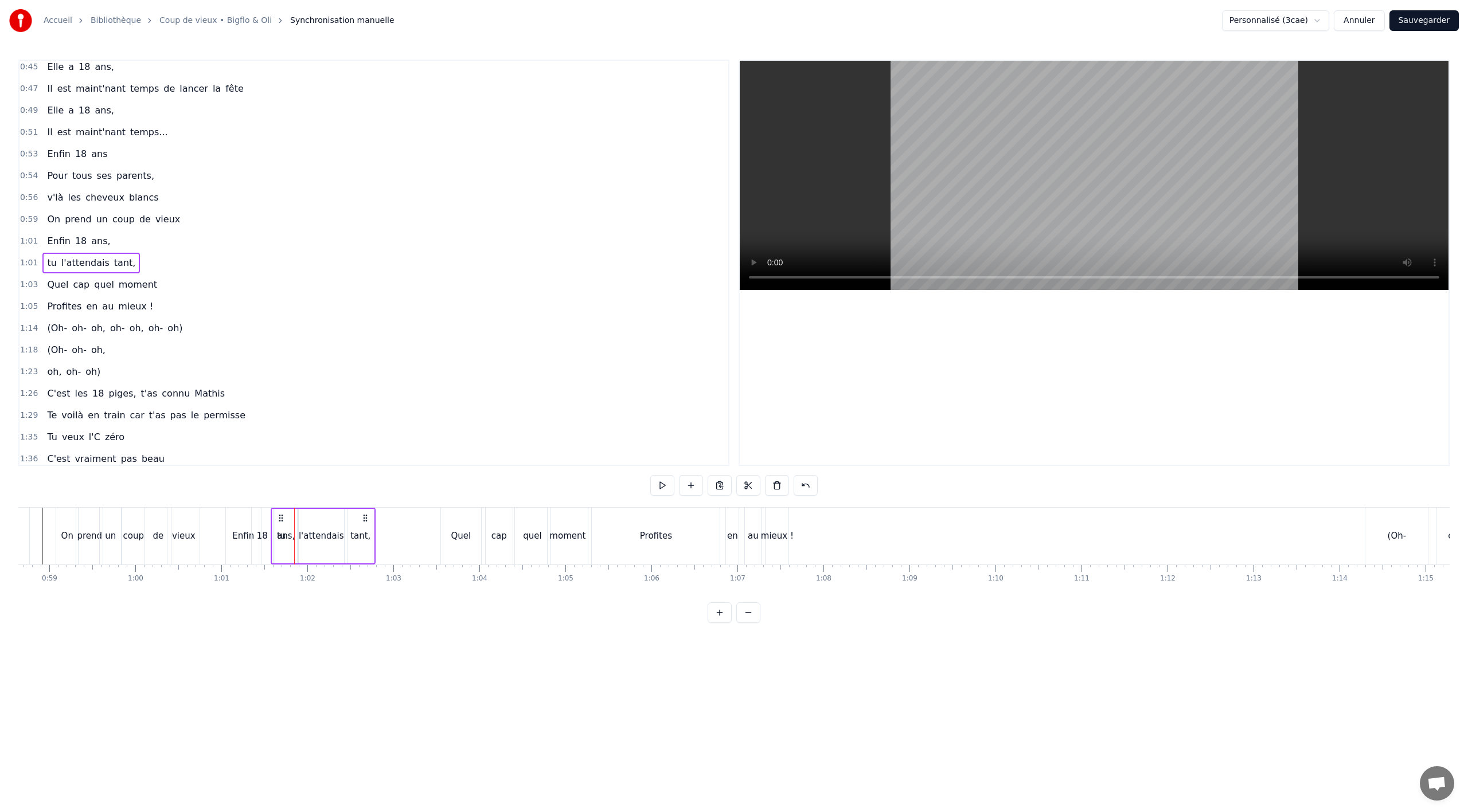
scroll to position [0, 5040]
drag, startPoint x: 85, startPoint y: 515, endPoint x: 348, endPoint y: 521, distance: 263.1
click at [348, 521] on icon at bounding box center [350, 518] width 10 height 10
click at [294, 548] on div "ans," at bounding box center [289, 536] width 22 height 57
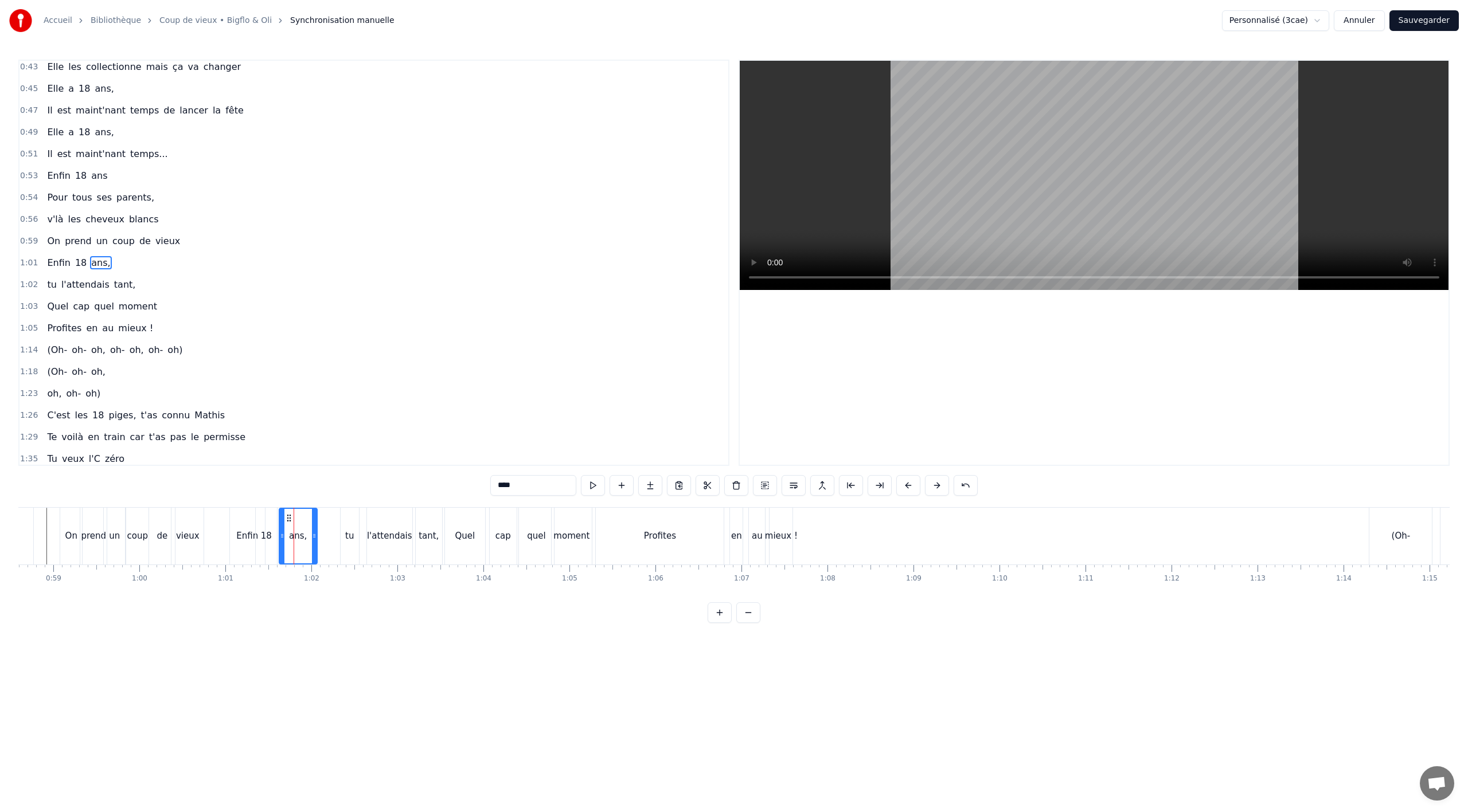
click at [316, 536] on icon at bounding box center [314, 536] width 4 height 10
click at [284, 534] on icon at bounding box center [282, 536] width 4 height 10
click at [271, 535] on div "18" at bounding box center [266, 536] width 22 height 57
type input "**"
drag, startPoint x: 276, startPoint y: 535, endPoint x: 283, endPoint y: 535, distance: 7.0
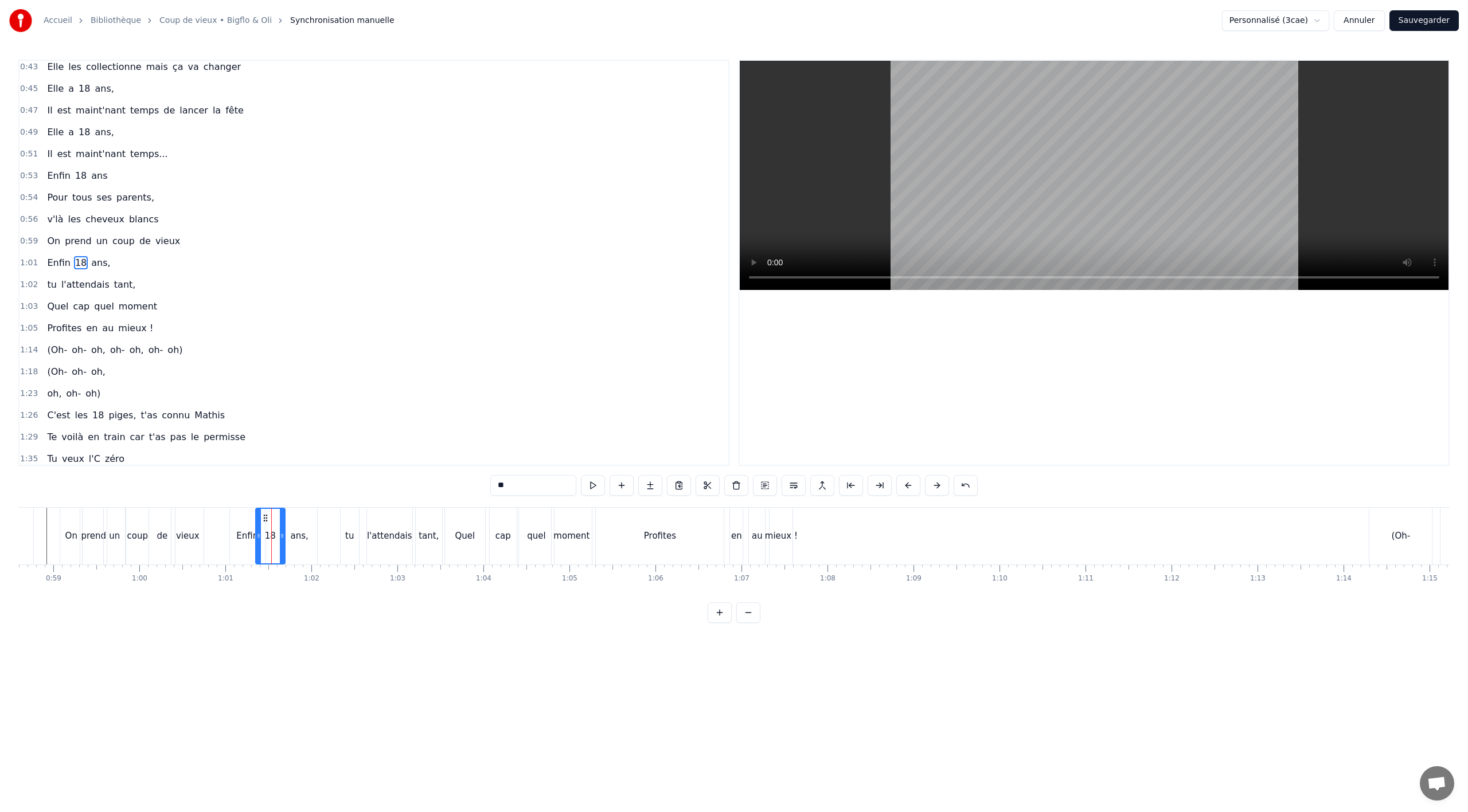
click at [283, 535] on icon at bounding box center [282, 536] width 4 height 10
click at [238, 549] on div "Enfin" at bounding box center [247, 536] width 35 height 57
click at [770, 487] on button at bounding box center [765, 485] width 24 height 21
click at [97, 272] on div "Enfin 18 ans," at bounding box center [79, 263] width 73 height 21
drag, startPoint x: 238, startPoint y: 514, endPoint x: 262, endPoint y: 510, distance: 24.3
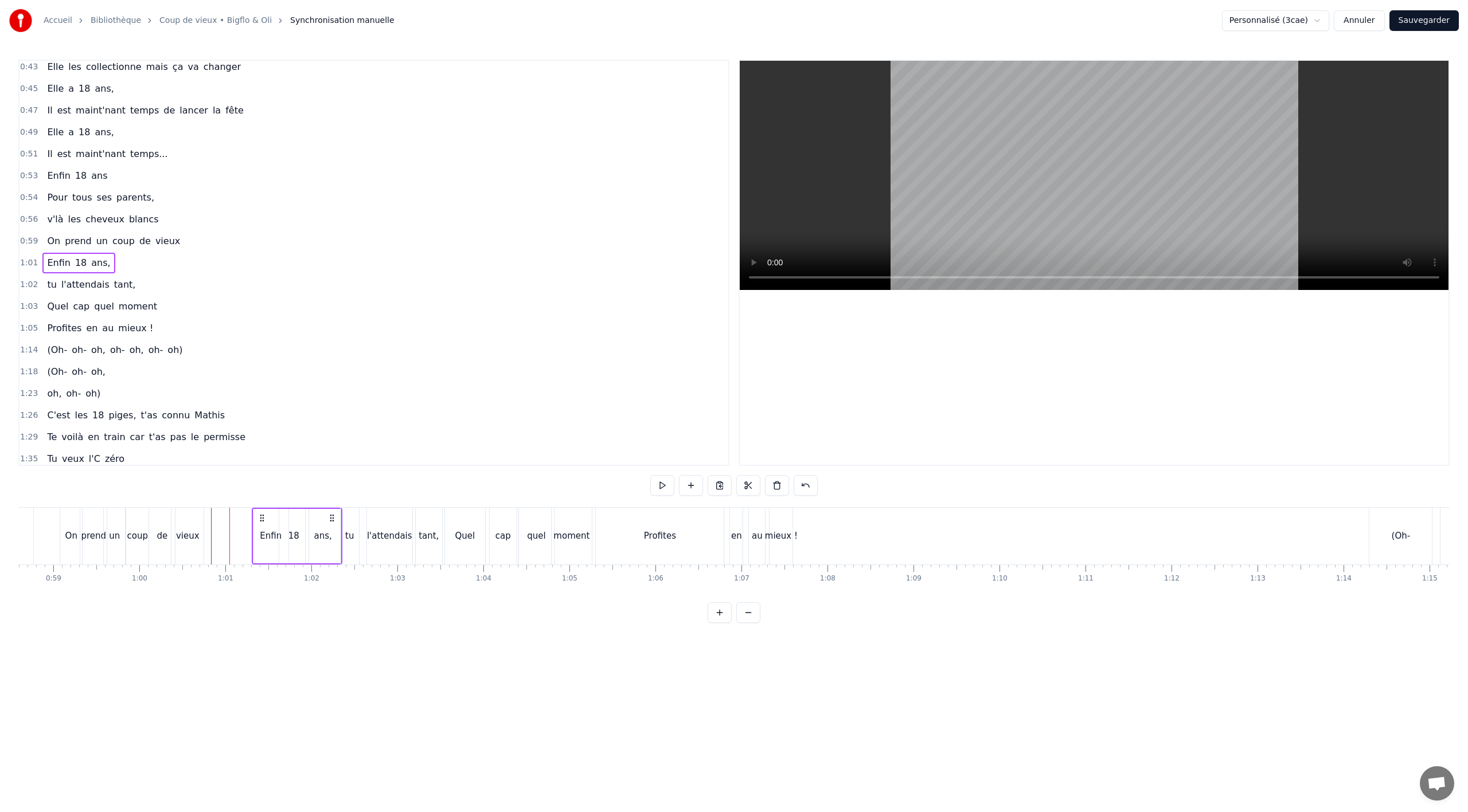
click at [262, 511] on div "Enfin 18 ans," at bounding box center [296, 536] width 91 height 57
click at [122, 335] on span "mieux !" at bounding box center [135, 327] width 37 height 13
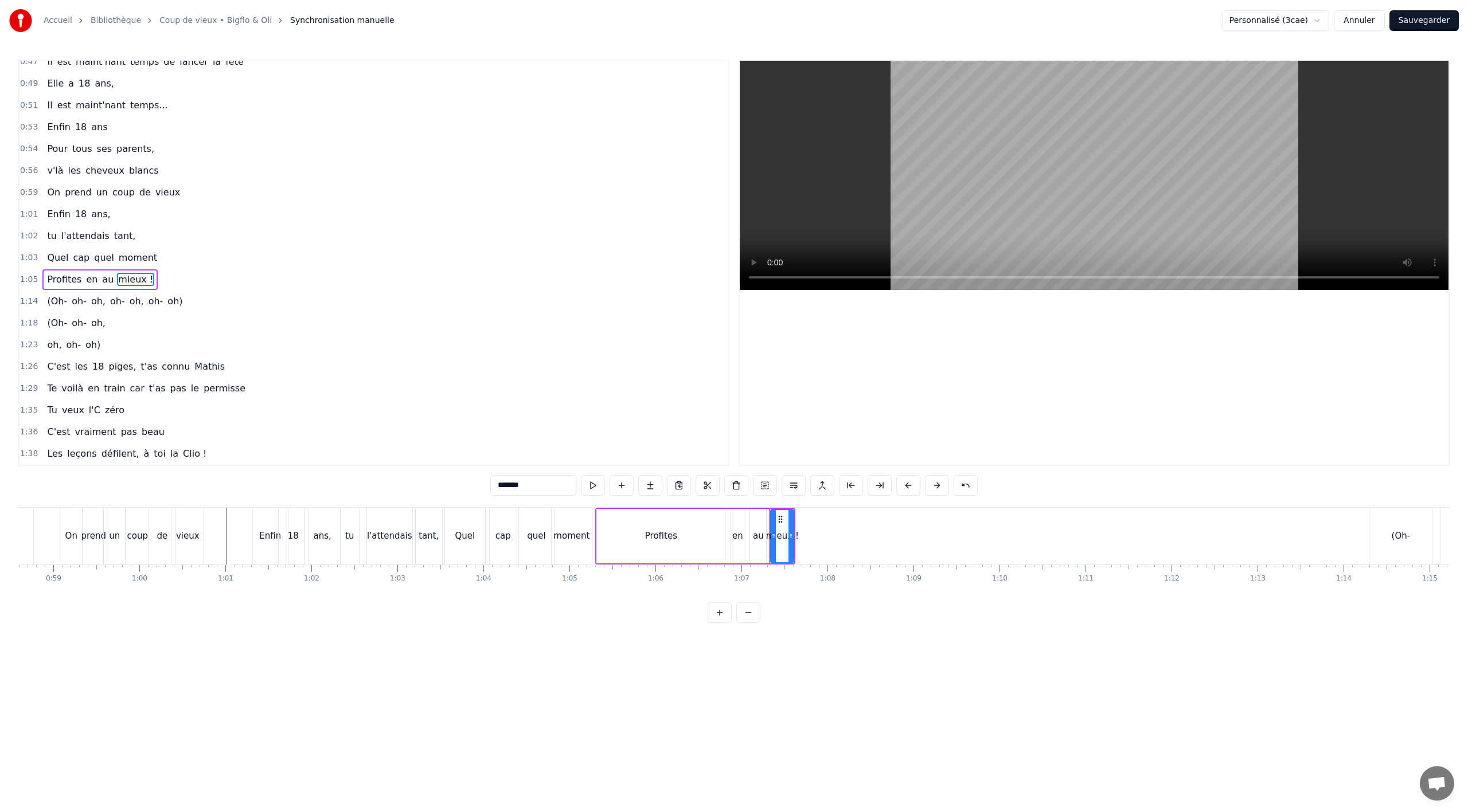
scroll to position [419, 0]
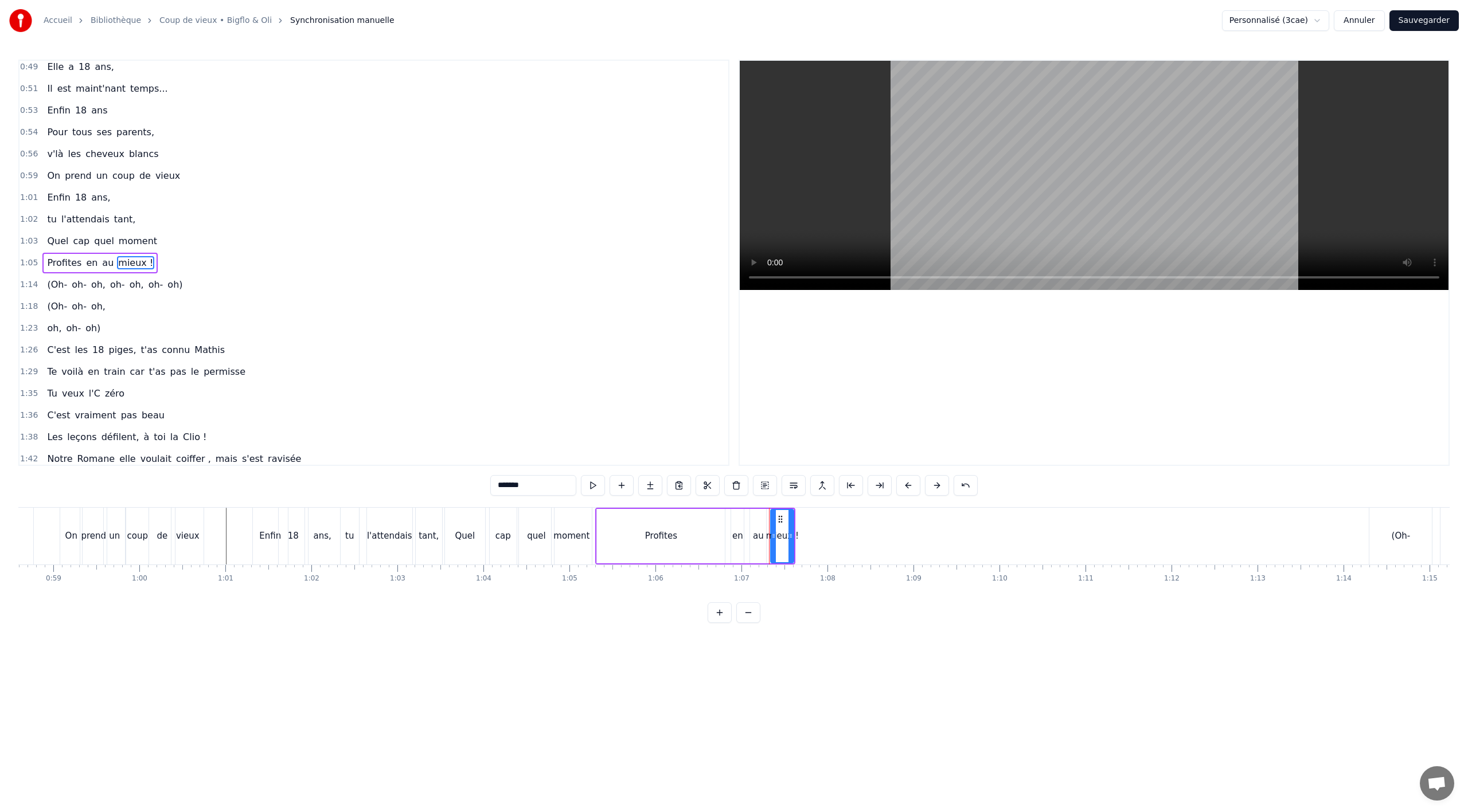
click at [93, 272] on div "Profites en au mieux !" at bounding box center [99, 263] width 115 height 21
drag, startPoint x: 786, startPoint y: 517, endPoint x: 741, endPoint y: 530, distance: 46.8
click at [871, 518] on circle at bounding box center [870, 517] width 1 height 1
click at [127, 253] on div "Profites en au mieux !" at bounding box center [99, 263] width 115 height 21
click at [126, 249] on div "Quel cap quel moment" at bounding box center [102, 241] width 119 height 21
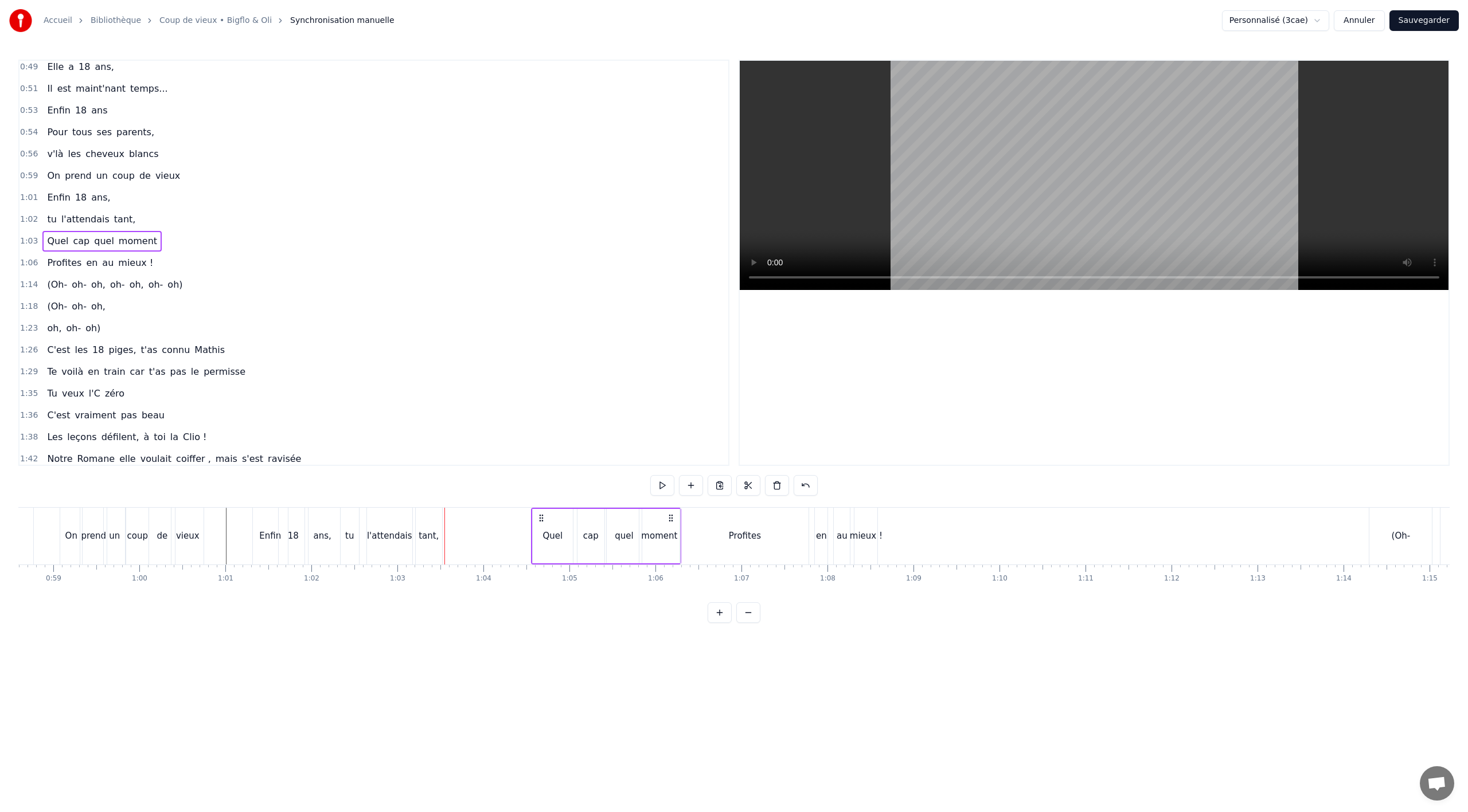
drag, startPoint x: 584, startPoint y: 515, endPoint x: 614, endPoint y: 523, distance: 31.0
click at [672, 517] on icon at bounding box center [670, 518] width 10 height 10
click at [393, 557] on div "l'attendais" at bounding box center [390, 536] width 45 height 57
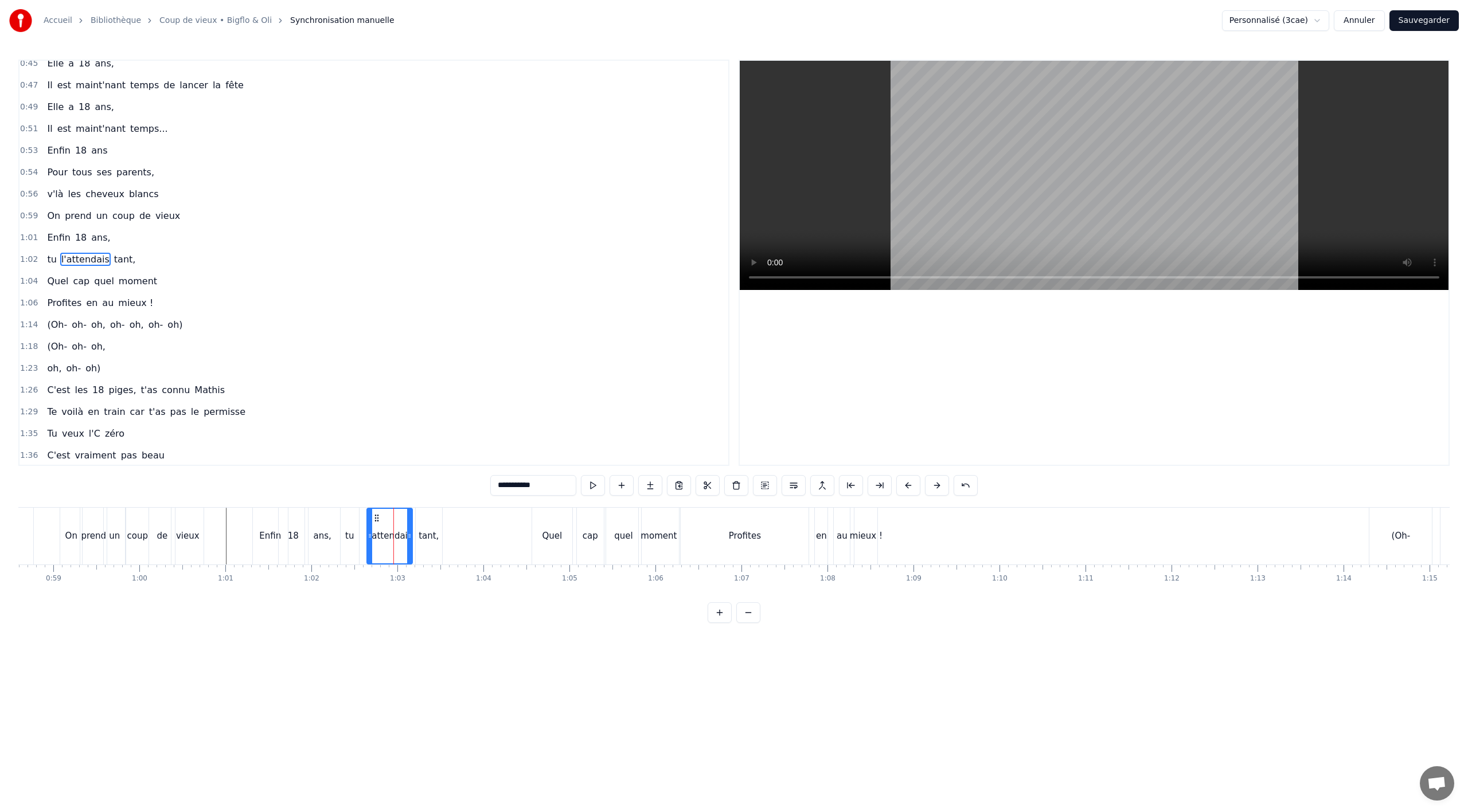
scroll to position [375, 0]
click at [43, 274] on div "1:02 tu l'attendais tant," at bounding box center [374, 263] width 709 height 22
click at [346, 559] on div "tu" at bounding box center [349, 536] width 18 height 57
click at [99, 272] on div "tu l'attendais tant," at bounding box center [91, 263] width 98 height 21
drag, startPoint x: 348, startPoint y: 513, endPoint x: 426, endPoint y: 517, distance: 78.1
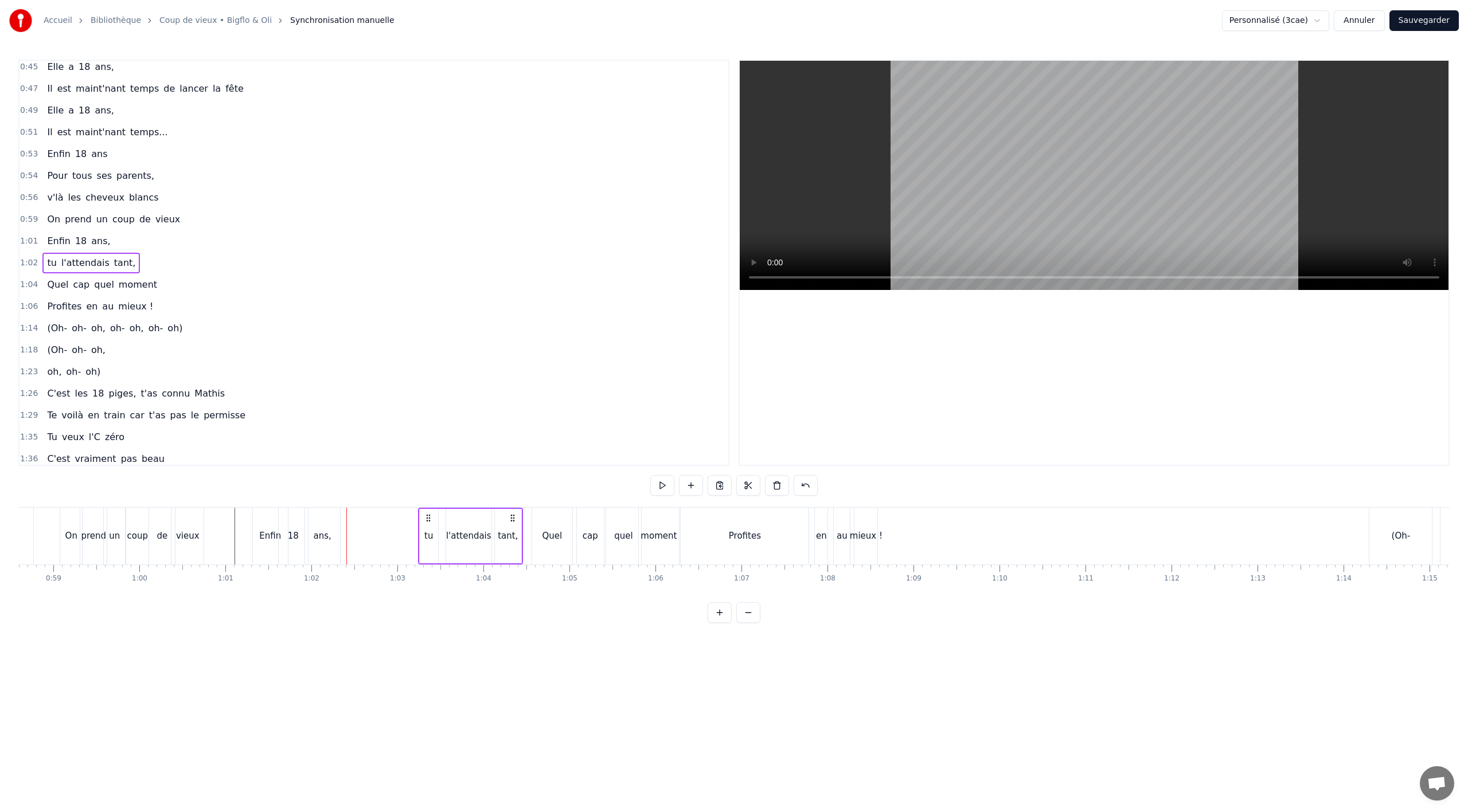
click at [426, 517] on icon at bounding box center [428, 518] width 10 height 10
click at [725, 539] on div "Profites" at bounding box center [745, 536] width 128 height 57
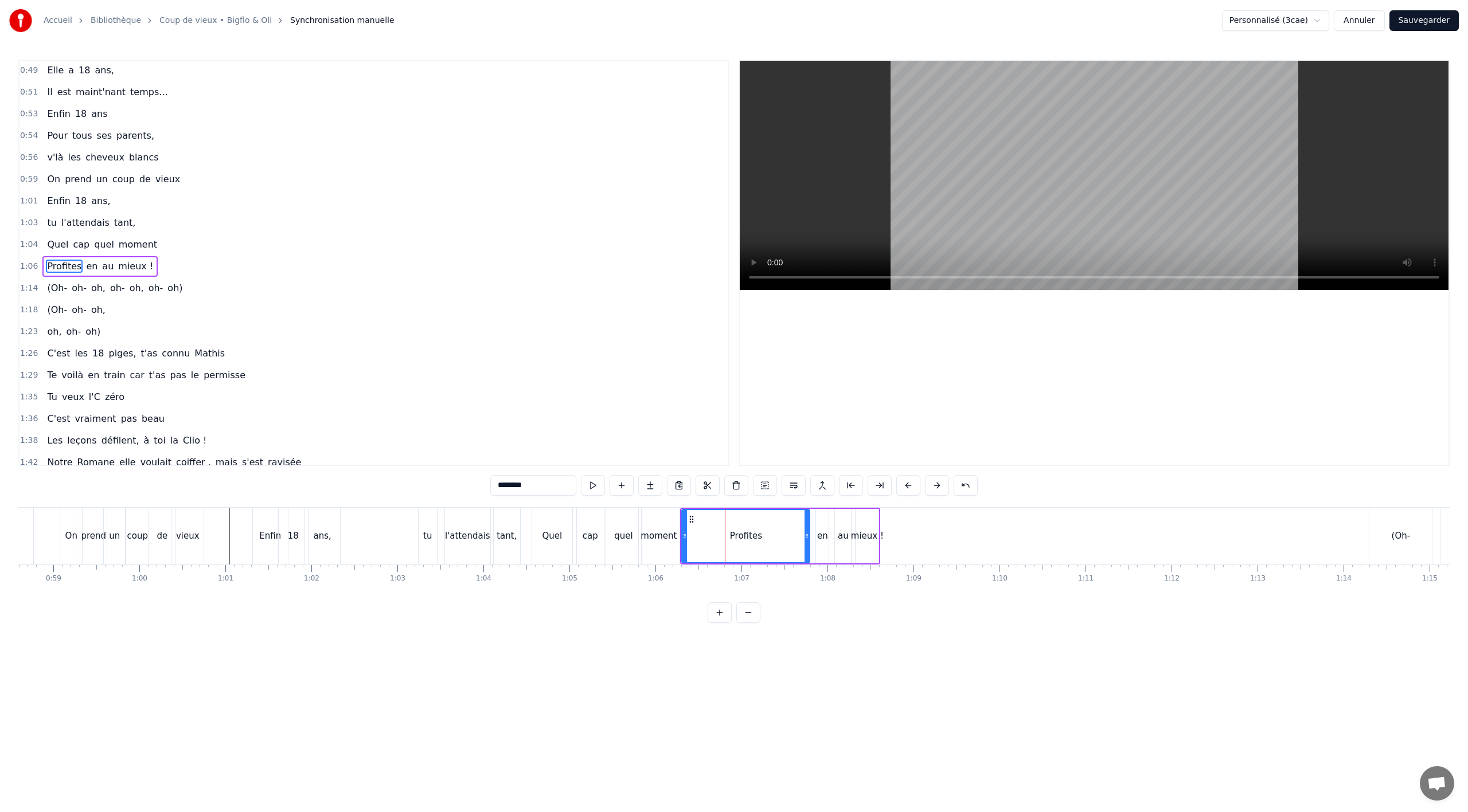
scroll to position [419, 0]
click at [141, 270] on div "Profites en au mieux !" at bounding box center [99, 263] width 115 height 21
drag, startPoint x: 688, startPoint y: 512, endPoint x: 761, endPoint y: 517, distance: 73.2
click at [775, 516] on div "Profites" at bounding box center [746, 536] width 128 height 54
click at [686, 517] on icon at bounding box center [688, 519] width 10 height 10
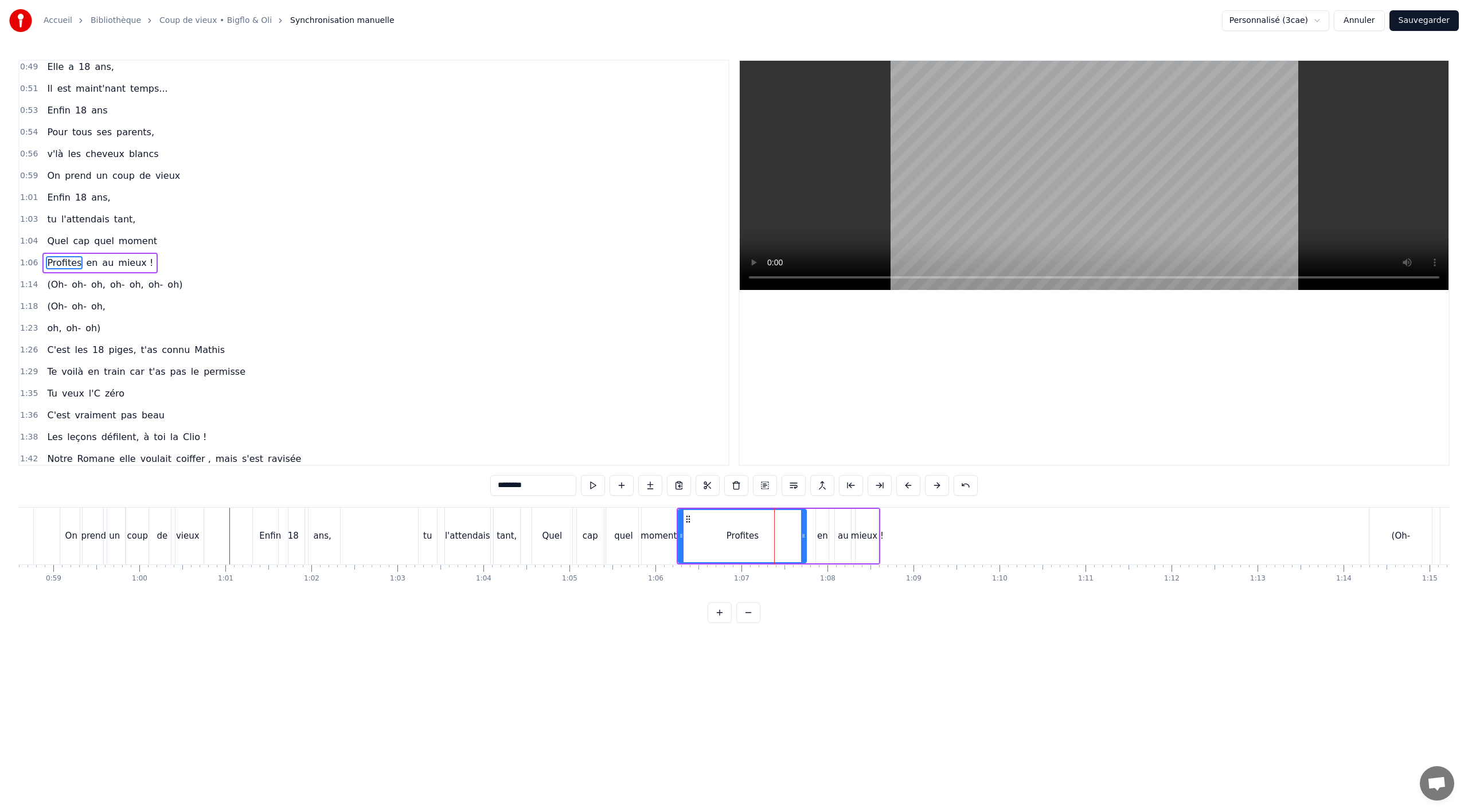
click at [765, 486] on button at bounding box center [765, 485] width 24 height 21
drag, startPoint x: 686, startPoint y: 518, endPoint x: 791, endPoint y: 514, distance: 105.1
click at [791, 514] on icon at bounding box center [791, 518] width 10 height 10
click at [136, 250] on div "Quel cap quel moment" at bounding box center [102, 241] width 119 height 21
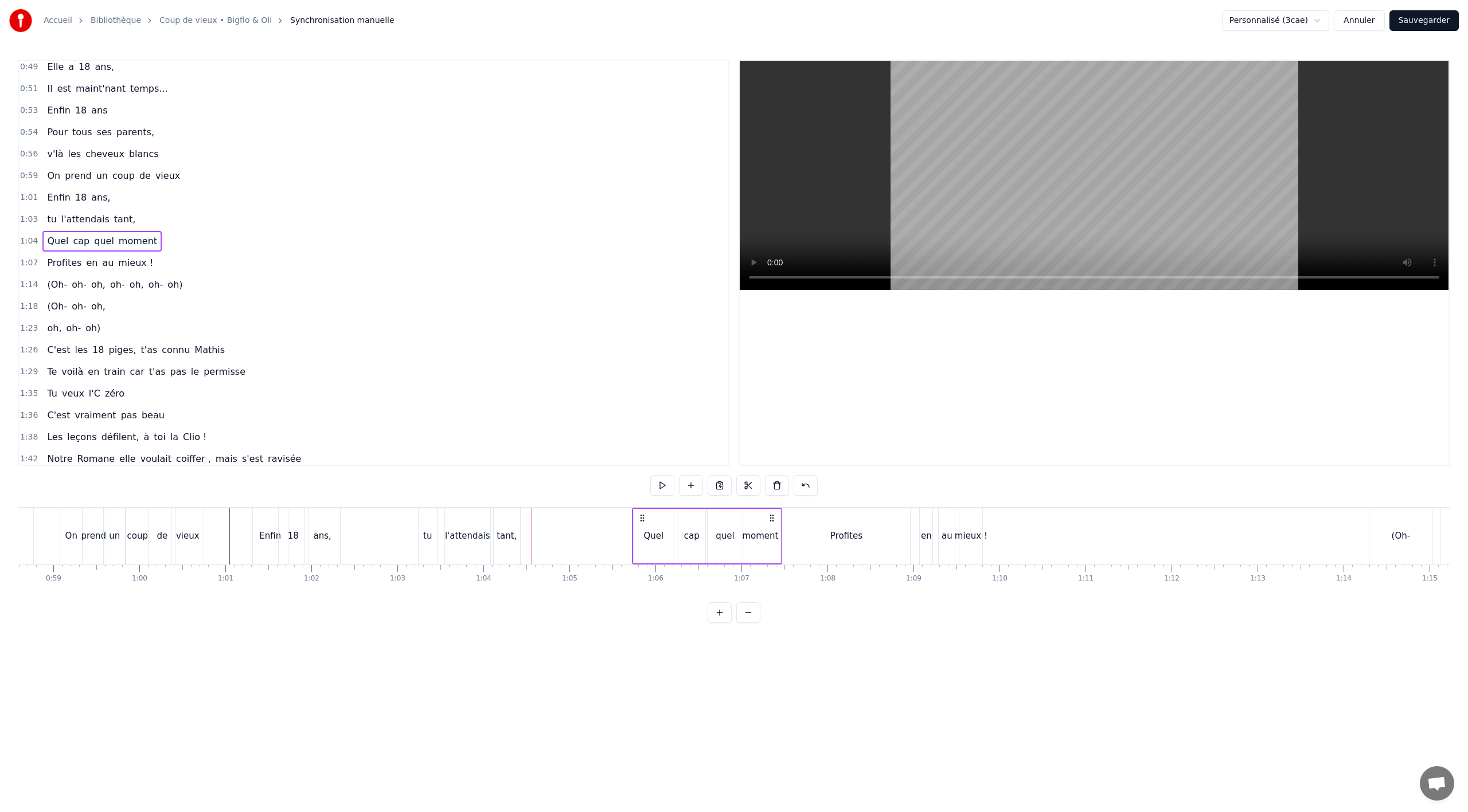
drag, startPoint x: 673, startPoint y: 516, endPoint x: 773, endPoint y: 514, distance: 100.0
click at [773, 514] on icon at bounding box center [772, 518] width 10 height 10
drag, startPoint x: 700, startPoint y: 487, endPoint x: 705, endPoint y: 486, distance: 5.1
click at [701, 487] on button at bounding box center [705, 485] width 24 height 21
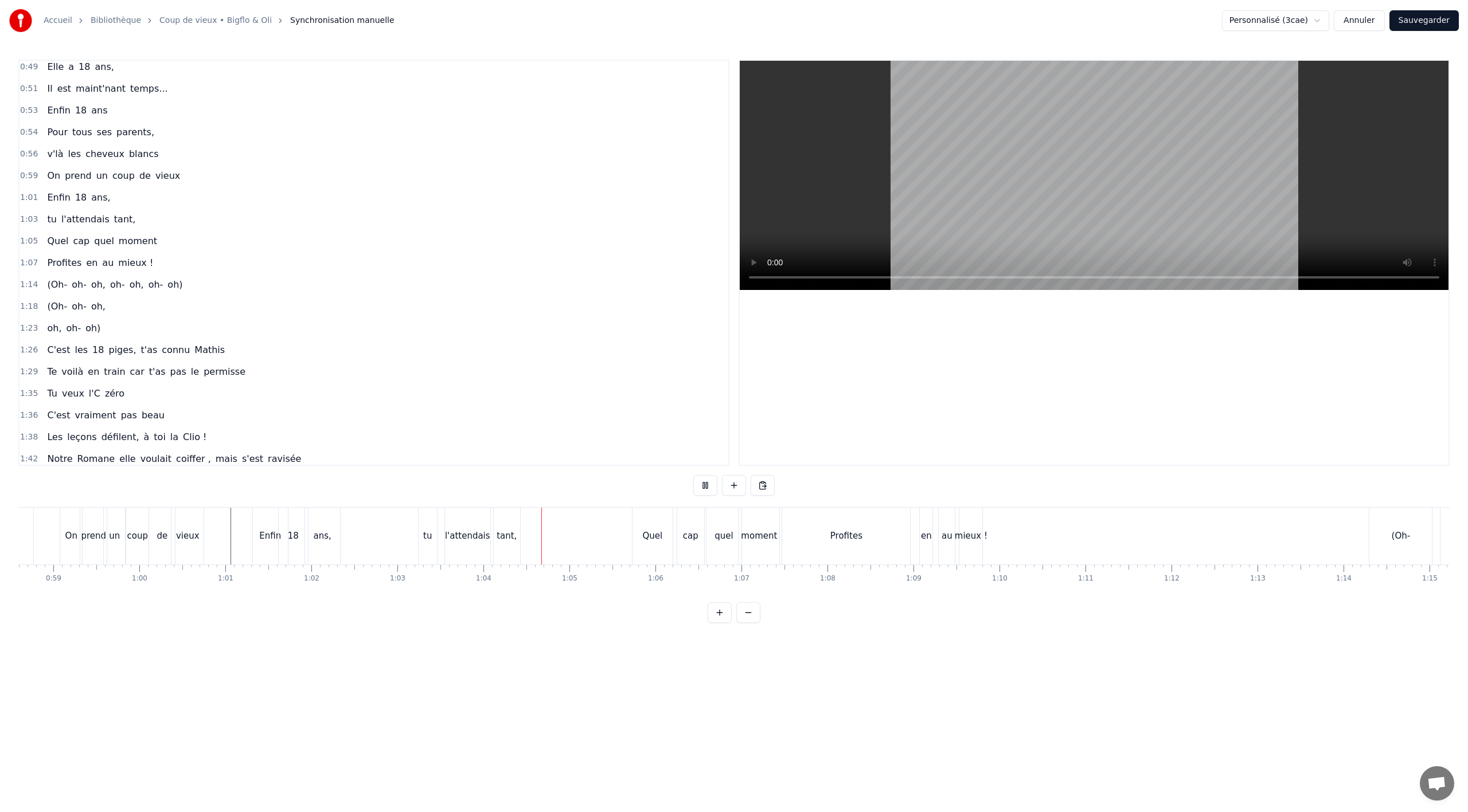
click at [706, 482] on button at bounding box center [705, 485] width 24 height 21
click at [512, 553] on div "tant," at bounding box center [506, 536] width 27 height 57
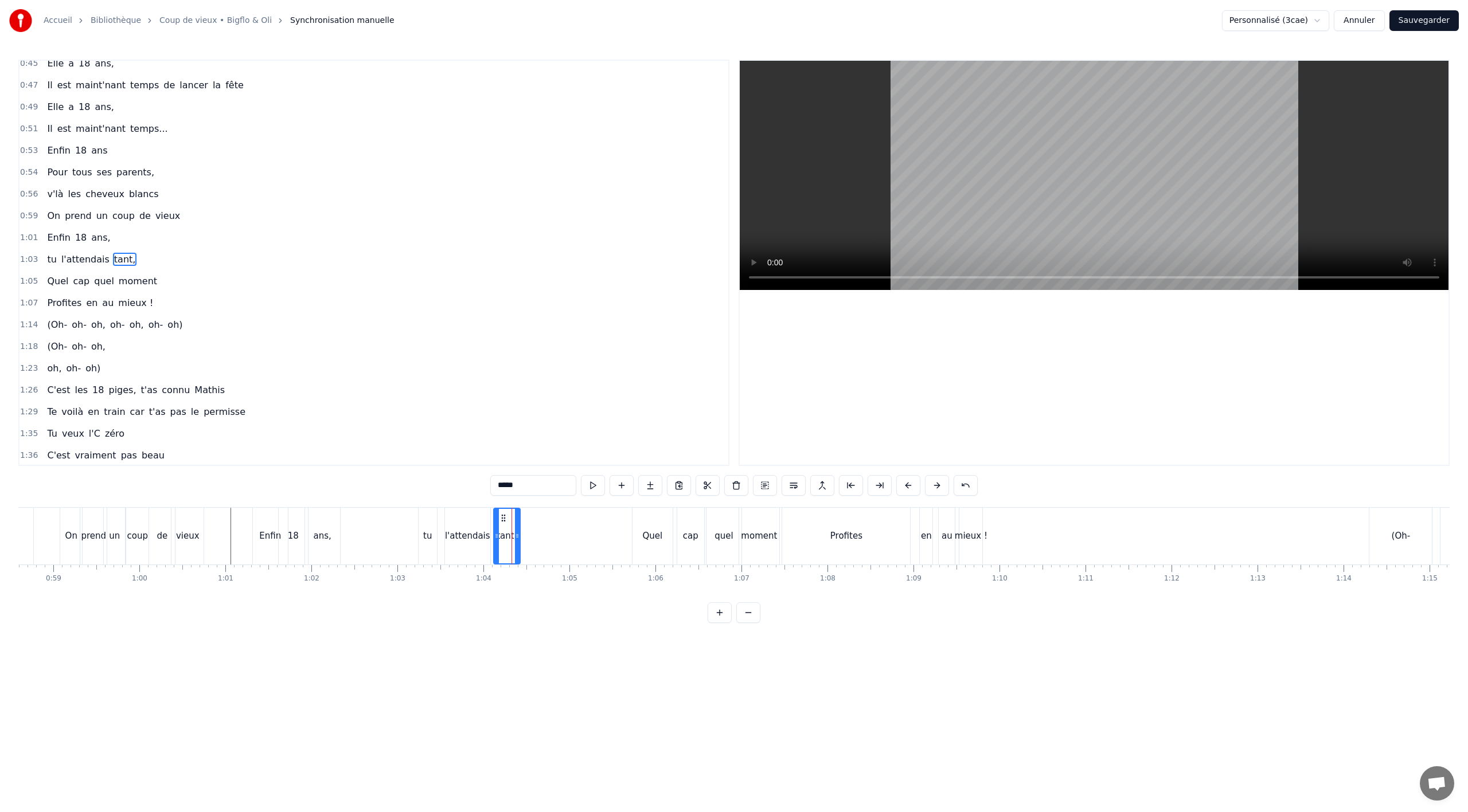
scroll to position [375, 0]
click at [462, 549] on div "l'attendais" at bounding box center [467, 536] width 45 height 57
click at [509, 543] on div "tant," at bounding box center [506, 536] width 27 height 57
drag, startPoint x: 505, startPoint y: 517, endPoint x: 552, endPoint y: 516, distance: 47.0
click at [551, 516] on icon at bounding box center [551, 518] width 10 height 10
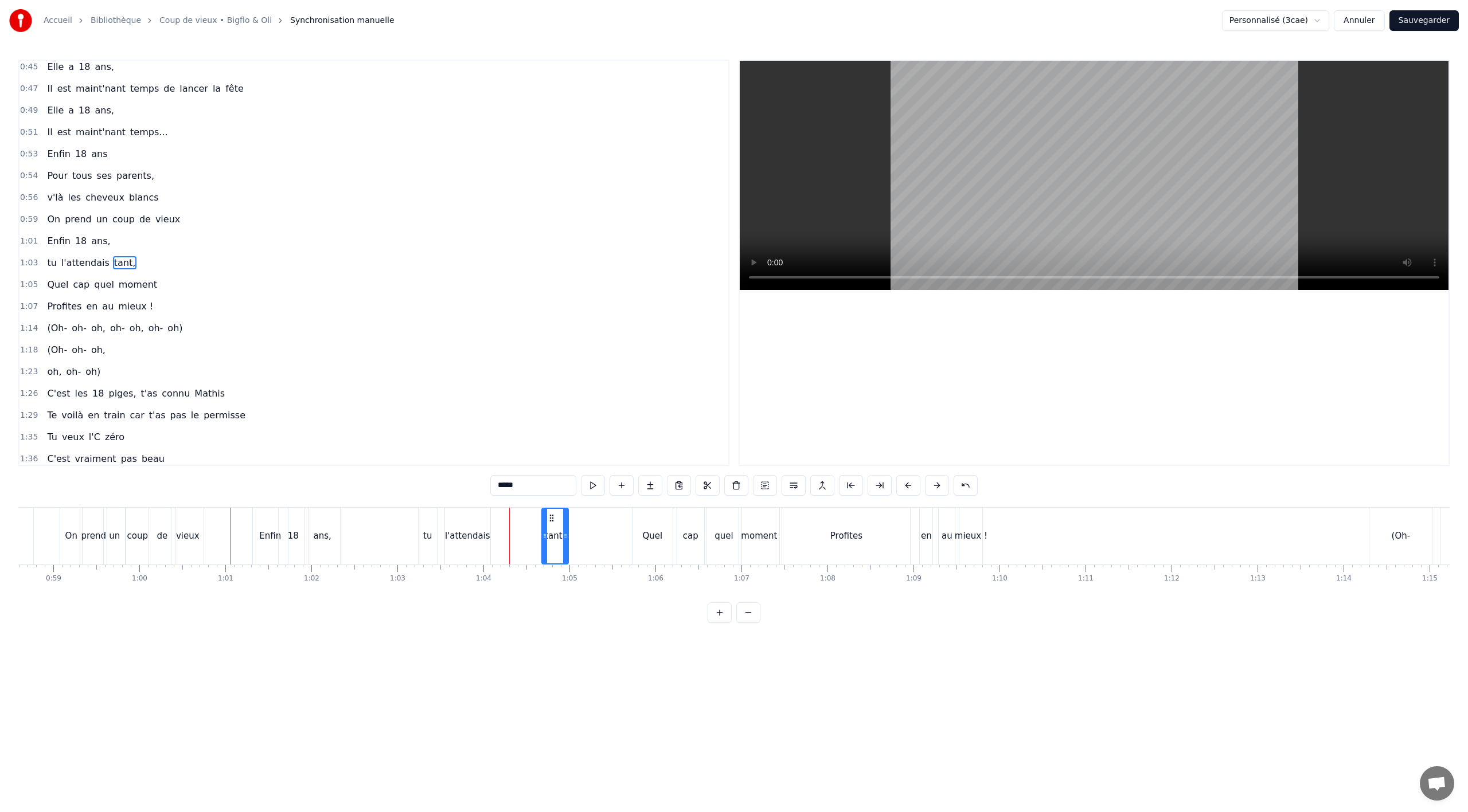
click at [478, 545] on div "l'attendais" at bounding box center [467, 536] width 45 height 57
type input "**********"
click at [490, 536] on div "l'attendais" at bounding box center [467, 536] width 47 height 57
drag, startPoint x: 485, startPoint y: 533, endPoint x: 523, endPoint y: 530, distance: 38.1
click at [523, 530] on div at bounding box center [523, 536] width 4 height 54
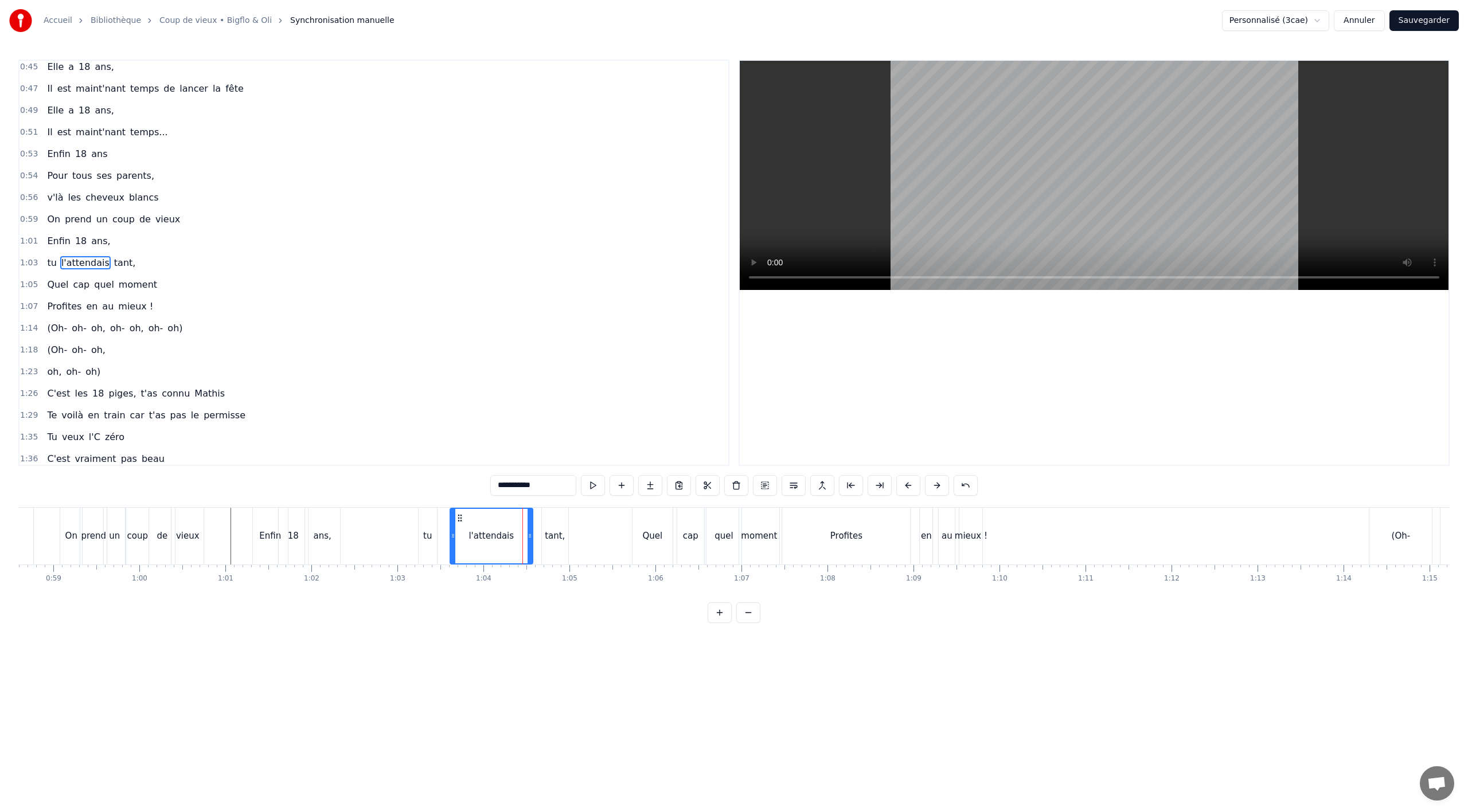
click at [460, 517] on icon at bounding box center [460, 518] width 10 height 10
click at [703, 482] on button at bounding box center [705, 485] width 24 height 21
click at [121, 295] on div "Quel cap quel moment" at bounding box center [102, 285] width 119 height 21
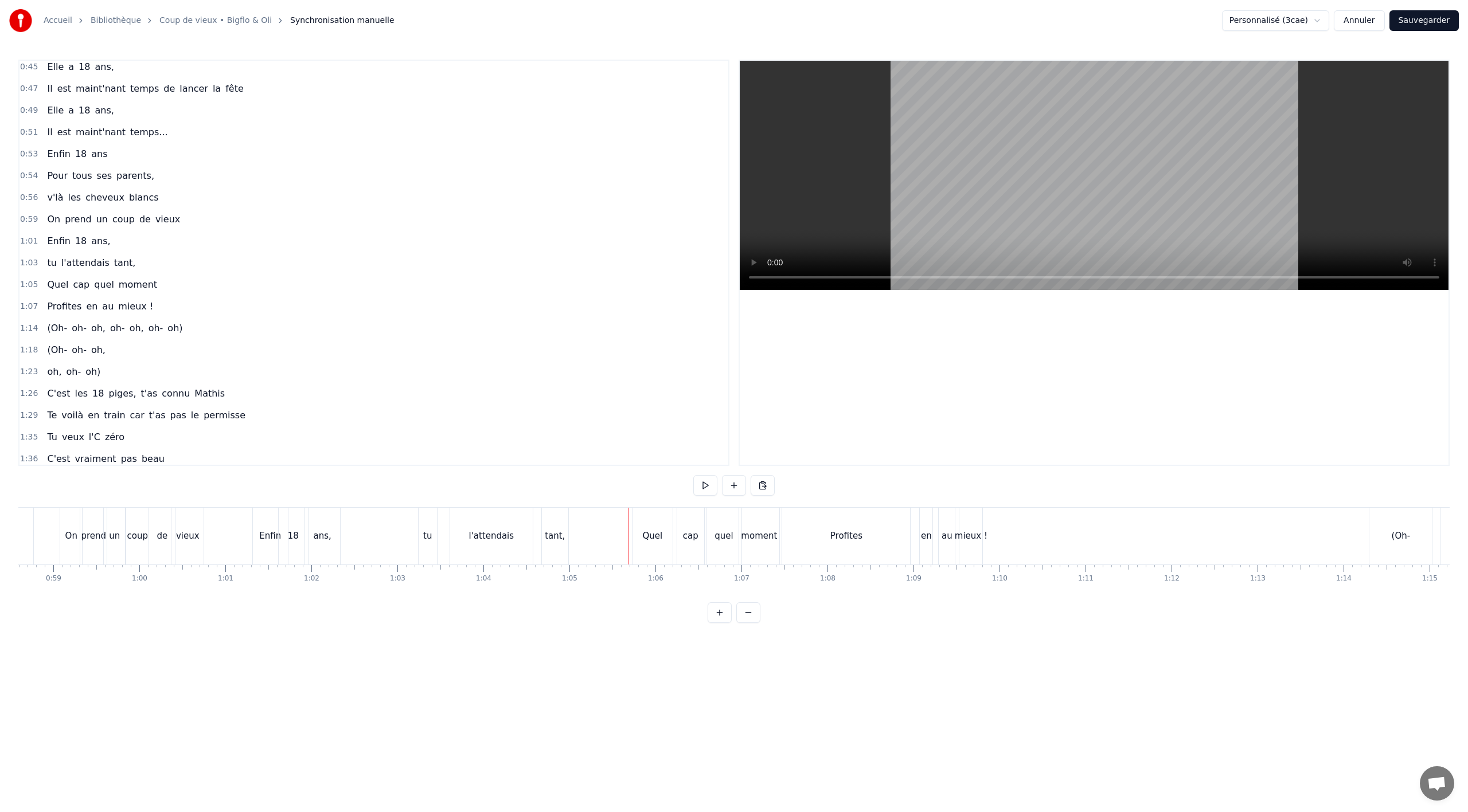
click at [634, 549] on div "Quel" at bounding box center [652, 536] width 40 height 57
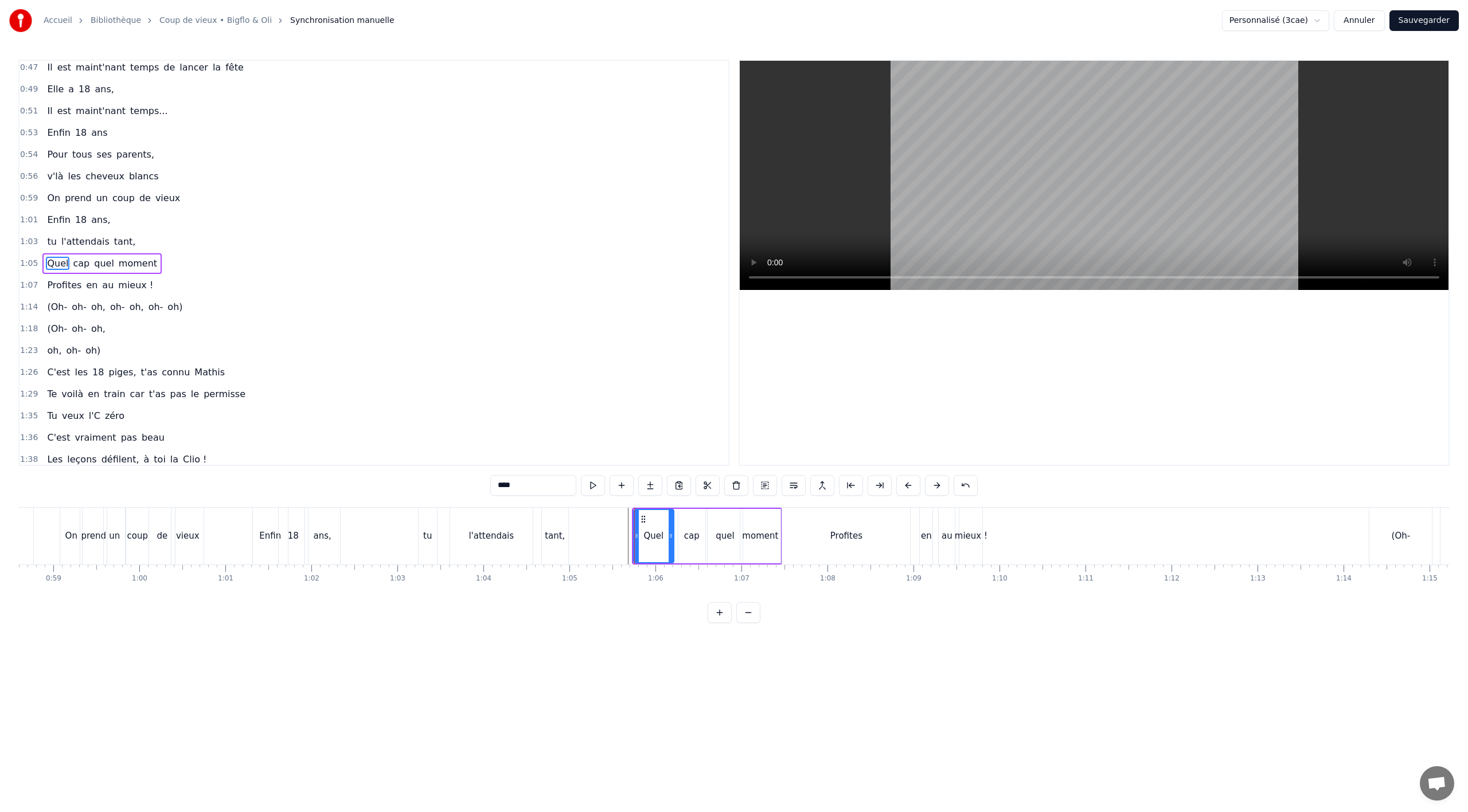
scroll to position [396, 0]
click at [106, 272] on div "Quel cap quel moment" at bounding box center [102, 263] width 119 height 21
drag, startPoint x: 641, startPoint y: 514, endPoint x: 608, endPoint y: 513, distance: 33.0
click at [613, 514] on icon at bounding box center [617, 518] width 10 height 10
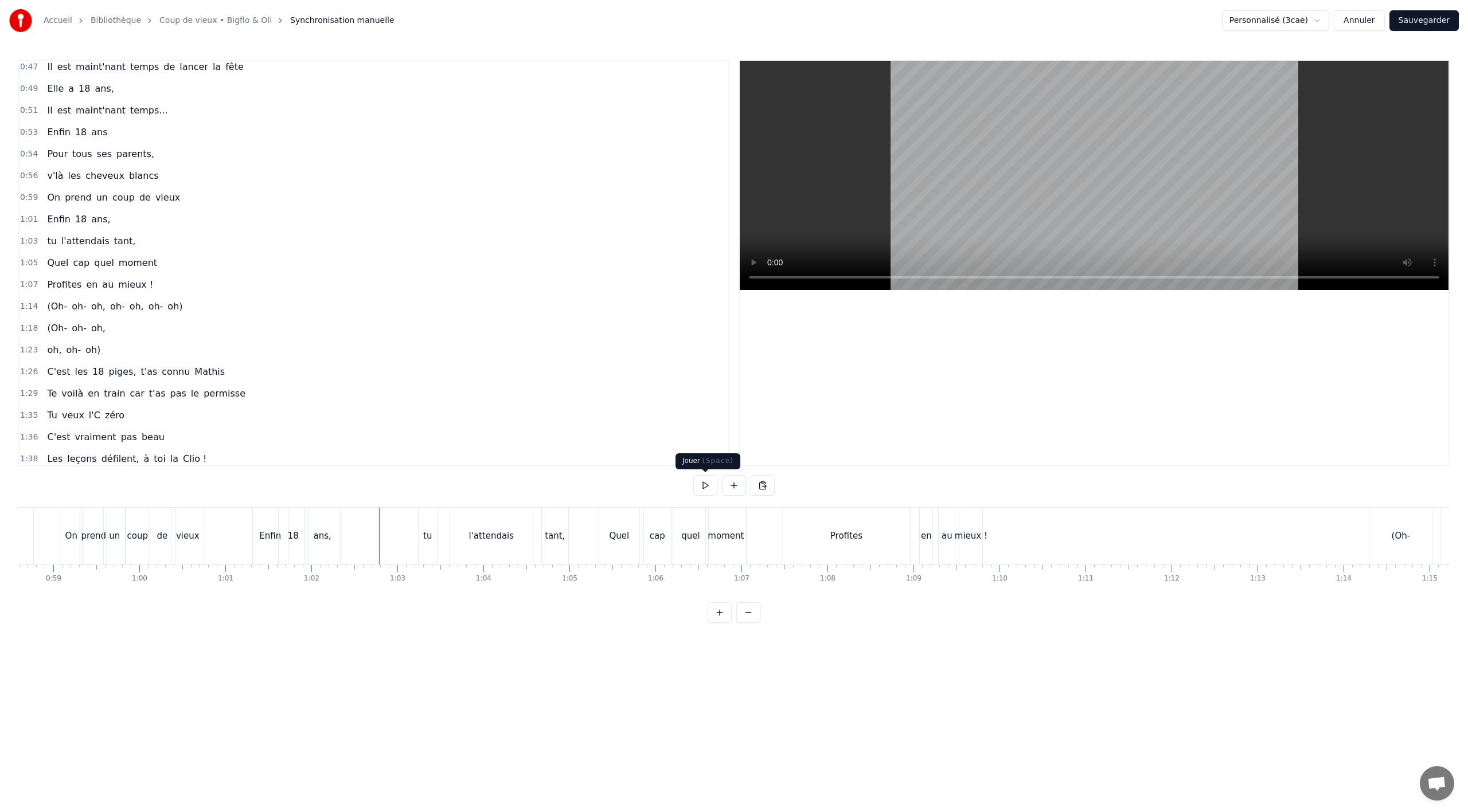
click at [705, 484] on button at bounding box center [705, 485] width 24 height 21
click at [700, 485] on button at bounding box center [705, 485] width 24 height 21
click at [1389, 543] on div "(Oh-" at bounding box center [1401, 536] width 62 height 57
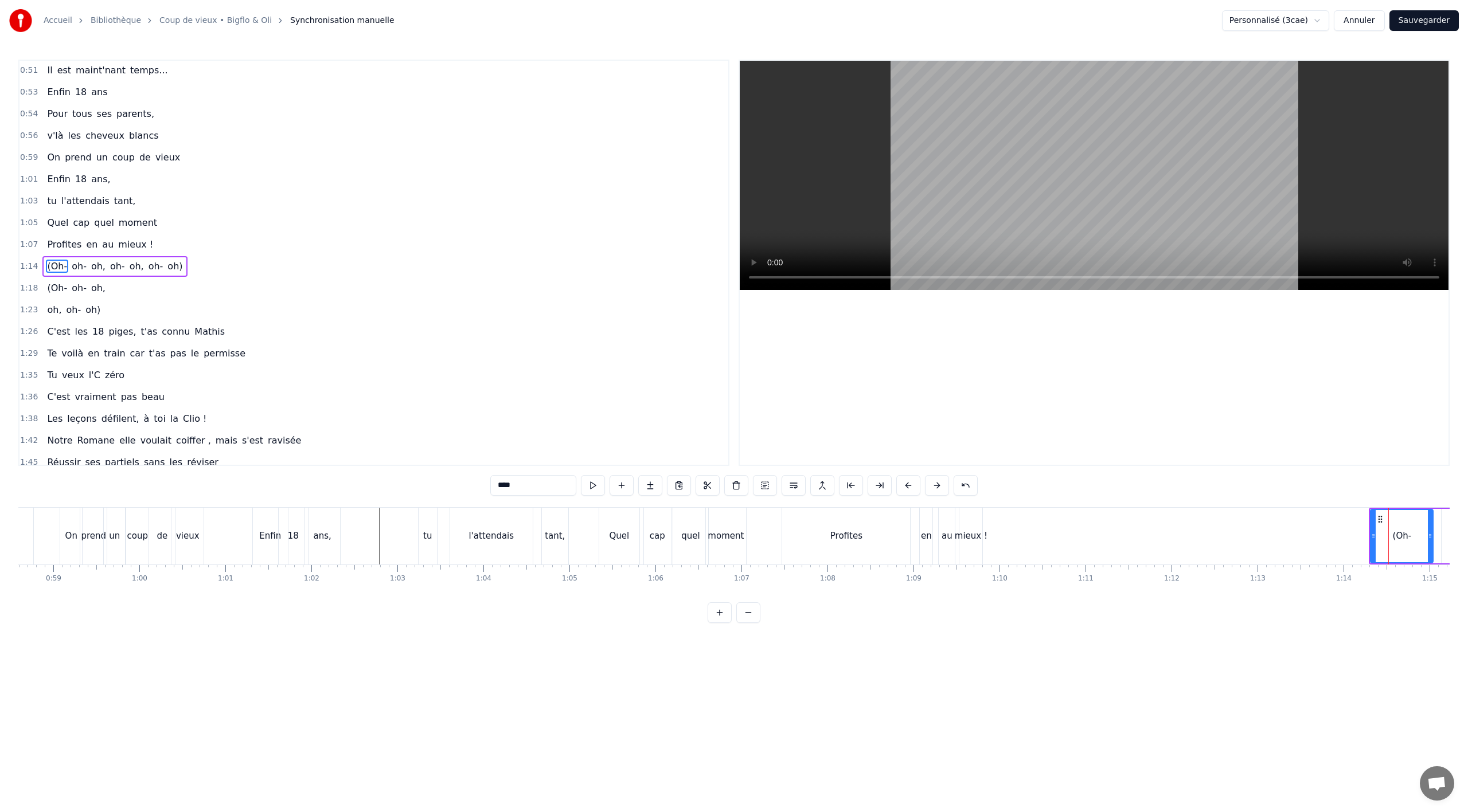
scroll to position [441, 0]
click at [166, 271] on div "(Oh- oh- oh, oh- oh, oh- oh)" at bounding box center [114, 263] width 144 height 21
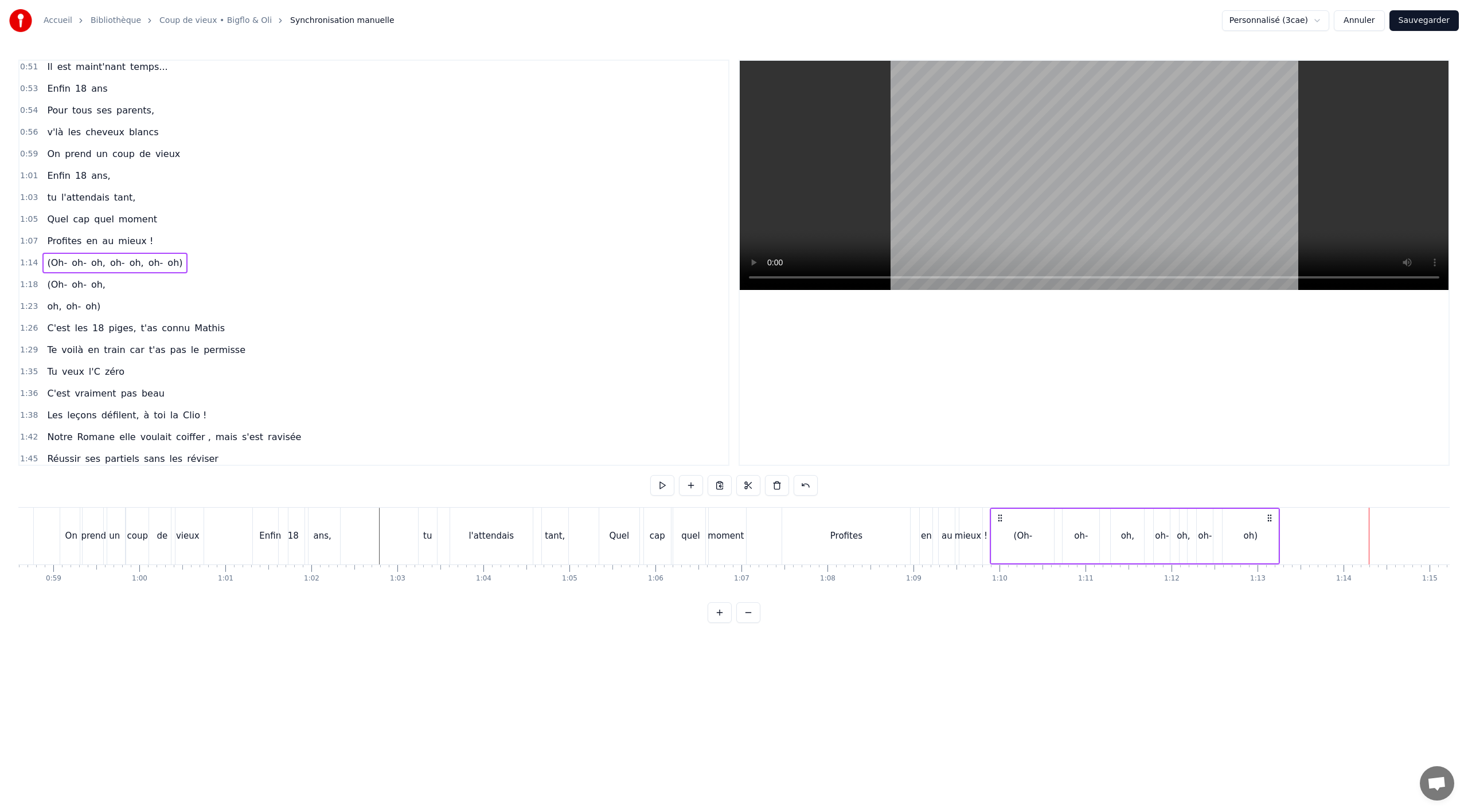
drag, startPoint x: 1381, startPoint y: 517, endPoint x: 1001, endPoint y: 521, distance: 380.0
click at [1001, 521] on icon at bounding box center [1000, 518] width 10 height 10
click at [1259, 542] on div "oh)" at bounding box center [1250, 536] width 55 height 54
drag, startPoint x: 1276, startPoint y: 538, endPoint x: 1428, endPoint y: 535, distance: 152.0
click at [1428, 535] on icon at bounding box center [1427, 536] width 4 height 10
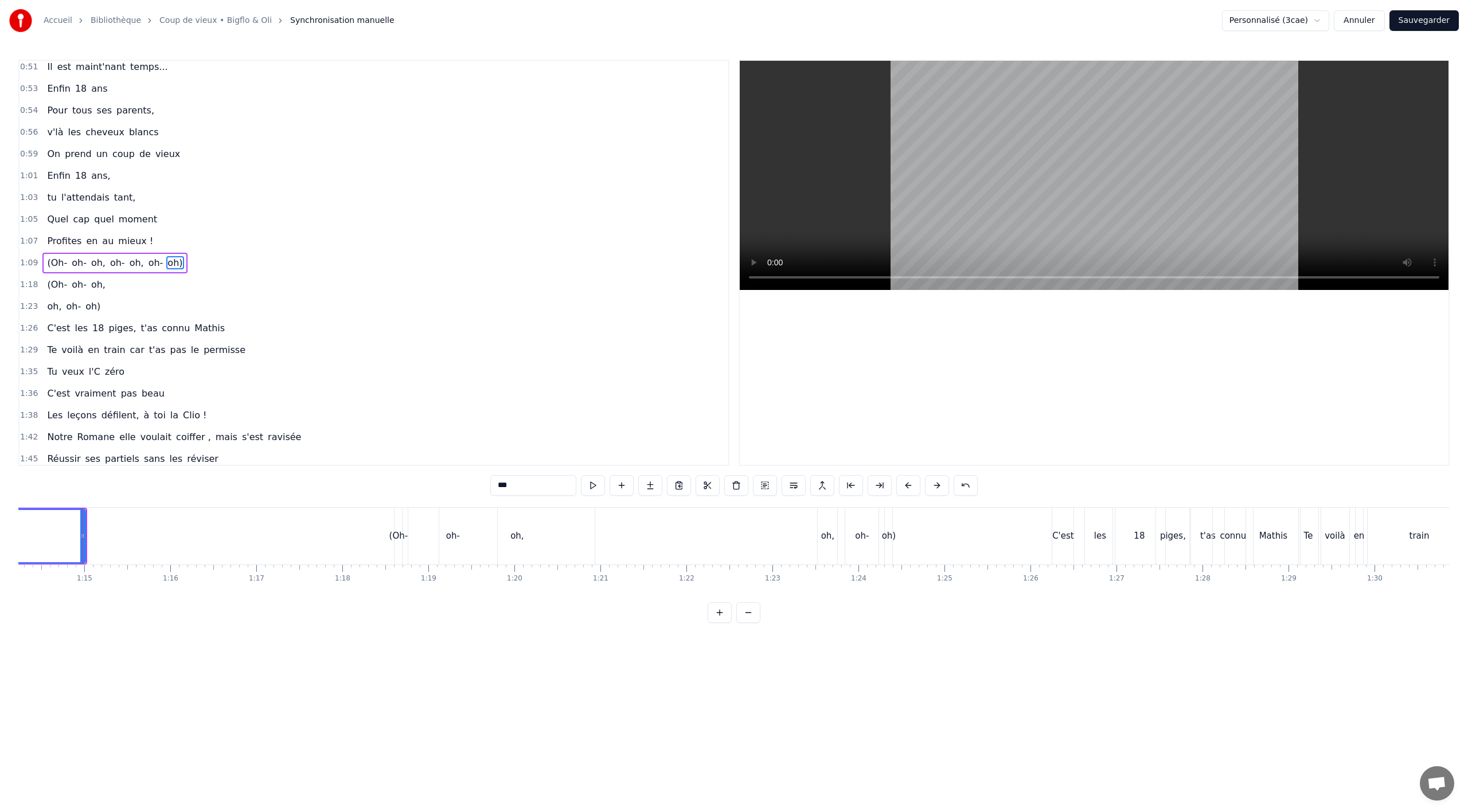
scroll to position [0, 6392]
click at [391, 551] on div "(Oh-" at bounding box center [391, 536] width 8 height 57
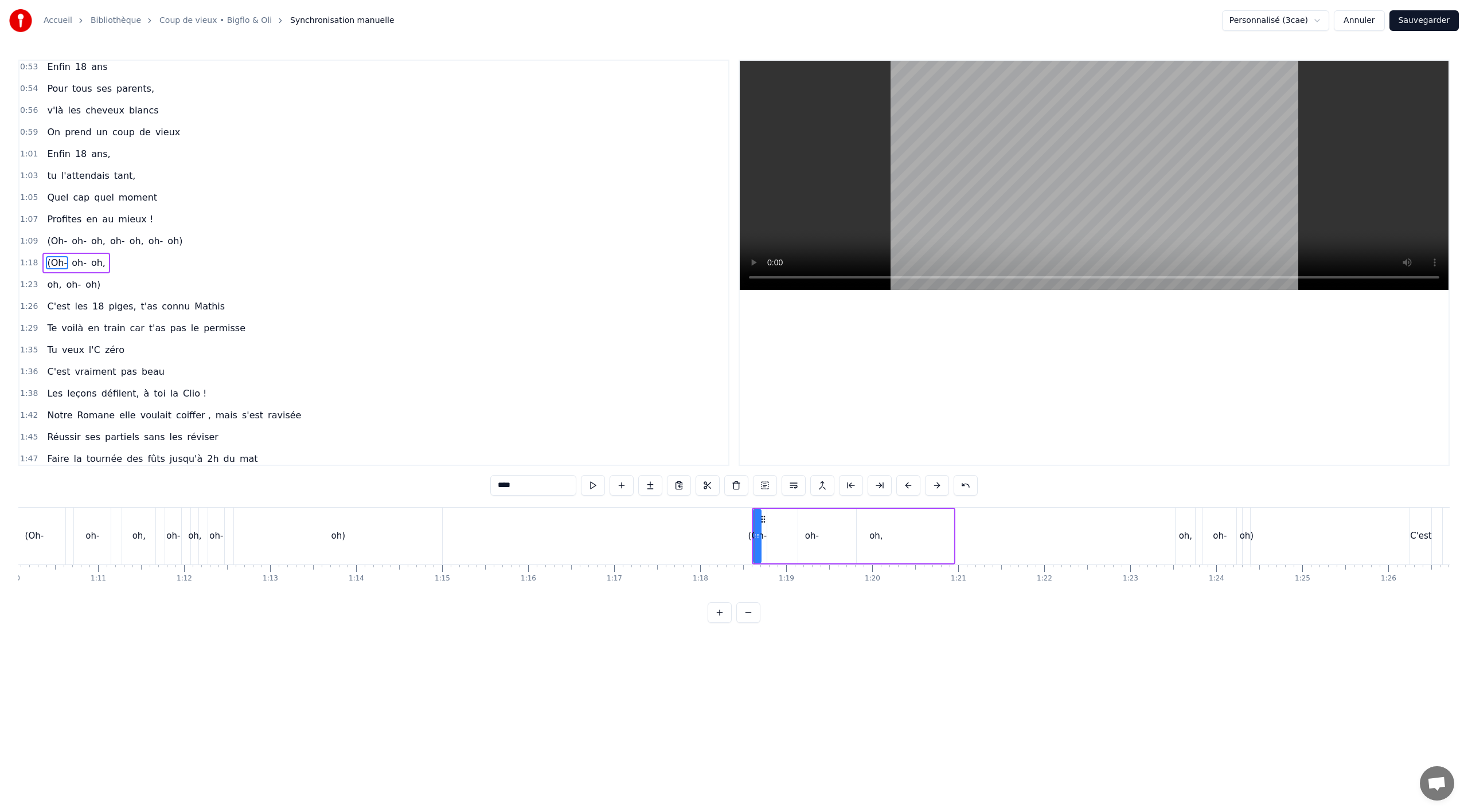
scroll to position [0, 5955]
type input "***"
click at [74, 273] on div "oh- oh," at bounding box center [64, 263] width 43 height 21
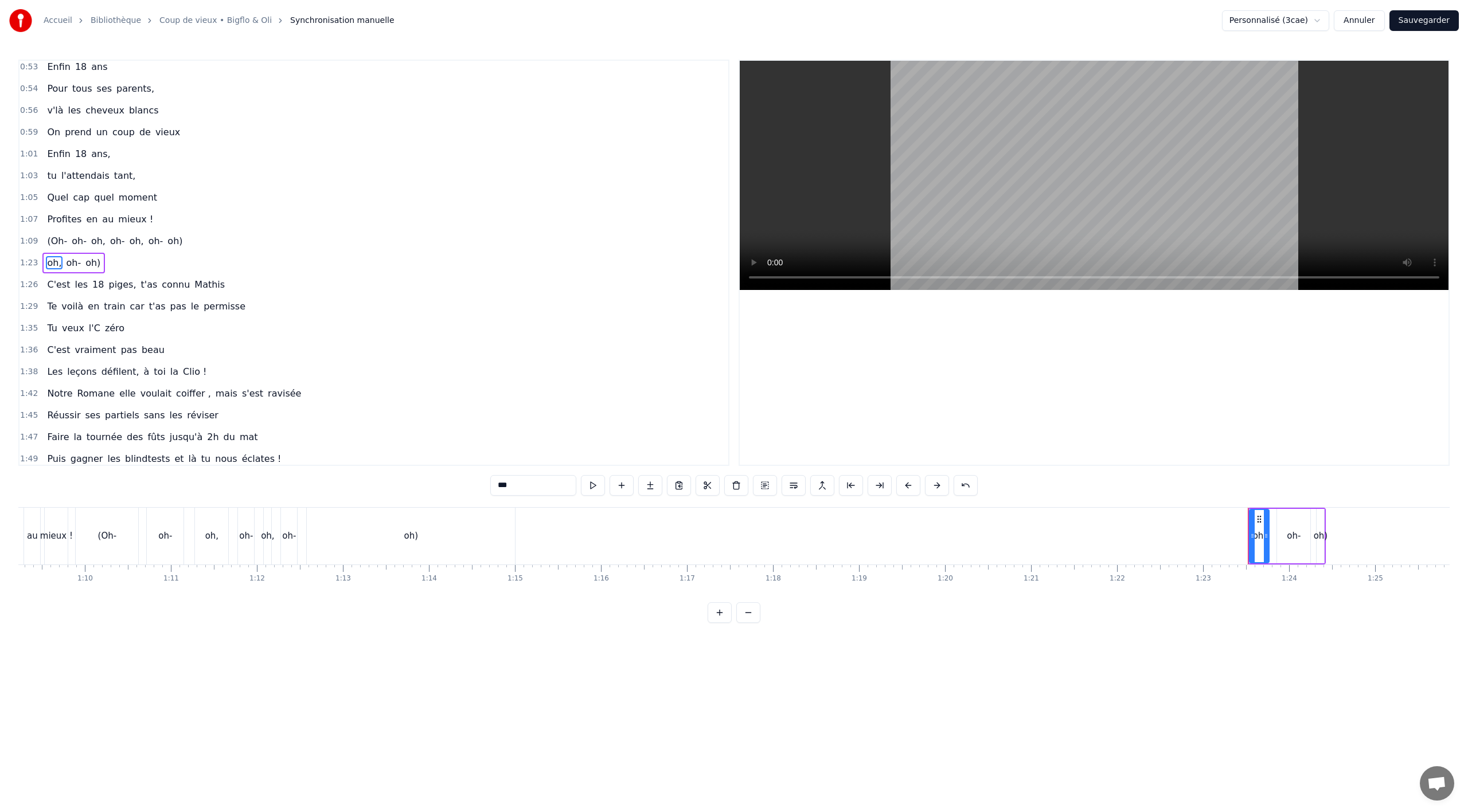
click at [90, 272] on div "oh, oh- oh)" at bounding box center [73, 263] width 62 height 21
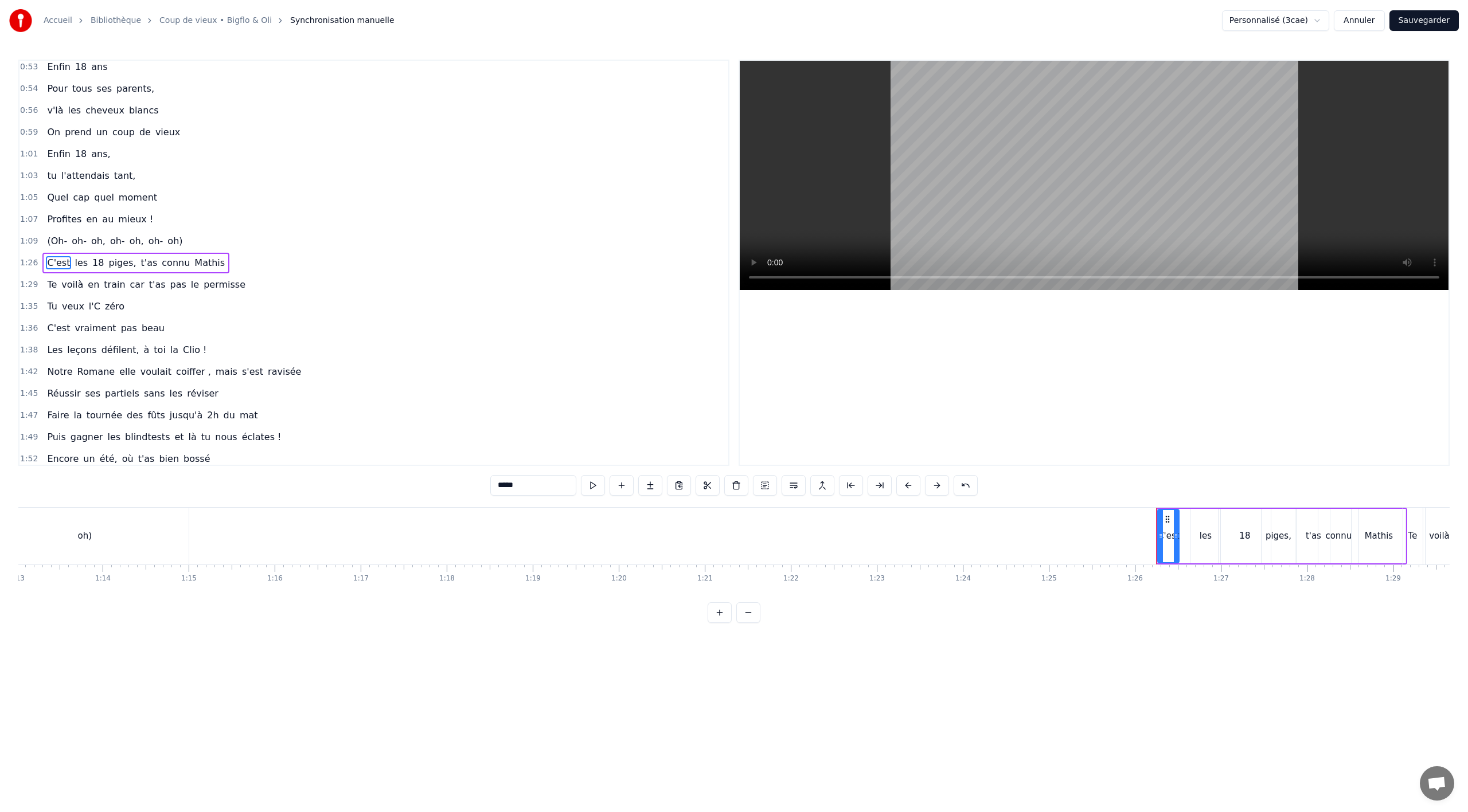
click at [67, 248] on div "(Oh- oh- oh, oh- oh, oh- oh)" at bounding box center [114, 241] width 144 height 21
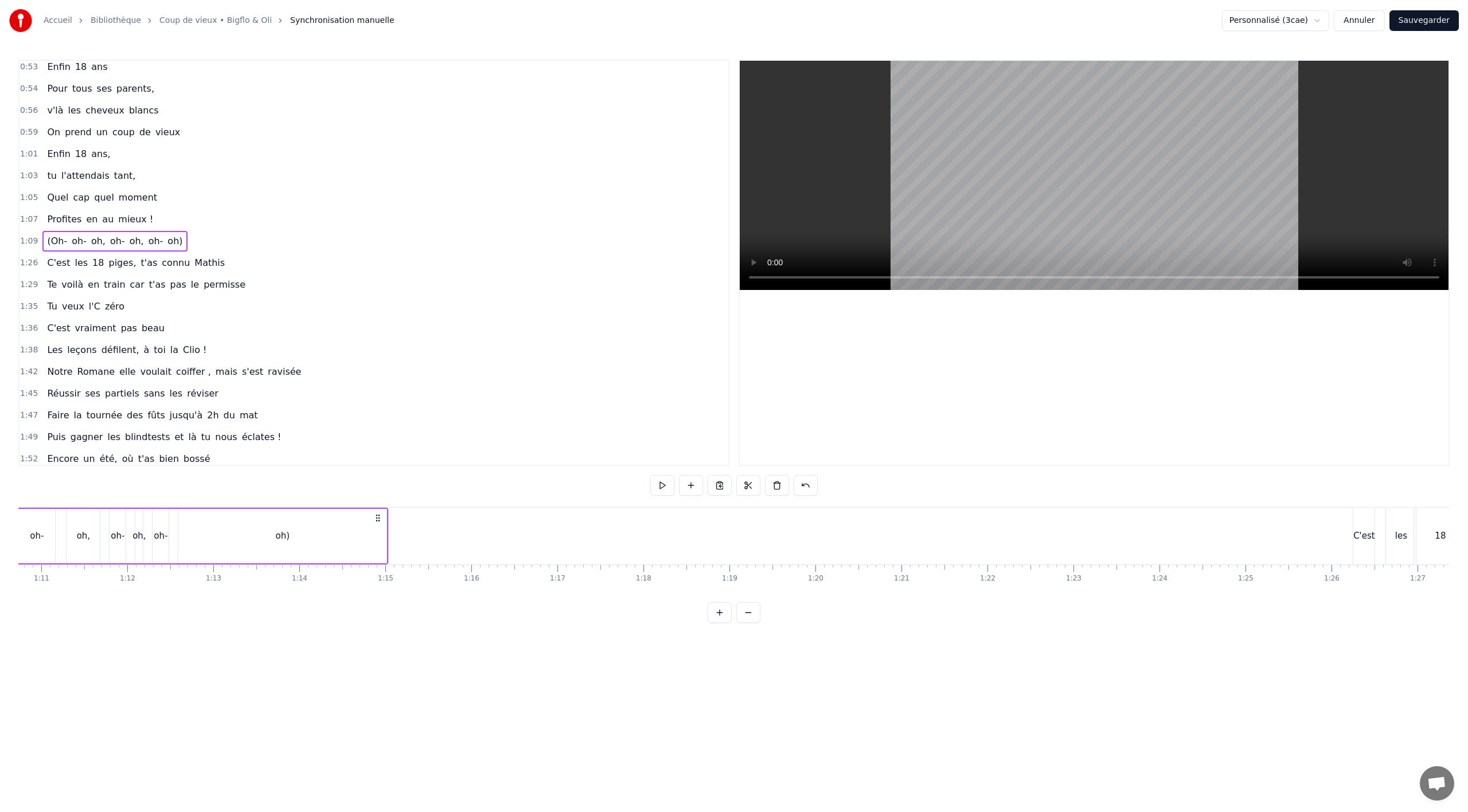
scroll to position [0, 5954]
click at [71, 243] on span "oh-" at bounding box center [79, 240] width 17 height 13
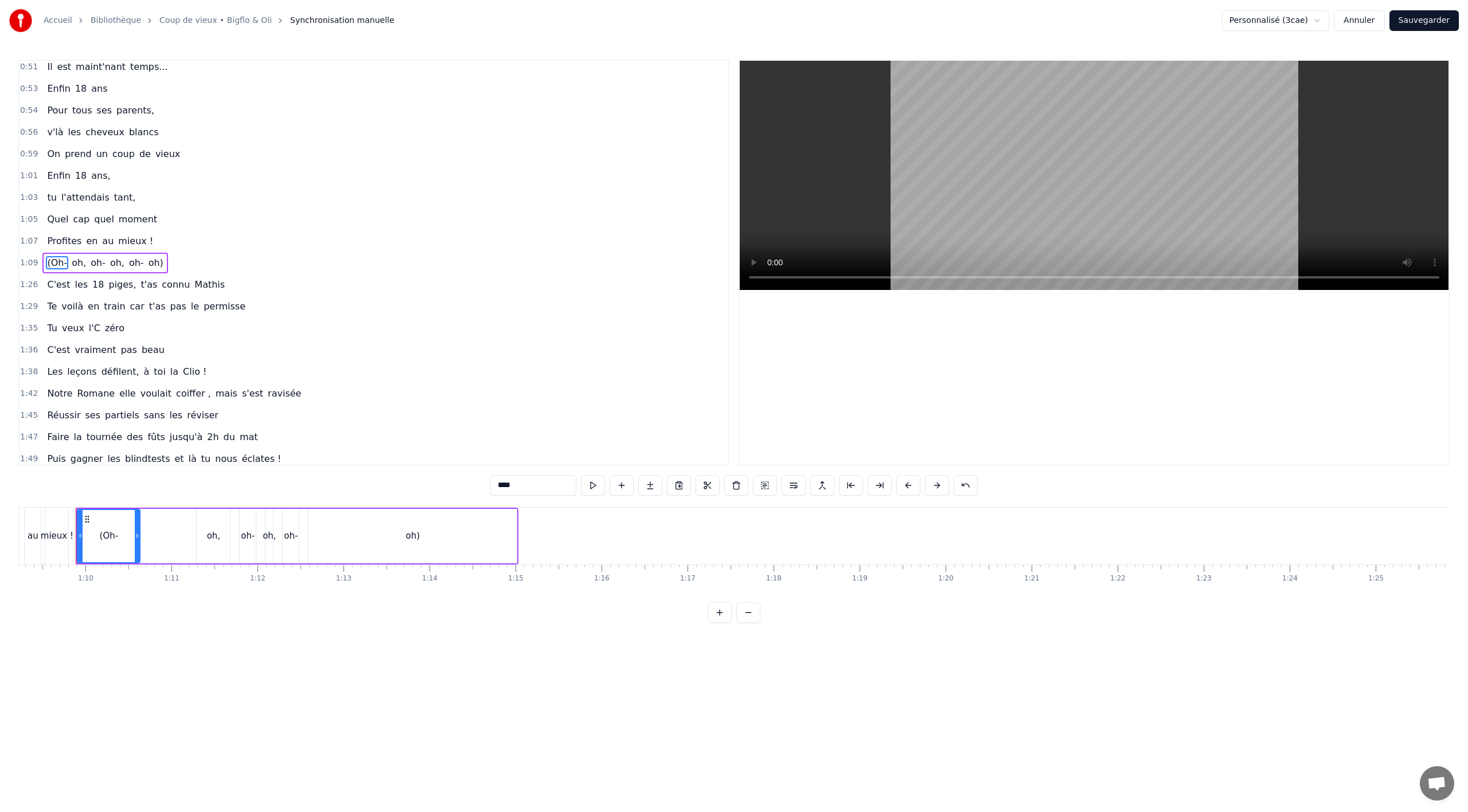
click at [90, 258] on span "oh-" at bounding box center [99, 263] width 17 height 13
click at [74, 262] on span "oh," at bounding box center [79, 263] width 16 height 13
click at [74, 262] on span "oh-" at bounding box center [79, 263] width 17 height 13
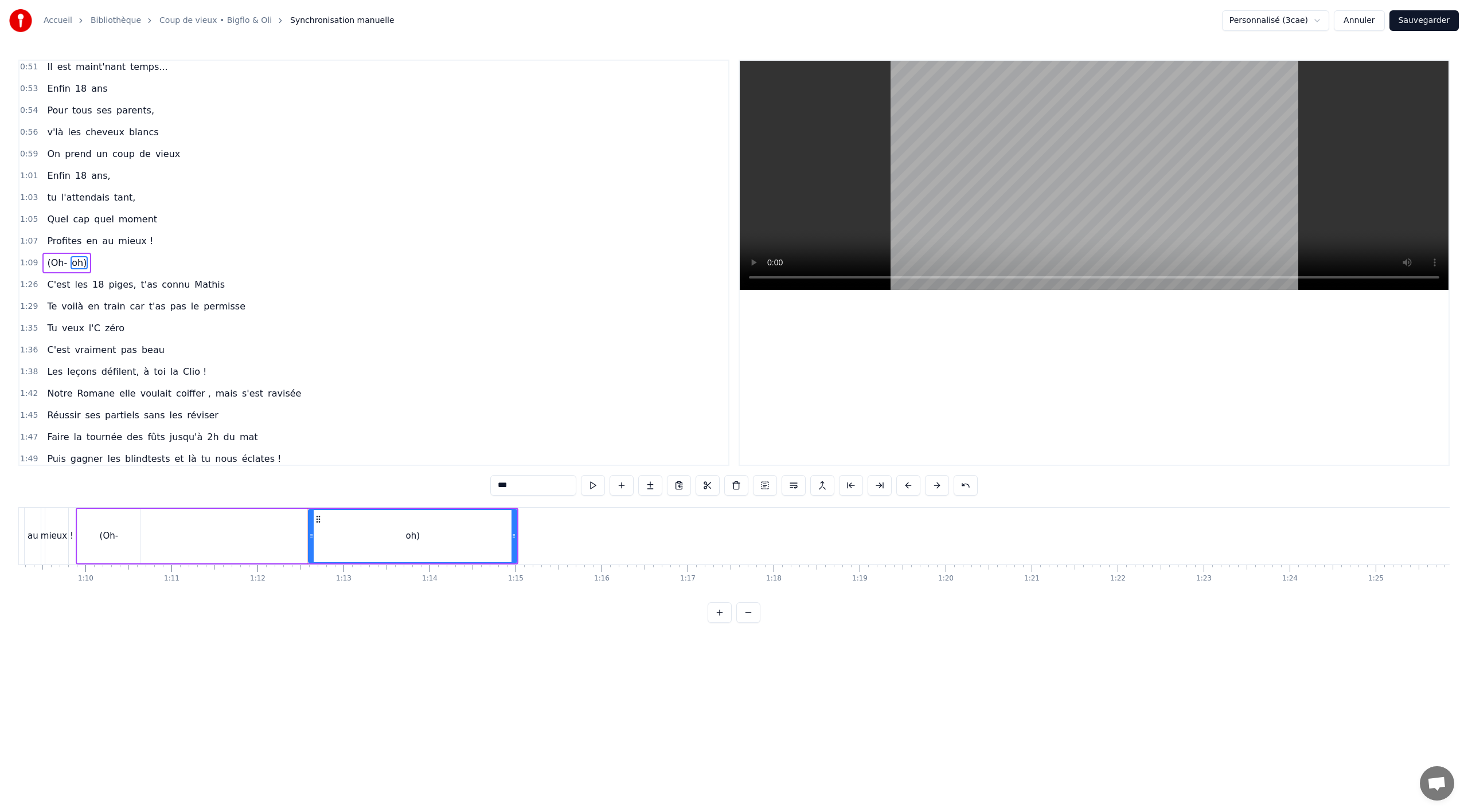
click at [71, 263] on span "oh)" at bounding box center [79, 263] width 17 height 13
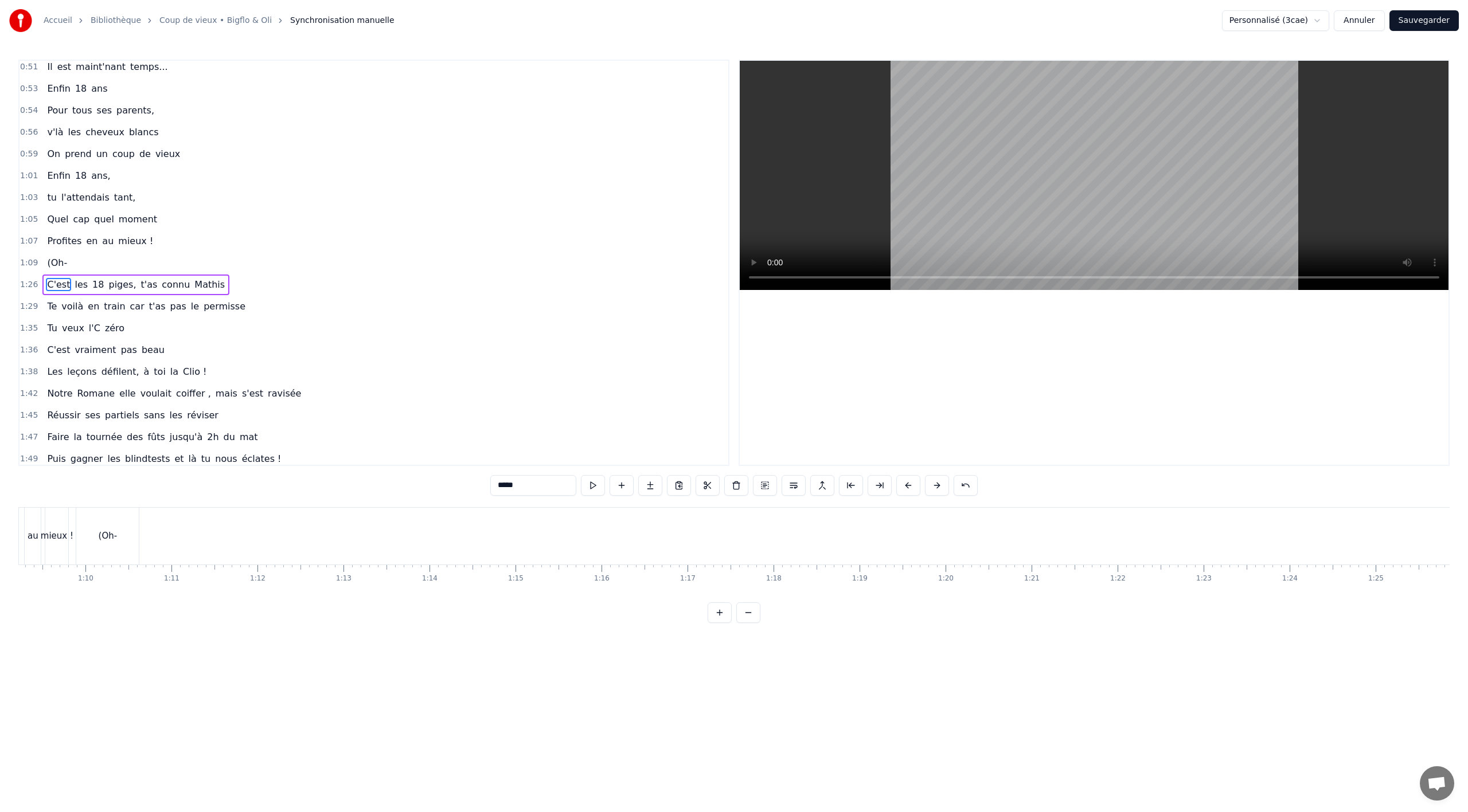
scroll to position [462, 0]
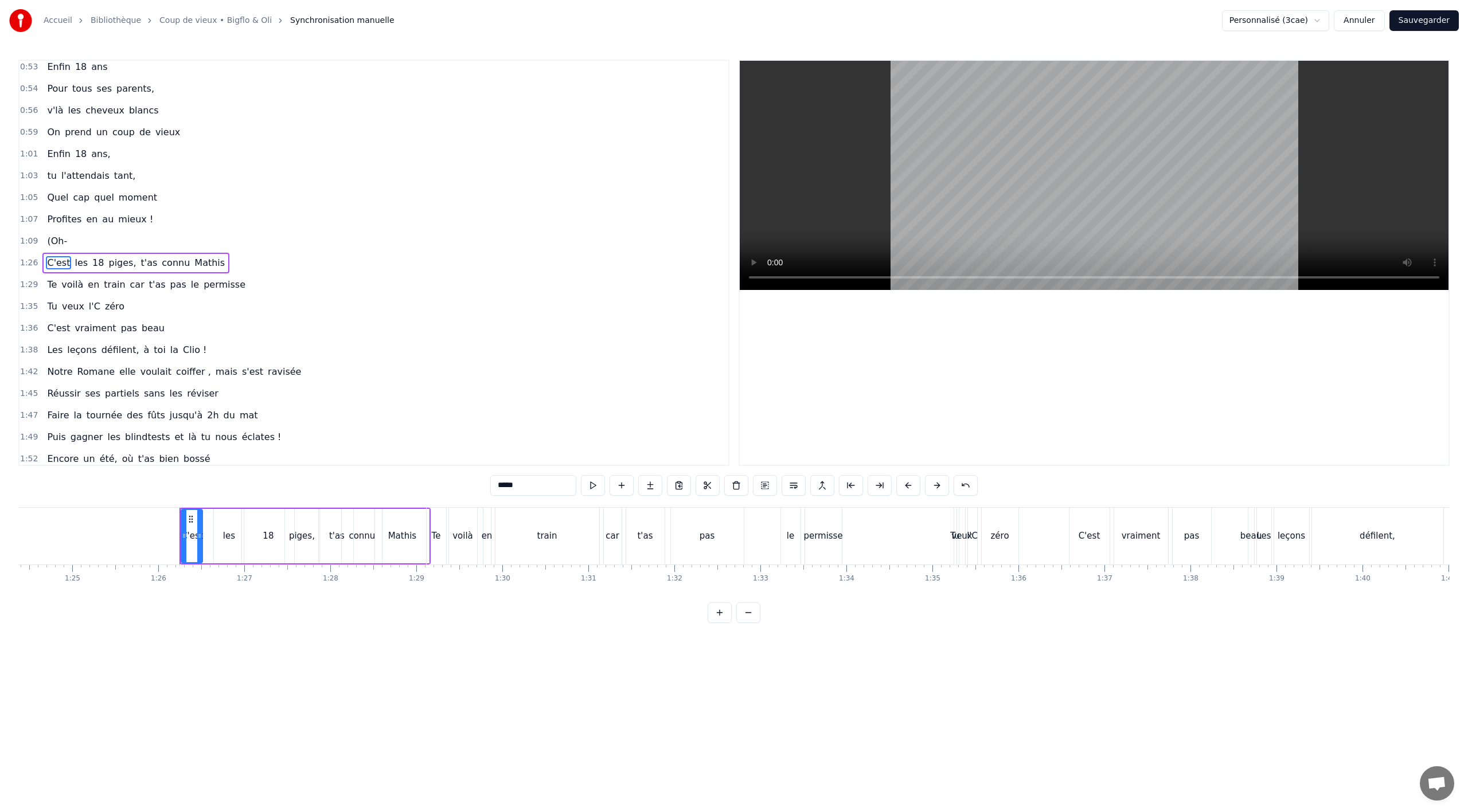
click at [47, 240] on span "(Oh-" at bounding box center [57, 240] width 22 height 13
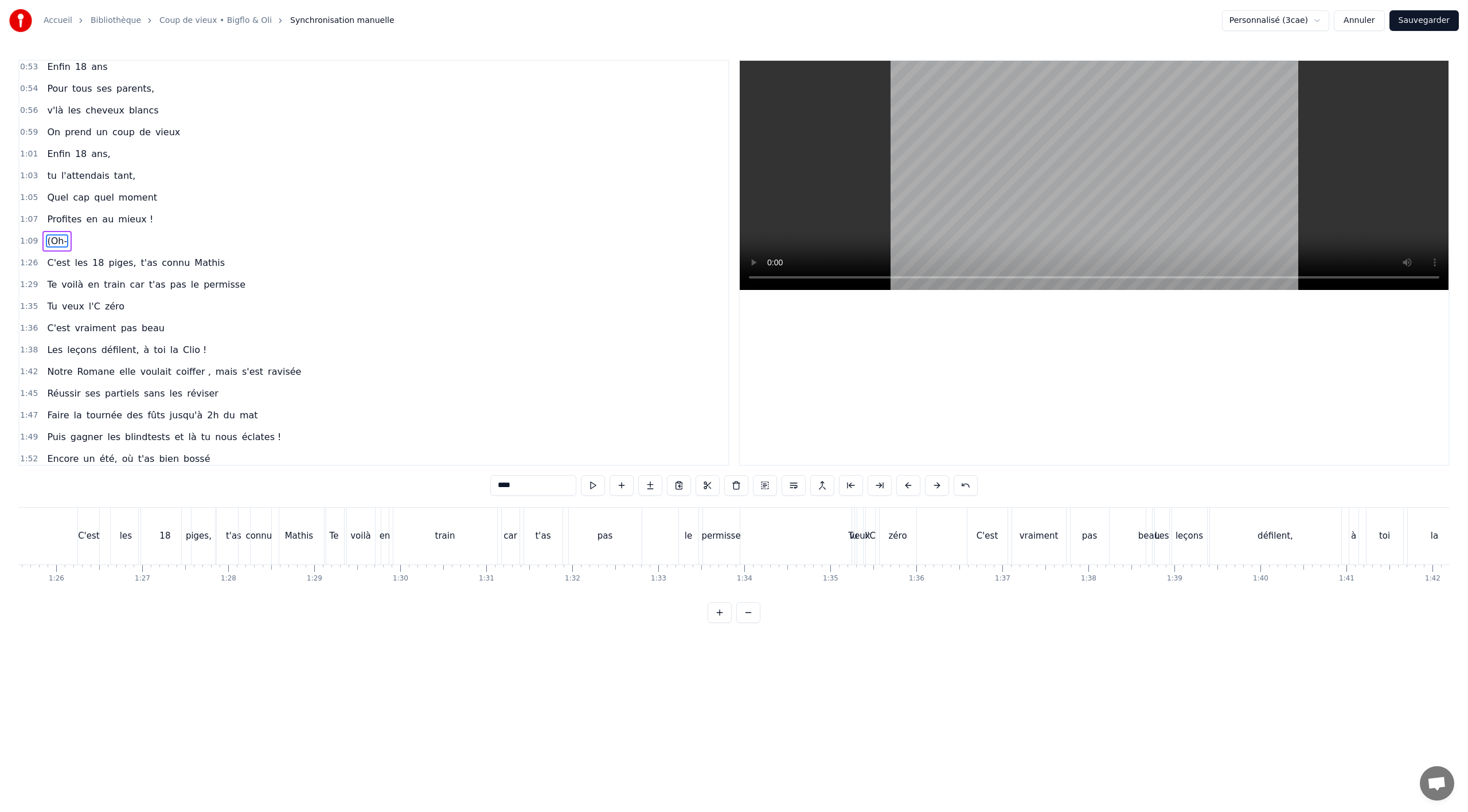
scroll to position [441, 0]
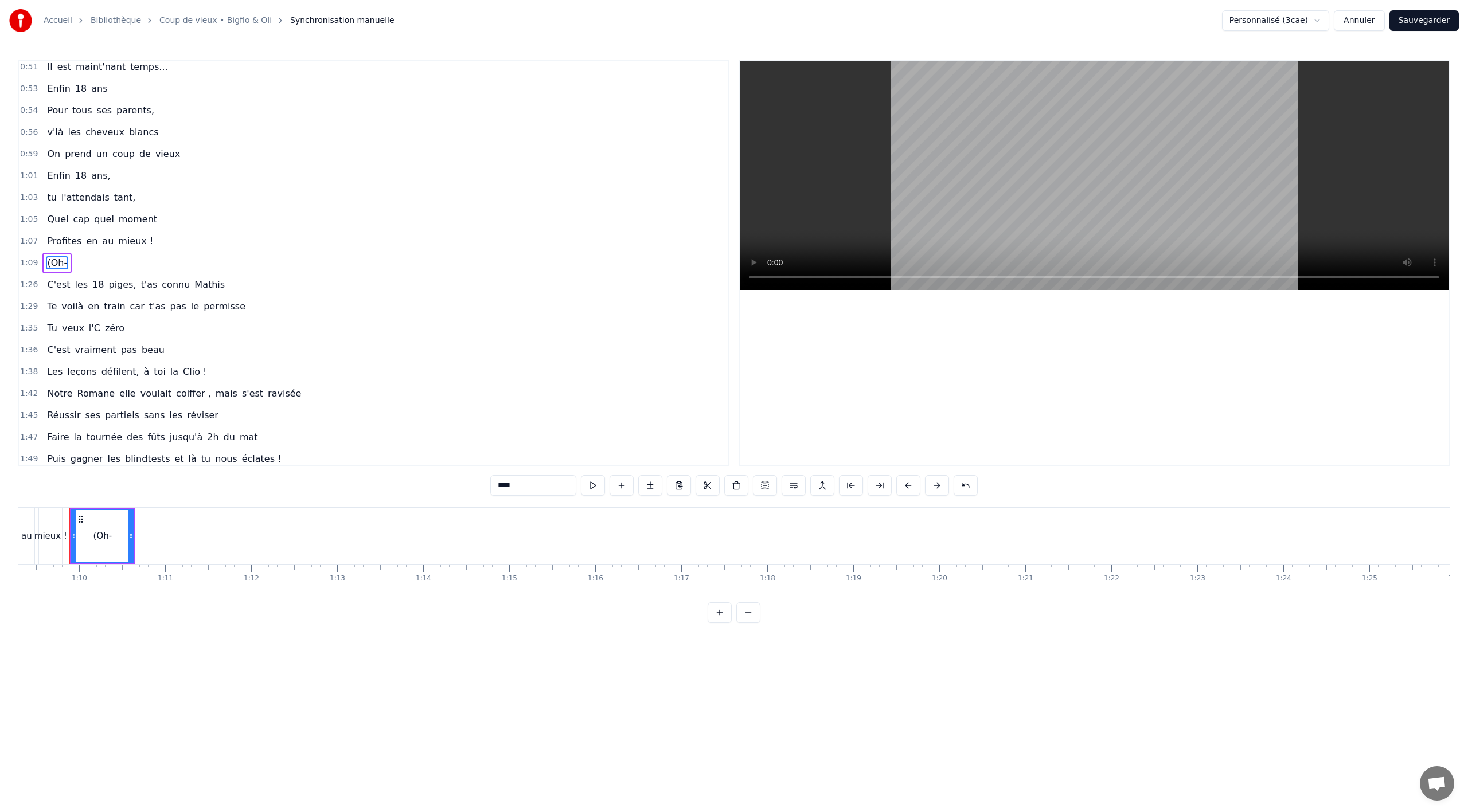
click at [48, 263] on span "(Oh-" at bounding box center [57, 263] width 22 height 13
click at [497, 486] on input "****" at bounding box center [533, 485] width 86 height 21
click at [523, 492] on input "***" at bounding box center [533, 485] width 86 height 21
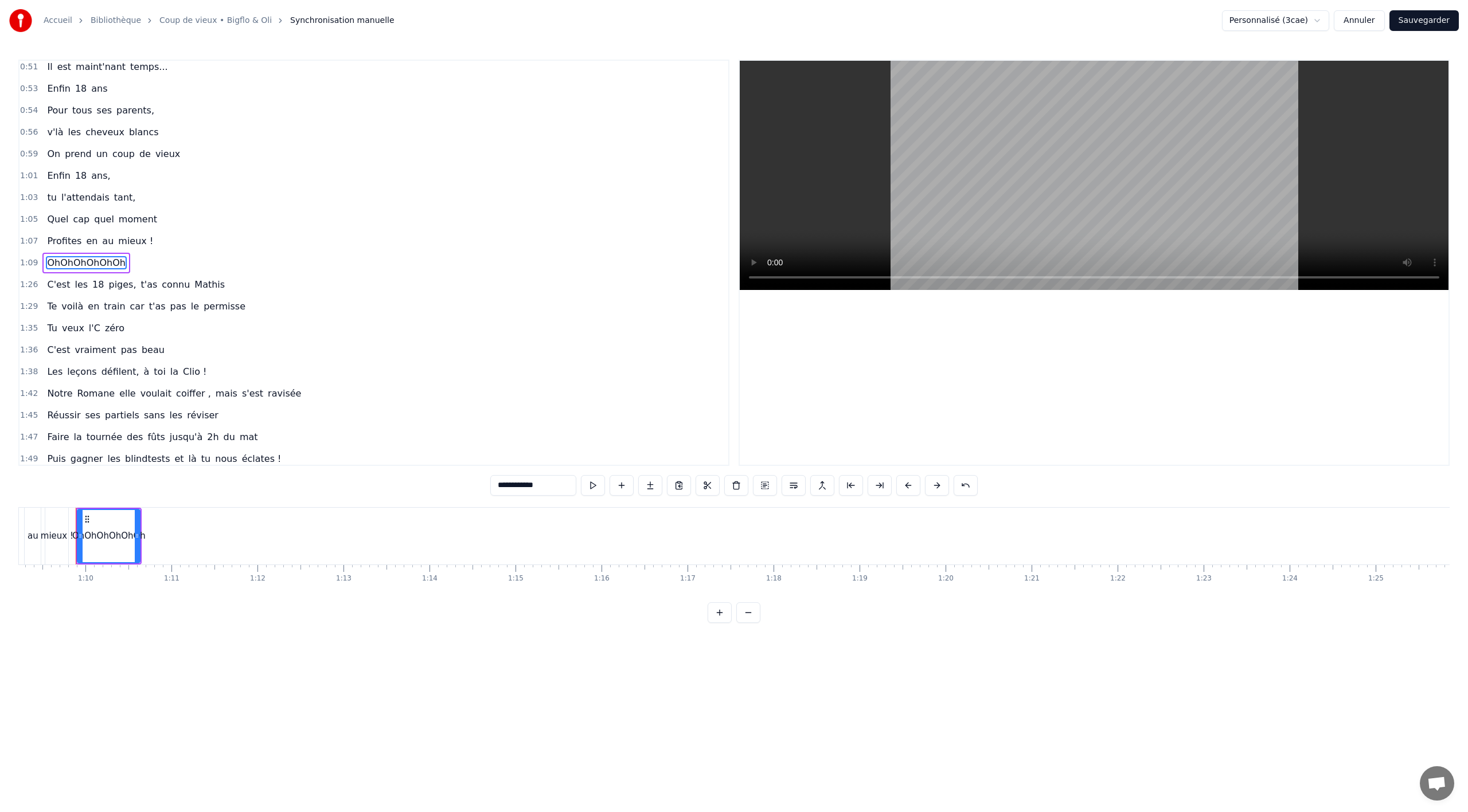
type input "**********"
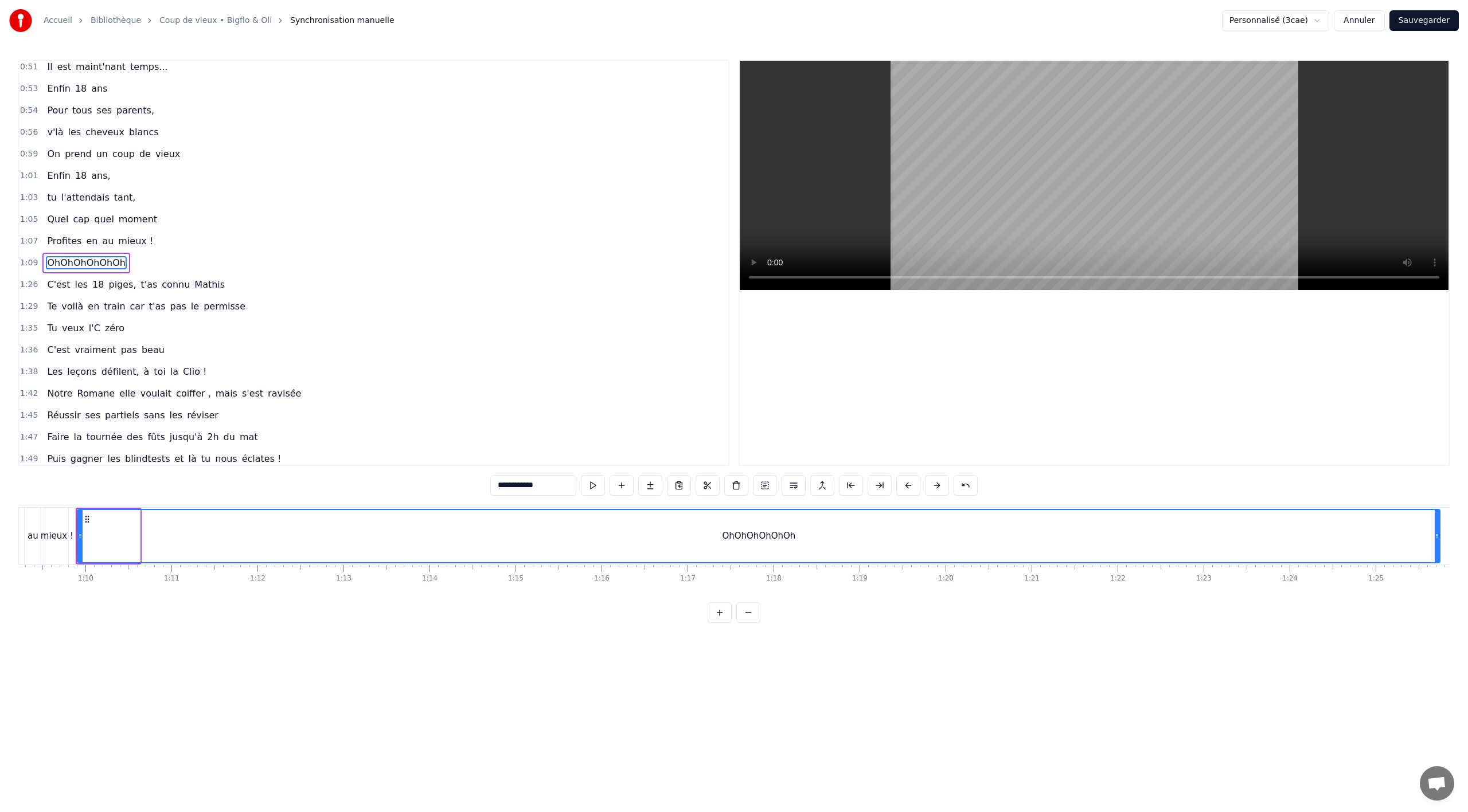
drag, startPoint x: 137, startPoint y: 537, endPoint x: 1437, endPoint y: 549, distance: 1300.1
click at [1437, 549] on div at bounding box center [1437, 536] width 4 height 52
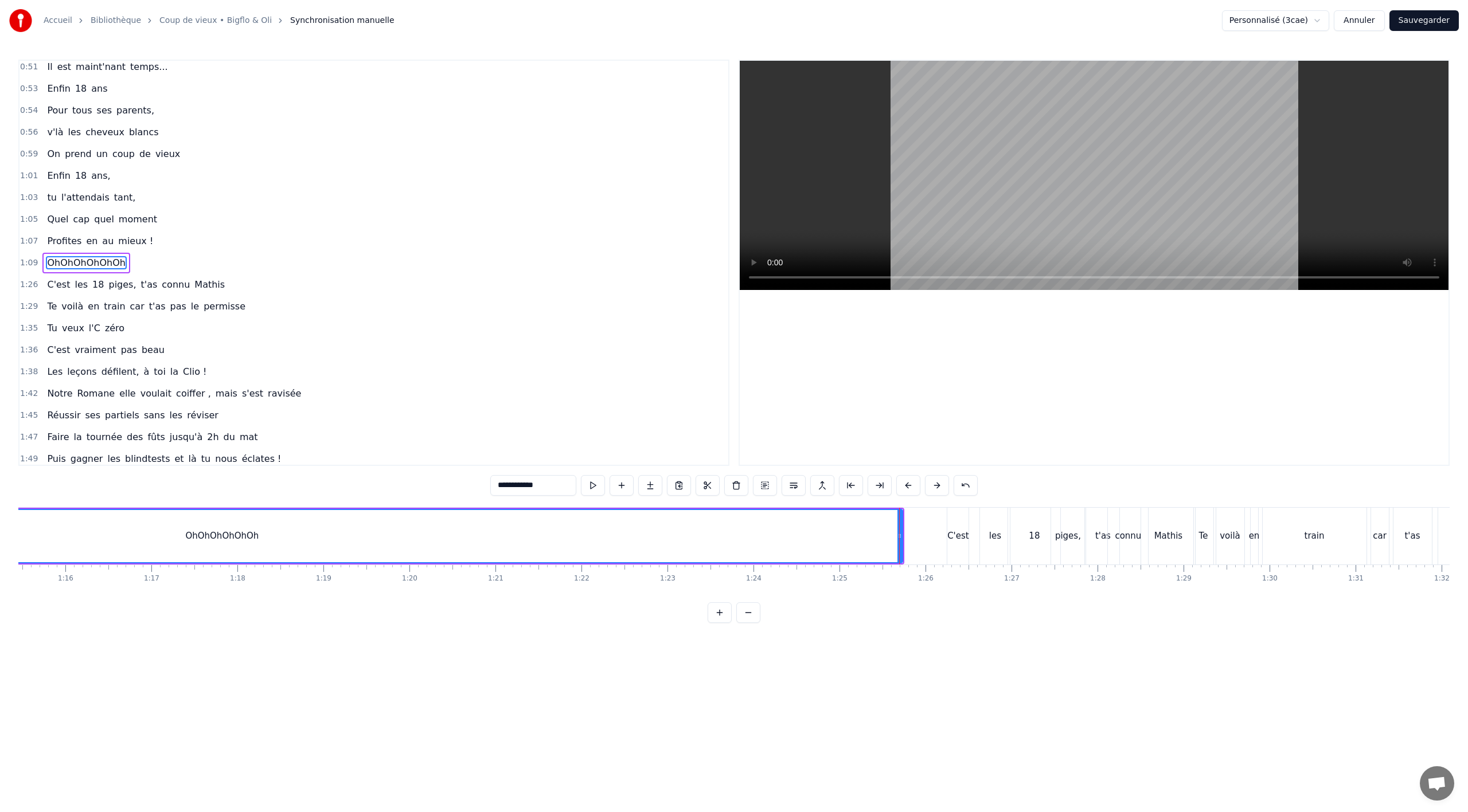
scroll to position [0, 6661]
drag, startPoint x: 731, startPoint y: 533, endPoint x: 773, endPoint y: 527, distance: 42.4
click at [773, 527] on div at bounding box center [772, 536] width 4 height 52
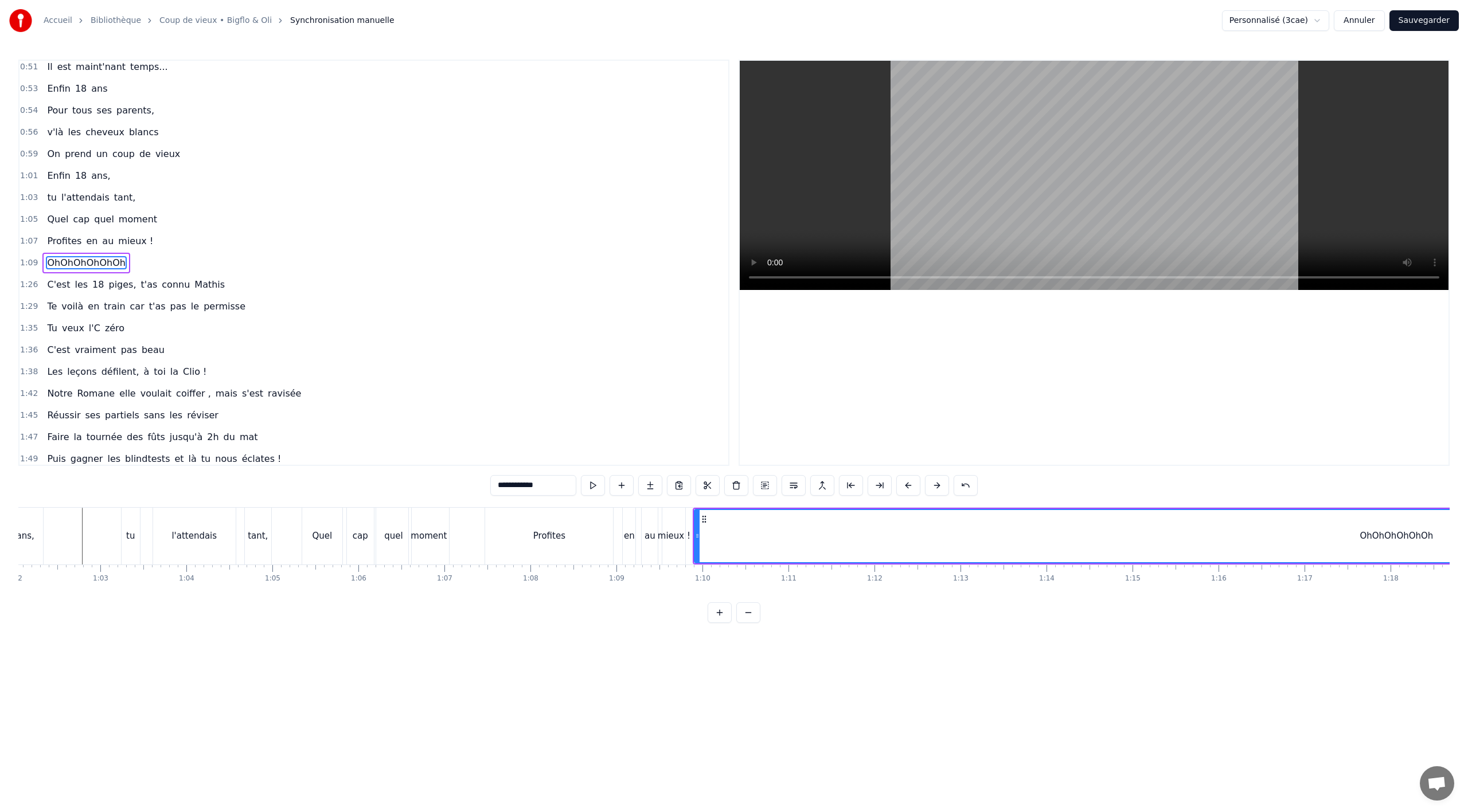
scroll to position [0, 5345]
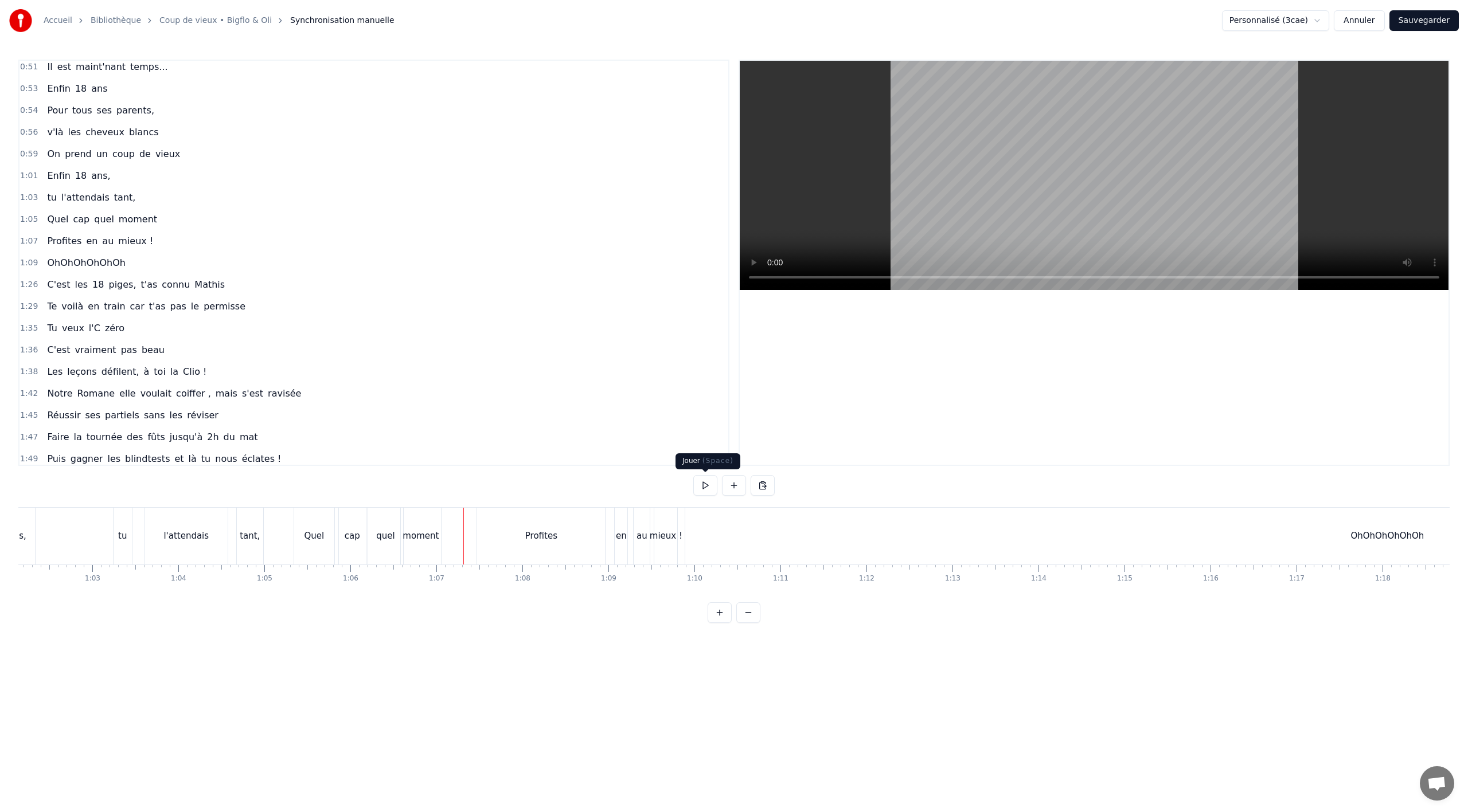
click at [707, 485] on button at bounding box center [705, 485] width 24 height 21
click at [708, 485] on button at bounding box center [705, 485] width 24 height 21
click at [581, 561] on div "Profites" at bounding box center [541, 536] width 128 height 57
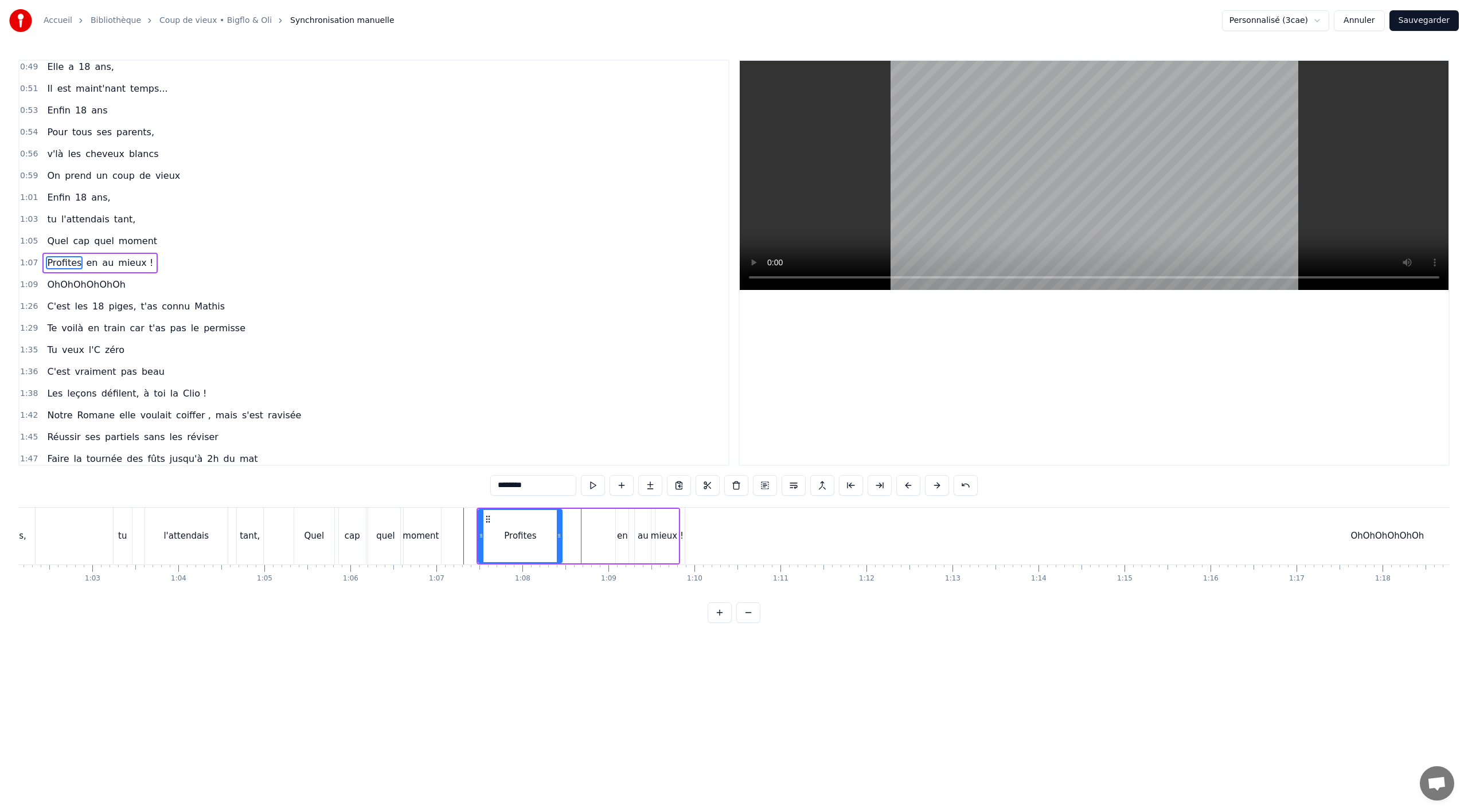
drag, startPoint x: 605, startPoint y: 538, endPoint x: 560, endPoint y: 543, distance: 45.3
click at [560, 543] on div at bounding box center [558, 536] width 4 height 52
click at [618, 530] on div "en" at bounding box center [622, 536] width 11 height 13
type input "**"
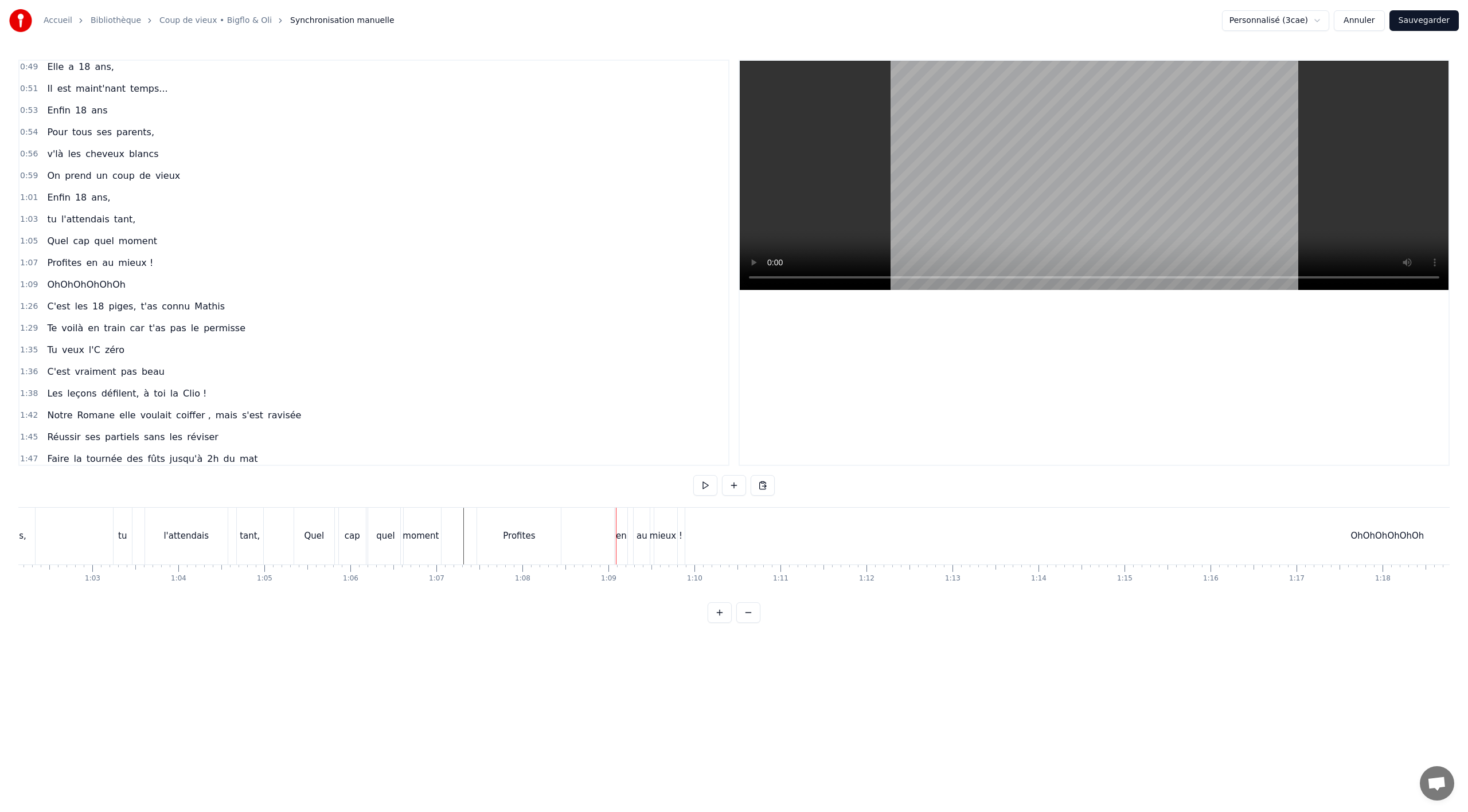
click at [619, 535] on div "en" at bounding box center [621, 536] width 11 height 13
click at [616, 536] on div "en" at bounding box center [622, 536] width 14 height 54
drag, startPoint x: 617, startPoint y: 536, endPoint x: 601, endPoint y: 535, distance: 16.0
click at [613, 535] on icon at bounding box center [614, 536] width 4 height 10
drag, startPoint x: 610, startPoint y: 517, endPoint x: 570, endPoint y: 524, distance: 40.6
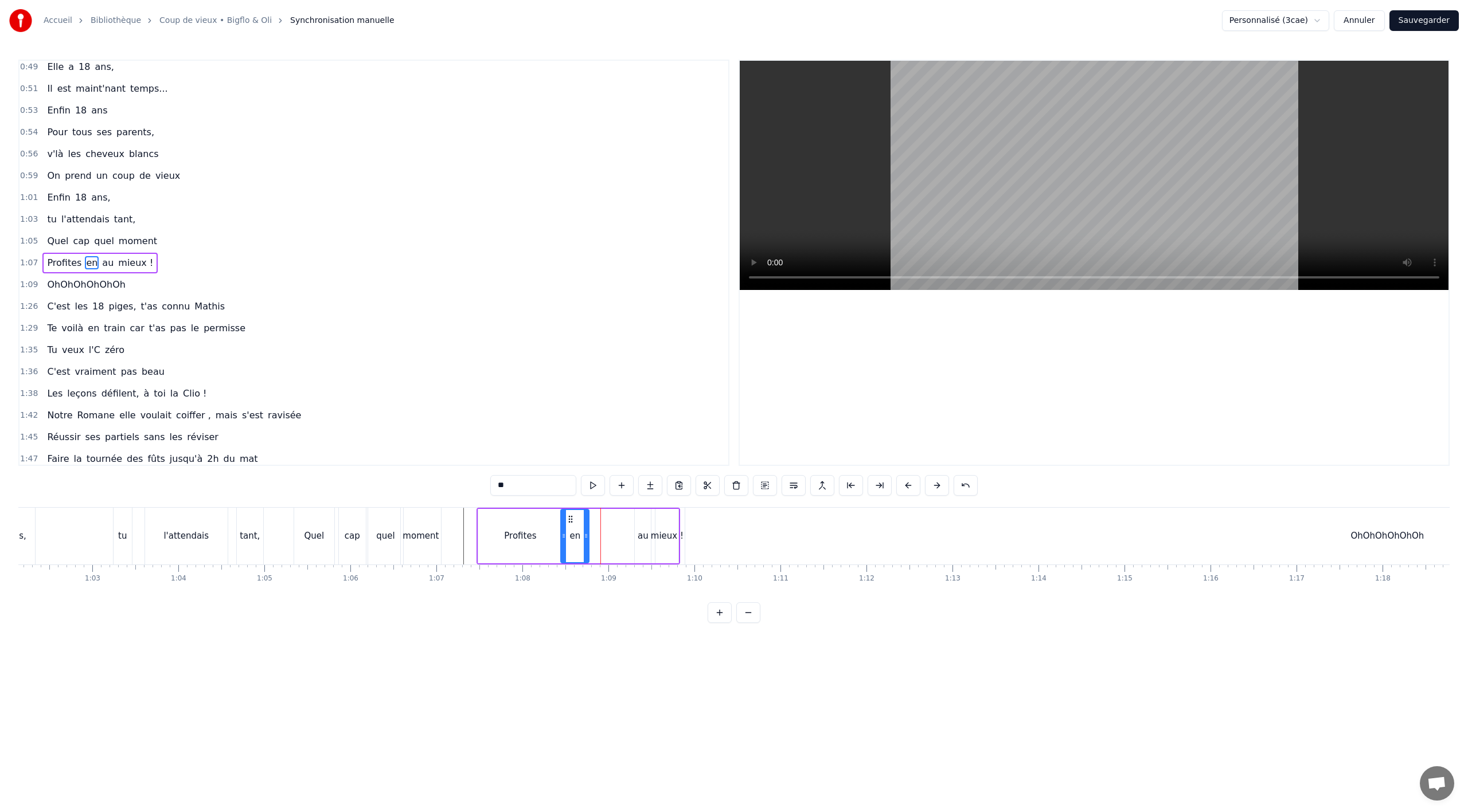
click at [570, 524] on div "en" at bounding box center [575, 536] width 27 height 52
click at [640, 530] on div "au" at bounding box center [643, 536] width 11 height 13
drag, startPoint x: 644, startPoint y: 517, endPoint x: 598, endPoint y: 521, distance: 46.2
click at [598, 521] on icon at bounding box center [599, 519] width 10 height 10
click at [661, 528] on div "mieux !" at bounding box center [667, 536] width 23 height 54
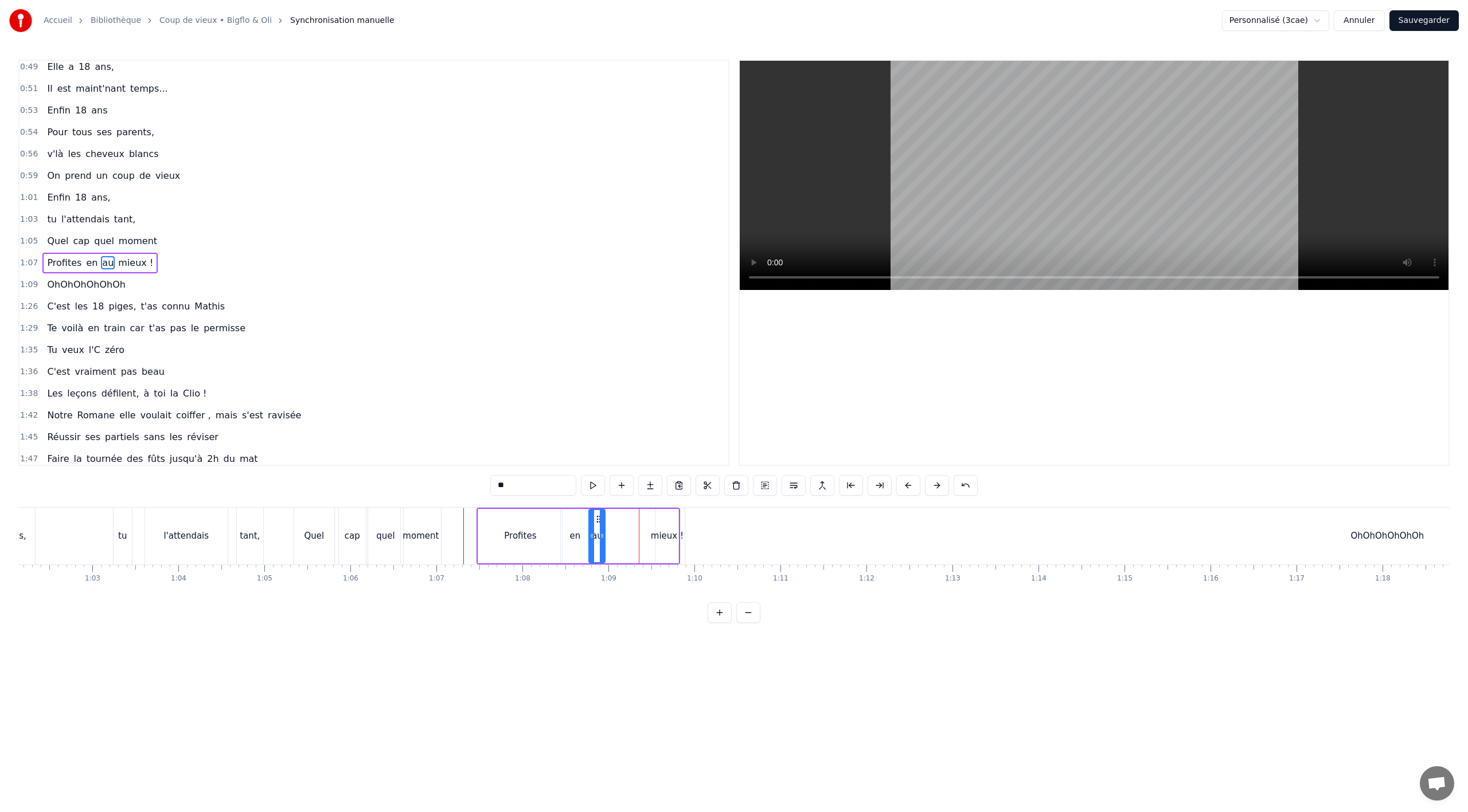
type input "*******"
drag, startPoint x: 659, startPoint y: 538, endPoint x: 608, endPoint y: 541, distance: 51.1
click at [608, 541] on div at bounding box center [607, 536] width 4 height 52
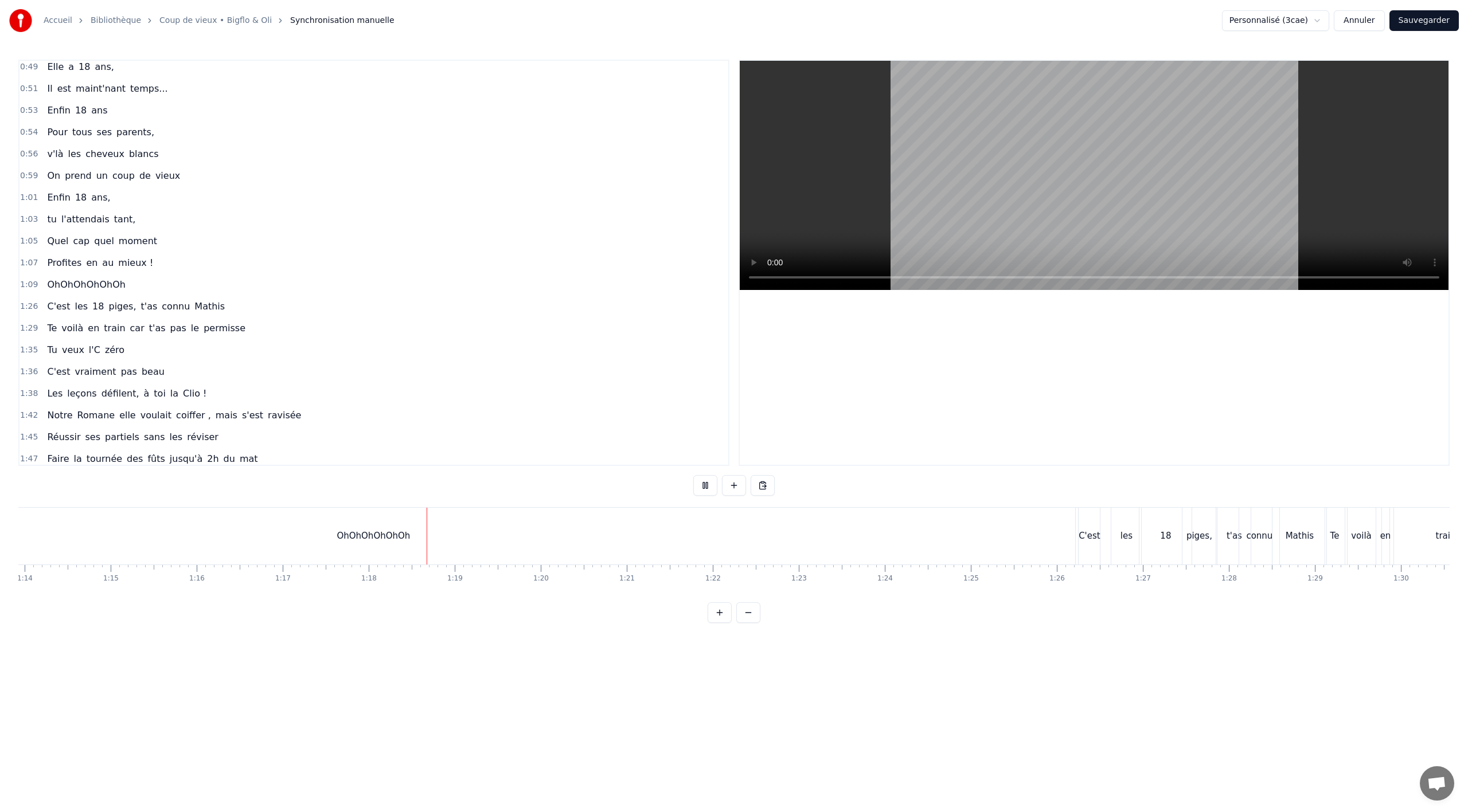
scroll to position [0, 6666]
click at [1130, 553] on div "train" at bounding box center [1139, 536] width 104 height 57
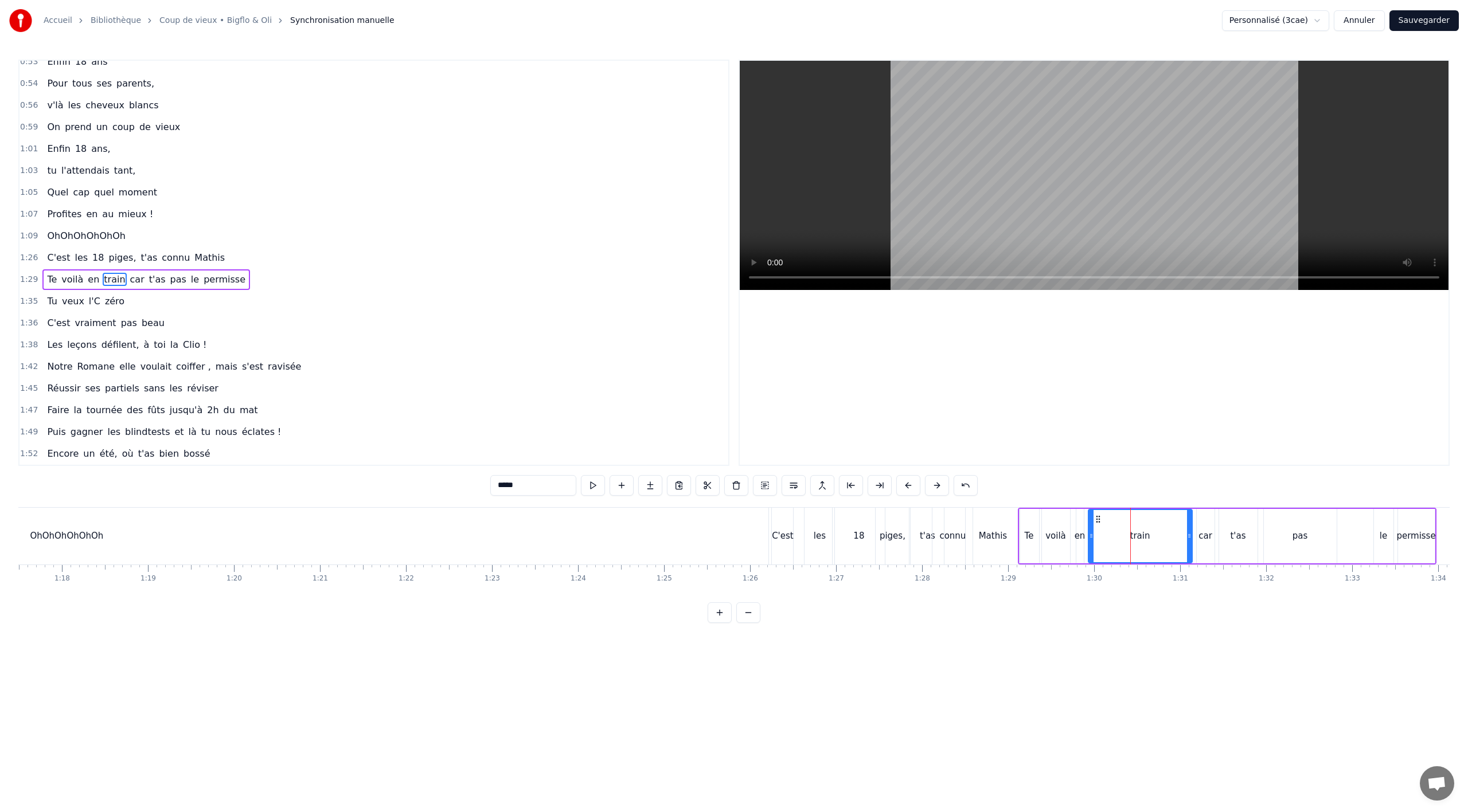
scroll to position [484, 0]
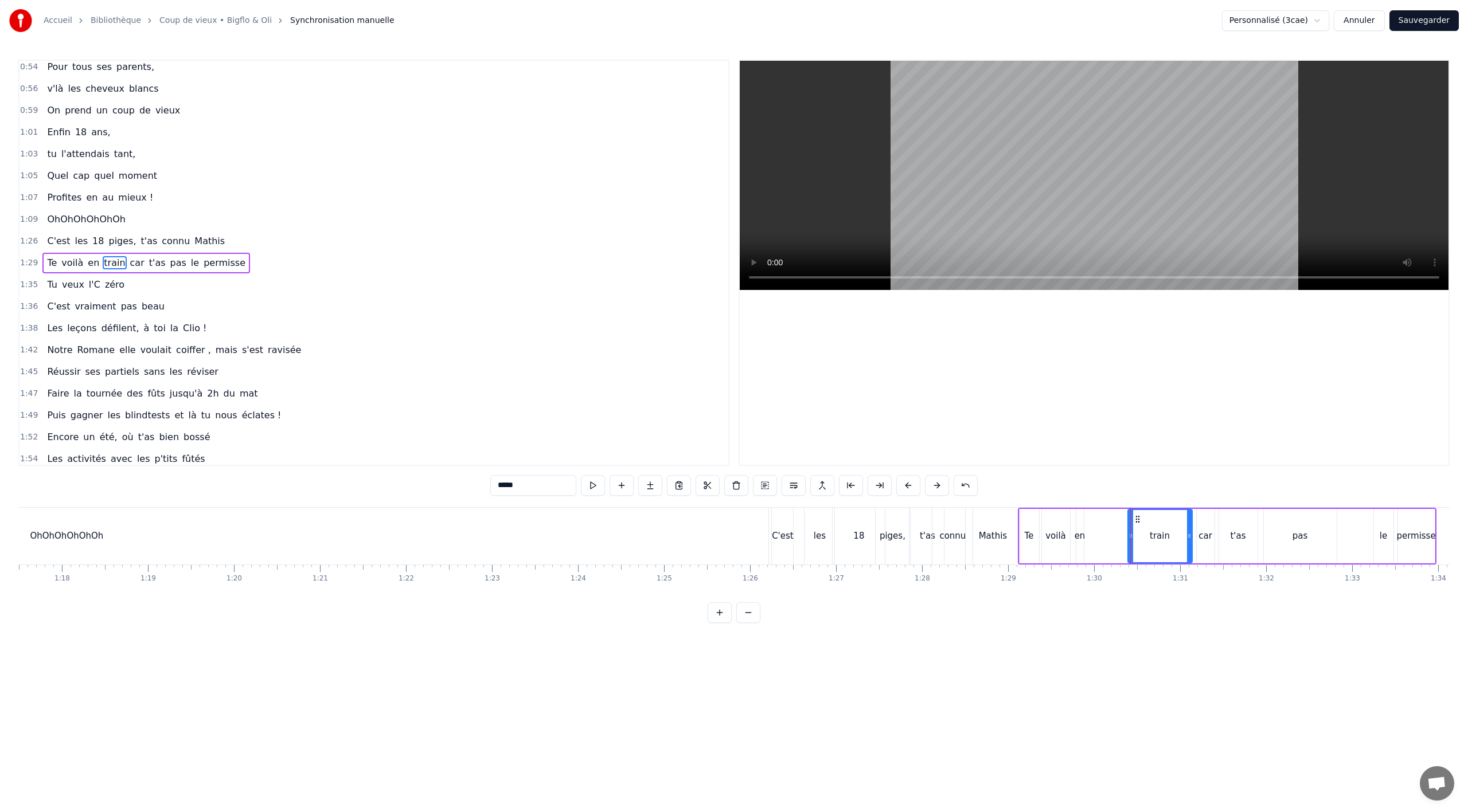
drag, startPoint x: 1091, startPoint y: 543, endPoint x: 1131, endPoint y: 542, distance: 40.0
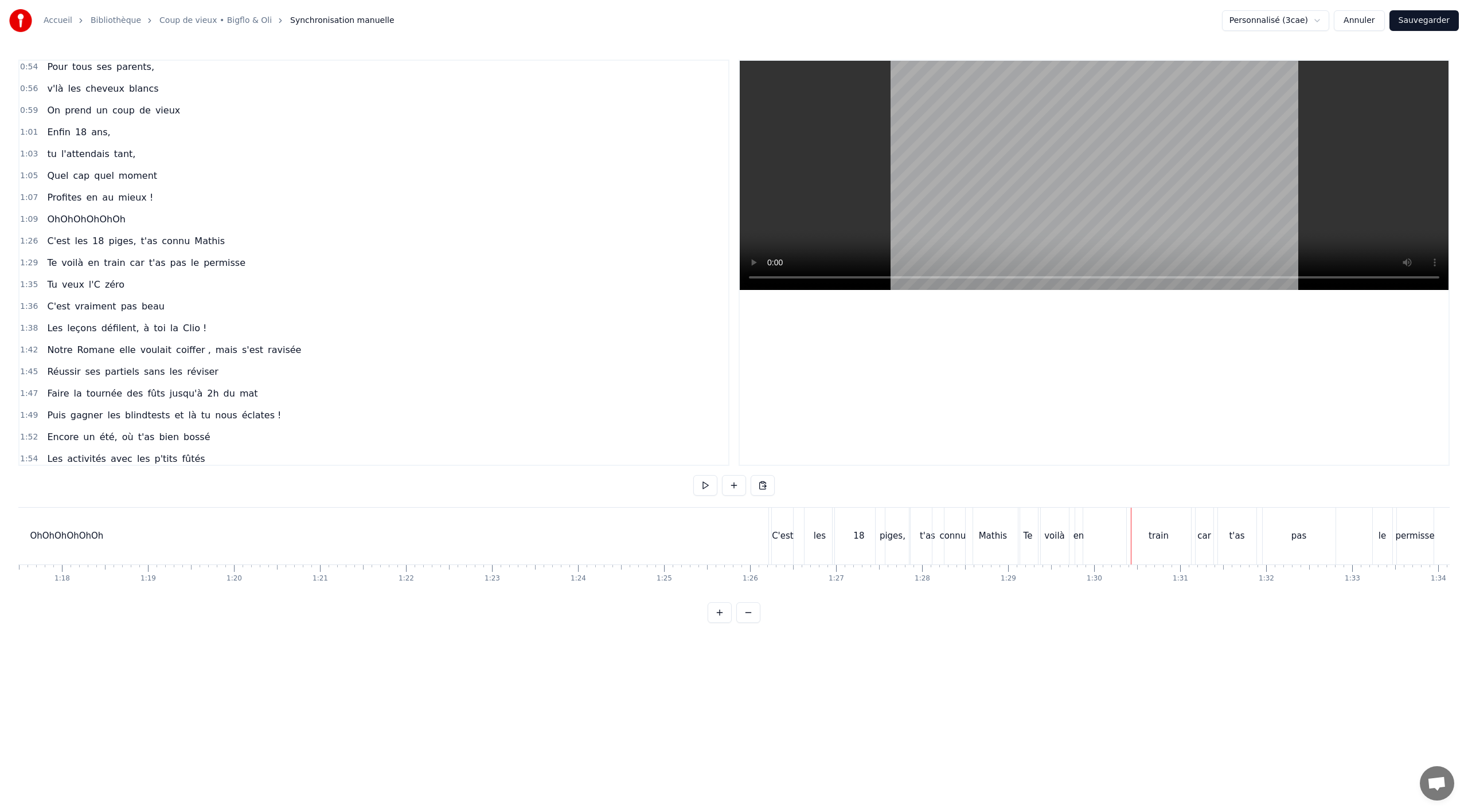
click at [1079, 542] on div "en" at bounding box center [1078, 536] width 11 height 13
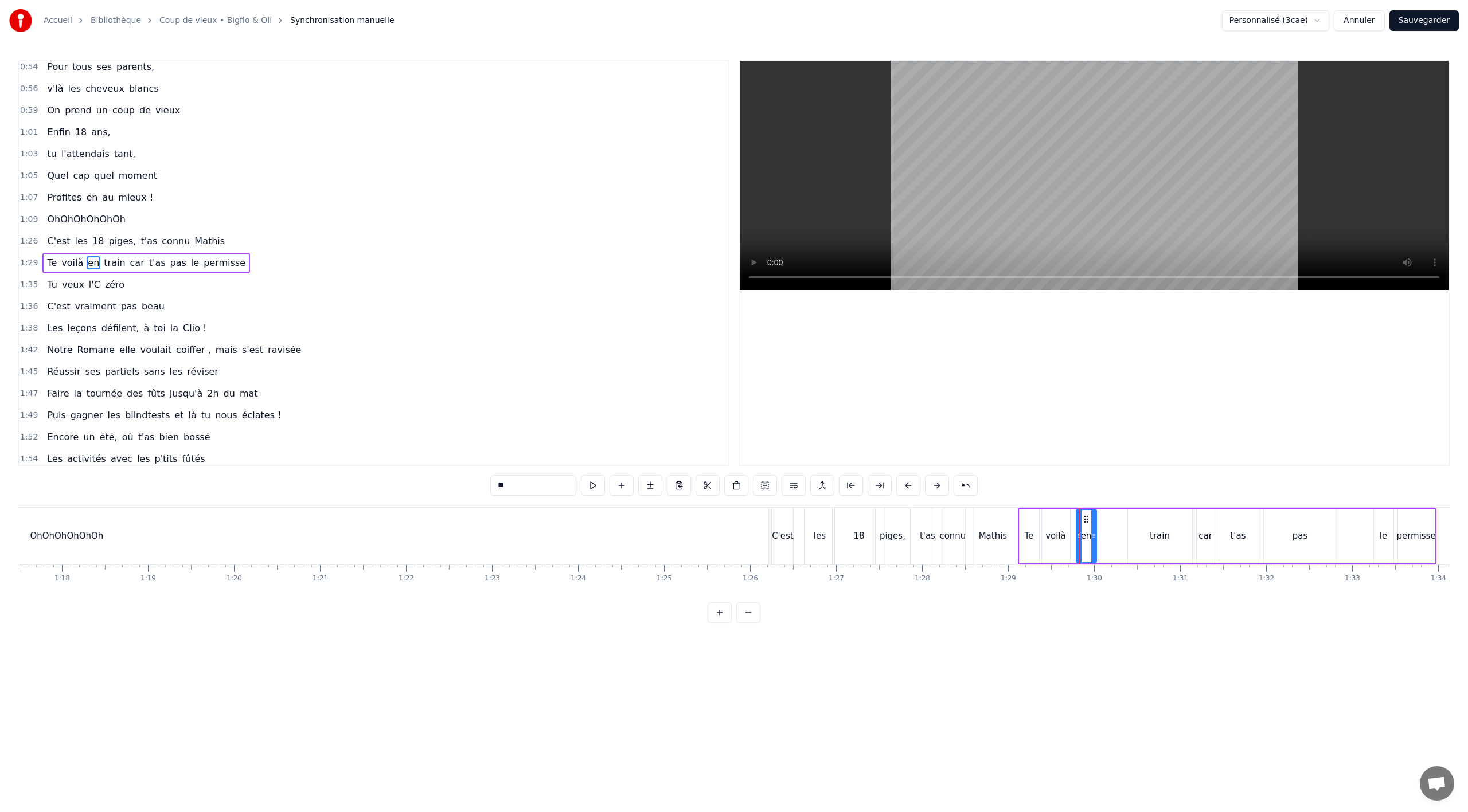
drag, startPoint x: 1083, startPoint y: 539, endPoint x: 1100, endPoint y: 538, distance: 17.0
click at [1096, 538] on icon at bounding box center [1093, 536] width 4 height 10
drag, startPoint x: 1085, startPoint y: 518, endPoint x: 1114, endPoint y: 519, distance: 29.0
click at [1114, 519] on icon at bounding box center [1114, 519] width 10 height 10
click at [1057, 536] on div "voilà" at bounding box center [1056, 536] width 21 height 13
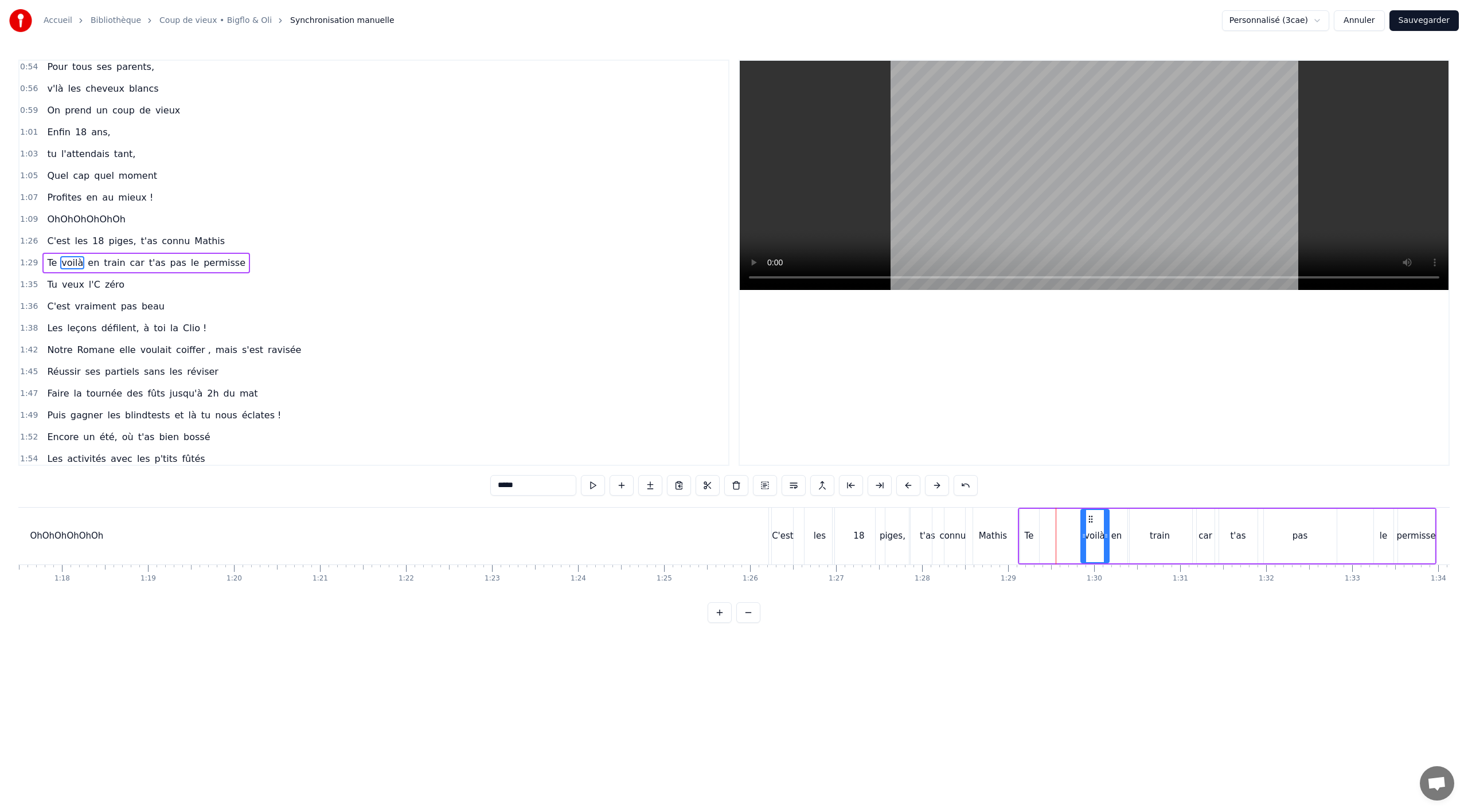
drag, startPoint x: 1048, startPoint y: 517, endPoint x: 1087, endPoint y: 519, distance: 39.1
click at [1087, 519] on icon at bounding box center [1090, 519] width 10 height 10
click at [1033, 530] on div "Te" at bounding box center [1029, 536] width 20 height 54
drag, startPoint x: 1029, startPoint y: 519, endPoint x: 1071, endPoint y: 517, distance: 42.0
click at [1071, 517] on icon at bounding box center [1071, 519] width 10 height 10
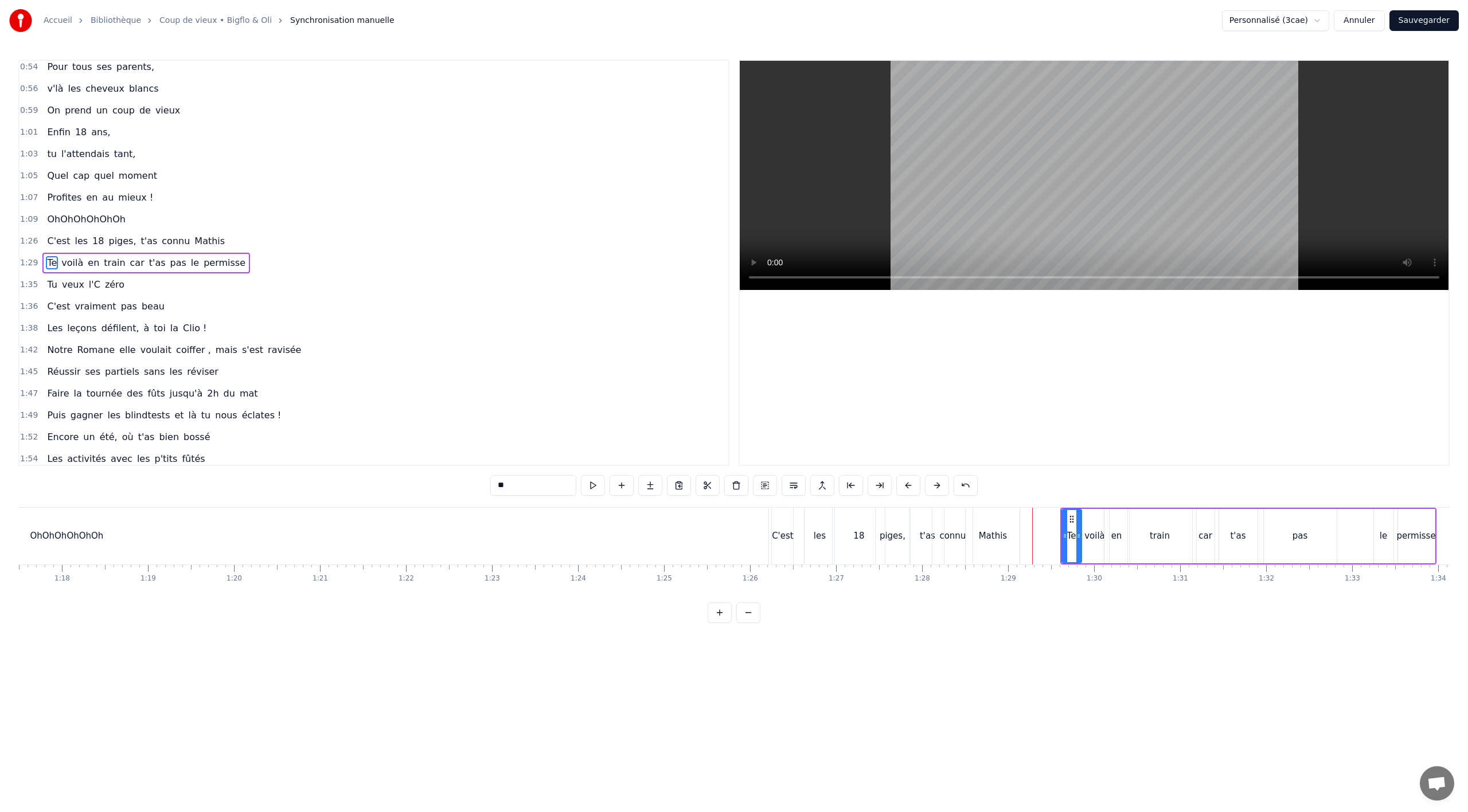
click at [736, 543] on div "OhOhOhOhOhOh" at bounding box center [67, 536] width 1404 height 57
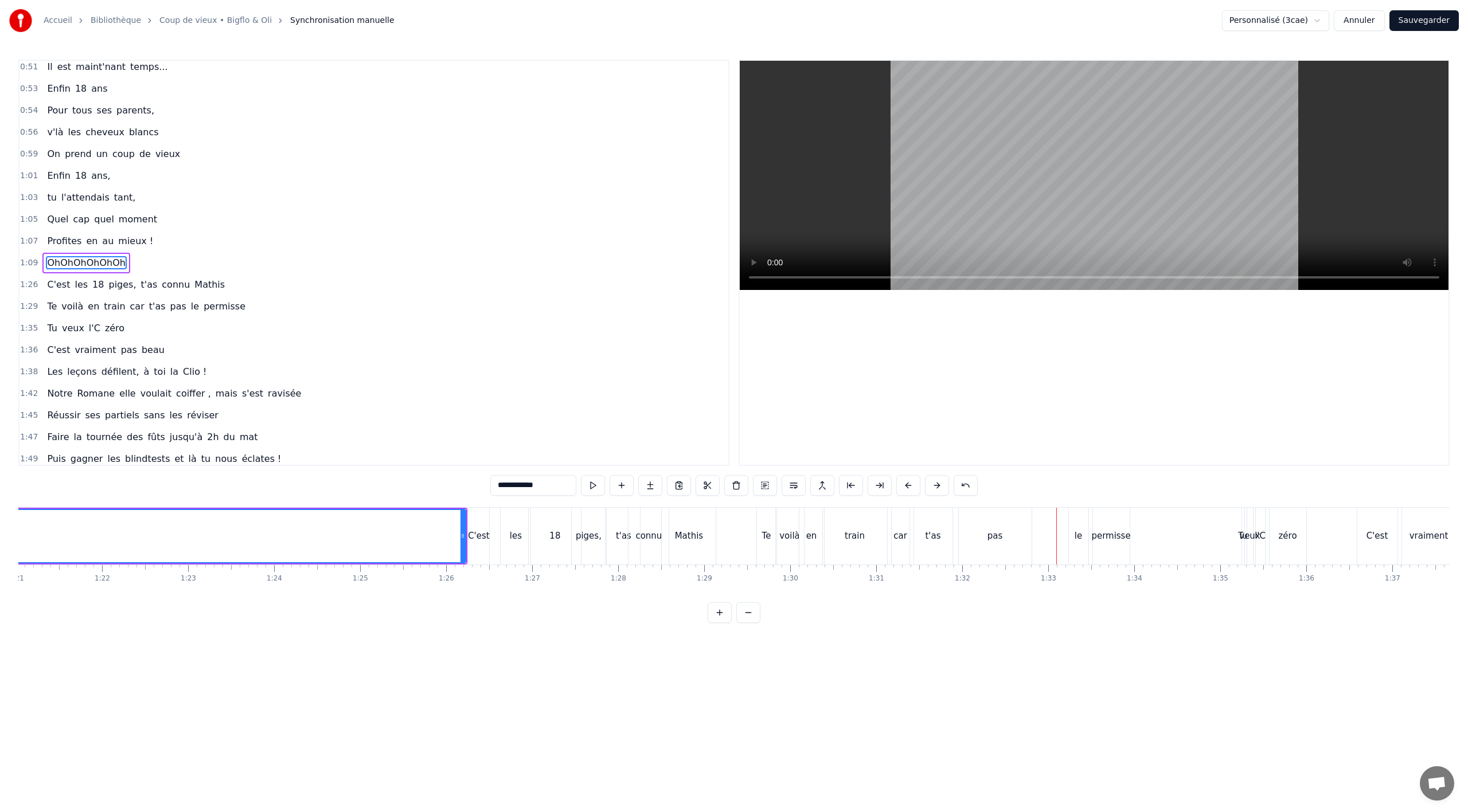
scroll to position [0, 7091]
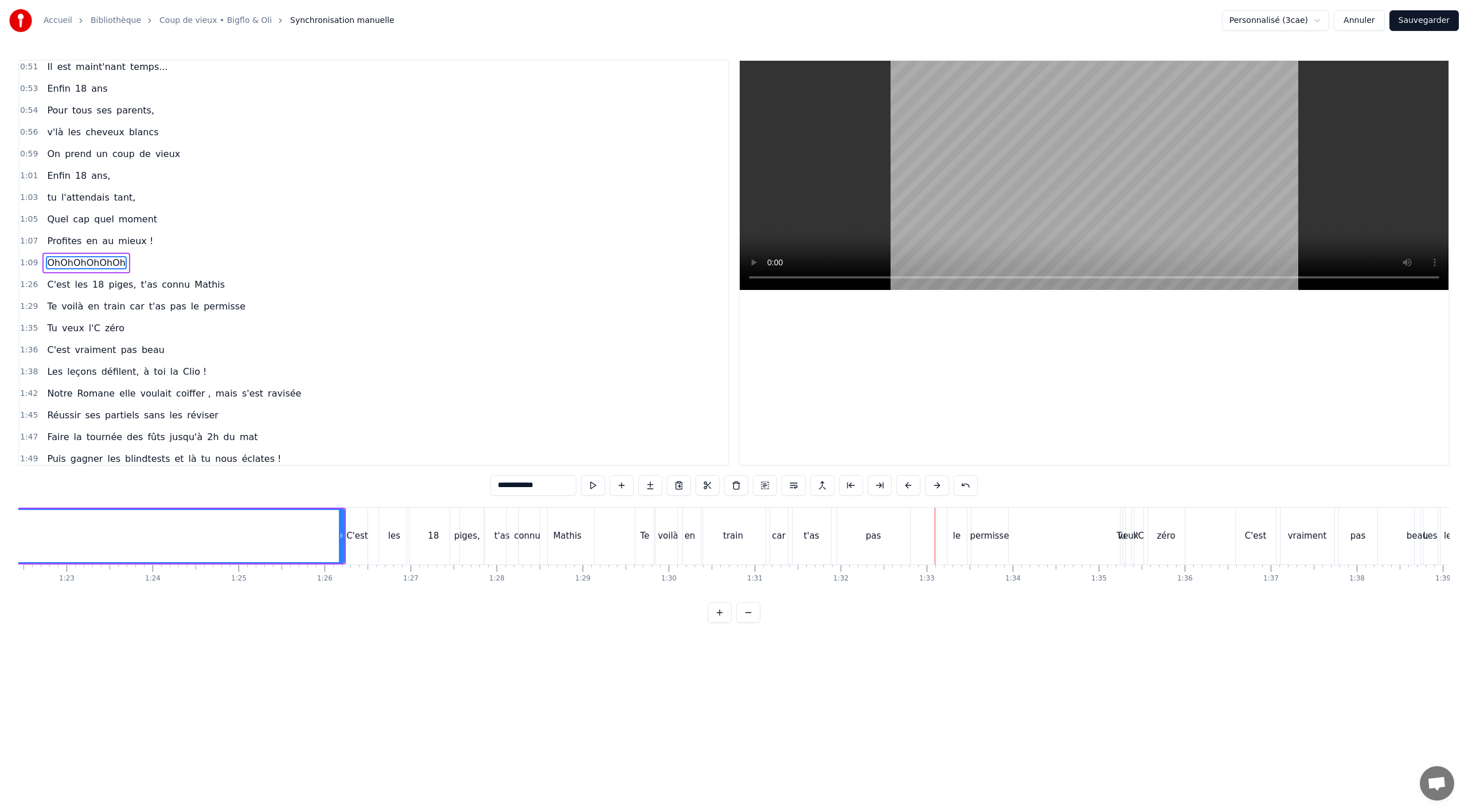
click at [855, 548] on div "pas" at bounding box center [874, 536] width 73 height 57
type input "***"
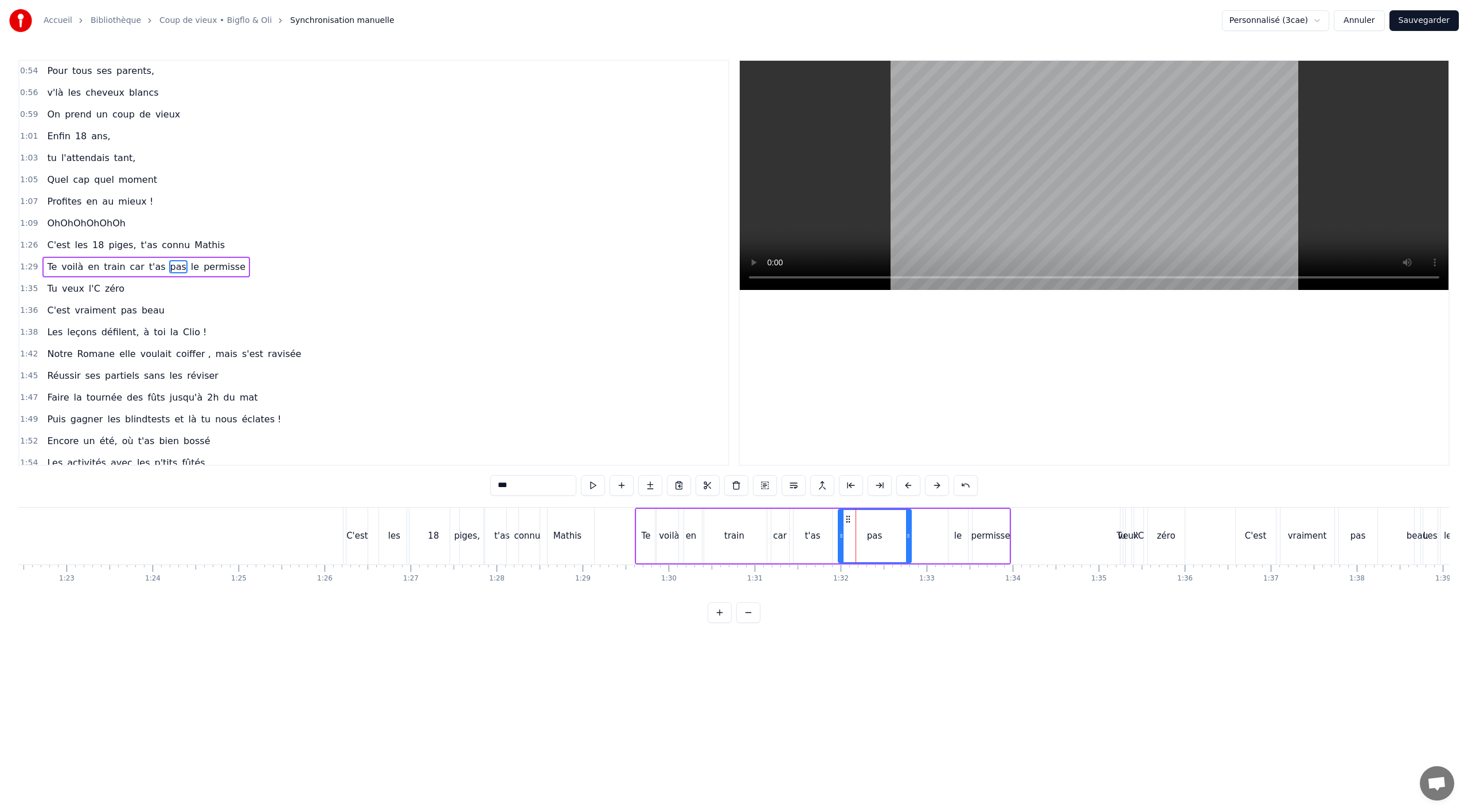
scroll to position [484, 0]
click at [932, 538] on div "Te voilà en train car t'as pas le permisse" at bounding box center [823, 536] width 376 height 57
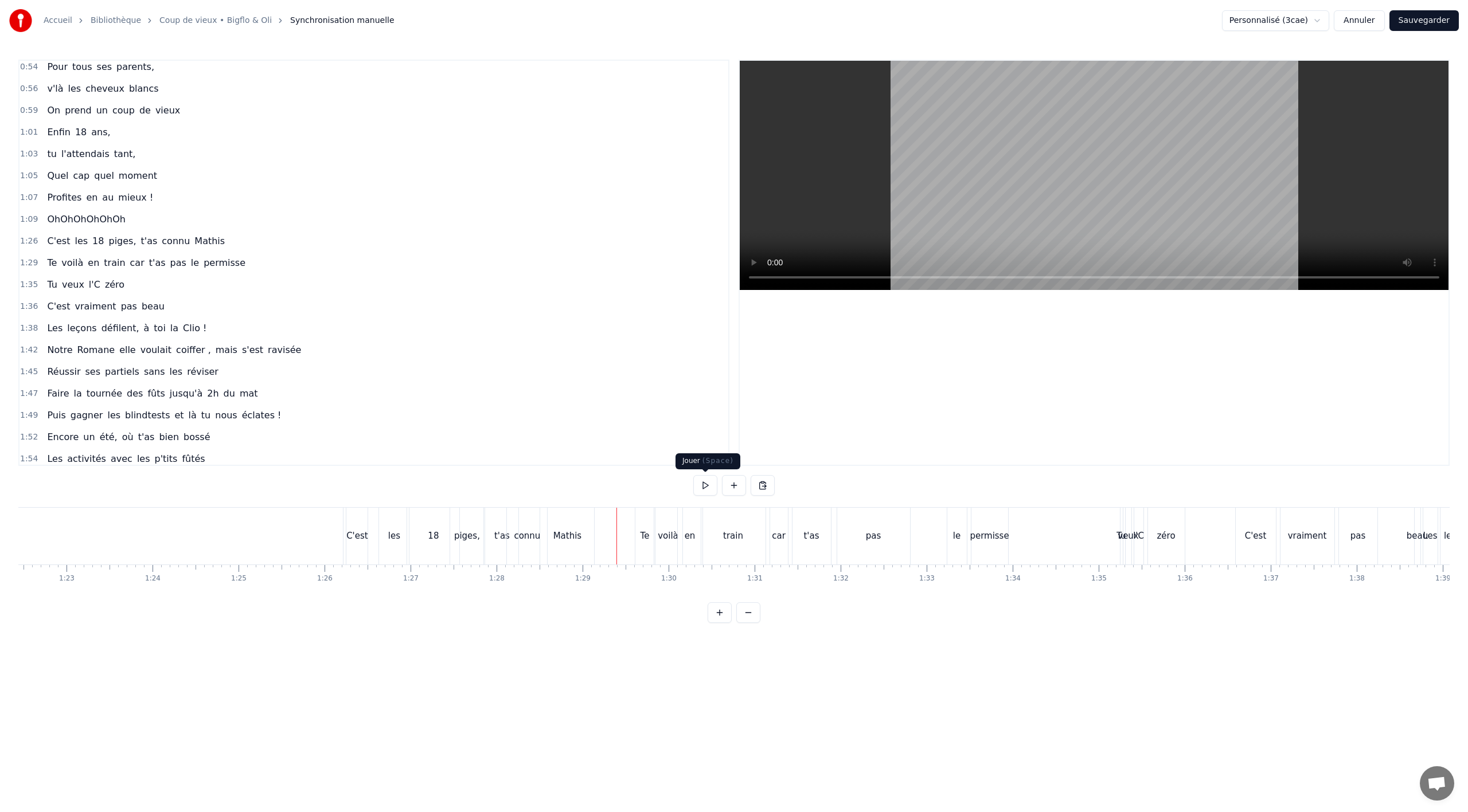
click at [705, 485] on button at bounding box center [705, 485] width 24 height 21
click at [706, 485] on button at bounding box center [705, 485] width 24 height 21
click at [998, 551] on div "permisse" at bounding box center [989, 536] width 36 height 57
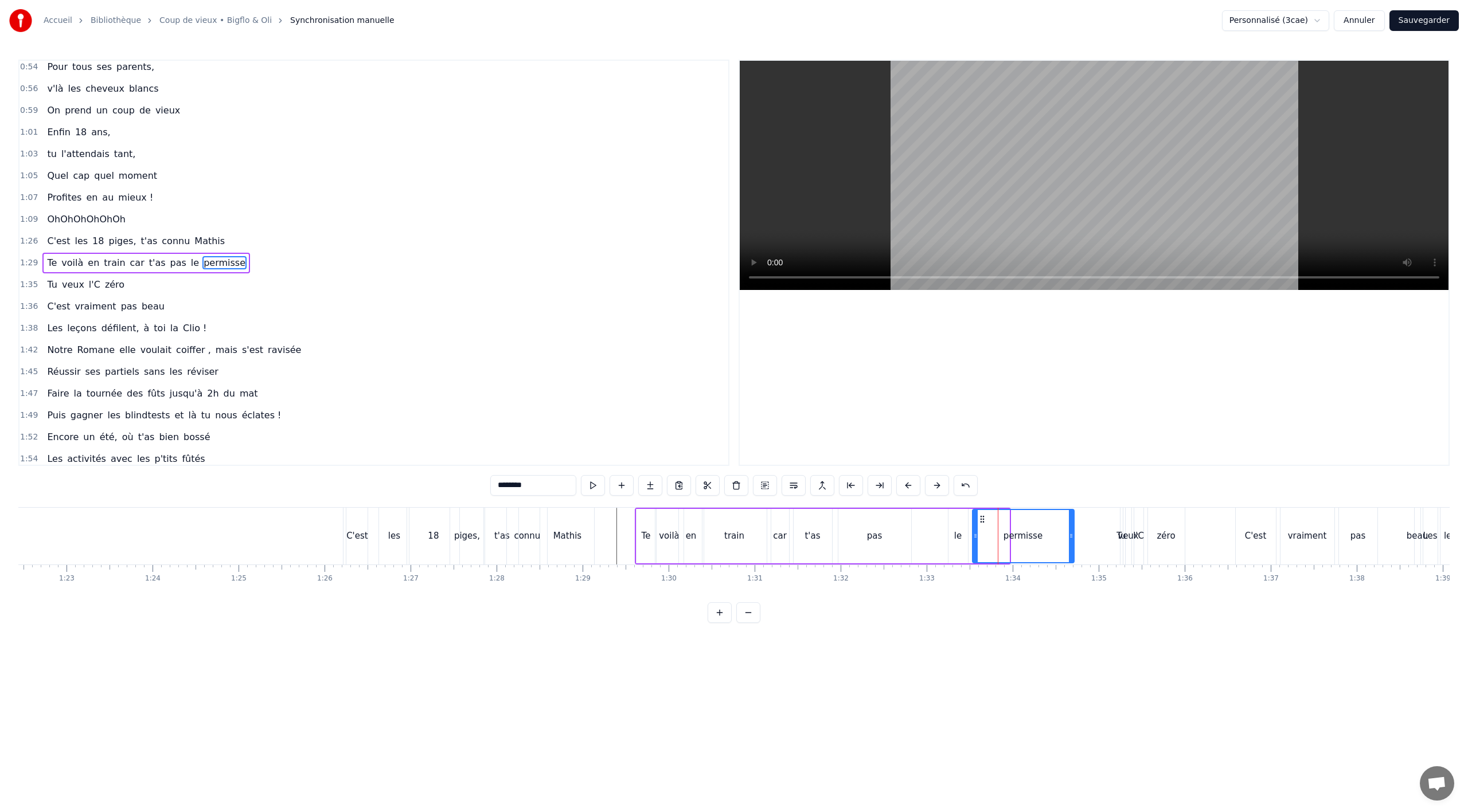
drag, startPoint x: 1008, startPoint y: 538, endPoint x: 1073, endPoint y: 536, distance: 65.0
click at [1073, 536] on icon at bounding box center [1071, 536] width 4 height 10
drag, startPoint x: 1071, startPoint y: 541, endPoint x: 1046, endPoint y: 542, distance: 25.0
click at [1046, 542] on div at bounding box center [1045, 536] width 4 height 52
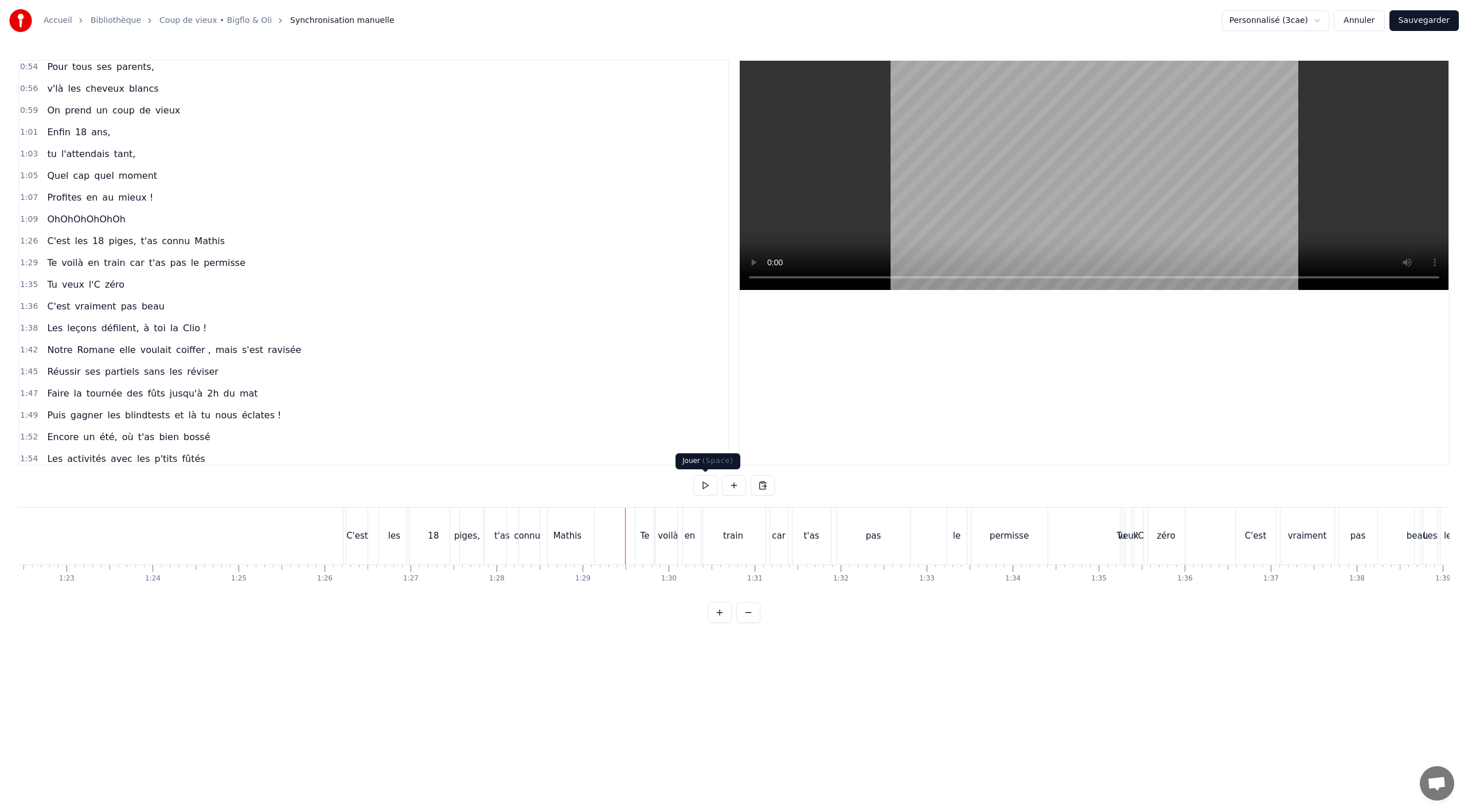
click at [704, 483] on button at bounding box center [705, 485] width 24 height 21
click at [700, 490] on button at bounding box center [705, 485] width 24 height 21
click at [1119, 542] on div "Tu" at bounding box center [1121, 536] width 10 height 13
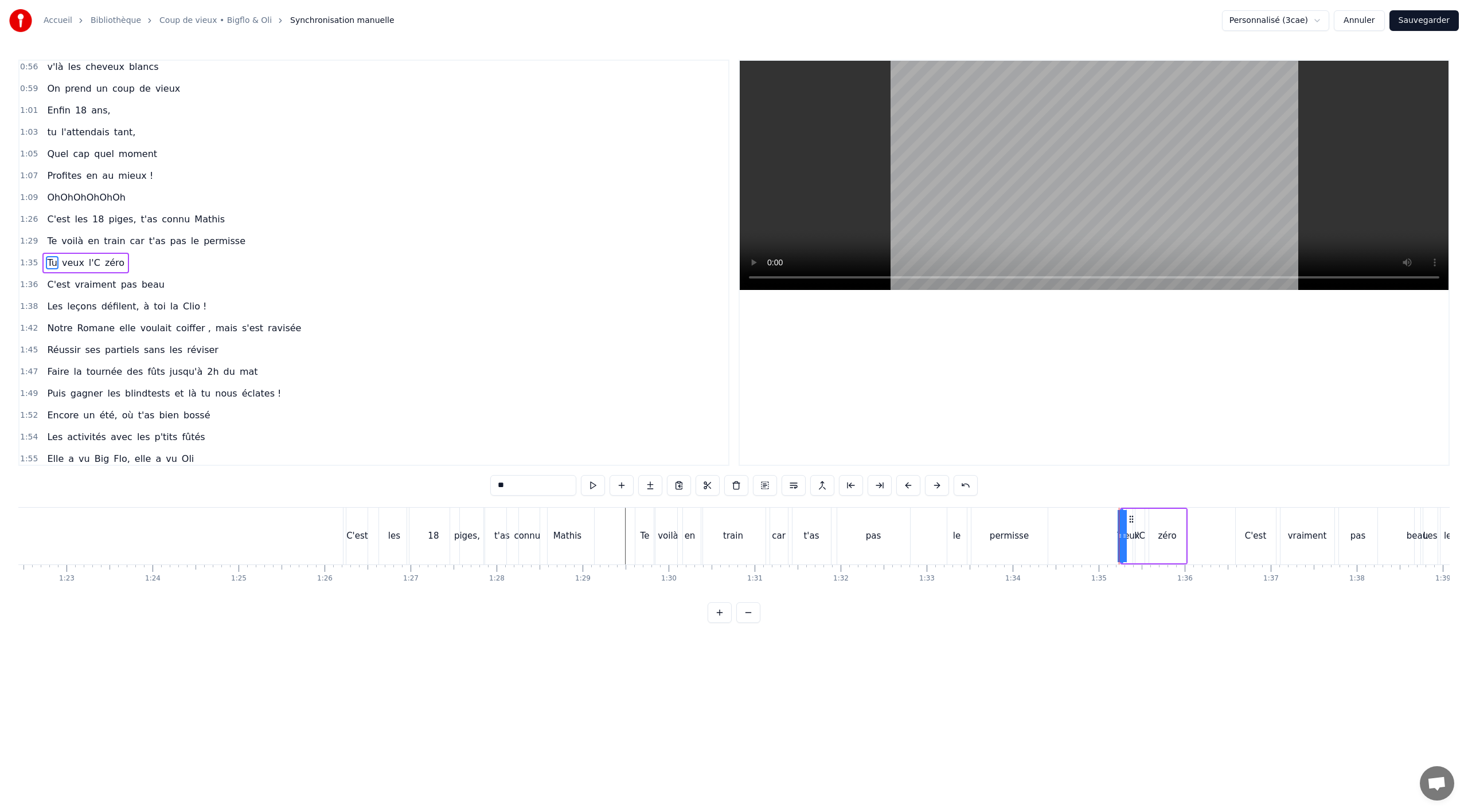
click at [1122, 542] on div "veux" at bounding box center [1128, 536] width 22 height 13
click at [1185, 542] on div "zéro" at bounding box center [1167, 536] width 36 height 54
drag, startPoint x: 1185, startPoint y: 541, endPoint x: 1201, endPoint y: 540, distance: 16.0
click at [1201, 540] on div at bounding box center [1199, 536] width 4 height 52
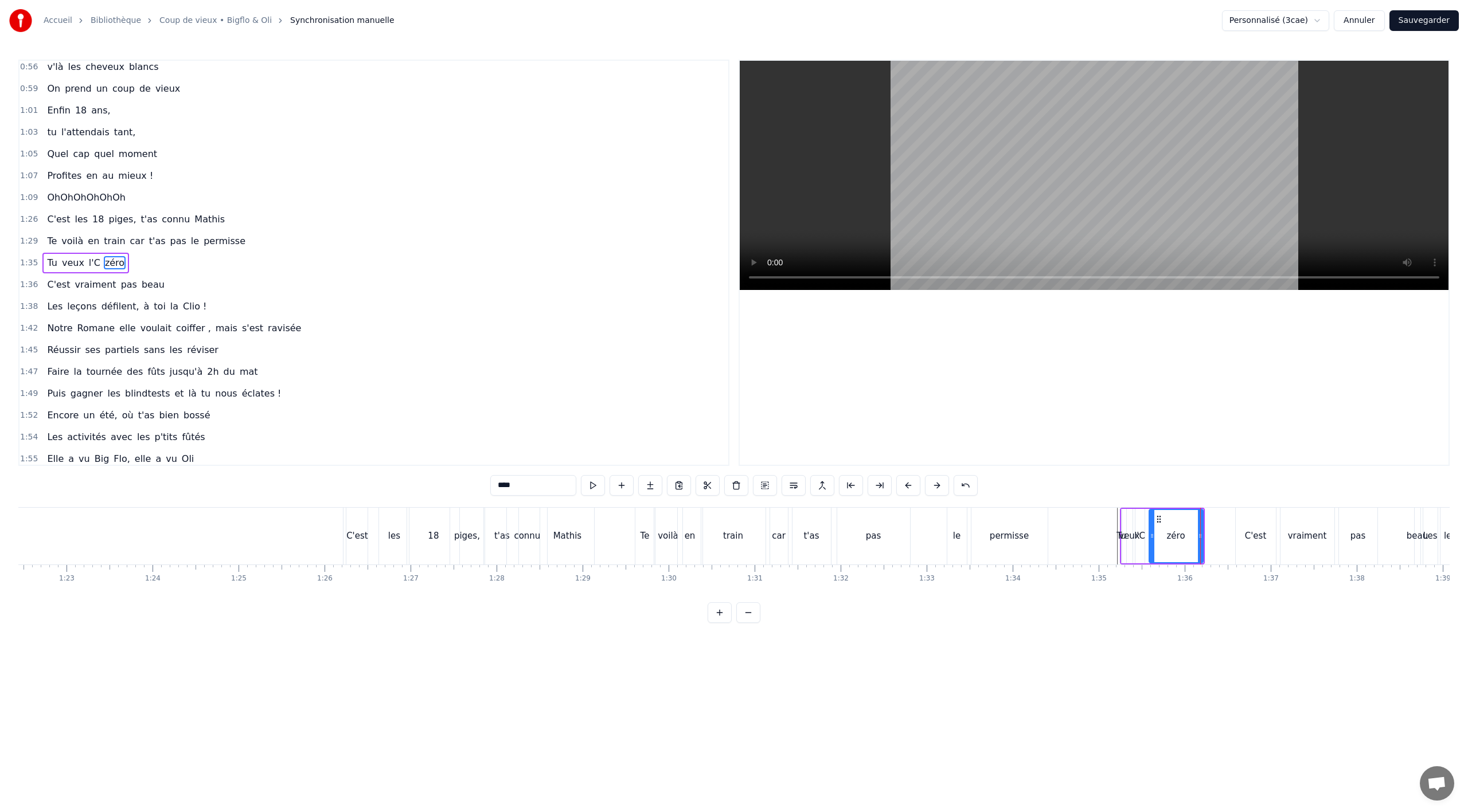
click at [1142, 543] on div "l'C" at bounding box center [1140, 536] width 10 height 54
drag, startPoint x: 1142, startPoint y: 540, endPoint x: 1164, endPoint y: 542, distance: 22.1
click at [1164, 542] on div at bounding box center [1162, 536] width 4 height 52
click at [1185, 539] on div "zéro" at bounding box center [1176, 536] width 54 height 54
click at [1119, 538] on div "Tu" at bounding box center [1121, 536] width 10 height 13
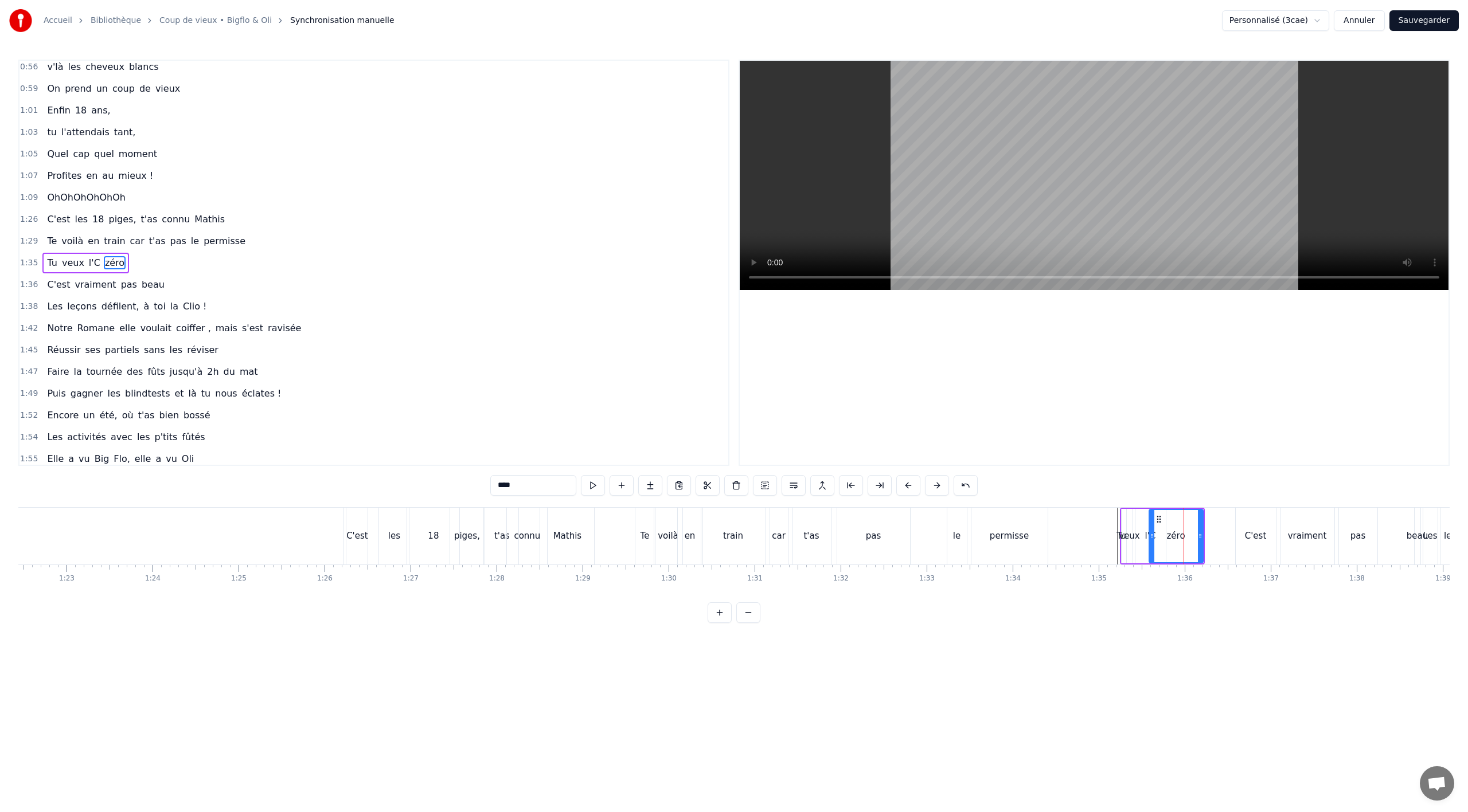
type input "**"
drag, startPoint x: 1121, startPoint y: 538, endPoint x: 1147, endPoint y: 536, distance: 26.1
click at [1147, 536] on div "Tu" at bounding box center [1134, 536] width 27 height 54
drag, startPoint x: 1121, startPoint y: 538, endPoint x: 1106, endPoint y: 537, distance: 15.0
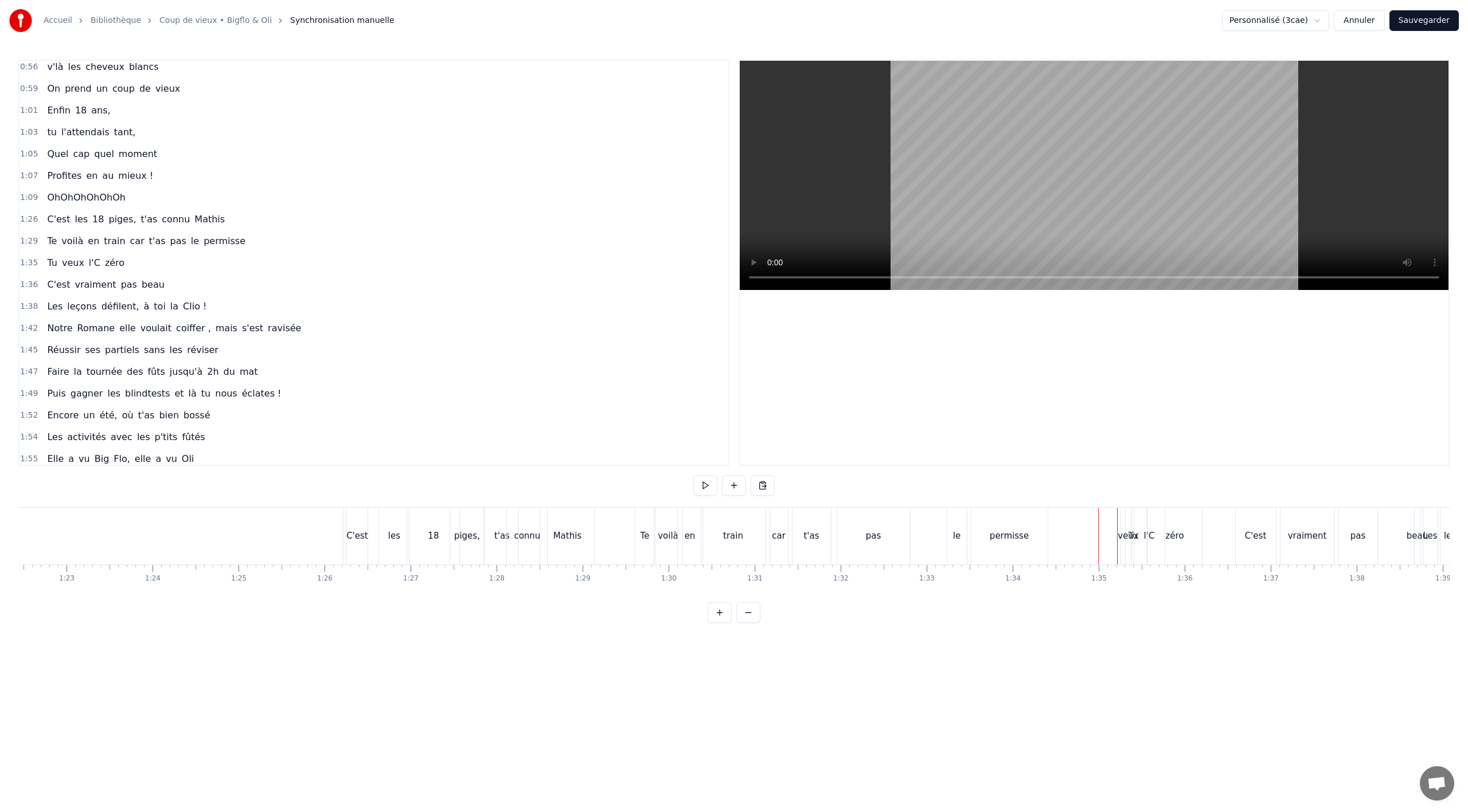
click at [1128, 531] on div "veux" at bounding box center [1128, 536] width 22 height 13
drag, startPoint x: 1138, startPoint y: 523, endPoint x: 1104, endPoint y: 528, distance: 34.4
click at [1132, 535] on div "Tu" at bounding box center [1134, 536] width 10 height 13
drag, startPoint x: 1129, startPoint y: 517, endPoint x: 1058, endPoint y: 528, distance: 71.8
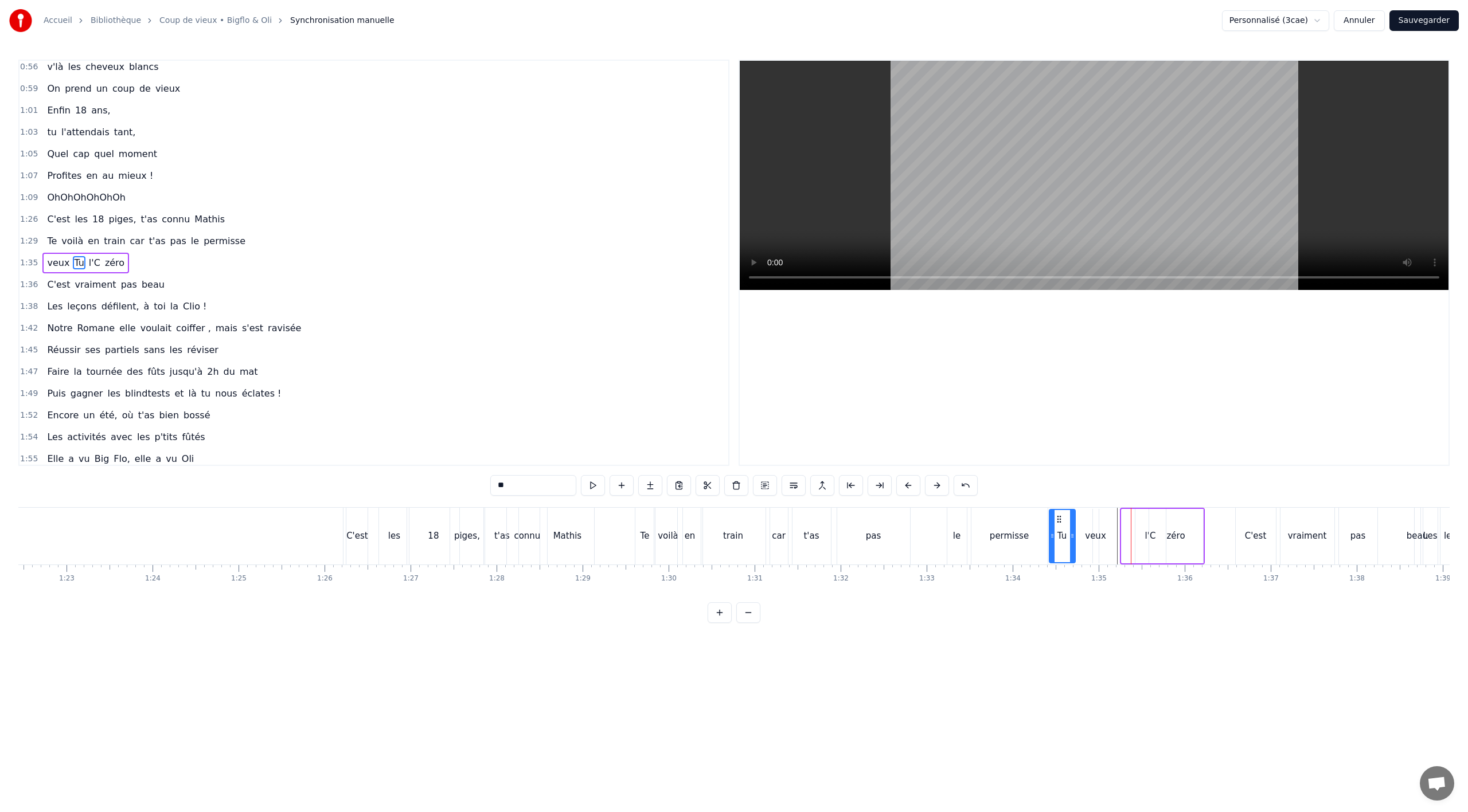
click at [1058, 528] on div "Tu" at bounding box center [1062, 536] width 25 height 52
click at [1098, 540] on div "veux" at bounding box center [1096, 536] width 22 height 13
drag, startPoint x: 1094, startPoint y: 537, endPoint x: 1109, endPoint y: 536, distance: 15.0
click at [1109, 536] on icon at bounding box center [1109, 536] width 4 height 10
drag, startPoint x: 1094, startPoint y: 536, endPoint x: 1077, endPoint y: 538, distance: 17.1
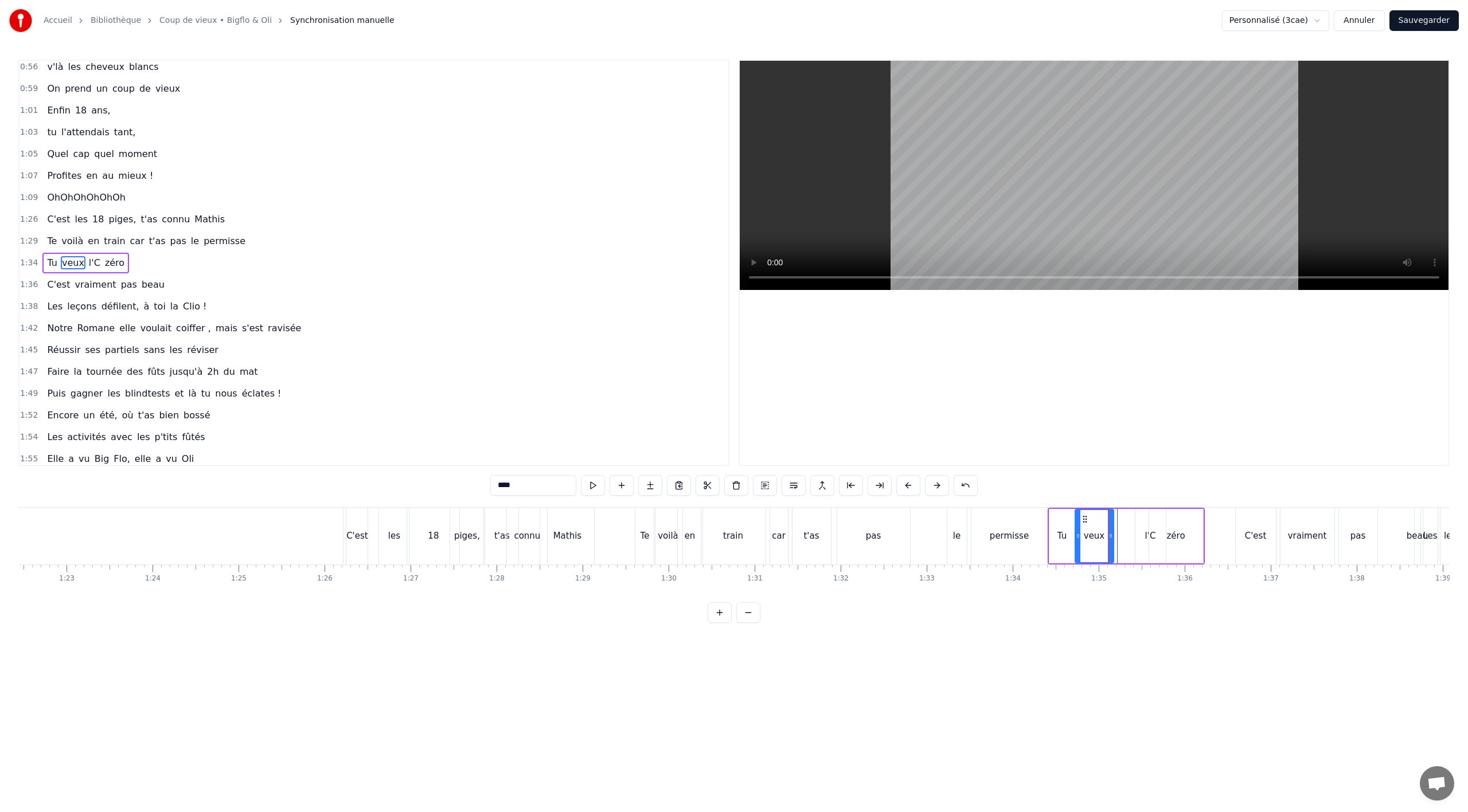
click at [1077, 538] on icon at bounding box center [1077, 536] width 4 height 10
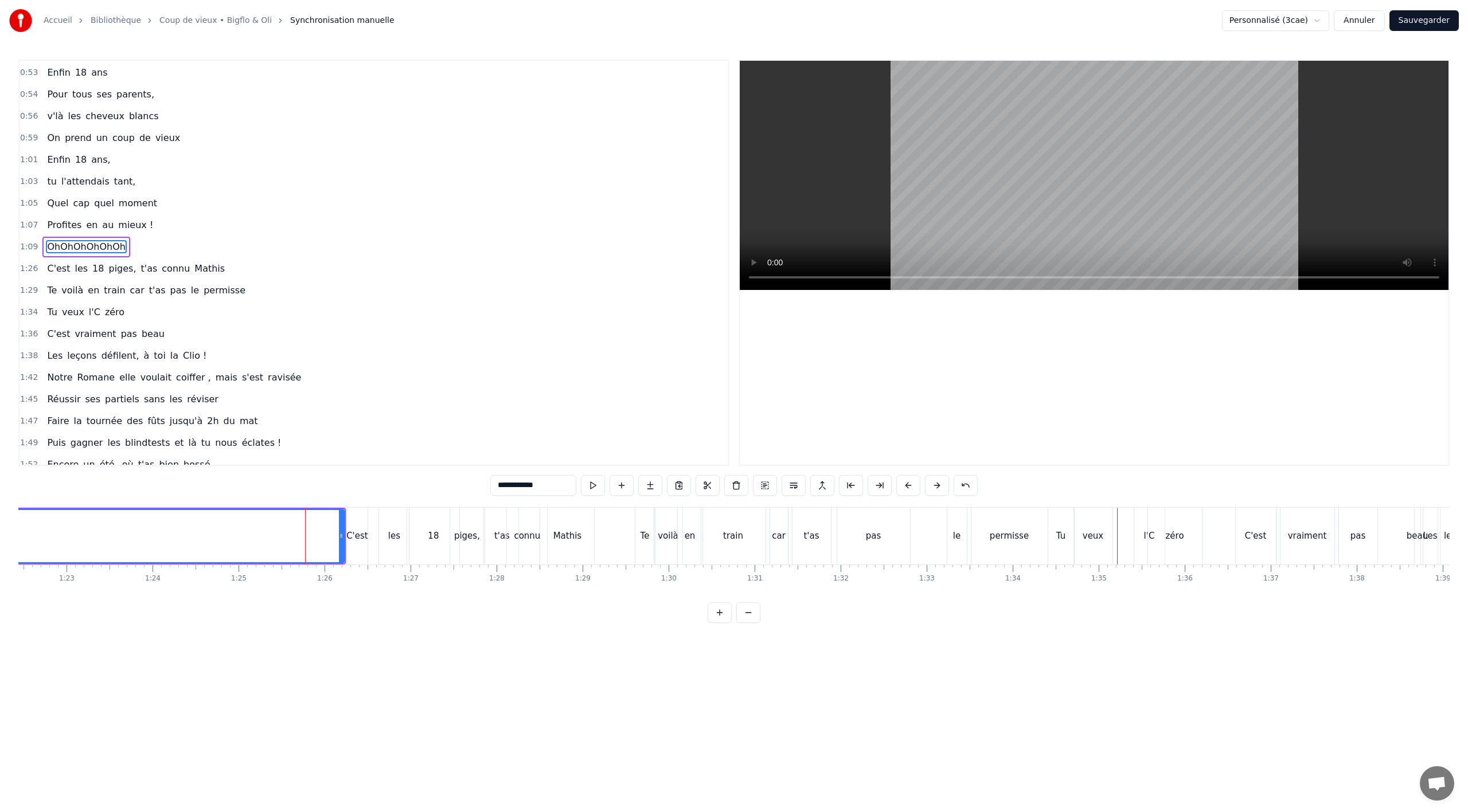
scroll to position [441, 0]
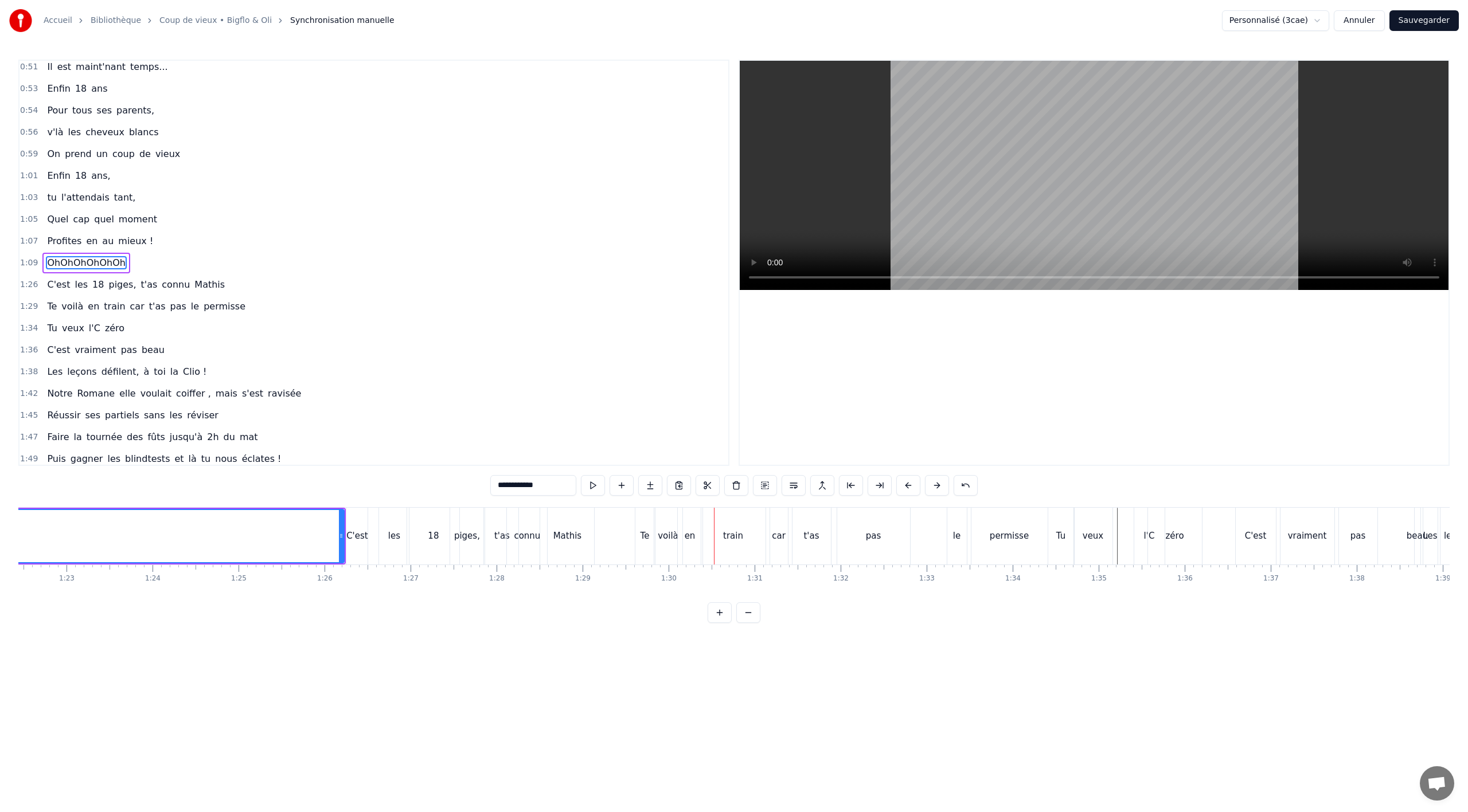
click at [580, 528] on div "Mathis" at bounding box center [567, 536] width 54 height 57
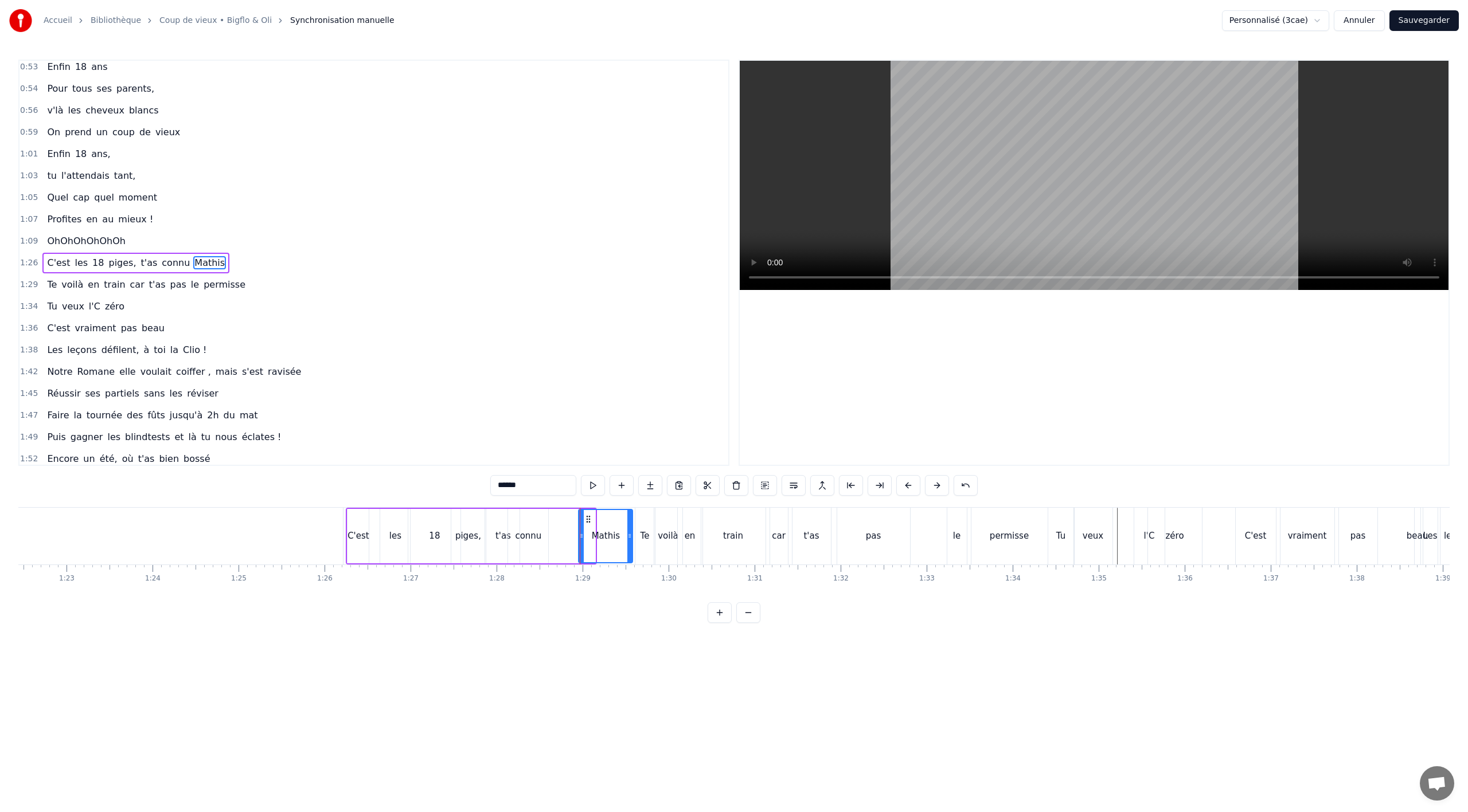
drag, startPoint x: 552, startPoint y: 521, endPoint x: 588, endPoint y: 521, distance: 36.0
click at [588, 521] on icon at bounding box center [588, 519] width 10 height 10
click at [531, 533] on div "connu" at bounding box center [528, 536] width 27 height 13
drag, startPoint x: 545, startPoint y: 537, endPoint x: 555, endPoint y: 538, distance: 10.0
click at [548, 538] on icon at bounding box center [545, 536] width 4 height 10
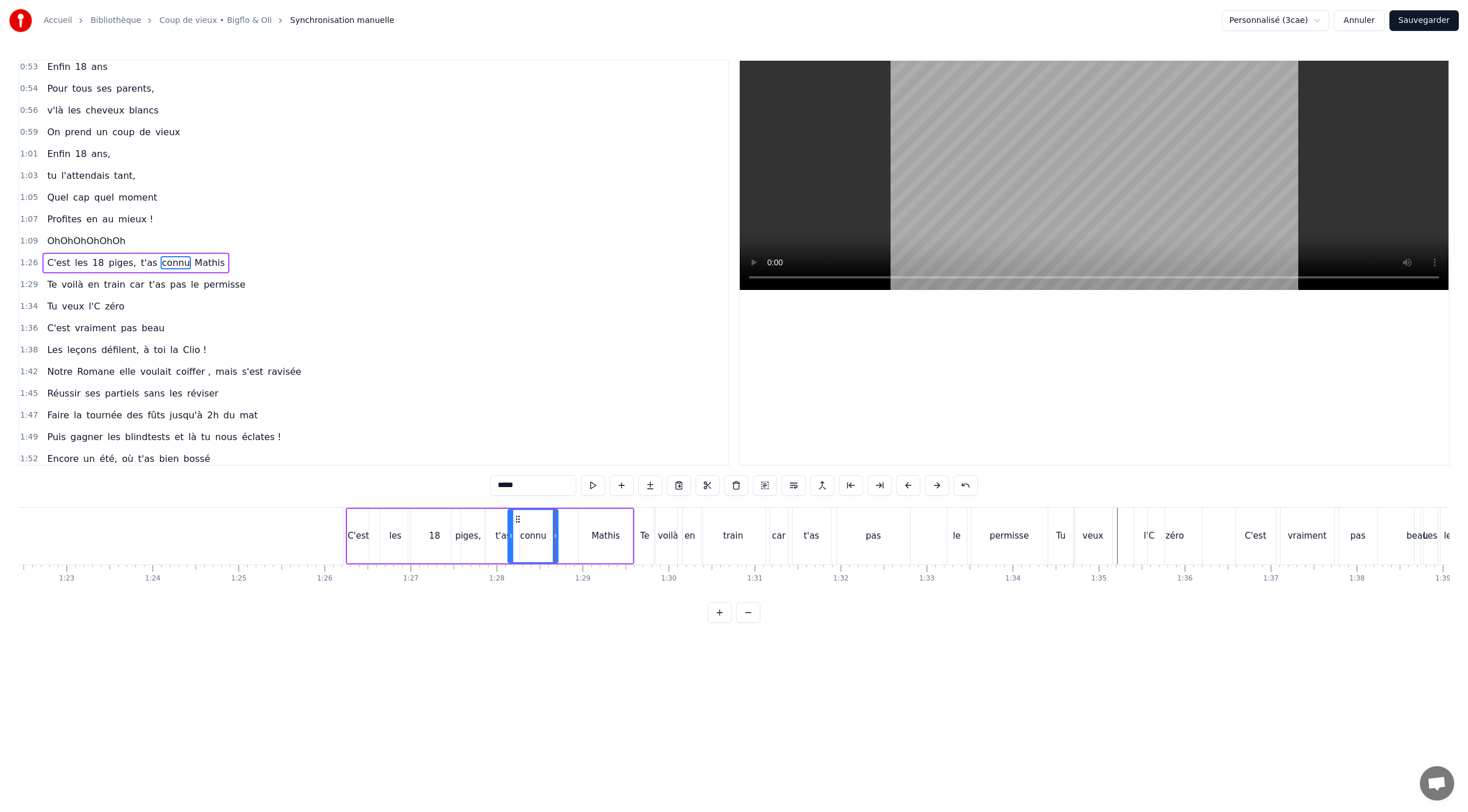
click at [605, 536] on div "Mathis" at bounding box center [606, 536] width 29 height 13
drag, startPoint x: 582, startPoint y: 537, endPoint x: 562, endPoint y: 540, distance: 20.2
click at [562, 540] on icon at bounding box center [560, 536] width 4 height 10
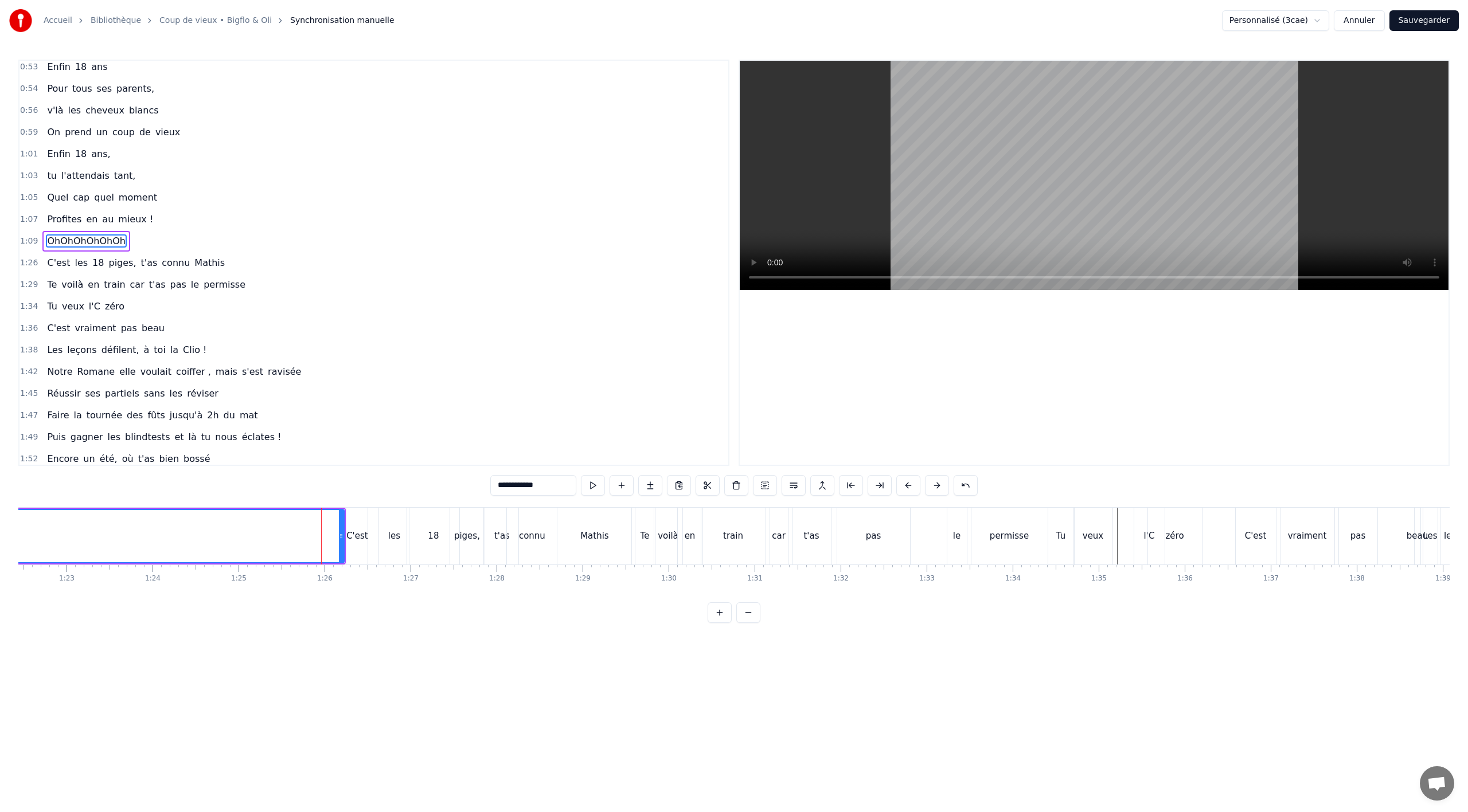
scroll to position [441, 0]
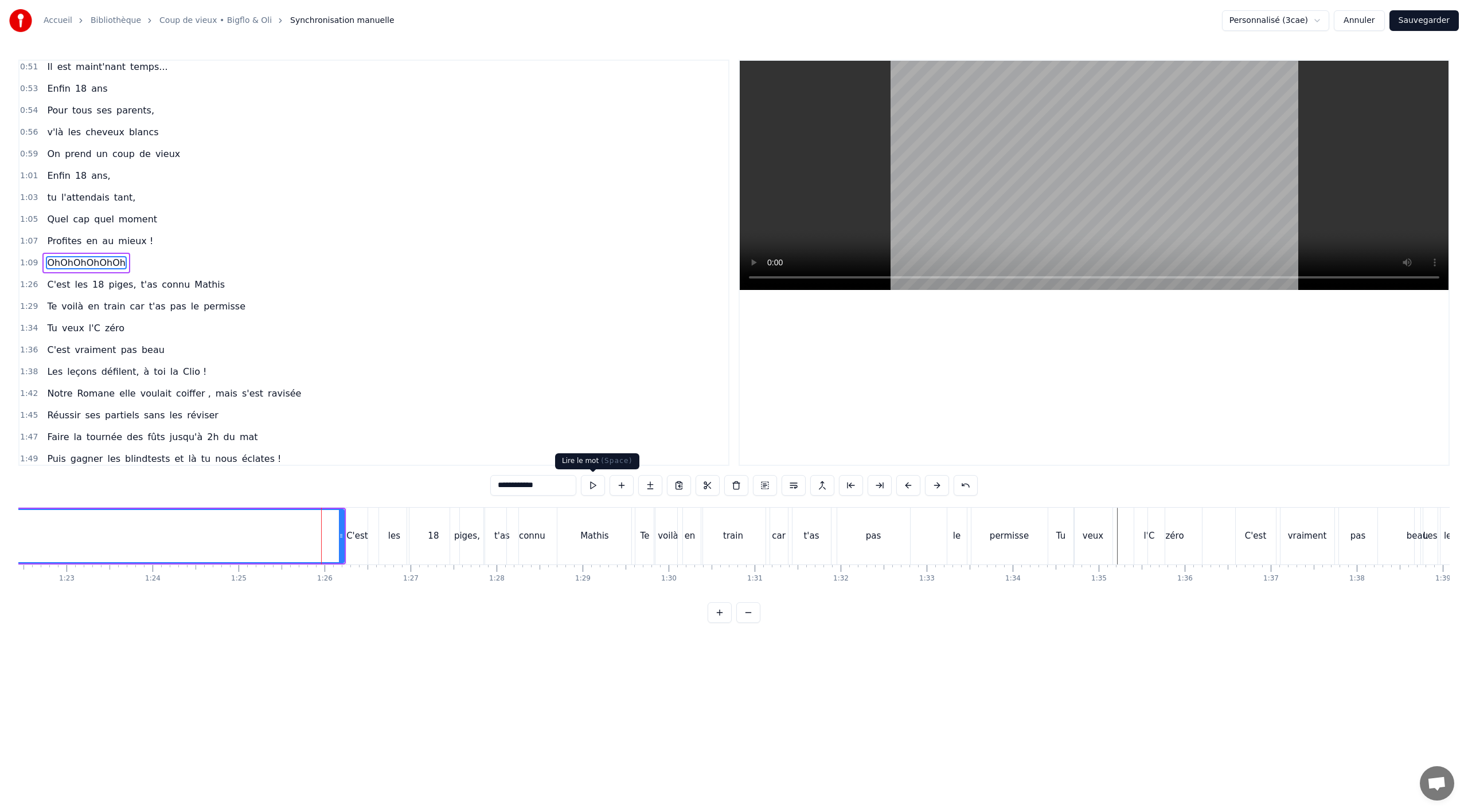
click at [598, 485] on button at bounding box center [593, 485] width 24 height 21
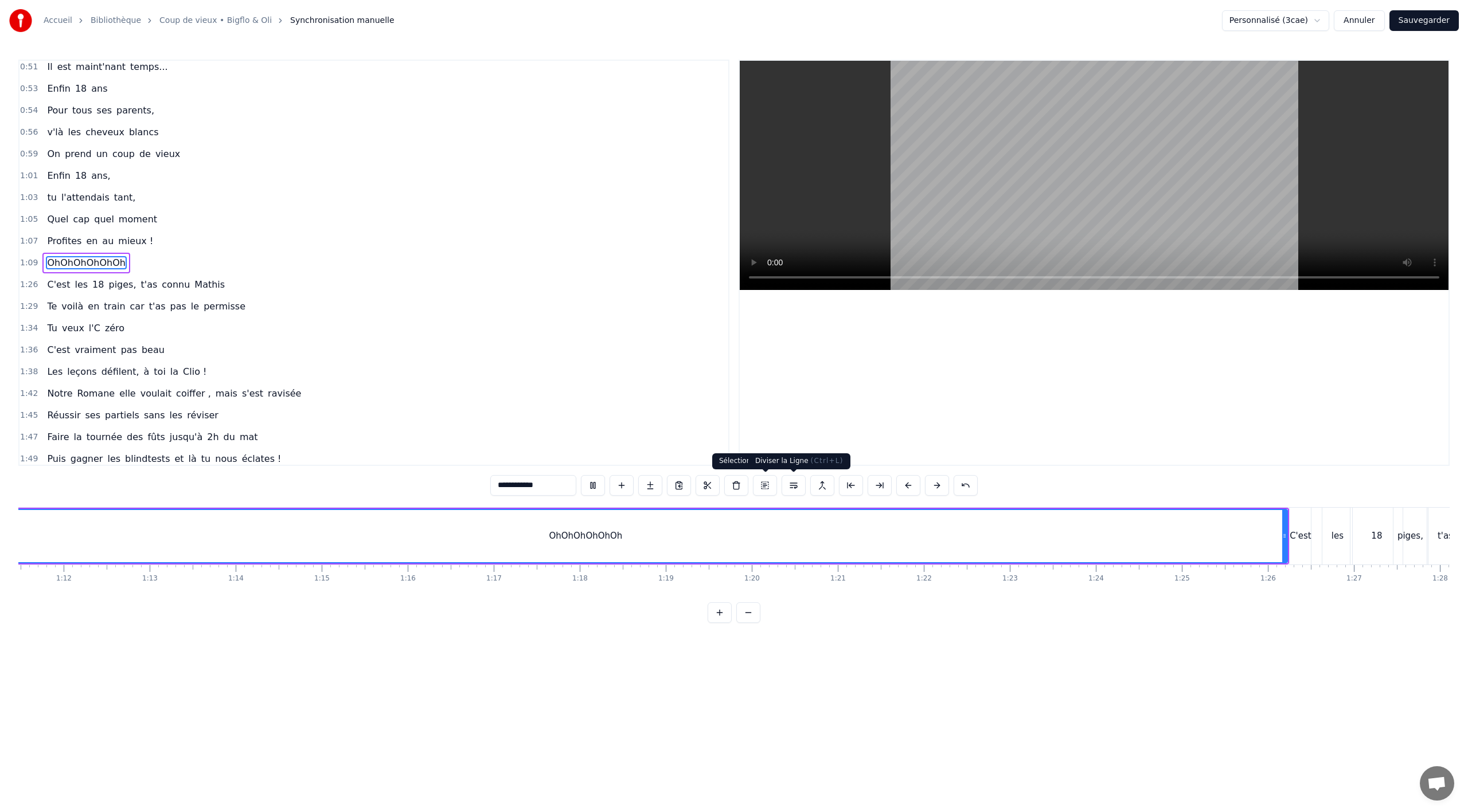
scroll to position [0, 6018]
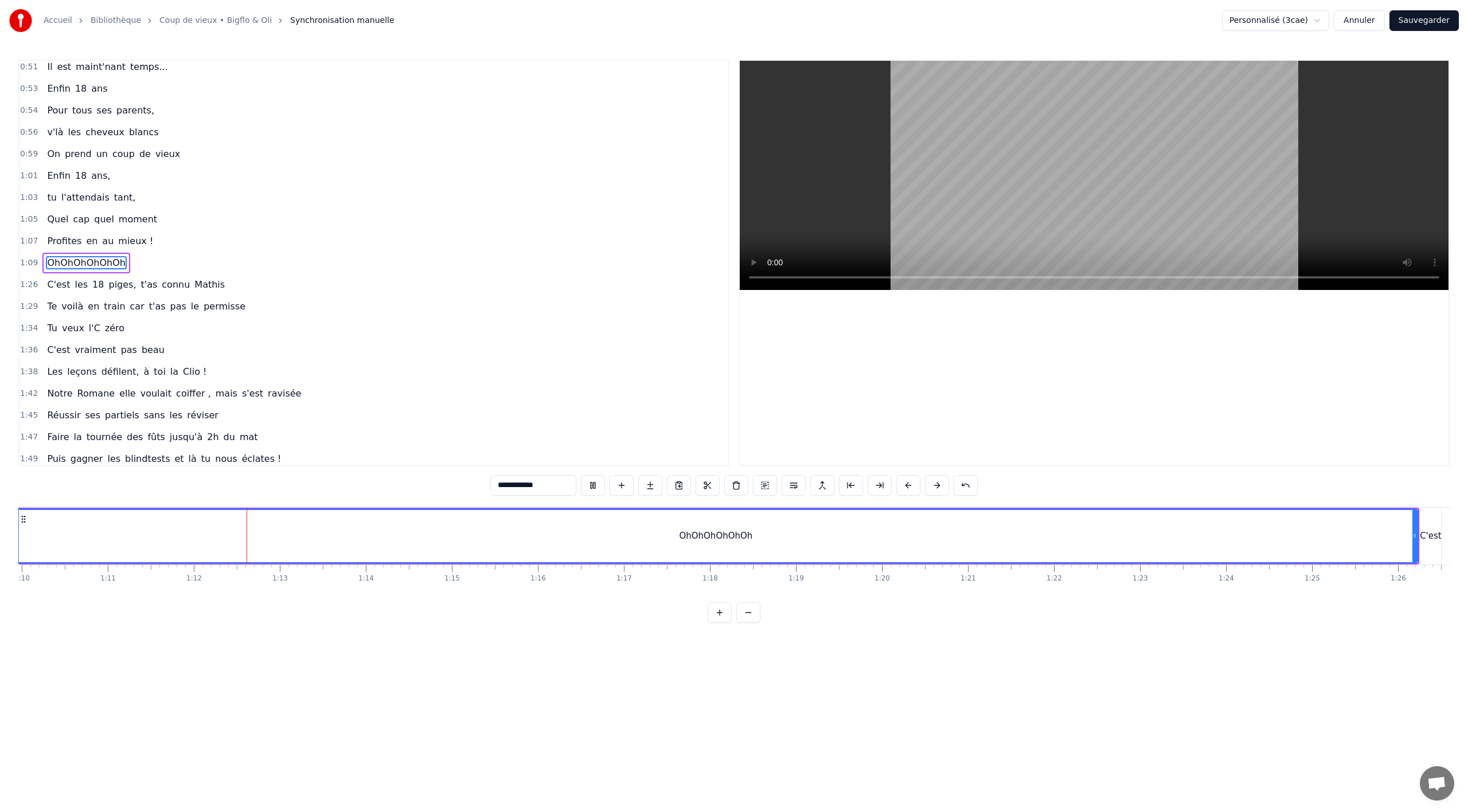
click at [1389, 536] on div "OhOhOhOhOhOh" at bounding box center [715, 536] width 1402 height 52
click at [597, 488] on button at bounding box center [593, 485] width 24 height 21
click at [1344, 523] on div "C'est" at bounding box center [1341, 536] width 22 height 57
type input "*****"
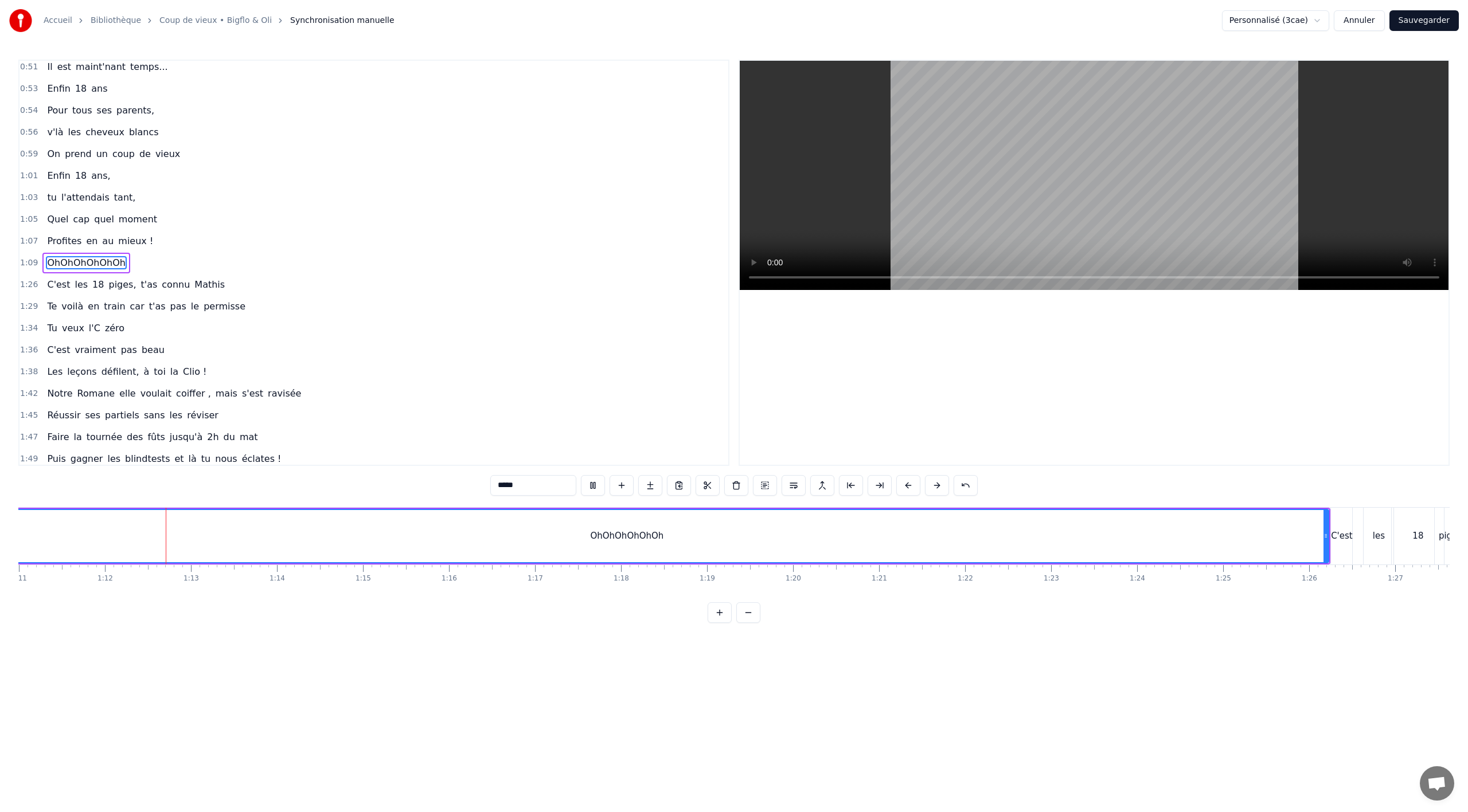
scroll to position [462, 0]
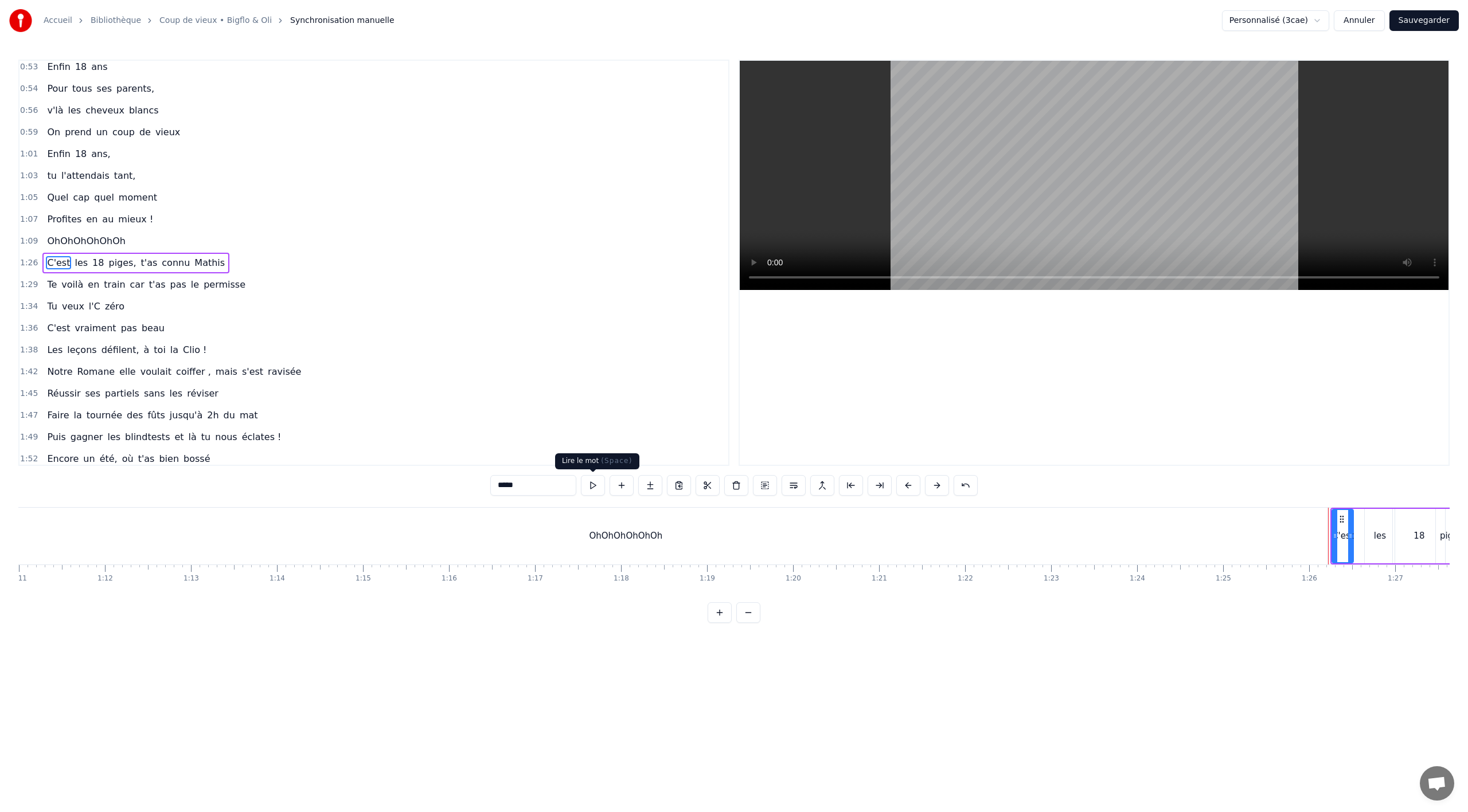
click at [596, 488] on button at bounding box center [593, 485] width 24 height 21
click at [601, 482] on button at bounding box center [593, 485] width 24 height 21
click at [1329, 557] on div "OhOhOhOhOhOh" at bounding box center [626, 536] width 1408 height 57
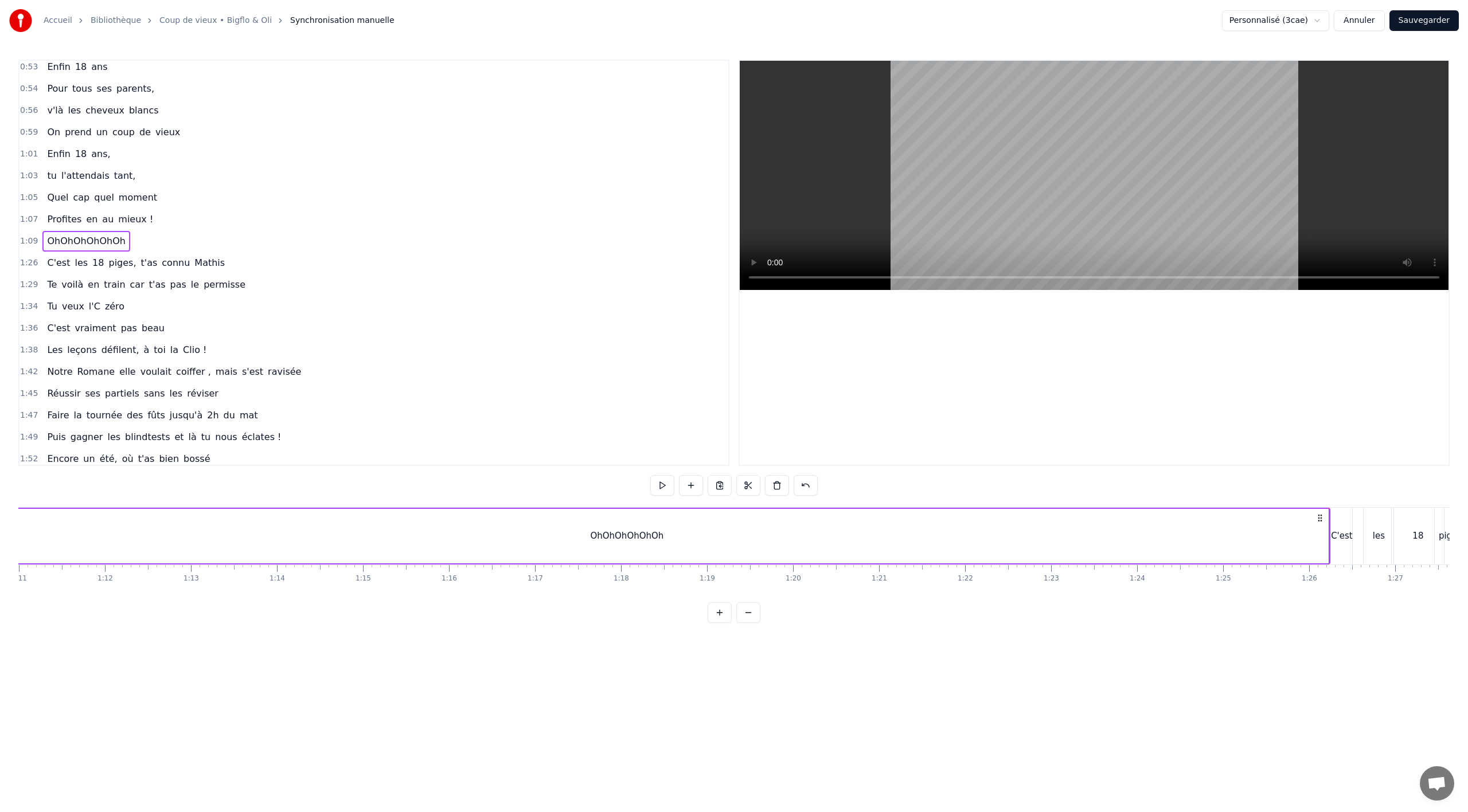
click at [1332, 551] on div "C'est" at bounding box center [1341, 536] width 22 height 57
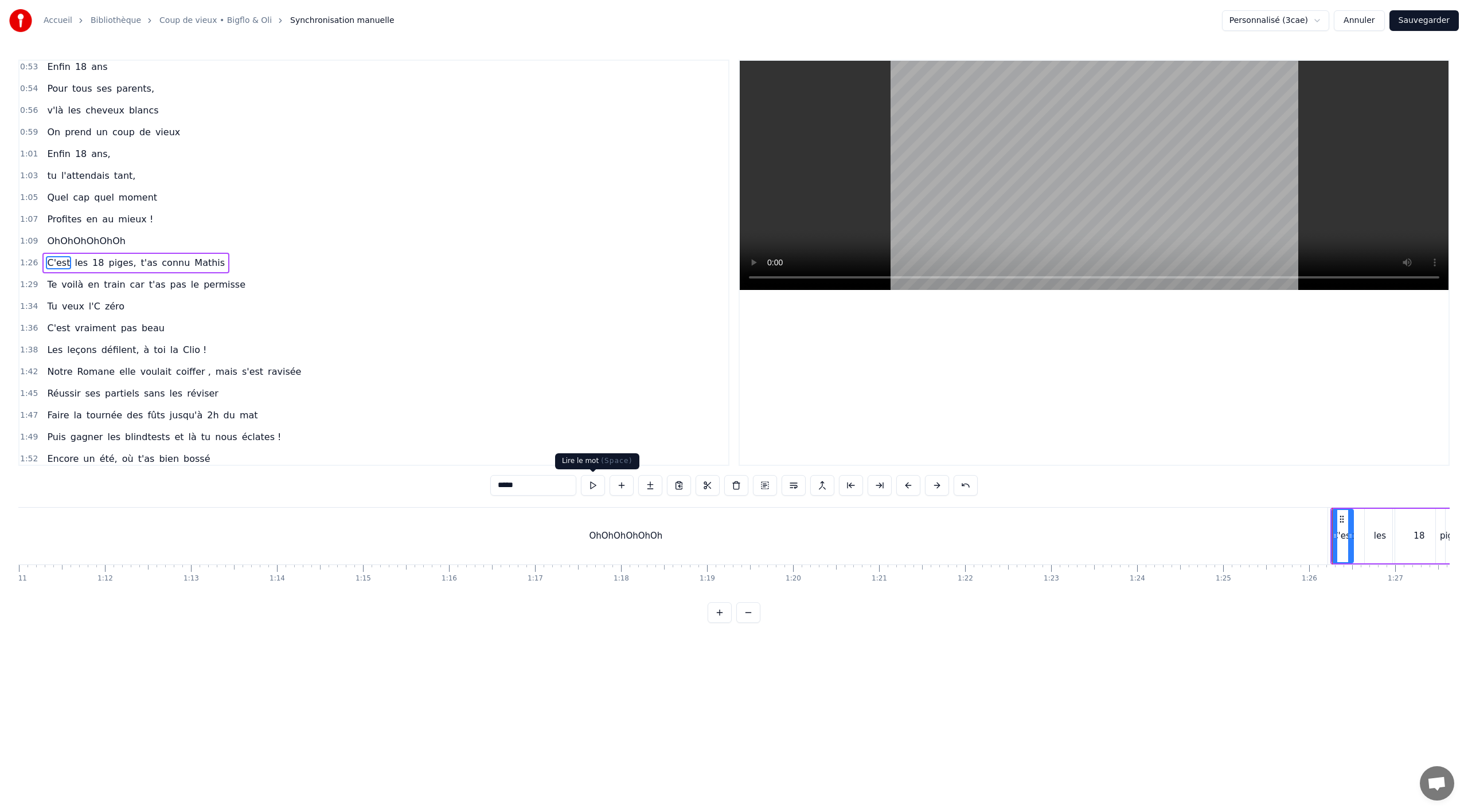
click at [596, 490] on button at bounding box center [593, 485] width 24 height 21
click at [1281, 455] on div at bounding box center [1094, 263] width 709 height 404
click at [1288, 480] on div "0:02 Notre Romane elle a .. 0:04 Elle a tout réussi ses examens du bac 0:06 Ell…" at bounding box center [734, 341] width 1432 height 563
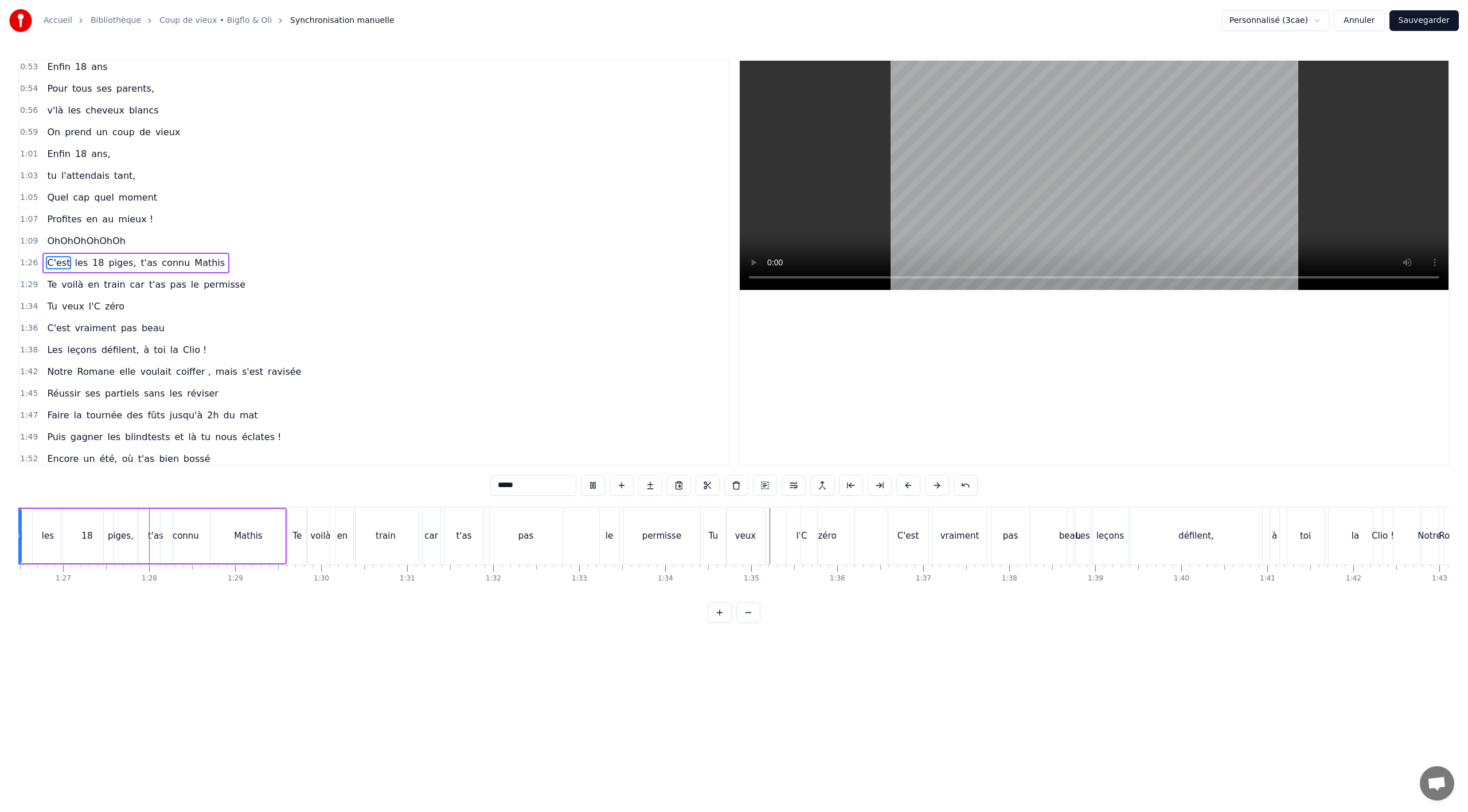
scroll to position [0, 7445]
click at [375, 536] on div "train" at bounding box center [379, 536] width 20 height 13
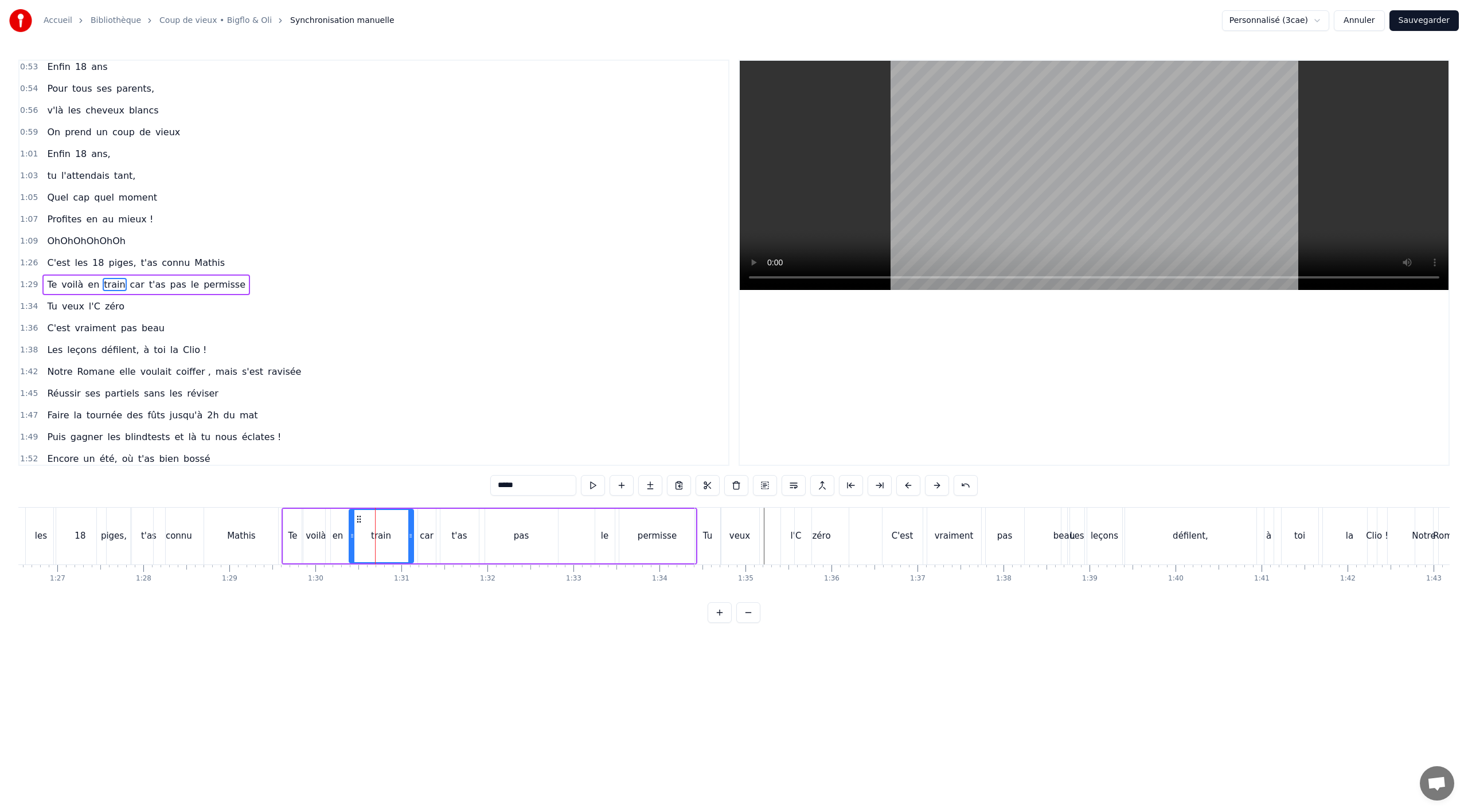
scroll to position [484, 0]
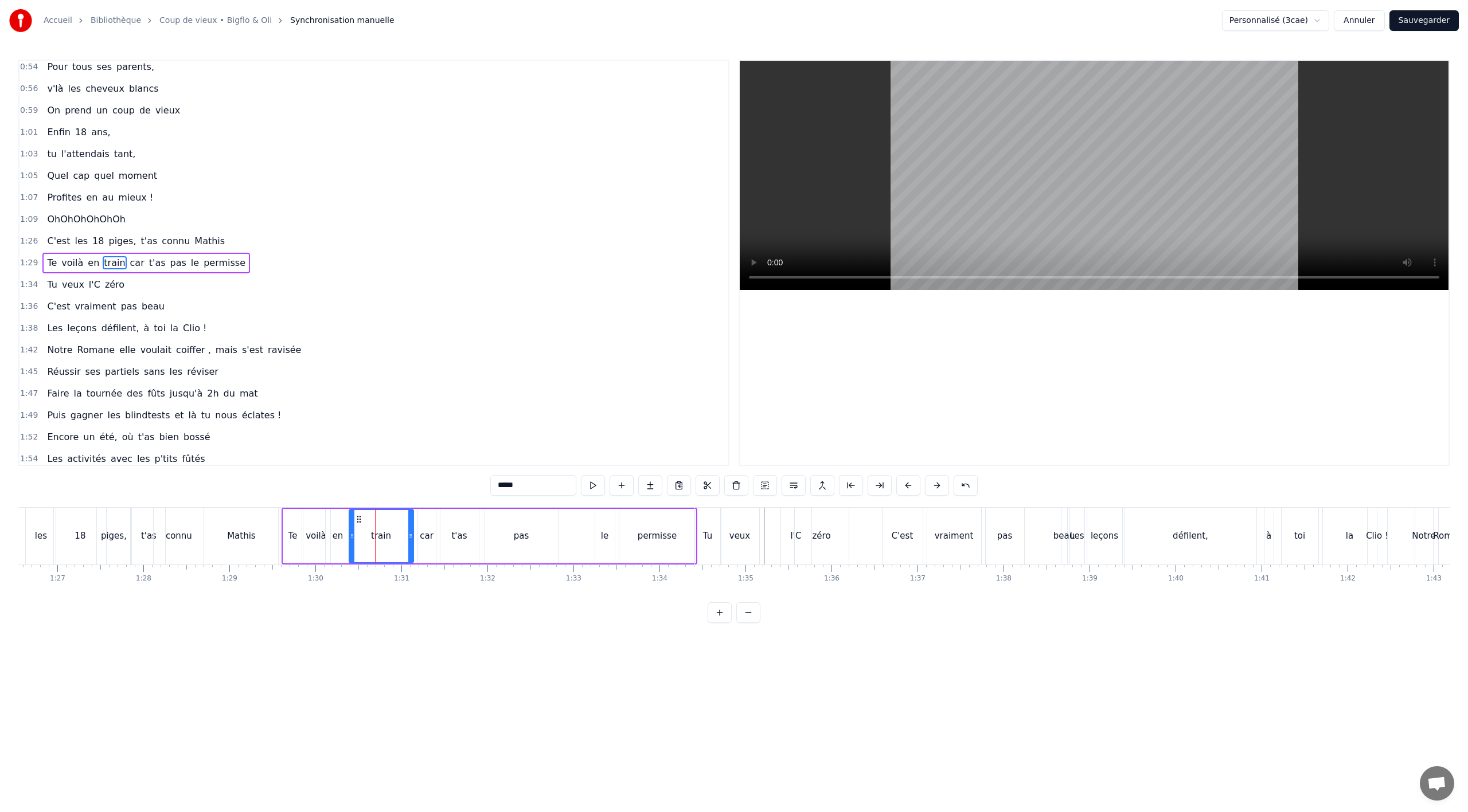
click at [429, 538] on div "car" at bounding box center [427, 536] width 14 height 13
click at [461, 538] on div "t'as" at bounding box center [459, 536] width 16 height 13
click at [502, 535] on div "pas" at bounding box center [521, 536] width 73 height 54
drag, startPoint x: 488, startPoint y: 533, endPoint x: 511, endPoint y: 533, distance: 23.0
click at [511, 533] on icon at bounding box center [507, 536] width 4 height 10
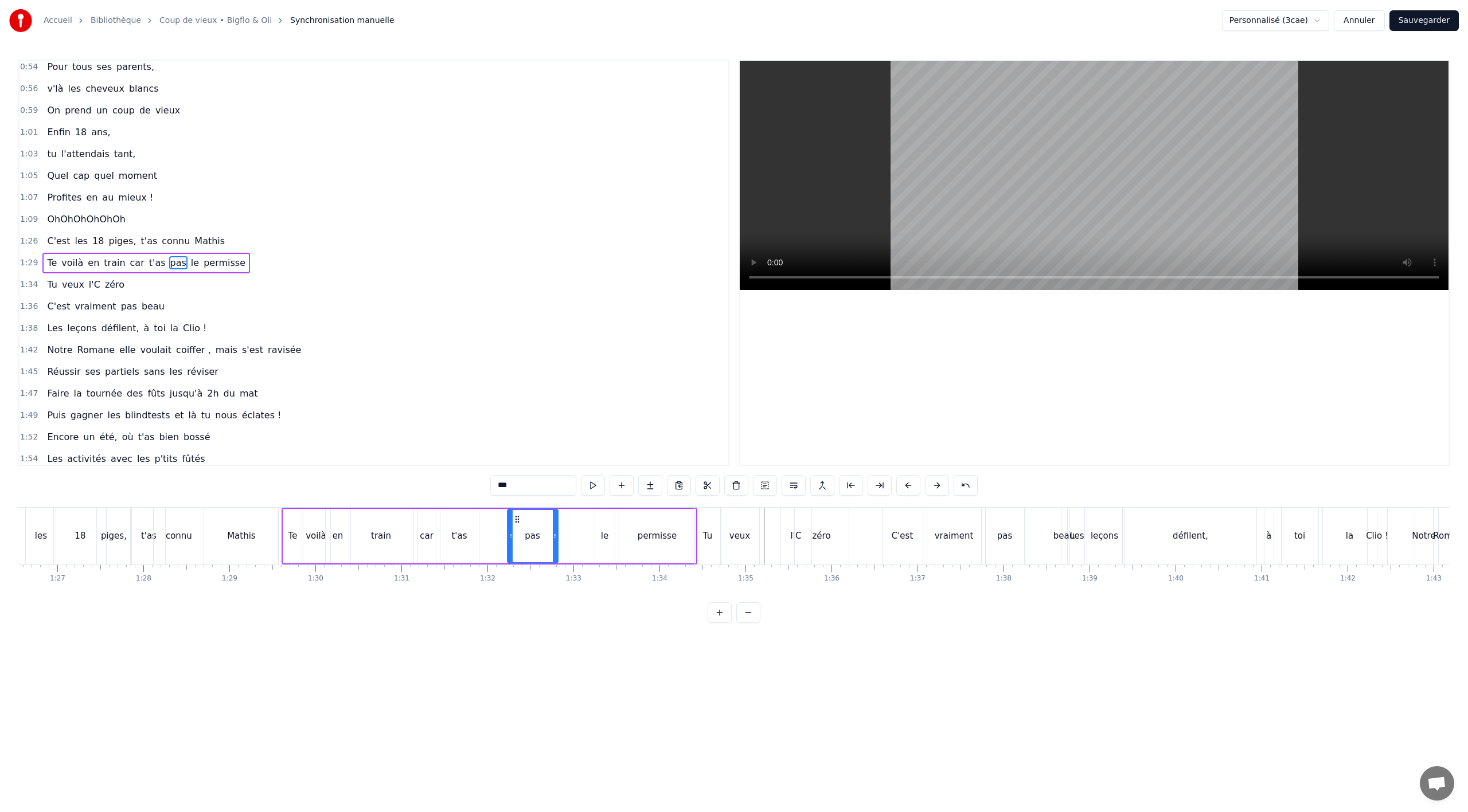
click at [461, 542] on div "t'as" at bounding box center [459, 536] width 16 height 13
drag, startPoint x: 453, startPoint y: 519, endPoint x: 479, endPoint y: 519, distance: 26.0
click at [479, 519] on icon at bounding box center [480, 519] width 10 height 10
click at [425, 539] on div "car" at bounding box center [427, 536] width 14 height 13
drag, startPoint x: 434, startPoint y: 523, endPoint x: 440, endPoint y: 523, distance: 6.0
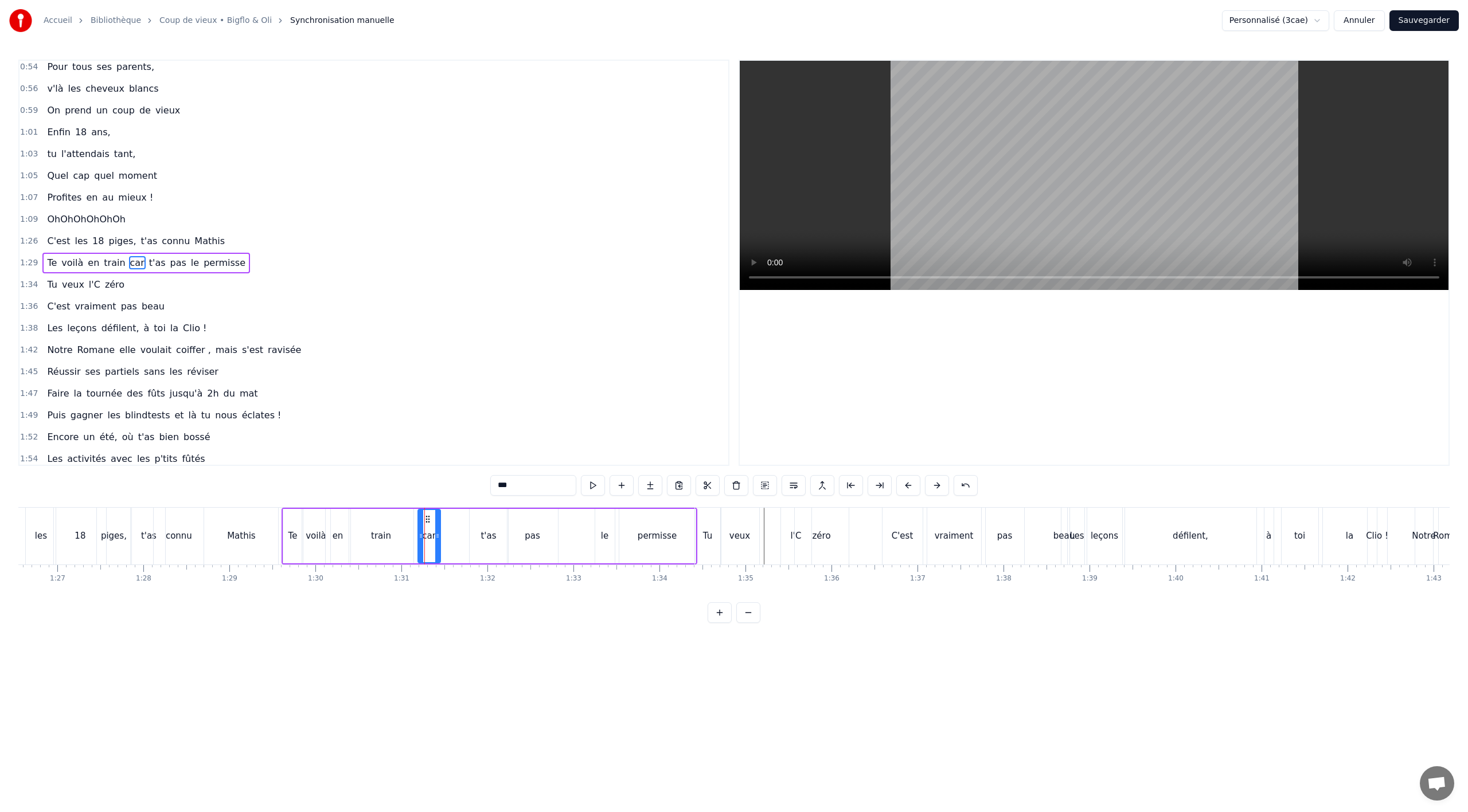
click at [440, 523] on div at bounding box center [437, 536] width 4 height 52
drag, startPoint x: 425, startPoint y: 518, endPoint x: 441, endPoint y: 518, distance: 16.0
click at [452, 517] on icon at bounding box center [454, 519] width 10 height 10
click at [398, 531] on div "train" at bounding box center [381, 536] width 64 height 54
drag, startPoint x: 362, startPoint y: 519, endPoint x: 391, endPoint y: 519, distance: 29.0
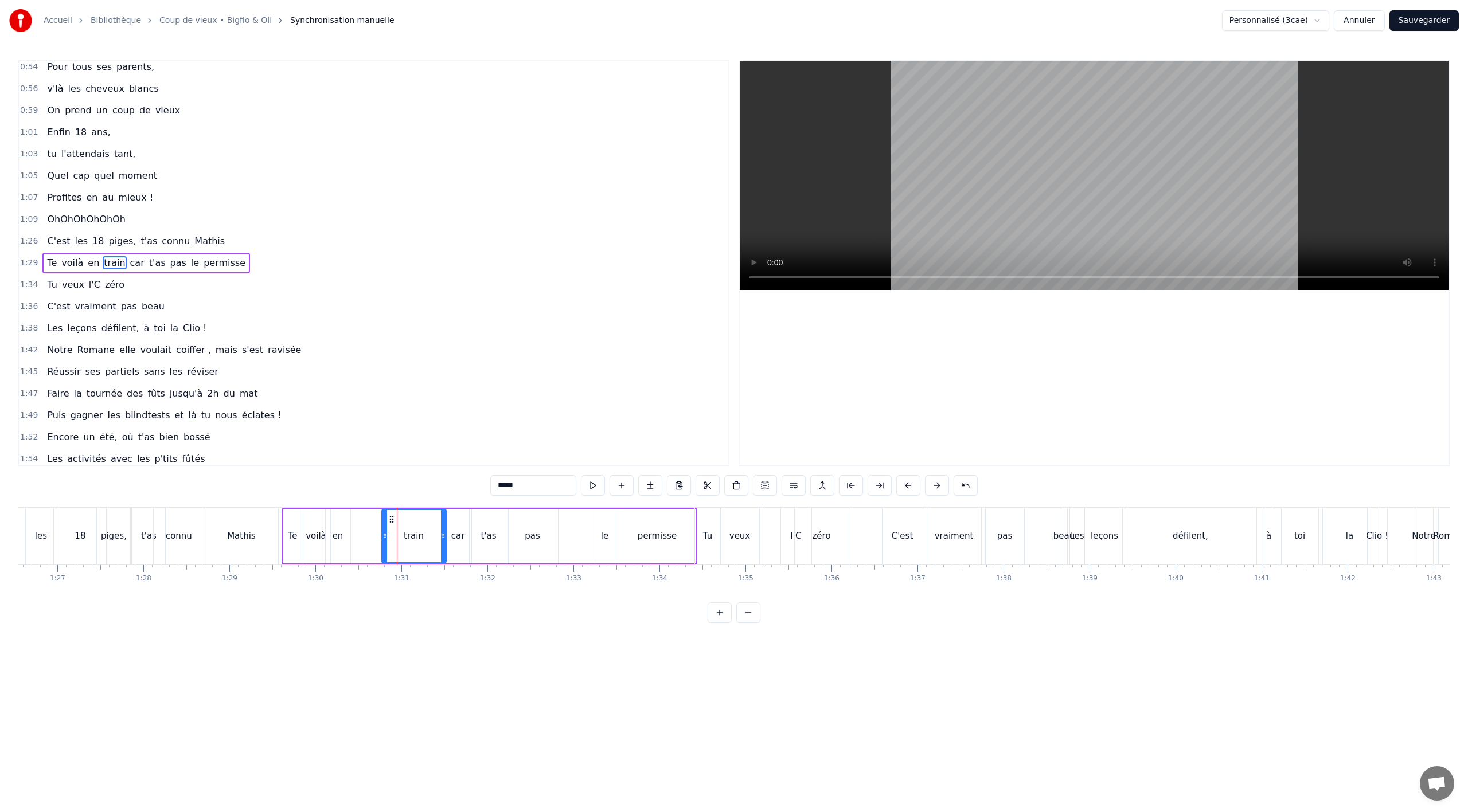
click at [391, 519] on icon at bounding box center [391, 519] width 10 height 10
click at [340, 538] on div "en" at bounding box center [338, 536] width 11 height 13
drag, startPoint x: 335, startPoint y: 518, endPoint x: 366, endPoint y: 517, distance: 31.0
click at [366, 517] on icon at bounding box center [365, 519] width 10 height 10
click at [322, 530] on div "voilà" at bounding box center [316, 536] width 21 height 13
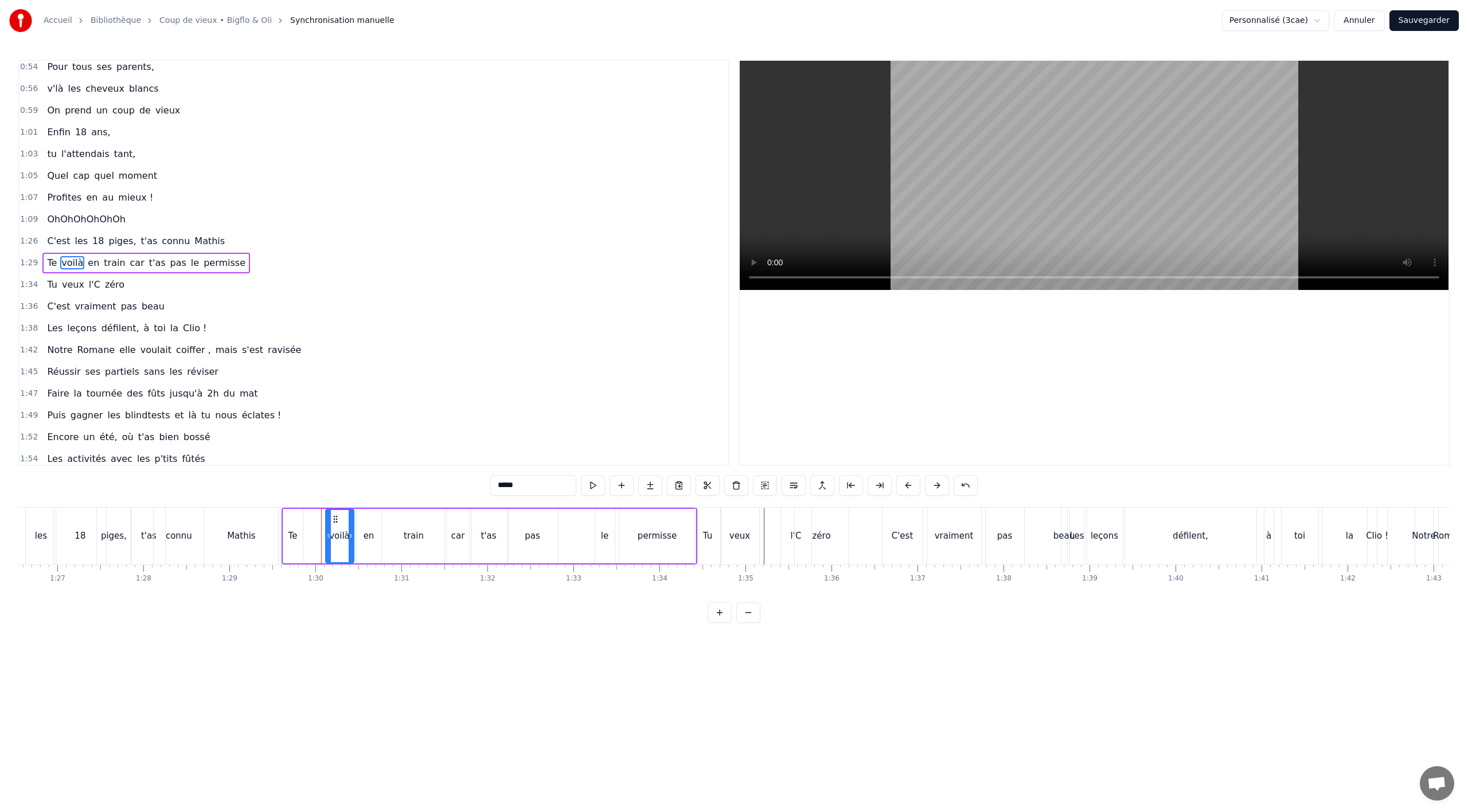
drag, startPoint x: 317, startPoint y: 519, endPoint x: 335, endPoint y: 519, distance: 18.0
click at [334, 519] on circle at bounding box center [334, 519] width 1 height 1
click at [232, 535] on div "Mathis" at bounding box center [241, 536] width 29 height 13
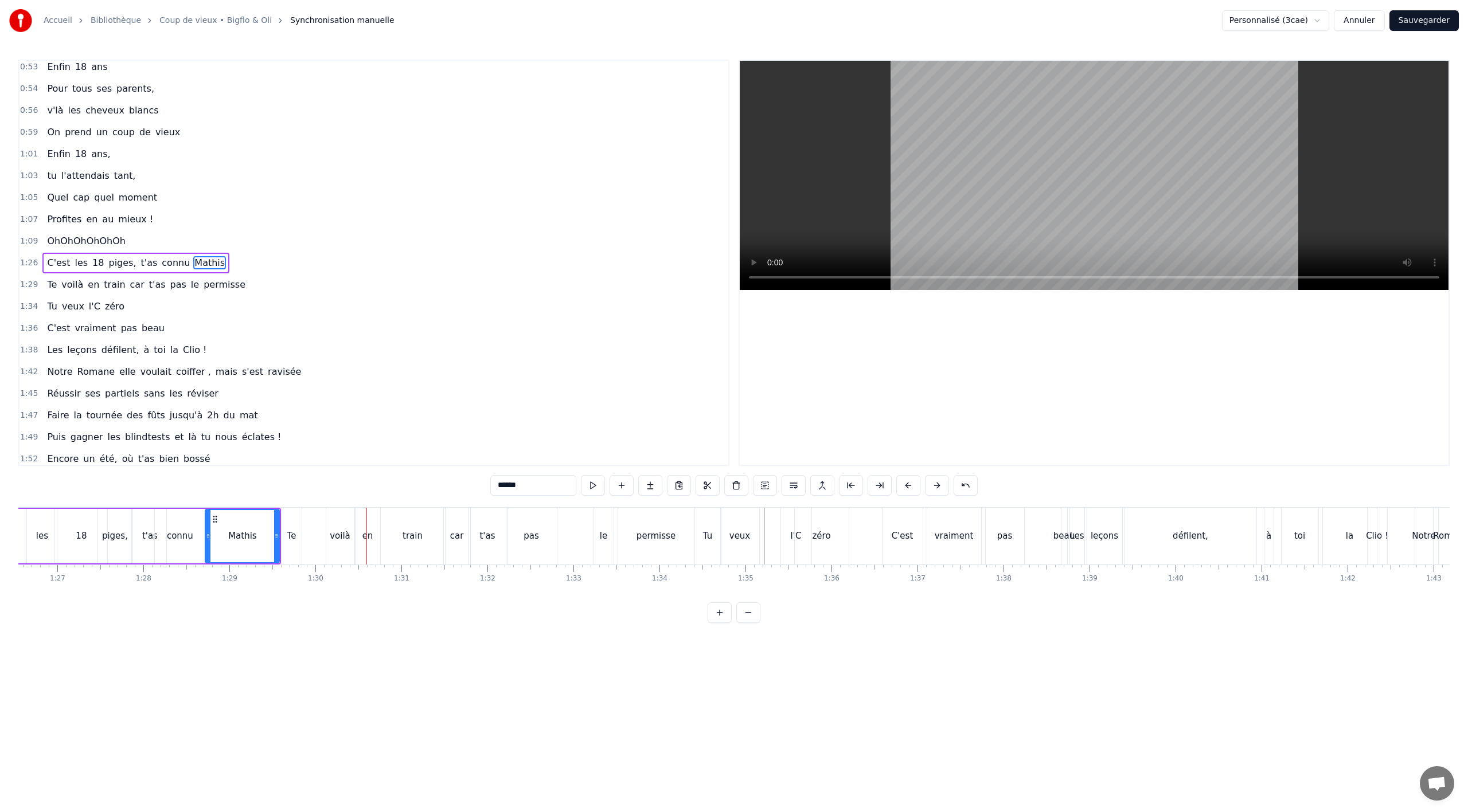
click at [296, 545] on div "Te" at bounding box center [292, 536] width 20 height 57
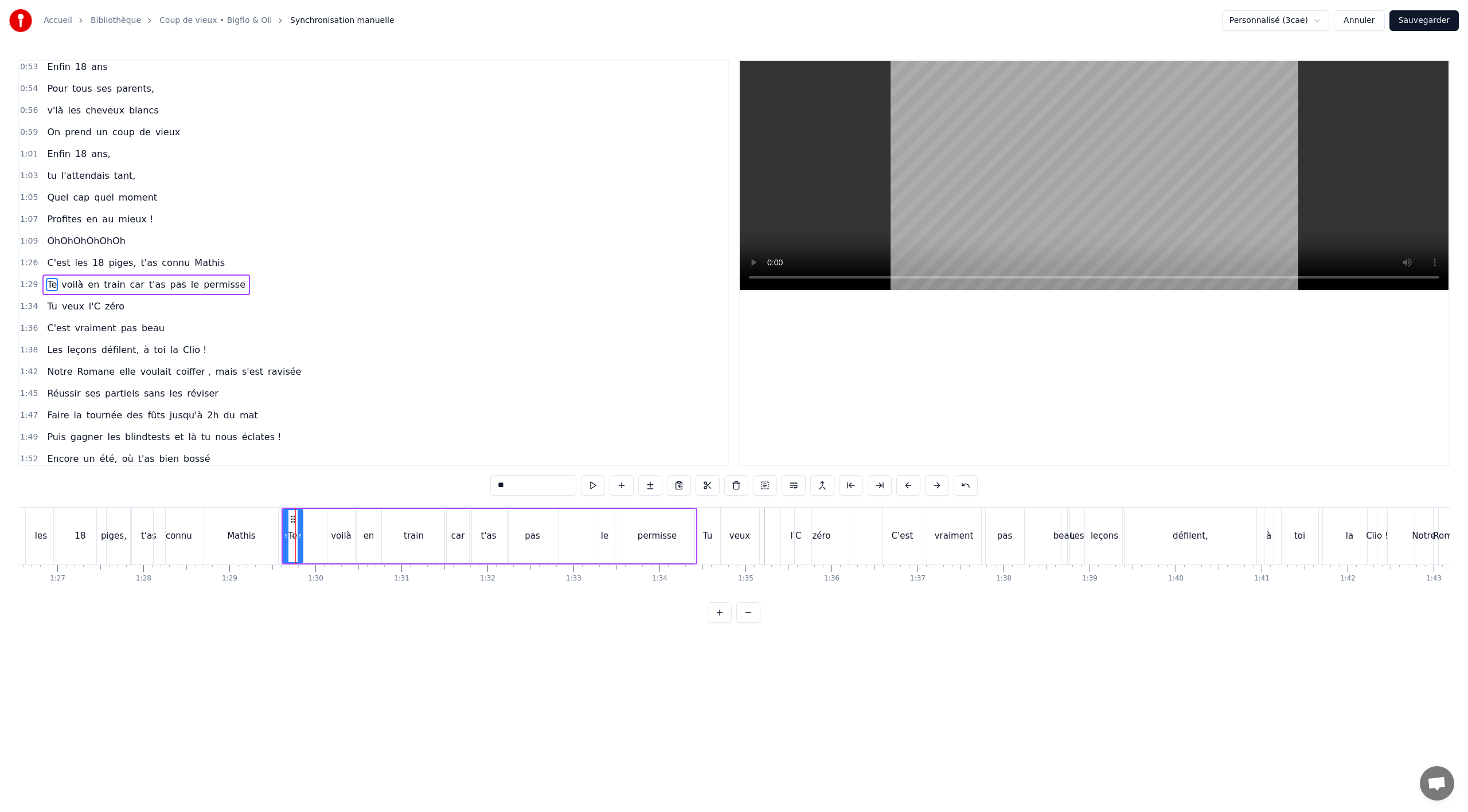
scroll to position [484, 0]
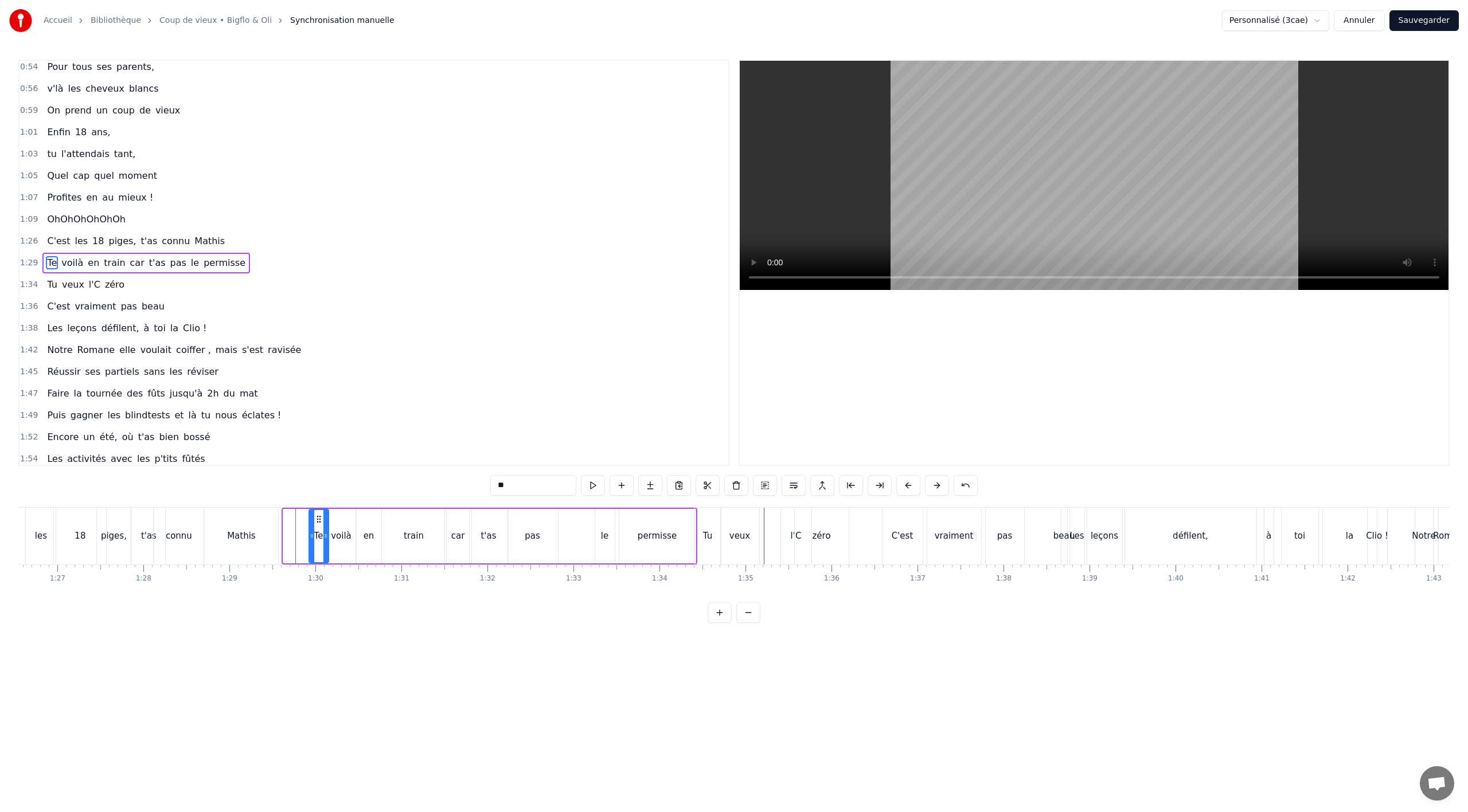
drag, startPoint x: 294, startPoint y: 519, endPoint x: 317, endPoint y: 519, distance: 23.0
click at [317, 519] on circle at bounding box center [317, 519] width 1 height 1
click at [227, 553] on div "Mathis" at bounding box center [241, 536] width 74 height 57
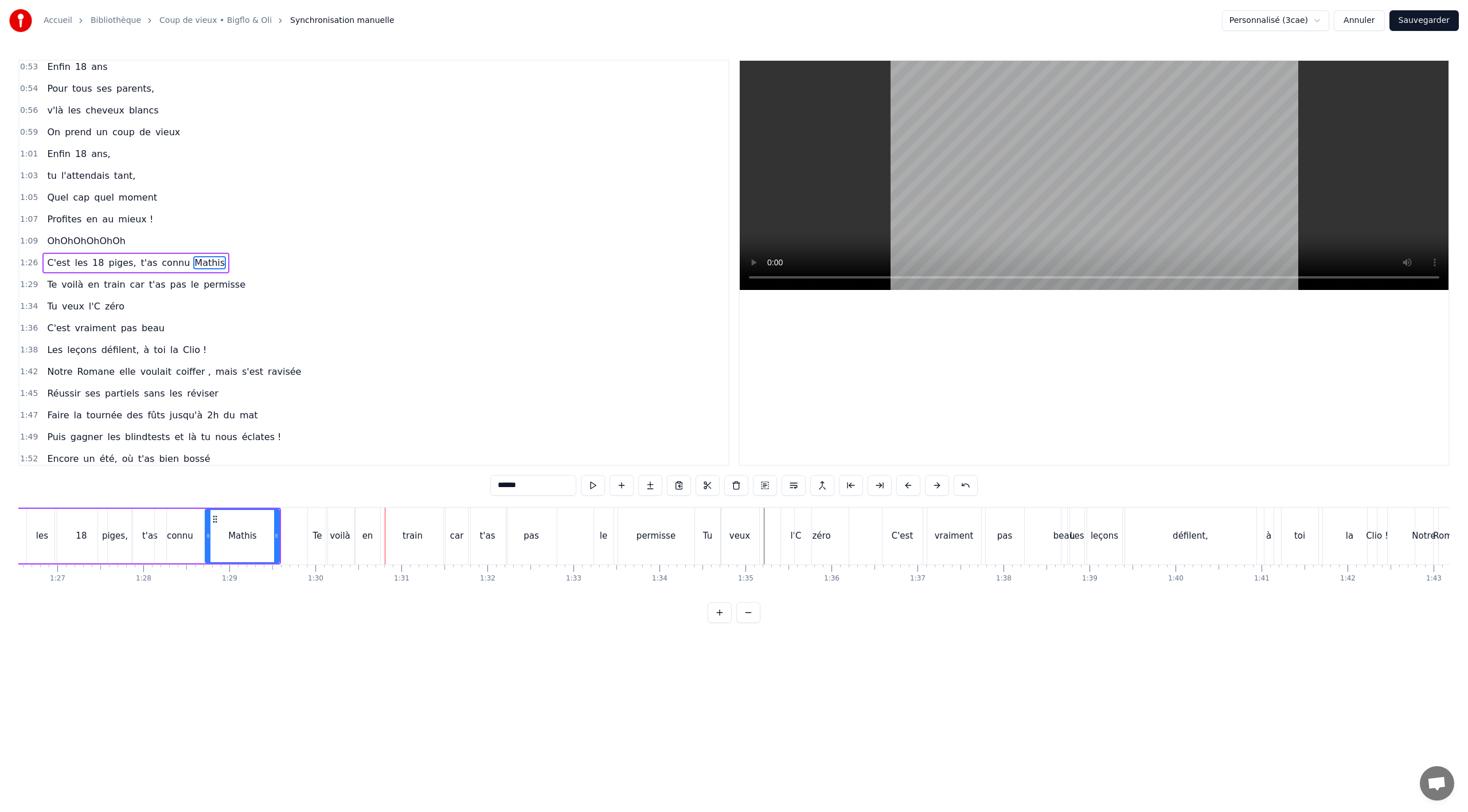
click at [408, 551] on div "train" at bounding box center [413, 536] width 64 height 57
type input "*****"
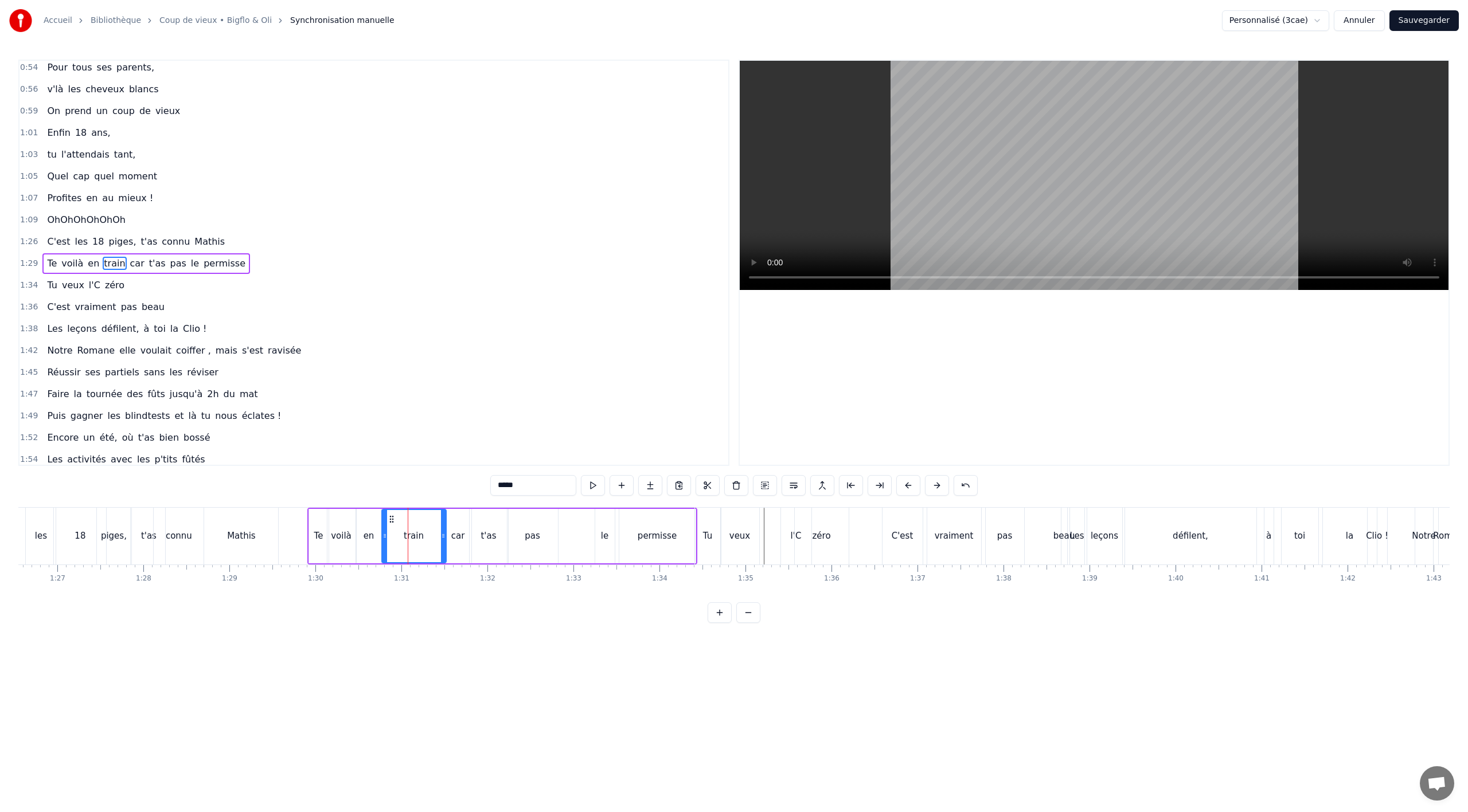
scroll to position [484, 0]
drag, startPoint x: 384, startPoint y: 542, endPoint x: 398, endPoint y: 540, distance: 14.1
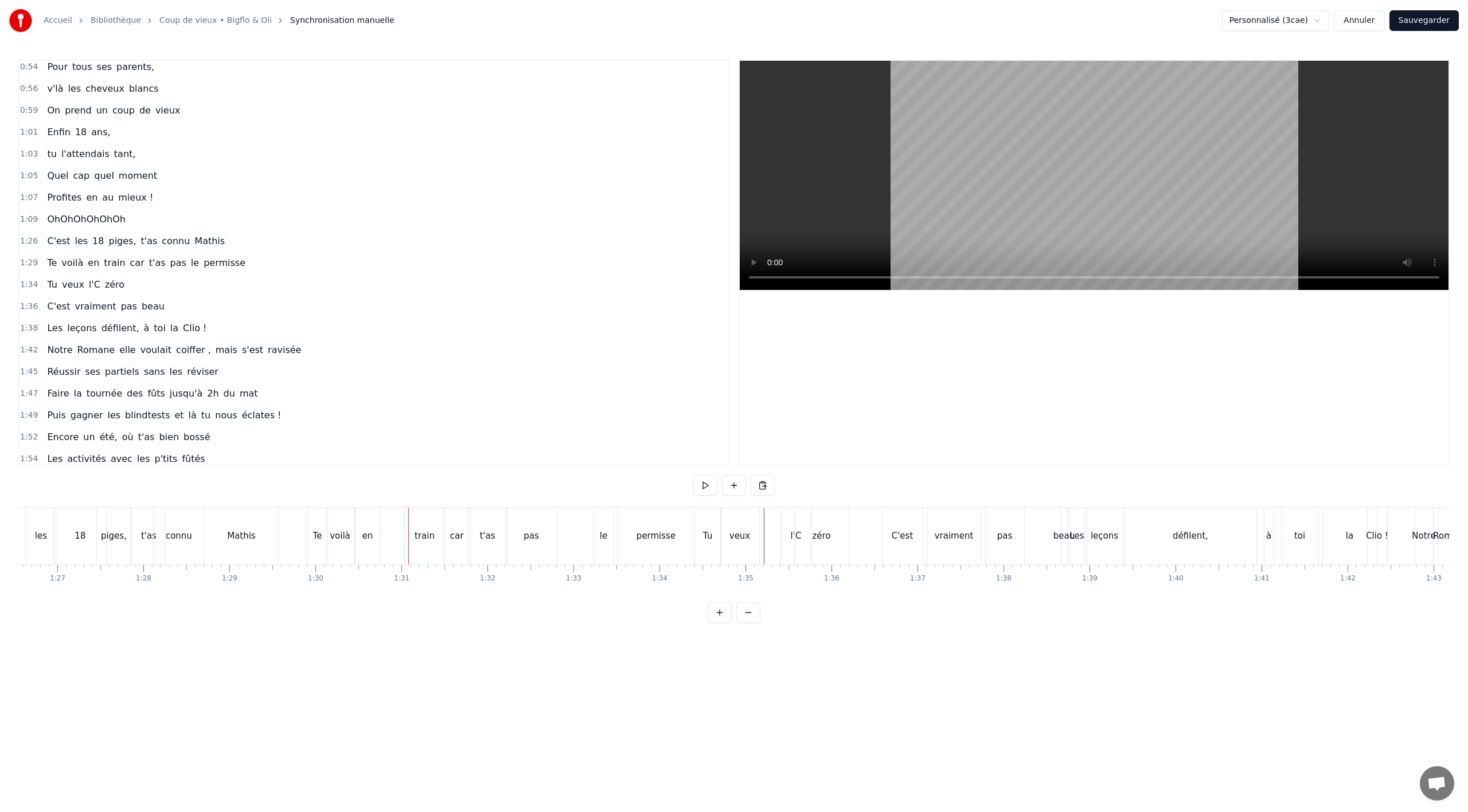
click at [365, 545] on div "en" at bounding box center [367, 536] width 25 height 57
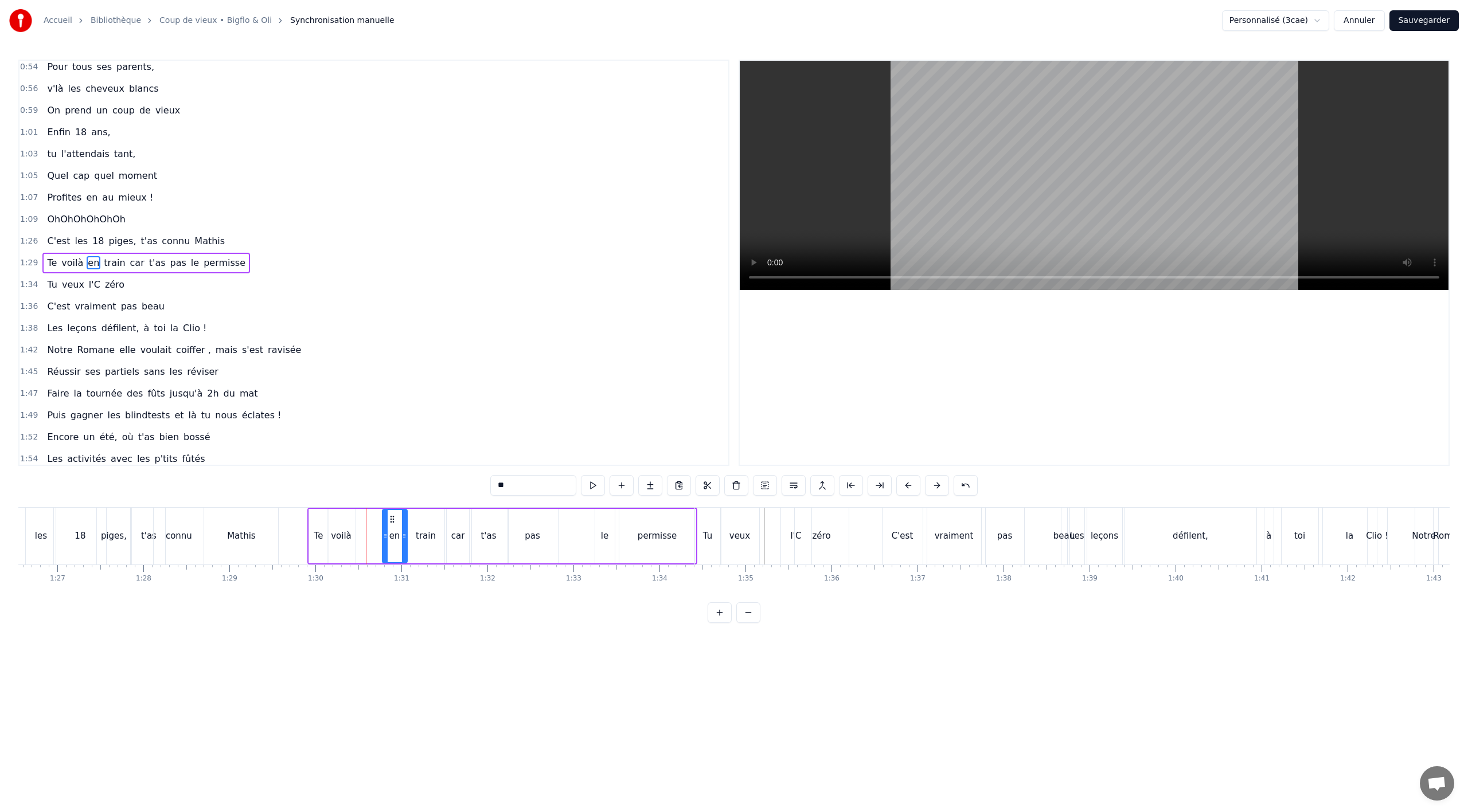
drag, startPoint x: 368, startPoint y: 517, endPoint x: 390, endPoint y: 518, distance: 22.0
click at [390, 518] on icon at bounding box center [392, 519] width 10 height 10
click at [338, 542] on div "voilà" at bounding box center [341, 536] width 21 height 13
drag, startPoint x: 335, startPoint y: 520, endPoint x: 362, endPoint y: 519, distance: 27.0
click at [362, 519] on icon at bounding box center [364, 519] width 10 height 10
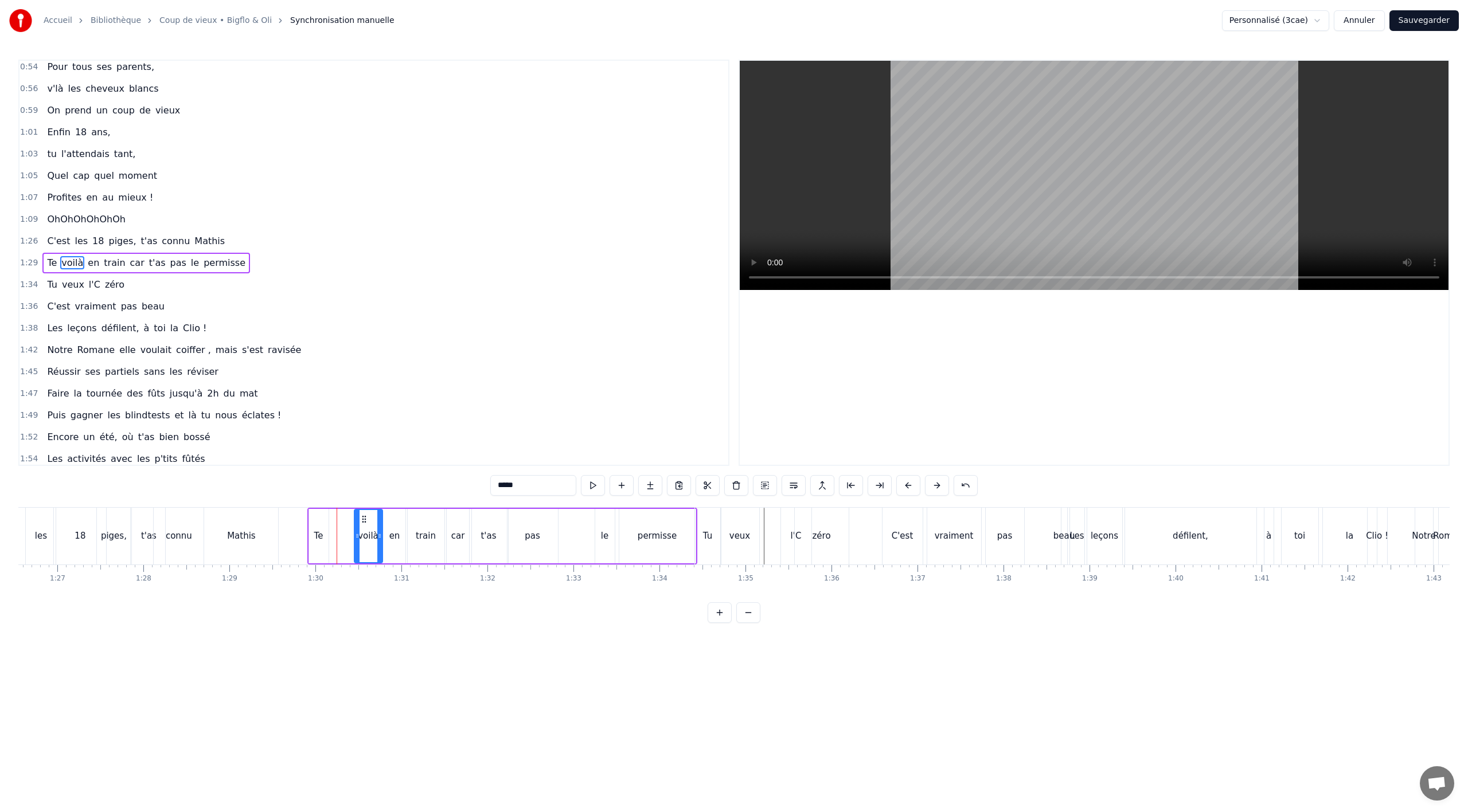
click at [319, 536] on div "Te" at bounding box center [319, 536] width 10 height 13
type input "**"
drag, startPoint x: 319, startPoint y: 519, endPoint x: 346, endPoint y: 519, distance: 27.0
click at [346, 519] on icon at bounding box center [345, 519] width 10 height 10
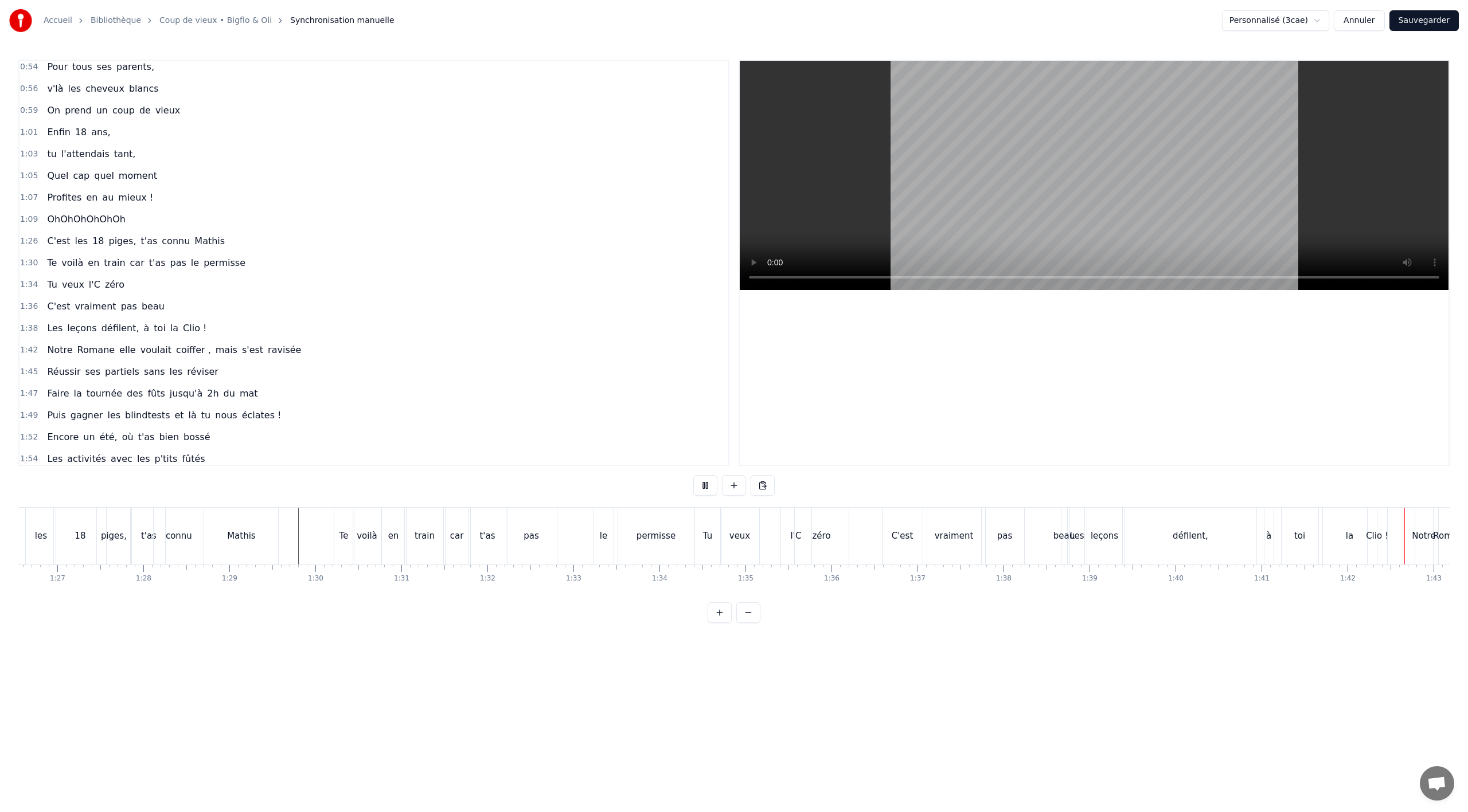
click at [749, 225] on video at bounding box center [1094, 174] width 709 height 229
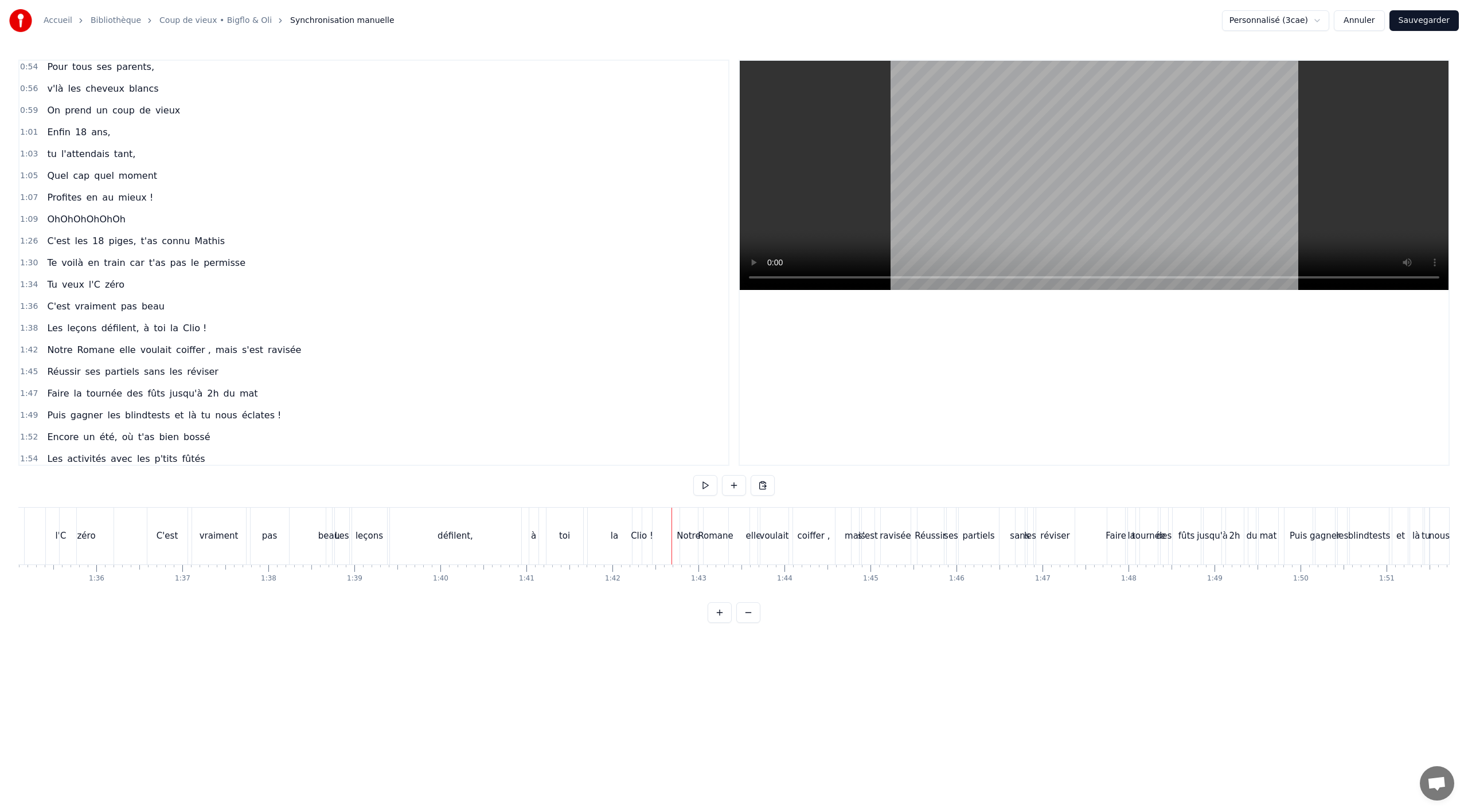
scroll to position [0, 8163]
click at [627, 549] on div "la" at bounding box center [631, 536] width 54 height 57
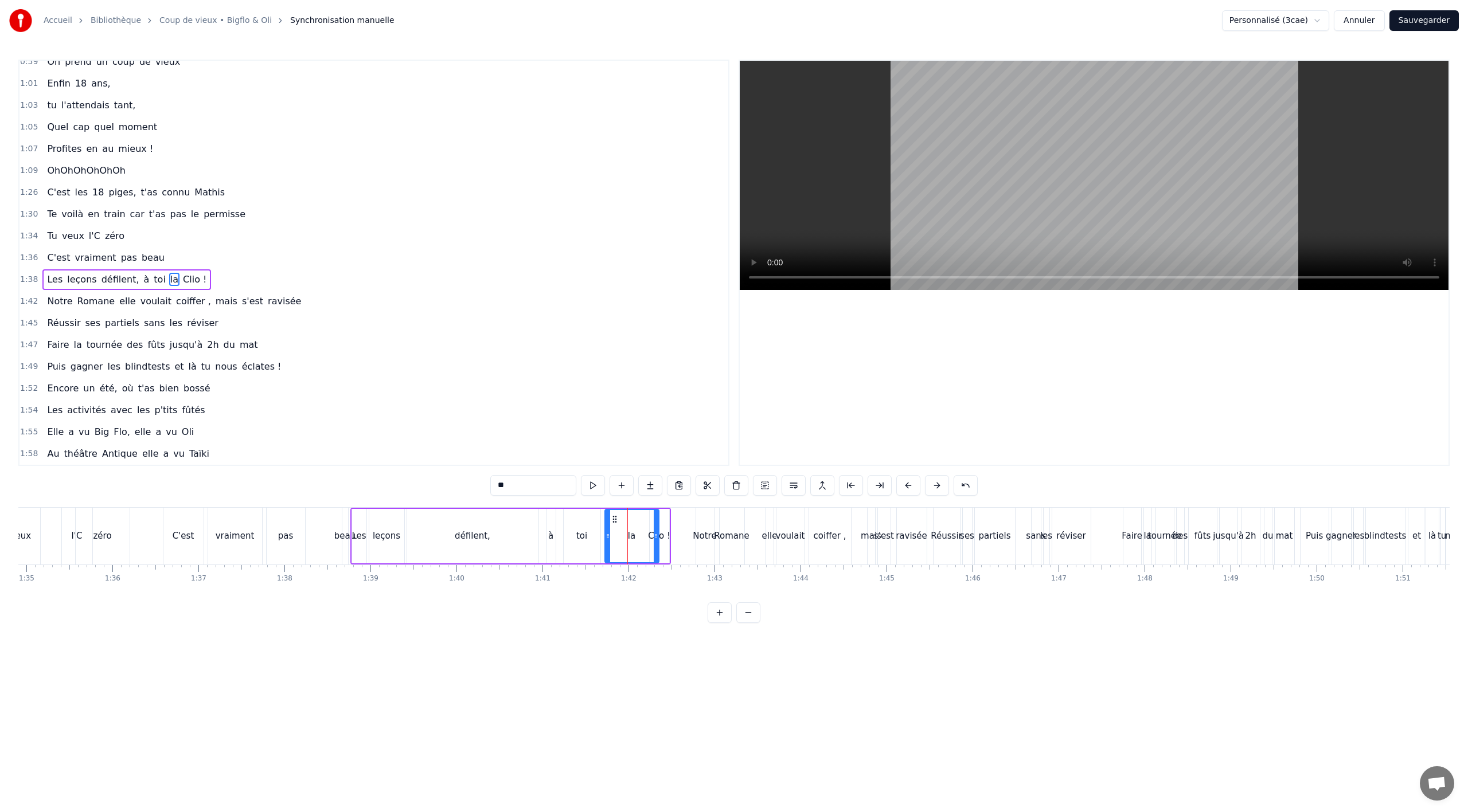
scroll to position [549, 0]
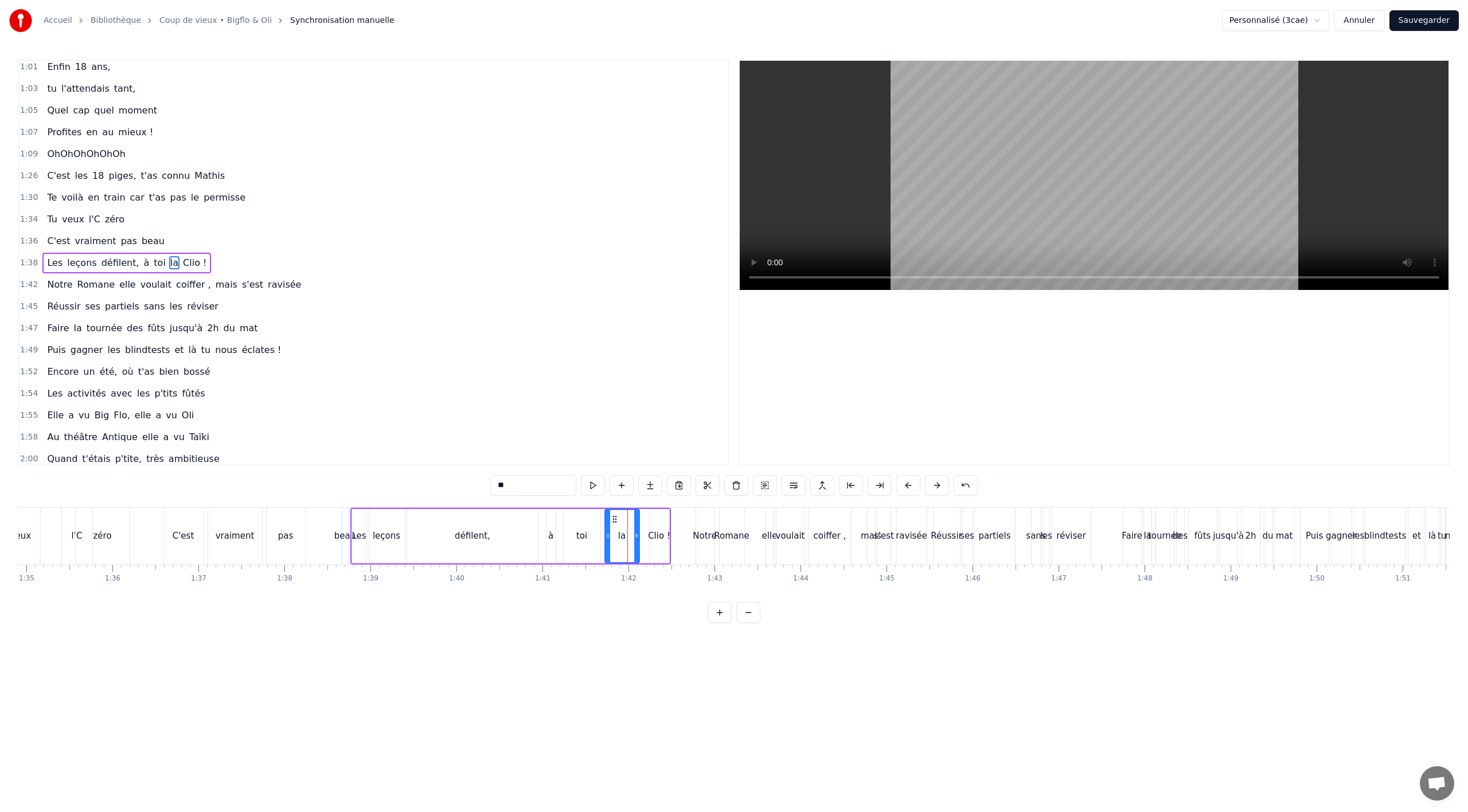
drag, startPoint x: 656, startPoint y: 538, endPoint x: 632, endPoint y: 546, distance: 25.3
click at [634, 546] on div at bounding box center [636, 536] width 4 height 52
click at [661, 538] on div "Clio !" at bounding box center [659, 536] width 22 height 13
type input "******"
drag, startPoint x: 652, startPoint y: 542, endPoint x: 637, endPoint y: 542, distance: 15.0
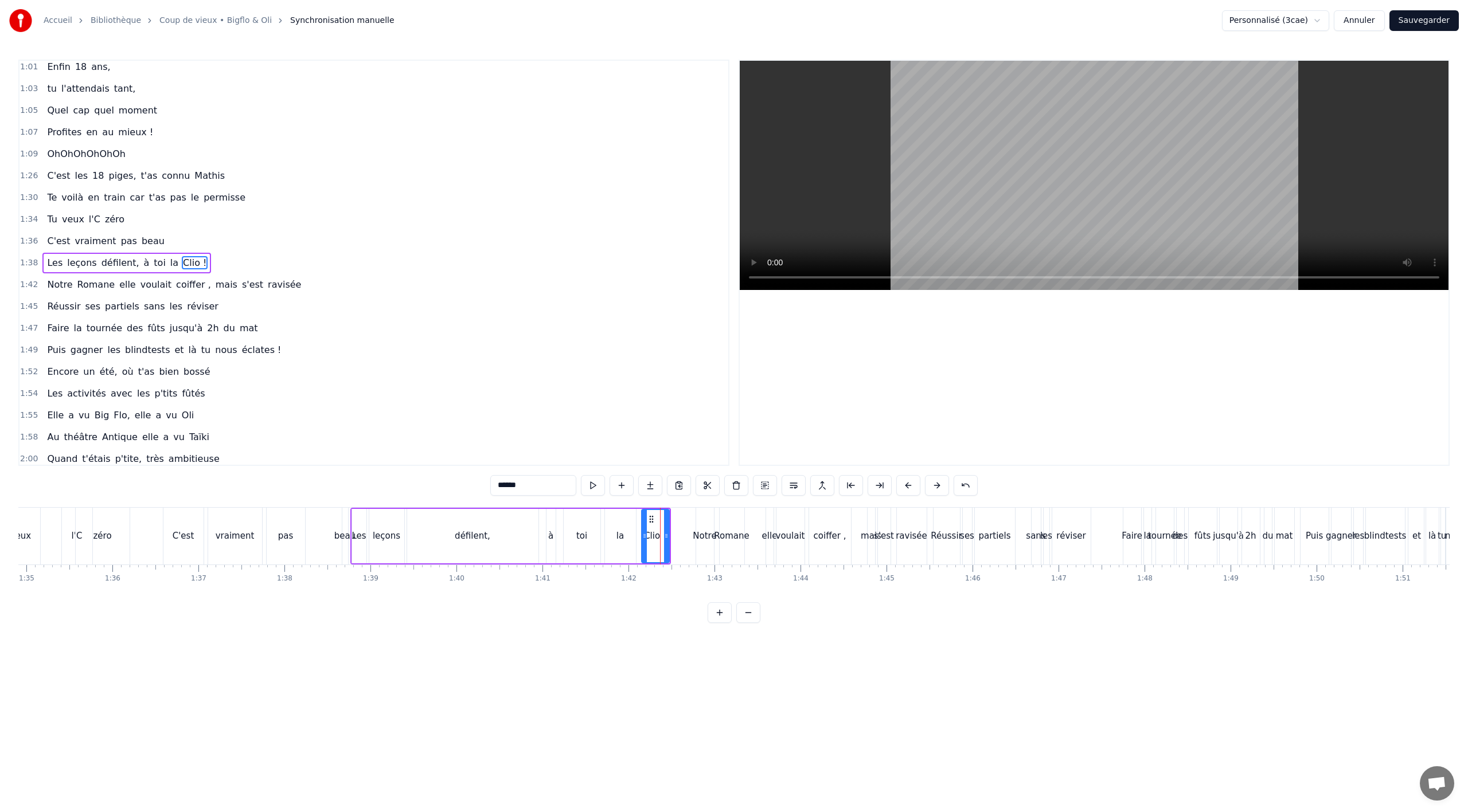
click at [642, 542] on div at bounding box center [644, 536] width 4 height 52
click at [639, 519] on icon at bounding box center [639, 519] width 10 height 10
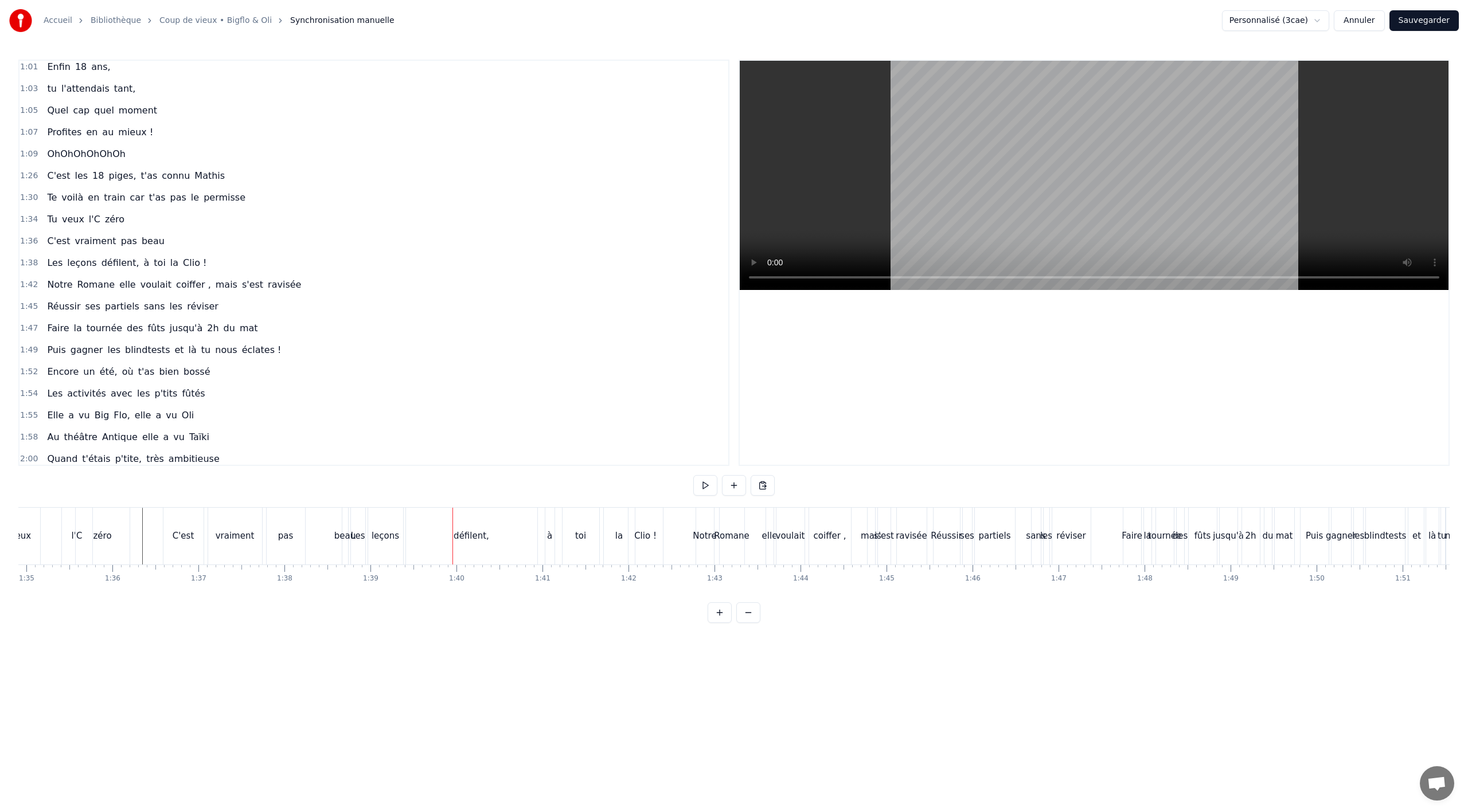
click at [339, 545] on div "C'est vraiment pas beau" at bounding box center [257, 536] width 188 height 57
click at [342, 544] on div "C'est vraiment pas beau" at bounding box center [257, 536] width 188 height 57
click at [344, 542] on div "beau" at bounding box center [346, 536] width 22 height 13
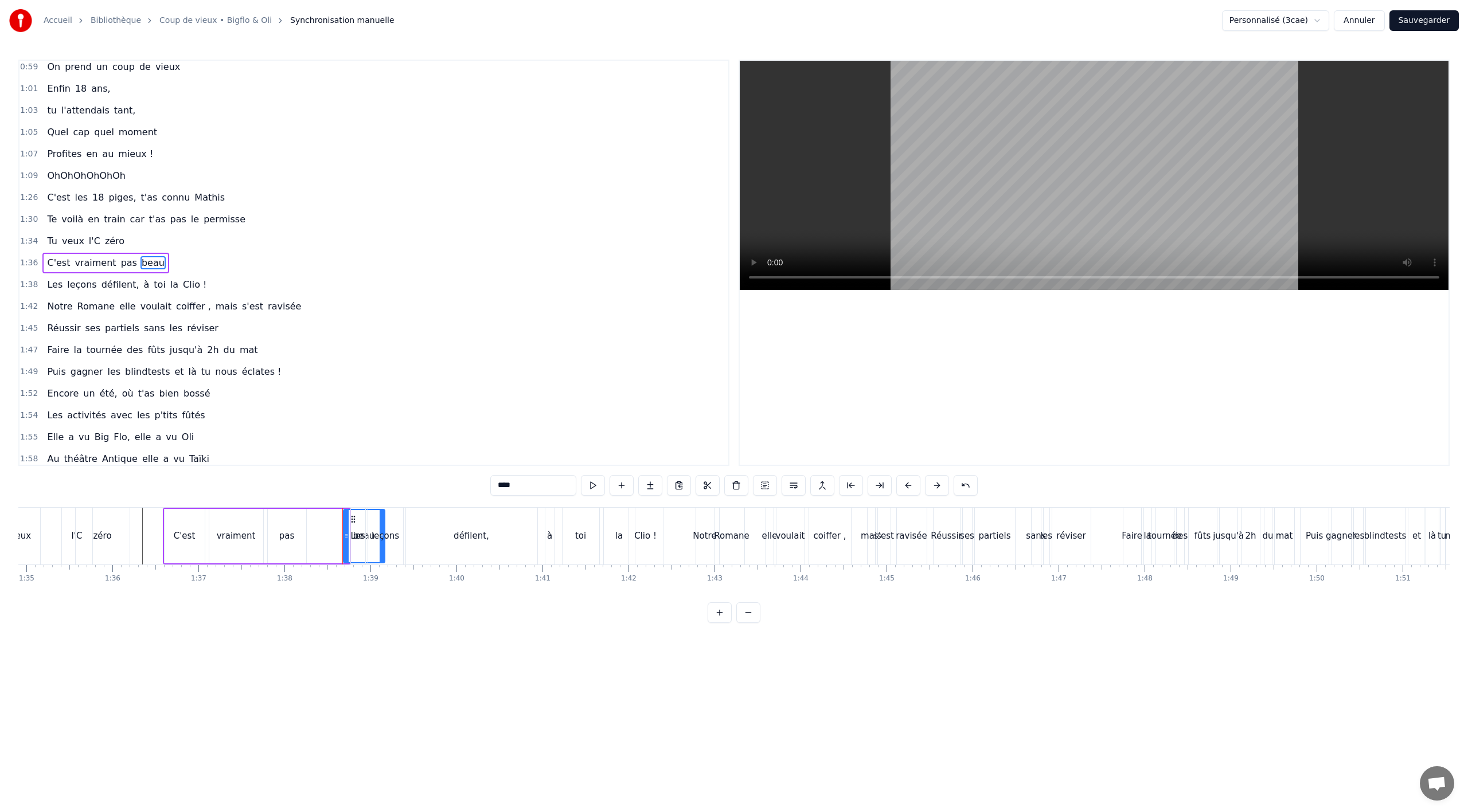
drag, startPoint x: 344, startPoint y: 542, endPoint x: 380, endPoint y: 536, distance: 36.5
click at [342, 538] on div "beau" at bounding box center [345, 536] width 22 height 13
drag, startPoint x: 346, startPoint y: 533, endPoint x: 437, endPoint y: 539, distance: 91.2
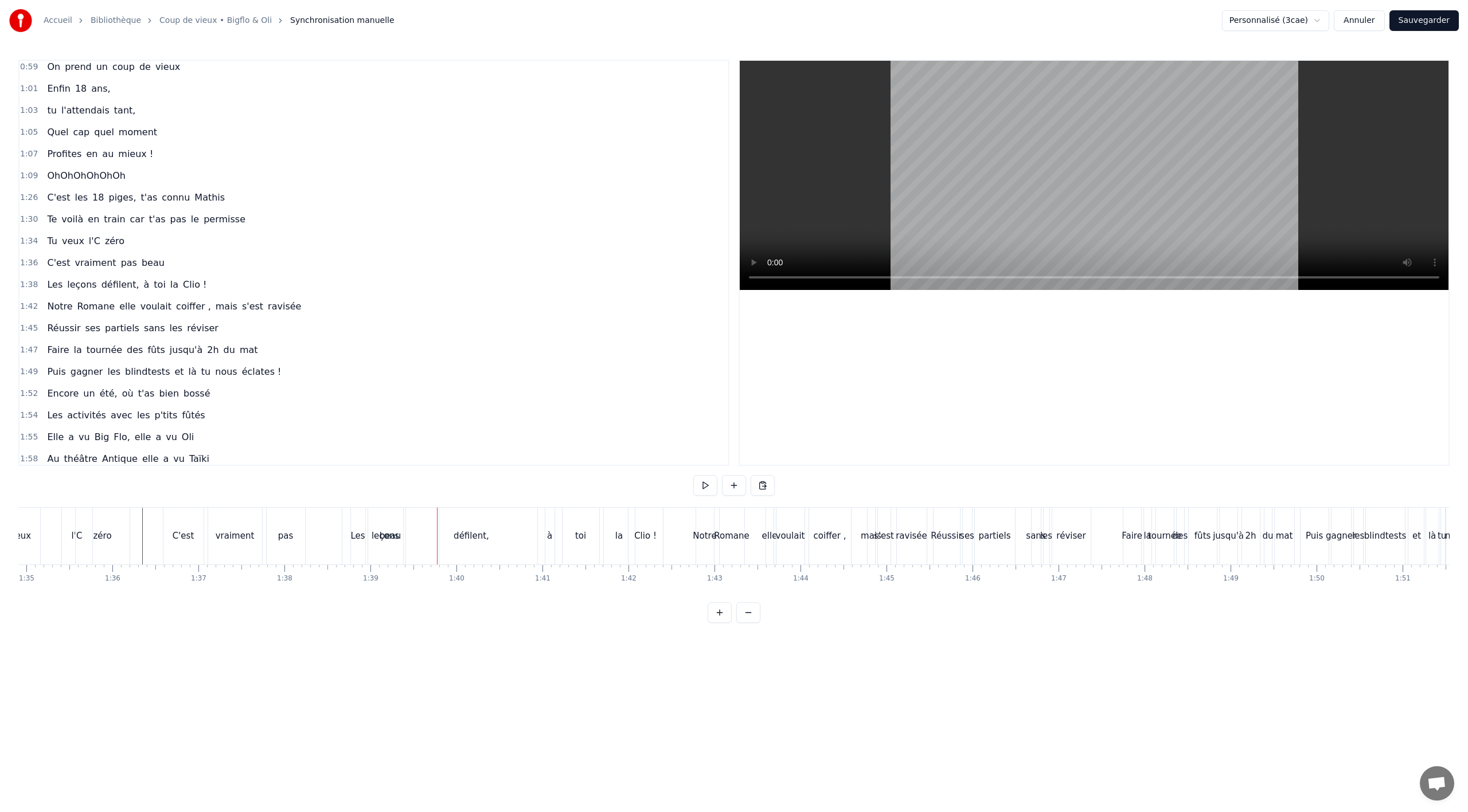
click at [376, 517] on div "leçons" at bounding box center [385, 536] width 35 height 57
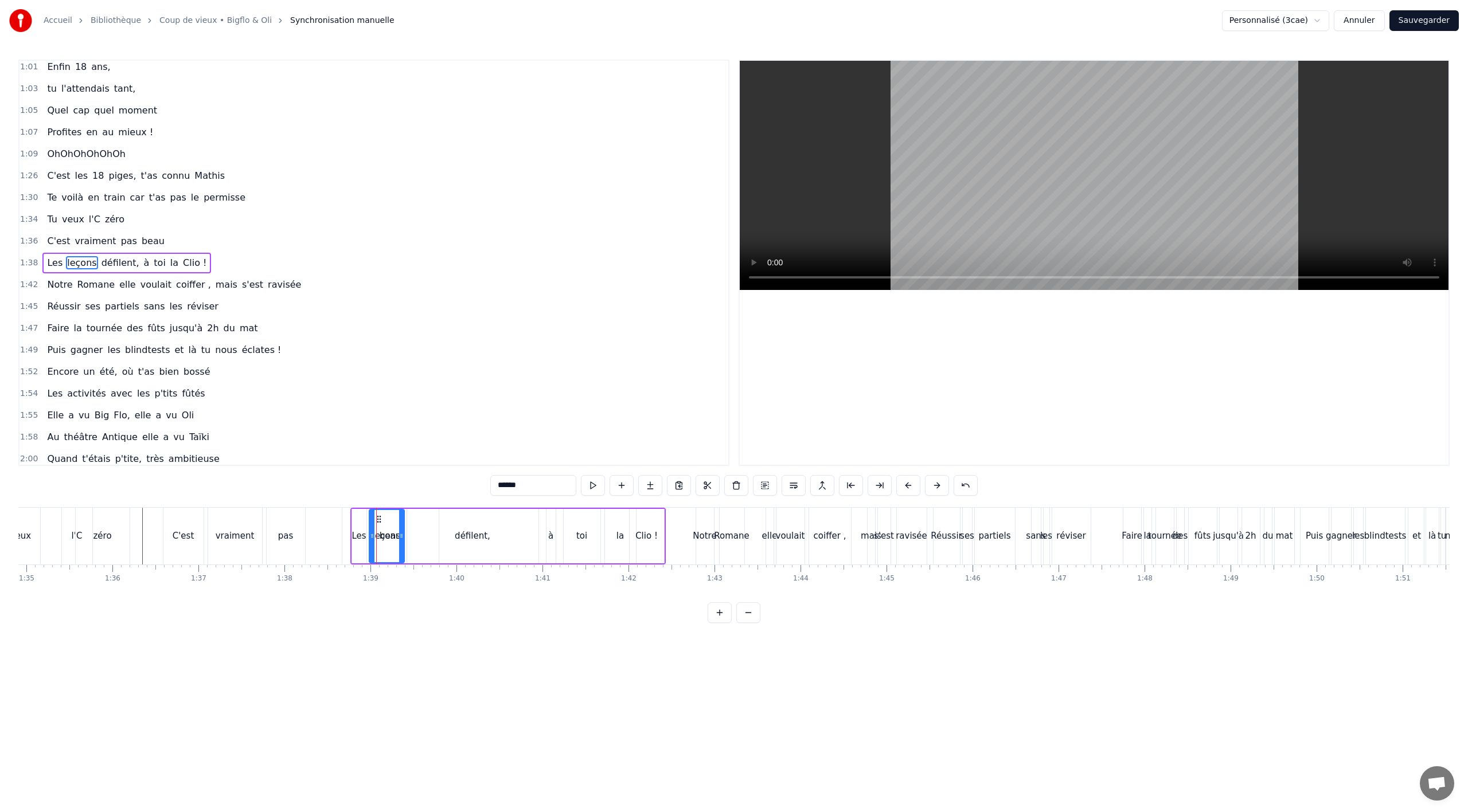
click at [138, 250] on div "C'est vraiment pas beau" at bounding box center [105, 241] width 126 height 21
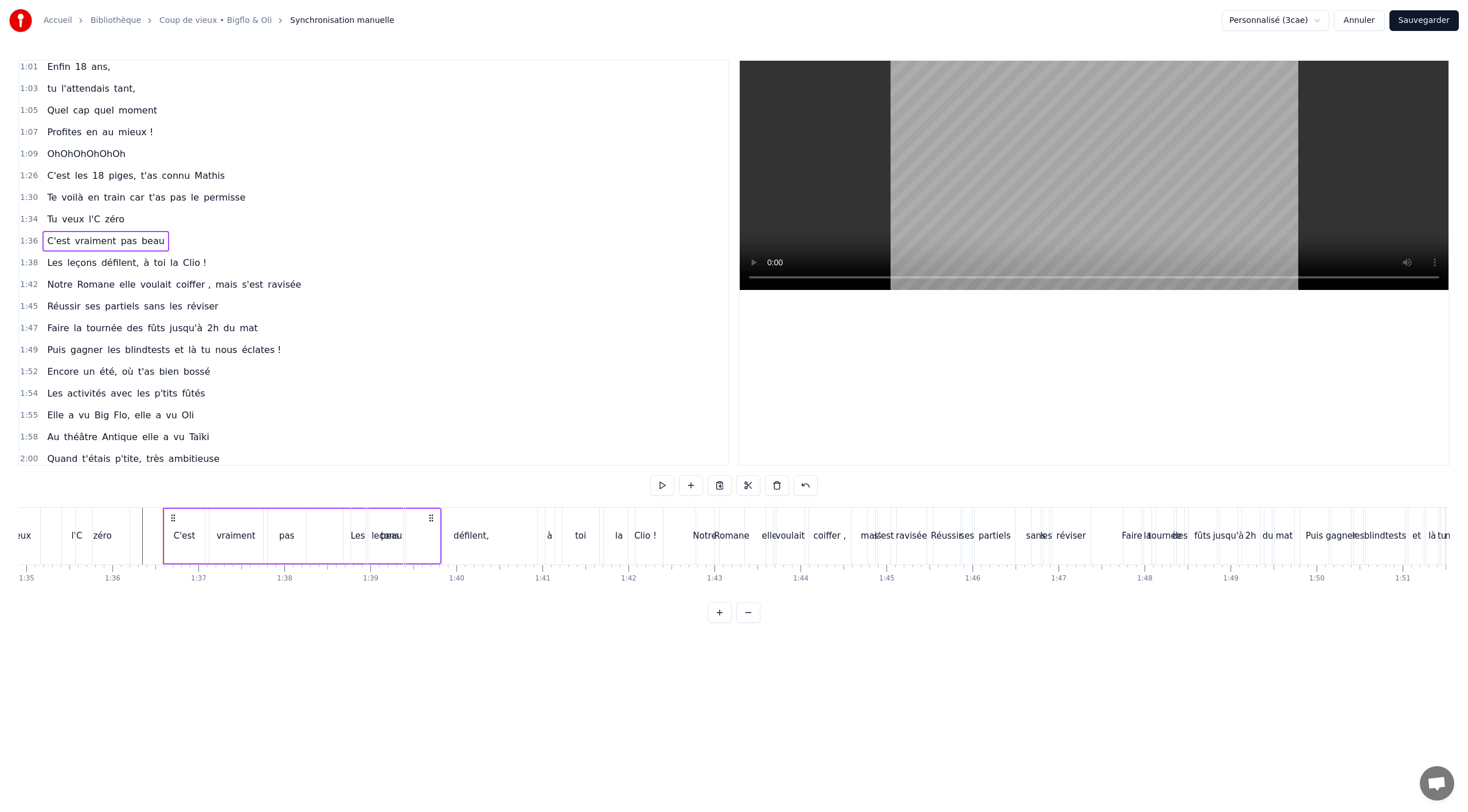
click at [141, 246] on span "beau" at bounding box center [153, 240] width 25 height 13
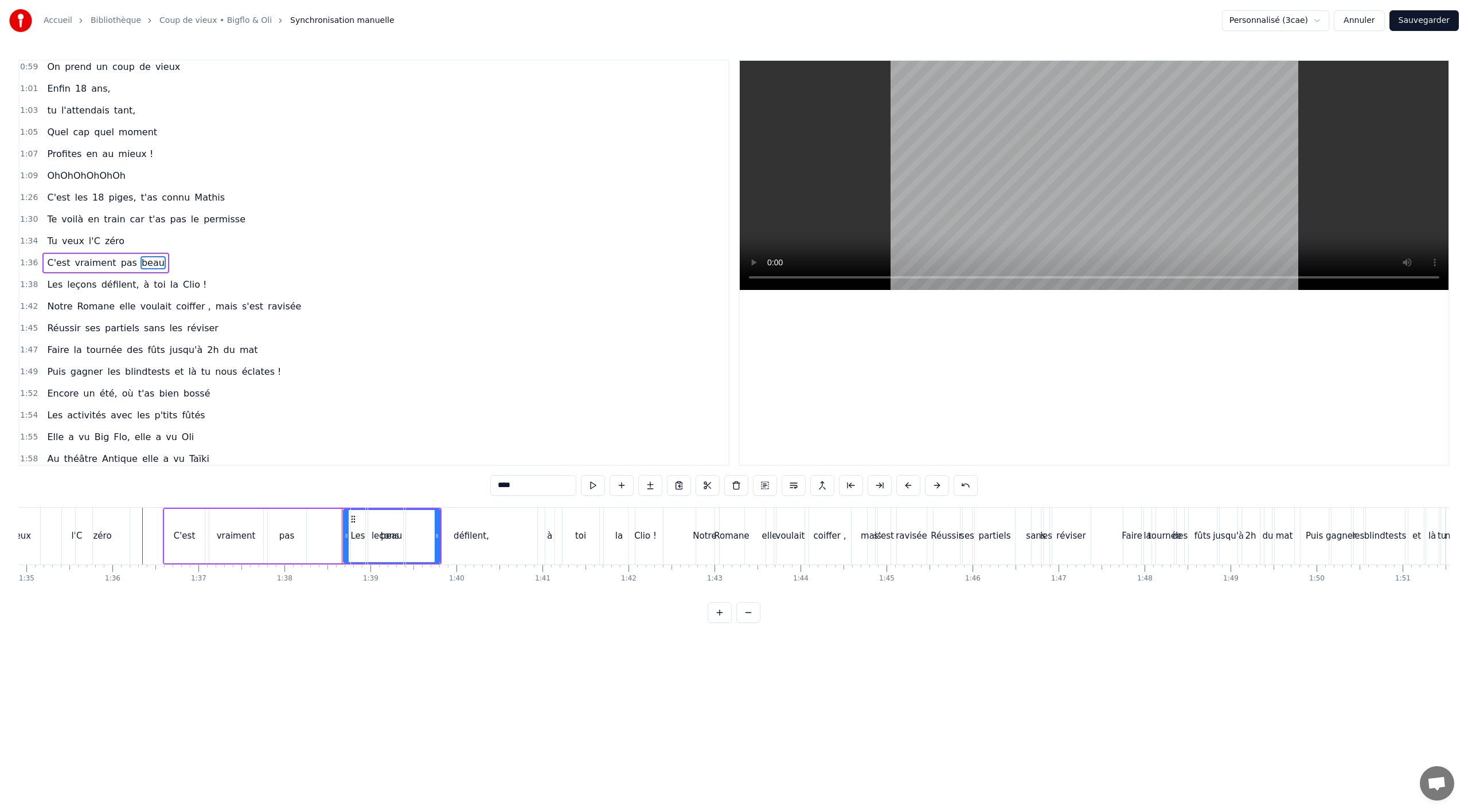
drag, startPoint x: 352, startPoint y: 517, endPoint x: 325, endPoint y: 517, distance: 27.0
click at [146, 262] on span "beau" at bounding box center [153, 263] width 25 height 13
drag, startPoint x: 354, startPoint y: 519, endPoint x: 348, endPoint y: 521, distance: 6.3
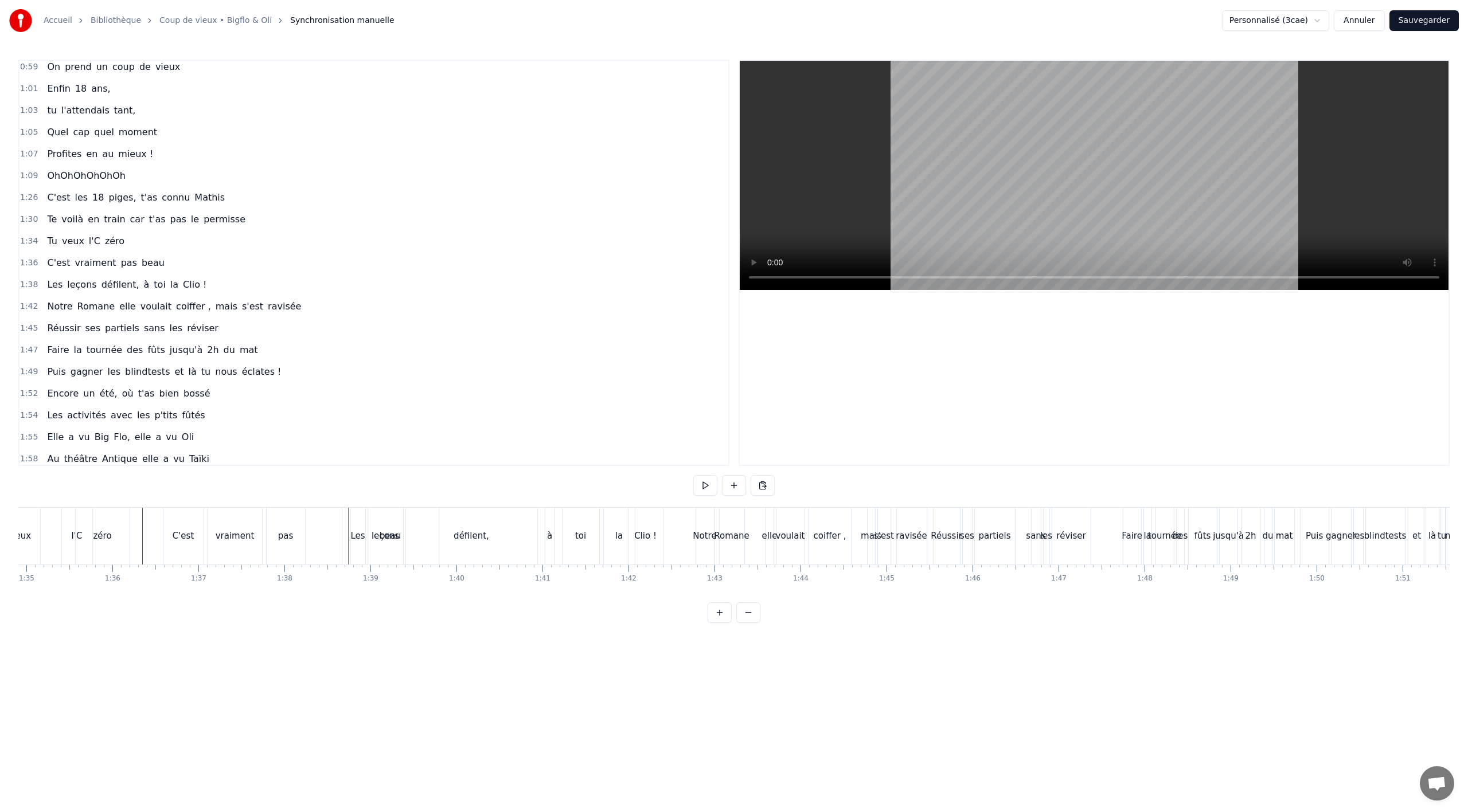
click at [104, 237] on span "zéro" at bounding box center [114, 240] width 22 height 13
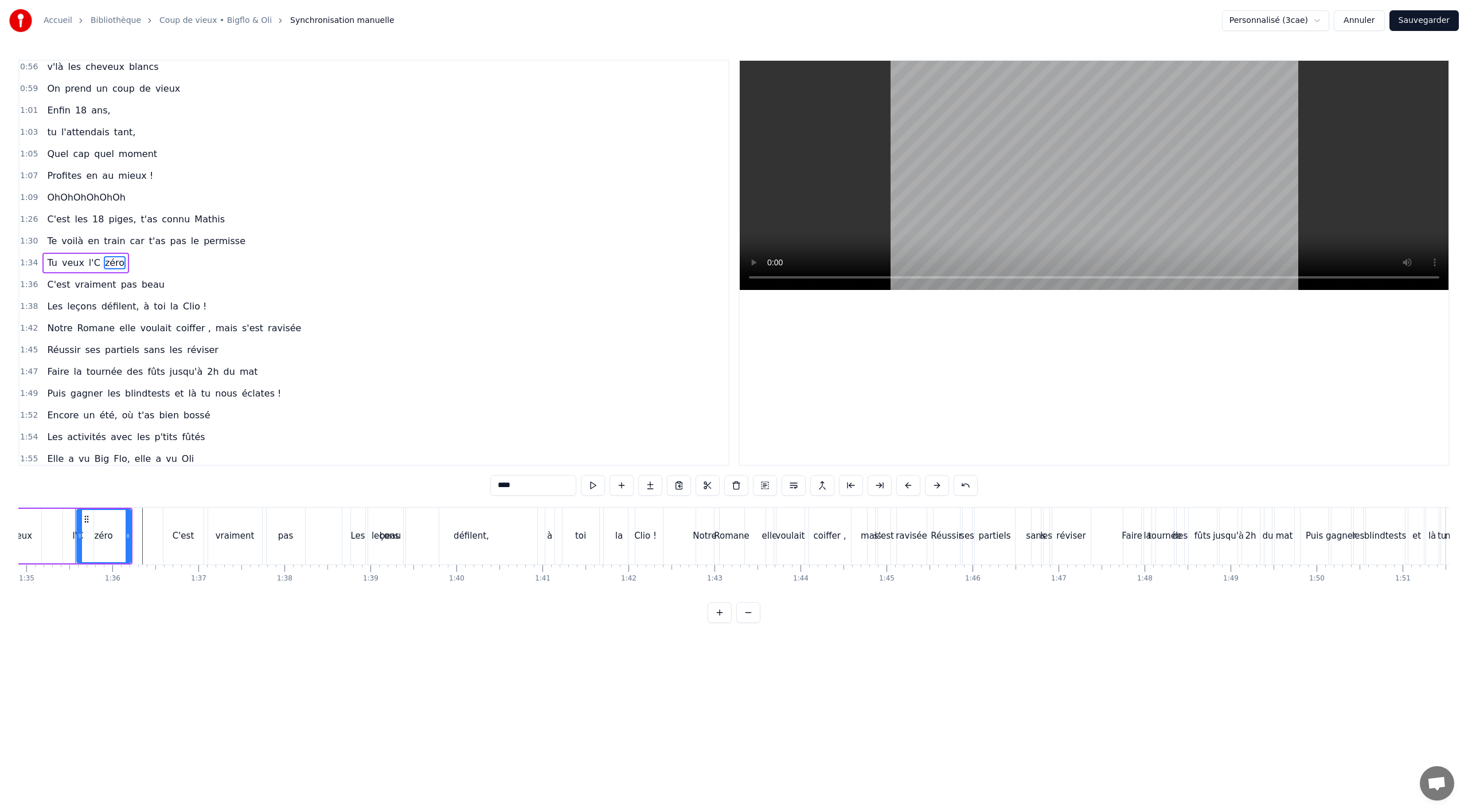
scroll to position [0, 8163]
click at [142, 286] on span "beau" at bounding box center [153, 284] width 25 height 13
type input "****"
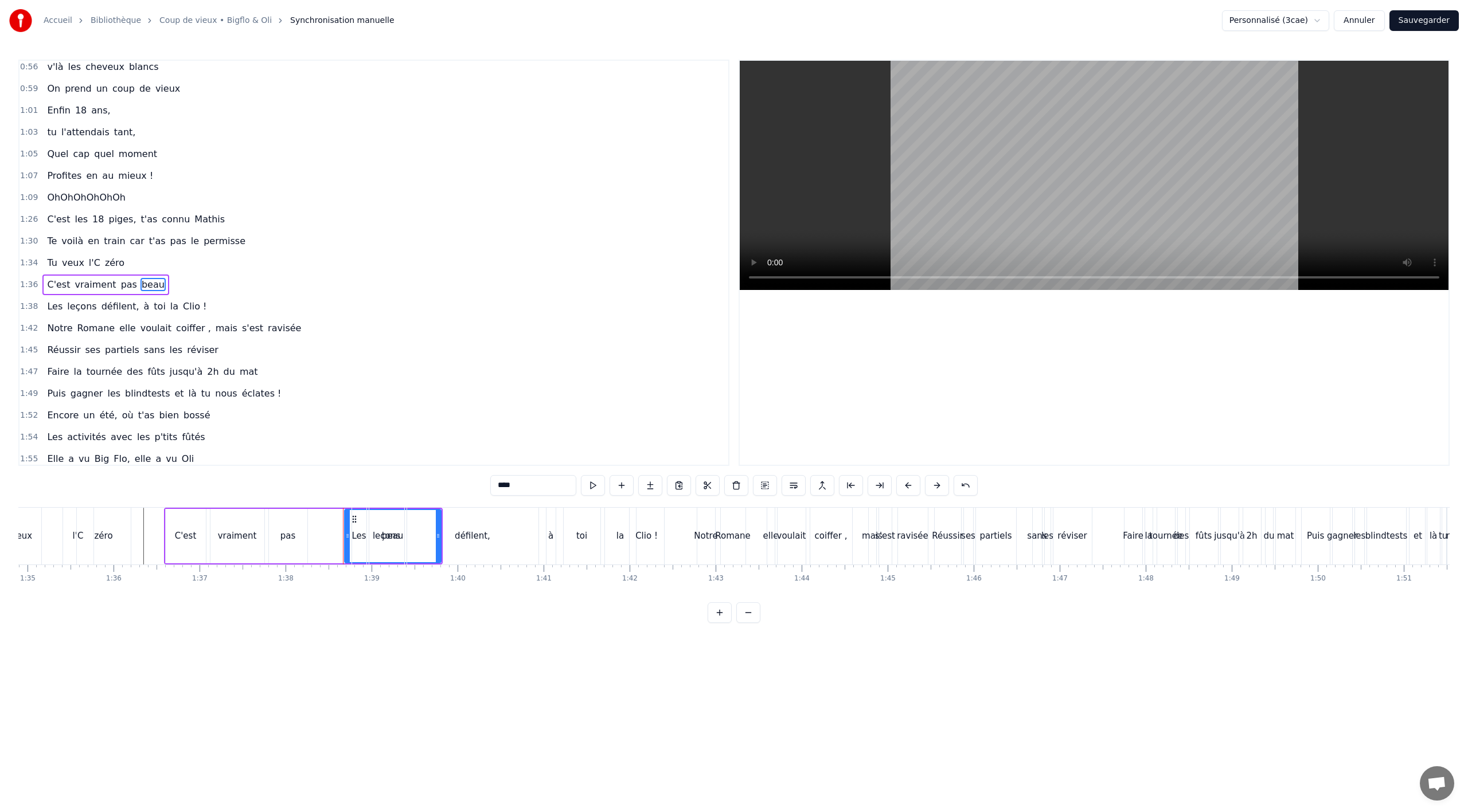
scroll to position [528, 0]
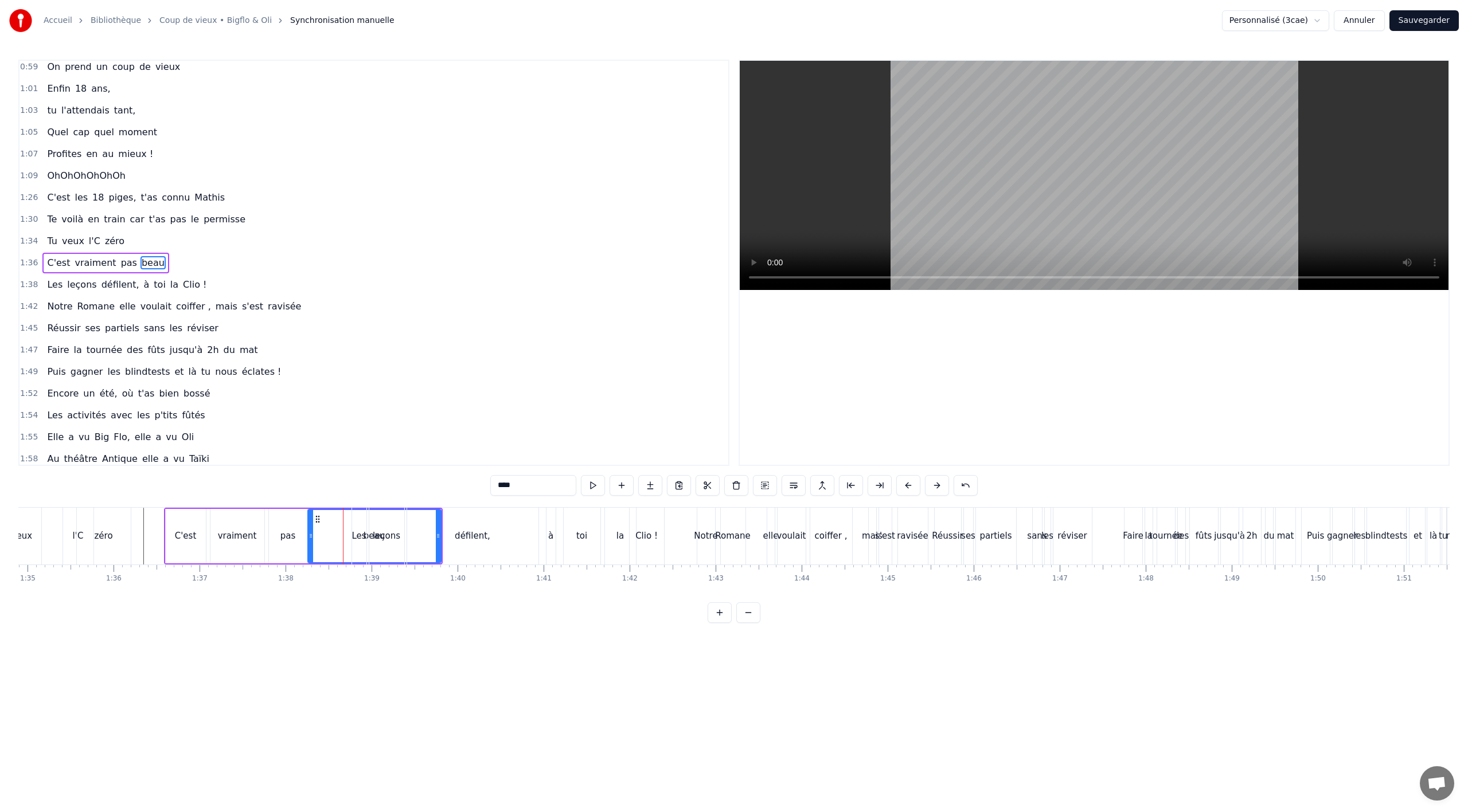
drag, startPoint x: 347, startPoint y: 539, endPoint x: 310, endPoint y: 540, distance: 37.0
click at [310, 540] on icon at bounding box center [310, 536] width 4 height 10
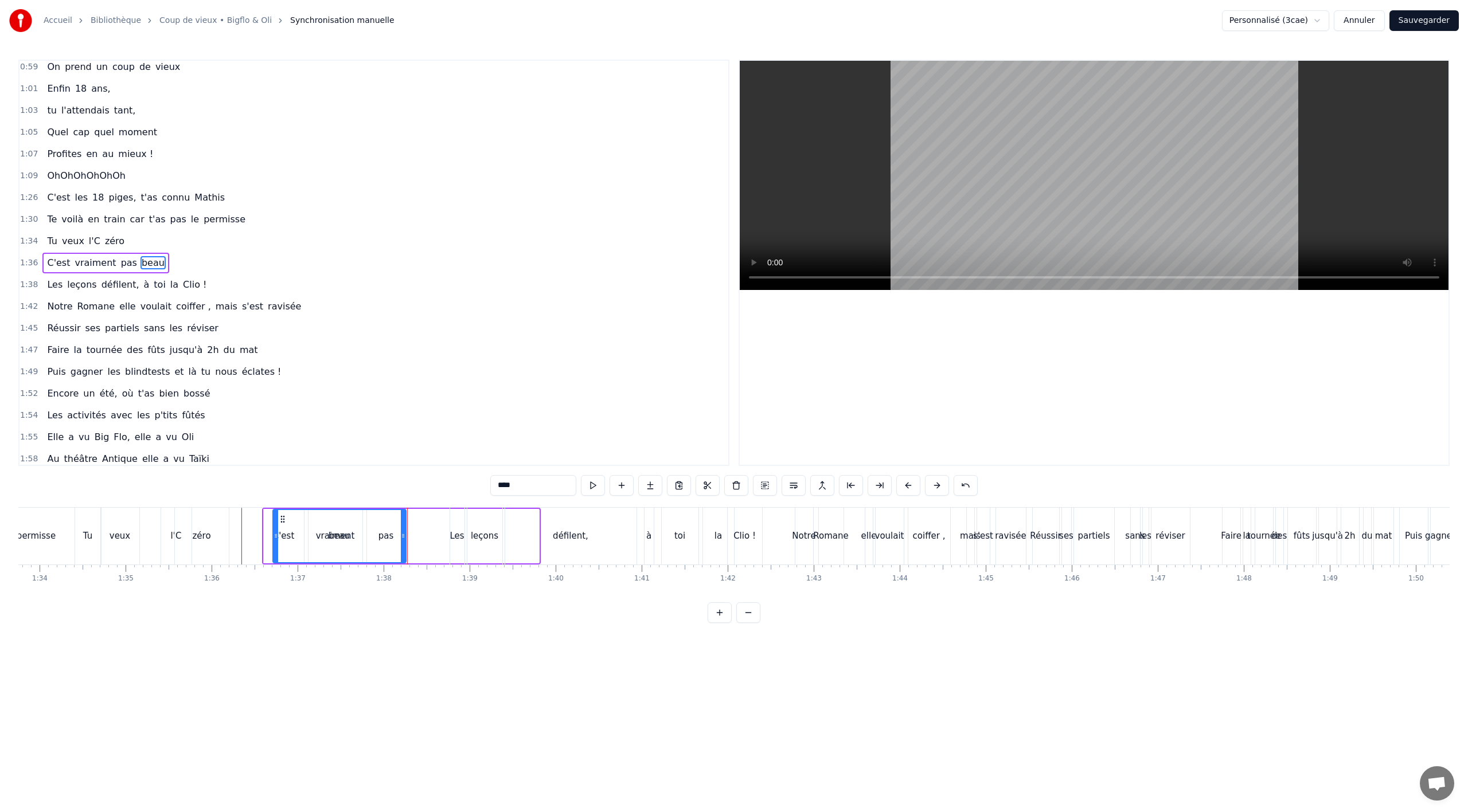
scroll to position [0, 8061]
drag, startPoint x: 319, startPoint y: 519, endPoint x: 337, endPoint y: 529, distance: 20.6
click at [328, 529] on div "beau" at bounding box center [383, 536] width 132 height 52
drag, startPoint x: 448, startPoint y: 537, endPoint x: 372, endPoint y: 543, distance: 76.2
click at [372, 543] on div at bounding box center [371, 536] width 4 height 52
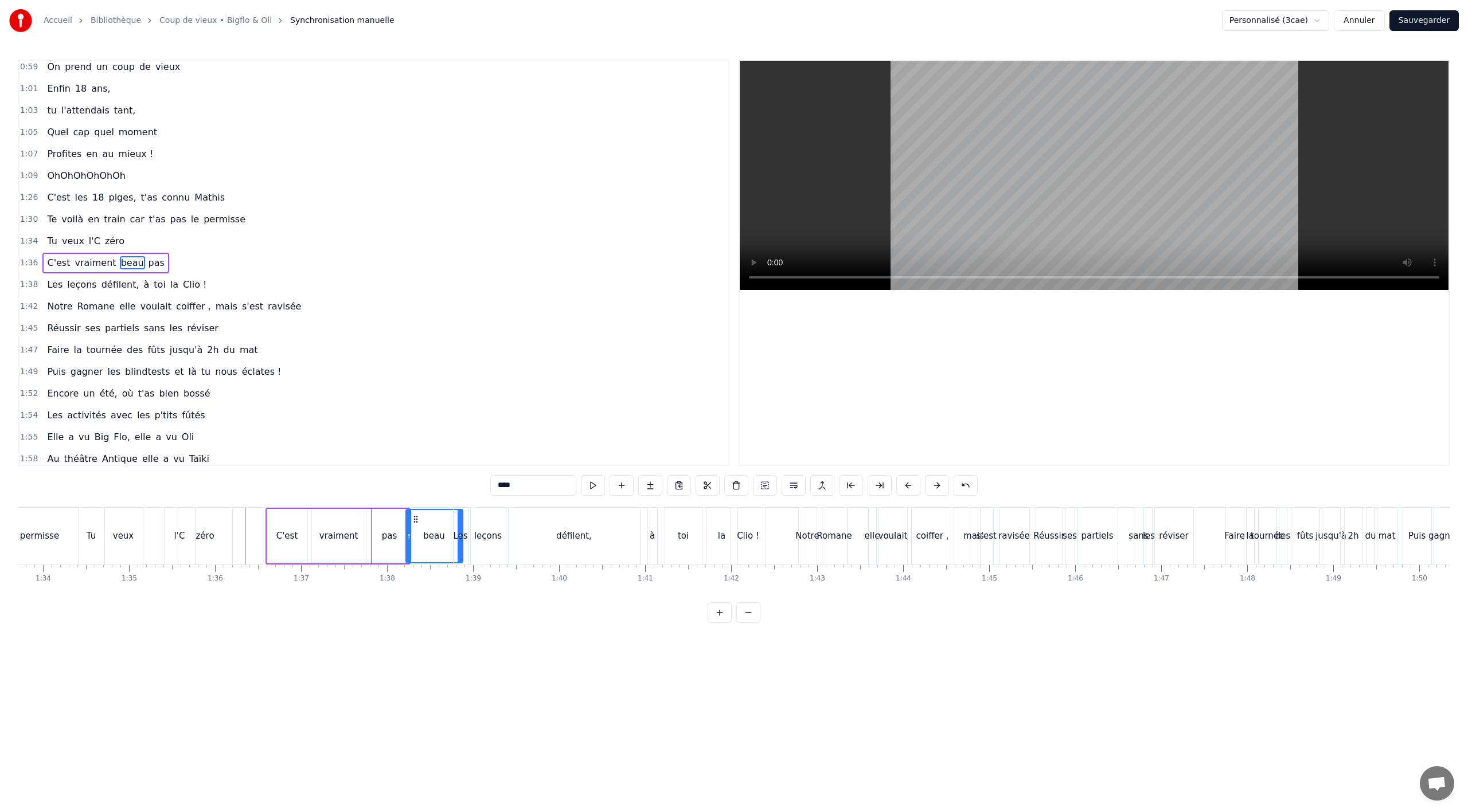
drag, startPoint x: 325, startPoint y: 519, endPoint x: 414, endPoint y: 517, distance: 89.0
click at [436, 533] on div "beau" at bounding box center [434, 536] width 22 height 13
click at [405, 516] on icon at bounding box center [408, 519] width 10 height 10
drag, startPoint x: 449, startPoint y: 532, endPoint x: 424, endPoint y: 526, distance: 25.7
click at [440, 530] on div at bounding box center [442, 536] width 4 height 52
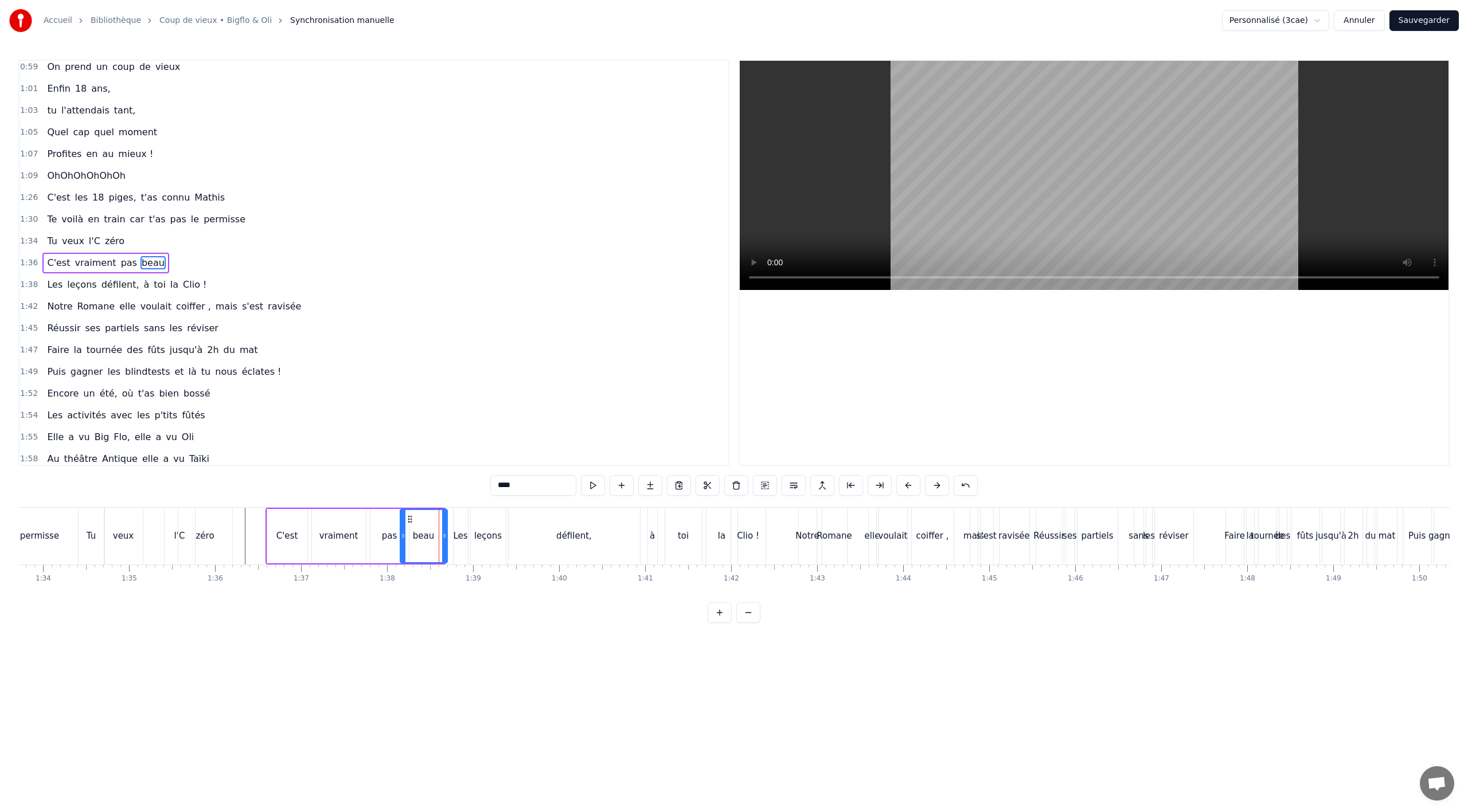
click at [408, 517] on icon at bounding box center [410, 519] width 10 height 10
click at [433, 546] on div "beau" at bounding box center [423, 536] width 47 height 57
click at [384, 545] on div "pas" at bounding box center [390, 536] width 38 height 54
click at [347, 546] on div "vraiment" at bounding box center [339, 536] width 54 height 54
drag, startPoint x: 362, startPoint y: 542, endPoint x: 354, endPoint y: 542, distance: 8.0
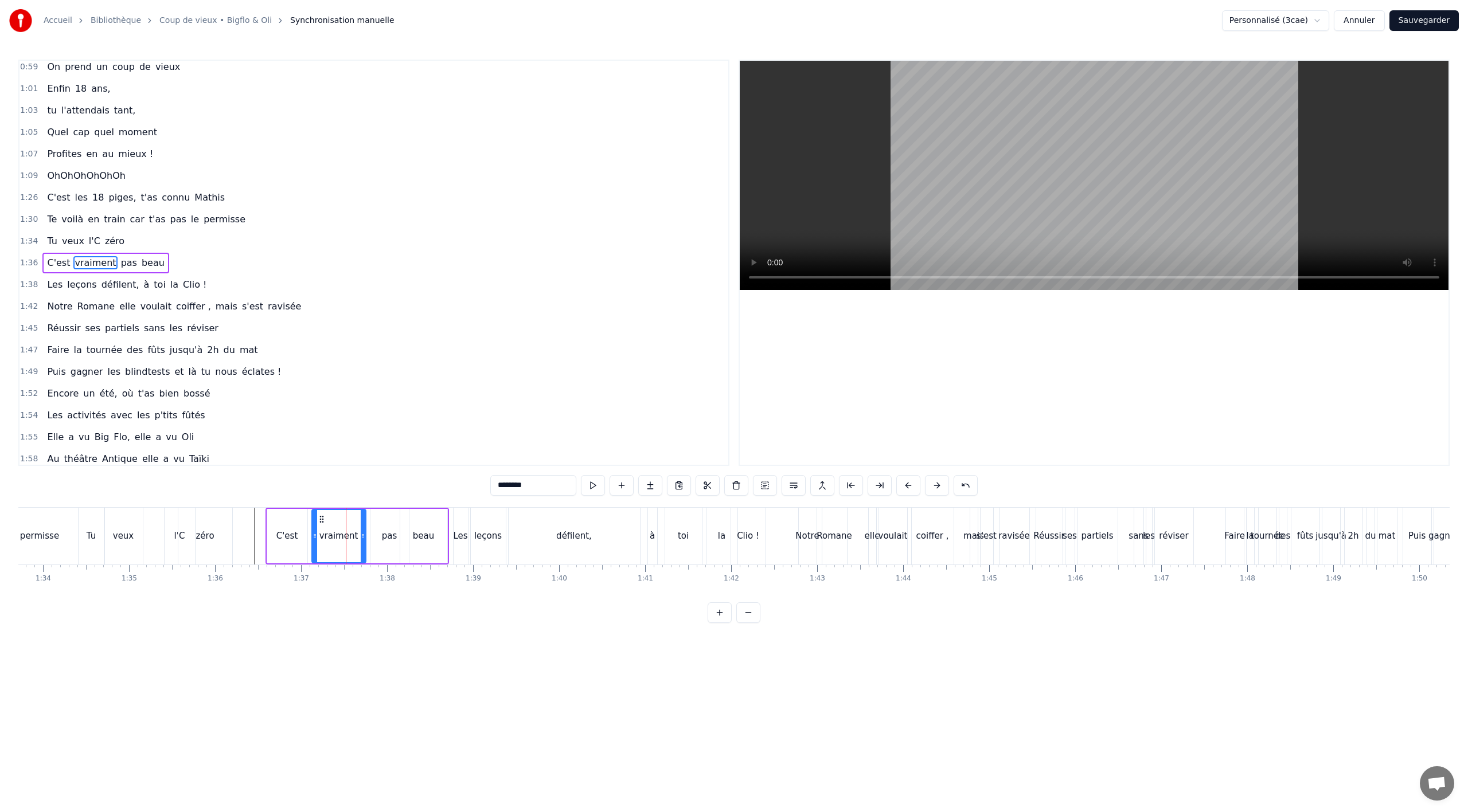
click at [360, 542] on div at bounding box center [362, 536] width 4 height 52
click at [383, 538] on div "pas" at bounding box center [390, 536] width 16 height 13
type input "***"
click at [378, 519] on div "pas" at bounding box center [388, 536] width 38 height 57
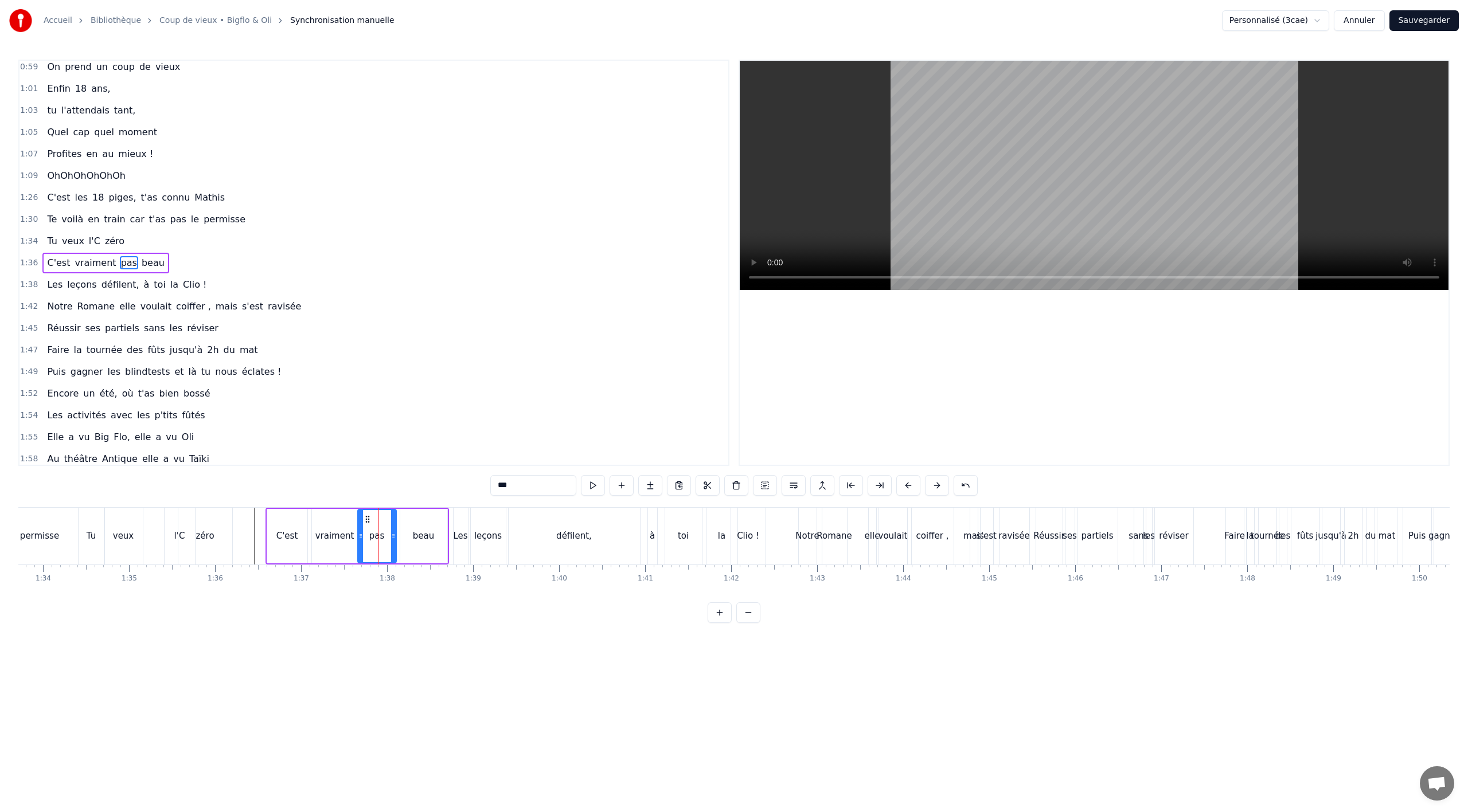
drag, startPoint x: 380, startPoint y: 519, endPoint x: 367, endPoint y: 521, distance: 13.2
click at [367, 521] on icon at bounding box center [367, 519] width 10 height 10
click at [423, 533] on div "beau" at bounding box center [423, 536] width 22 height 13
type input "****"
drag, startPoint x: 407, startPoint y: 519, endPoint x: 398, endPoint y: 521, distance: 9.2
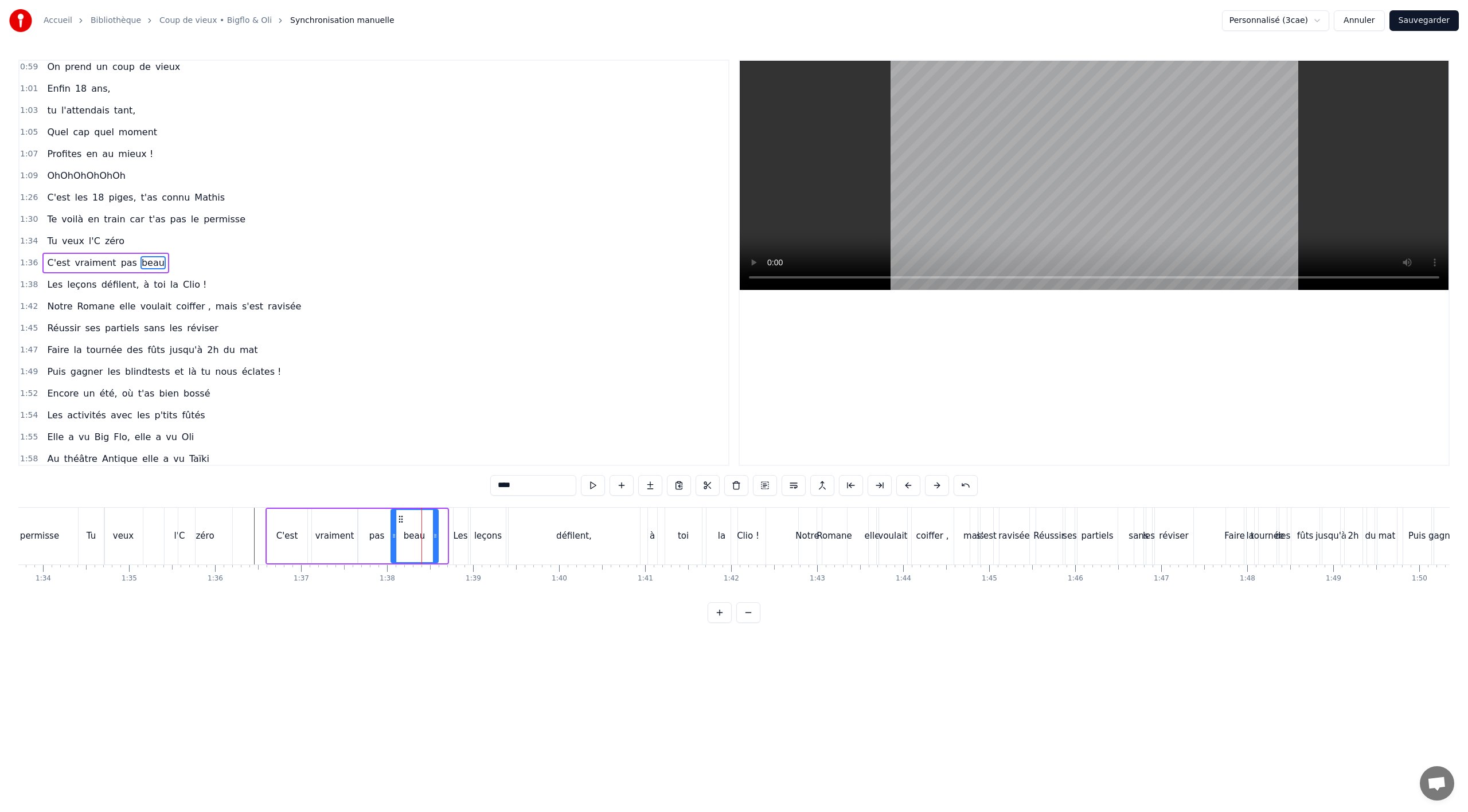
click at [398, 521] on icon at bounding box center [401, 519] width 10 height 10
drag, startPoint x: 395, startPoint y: 538, endPoint x: 402, endPoint y: 537, distance: 7.1
click at [402, 537] on icon at bounding box center [400, 536] width 4 height 10
click at [651, 549] on div "à" at bounding box center [652, 536] width 10 height 57
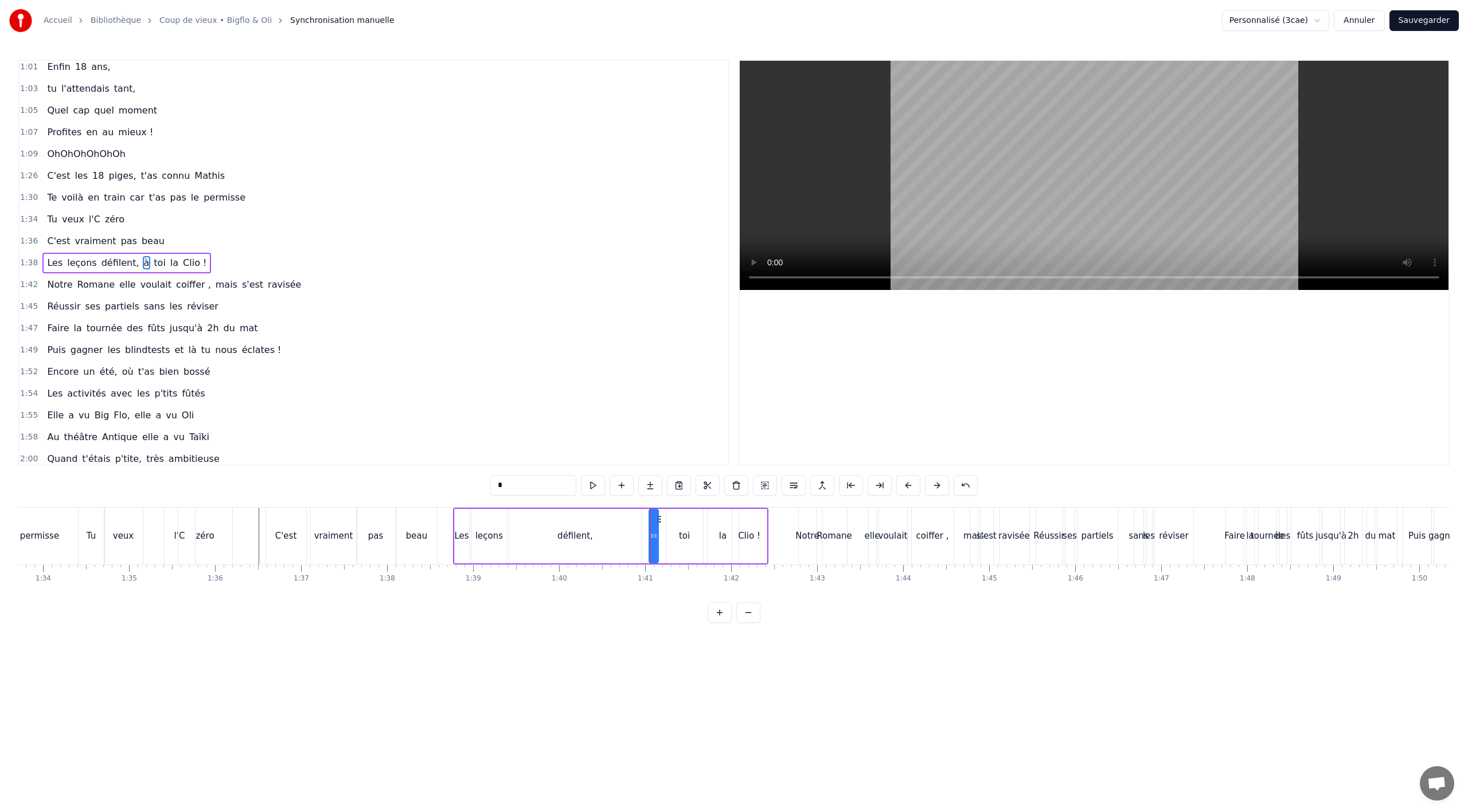
click at [618, 553] on div "défilent," at bounding box center [575, 536] width 131 height 54
type input "*********"
drag, startPoint x: 638, startPoint y: 542, endPoint x: 601, endPoint y: 545, distance: 37.1
click at [601, 545] on div at bounding box center [601, 536] width 4 height 52
drag, startPoint x: 645, startPoint y: 540, endPoint x: 653, endPoint y: 537, distance: 8.5
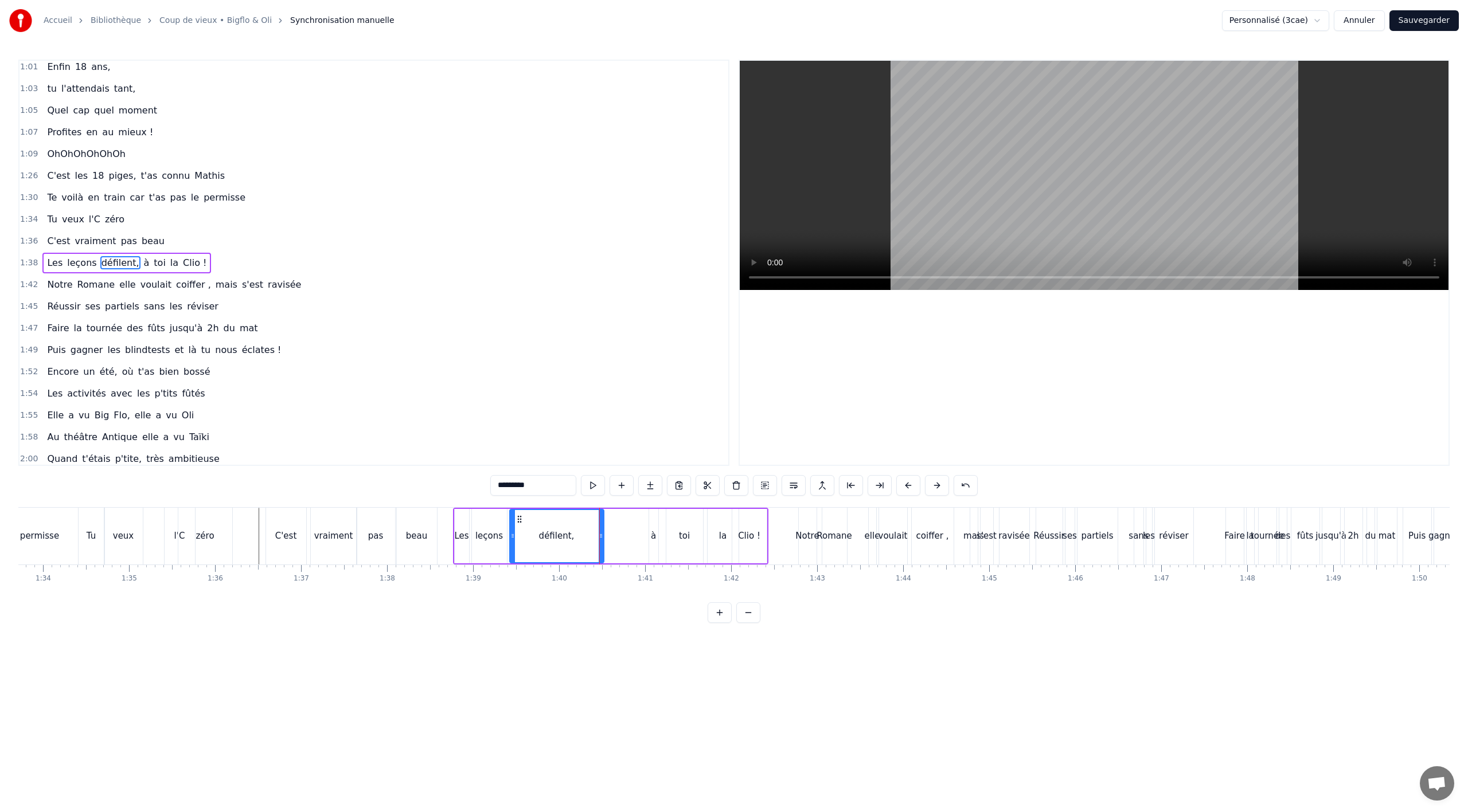
click at [651, 538] on div "Les leçons défilent, à toi la Clio !" at bounding box center [610, 536] width 315 height 57
click at [653, 537] on div "à" at bounding box center [653, 536] width 5 height 13
drag, startPoint x: 651, startPoint y: 538, endPoint x: 633, endPoint y: 539, distance: 18.0
click at [633, 539] on icon at bounding box center [634, 536] width 4 height 10
drag, startPoint x: 639, startPoint y: 519, endPoint x: 618, endPoint y: 522, distance: 21.2
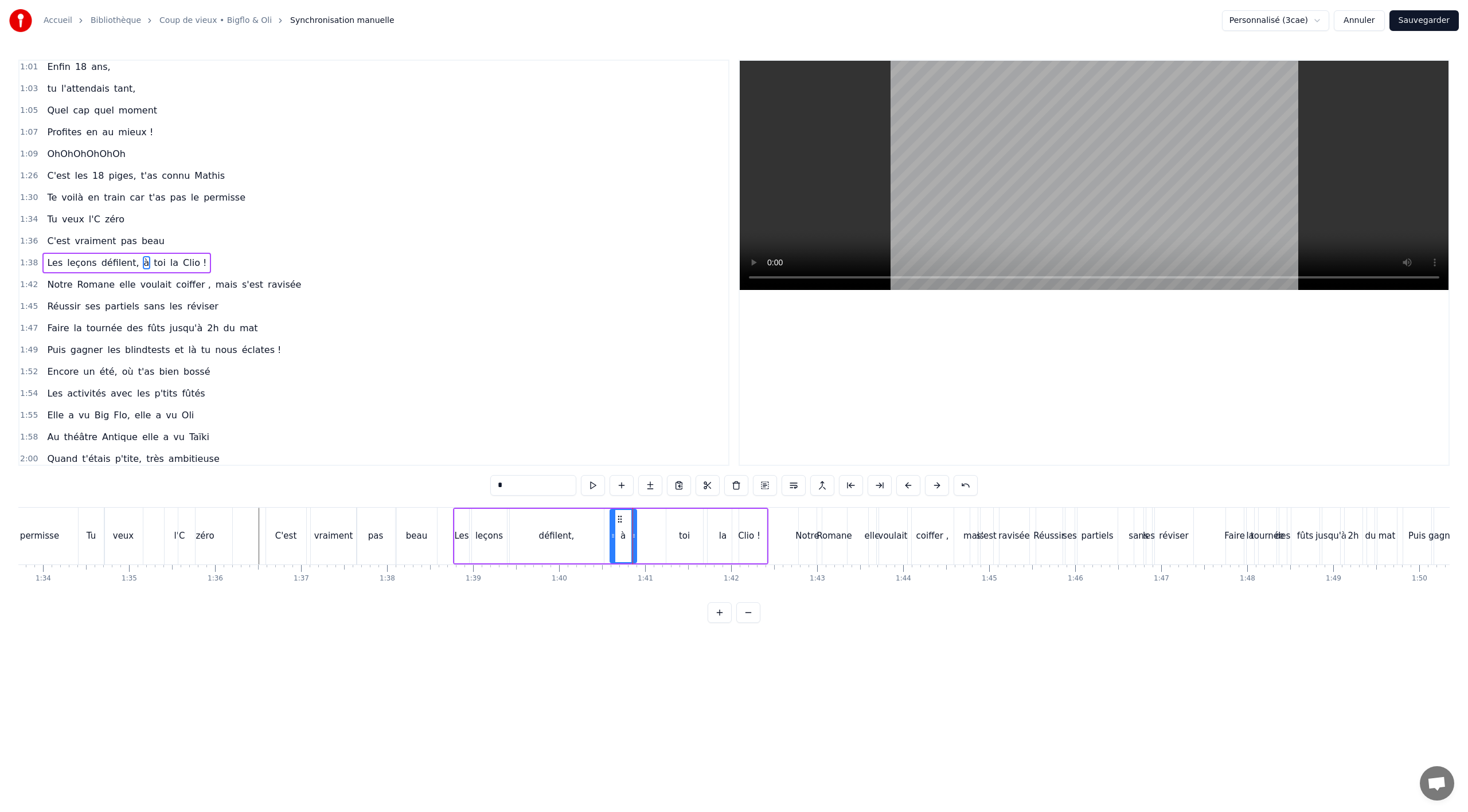
click at [618, 522] on icon at bounding box center [620, 519] width 10 height 10
click at [676, 528] on div "toi" at bounding box center [684, 536] width 36 height 54
drag, startPoint x: 677, startPoint y: 518, endPoint x: 655, endPoint y: 521, distance: 22.2
click at [649, 523] on icon at bounding box center [649, 519] width 10 height 10
click at [717, 530] on div "la" at bounding box center [723, 536] width 31 height 54
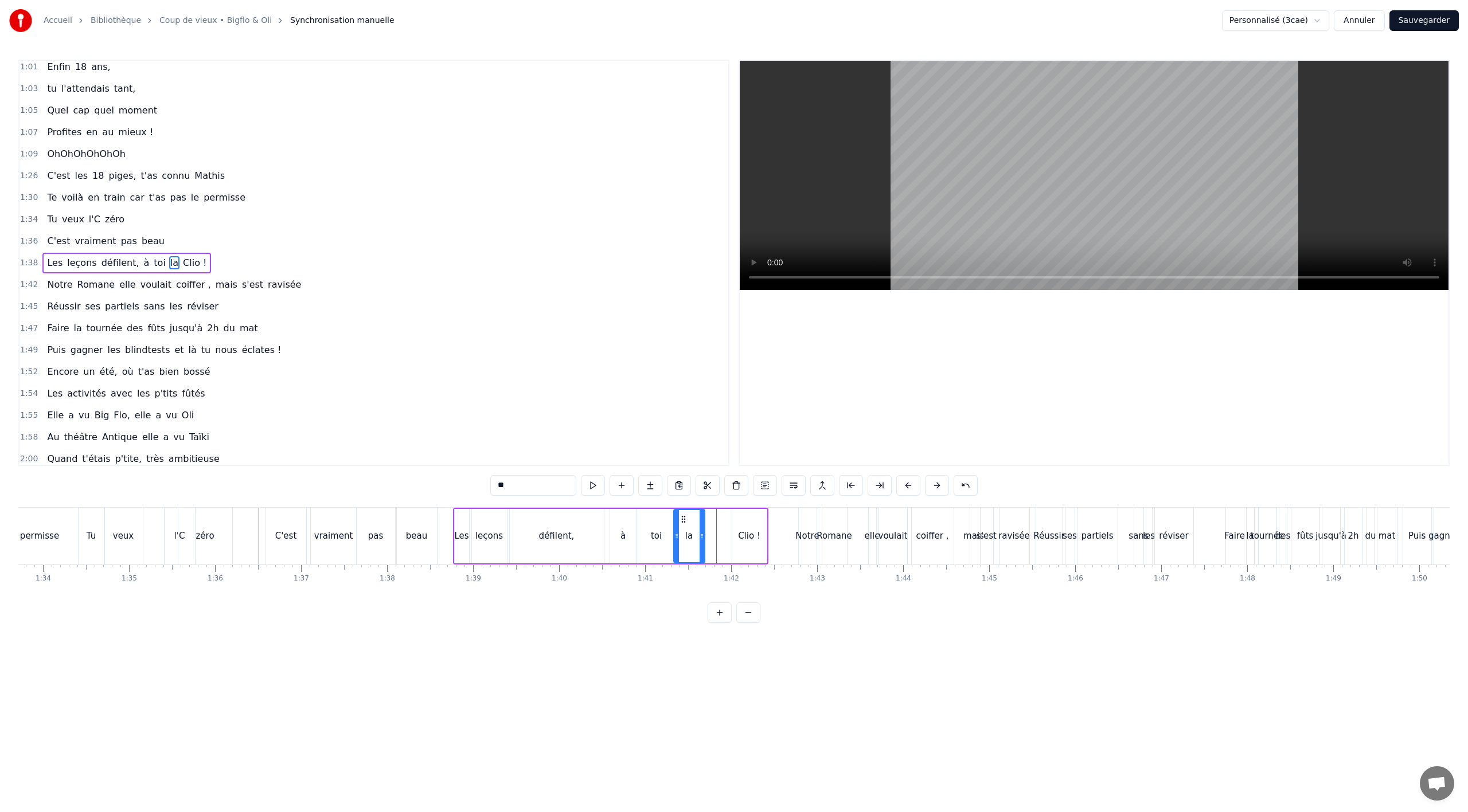
drag, startPoint x: 717, startPoint y: 517, endPoint x: 683, endPoint y: 523, distance: 34.5
click at [683, 523] on icon at bounding box center [683, 519] width 10 height 10
click at [742, 527] on div "Clio !" at bounding box center [750, 536] width 35 height 54
type input "******"
drag, startPoint x: 742, startPoint y: 522, endPoint x: 720, endPoint y: 523, distance: 22.0
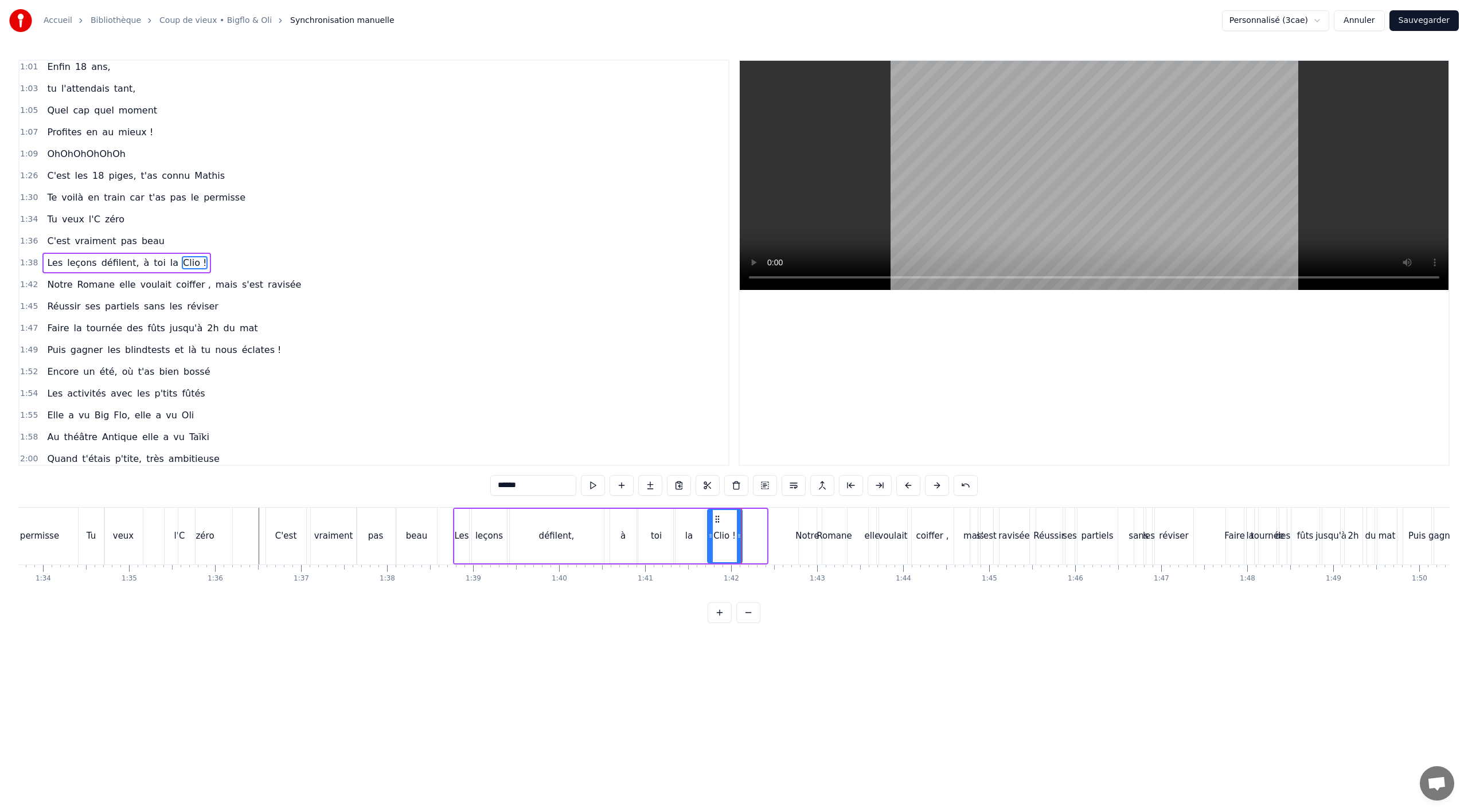
click at [720, 523] on icon at bounding box center [717, 519] width 10 height 10
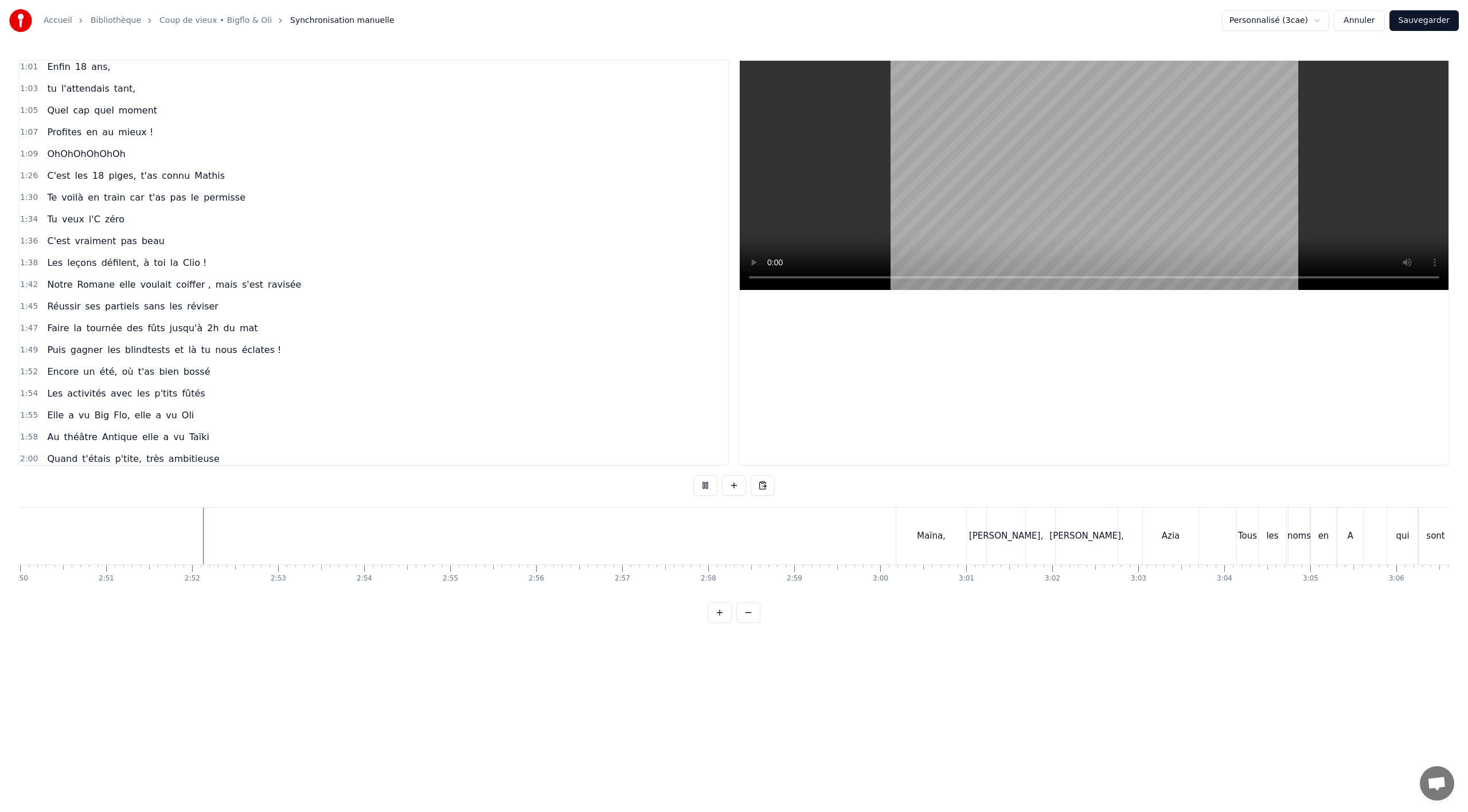
scroll to position [0, 14696]
click at [709, 485] on button at bounding box center [705, 485] width 24 height 21
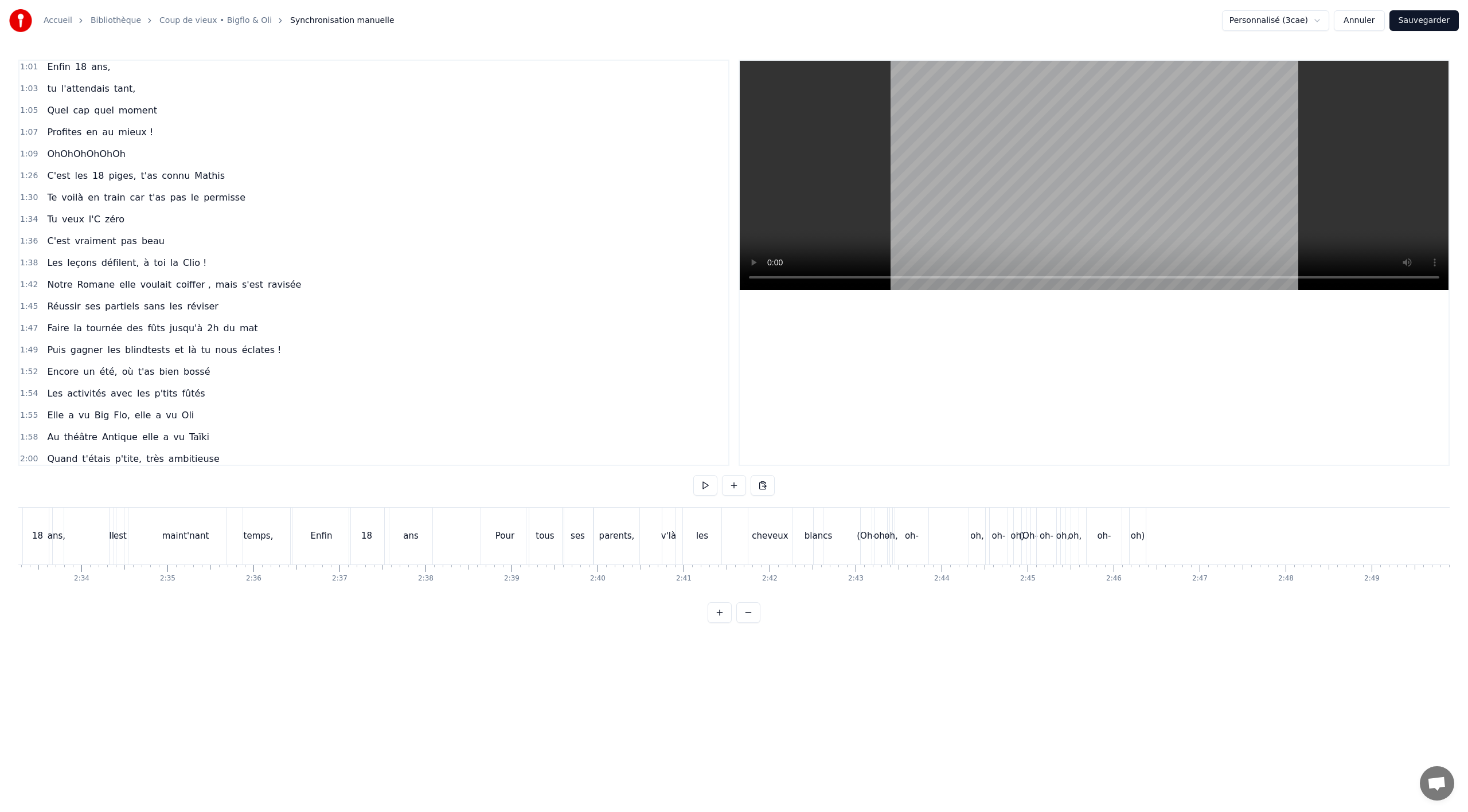
click at [863, 544] on div "(Oh-" at bounding box center [866, 536] width 11 height 57
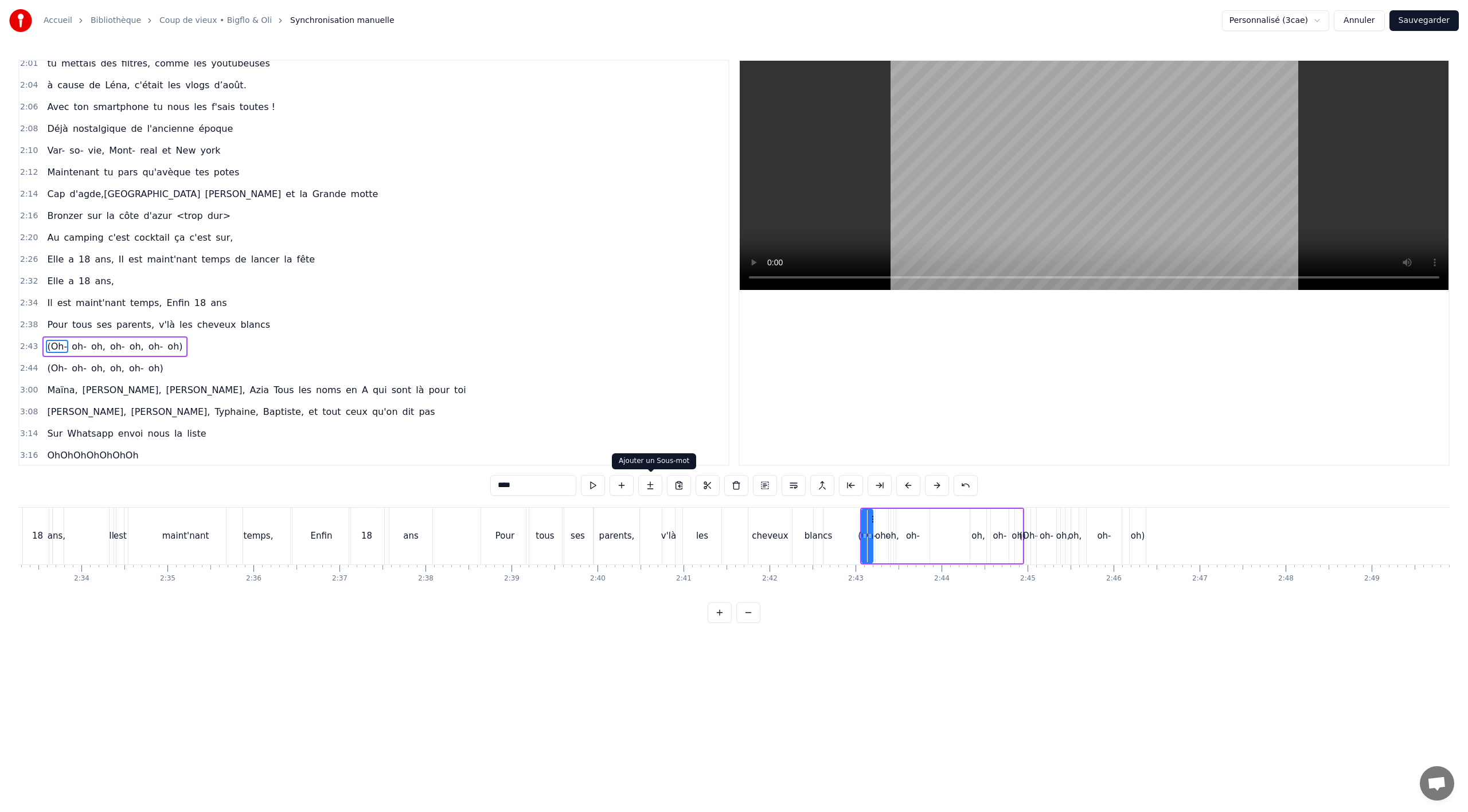
scroll to position [968, 0]
click at [73, 342] on span "oh-" at bounding box center [79, 345] width 17 height 13
type input "***"
click at [89, 374] on div "(Oh- oh- oh, [GEOGRAPHIC_DATA], oh- oh)" at bounding box center [105, 367] width 125 height 21
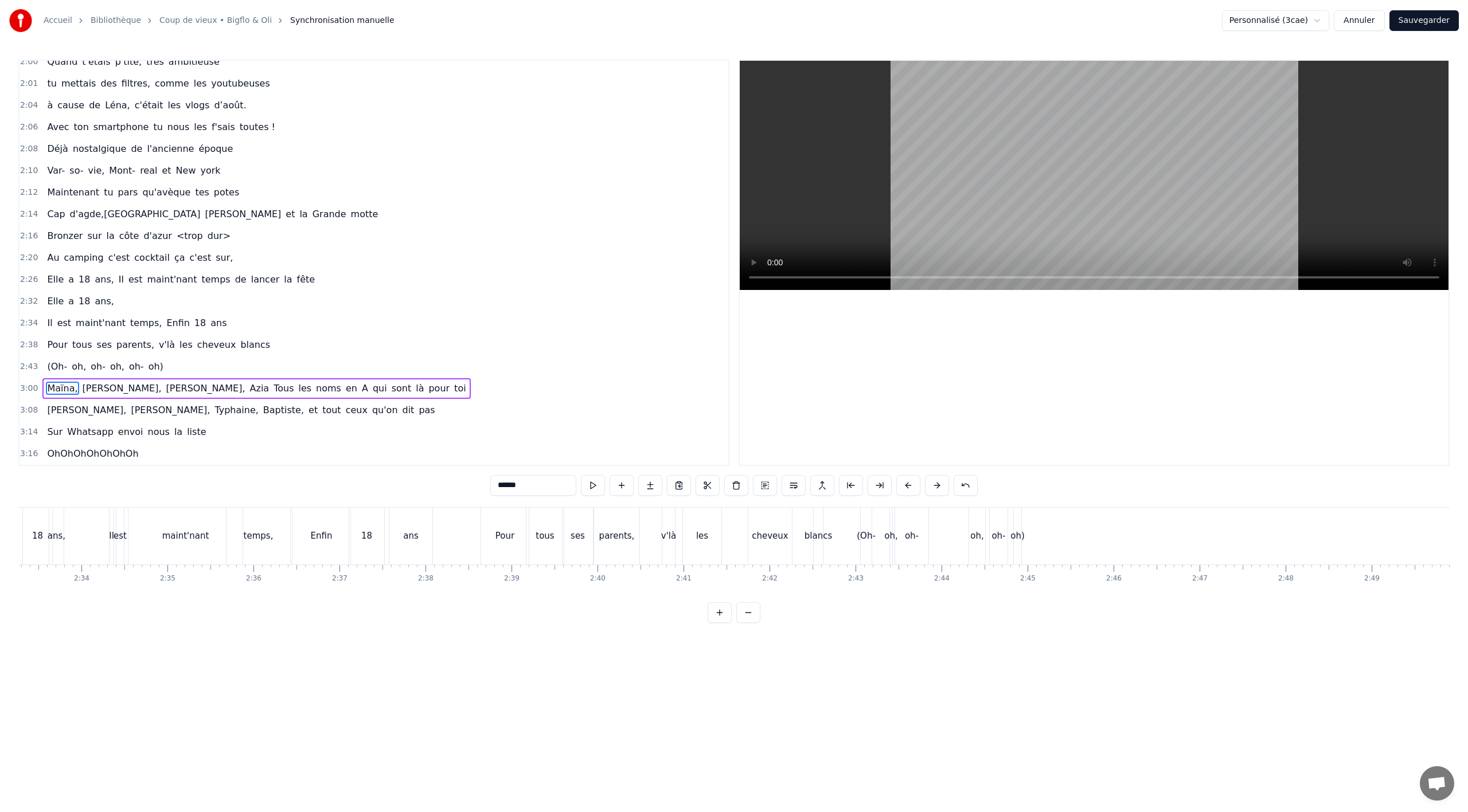
scroll to position [947, 0]
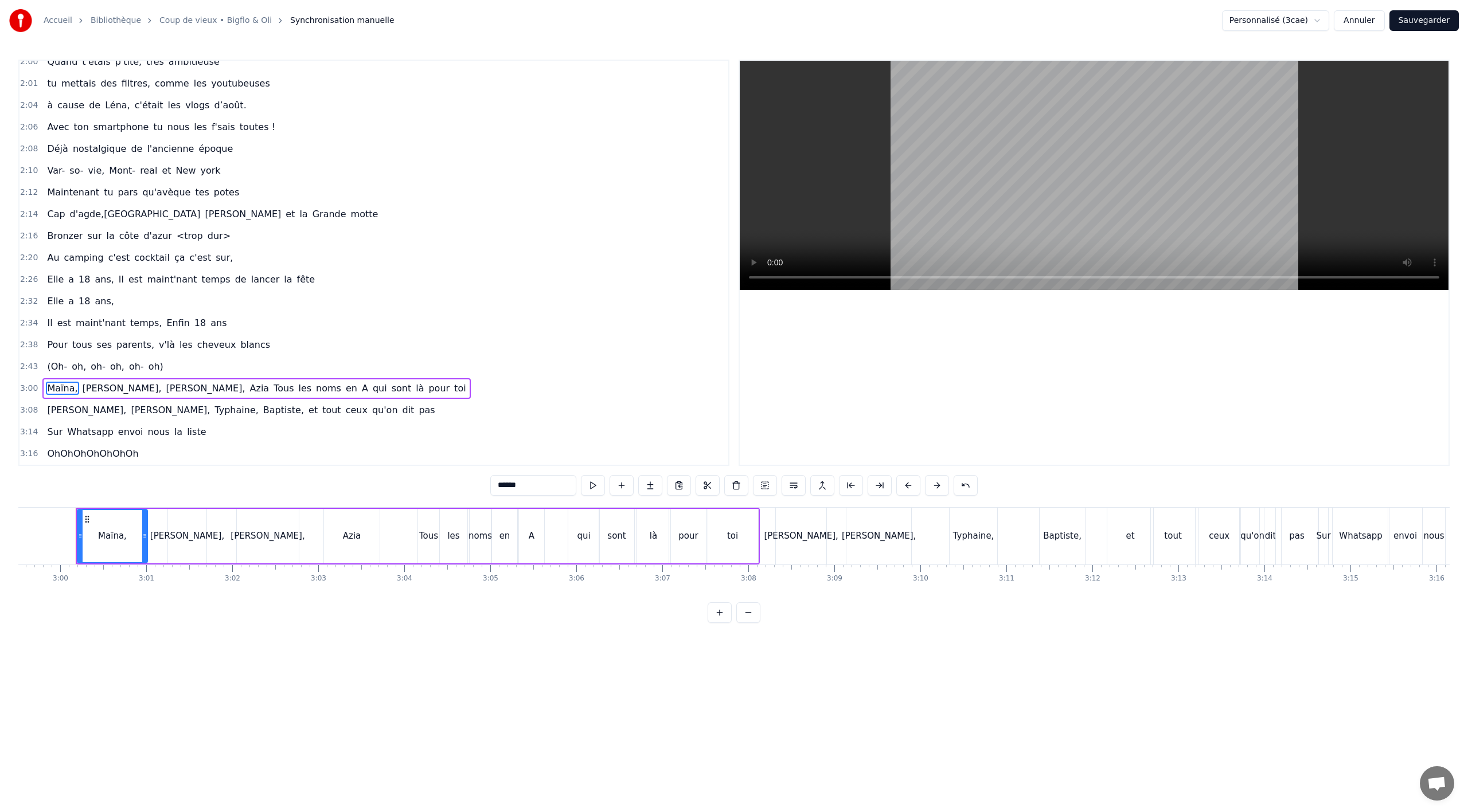
click at [73, 367] on span "oh," at bounding box center [79, 366] width 16 height 13
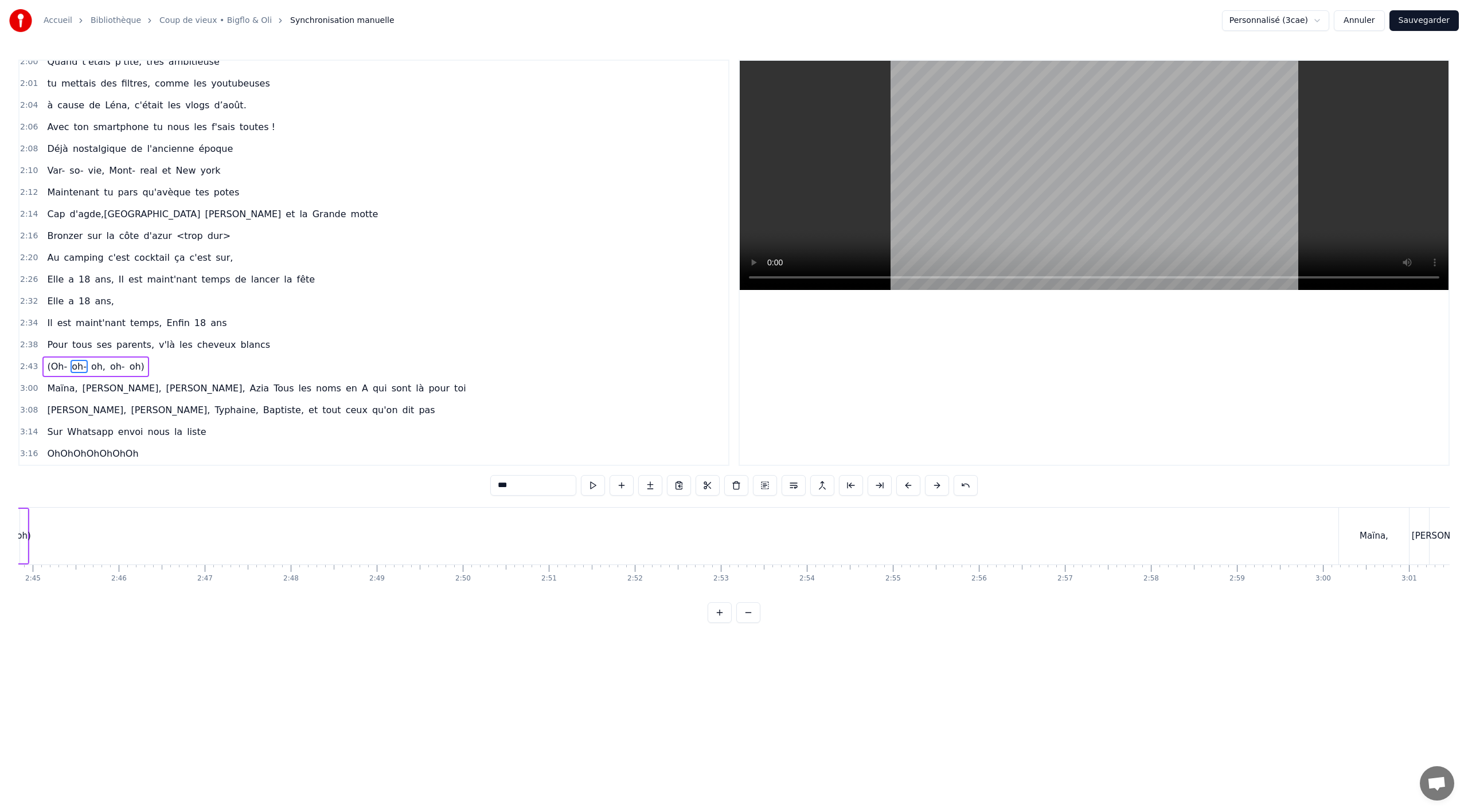
click at [79, 368] on span "oh-" at bounding box center [79, 366] width 17 height 13
click at [79, 367] on span "oh," at bounding box center [79, 366] width 16 height 13
click at [77, 365] on span "oh-" at bounding box center [79, 366] width 17 height 13
click at [77, 365] on span "oh)" at bounding box center [79, 366] width 17 height 13
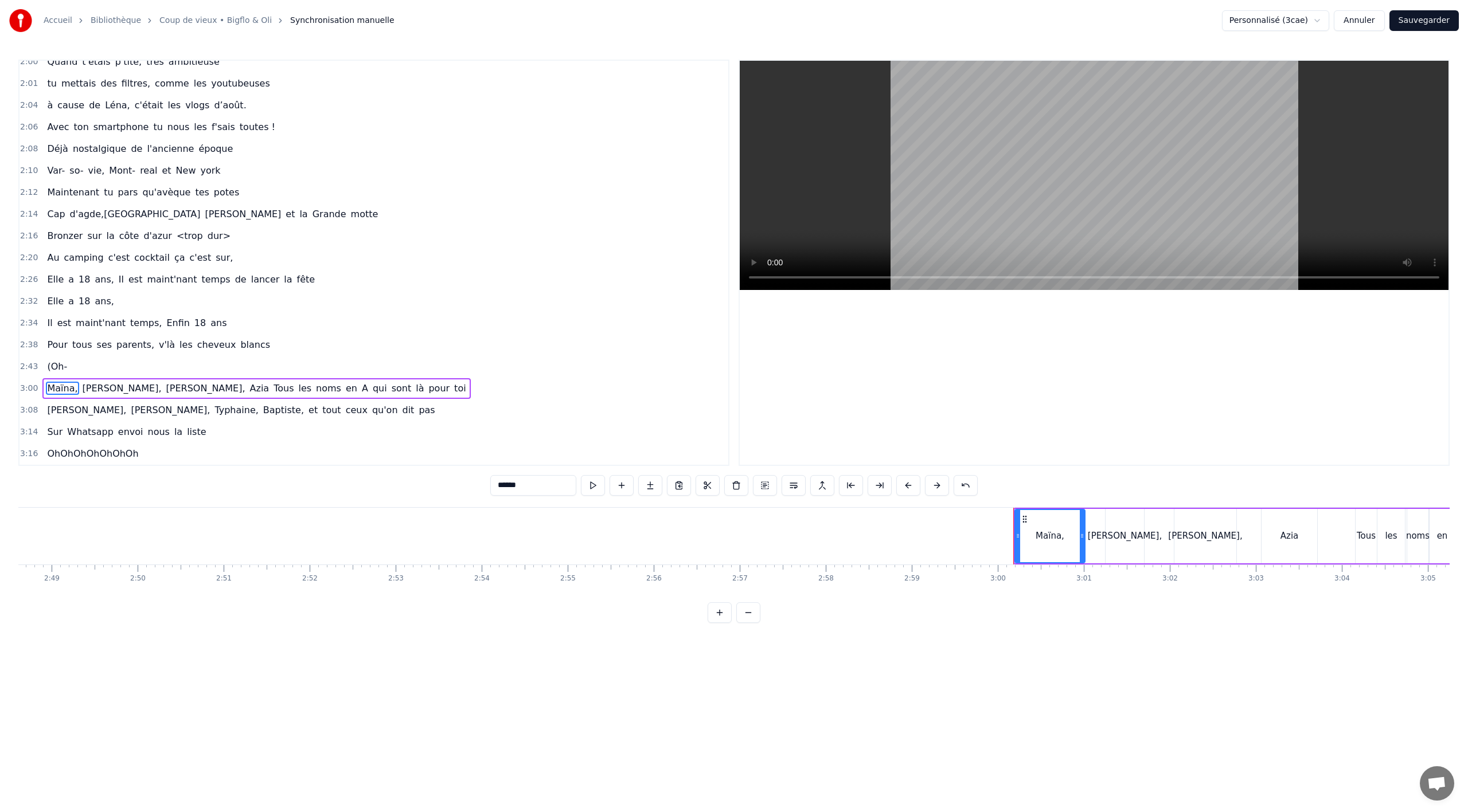
click at [55, 369] on span "(Oh-" at bounding box center [57, 366] width 22 height 13
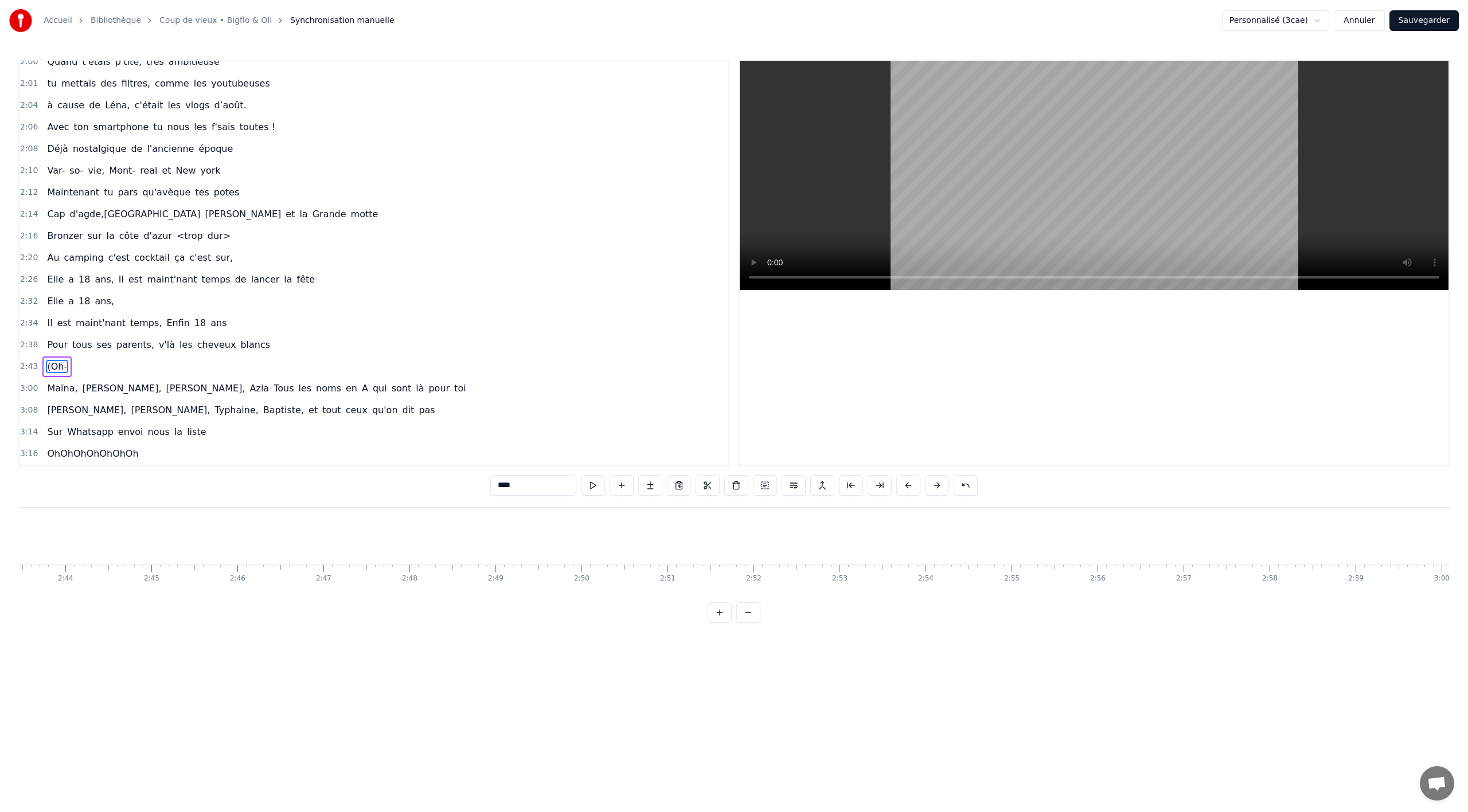
scroll to position [0, 13968]
click at [514, 480] on input "****" at bounding box center [533, 485] width 86 height 21
click at [502, 489] on input "***" at bounding box center [533, 485] width 86 height 21
click at [516, 485] on input "**" at bounding box center [533, 485] width 86 height 21
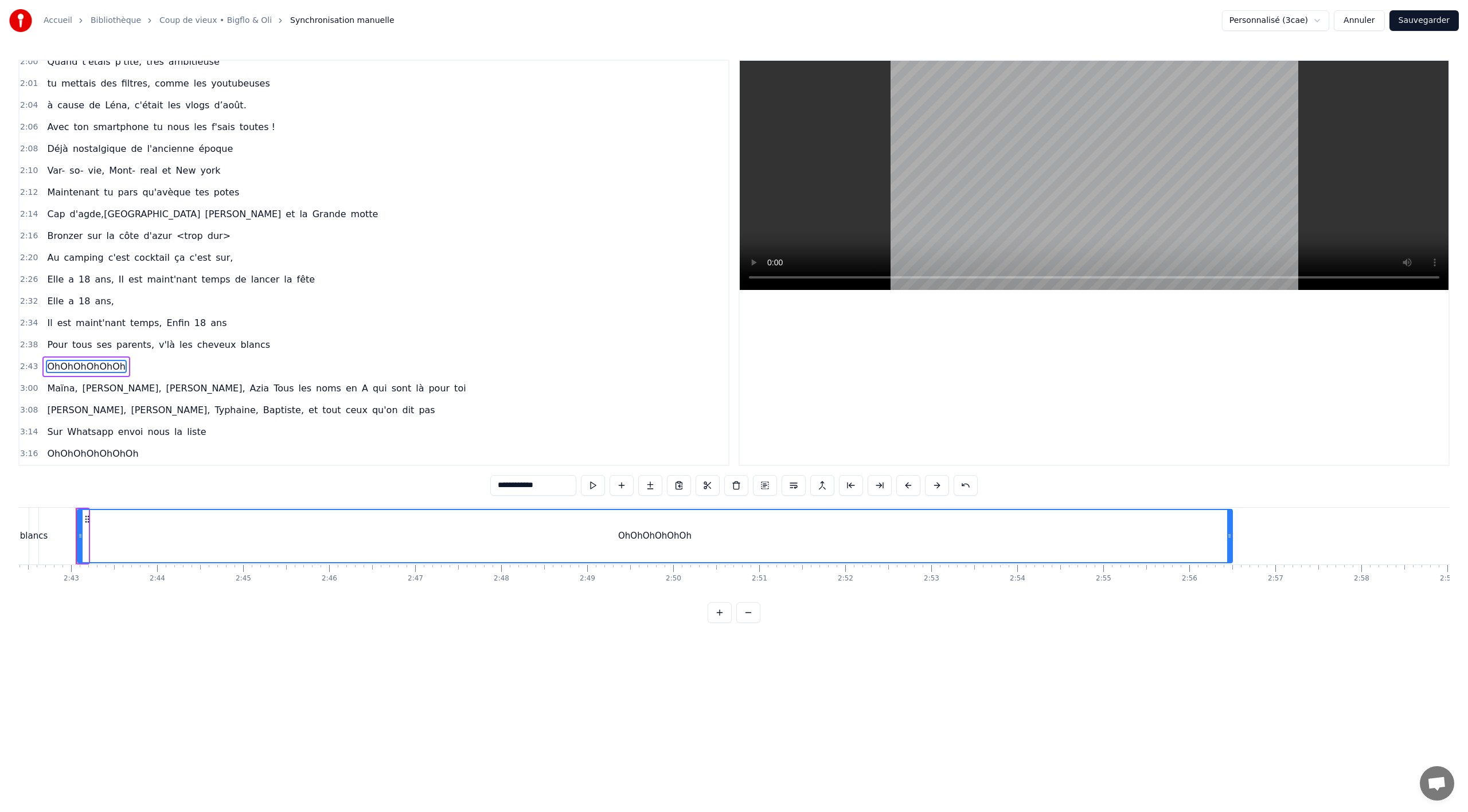
drag, startPoint x: 86, startPoint y: 533, endPoint x: 1137, endPoint y: 586, distance: 1052.3
click at [1230, 547] on div at bounding box center [1229, 536] width 4 height 52
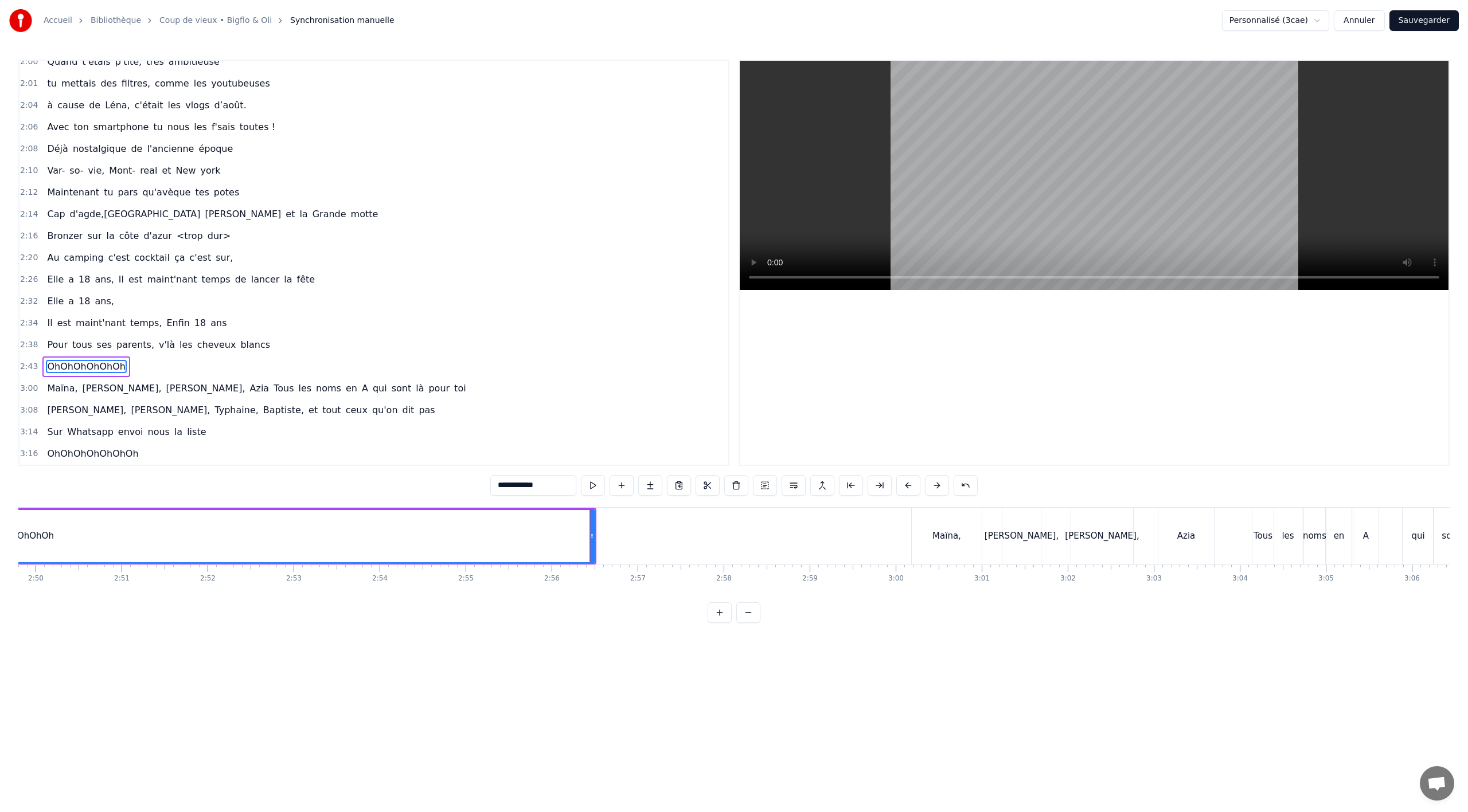
scroll to position [0, 14703]
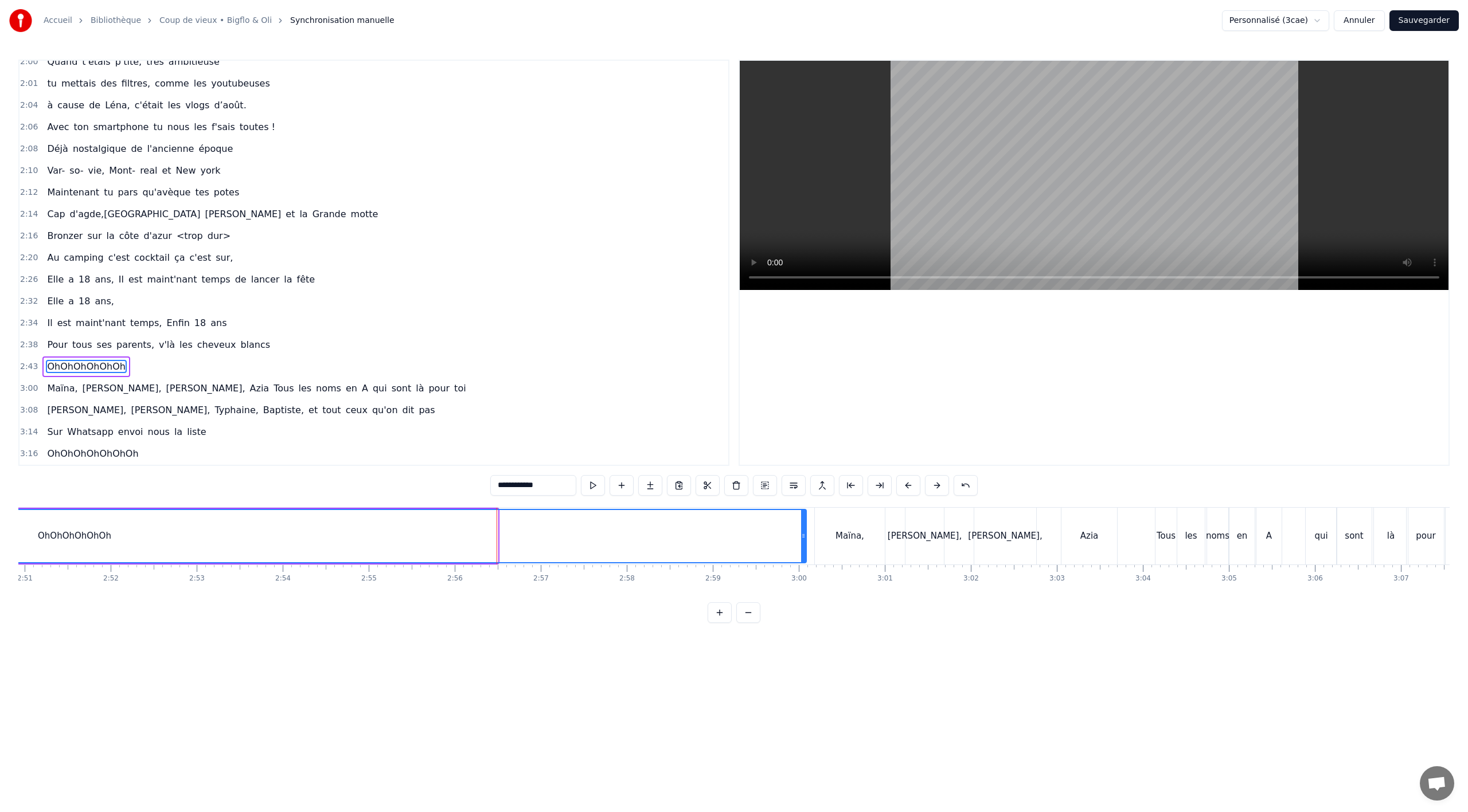
drag, startPoint x: 495, startPoint y: 539, endPoint x: 801, endPoint y: 537, distance: 306.0
click at [801, 537] on icon at bounding box center [803, 536] width 4 height 10
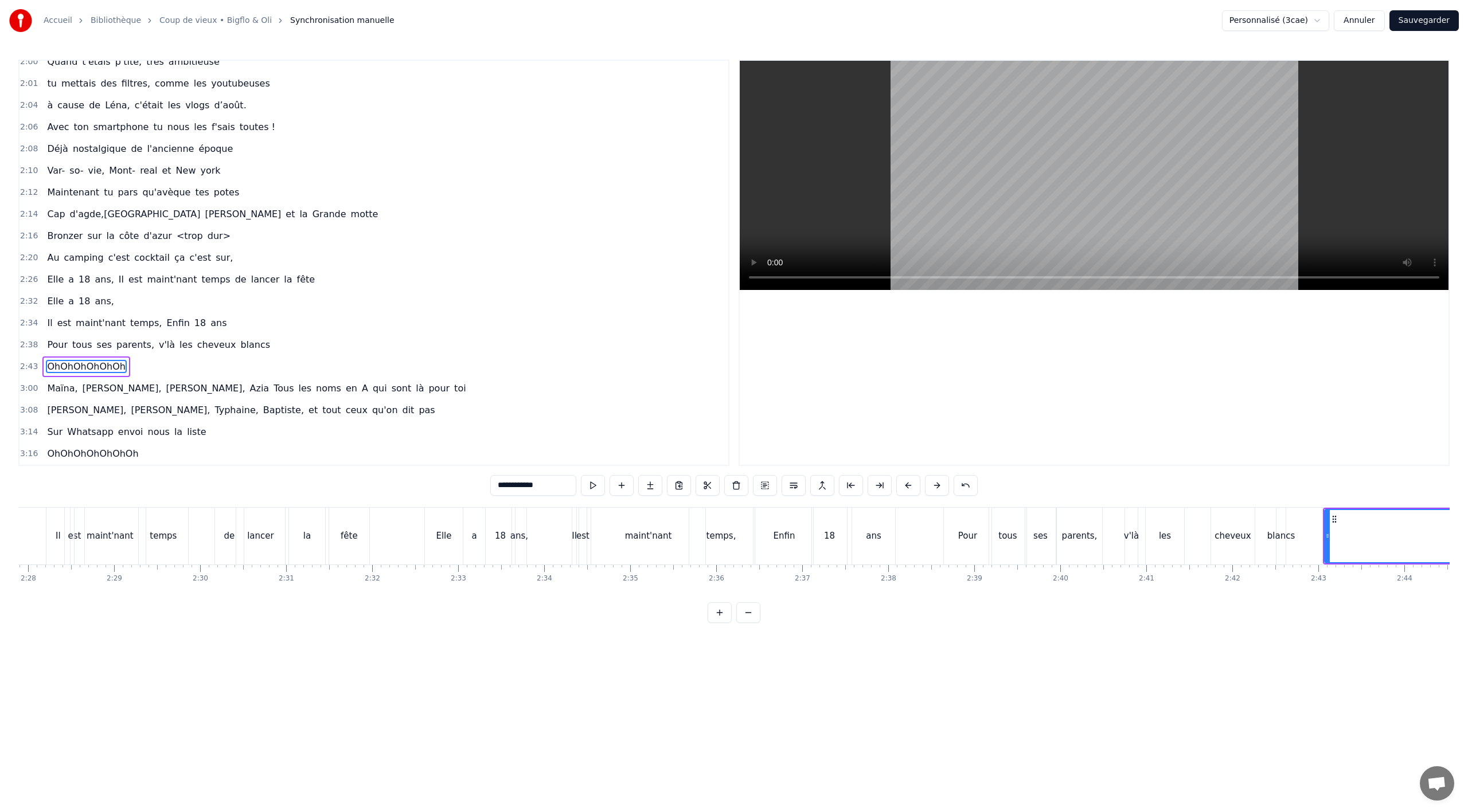
scroll to position [0, 13063]
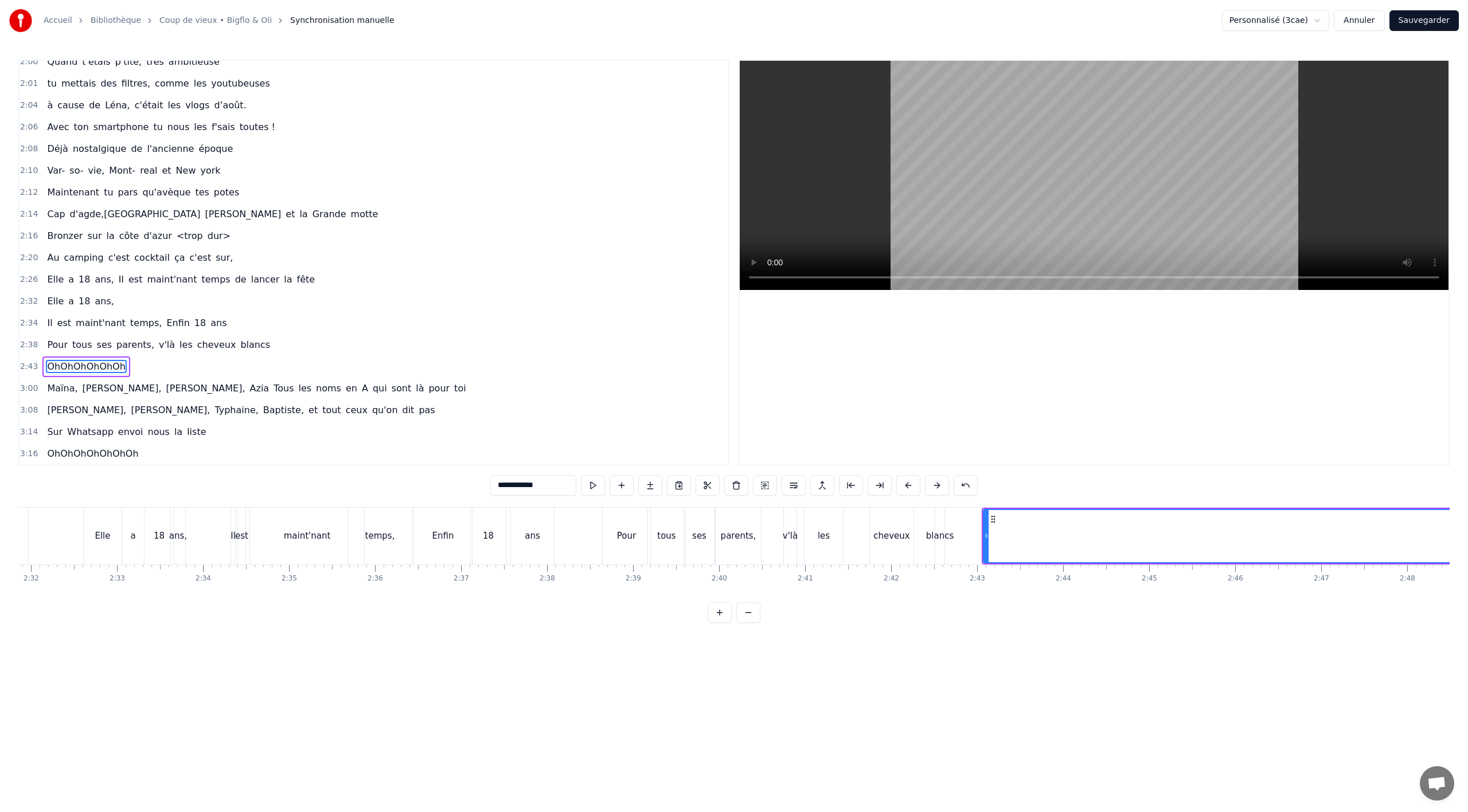
click at [905, 551] on div "cheveux" at bounding box center [892, 536] width 43 height 57
type input "*******"
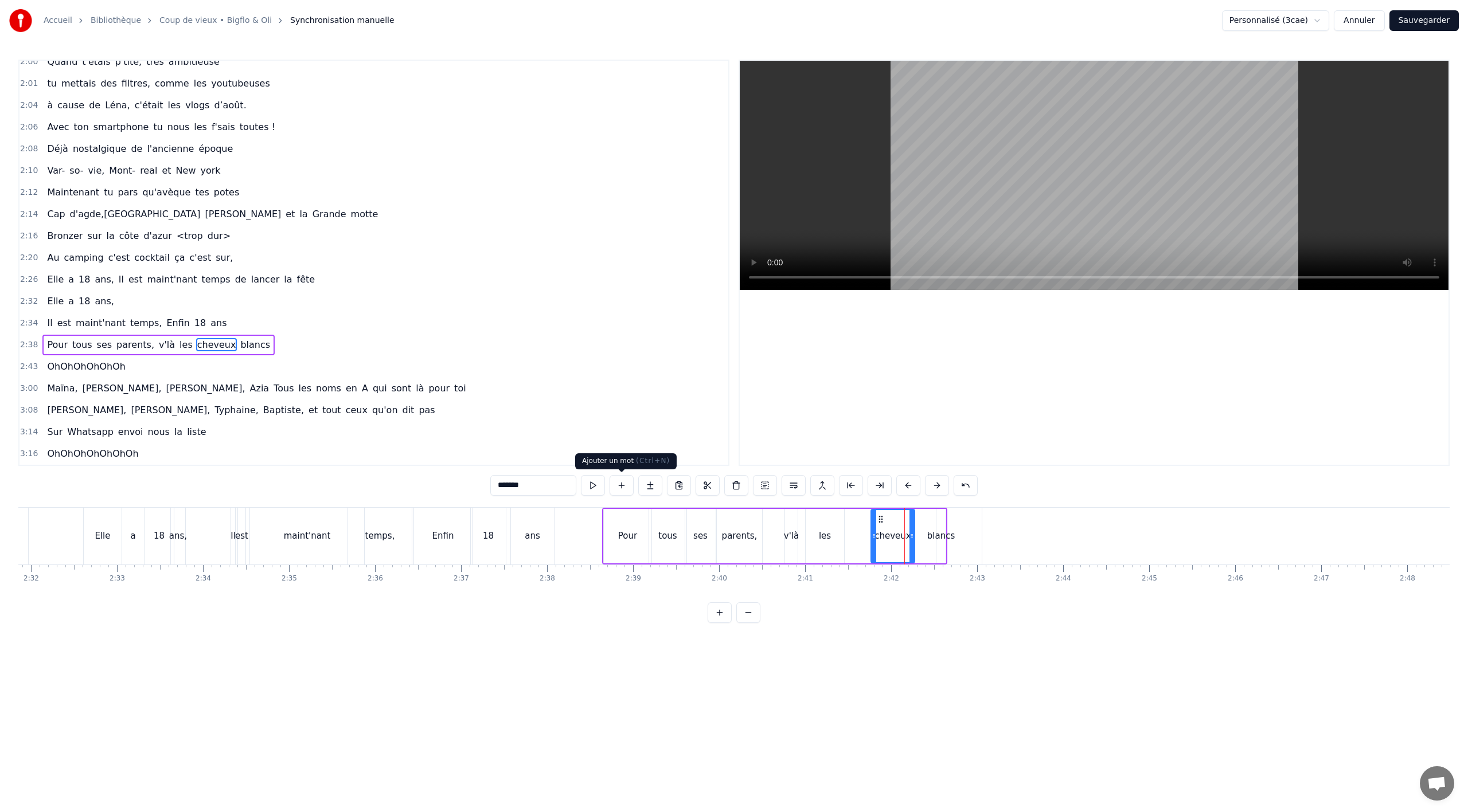
click at [601, 488] on button at bounding box center [593, 485] width 24 height 21
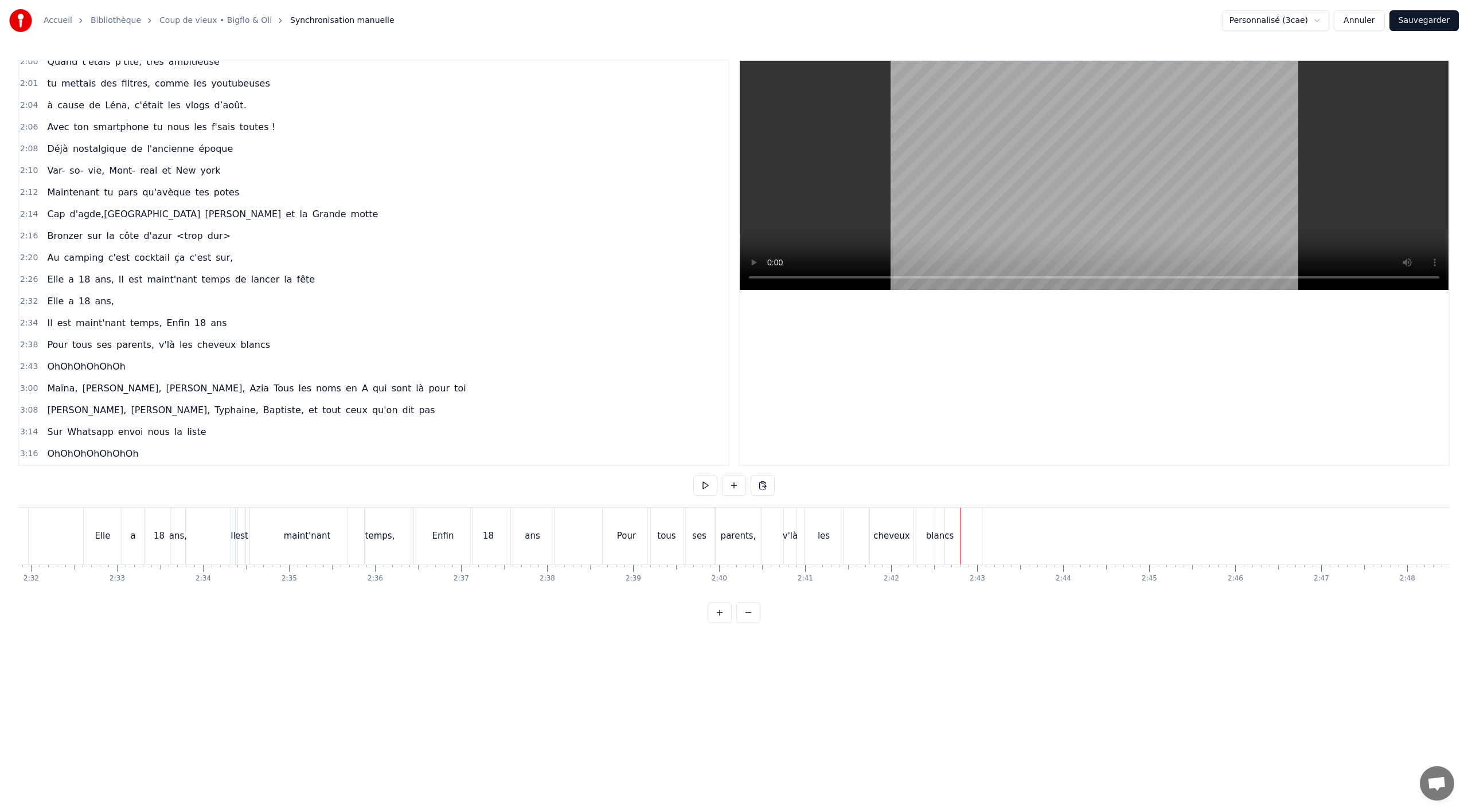
click at [706, 487] on button at bounding box center [705, 485] width 24 height 21
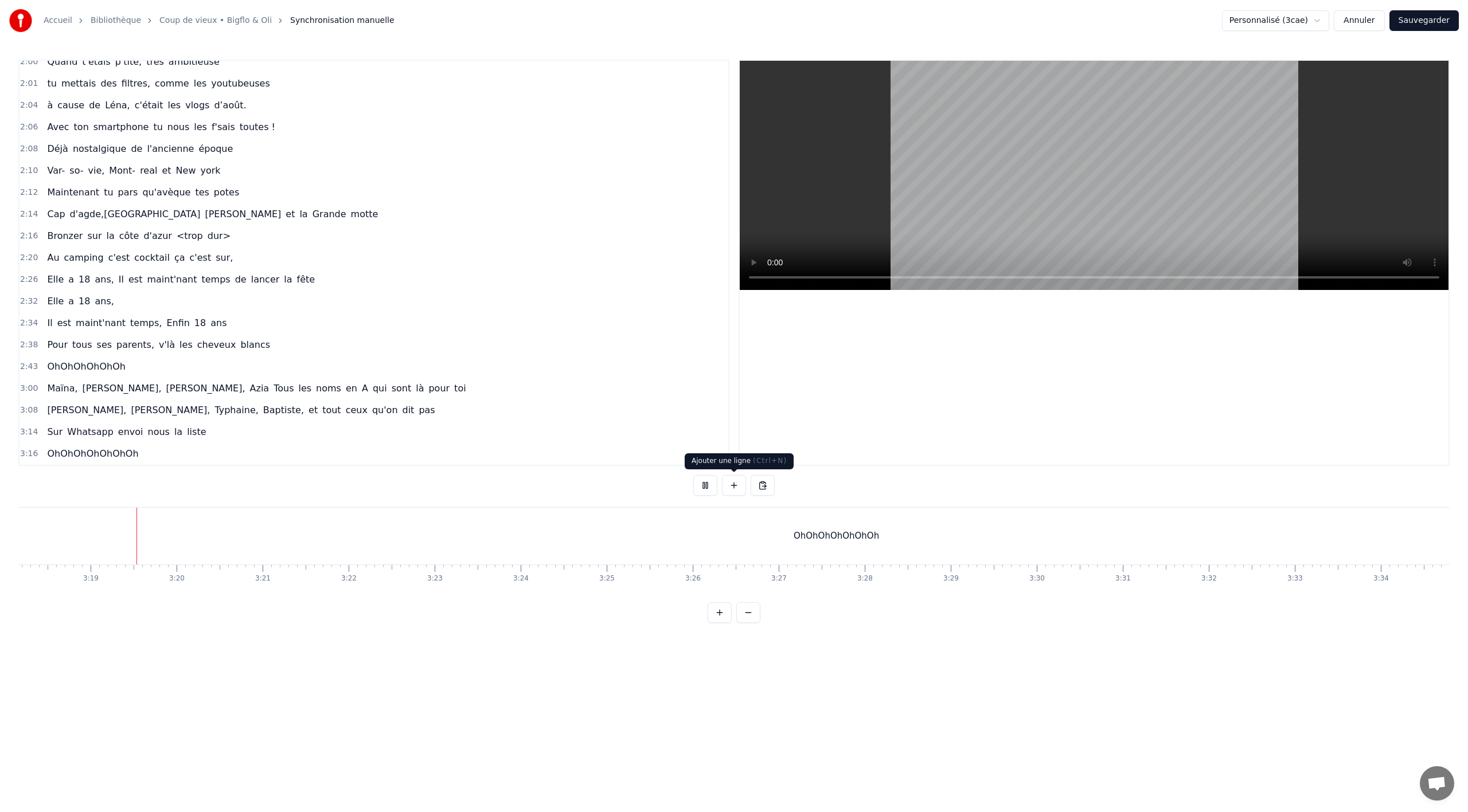
scroll to position [0, 17047]
click at [1418, 22] on button "Sauvegarder" at bounding box center [1424, 21] width 69 height 21
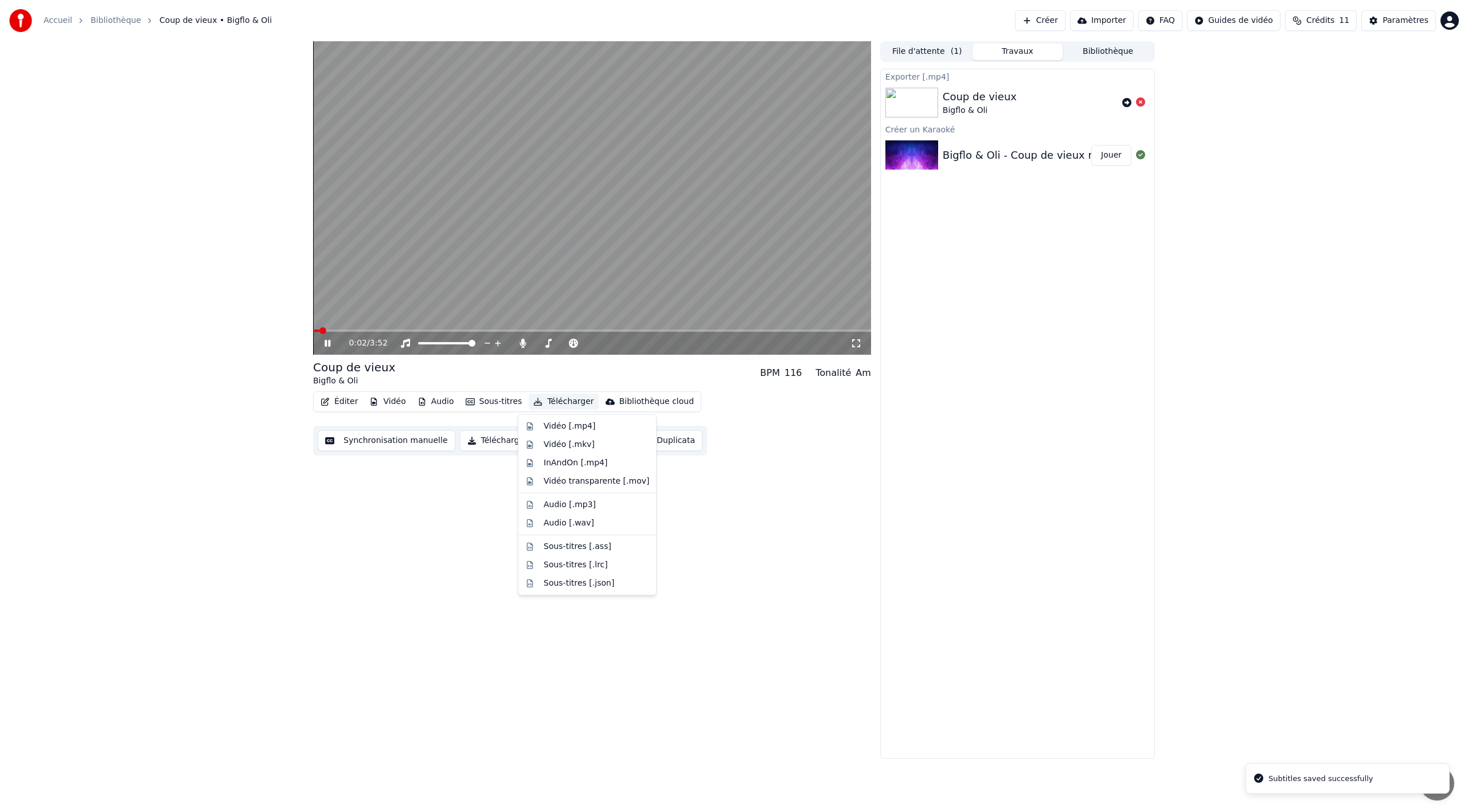
click at [555, 402] on button "Télécharger" at bounding box center [563, 402] width 69 height 16
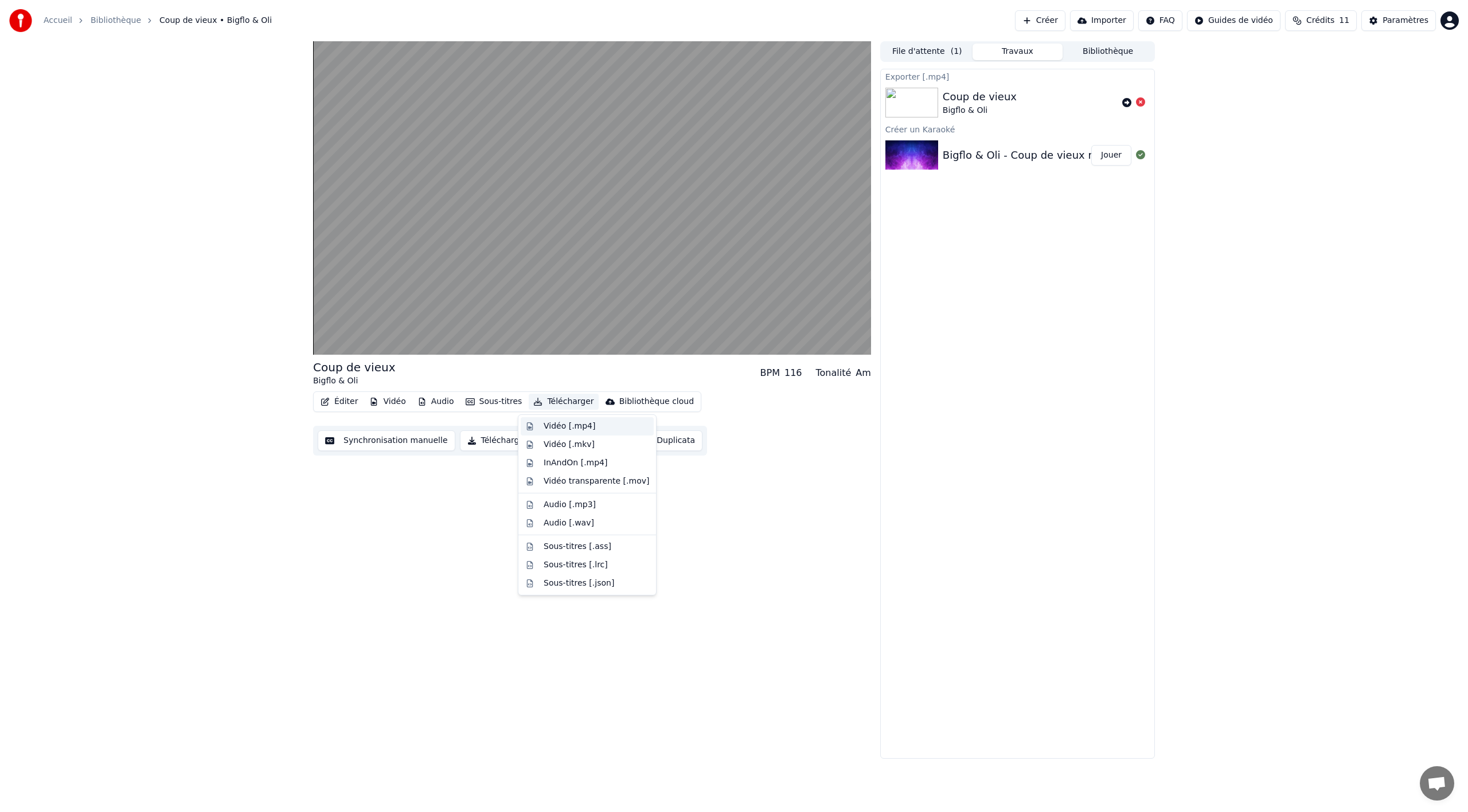
click at [566, 423] on div "Vidéo [.mp4]" at bounding box center [569, 426] width 52 height 11
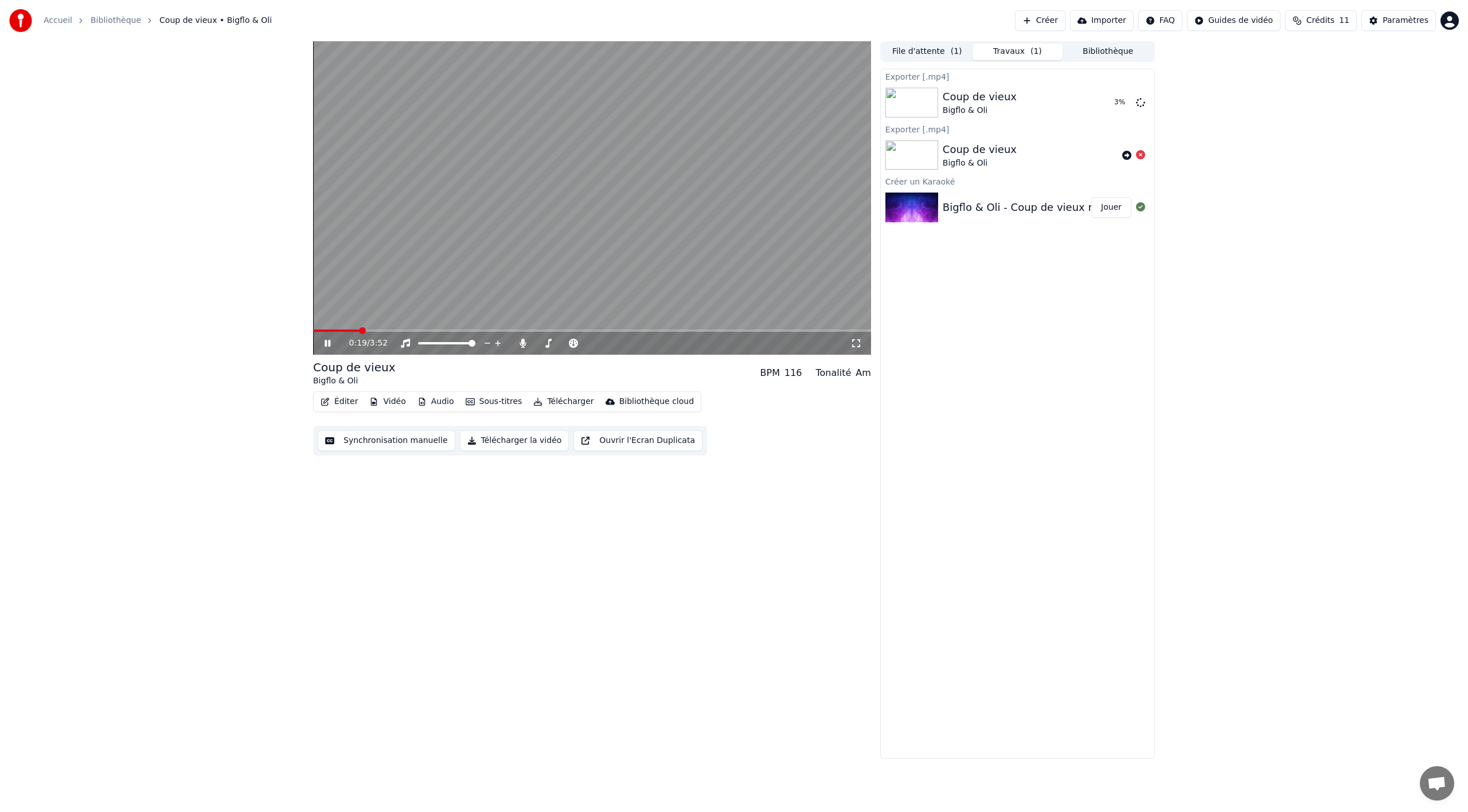
click at [332, 342] on icon at bounding box center [335, 343] width 27 height 10
click at [1107, 105] on button "Afficher" at bounding box center [1106, 103] width 50 height 21
